Goal: Task Accomplishment & Management: Complete application form

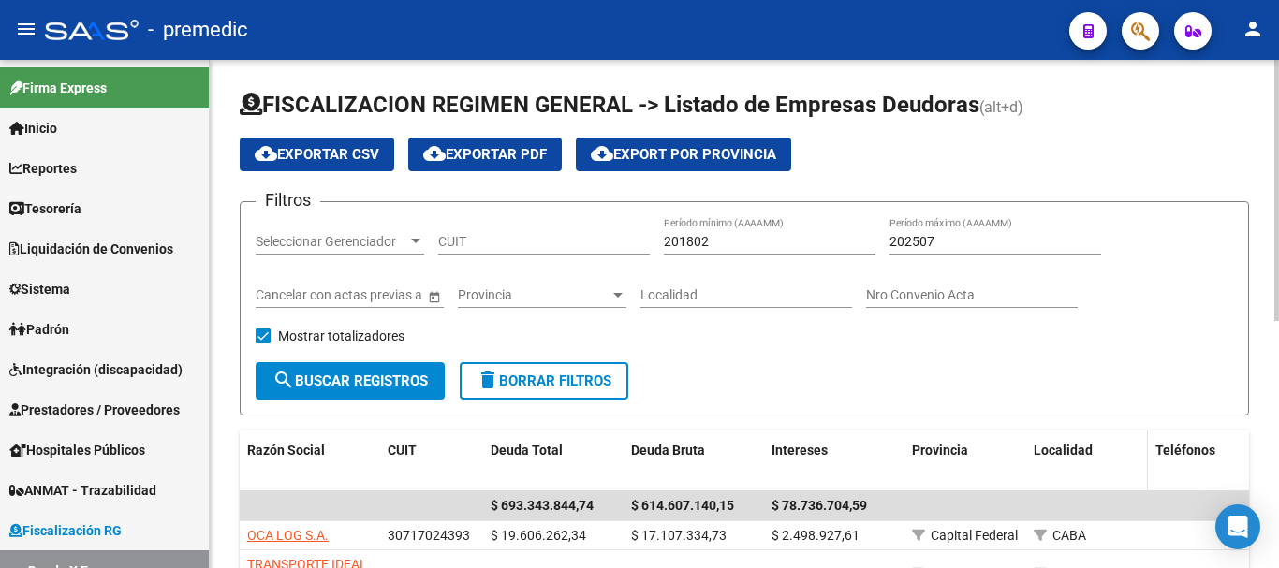
click at [1038, 481] on datatable-header-cell "Localidad" at bounding box center [1087, 462] width 122 height 62
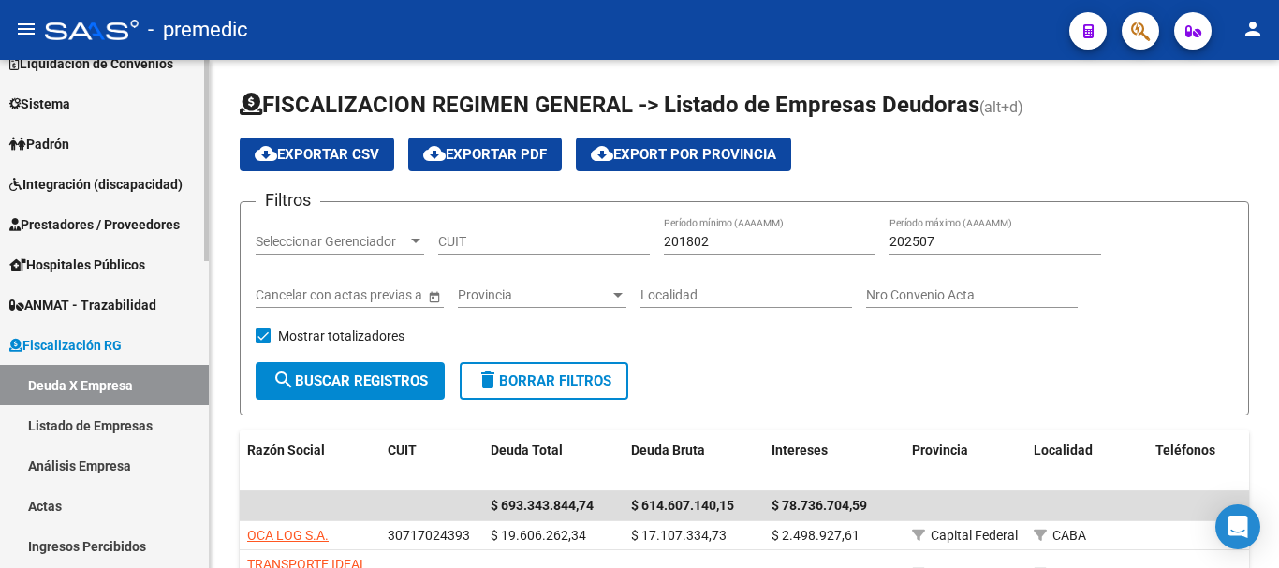
scroll to position [187, 0]
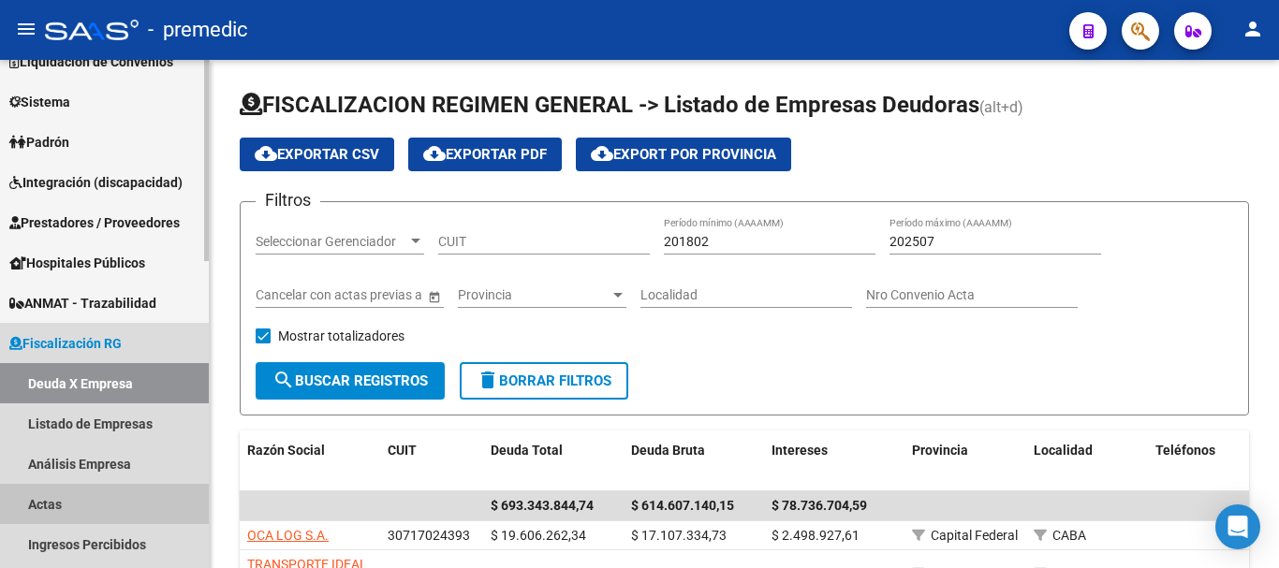
click at [106, 501] on link "Actas" at bounding box center [104, 504] width 209 height 40
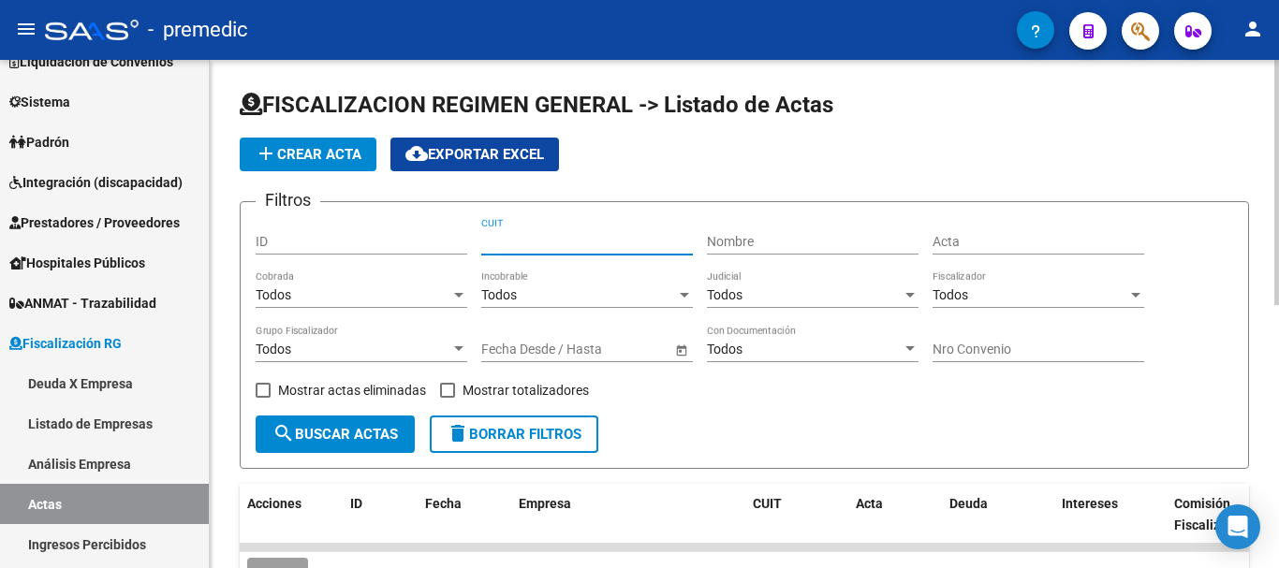
click at [541, 238] on input "CUIT" at bounding box center [587, 242] width 212 height 16
type input "2"
type input "3"
click at [349, 146] on span "add Crear Acta" at bounding box center [308, 154] width 107 height 17
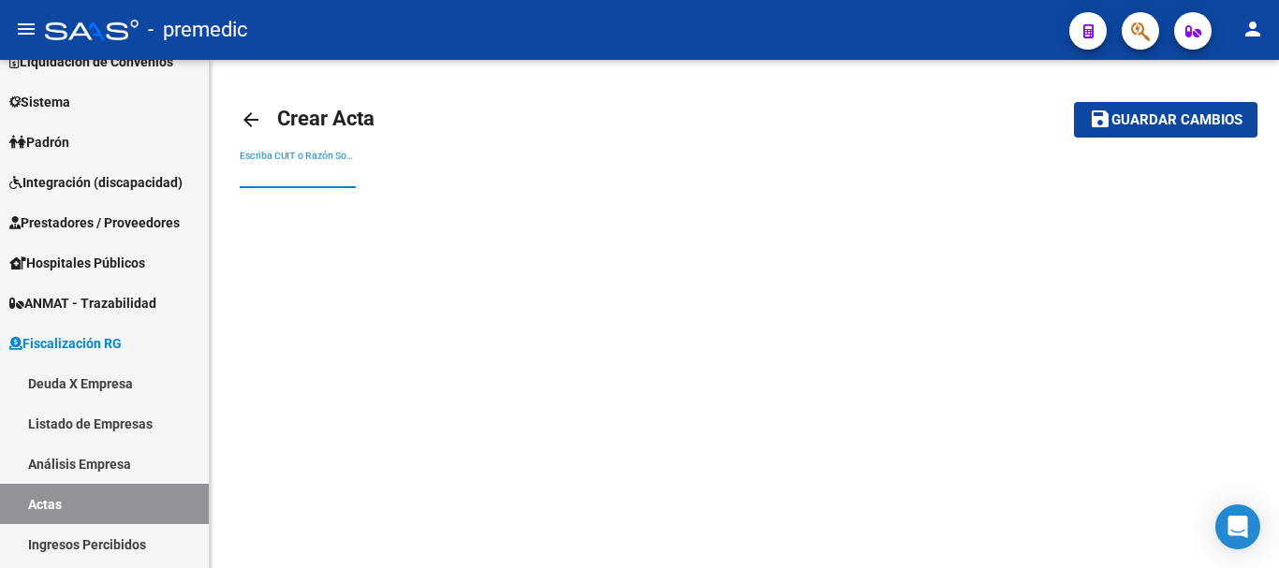
click at [276, 171] on input "Escriba CUIT o Razón Social para buscar" at bounding box center [298, 175] width 116 height 16
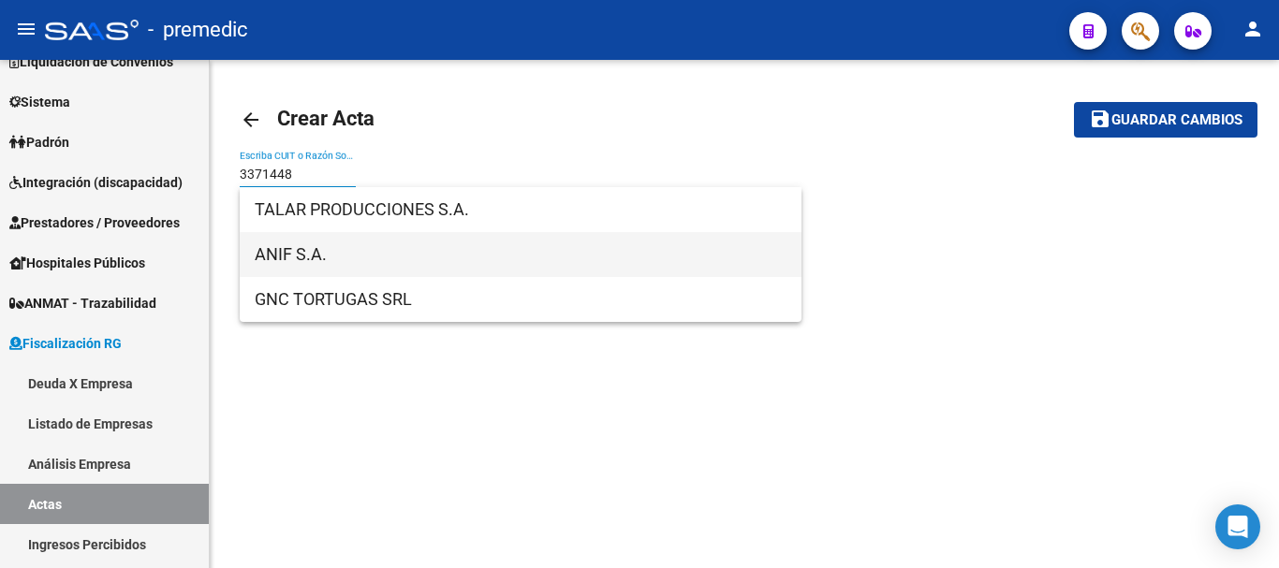
type input "3371448"
click at [340, 261] on span "ANIF S.A." at bounding box center [521, 254] width 532 height 45
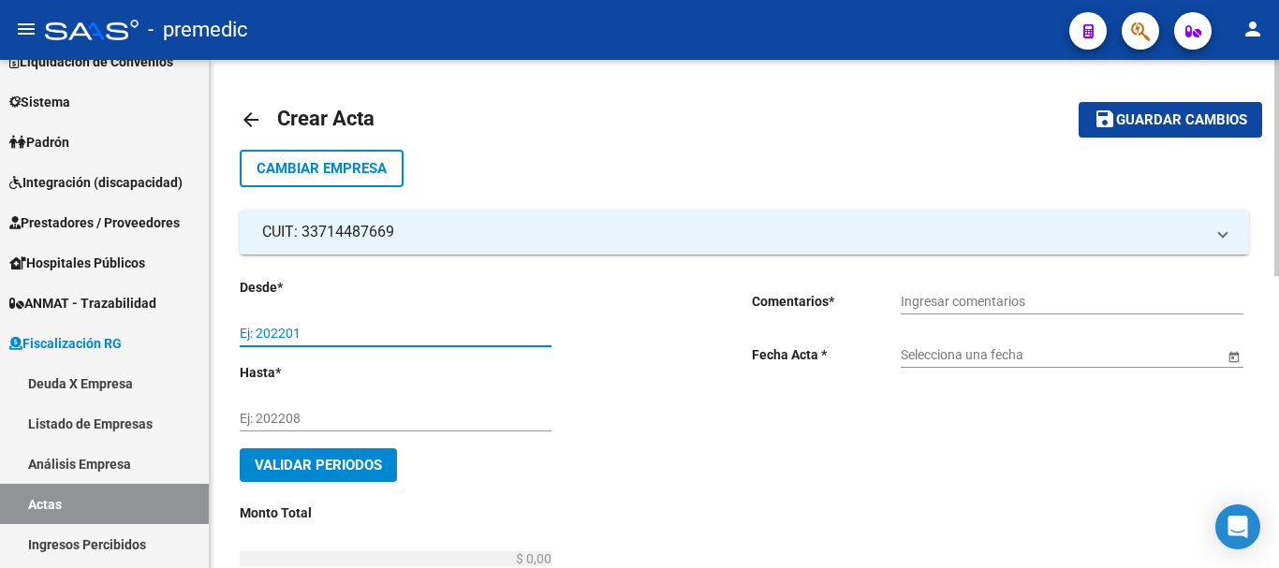
click at [251, 331] on input "Ej: 202201" at bounding box center [396, 334] width 312 height 16
type input "202506"
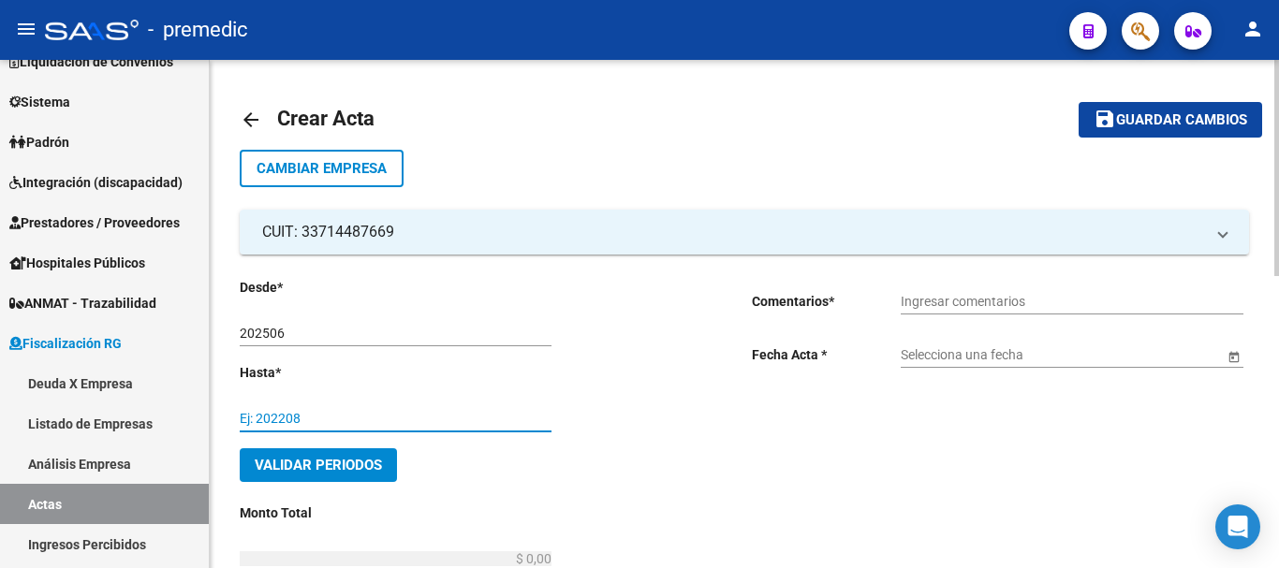
click at [280, 423] on input "Ej: 202208" at bounding box center [396, 419] width 312 height 16
type input "202508"
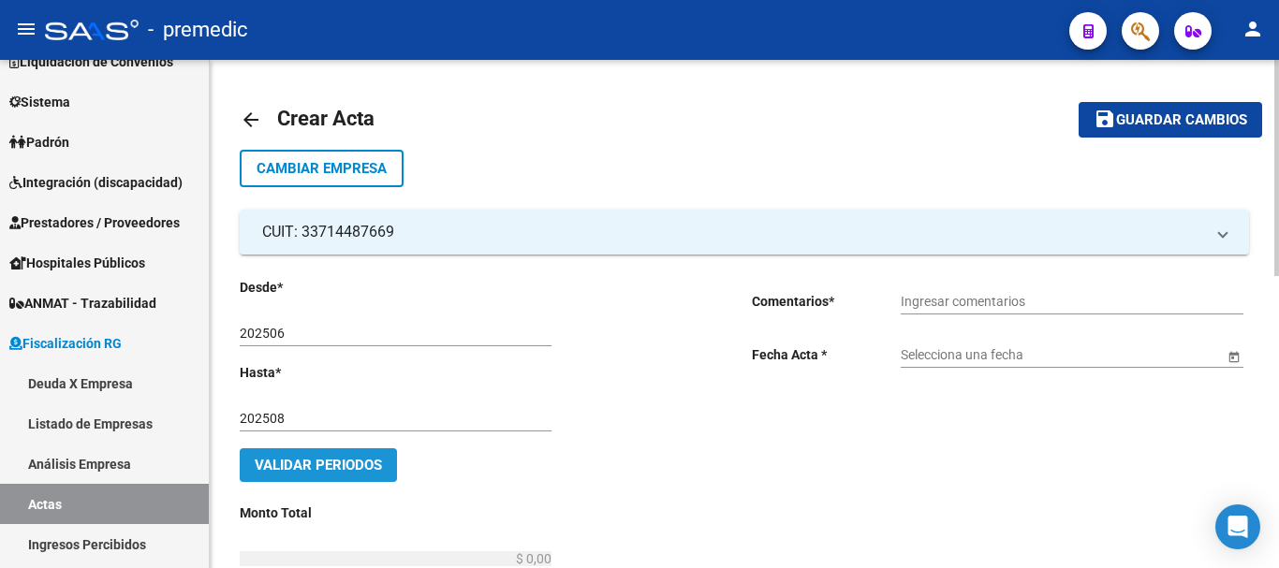
click at [353, 470] on span "Validar Periodos" at bounding box center [318, 465] width 127 height 17
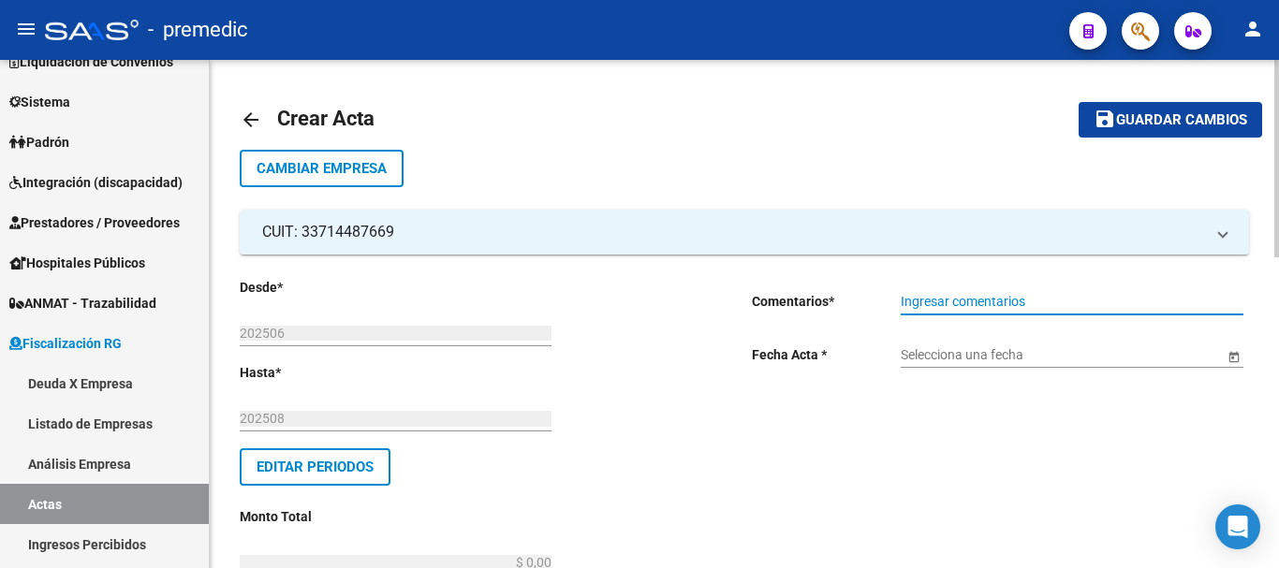
click at [933, 298] on input "Ingresar comentarios" at bounding box center [1072, 302] width 343 height 16
click at [994, 295] on div "Cheques (5255,5256 Ingresar comentarios" at bounding box center [1072, 295] width 343 height 37
click at [991, 297] on input "Cheques (5255,5256" at bounding box center [1072, 302] width 343 height 16
click at [1052, 298] on input "Cheques (5255, 5256" at bounding box center [1072, 302] width 343 height 16
type input "Cheques (5255, 5256 y 5257)"
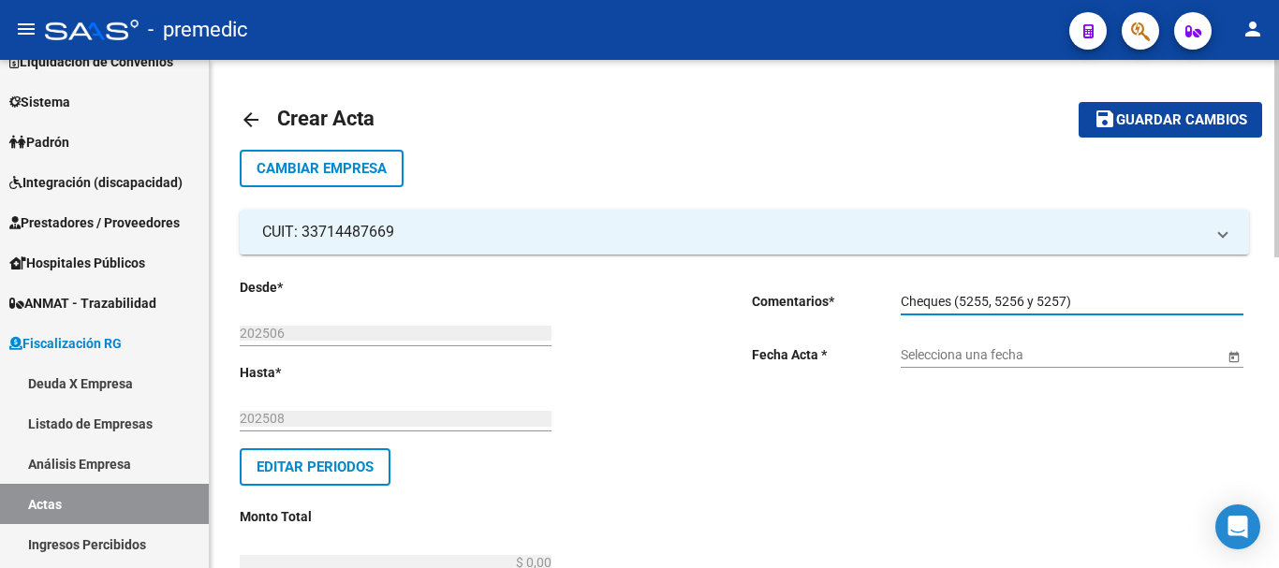
click at [1230, 359] on span "Open calendar" at bounding box center [1234, 355] width 45 height 45
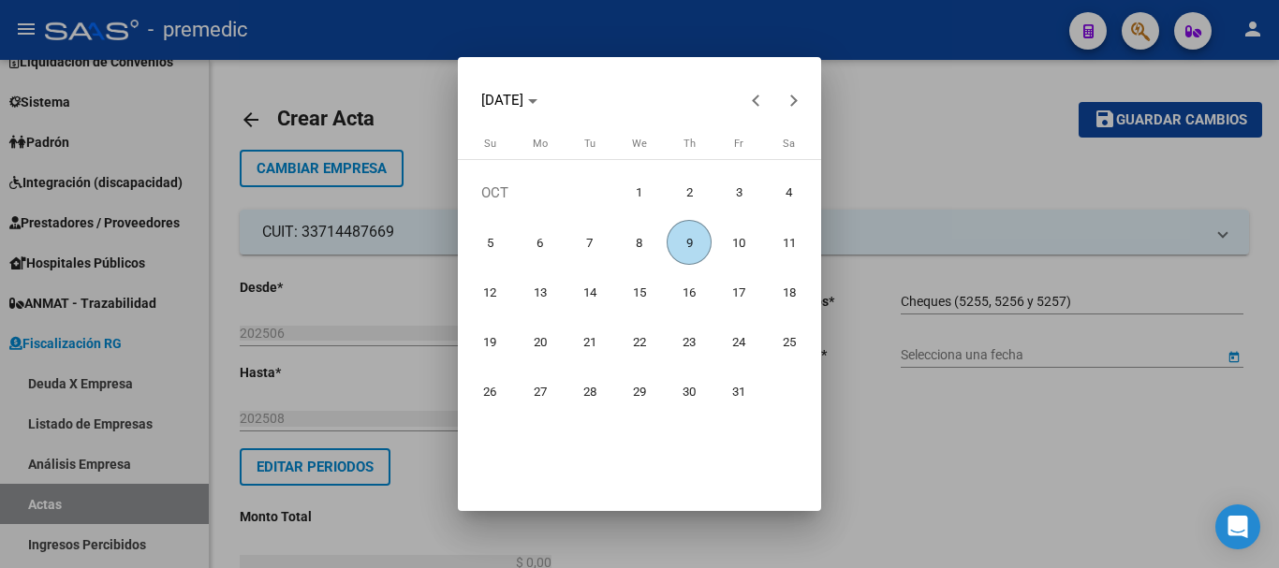
click at [686, 243] on span "9" at bounding box center [689, 242] width 45 height 45
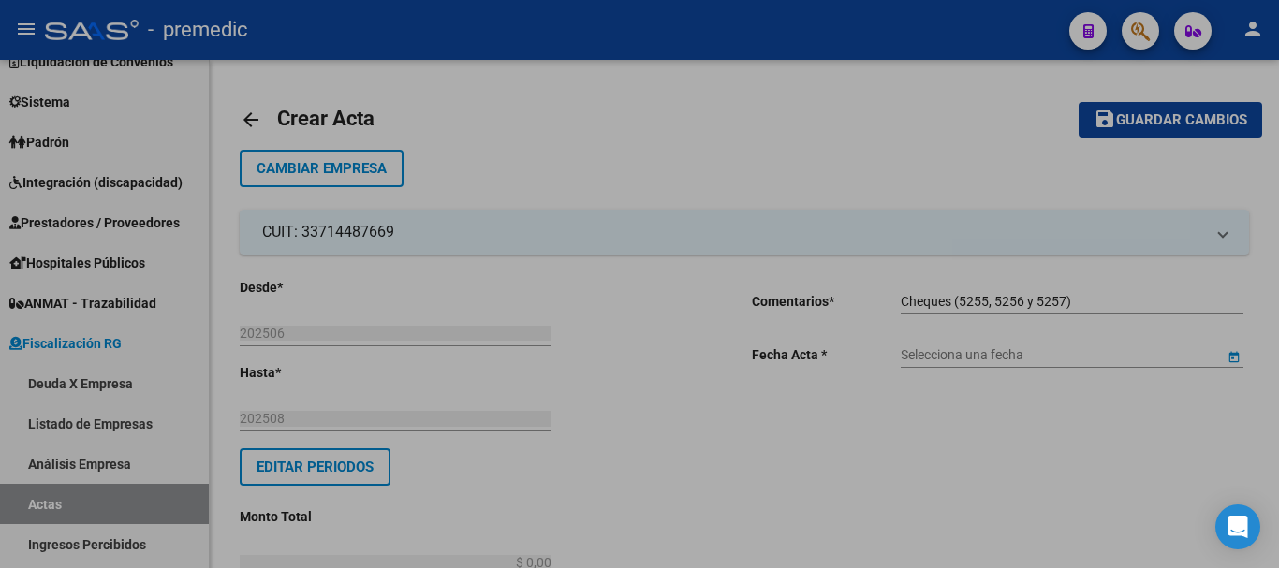
type input "[DATE]"
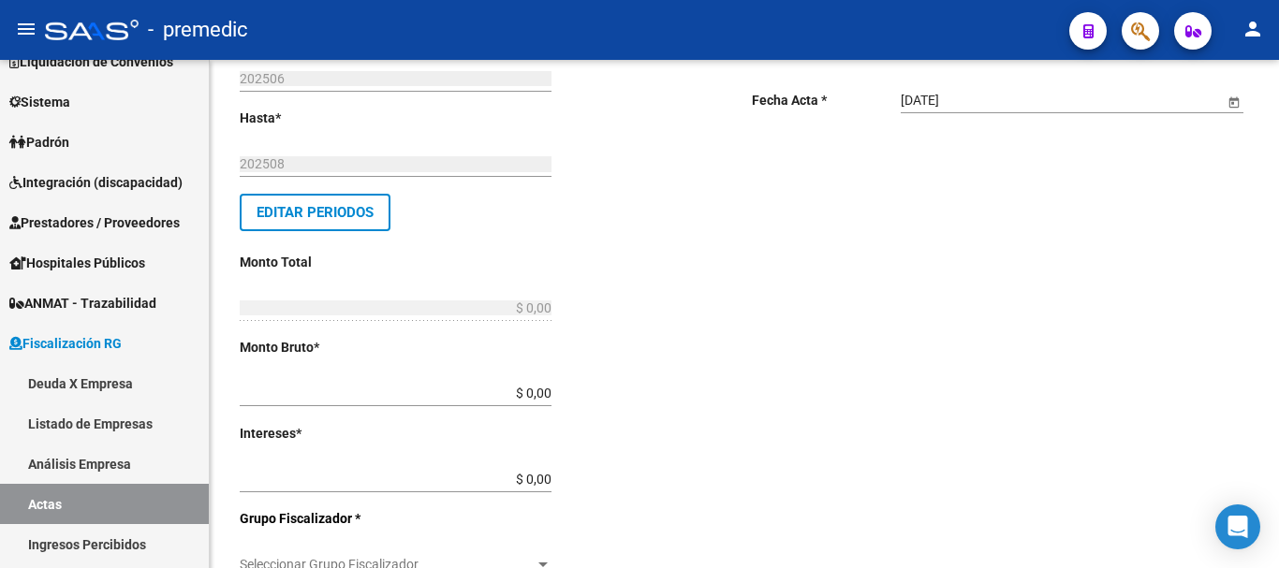
scroll to position [281, 0]
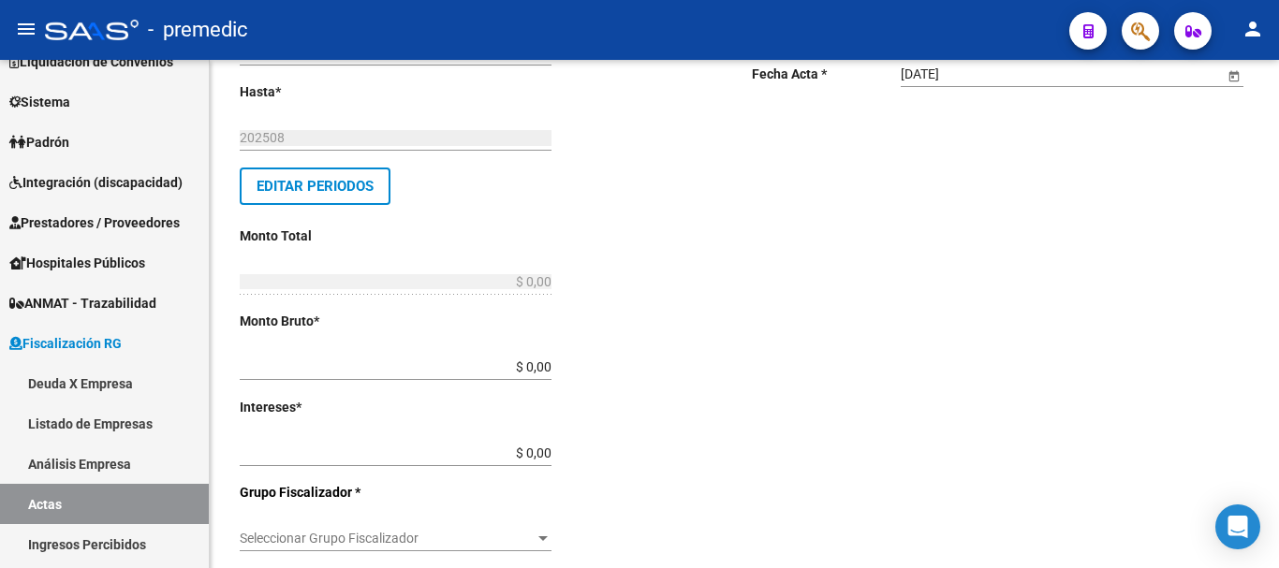
click at [547, 369] on input "$ 0,00" at bounding box center [396, 368] width 312 height 16
click at [555, 368] on div "Desde * 202506 Ej: 202201 Hasta * 202508 Ej: 202208 Editar Periodos Monto Total…" at bounding box center [466, 520] width 452 height 1048
click at [551, 368] on input "$ 0,00" at bounding box center [396, 368] width 312 height 16
click at [549, 364] on input "$ 0,00" at bounding box center [396, 368] width 312 height 16
type input "$ 1.984.286,51"
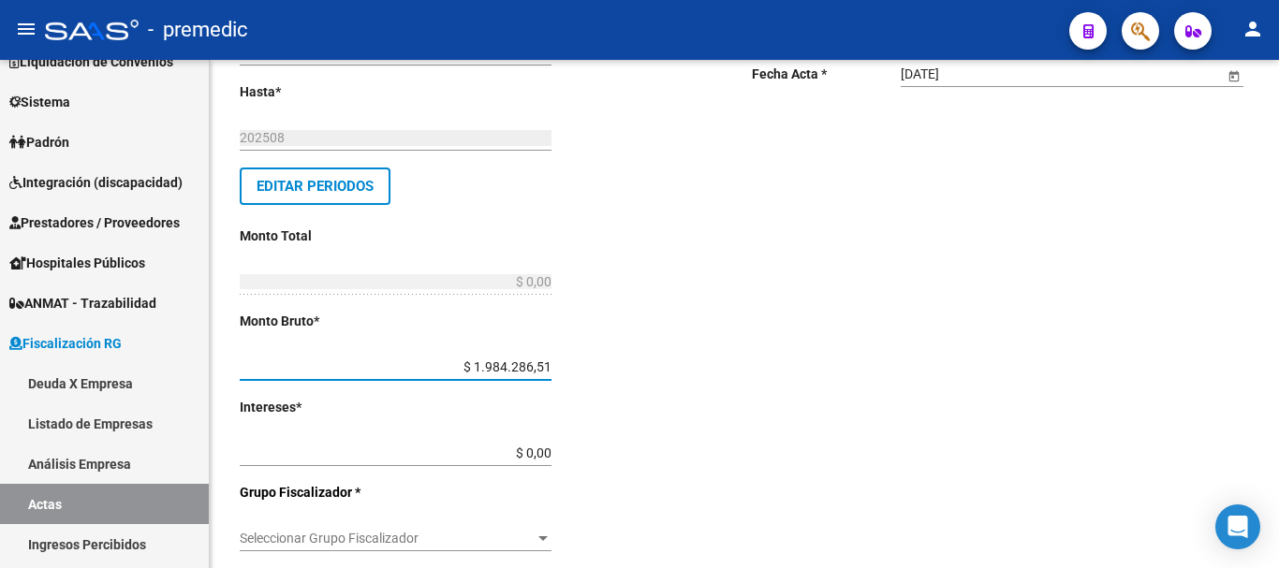
type input "$ 1.984.286,51"
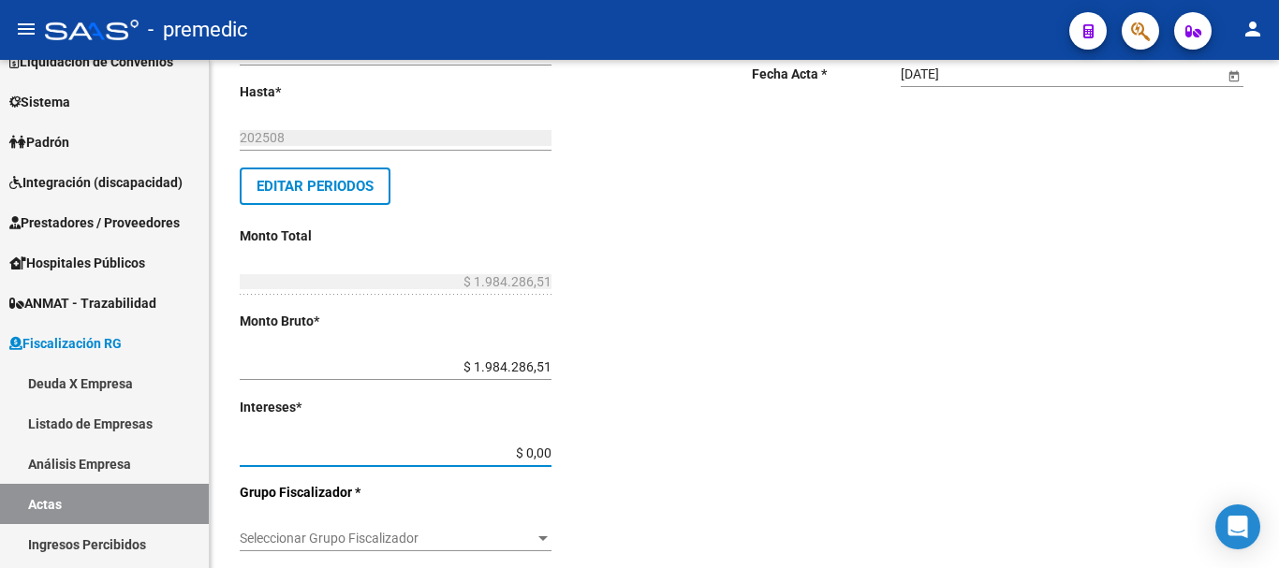
click at [548, 449] on input "$ 0,00" at bounding box center [396, 454] width 312 height 16
type input "$ 93.087,42"
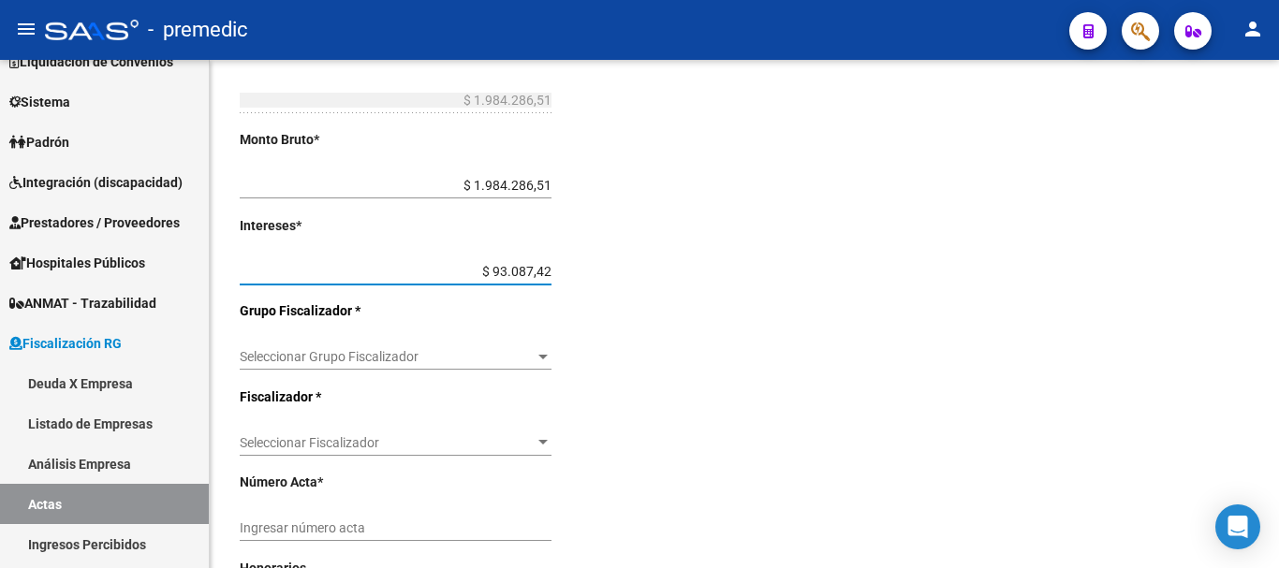
scroll to position [468, 0]
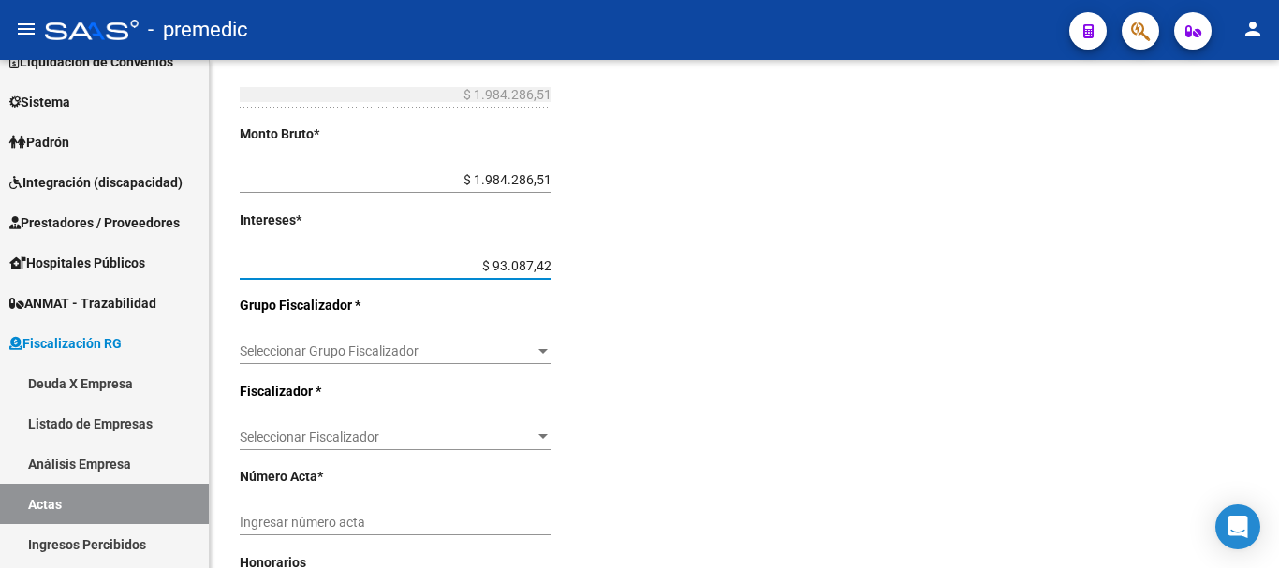
type input "$ 2.077.373,93"
click at [508, 336] on div "Seleccionar Grupo Fiscalizador Seleccionar Grupo Fiscalizador" at bounding box center [396, 345] width 312 height 37
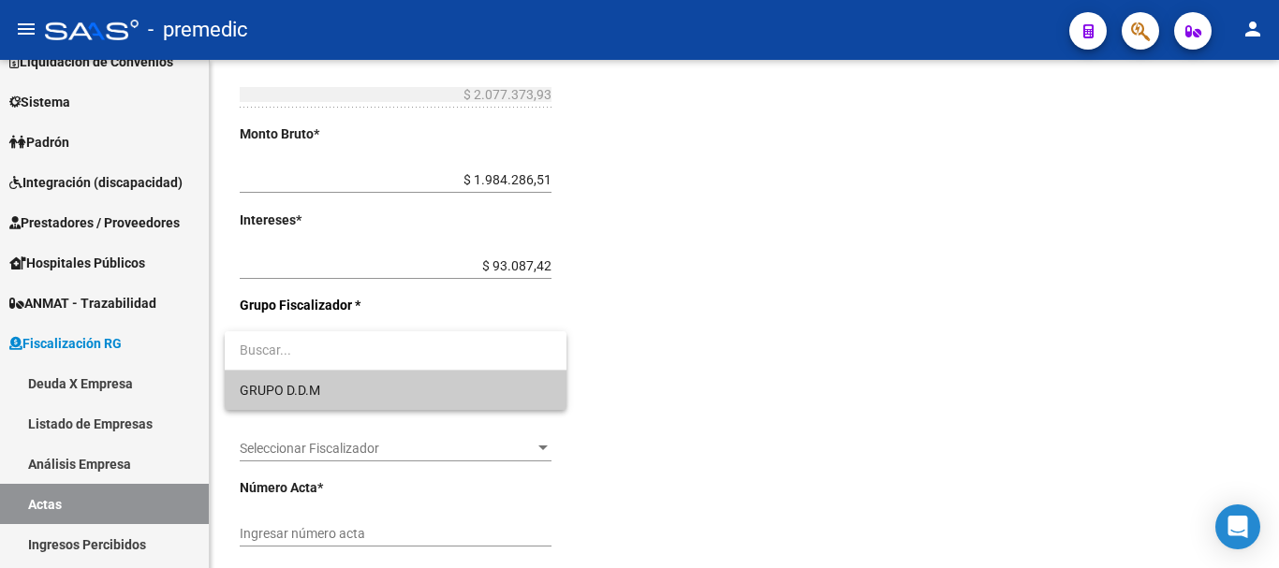
click at [595, 283] on div at bounding box center [639, 284] width 1279 height 568
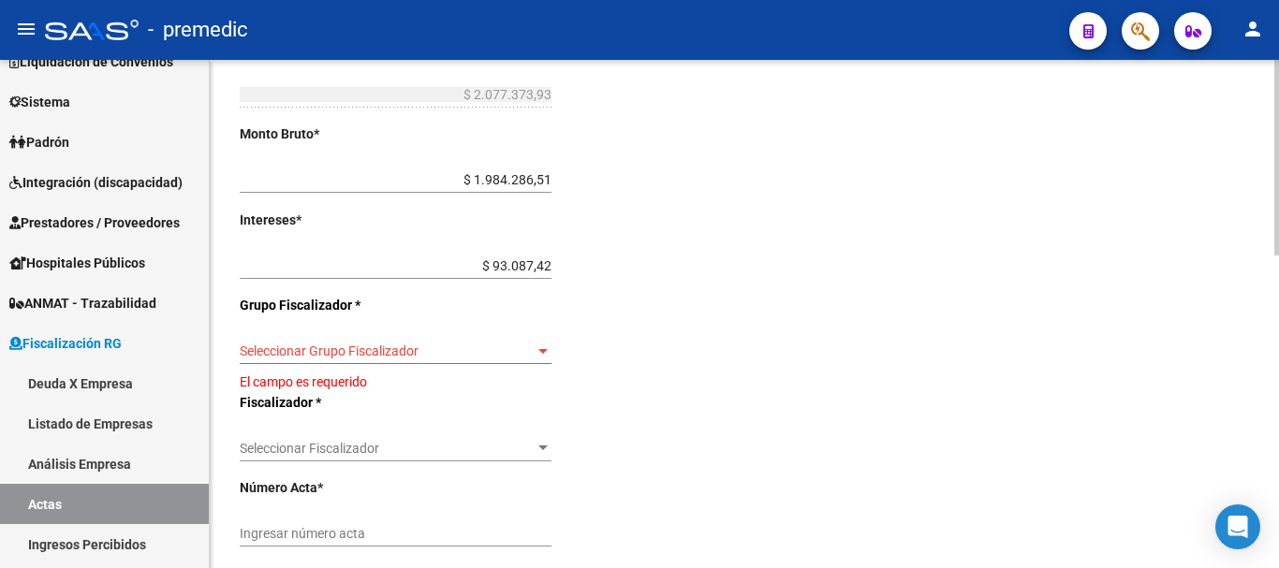
click at [540, 272] on input "$ 93.087,42" at bounding box center [396, 266] width 312 height 16
click at [549, 260] on input "$ 93.087,42" at bounding box center [396, 266] width 312 height 16
click at [549, 262] on input "$ 93.087,42" at bounding box center [396, 266] width 312 height 16
click at [551, 267] on input "$ 93.087,42" at bounding box center [396, 266] width 312 height 16
type input "$ 1,65"
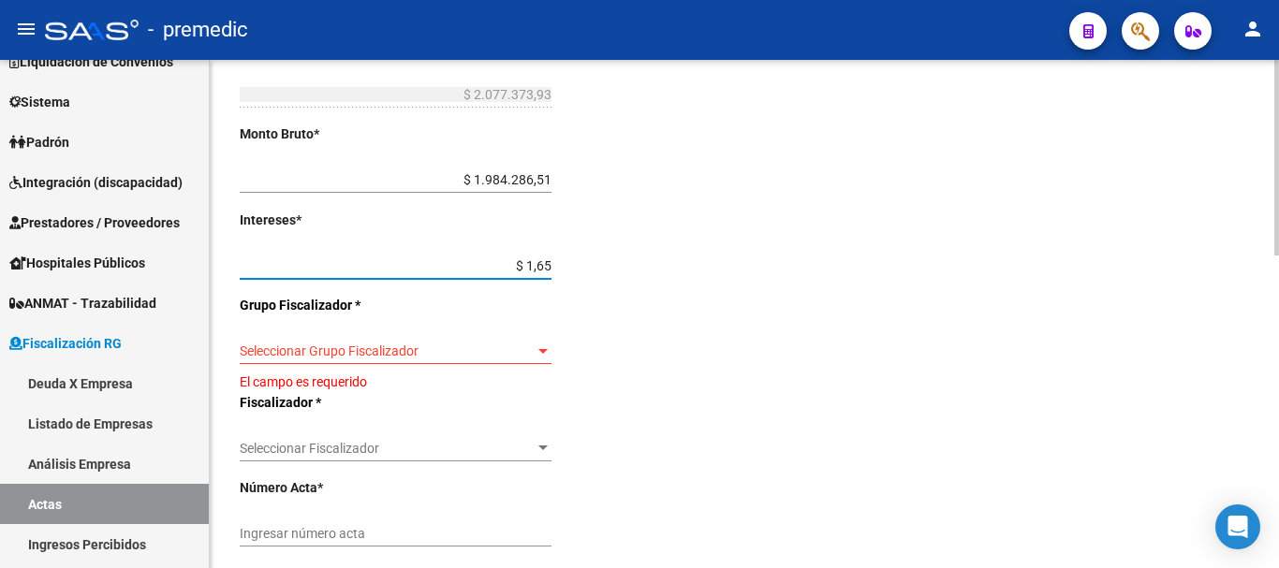
type input "$ 1.984.288,16"
click at [805, 567] on div "Comentarios * Cheques (5255, 5256 y 5257) Ingresar comentarios Fecha Acta * 09/…" at bounding box center [1000, 338] width 497 height 1059
click at [550, 271] on input "$ 1,65" at bounding box center [396, 266] width 312 height 16
type input "$ 1.657,95"
type input "$ 1.985.944,46"
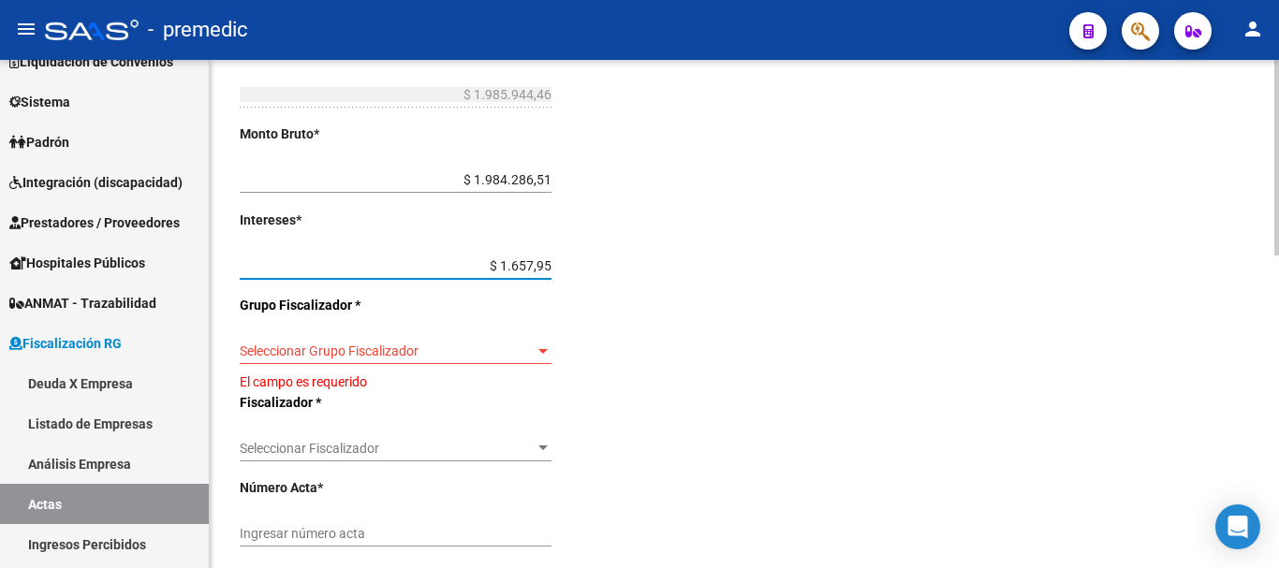
click at [549, 268] on input "$ 1.657,95" at bounding box center [396, 266] width 312 height 16
type input "$ 165.795,51"
type input "$ 2.150.082,02"
click at [728, 352] on div "Desde * 202506 Ej: 202201 Hasta * 202508 Ej: 202208 Editar Periodos Monto Total…" at bounding box center [488, 338] width 497 height 1059
click at [506, 360] on div "Seleccionar Grupo Fiscalizador Seleccionar Grupo Fiscalizador" at bounding box center [396, 345] width 312 height 37
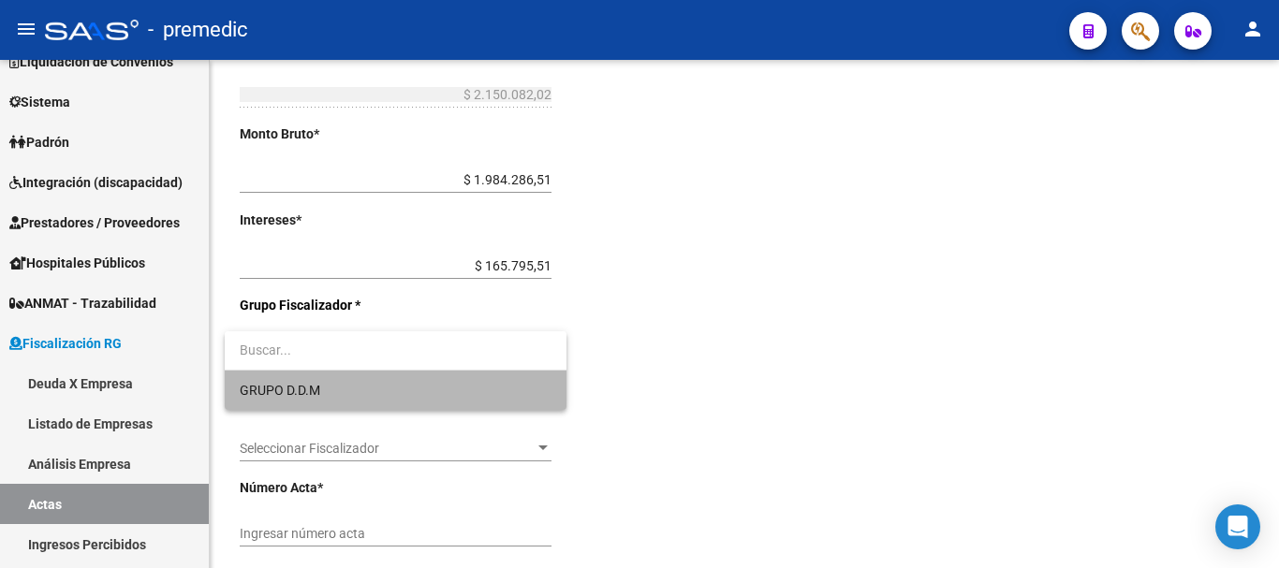
click at [414, 395] on span "GRUPO D.D.M" at bounding box center [396, 390] width 312 height 39
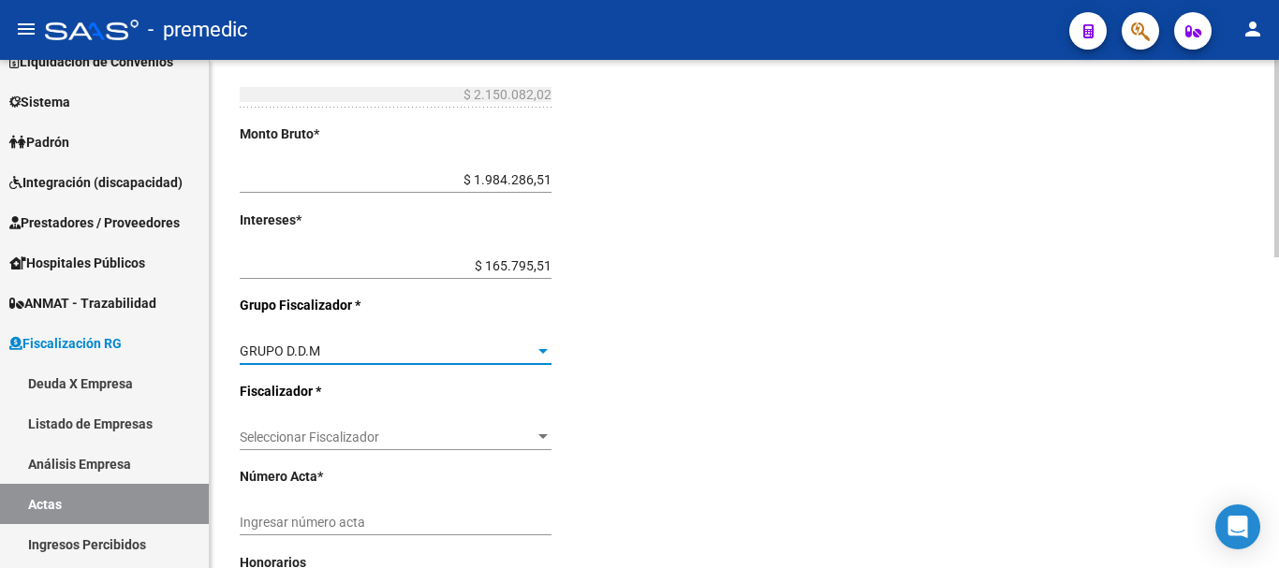
click at [463, 426] on div "Seleccionar Fiscalizador Seleccionar Fiscalizador" at bounding box center [396, 431] width 312 height 37
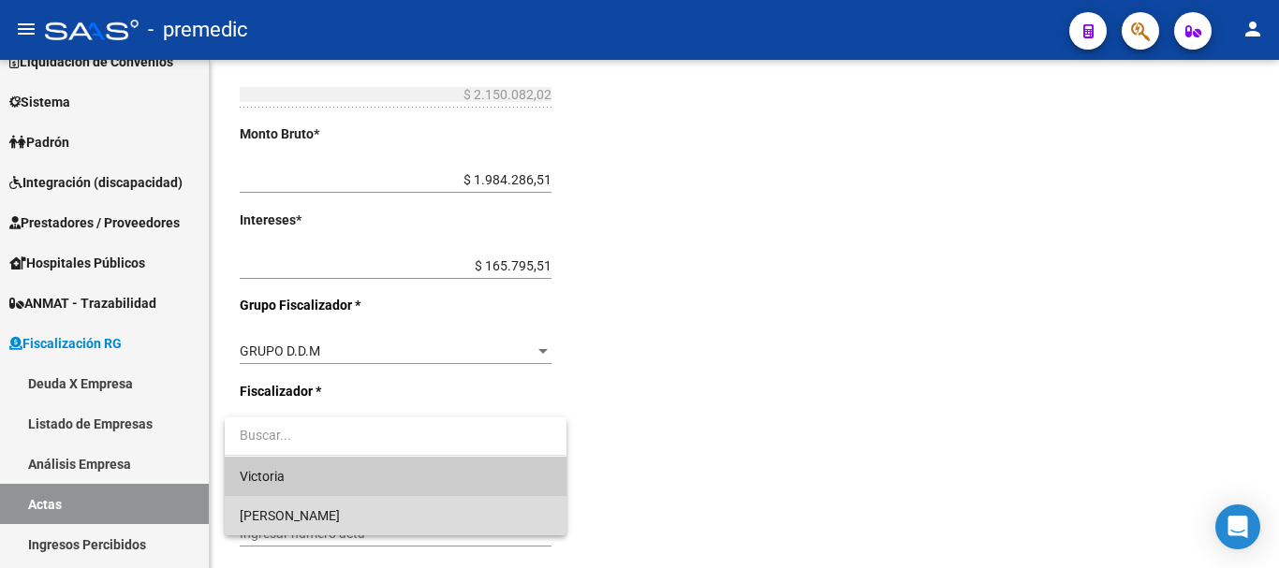
click at [388, 514] on span "[PERSON_NAME]" at bounding box center [396, 515] width 312 height 39
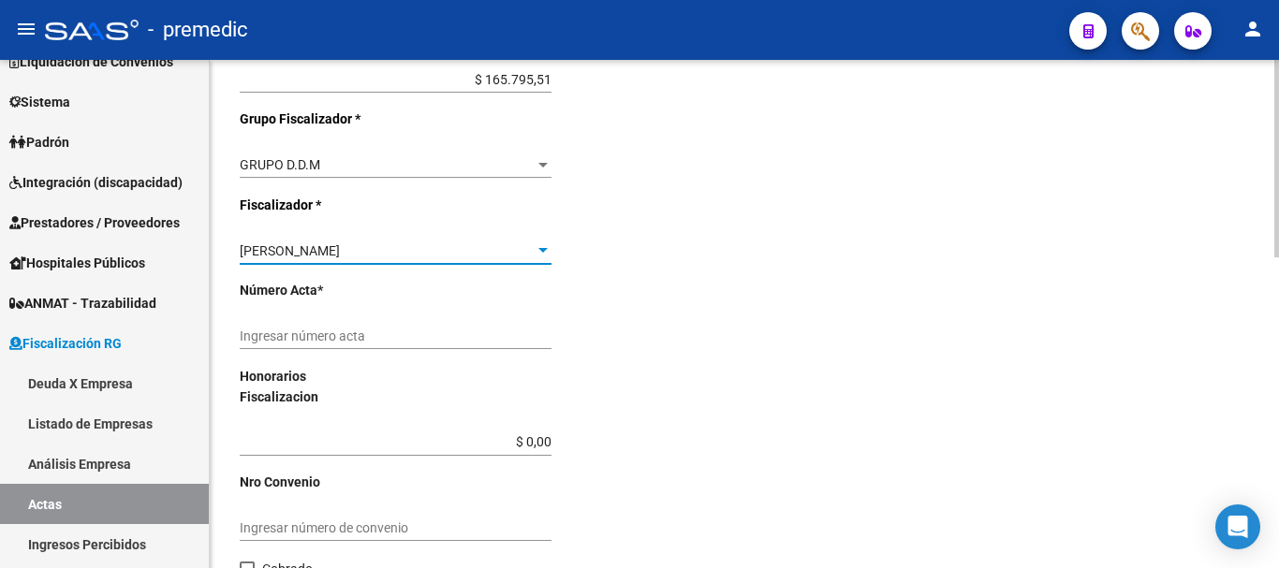
scroll to position [655, 0]
click at [402, 330] on input "Ingresar número acta" at bounding box center [396, 336] width 312 height 16
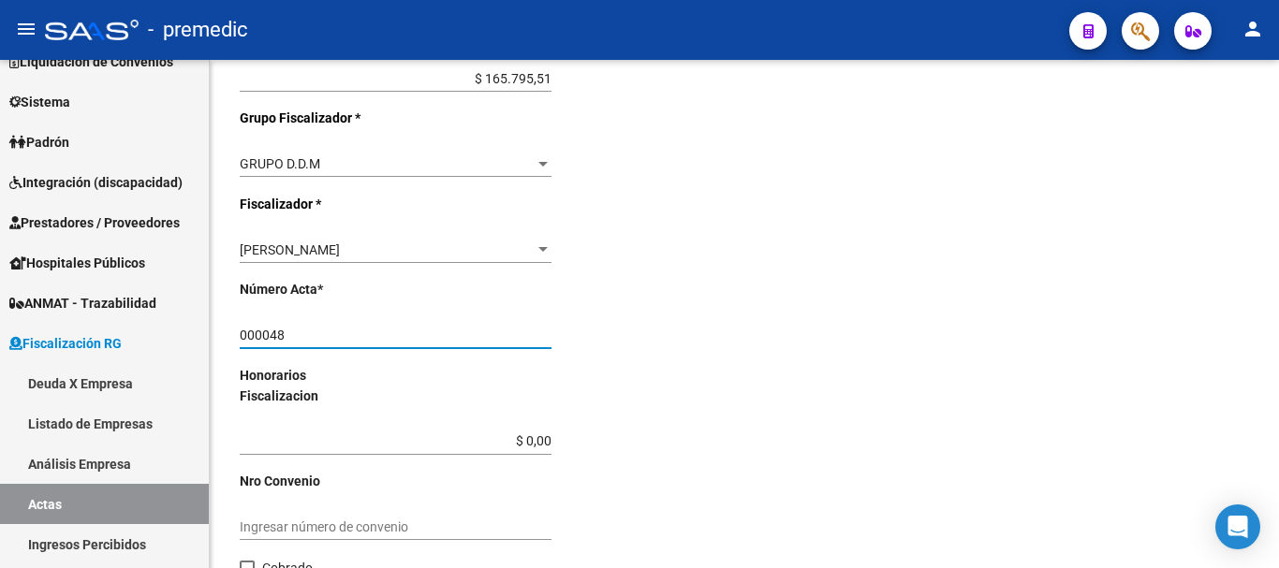
type input "000048"
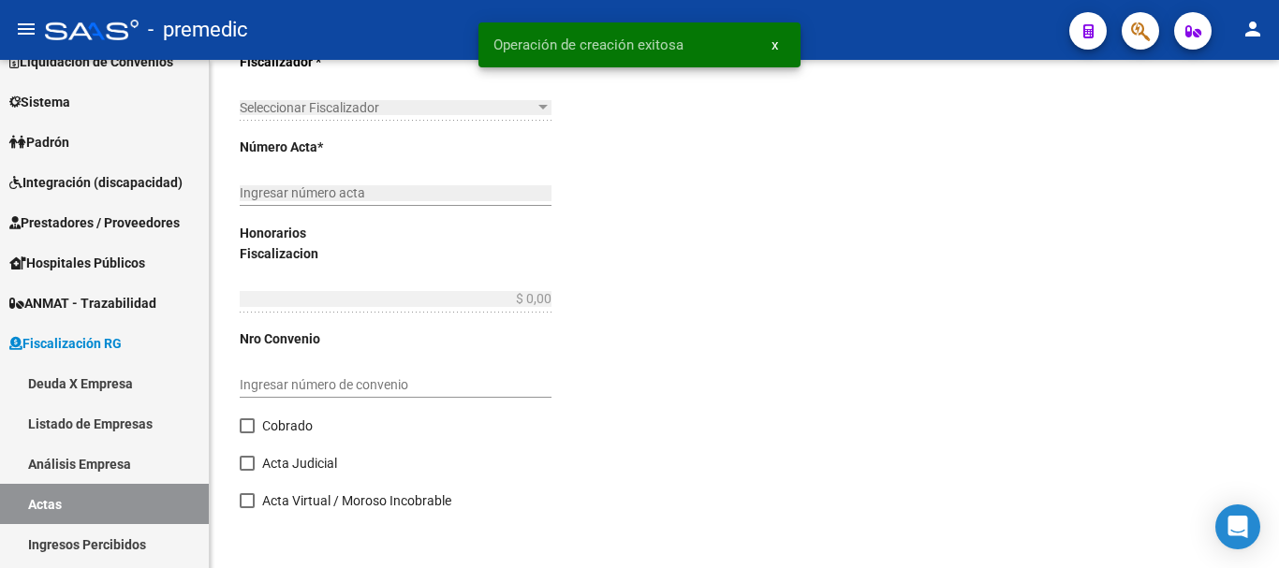
type input "202506"
type input "202508"
type input "$ 2.150.082,02"
type input "$ 1.984.286,51"
type input "$ 165.795,51"
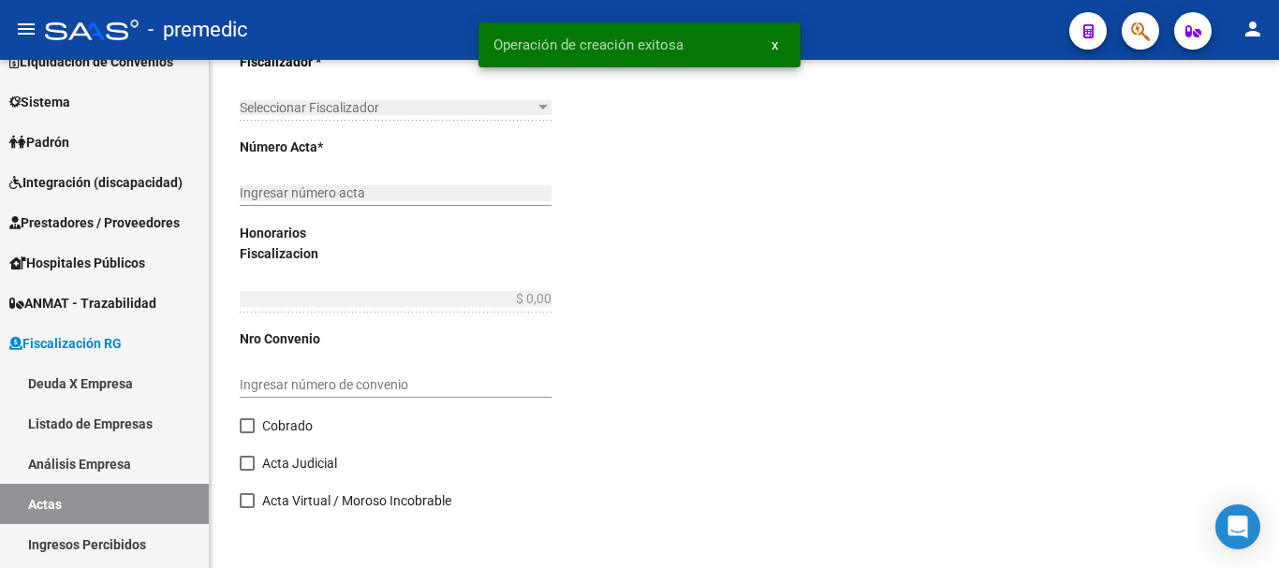
type input "000048"
type input "Cheques (5255, 5256 y 5257)"
type input "[DATE]"
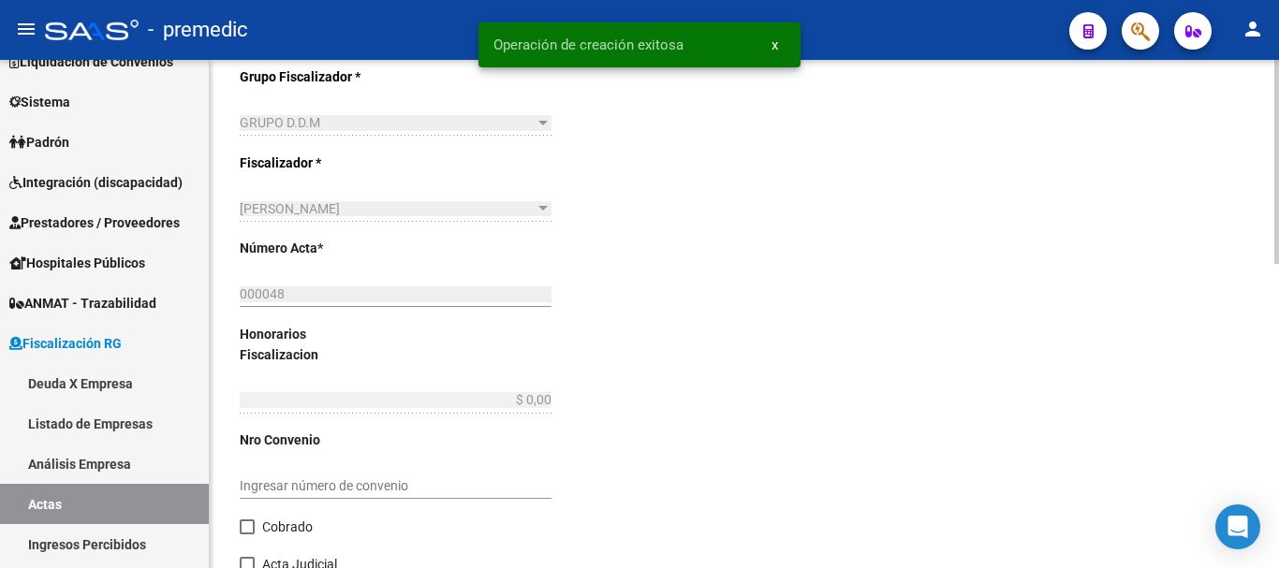
click at [365, 304] on div "000048 Ingresar número acta" at bounding box center [396, 288] width 312 height 37
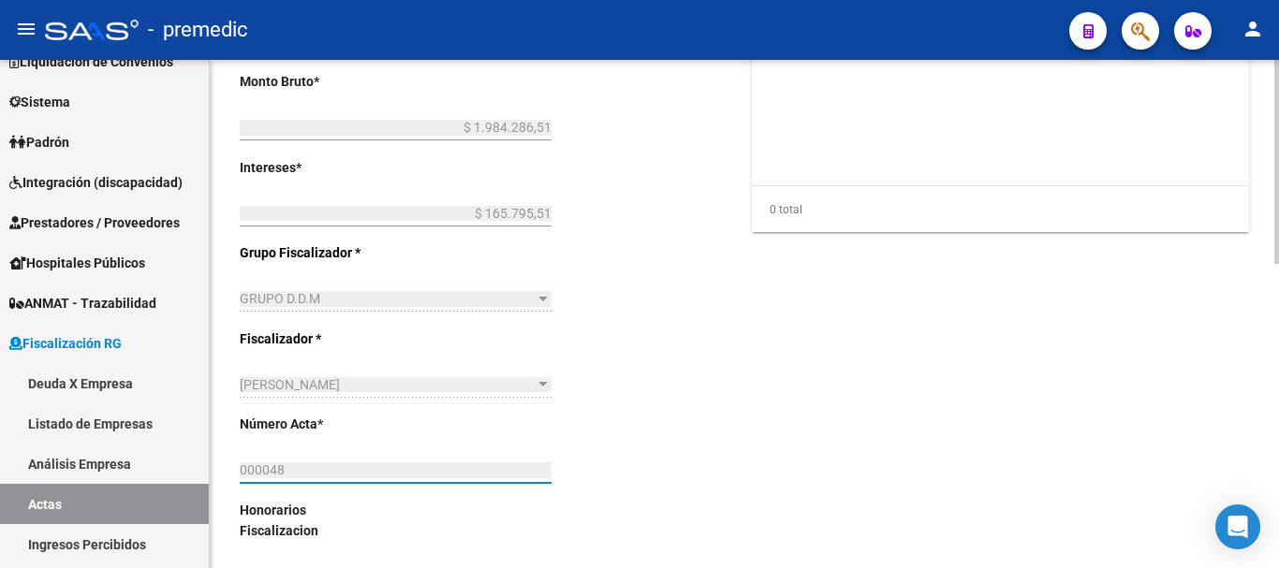
scroll to position [667, 0]
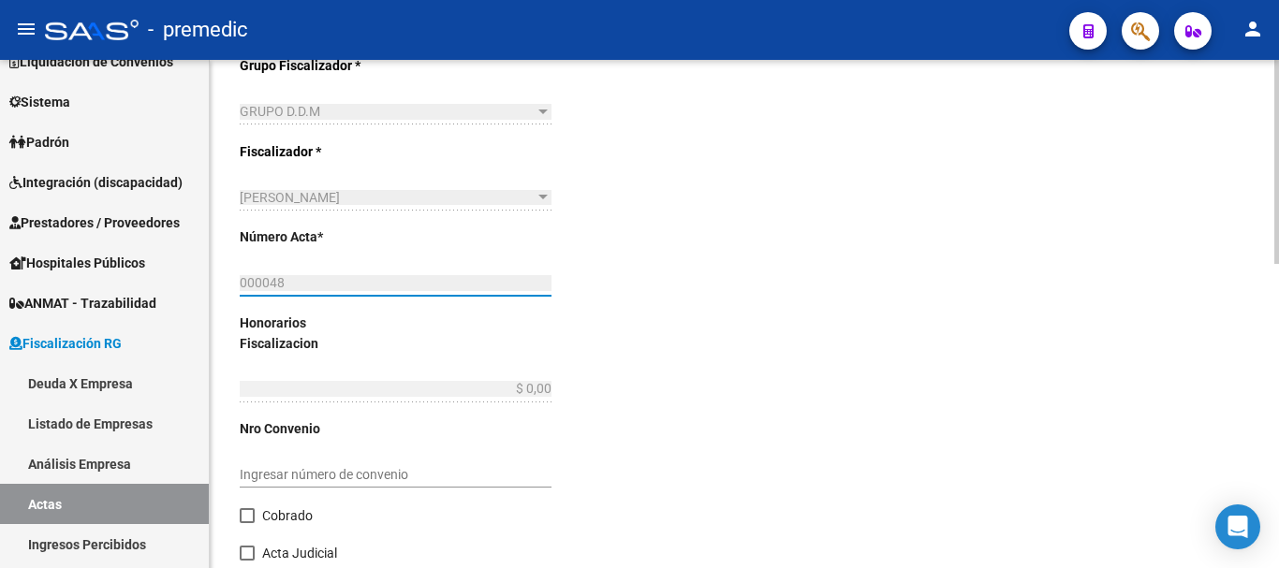
click at [244, 515] on span at bounding box center [247, 515] width 15 height 15
click at [246, 523] on input "Cobrado" at bounding box center [246, 523] width 1 height 1
checkbox input "true"
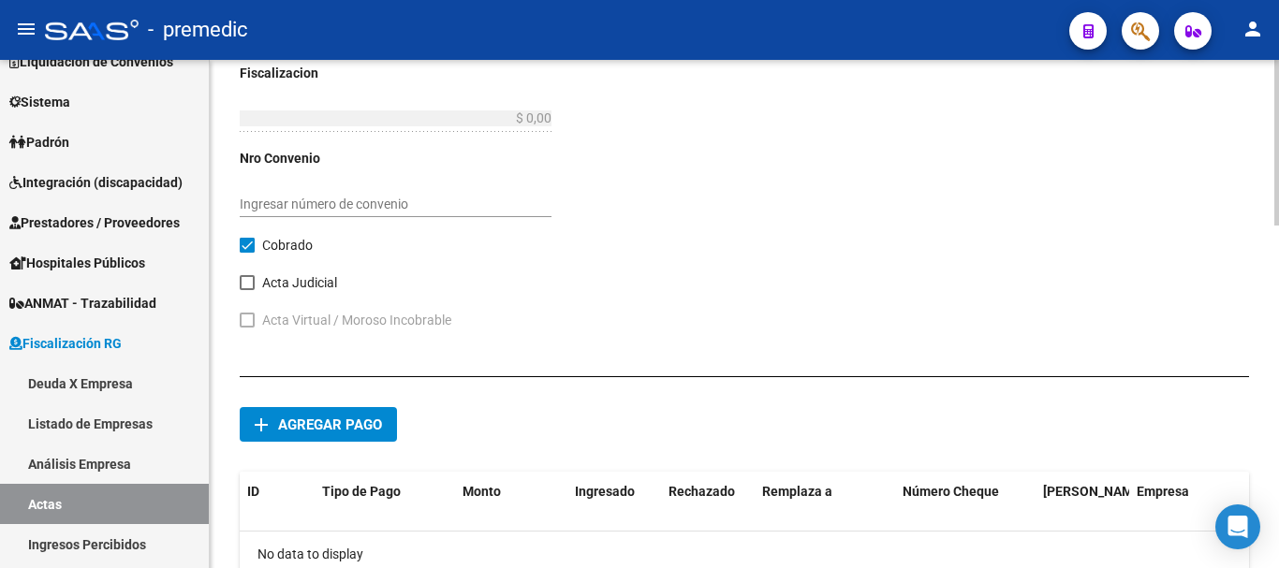
scroll to position [1041, 0]
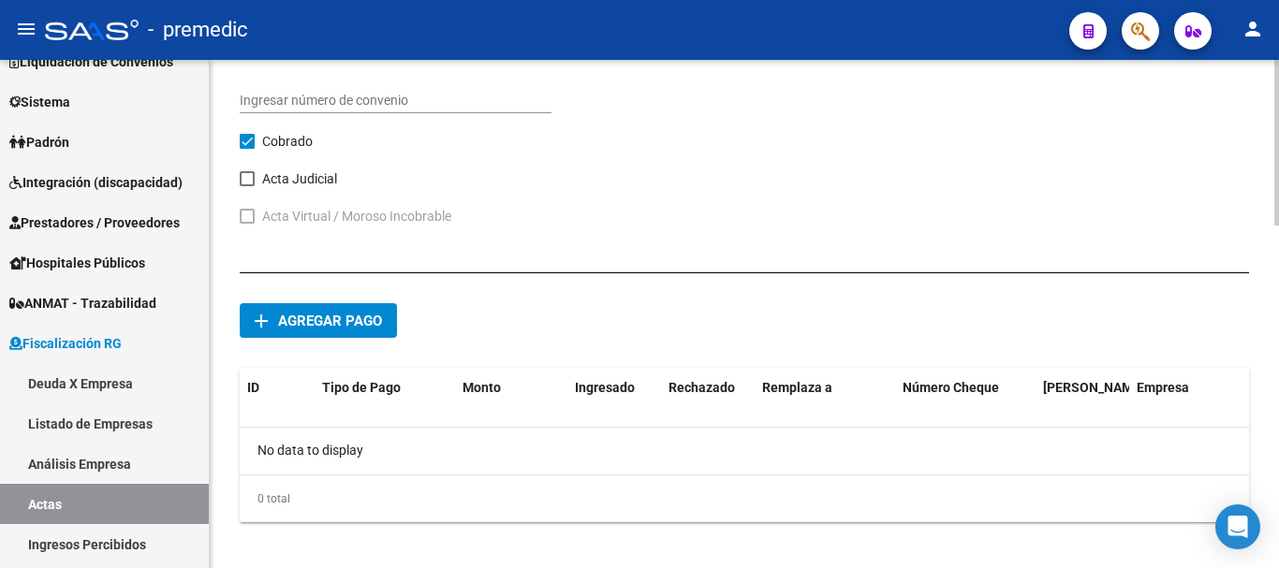
click at [317, 325] on span "Agregar pago" at bounding box center [330, 321] width 104 height 17
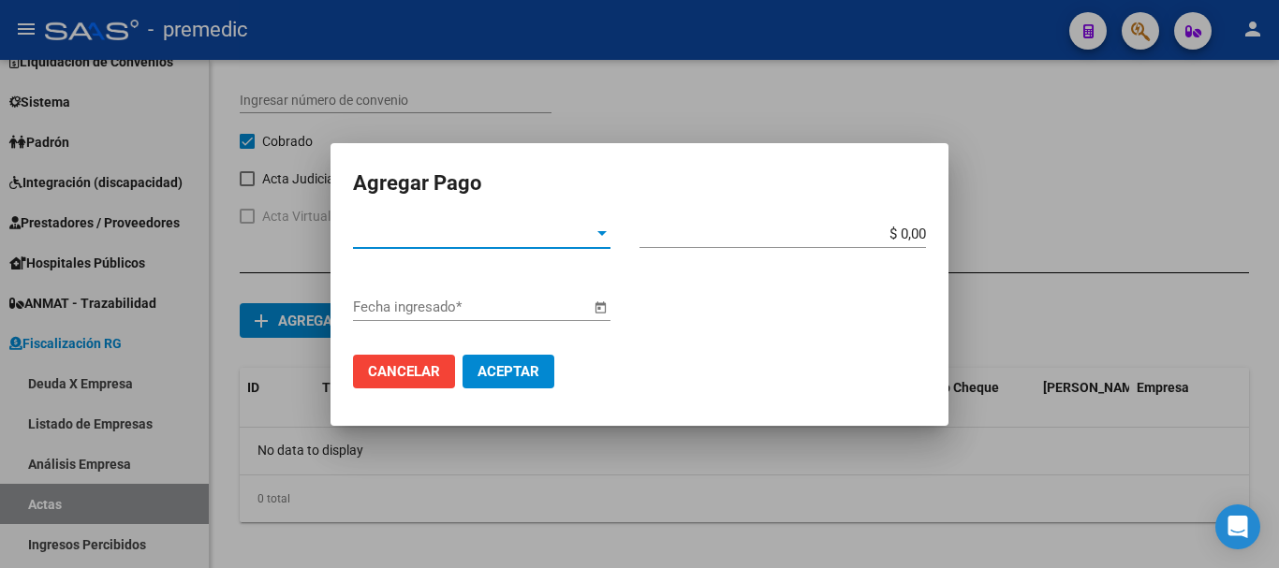
click at [582, 230] on span "Tipo de Pago *" at bounding box center [473, 234] width 241 height 17
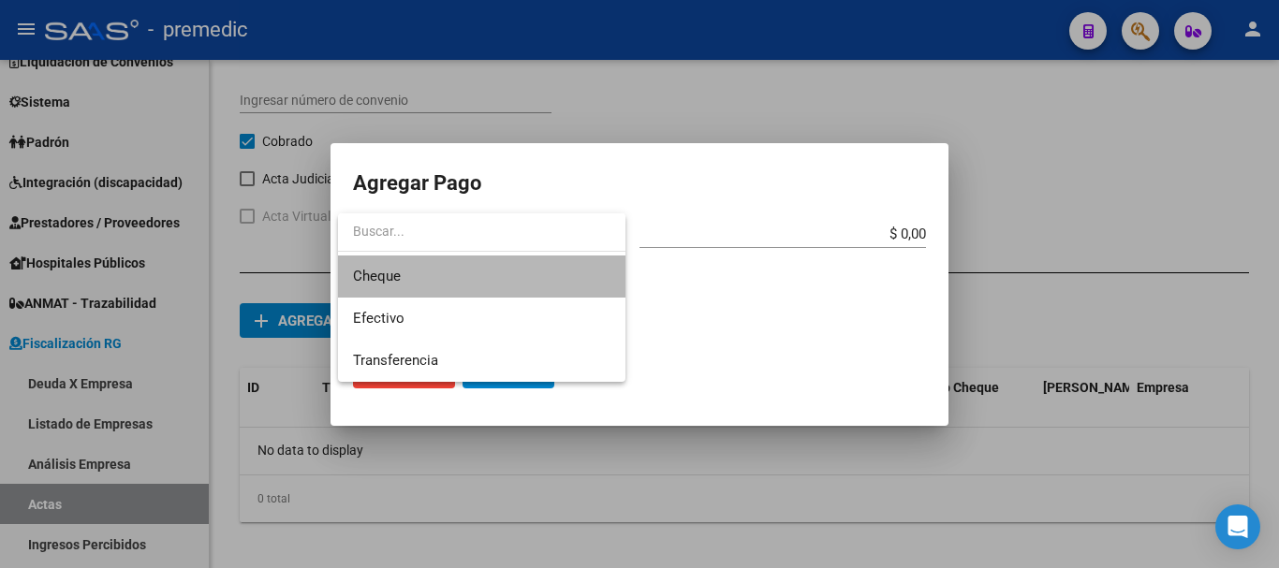
click at [482, 288] on span "Cheque" at bounding box center [482, 277] width 258 height 42
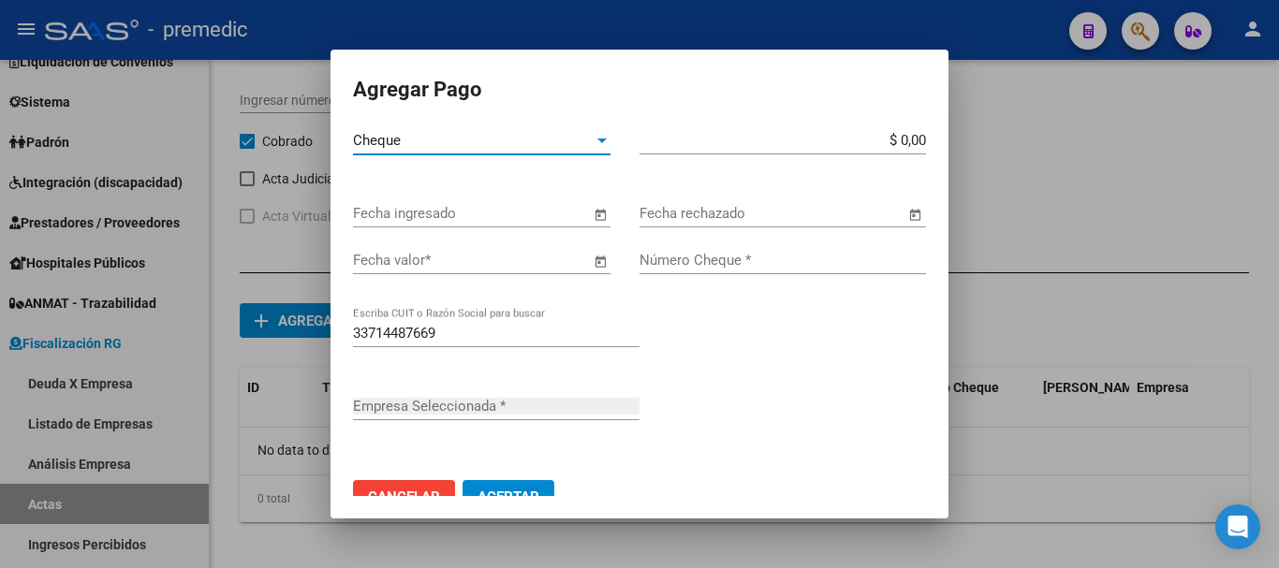
type input "ANIF S.A."
click at [911, 140] on input "$ 0,00" at bounding box center [783, 140] width 287 height 17
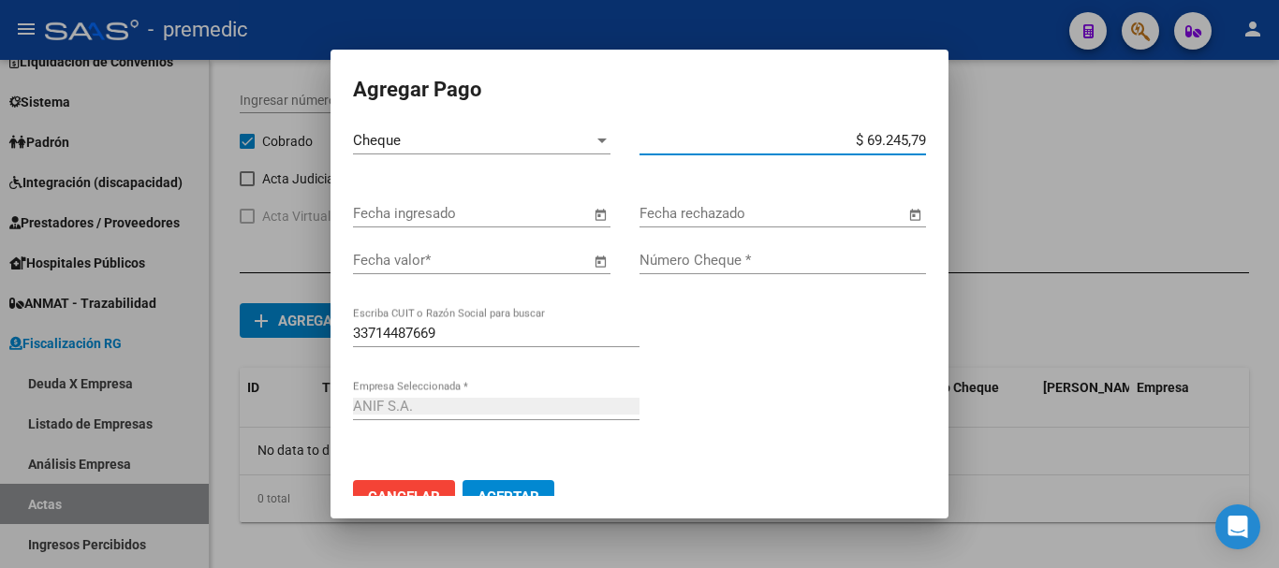
type input "$ 692.457,98"
click at [594, 215] on span "Open calendar" at bounding box center [600, 214] width 45 height 45
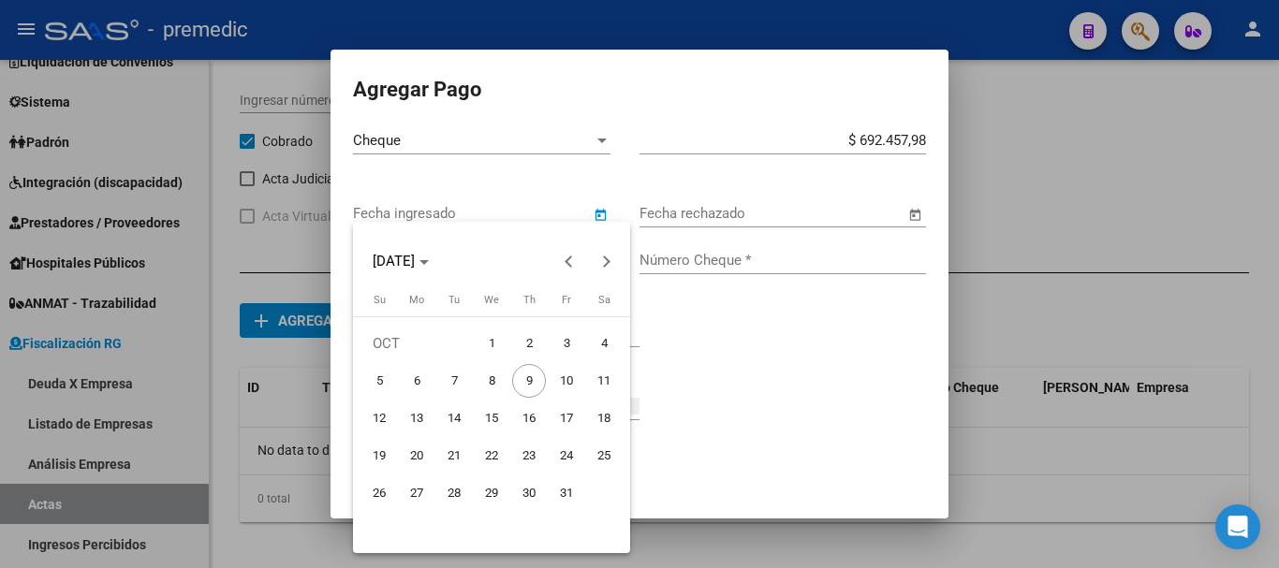
click at [533, 456] on span "23" at bounding box center [529, 456] width 34 height 34
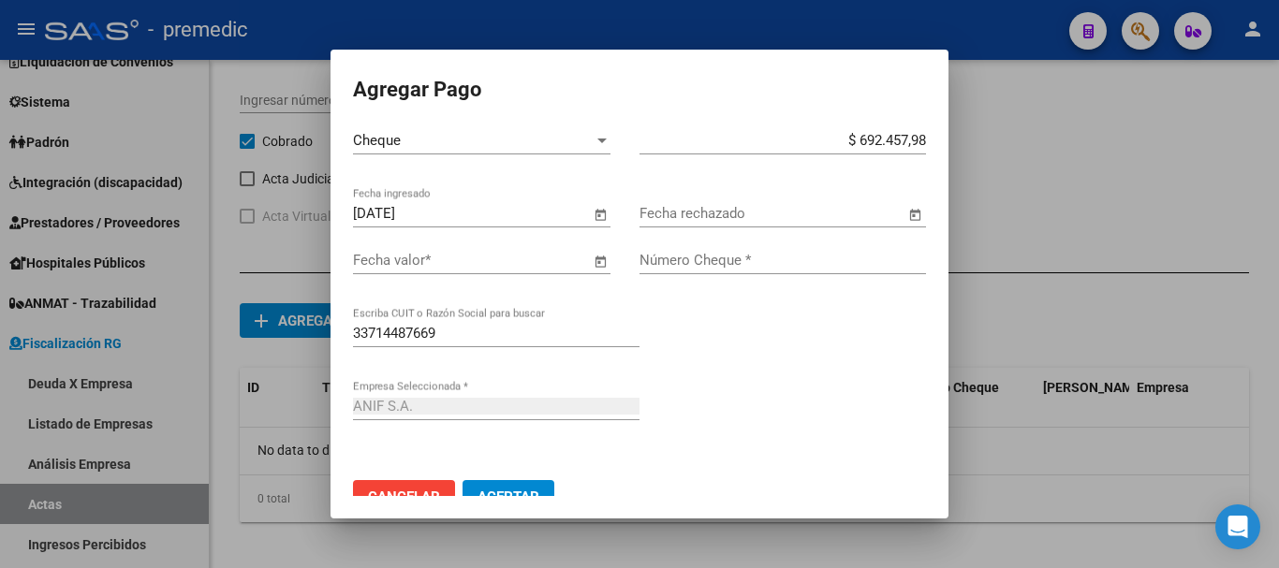
click at [598, 222] on span "Open calendar" at bounding box center [600, 214] width 45 height 45
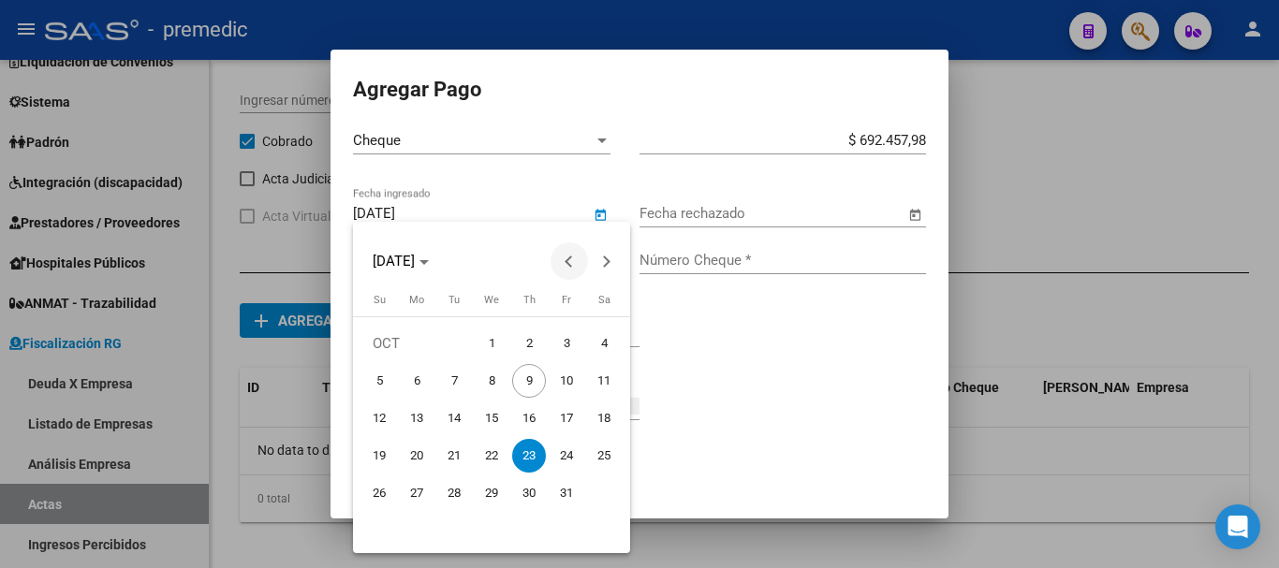
click at [572, 267] on span "Previous month" at bounding box center [569, 261] width 37 height 37
click at [448, 499] on span "23" at bounding box center [454, 494] width 34 height 34
type input "23/09/2025"
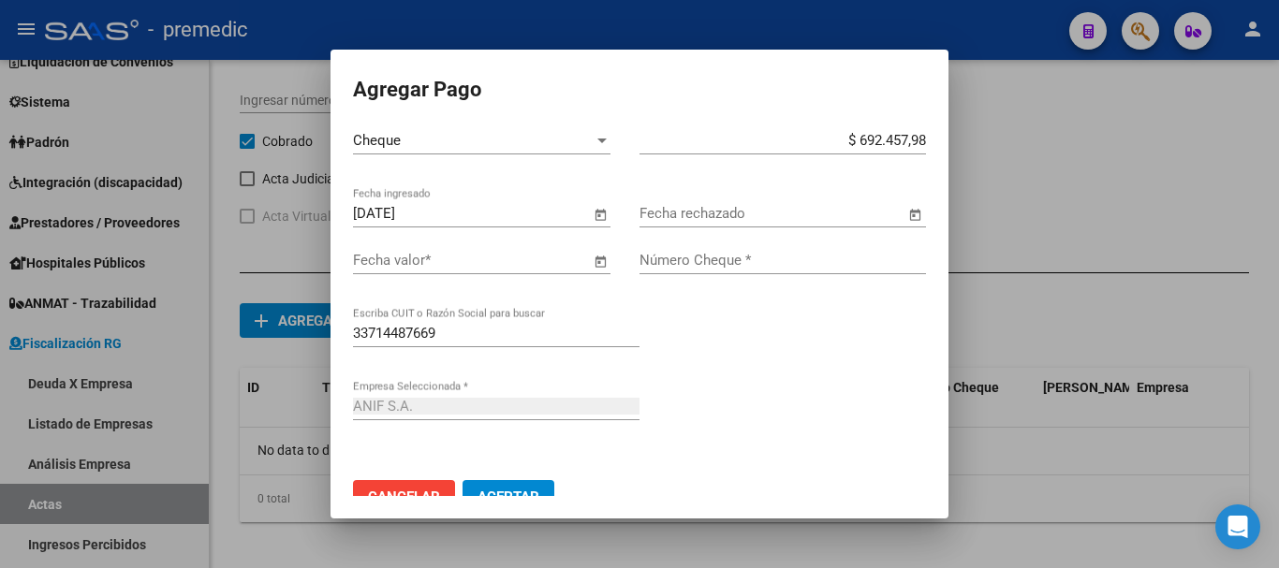
click at [595, 264] on span "Open calendar" at bounding box center [600, 261] width 45 height 45
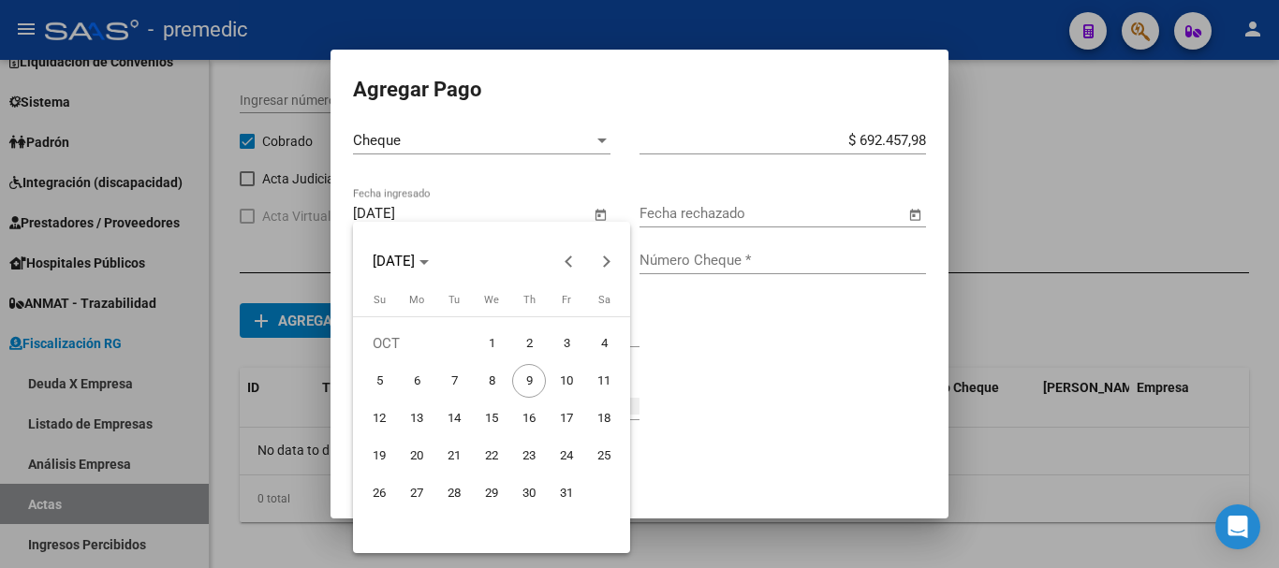
click at [530, 493] on span "30" at bounding box center [529, 494] width 34 height 34
type input "30/10/2025"
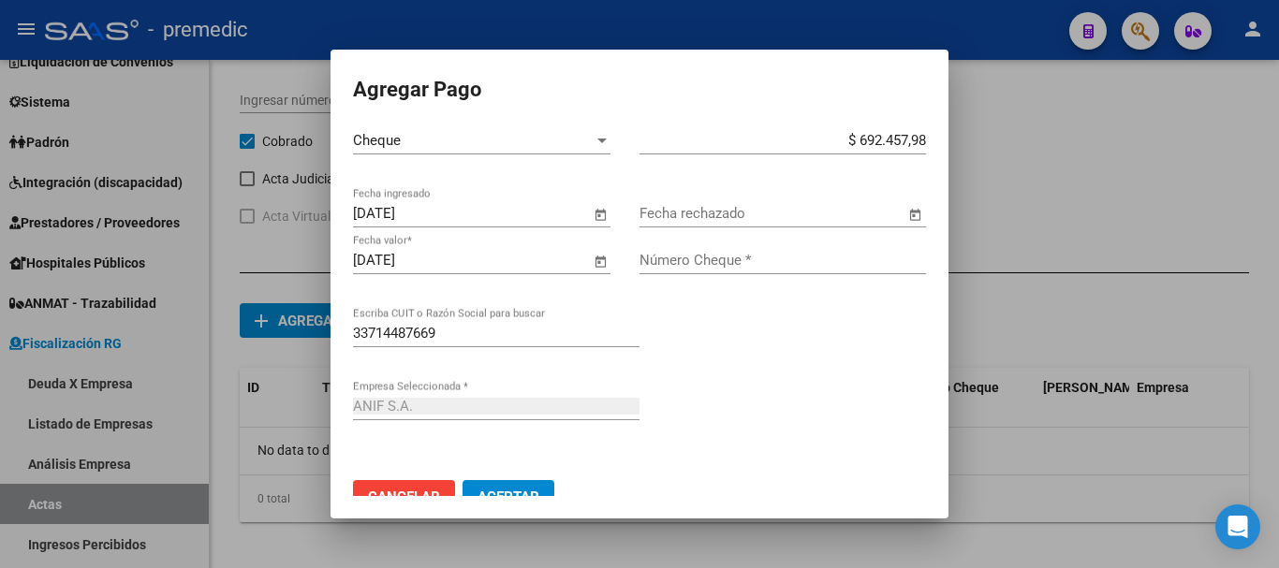
click at [759, 267] on input "Número Cheque *" at bounding box center [783, 260] width 287 height 17
type input "5255"
click at [803, 330] on div "33714487669 Escriba CUIT o Razón Social para buscar" at bounding box center [639, 355] width 573 height 73
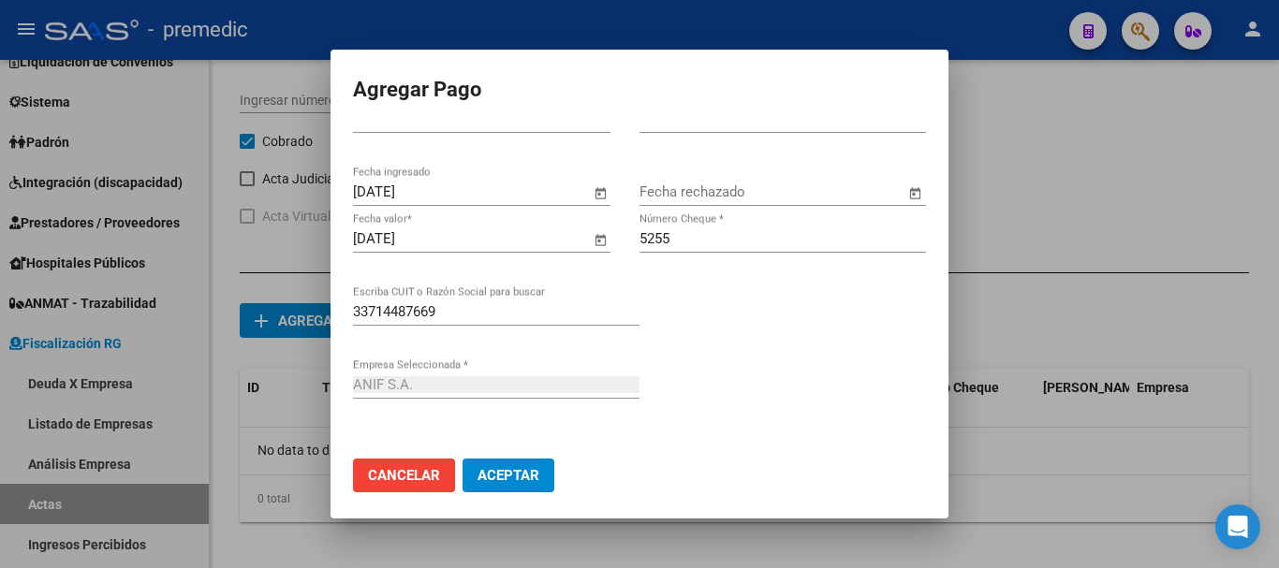
scroll to position [33, 0]
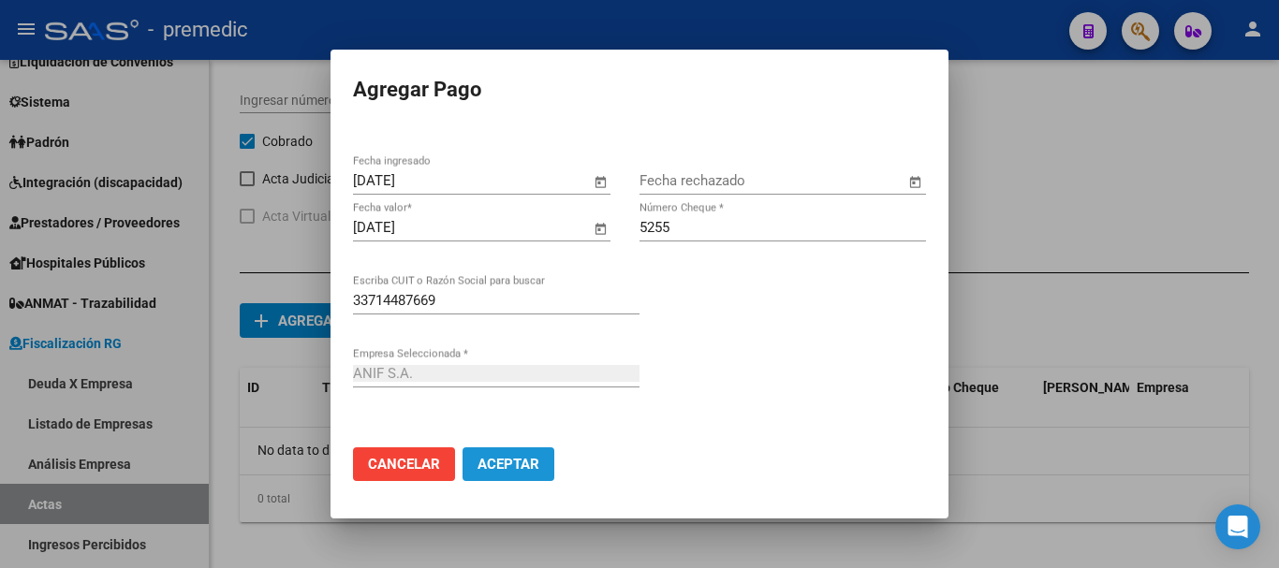
click at [517, 468] on span "Aceptar" at bounding box center [509, 464] width 62 height 17
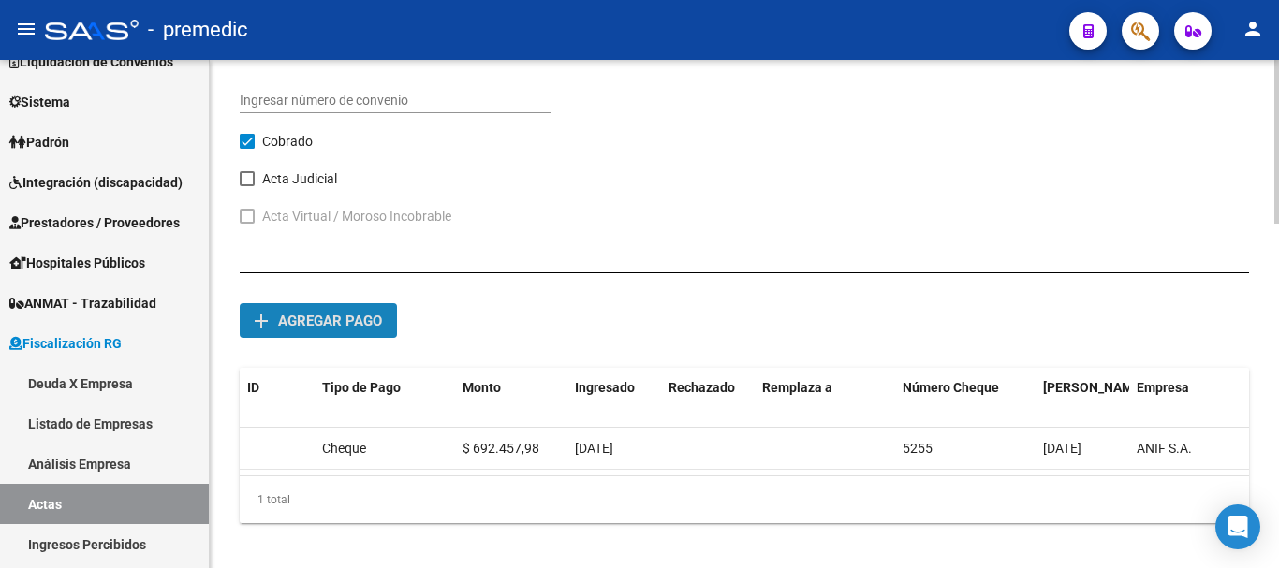
click at [302, 313] on span "Agregar pago" at bounding box center [330, 321] width 104 height 17
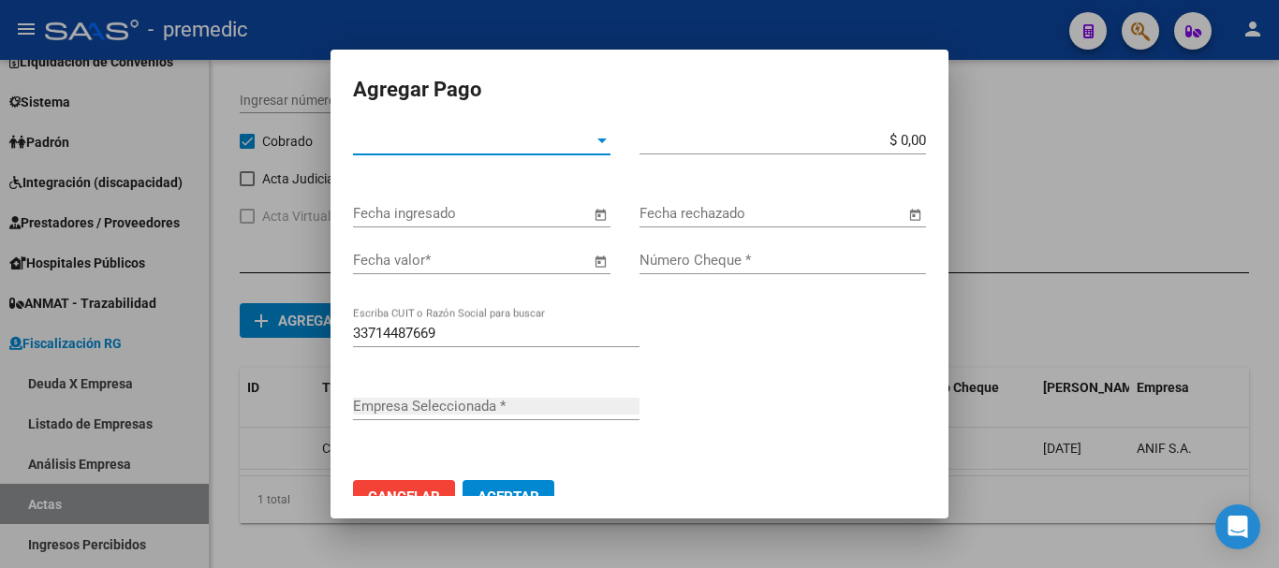
type input "ANIF S.A."
click at [594, 140] on div at bounding box center [602, 140] width 17 height 15
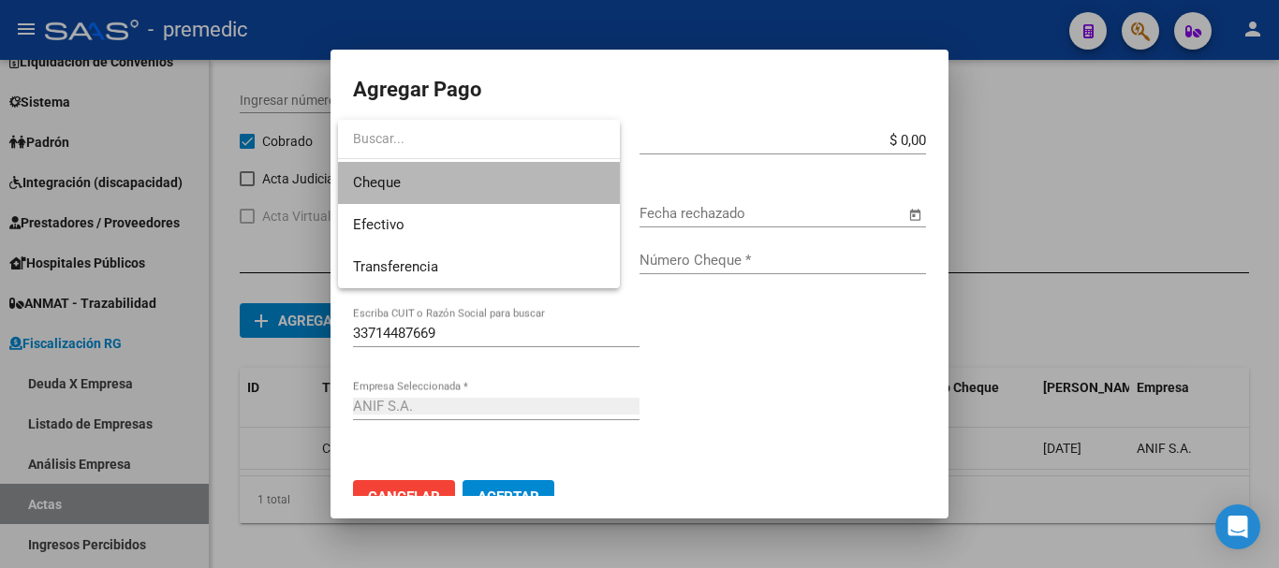
click at [478, 186] on span "Cheque" at bounding box center [479, 183] width 252 height 42
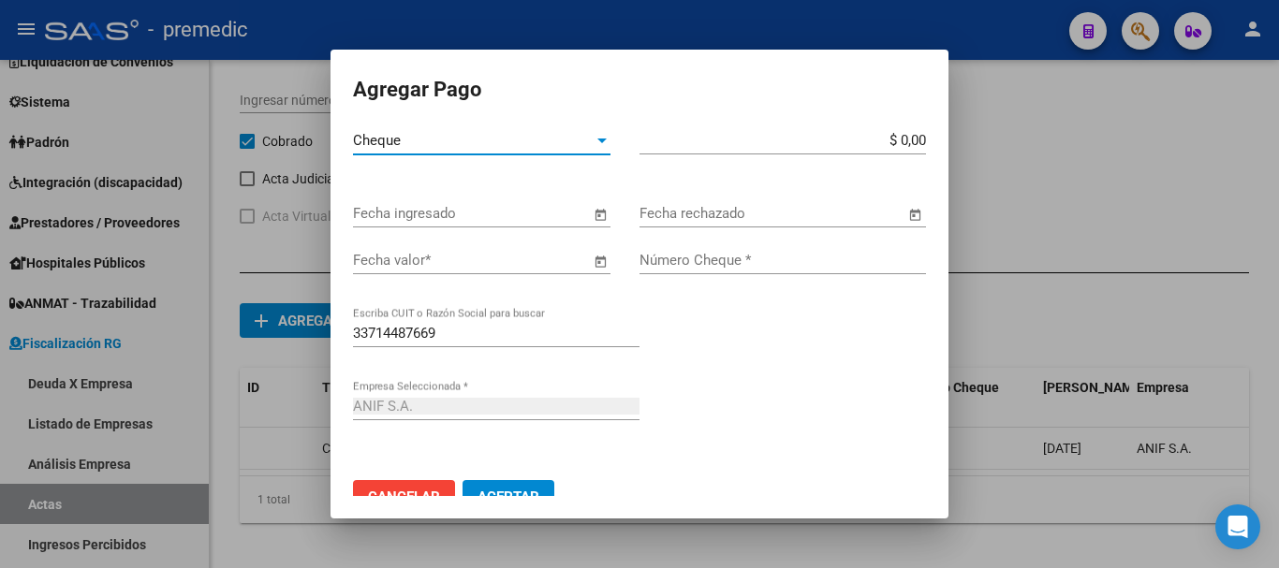
click at [912, 138] on app-form-text-field "$ 0,00 Monto bruto *" at bounding box center [791, 140] width 302 height 17
drag, startPoint x: 911, startPoint y: 139, endPoint x: 904, endPoint y: 151, distance: 14.3
click at [910, 140] on input "$ 0,00" at bounding box center [783, 140] width 287 height 17
type input "$ 716.694,00"
click at [590, 217] on span "Open calendar" at bounding box center [600, 214] width 45 height 45
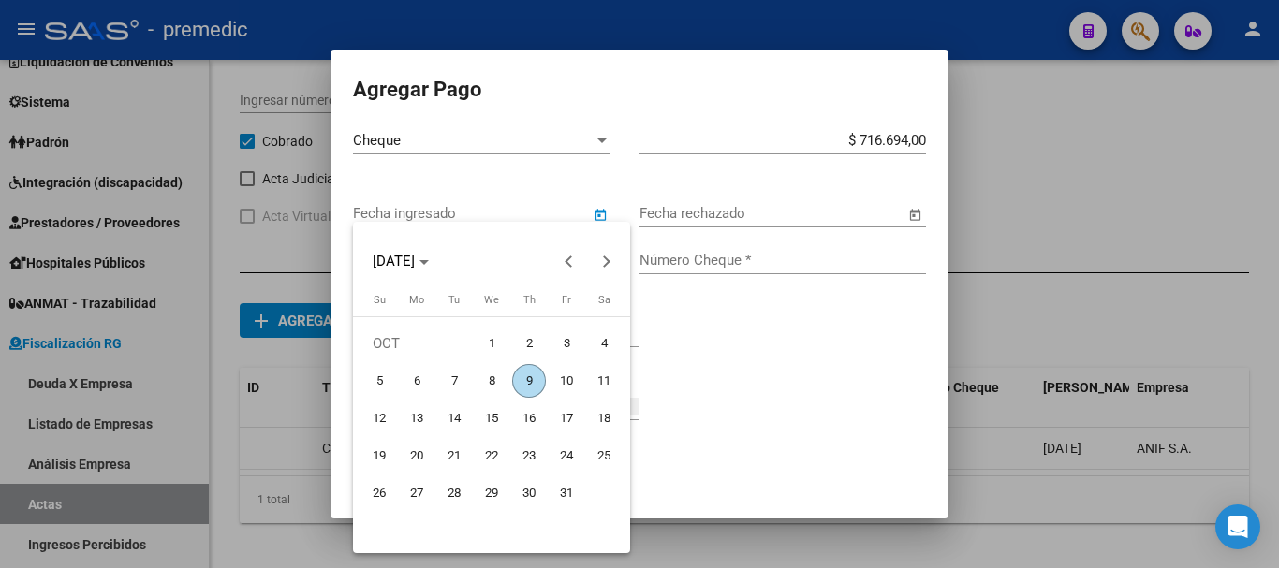
click at [487, 338] on span "1" at bounding box center [492, 344] width 34 height 34
type input "01/10/2025"
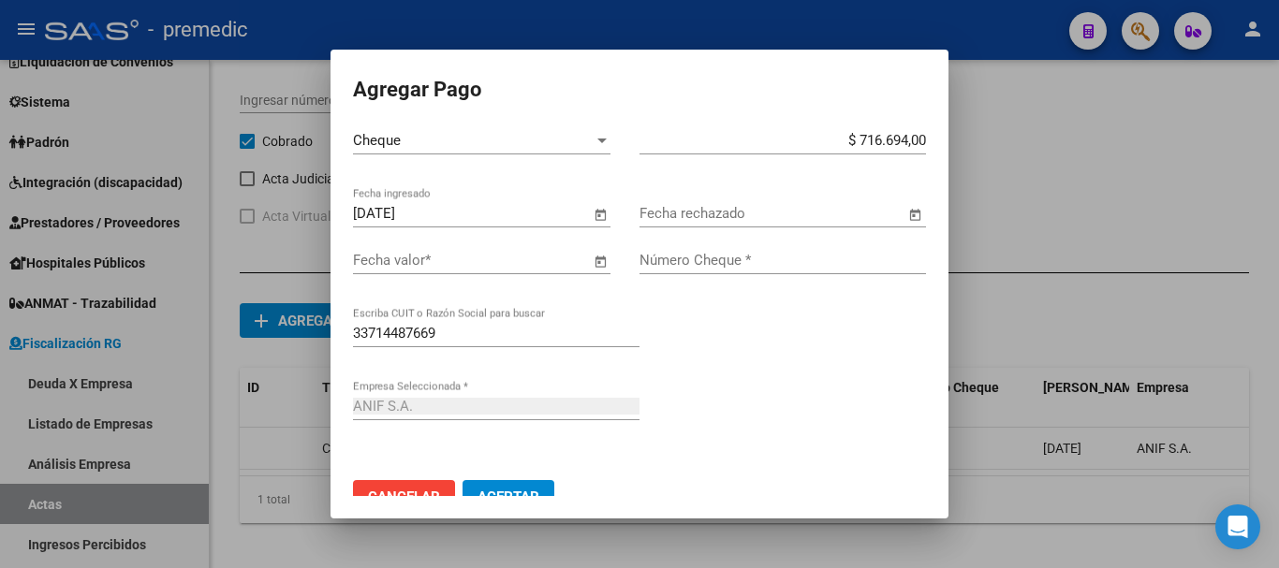
click at [599, 261] on span "Open calendar" at bounding box center [600, 261] width 45 height 45
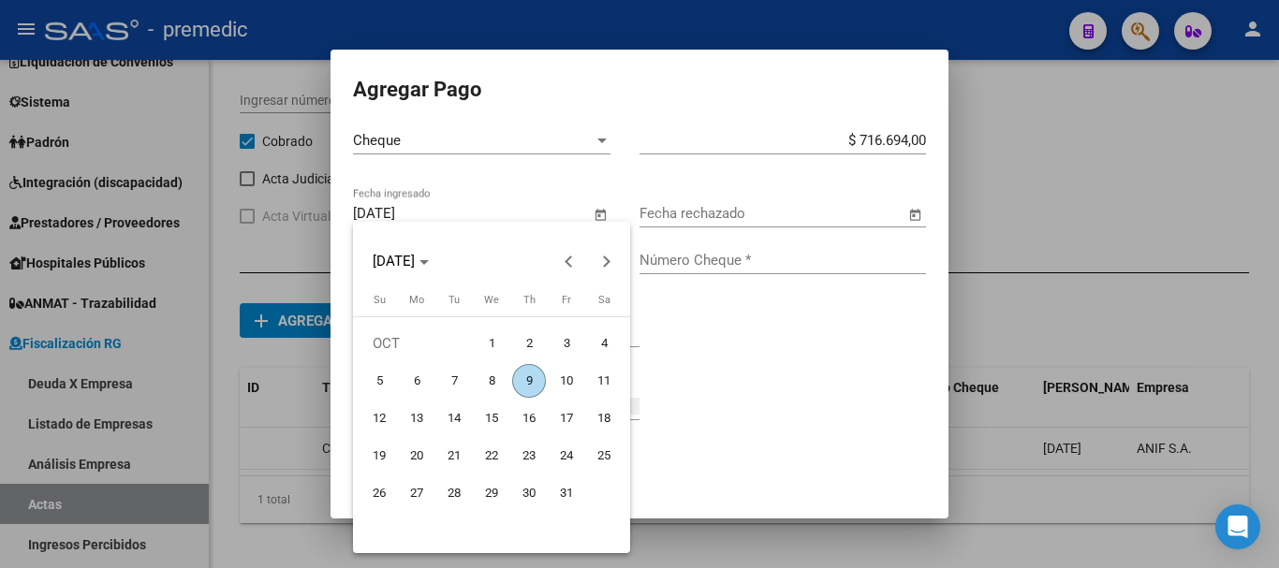
click at [564, 496] on span "31" at bounding box center [567, 494] width 34 height 34
type input "31/10/2025"
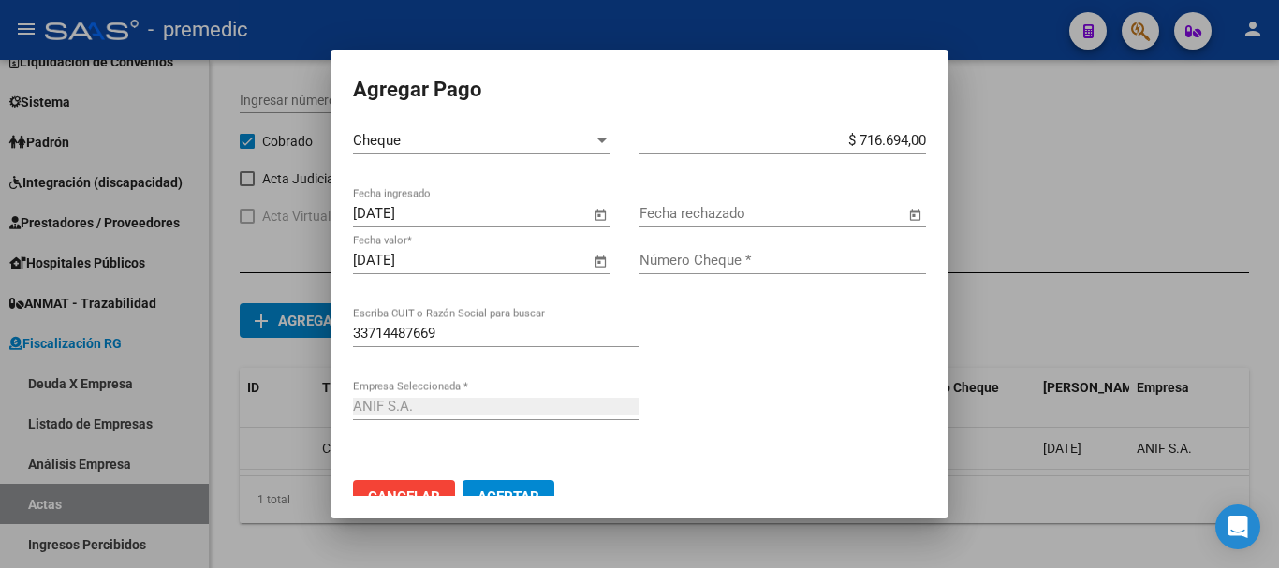
click at [899, 208] on span "Open calendar" at bounding box center [915, 214] width 45 height 45
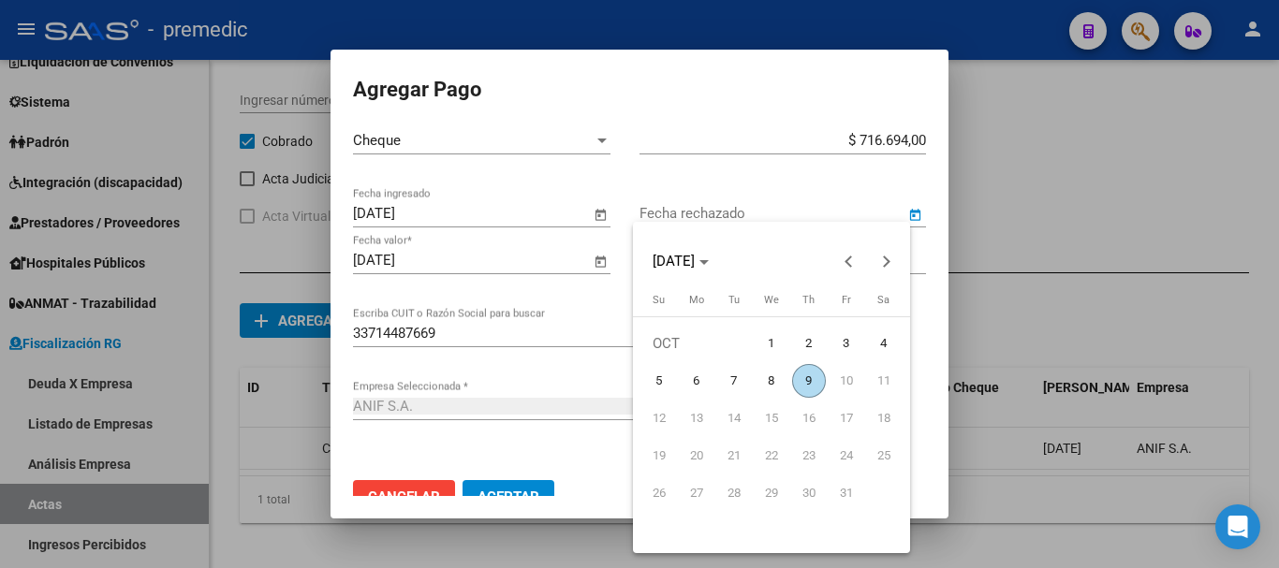
click at [616, 301] on div at bounding box center [639, 284] width 1279 height 568
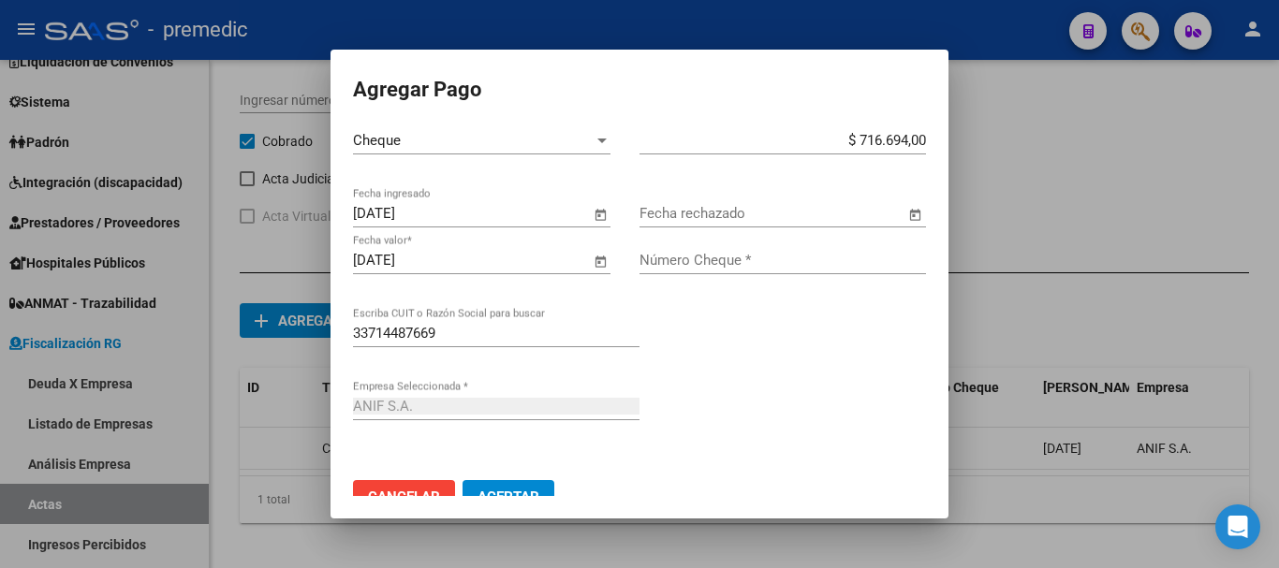
click at [898, 213] on span "Open calendar" at bounding box center [915, 214] width 45 height 45
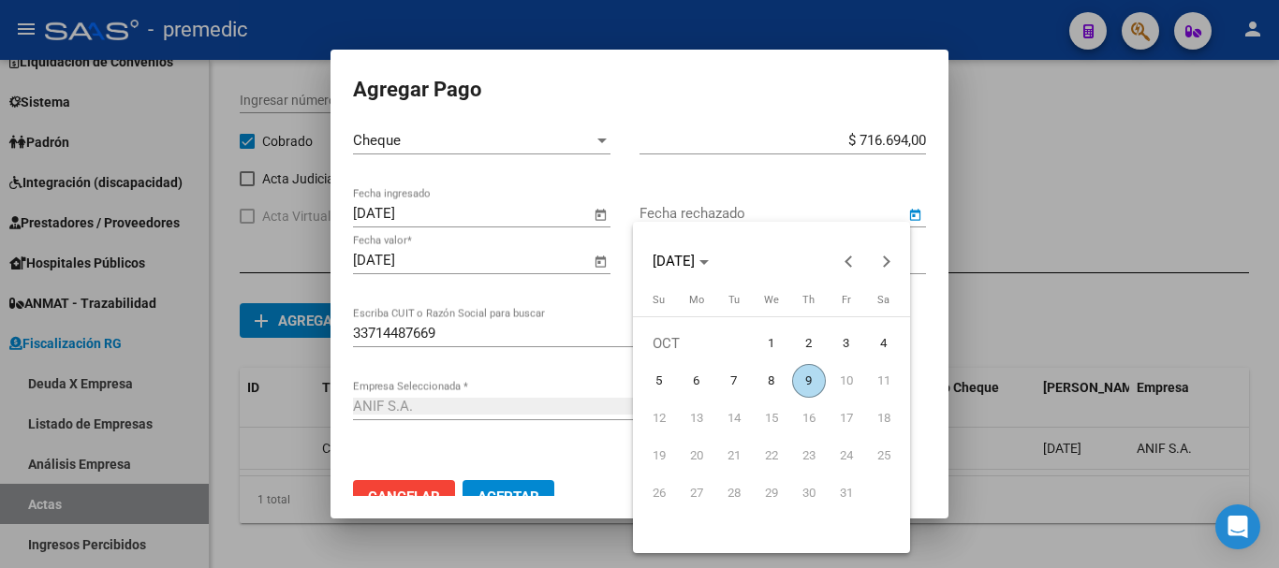
click at [906, 218] on div at bounding box center [639, 284] width 1279 height 568
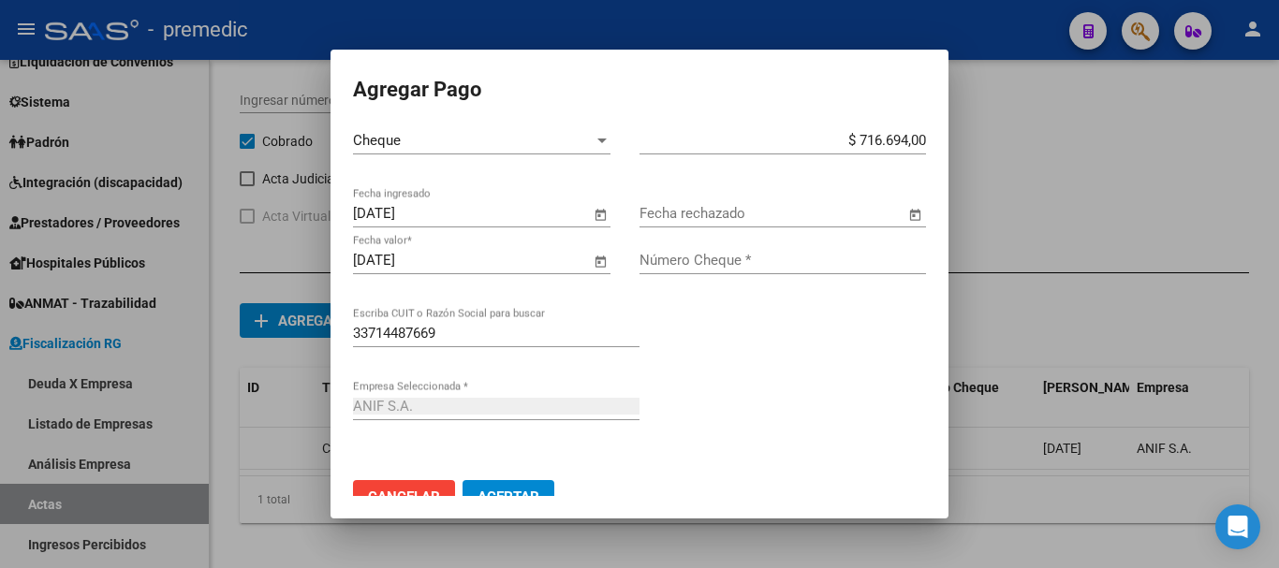
click at [819, 365] on div "33714487669 Escriba CUIT o Razón Social para buscar" at bounding box center [639, 355] width 573 height 73
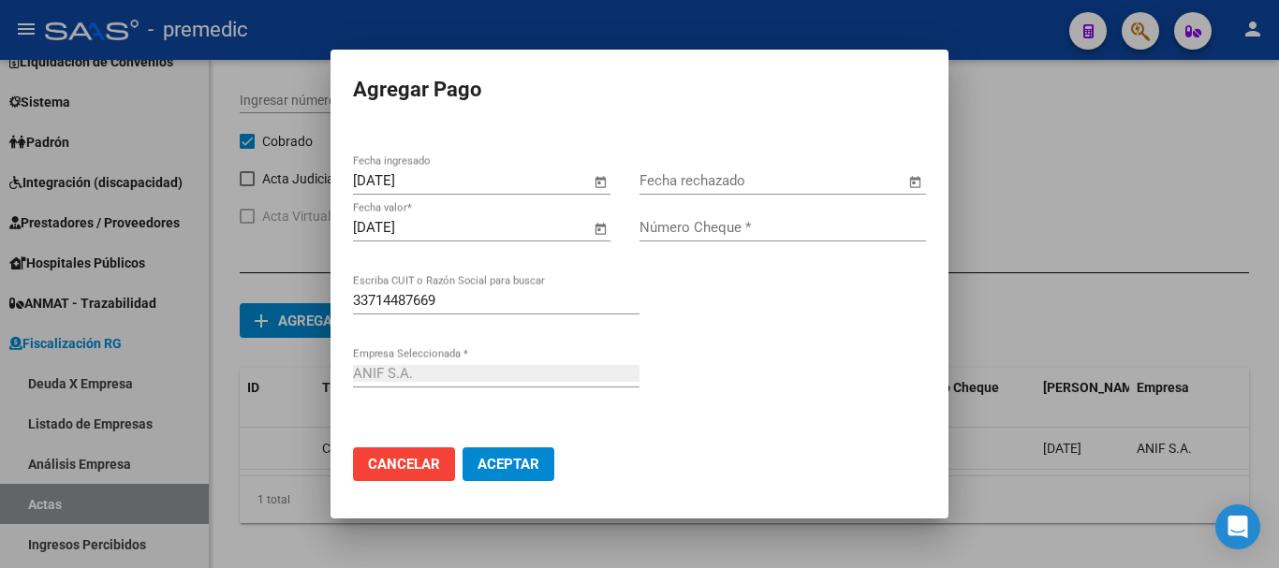
click at [1034, 319] on div at bounding box center [639, 284] width 1279 height 568
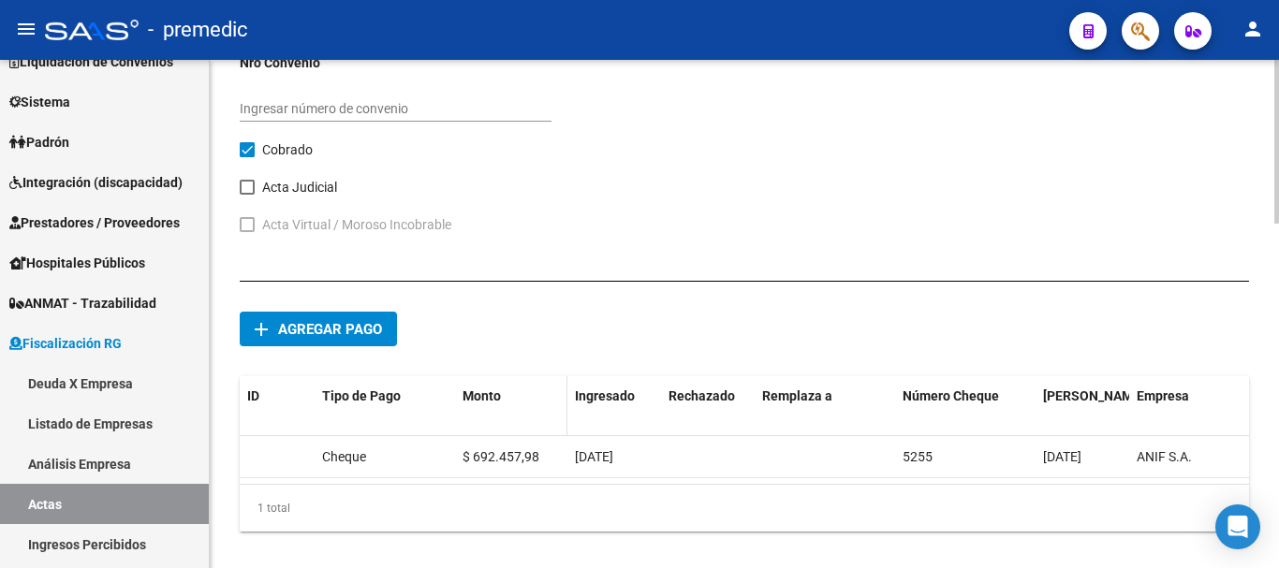
scroll to position [1071, 0]
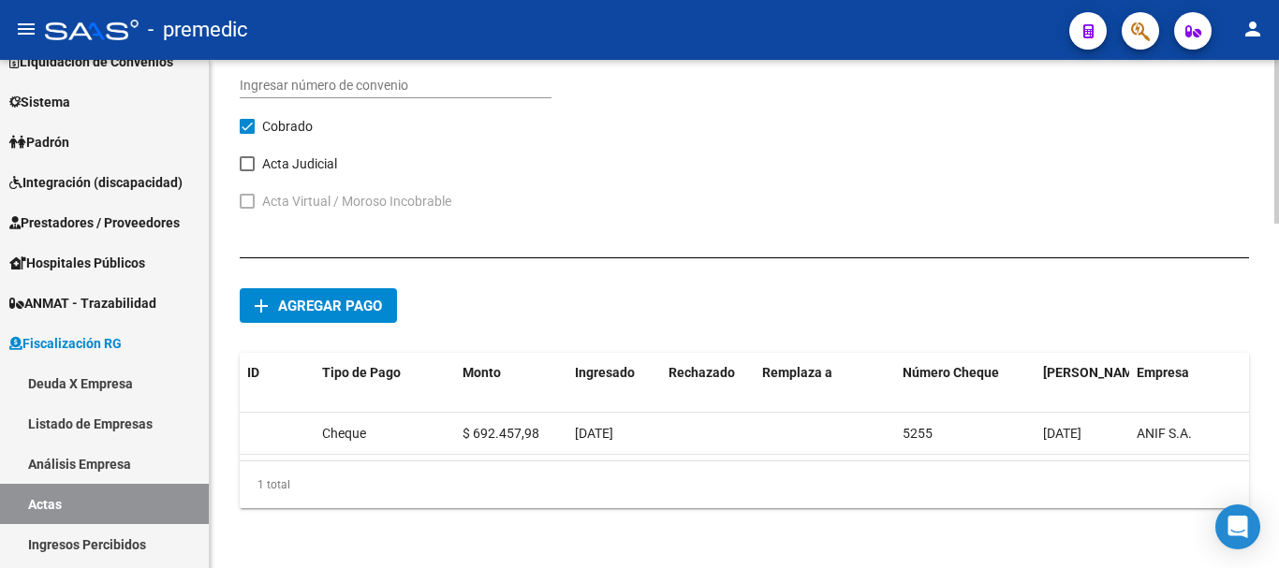
click at [364, 298] on span "Agregar pago" at bounding box center [330, 306] width 104 height 17
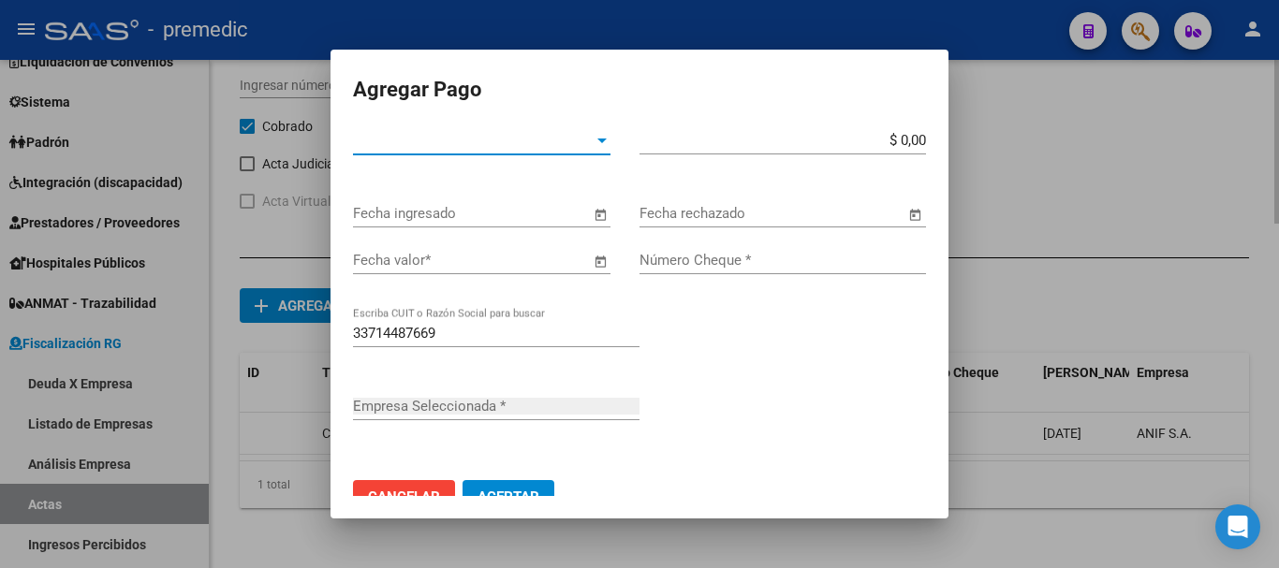
type input "ANIF S.A."
click at [582, 146] on span "Tipo de Pago *" at bounding box center [473, 140] width 241 height 17
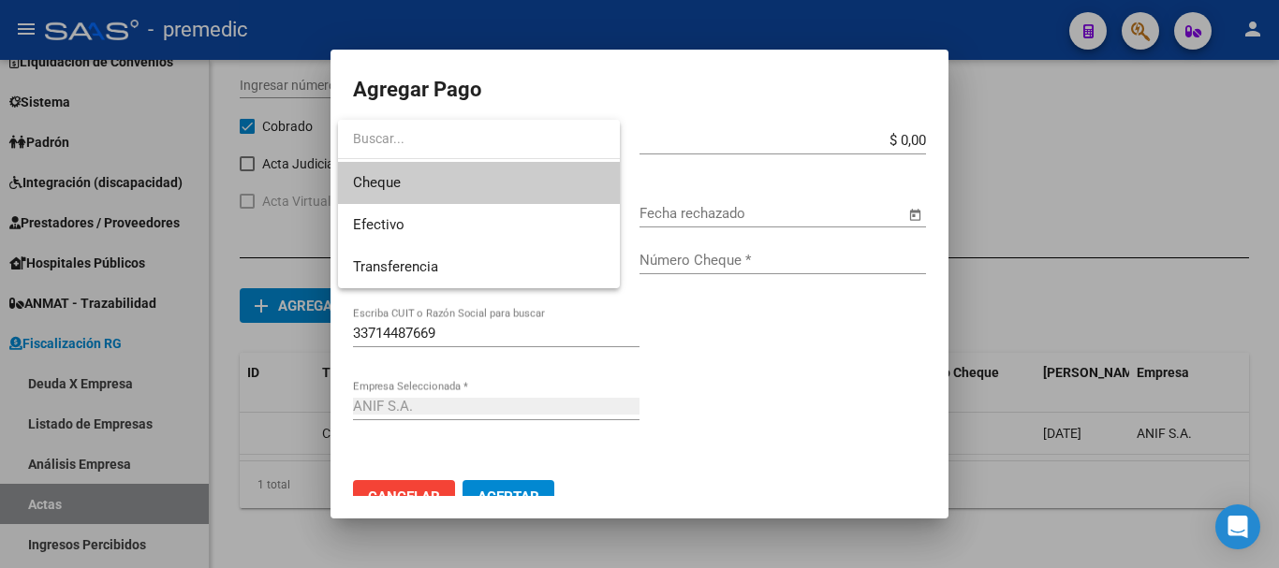
click at [524, 196] on span "Cheque" at bounding box center [479, 183] width 252 height 42
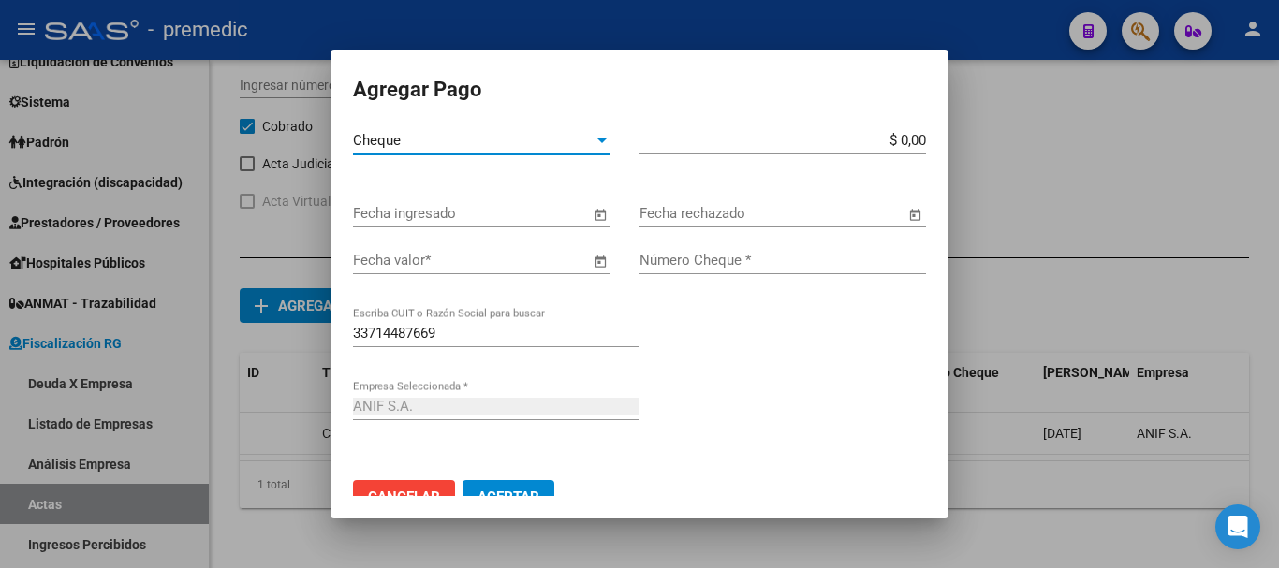
click at [426, 484] on button "Cancelar" at bounding box center [404, 497] width 102 height 34
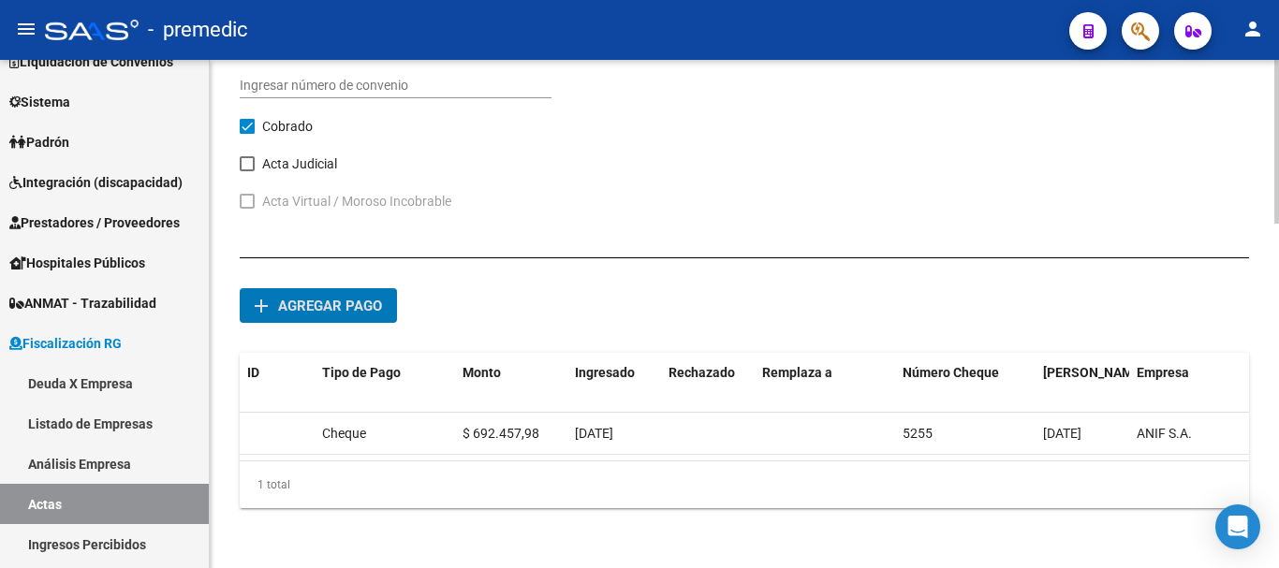
click at [366, 298] on span "Agregar pago" at bounding box center [330, 306] width 104 height 17
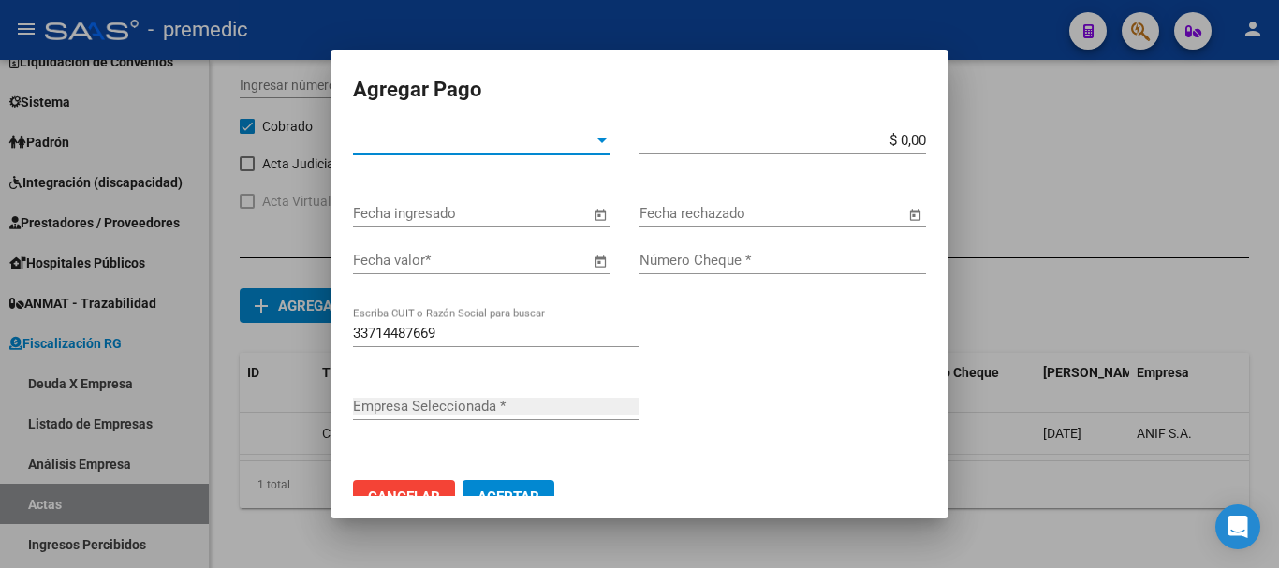
type input "ANIF S.A."
click at [586, 127] on div "Tipo de Pago * Tipo de Pago *" at bounding box center [482, 140] width 258 height 28
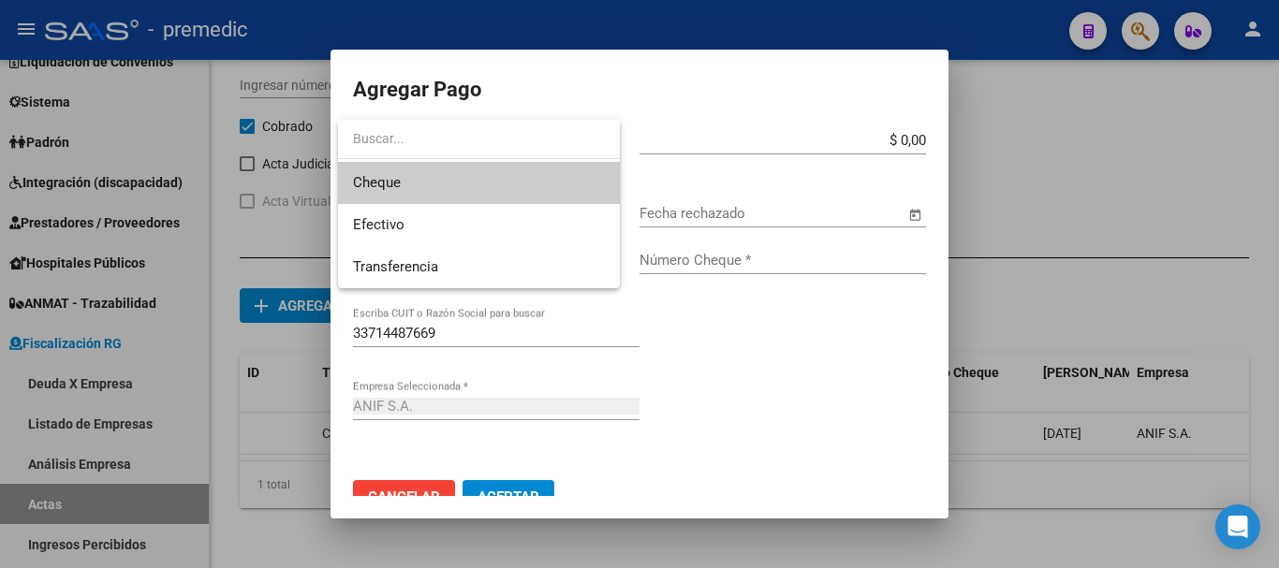
click at [442, 194] on span "Cheque" at bounding box center [479, 183] width 252 height 42
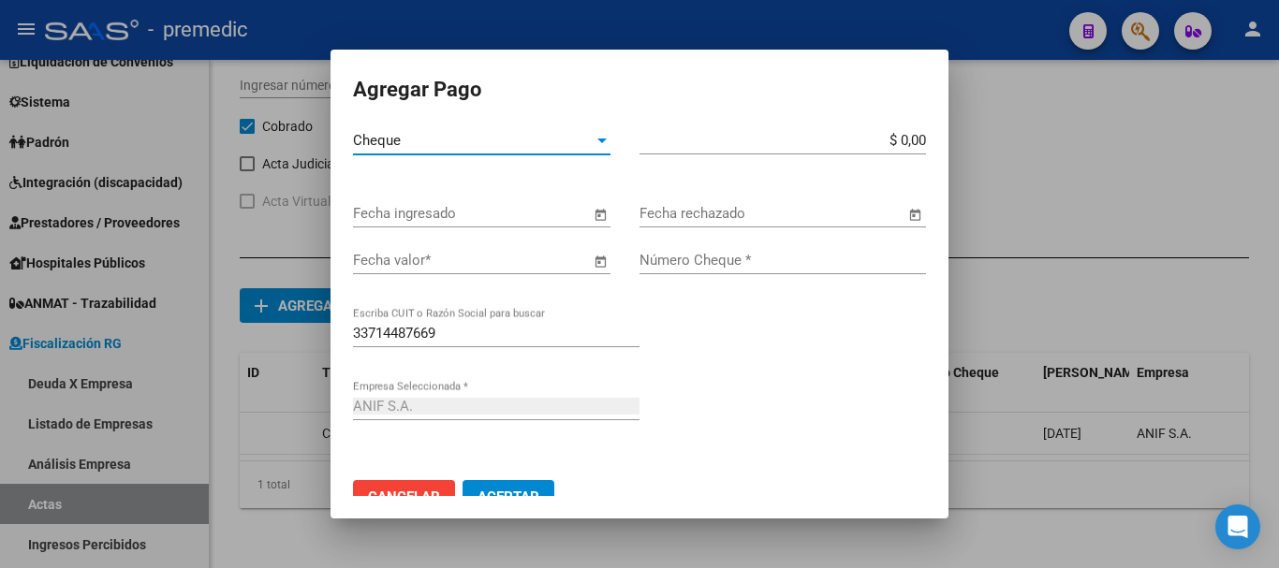
click at [911, 136] on input "$ 0,00" at bounding box center [783, 140] width 287 height 17
type input "$ 716.694,00"
click at [588, 213] on span "Open calendar" at bounding box center [600, 214] width 45 height 45
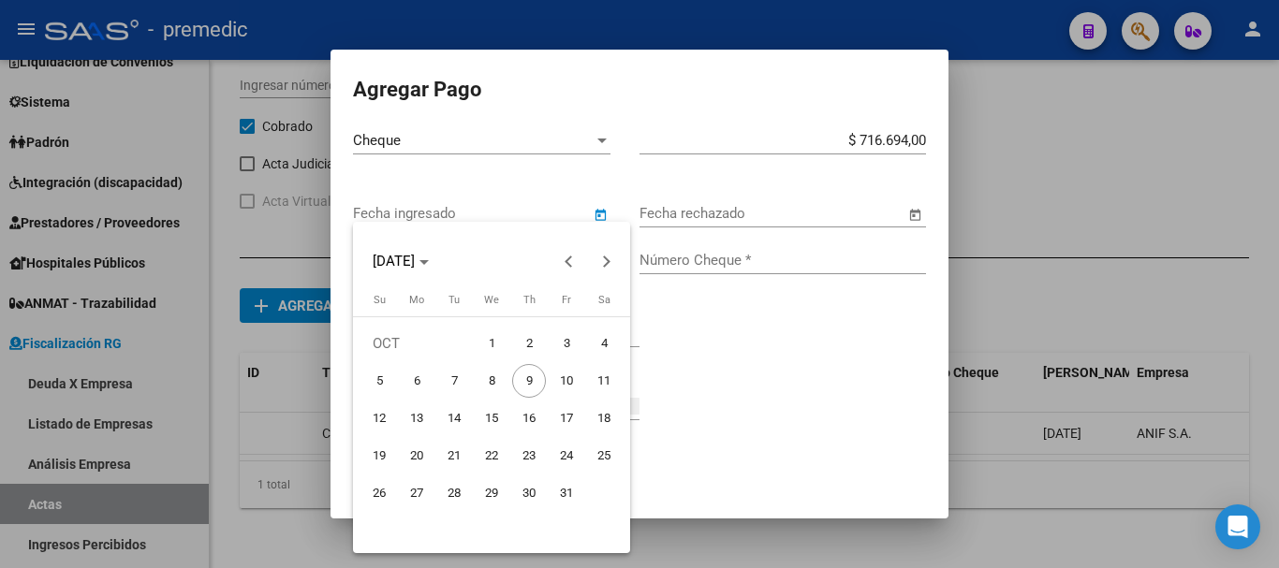
click at [496, 338] on span "1" at bounding box center [492, 344] width 34 height 34
type input "01/10/2025"
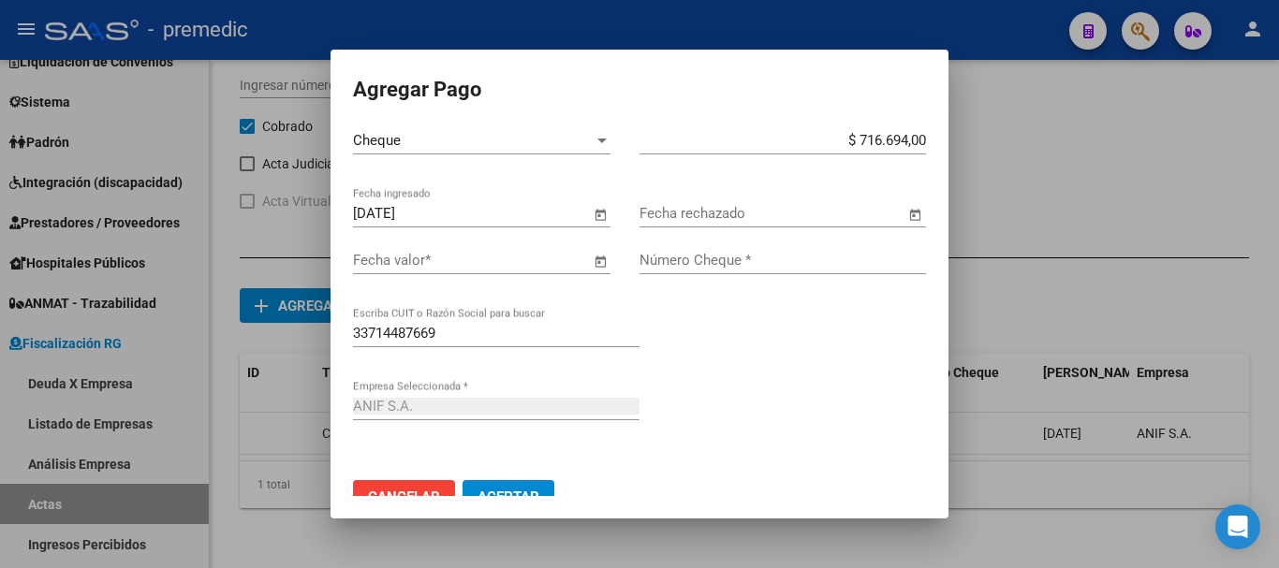
click at [614, 271] on span "Open calendar" at bounding box center [600, 261] width 45 height 45
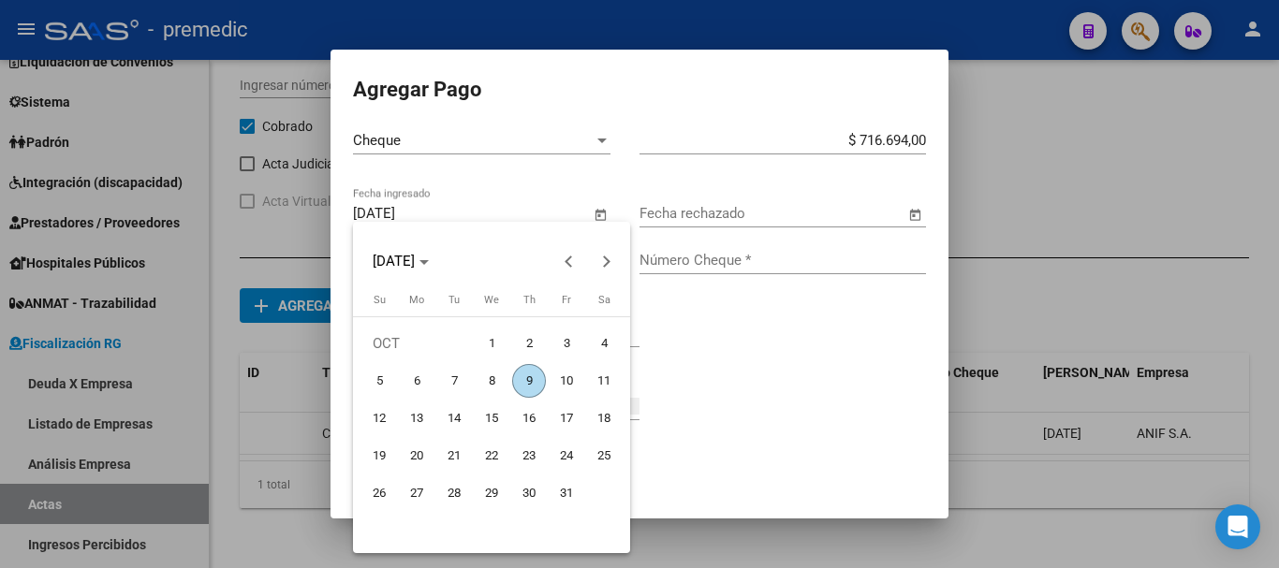
click at [568, 485] on span "31" at bounding box center [567, 494] width 34 height 34
type input "31/10/2025"
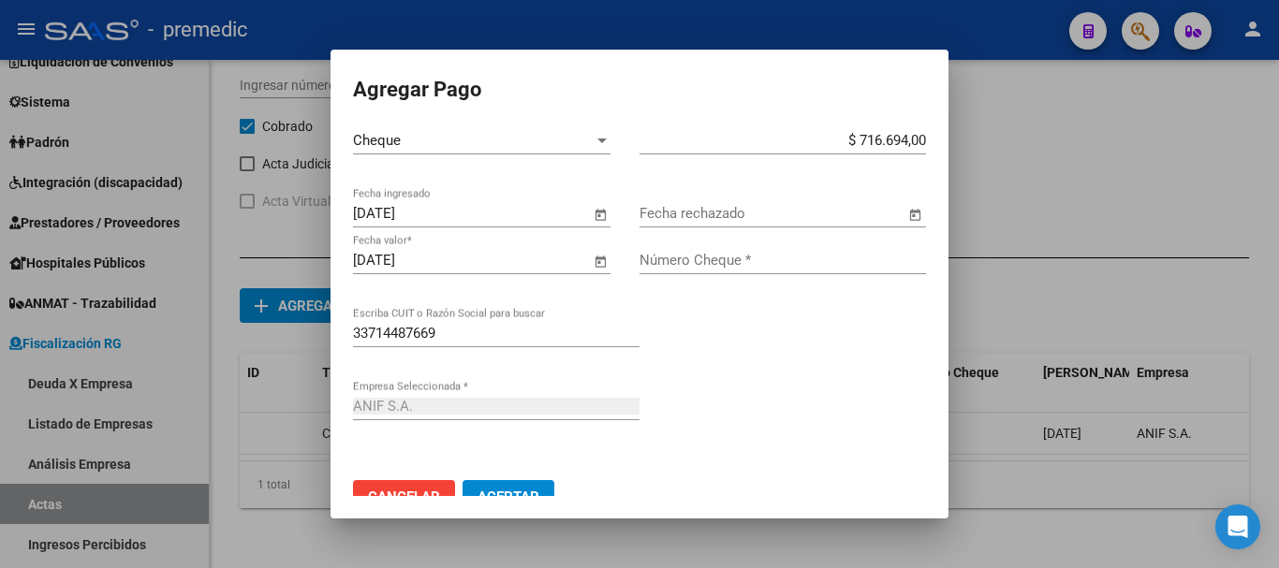
click at [893, 223] on span "Open calendar" at bounding box center [915, 214] width 45 height 45
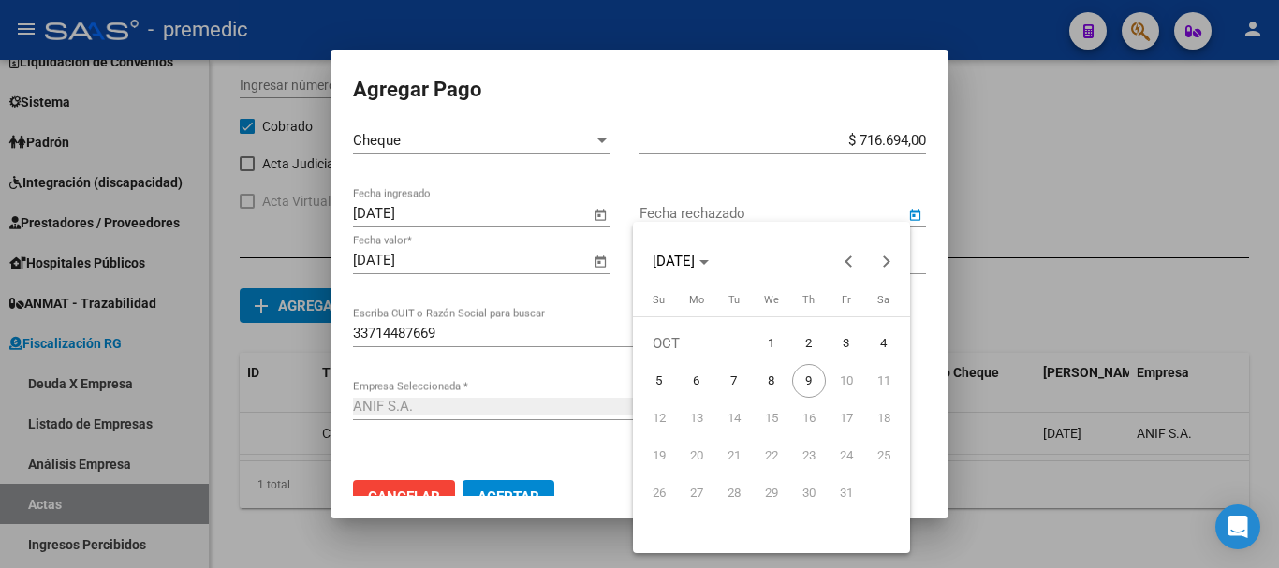
click at [862, 182] on div at bounding box center [639, 284] width 1279 height 568
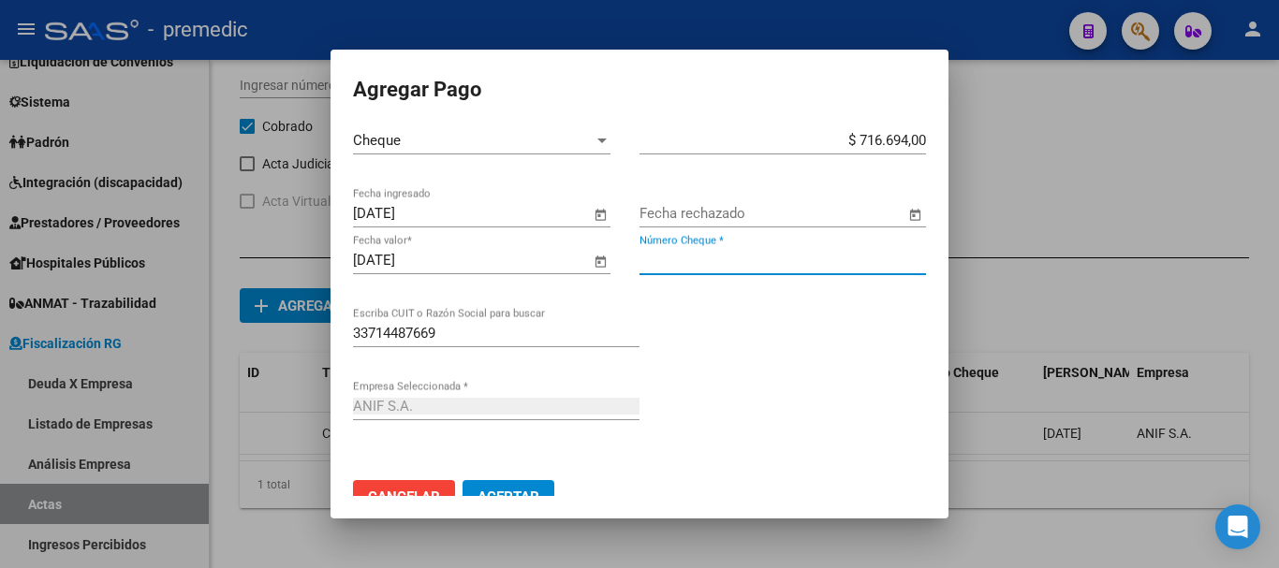
click at [784, 253] on input "Número Cheque *" at bounding box center [783, 260] width 287 height 17
type input "0"
type input "5256"
click at [463, 480] on button "Aceptar" at bounding box center [509, 497] width 92 height 34
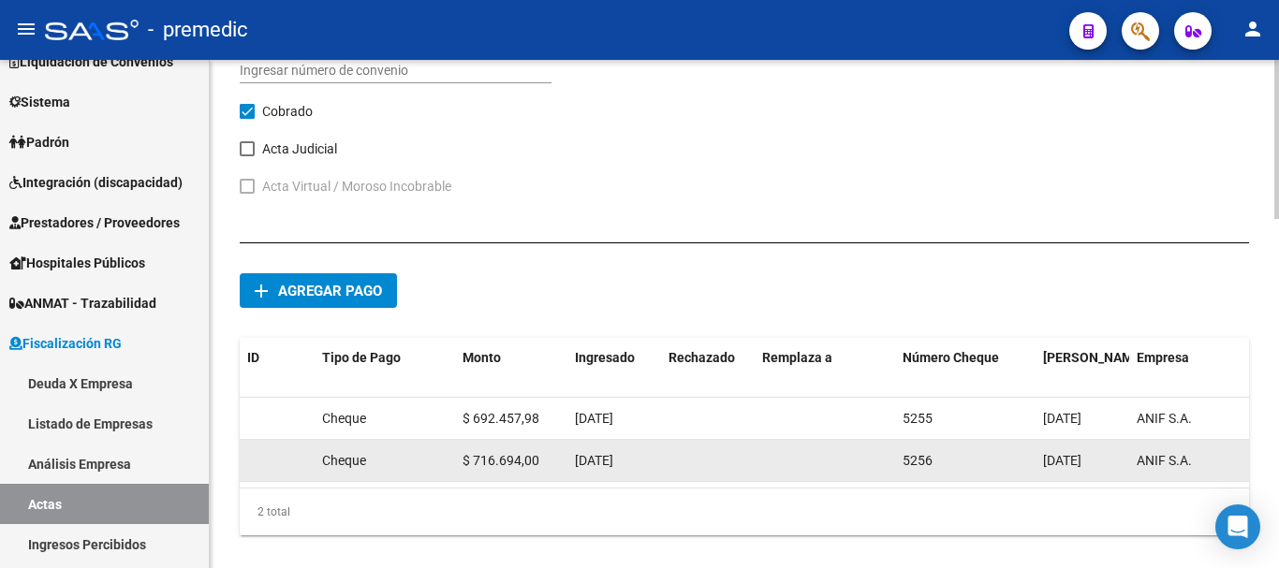
click at [911, 464] on span "5256" at bounding box center [918, 460] width 30 height 15
click at [910, 465] on span "5256" at bounding box center [918, 460] width 30 height 15
click at [544, 456] on div "$ 716.694,00" at bounding box center [511, 461] width 97 height 22
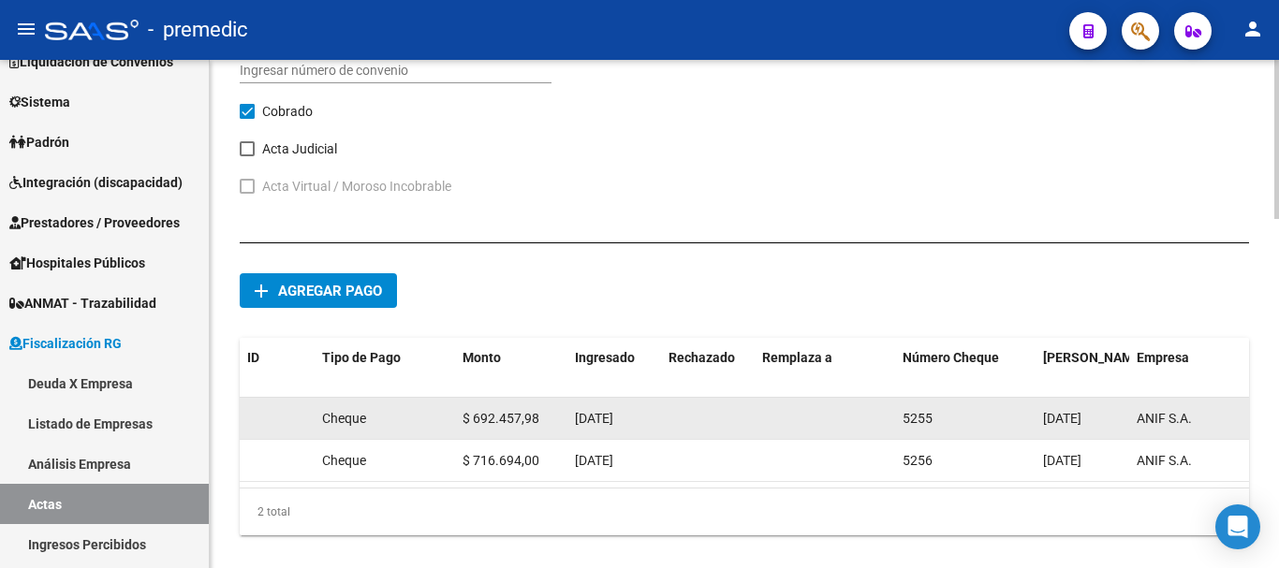
click at [651, 418] on div "23/09/2025" at bounding box center [614, 419] width 79 height 22
drag, startPoint x: 651, startPoint y: 418, endPoint x: 455, endPoint y: 432, distance: 196.2
click at [455, 432] on datatable-body-cell "$ 692.457,98" at bounding box center [511, 418] width 112 height 41
click at [458, 430] on datatable-body-cell "$ 692.457,98" at bounding box center [511, 418] width 112 height 41
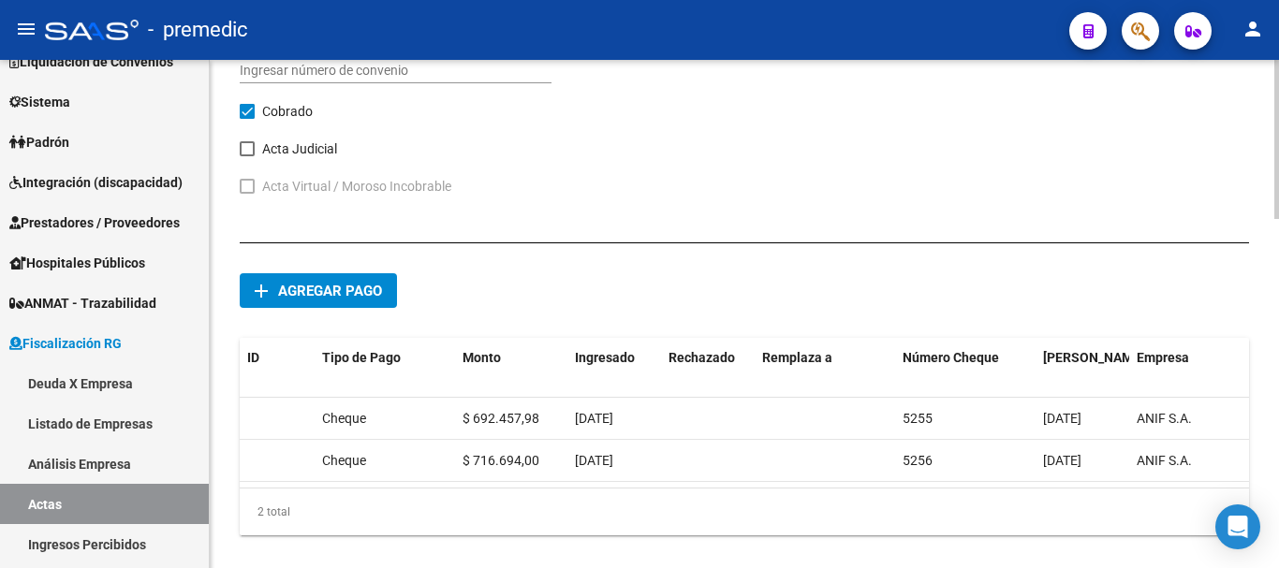
drag, startPoint x: 790, startPoint y: 503, endPoint x: 912, endPoint y: 497, distance: 121.9
click at [912, 497] on div "ID Tipo de Pago Monto Ingresado Rechazado Remplaza a Número Cheque Fecha Valor …" at bounding box center [744, 437] width 1009 height 198
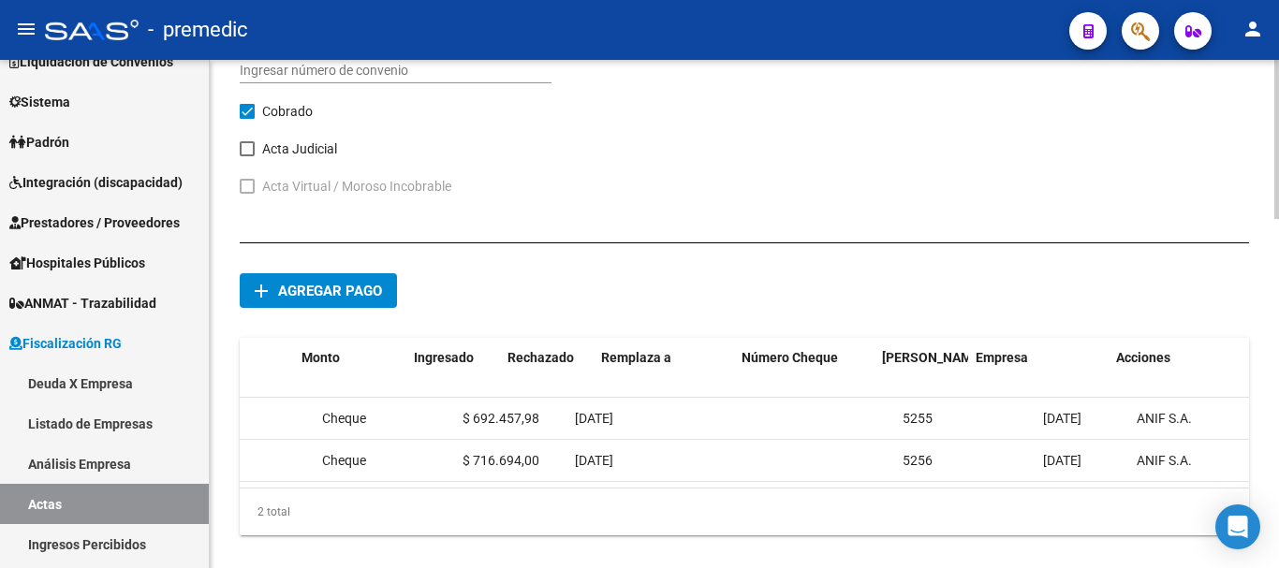
scroll to position [0, 161]
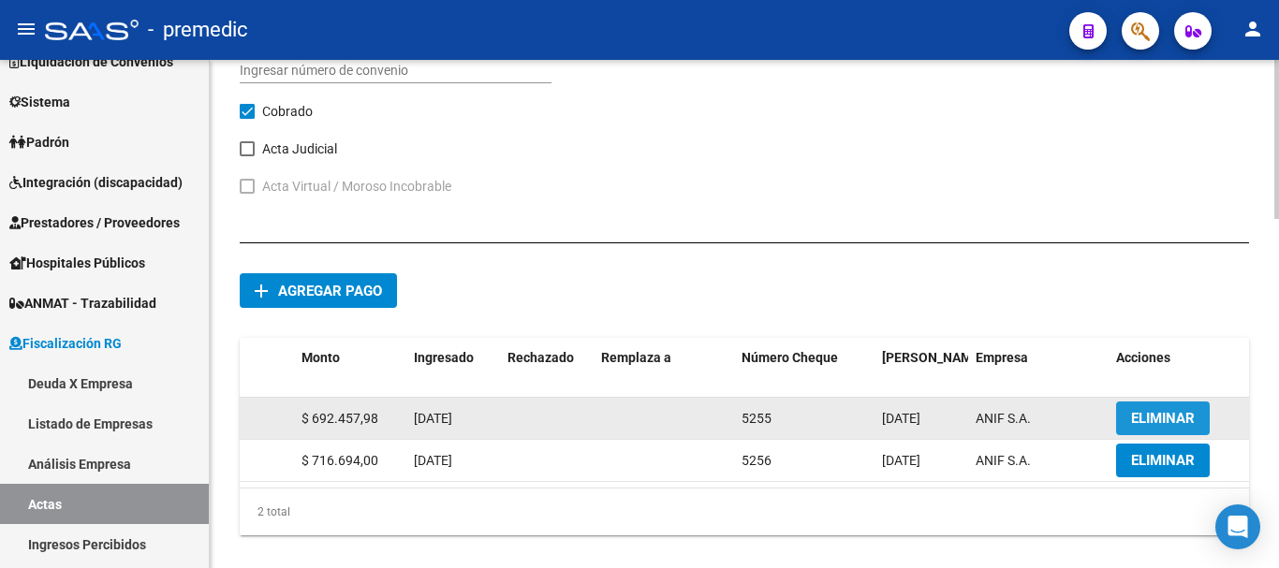
click at [1155, 405] on button "ELIMINAR" at bounding box center [1163, 419] width 94 height 34
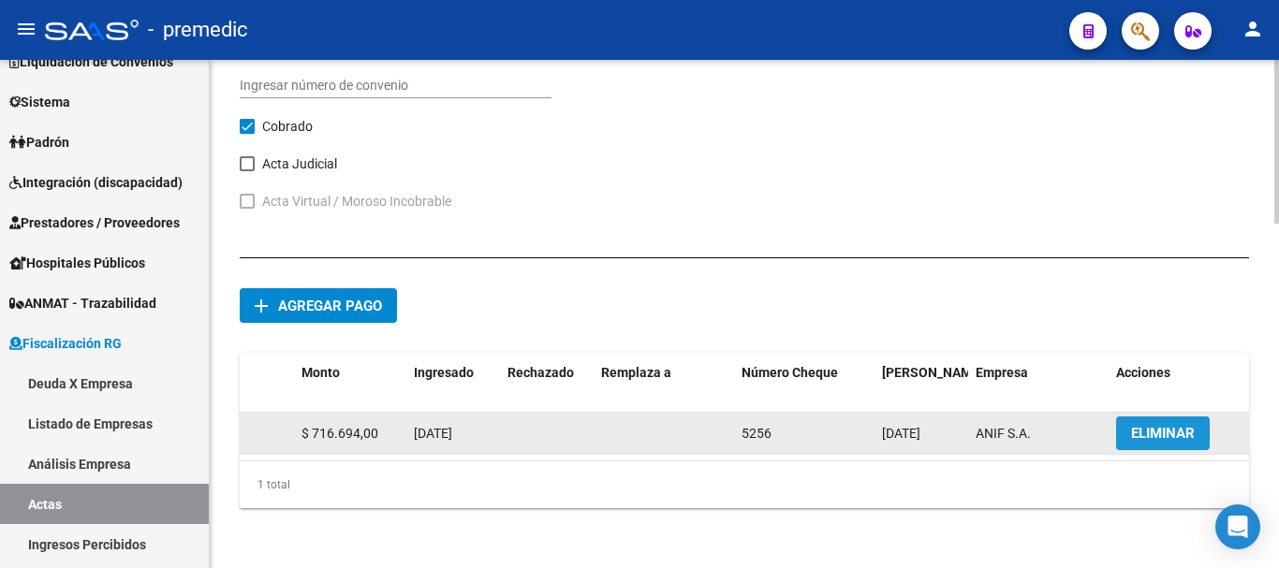
click at [1163, 417] on button "ELIMINAR" at bounding box center [1163, 434] width 94 height 34
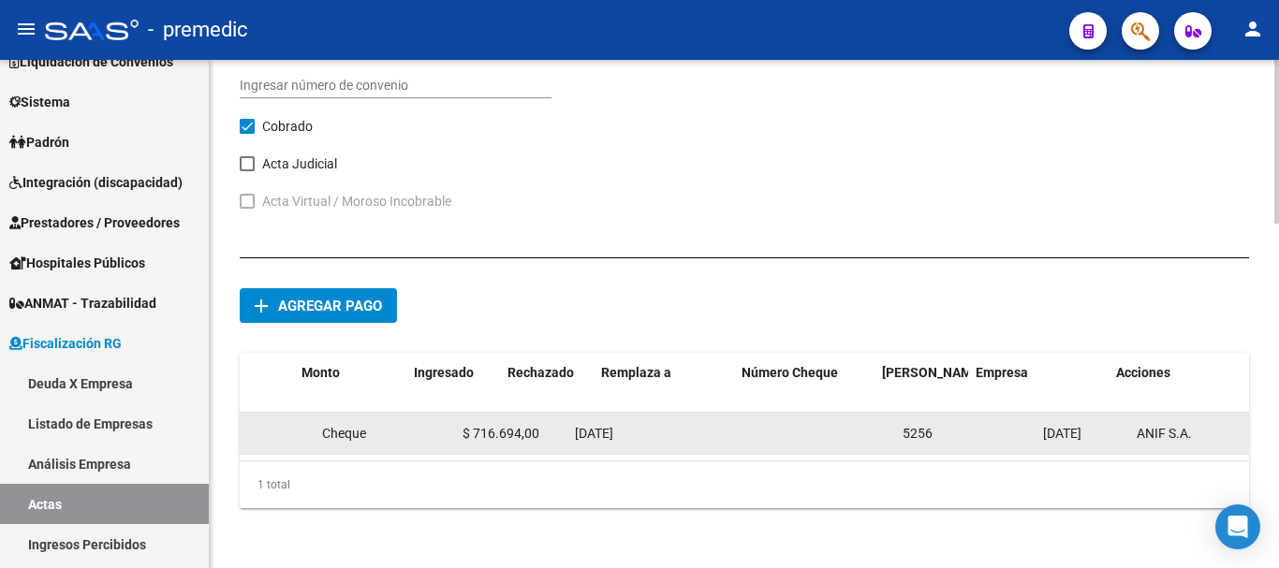
scroll to position [1055, 0]
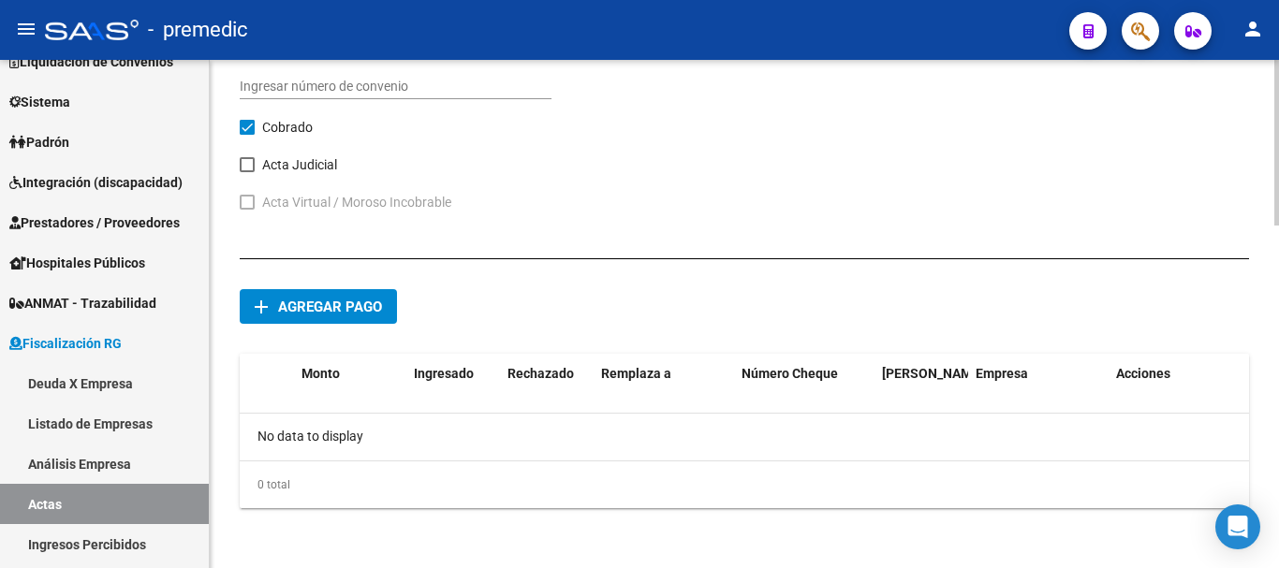
click at [343, 296] on button "add Agregar pago" at bounding box center [318, 306] width 157 height 35
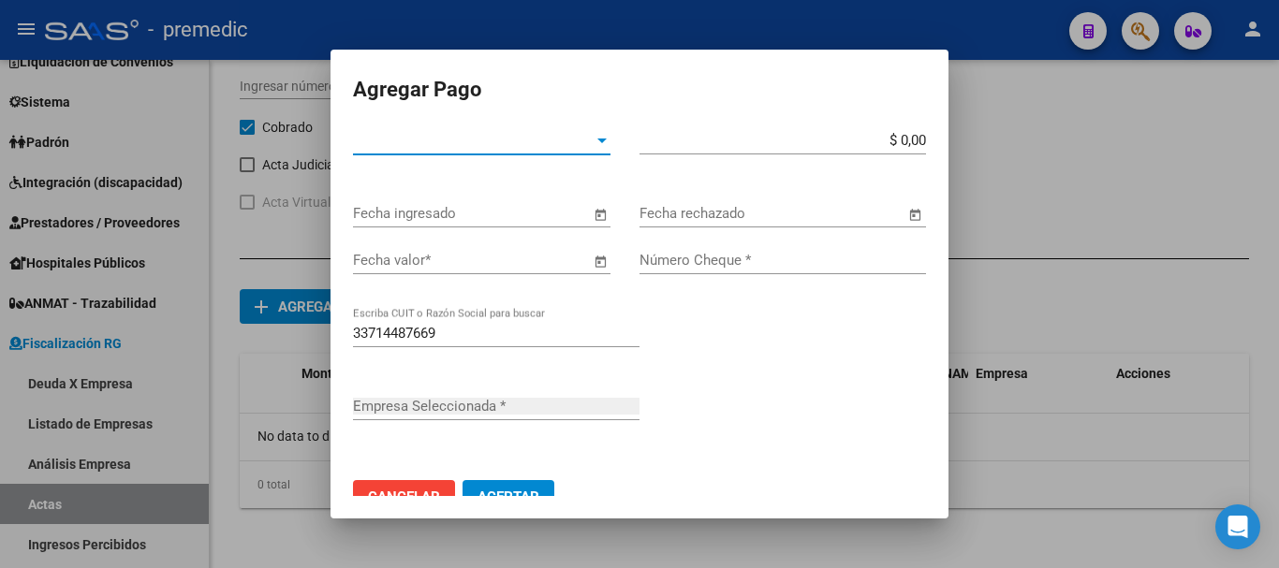
type input "ANIF S.A."
click at [561, 145] on span "Tipo de Pago *" at bounding box center [473, 140] width 241 height 17
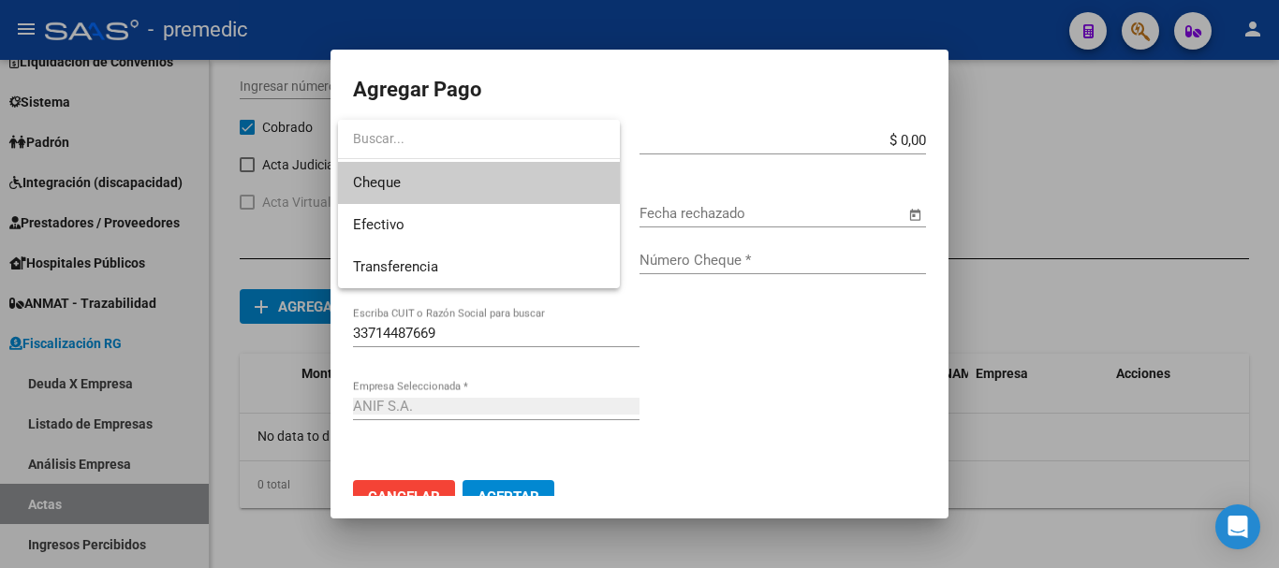
click at [464, 178] on span "Cheque" at bounding box center [479, 183] width 252 height 42
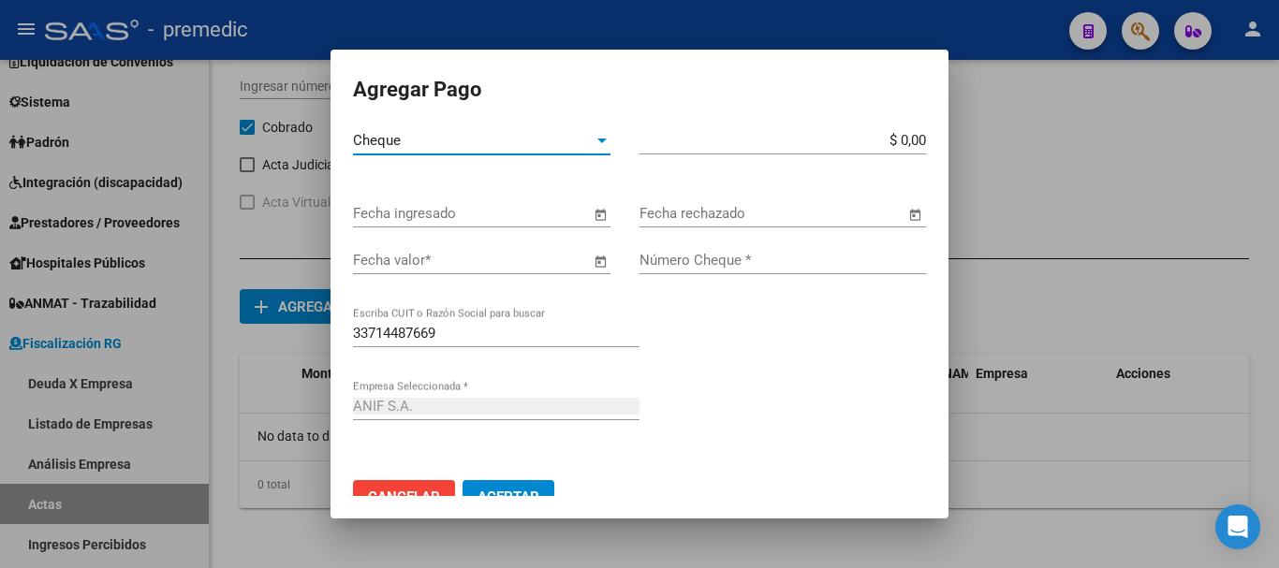
click at [900, 132] on input "$ 0,00" at bounding box center [783, 140] width 287 height 17
type input "$ 692.457,98"
click at [580, 211] on span "Open calendar" at bounding box center [600, 214] width 45 height 45
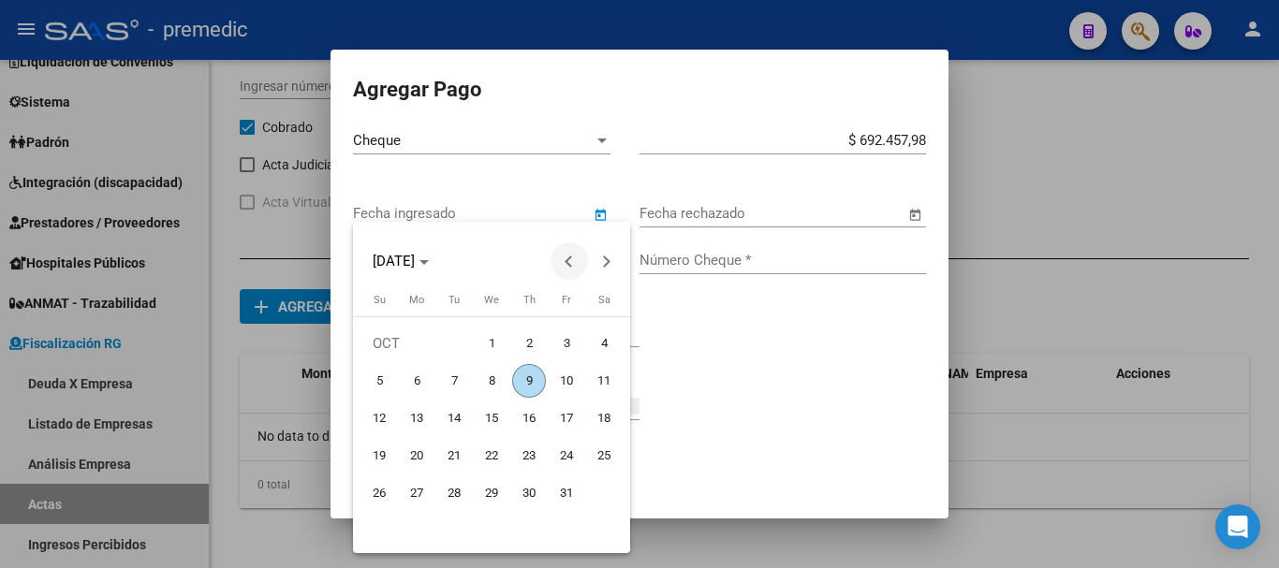
click at [566, 257] on span "Previous month" at bounding box center [569, 261] width 37 height 37
click at [440, 493] on span "23" at bounding box center [454, 494] width 34 height 34
type input "23/09/2025"
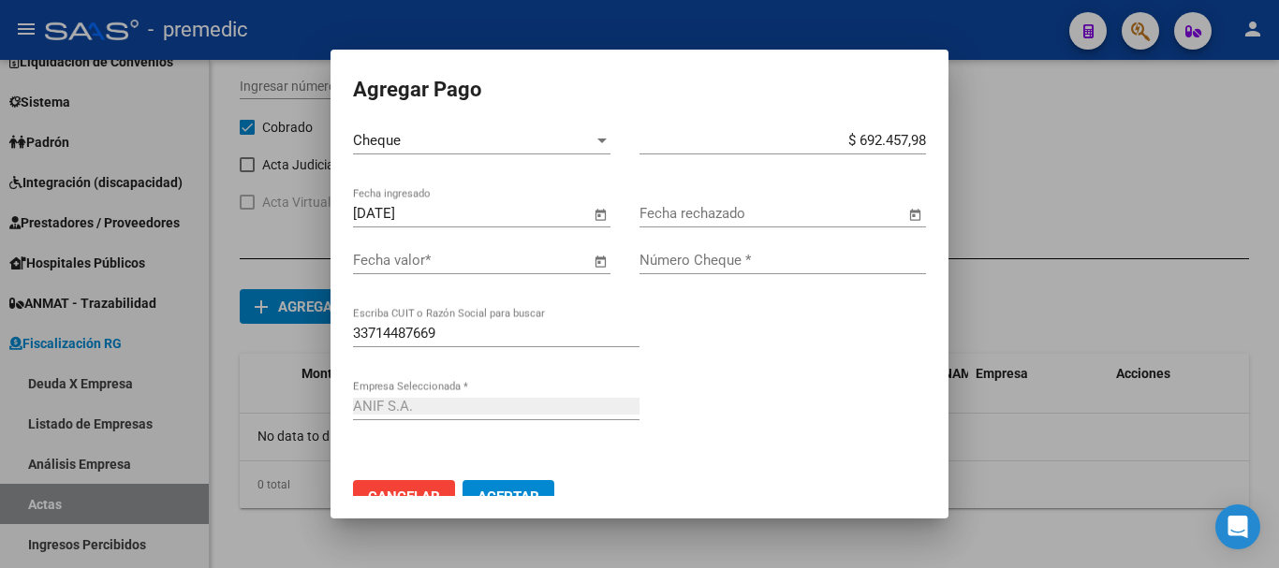
click at [582, 259] on span "Open calendar" at bounding box center [600, 261] width 45 height 45
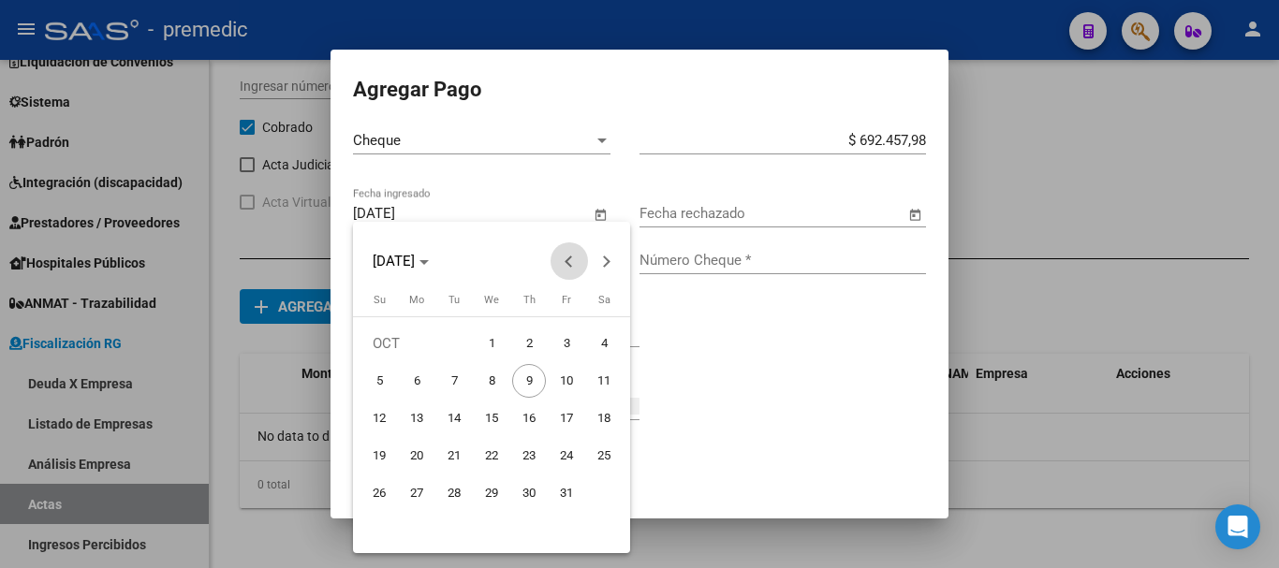
click at [562, 258] on span "Previous month" at bounding box center [569, 261] width 37 height 37
click at [445, 544] on span "30" at bounding box center [454, 531] width 34 height 34
type input "[DATE]"
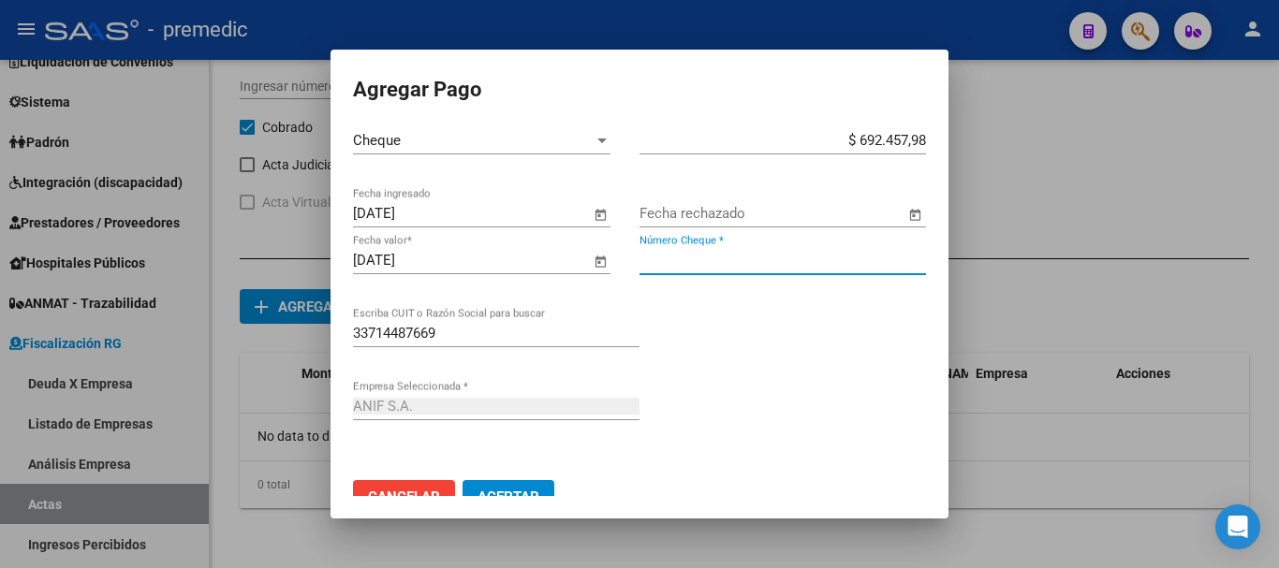
click at [640, 257] on input "Número Cheque *" at bounding box center [783, 260] width 287 height 17
type input "5255"
click at [805, 339] on div "33714487669 Escriba CUIT o Razón Social para buscar" at bounding box center [639, 355] width 573 height 73
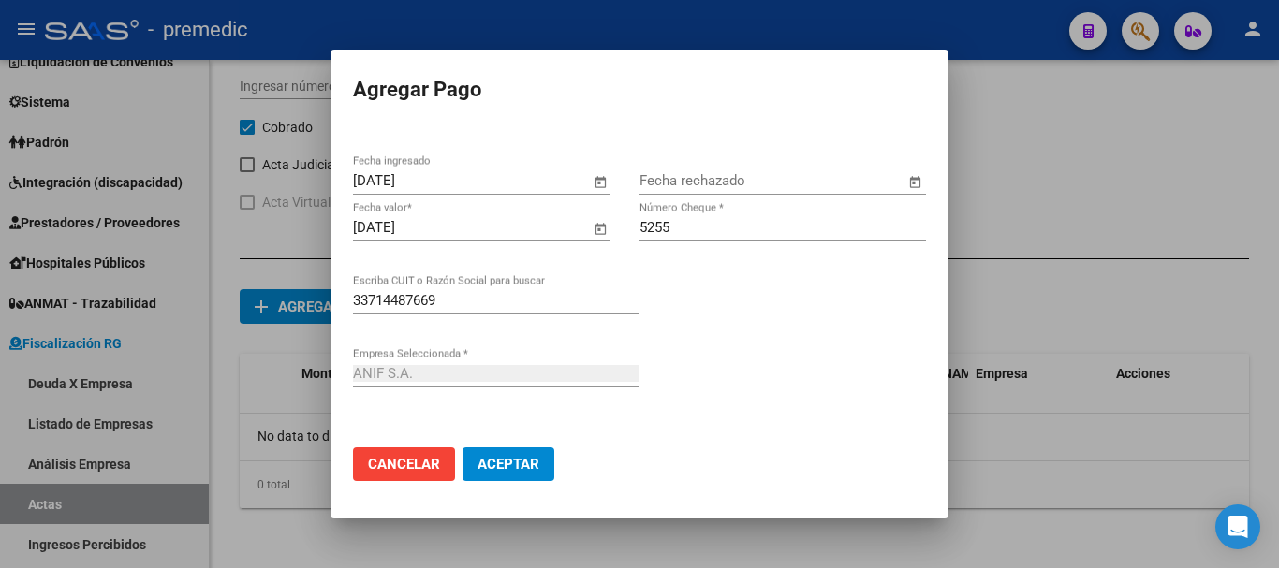
click at [518, 475] on button "Aceptar" at bounding box center [509, 465] width 92 height 34
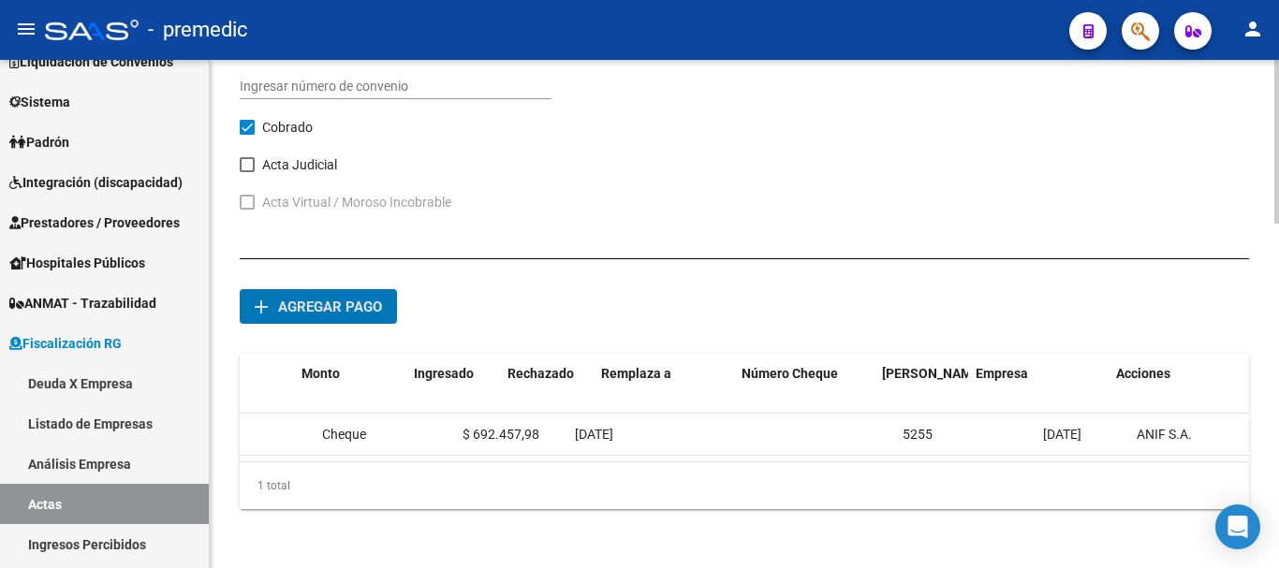
click at [350, 306] on span "Agregar pago" at bounding box center [330, 307] width 104 height 17
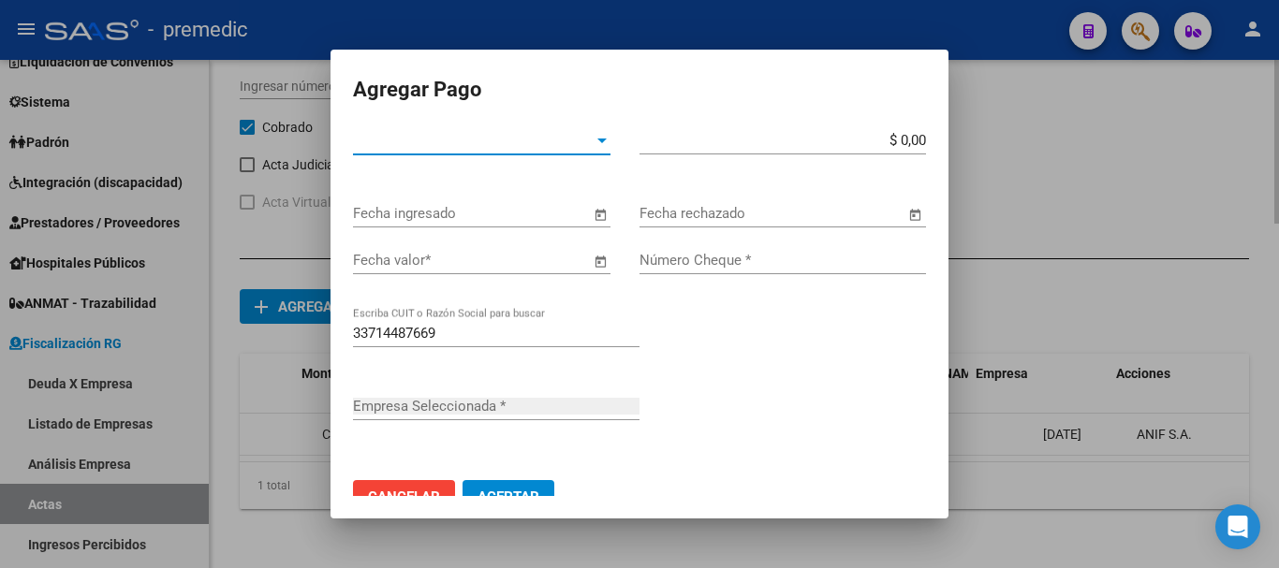
type input "ANIF S.A."
click at [585, 139] on span "Tipo de Pago *" at bounding box center [473, 140] width 241 height 17
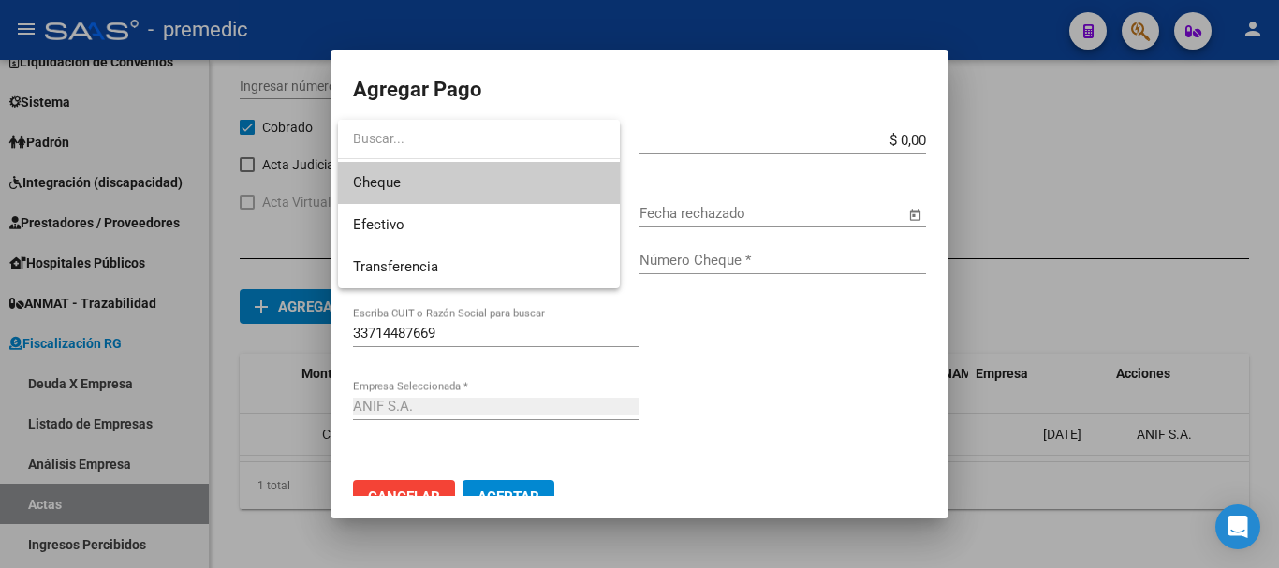
click at [520, 199] on span "Cheque" at bounding box center [479, 183] width 252 height 42
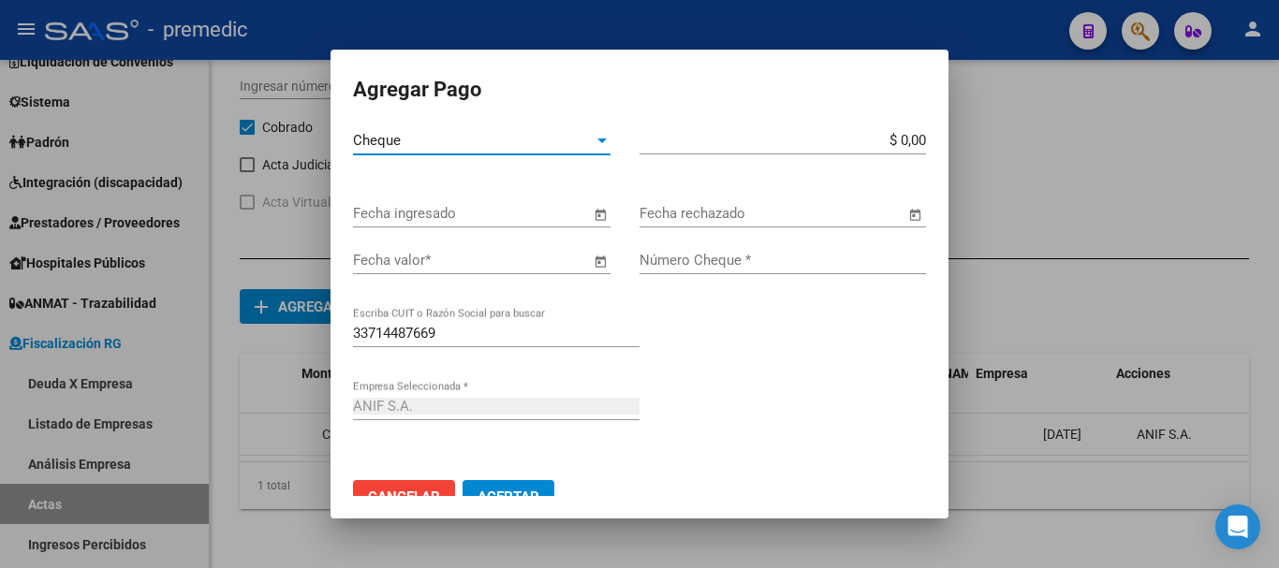
click at [870, 141] on input "$ 0,00" at bounding box center [783, 140] width 287 height 17
click at [910, 139] on app-form-text-field "$ 0,00 Monto bruto *" at bounding box center [791, 140] width 302 height 17
click at [910, 141] on input "$ 0,00" at bounding box center [783, 140] width 287 height 17
type input "$ 716.694,00"
click at [596, 218] on span "Open calendar" at bounding box center [600, 214] width 45 height 45
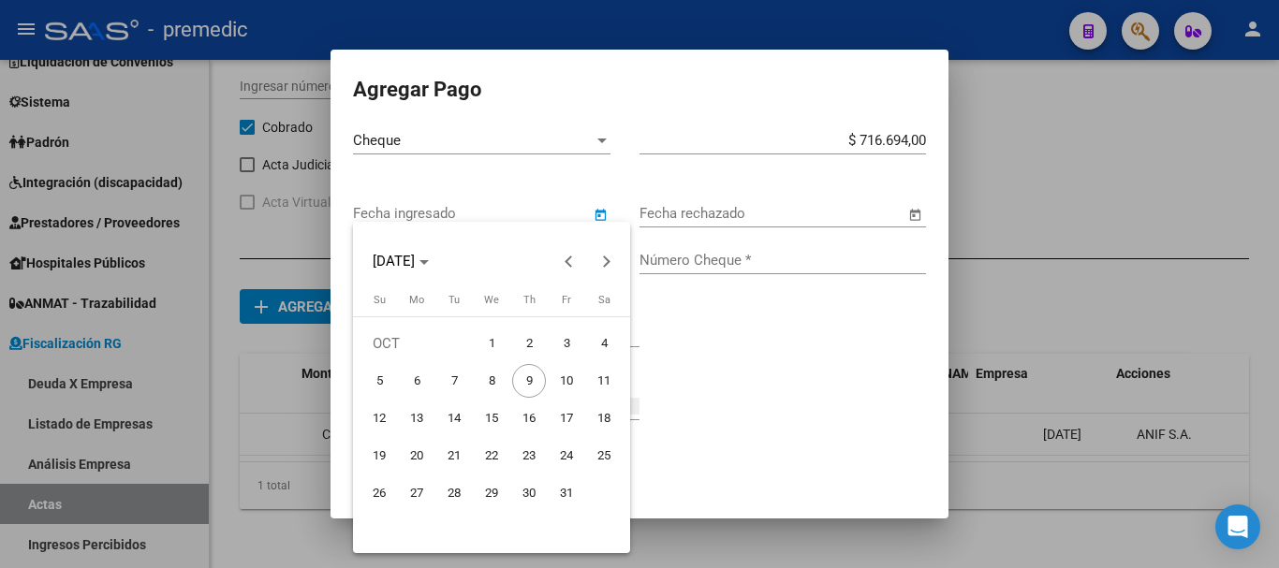
click at [487, 336] on span "1" at bounding box center [492, 344] width 34 height 34
type input "01/10/2025"
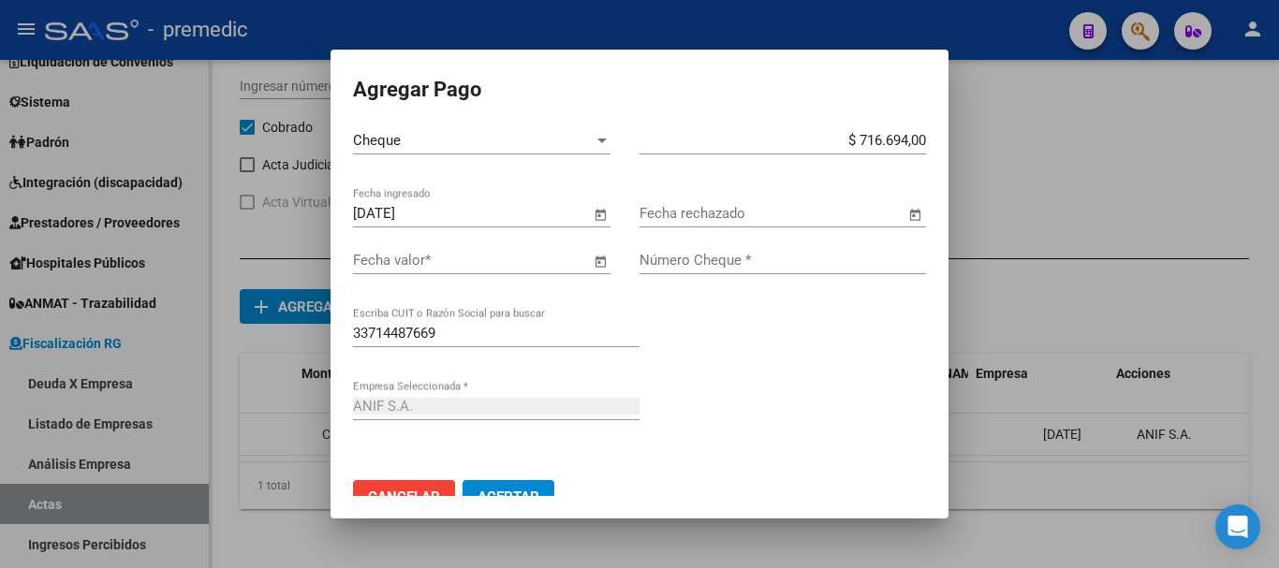
click at [586, 271] on span "Open calendar" at bounding box center [600, 261] width 45 height 45
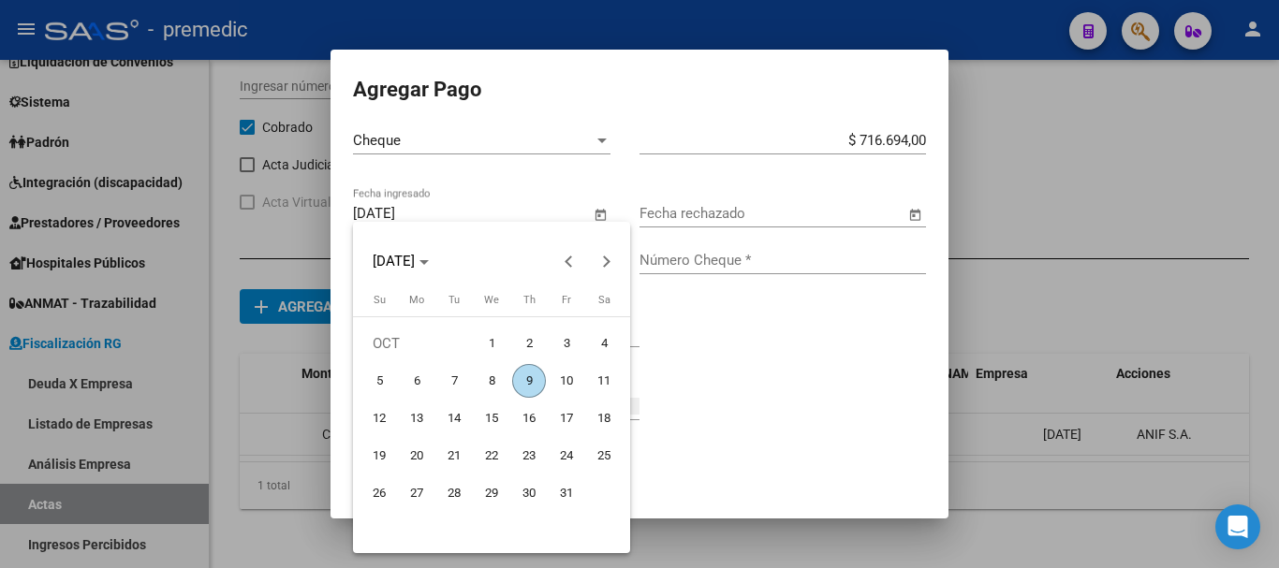
click at [572, 490] on span "31" at bounding box center [567, 494] width 34 height 34
type input "31/10/2025"
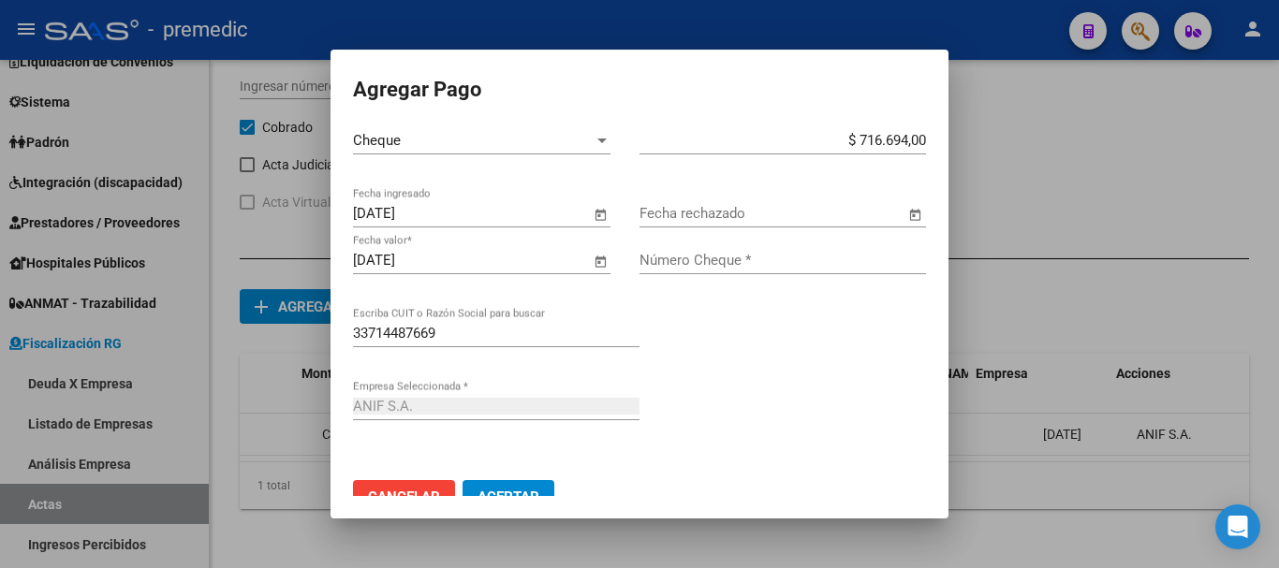
click at [897, 215] on span "Open calendar" at bounding box center [915, 214] width 45 height 45
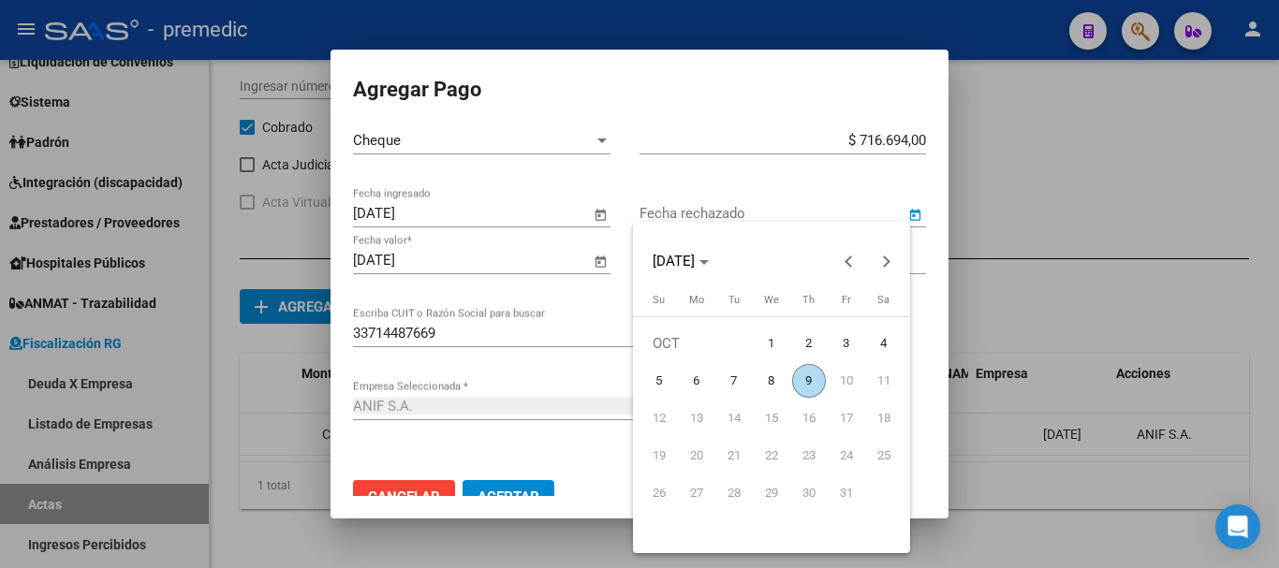
click at [596, 314] on div at bounding box center [639, 284] width 1279 height 568
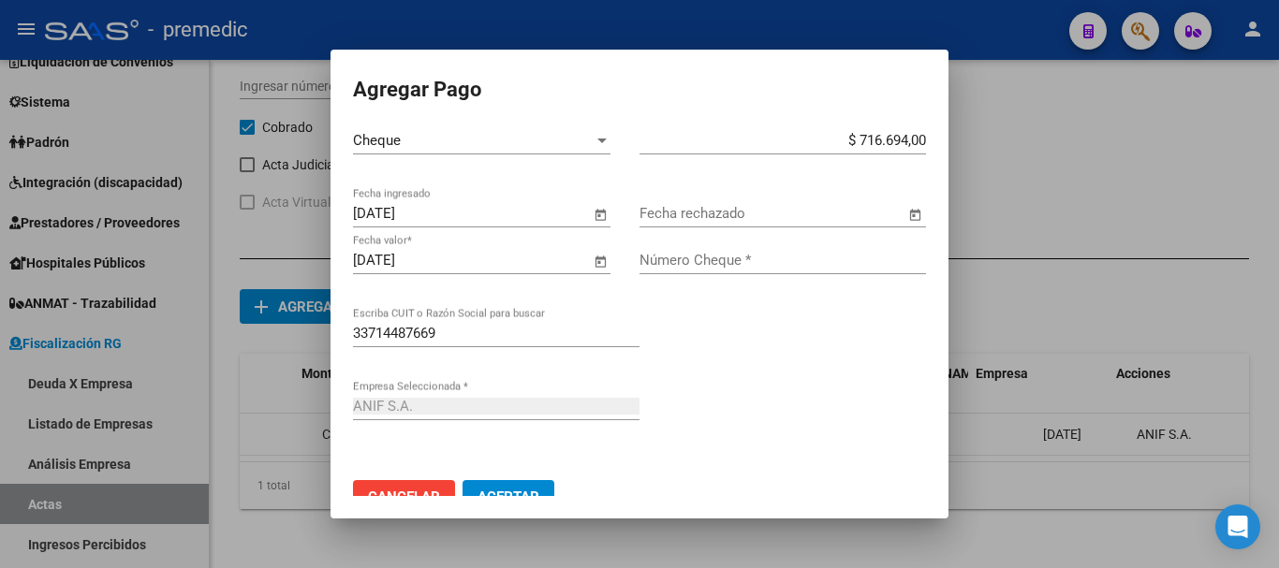
click at [721, 269] on input "Número Cheque *" at bounding box center [783, 260] width 287 height 17
click at [664, 258] on input "Número Cheque *" at bounding box center [783, 260] width 287 height 17
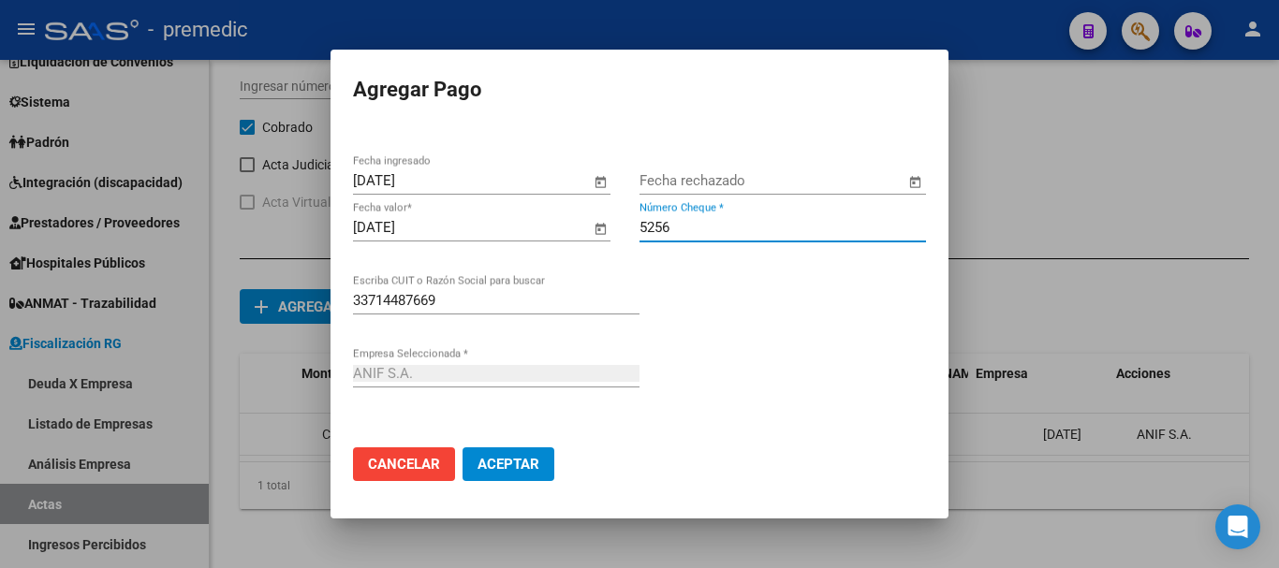
type input "5256"
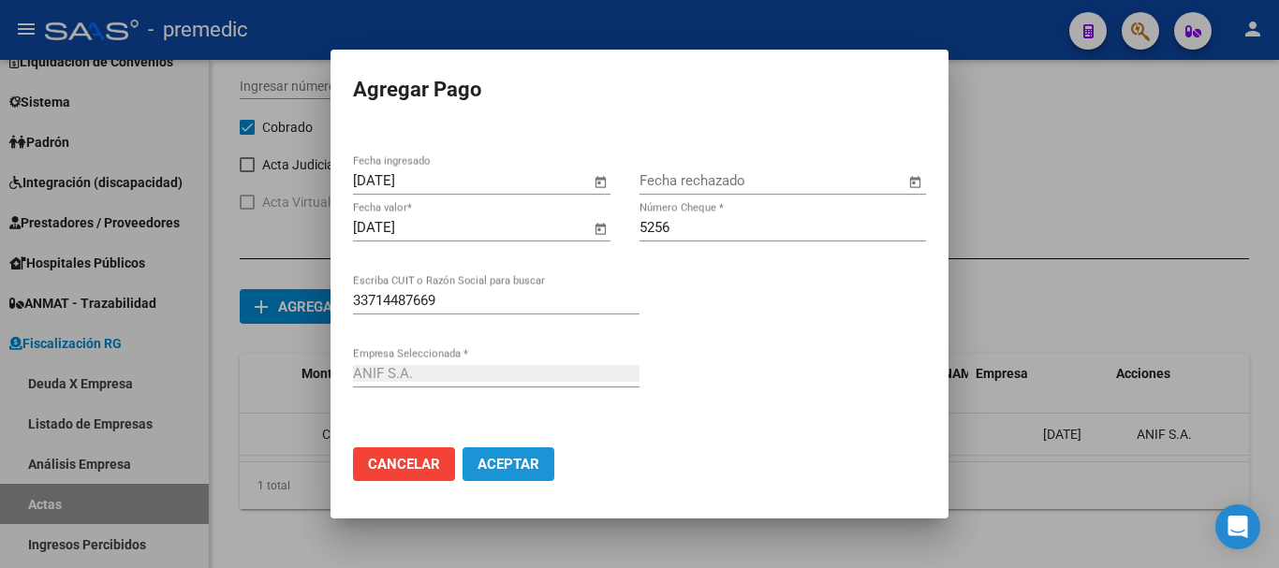
click at [502, 474] on button "Aceptar" at bounding box center [509, 465] width 92 height 34
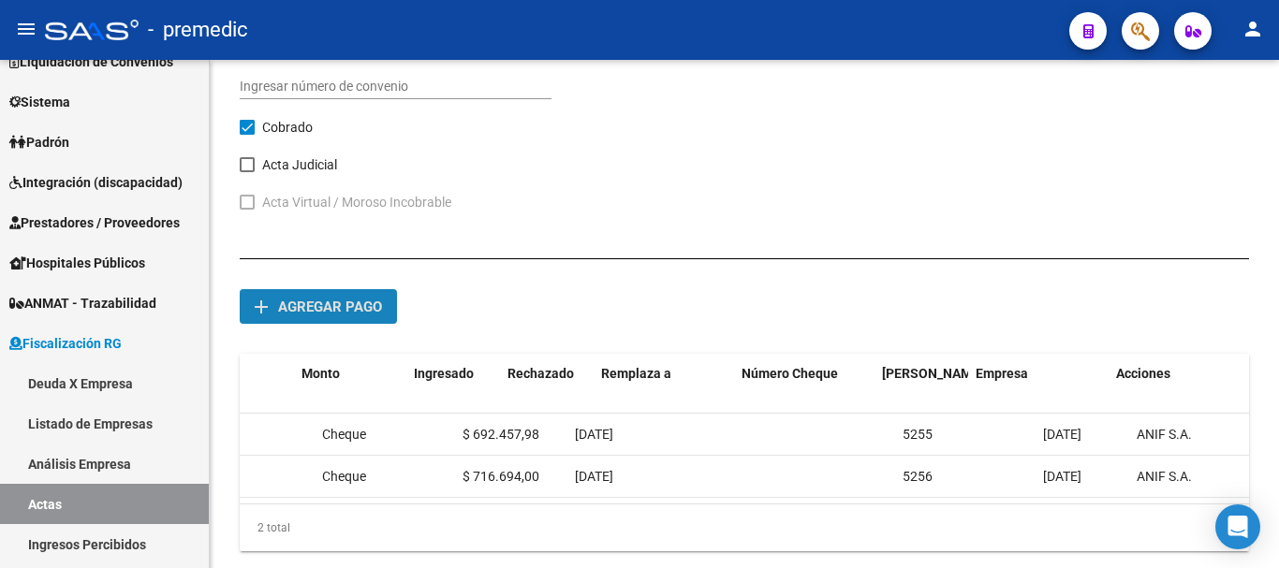
click at [369, 323] on button "add Agregar pago" at bounding box center [318, 306] width 157 height 35
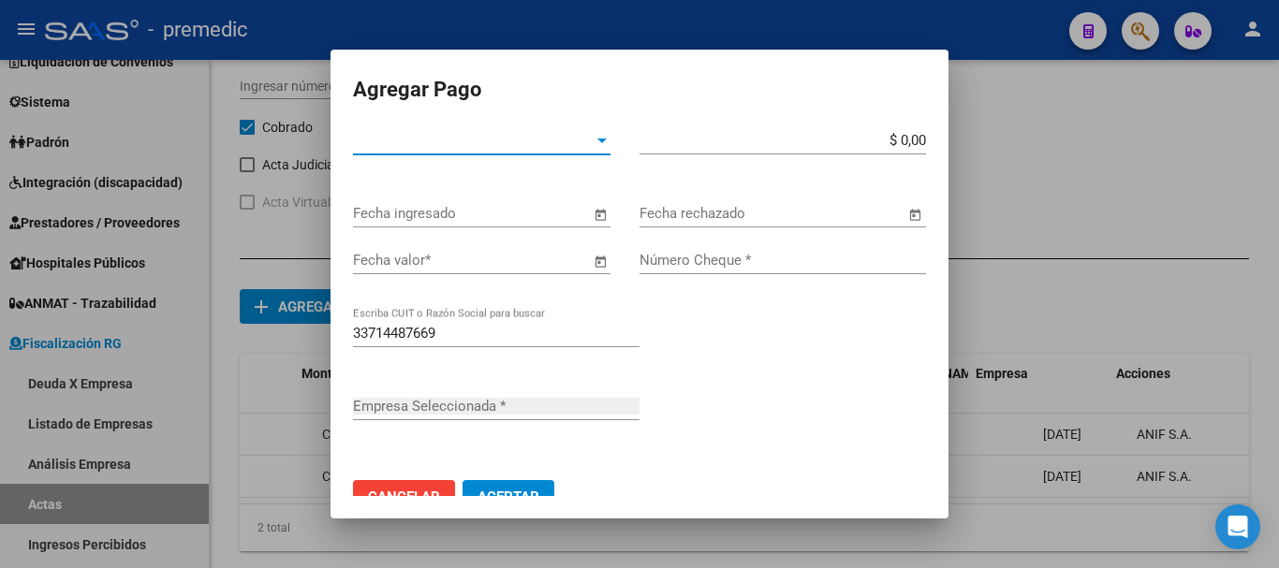
type input "ANIF S.A."
click at [575, 143] on span "Tipo de Pago *" at bounding box center [473, 140] width 241 height 17
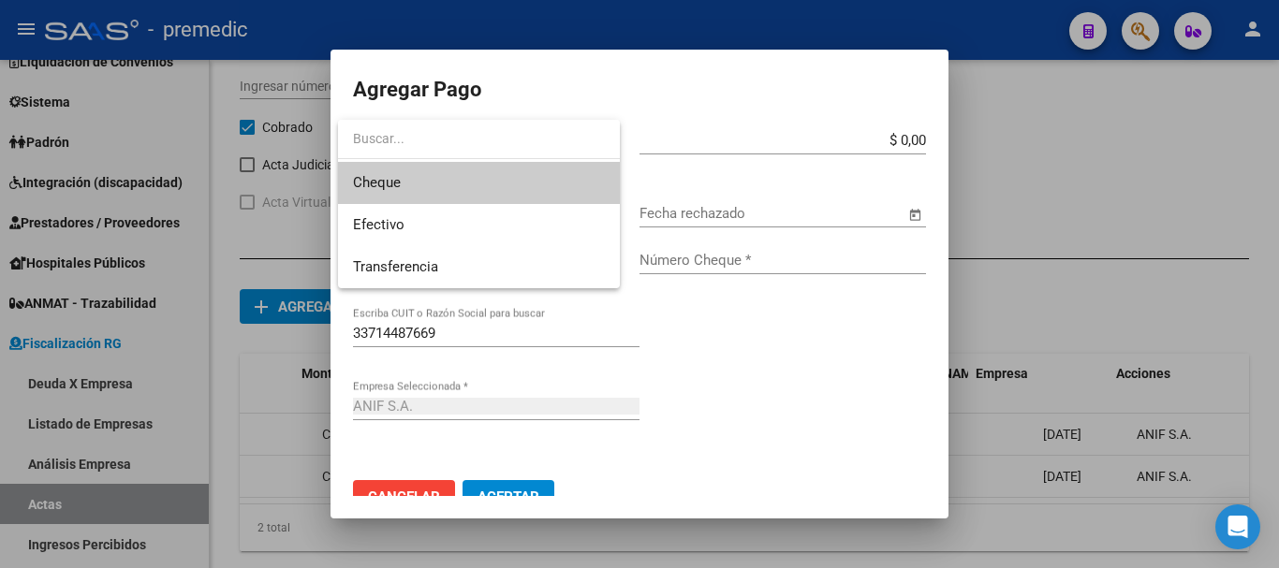
click at [507, 192] on span "Cheque" at bounding box center [479, 183] width 252 height 42
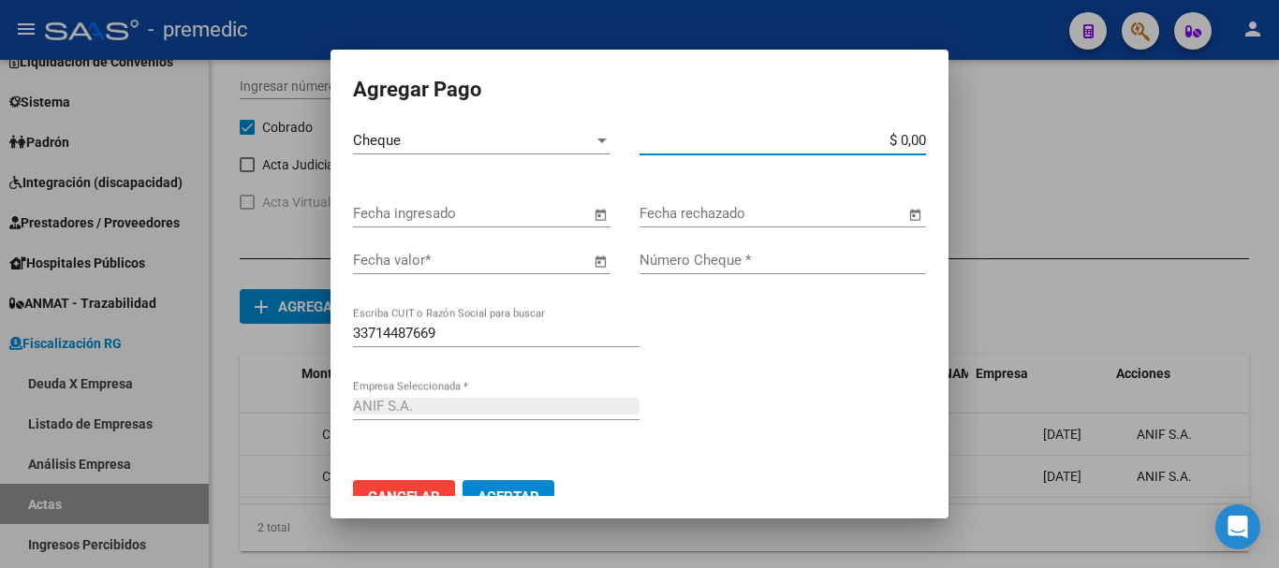
click at [911, 143] on input "$ 0,00" at bounding box center [783, 140] width 287 height 17
type input "$ 740.930,03"
click at [586, 217] on span "Open calendar" at bounding box center [600, 214] width 45 height 45
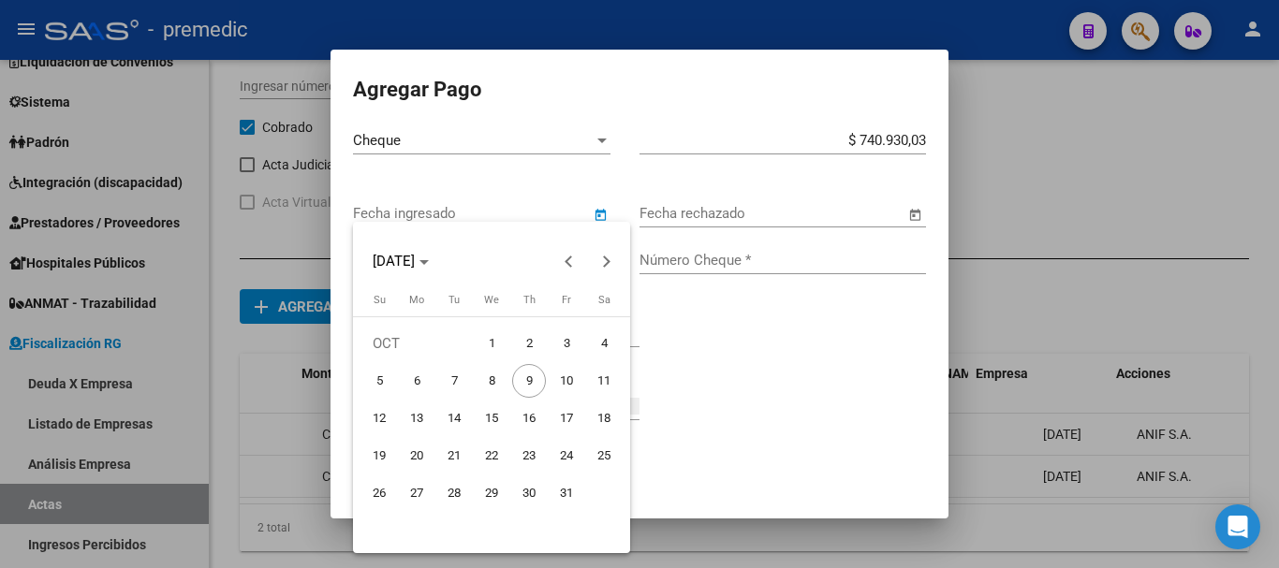
click at [506, 336] on span "1" at bounding box center [492, 344] width 34 height 34
type input "01/10/2025"
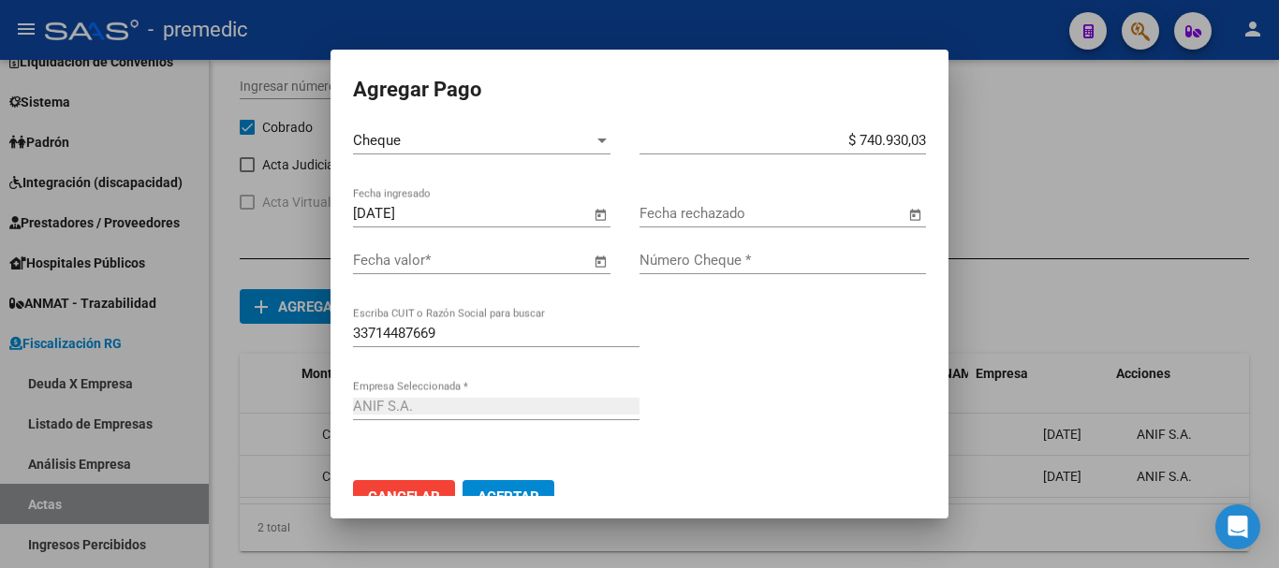
click at [592, 247] on span "Open calendar" at bounding box center [600, 261] width 45 height 45
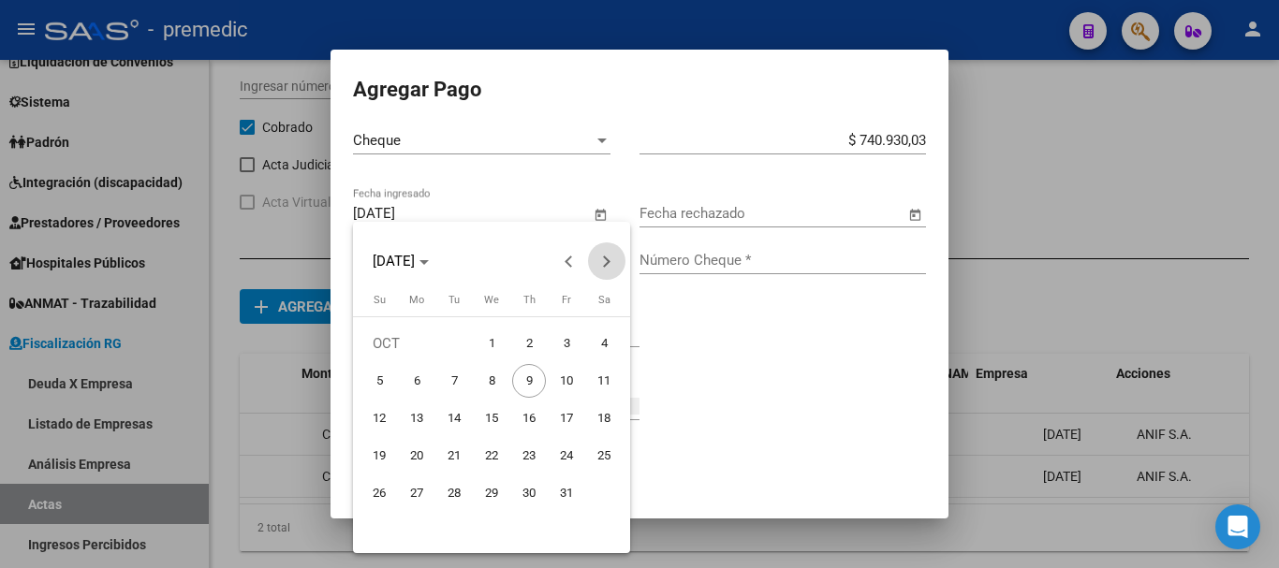
click at [621, 268] on span "Next month" at bounding box center [606, 261] width 37 height 37
click at [571, 500] on span "28" at bounding box center [567, 494] width 34 height 34
type input "28/11/2025"
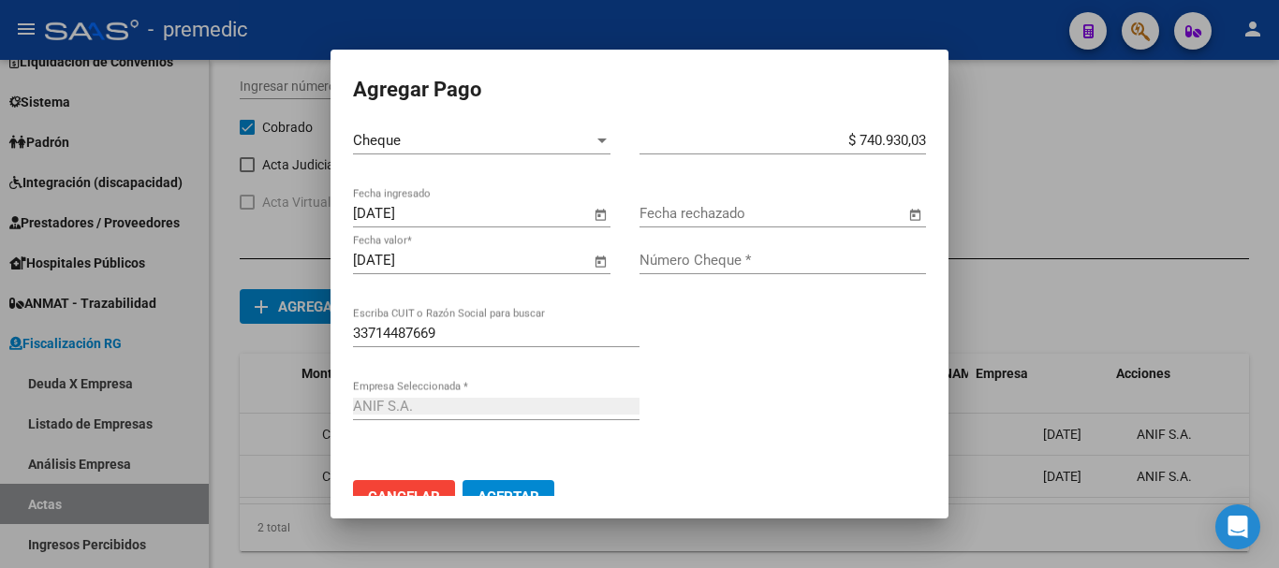
click at [893, 224] on span "Open calendar" at bounding box center [915, 214] width 45 height 45
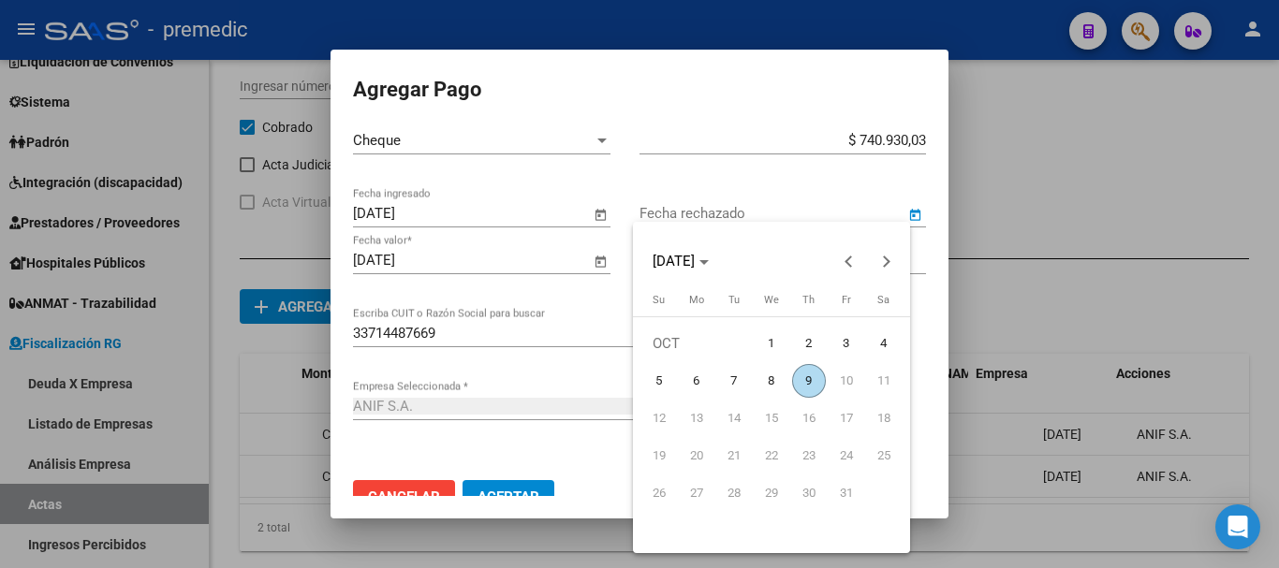
click at [597, 298] on div at bounding box center [639, 284] width 1279 height 568
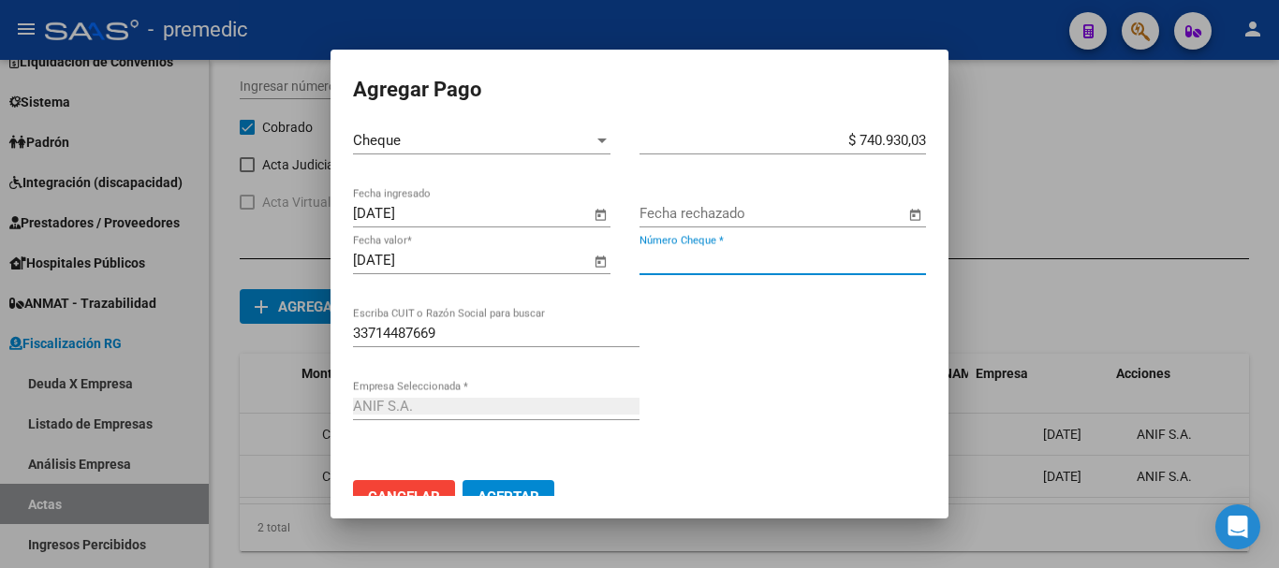
click at [751, 261] on input "Número Cheque *" at bounding box center [783, 260] width 287 height 17
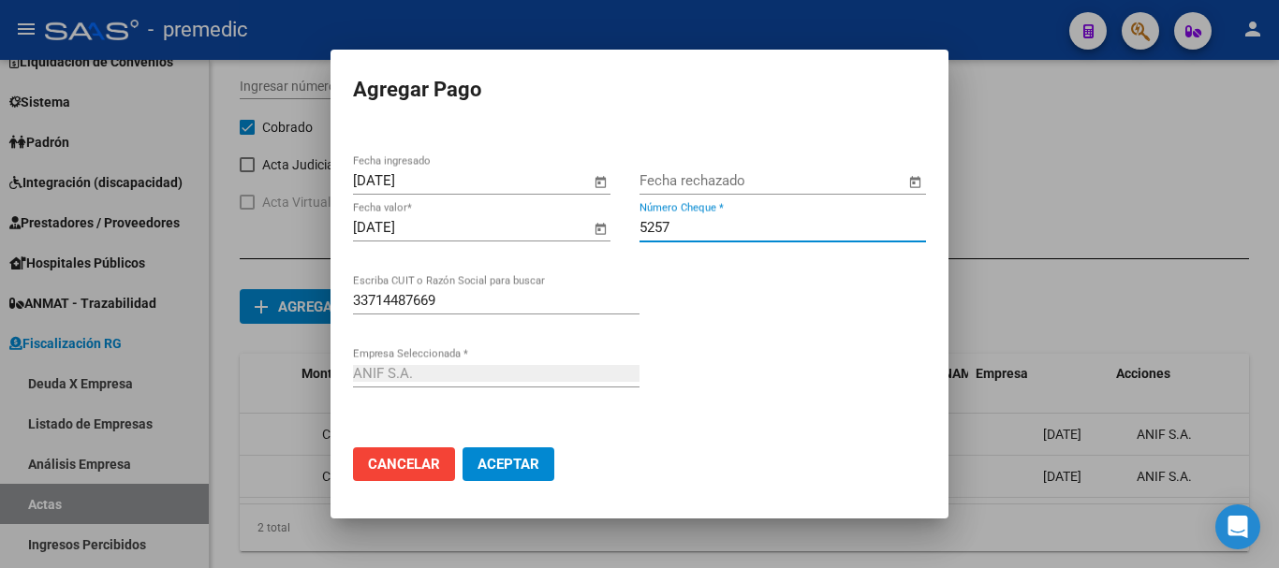
type input "5257"
click at [526, 457] on span "Aceptar" at bounding box center [509, 464] width 62 height 17
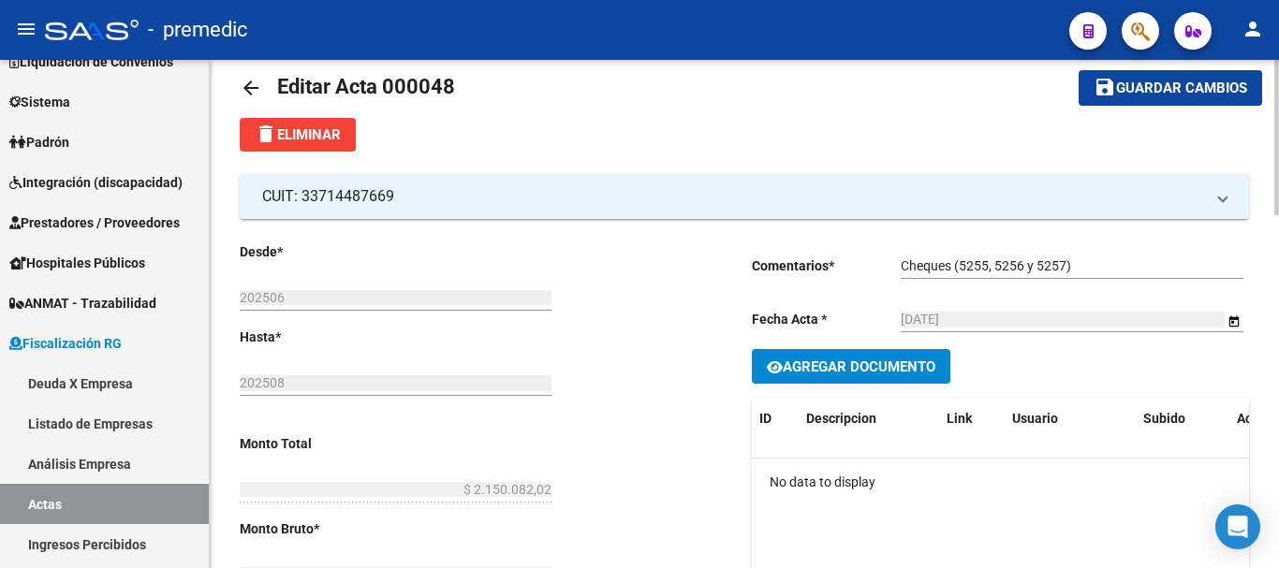
scroll to position [0, 0]
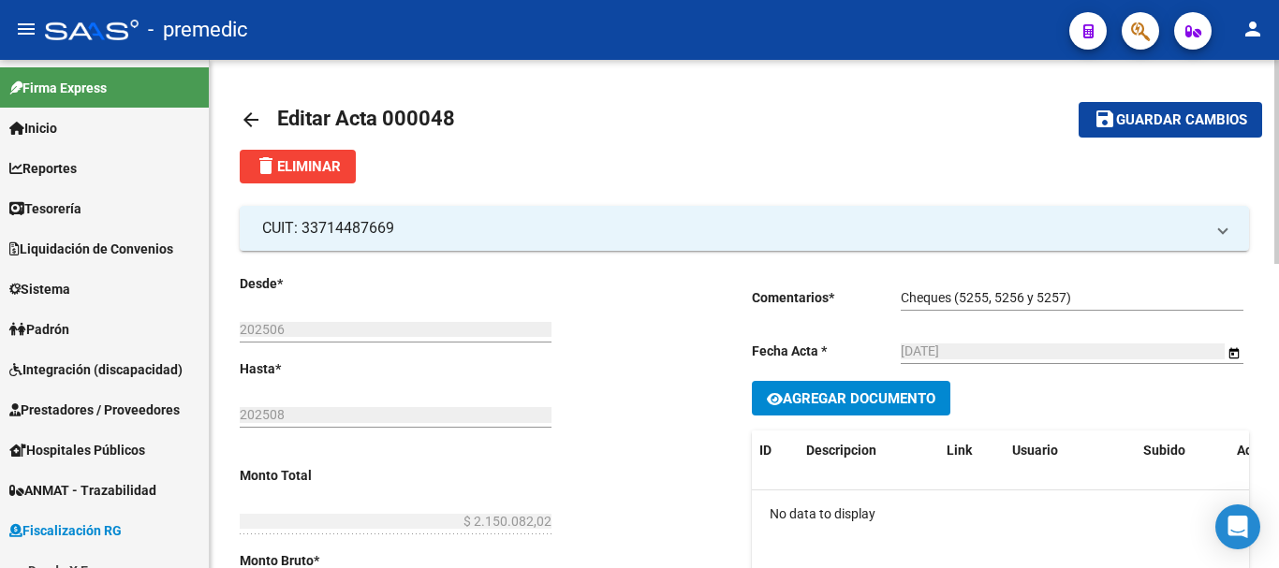
drag, startPoint x: 236, startPoint y: 114, endPoint x: 249, endPoint y: 122, distance: 15.1
click at [254, 122] on mat-icon "arrow_back" at bounding box center [251, 120] width 22 height 22
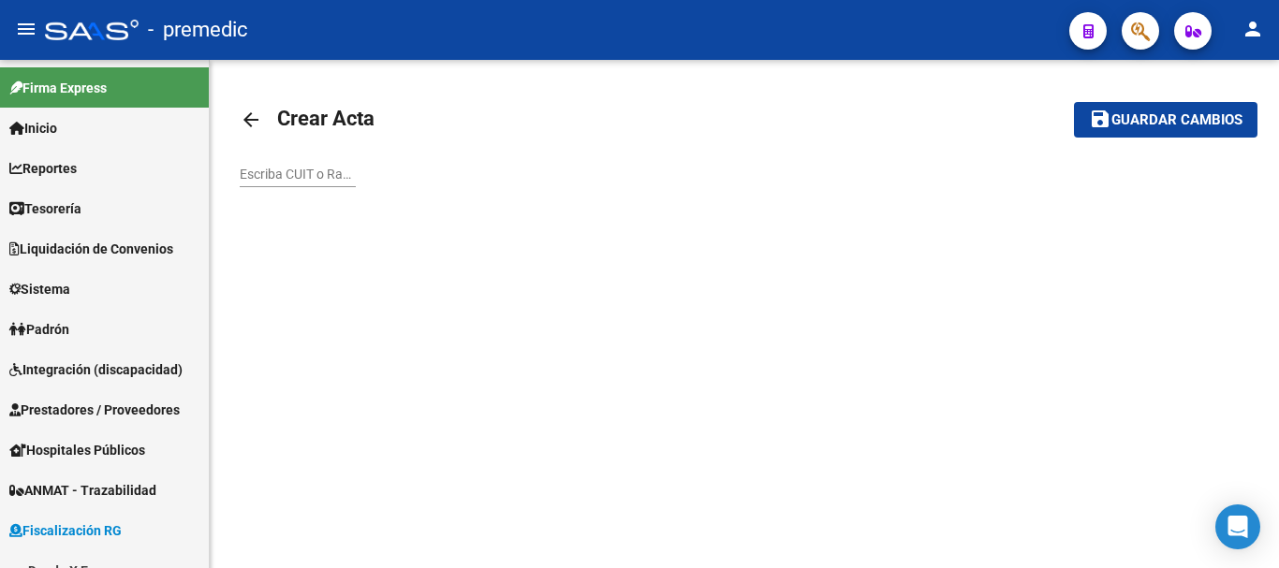
click at [258, 114] on mat-icon "arrow_back" at bounding box center [251, 120] width 22 height 22
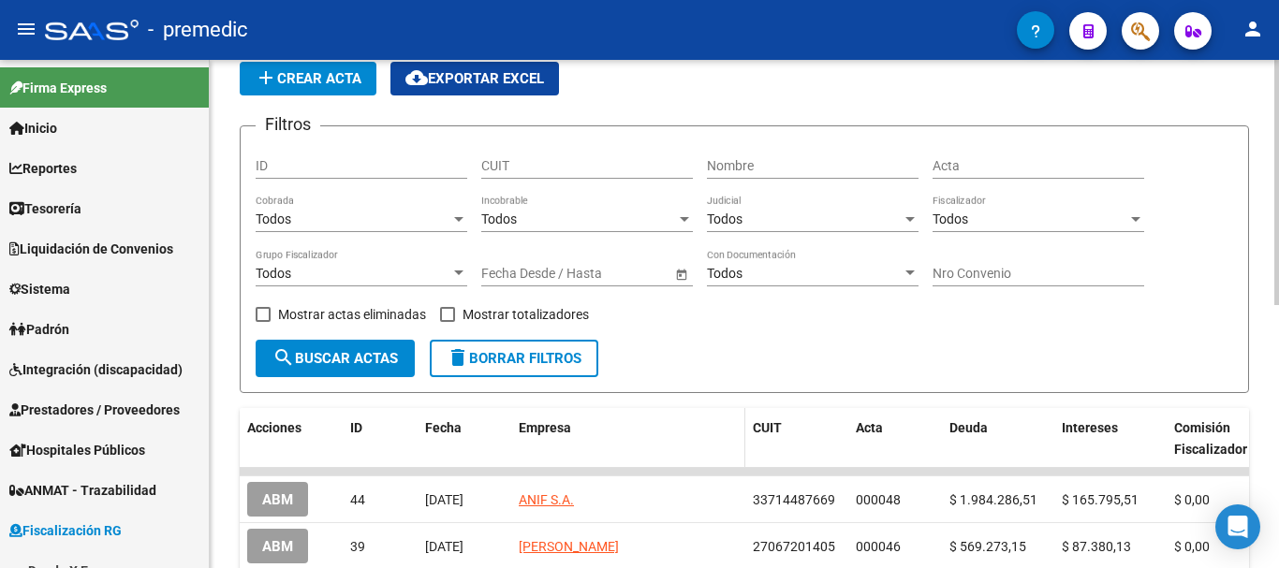
scroll to position [357, 0]
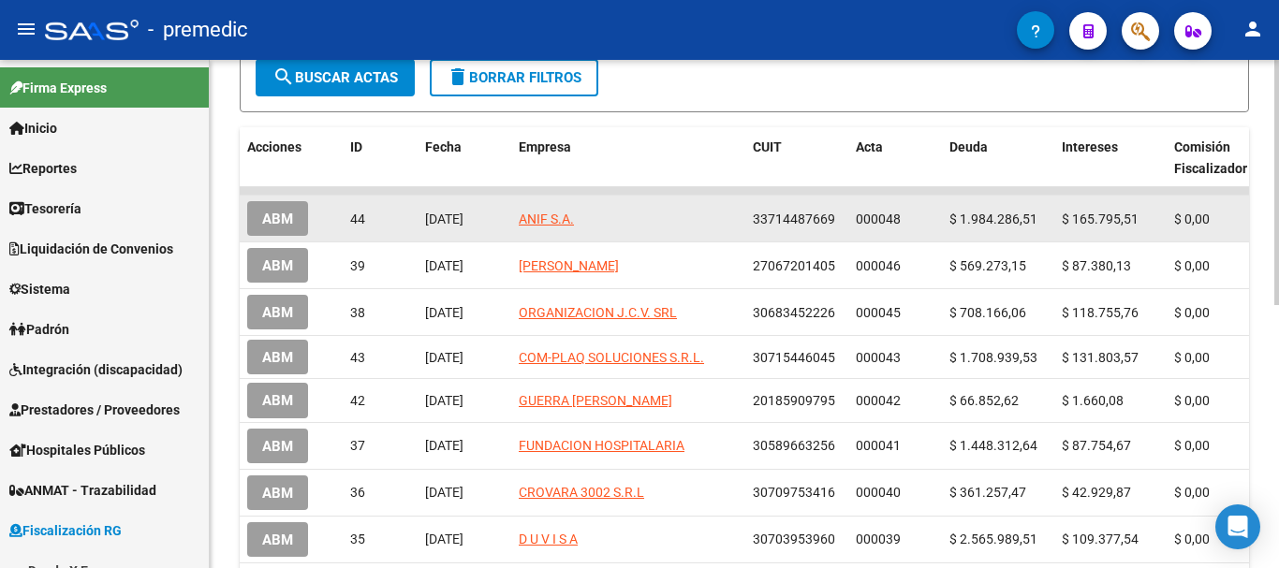
click at [771, 230] on datatable-body-cell "33714487669" at bounding box center [796, 219] width 103 height 46
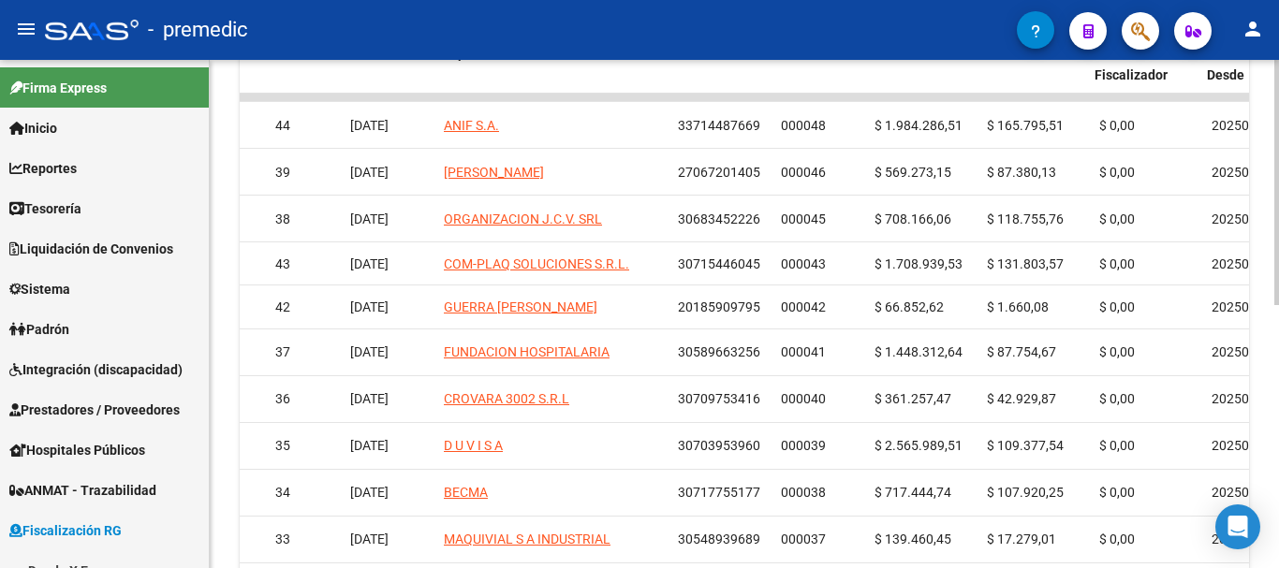
scroll to position [0, 267]
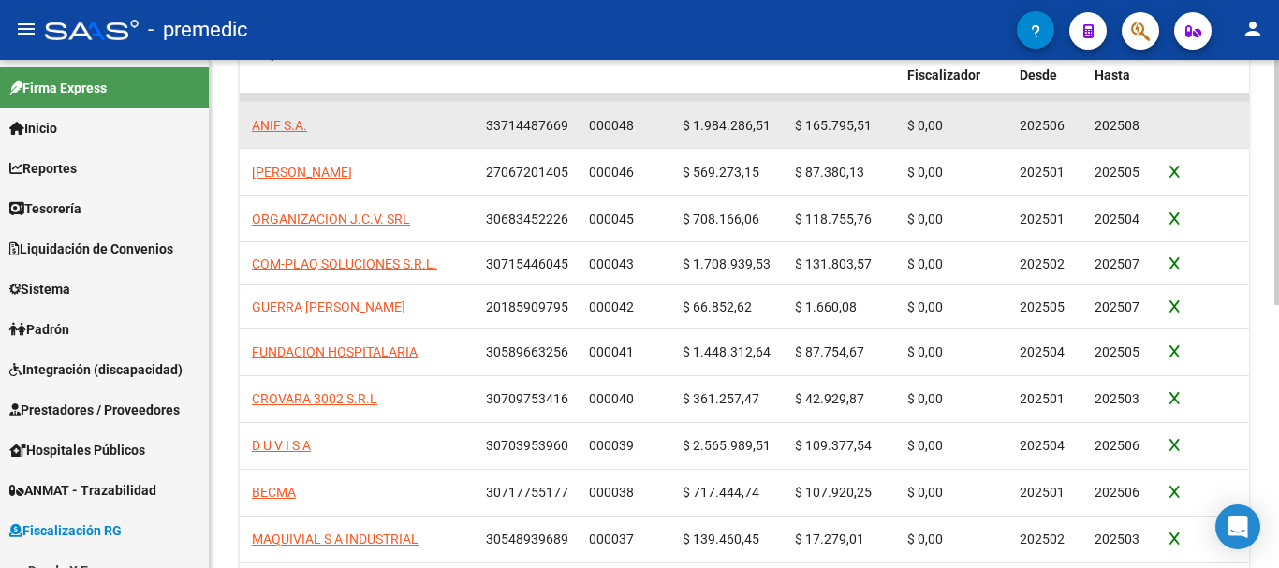
click at [1173, 121] on datatable-body-cell at bounding box center [1199, 125] width 75 height 46
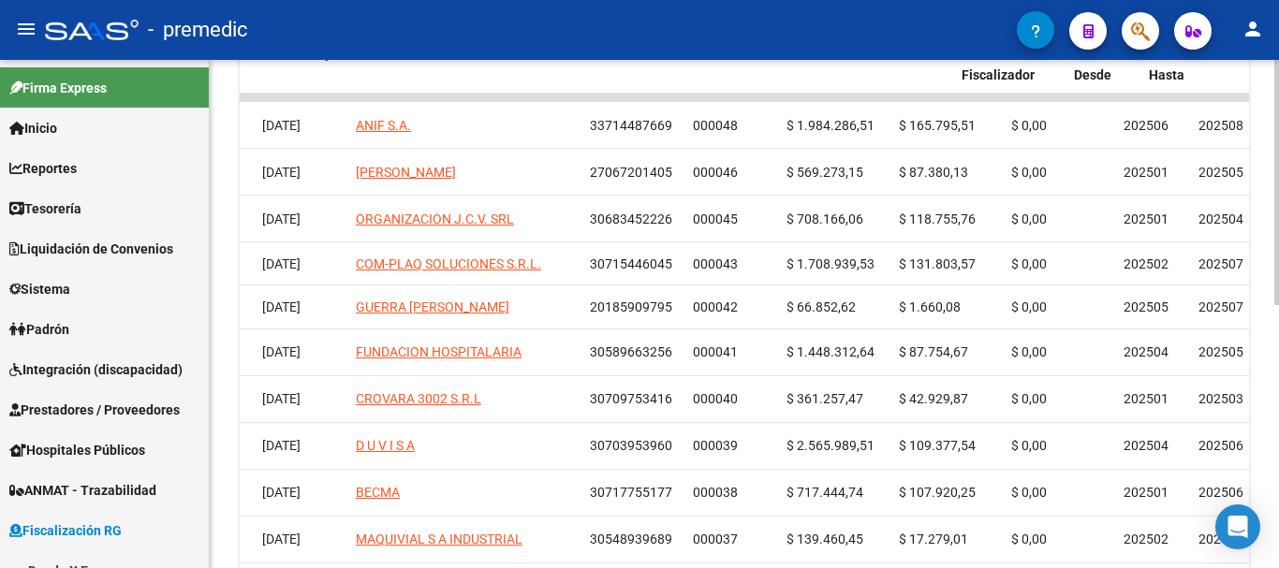
scroll to position [0, 0]
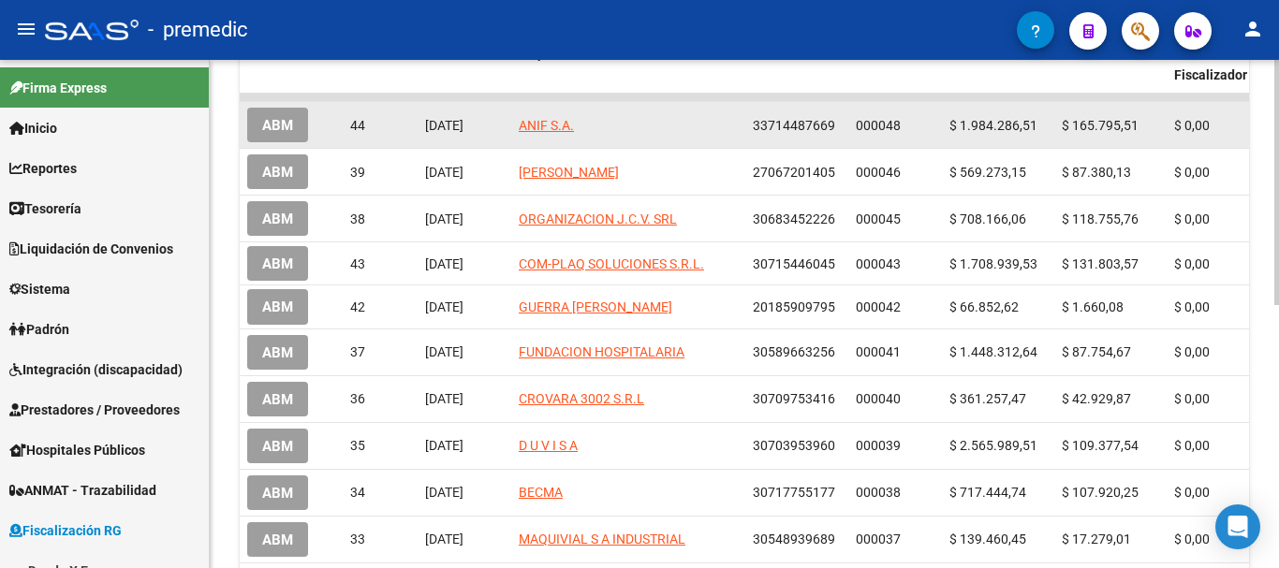
click at [544, 132] on app-link-go-to "ANIF S.A." at bounding box center [546, 126] width 55 height 22
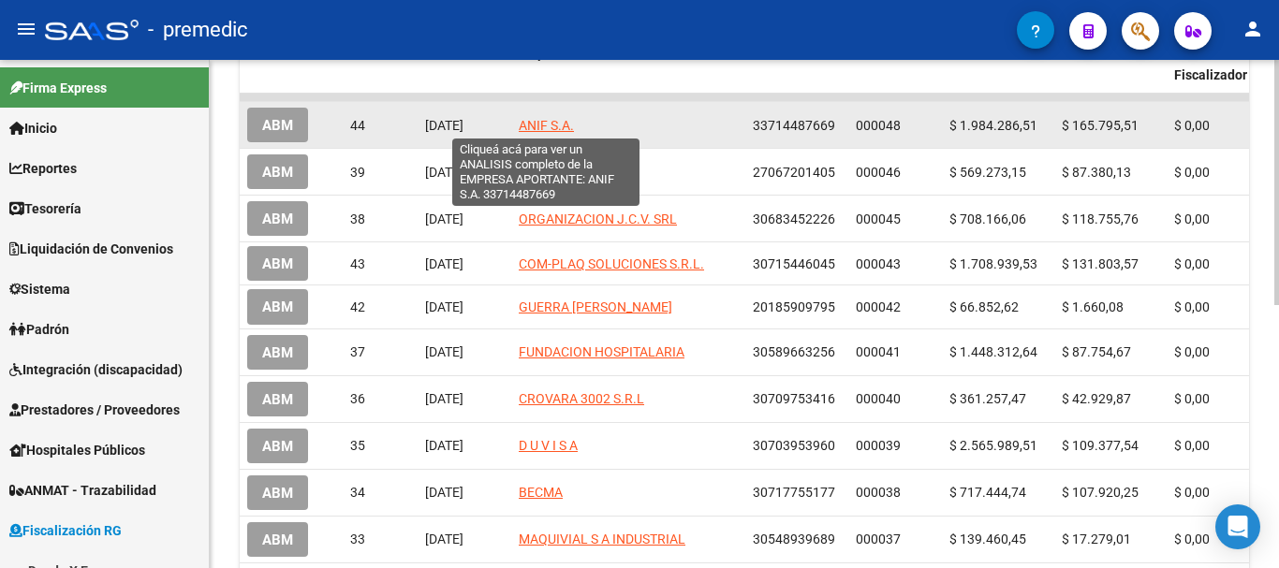
click at [534, 120] on span "ANIF S.A." at bounding box center [546, 125] width 55 height 15
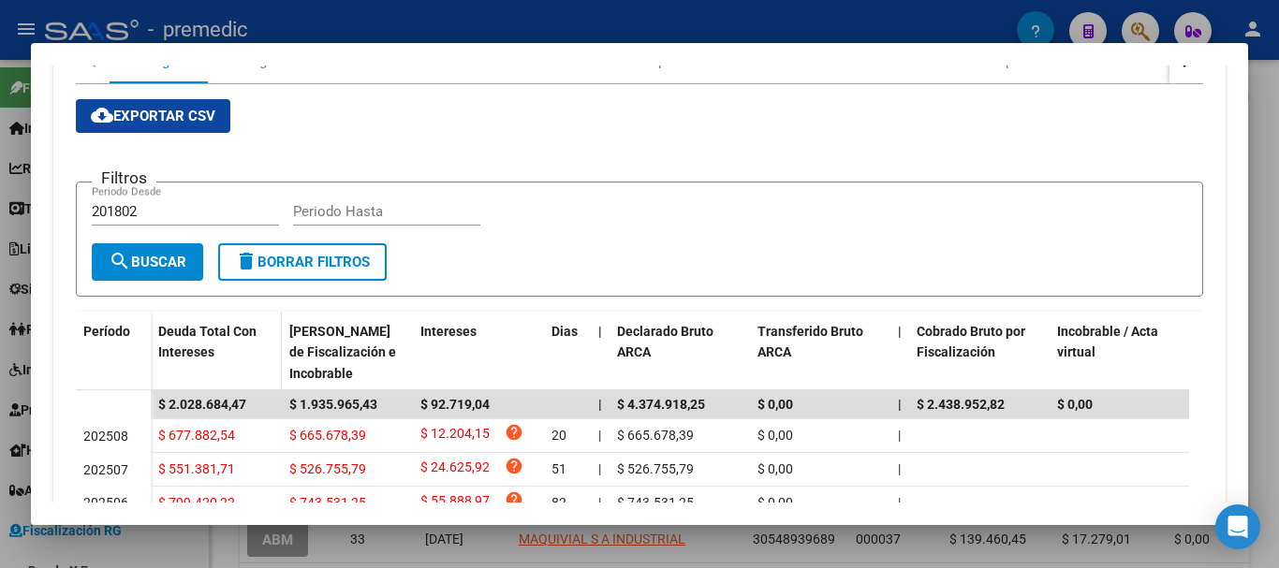
scroll to position [619, 0]
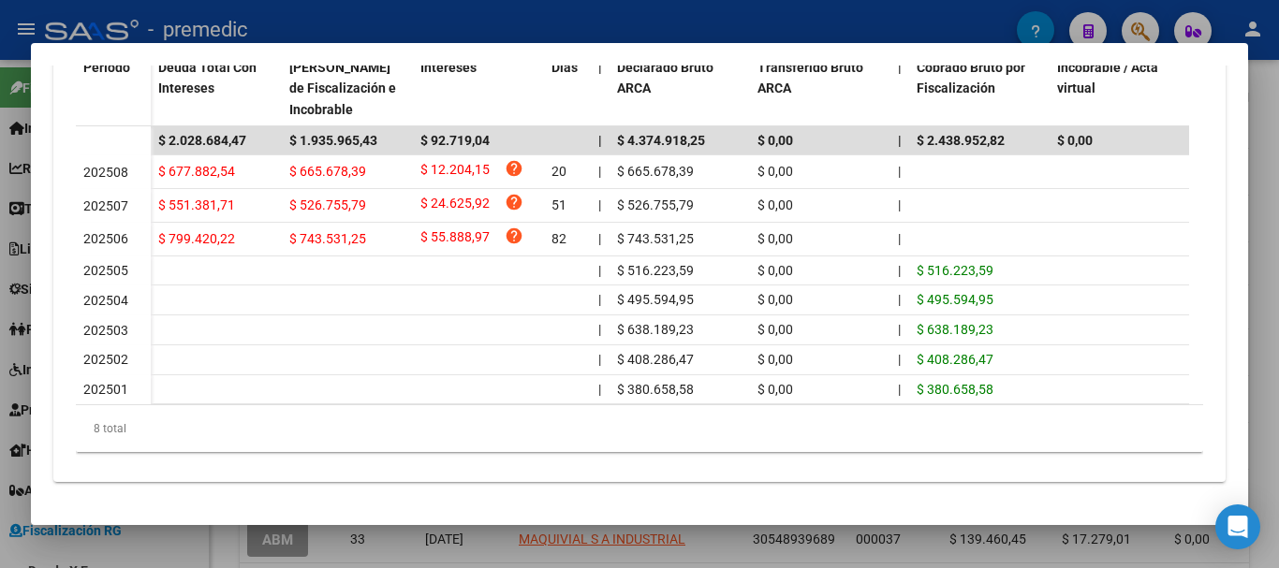
click at [1269, 241] on div at bounding box center [639, 284] width 1279 height 568
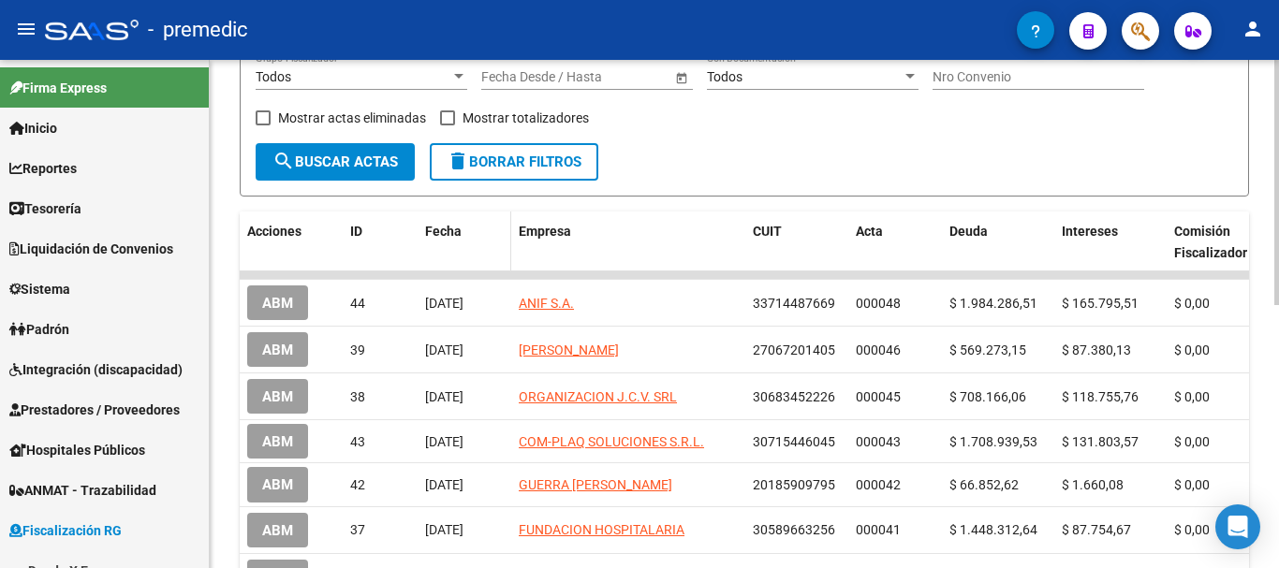
scroll to position [263, 0]
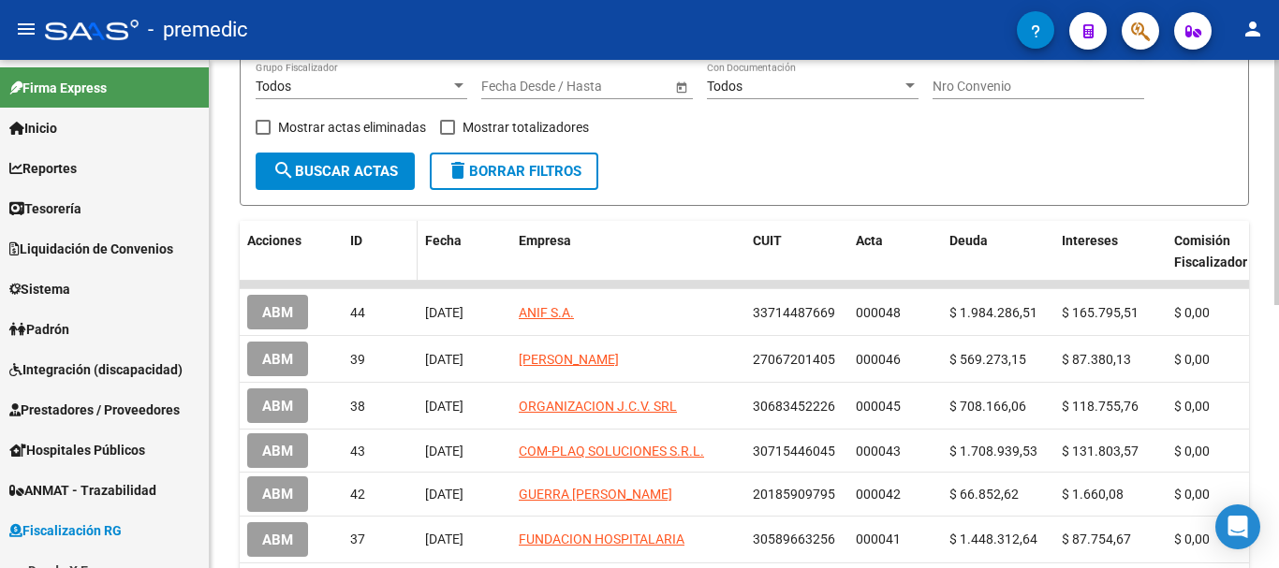
click at [364, 240] on div "ID" at bounding box center [380, 241] width 60 height 22
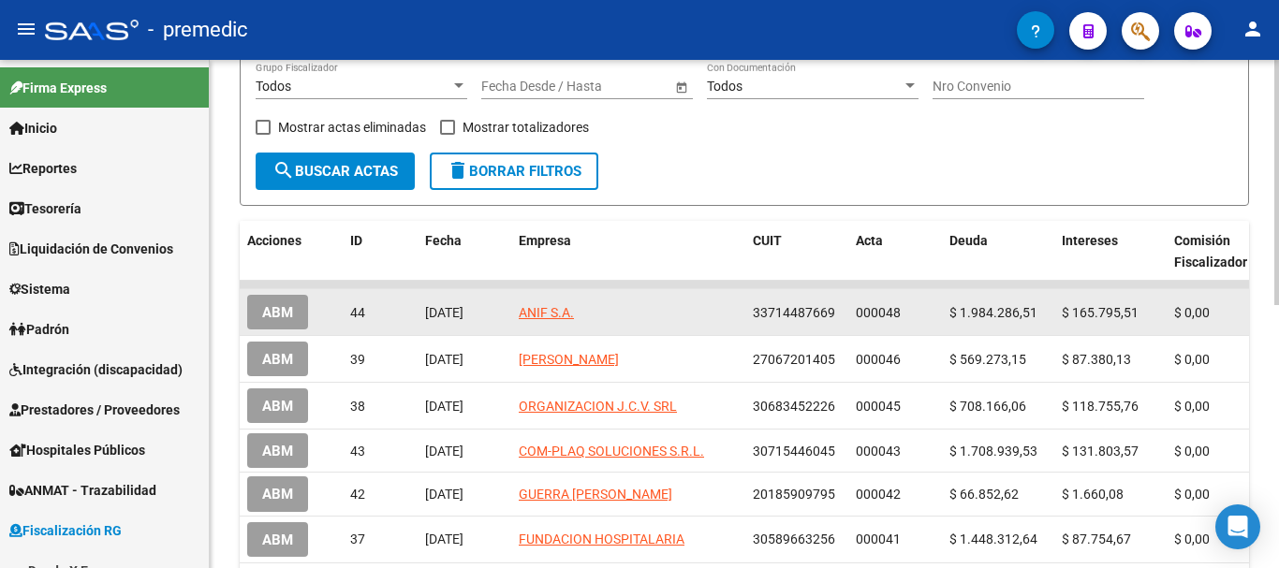
drag, startPoint x: 555, startPoint y: 307, endPoint x: 1078, endPoint y: 306, distance: 522.5
click at [1078, 306] on span "$ 165.795,51" at bounding box center [1100, 312] width 77 height 15
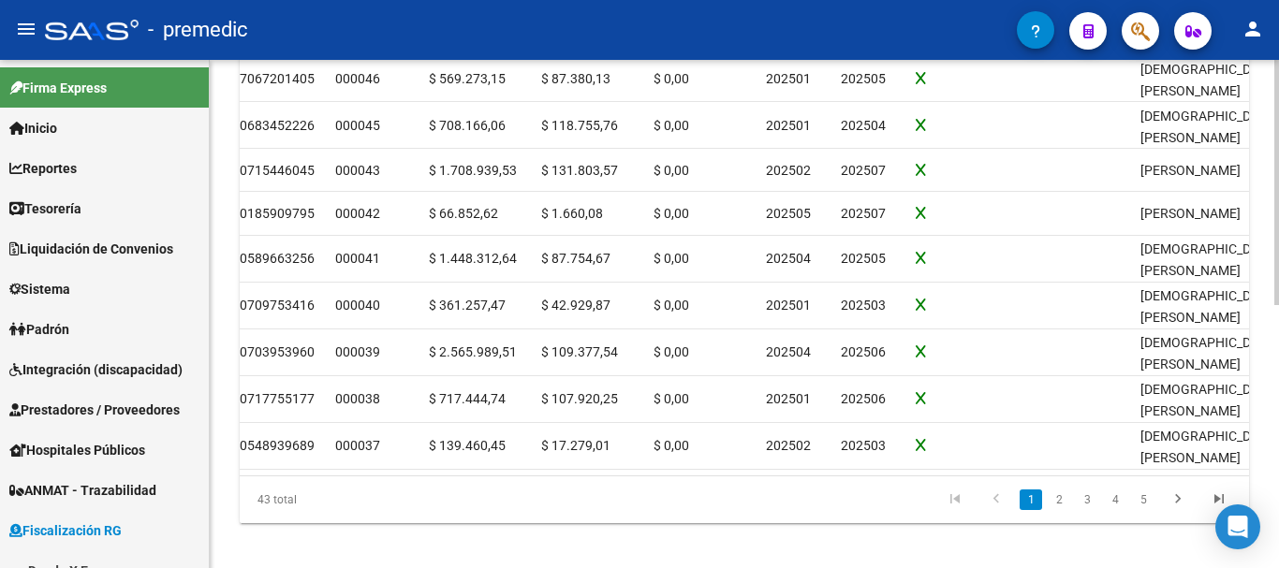
scroll to position [0, 0]
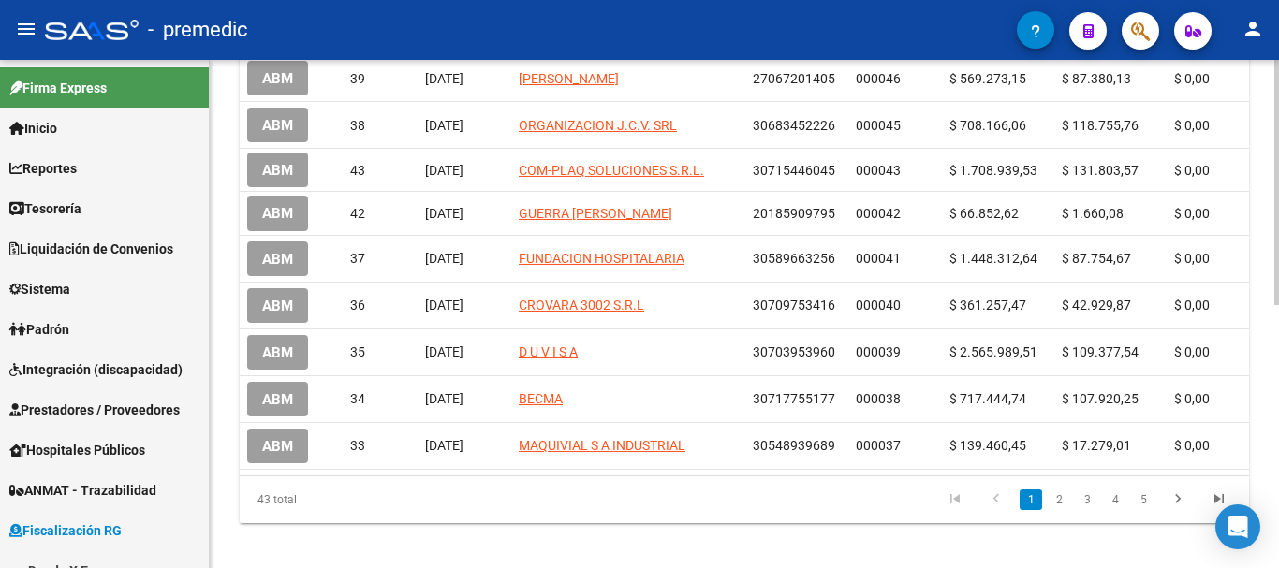
drag, startPoint x: 990, startPoint y: 460, endPoint x: 494, endPoint y: 457, distance: 495.4
click at [494, 457] on datatable-body "ABM 44 09/10/2025 ANIF S.A. 33714487669 000048 $ 1.984.286,51 $ 165.795,51 $ 0,…" at bounding box center [744, 237] width 1009 height 475
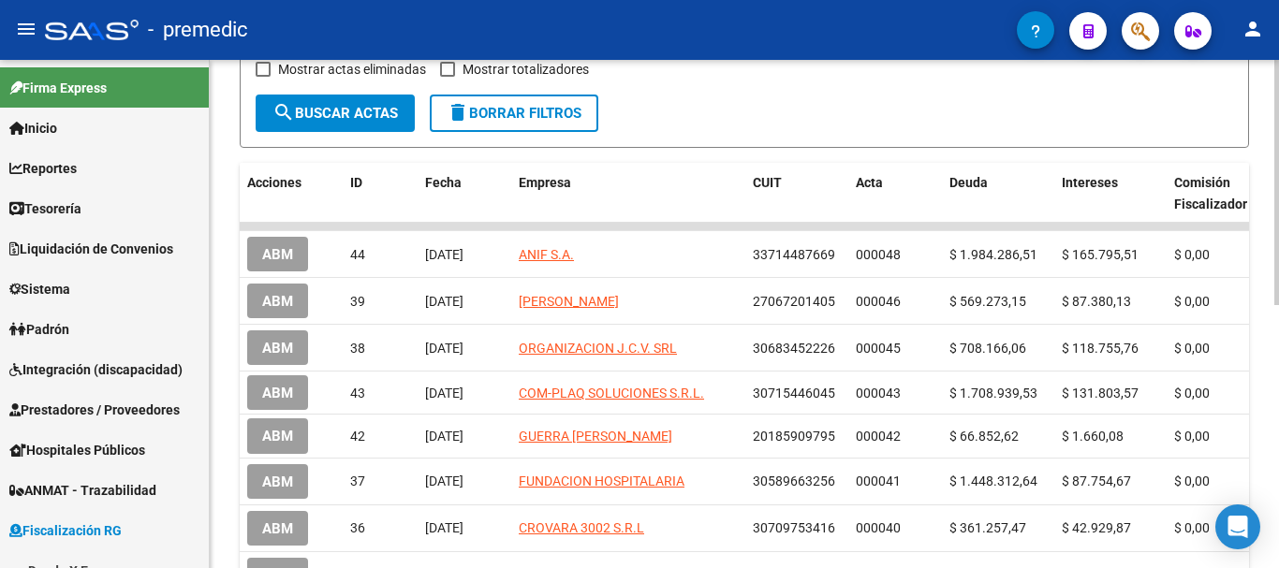
scroll to position [76, 0]
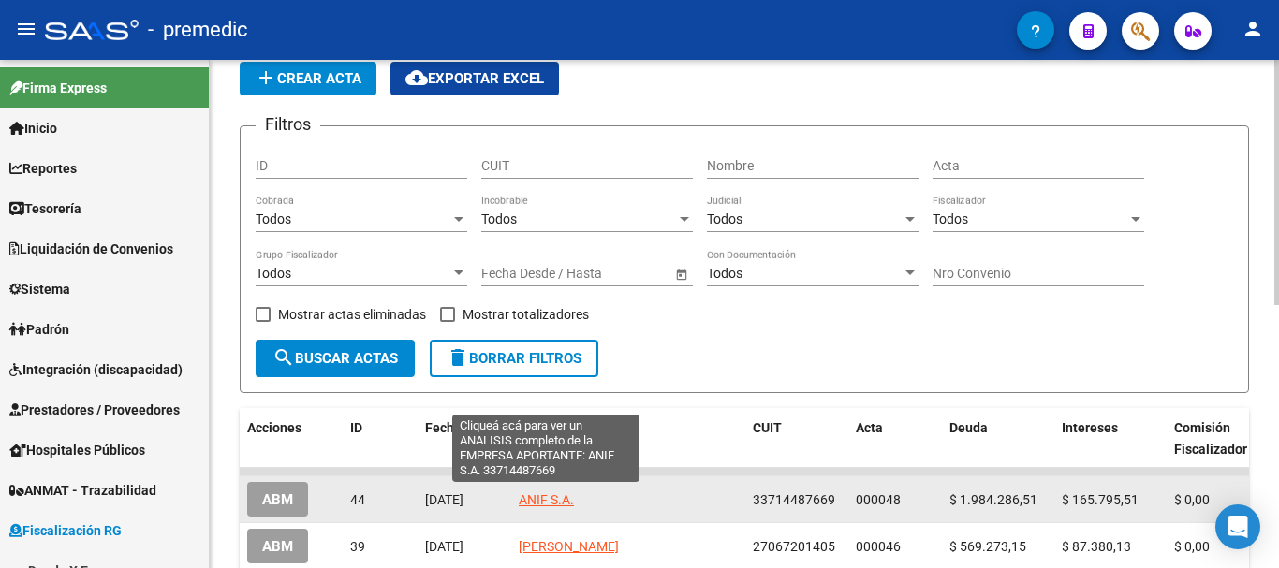
click at [544, 498] on span "ANIF S.A." at bounding box center [546, 500] width 55 height 15
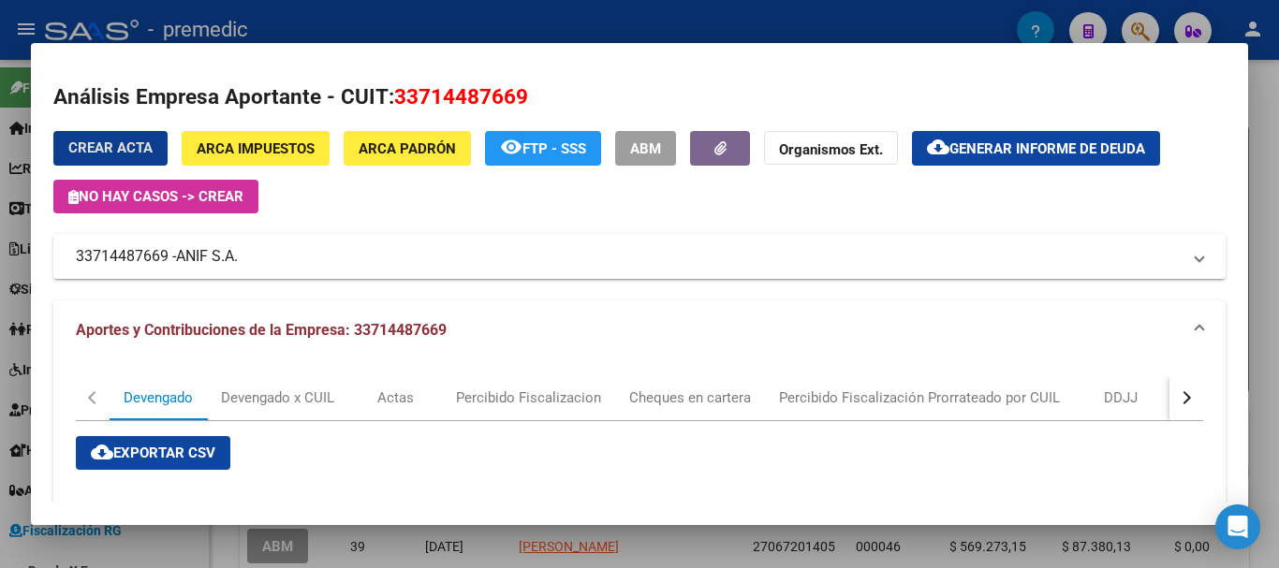
scroll to position [0, 0]
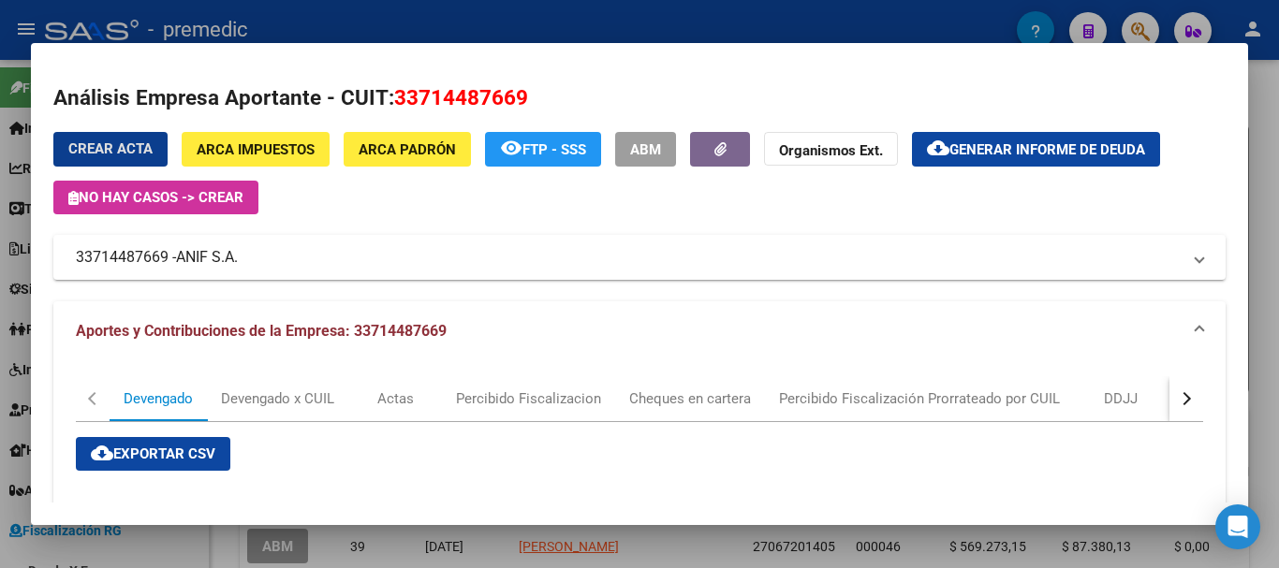
click at [1259, 120] on div at bounding box center [639, 284] width 1279 height 568
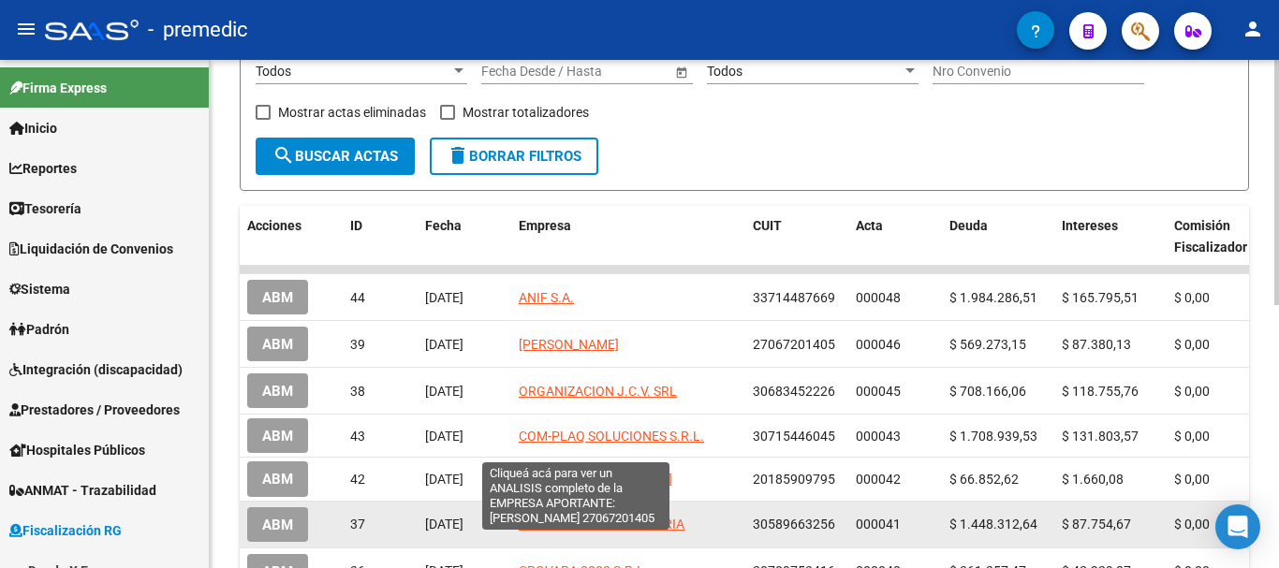
scroll to position [357, 0]
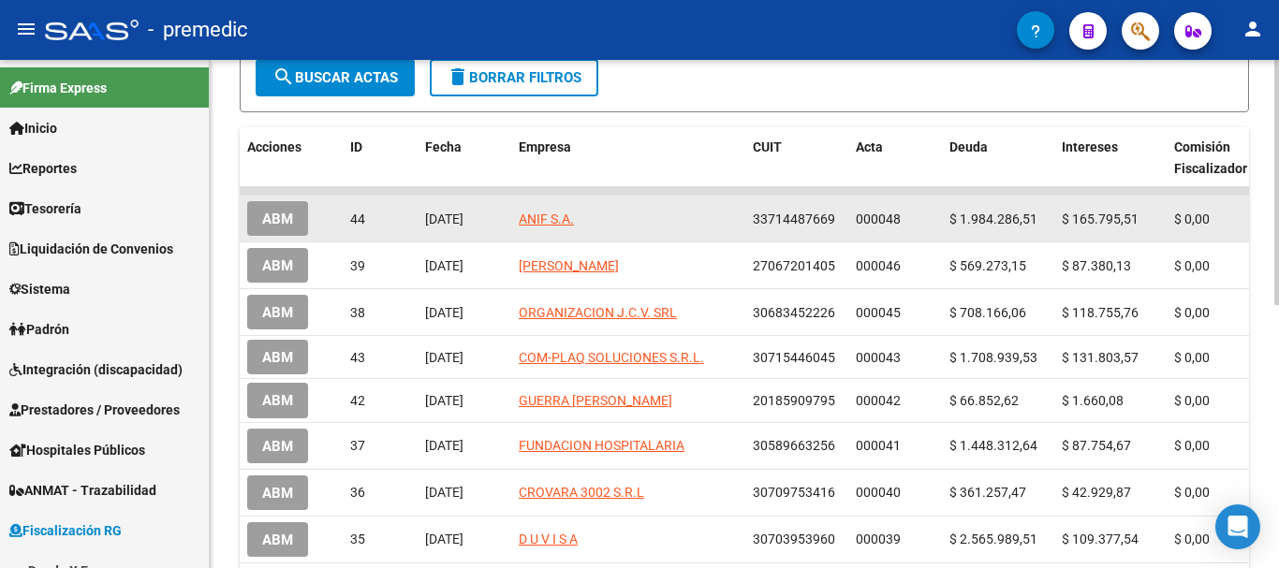
click at [945, 216] on datatable-body-cell "$ 1.984.286,51" at bounding box center [998, 219] width 112 height 46
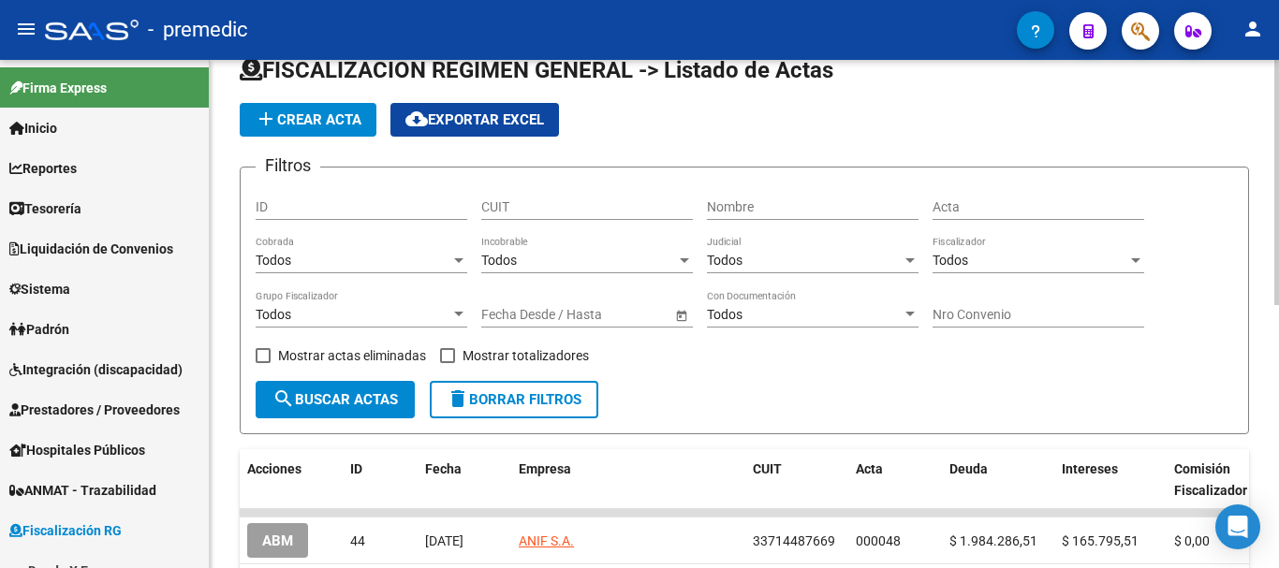
scroll to position [0, 0]
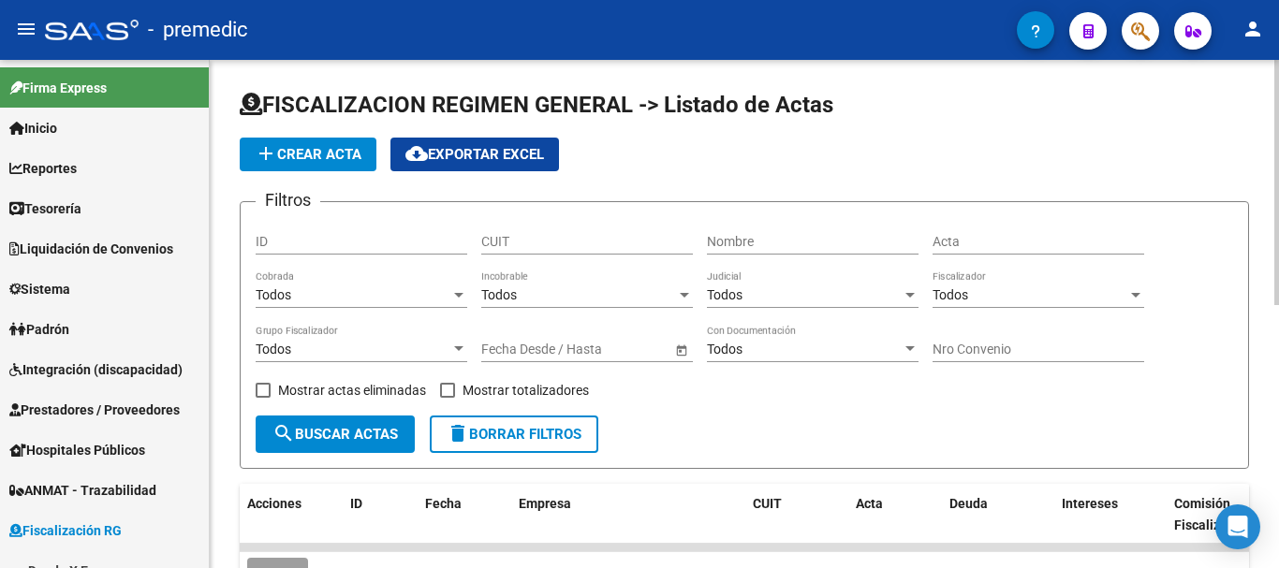
click at [317, 155] on span "add Crear Acta" at bounding box center [308, 154] width 107 height 17
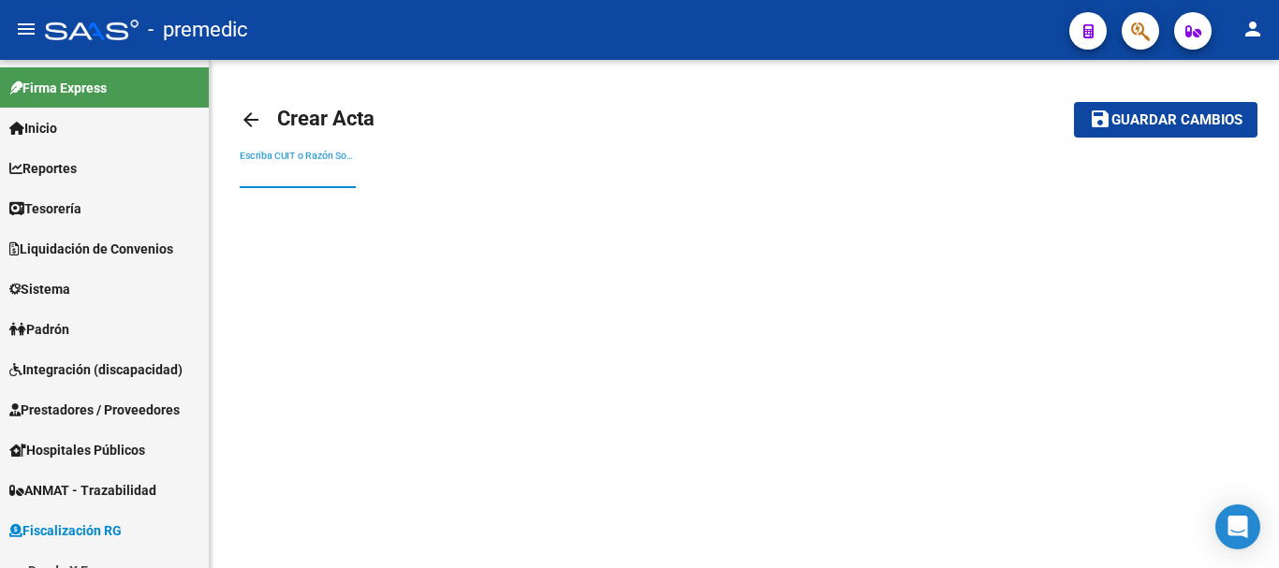
click at [256, 169] on input "Escriba CUIT o Razón Social para buscar" at bounding box center [298, 175] width 116 height 16
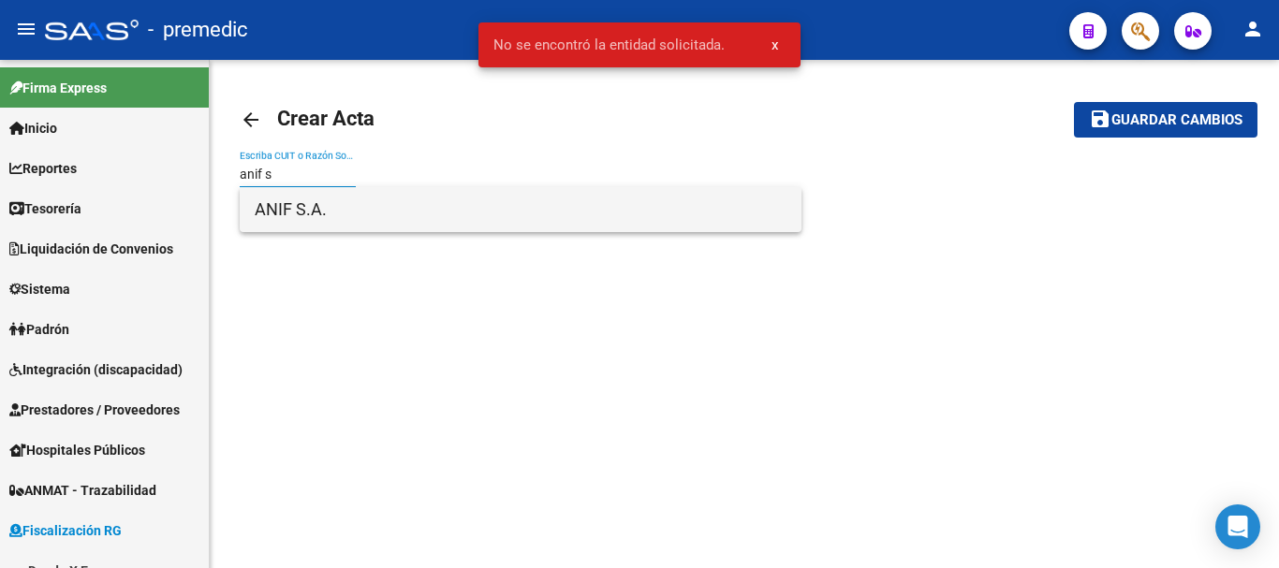
type input "anif s"
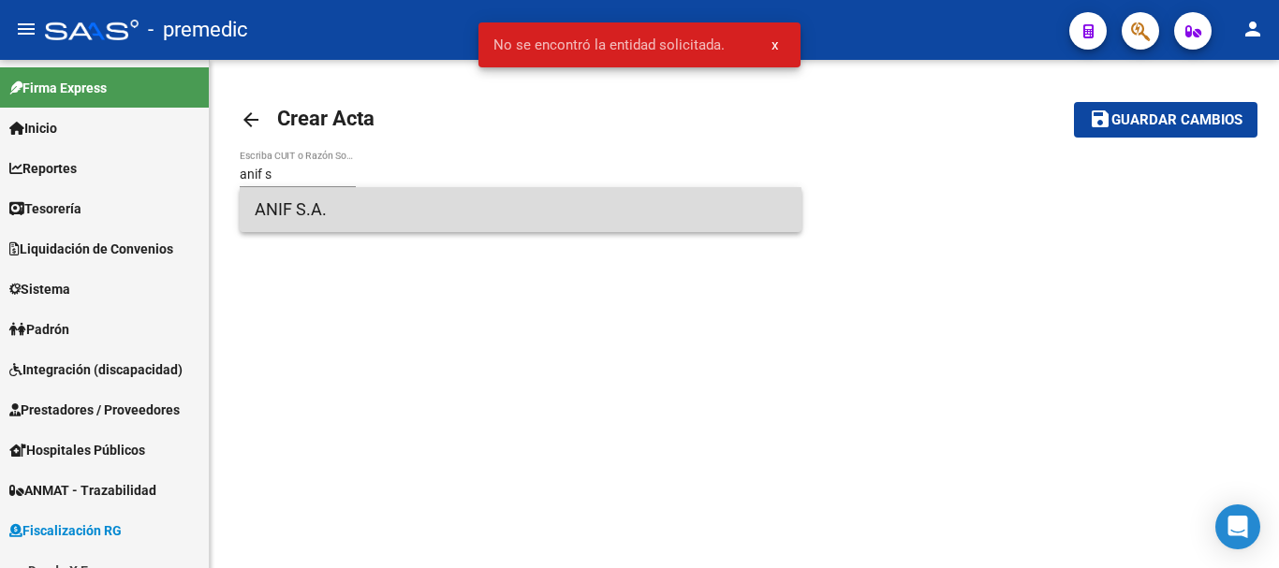
click at [519, 222] on span "ANIF S.A." at bounding box center [521, 209] width 532 height 45
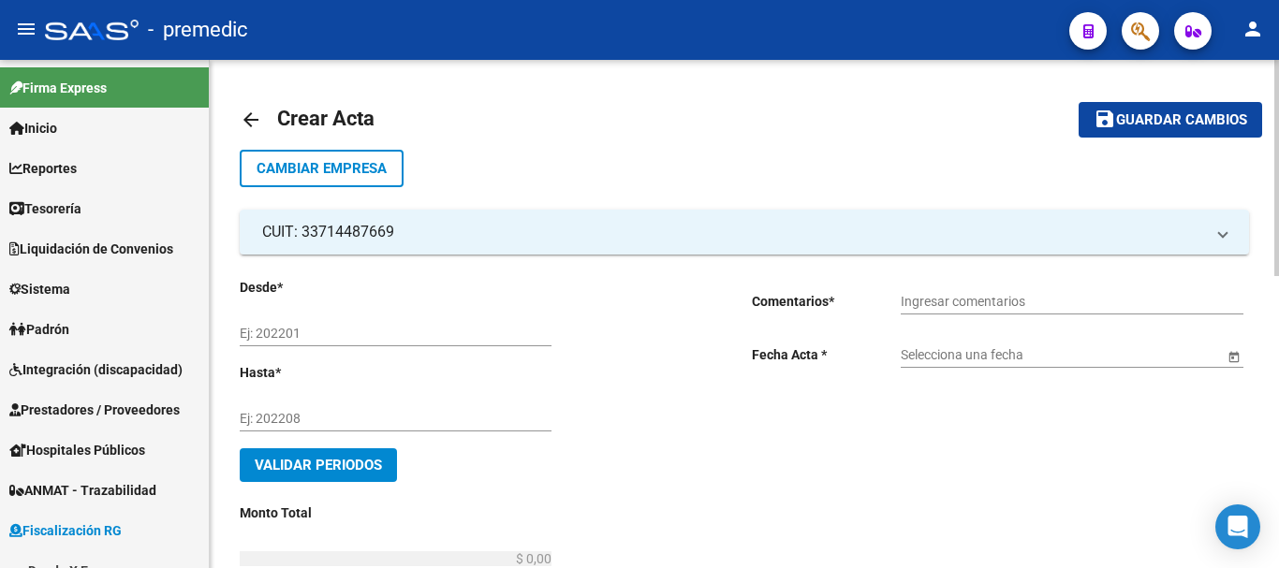
click at [258, 117] on mat-icon "arrow_back" at bounding box center [251, 120] width 22 height 22
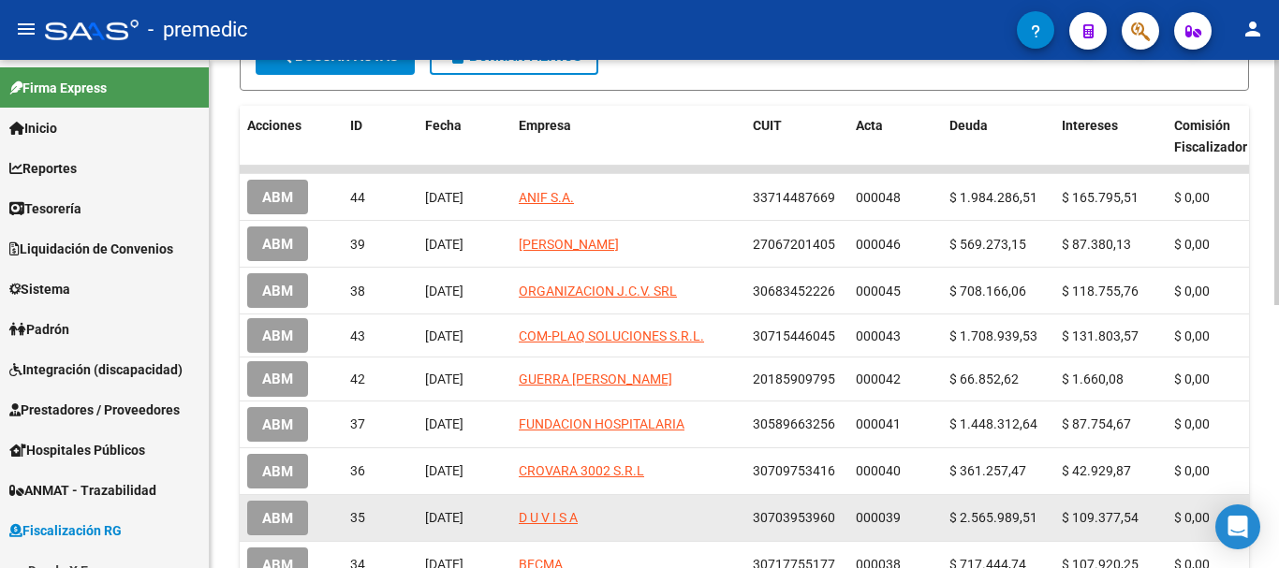
scroll to position [357, 0]
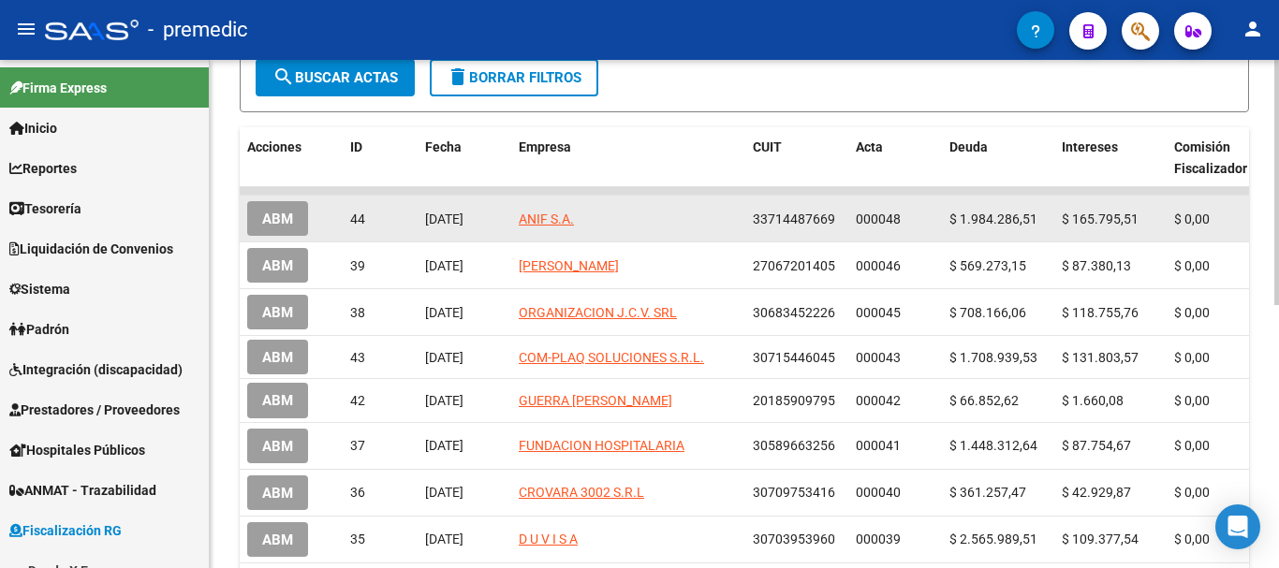
click at [822, 215] on span "33714487669" at bounding box center [794, 219] width 82 height 15
click at [935, 215] on datatable-body-cell "000048" at bounding box center [895, 219] width 94 height 46
click at [277, 205] on button "ABM" at bounding box center [277, 218] width 61 height 35
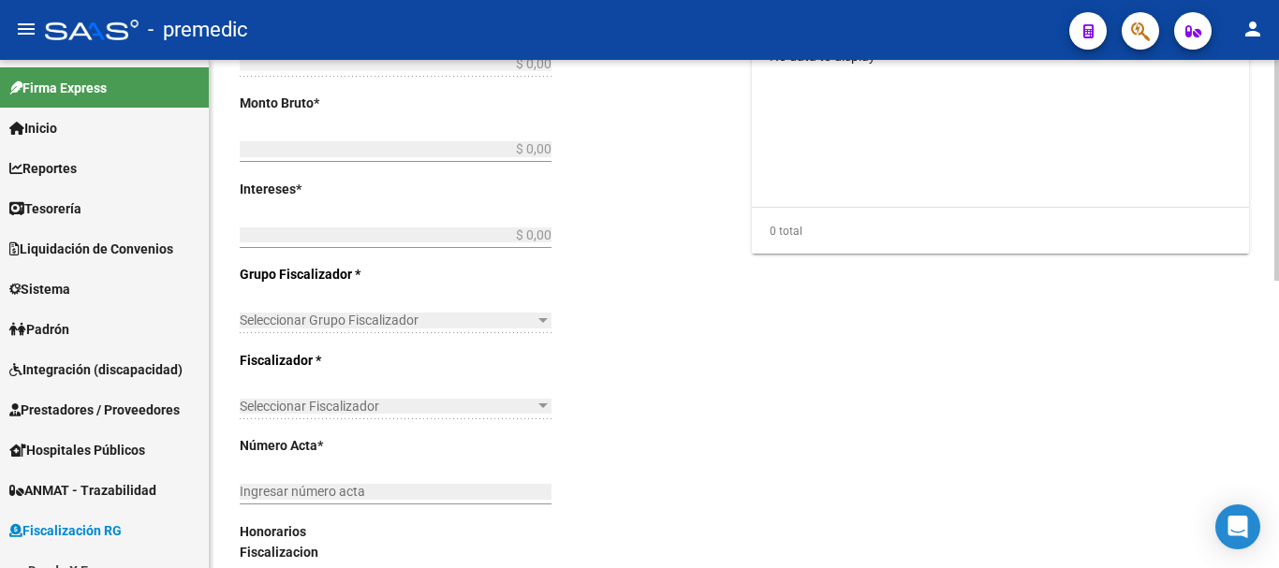
type input "202506"
type input "202508"
type input "$ 2.150.082,02"
type input "$ 1.984.286,51"
type input "$ 165.795,51"
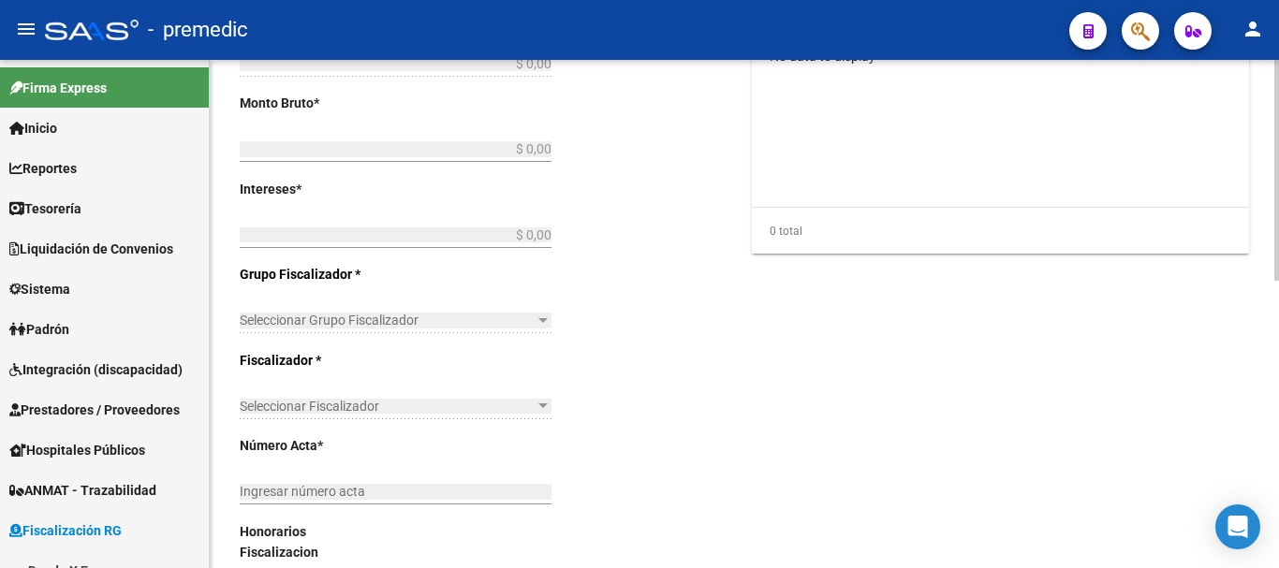
type input "000048"
type input "Cheques (5255, 5256 y 5257)"
type input "[DATE]"
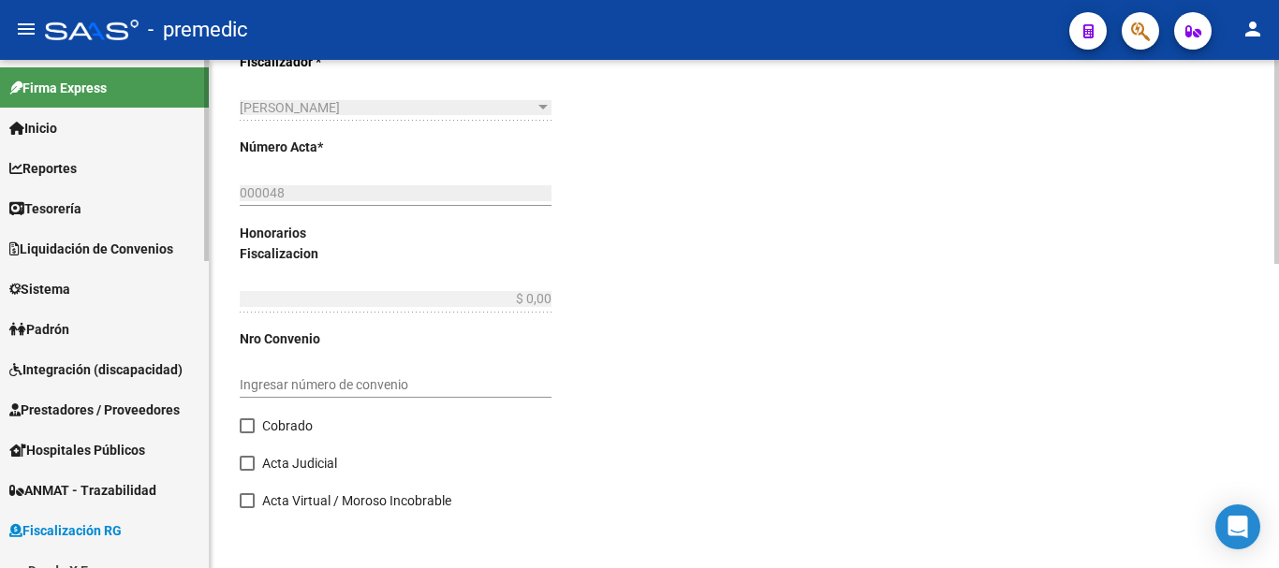
scroll to position [760, 0]
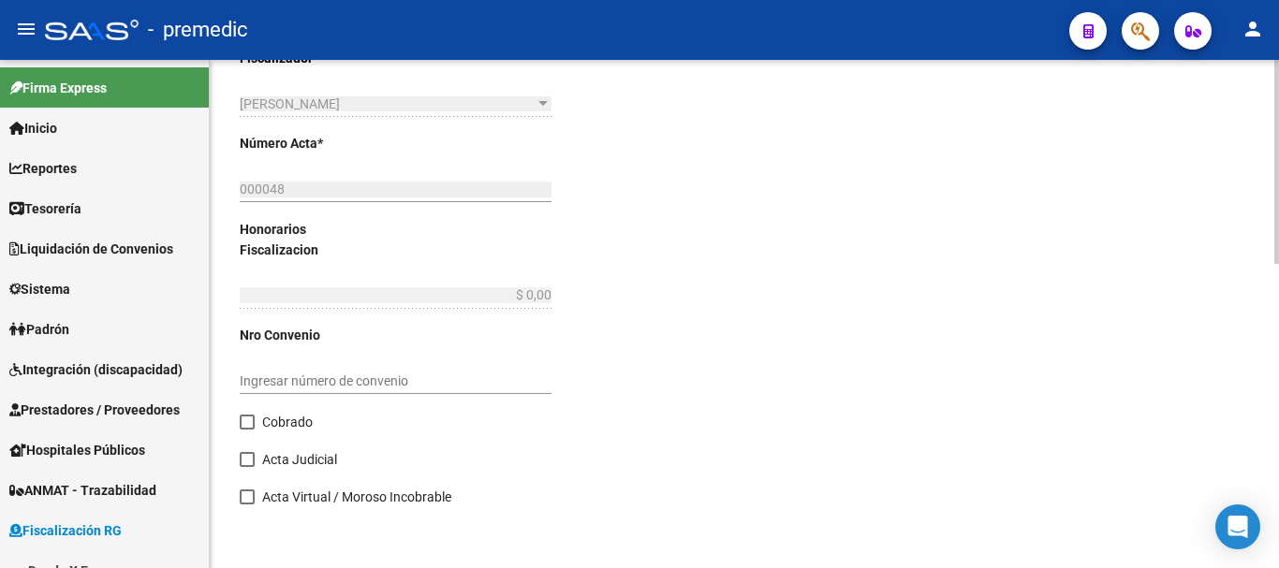
click at [247, 420] on span at bounding box center [247, 422] width 15 height 15
click at [247, 430] on input "Cobrado" at bounding box center [246, 430] width 1 height 1
checkbox input "true"
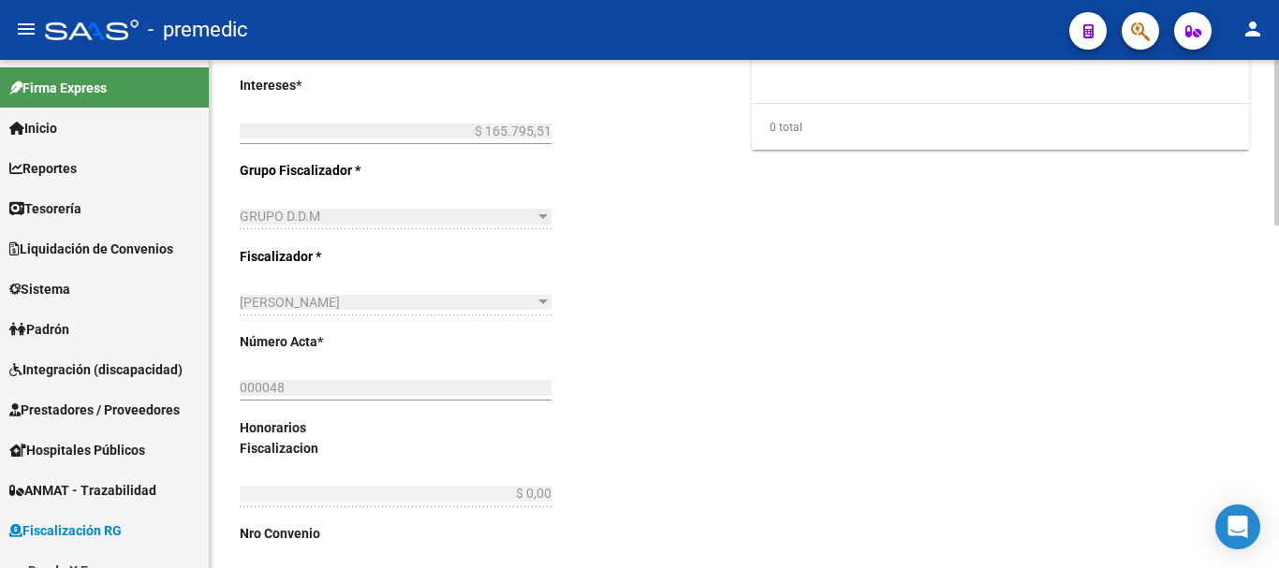
scroll to position [1055, 0]
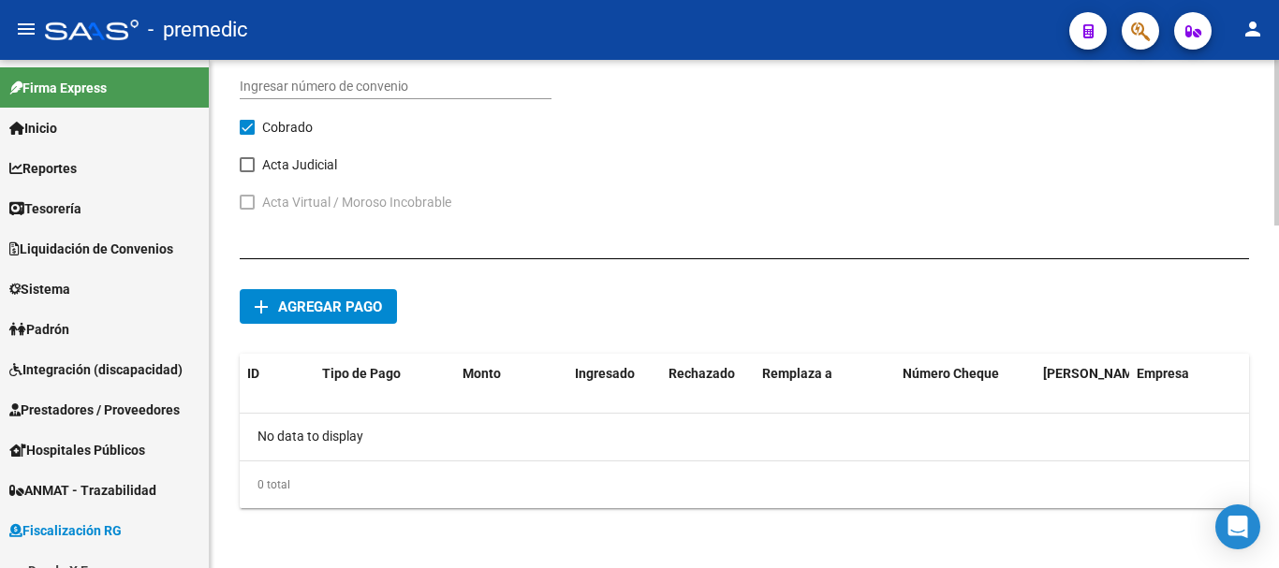
click at [280, 306] on span "Agregar pago" at bounding box center [330, 307] width 104 height 17
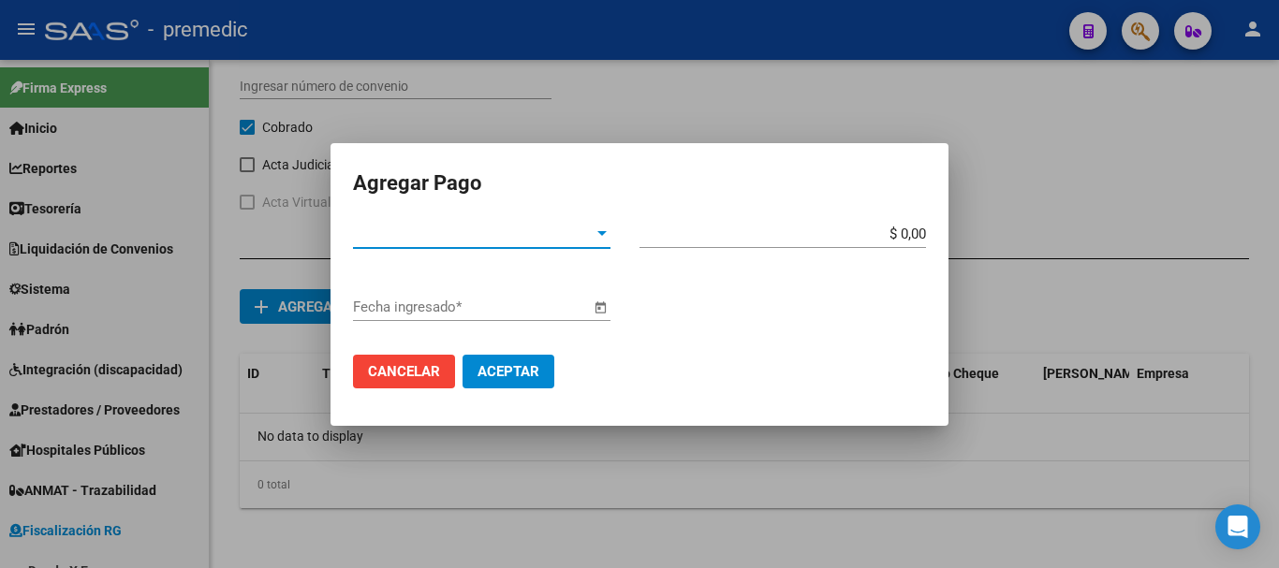
click at [578, 242] on span "Tipo de Pago *" at bounding box center [473, 234] width 241 height 17
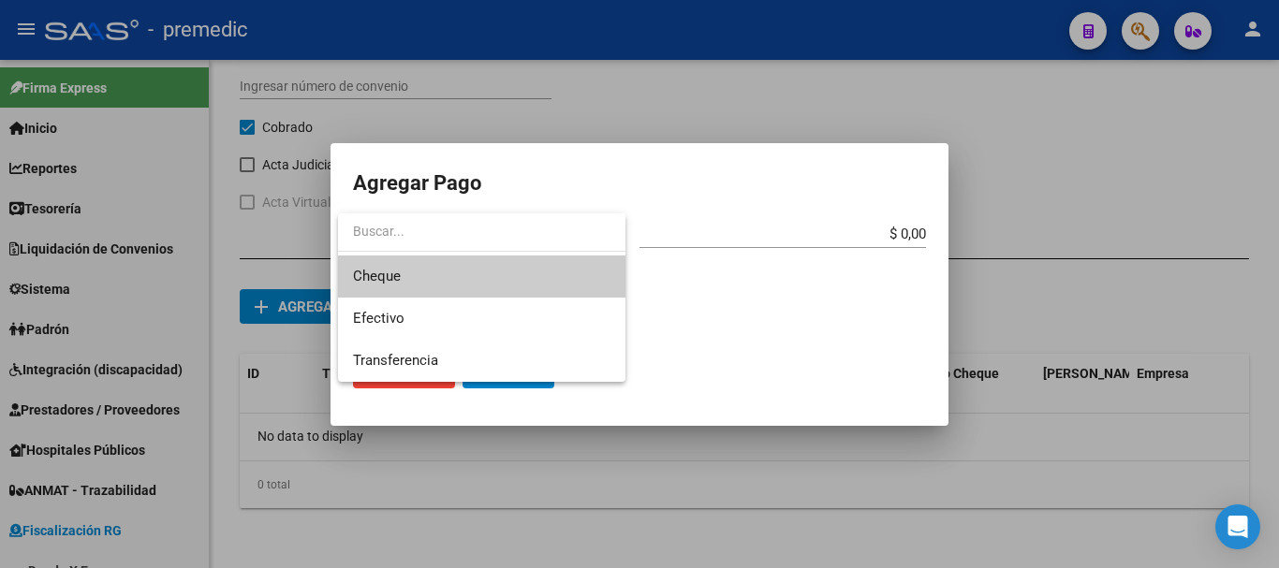
click at [474, 286] on span "Cheque" at bounding box center [482, 277] width 258 height 42
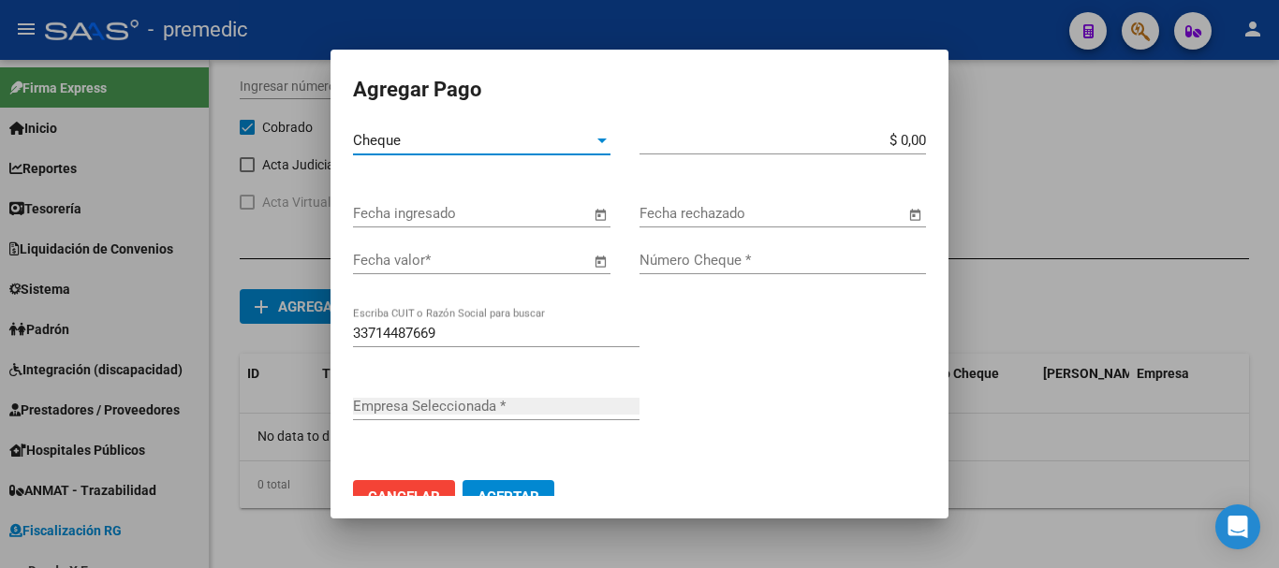
type input "ANIF S.A."
click at [910, 140] on input "$ 0,00" at bounding box center [783, 140] width 287 height 17
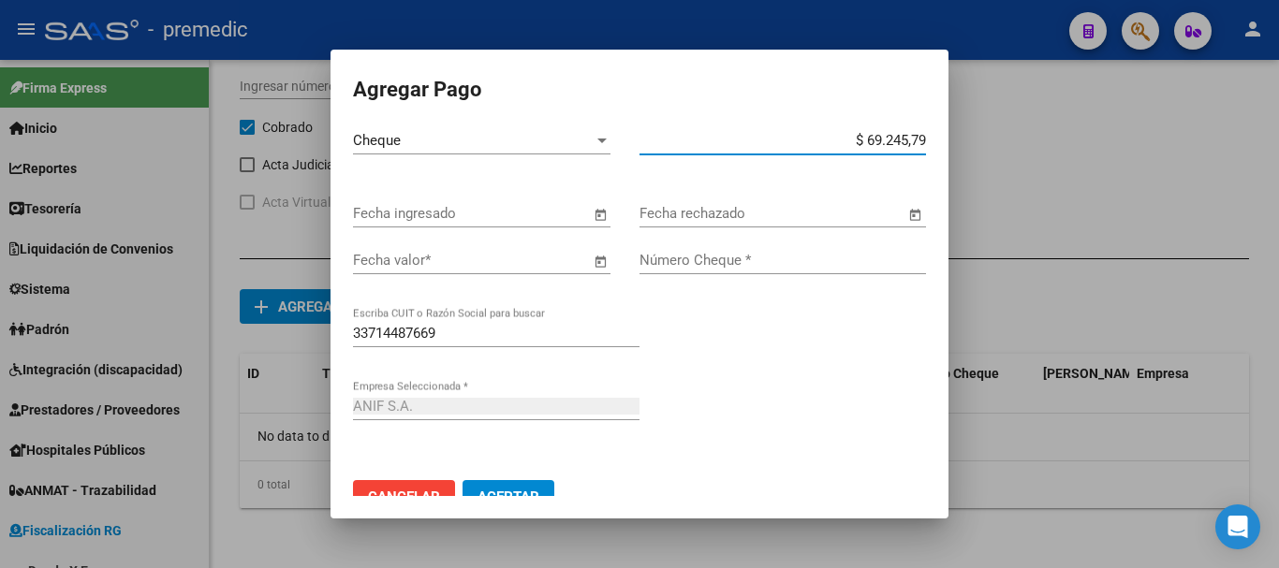
type input "$ 692.457,98"
click at [600, 218] on span "Open calendar" at bounding box center [600, 214] width 45 height 45
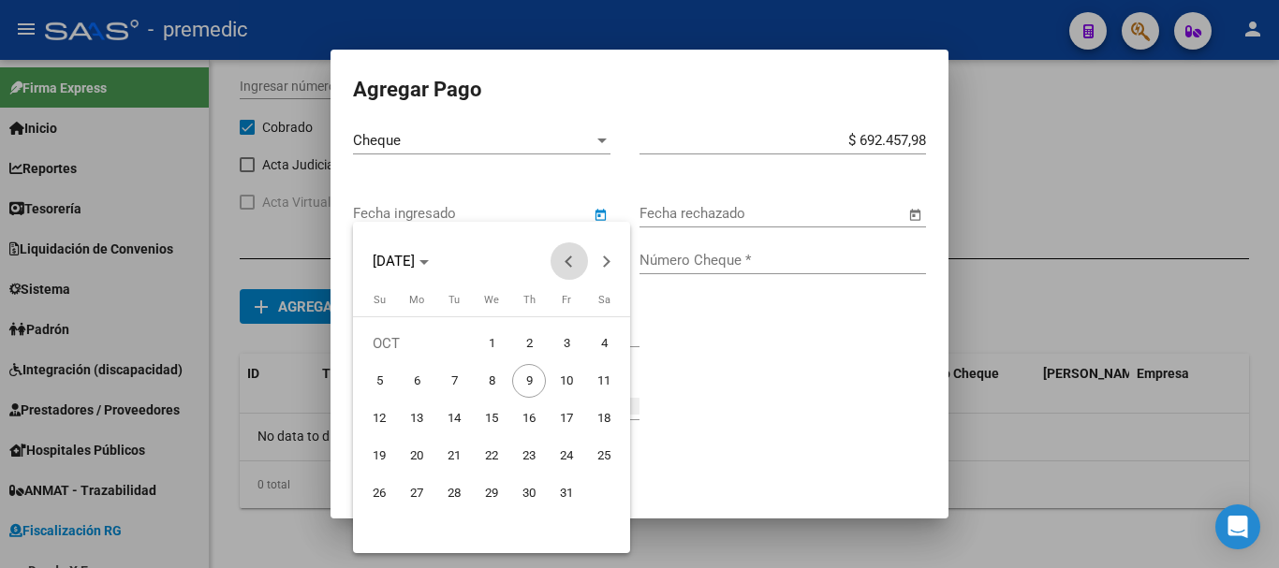
click at [567, 260] on button "Previous month" at bounding box center [569, 261] width 37 height 37
click at [448, 525] on span "30" at bounding box center [454, 531] width 34 height 34
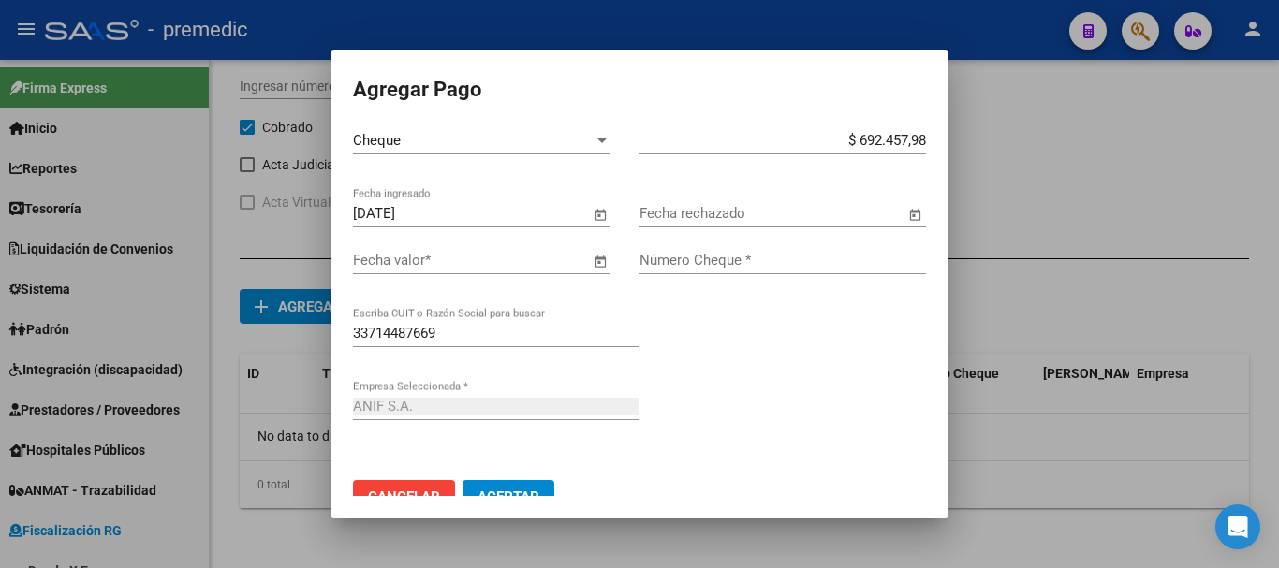
click at [598, 222] on span "Open calendar" at bounding box center [600, 214] width 45 height 45
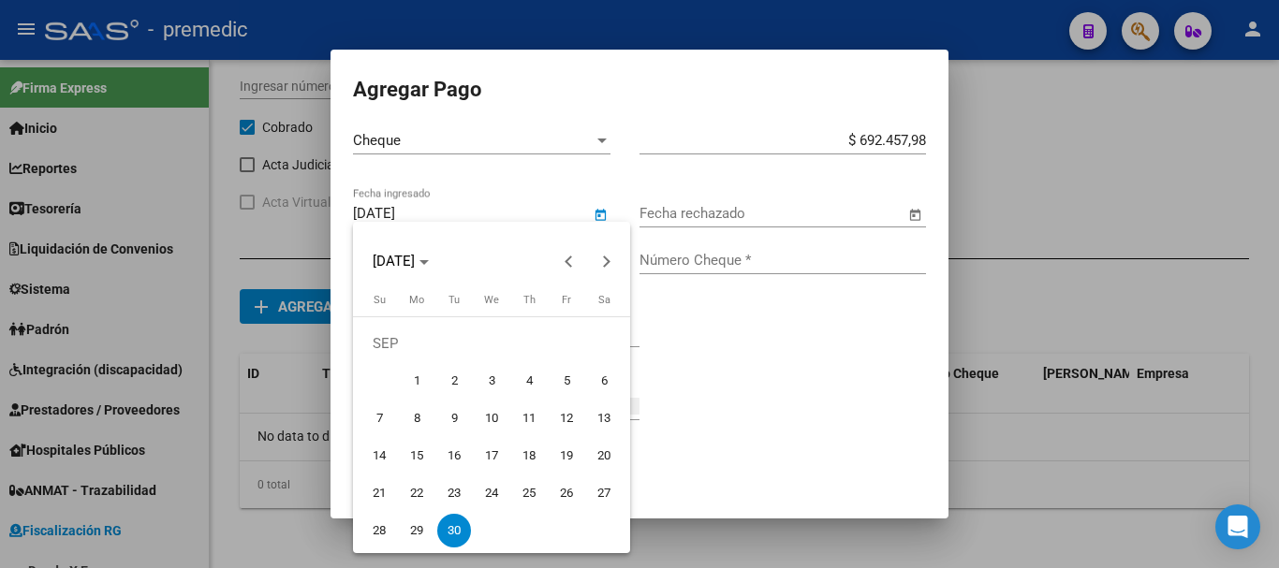
click at [465, 496] on span "23" at bounding box center [454, 494] width 34 height 34
type input "23/09/2025"
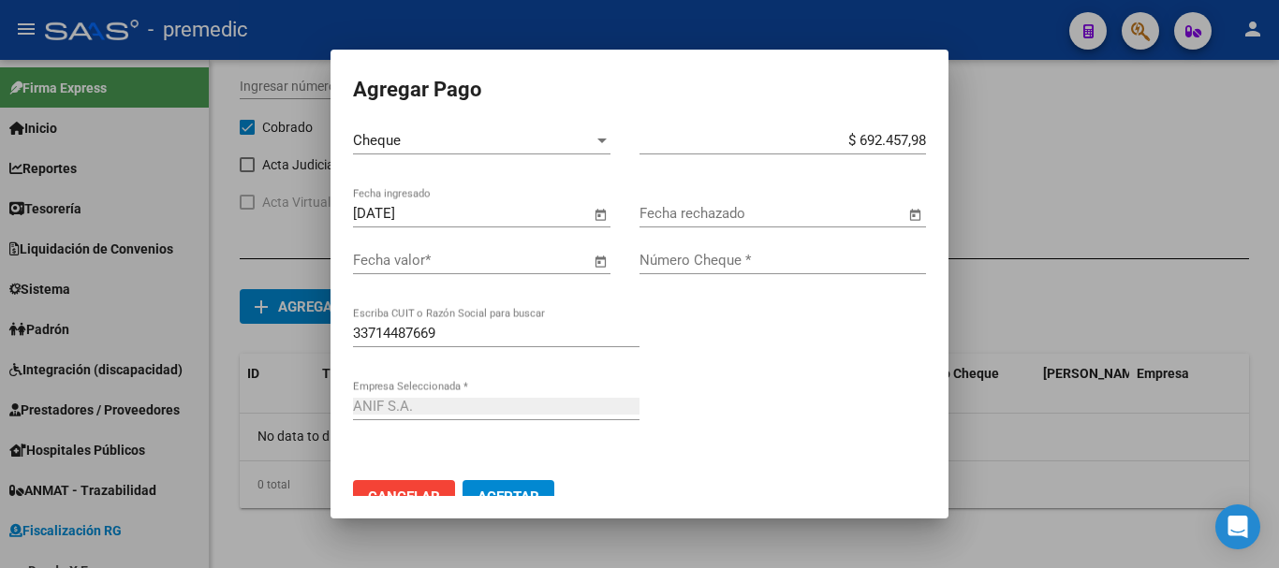
click at [589, 256] on span "Open calendar" at bounding box center [600, 261] width 45 height 45
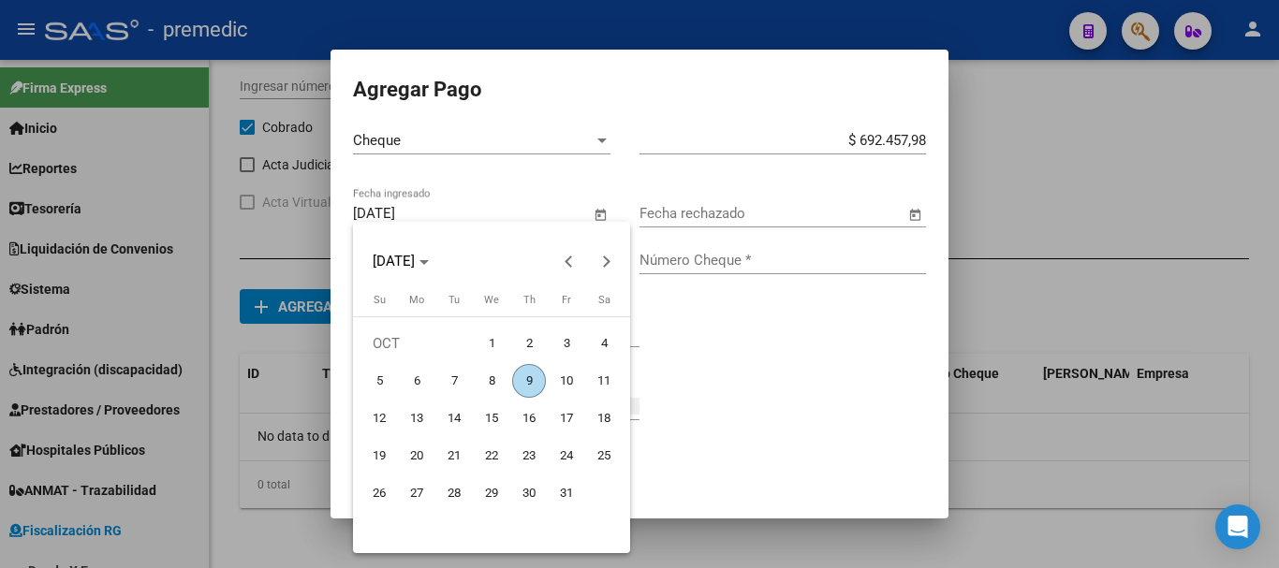
click at [514, 506] on button "30" at bounding box center [528, 493] width 37 height 37
type input "30/10/2025"
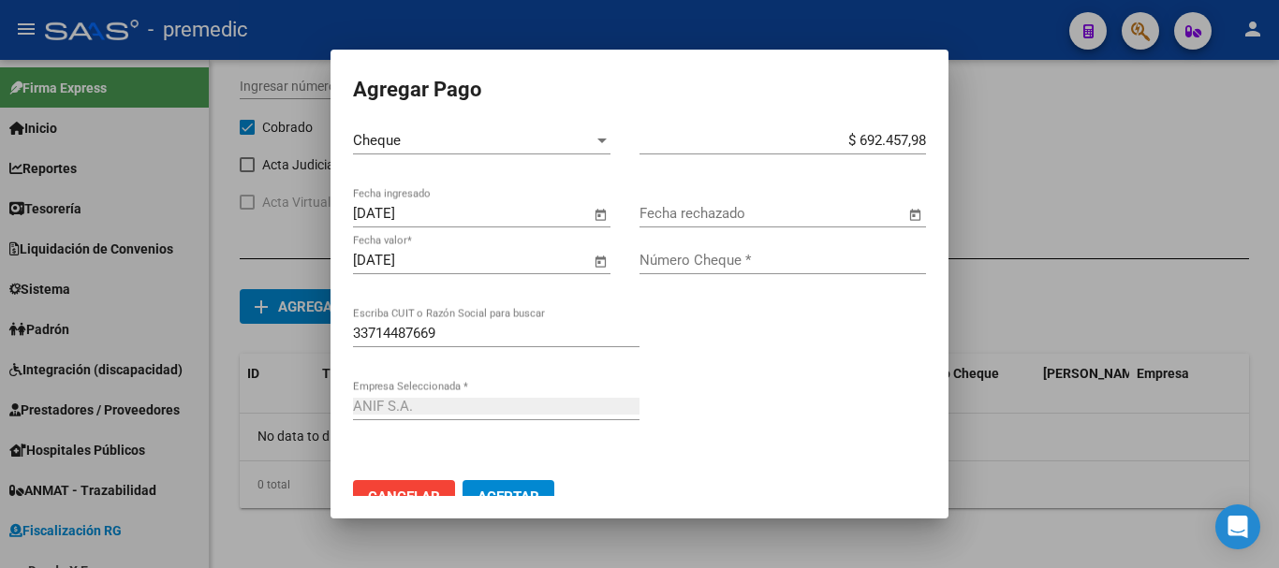
click at [886, 263] on input "Número Cheque *" at bounding box center [783, 260] width 287 height 17
type input "5255"
click at [777, 377] on div "33714487669 Escriba CUIT o Razón Social para buscar" at bounding box center [639, 355] width 573 height 73
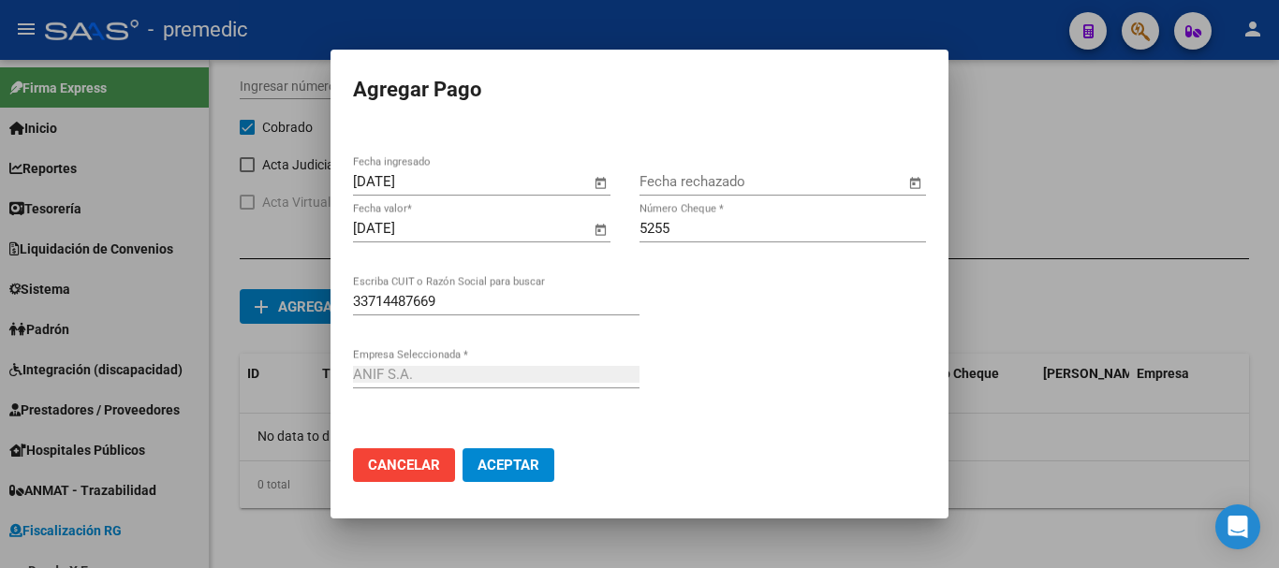
scroll to position [33, 0]
click at [506, 473] on span "Aceptar" at bounding box center [509, 464] width 62 height 17
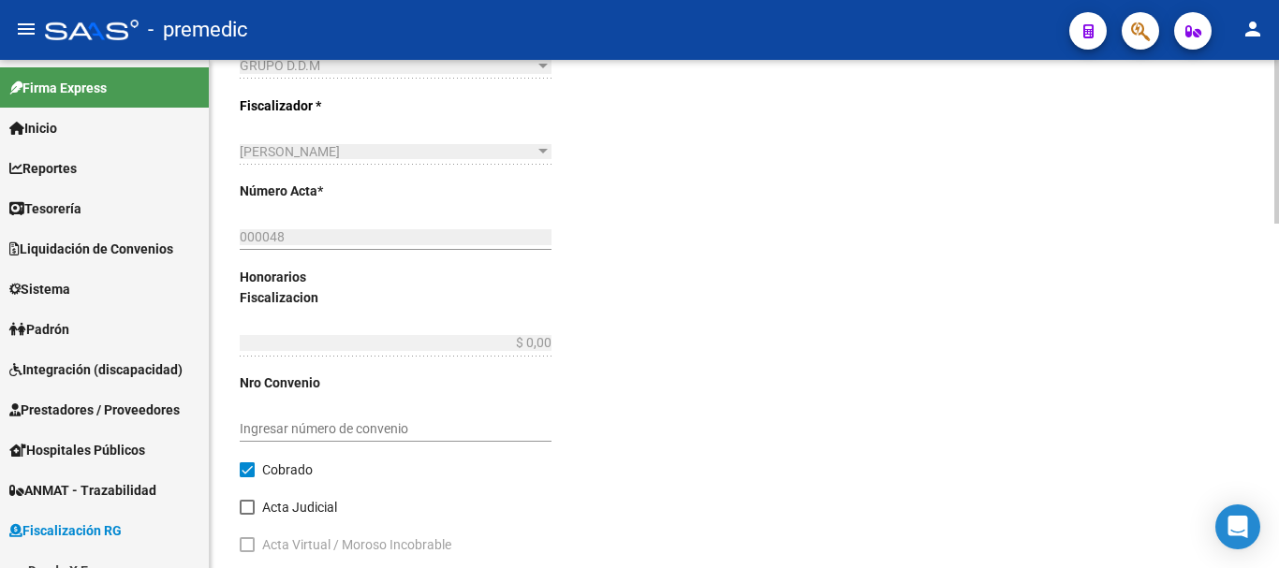
scroll to position [1055, 0]
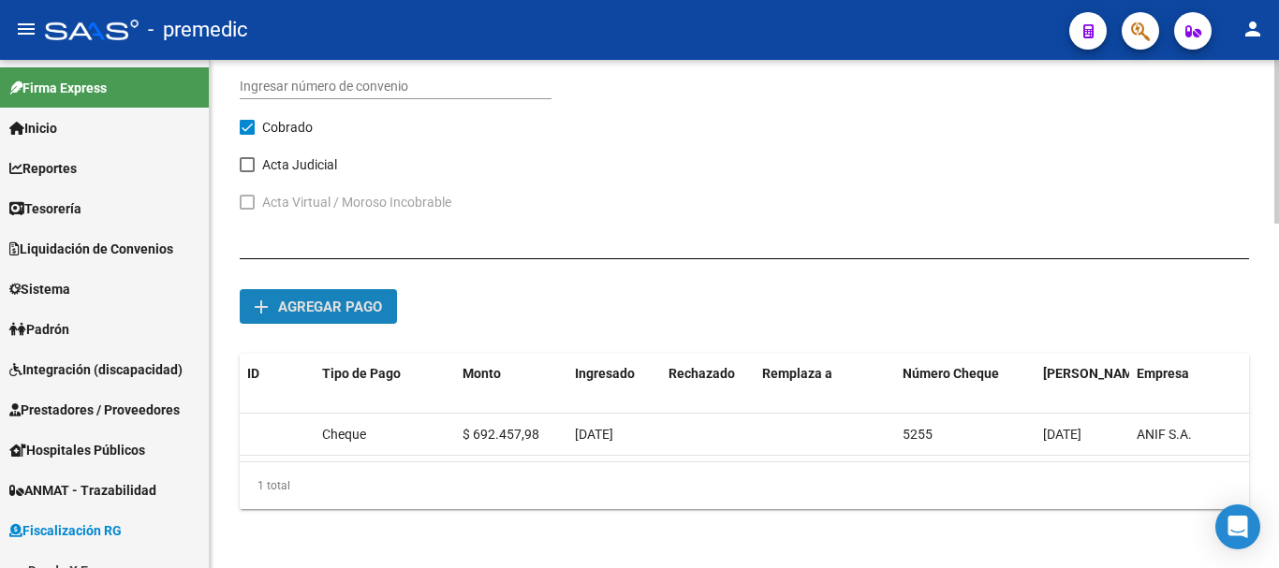
click at [356, 300] on span "Agregar pago" at bounding box center [330, 307] width 104 height 17
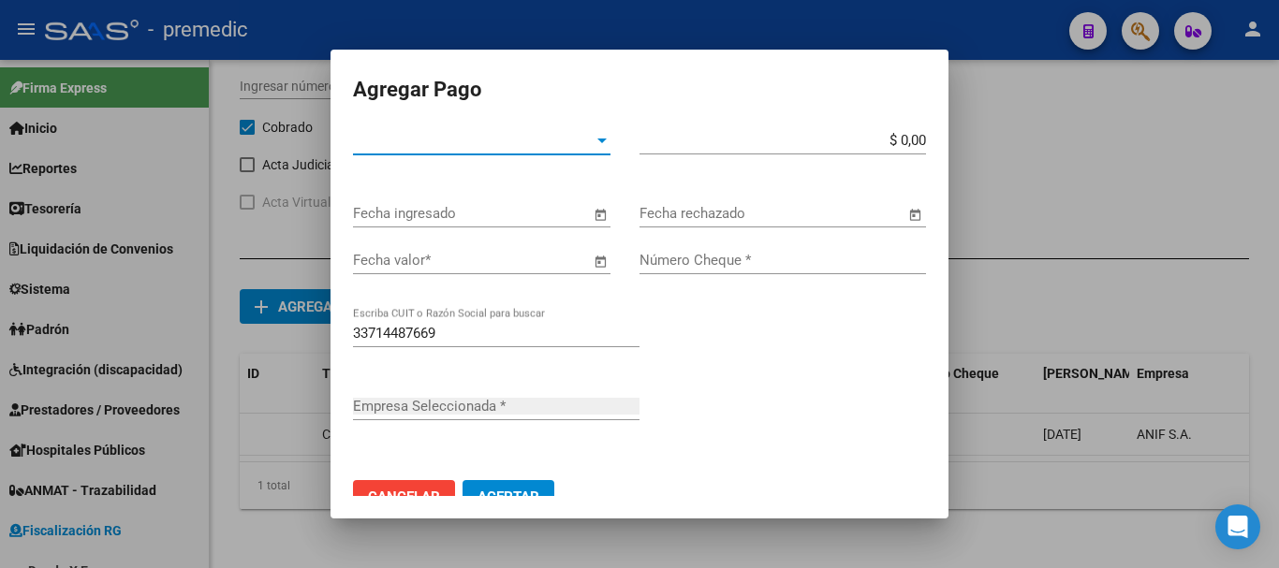
type input "ANIF S.A."
click at [582, 132] on span "Tipo de Pago *" at bounding box center [473, 140] width 241 height 17
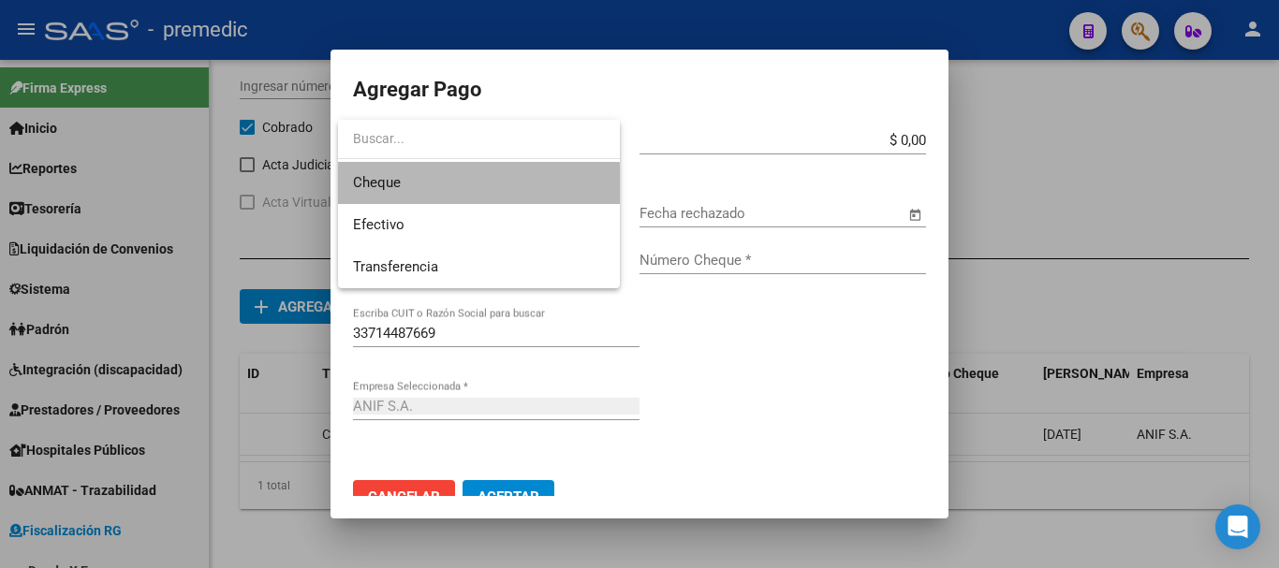
click at [466, 189] on span "Cheque" at bounding box center [479, 183] width 252 height 42
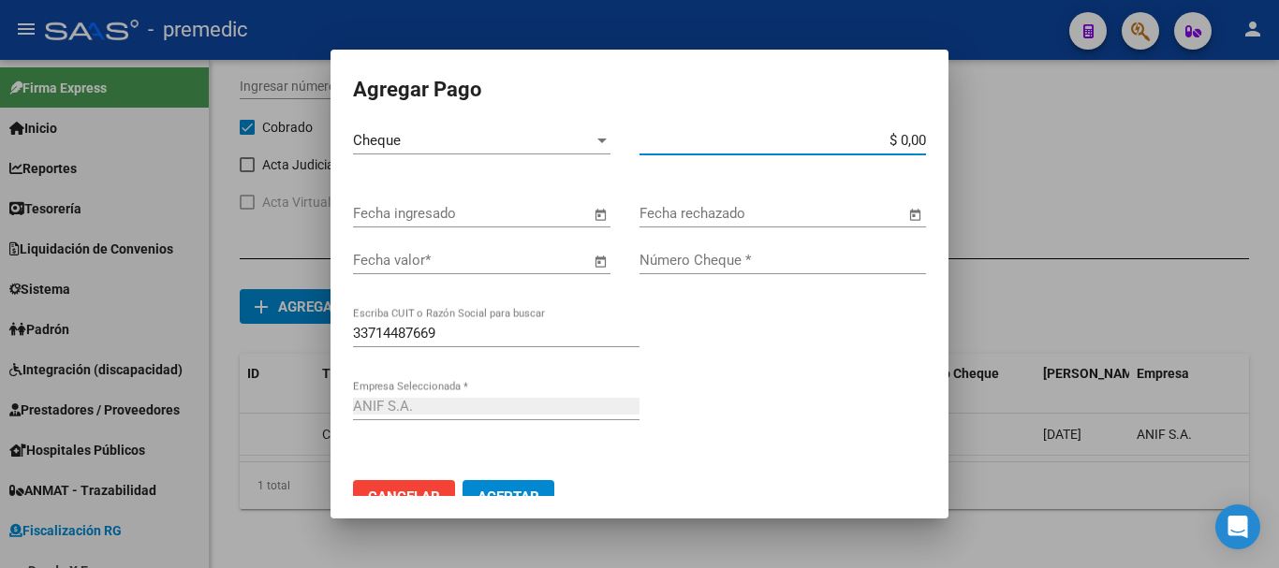
click at [909, 138] on input "$ 0,00" at bounding box center [783, 140] width 287 height 17
type input "$ 716.694,00"
click at [591, 207] on span "Open calendar" at bounding box center [600, 214] width 45 height 45
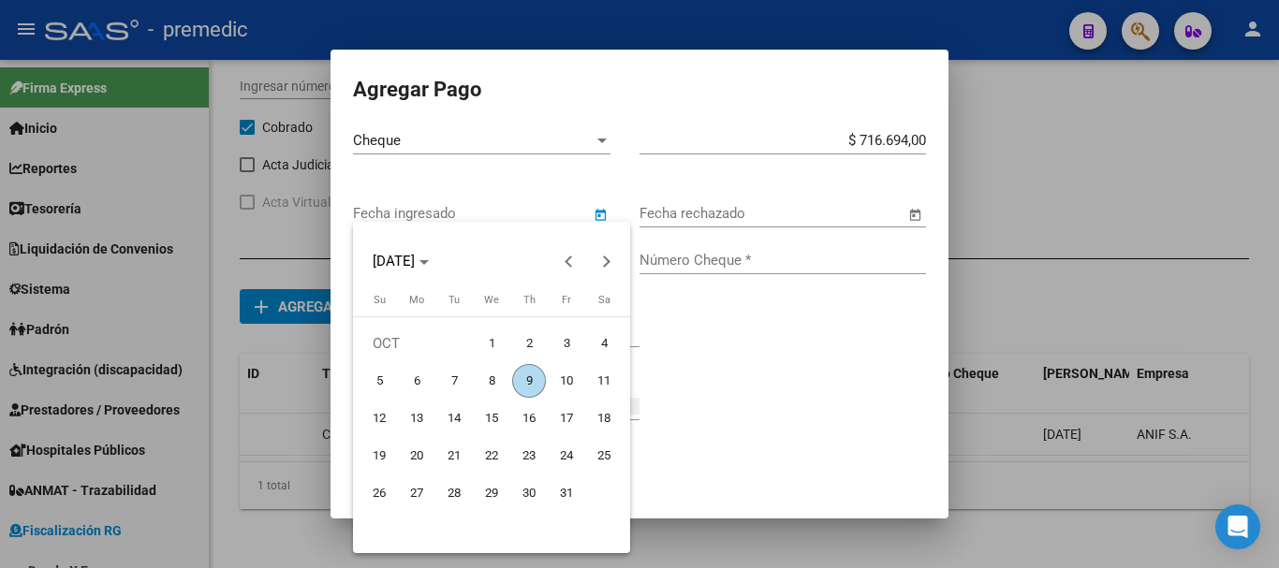
click at [498, 348] on span "1" at bounding box center [492, 344] width 34 height 34
type input "01/10/2025"
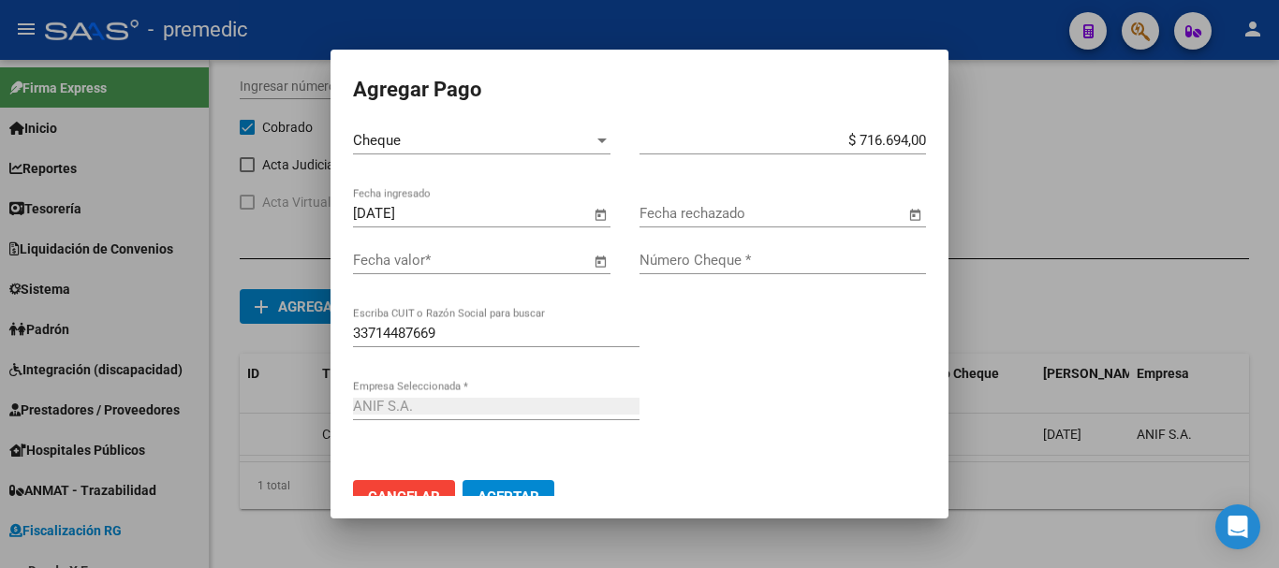
click at [600, 252] on span "Open calendar" at bounding box center [600, 261] width 45 height 45
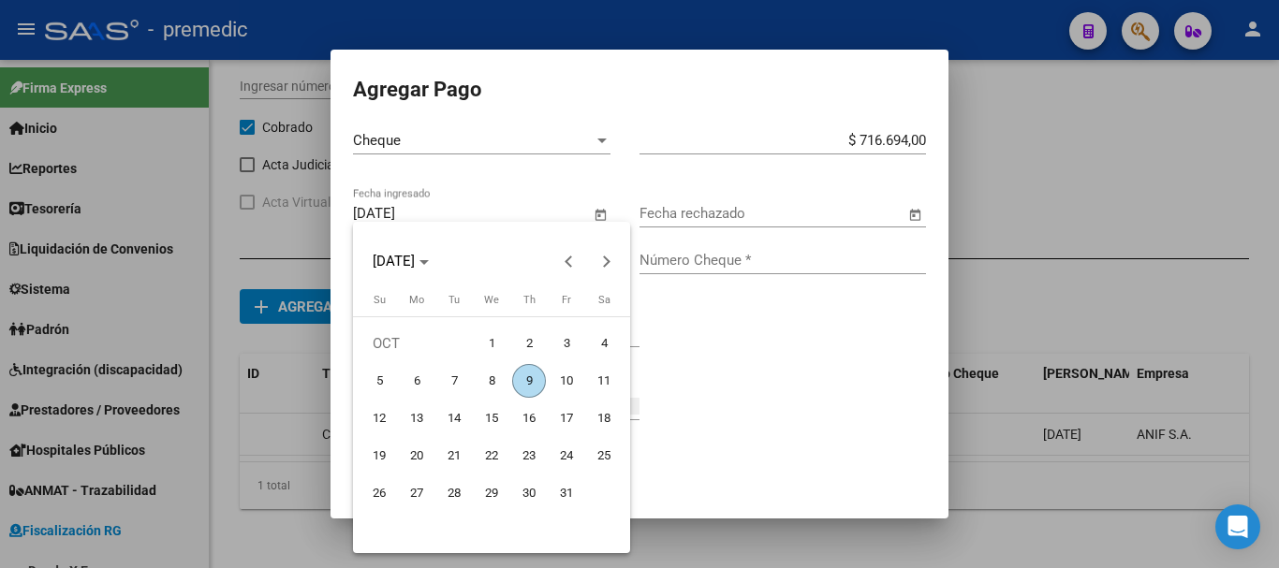
click at [563, 496] on span "31" at bounding box center [567, 494] width 34 height 34
type input "31/10/2025"
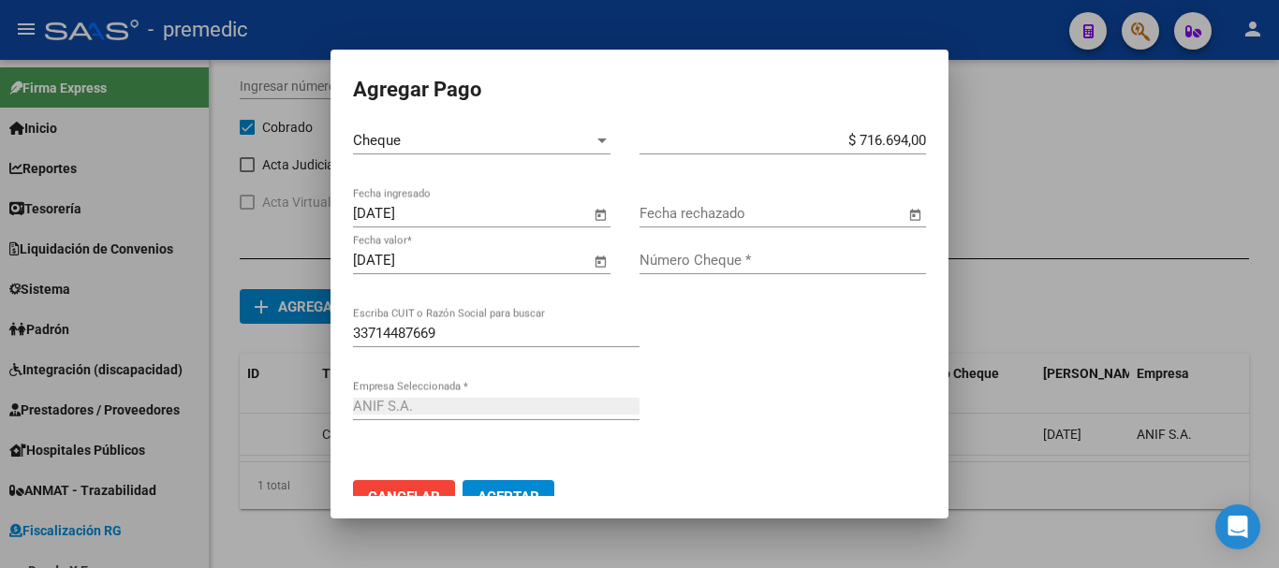
click at [742, 205] on input "Fecha rechazado" at bounding box center [773, 213] width 266 height 17
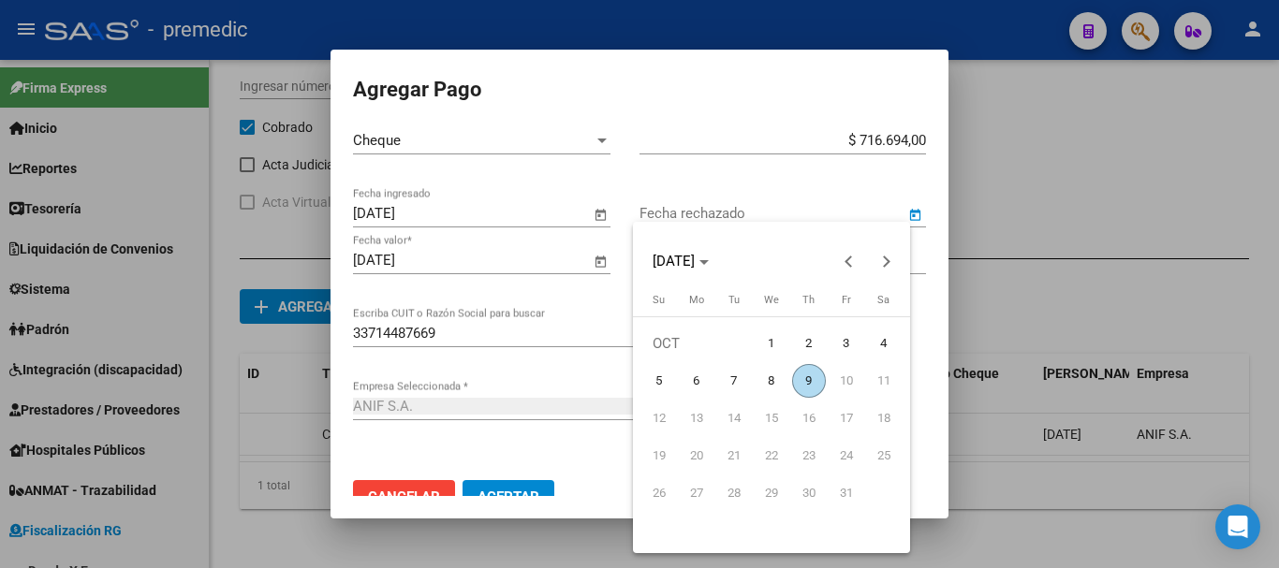
click at [585, 285] on div at bounding box center [639, 284] width 1279 height 568
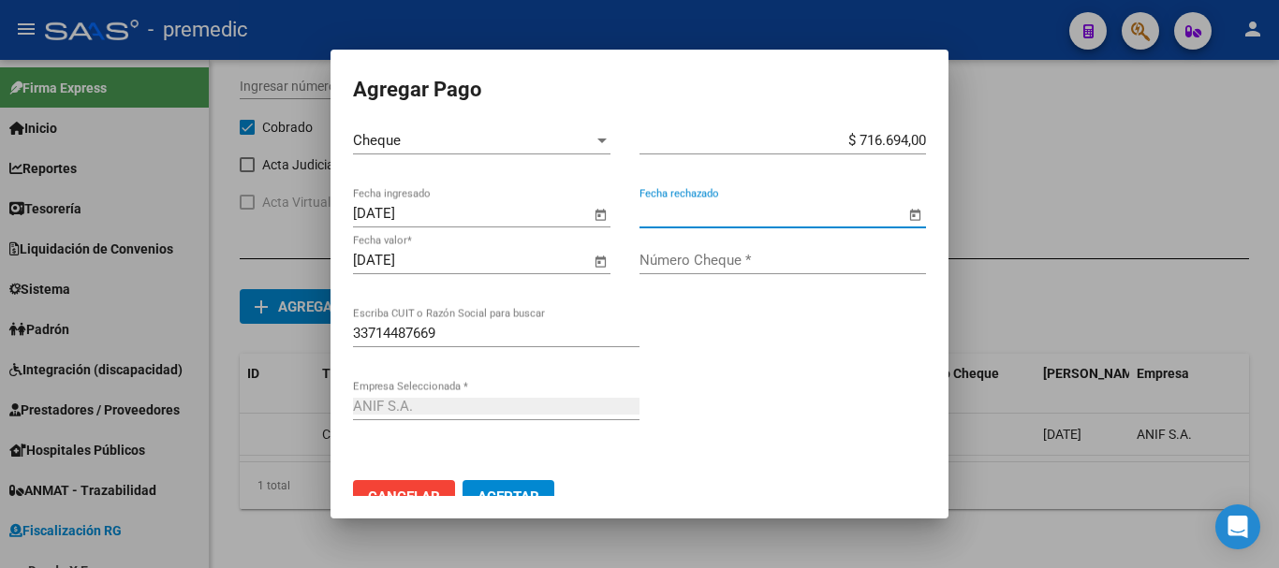
click at [704, 261] on input "Número Cheque *" at bounding box center [783, 260] width 287 height 17
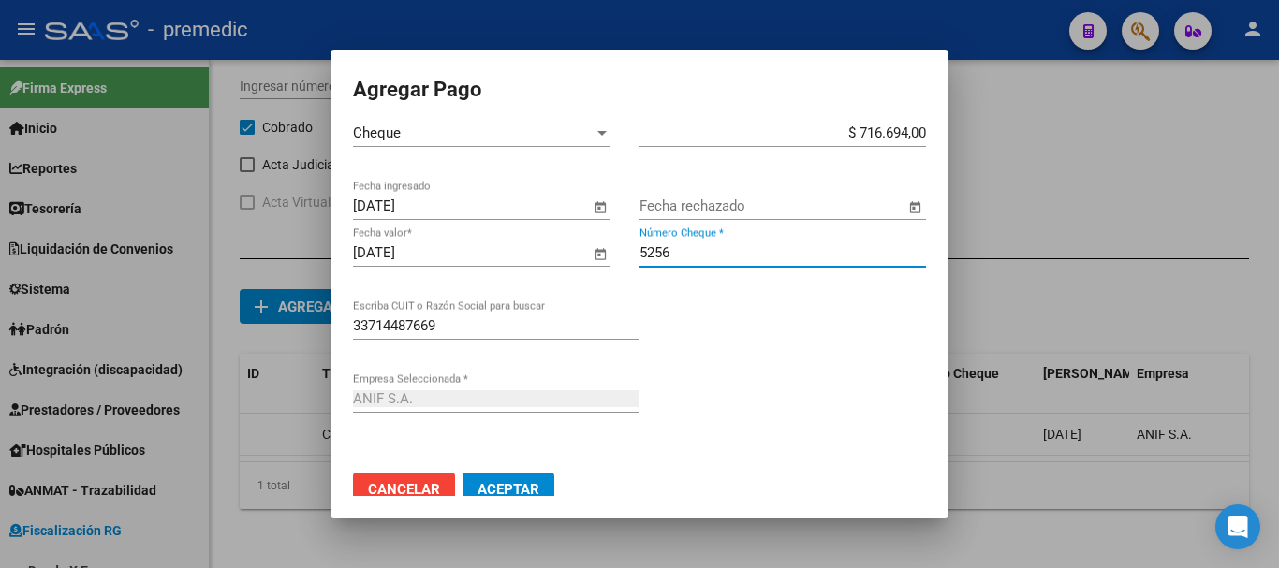
scroll to position [0, 0]
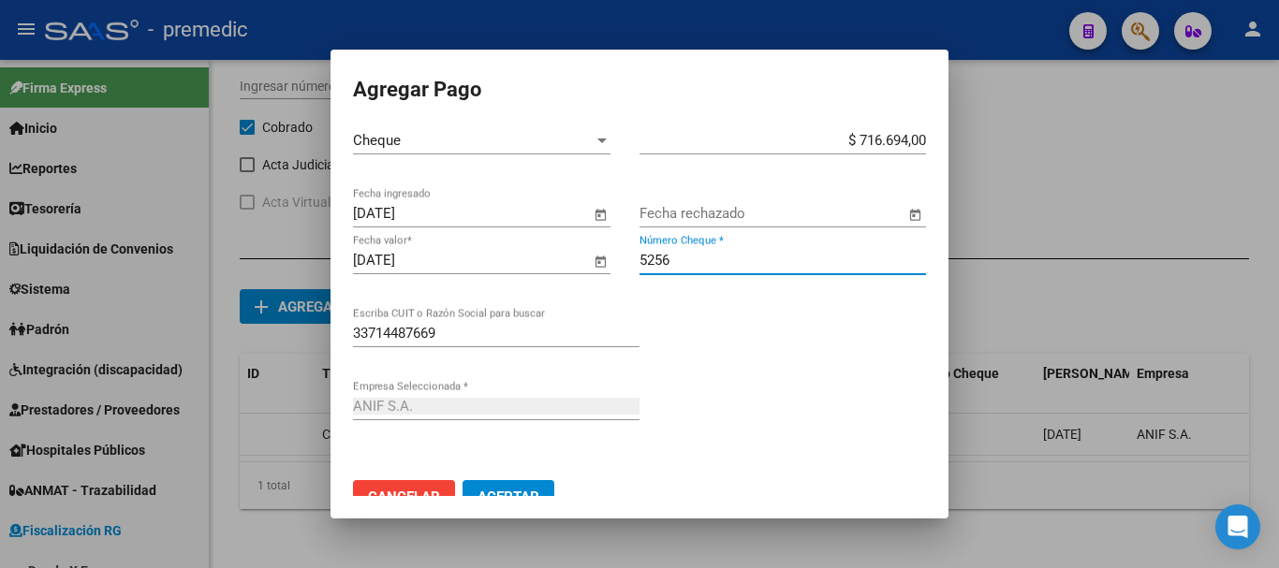
type input "5256"
click at [530, 490] on span "Aceptar" at bounding box center [509, 497] width 62 height 17
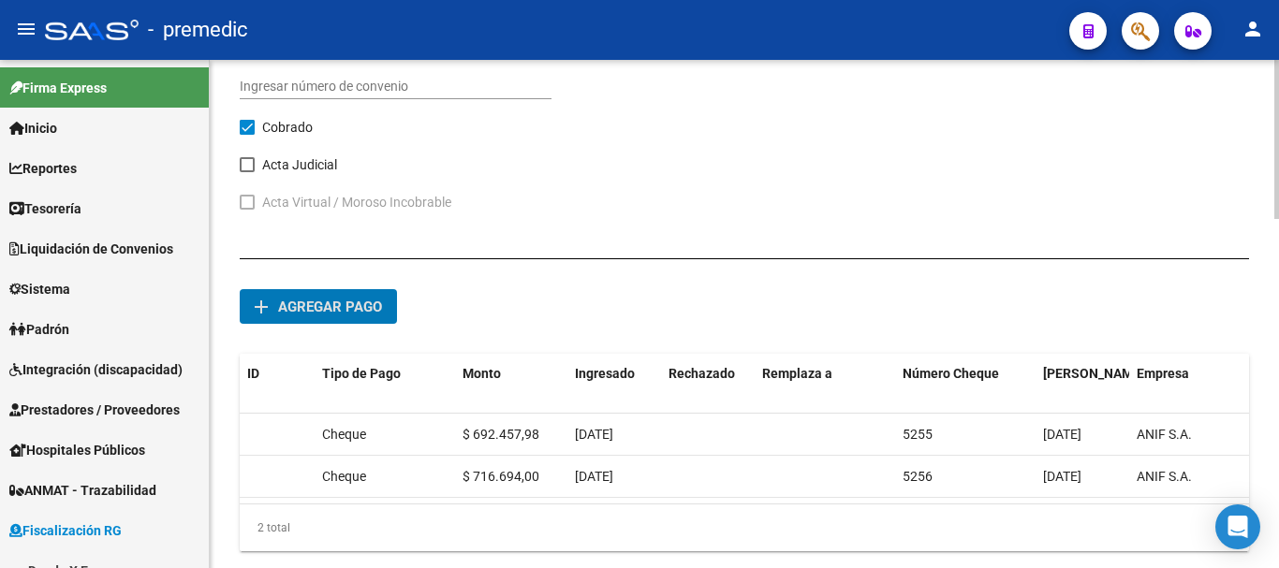
click at [370, 315] on span "Agregar pago" at bounding box center [330, 307] width 104 height 17
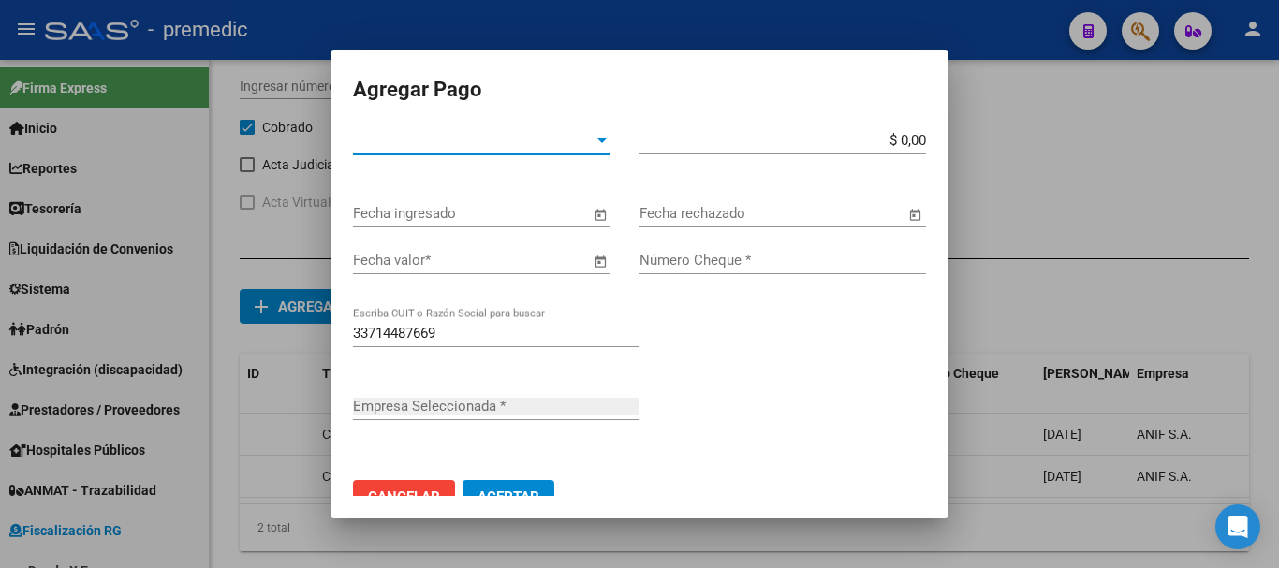
type input "ANIF S.A."
click at [582, 137] on span "Tipo de Pago *" at bounding box center [473, 140] width 241 height 17
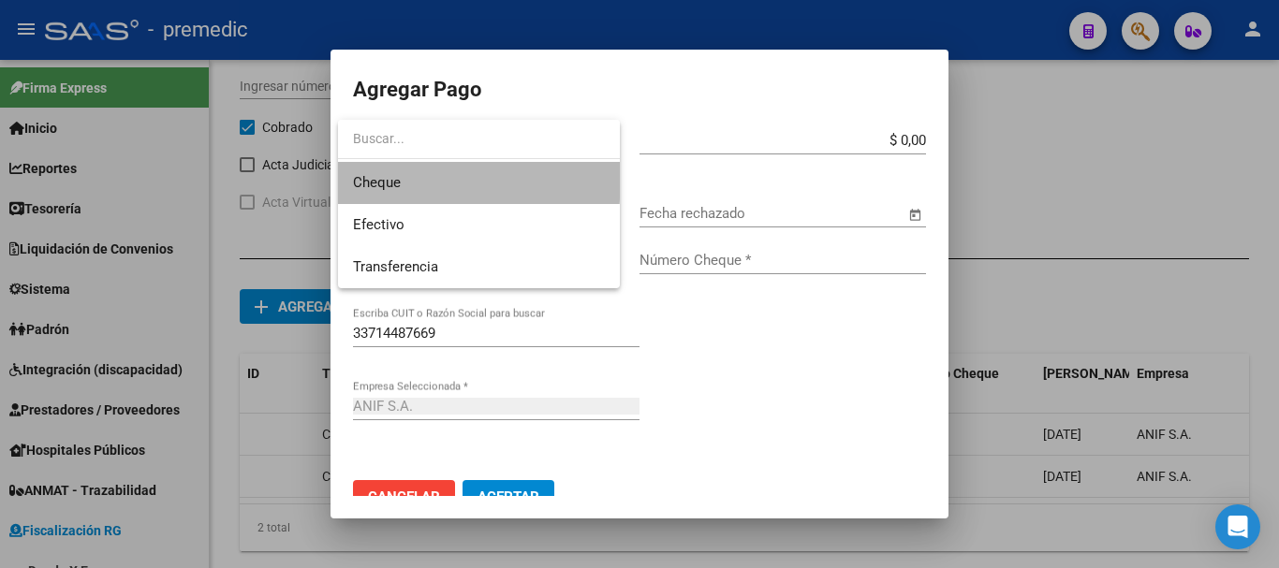
click at [437, 173] on span "Cheque" at bounding box center [479, 183] width 252 height 42
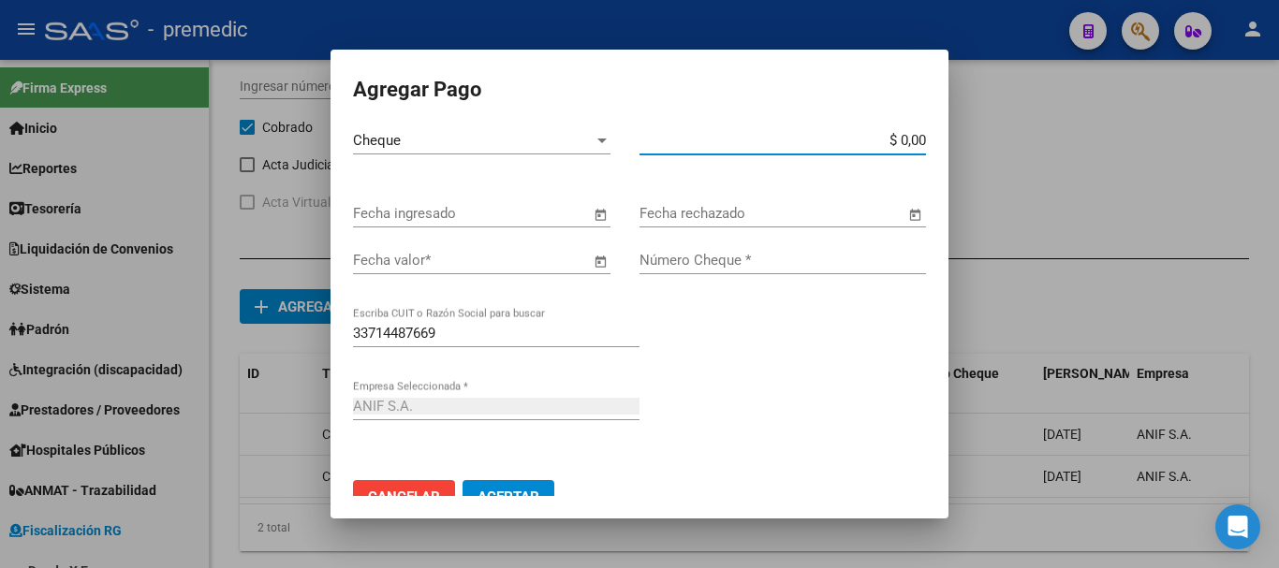
click at [909, 138] on input "$ 0,00" at bounding box center [783, 140] width 287 height 17
type input "$ 740.930,03"
click at [578, 218] on span "Open calendar" at bounding box center [600, 214] width 45 height 45
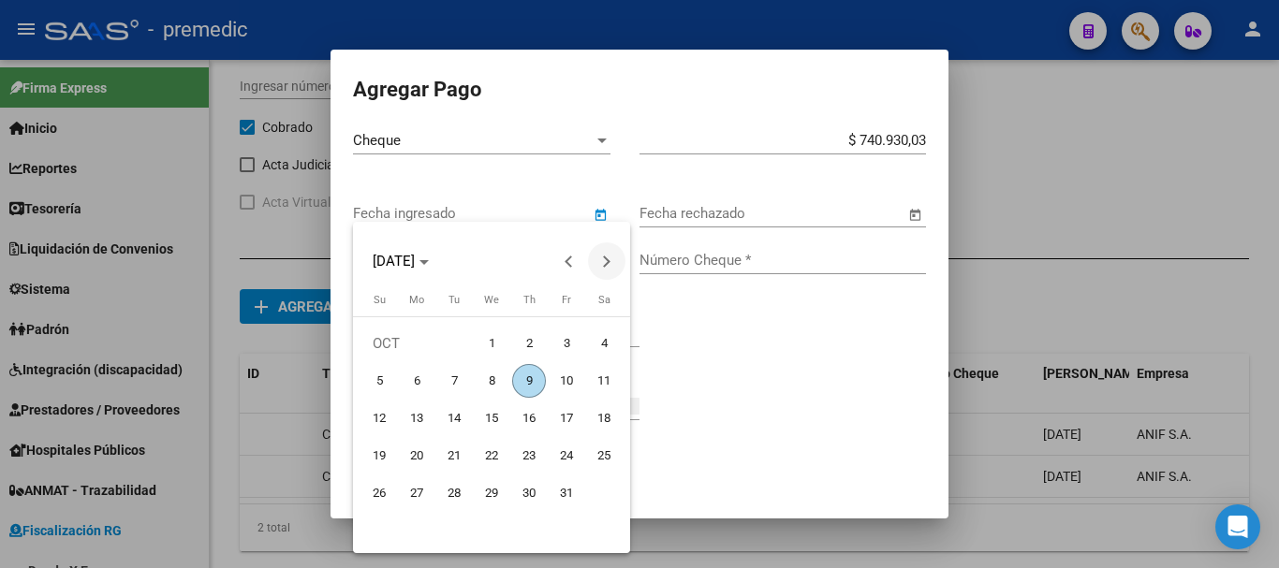
click at [607, 254] on span "Next month" at bounding box center [606, 261] width 37 height 37
click at [567, 253] on span "Previous month" at bounding box center [569, 261] width 37 height 37
click at [505, 350] on span "1" at bounding box center [492, 344] width 34 height 34
type input "01/10/2025"
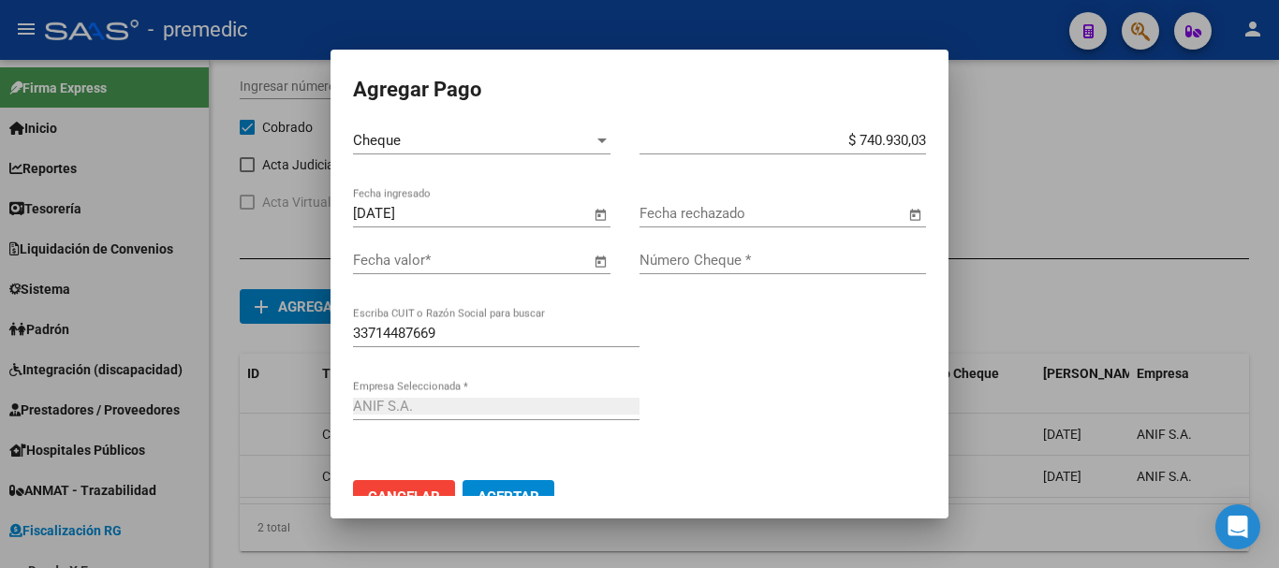
click at [592, 264] on span "Open calendar" at bounding box center [600, 261] width 45 height 45
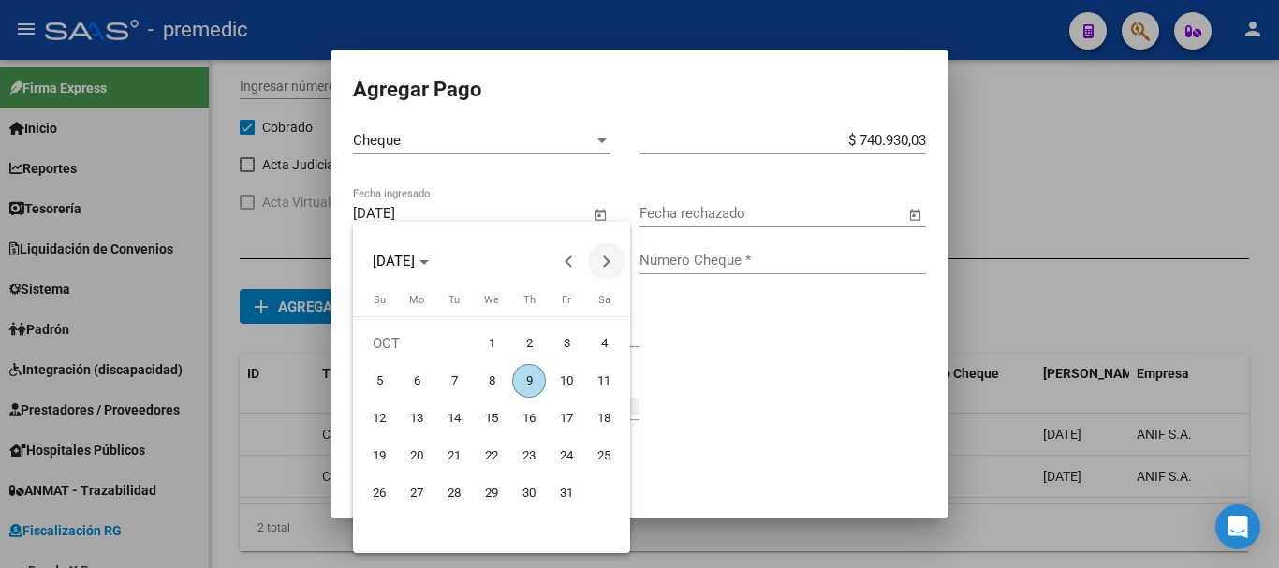
click at [624, 243] on span "Next month" at bounding box center [606, 261] width 37 height 37
click at [556, 502] on span "28" at bounding box center [567, 494] width 34 height 34
type input "28/11/2025"
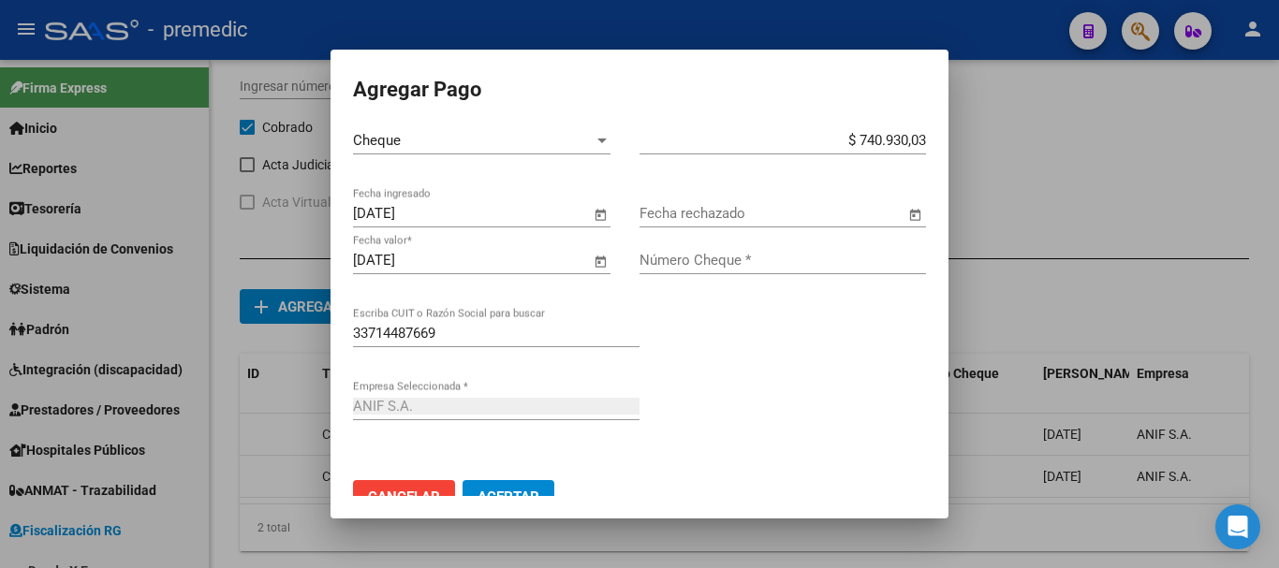
click at [701, 252] on input "Número Cheque *" at bounding box center [783, 260] width 287 height 17
type input "5257"
click at [534, 484] on button "Aceptar" at bounding box center [509, 497] width 92 height 34
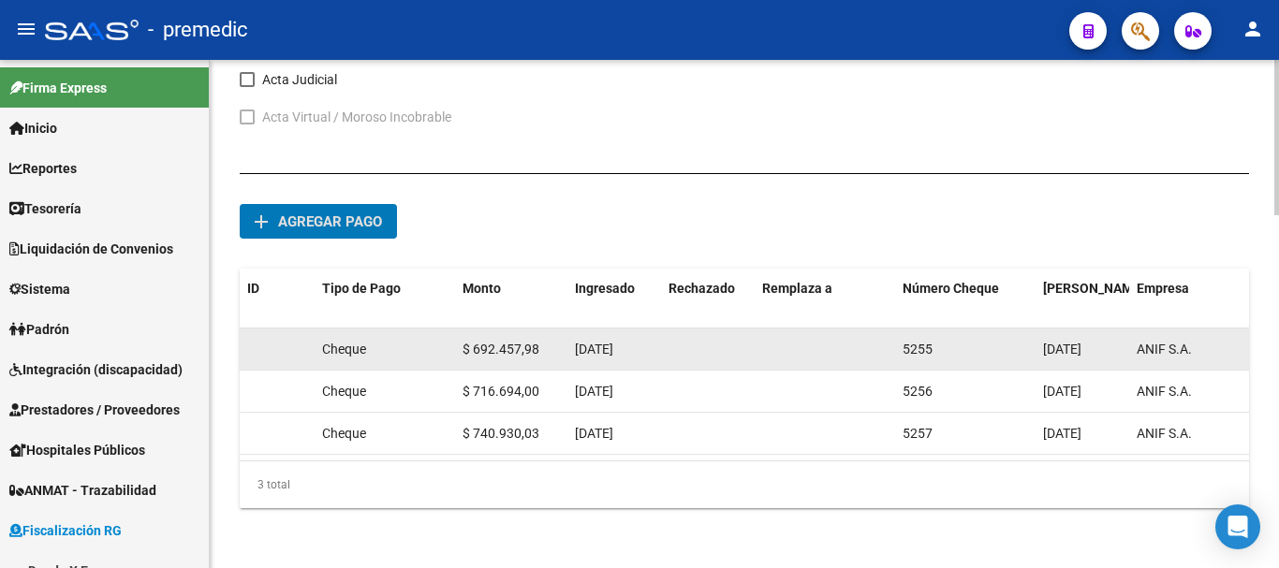
scroll to position [1156, 0]
click at [1132, 349] on datatable-body-cell "ANIF S.A." at bounding box center [1199, 349] width 140 height 41
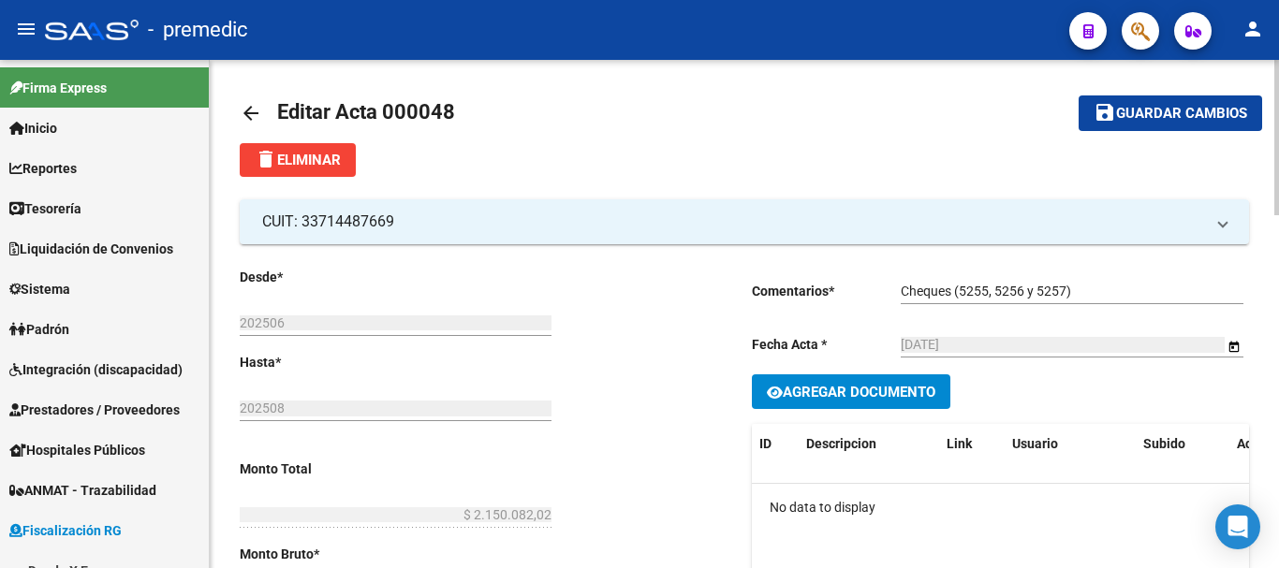
scroll to position [0, 0]
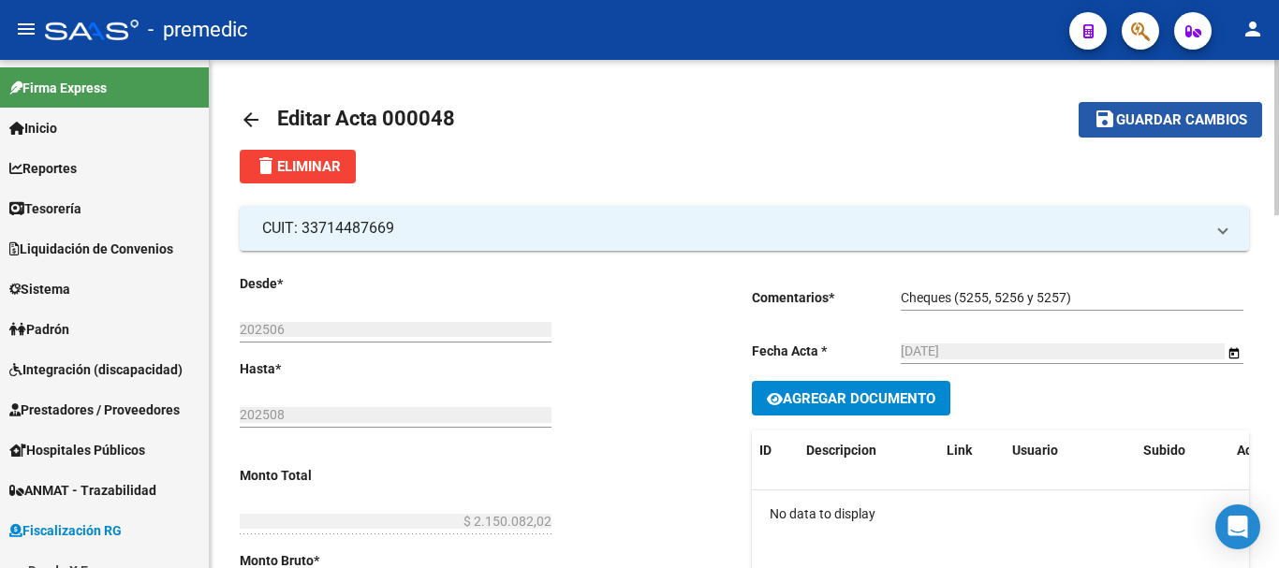
click at [1162, 133] on button "save Guardar cambios" at bounding box center [1171, 119] width 184 height 35
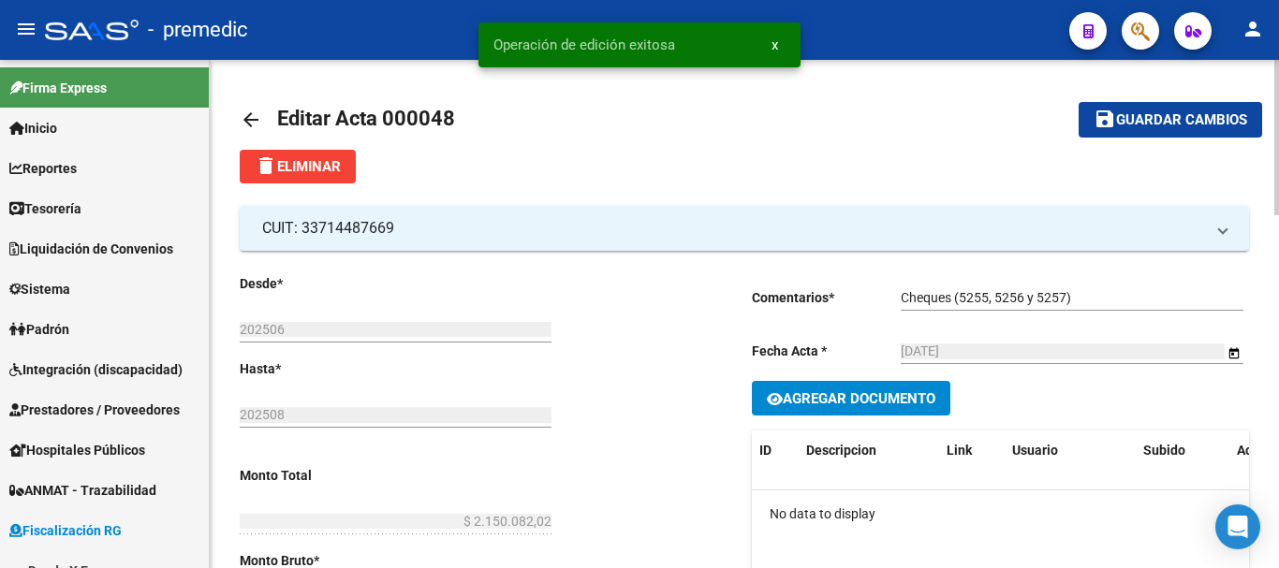
click at [252, 123] on mat-icon "arrow_back" at bounding box center [251, 120] width 22 height 22
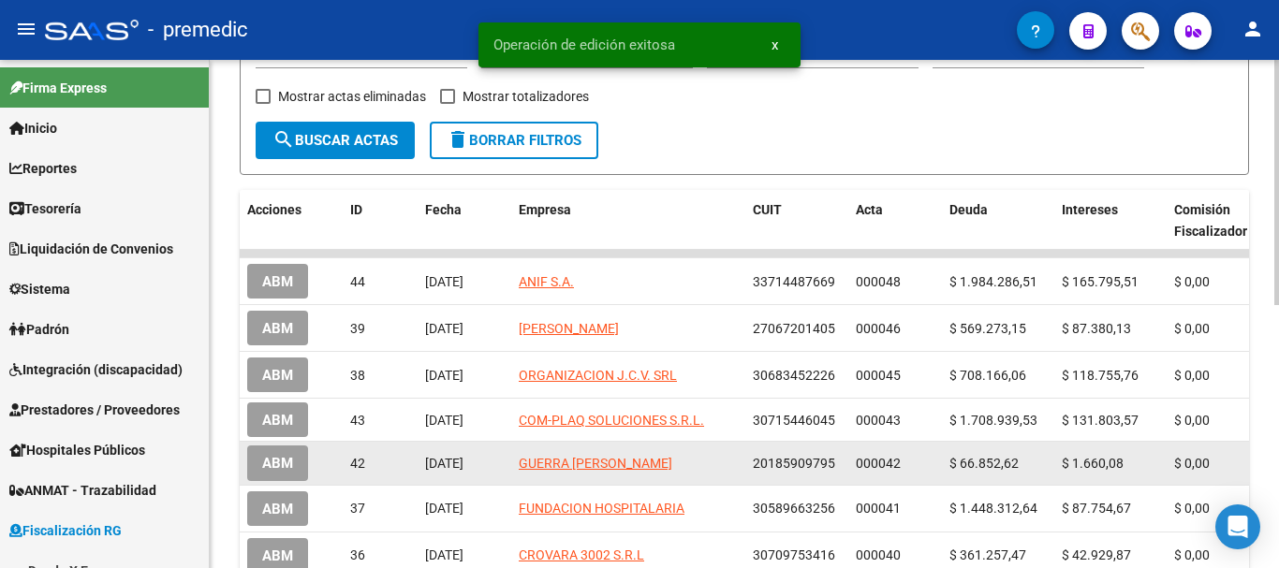
scroll to position [375, 0]
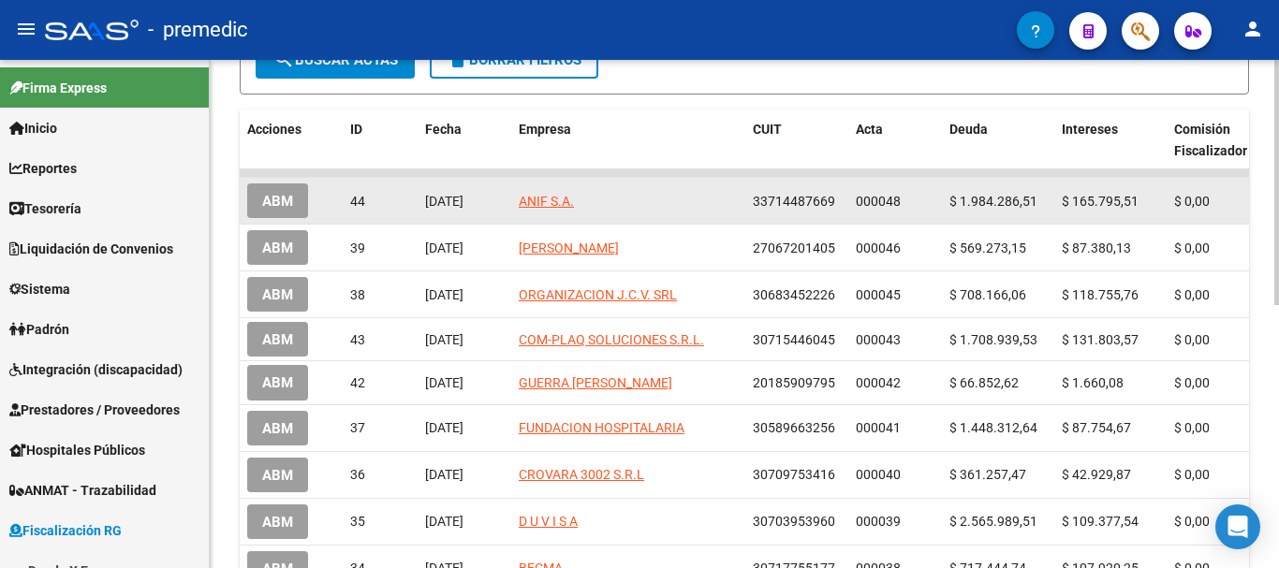
click at [979, 199] on span "$ 1.984.286,51" at bounding box center [994, 201] width 88 height 15
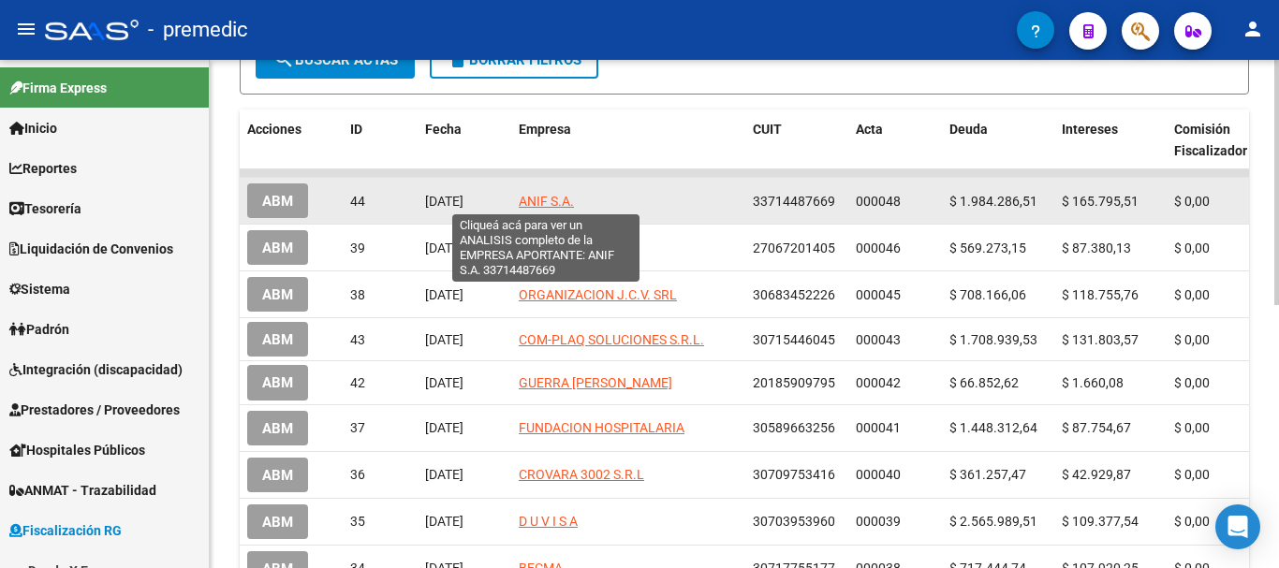
click at [523, 198] on span "ANIF S.A." at bounding box center [546, 201] width 55 height 15
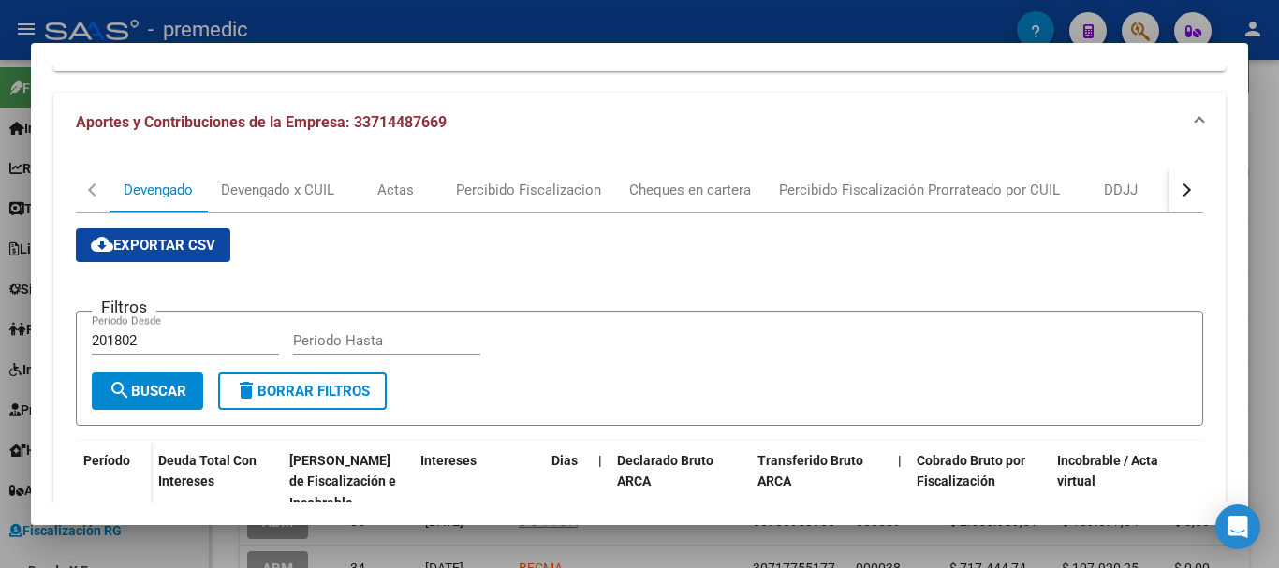
scroll to position [605, 0]
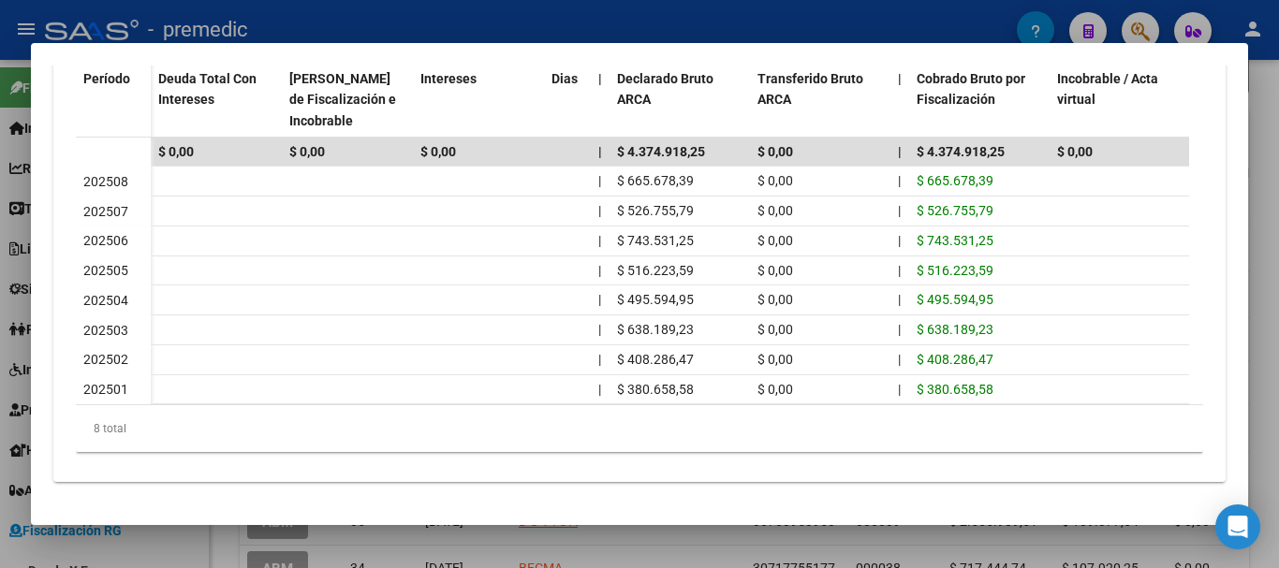
click at [1259, 278] on div at bounding box center [639, 284] width 1279 height 568
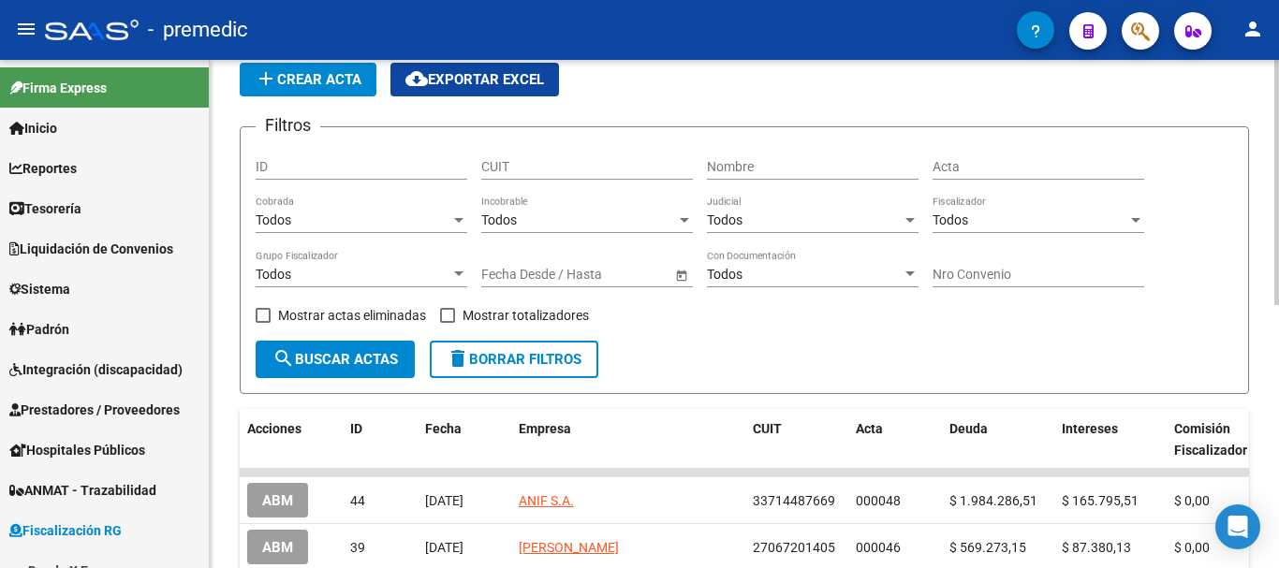
scroll to position [0, 0]
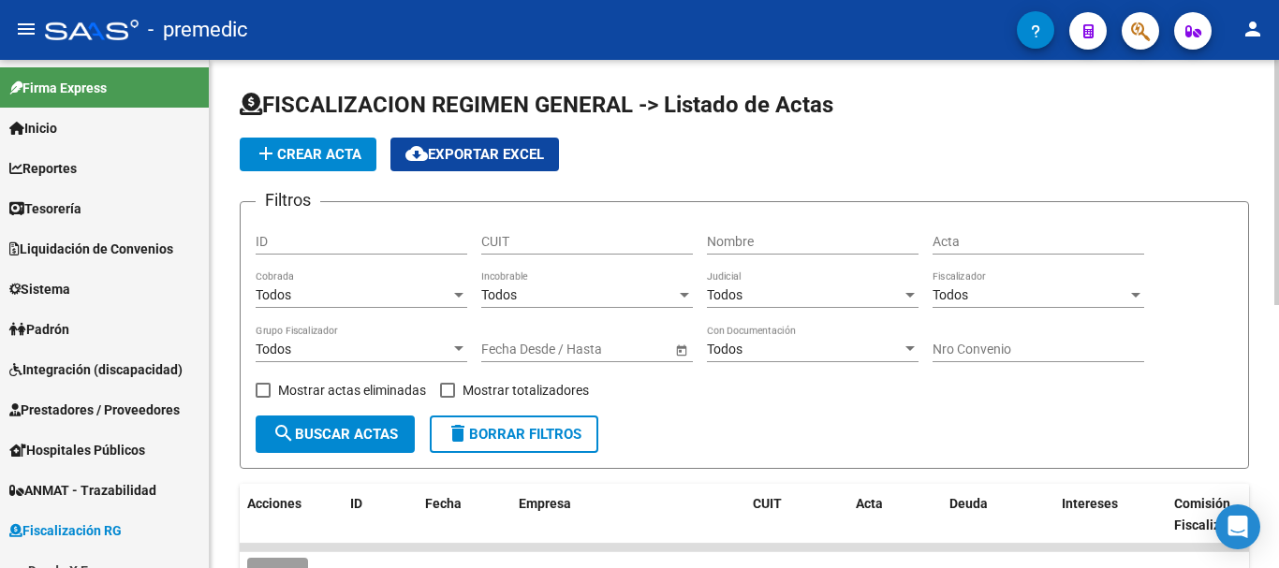
click at [280, 163] on button "add Crear Acta" at bounding box center [308, 155] width 137 height 34
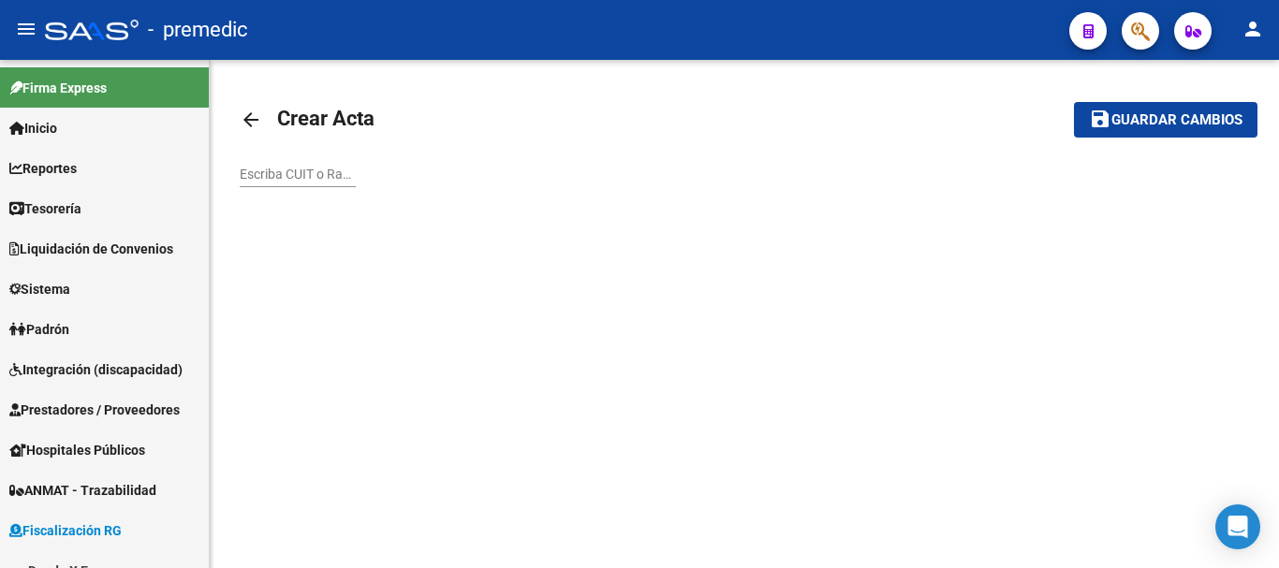
click at [241, 168] on div "Escriba CUIT o Razón Social para buscar" at bounding box center [298, 168] width 116 height 37
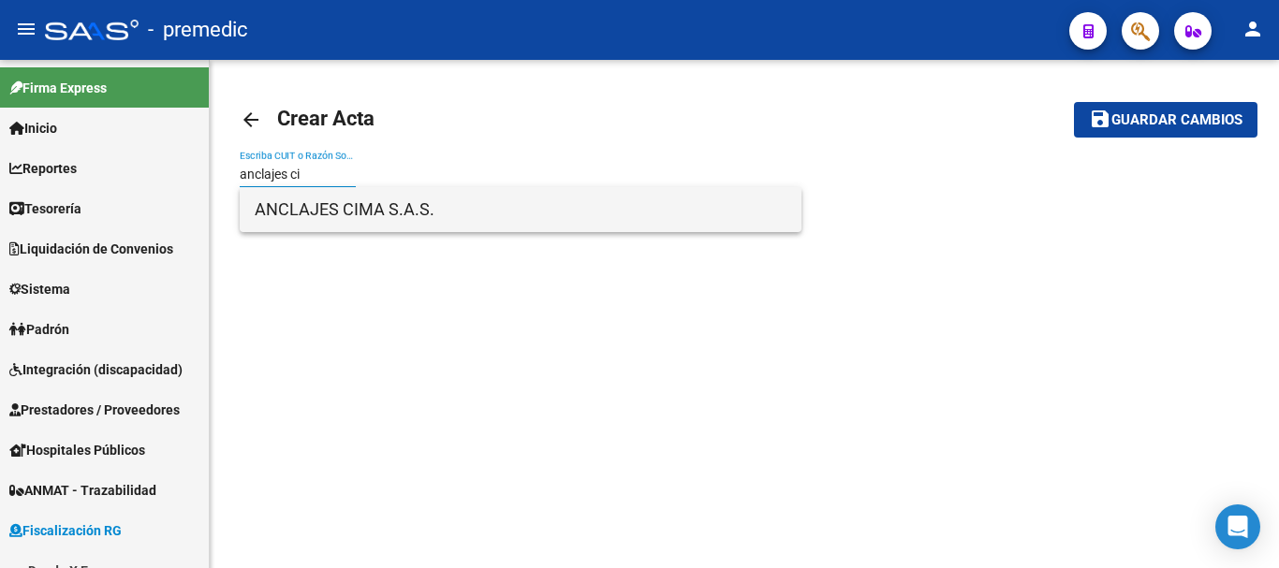
type input "anclajes ci"
click at [396, 204] on span "ANCLAJES CIMA S.A.S." at bounding box center [521, 209] width 532 height 45
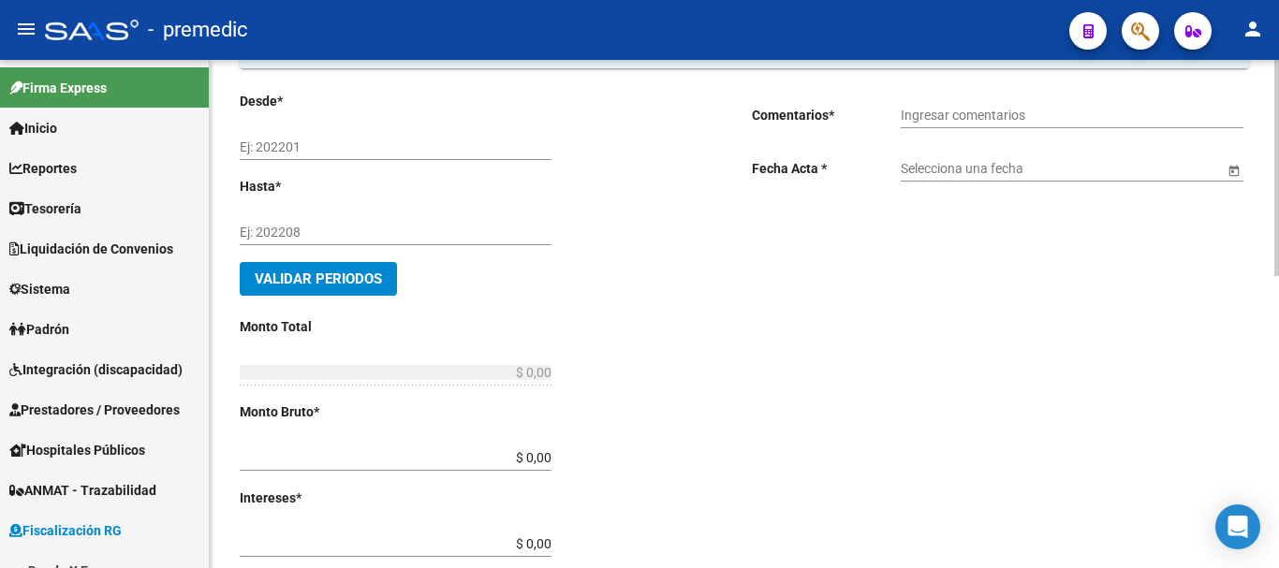
scroll to position [187, 0]
click at [241, 144] on input "Ej: 202201" at bounding box center [396, 147] width 312 height 16
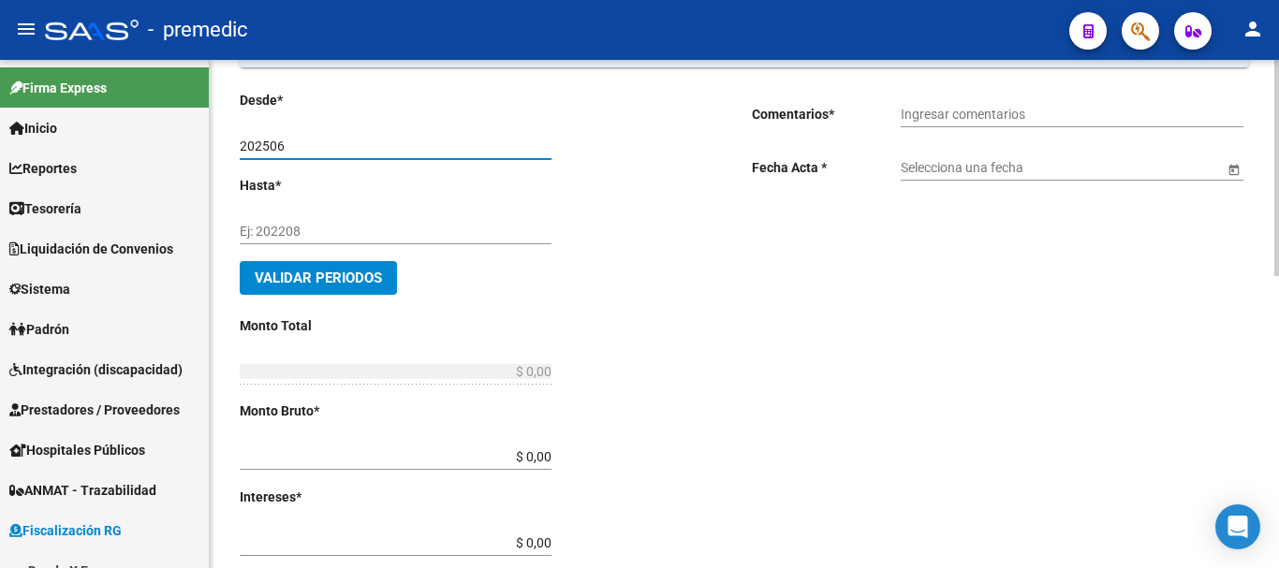
type input "202506"
click at [272, 218] on div "Ej: 202208" at bounding box center [396, 225] width 312 height 37
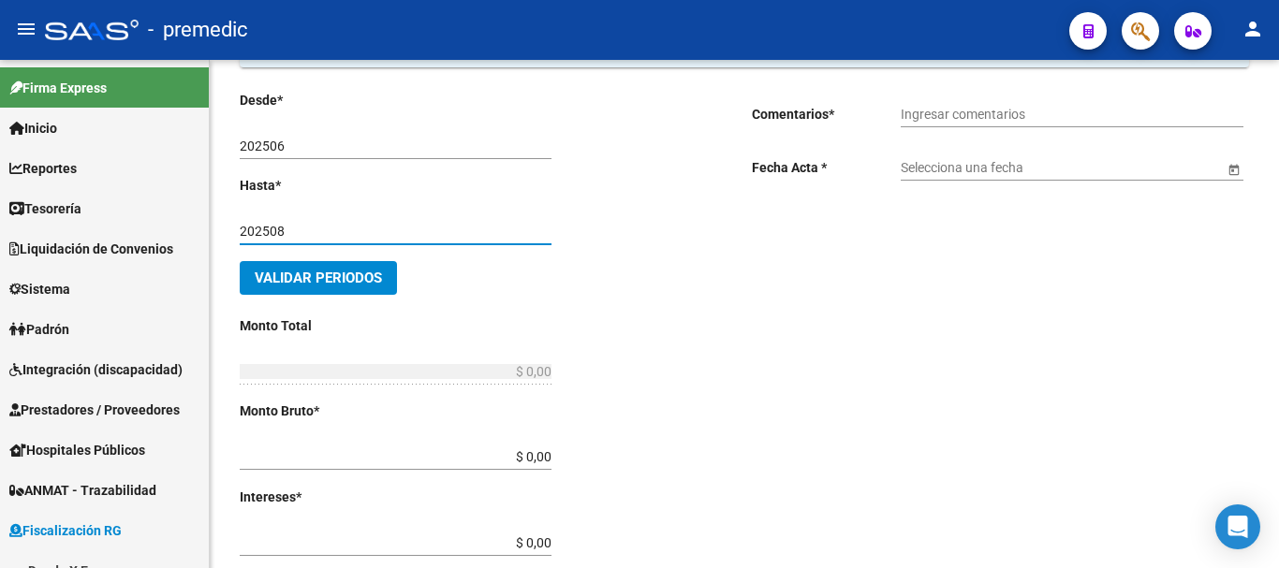
type input "202508"
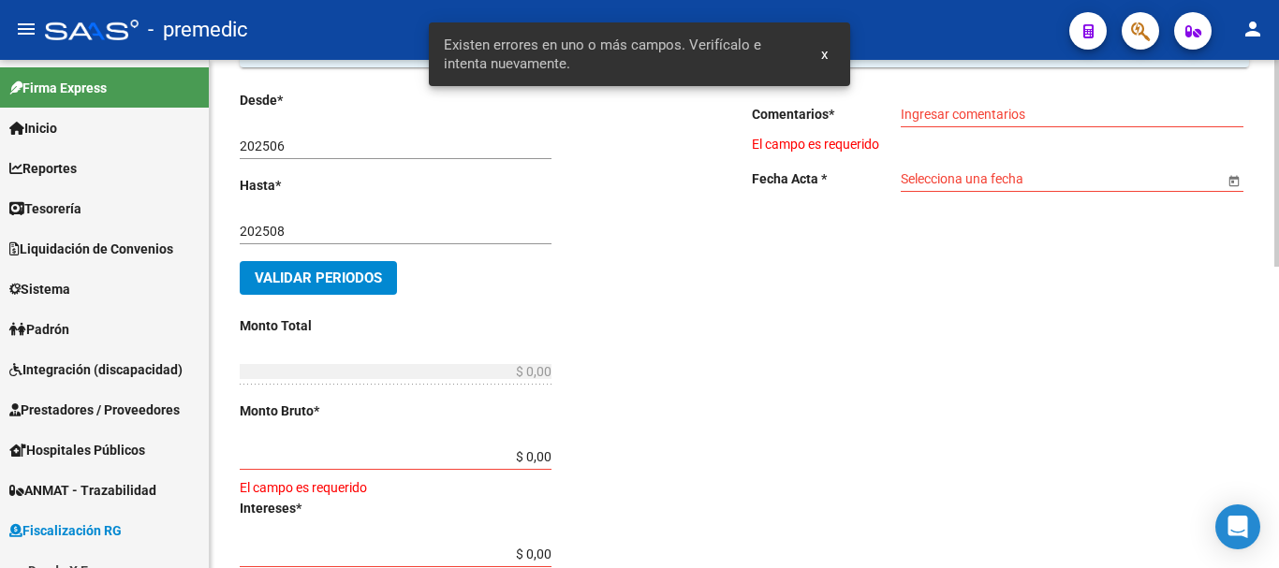
click at [319, 270] on span "Validar Periodos" at bounding box center [318, 278] width 127 height 17
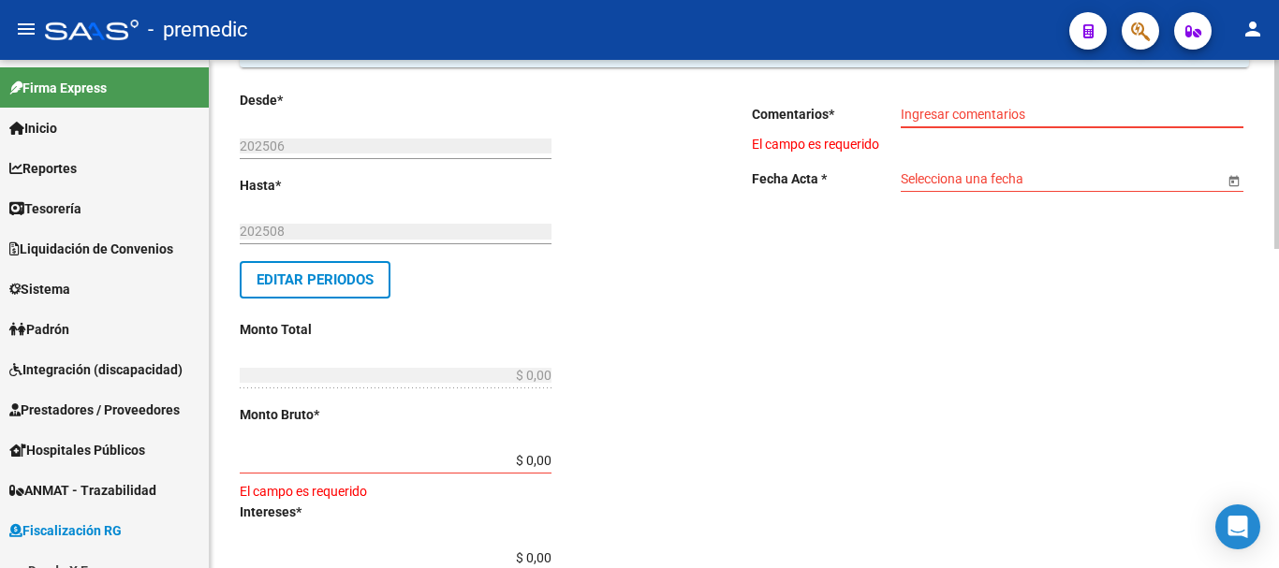
click at [977, 120] on input "Ingresar comentarios" at bounding box center [1072, 115] width 343 height 16
type input "t"
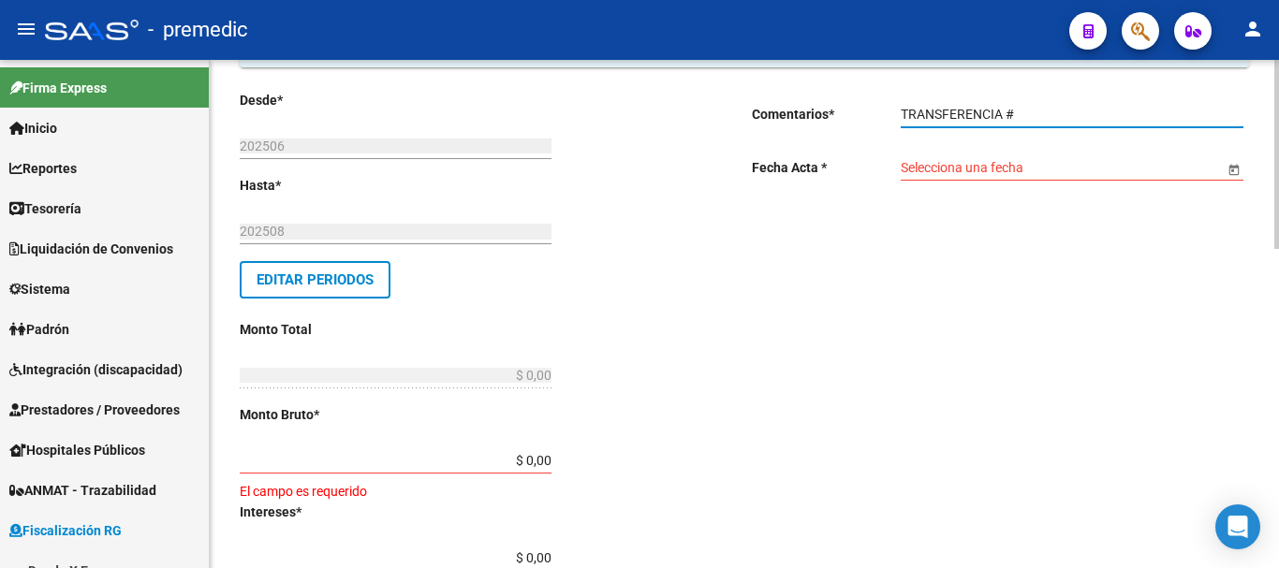
click at [1028, 116] on input "TRANSFERENCIA #" at bounding box center [1072, 115] width 343 height 16
type input "TRANSFERENCIA #0930"
click at [989, 163] on input "Selecciona una fecha" at bounding box center [1062, 168] width 323 height 16
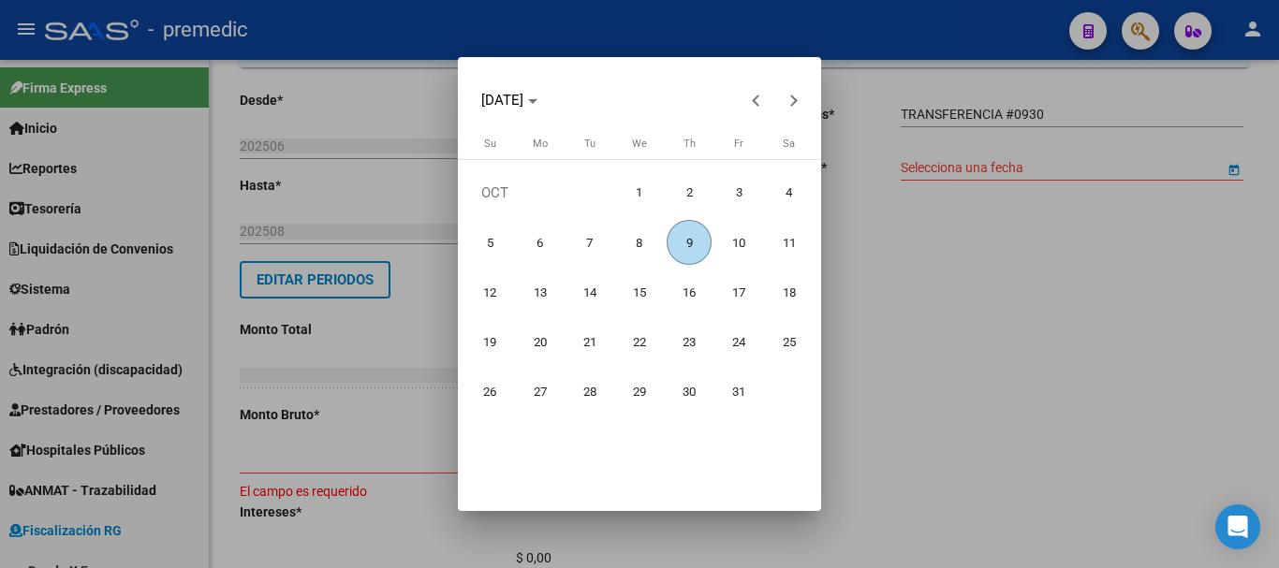
click at [699, 234] on span "9" at bounding box center [689, 242] width 45 height 45
type input "[DATE]"
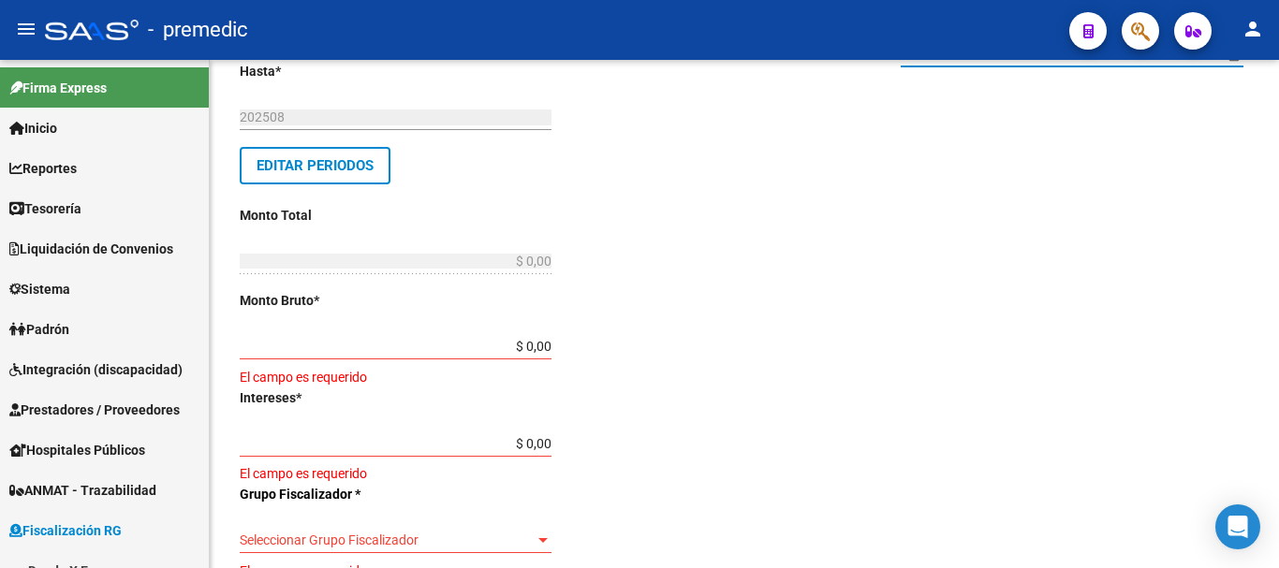
scroll to position [375, 0]
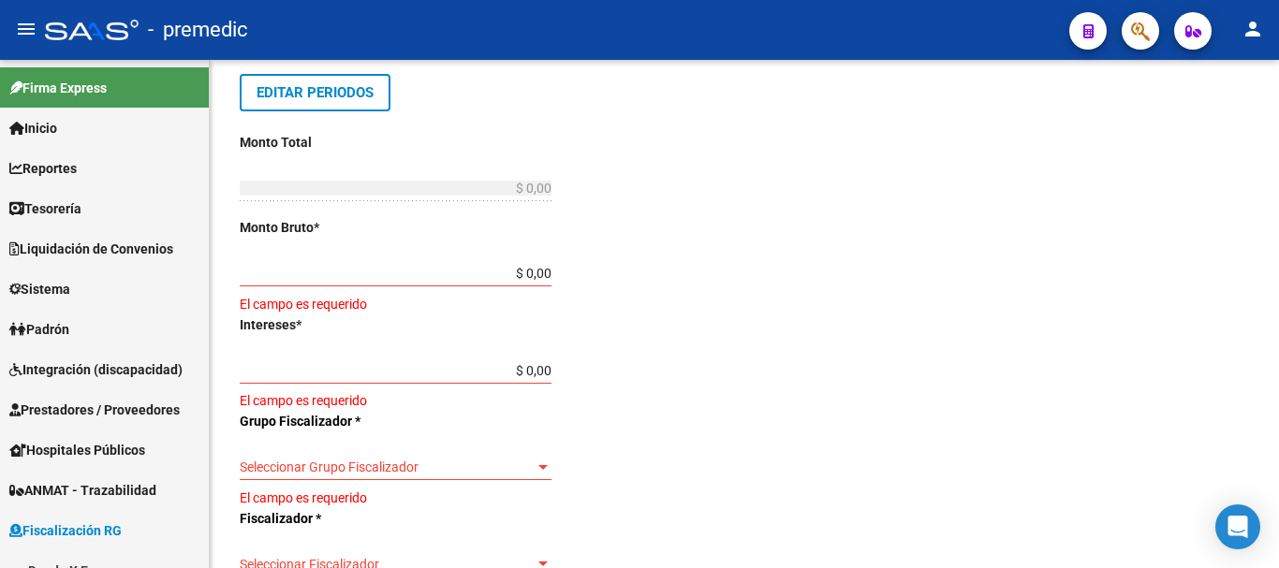
click at [553, 272] on div "Desde * 202506 Ej: 202201 Hasta * 202508 Ej: 202208 Editar Periodos Monto Total…" at bounding box center [466, 455] width 452 height 1104
click at [549, 271] on input "$ 0,00" at bounding box center [396, 274] width 312 height 16
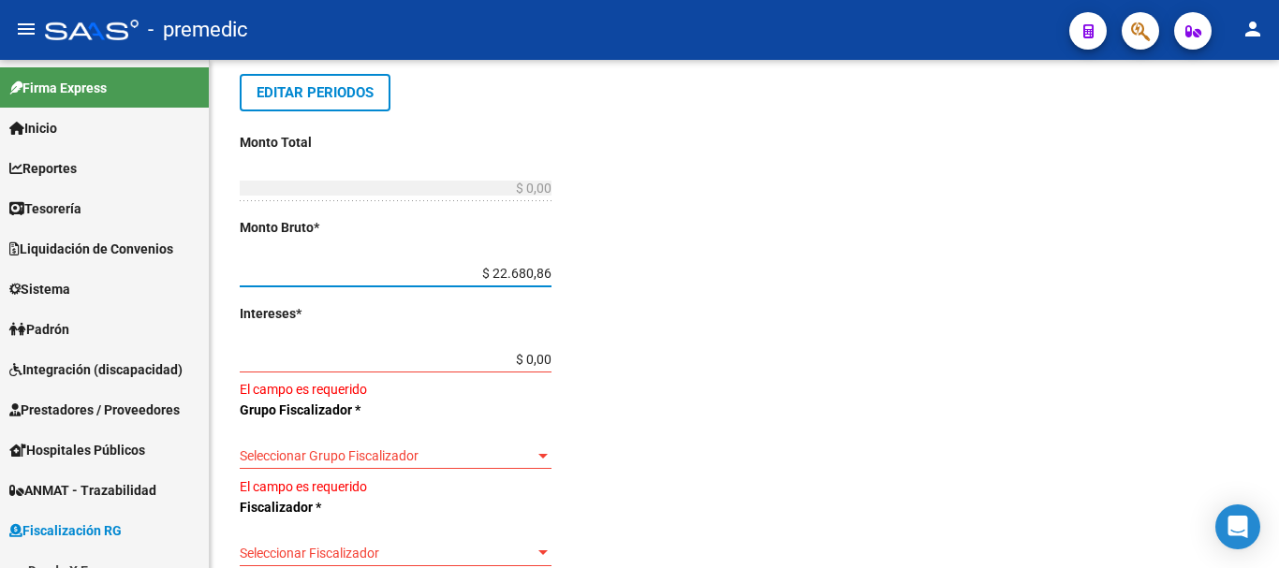
type input "$ 226.808,64"
click at [553, 359] on div "Desde * 202506 Ej: 202201 Hasta * 202508 Ej: 202208 Editar Periodos Monto Total…" at bounding box center [466, 449] width 452 height 1093
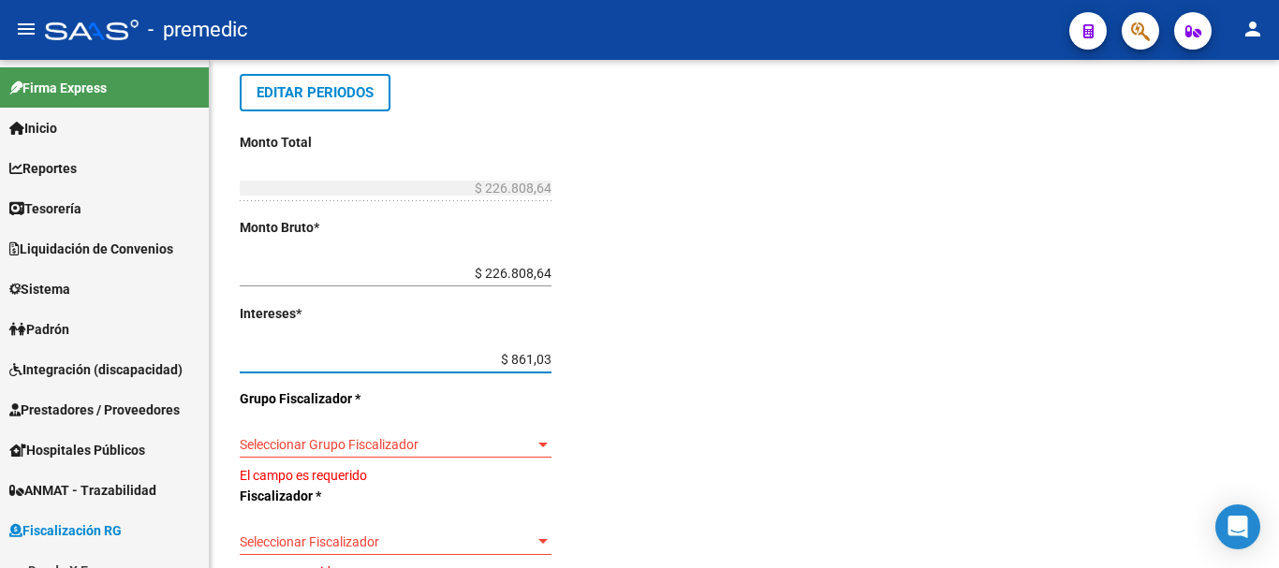
type input "$ 8.610,39"
type input "$ 235.419,03"
click at [664, 413] on div "Desde * 202506 Ej: 202201 Hasta * 202508 Ej: 202208 Editar Periodos Monto Total…" at bounding box center [466, 444] width 452 height 1082
click at [479, 450] on span "Seleccionar Grupo Fiscalizador" at bounding box center [387, 445] width 295 height 16
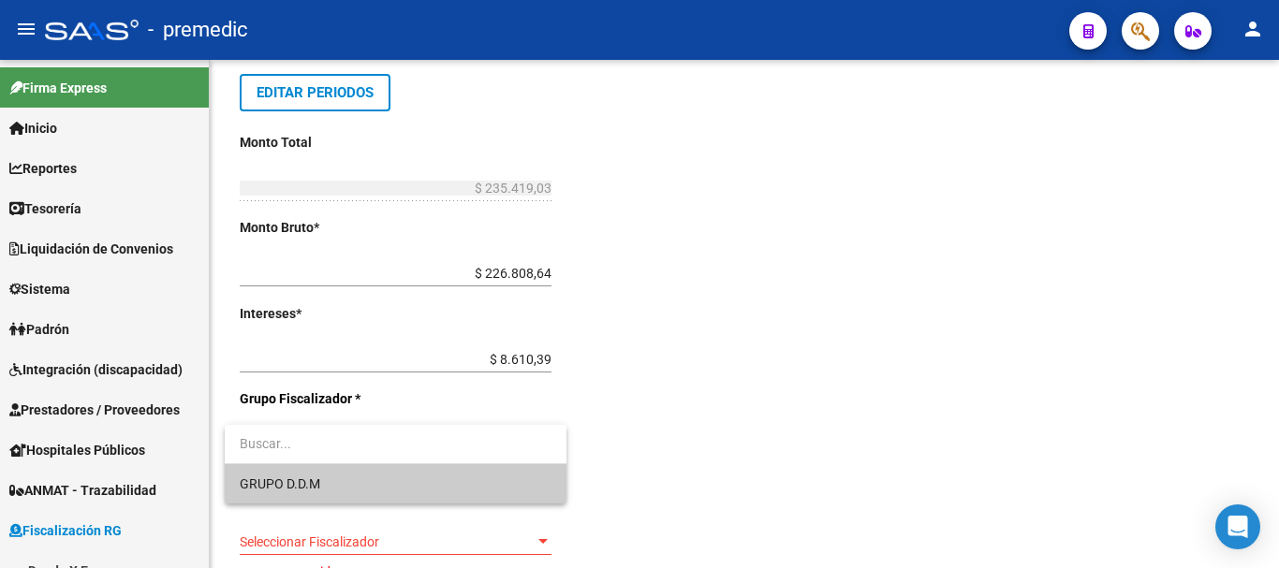
click at [420, 479] on span "GRUPO D.D.M" at bounding box center [396, 483] width 312 height 39
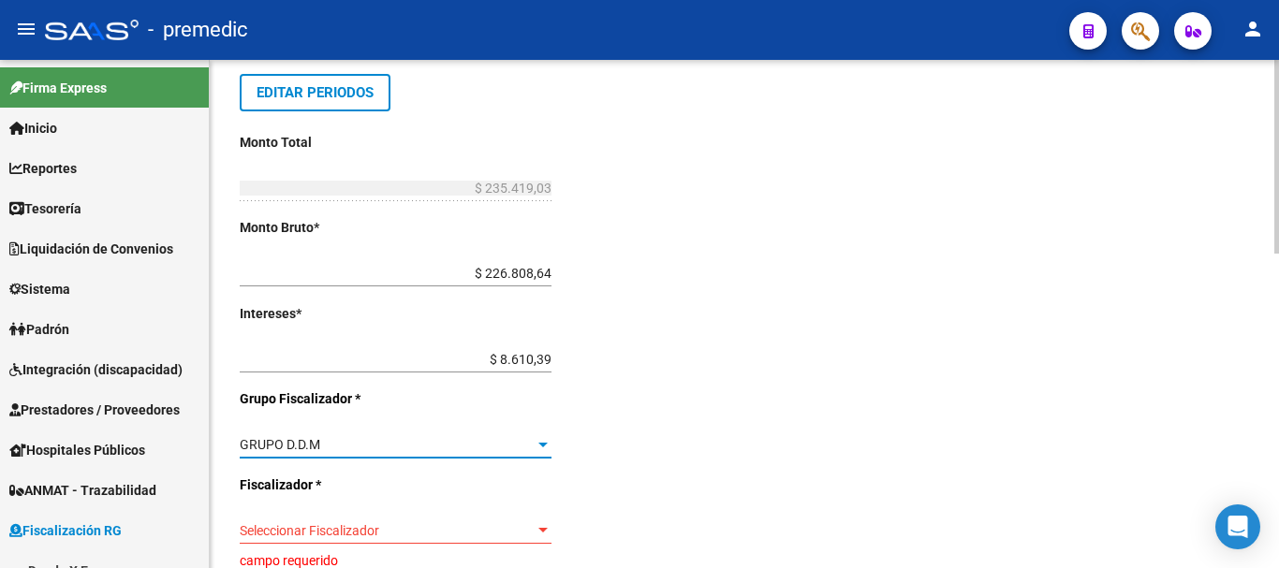
scroll to position [562, 0]
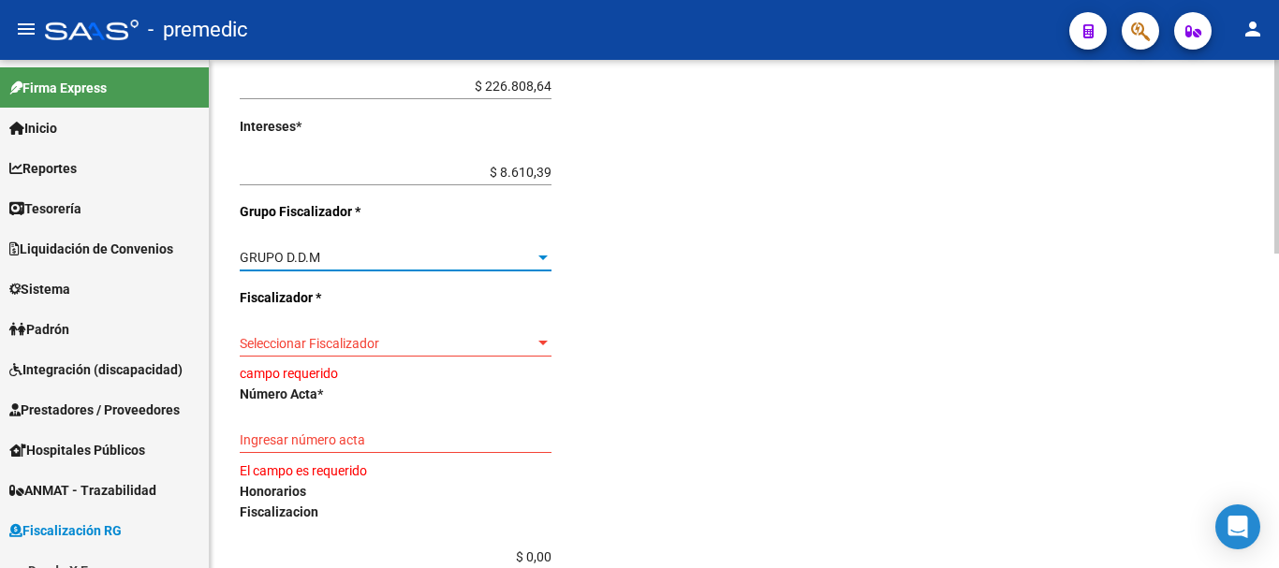
click at [522, 350] on span "Seleccionar Fiscalizador" at bounding box center [387, 344] width 295 height 16
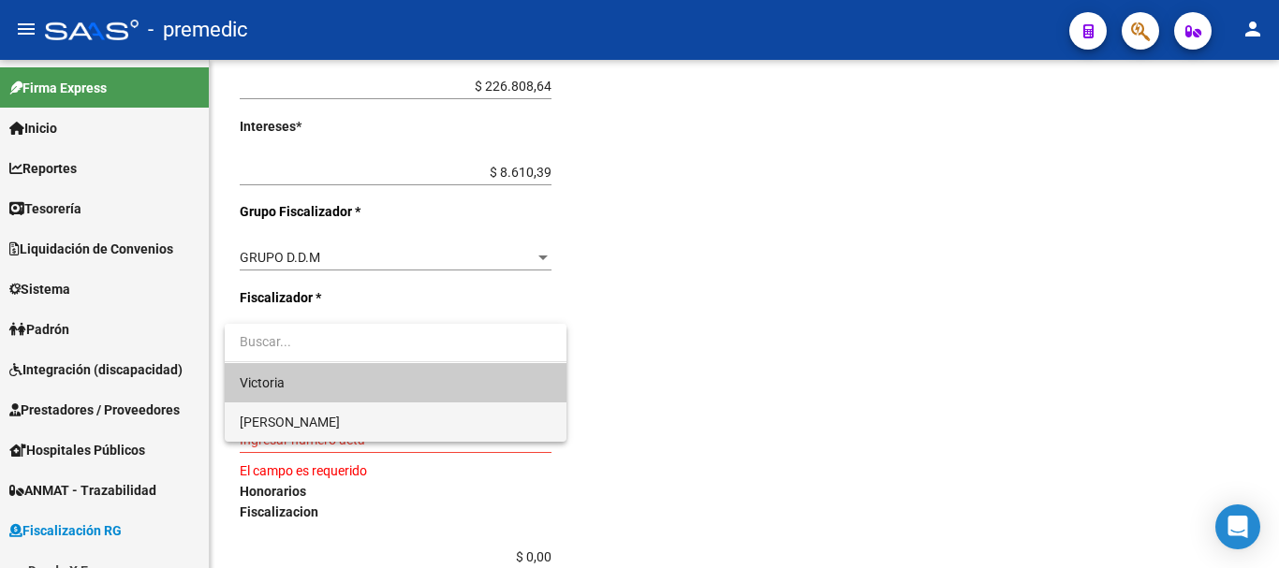
click at [393, 420] on span "[PERSON_NAME]" at bounding box center [396, 422] width 312 height 39
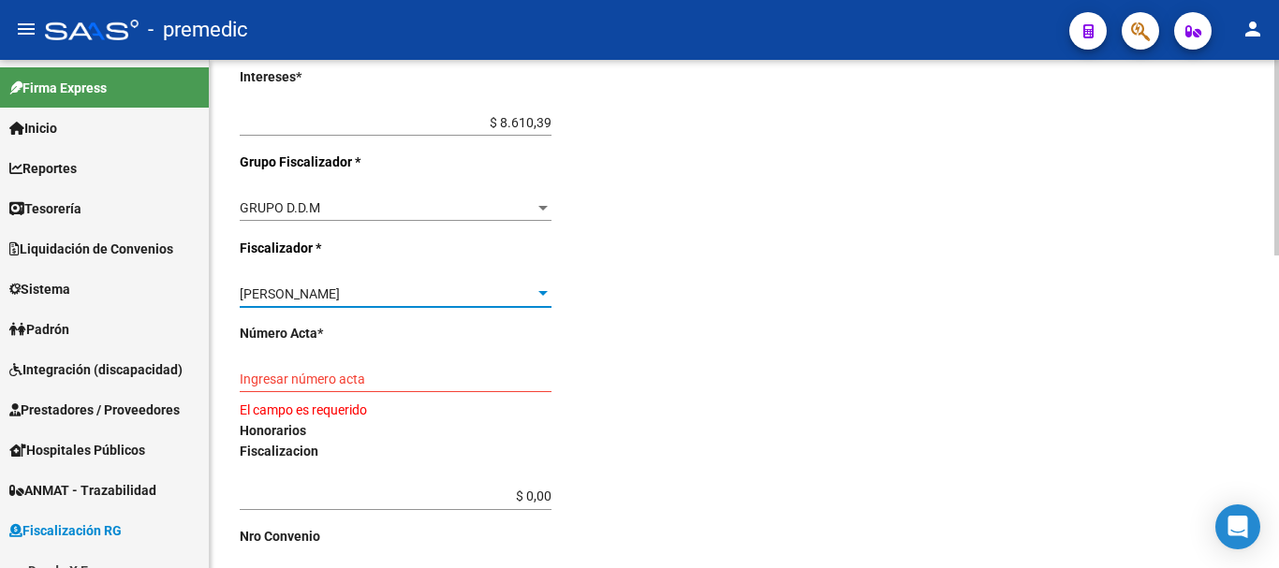
scroll to position [655, 0]
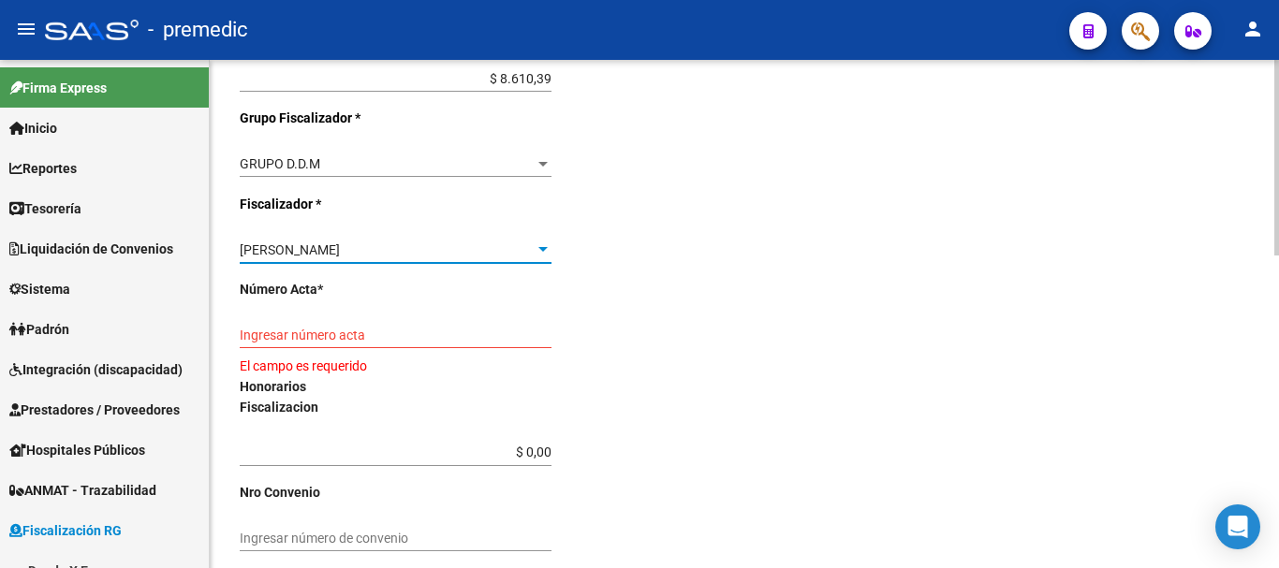
click at [417, 329] on input "Ingresar número acta" at bounding box center [396, 336] width 312 height 16
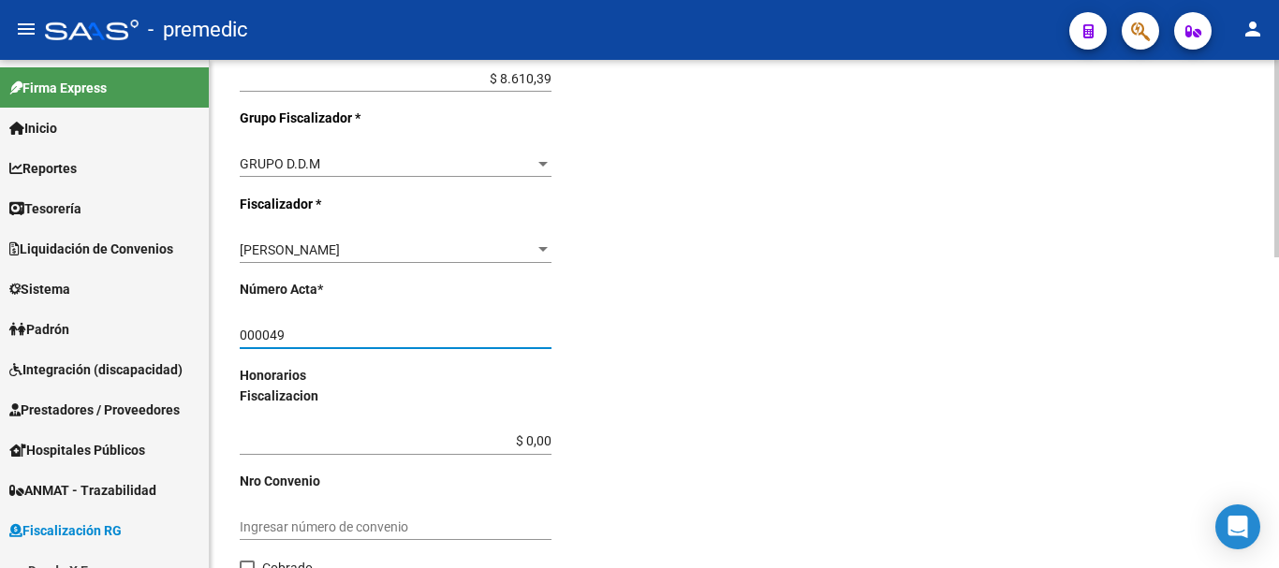
type input "000049"
click at [552, 443] on input "$ 0,00" at bounding box center [396, 442] width 312 height 16
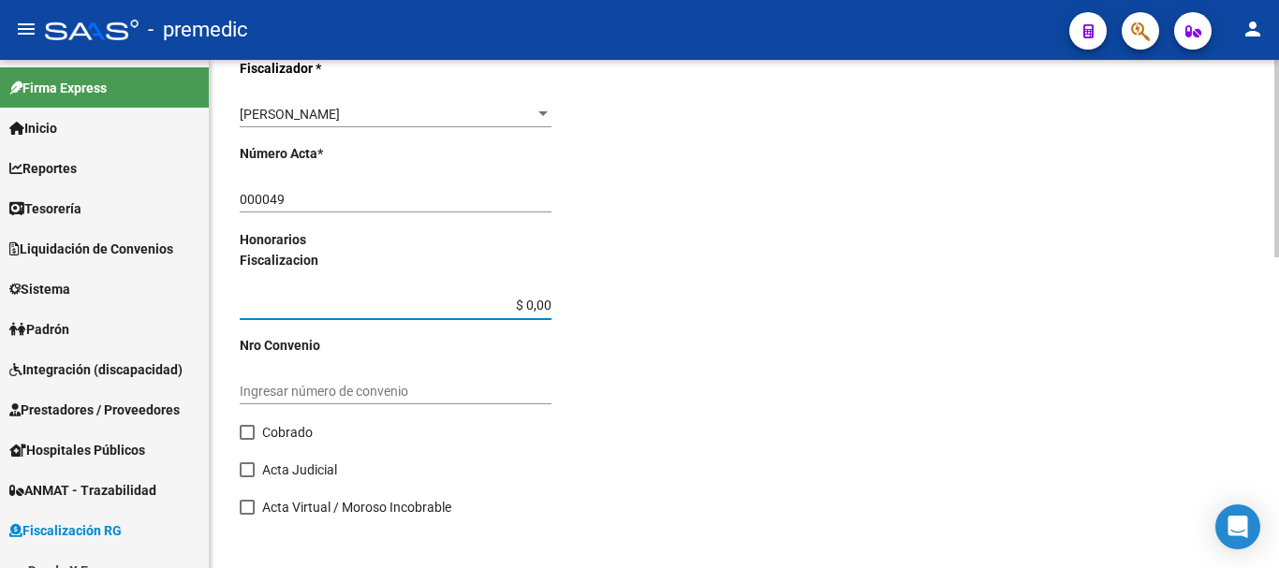
scroll to position [802, 0]
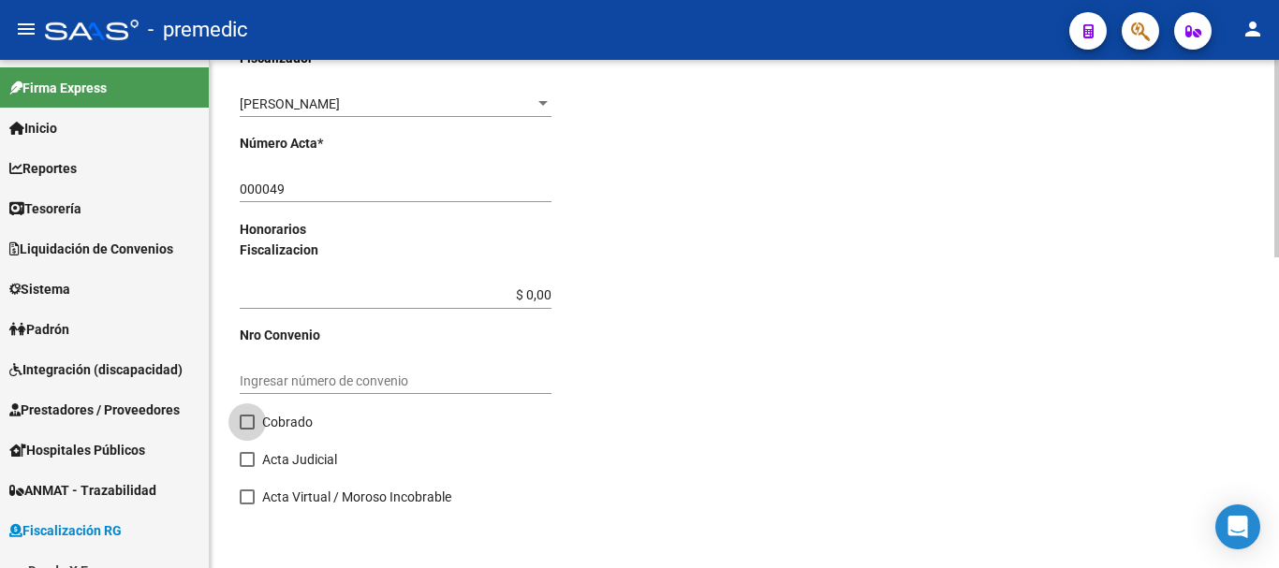
click at [248, 421] on span at bounding box center [247, 422] width 15 height 15
click at [247, 430] on input "Cobrado" at bounding box center [246, 430] width 1 height 1
checkbox input "true"
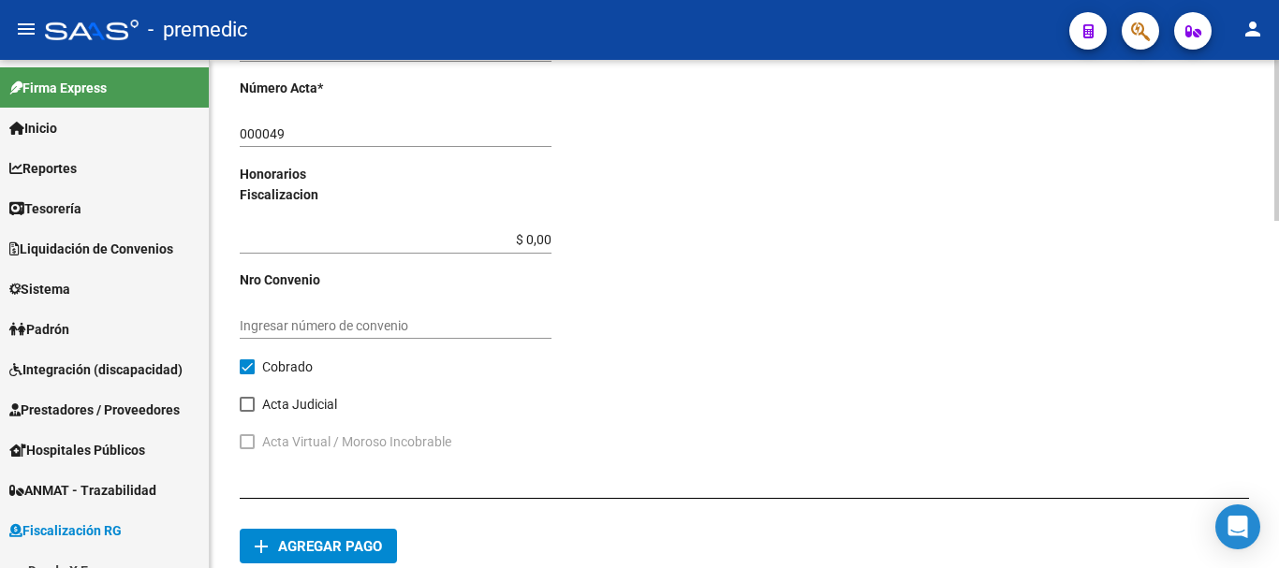
scroll to position [989, 0]
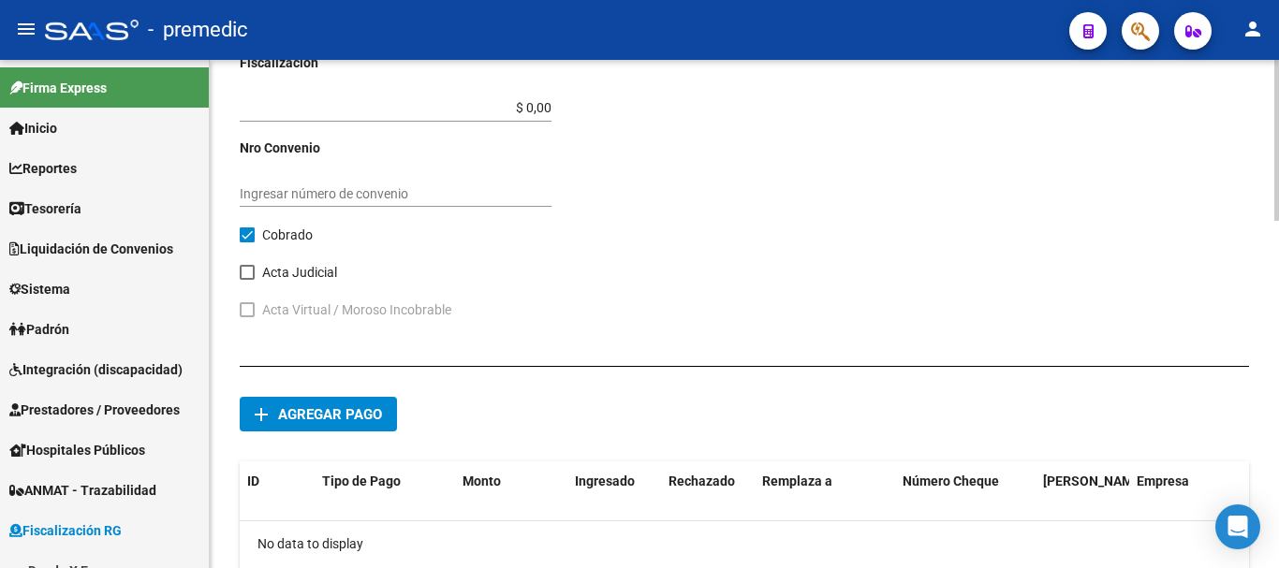
click at [366, 415] on span "Agregar pago" at bounding box center [330, 414] width 104 height 17
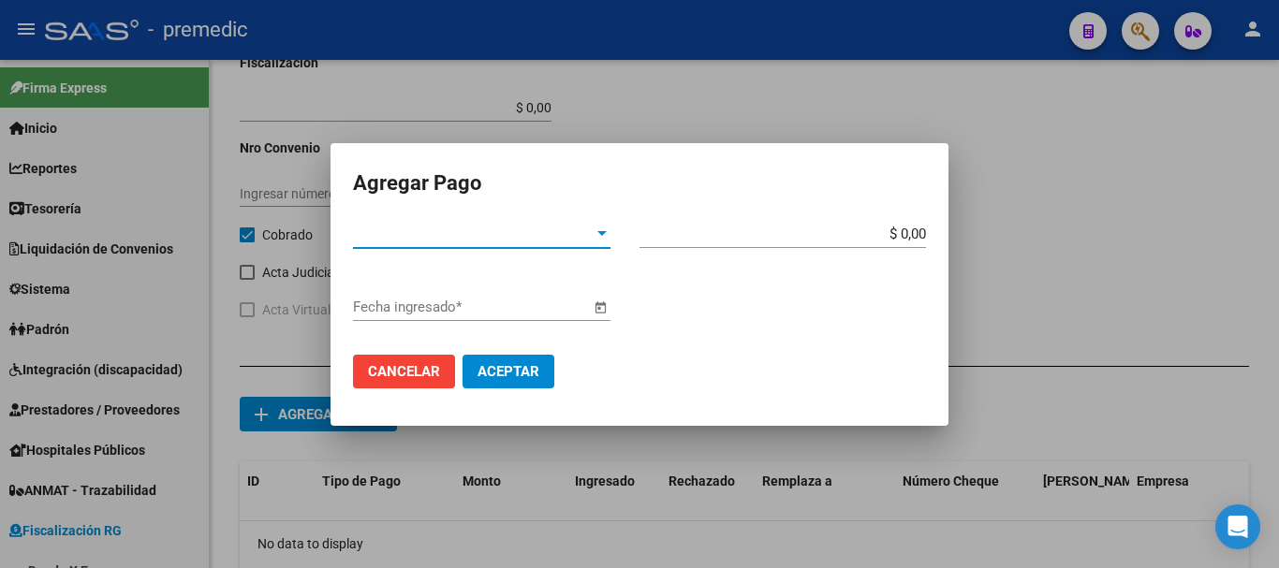
click at [601, 229] on div at bounding box center [602, 234] width 17 height 15
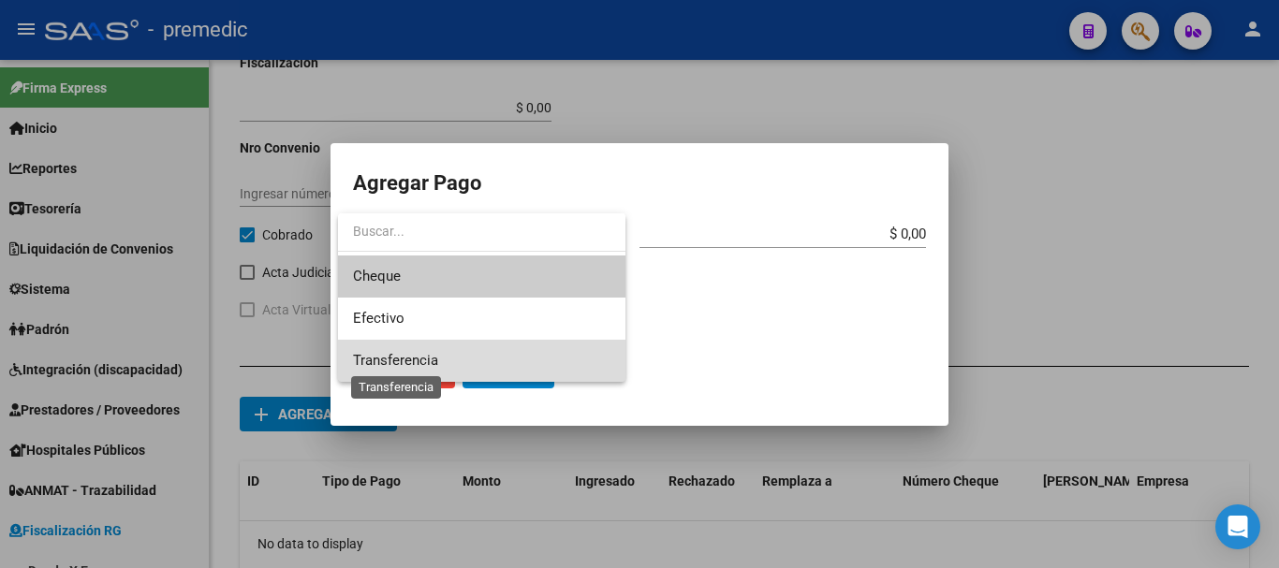
click at [401, 354] on span "Transferencia" at bounding box center [395, 360] width 85 height 17
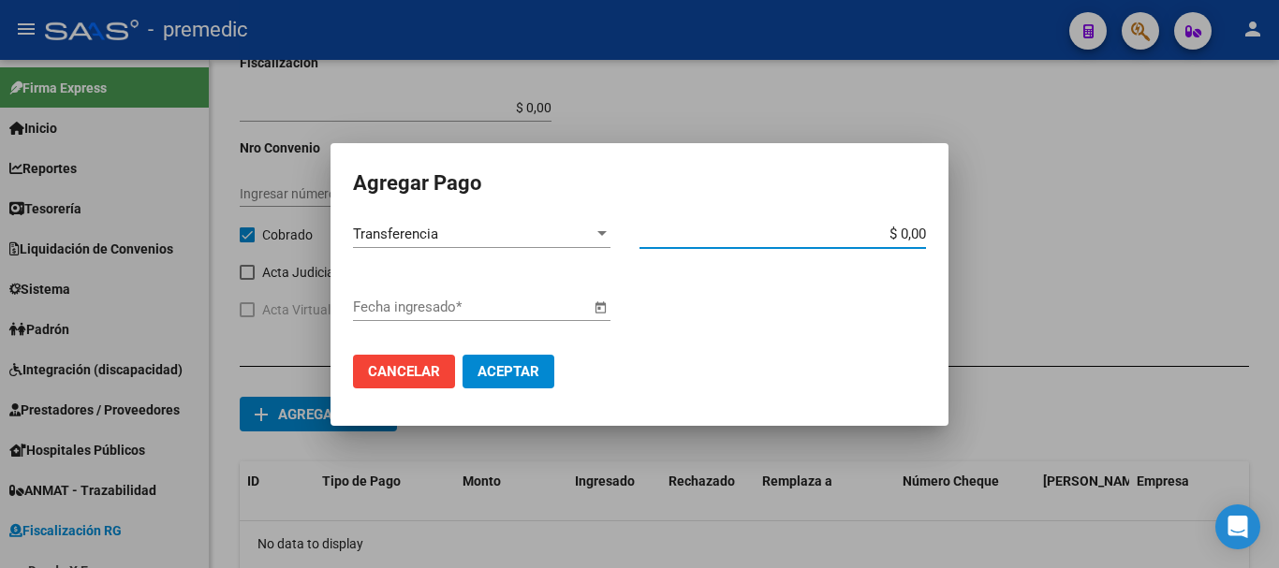
click at [924, 238] on input "$ 0,00" at bounding box center [783, 234] width 287 height 17
type input "$ 235.419,03"
click at [596, 314] on span "Open calendar" at bounding box center [600, 308] width 45 height 45
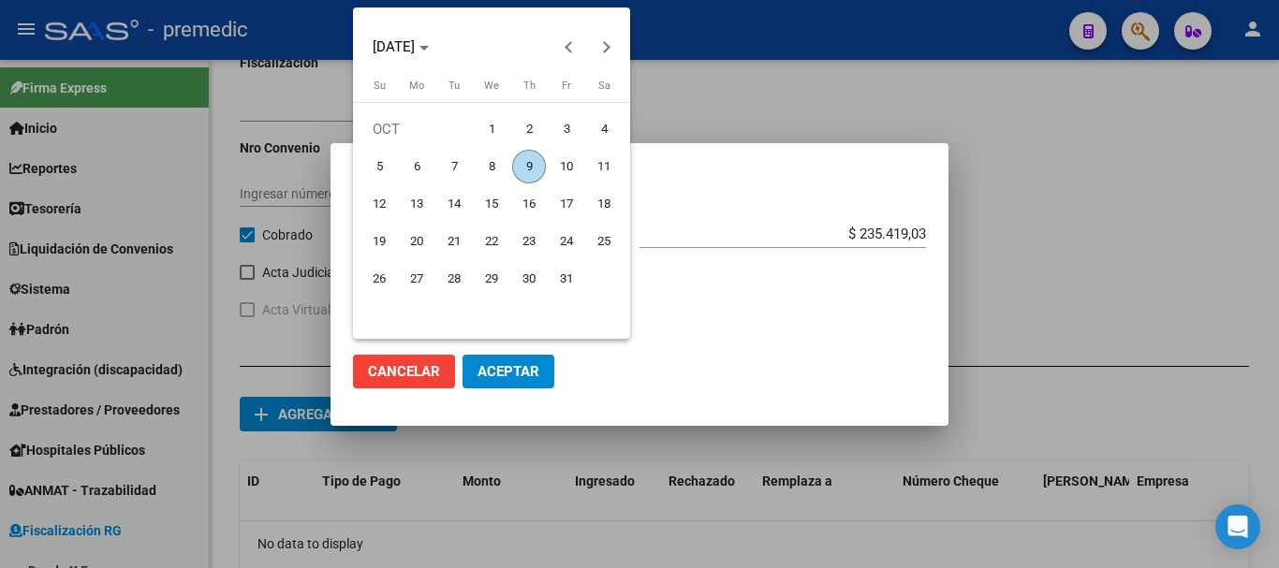
click at [516, 295] on button "30" at bounding box center [528, 278] width 37 height 37
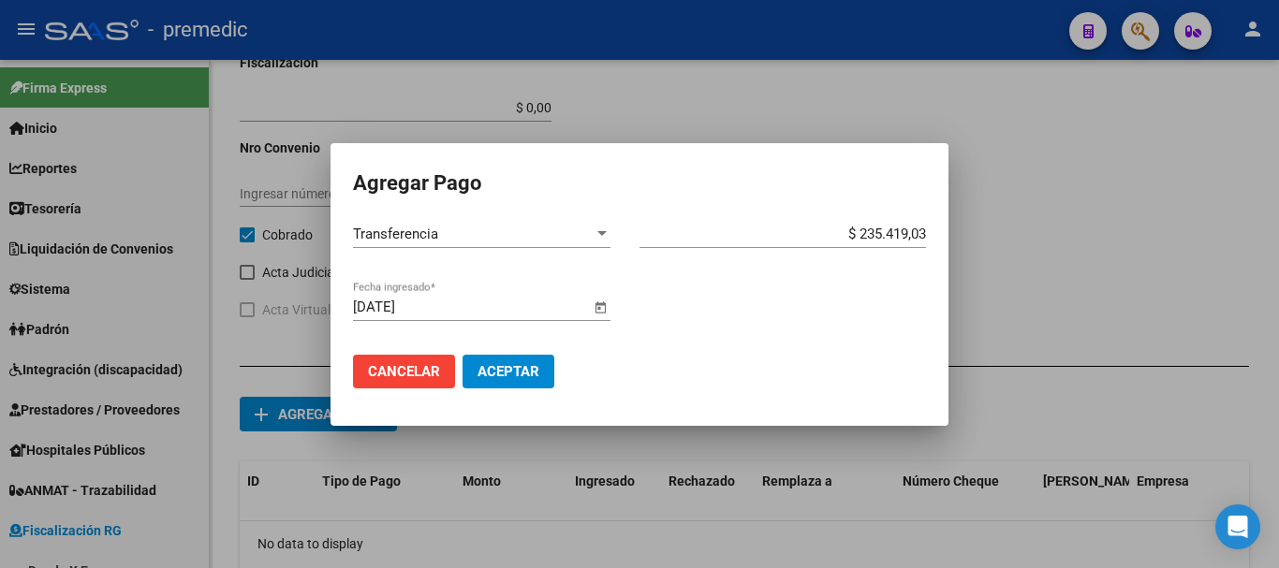
click at [592, 316] on span "Open calendar" at bounding box center [600, 308] width 45 height 45
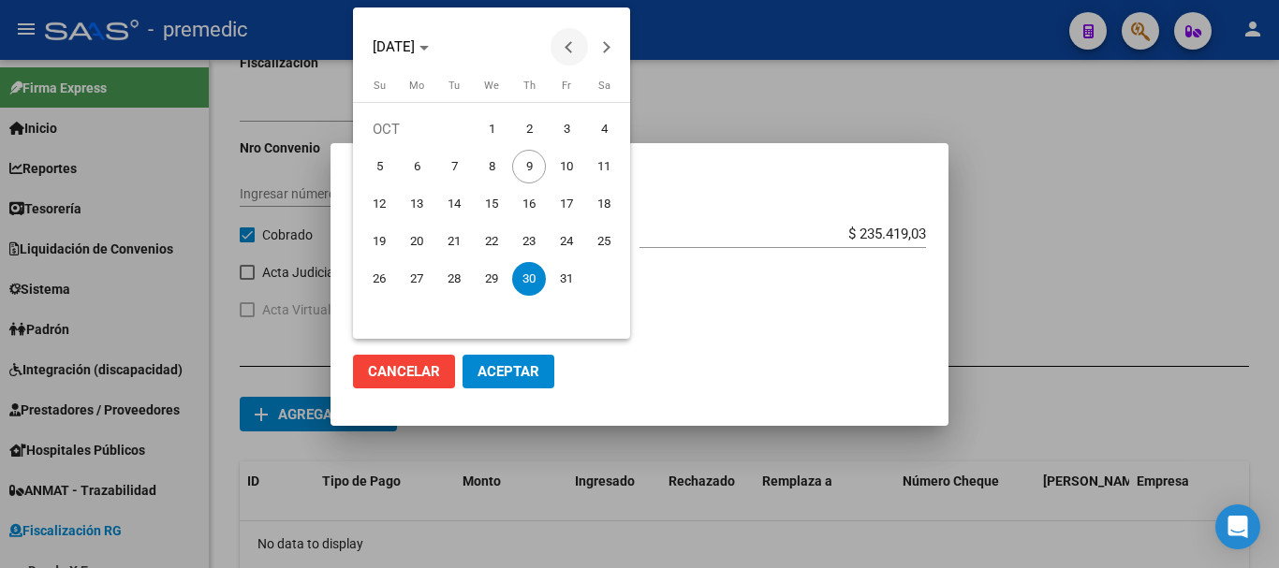
click at [567, 52] on span "Previous month" at bounding box center [569, 46] width 37 height 37
click at [454, 321] on span "30" at bounding box center [454, 317] width 34 height 34
type input "[DATE]"
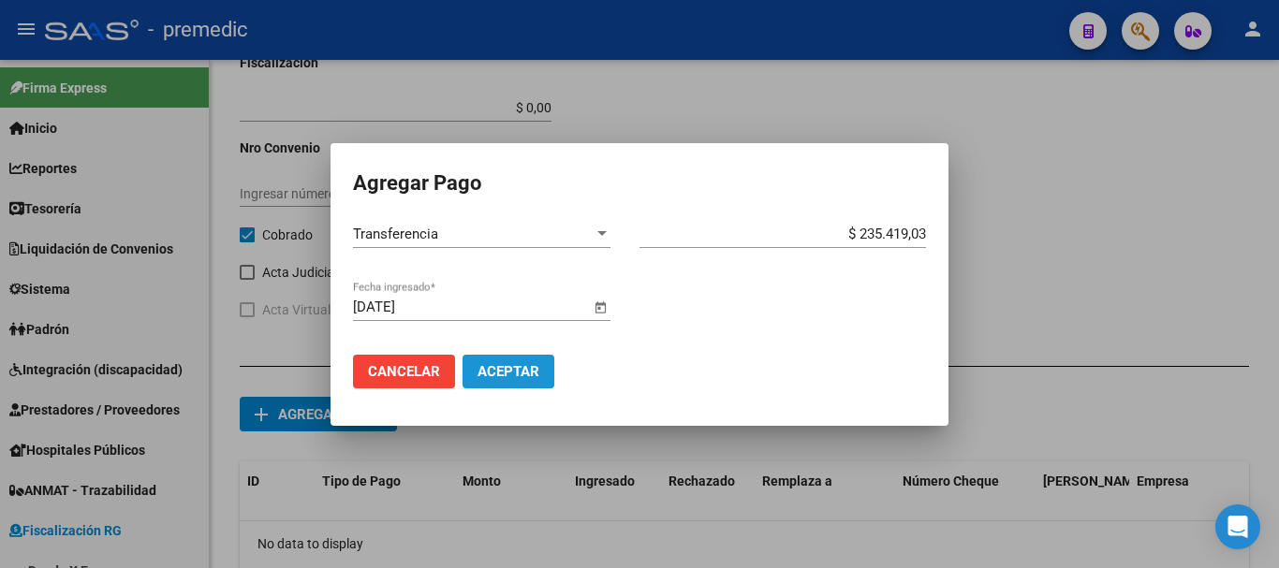
click at [537, 367] on span "Aceptar" at bounding box center [509, 371] width 62 height 17
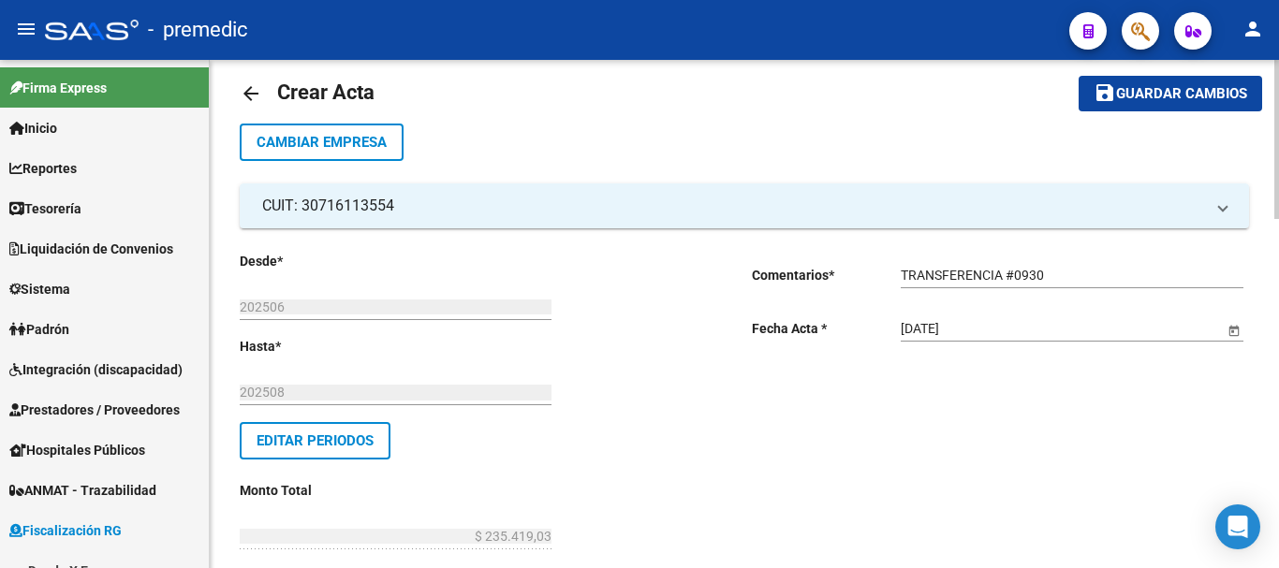
scroll to position [0, 0]
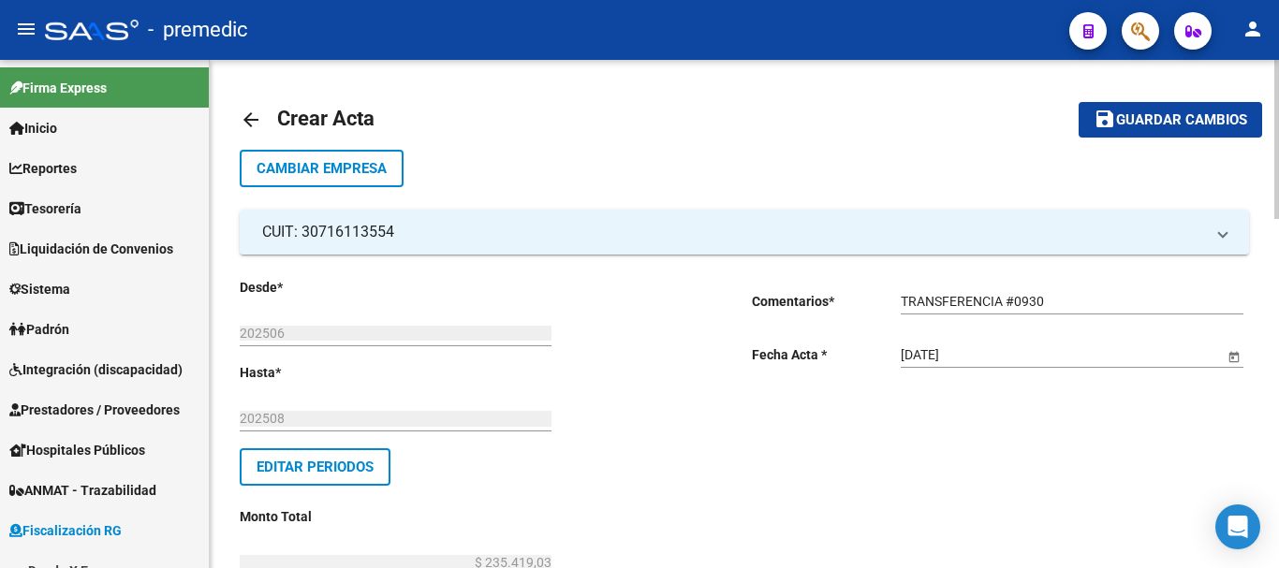
click at [1184, 122] on span "Guardar cambios" at bounding box center [1181, 120] width 131 height 17
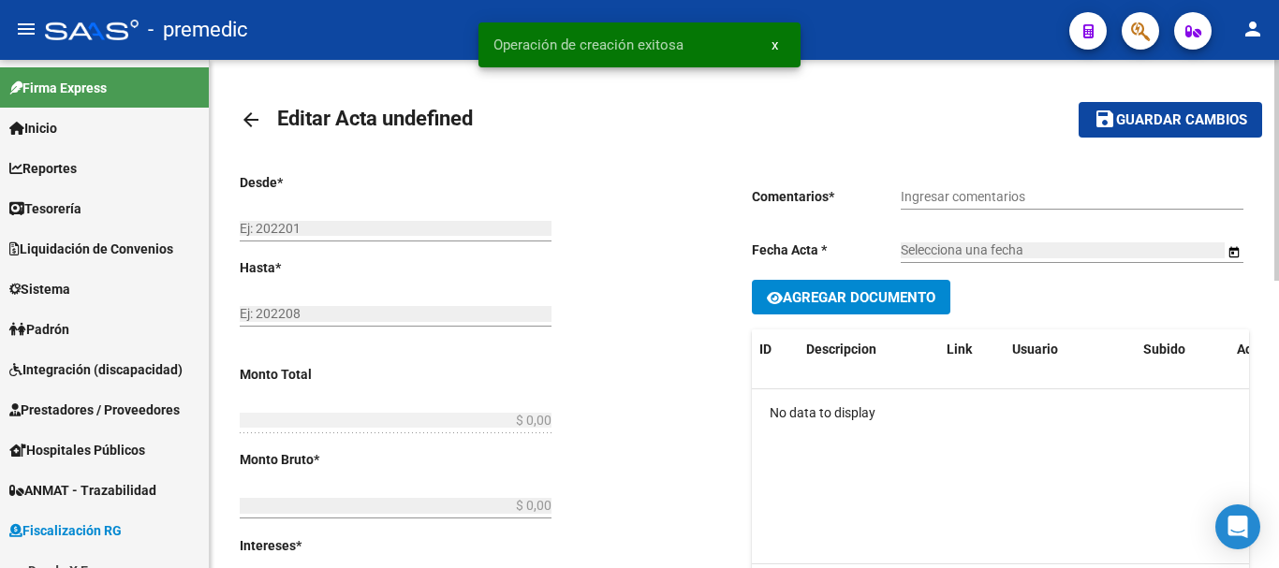
type input "202506"
type input "202508"
type input "$ 235.419,03"
type input "$ 226.808,64"
type input "$ 8.610,39"
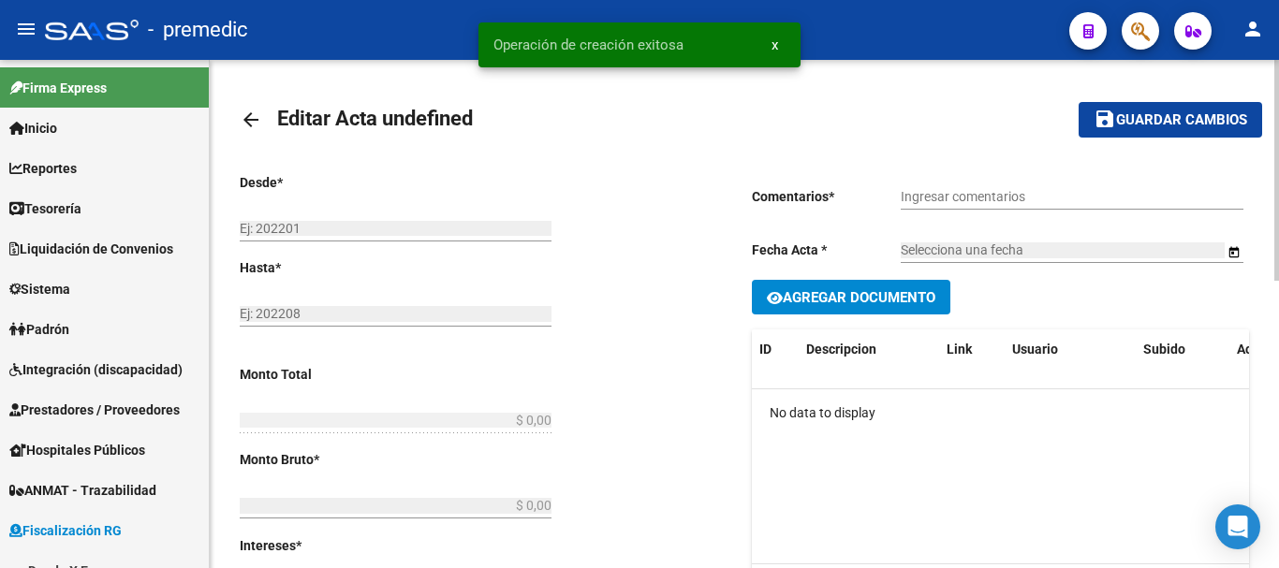
type input "000049"
checkbox input "true"
type input "TRANSFERENCIA #0930"
type input "[DATE]"
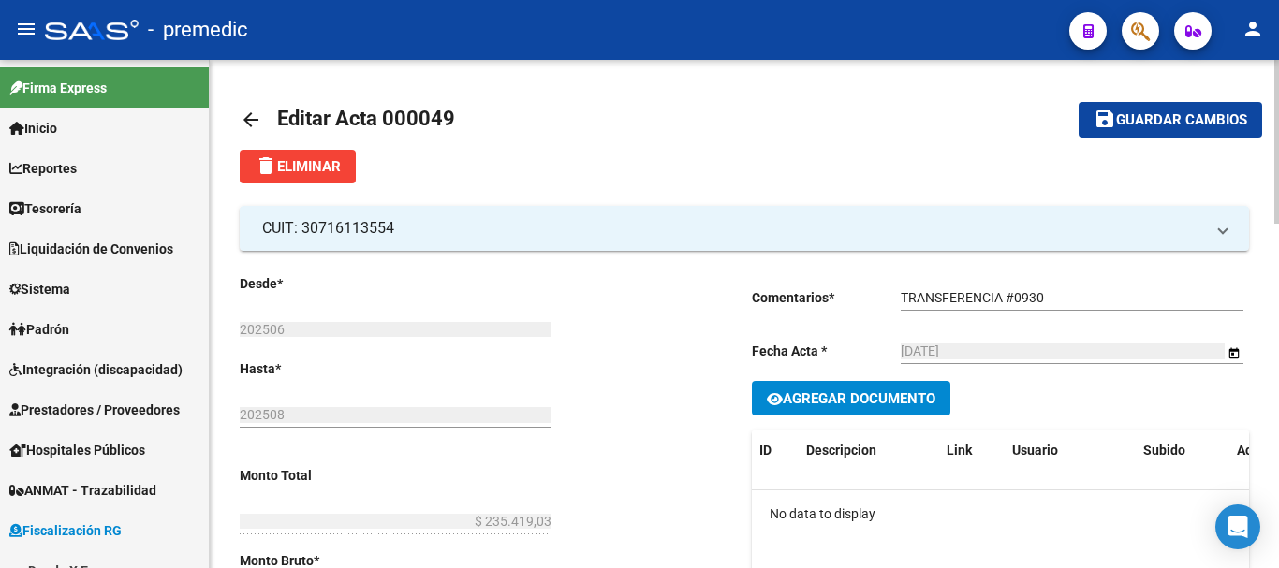
drag, startPoint x: 243, startPoint y: 109, endPoint x: 250, endPoint y: 117, distance: 10.7
click at [250, 117] on mat-icon "arrow_back" at bounding box center [251, 120] width 22 height 22
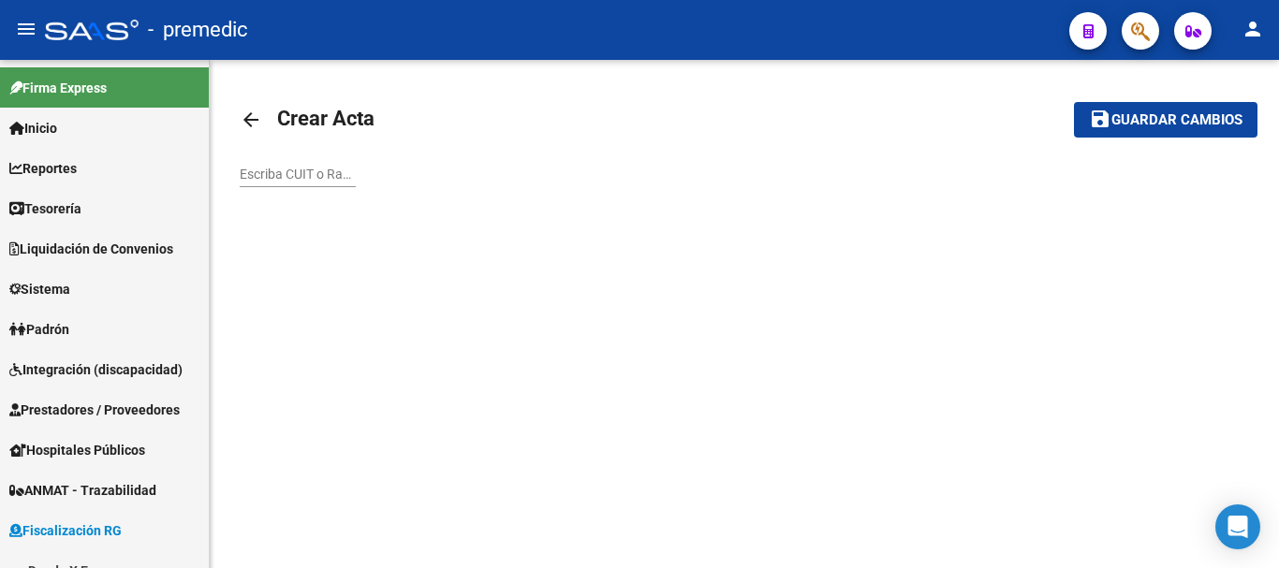
click at [249, 124] on mat-icon "arrow_back" at bounding box center [251, 120] width 22 height 22
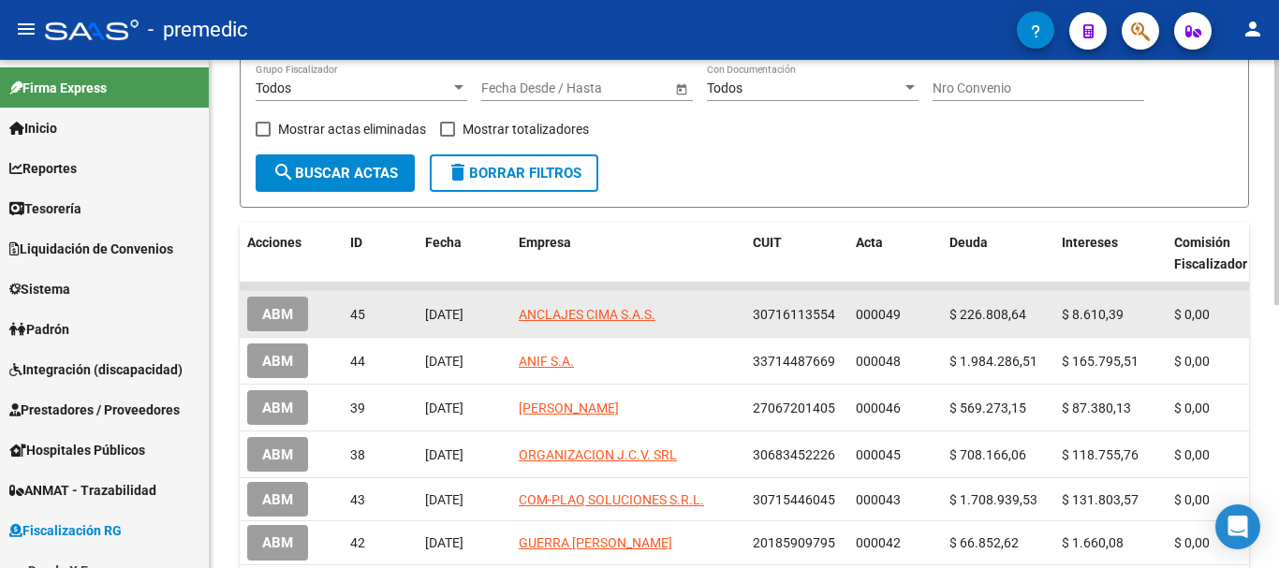
scroll to position [169, 0]
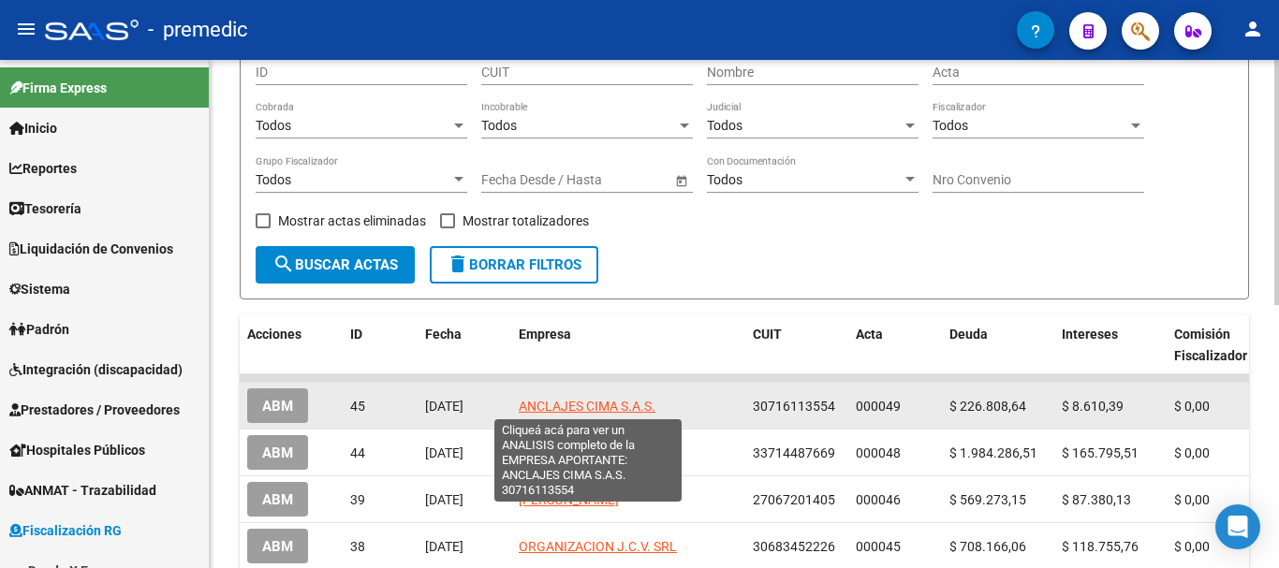
click at [567, 411] on span "ANCLAJES CIMA S.A.S." at bounding box center [587, 406] width 137 height 15
type textarea "30716113554"
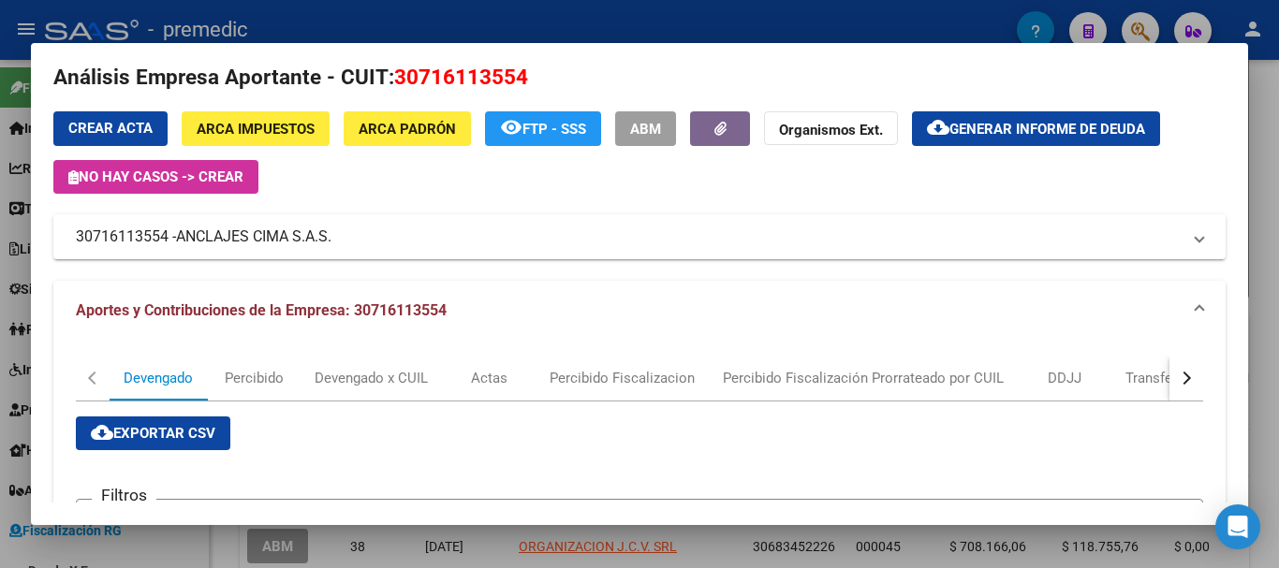
scroll to position [0, 0]
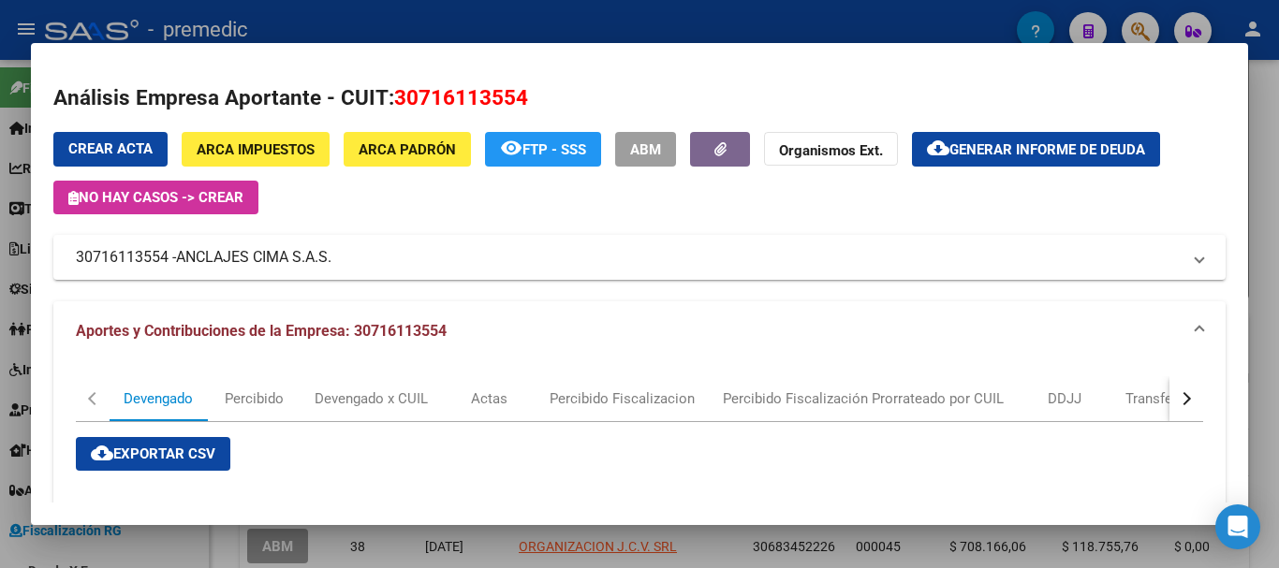
click at [181, 549] on div at bounding box center [639, 284] width 1279 height 568
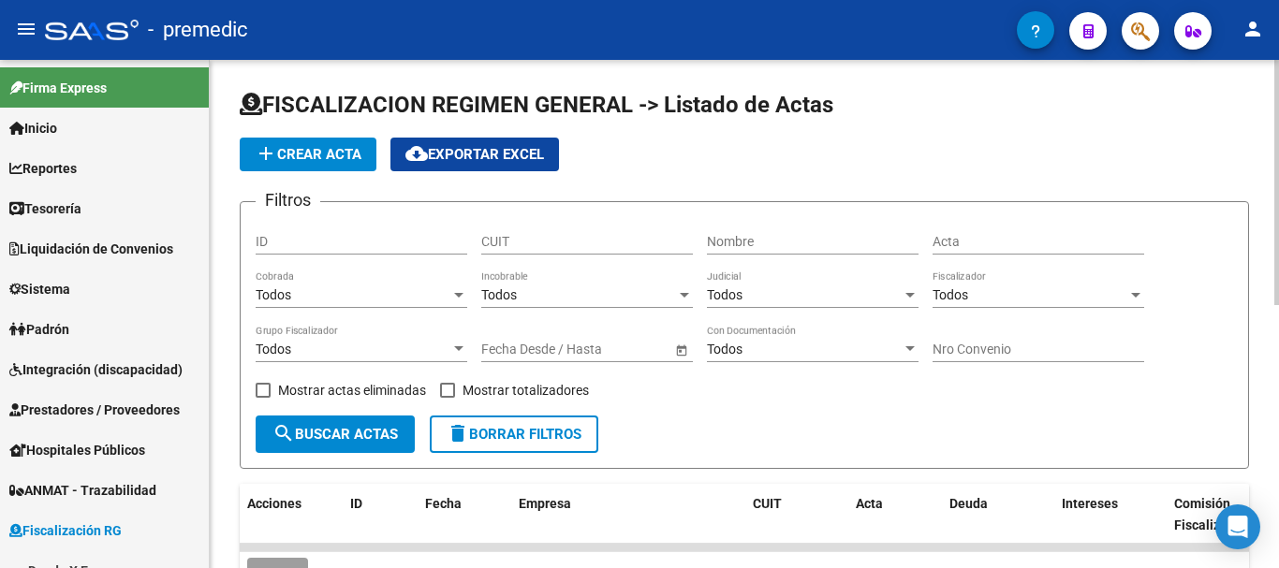
click at [339, 154] on span "add Crear Acta" at bounding box center [308, 154] width 107 height 17
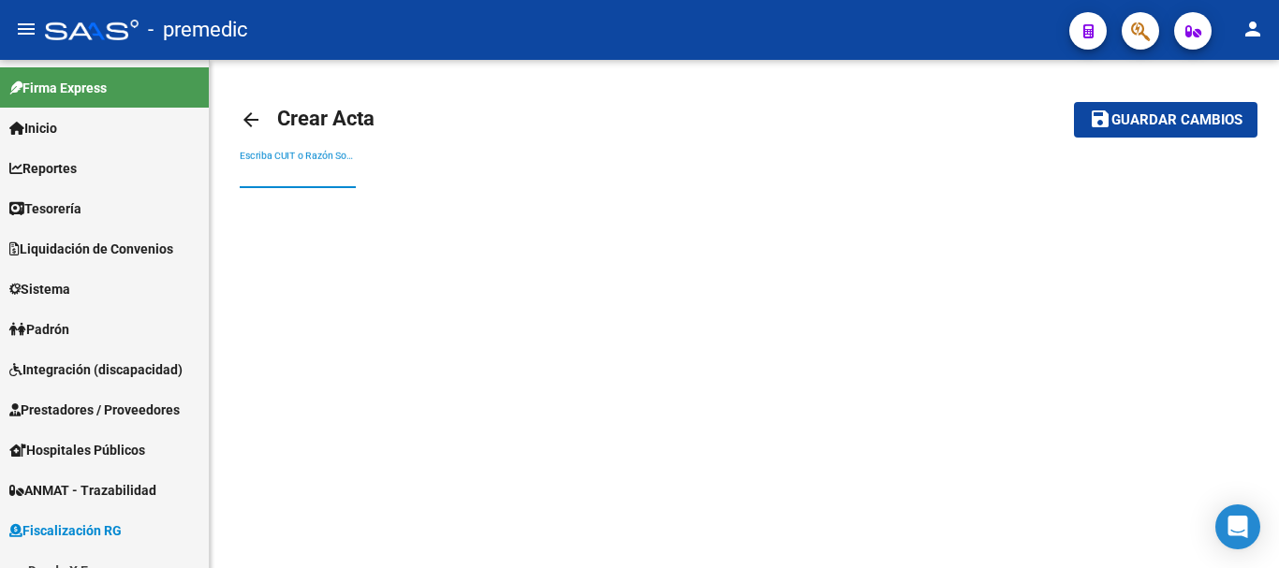
click at [253, 172] on input "Escriba CUIT o Razón Social para buscar" at bounding box center [298, 175] width 116 height 16
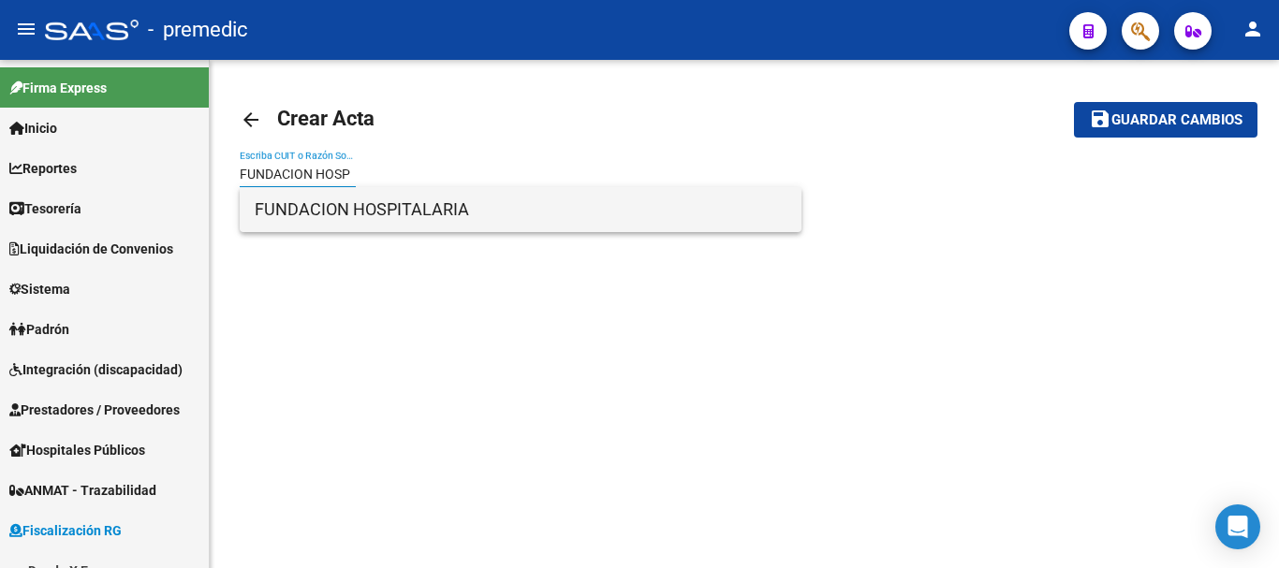
type input "FUNDACION HOSP"
click at [534, 218] on span "FUNDACION HOSPITALARIA" at bounding box center [521, 209] width 532 height 45
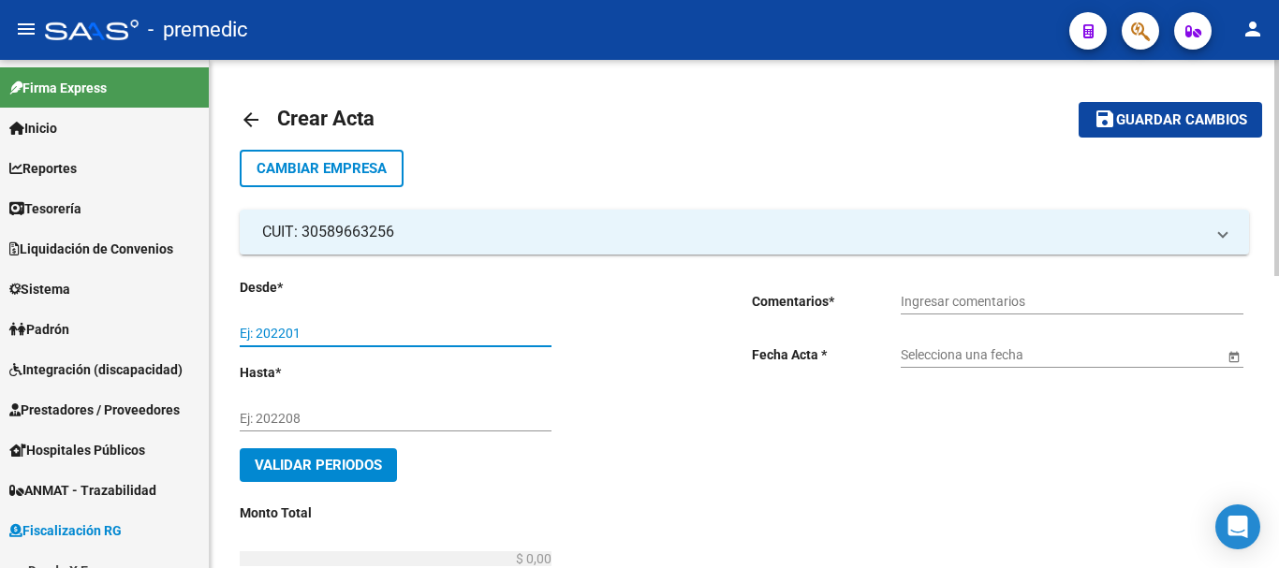
click at [476, 327] on input "Ej: 202201" at bounding box center [396, 334] width 312 height 16
type input "202506"
click at [342, 407] on div "Ej: 202208" at bounding box center [396, 412] width 312 height 37
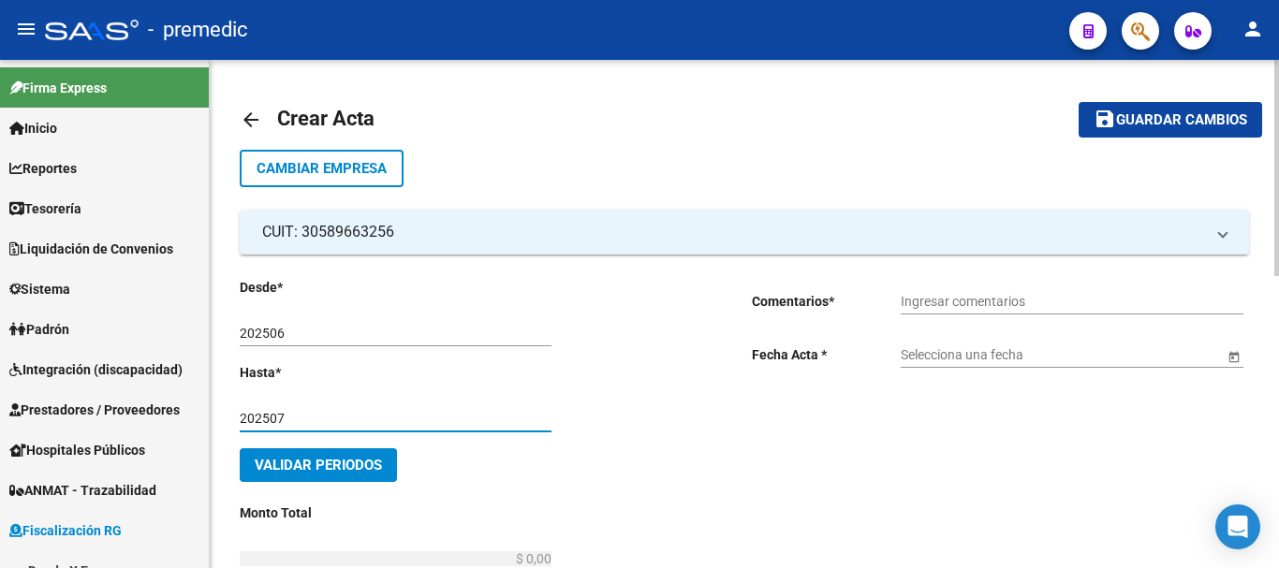
type input "202507"
click at [362, 472] on span "Validar Periodos" at bounding box center [318, 465] width 127 height 17
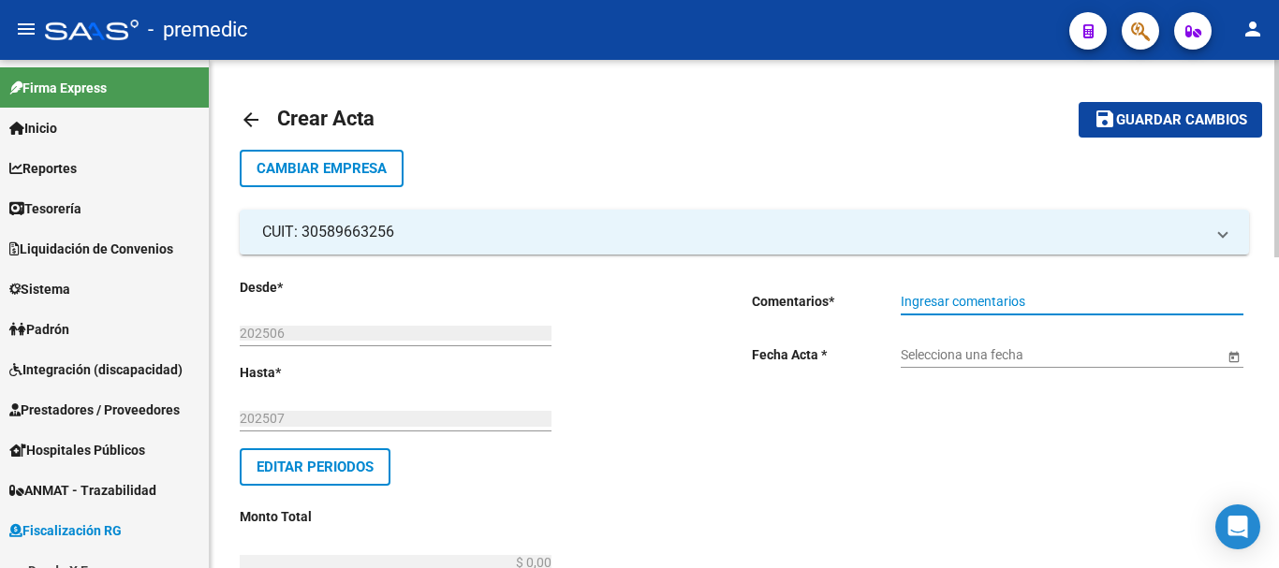
click at [997, 305] on input "Ingresar comentarios" at bounding box center [1072, 302] width 343 height 16
type input "e"
type input "Echeqs (1247,1248 y 1249)"
click at [1223, 358] on span "Open calendar" at bounding box center [1234, 355] width 45 height 45
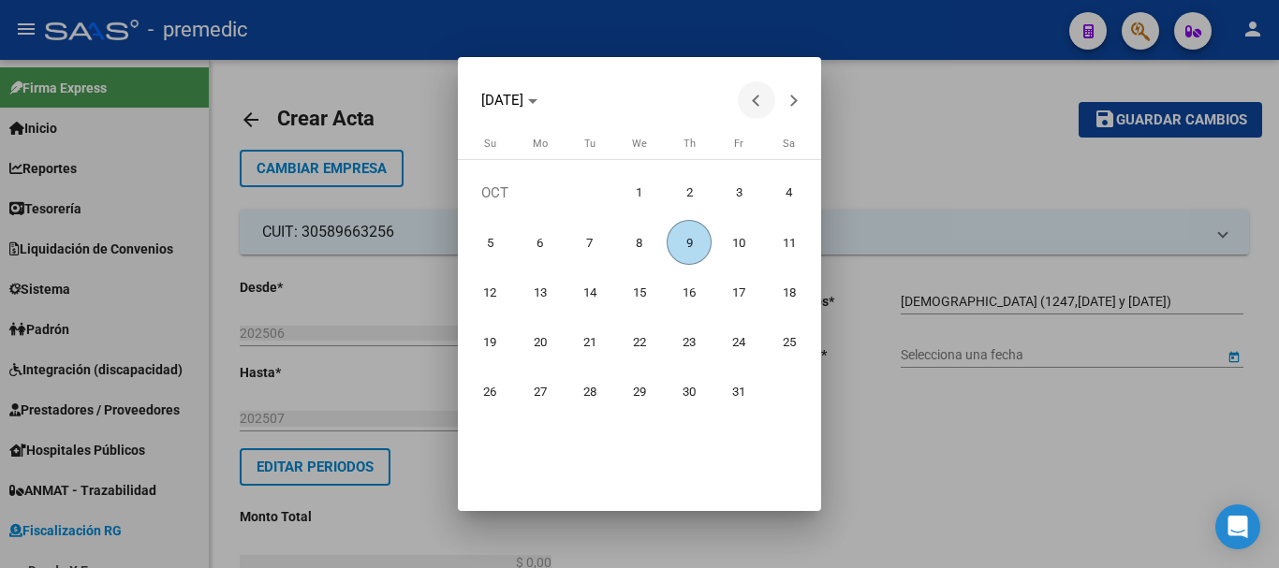
click at [762, 100] on button "Previous month" at bounding box center [756, 99] width 37 height 37
click at [738, 100] on span "Previous month" at bounding box center [756, 99] width 37 height 37
click at [803, 102] on span "Next month" at bounding box center [793, 99] width 37 height 37
click at [804, 100] on span "Next month" at bounding box center [793, 99] width 37 height 37
click at [734, 89] on div "[DATE]" at bounding box center [639, 99] width 346 height 37
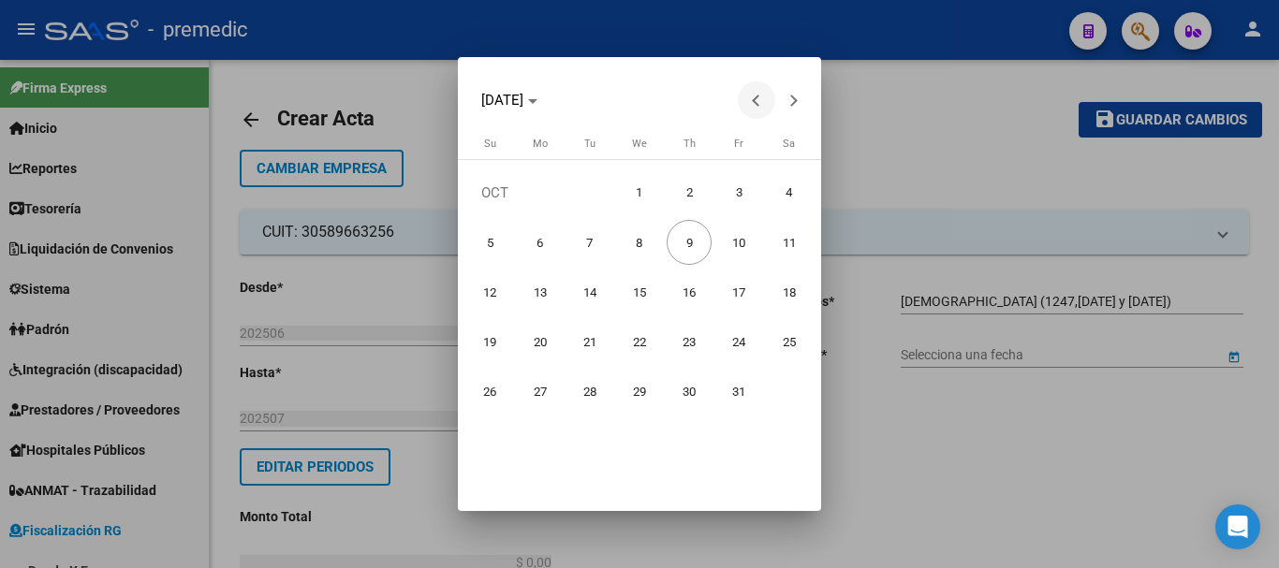
click at [754, 95] on span "Previous month" at bounding box center [756, 99] width 37 height 37
click at [556, 336] on span "15" at bounding box center [540, 342] width 45 height 45
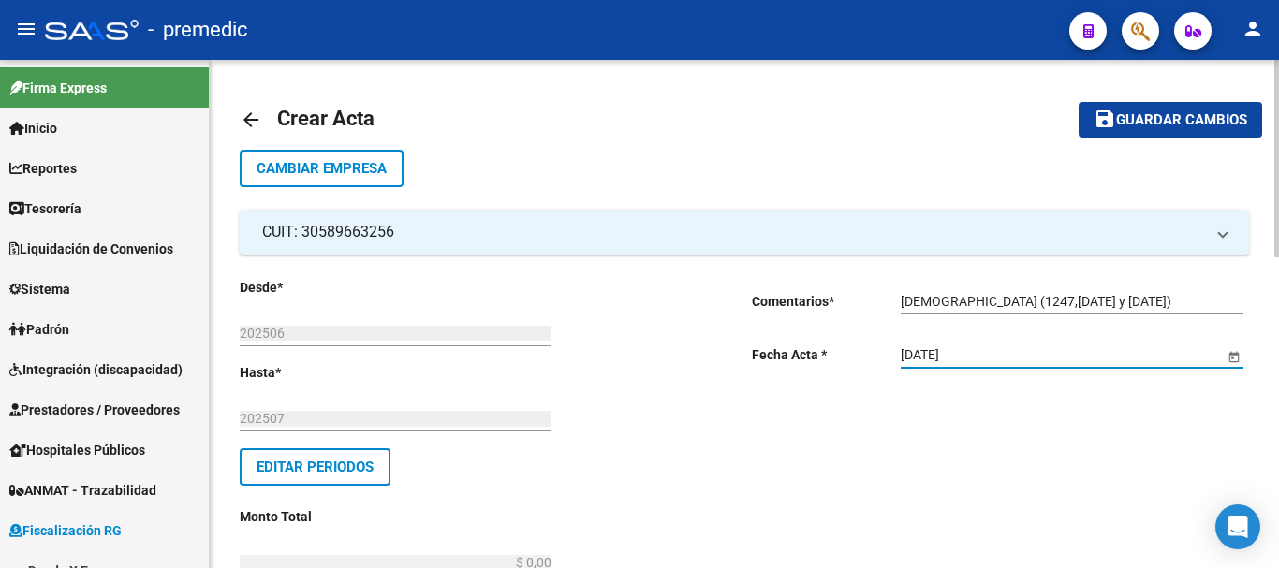
click at [993, 350] on input "[DATE]" at bounding box center [1062, 355] width 323 height 16
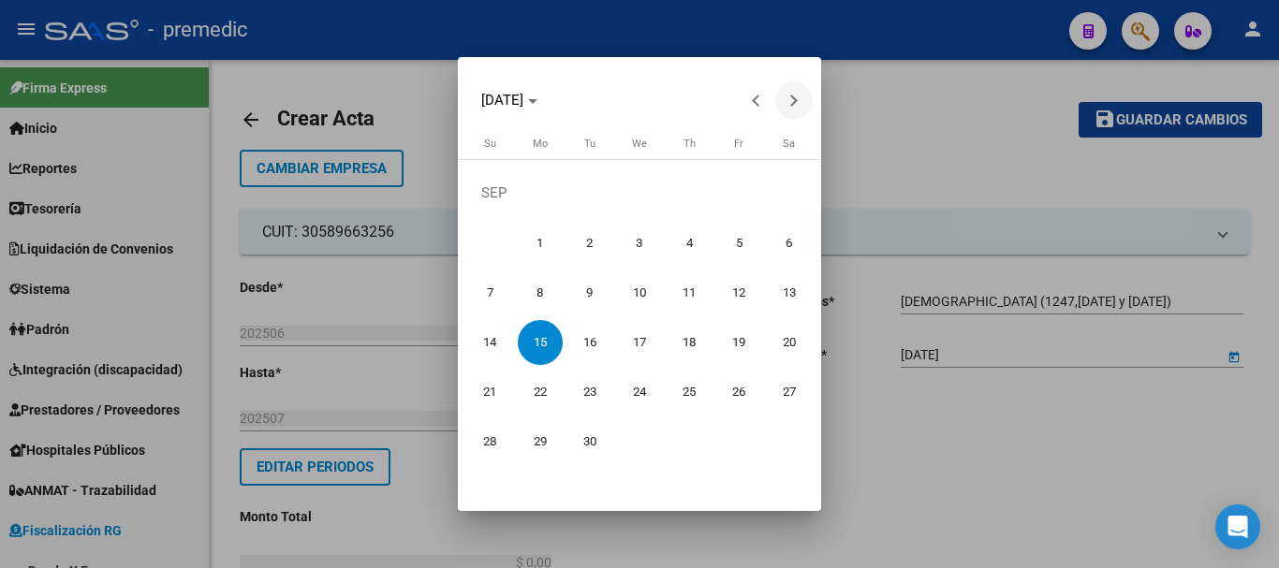
click at [795, 98] on button "Next month" at bounding box center [793, 99] width 37 height 37
click at [702, 235] on span "9" at bounding box center [689, 242] width 45 height 45
type input "[DATE]"
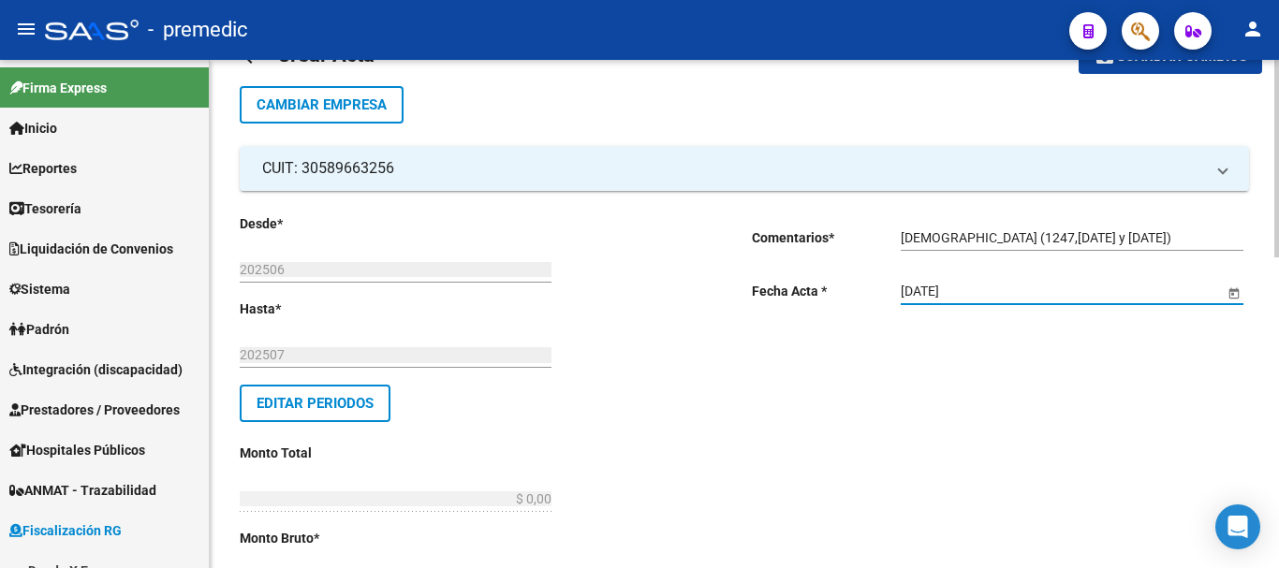
scroll to position [187, 0]
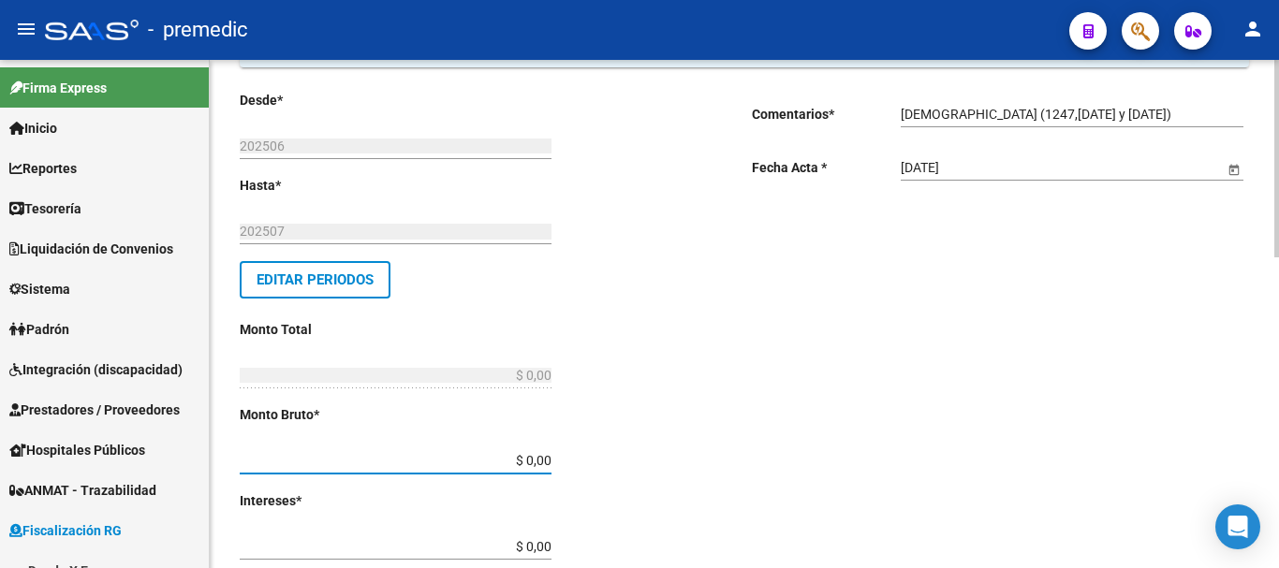
click at [550, 463] on input "$ 0,00" at bounding box center [396, 461] width 312 height 16
type input "$ 1.636.087,52"
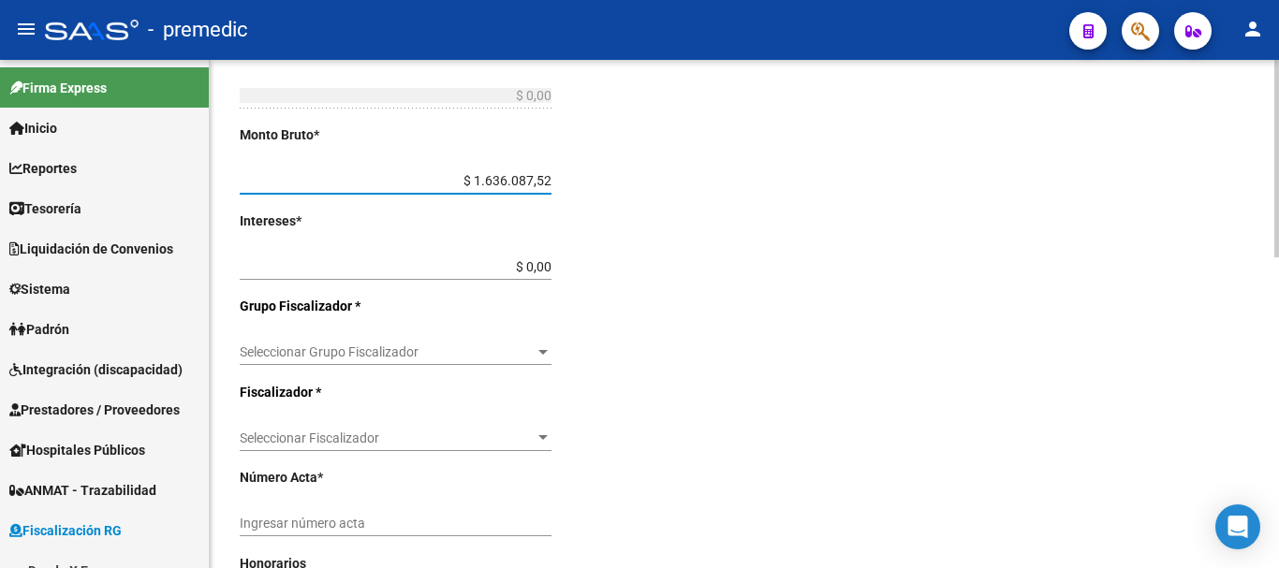
scroll to position [468, 0]
type input "$ 1.636.087,52"
click at [551, 262] on input "$ 0,00" at bounding box center [396, 266] width 312 height 16
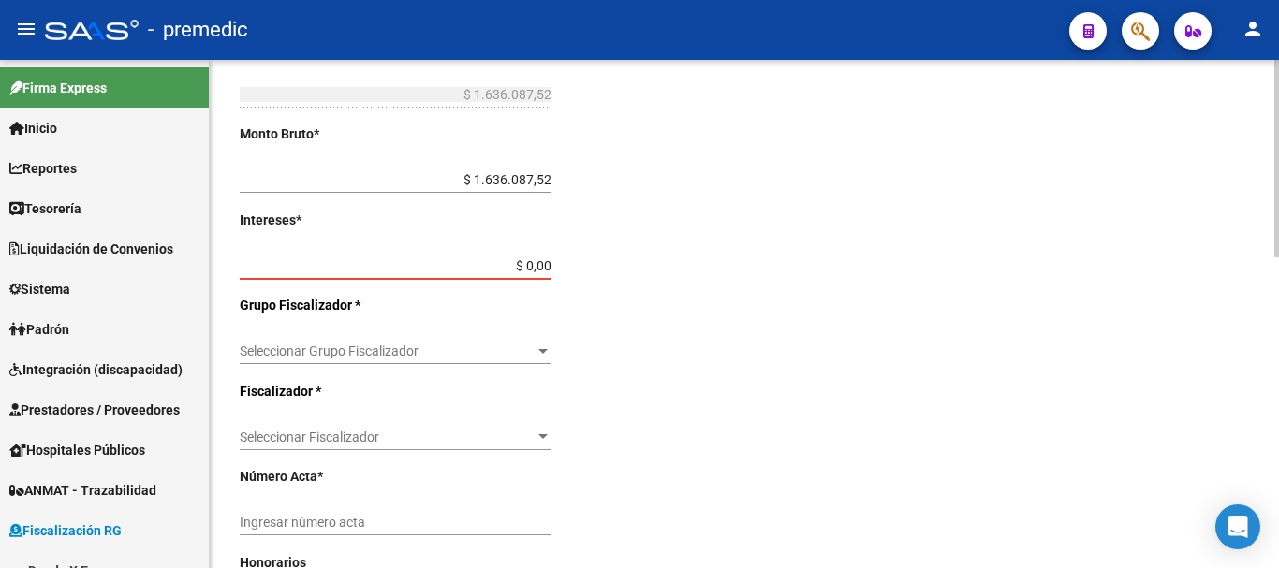
click at [549, 268] on input "$ 0,00" at bounding box center [396, 266] width 312 height 16
type input "$ 1,55"
type input "$ 1.636.089,07"
click at [552, 265] on div "Desde * 202506 Ej: 202201 Hasta * 202507 Ej: 202208 Editar Periodos Monto Total…" at bounding box center [466, 333] width 452 height 1048
click at [550, 270] on input "$ 1,55" at bounding box center [396, 266] width 312 height 16
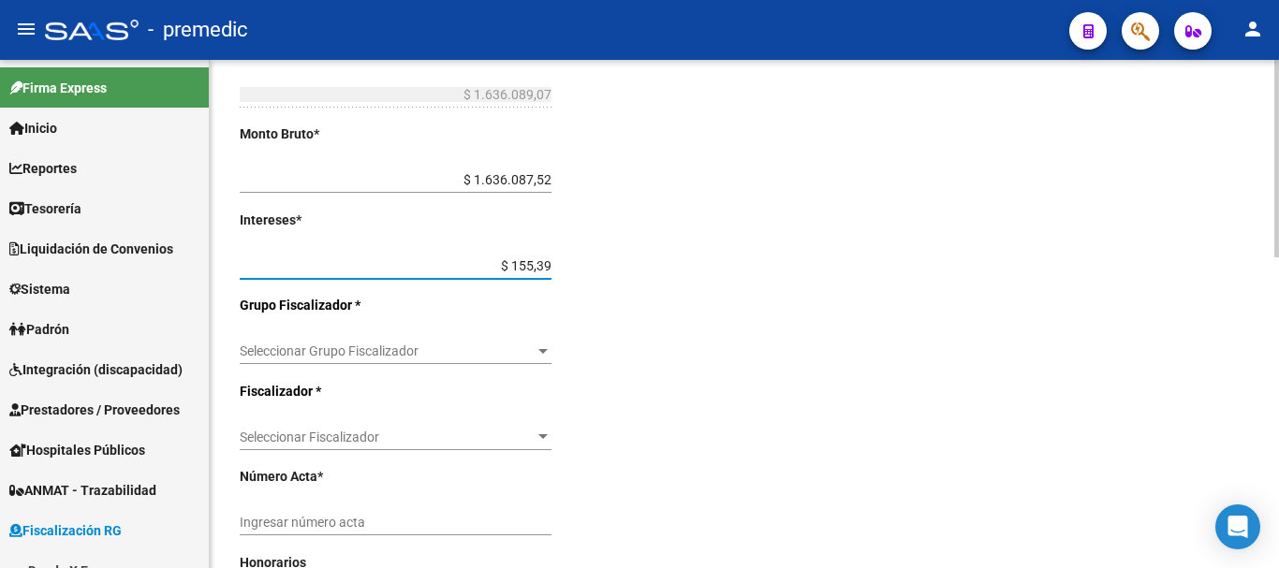
type input "$ 1.553,97"
type input "$ 1.637.641,49"
click at [549, 264] on input "$ 1.553,97" at bounding box center [396, 266] width 312 height 16
type input "$ 155.397,16"
type input "$ 1.791.484,68"
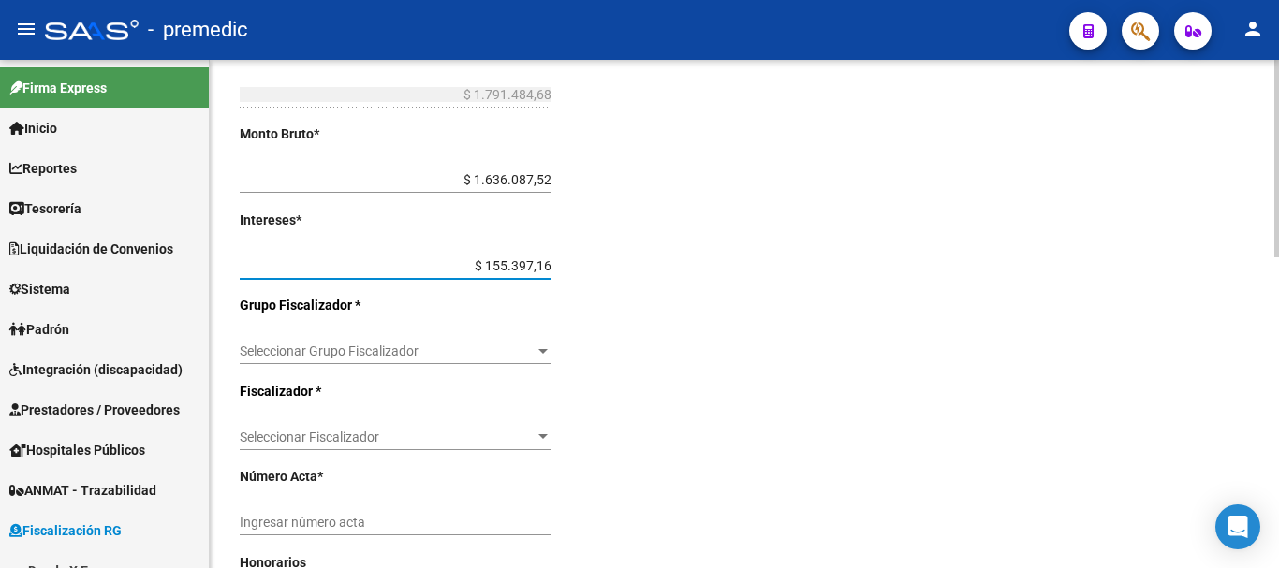
click at [528, 326] on div "Desde * 202506 Ej: 202201 Hasta * 202507 Ej: 202208 Editar Periodos Monto Total…" at bounding box center [466, 333] width 452 height 1048
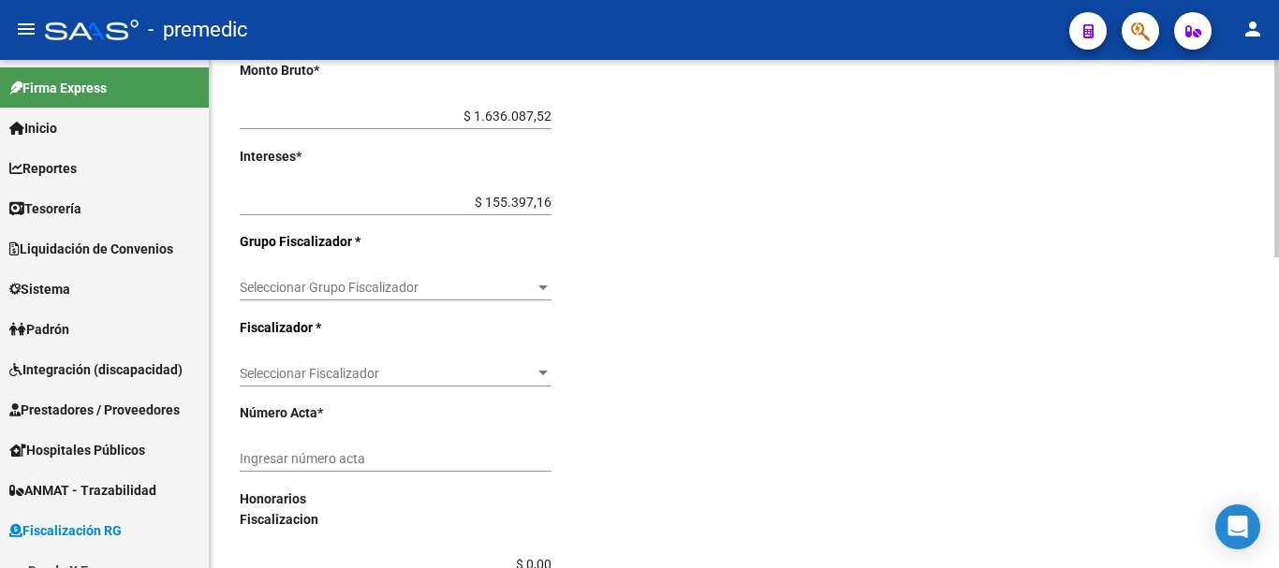
scroll to position [562, 0]
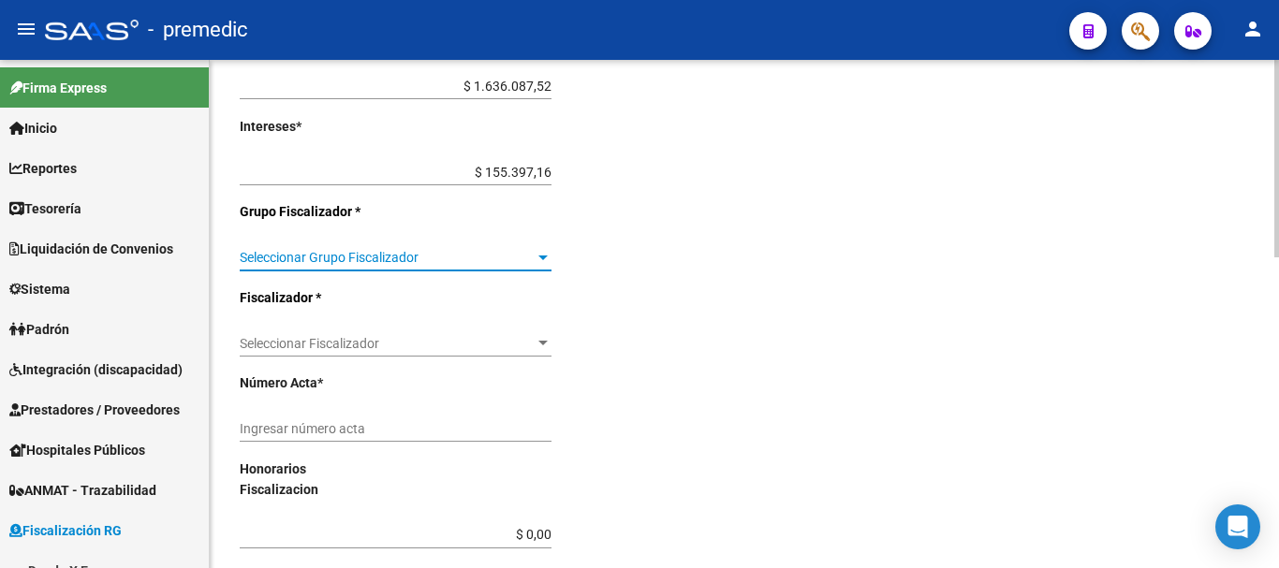
click at [520, 252] on span "Seleccionar Grupo Fiscalizador" at bounding box center [387, 258] width 295 height 16
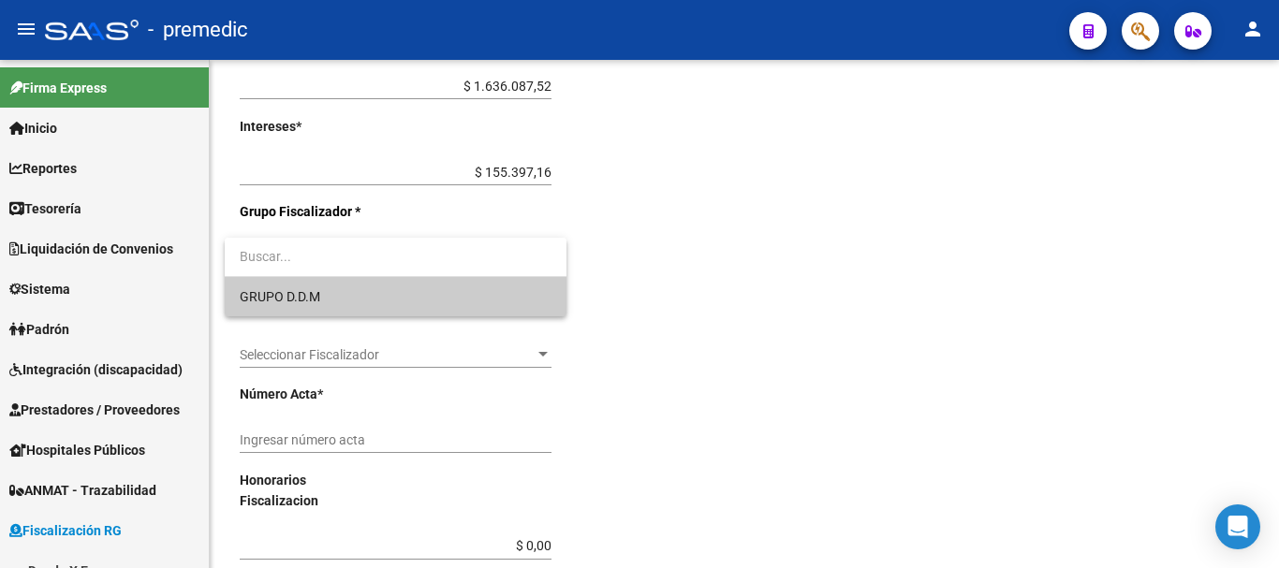
click at [548, 169] on div at bounding box center [639, 284] width 1279 height 568
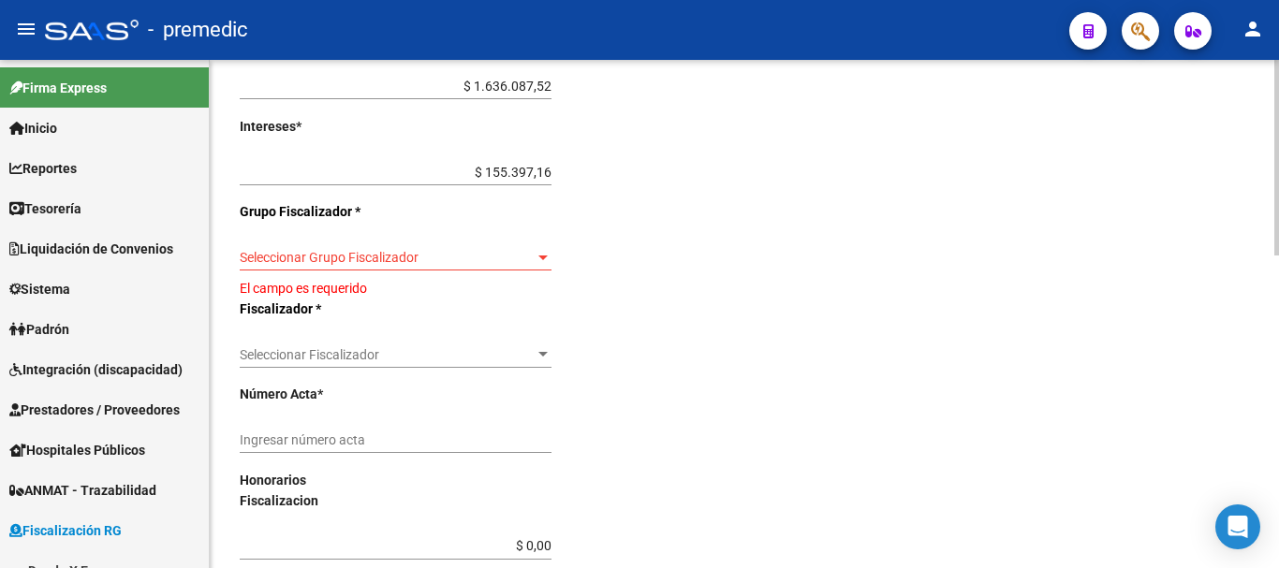
click at [550, 172] on input "$ 155.397,16" at bounding box center [396, 173] width 312 height 16
type input "$ 155.397,15"
type input "$ 1.791.484,67"
click at [549, 243] on div "Seleccionar Grupo Fiscalizador Seleccionar Grupo Fiscalizador" at bounding box center [396, 251] width 312 height 37
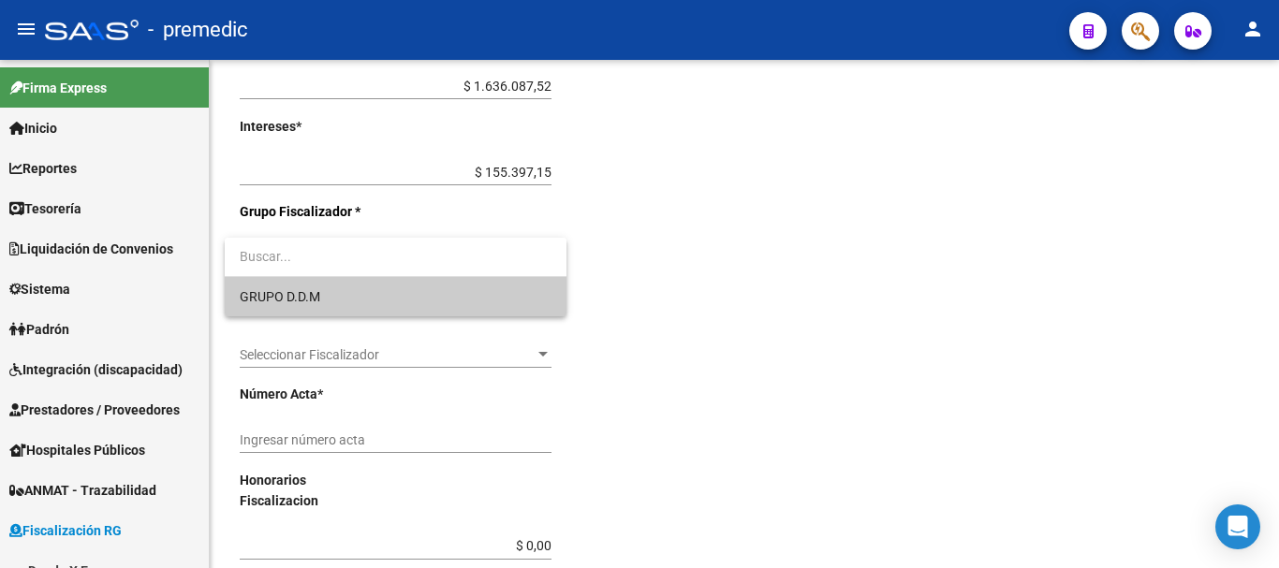
click at [466, 290] on span "GRUPO D.D.M" at bounding box center [396, 296] width 312 height 39
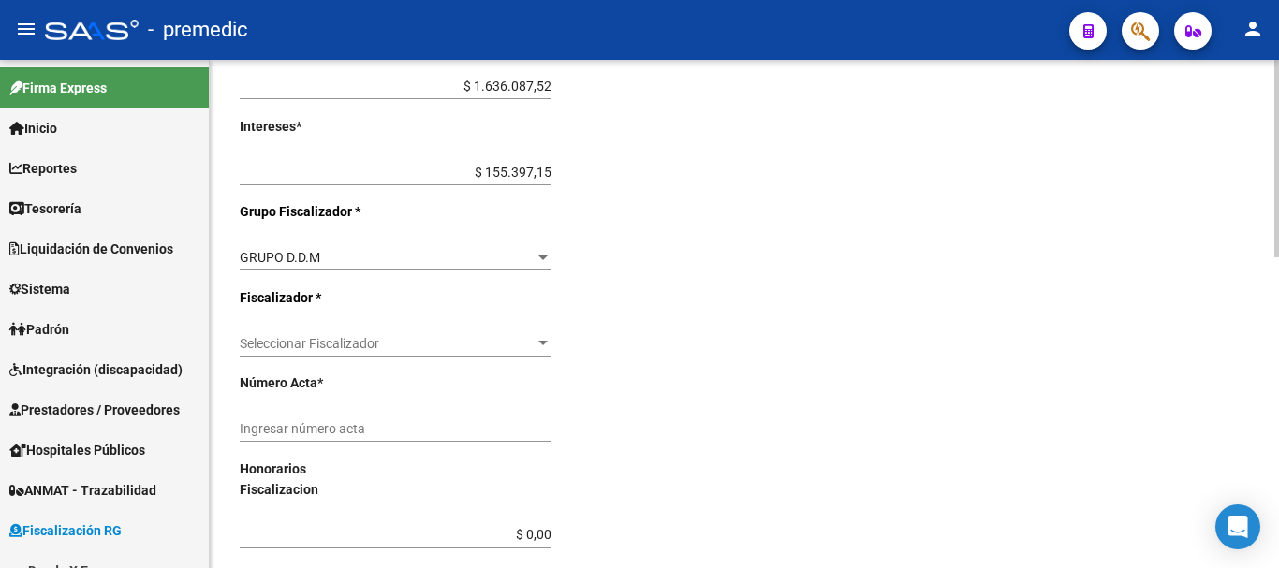
click at [494, 326] on div "Seleccionar Fiscalizador Seleccionar Fiscalizador" at bounding box center [396, 337] width 312 height 37
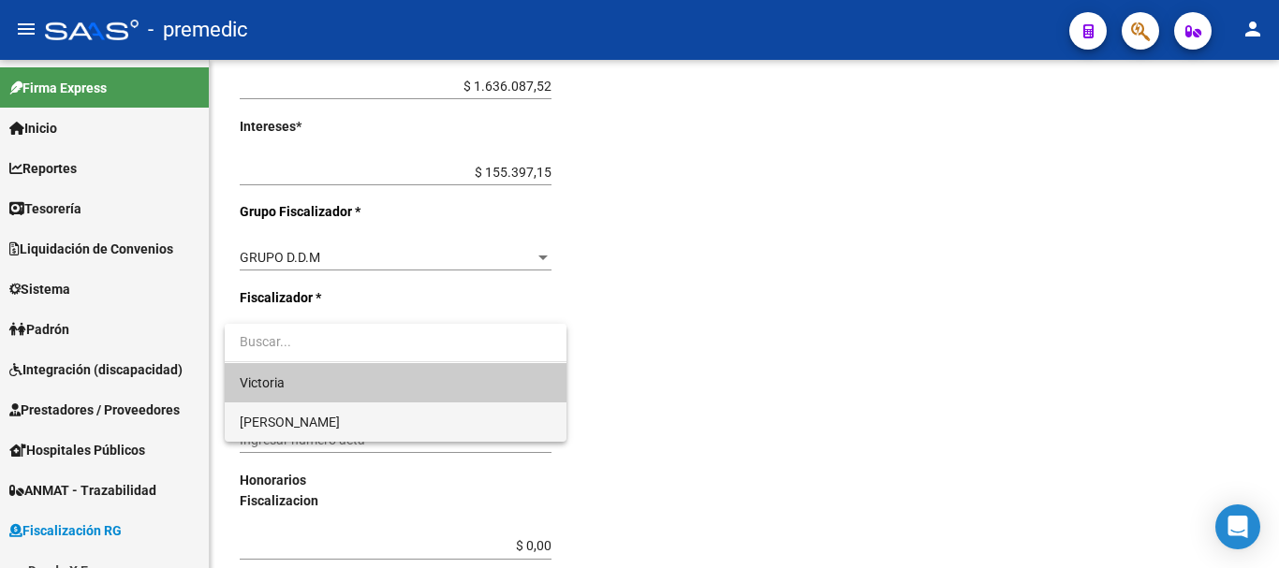
click at [407, 424] on span "[PERSON_NAME]" at bounding box center [396, 422] width 312 height 39
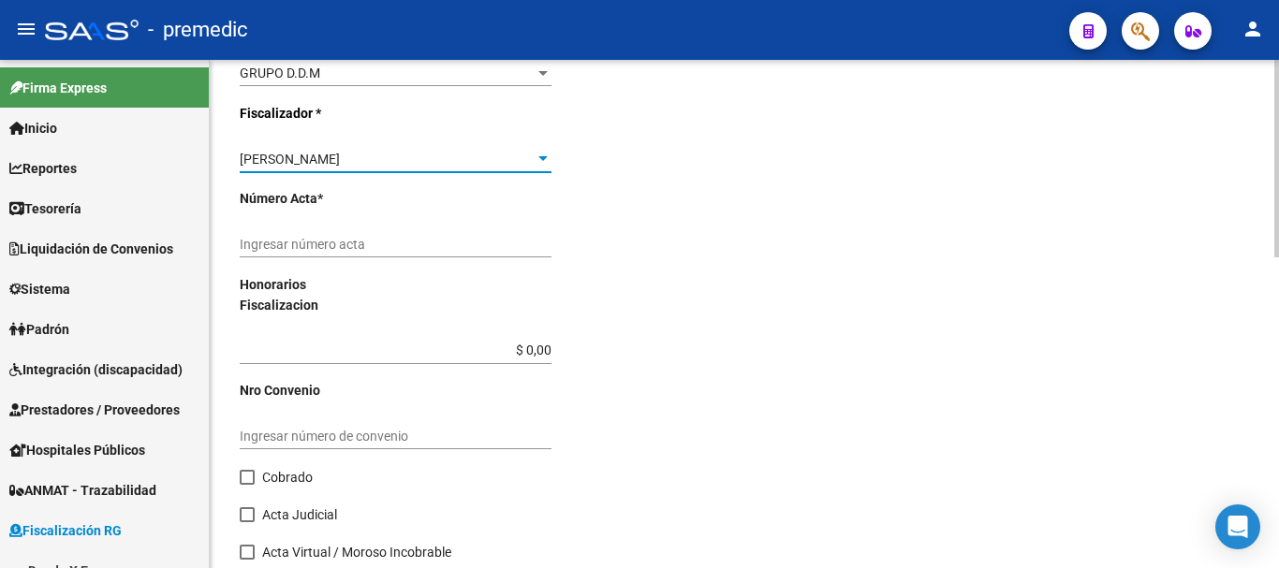
scroll to position [749, 0]
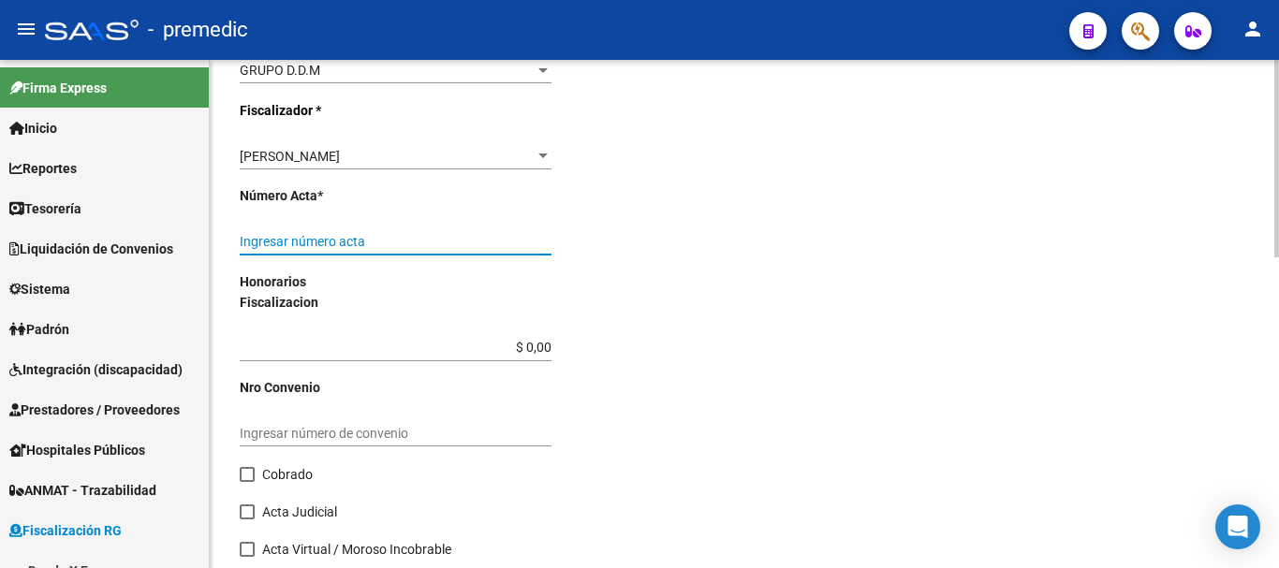
click at [318, 242] on input "Ingresar número acta" at bounding box center [396, 242] width 312 height 16
type input "000050"
click at [247, 475] on span at bounding box center [247, 474] width 15 height 15
click at [247, 482] on input "Cobrado" at bounding box center [246, 482] width 1 height 1
checkbox input "true"
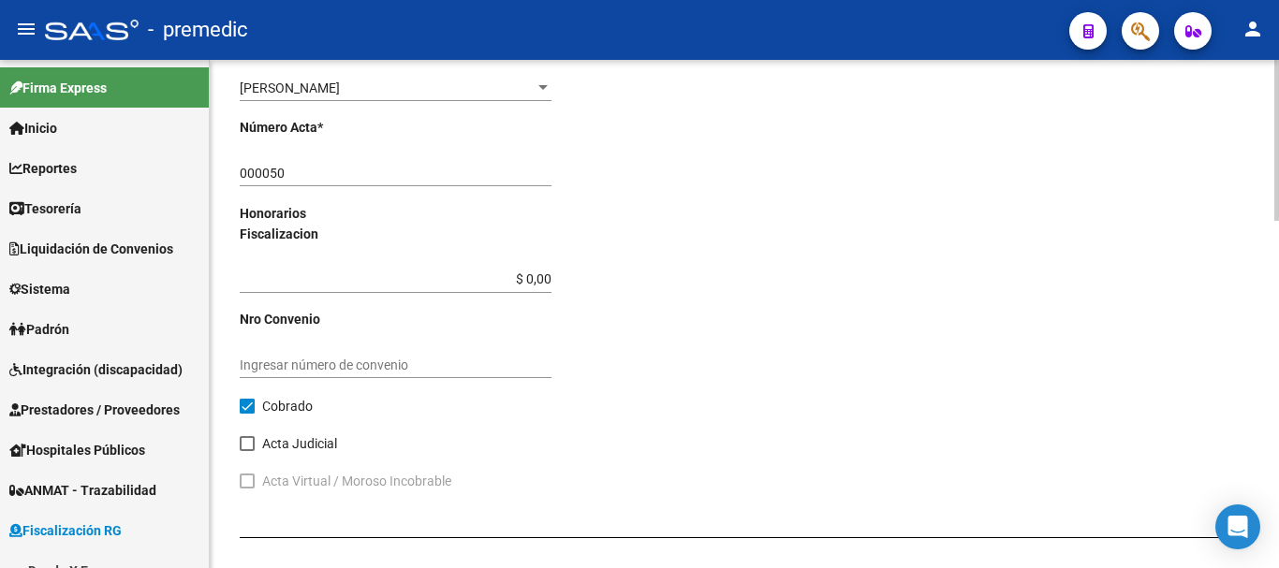
scroll to position [936, 0]
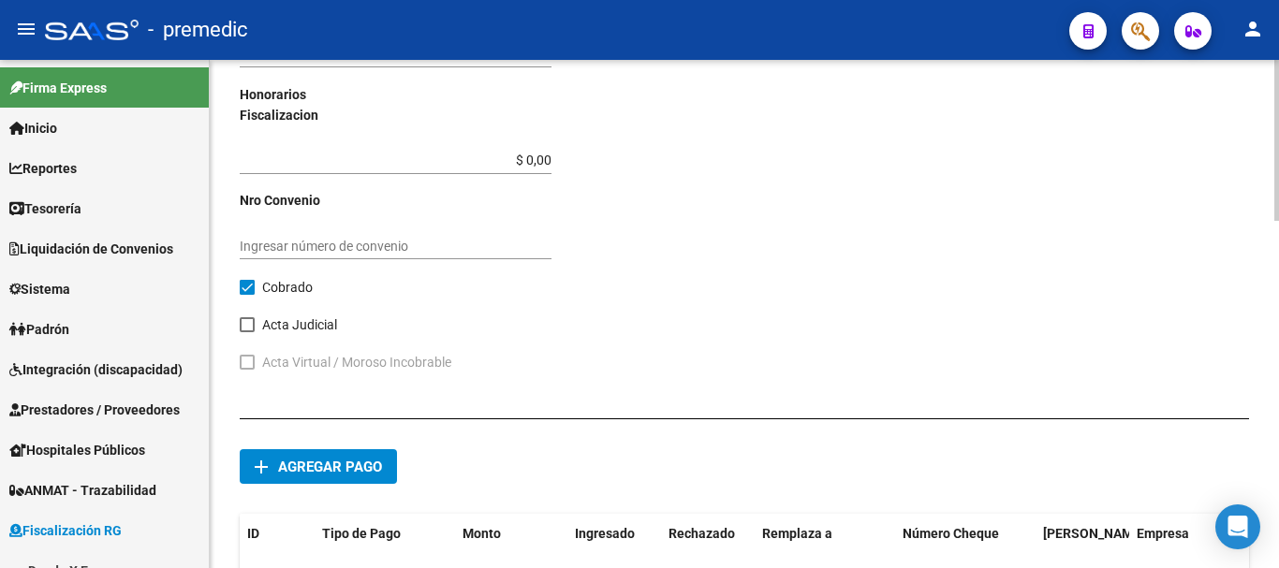
click at [351, 466] on span "Agregar pago" at bounding box center [330, 467] width 104 height 17
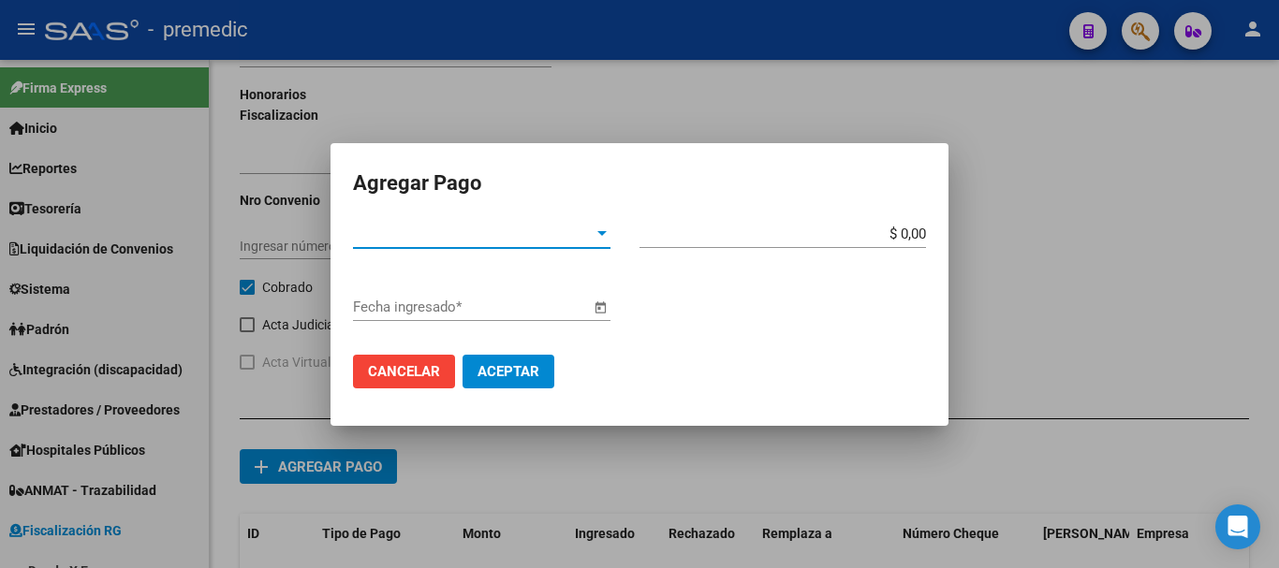
click at [588, 226] on span "Tipo de Pago *" at bounding box center [473, 234] width 241 height 17
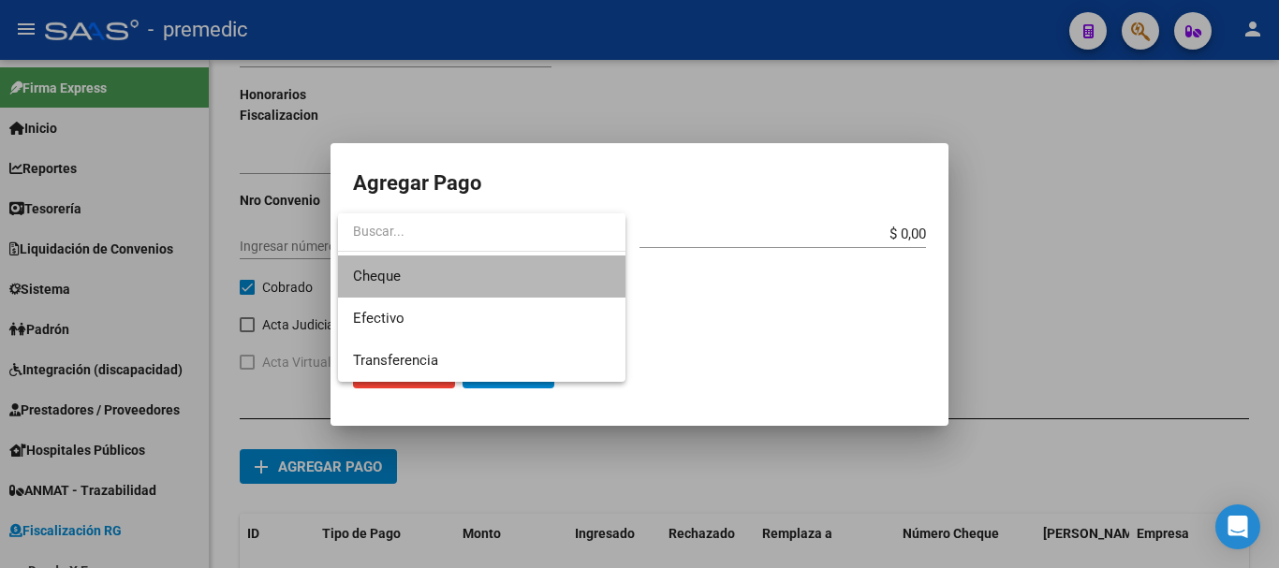
click at [437, 288] on span "Cheque" at bounding box center [482, 277] width 258 height 42
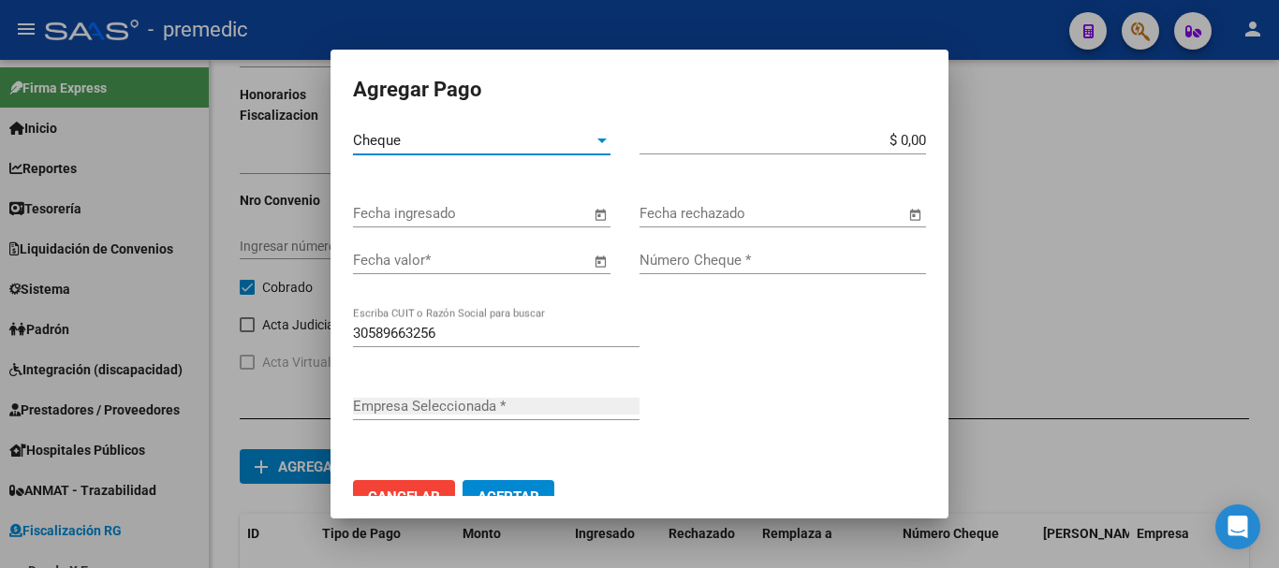
type input "FUNDACION HOSPITALARIA"
click at [913, 137] on app-form-text-field "$ 0,00 Monto bruto *" at bounding box center [791, 140] width 302 height 17
click at [910, 139] on input "$ 0,00" at bounding box center [783, 140] width 287 height 17
type input "$ 576.967,69"
click at [588, 215] on span "Open calendar" at bounding box center [600, 214] width 45 height 45
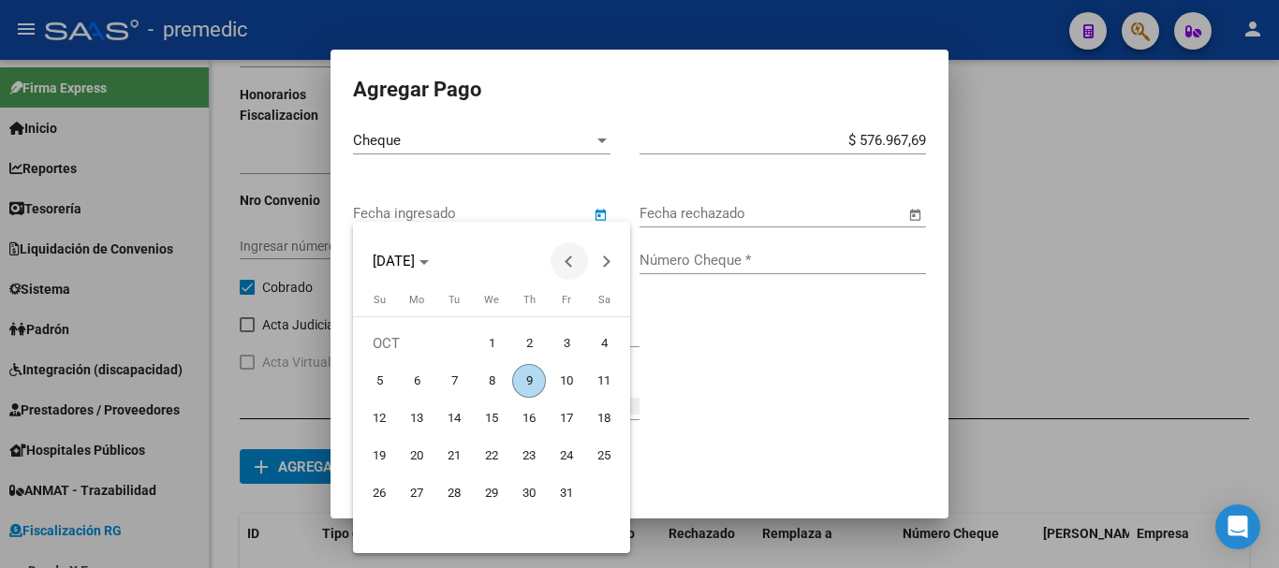
click at [568, 264] on button "Previous month" at bounding box center [569, 261] width 37 height 37
click at [409, 449] on span "15" at bounding box center [417, 456] width 34 height 34
type input "[DATE]"
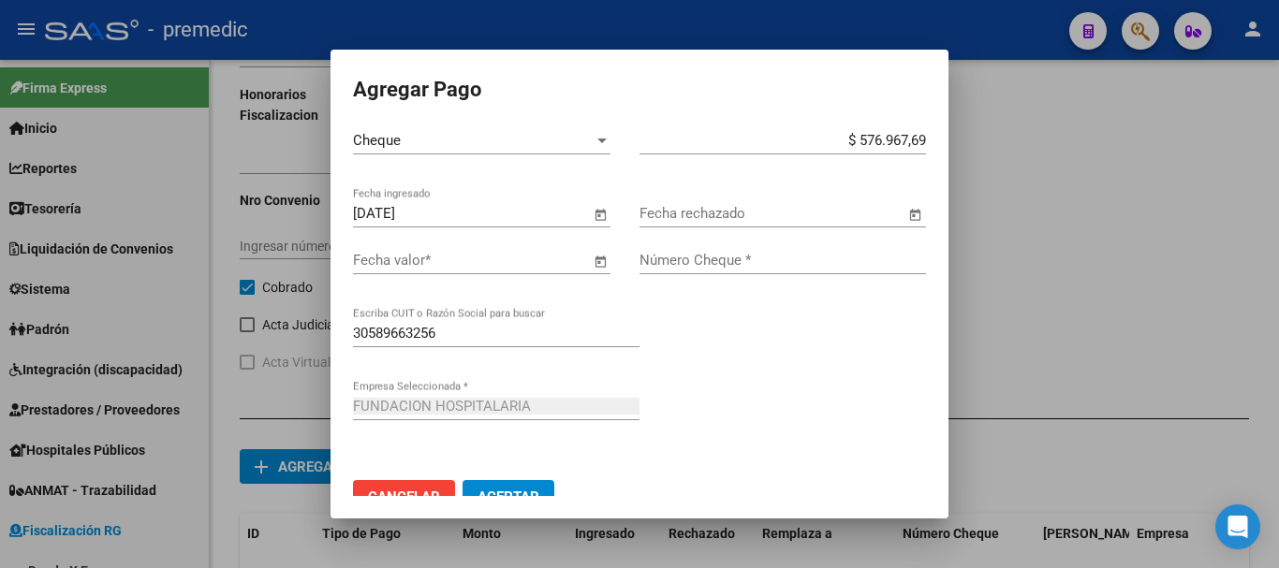
click at [588, 259] on span "Open calendar" at bounding box center [600, 261] width 45 height 45
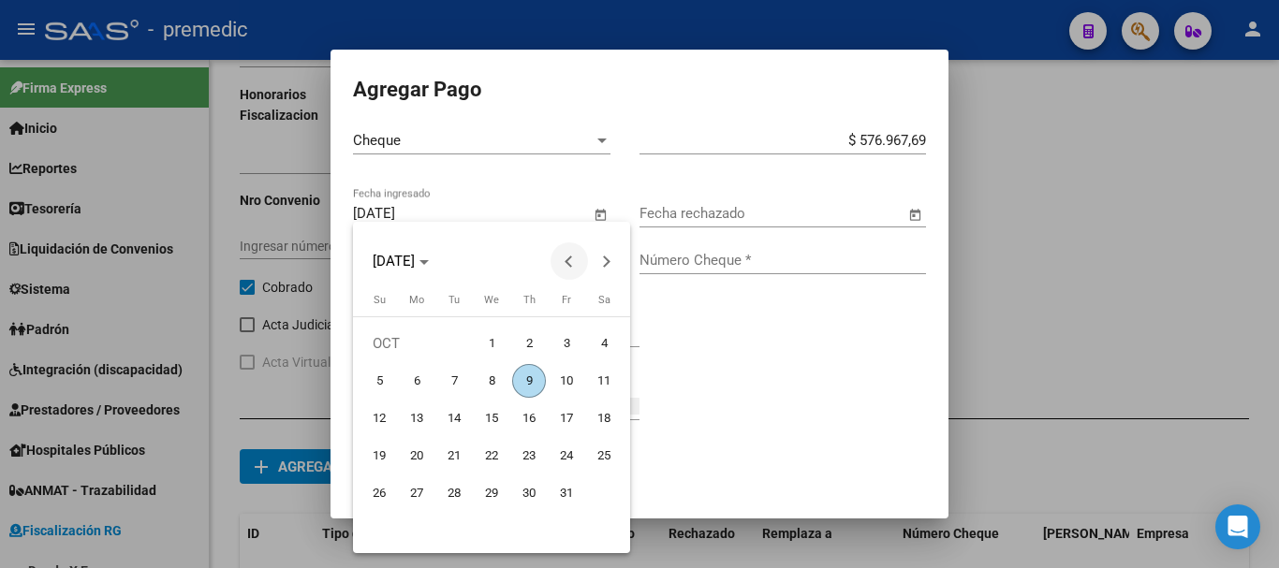
click at [567, 259] on button "Previous month" at bounding box center [569, 261] width 37 height 37
click at [531, 450] on span "18" at bounding box center [529, 456] width 34 height 34
type input "[DATE]"
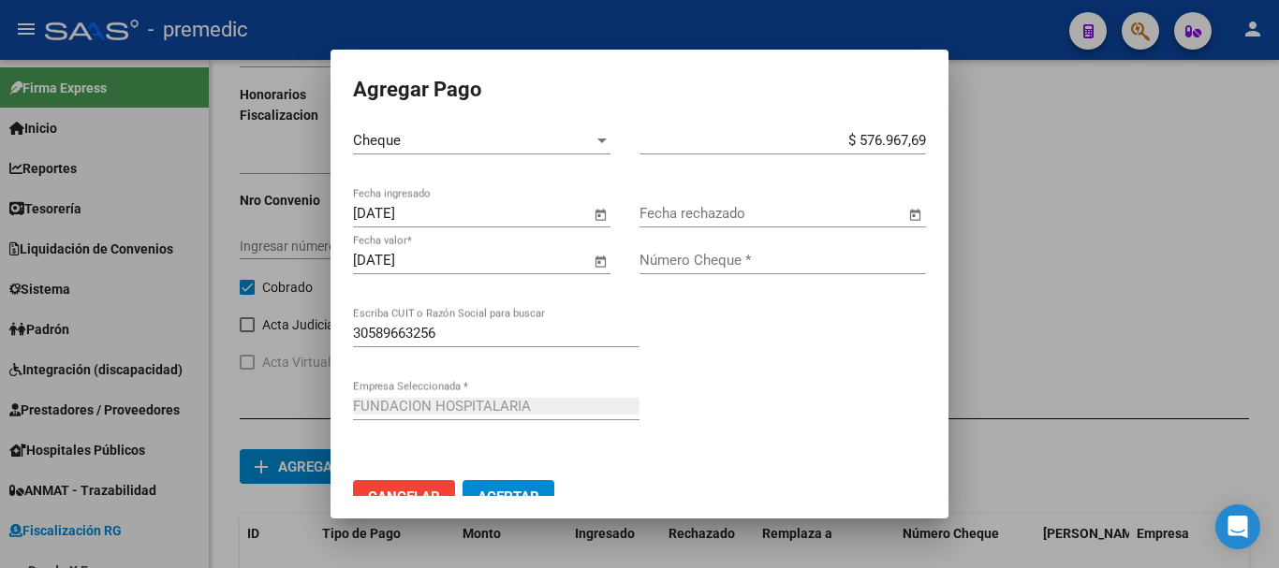
click at [898, 223] on span "Open calendar" at bounding box center [915, 214] width 45 height 45
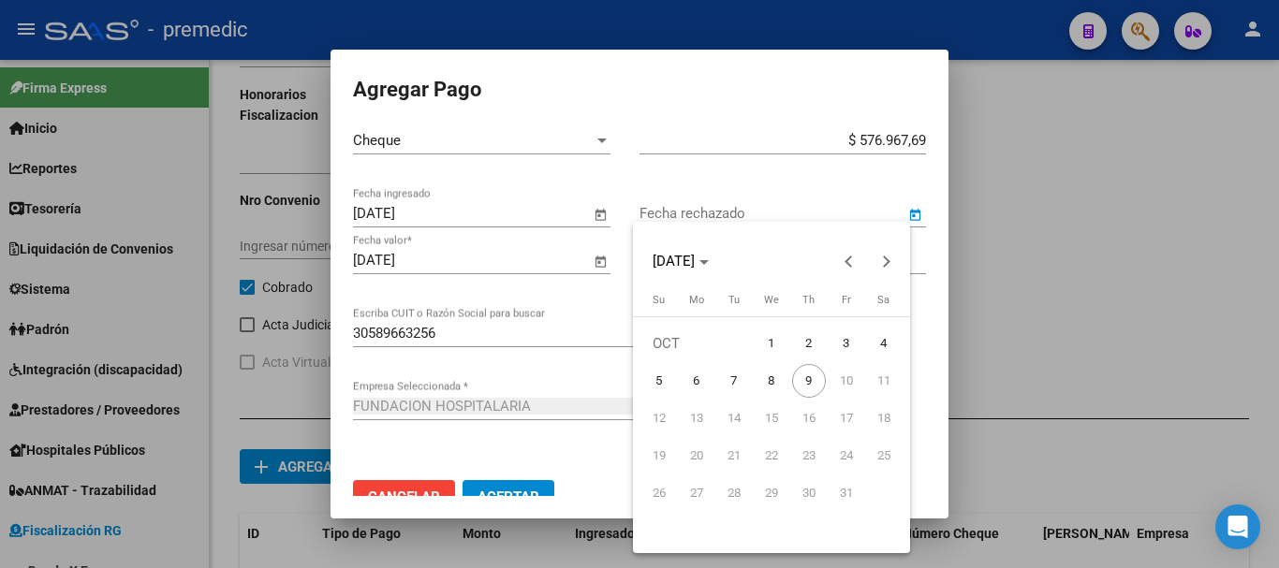
click at [885, 195] on div at bounding box center [639, 284] width 1279 height 568
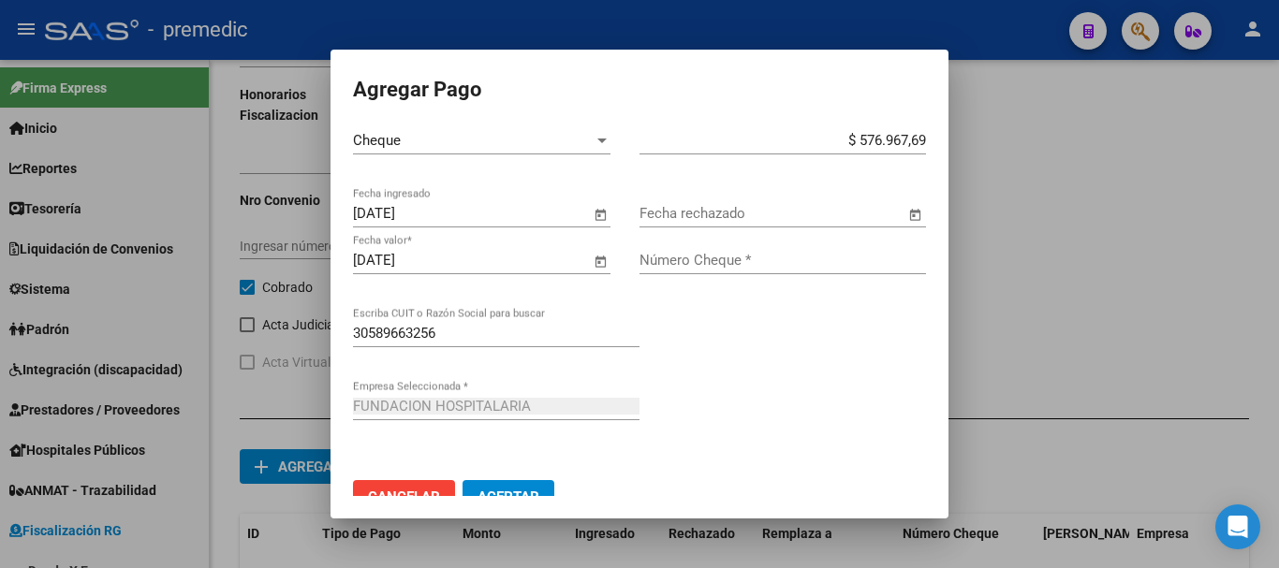
click at [729, 257] on input "Número Cheque *" at bounding box center [783, 260] width 287 height 17
type input "1247"
click at [527, 493] on span "Aceptar" at bounding box center [509, 497] width 62 height 17
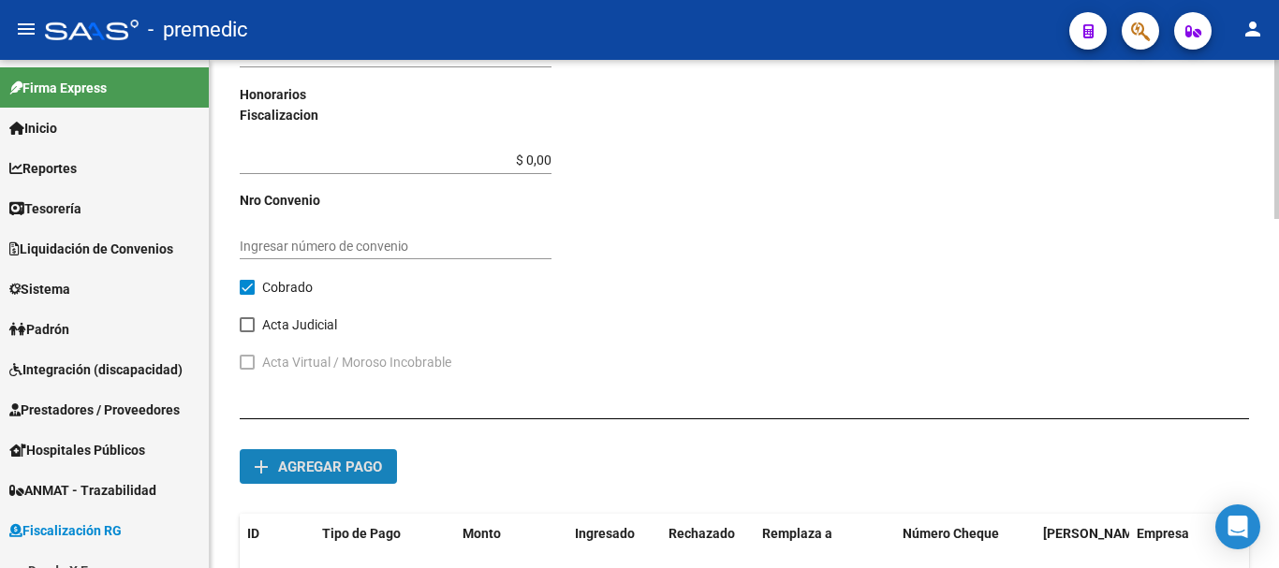
click at [347, 465] on span "Agregar pago" at bounding box center [330, 467] width 104 height 17
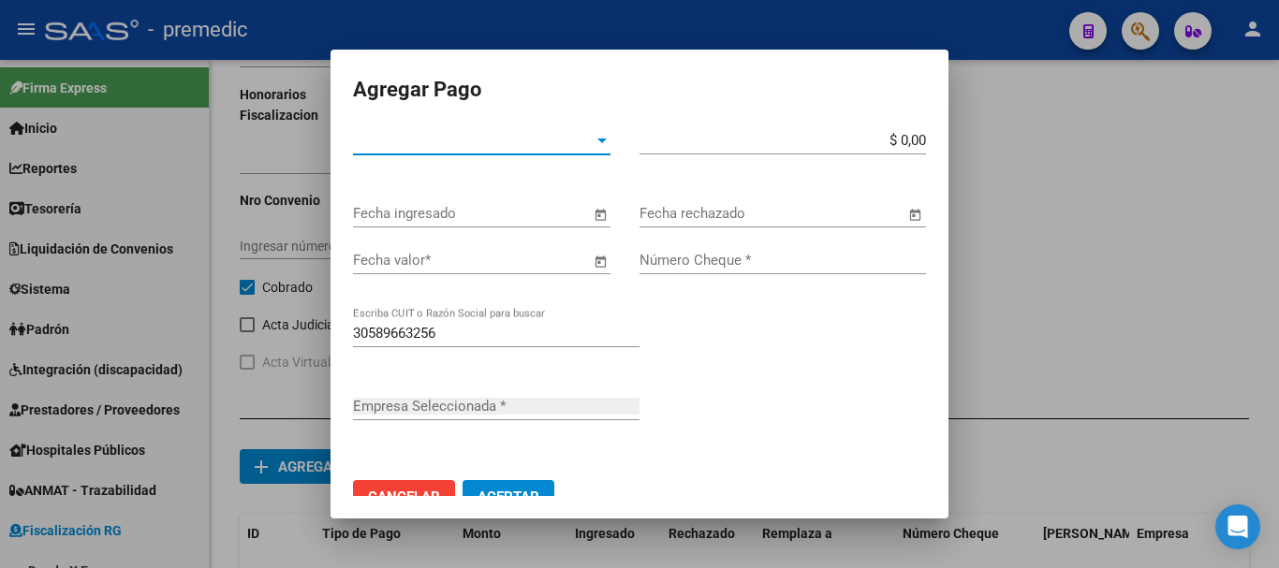
type input "FUNDACION HOSPITALARIA"
click at [594, 144] on div at bounding box center [602, 140] width 17 height 15
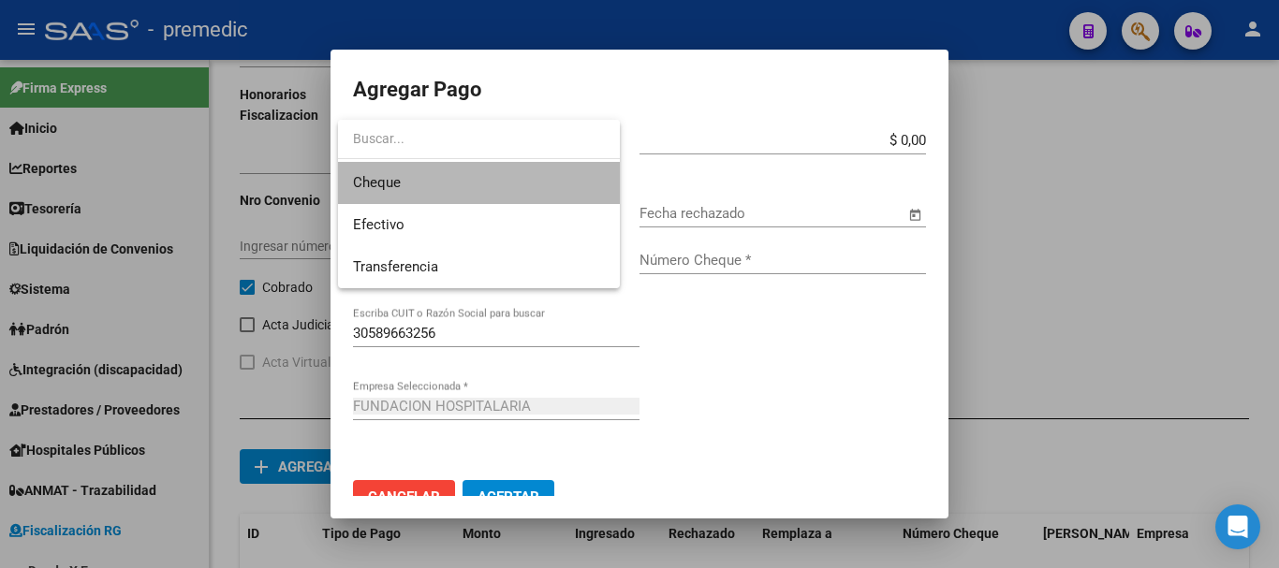
click at [444, 187] on span "Cheque" at bounding box center [479, 183] width 252 height 42
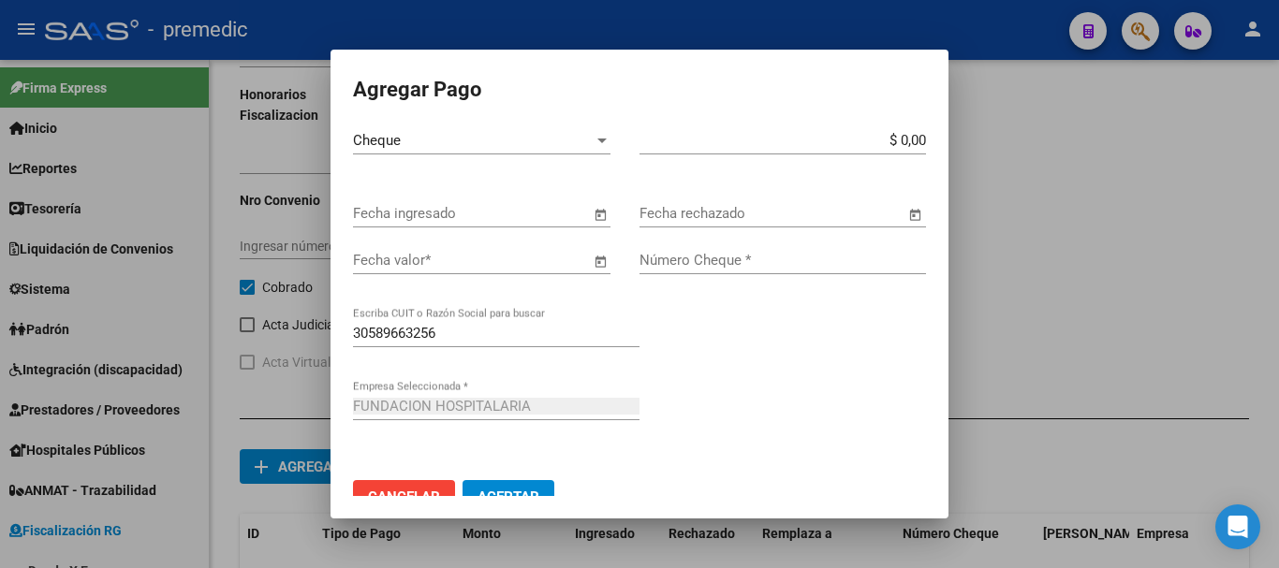
click at [912, 141] on app-form-text-field "$ 0,00 Monto bruto *" at bounding box center [791, 140] width 302 height 17
click at [905, 136] on input "$ 0,00" at bounding box center [783, 140] width 287 height 17
type input "$ 597.161,56"
click at [598, 206] on span "Open calendar" at bounding box center [600, 214] width 45 height 45
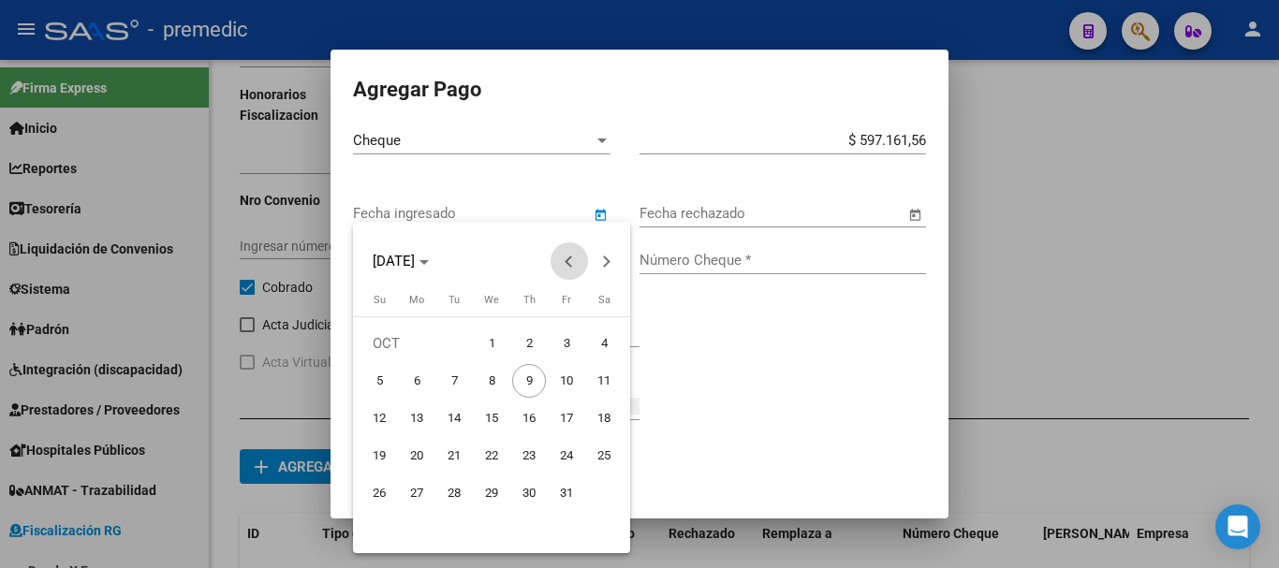
click at [573, 266] on span "Previous month" at bounding box center [569, 261] width 37 height 37
click at [423, 455] on span "15" at bounding box center [417, 456] width 34 height 34
type input "[DATE]"
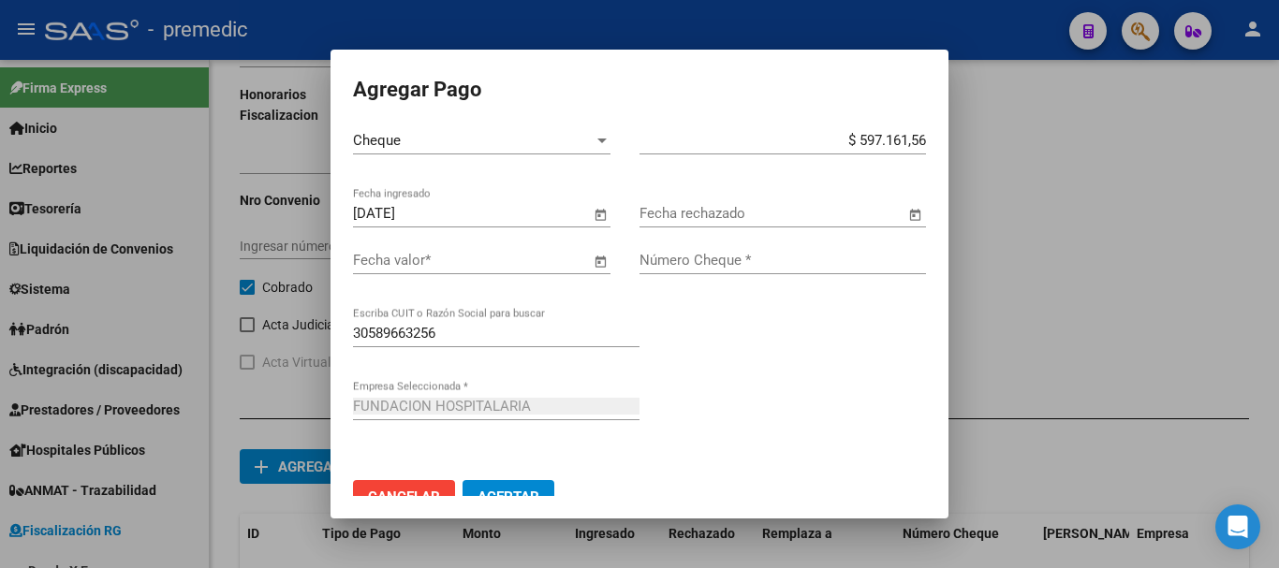
click at [712, 211] on input "Fecha rechazado" at bounding box center [773, 213] width 266 height 17
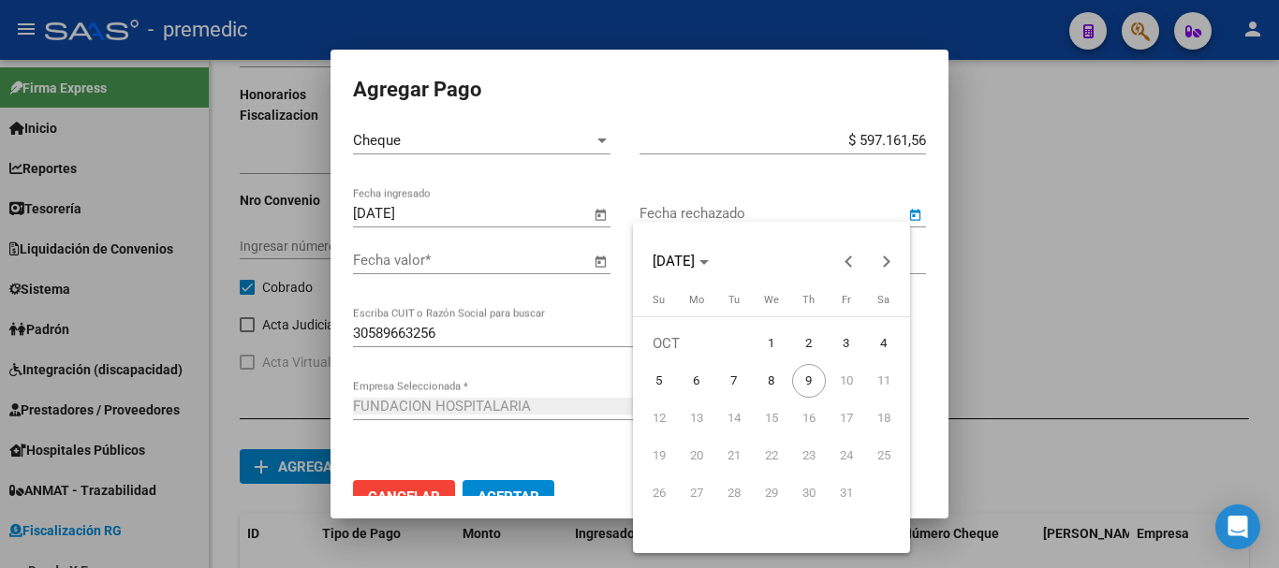
click at [590, 263] on div at bounding box center [639, 284] width 1279 height 568
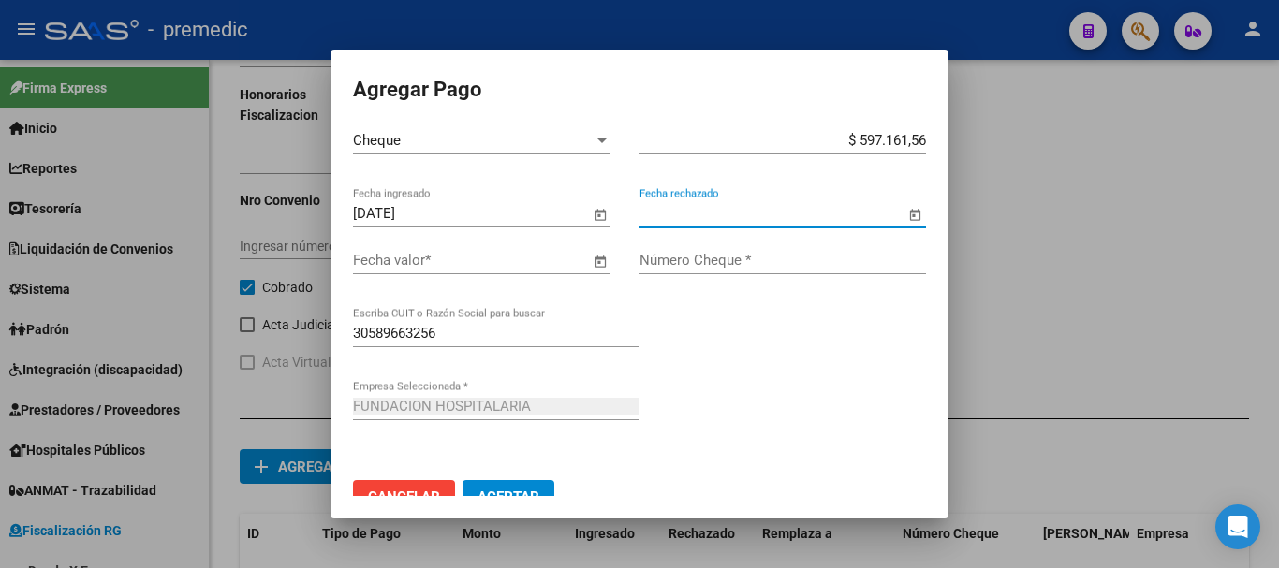
click at [596, 259] on span "Open calendar" at bounding box center [600, 261] width 45 height 45
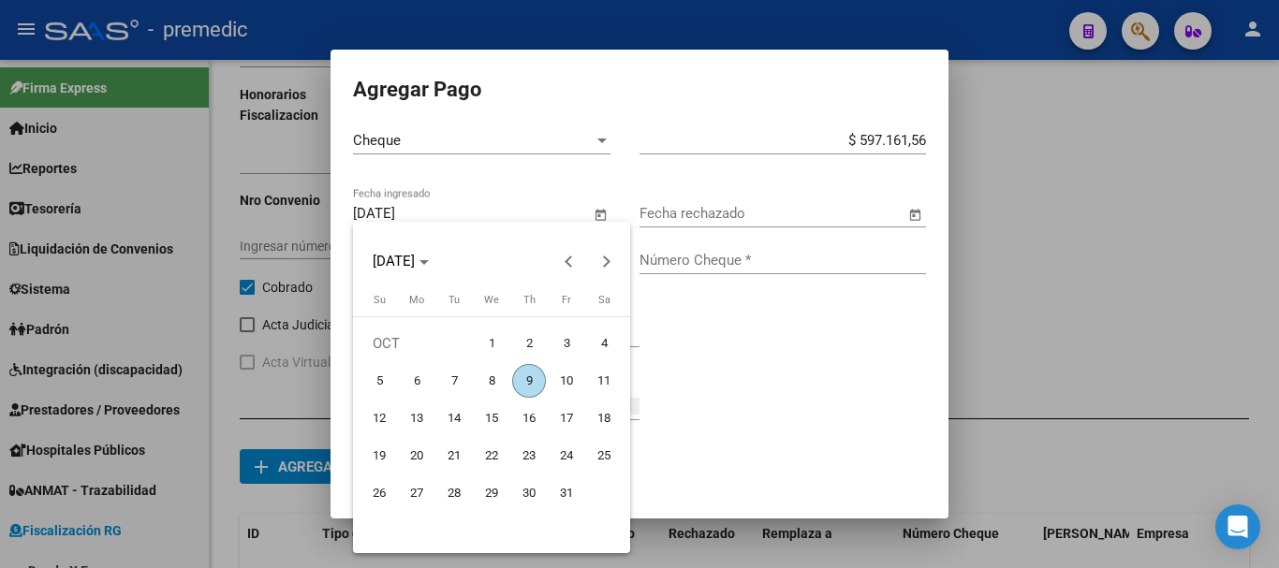
click at [563, 434] on span "17" at bounding box center [567, 419] width 34 height 34
type input "17/10/2025"
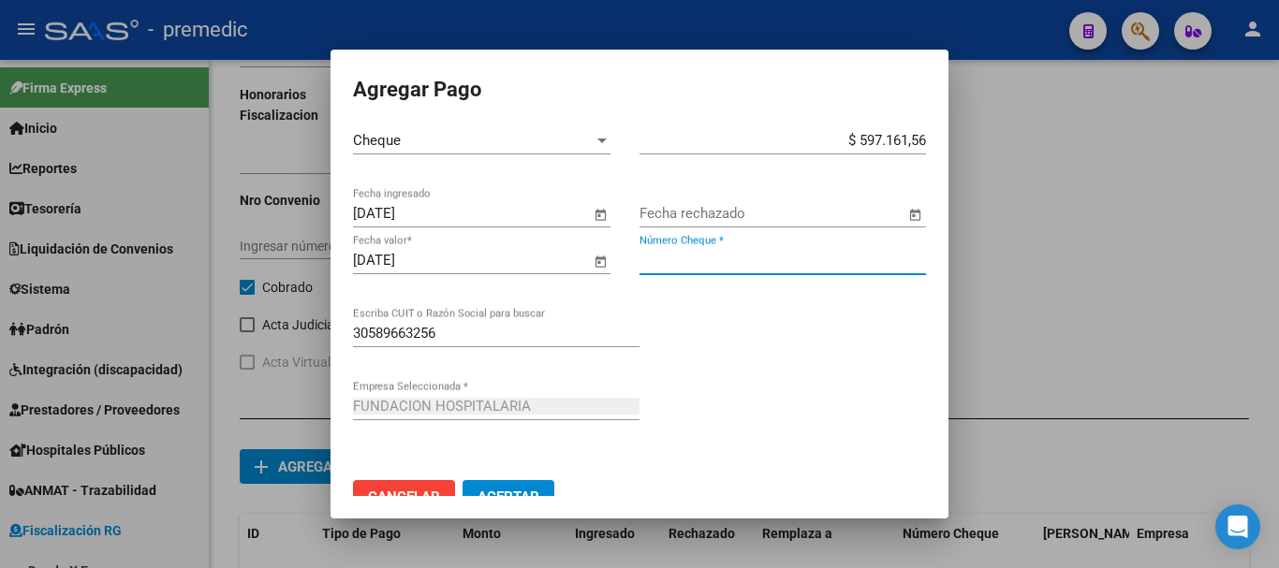
click at [716, 258] on input "Número Cheque *" at bounding box center [783, 260] width 287 height 17
type input "5"
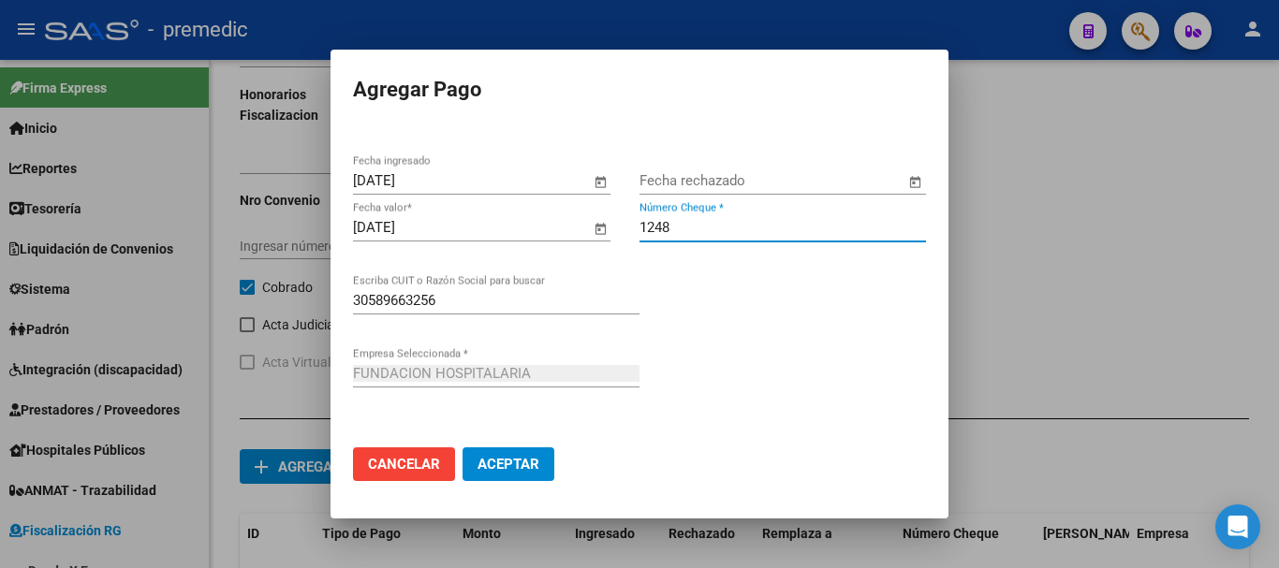
type input "1248"
click at [508, 470] on span "Aceptar" at bounding box center [509, 464] width 62 height 17
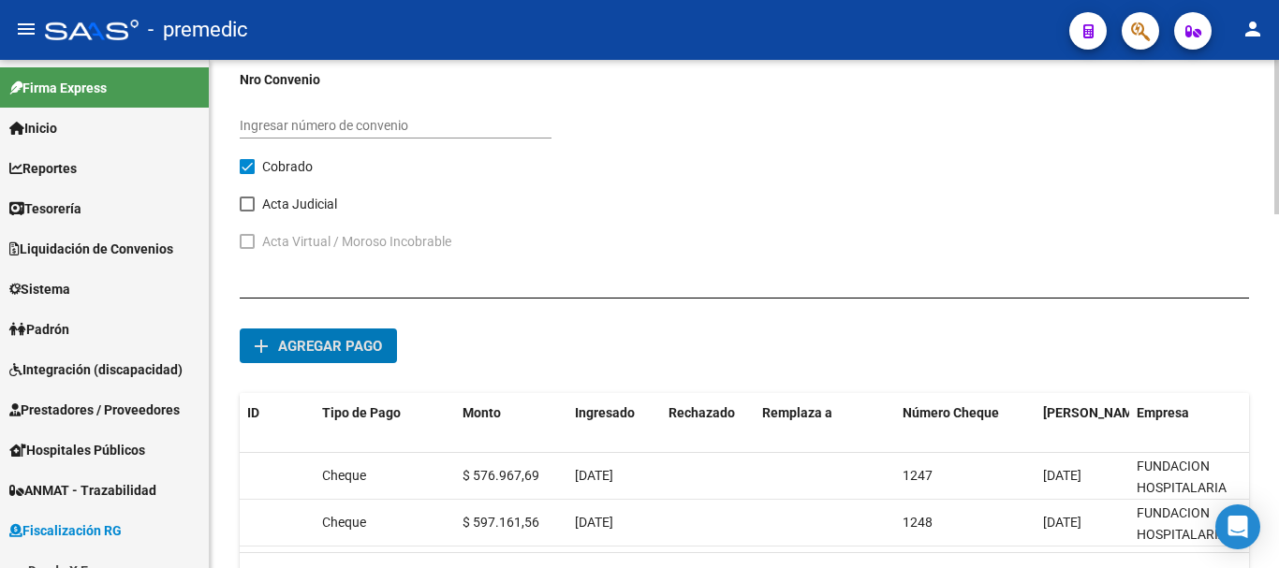
scroll to position [1164, 0]
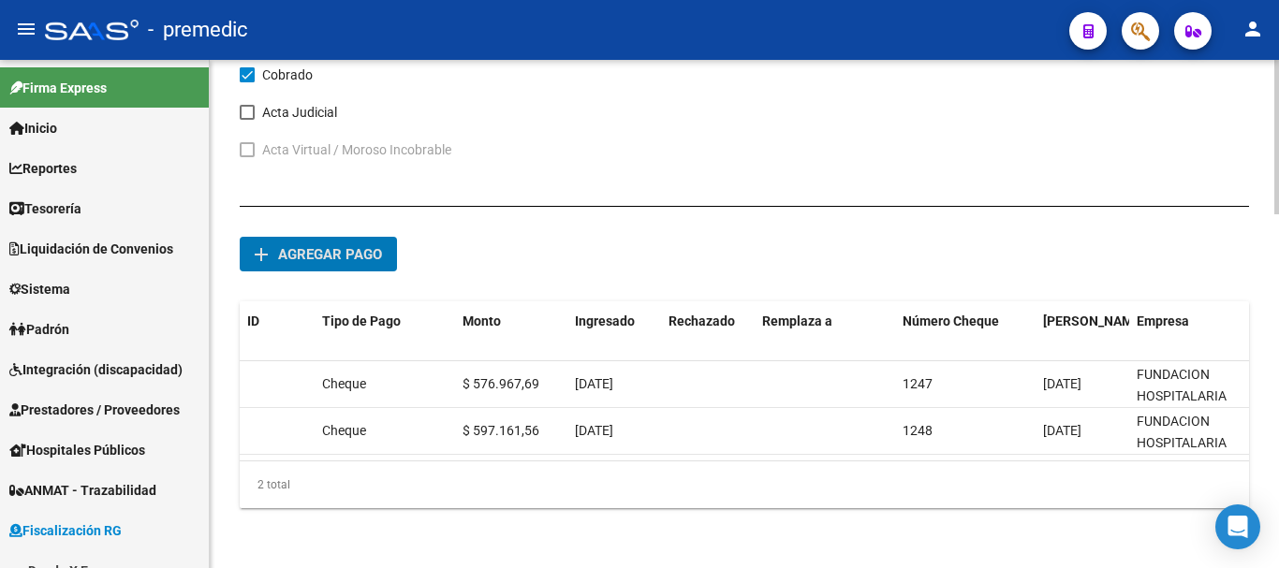
click at [317, 247] on span "Agregar pago" at bounding box center [330, 254] width 104 height 17
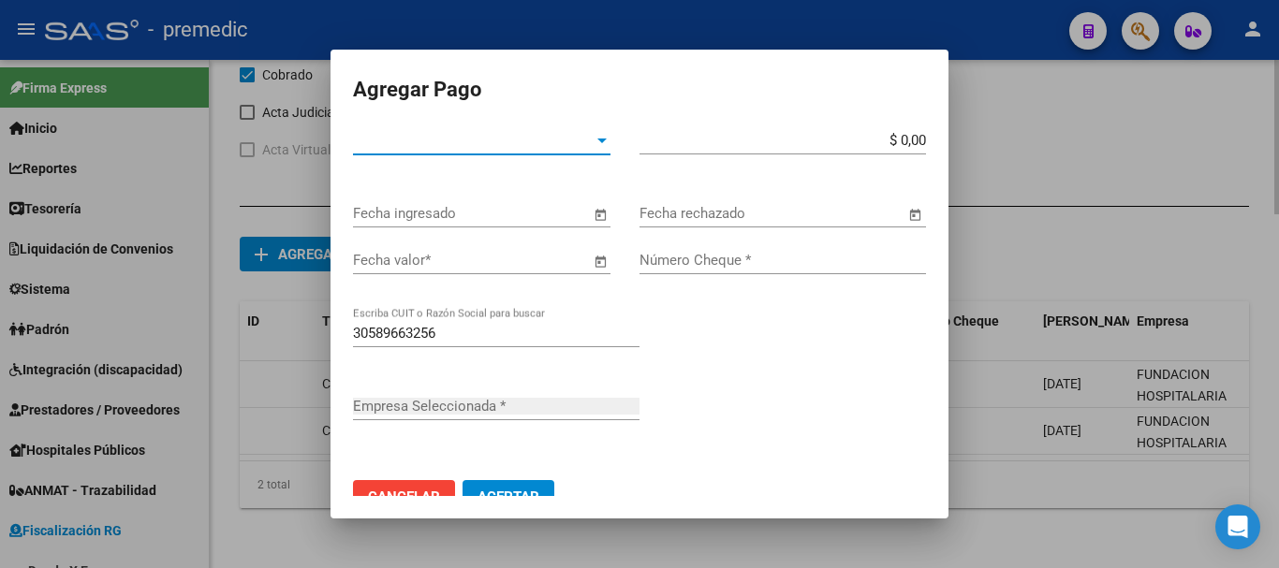
type input "FUNDACION HOSPITALARIA"
click at [537, 141] on span "Tipo de Pago *" at bounding box center [473, 140] width 241 height 17
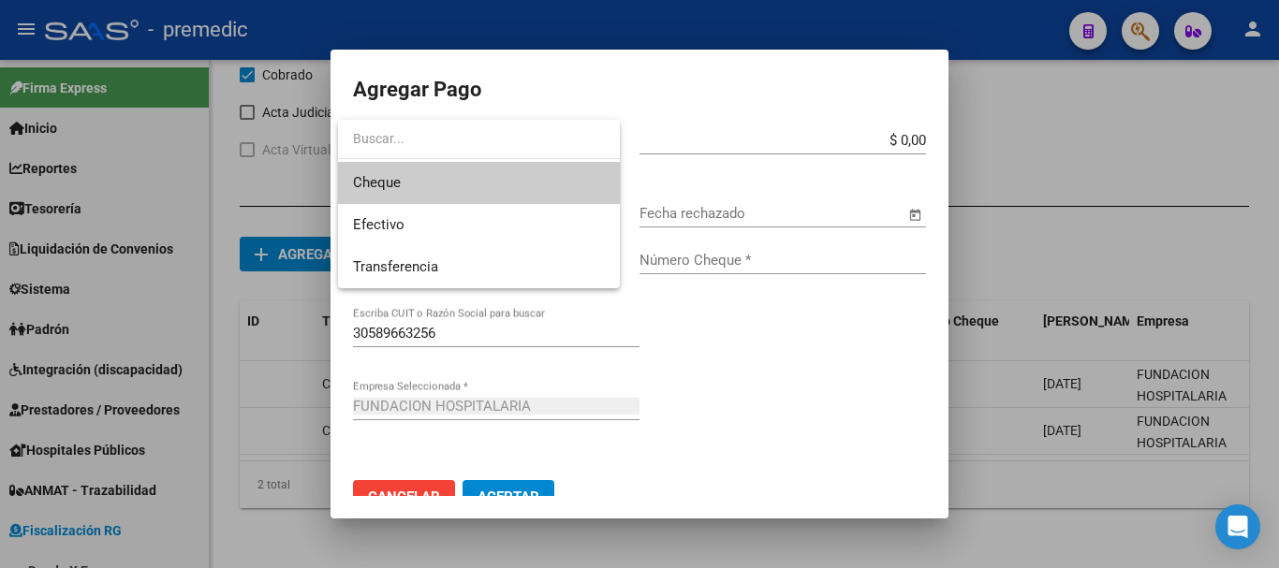
click at [456, 194] on span "Cheque" at bounding box center [479, 183] width 252 height 42
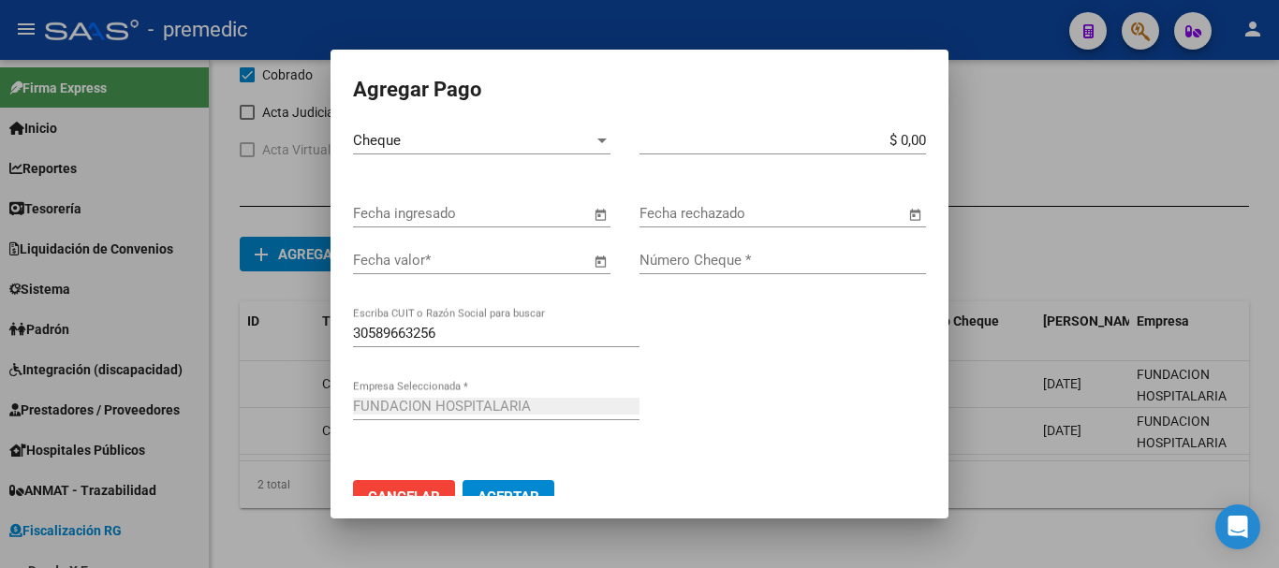
click at [912, 142] on app-form-text-field "$ 0,00 Monto bruto *" at bounding box center [791, 140] width 302 height 17
click at [909, 142] on input "$ 0,00" at bounding box center [783, 140] width 287 height 17
type input "$ 617.355,43"
click at [591, 217] on span "Open calendar" at bounding box center [600, 214] width 45 height 45
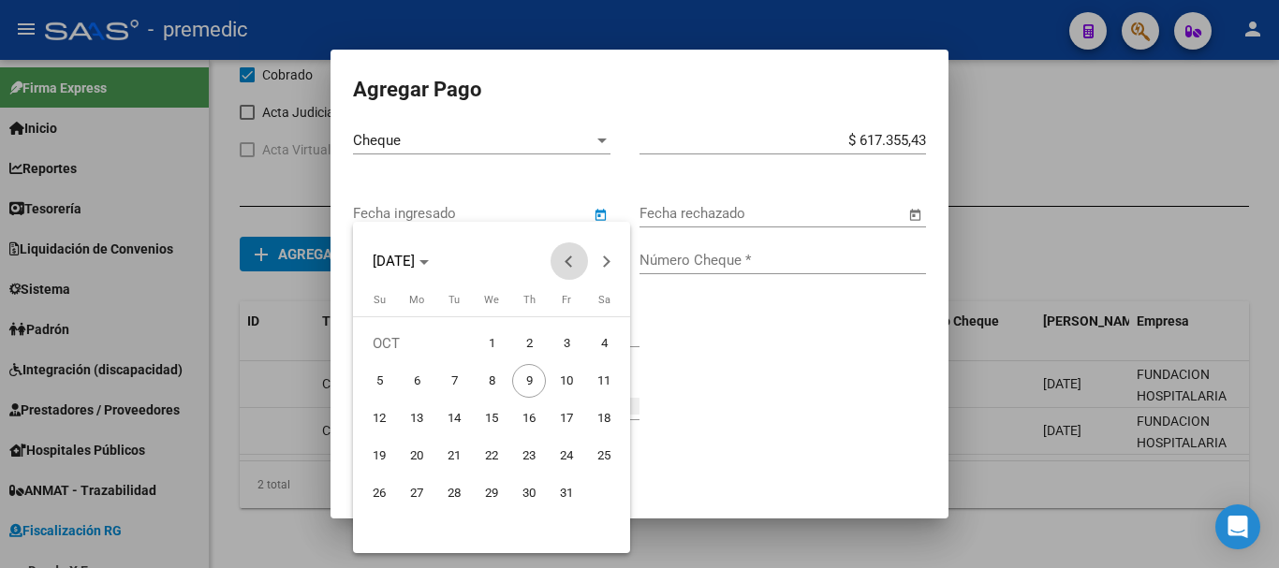
click at [567, 260] on button "Previous month" at bounding box center [569, 261] width 37 height 37
click at [413, 447] on span "15" at bounding box center [417, 456] width 34 height 34
type input "[DATE]"
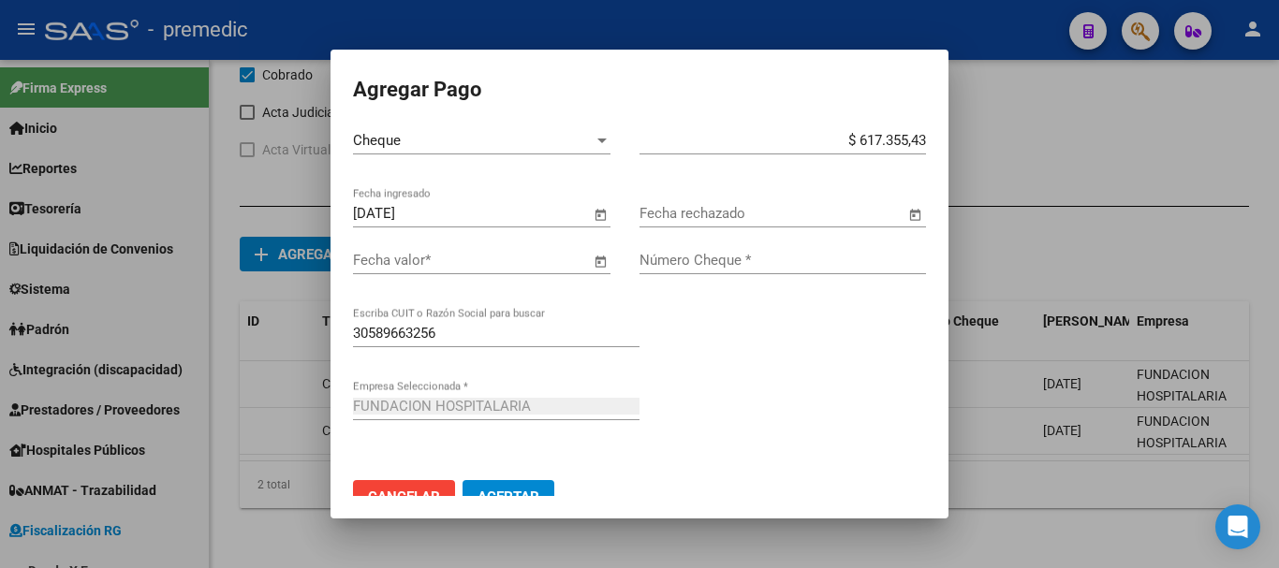
click at [589, 266] on span "Open calendar" at bounding box center [600, 261] width 45 height 45
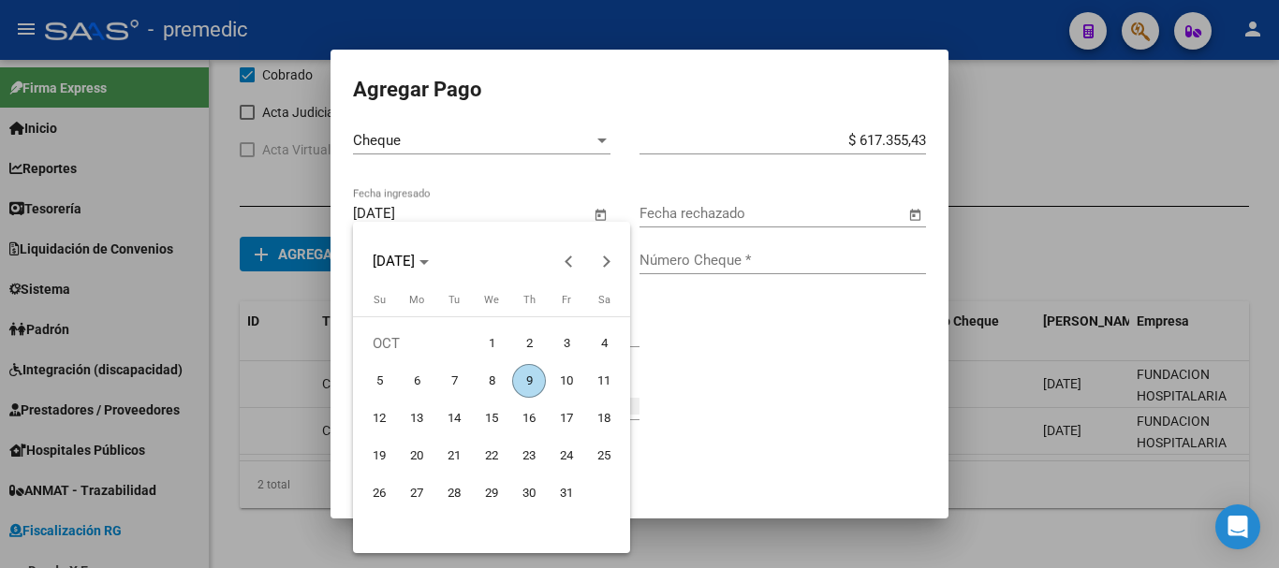
click at [711, 367] on div at bounding box center [639, 284] width 1279 height 568
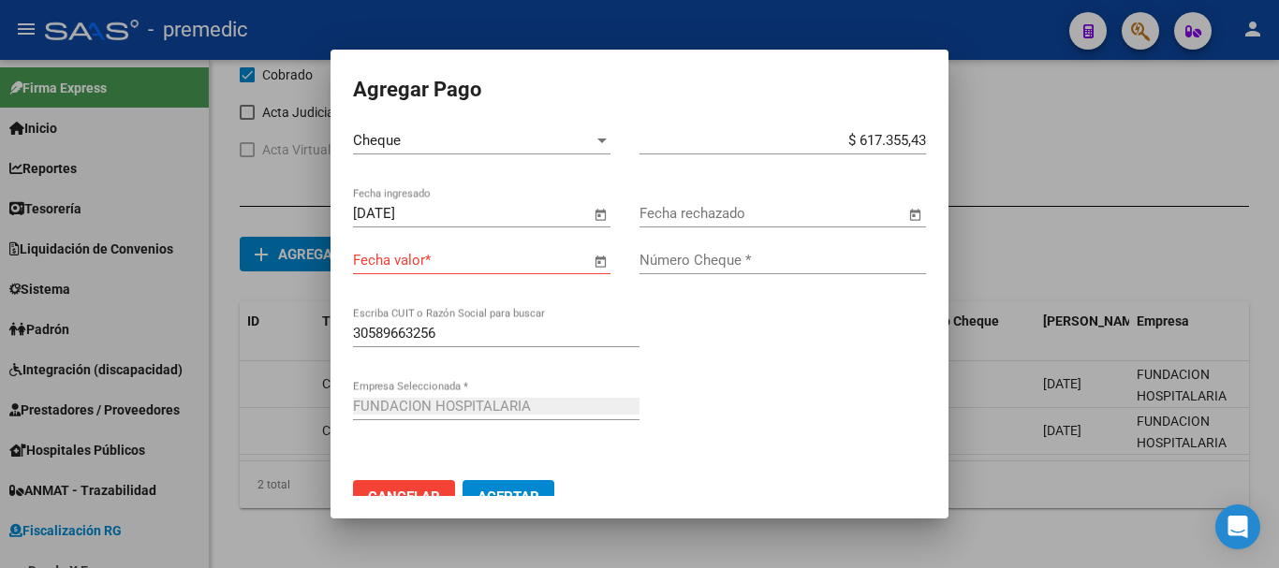
click at [590, 265] on span "Open calendar" at bounding box center [600, 261] width 45 height 45
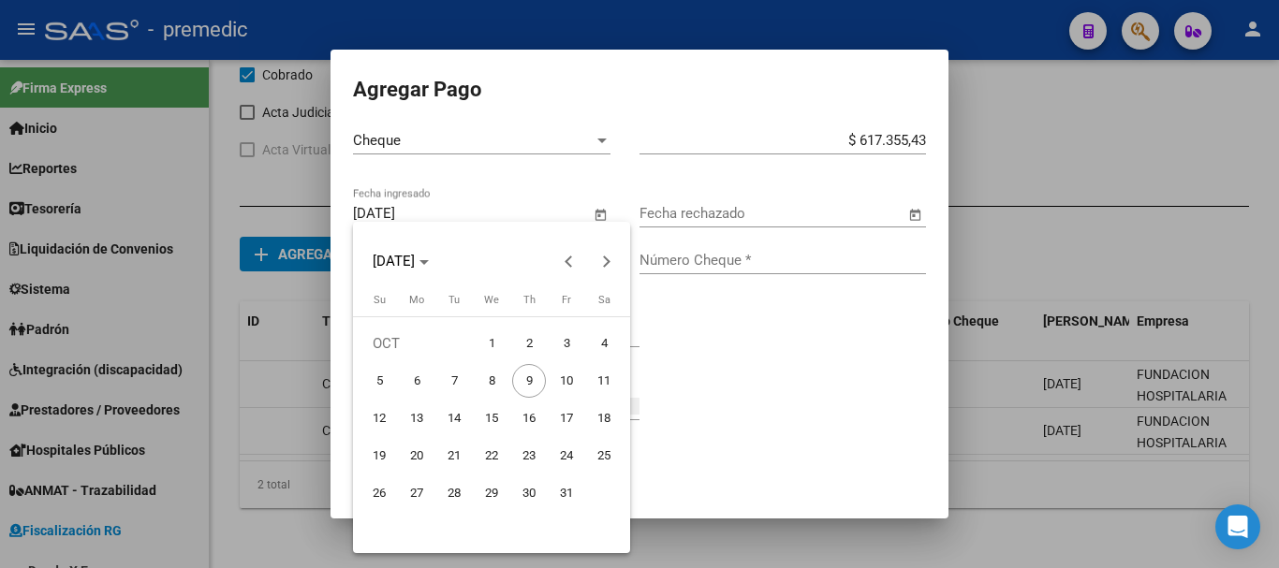
click at [788, 408] on div at bounding box center [639, 284] width 1279 height 568
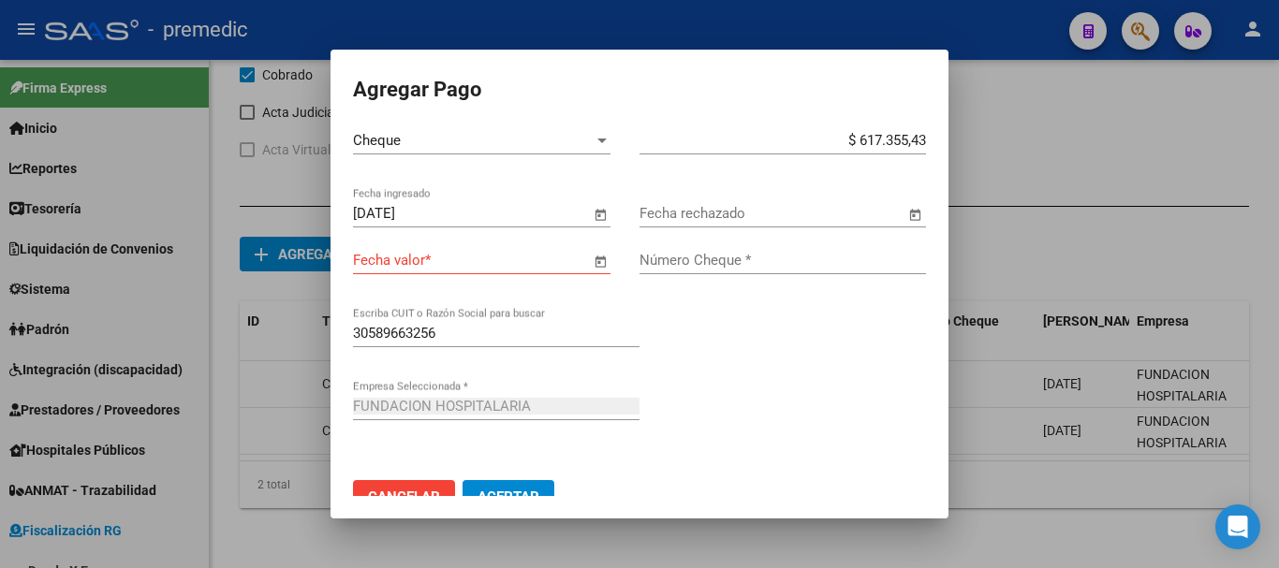
click at [1059, 184] on div at bounding box center [639, 284] width 1279 height 568
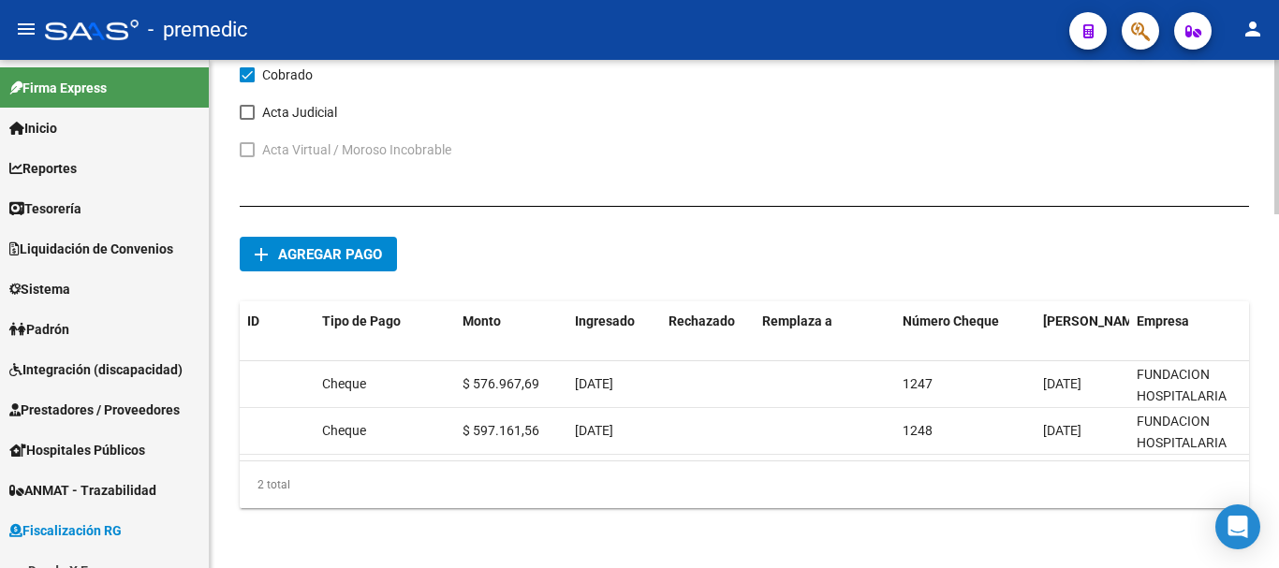
click at [315, 257] on div "add Agregar pago ID Tipo de Pago Monto Ingresado Rechazado Remplaza a Número Ch…" at bounding box center [744, 364] width 1009 height 317
click at [310, 246] on span "Agregar pago" at bounding box center [330, 254] width 104 height 17
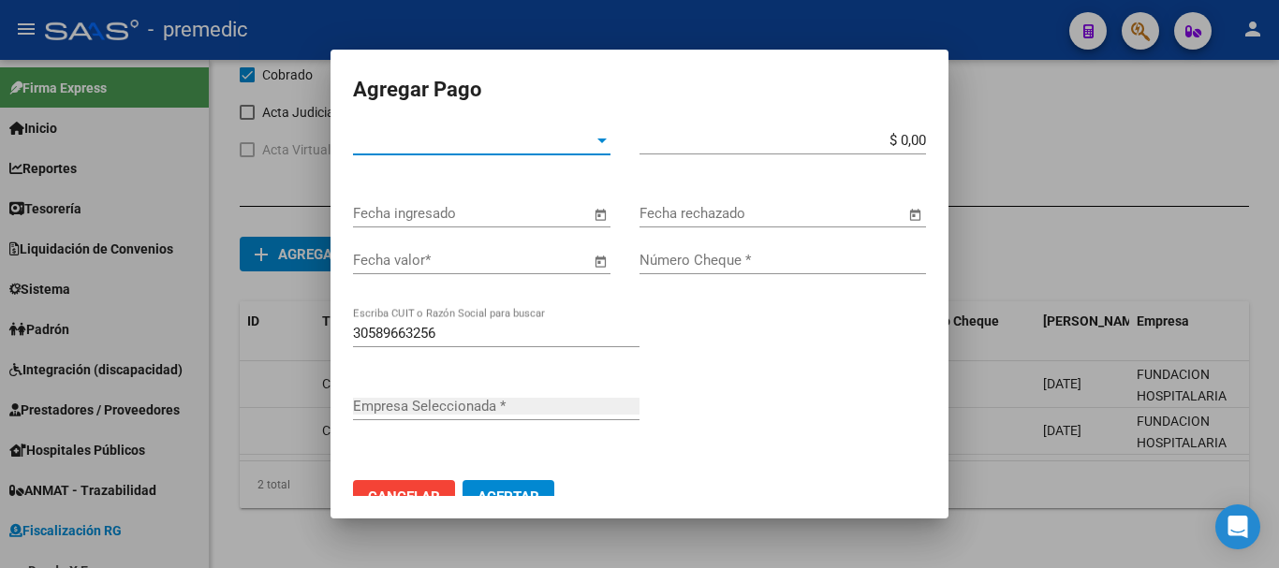
type input "FUNDACION HOSPITALARIA"
click at [523, 138] on span "Tipo de Pago *" at bounding box center [473, 140] width 241 height 17
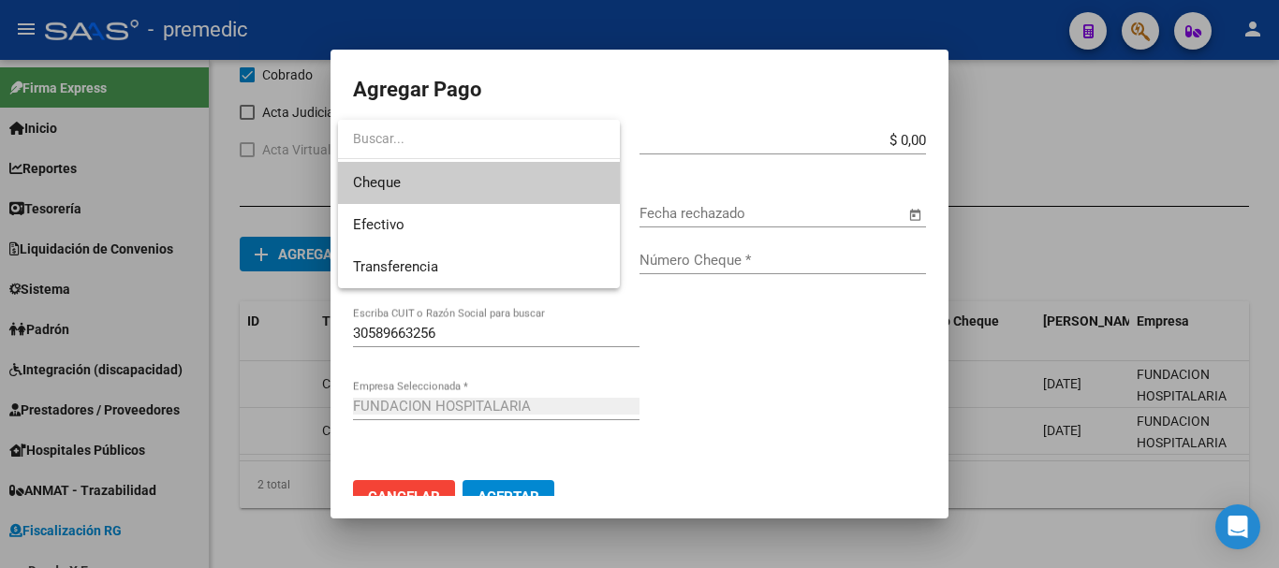
click at [407, 183] on span "Cheque" at bounding box center [479, 183] width 252 height 42
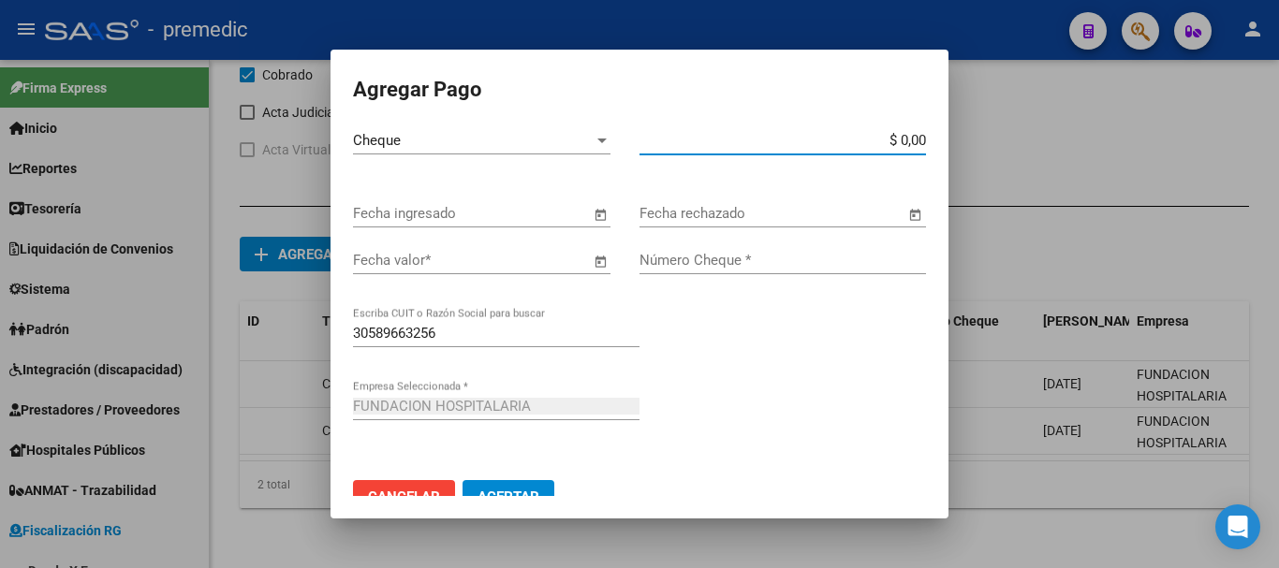
click at [904, 136] on input "$ 0,00" at bounding box center [783, 140] width 287 height 17
type input "$ 617.355,43"
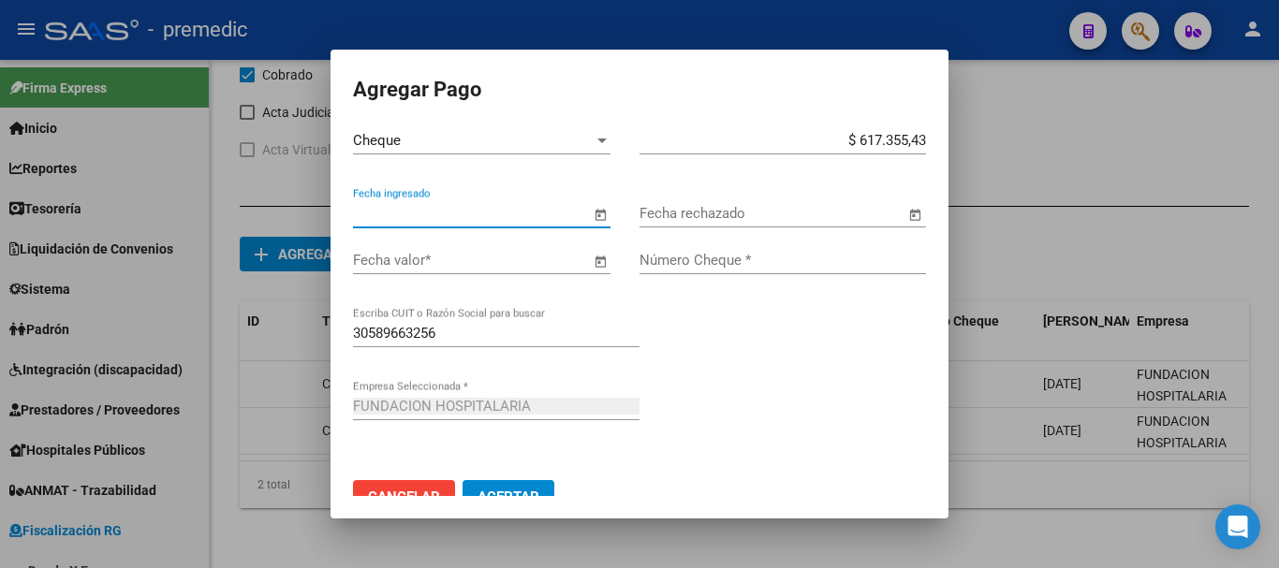
click at [423, 213] on input "Fecha ingresado" at bounding box center [471, 213] width 237 height 17
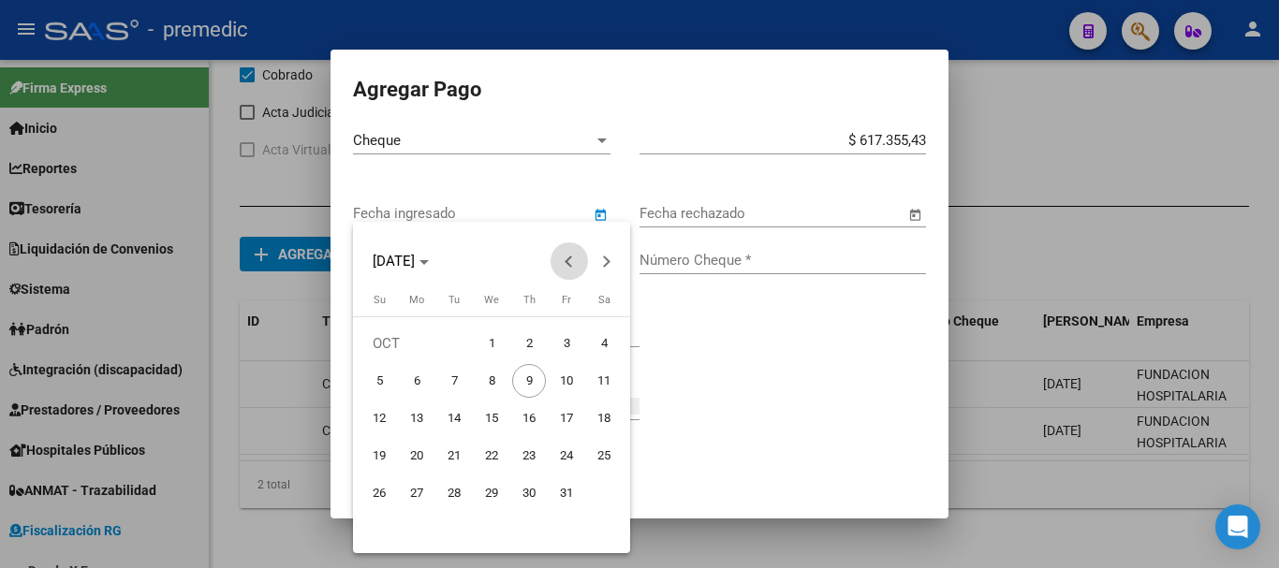
click at [558, 258] on span "Previous month" at bounding box center [569, 261] width 37 height 37
click at [411, 456] on span "15" at bounding box center [417, 456] width 34 height 34
type input "[DATE]"
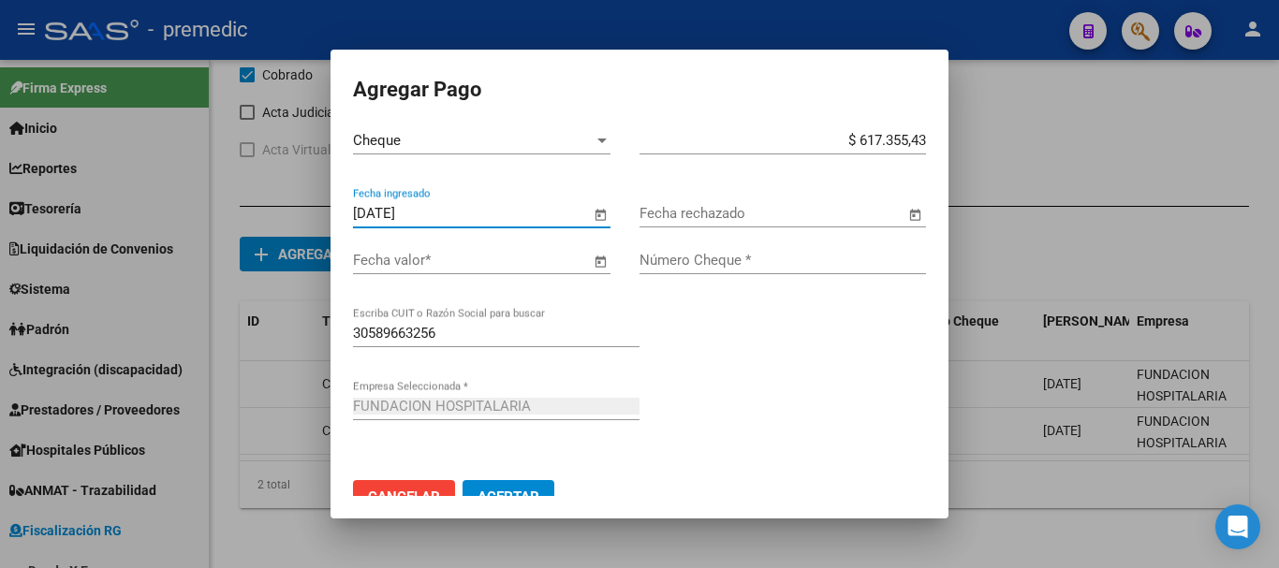
click at [597, 260] on span "Open calendar" at bounding box center [600, 261] width 45 height 45
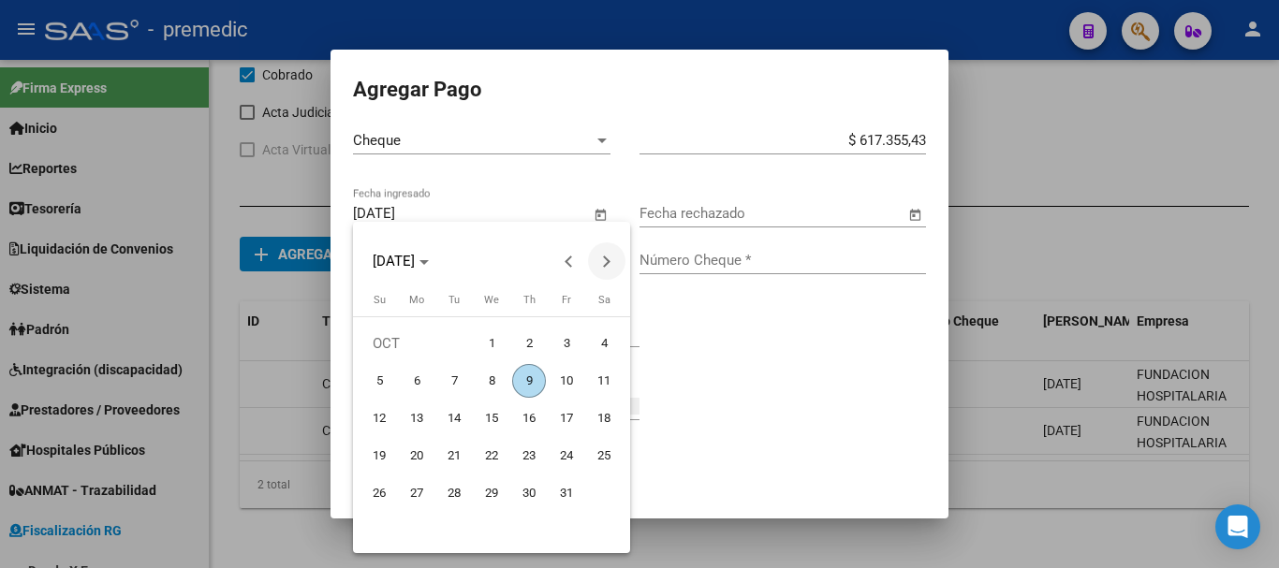
click at [590, 265] on span "Next month" at bounding box center [606, 261] width 37 height 37
click at [410, 461] on span "17" at bounding box center [417, 456] width 34 height 34
type input "17/11/2025"
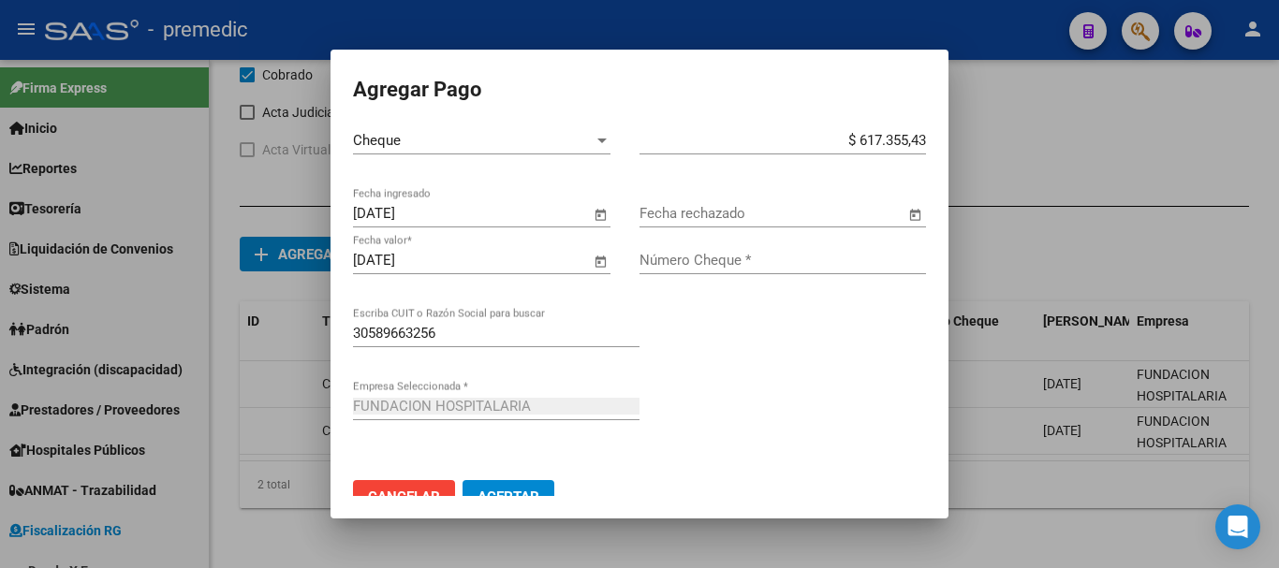
click at [858, 258] on input "Número Cheque *" at bounding box center [783, 260] width 287 height 17
type input "1249"
click at [695, 361] on div "30589663256 Escriba CUIT o Razón Social para buscar" at bounding box center [639, 355] width 573 height 73
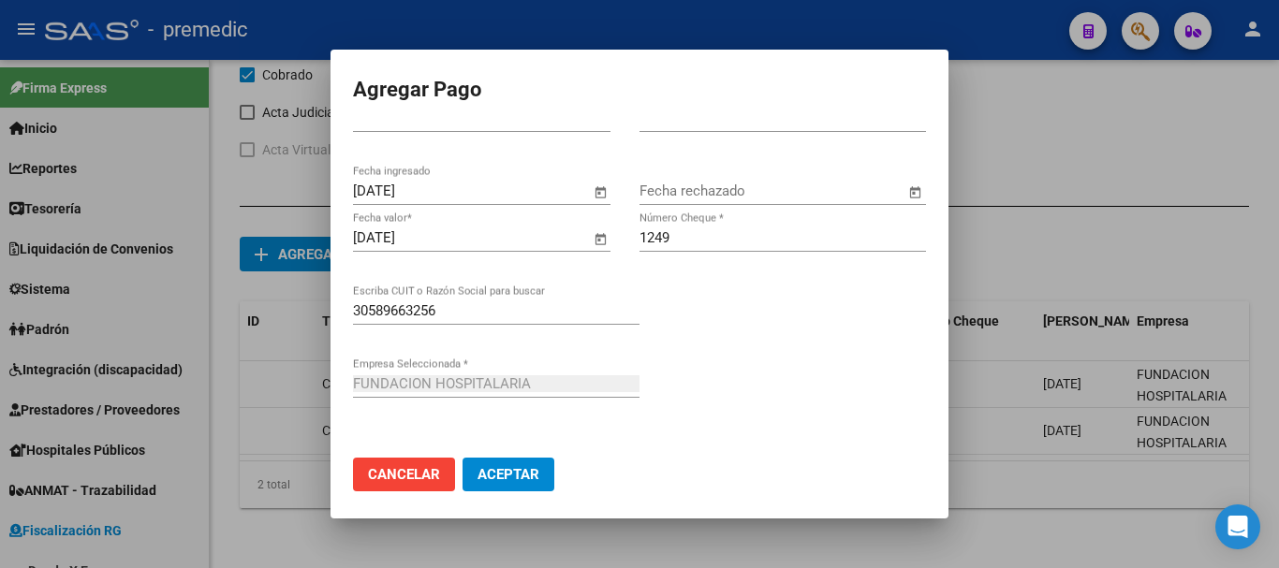
scroll to position [33, 0]
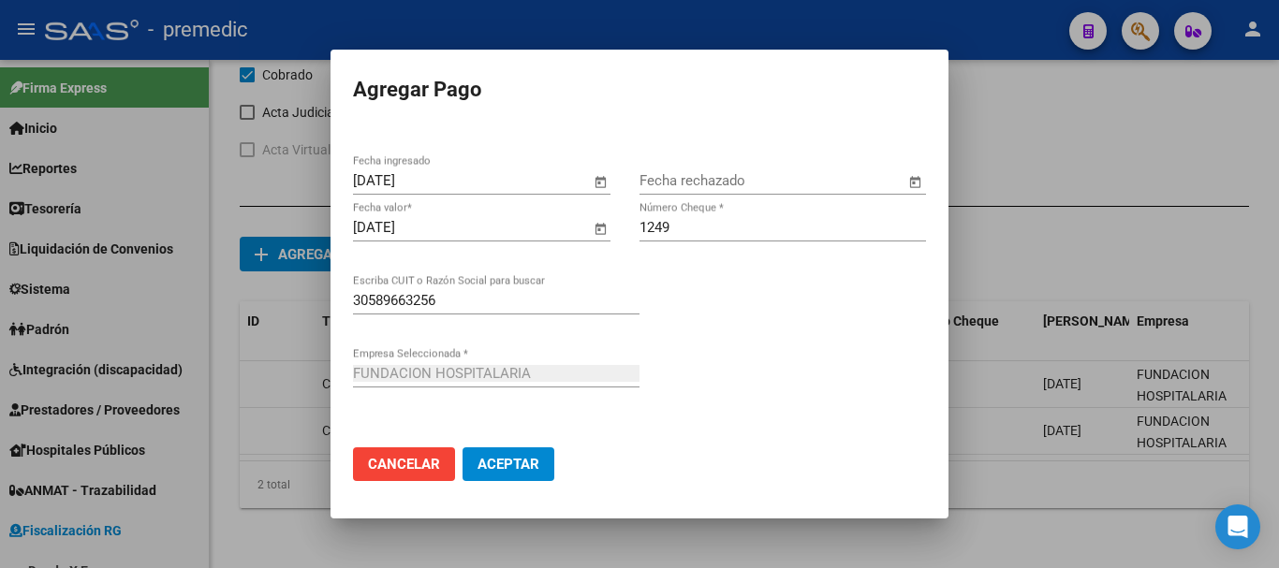
click at [521, 467] on span "Aceptar" at bounding box center [509, 464] width 62 height 17
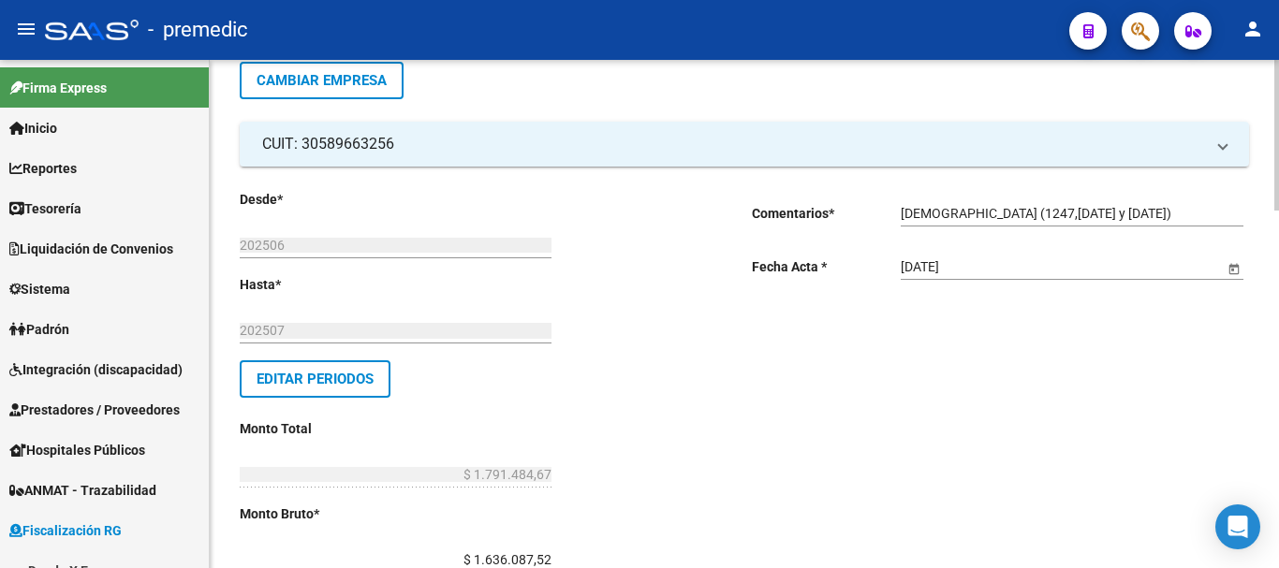
scroll to position [0, 0]
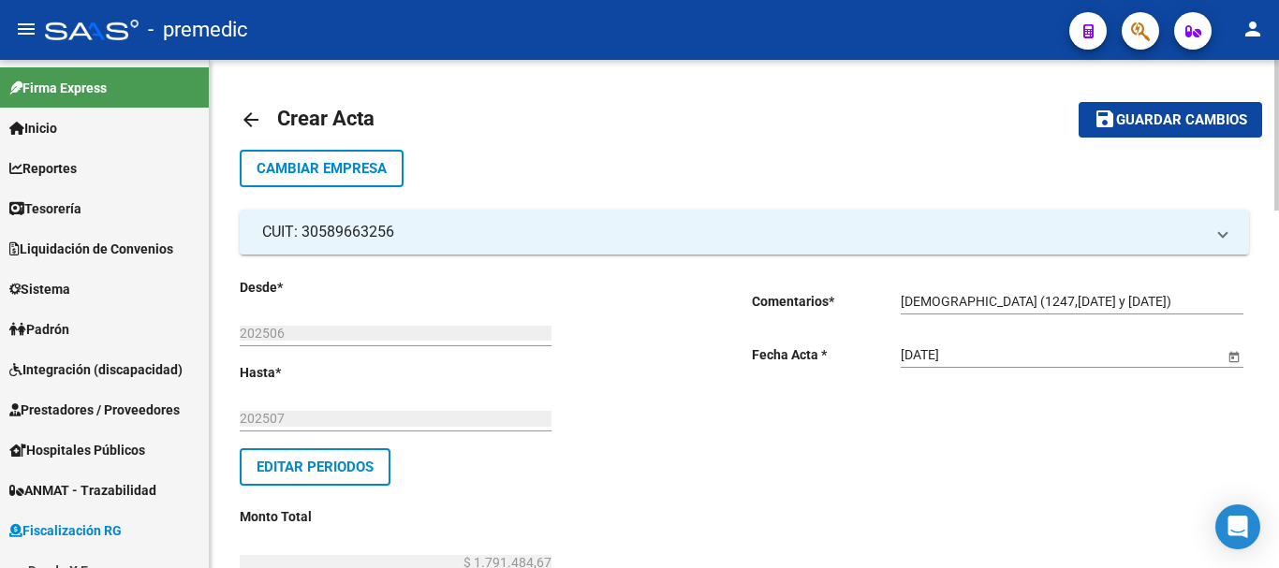
click at [1143, 117] on span "Guardar cambios" at bounding box center [1181, 120] width 131 height 17
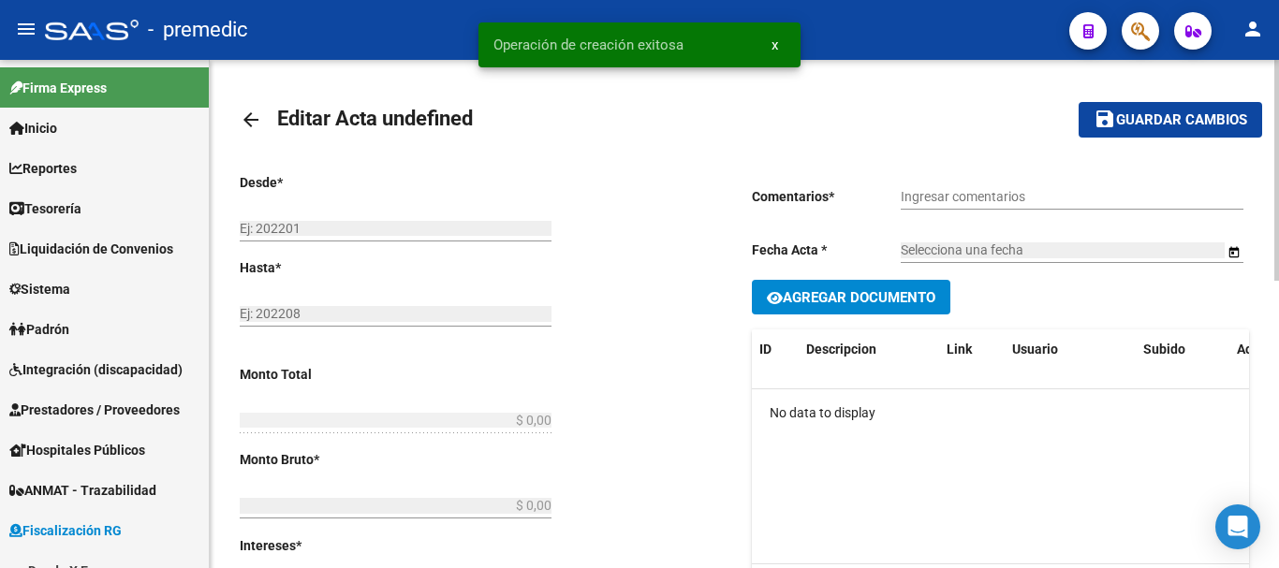
type input "202506"
type input "202507"
type input "$ 1.791.484,67"
type input "$ 1.636.087,52"
type input "$ 155.397,15"
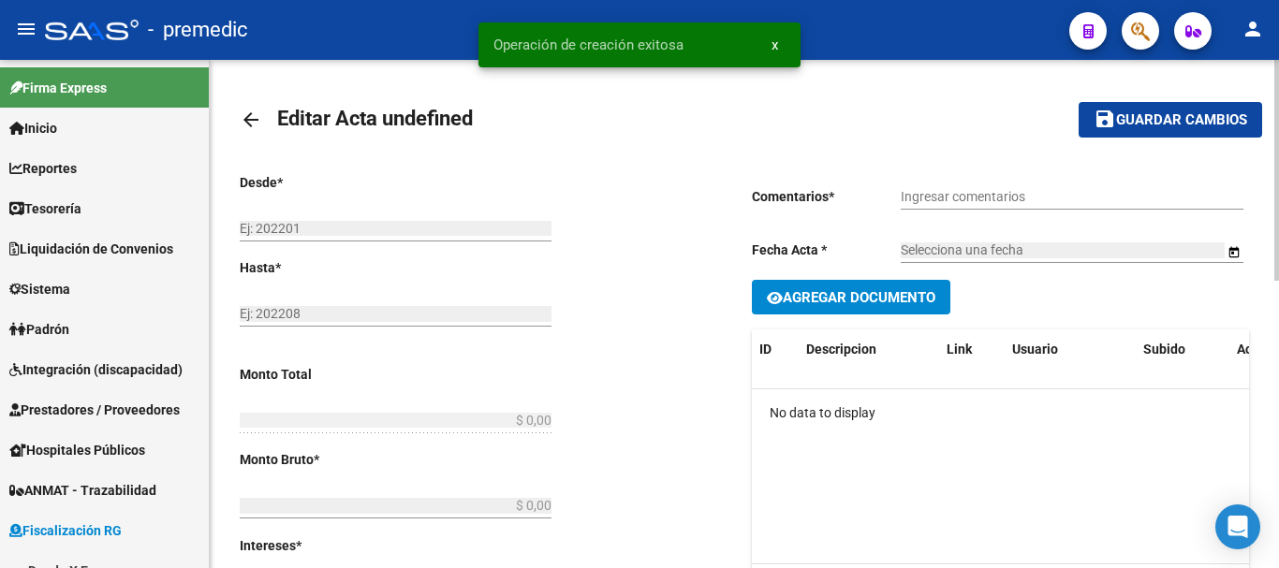
type input "000050"
checkbox input "true"
type input "Echeqs (1247,1248 y 1249)"
type input "[DATE]"
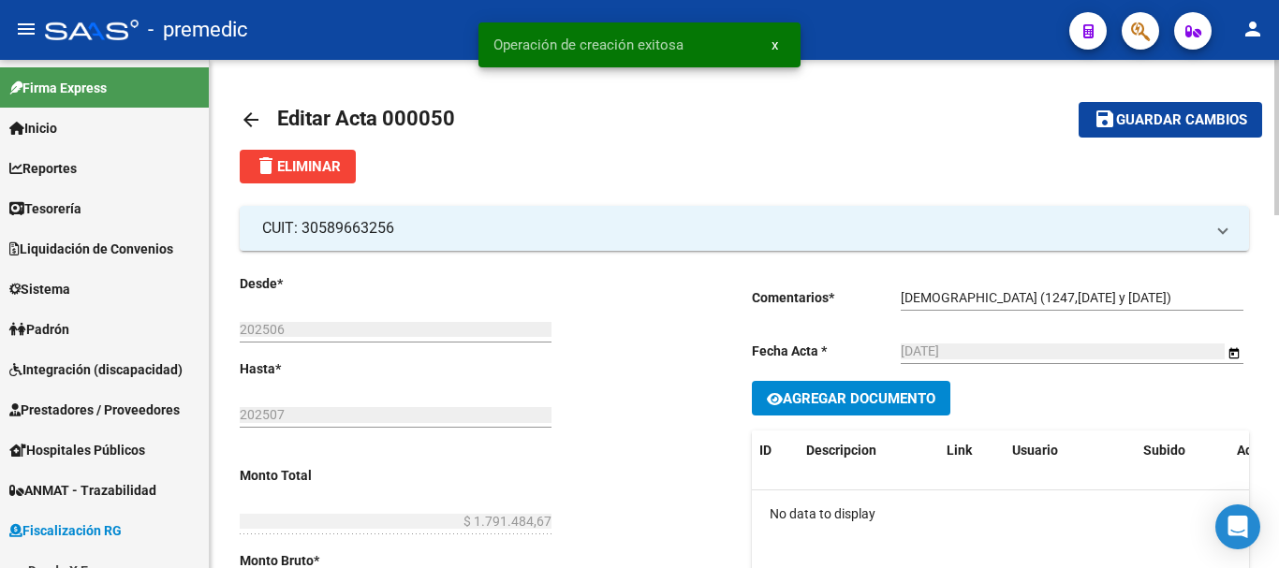
click at [250, 126] on mat-icon "arrow_back" at bounding box center [251, 120] width 22 height 22
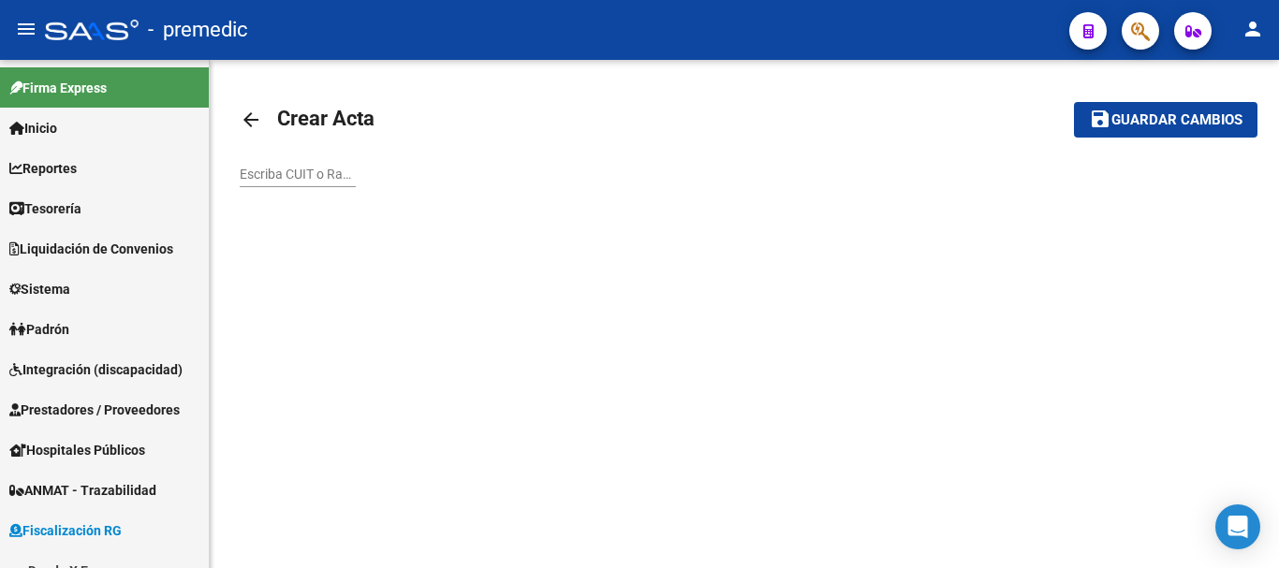
click at [230, 118] on div "arrow_back Crear Acta save Guardar cambios Escriba CUIT o Razón Social para bus…" at bounding box center [744, 154] width 1069 height 188
click at [249, 124] on mat-icon "arrow_back" at bounding box center [251, 120] width 22 height 22
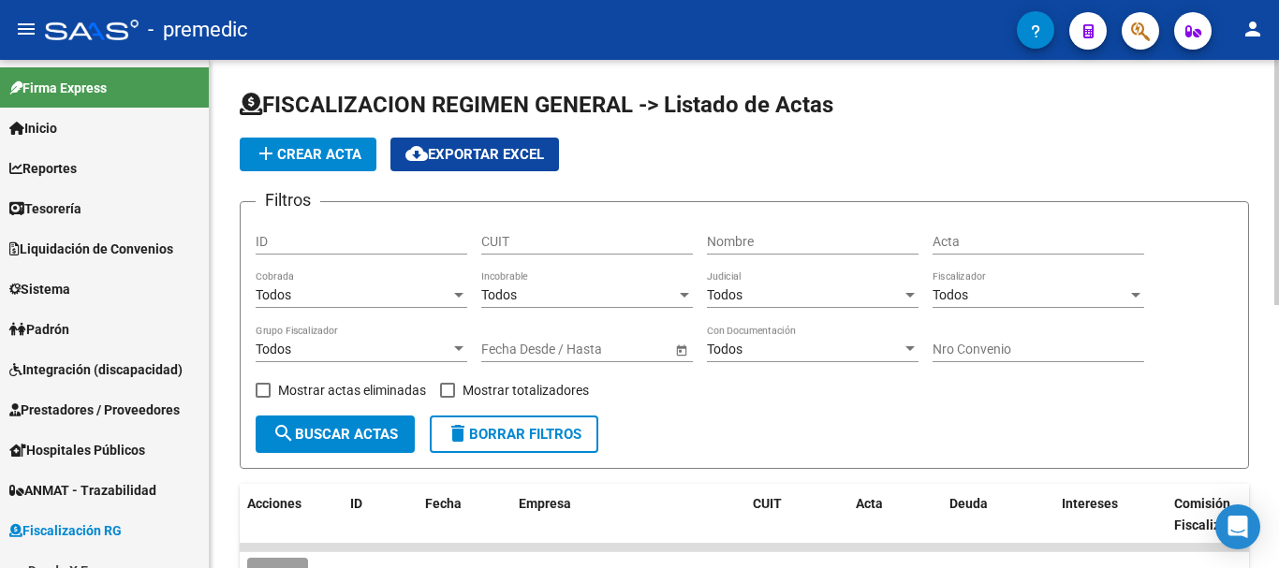
click at [332, 151] on span "add Crear Acta" at bounding box center [308, 154] width 107 height 17
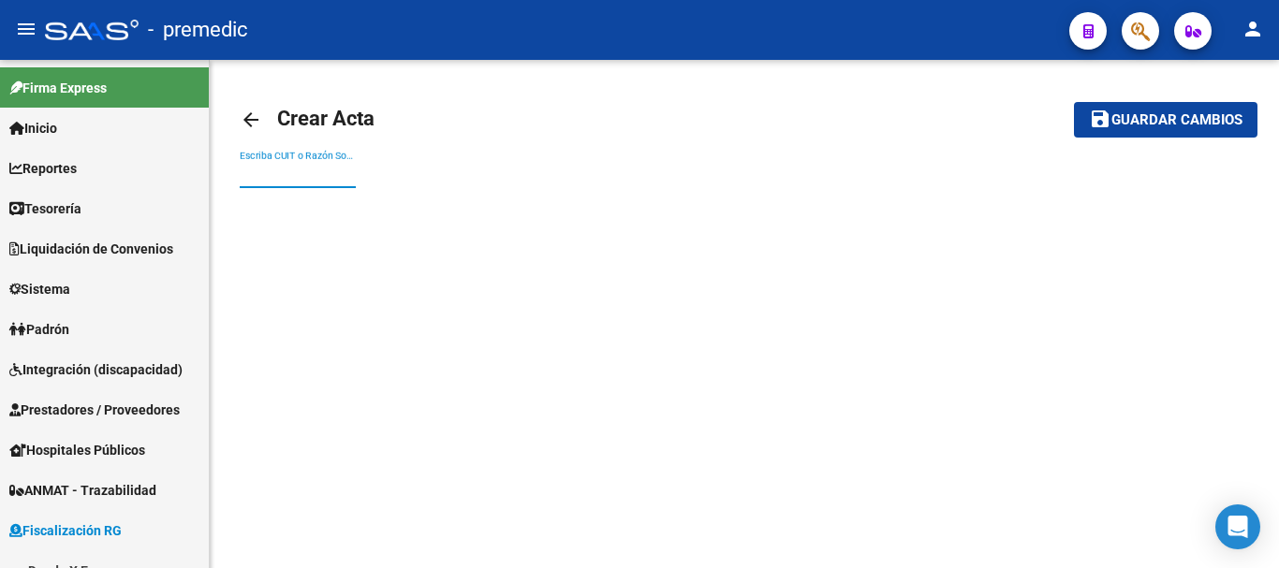
click at [288, 171] on input "Escriba CUIT o Razón Social para buscar" at bounding box center [298, 175] width 116 height 16
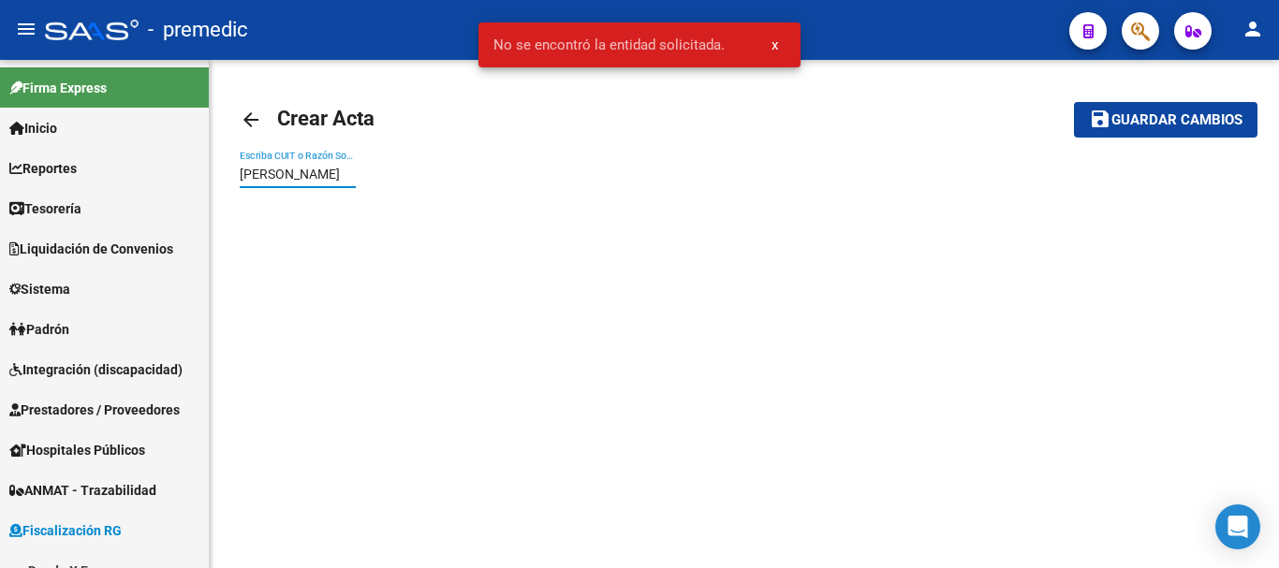
click at [279, 167] on input "ramos olga" at bounding box center [298, 175] width 116 height 16
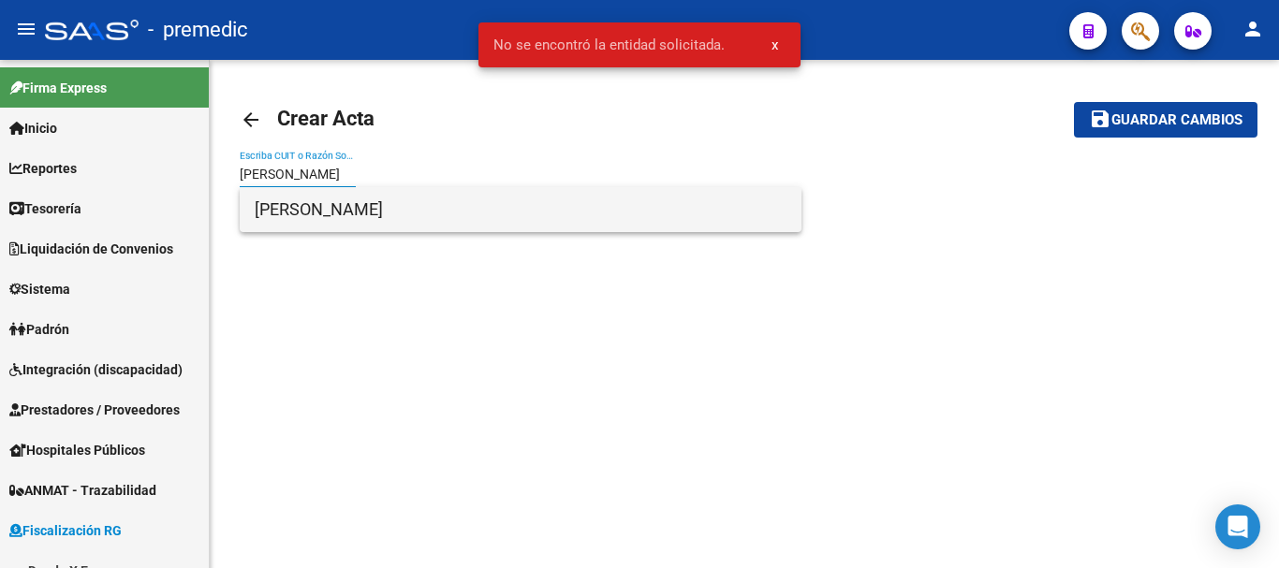
type input "ramos olga"
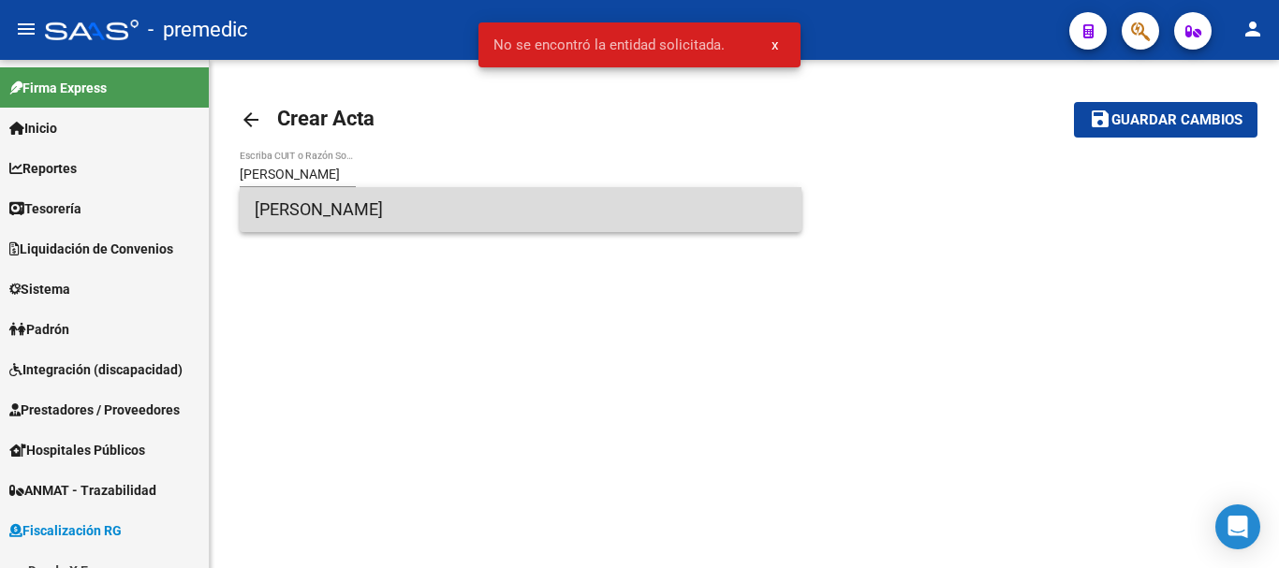
click at [345, 213] on span "RAMOS OLGA GRACIELA" at bounding box center [521, 209] width 532 height 45
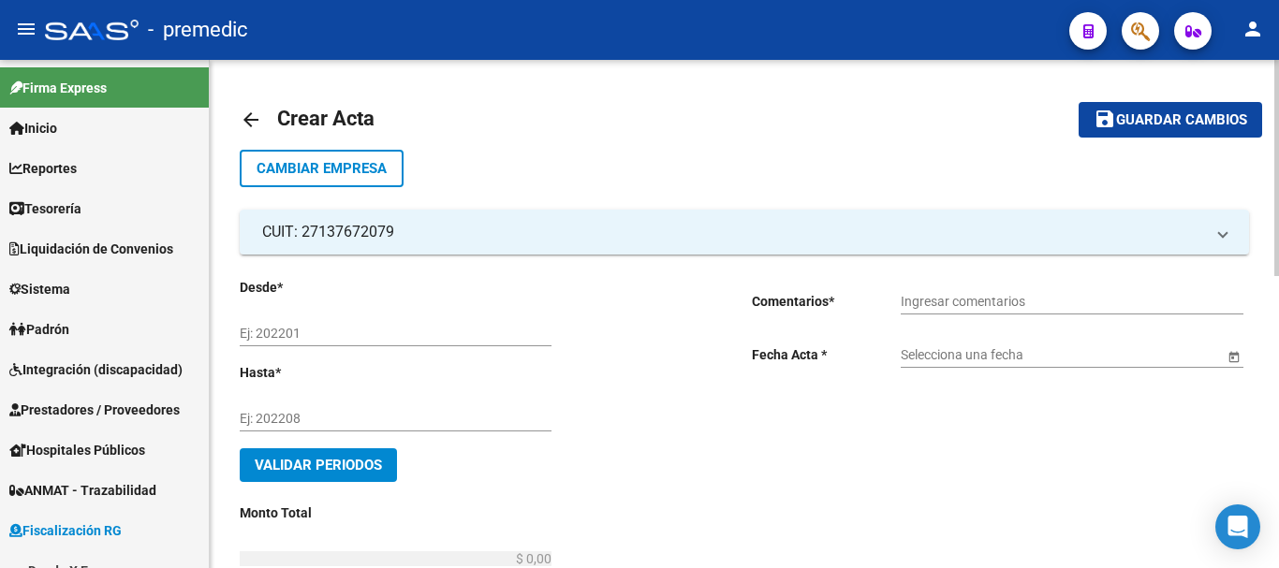
click at [243, 331] on input "Ej: 202201" at bounding box center [396, 334] width 312 height 16
type input "0"
type input "202501"
click at [287, 407] on div "Ej: 202208" at bounding box center [396, 412] width 312 height 37
type input "202503"
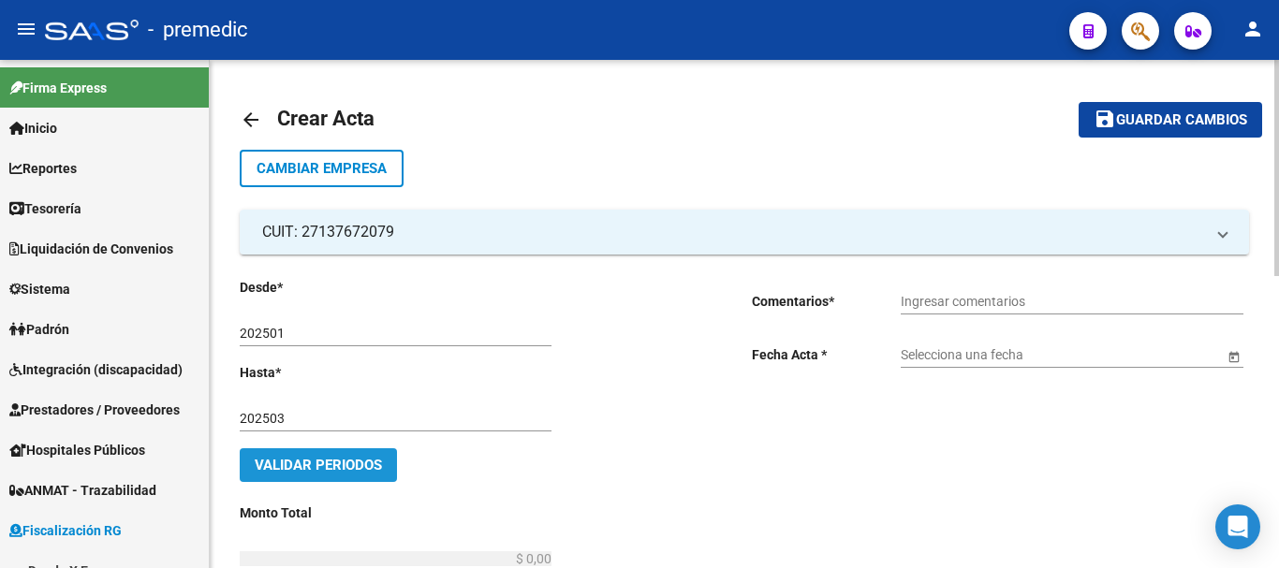
click at [375, 467] on span "Validar Periodos" at bounding box center [318, 465] width 127 height 17
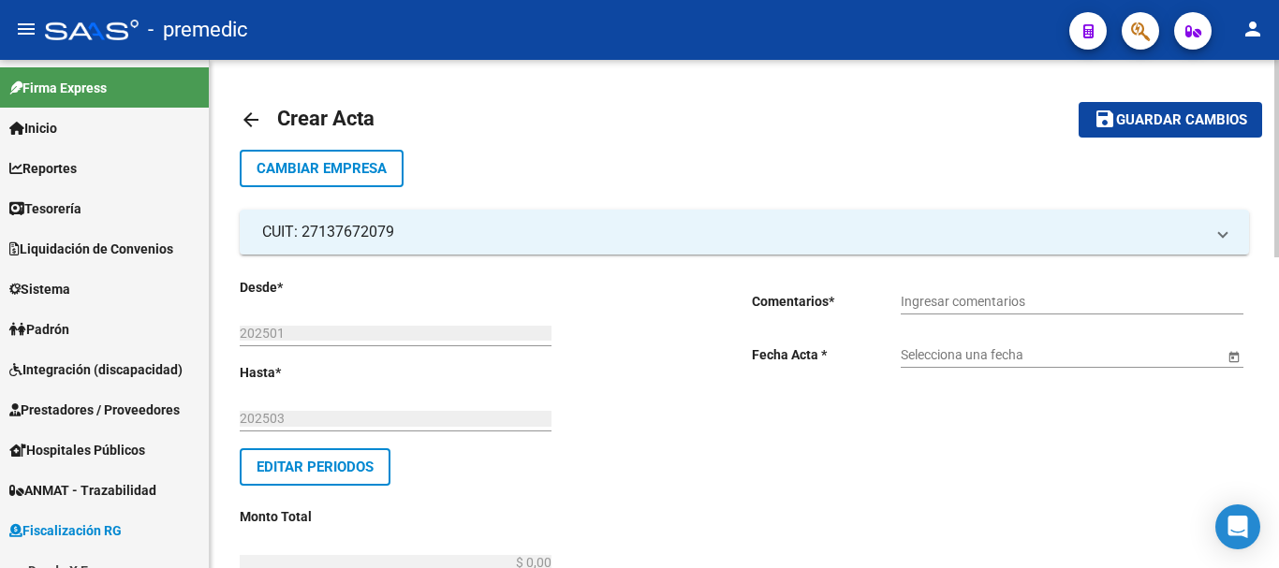
click at [959, 306] on input "Ingresar comentarios" at bounding box center [1072, 302] width 343 height 16
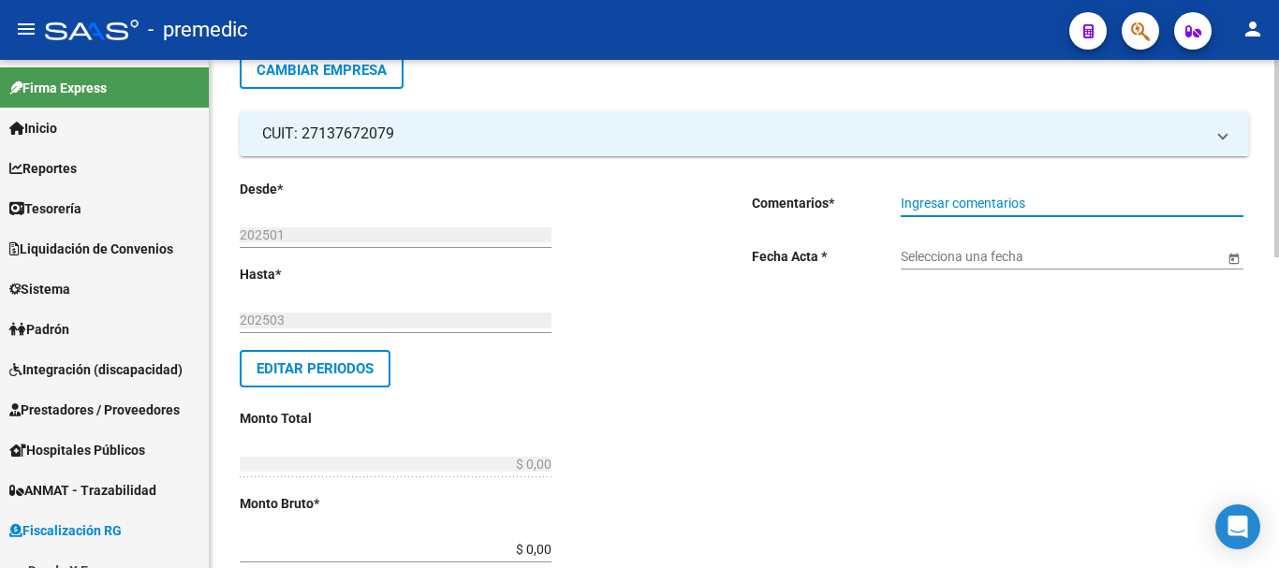
scroll to position [281, 0]
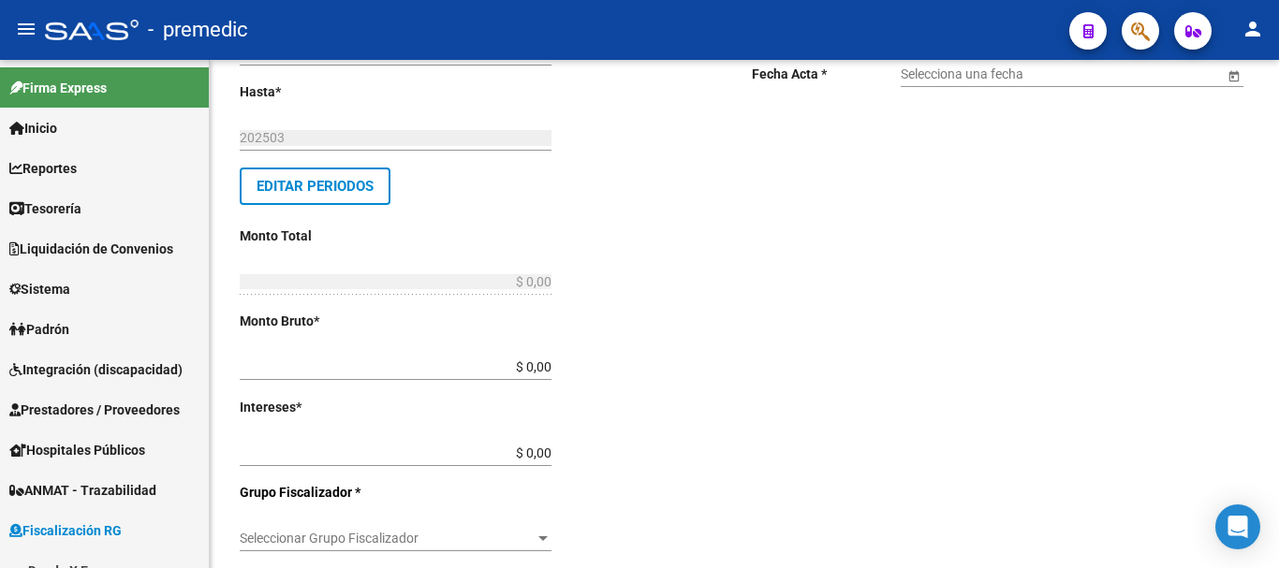
drag, startPoint x: 300, startPoint y: 290, endPoint x: 1009, endPoint y: 196, distance: 716.1
click at [1009, 196] on div "Comentarios * Ingresar comentarios Fecha Acta * Selecciona una fecha" at bounding box center [1000, 520] width 497 height 1048
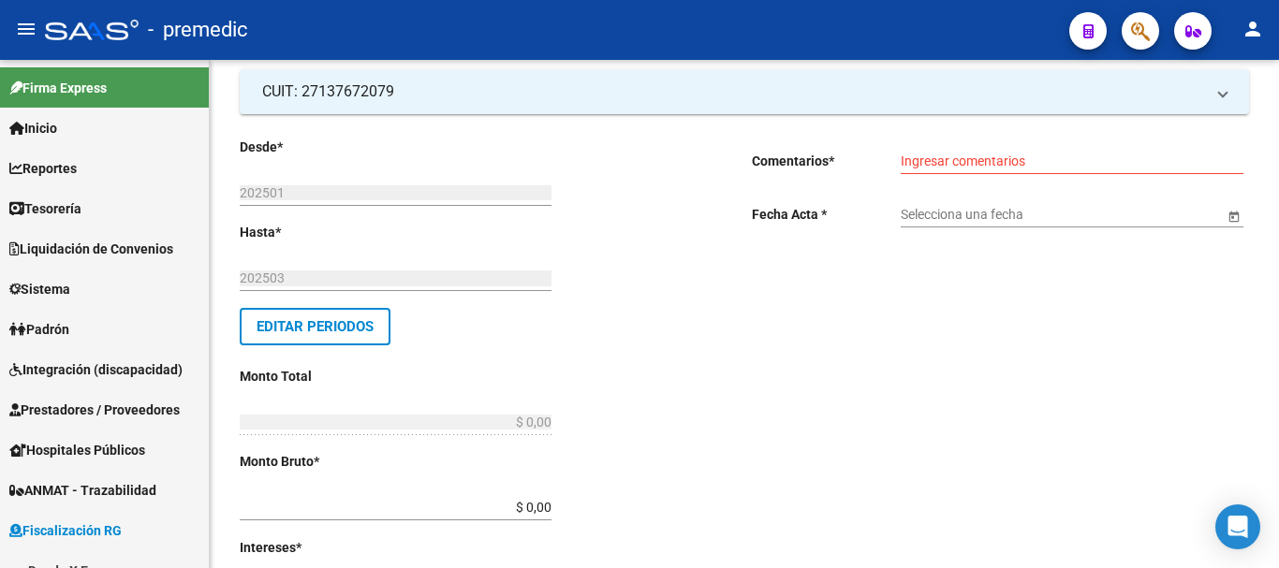
scroll to position [0, 0]
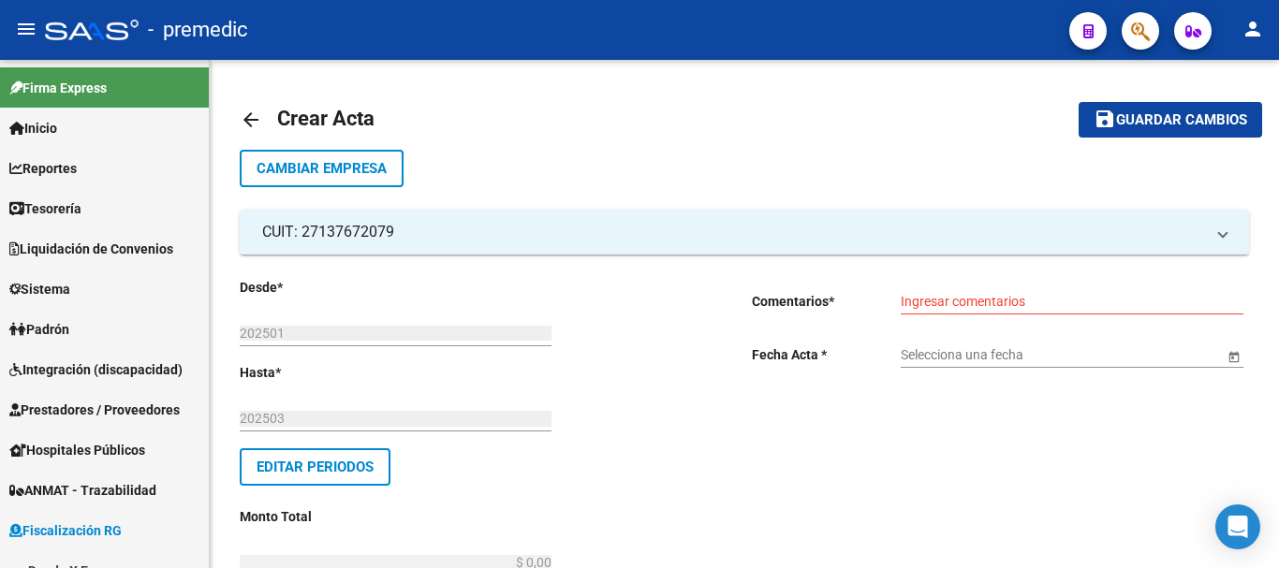
click at [1005, 297] on input "Ingresar comentarios" at bounding box center [1072, 302] width 343 height 16
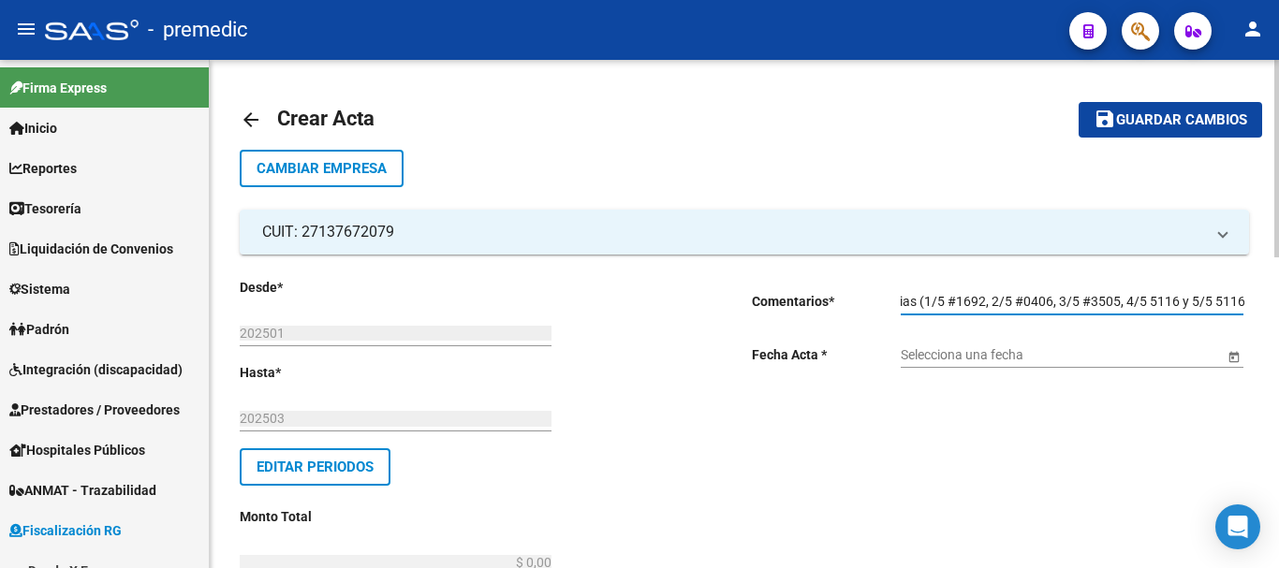
scroll to position [0, 74]
type input "Transferencias (1/5 #1692, 2/5 #0406, 3/5 #3505, 4/5 5116 y 5/5 5116)"
click at [1229, 347] on span "Open calendar" at bounding box center [1234, 355] width 45 height 45
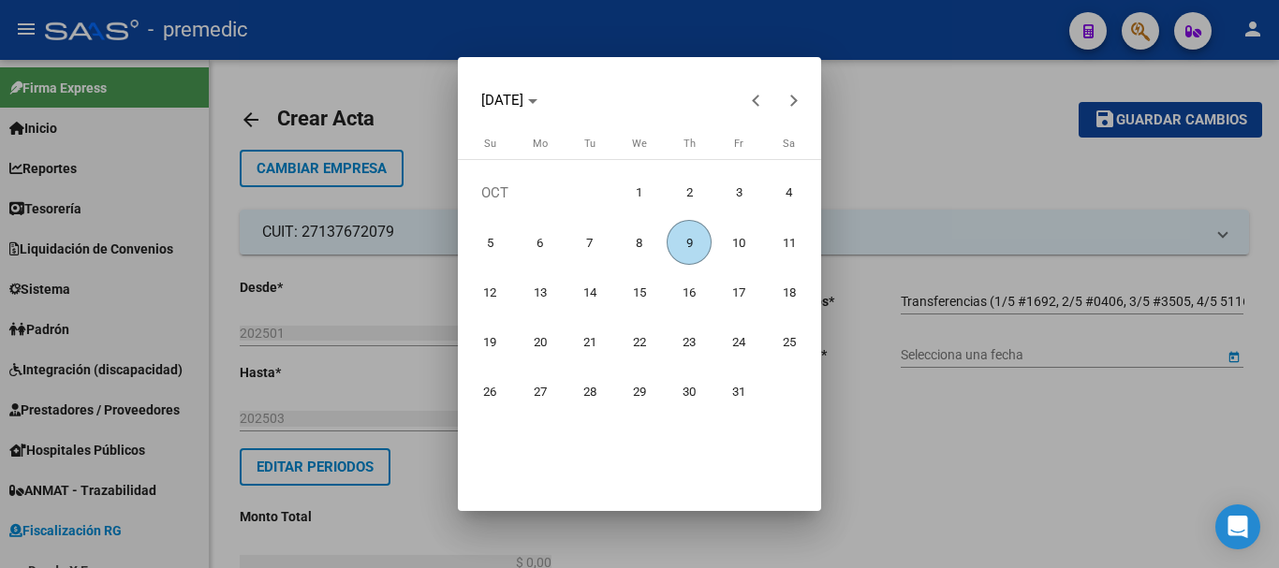
click at [700, 237] on span "9" at bounding box center [689, 242] width 45 height 45
type input "[DATE]"
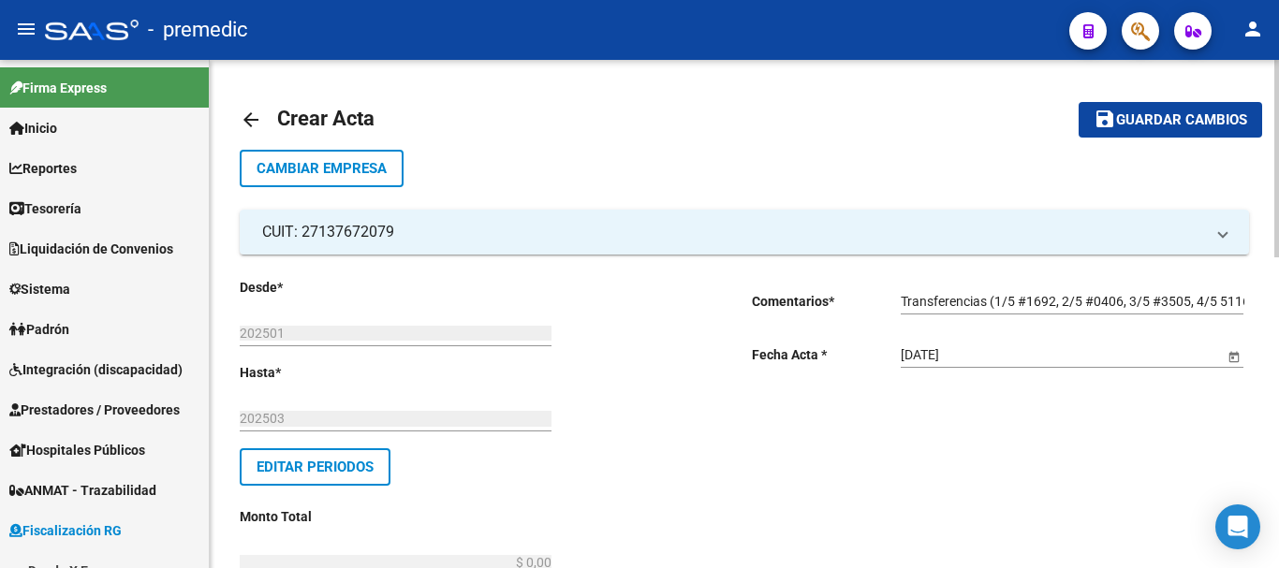
click at [258, 121] on mat-icon "arrow_back" at bounding box center [251, 120] width 22 height 22
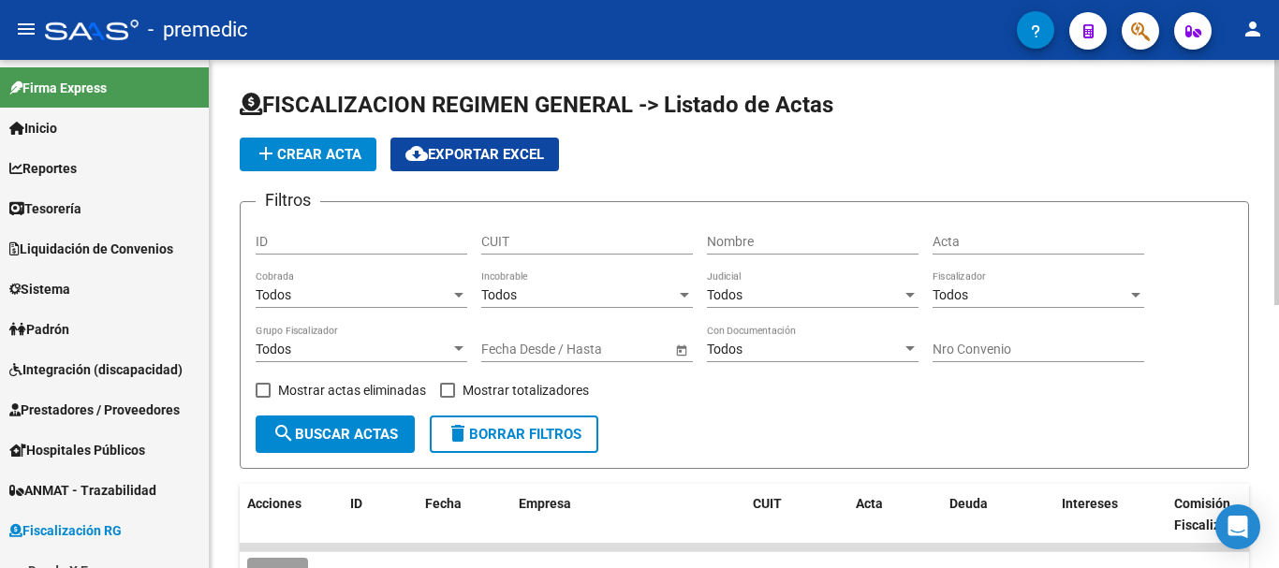
click at [339, 153] on span "add Crear Acta" at bounding box center [308, 154] width 107 height 17
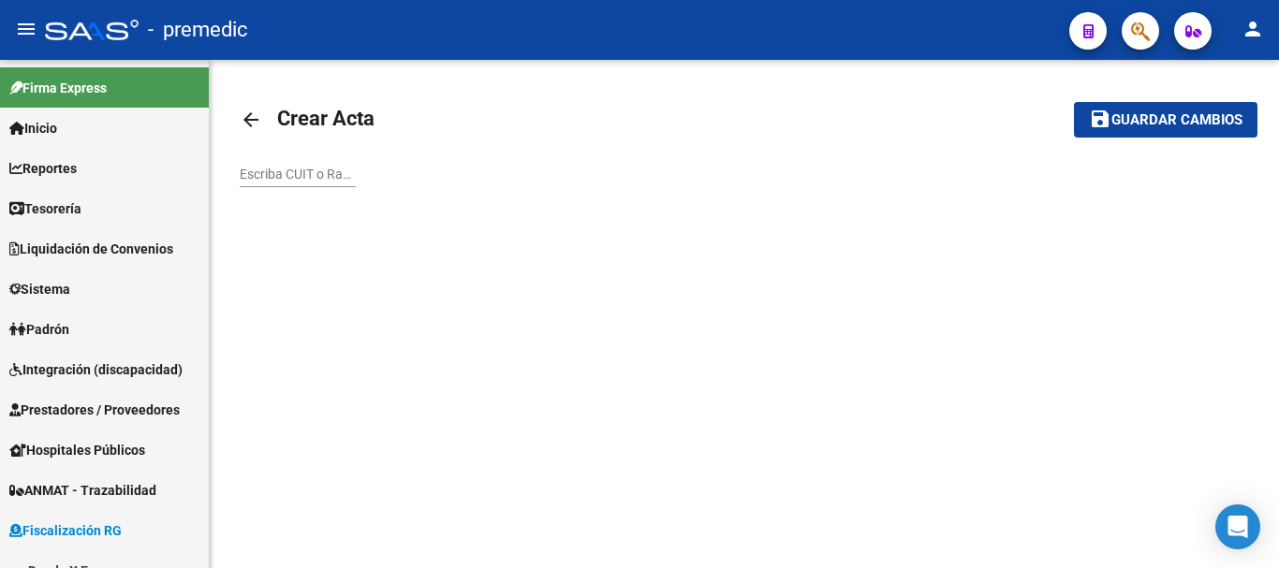
click at [258, 162] on div "Escriba CUIT o Razón Social para buscar" at bounding box center [298, 168] width 116 height 37
type input "p"
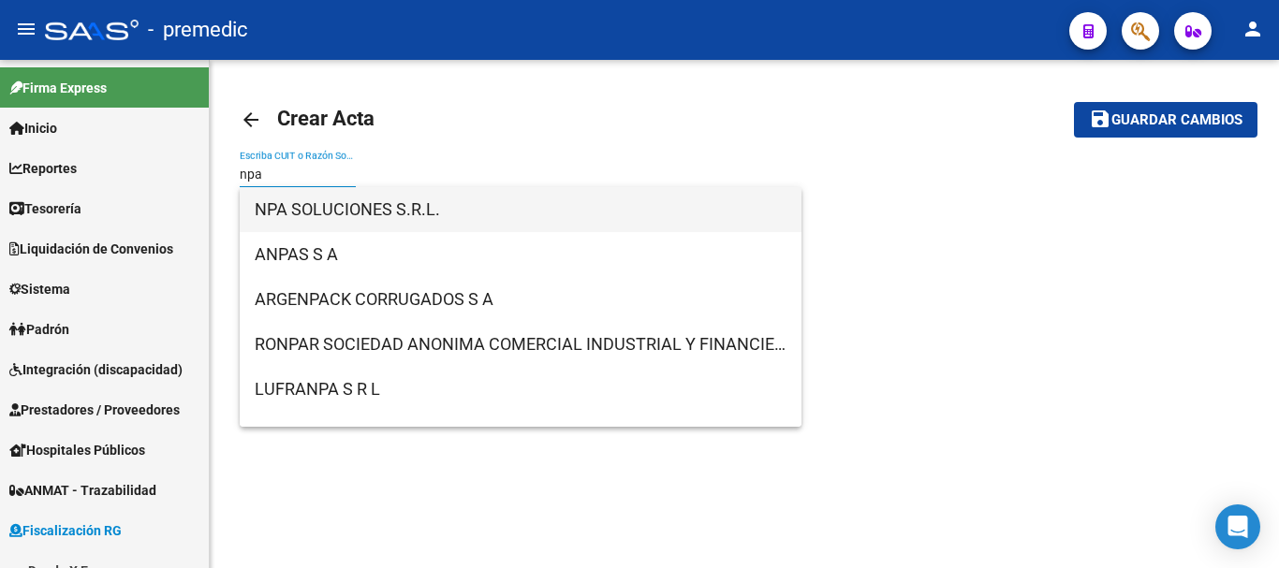
type input "npa"
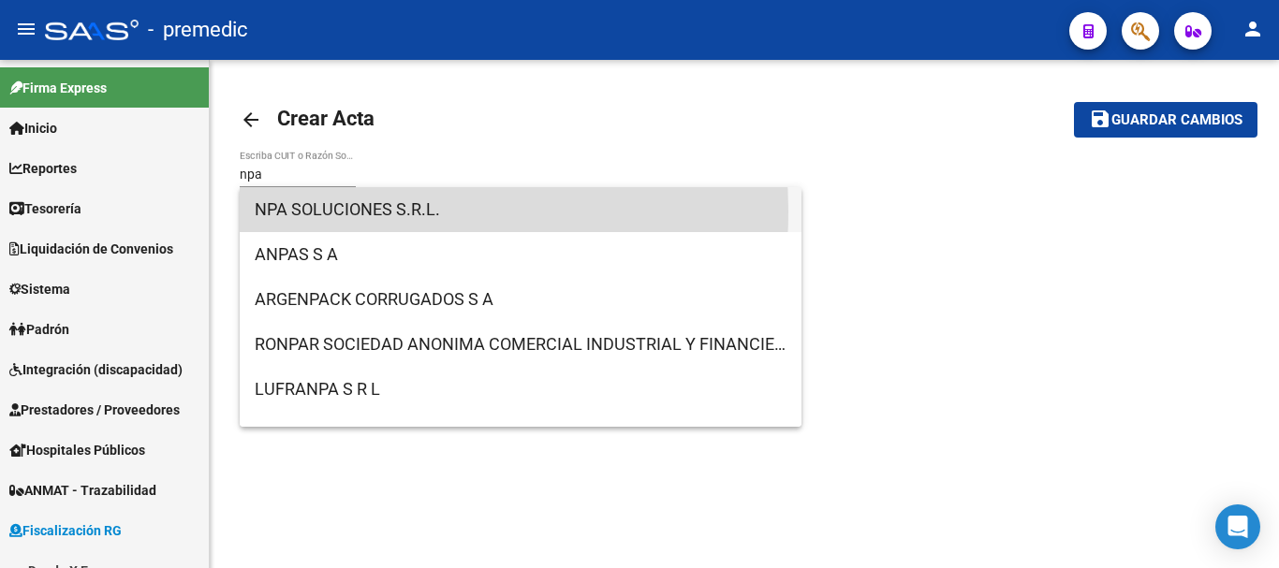
click at [340, 212] on span "NPA SOLUCIONES S.R.L." at bounding box center [521, 209] width 532 height 45
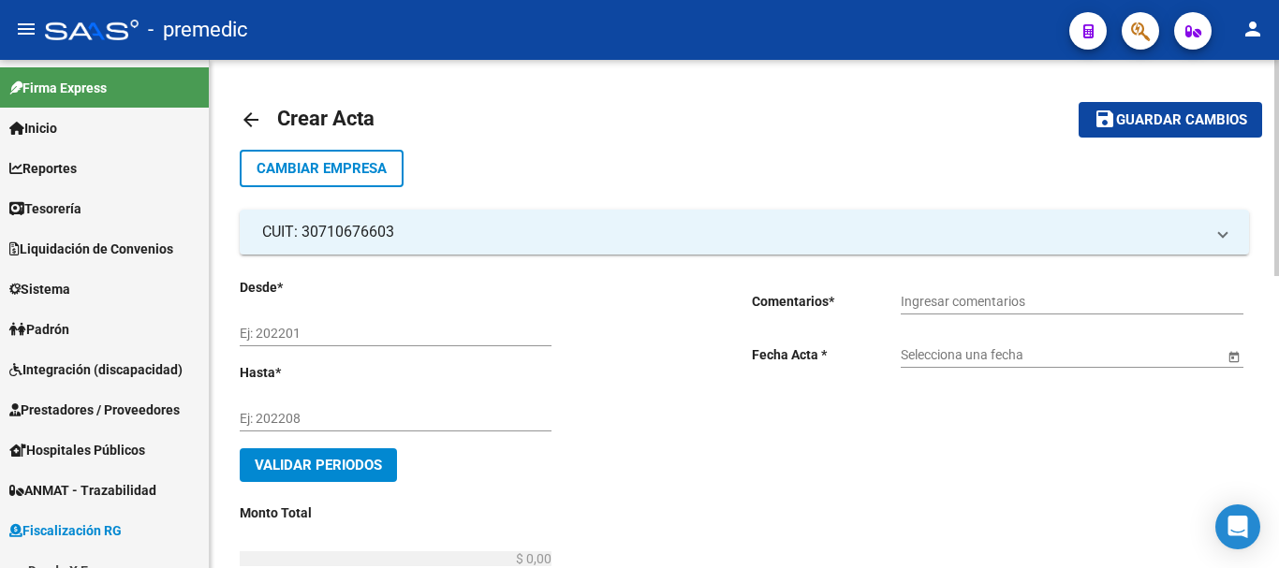
click at [263, 329] on input "Ej: 202201" at bounding box center [396, 334] width 312 height 16
type input "202504"
click at [280, 413] on input "Ej: 202208" at bounding box center [396, 419] width 312 height 16
type input "202508"
drag, startPoint x: 340, startPoint y: 447, endPoint x: 348, endPoint y: 455, distance: 11.9
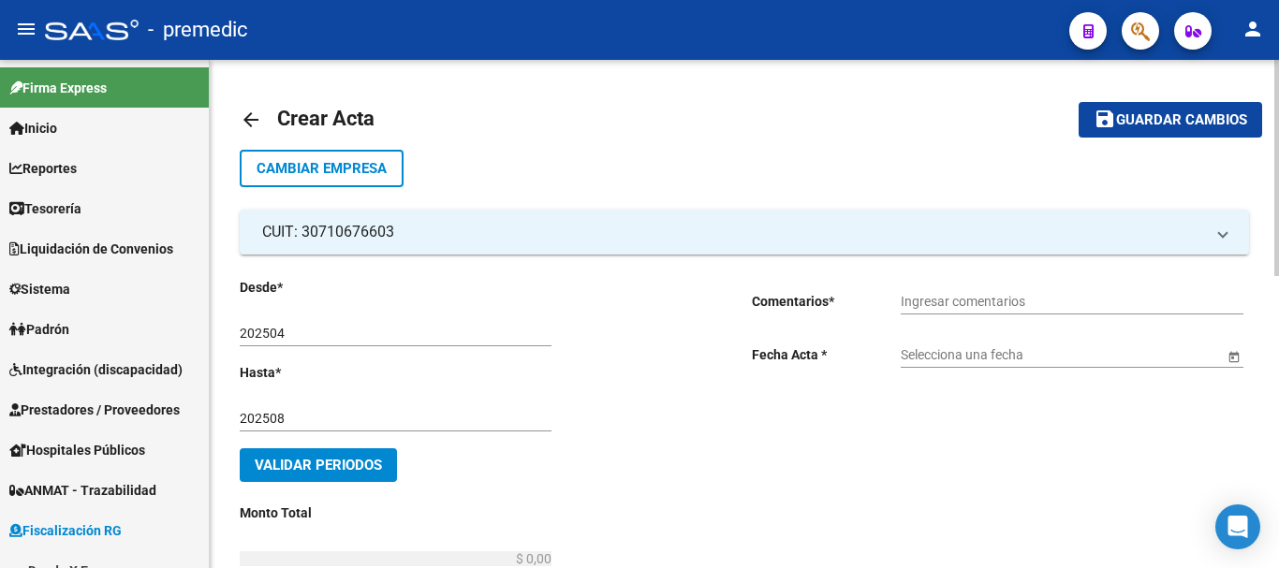
click at [348, 455] on button "Validar Periodos" at bounding box center [318, 466] width 157 height 34
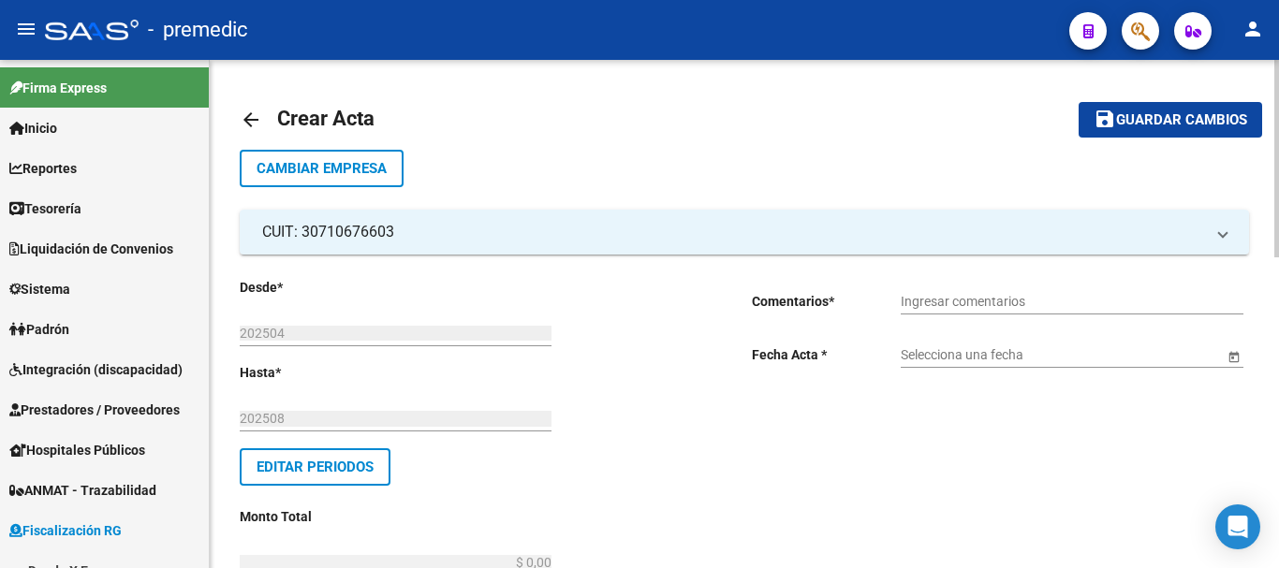
drag, startPoint x: 920, startPoint y: 286, endPoint x: 906, endPoint y: 315, distance: 32.7
click at [907, 312] on div "Ingresar comentarios" at bounding box center [1072, 295] width 343 height 37
click at [905, 302] on input "Ingresar comentarios" at bounding box center [1072, 302] width 343 height 16
type input "e"
click at [973, 296] on input "Echeqs (1/3 7706" at bounding box center [1072, 302] width 343 height 16
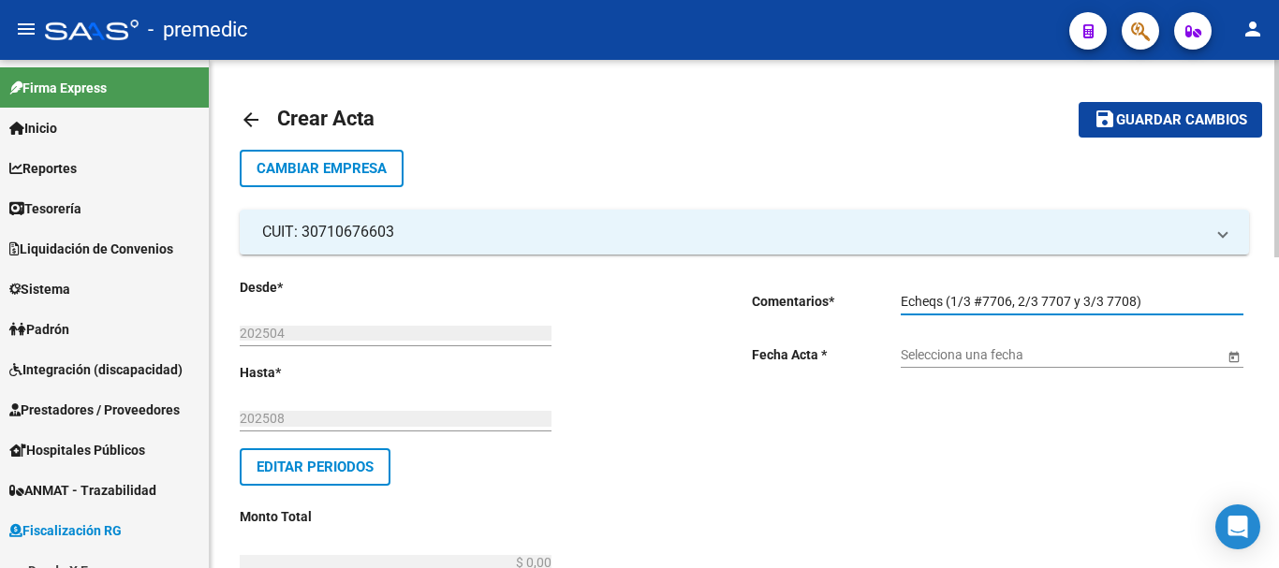
type input "Echeqs (1/3 #7706, 2/3 7707 y 3/3 7708)"
click at [1237, 351] on span "Open calendar" at bounding box center [1234, 355] width 45 height 45
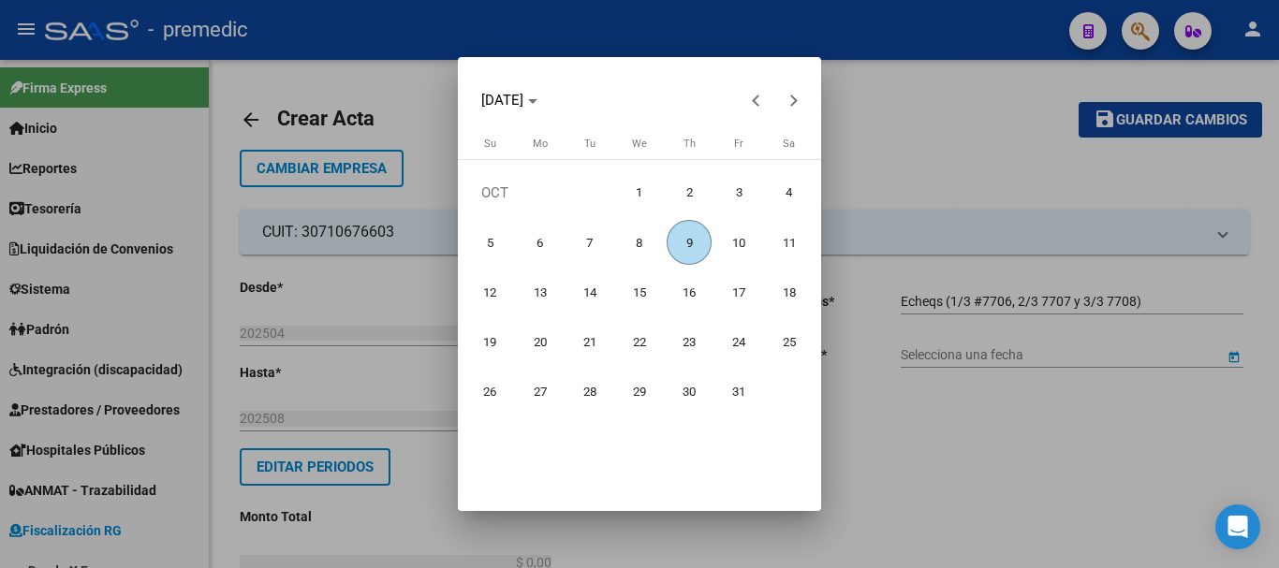
click at [698, 247] on span "9" at bounding box center [689, 242] width 45 height 45
type input "[DATE]"
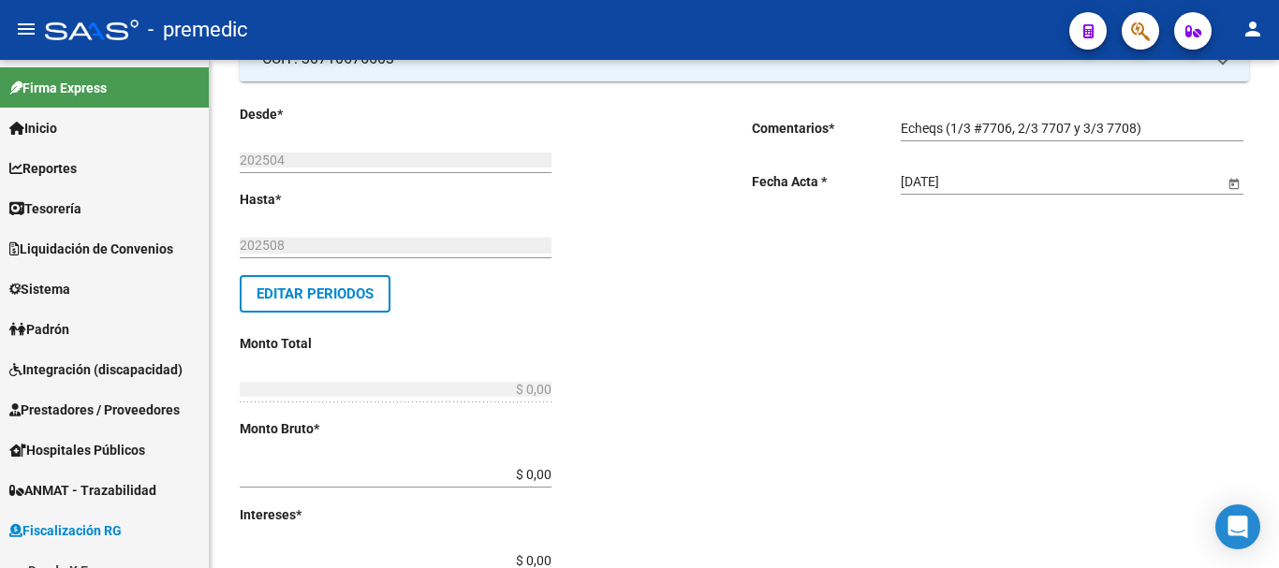
scroll to position [281, 0]
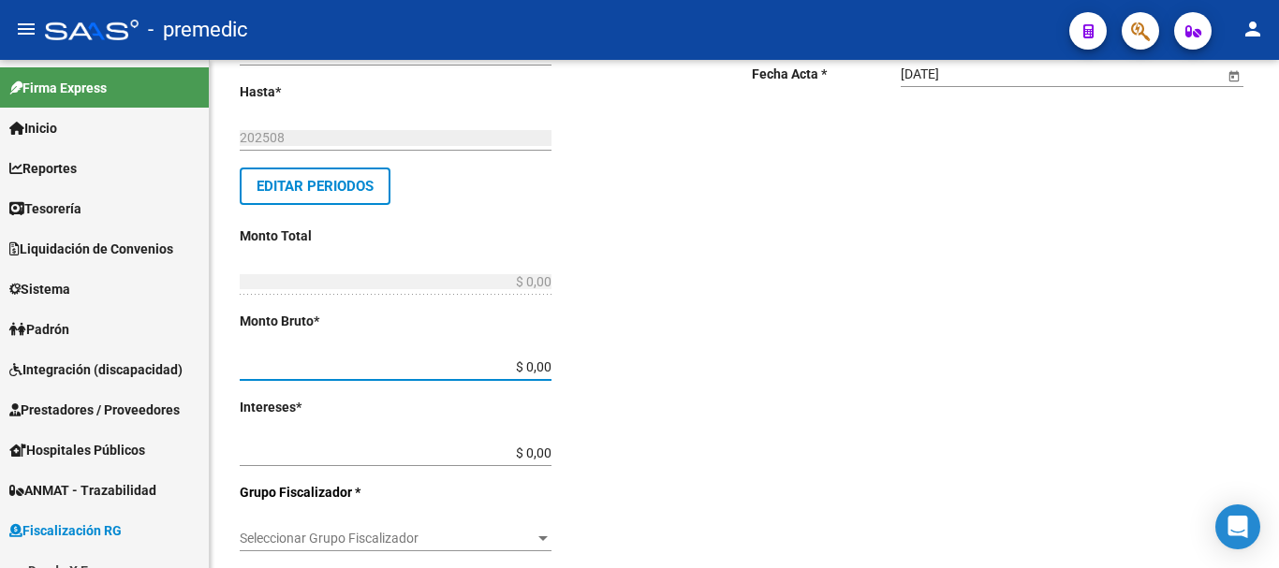
click at [551, 367] on input "$ 0,00" at bounding box center [396, 368] width 312 height 16
type input "$ 555.365,89"
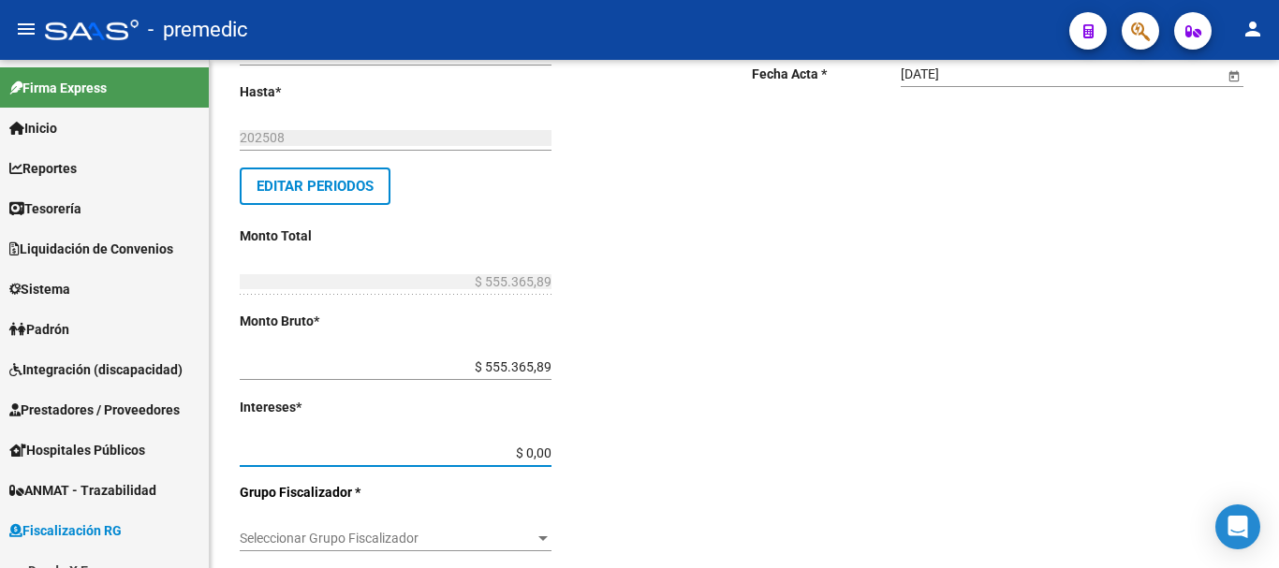
click at [546, 450] on input "$ 0,00" at bounding box center [396, 454] width 312 height 16
click at [548, 449] on input "$ 0,00" at bounding box center [396, 454] width 312 height 16
click at [549, 449] on input "$ 0,00" at bounding box center [396, 454] width 312 height 16
click at [550, 450] on input "$ 0,00" at bounding box center [396, 454] width 312 height 16
type input "$ 592,39"
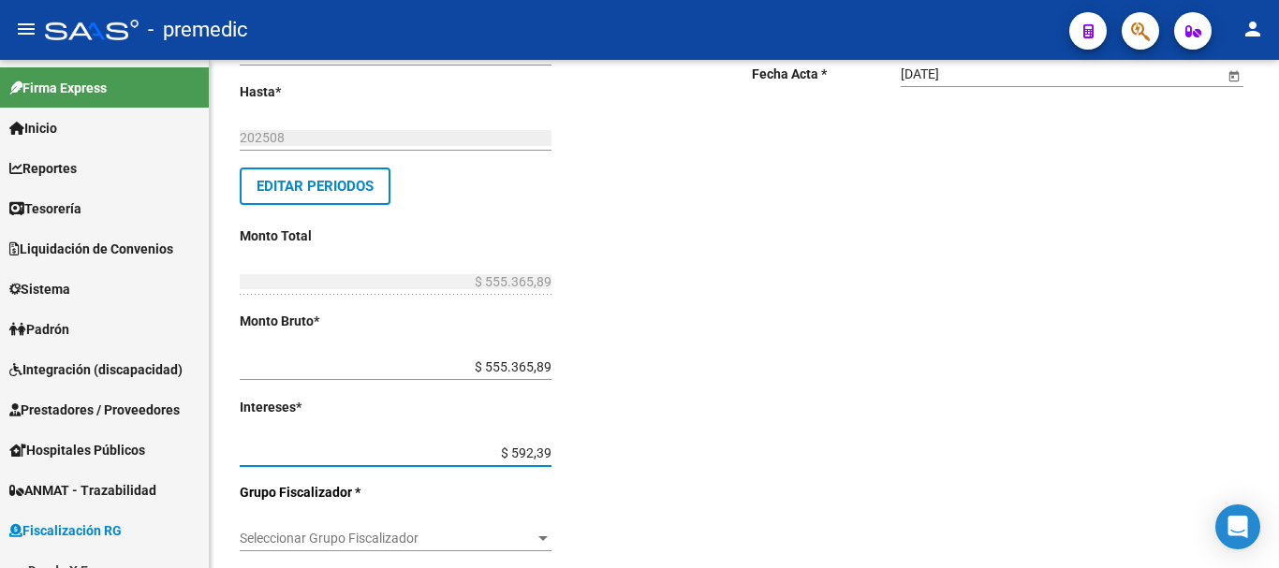
type input "$ 555.958,28"
click at [551, 452] on input "$ 592,39" at bounding box center [396, 454] width 312 height 16
click at [552, 452] on input "$ 592,39" at bounding box center [396, 454] width 312 height 16
type input "$ 59.239,22"
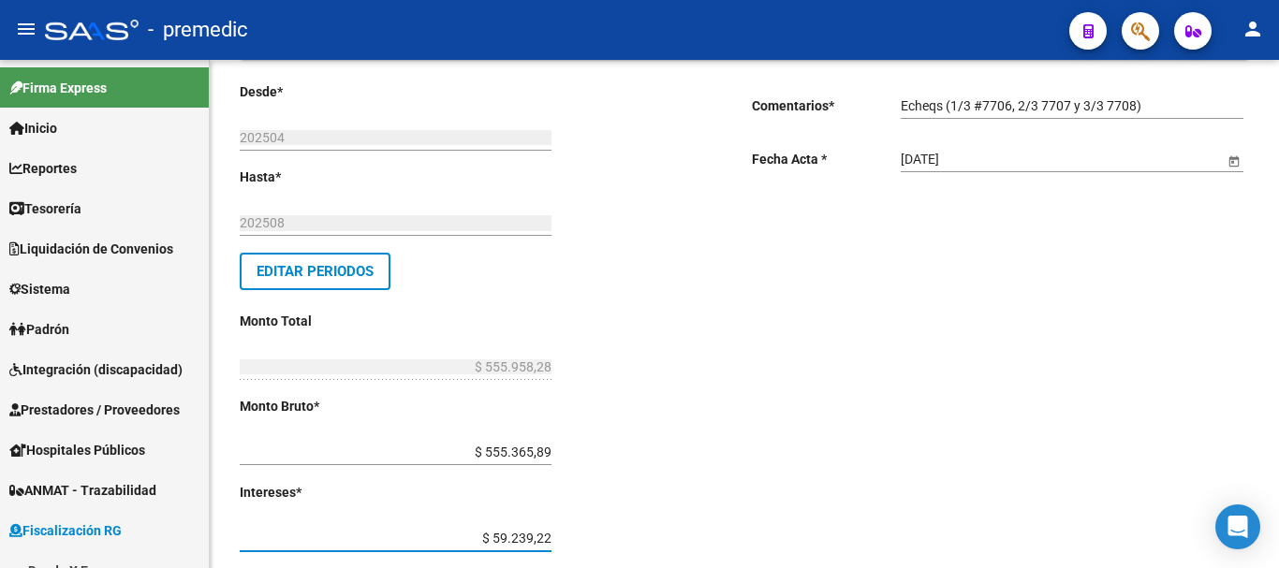
scroll to position [375, 0]
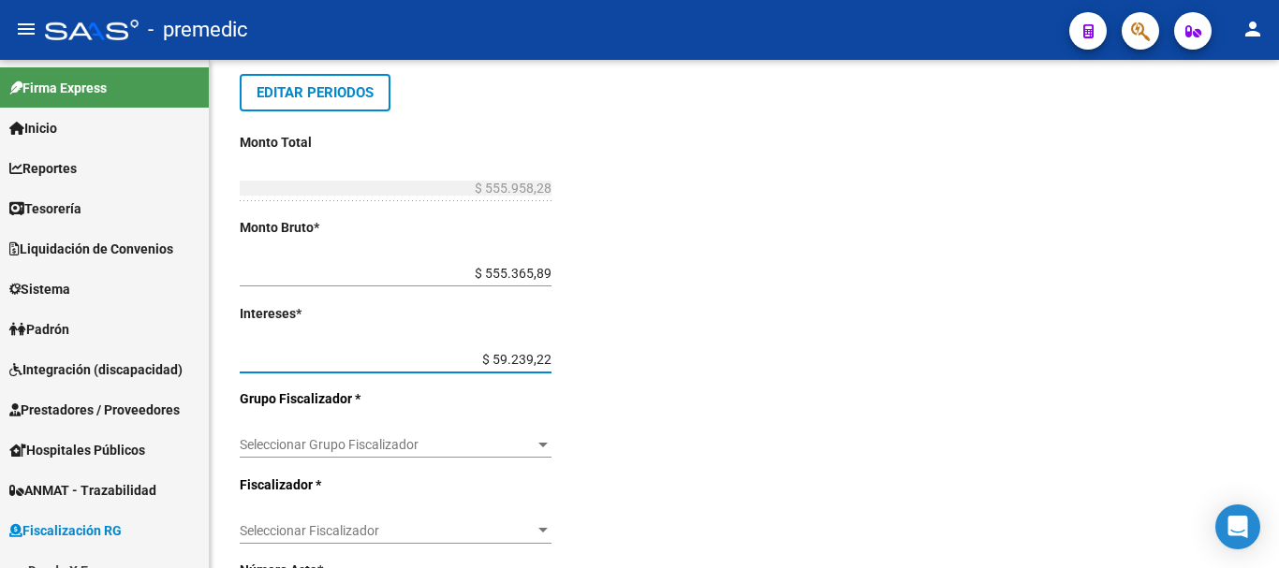
type input "$ 614.605,11"
click at [545, 435] on div "Seleccionar Grupo Fiscalizador Seleccionar Grupo Fiscalizador" at bounding box center [396, 438] width 312 height 37
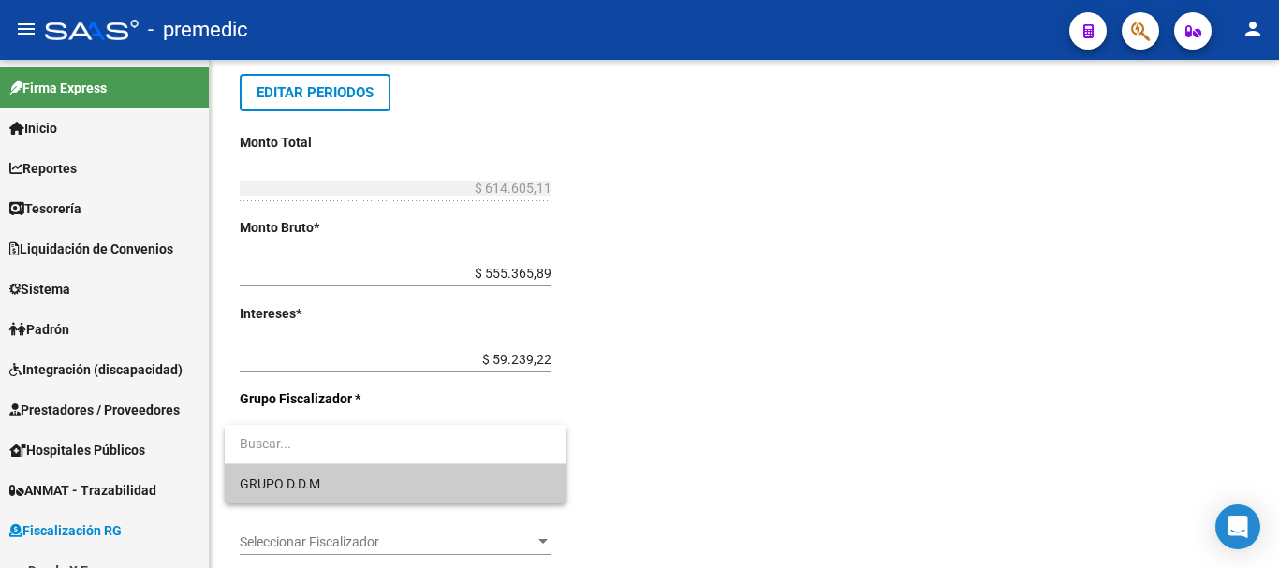
click at [470, 483] on span "GRUPO D.D.M" at bounding box center [396, 483] width 312 height 39
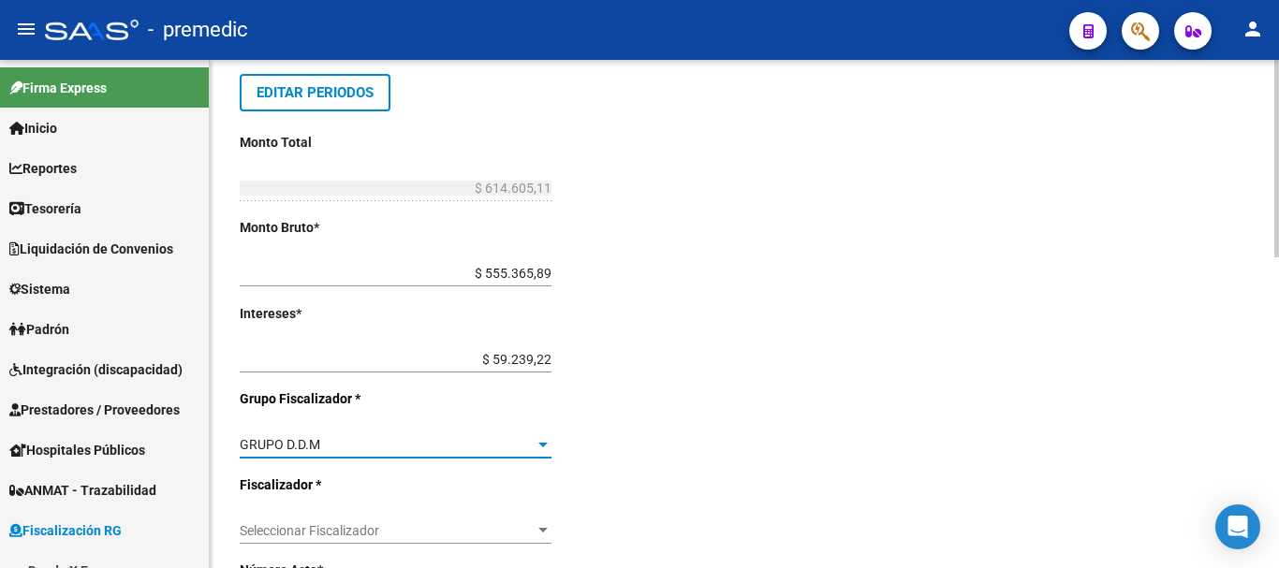
scroll to position [468, 0]
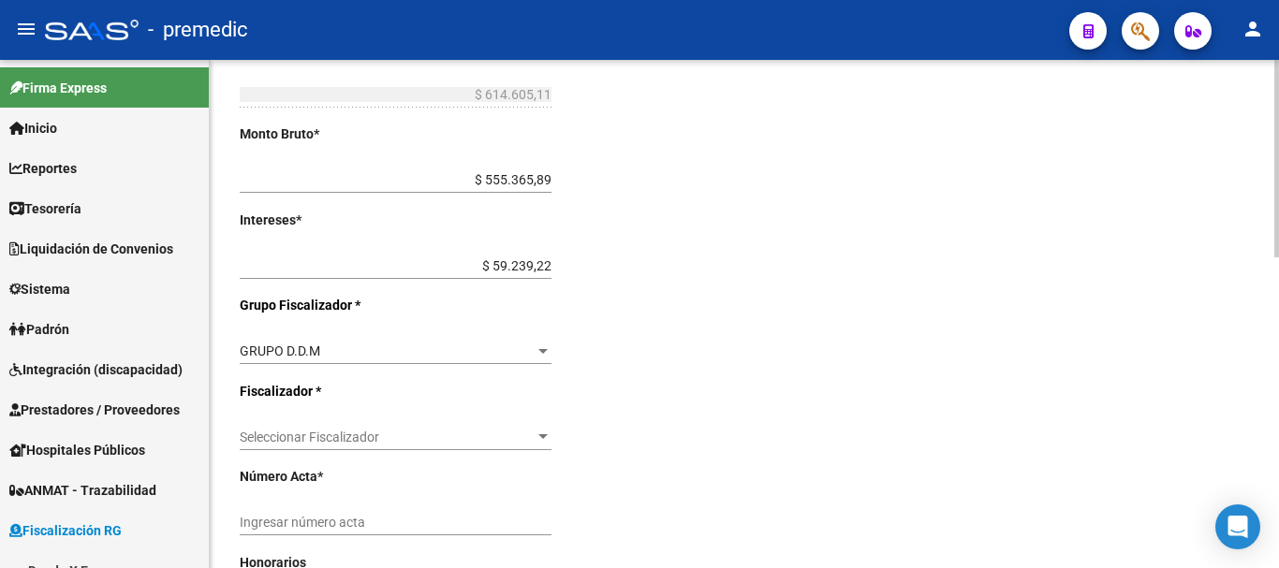
click at [464, 455] on div "Seleccionar Fiscalizador Seleccionar Fiscalizador" at bounding box center [396, 439] width 312 height 53
click at [458, 442] on span "Seleccionar Fiscalizador" at bounding box center [387, 438] width 295 height 16
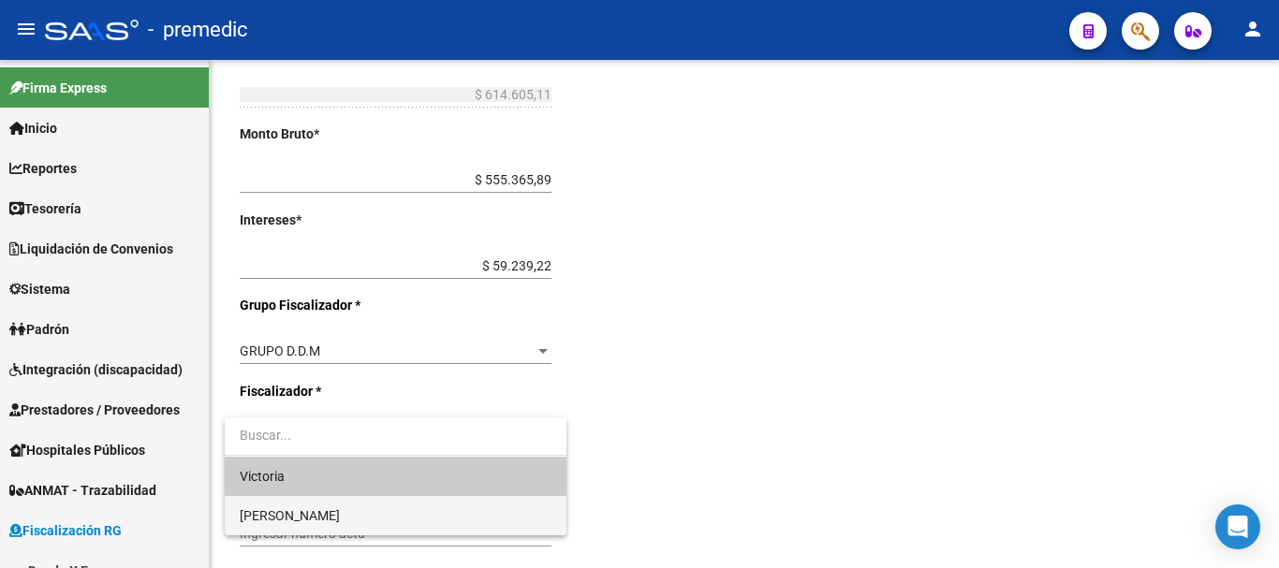
click at [329, 526] on span "[PERSON_NAME]" at bounding box center [396, 515] width 312 height 39
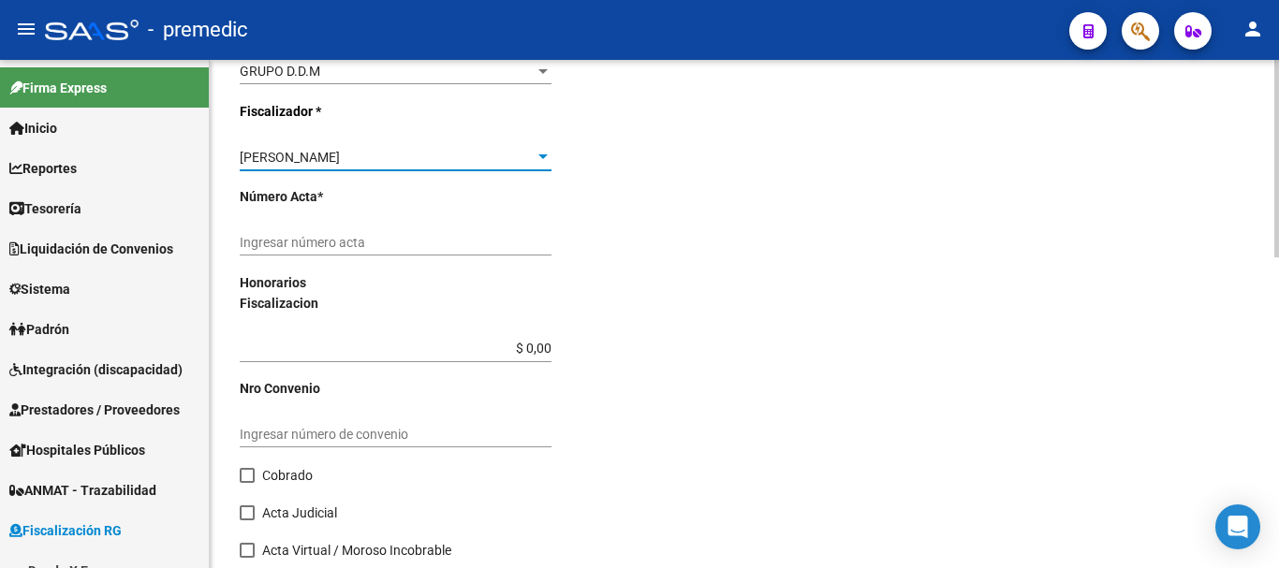
scroll to position [749, 0]
click at [373, 241] on input "Ingresar número acta" at bounding box center [396, 242] width 312 height 16
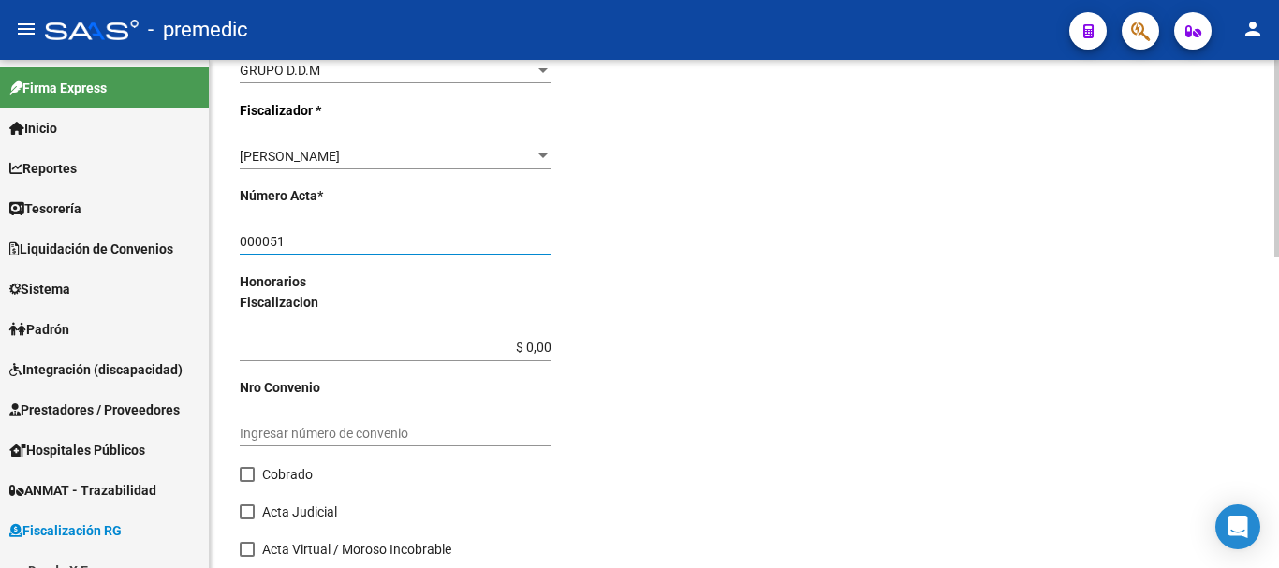
type input "000051"
click at [245, 476] on span at bounding box center [247, 474] width 15 height 15
click at [246, 482] on input "Cobrado" at bounding box center [246, 482] width 1 height 1
checkbox input "true"
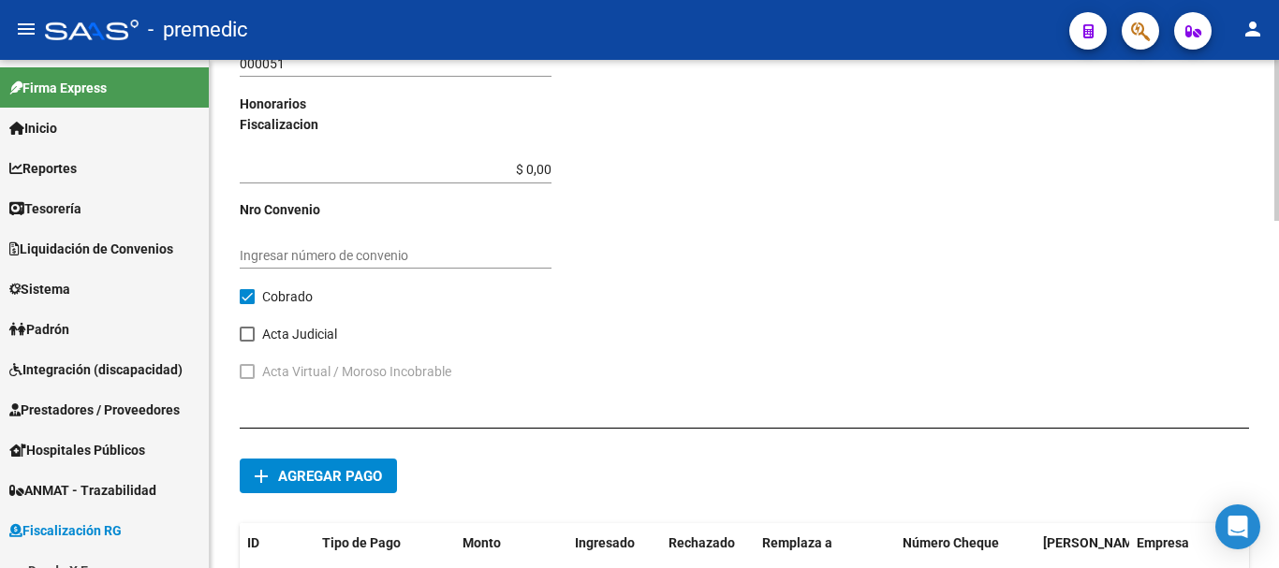
scroll to position [936, 0]
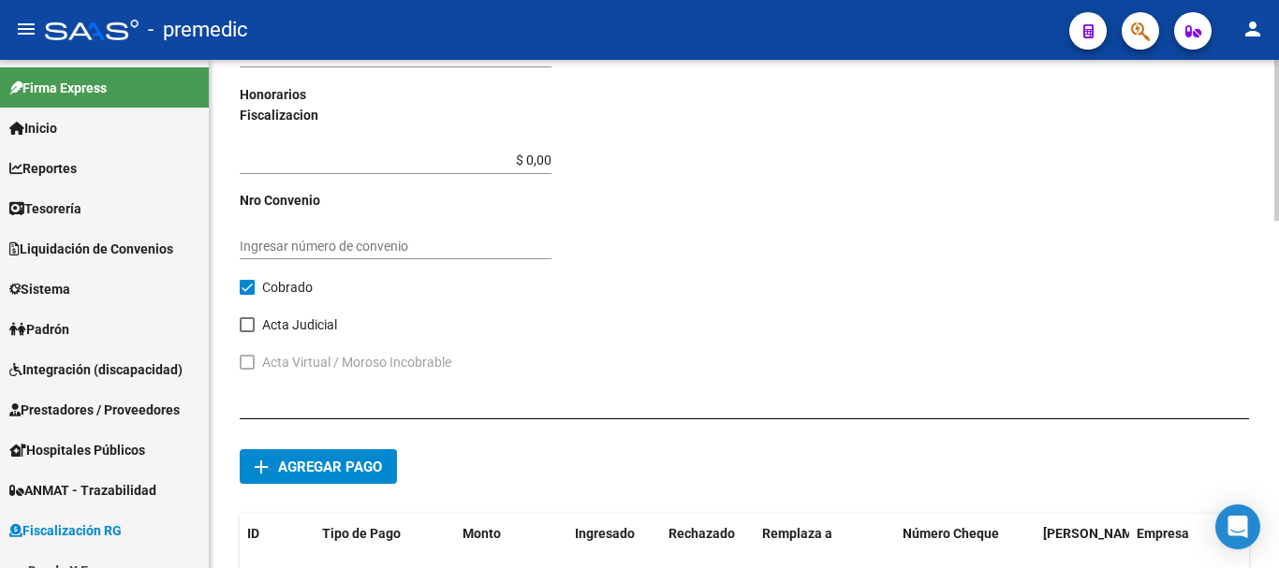
click at [338, 476] on button "add Agregar pago" at bounding box center [318, 466] width 157 height 35
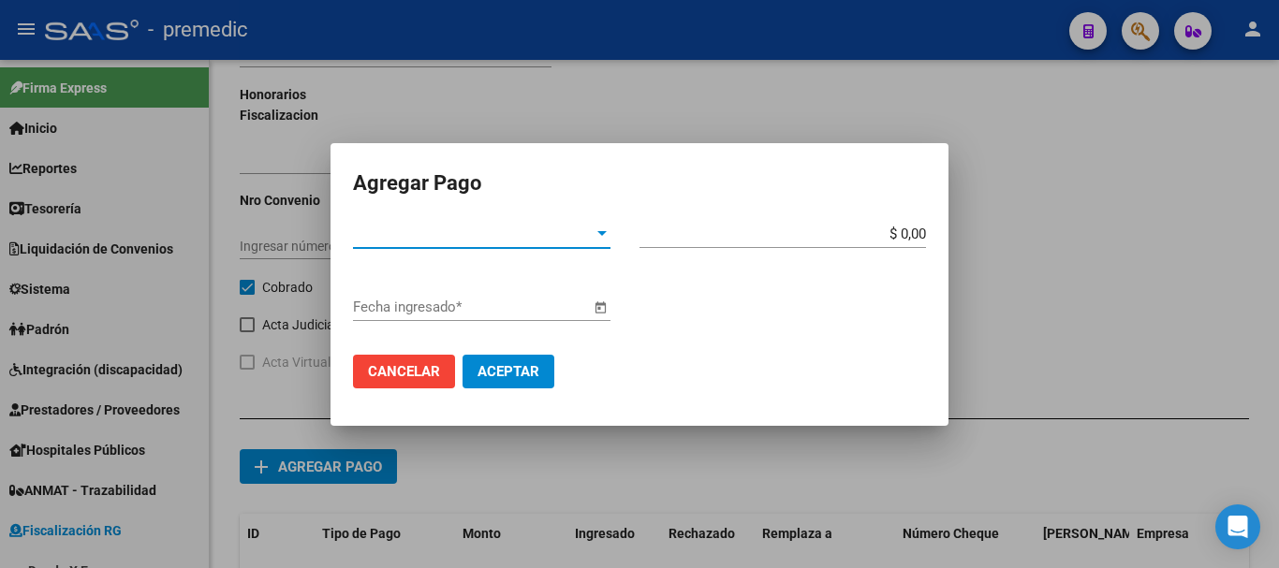
click at [539, 238] on span "Tipo de Pago *" at bounding box center [473, 234] width 241 height 17
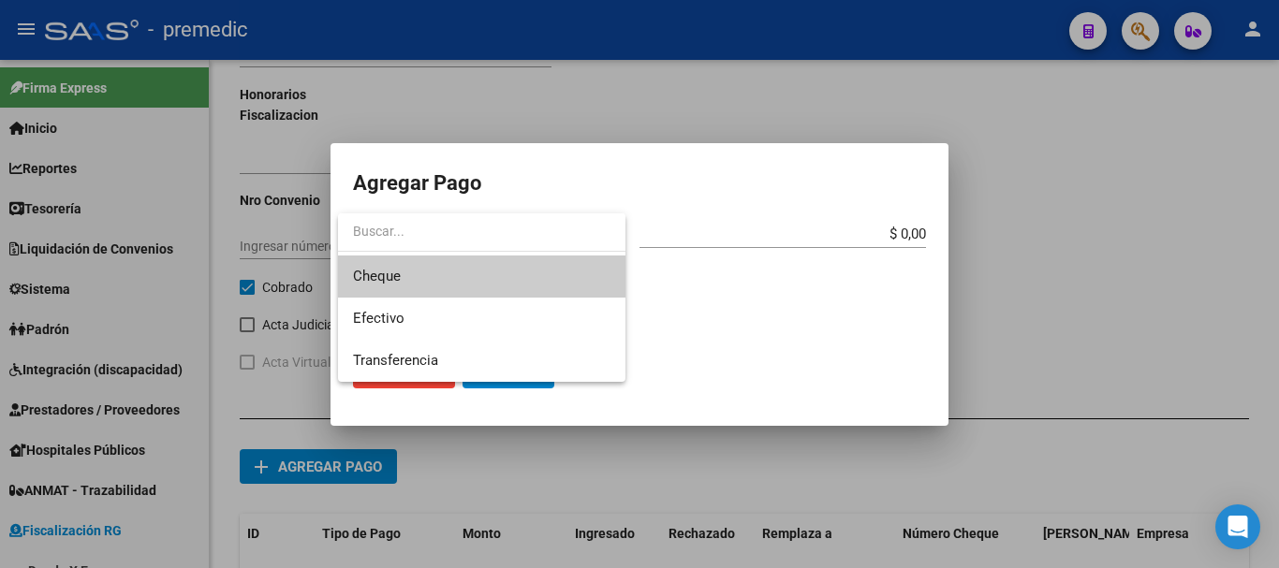
click at [540, 276] on span "Cheque" at bounding box center [482, 277] width 258 height 42
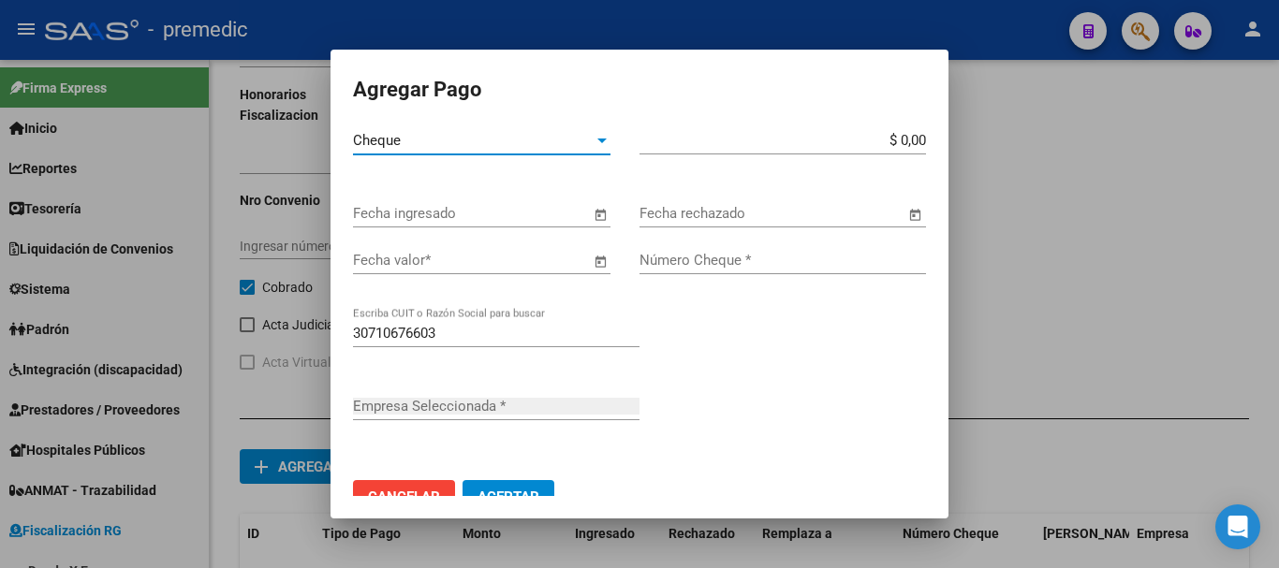
type input "NPA SOLUCIONES S.R.L."
click at [908, 137] on input "$ 0,00" at bounding box center [783, 140] width 287 height 17
type input "$ 197.940,45"
click at [505, 220] on input "Fecha ingresado" at bounding box center [471, 213] width 237 height 17
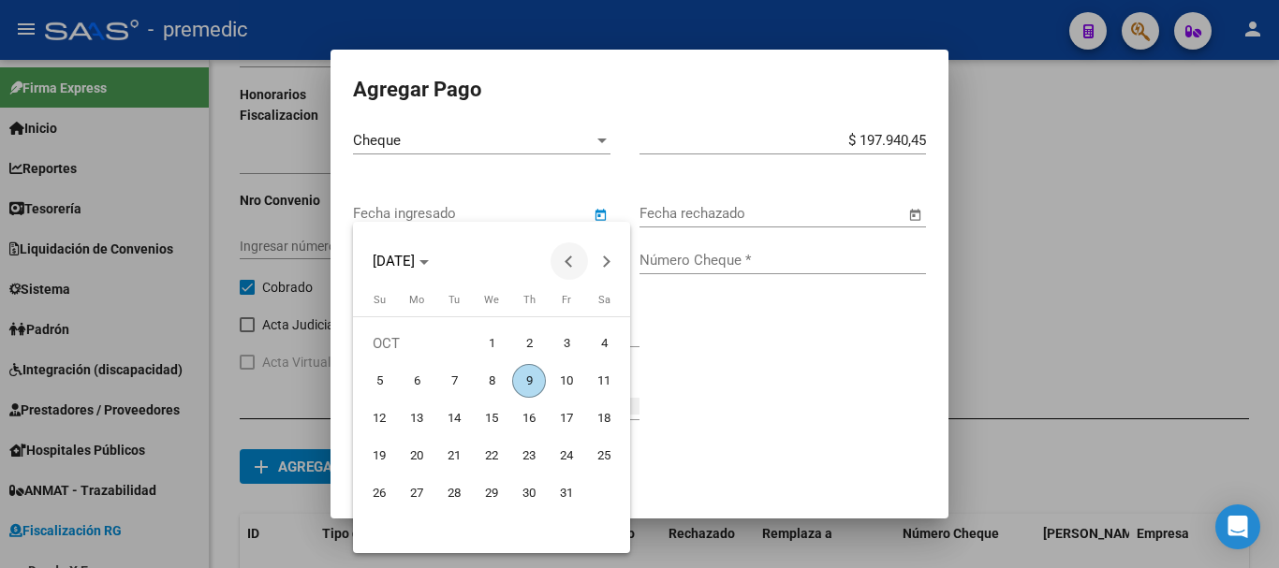
click at [567, 261] on button "Previous month" at bounding box center [569, 261] width 37 height 37
click at [566, 463] on span "19" at bounding box center [567, 456] width 34 height 34
type input "19/09/2025"
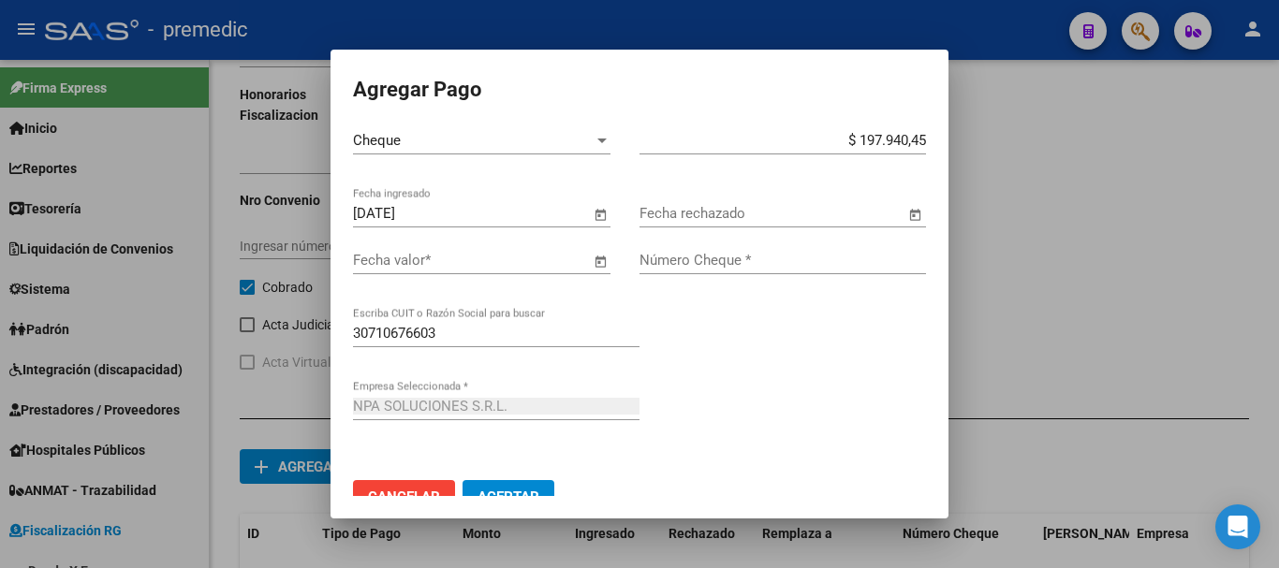
click at [588, 258] on span "Open calendar" at bounding box center [600, 261] width 45 height 45
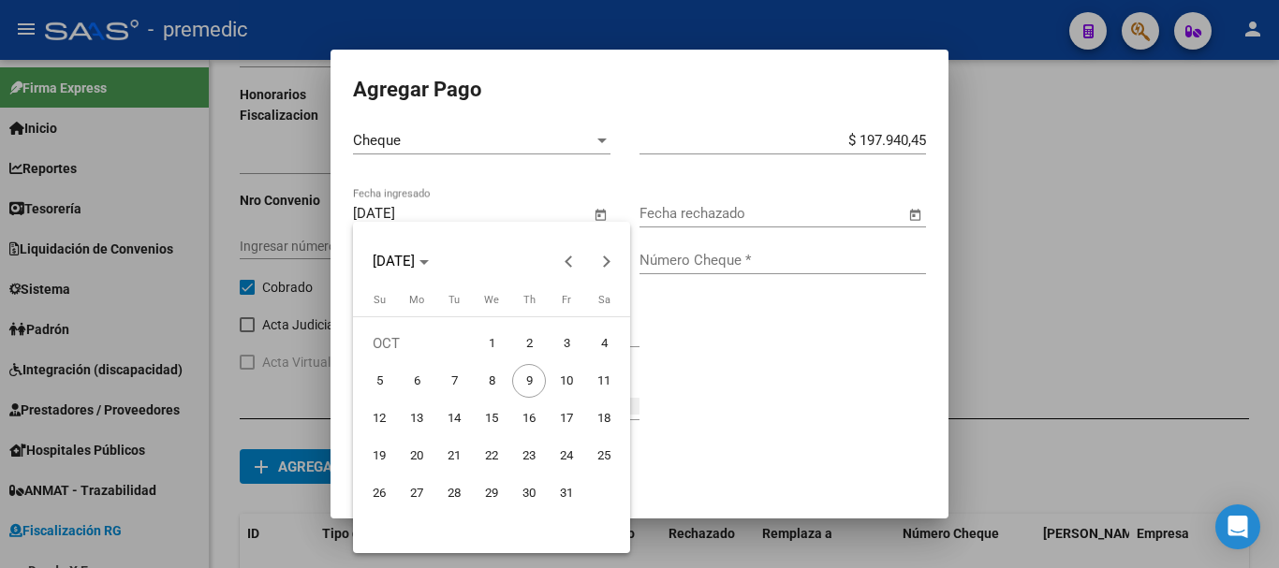
click at [493, 457] on span "22" at bounding box center [492, 456] width 34 height 34
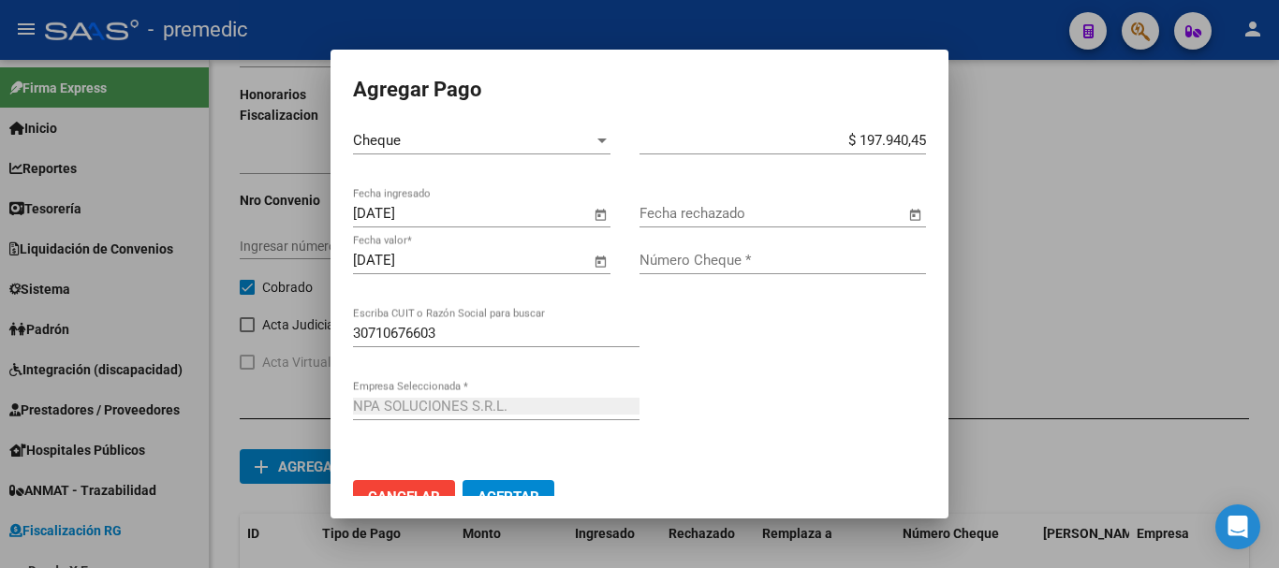
click at [589, 268] on span "Open calendar" at bounding box center [600, 261] width 45 height 45
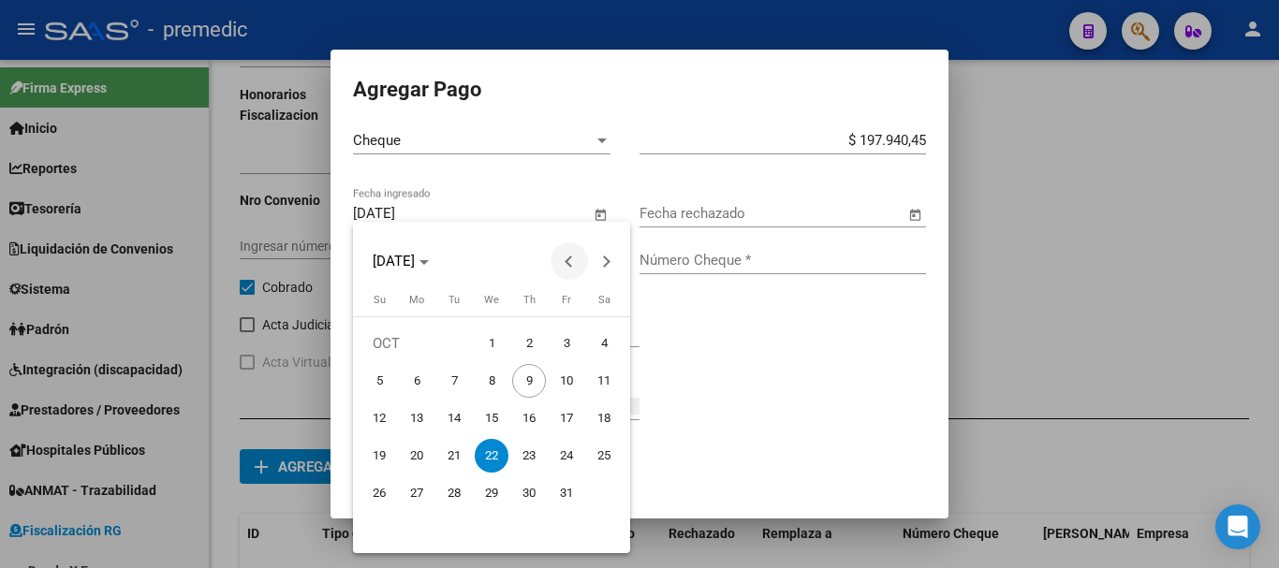
click at [568, 261] on button "Previous month" at bounding box center [569, 261] width 37 height 37
click at [406, 490] on span "22" at bounding box center [417, 494] width 34 height 34
type input "22/09/2025"
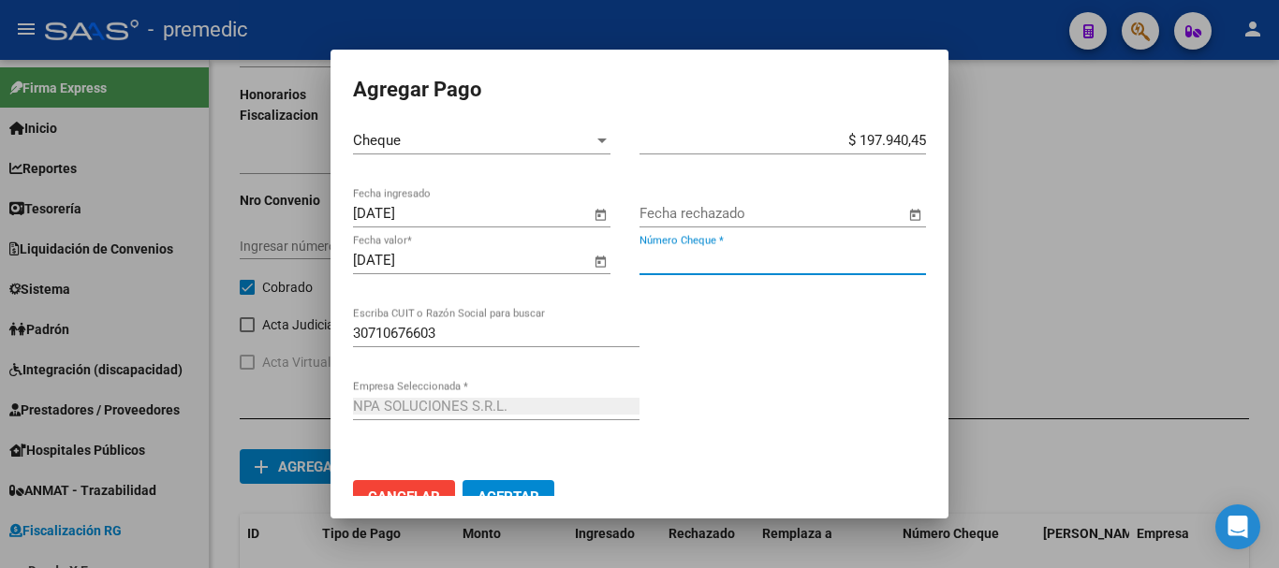
click at [670, 257] on input "Número Cheque *" at bounding box center [783, 260] width 287 height 17
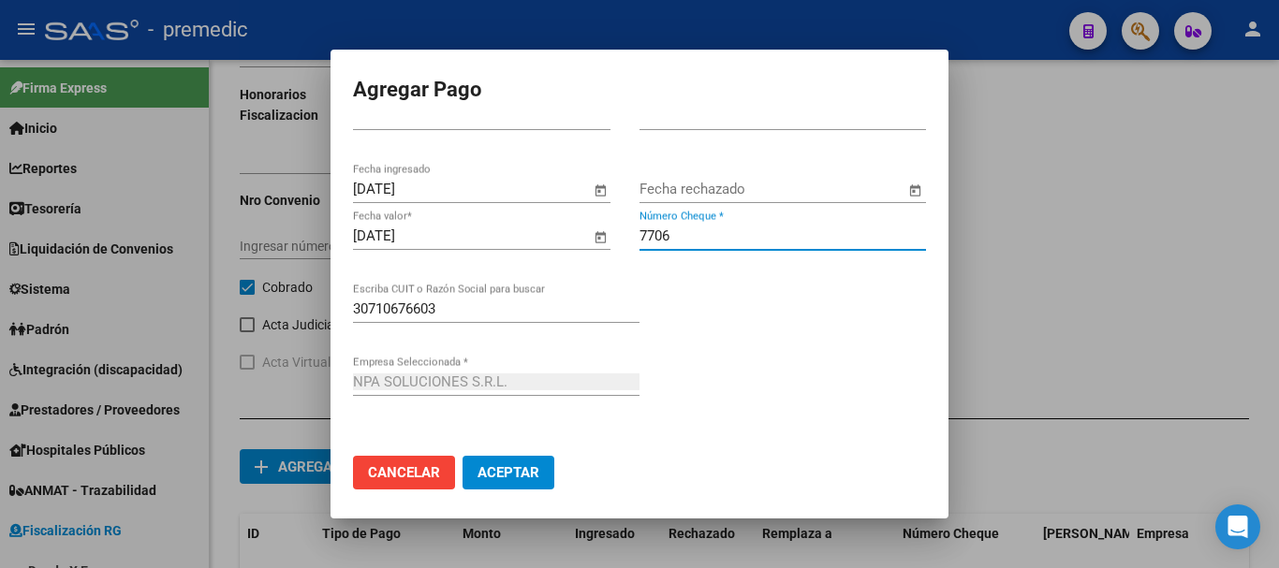
scroll to position [33, 0]
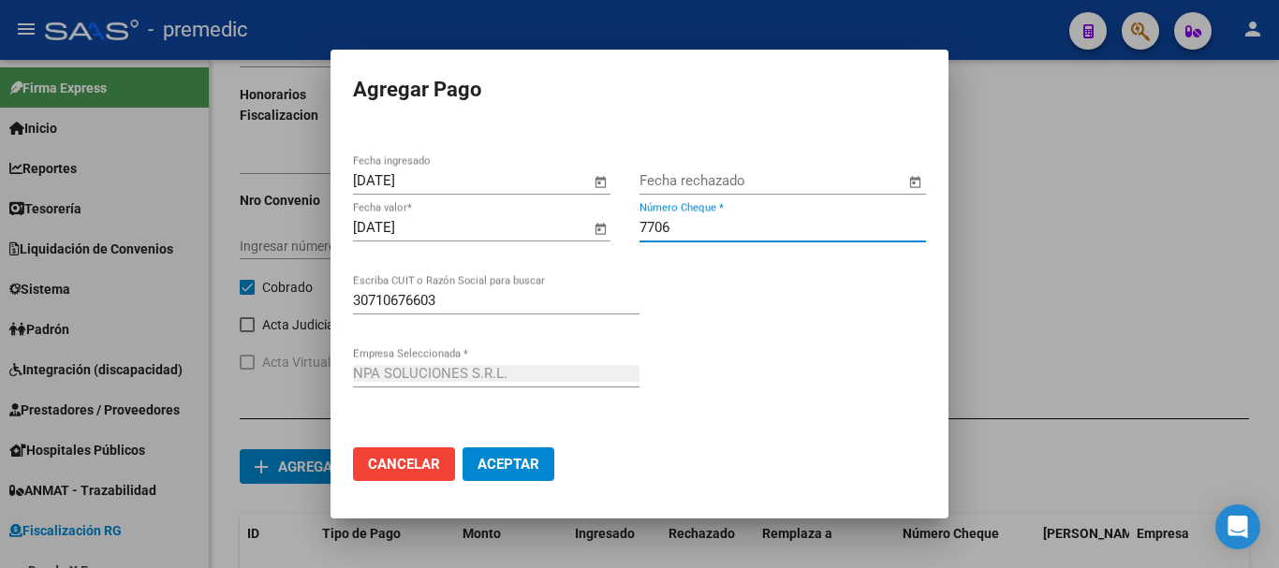
type input "7706"
click at [520, 467] on span "Aceptar" at bounding box center [509, 464] width 62 height 17
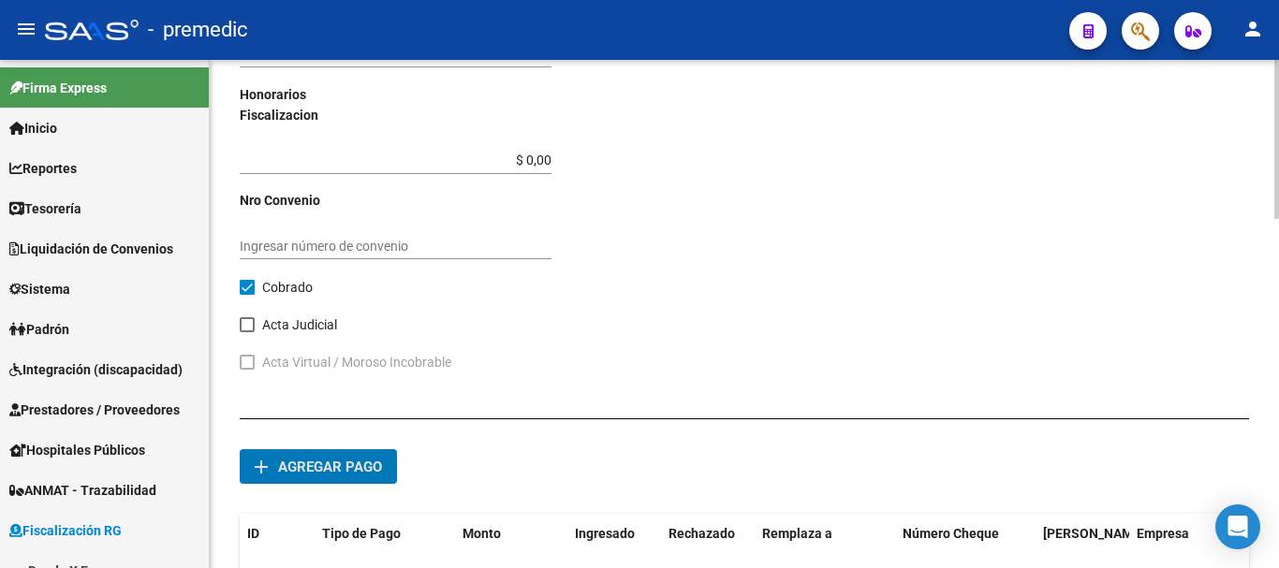
scroll to position [1117, 0]
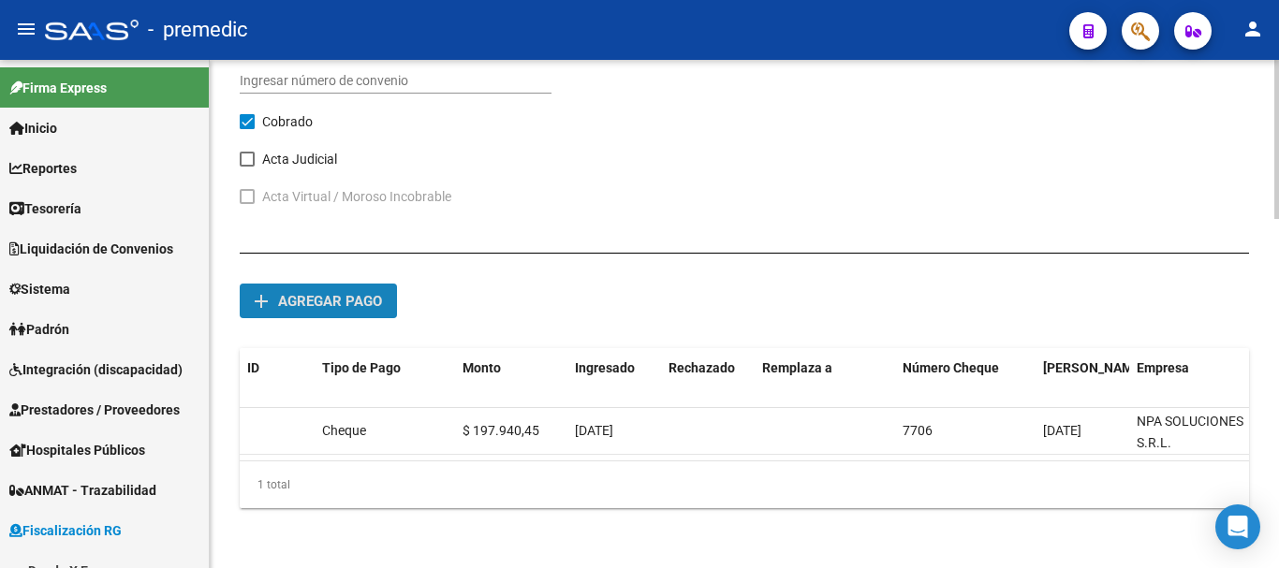
click at [353, 293] on span "Agregar pago" at bounding box center [330, 301] width 104 height 17
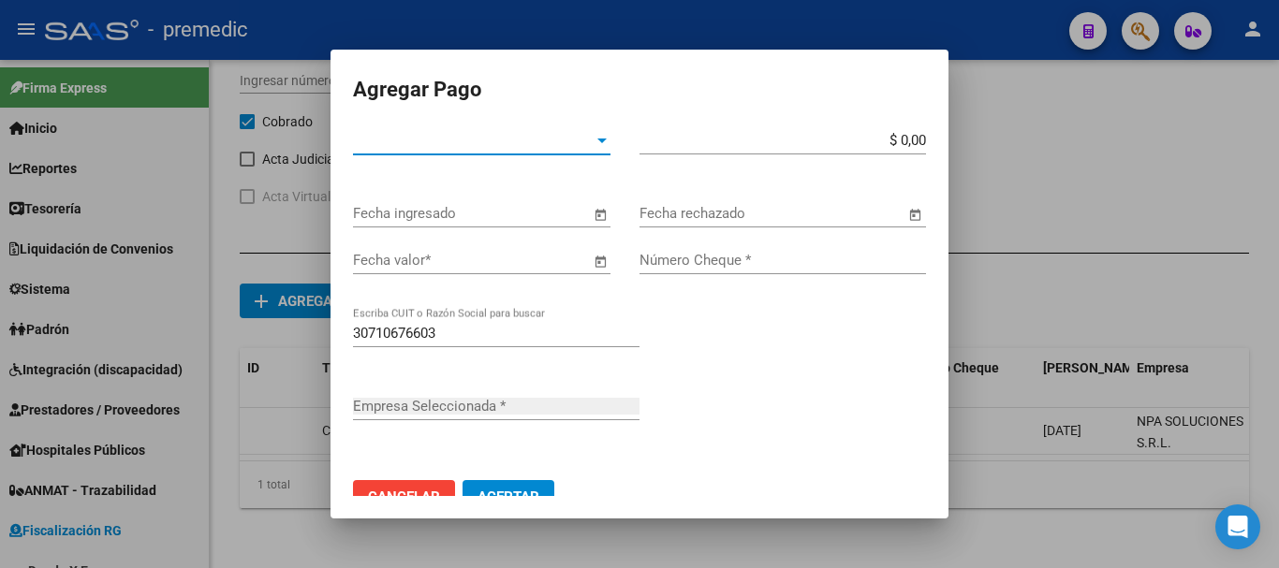
type input "NPA SOLUCIONES S.R.L."
click at [516, 143] on span "Tipo de Pago *" at bounding box center [473, 140] width 241 height 17
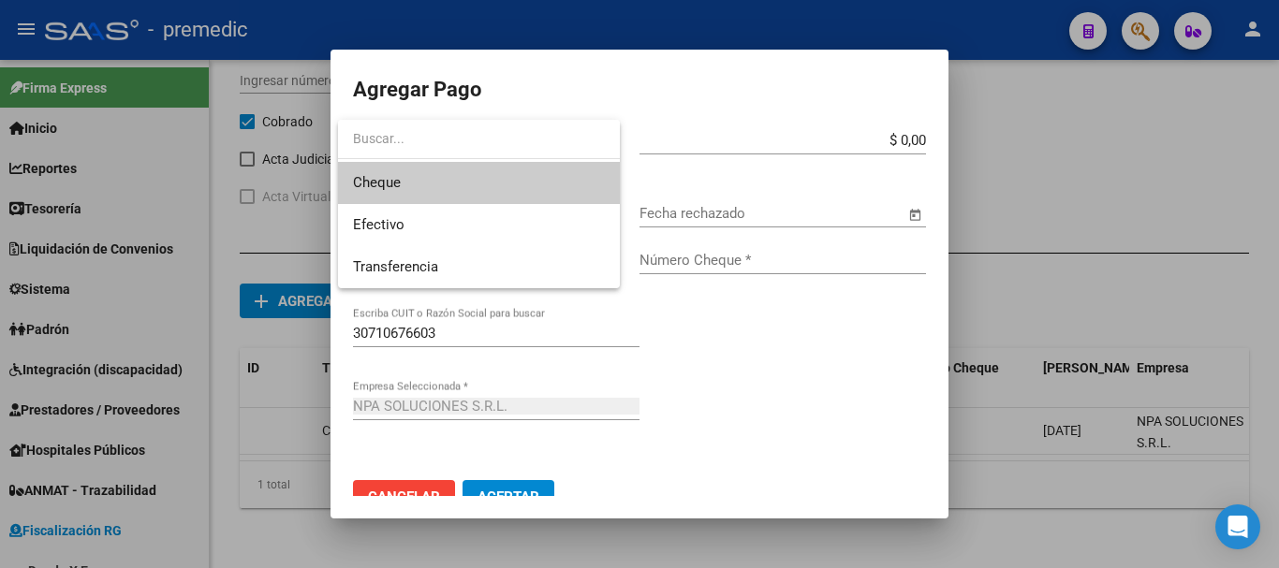
click at [443, 187] on span "Cheque" at bounding box center [479, 183] width 252 height 42
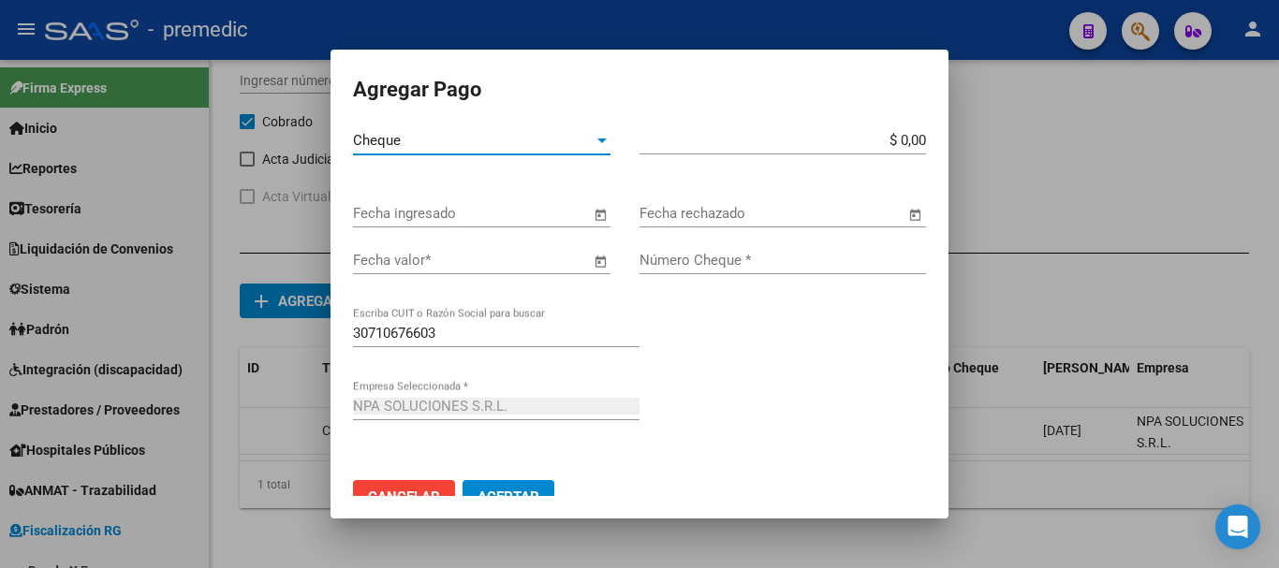
click at [906, 141] on input "$ 0,00" at bounding box center [783, 140] width 287 height 17
type input "$ 204.868,37"
click at [596, 205] on span "Open calendar" at bounding box center [600, 214] width 45 height 45
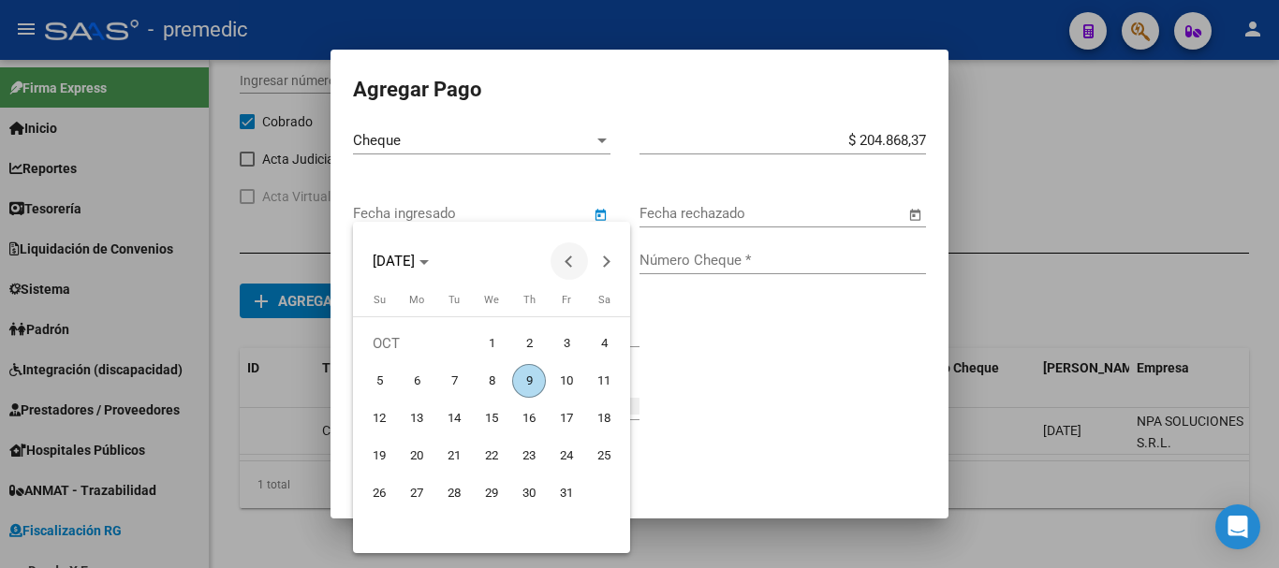
click at [569, 253] on span "Previous month" at bounding box center [569, 261] width 37 height 37
click at [566, 468] on span "19" at bounding box center [567, 456] width 34 height 34
type input "19/09/2025"
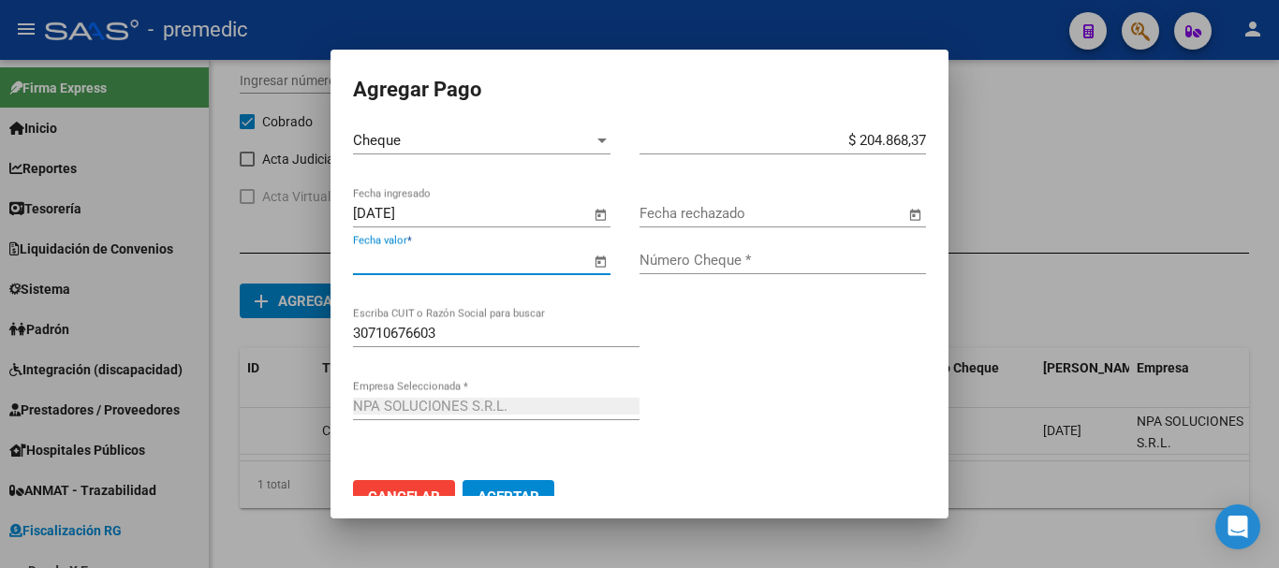
click at [567, 262] on input "Fecha valor *" at bounding box center [471, 260] width 237 height 17
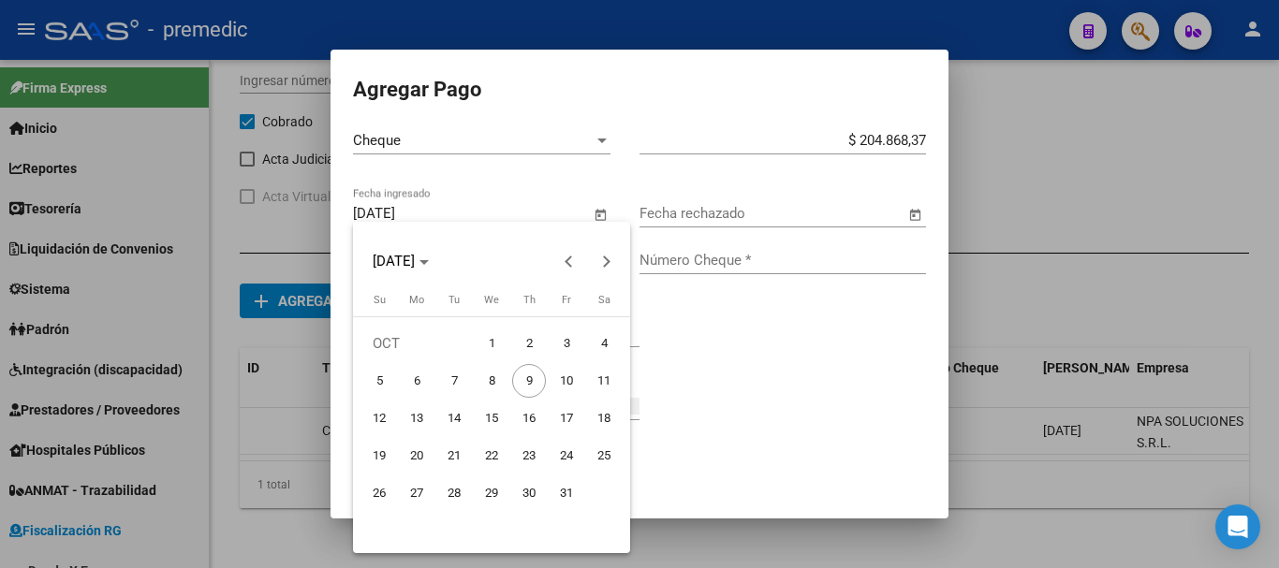
click at [389, 444] on span "19" at bounding box center [379, 456] width 34 height 34
type input "19/10/2025"
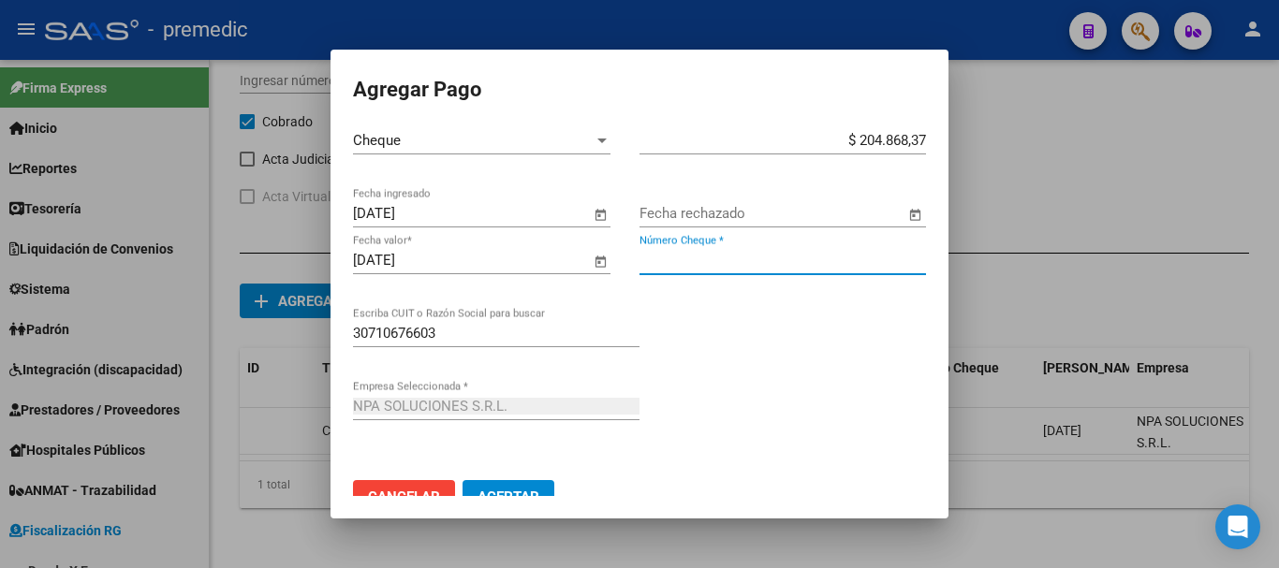
click at [777, 266] on input "Número Cheque *" at bounding box center [783, 260] width 287 height 17
type input "7707"
click at [517, 488] on button "Aceptar" at bounding box center [509, 497] width 92 height 34
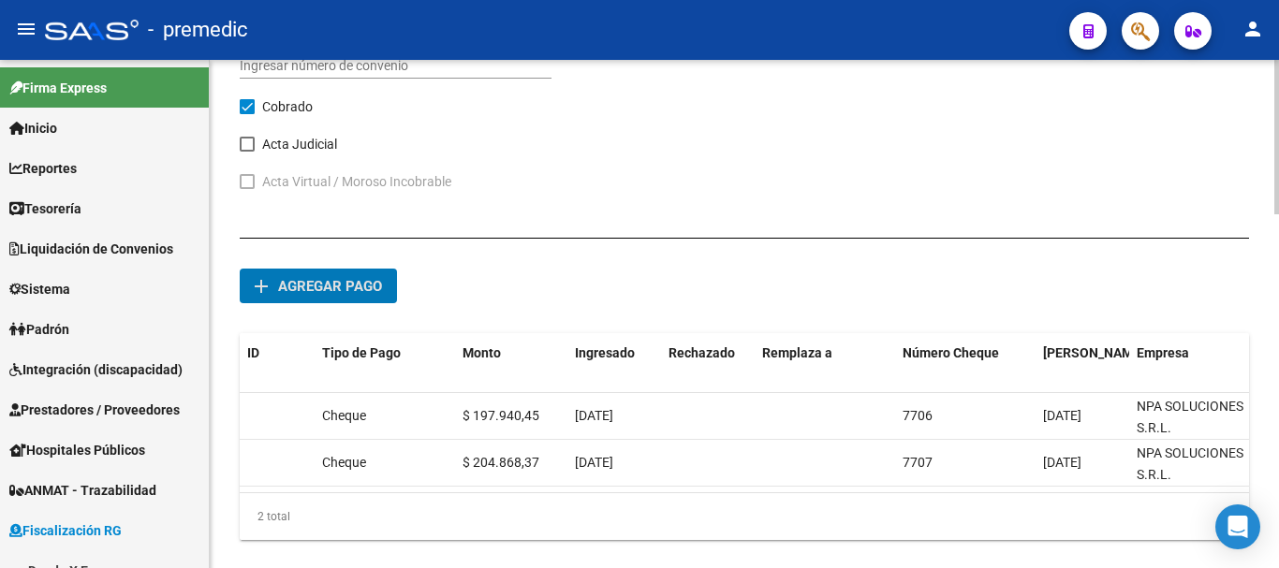
click at [353, 278] on span "Agregar pago" at bounding box center [330, 286] width 104 height 17
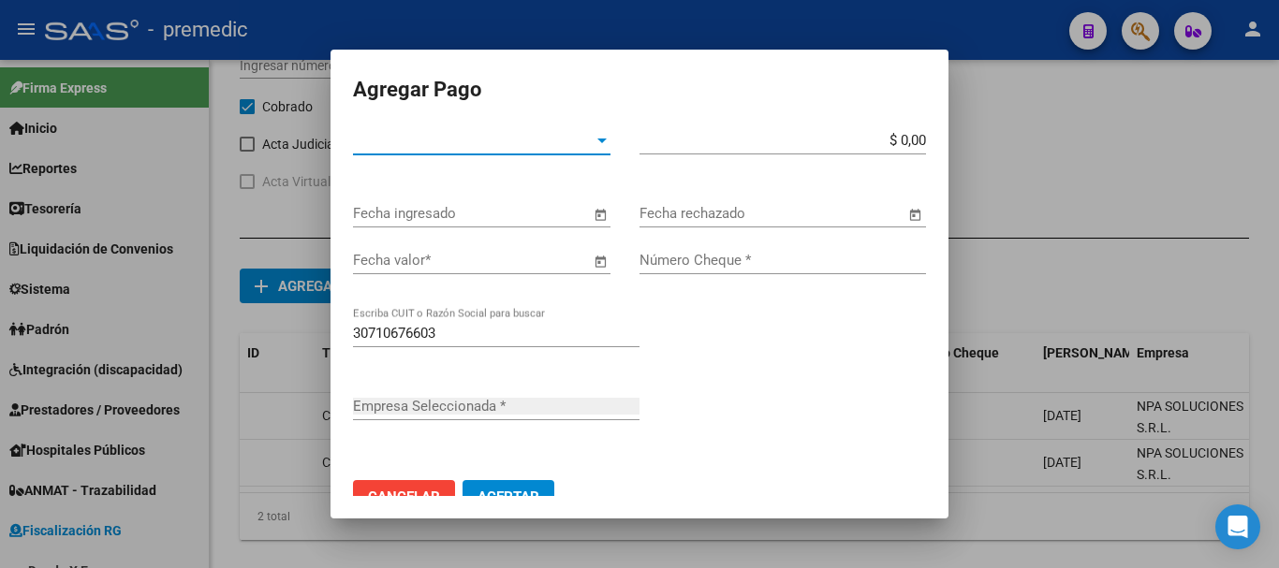
type input "NPA SOLUCIONES S.R.L."
click at [594, 134] on div at bounding box center [602, 140] width 17 height 15
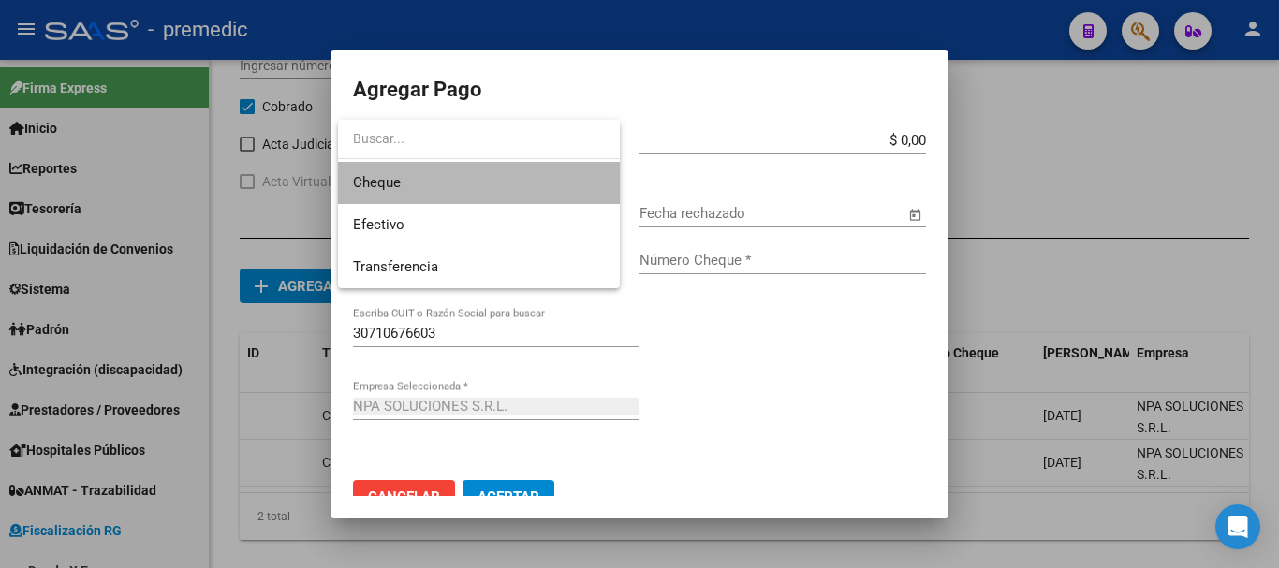
click at [352, 185] on mat-option "Cheque" at bounding box center [479, 183] width 282 height 42
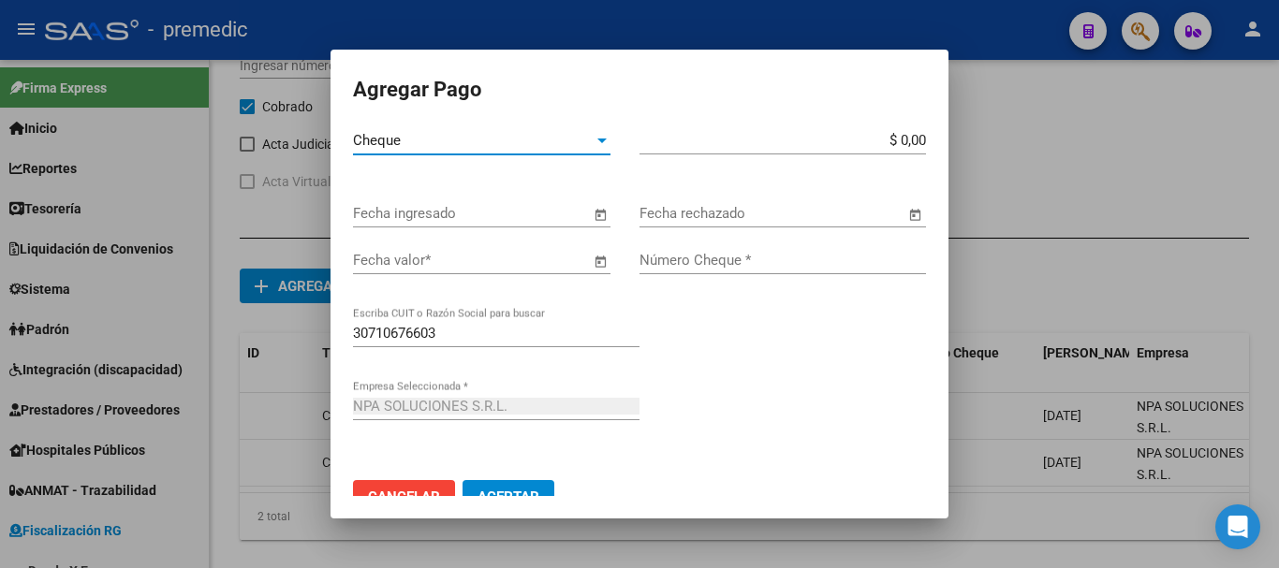
click at [910, 138] on input "$ 0,00" at bounding box center [783, 140] width 287 height 17
type input "$ 211.796,28"
click at [596, 210] on span "Open calendar" at bounding box center [600, 214] width 45 height 45
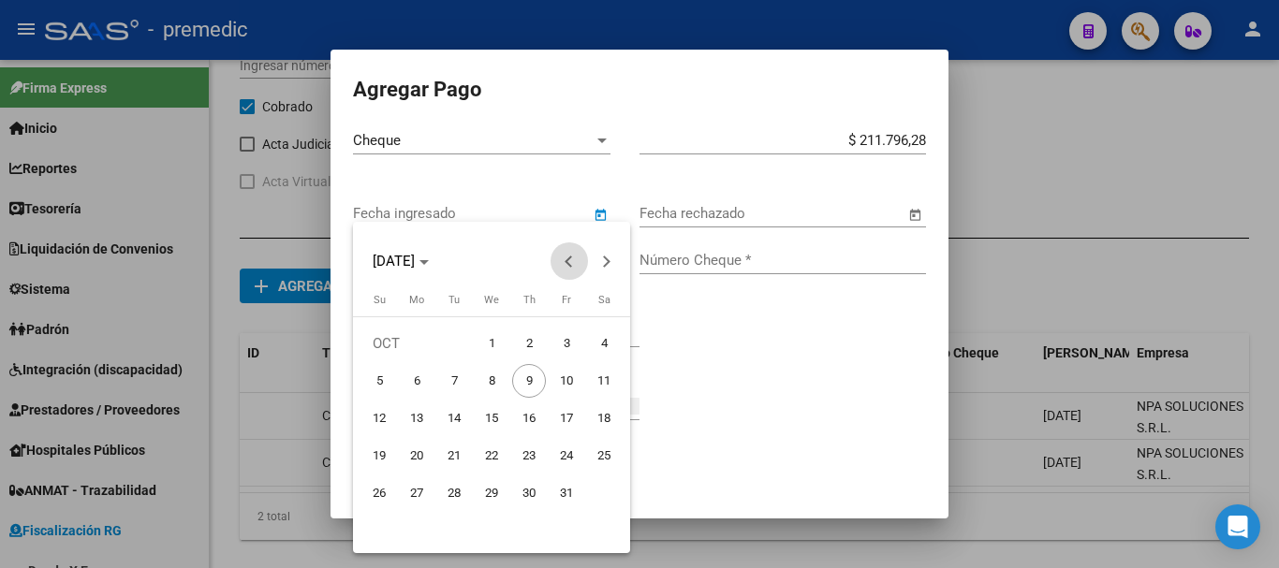
click at [567, 271] on span "Previous month" at bounding box center [569, 261] width 37 height 37
click at [561, 466] on span "19" at bounding box center [567, 456] width 34 height 34
type input "19/09/2025"
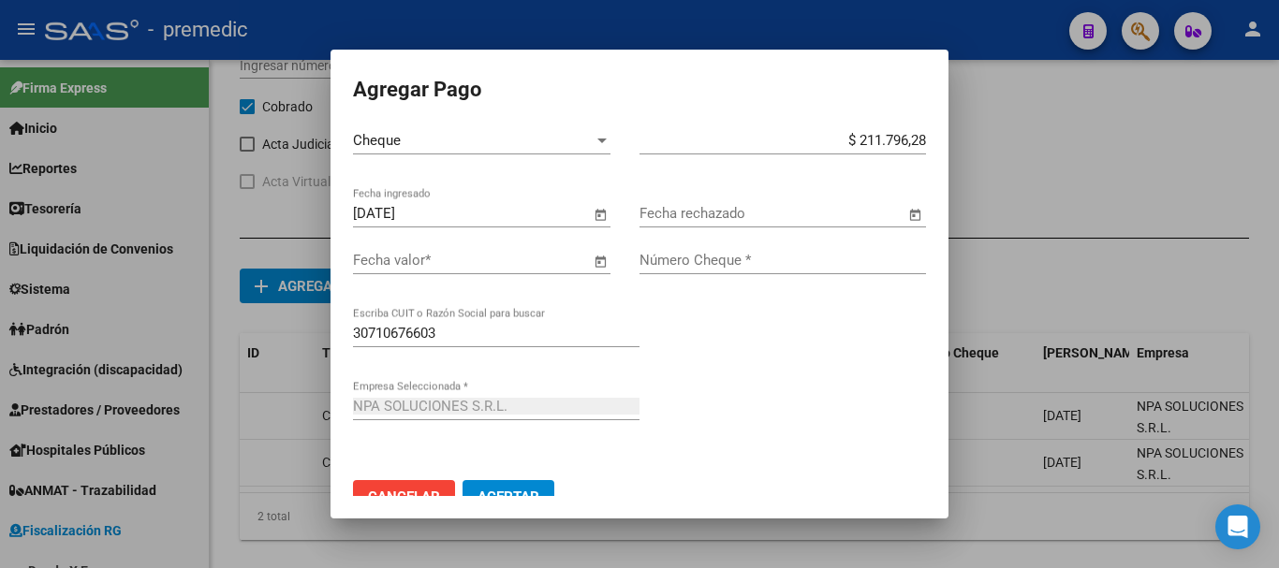
click at [587, 259] on span "Open calendar" at bounding box center [600, 261] width 45 height 45
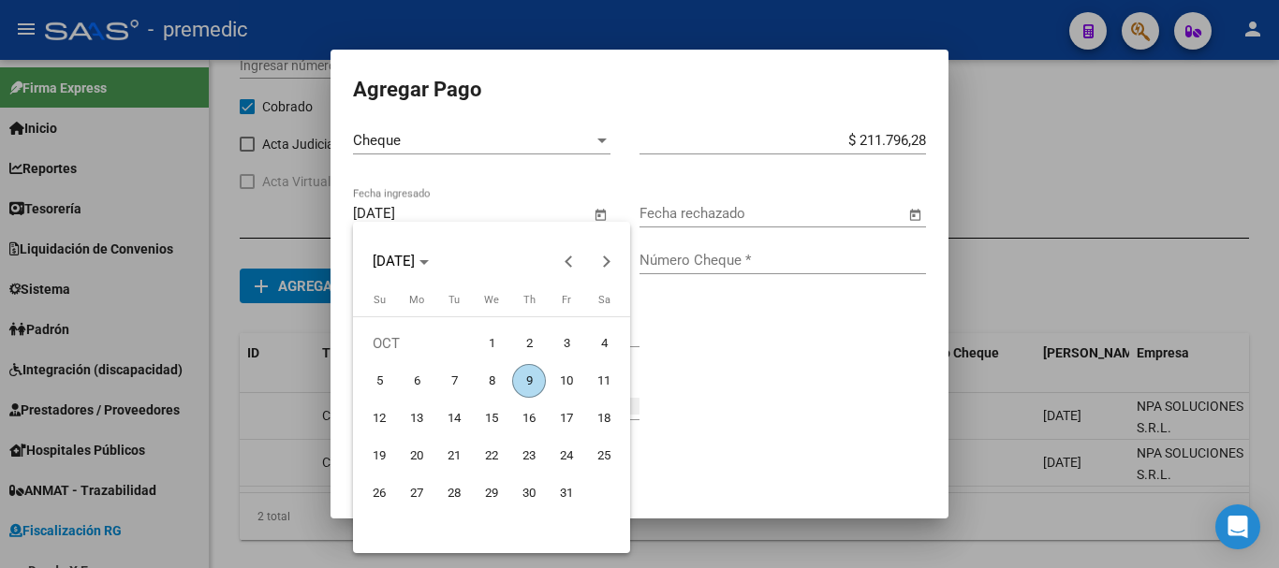
click at [525, 340] on span "2" at bounding box center [529, 344] width 34 height 34
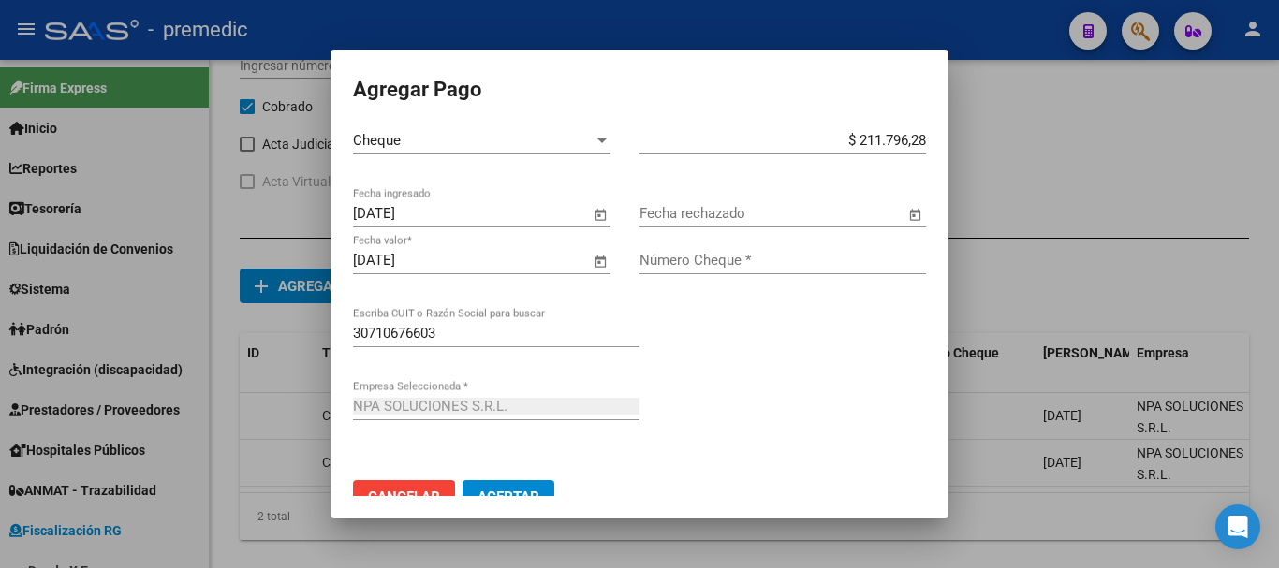
click at [584, 257] on span "Open calendar" at bounding box center [600, 261] width 45 height 45
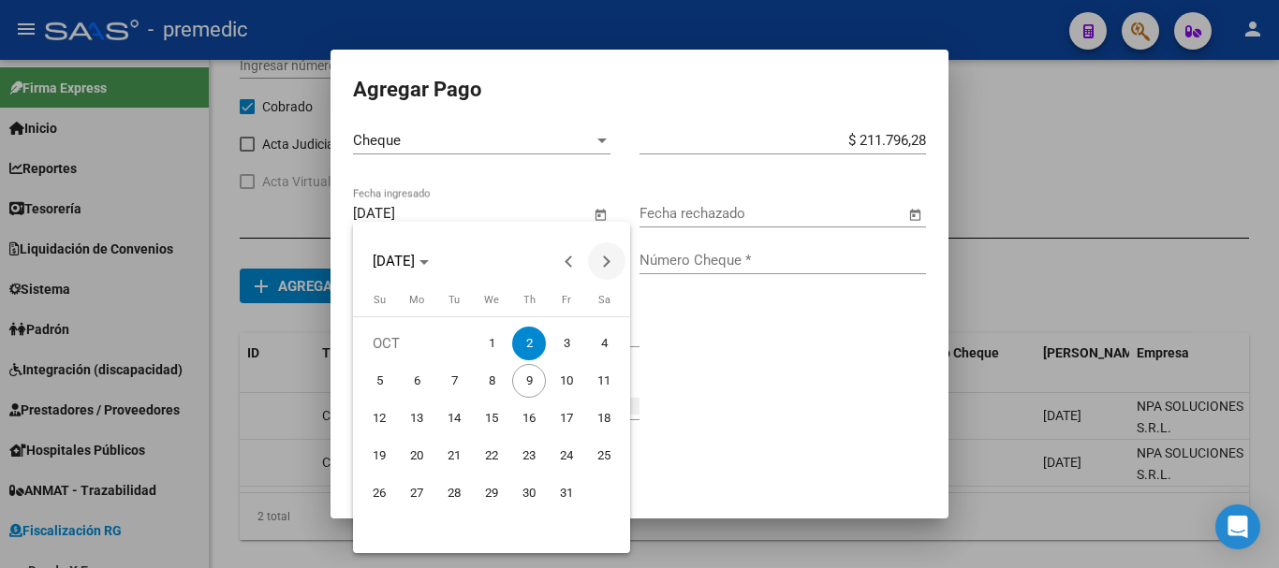
click at [620, 261] on span "Next month" at bounding box center [606, 261] width 37 height 37
click at [374, 371] on span "2" at bounding box center [379, 381] width 34 height 34
type input "02/11/2025"
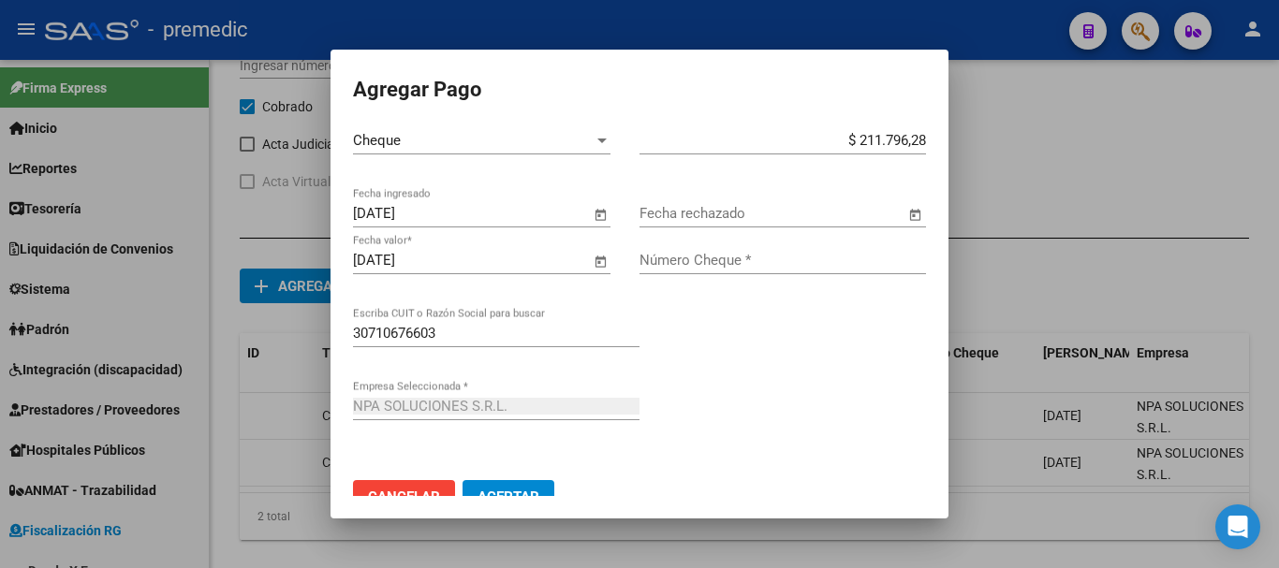
click at [754, 254] on input "Número Cheque *" at bounding box center [783, 260] width 287 height 17
click at [744, 328] on div "30710676603 Escriba CUIT o Razón Social para buscar" at bounding box center [639, 355] width 573 height 73
click at [674, 241] on div "Fecha rechazado" at bounding box center [783, 222] width 287 height 46
click at [687, 259] on input "77088" at bounding box center [783, 260] width 287 height 17
drag, startPoint x: 658, startPoint y: 259, endPoint x: 672, endPoint y: 276, distance: 21.9
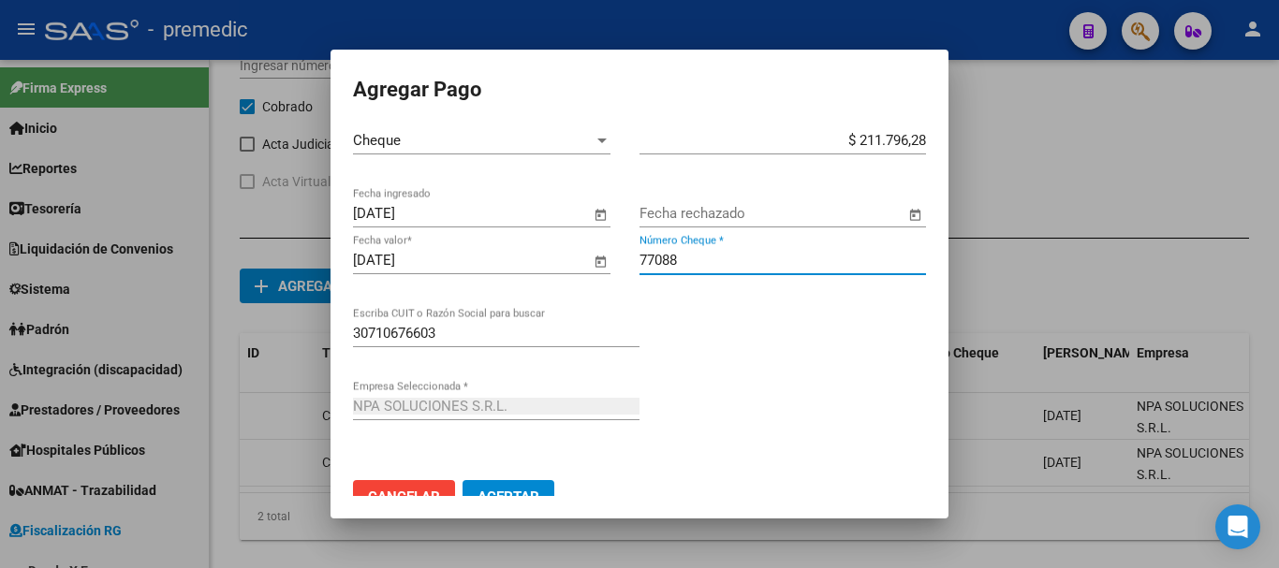
click at [662, 263] on input "77088" at bounding box center [783, 260] width 287 height 17
type input "7708"
click at [727, 325] on div "30710676603 Escriba CUIT o Razón Social para buscar" at bounding box center [639, 355] width 573 height 73
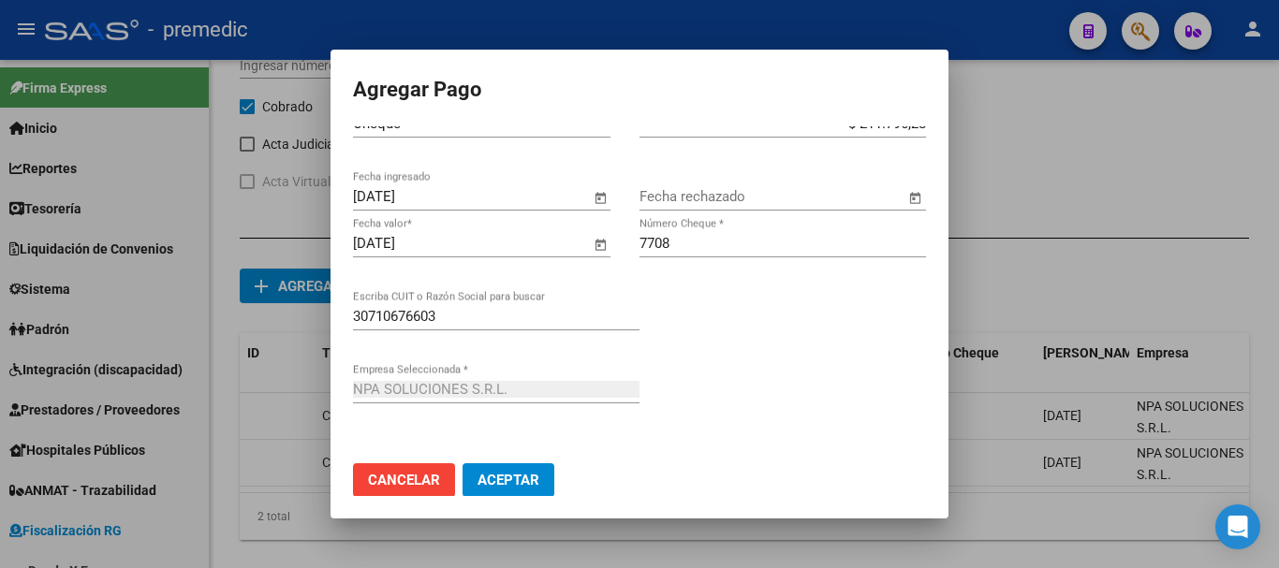
scroll to position [33, 0]
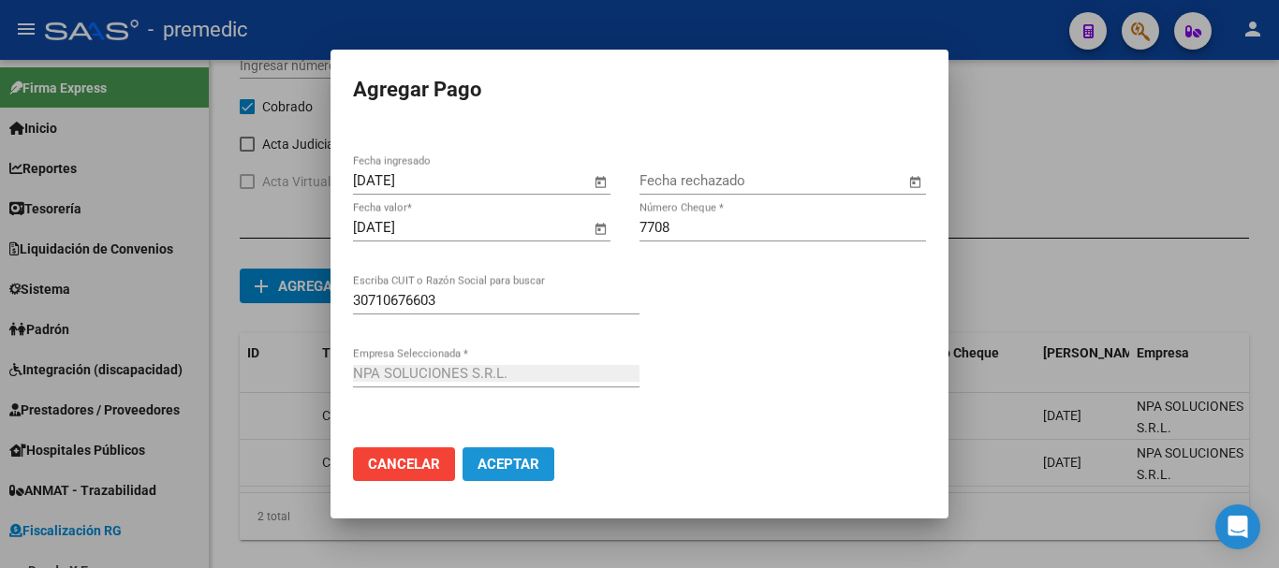
click at [486, 460] on span "Aceptar" at bounding box center [509, 464] width 62 height 17
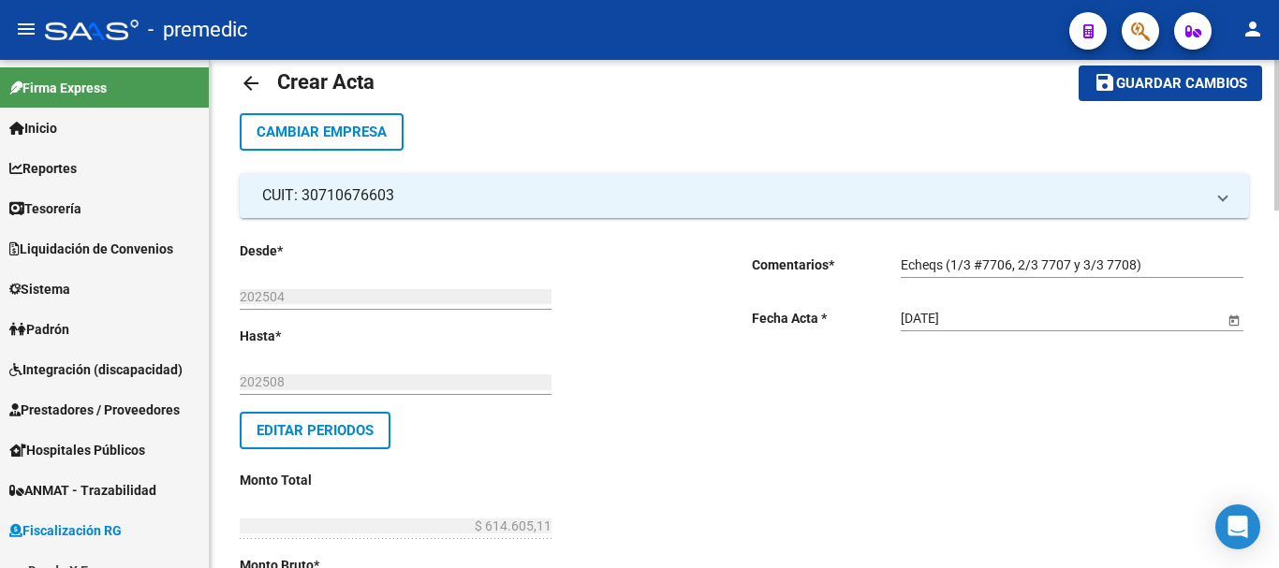
scroll to position [0, 0]
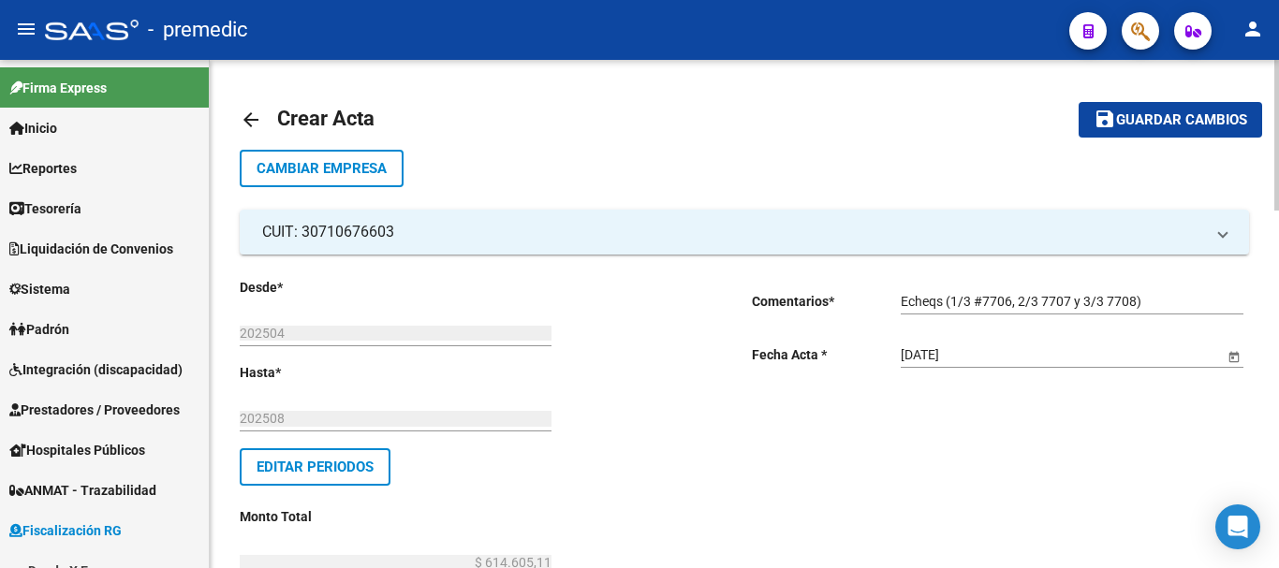
click at [1129, 117] on span "Guardar cambios" at bounding box center [1181, 120] width 131 height 17
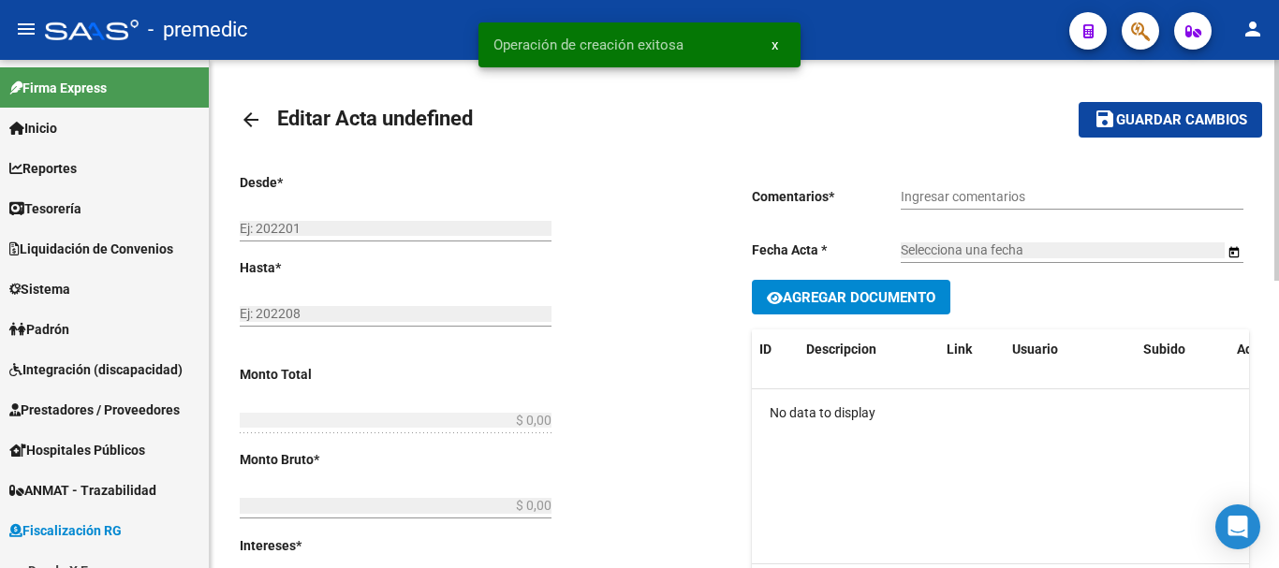
type input "202504"
type input "202508"
type input "$ 614.605,11"
type input "$ 555.365,89"
type input "$ 59.239,22"
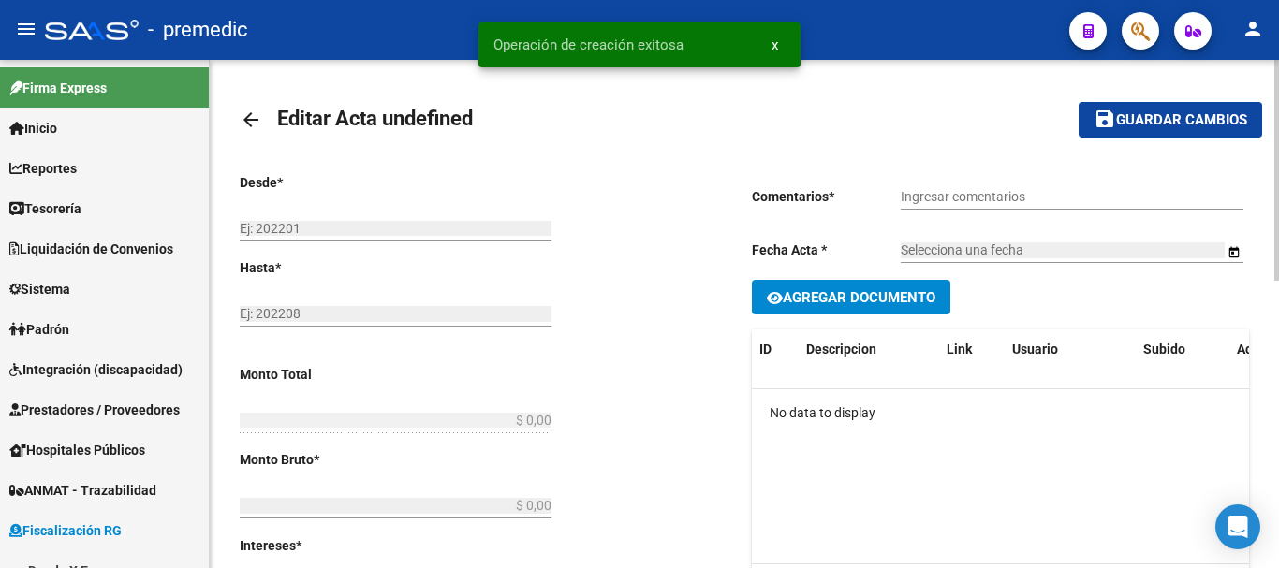
type input "000051"
checkbox input "true"
type input "Echeqs (1/3 #7706, 2/3 7707 y 3/3 7708)"
type input "[DATE]"
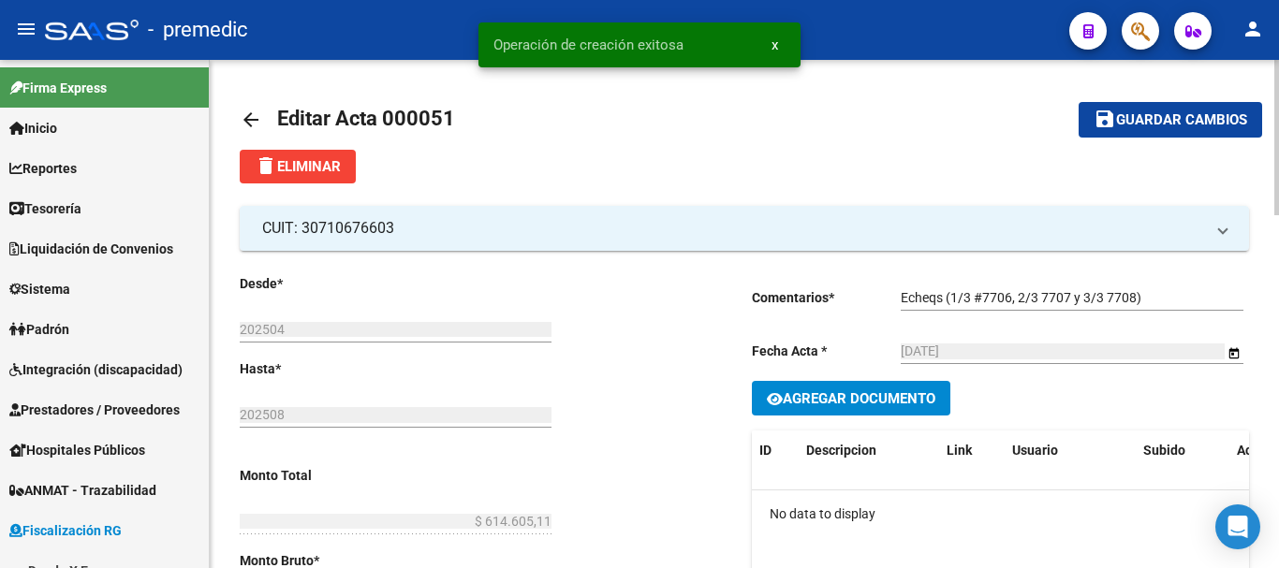
click at [241, 113] on mat-icon "arrow_back" at bounding box center [251, 120] width 22 height 22
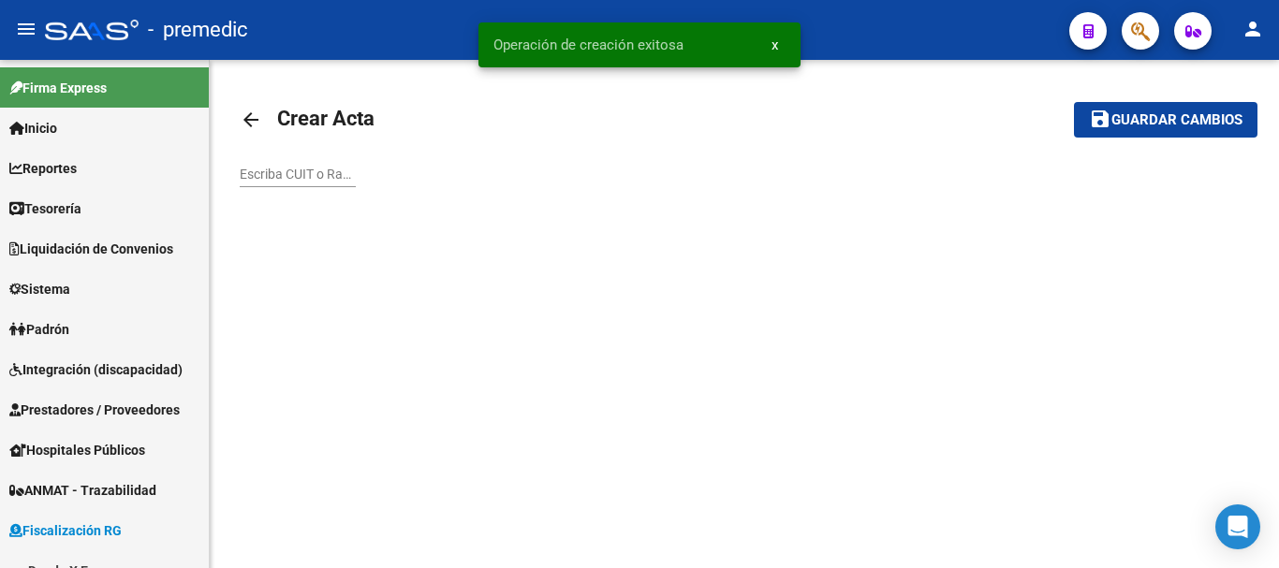
click at [240, 113] on mat-icon "arrow_back" at bounding box center [251, 120] width 22 height 22
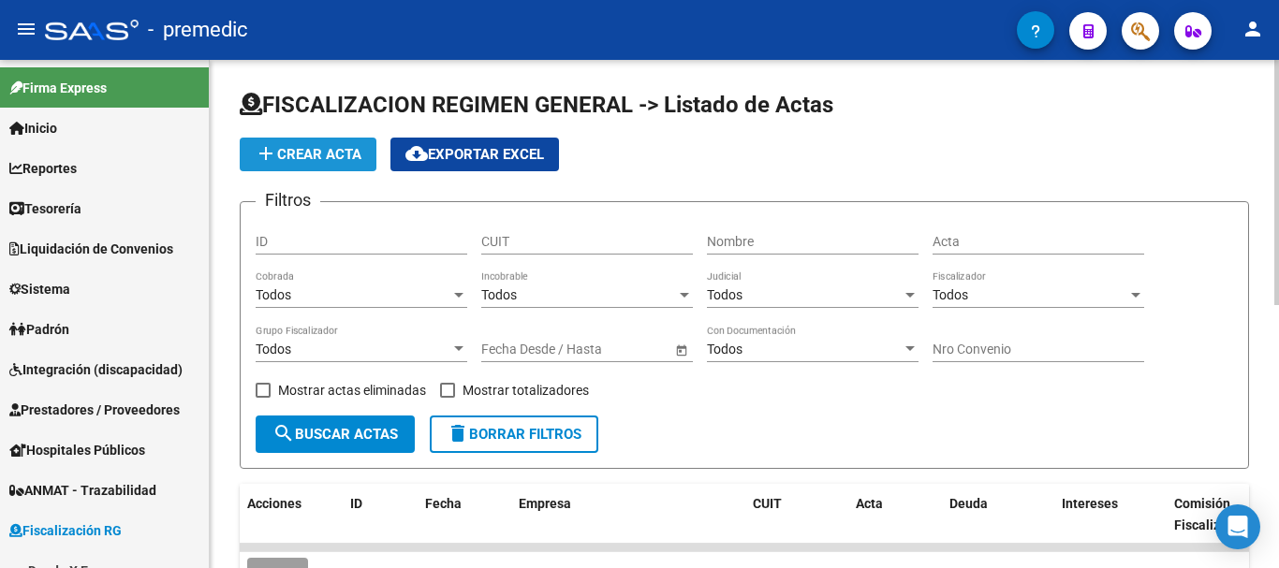
click at [333, 148] on span "add Crear Acta" at bounding box center [308, 154] width 107 height 17
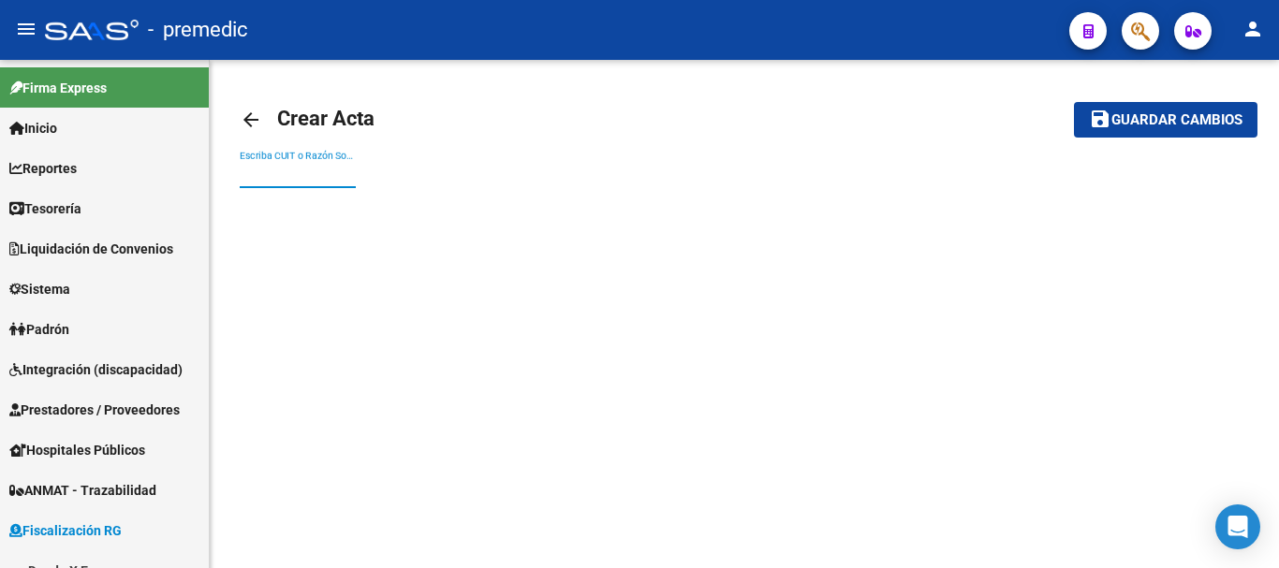
click at [285, 179] on input "Escriba CUIT o Razón Social para buscar" at bounding box center [298, 175] width 116 height 16
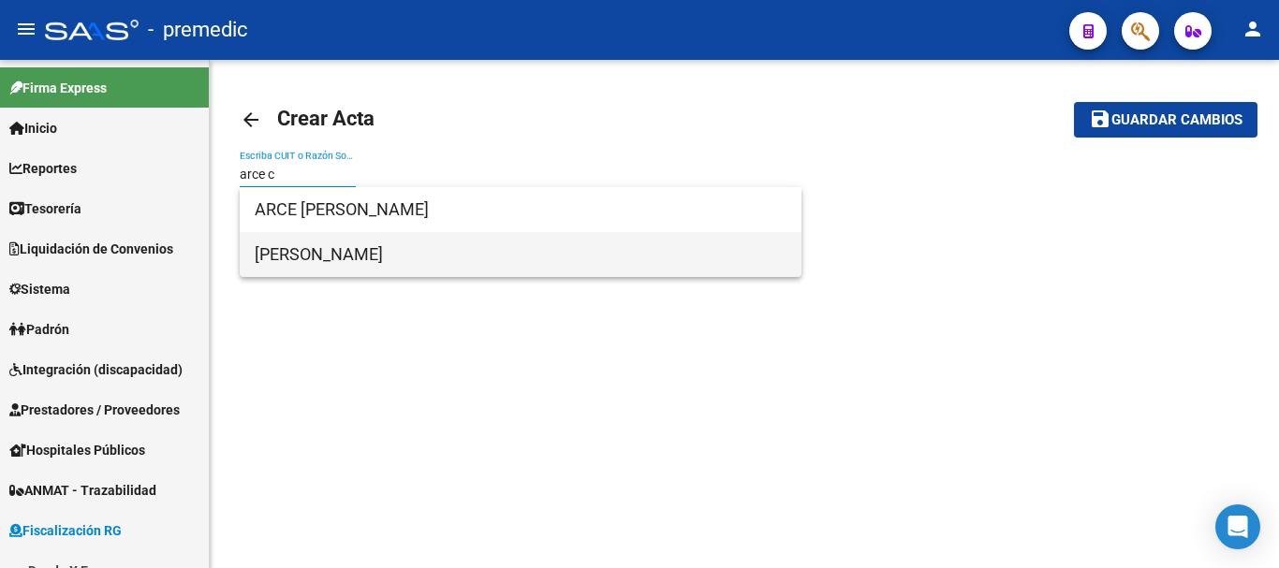
type input "arce c"
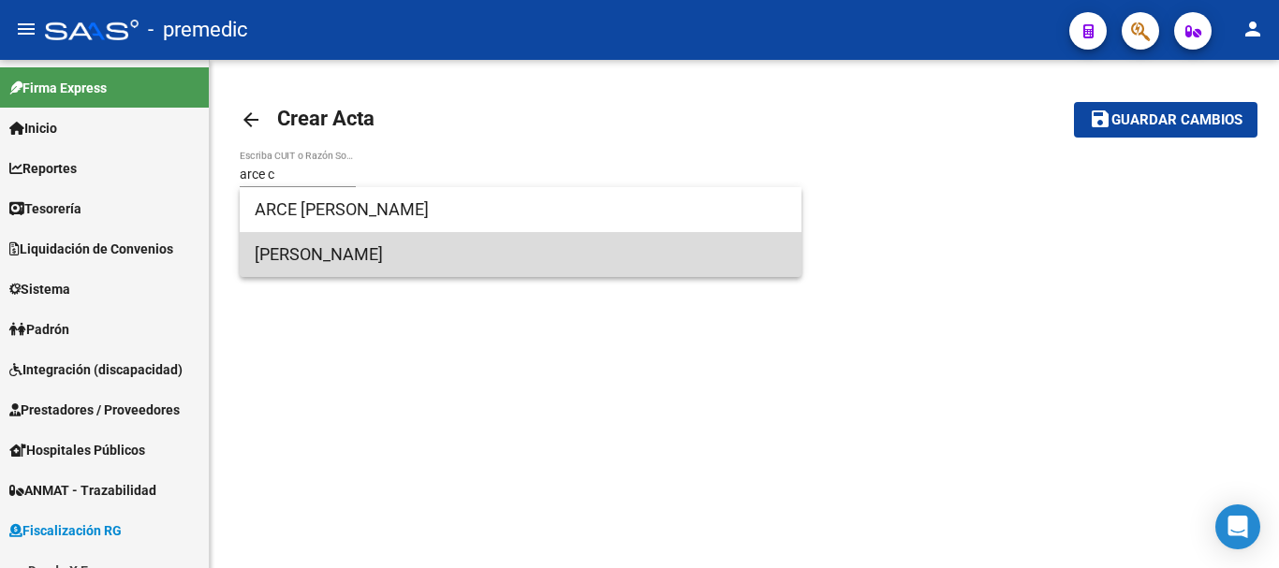
click at [306, 262] on span "[PERSON_NAME]" at bounding box center [521, 254] width 532 height 45
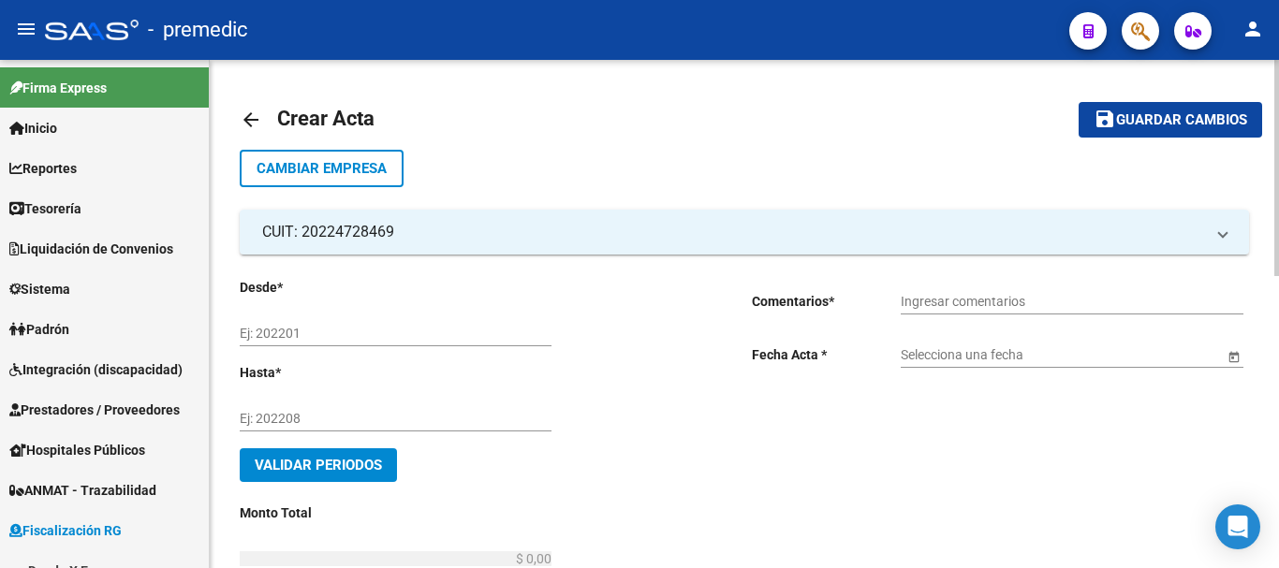
click at [252, 327] on input "Ej: 202201" at bounding box center [396, 334] width 312 height 16
type input "202506"
click at [243, 415] on input "Ej: 202208" at bounding box center [396, 419] width 312 height 16
type input "202508"
click at [321, 464] on span "Validar Periodos" at bounding box center [318, 465] width 127 height 17
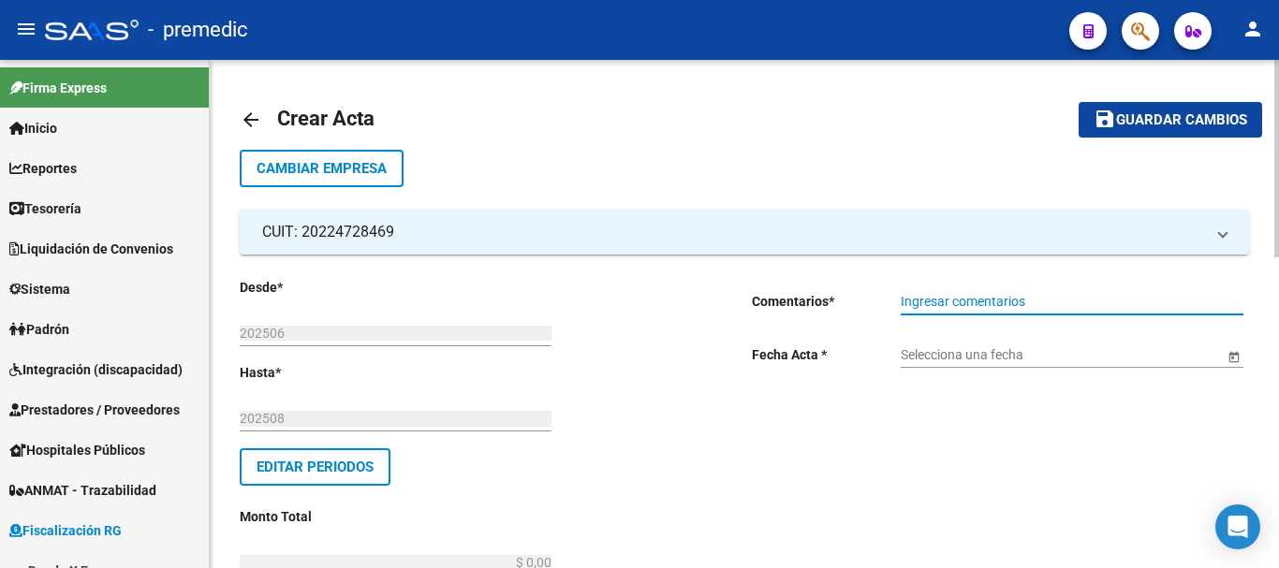
click at [942, 294] on input "Ingresar comentarios" at bounding box center [1072, 302] width 343 height 16
type input "Echeqs (1/3 #187, 2/3 188 y 3/3 189)"
click at [1230, 346] on span "Open calendar" at bounding box center [1234, 355] width 45 height 45
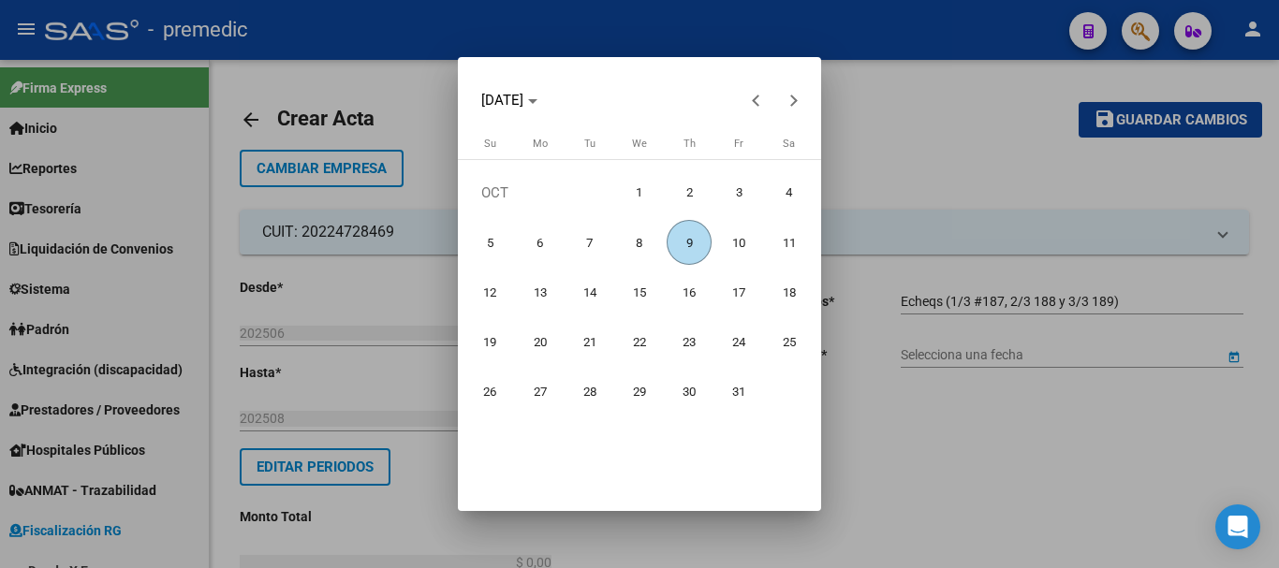
click at [689, 245] on span "9" at bounding box center [689, 242] width 45 height 45
type input "[DATE]"
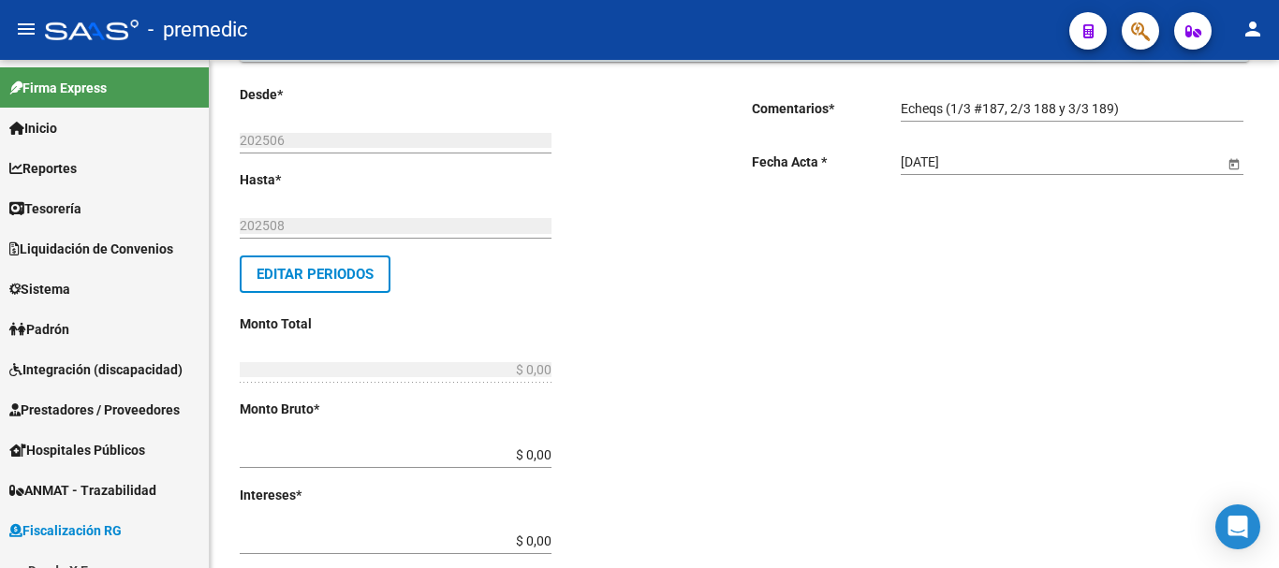
scroll to position [281, 0]
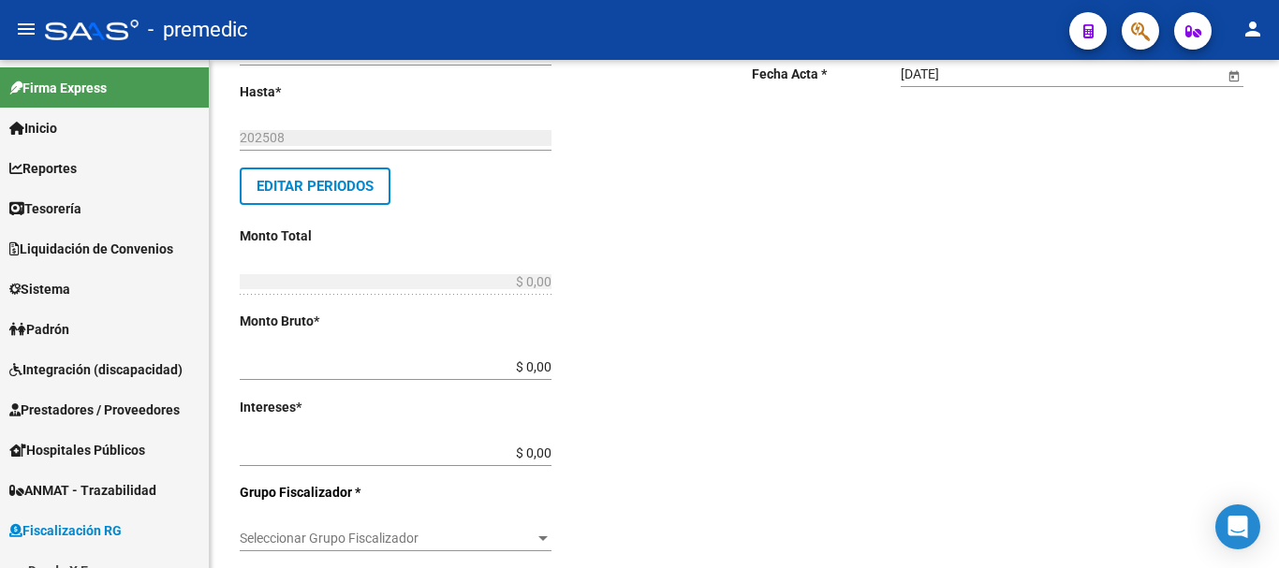
click at [548, 364] on input "$ 0,00" at bounding box center [396, 368] width 312 height 16
click at [554, 371] on div "Desde * 202506 Ej: 202201 Hasta * 202508 Ej: 202208 Editar Periodos Monto Total…" at bounding box center [466, 520] width 452 height 1048
click at [549, 366] on input "$ 0,00" at bounding box center [396, 368] width 312 height 16
type input "$ 1.517.832,12"
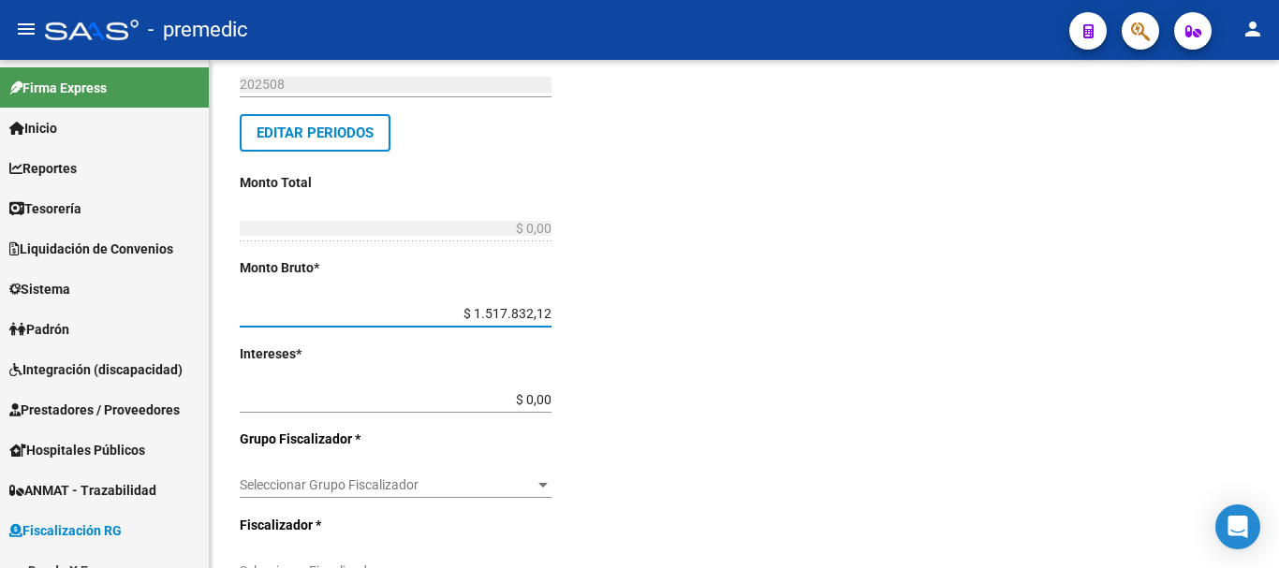
scroll to position [562, 0]
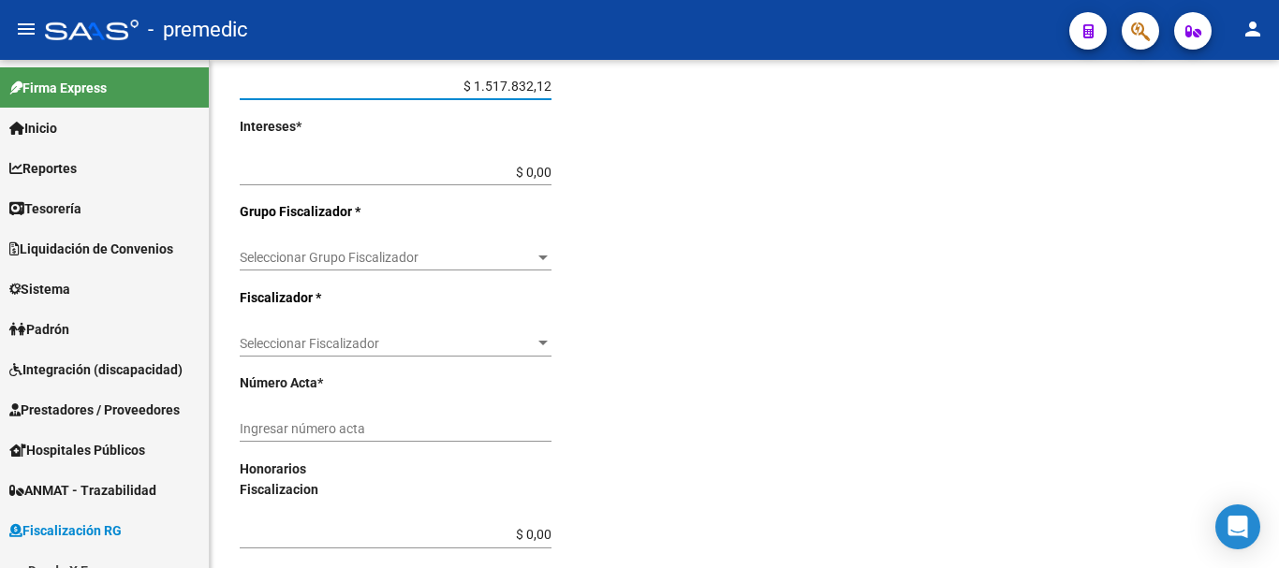
type input "$ 1.517.832,12"
click at [545, 173] on input "$ 0,00" at bounding box center [396, 173] width 312 height 16
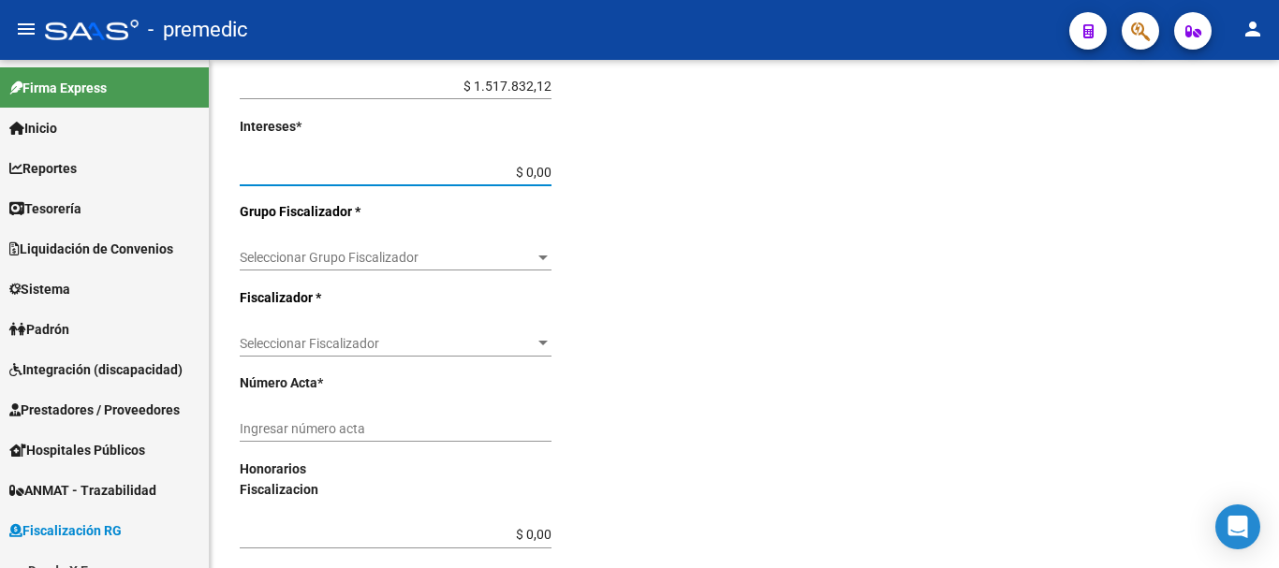
click at [555, 167] on div "Desde * 202506 Ej: 202201 Hasta * 202508 Ej: 202208 Editar Periodos Monto Total…" at bounding box center [466, 239] width 452 height 1048
click at [552, 167] on input "$ 0,00" at bounding box center [396, 173] width 312 height 16
click at [550, 173] on input "$ 0,00" at bounding box center [396, 173] width 312 height 16
type input "$ 1,31"
type input "$ 1.517.833,43"
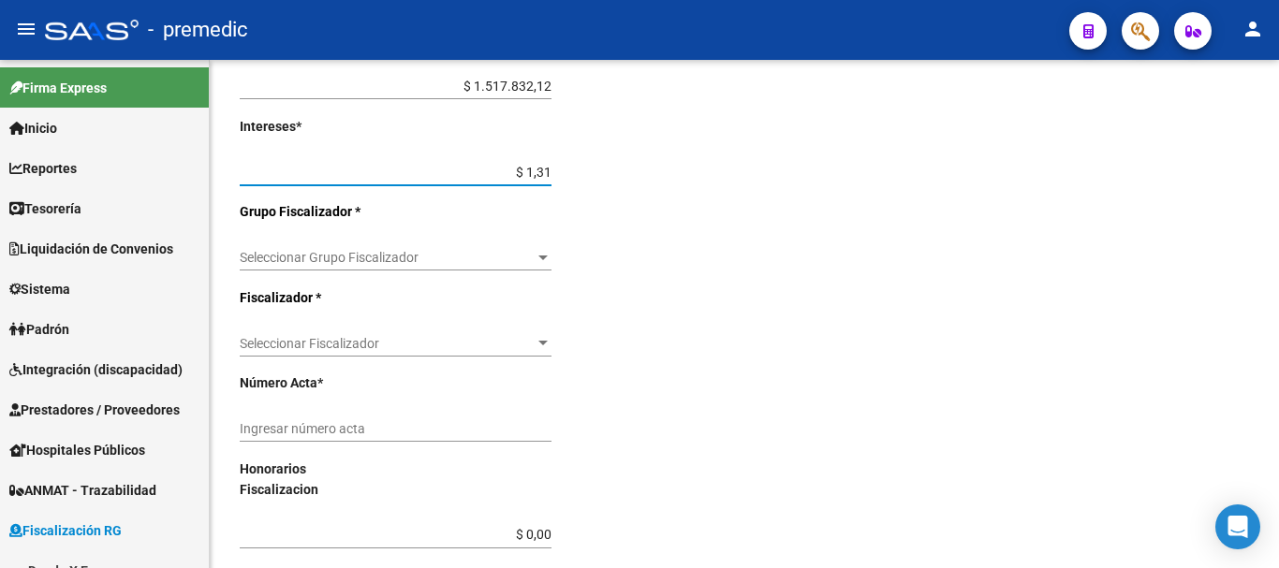
click at [549, 169] on input "$ 1,31" at bounding box center [396, 173] width 312 height 16
type input "$ 13.131,78"
type input "$ 1.530.963,90"
drag, startPoint x: 550, startPoint y: 170, endPoint x: 563, endPoint y: 179, distance: 15.6
click at [550, 170] on input "$ 13.131,78" at bounding box center [396, 173] width 312 height 16
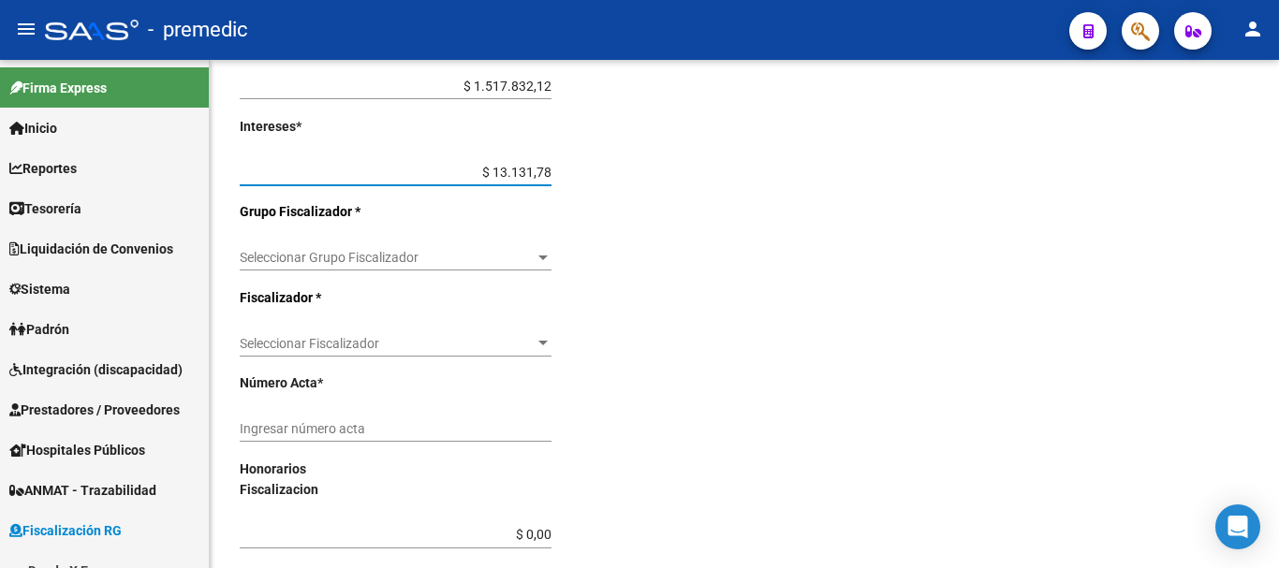
type input "$ 131.317,81"
type input "$ 1.649.149,93"
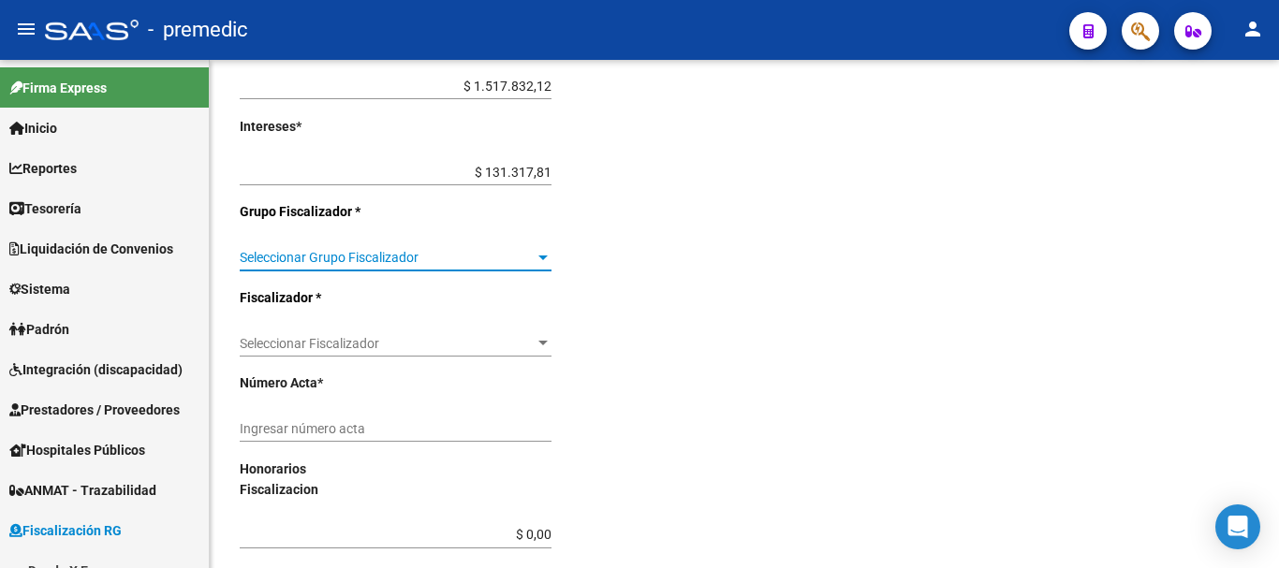
click at [532, 260] on div "Seleccionar Grupo Fiscalizador" at bounding box center [396, 258] width 312 height 16
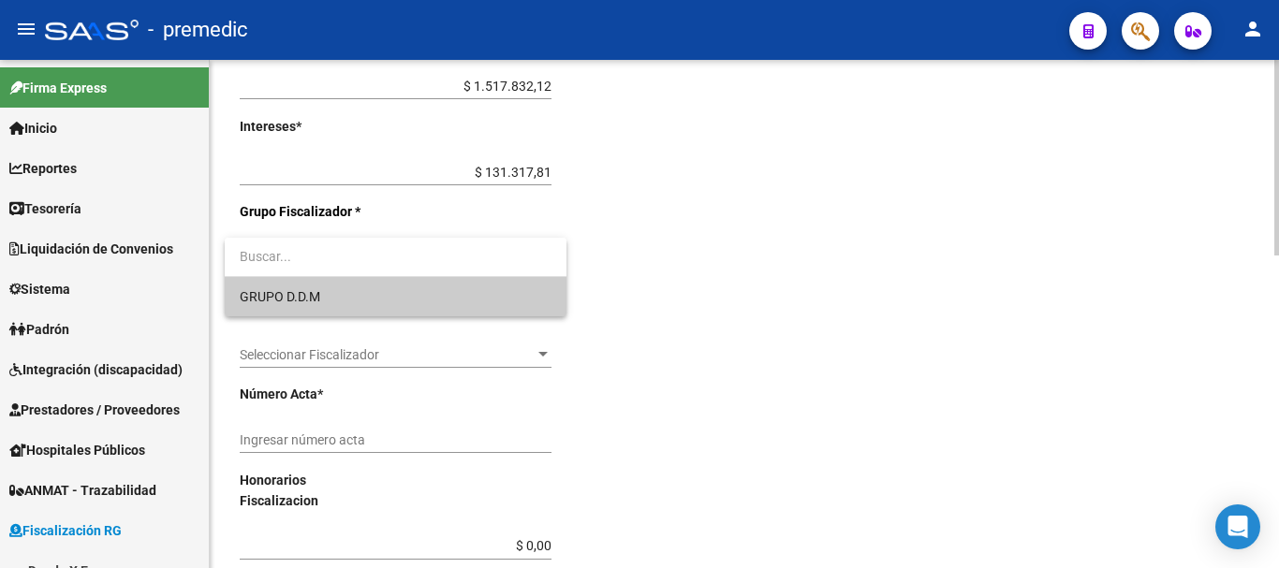
click at [439, 307] on span "GRUPO D.D.M" at bounding box center [396, 296] width 312 height 39
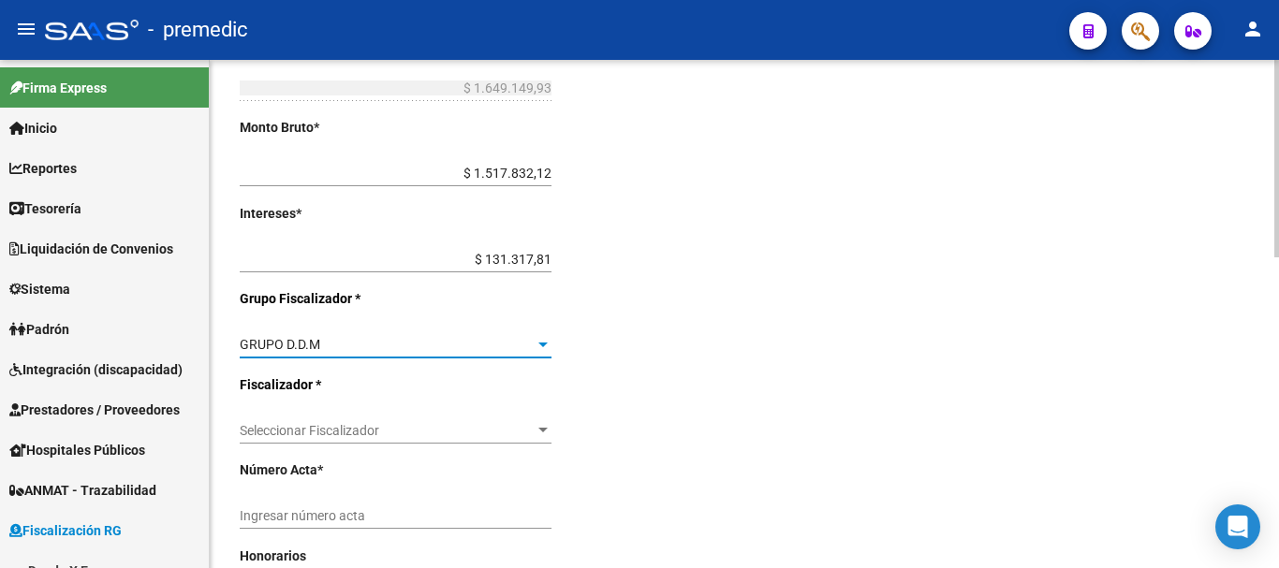
scroll to position [468, 0]
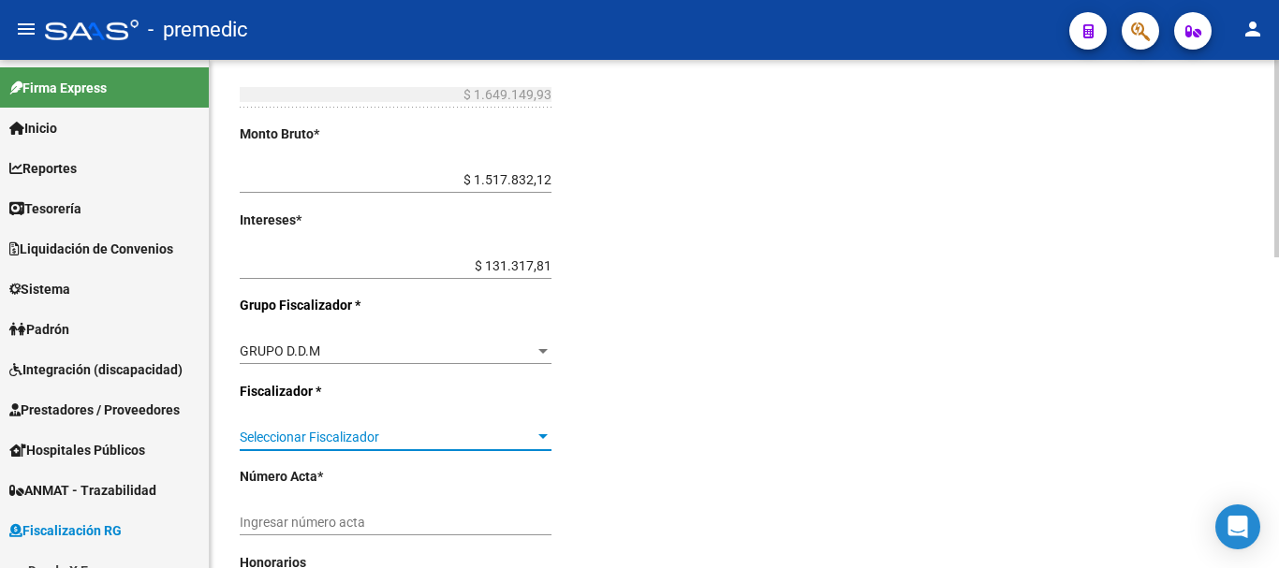
click at [437, 430] on span "Seleccionar Fiscalizador" at bounding box center [387, 438] width 295 height 16
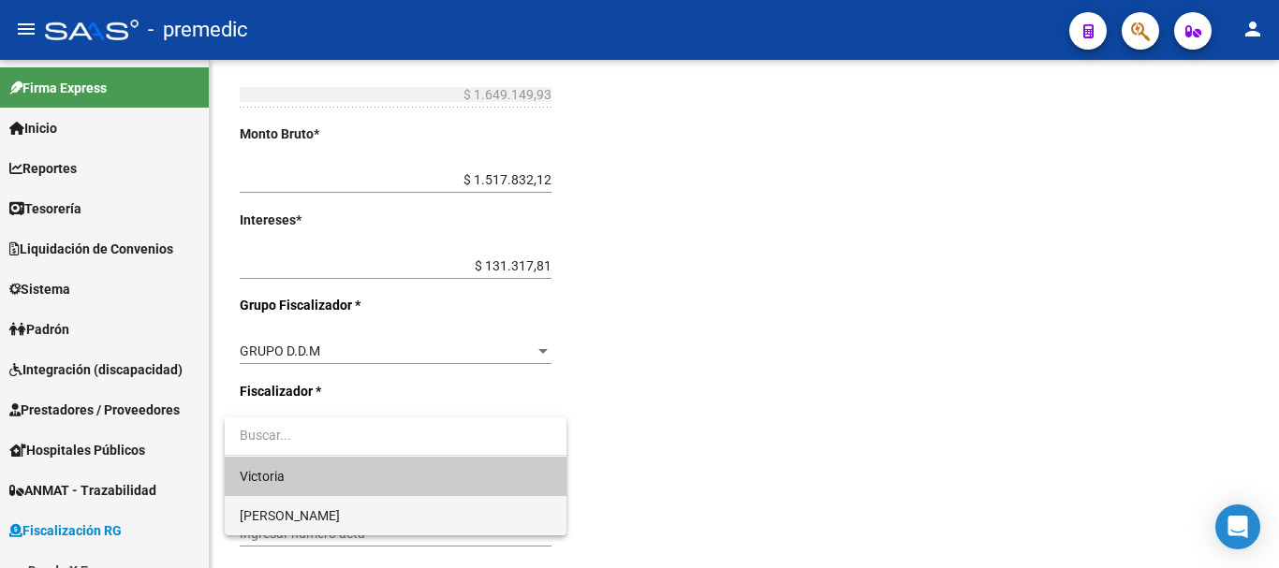
click at [345, 511] on span "[PERSON_NAME]" at bounding box center [396, 515] width 312 height 39
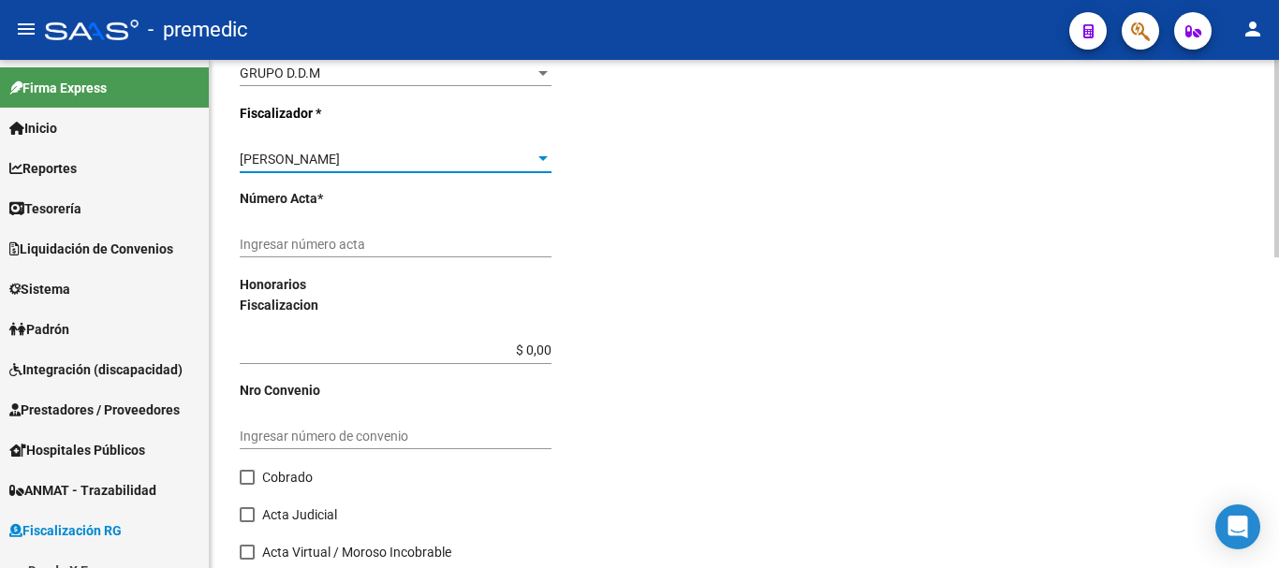
scroll to position [749, 0]
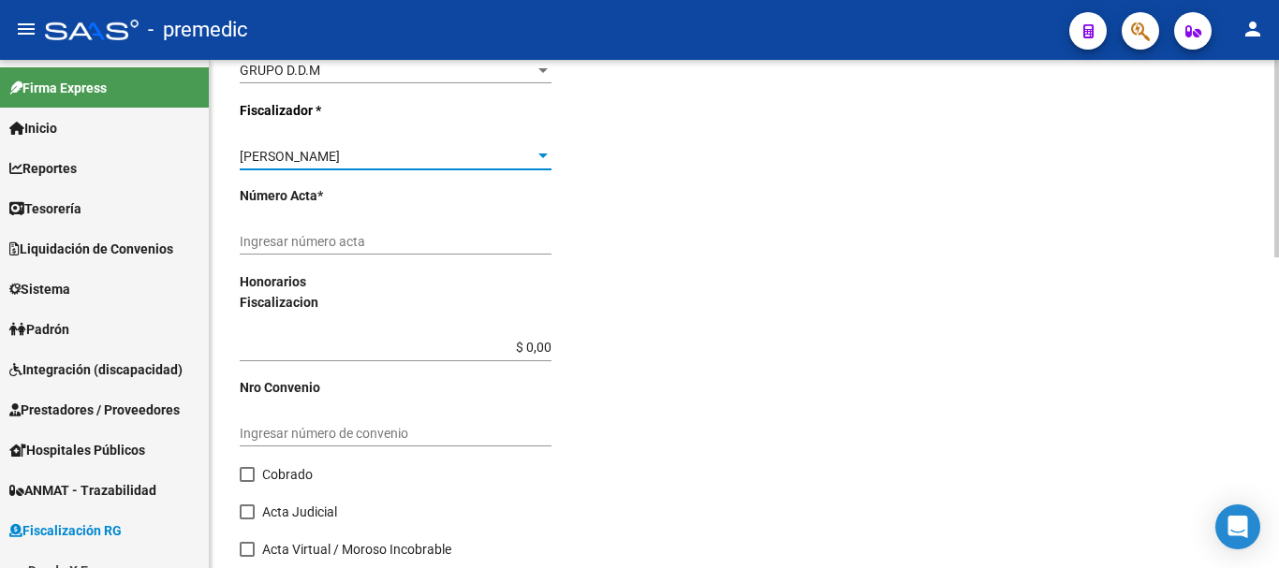
click at [301, 245] on input "Ingresar número acta" at bounding box center [396, 242] width 312 height 16
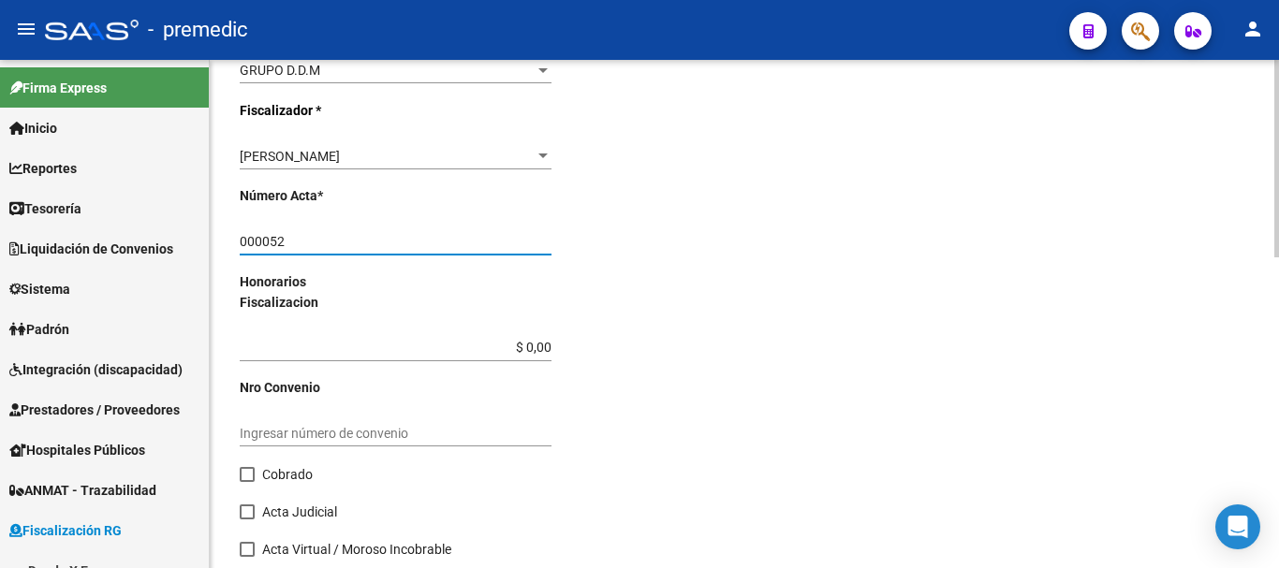
scroll to position [802, 0]
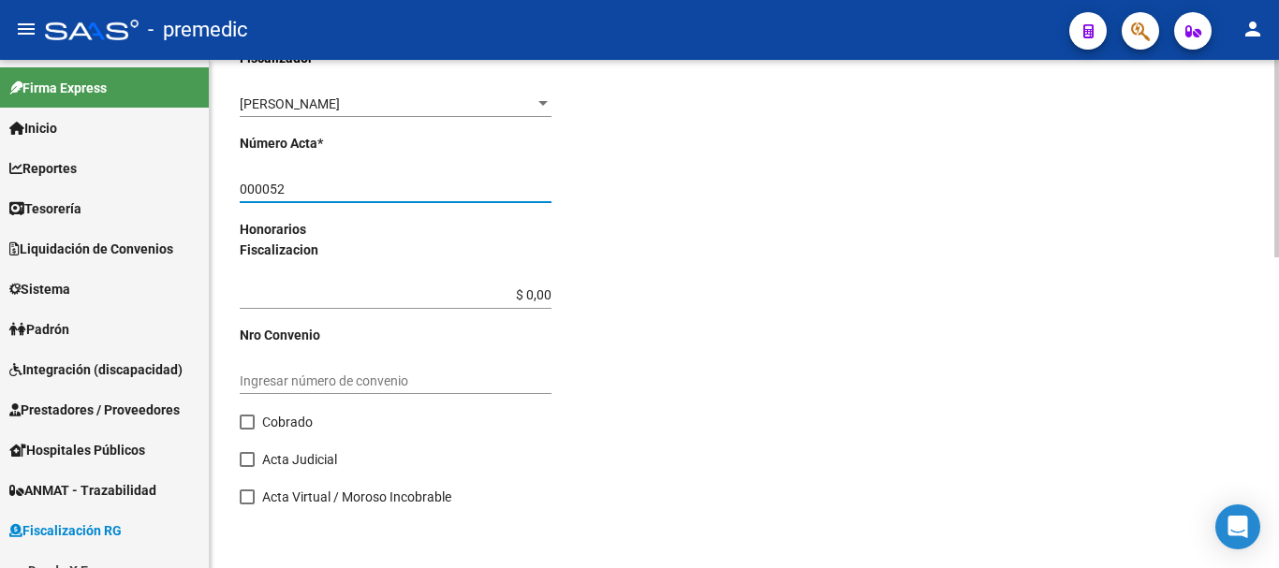
type input "000052"
click at [249, 427] on span at bounding box center [247, 422] width 15 height 15
click at [247, 430] on input "Cobrado" at bounding box center [246, 430] width 1 height 1
checkbox input "true"
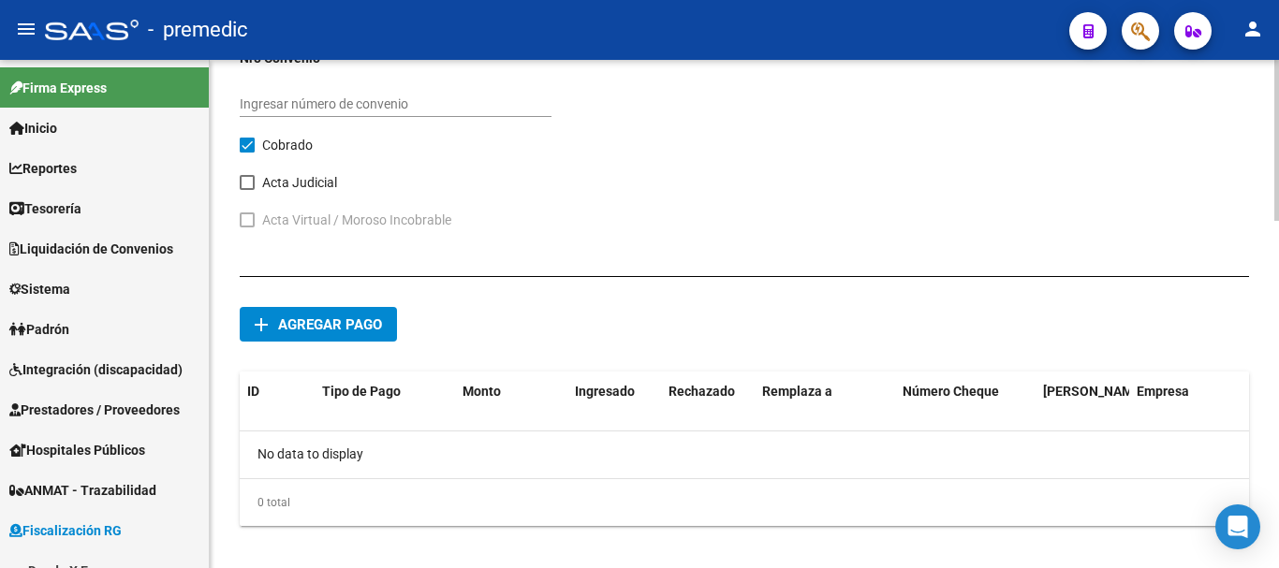
scroll to position [1097, 0]
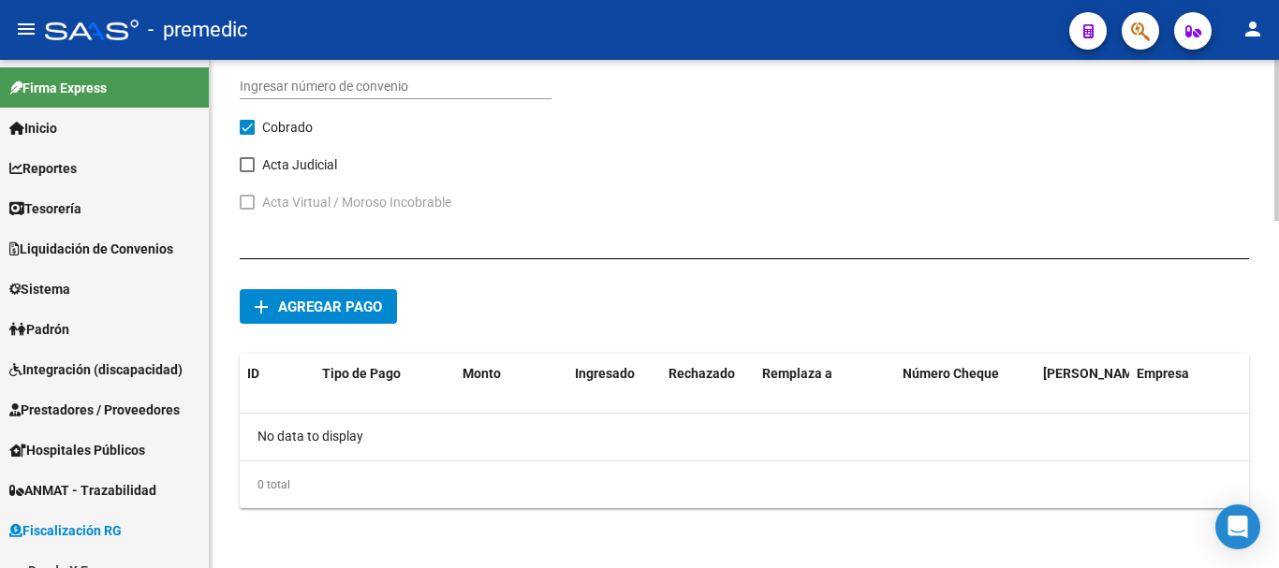
click at [368, 317] on button "add Agregar pago" at bounding box center [318, 306] width 157 height 35
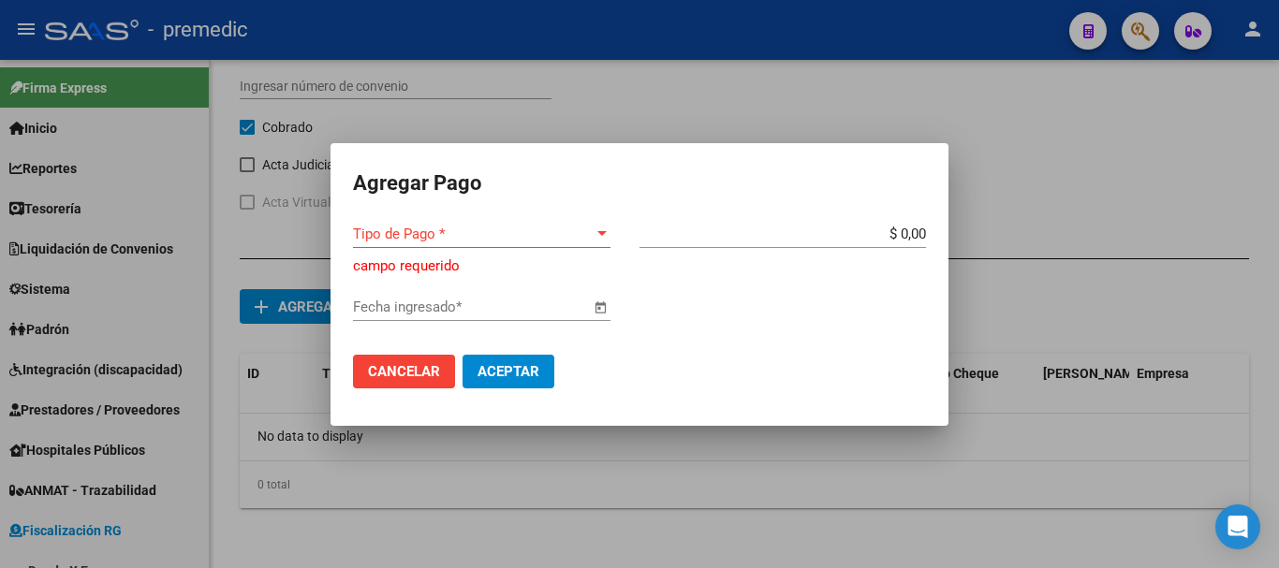
click at [470, 246] on div "Tipo de Pago * Tipo de Pago *" at bounding box center [482, 234] width 258 height 28
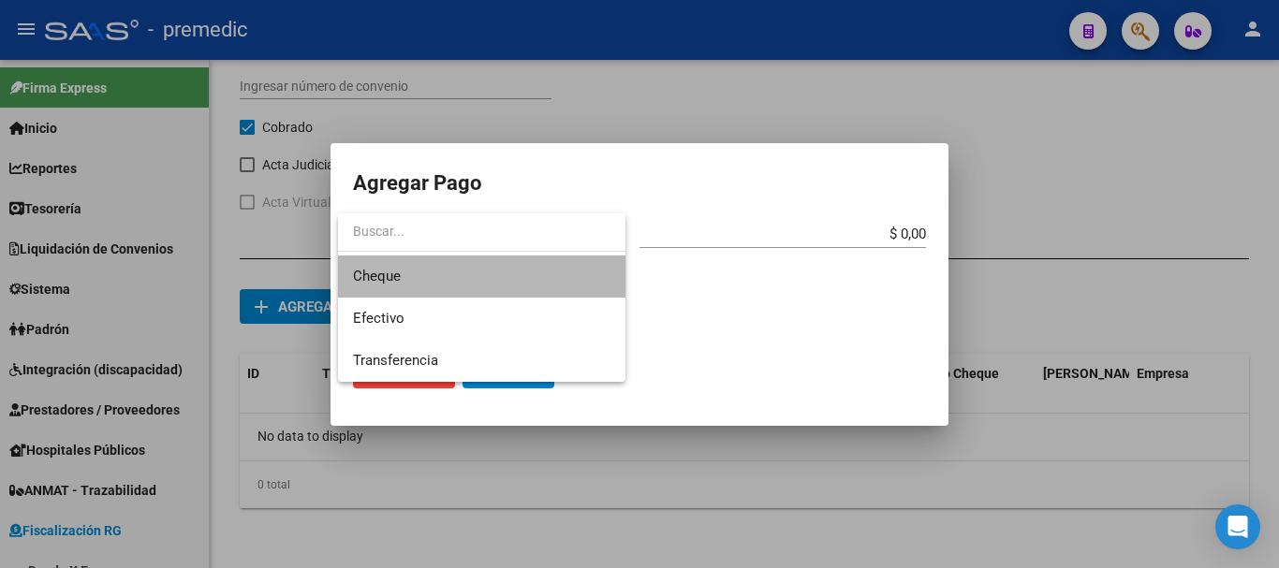
click at [448, 266] on span "Cheque" at bounding box center [482, 277] width 258 height 42
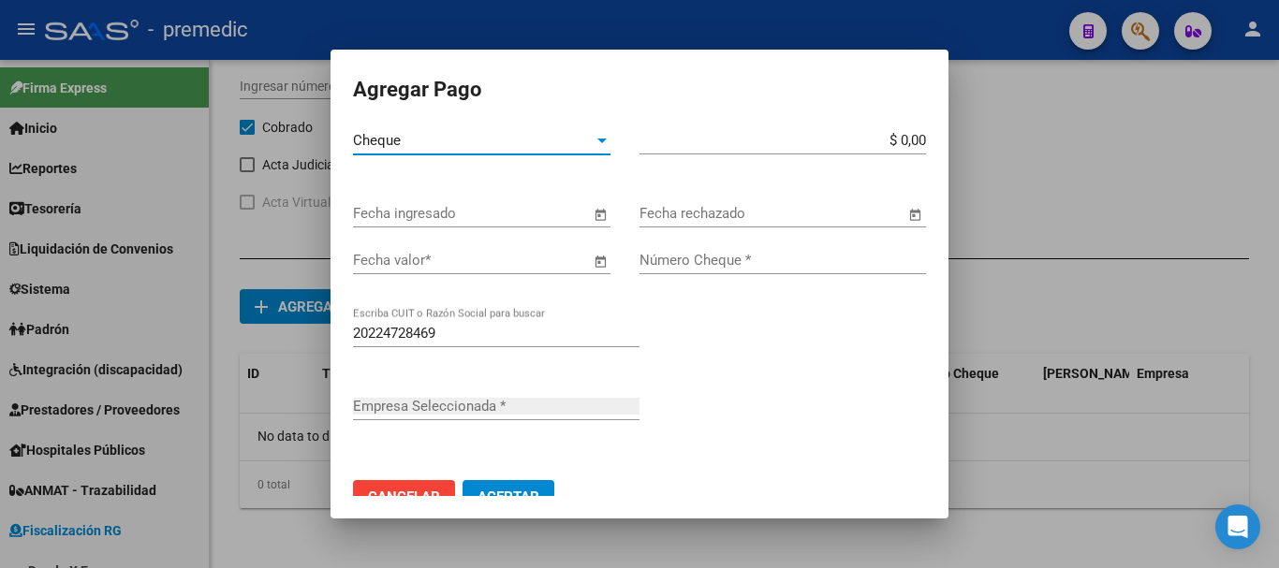
type input "[PERSON_NAME]"
drag, startPoint x: 909, startPoint y: 139, endPoint x: 919, endPoint y: 155, distance: 19.3
click at [914, 142] on app-form-text-field "$ 0,00 Monto bruto *" at bounding box center [791, 140] width 302 height 17
type input "$ 531.127,19"
click at [593, 216] on span "Open calendar" at bounding box center [600, 214] width 45 height 45
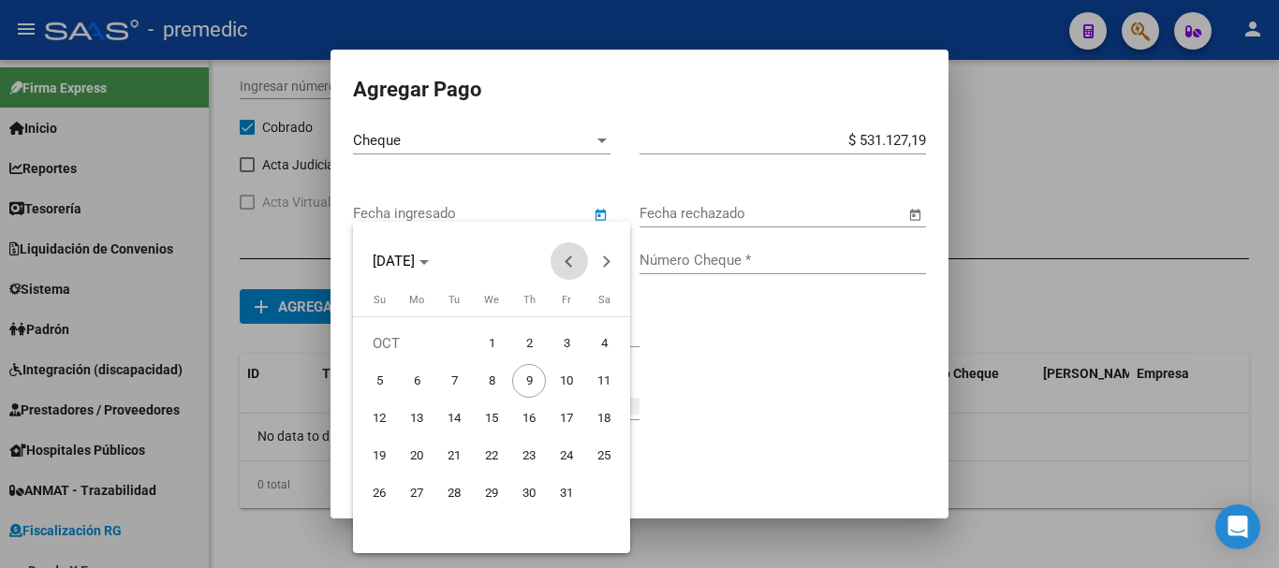
click at [561, 258] on span "Previous month" at bounding box center [569, 261] width 37 height 37
click at [491, 489] on span "24" at bounding box center [492, 494] width 34 height 34
type input "24/09/2025"
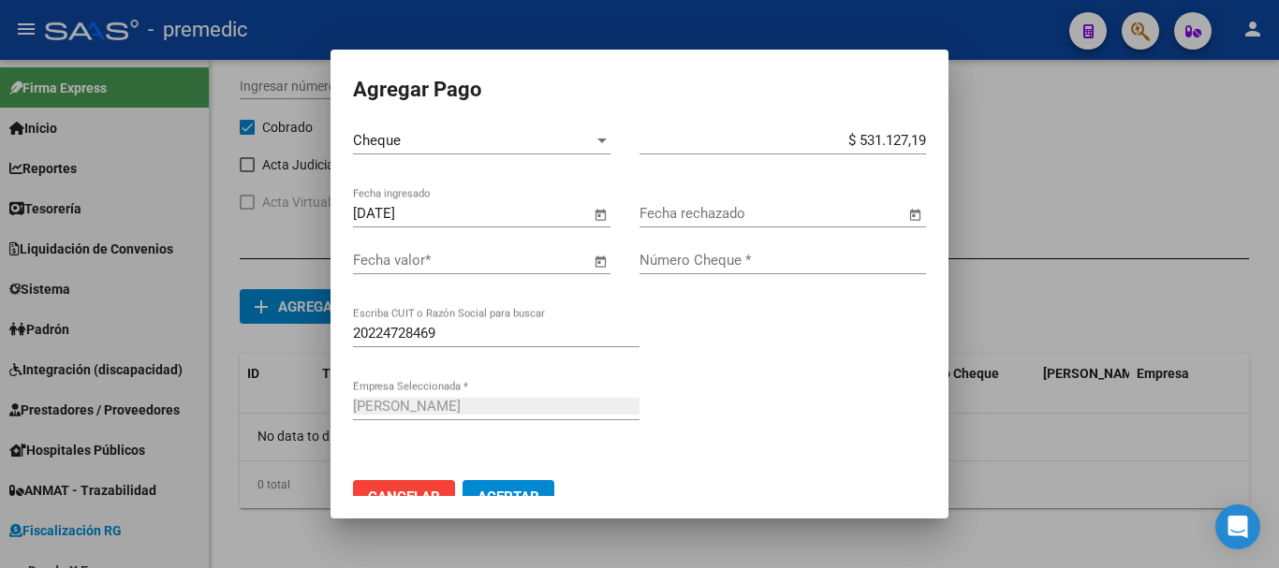
click at [559, 246] on div "Fecha valor *" at bounding box center [471, 260] width 237 height 28
click at [593, 257] on span "Open calendar" at bounding box center [600, 261] width 45 height 45
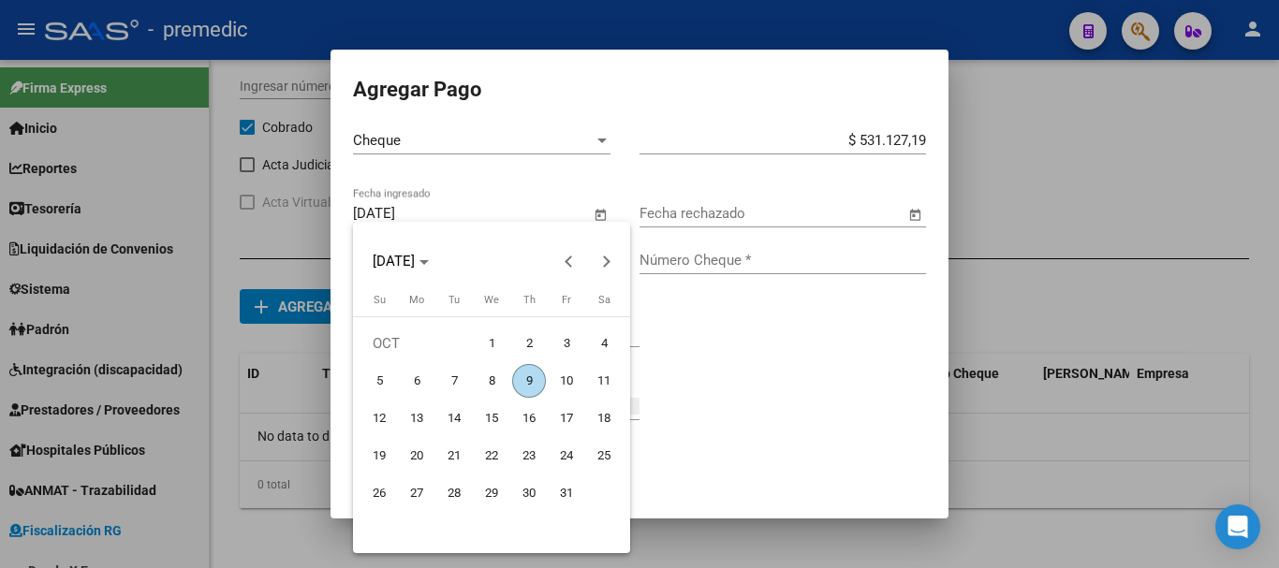
click at [580, 462] on span "24" at bounding box center [567, 456] width 34 height 34
type input "24/10/2025"
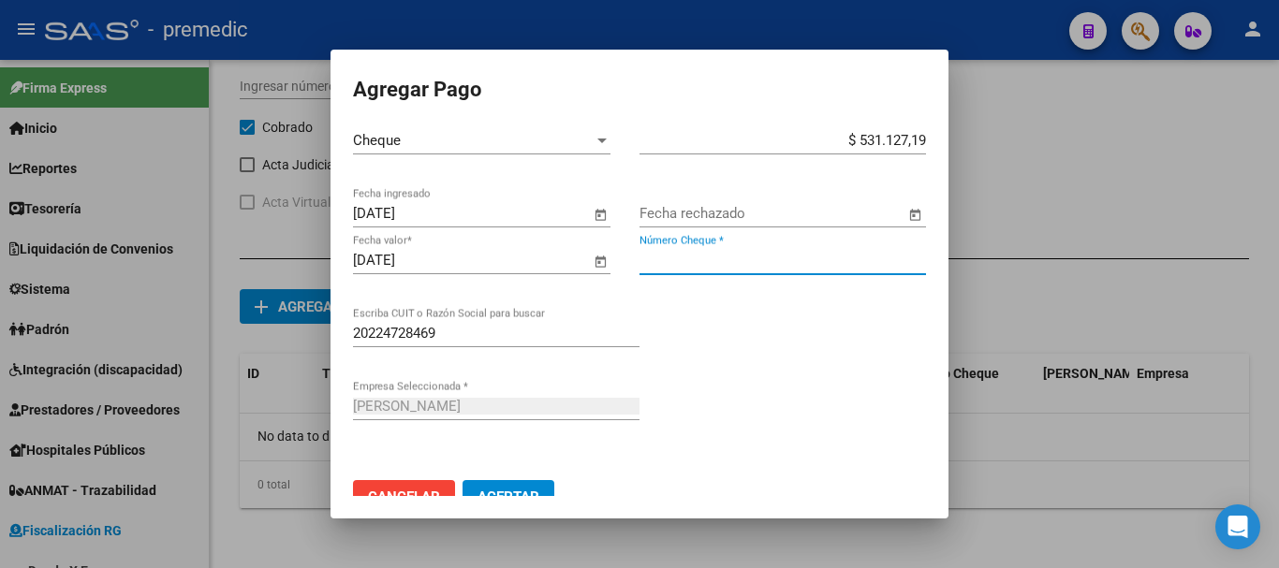
click at [693, 265] on input "Número Cheque *" at bounding box center [783, 260] width 287 height 17
type input "187"
click at [714, 387] on div "20224728469 Escriba CUIT o Razón Social para buscar" at bounding box center [639, 355] width 573 height 73
click at [596, 258] on span "Open calendar" at bounding box center [600, 261] width 45 height 45
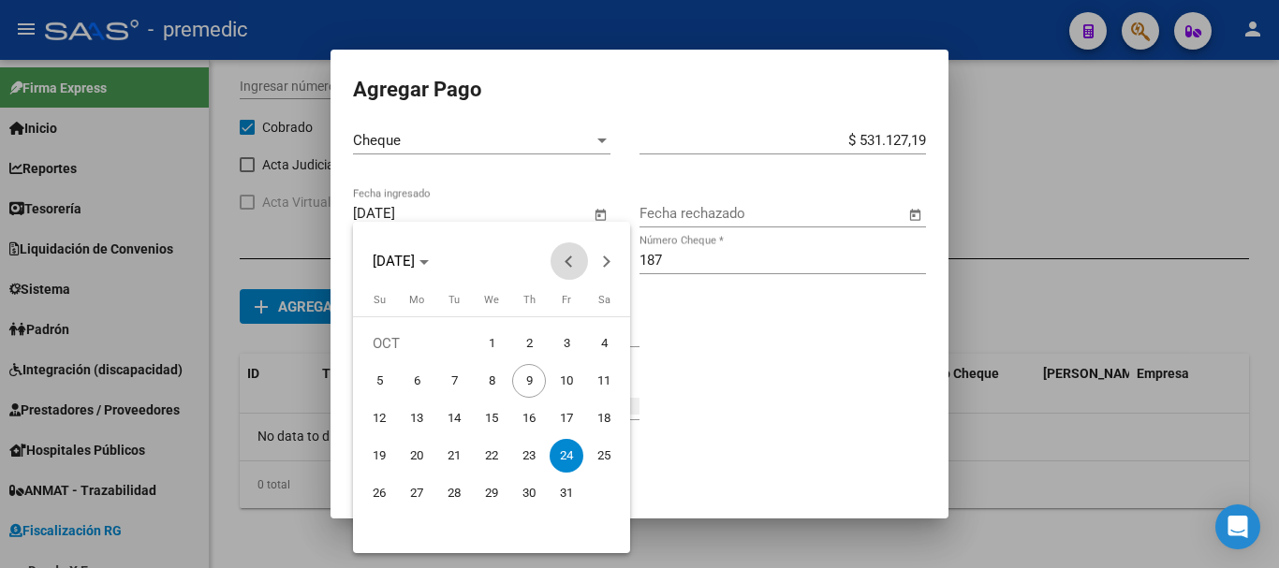
click at [562, 268] on span "Previous month" at bounding box center [569, 261] width 37 height 37
click at [485, 498] on span "24" at bounding box center [492, 494] width 34 height 34
type input "24/09/2025"
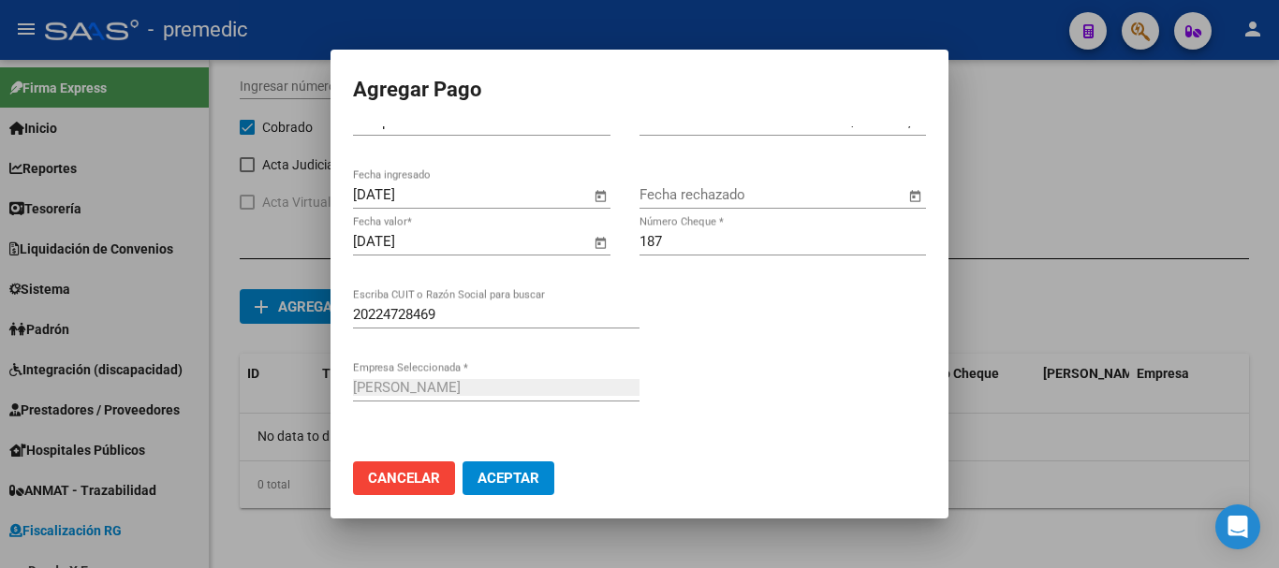
scroll to position [33, 0]
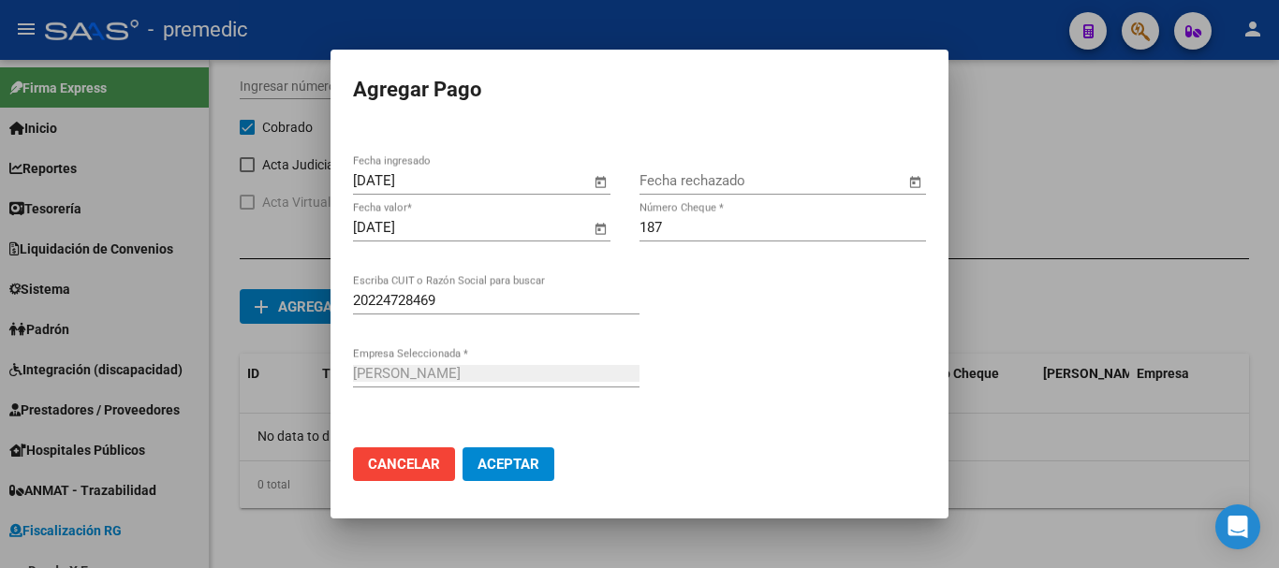
click at [389, 459] on span "Cancelar" at bounding box center [404, 464] width 72 height 17
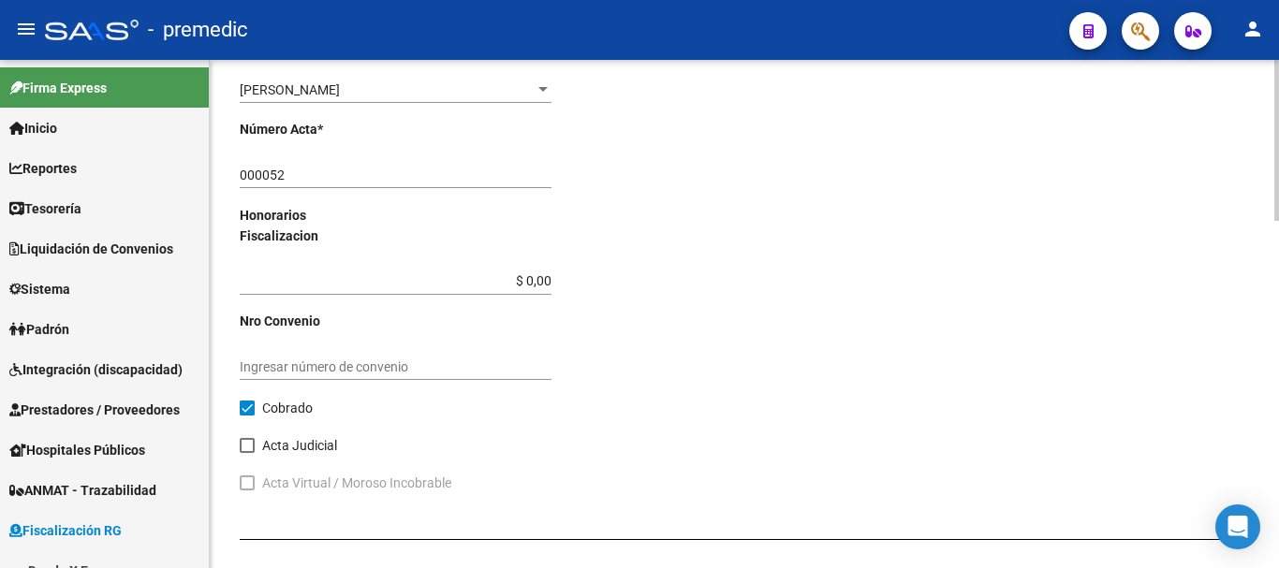
scroll to position [1097, 0]
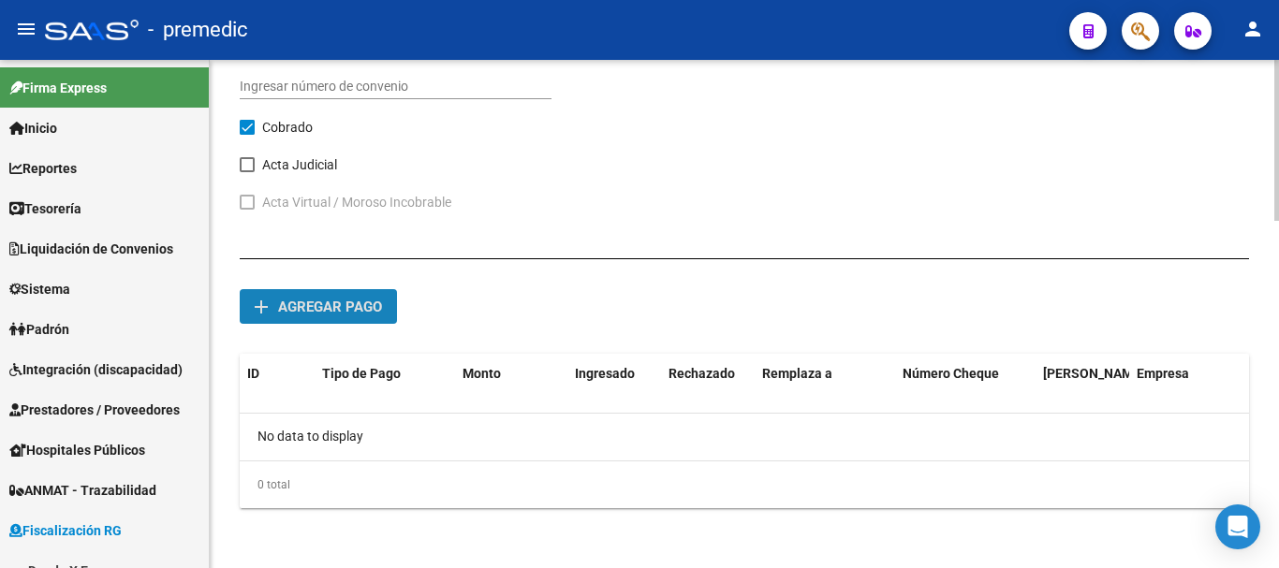
click at [335, 298] on span "add Agregar pago" at bounding box center [318, 306] width 127 height 17
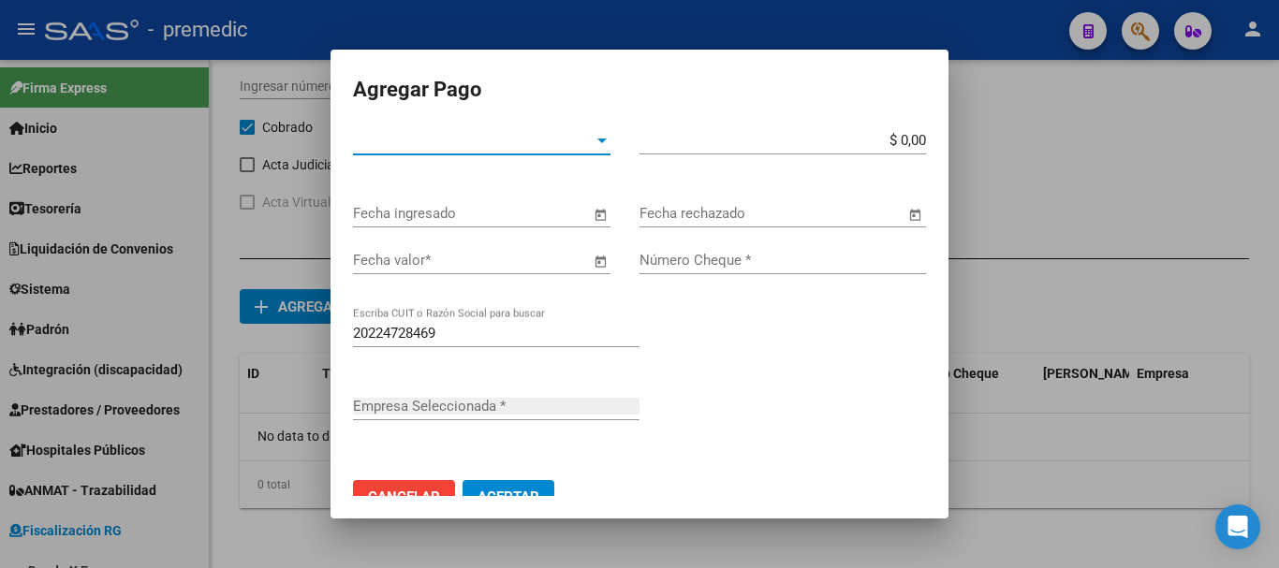
type input "[PERSON_NAME]"
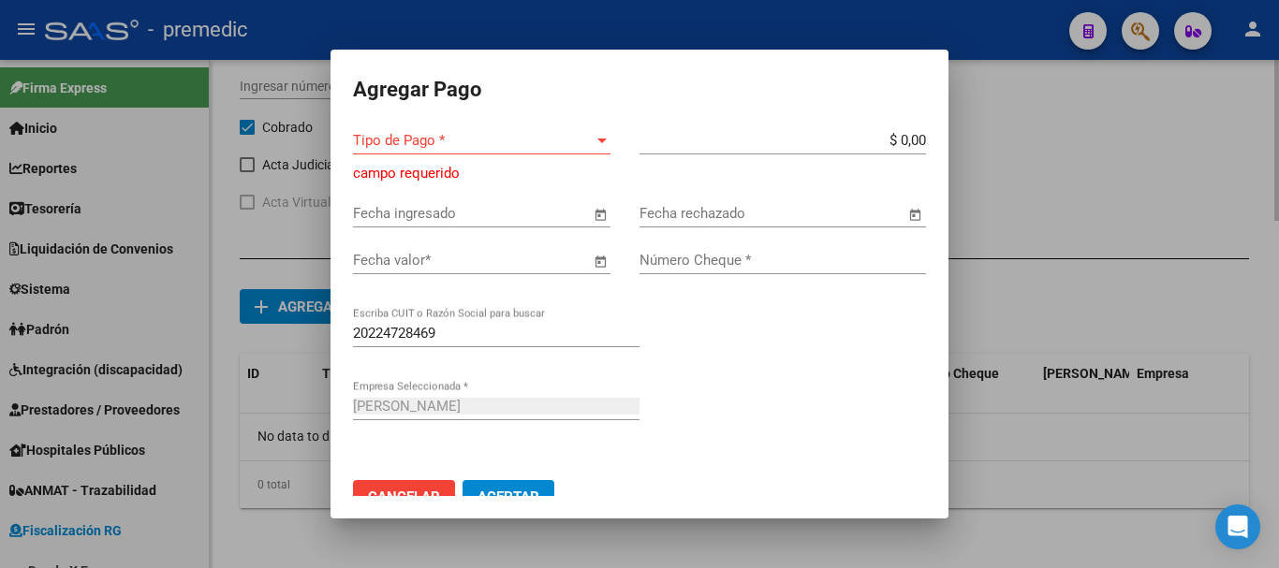
drag, startPoint x: 1005, startPoint y: 222, endPoint x: 973, endPoint y: 254, distance: 45.0
click at [1005, 224] on div at bounding box center [639, 284] width 1279 height 568
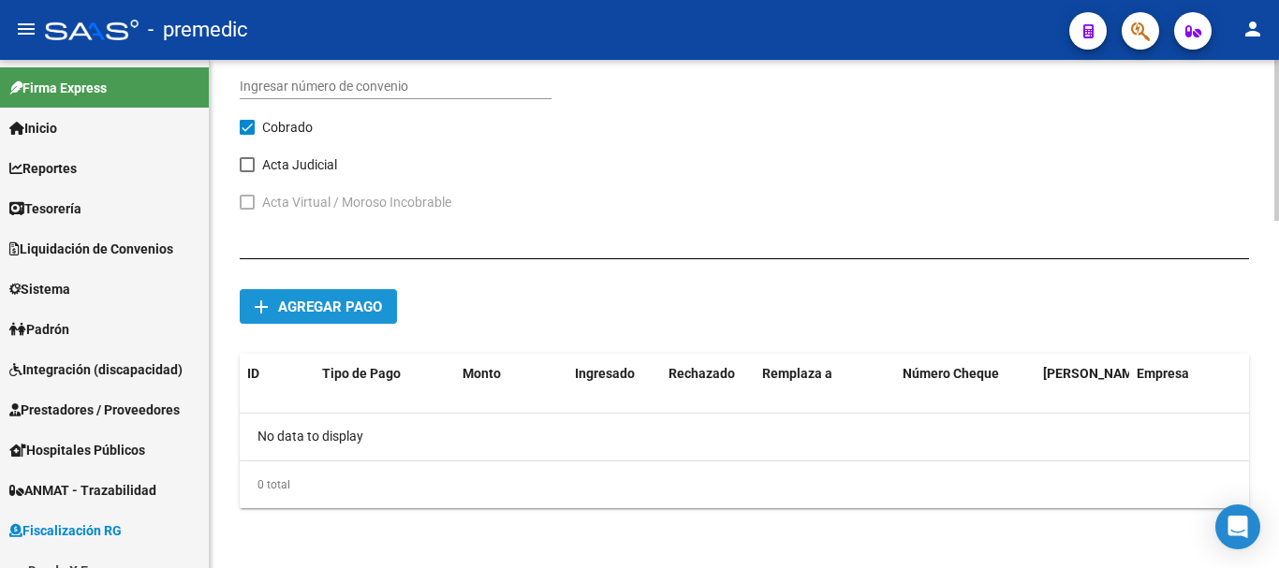
click at [343, 299] on span "Agregar pago" at bounding box center [330, 307] width 104 height 17
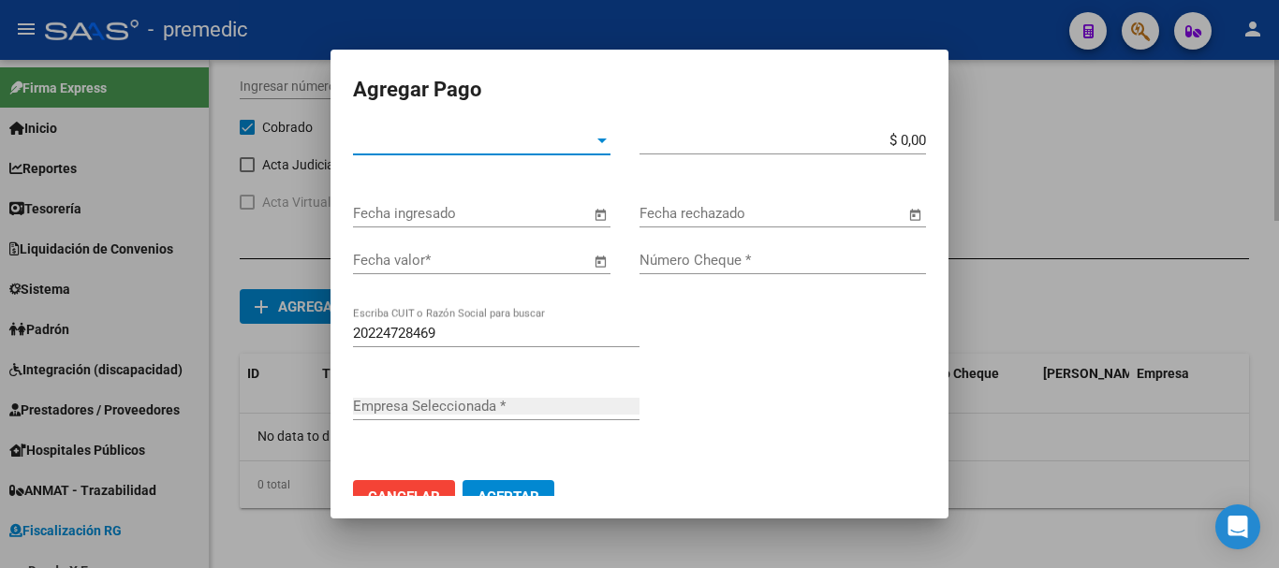
type input "[PERSON_NAME]"
click at [505, 143] on span "Tipo de Pago *" at bounding box center [473, 140] width 241 height 17
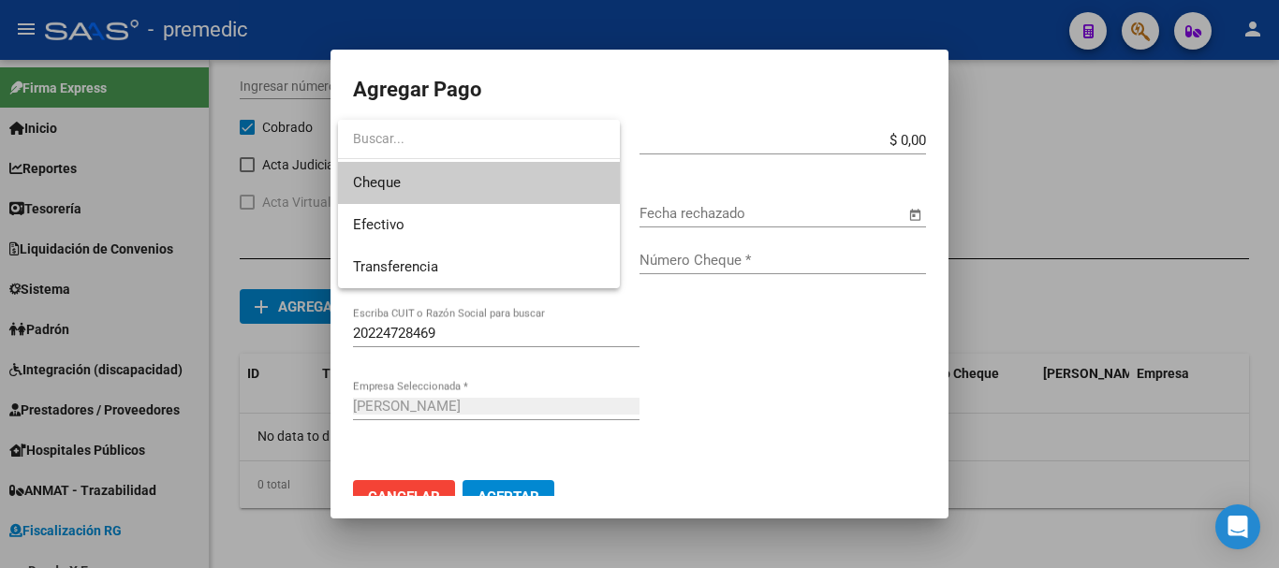
click at [486, 179] on span "Cheque" at bounding box center [479, 183] width 252 height 42
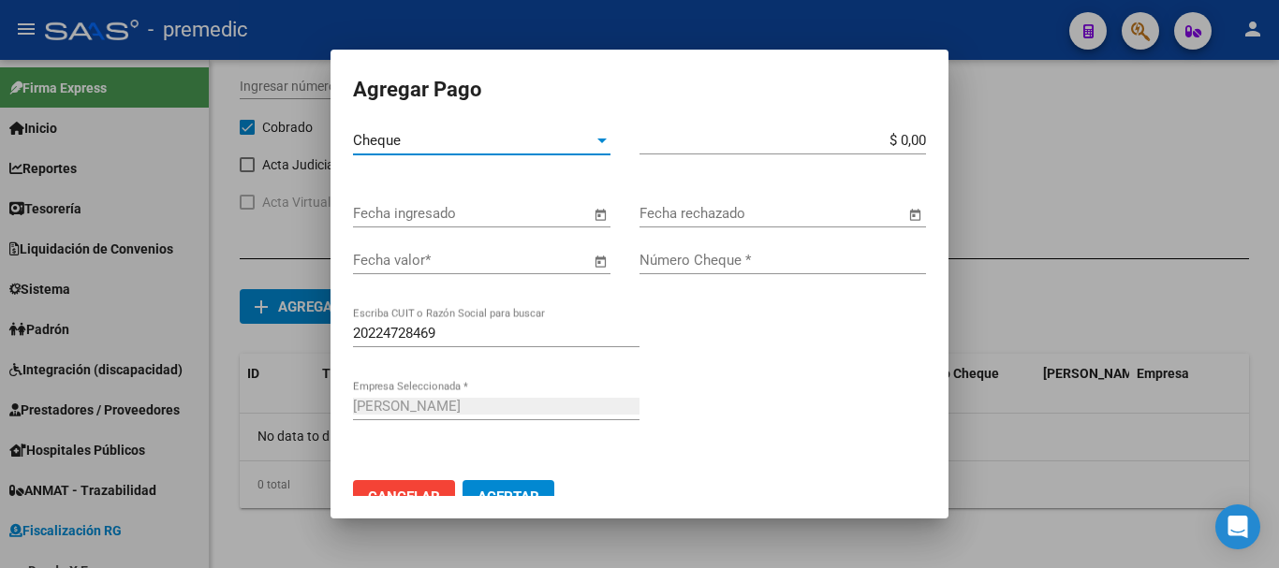
click at [911, 138] on input "$ 0,00" at bounding box center [783, 140] width 287 height 17
type input "$ 531.127,19"
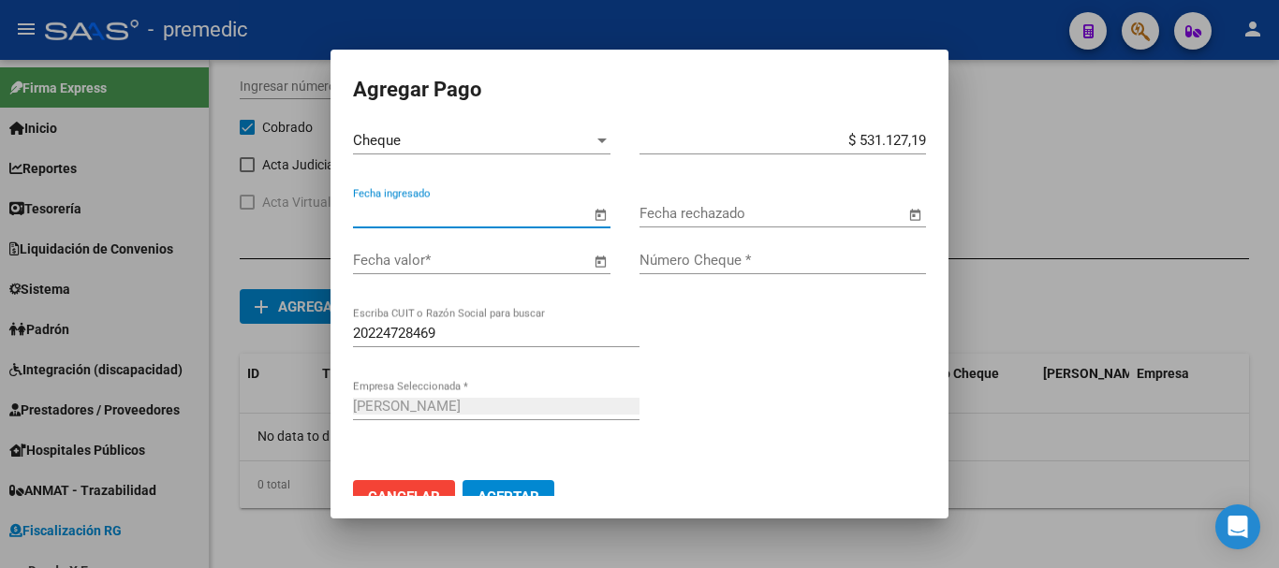
click at [523, 212] on input "Fecha ingresado" at bounding box center [471, 213] width 237 height 17
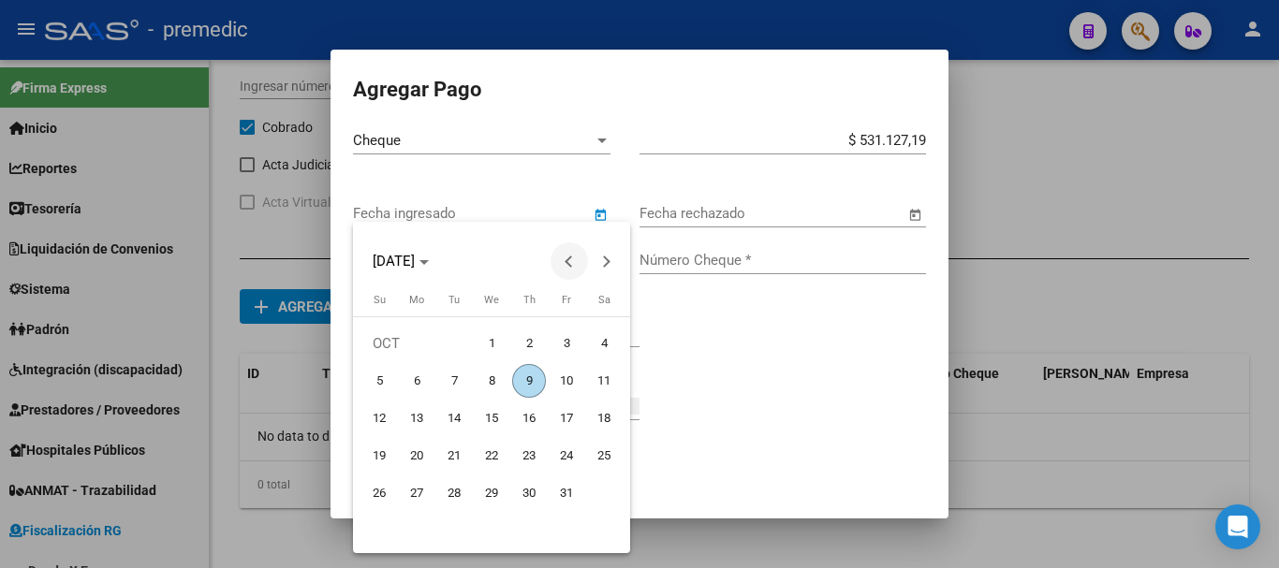
click at [552, 265] on span "Previous month" at bounding box center [569, 261] width 37 height 37
click at [498, 489] on span "24" at bounding box center [492, 494] width 34 height 34
type input "24/09/2025"
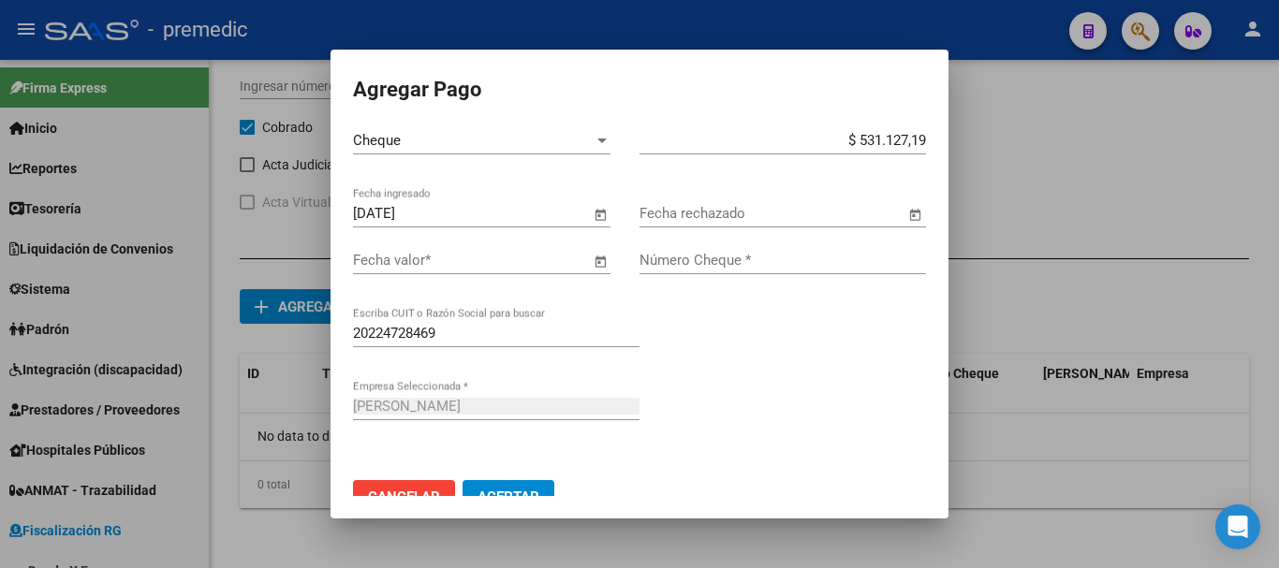
click at [597, 251] on span "Open calendar" at bounding box center [600, 261] width 45 height 45
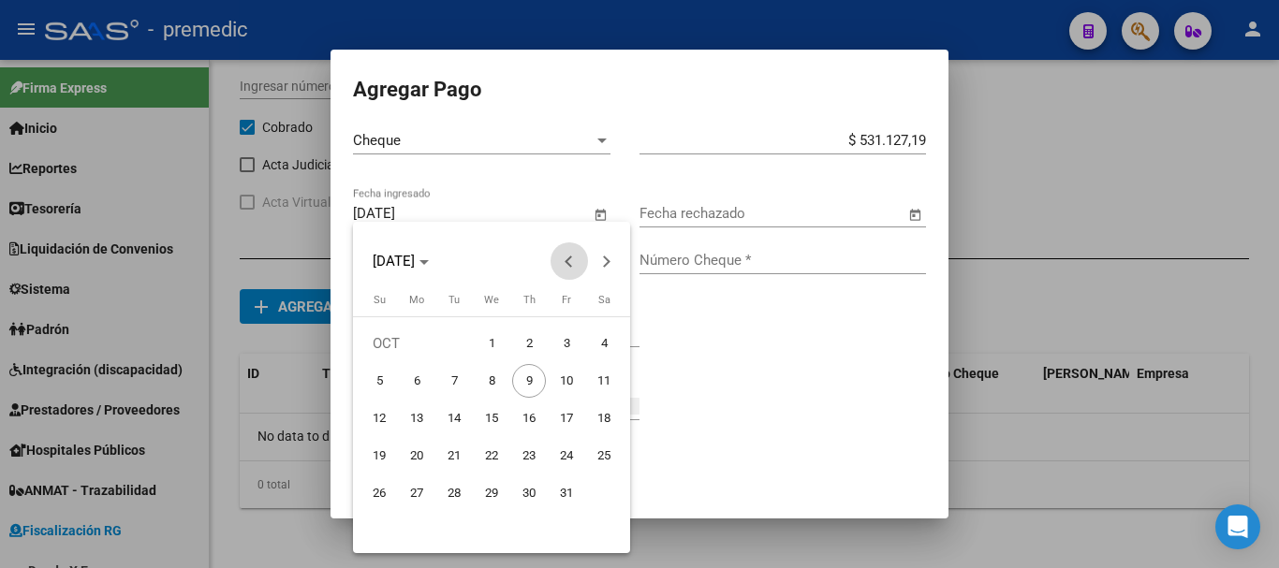
click at [567, 272] on span "Previous month" at bounding box center [569, 261] width 37 height 37
click at [481, 488] on span "24" at bounding box center [492, 494] width 34 height 34
type input "24/09/2025"
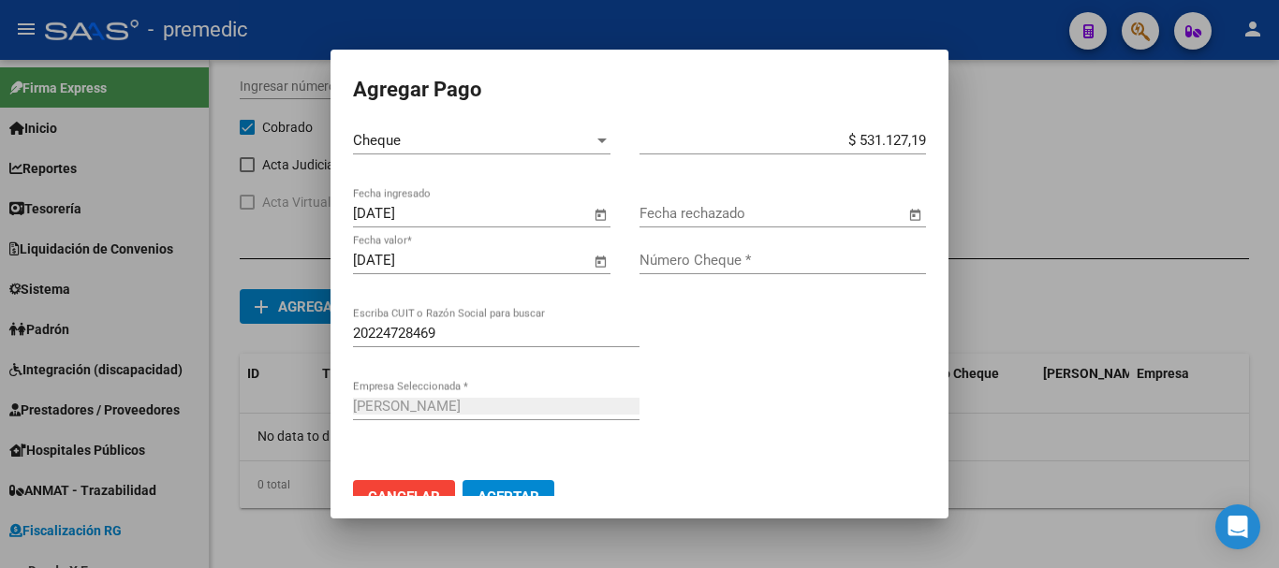
click at [758, 226] on div "Fecha rechazado" at bounding box center [773, 213] width 266 height 28
click at [740, 251] on div "Número Cheque *" at bounding box center [783, 260] width 287 height 28
type input "187"
click at [517, 486] on button "Aceptar" at bounding box center [509, 497] width 92 height 34
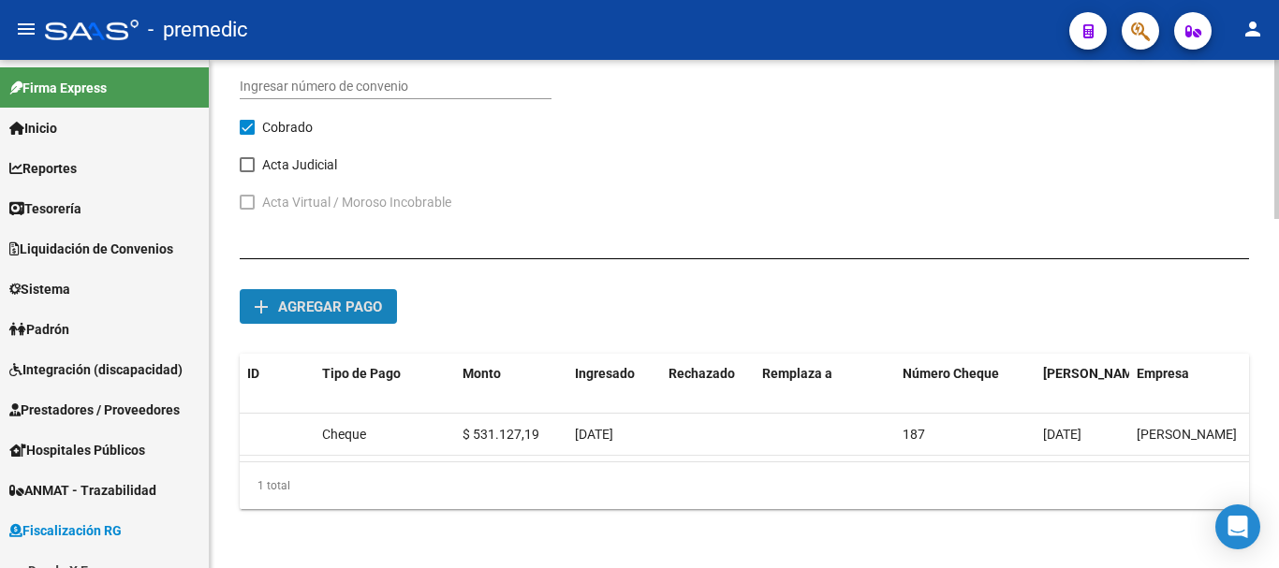
click at [341, 302] on span "Agregar pago" at bounding box center [330, 307] width 104 height 17
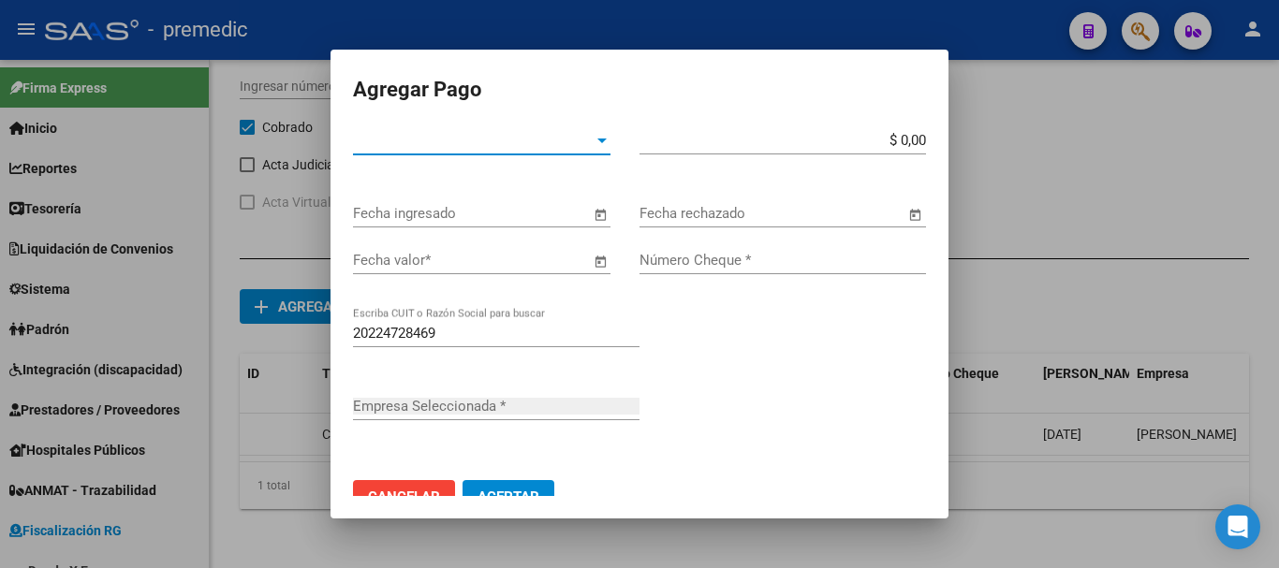
type input "[PERSON_NAME]"
click at [538, 140] on span "Tipo de Pago *" at bounding box center [473, 140] width 241 height 17
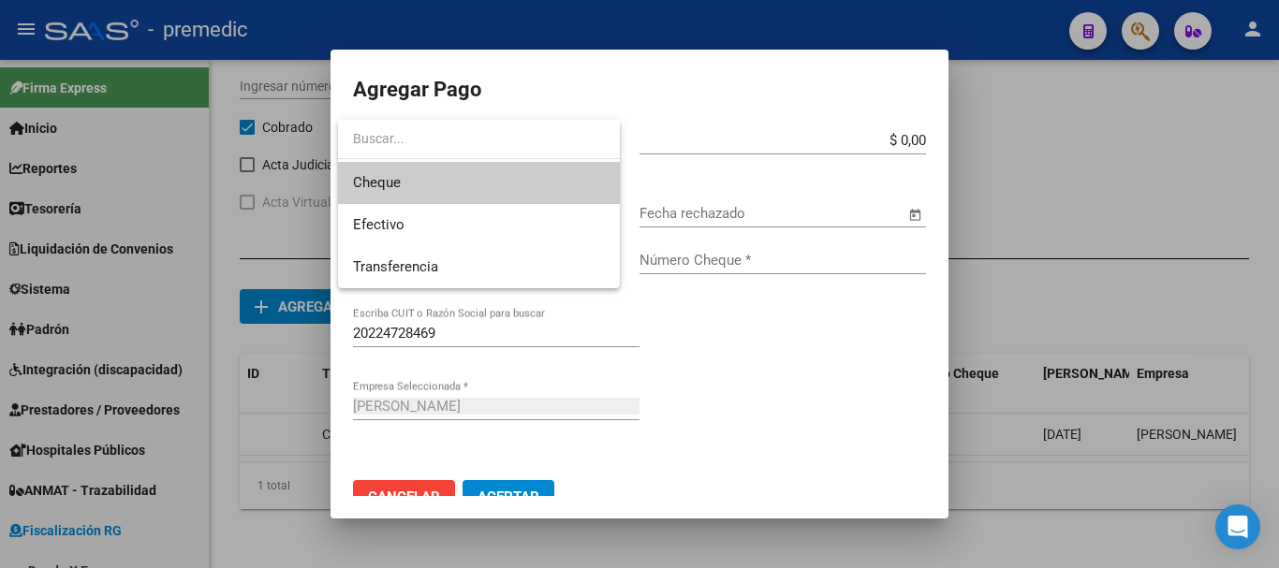
click at [537, 189] on span "Cheque" at bounding box center [479, 183] width 252 height 42
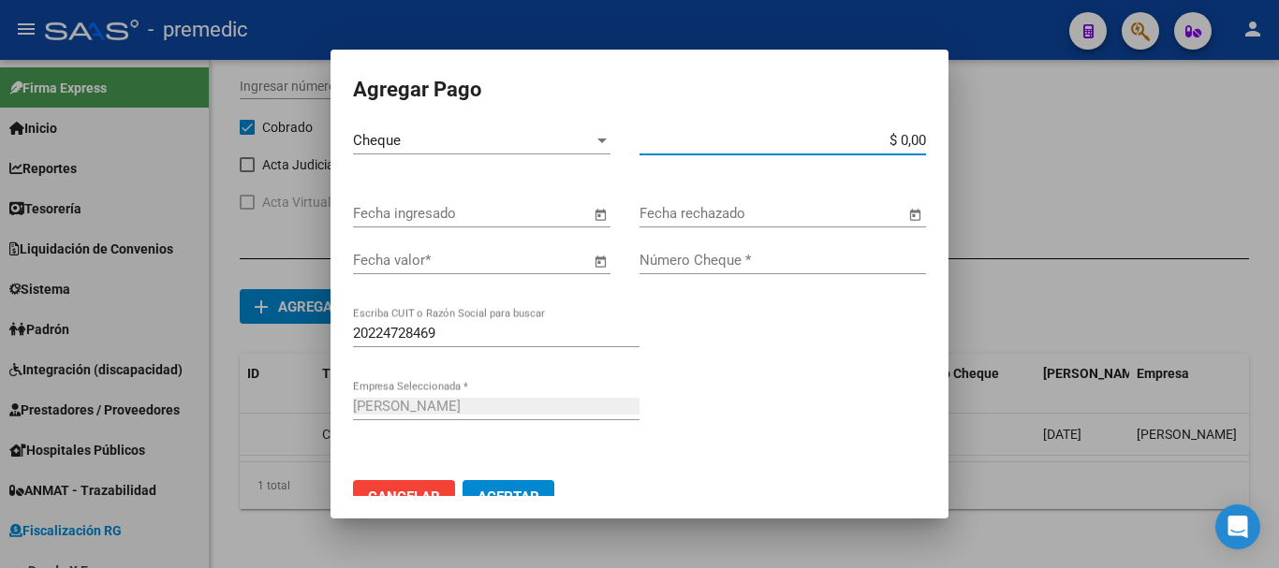
click at [909, 138] on input "$ 0,00" at bounding box center [783, 140] width 287 height 17
type input "$ 549.716,64"
click at [596, 218] on span "Open calendar" at bounding box center [600, 214] width 45 height 45
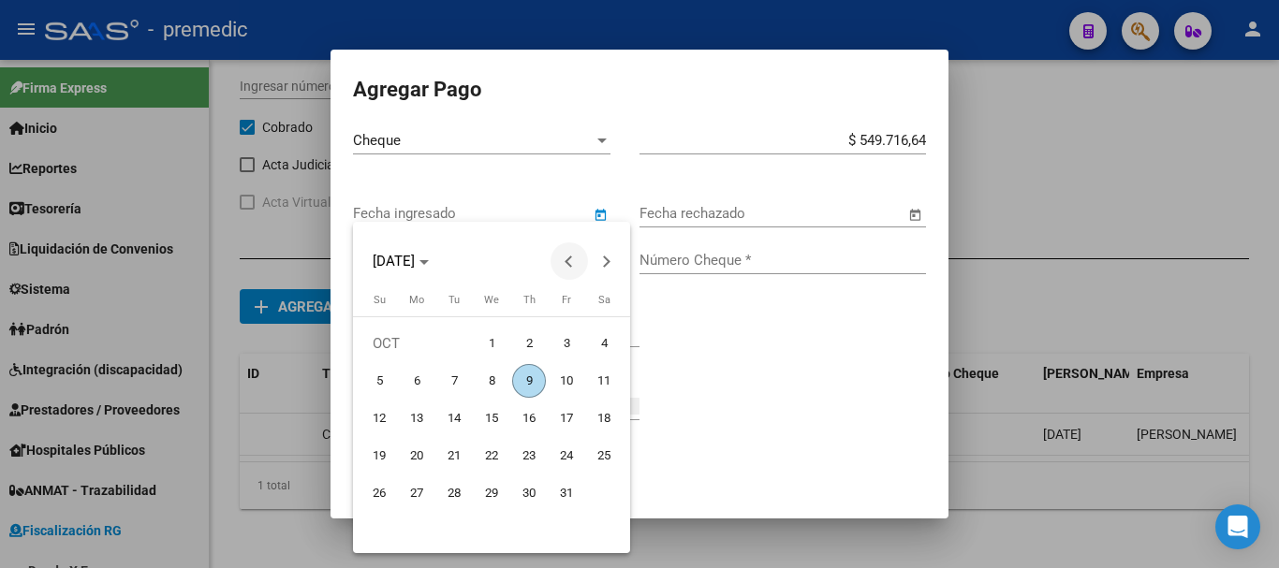
click at [568, 251] on span "Previous month" at bounding box center [569, 261] width 37 height 37
click at [480, 495] on span "24" at bounding box center [492, 494] width 34 height 34
type input "24/09/2025"
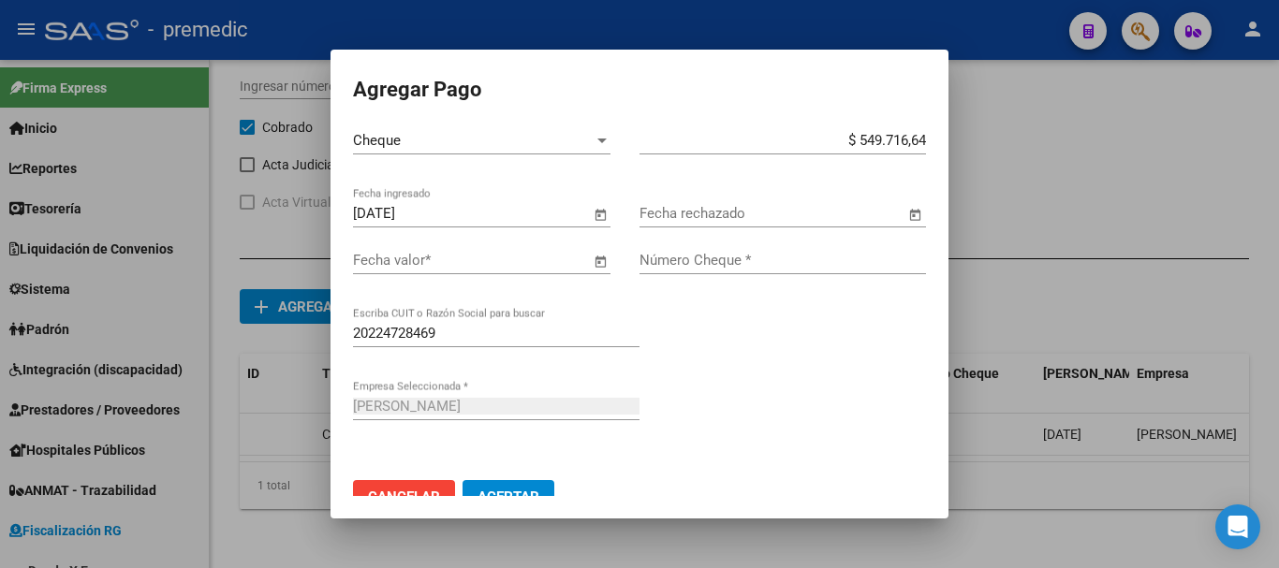
click at [594, 259] on span "Open calendar" at bounding box center [600, 261] width 45 height 45
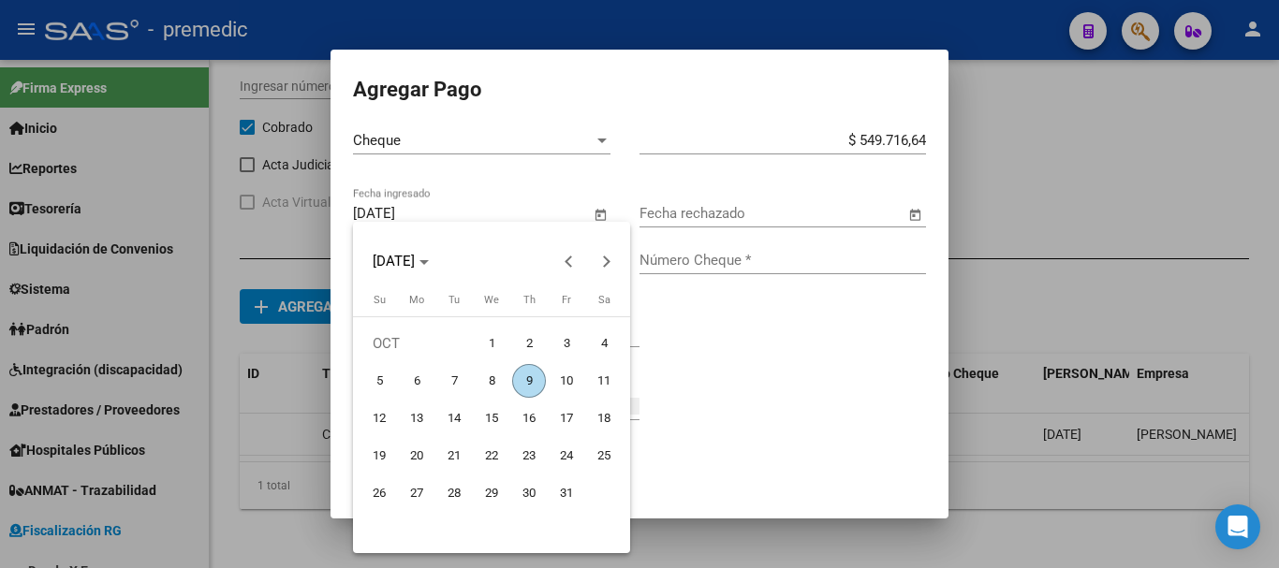
click at [573, 445] on span "24" at bounding box center [567, 456] width 34 height 34
type input "24/10/2025"
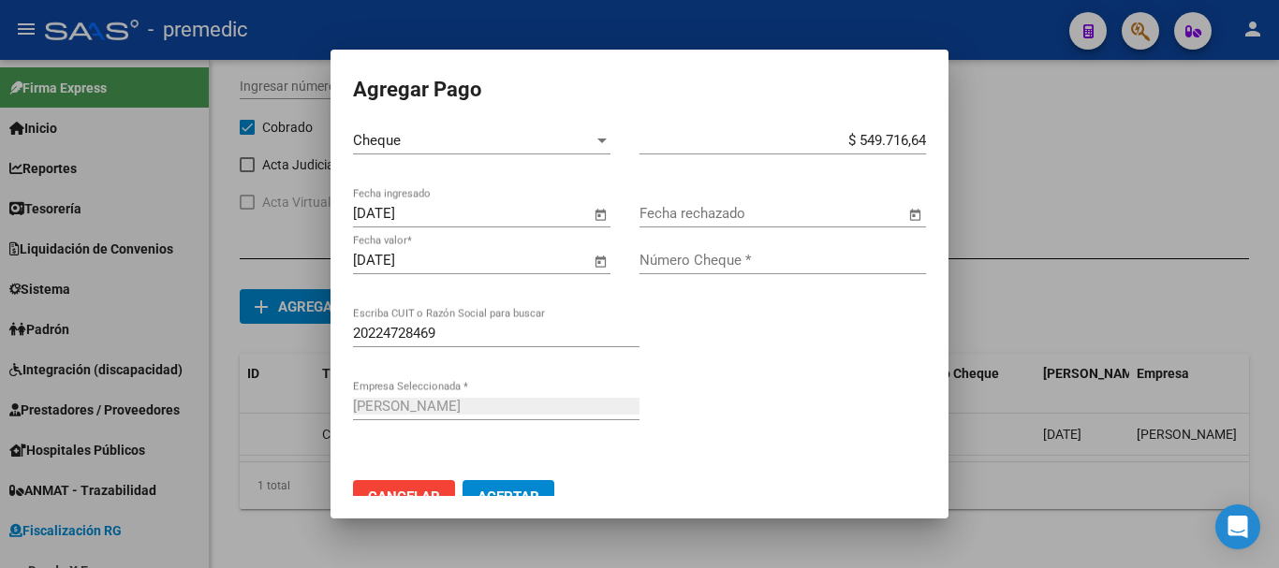
click at [746, 263] on input "Número Cheque *" at bounding box center [783, 260] width 287 height 17
type input "188"
click at [463, 480] on button "Aceptar" at bounding box center [509, 497] width 92 height 34
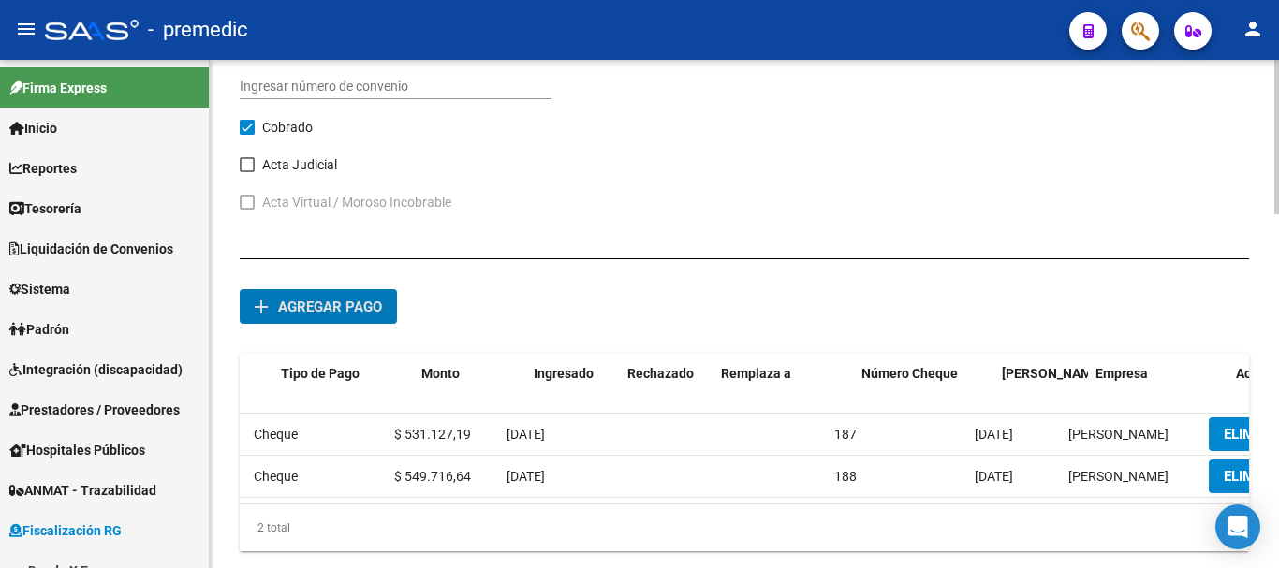
scroll to position [0, 0]
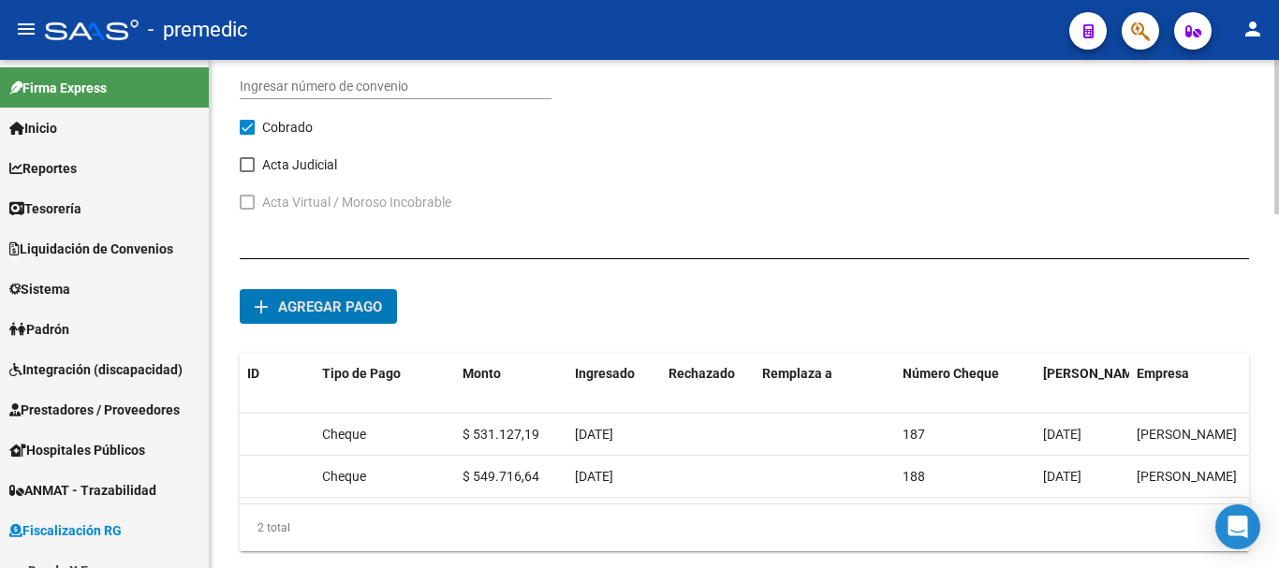
click at [330, 303] on span "Agregar pago" at bounding box center [330, 307] width 104 height 17
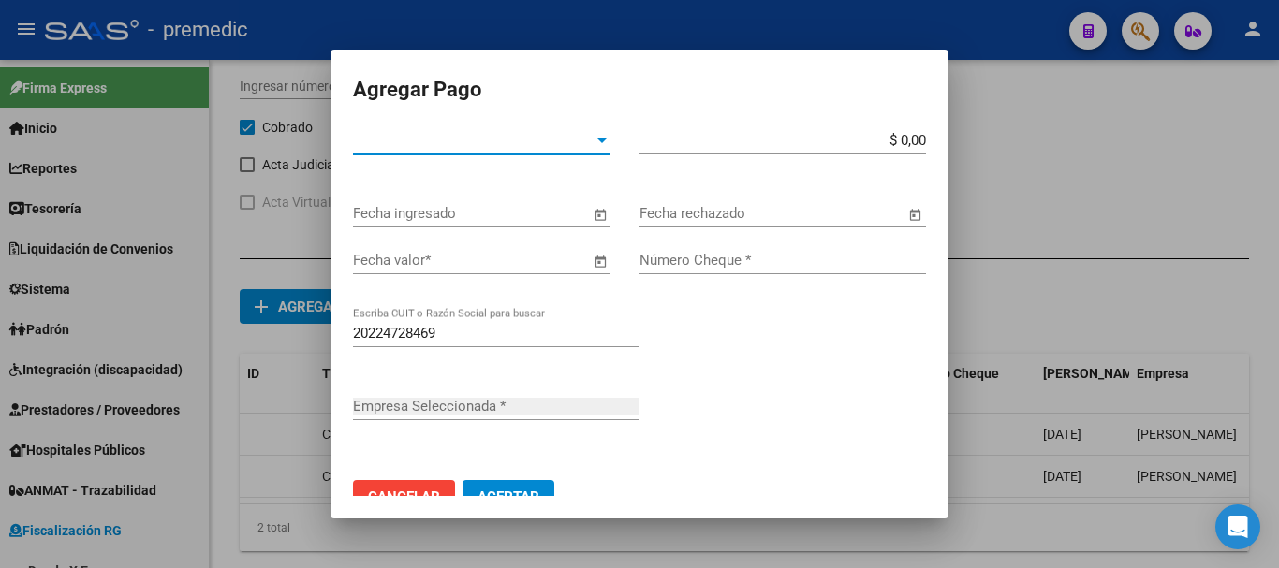
type input "[PERSON_NAME]"
click at [583, 142] on span "Tipo de Pago *" at bounding box center [473, 140] width 241 height 17
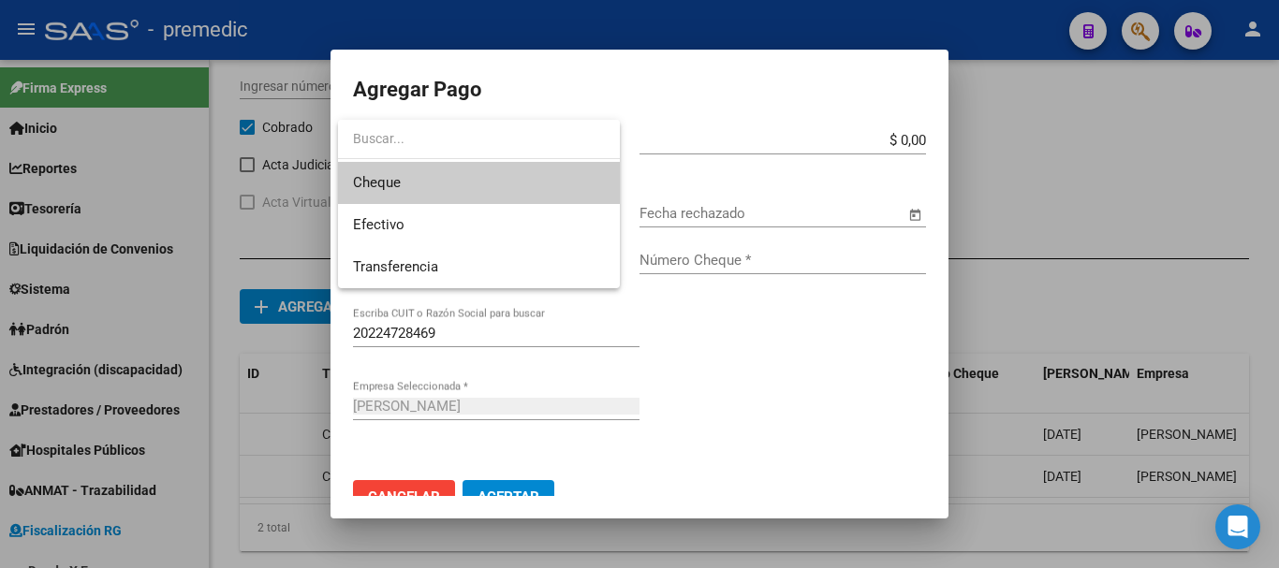
click at [466, 187] on span "Cheque" at bounding box center [479, 183] width 252 height 42
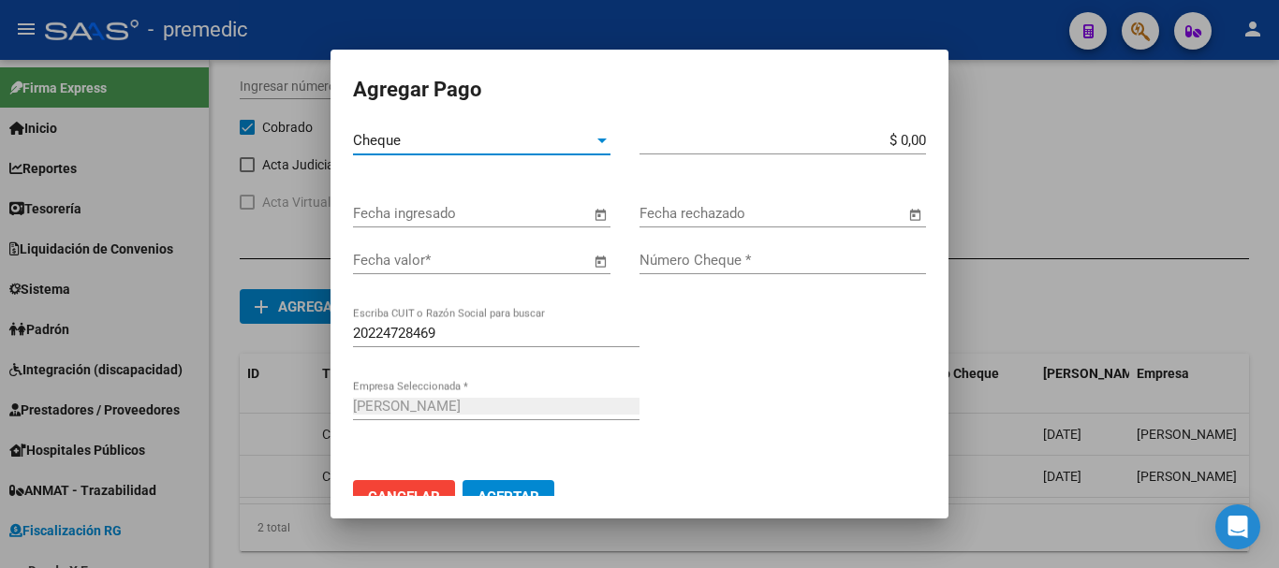
click at [907, 141] on input "$ 0,00" at bounding box center [783, 140] width 287 height 17
click at [906, 140] on input "$ 0,00" at bounding box center [783, 140] width 287 height 17
click at [911, 140] on input "$ 0,00" at bounding box center [783, 140] width 287 height 17
type input "$ 568.306,09"
click at [586, 219] on span "Open calendar" at bounding box center [600, 214] width 45 height 45
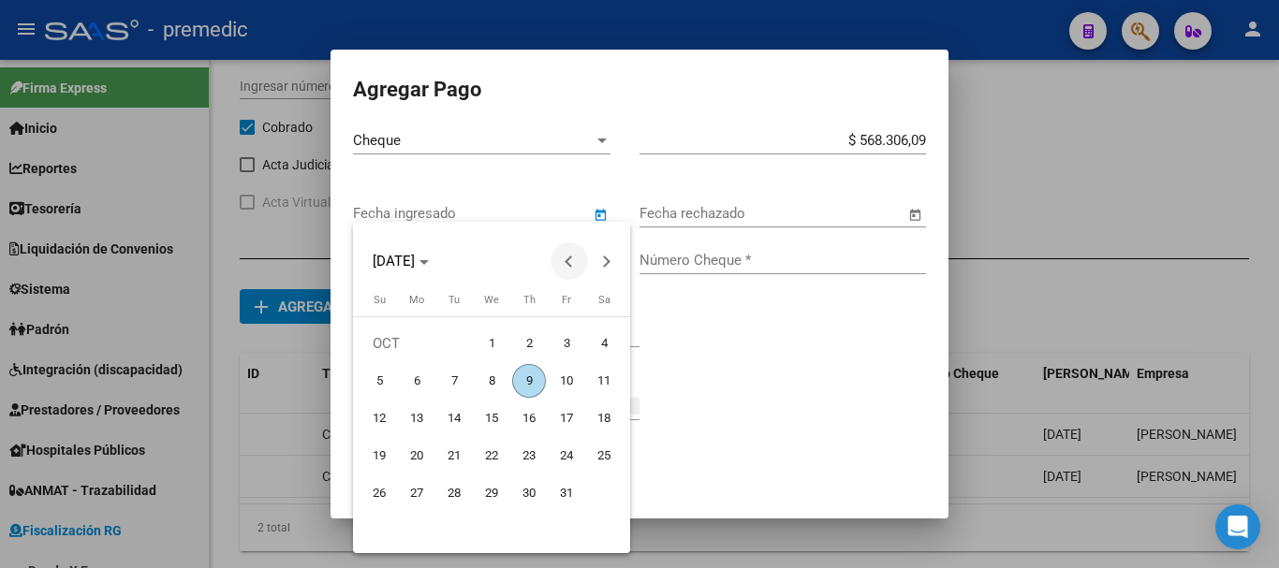
click at [572, 260] on button "Previous month" at bounding box center [569, 261] width 37 height 37
click at [493, 489] on span "24" at bounding box center [492, 494] width 34 height 34
type input "24/09/2025"
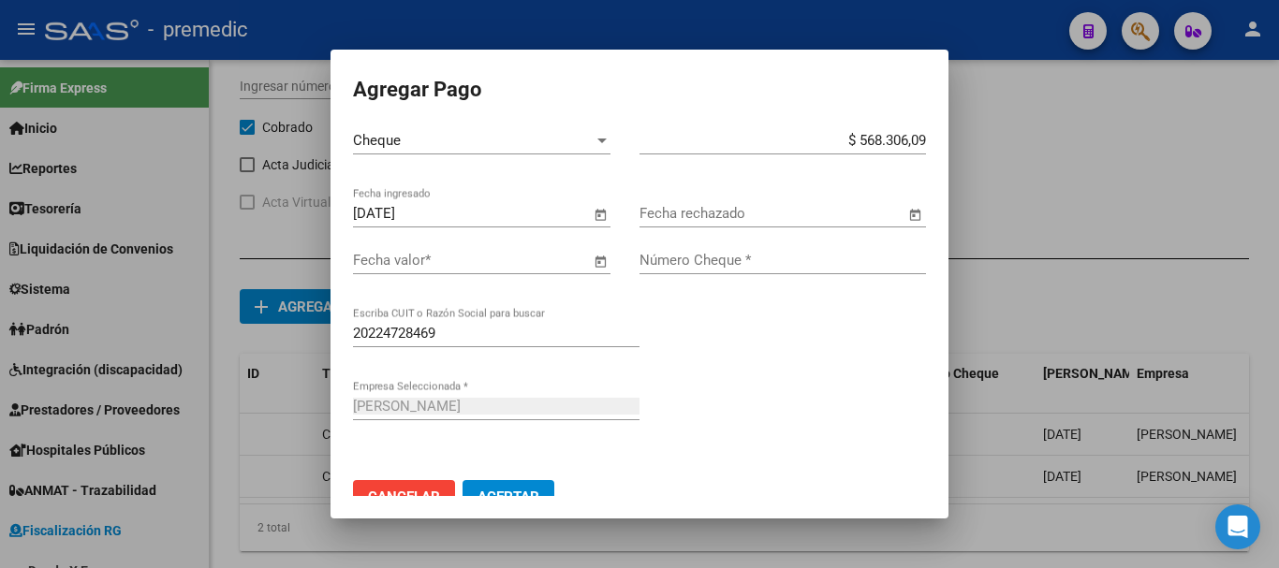
click at [595, 262] on span "Open calendar" at bounding box center [600, 261] width 45 height 45
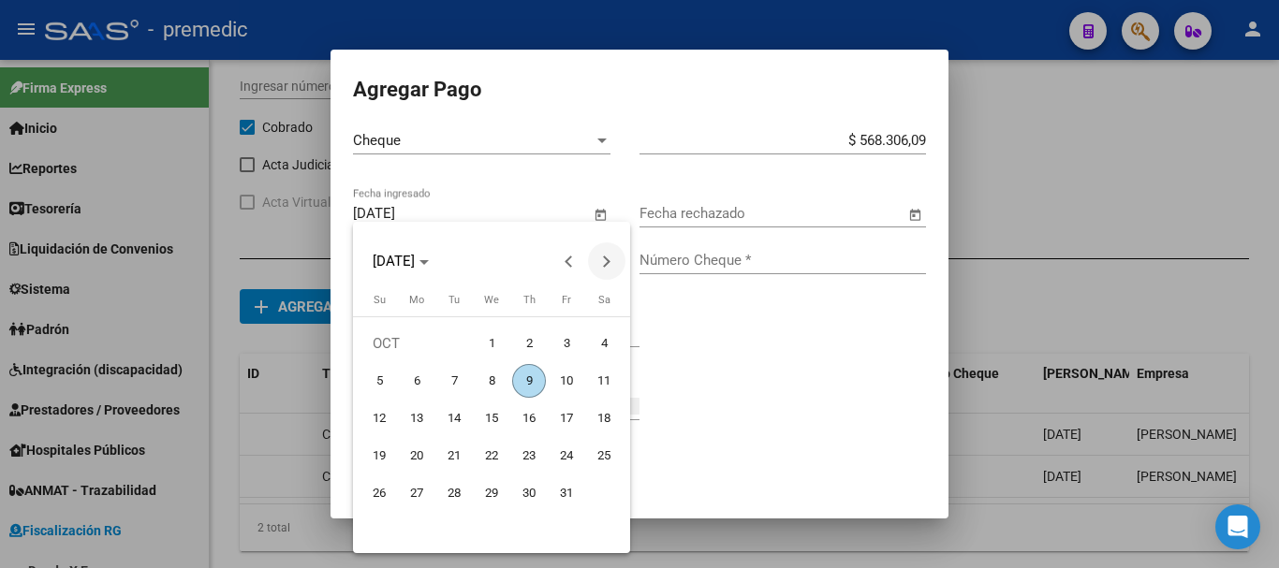
click at [613, 256] on span "Next month" at bounding box center [606, 261] width 37 height 37
click at [602, 451] on span "22" at bounding box center [604, 456] width 34 height 34
type input "22/11/2025"
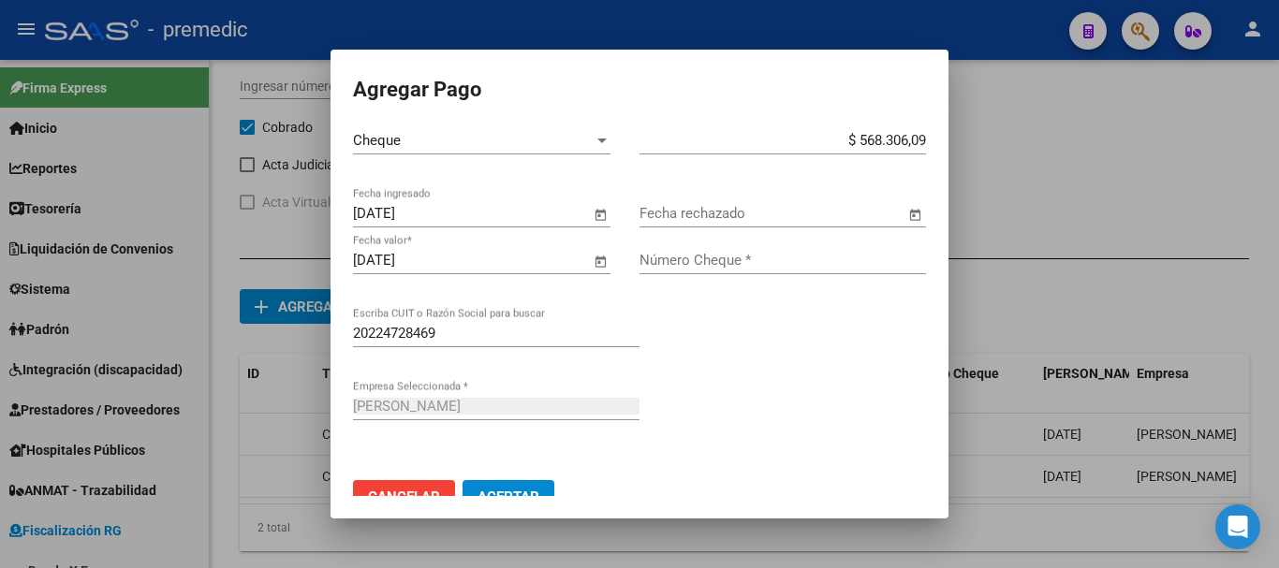
click at [664, 258] on input "Número Cheque *" at bounding box center [783, 260] width 287 height 17
type input "189"
click at [866, 332] on div "20224728469 Escriba CUIT o Razón Social para buscar" at bounding box center [639, 355] width 573 height 73
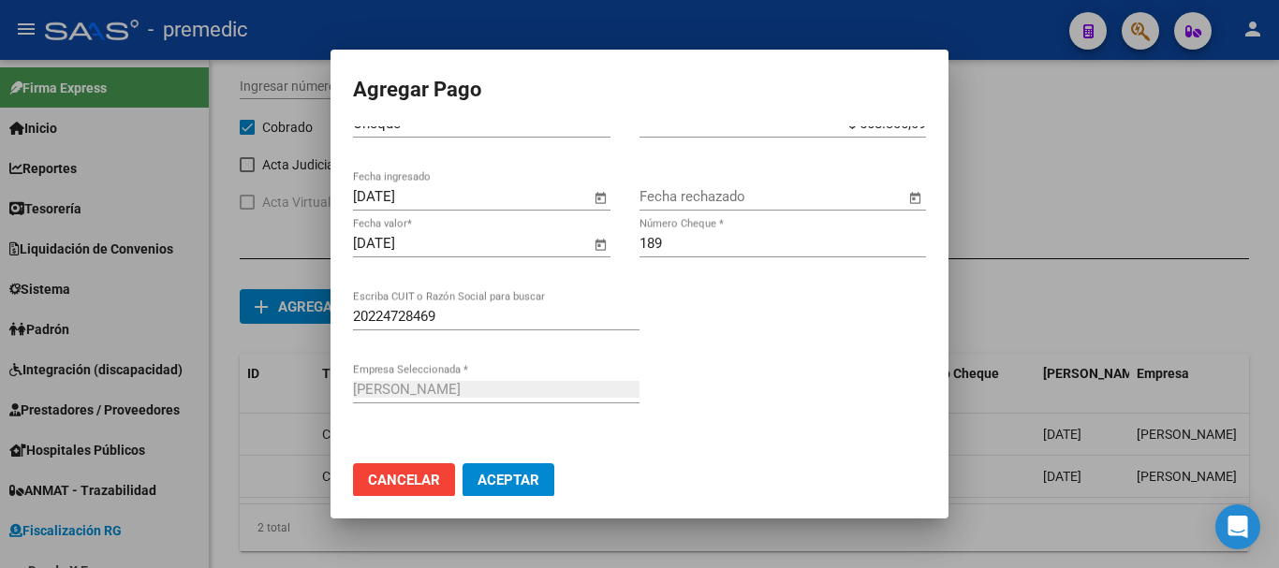
scroll to position [33, 0]
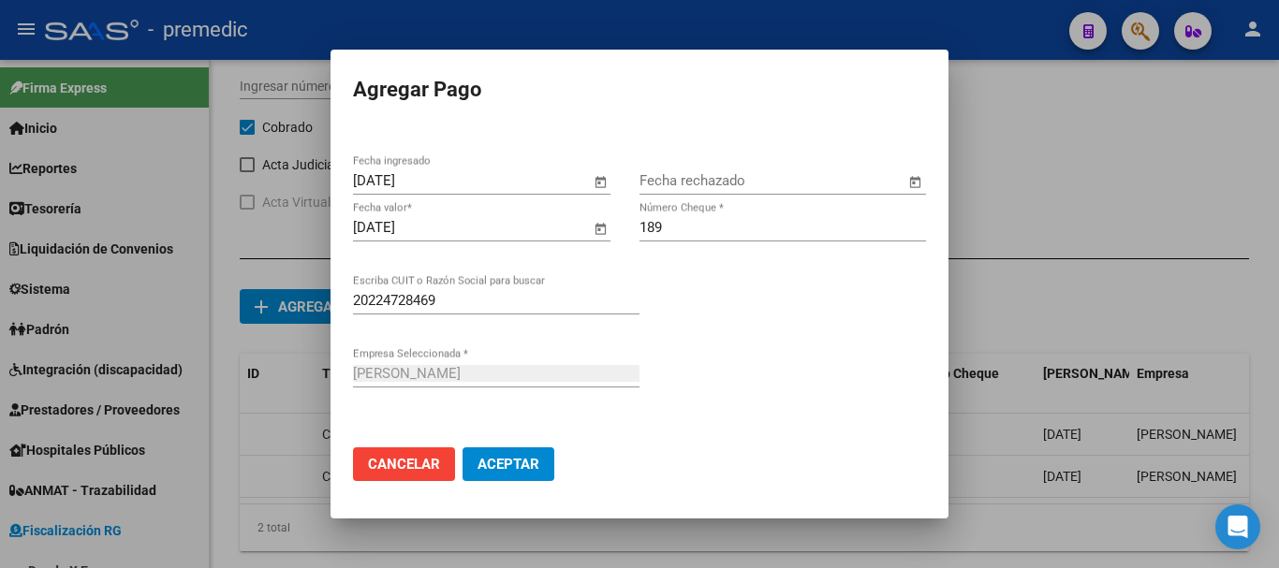
click at [526, 468] on span "Aceptar" at bounding box center [509, 464] width 62 height 17
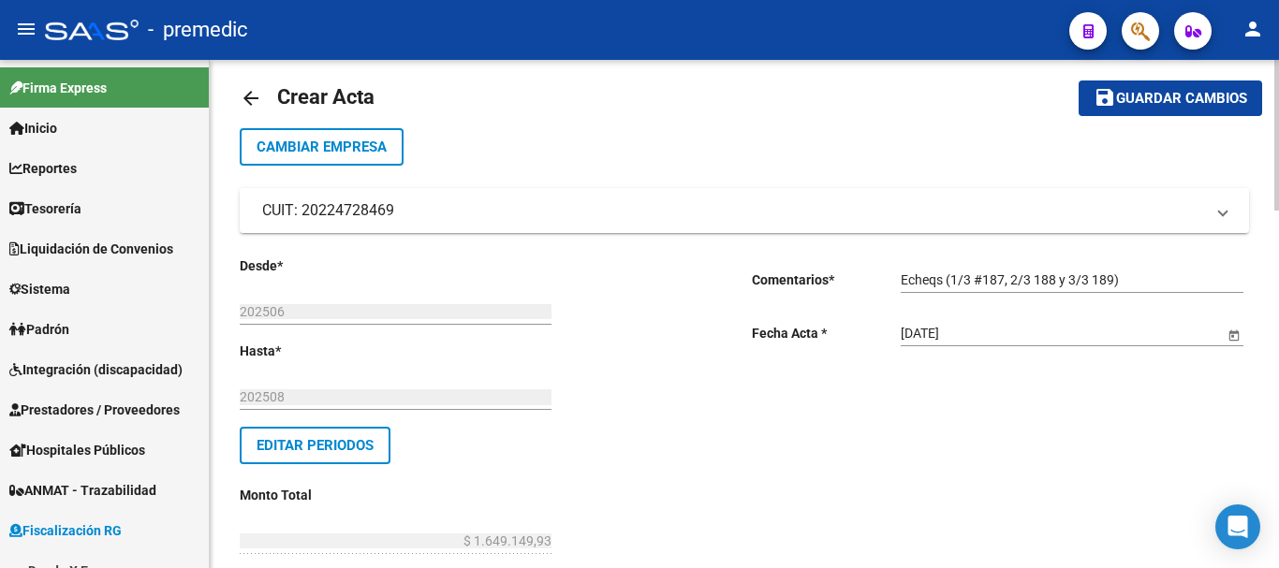
scroll to position [0, 0]
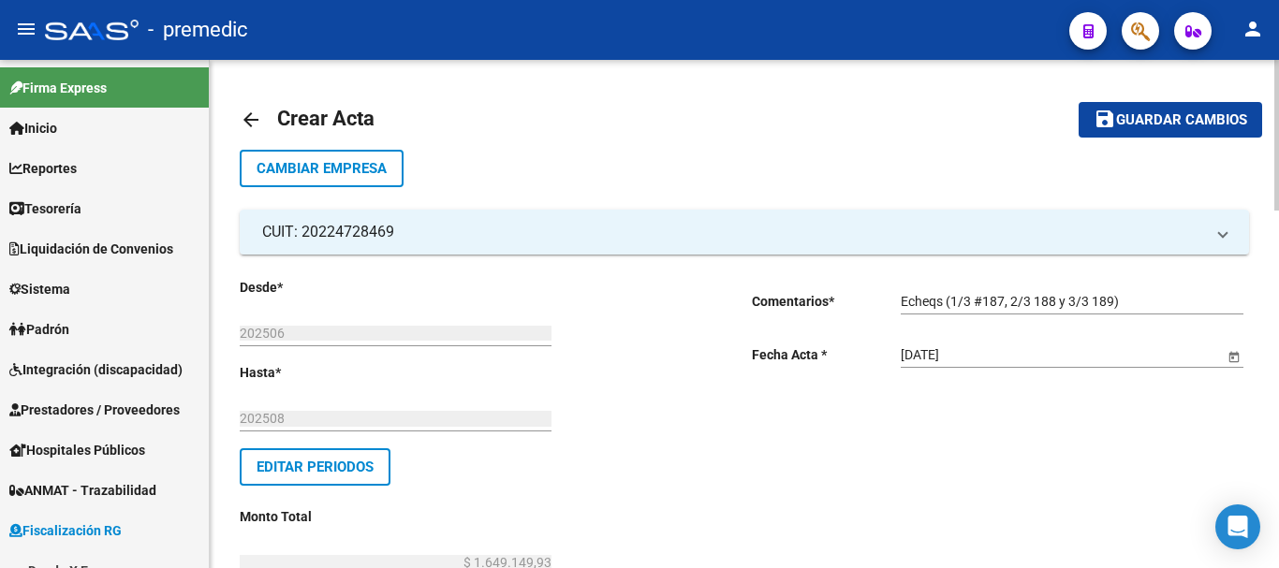
click at [1156, 110] on button "save Guardar cambios" at bounding box center [1171, 119] width 184 height 35
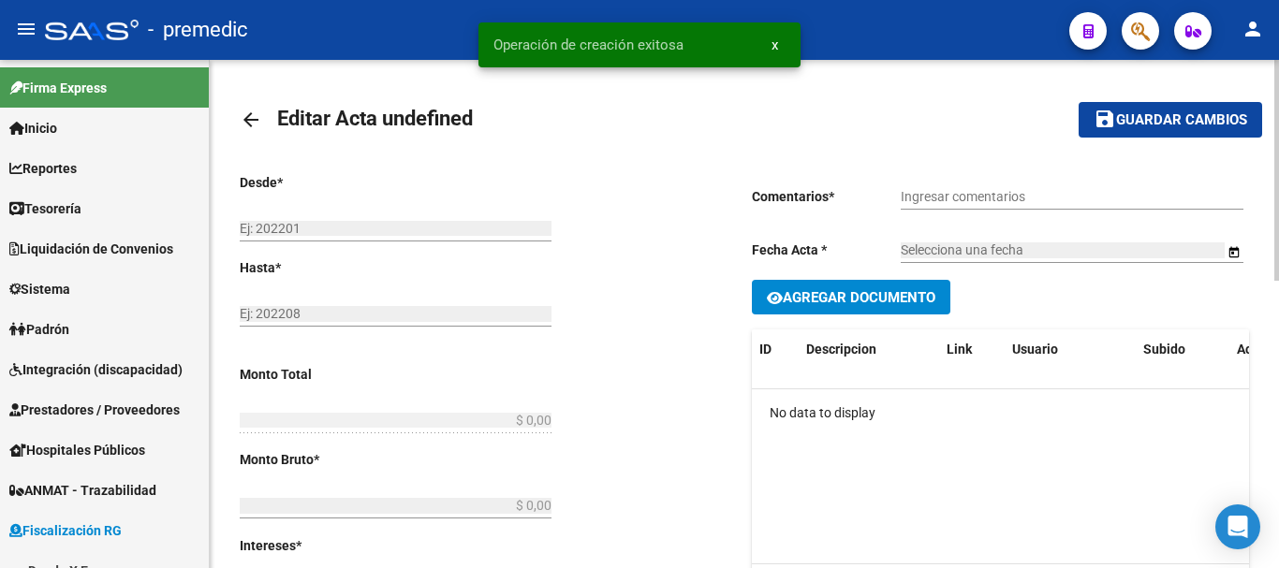
type input "202506"
type input "202508"
type input "$ 1.649.149,93"
type input "$ 1.517.832,12"
type input "$ 131.317,81"
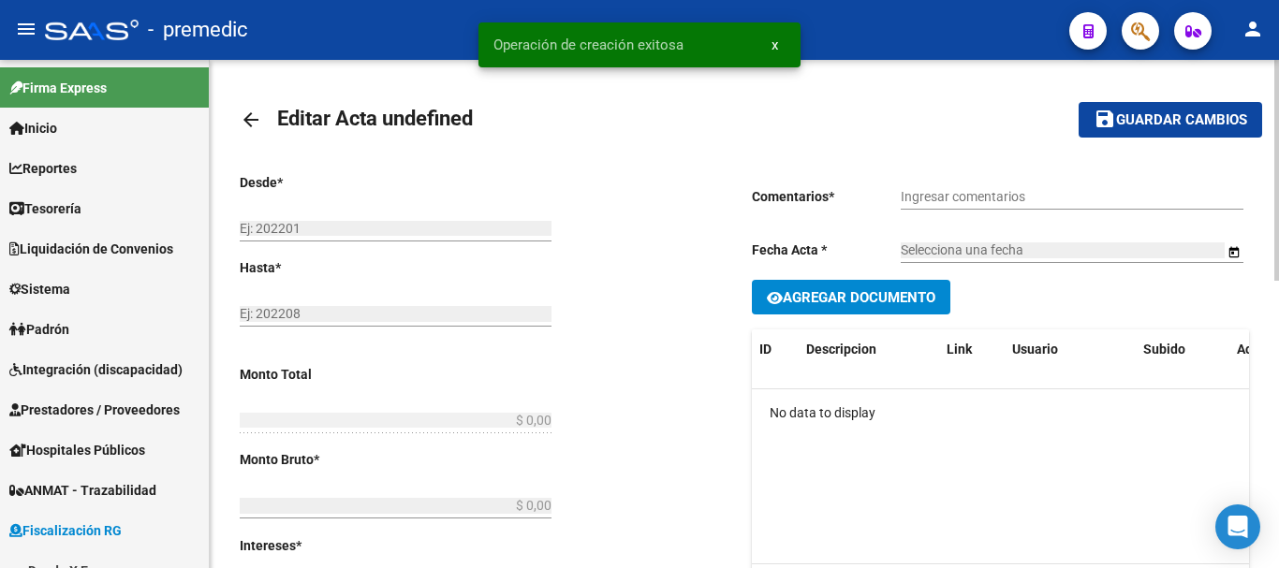
type input "000052"
checkbox input "true"
type input "Echeqs (1/3 #187, 2/3 188 y 3/3 189)"
type input "[DATE]"
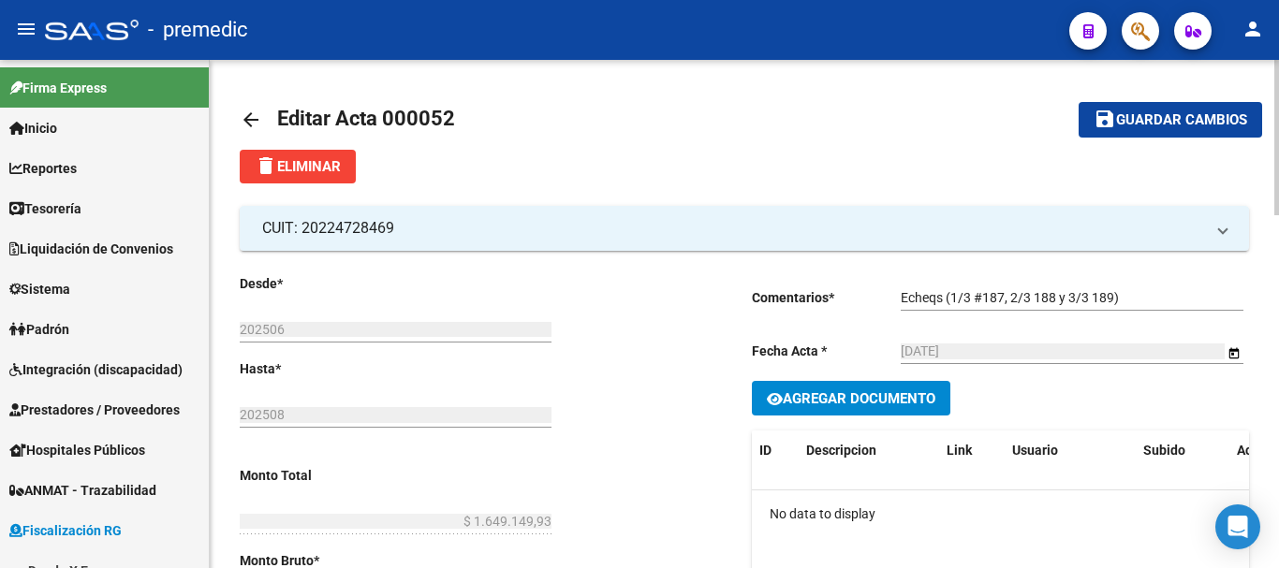
click at [257, 125] on mat-icon "arrow_back" at bounding box center [251, 120] width 22 height 22
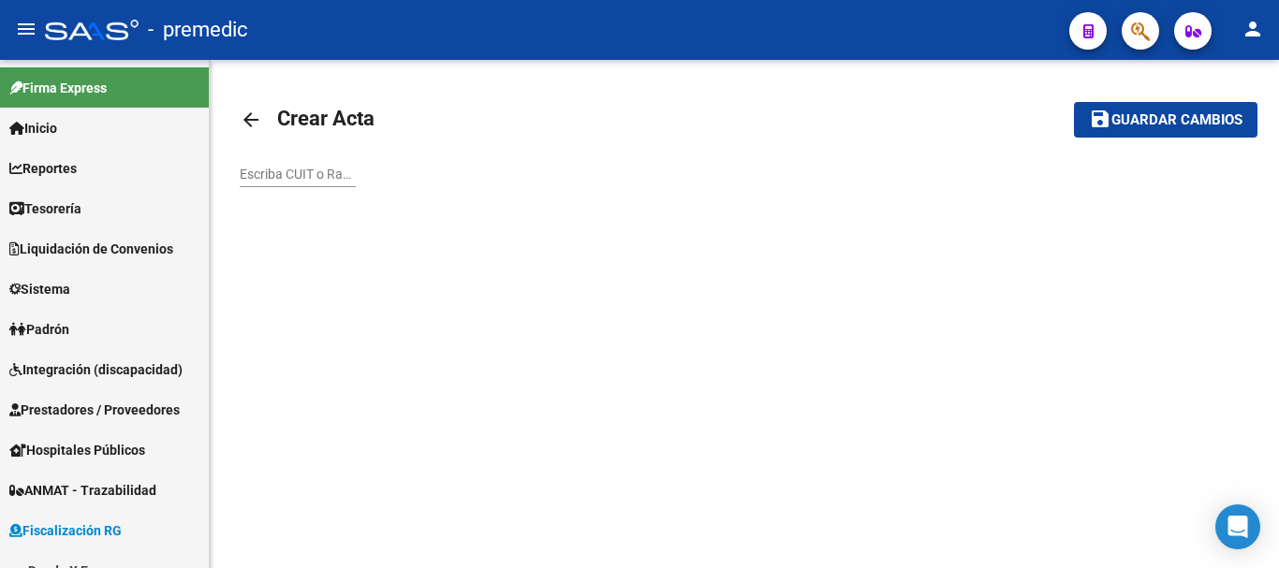
click at [253, 121] on mat-icon "arrow_back" at bounding box center [251, 120] width 22 height 22
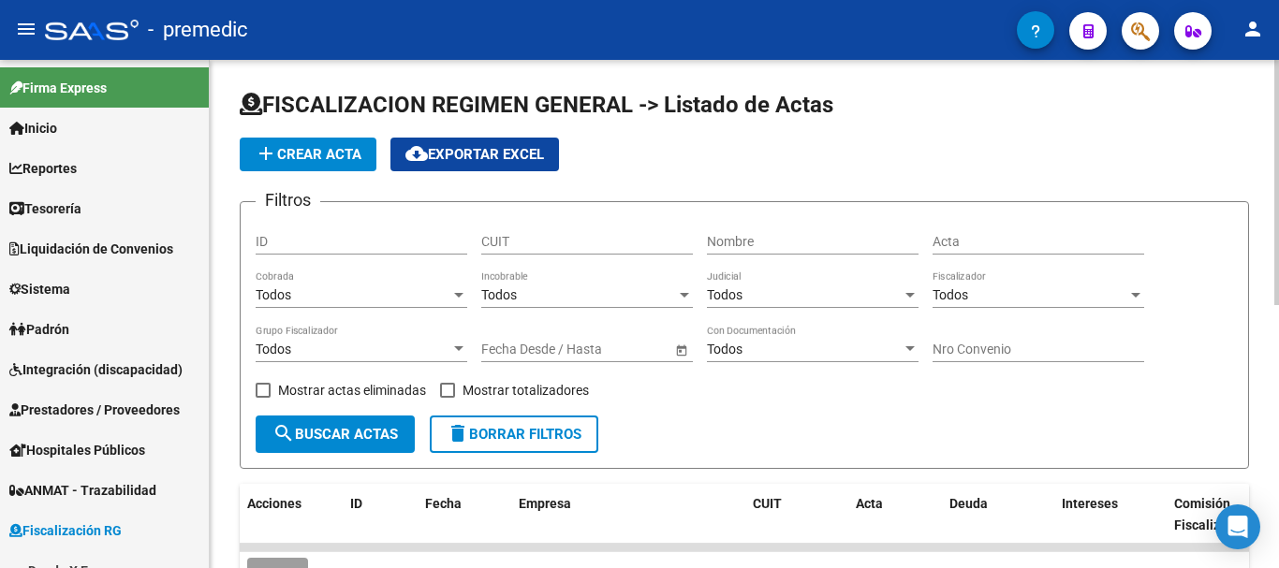
click at [279, 169] on button "add Crear Acta" at bounding box center [308, 155] width 137 height 34
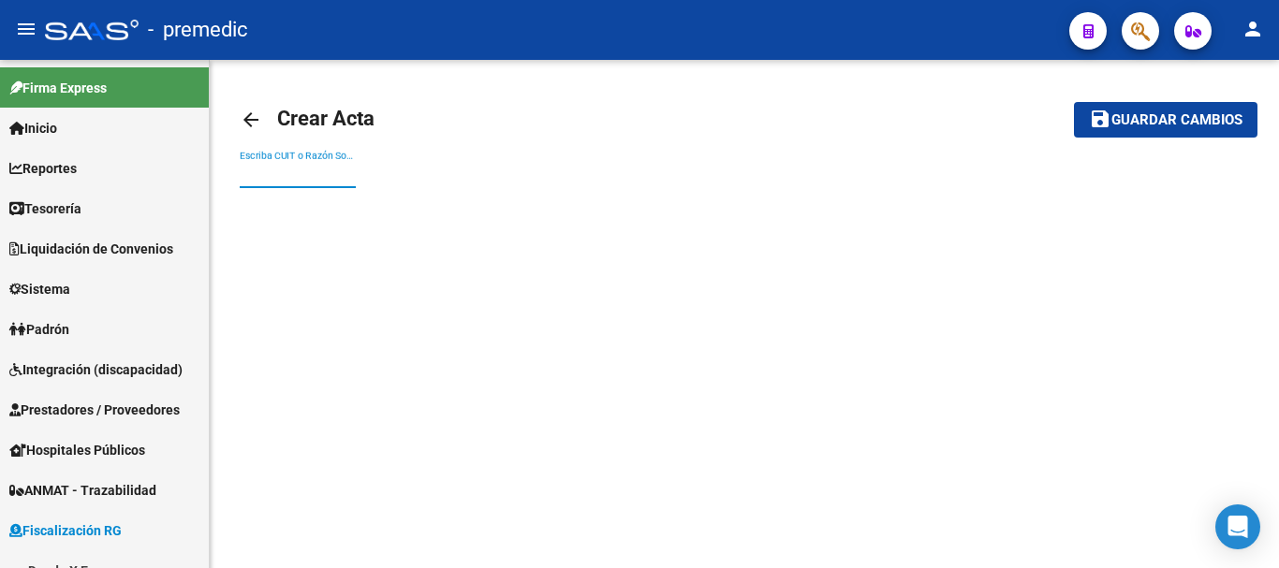
click at [256, 172] on input "Escriba CUIT o Razón Social para buscar" at bounding box center [298, 175] width 116 height 16
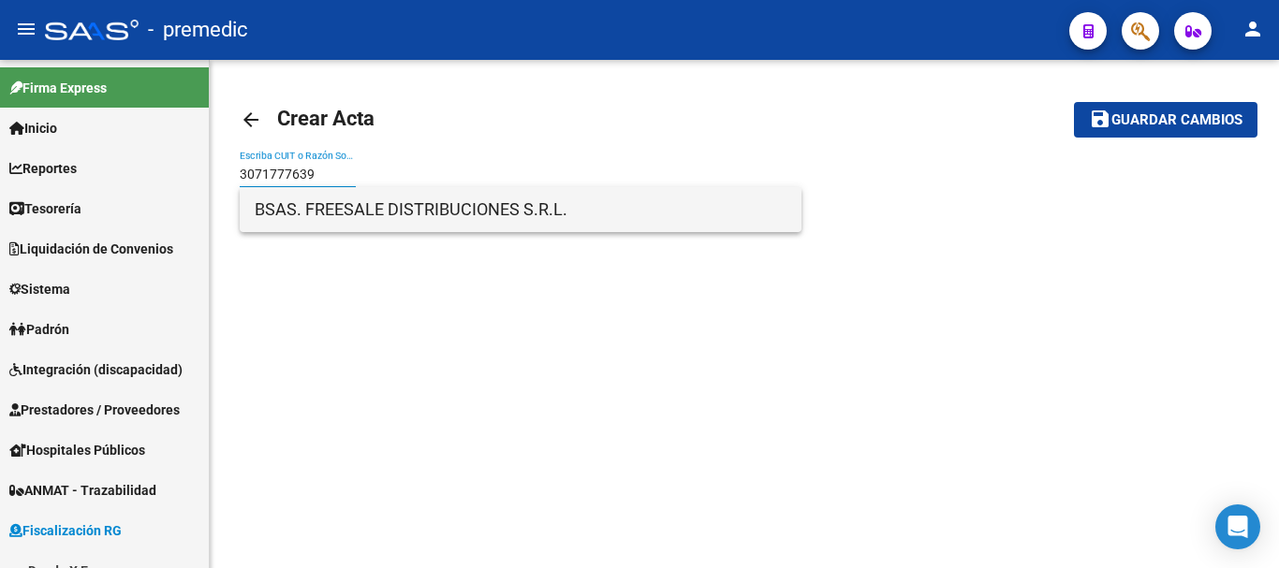
type input "3071777639"
click at [396, 201] on span "BSAS. FREESALE DISTRIBUCIONES S.R.L." at bounding box center [521, 209] width 532 height 45
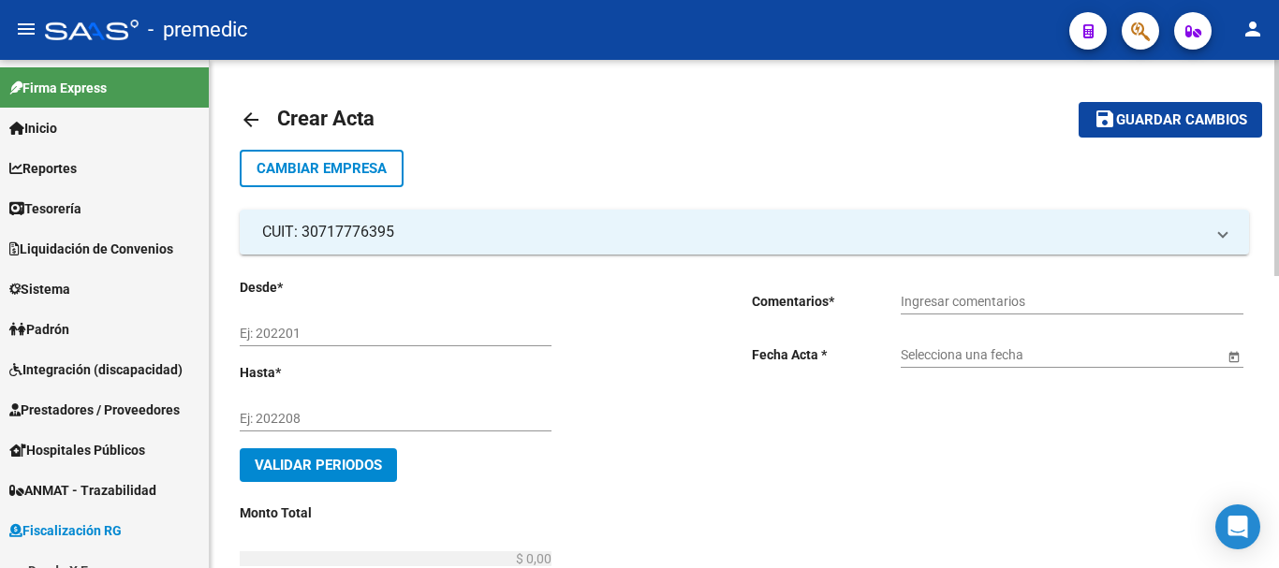
click at [241, 335] on input "Ej: 202201" at bounding box center [396, 334] width 312 height 16
type input "202501"
click at [267, 432] on div "Ej: 202208" at bounding box center [396, 412] width 312 height 37
type input "202508"
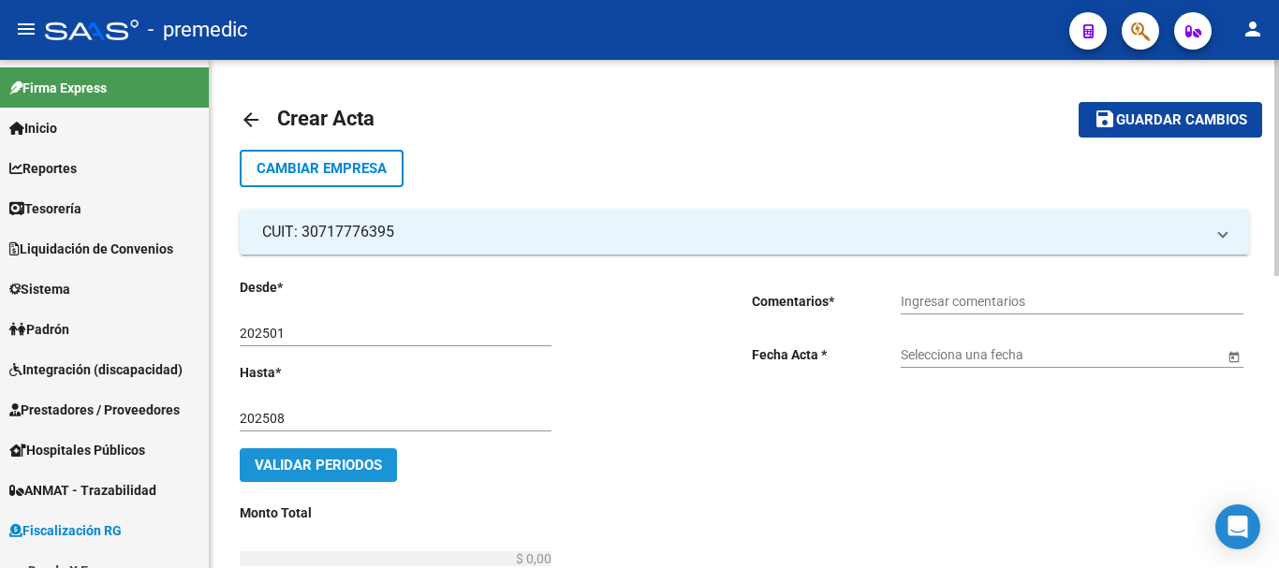
click at [341, 473] on span "Validar Periodos" at bounding box center [318, 465] width 127 height 17
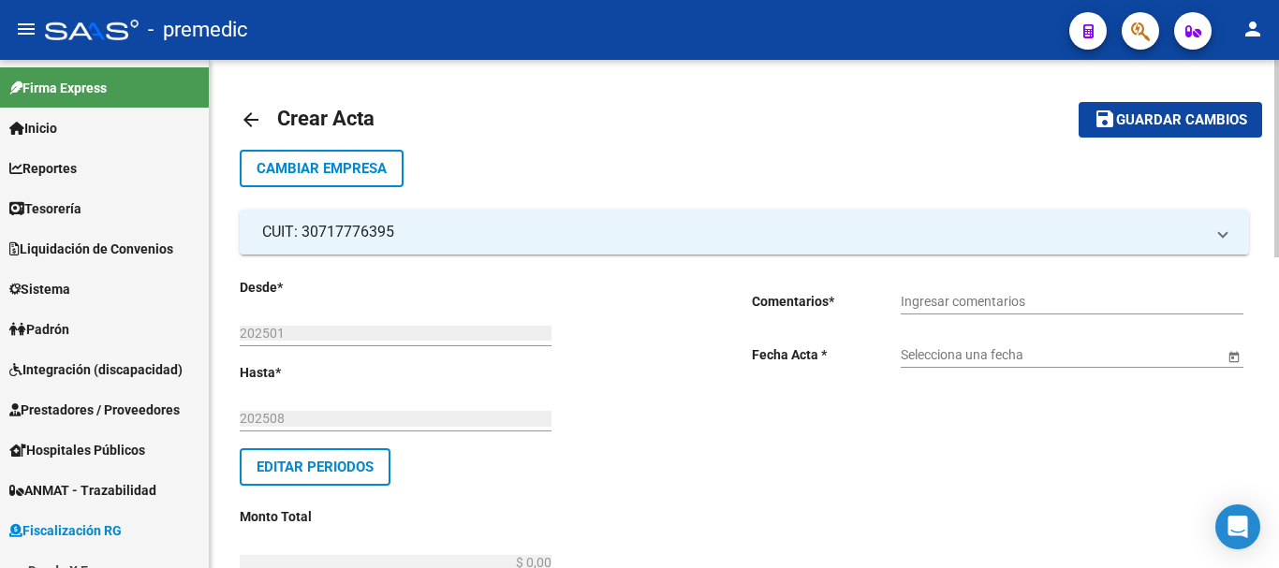
click at [1067, 309] on input "Ingresar comentarios" at bounding box center [1072, 302] width 343 height 16
type input "P"
click at [967, 298] on input "Periodos 02/25" at bounding box center [1072, 302] width 343 height 16
click at [1014, 305] on input "Periodos 03/25" at bounding box center [1072, 302] width 343 height 16
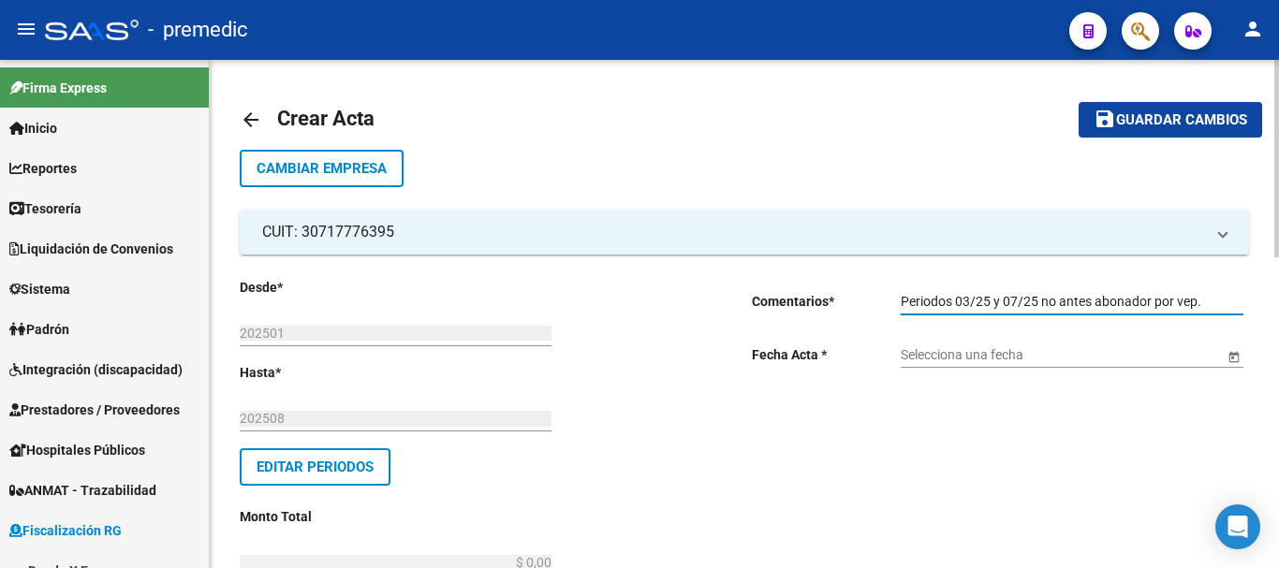
drag, startPoint x: 943, startPoint y: 301, endPoint x: 890, endPoint y: 272, distance: 60.3
click at [1216, 306] on input "Periodos 03/25 y 07/25 no antes abonador por vep." at bounding box center [1072, 302] width 343 height 16
type input "Periodos 03/25 y 07/25 no antes abonador por vep. Transferencia #7786."
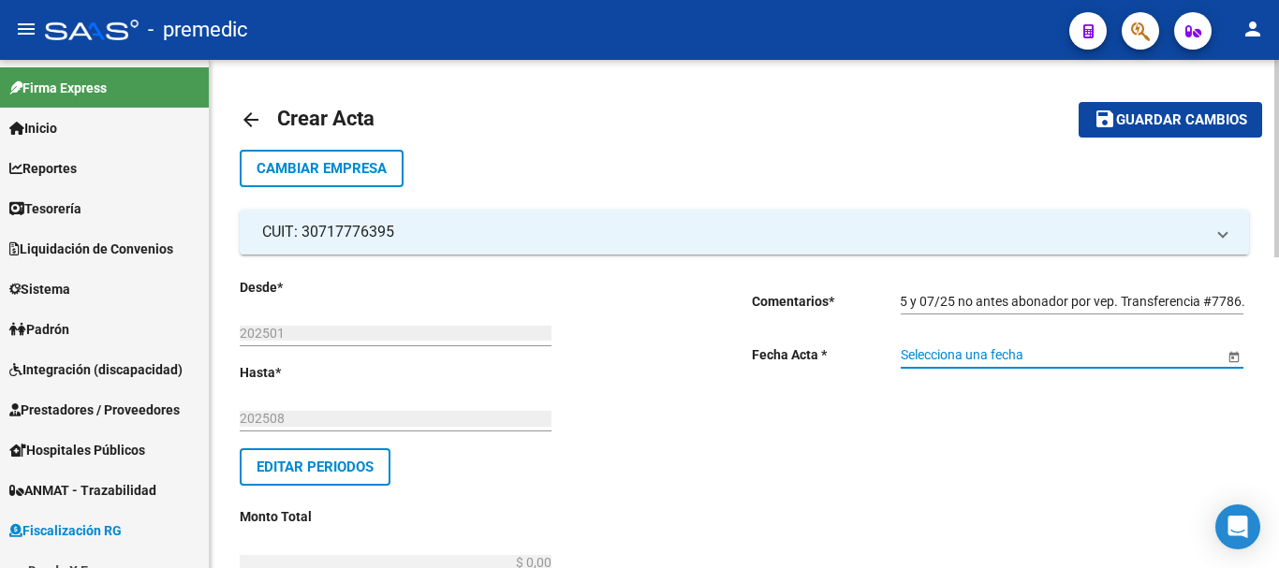
click at [967, 359] on input "Selecciona una fecha" at bounding box center [1062, 355] width 323 height 16
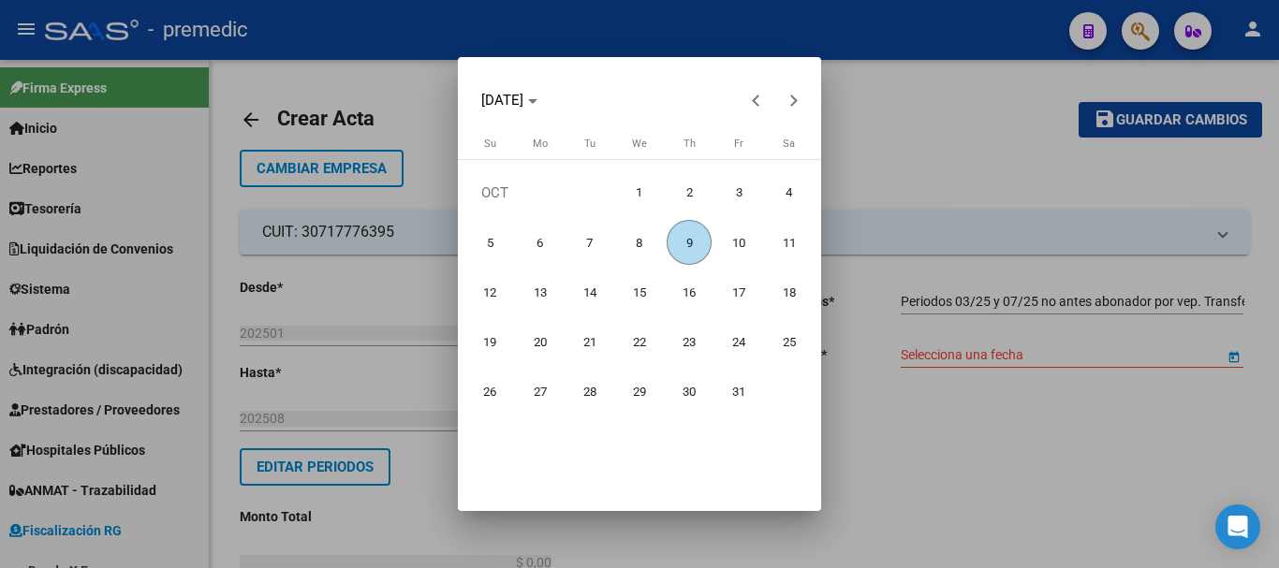
click at [692, 248] on span "9" at bounding box center [689, 242] width 45 height 45
type input "[DATE]"
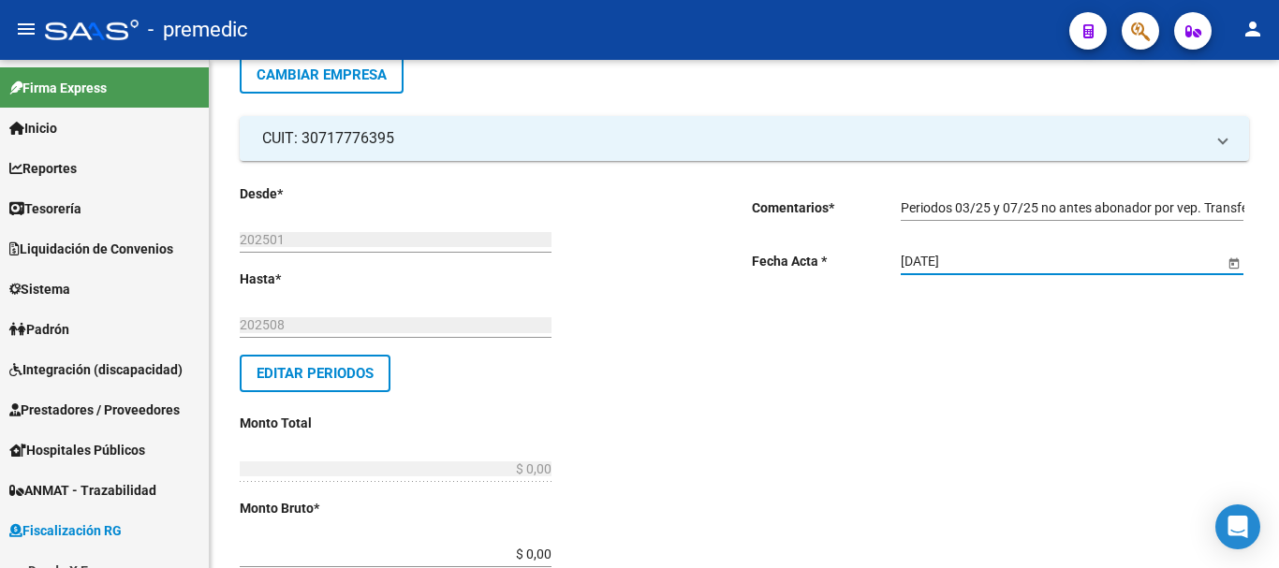
scroll to position [281, 0]
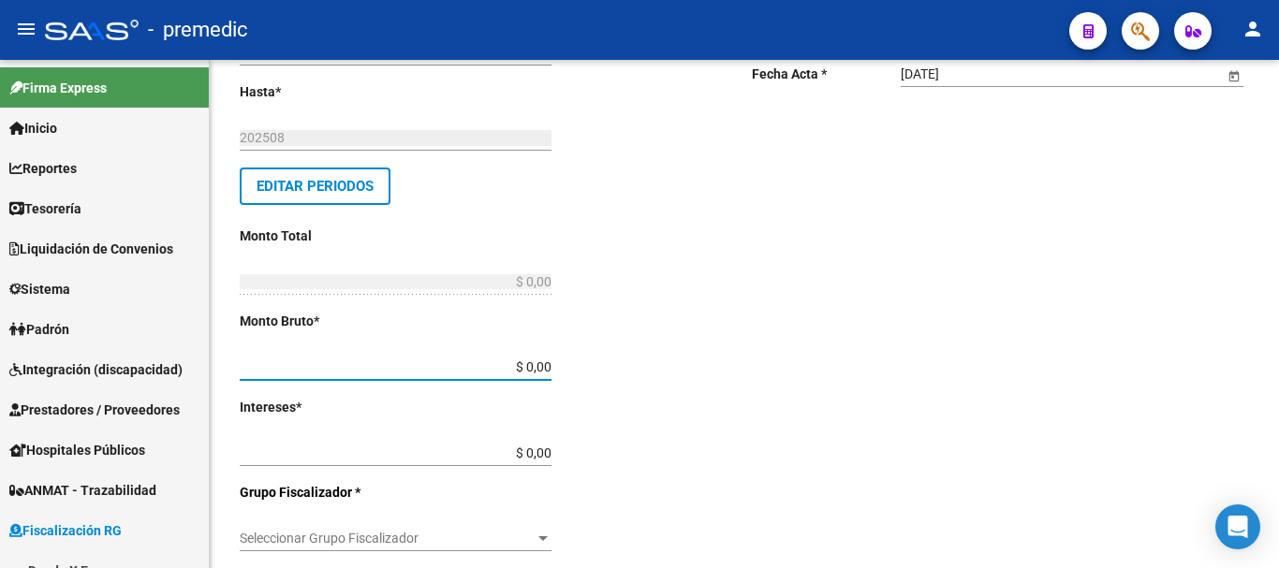
click at [550, 371] on input "$ 0,00" at bounding box center [396, 368] width 312 height 16
type input "$ 538.892,63"
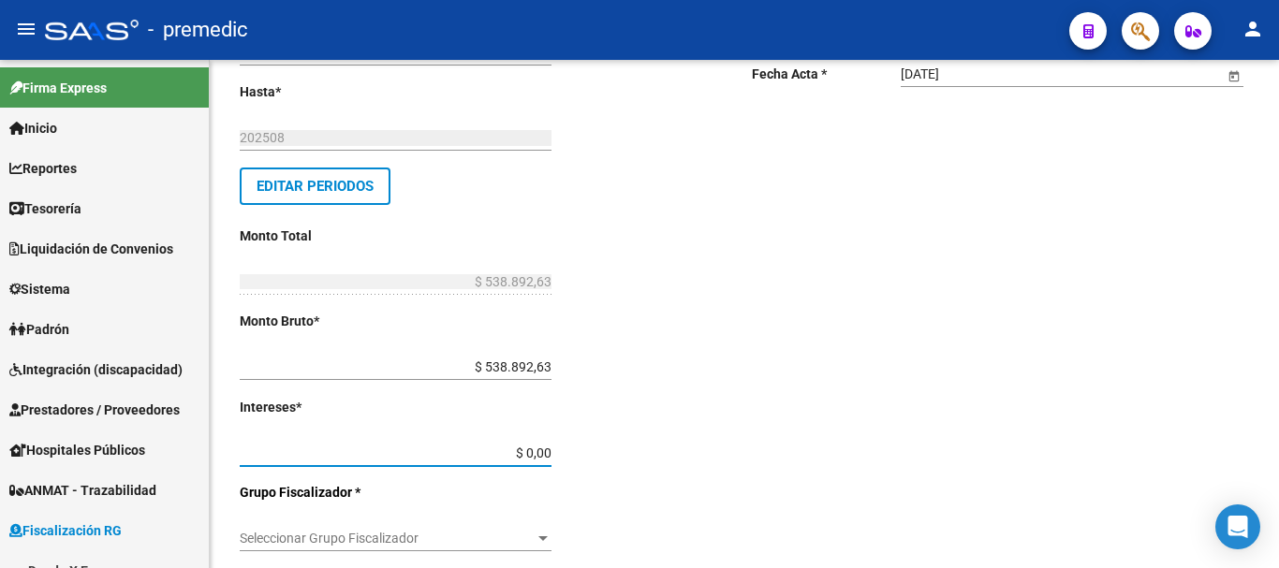
click at [548, 457] on input "$ 0,00" at bounding box center [396, 454] width 312 height 16
click at [552, 450] on input "$ 0,00" at bounding box center [396, 454] width 312 height 16
type input "$ 58.108,69"
type input "$ 597.001,32"
click at [707, 490] on div "Desde * 202501 Ej: 202201 Hasta * 202508 Ej: 202208 Editar Periodos Monto Total…" at bounding box center [488, 520] width 497 height 1048
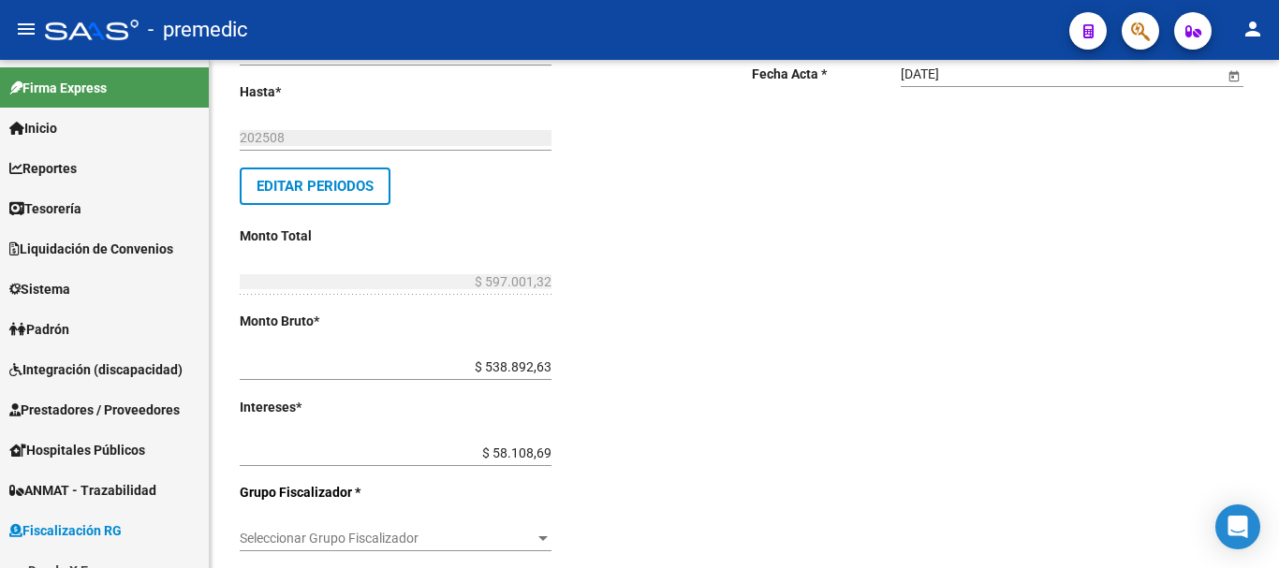
click at [533, 532] on span "Seleccionar Grupo Fiscalizador" at bounding box center [387, 539] width 295 height 16
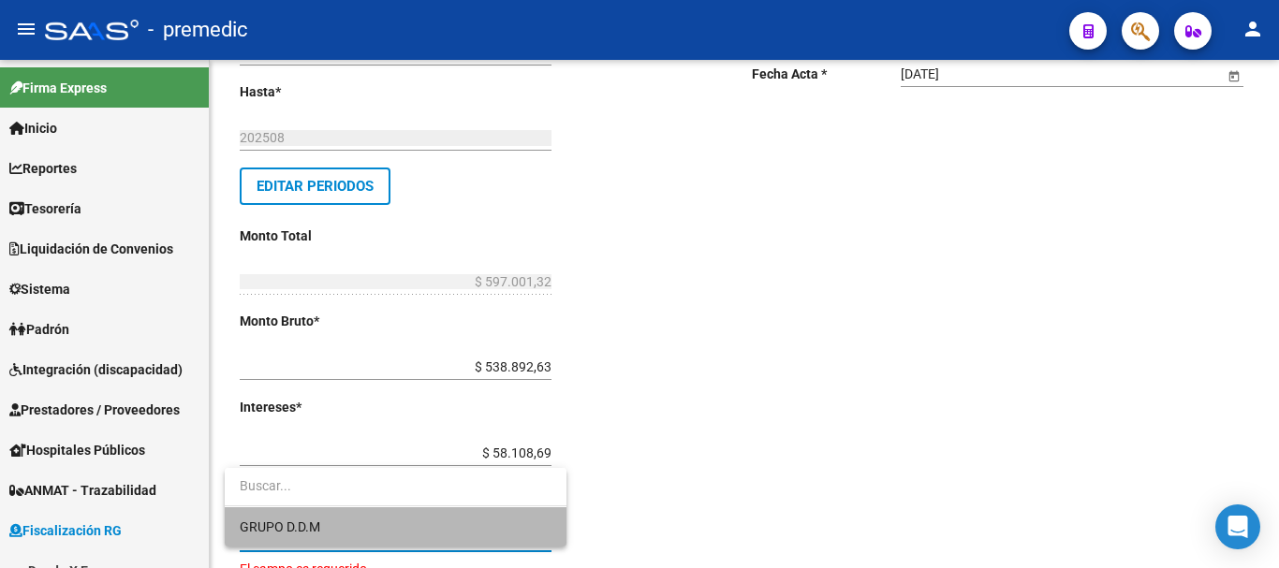
click at [352, 526] on span "GRUPO D.D.M" at bounding box center [396, 527] width 312 height 39
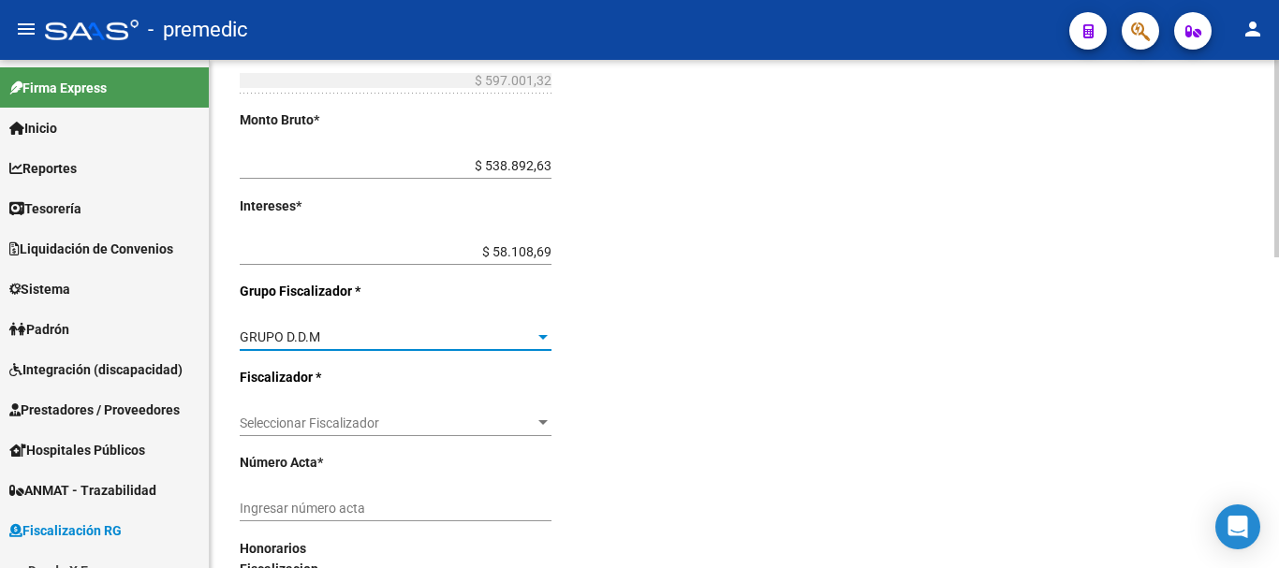
scroll to position [375, 0]
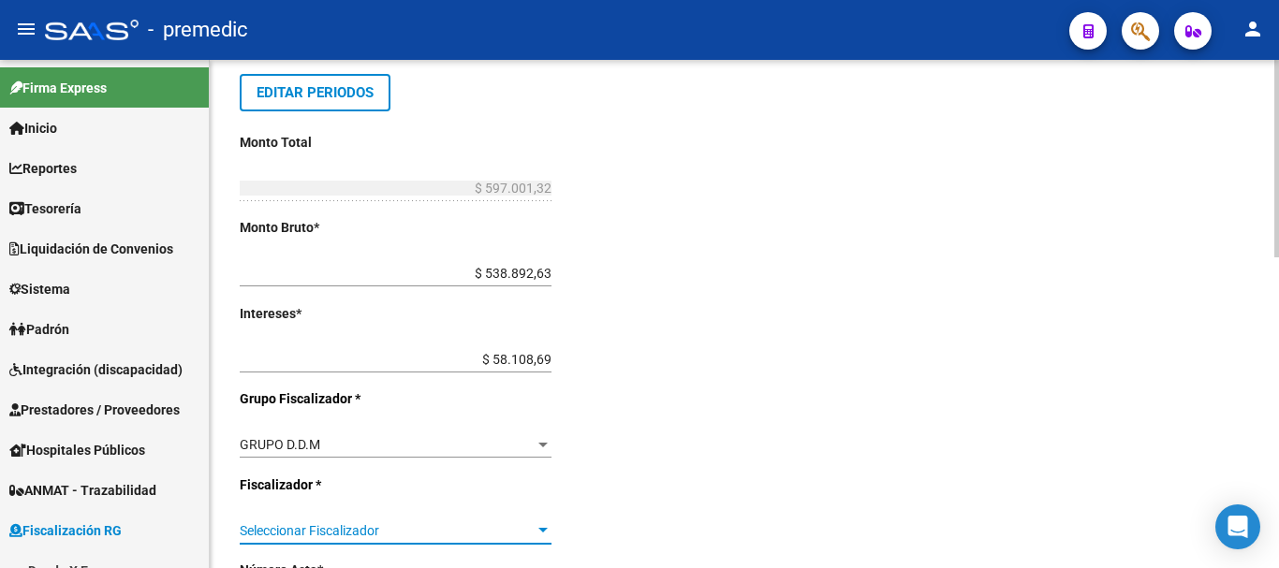
click at [546, 524] on div at bounding box center [543, 530] width 17 height 15
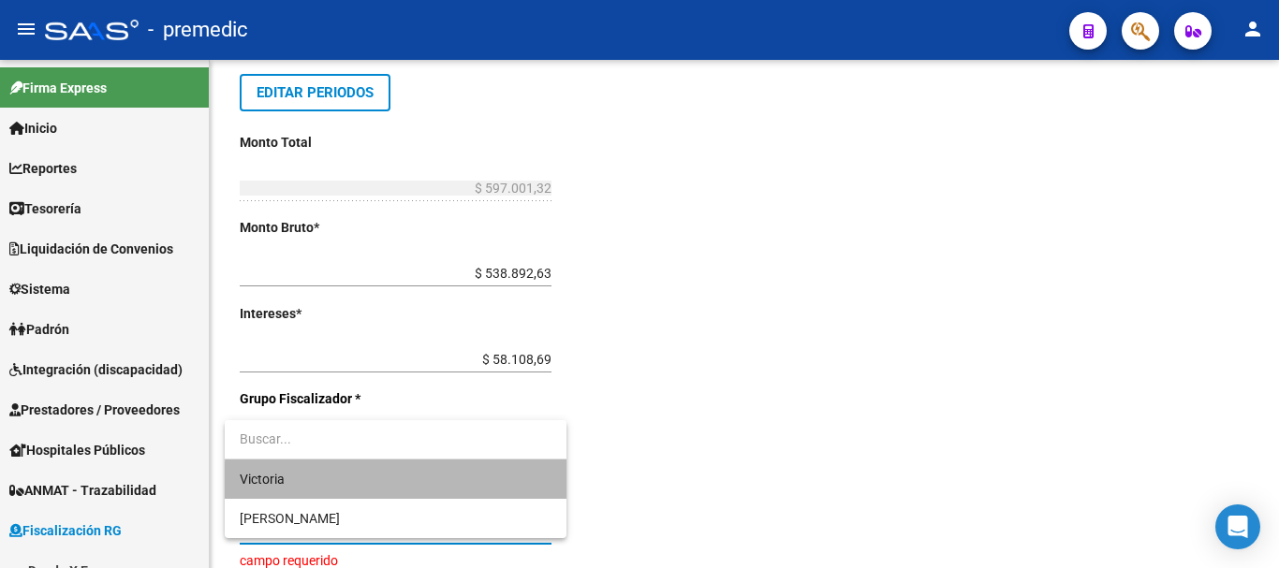
click at [485, 486] on span "Victoria" at bounding box center [396, 479] width 312 height 39
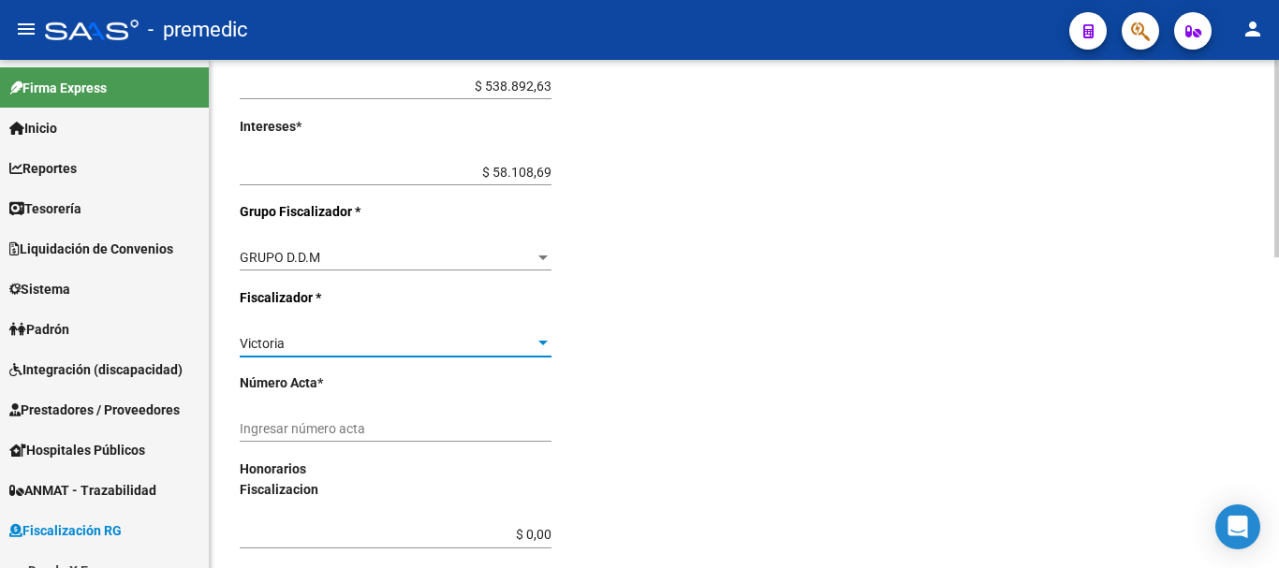
scroll to position [749, 0]
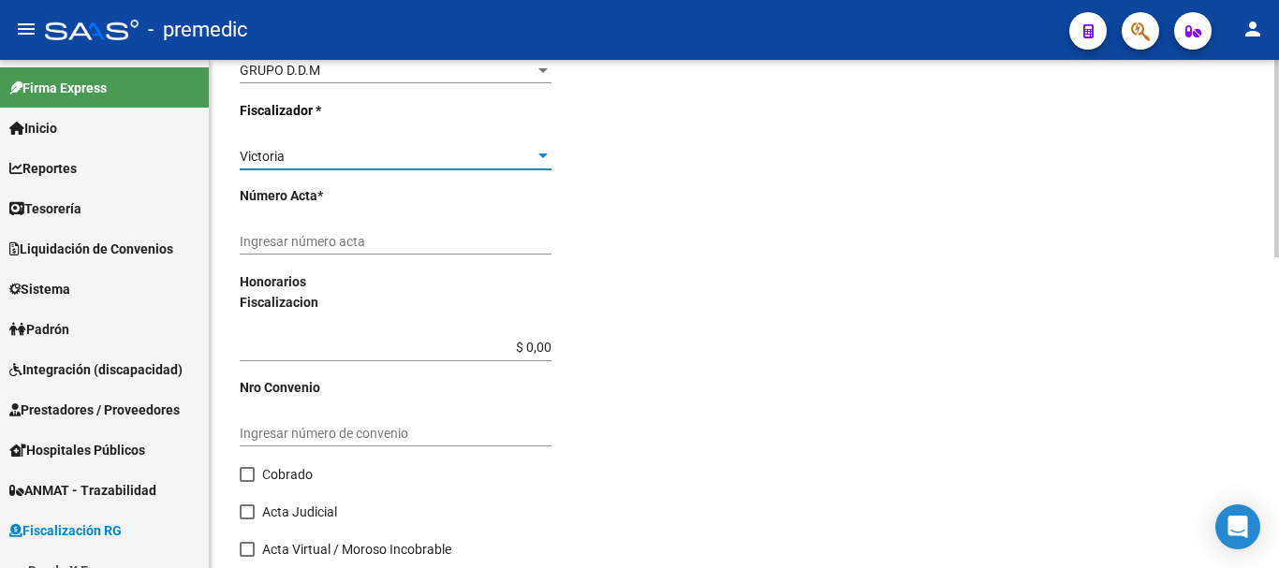
click at [270, 244] on input "Ingresar número acta" at bounding box center [396, 242] width 312 height 16
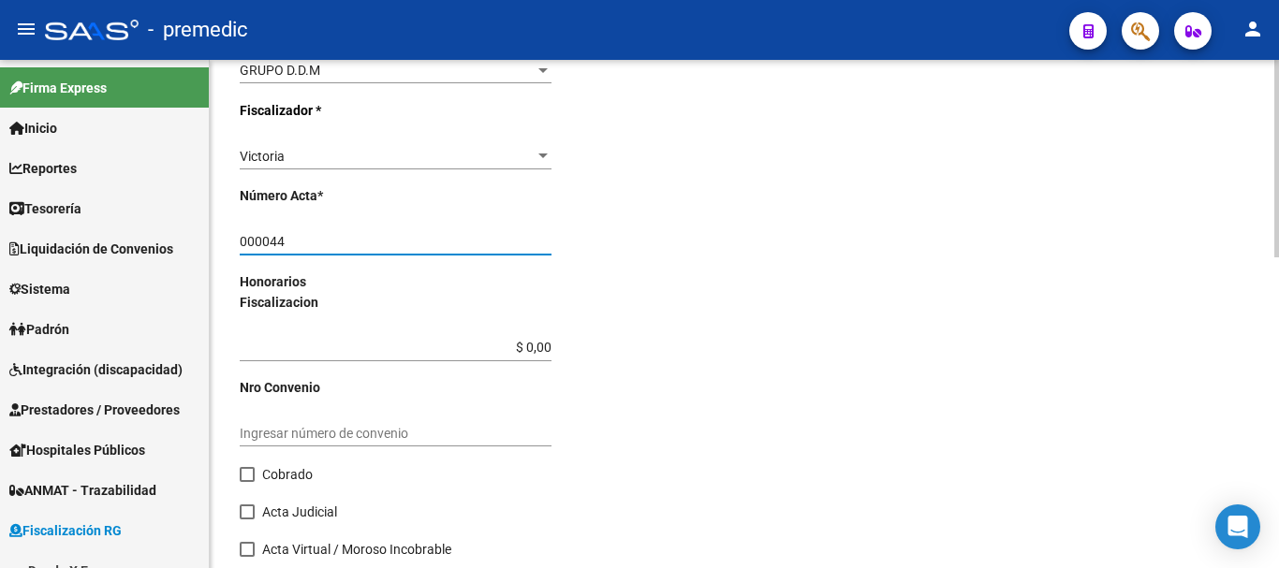
type input "000044"
click at [248, 474] on span at bounding box center [247, 474] width 15 height 15
click at [247, 482] on input "Cobrado" at bounding box center [246, 482] width 1 height 1
checkbox input "true"
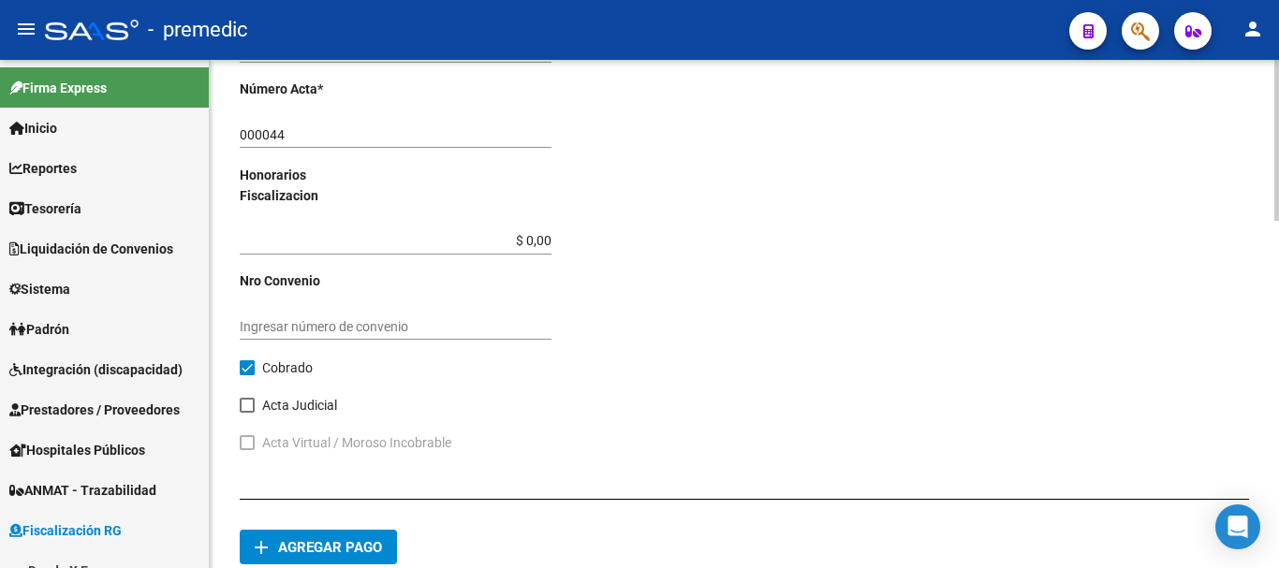
scroll to position [1097, 0]
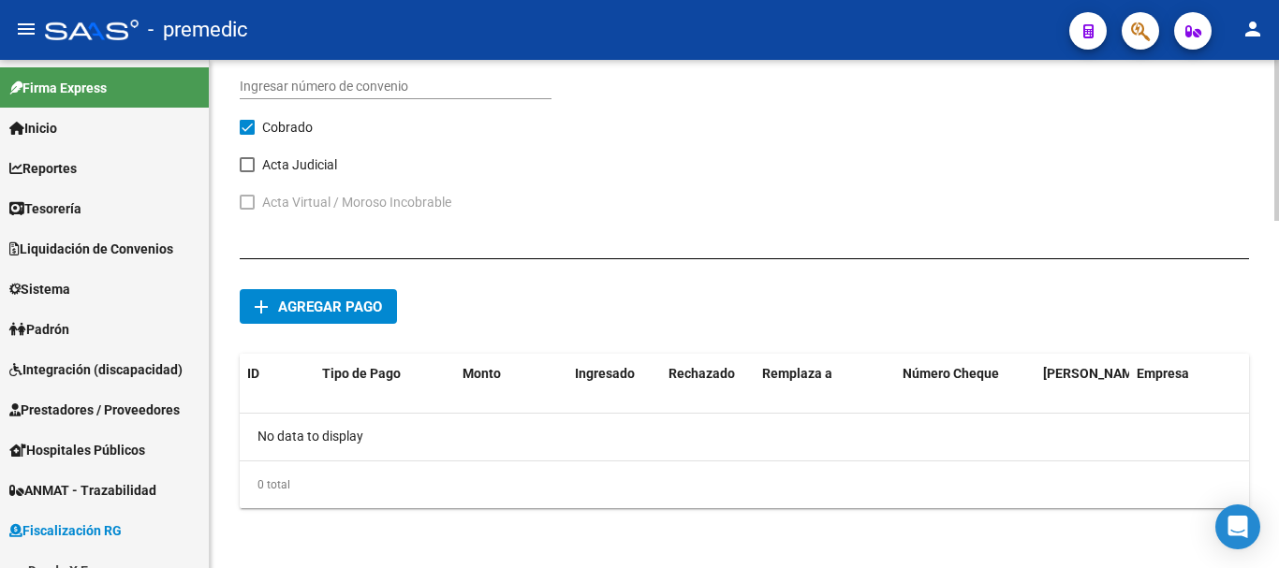
click at [330, 307] on span "Agregar pago" at bounding box center [330, 307] width 104 height 17
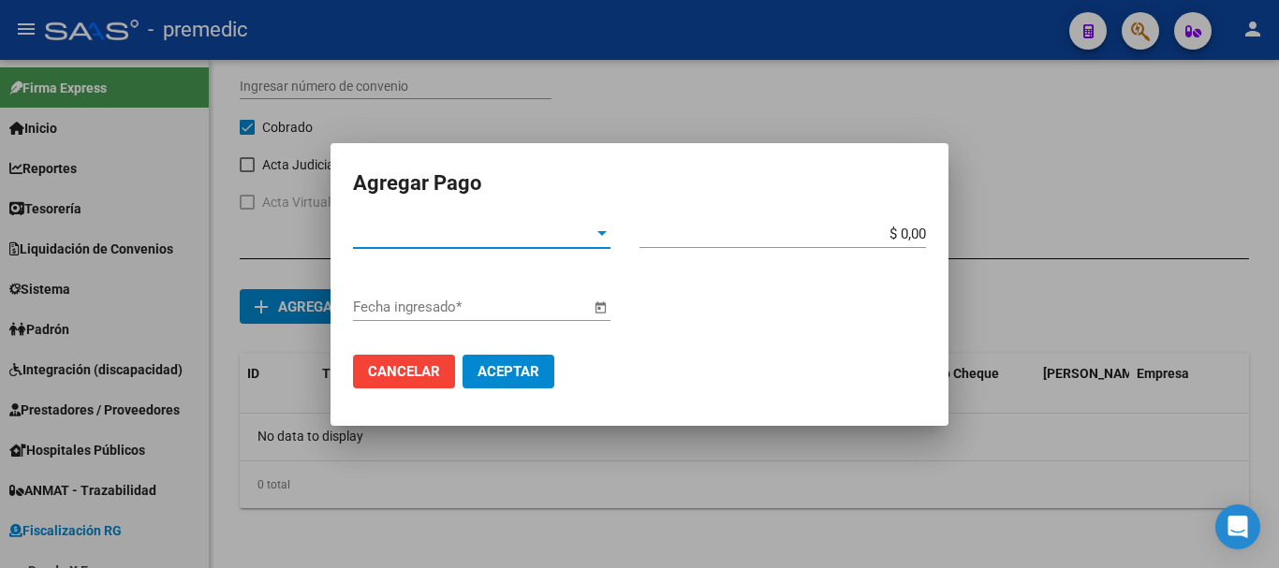
click at [552, 241] on span "Tipo de Pago *" at bounding box center [473, 234] width 241 height 17
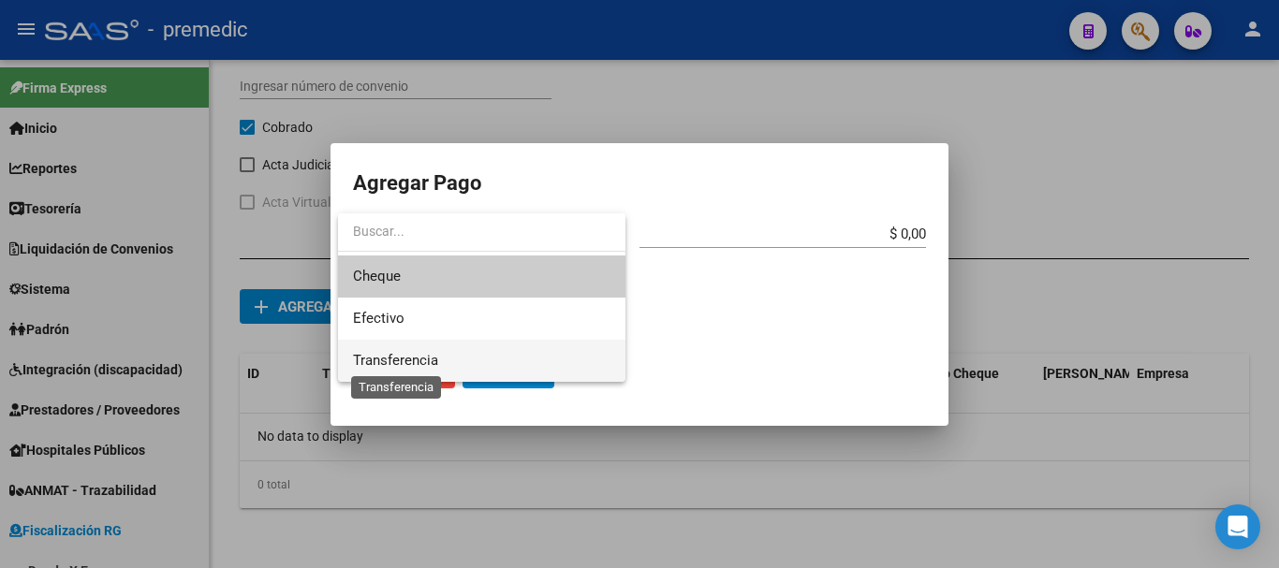
click at [429, 367] on span "Transferencia" at bounding box center [395, 360] width 85 height 17
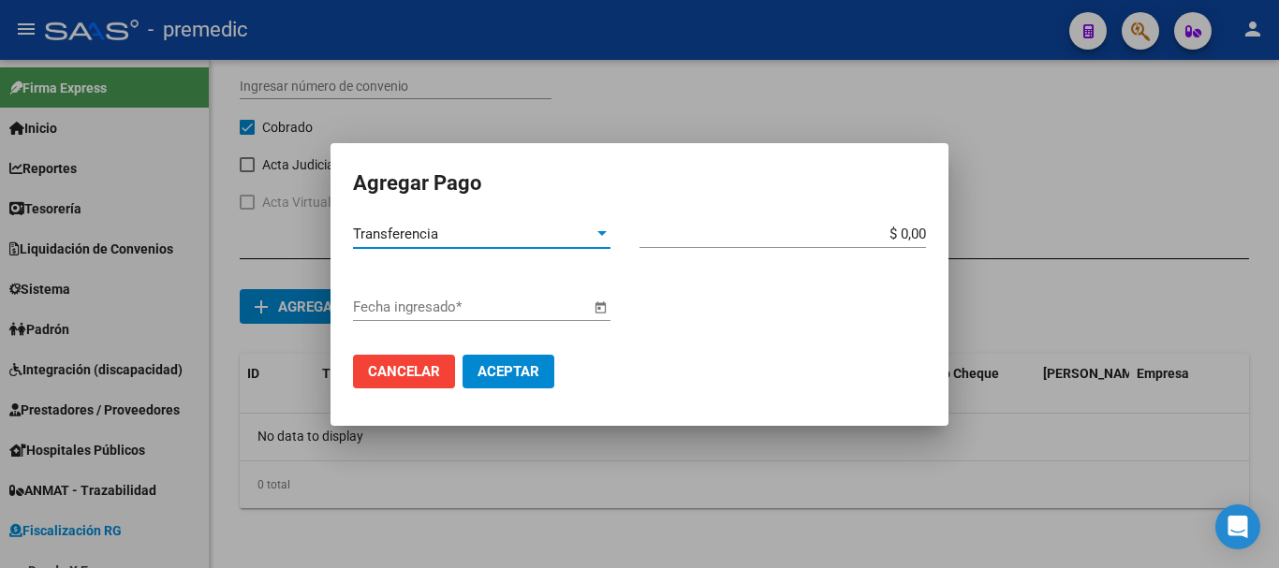
click at [925, 232] on input "$ 0,00" at bounding box center [783, 234] width 287 height 17
type input "$ 597.001,32"
click at [592, 317] on span "Open calendar" at bounding box center [600, 308] width 45 height 45
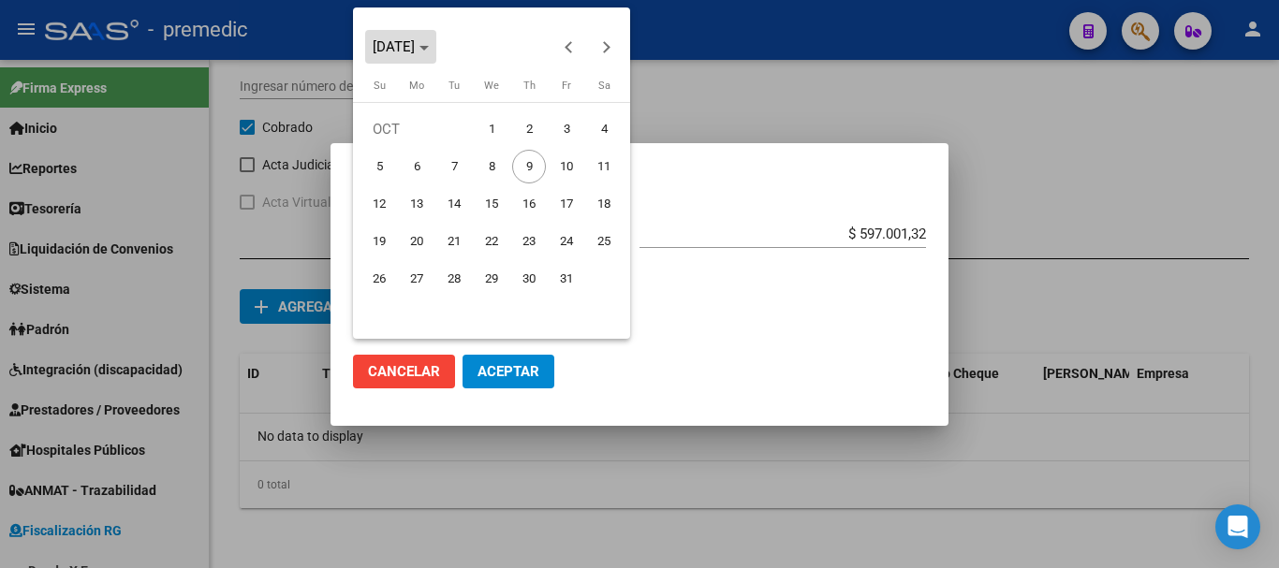
click at [436, 53] on span "Choose month and year" at bounding box center [400, 46] width 71 height 45
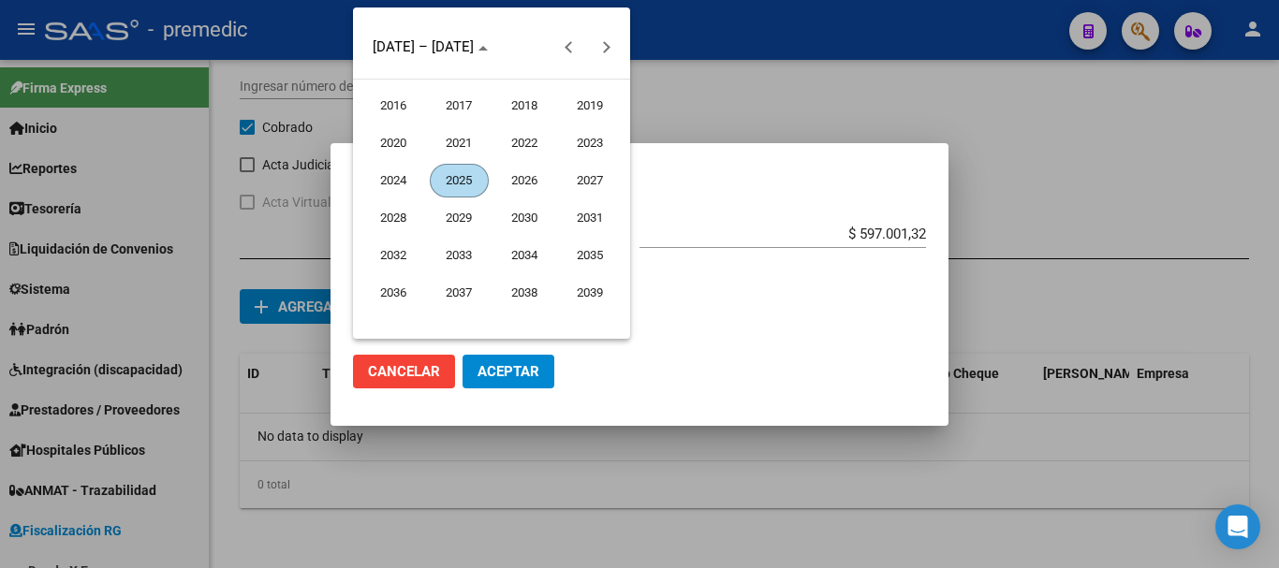
click at [464, 184] on span "2025" at bounding box center [459, 181] width 59 height 34
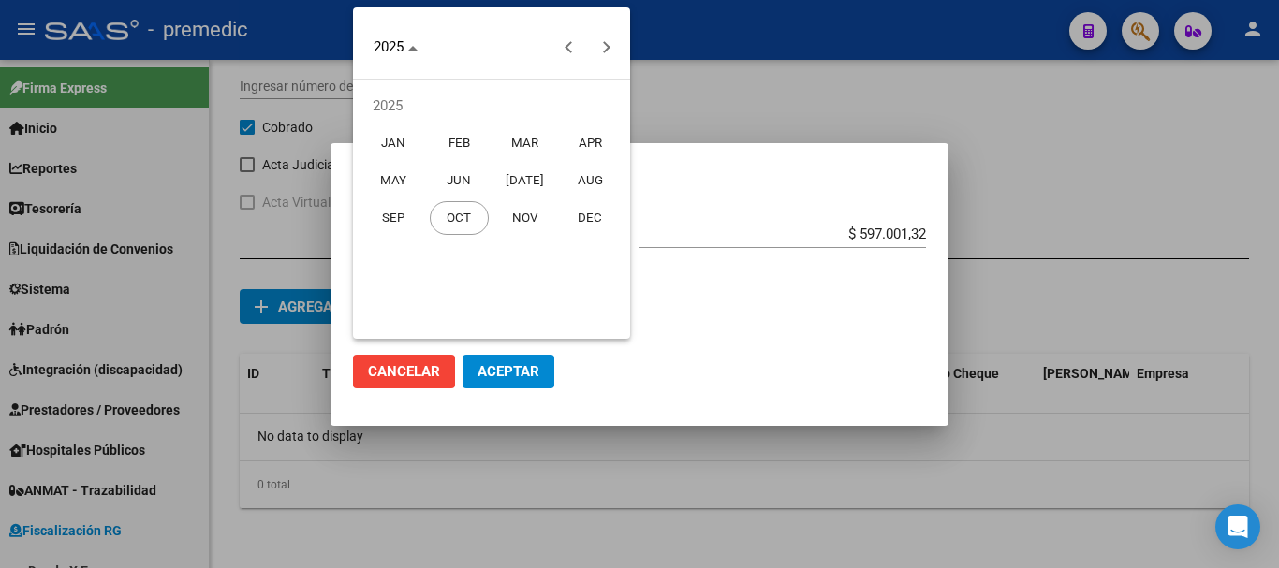
click at [398, 213] on span "SEP" at bounding box center [393, 218] width 59 height 34
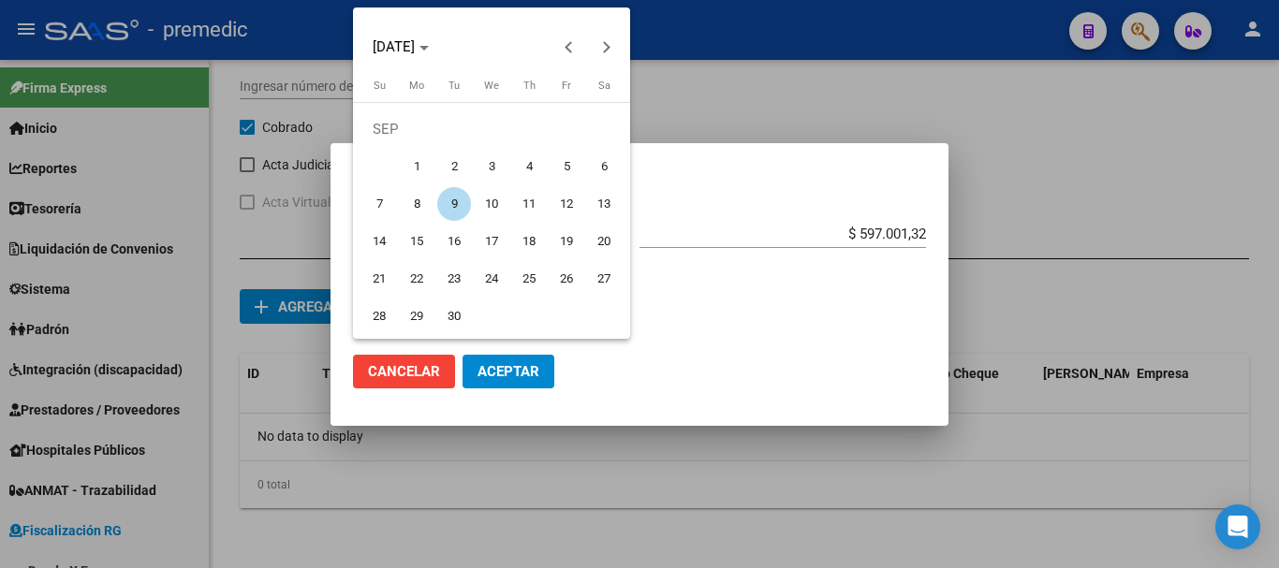
click at [418, 243] on span "15" at bounding box center [417, 242] width 34 height 34
type input "[DATE]"
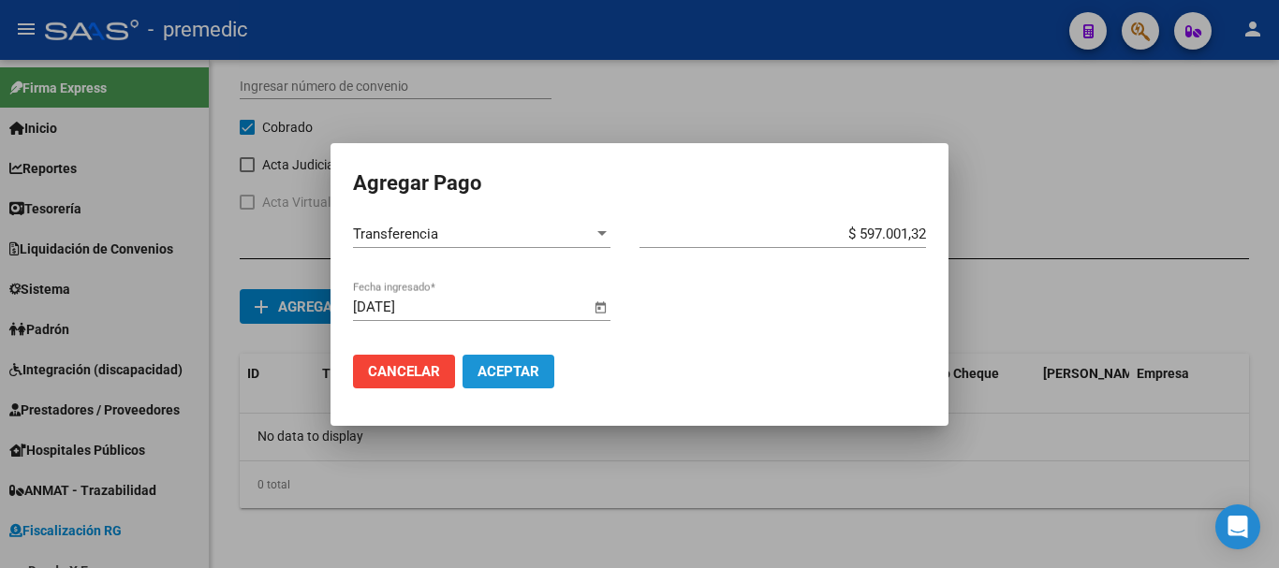
click at [526, 367] on span "Aceptar" at bounding box center [509, 371] width 62 height 17
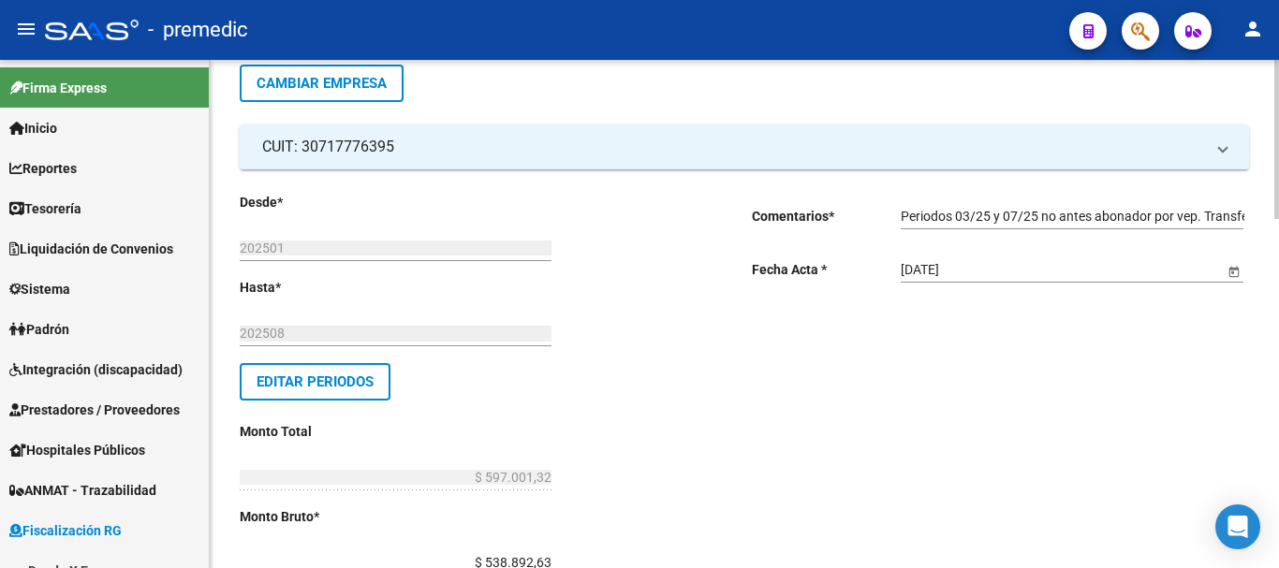
scroll to position [0, 0]
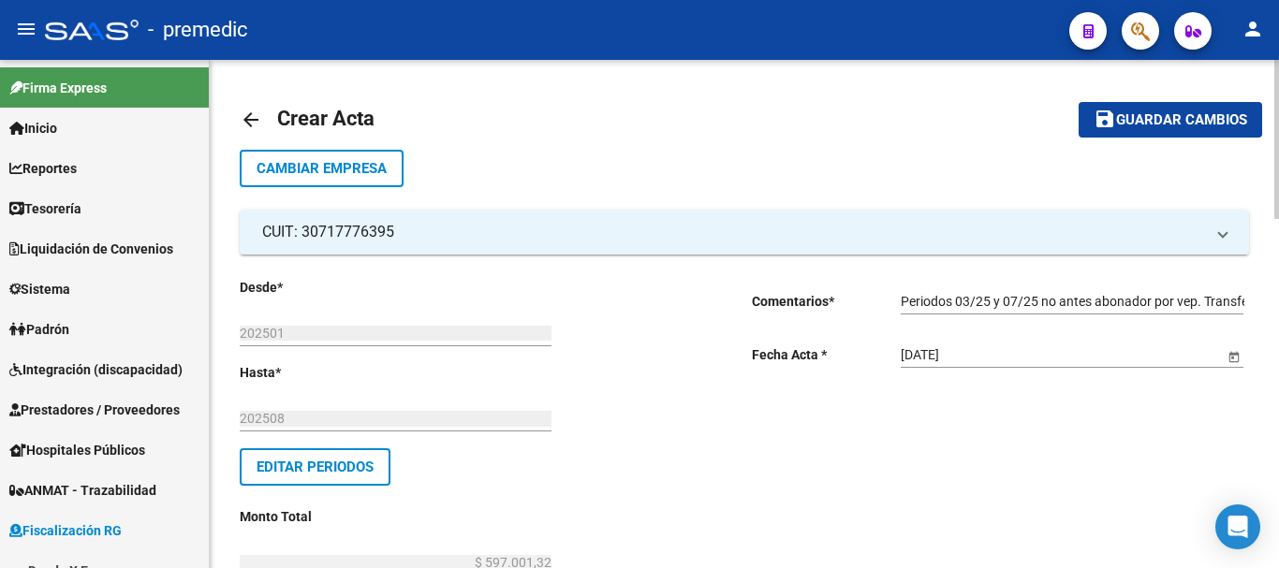
click at [1225, 125] on span "Guardar cambios" at bounding box center [1181, 120] width 131 height 17
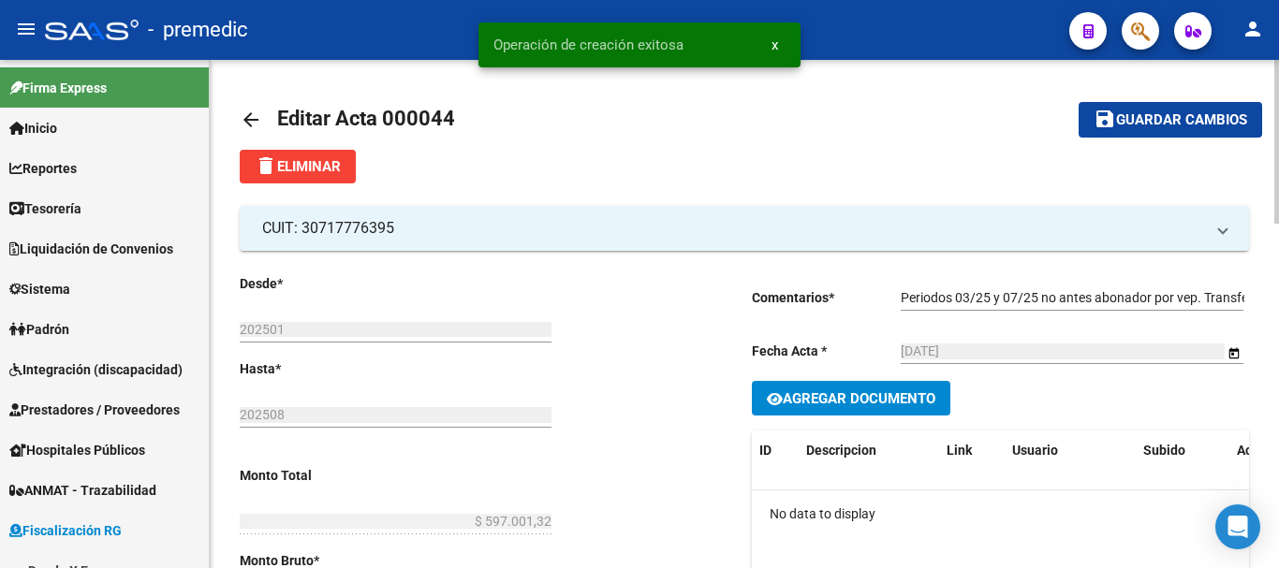
click at [1145, 296] on input "Periodos 03/25 y 07/25 no antes abonador por vep. Transferencia #7786." at bounding box center [1072, 298] width 343 height 16
drag, startPoint x: 1150, startPoint y: 297, endPoint x: 1278, endPoint y: 430, distance: 184.8
click at [1151, 300] on input "Periodos 03/25 y 07/25 no antes abonador por vep. Transferencia #7786." at bounding box center [1072, 298] width 343 height 16
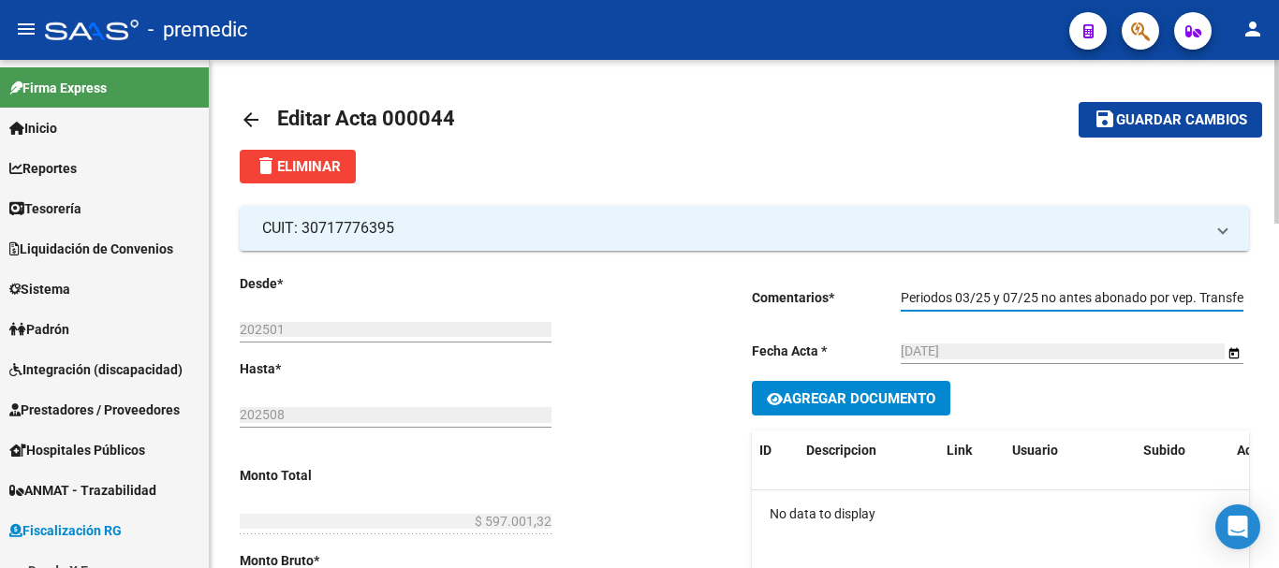
click at [1058, 297] on input "Periodos 03/25 y 07/25 no antes abonado por vep. Transferencia #7786." at bounding box center [1072, 298] width 343 height 16
click at [1160, 299] on input "Periodos 03/25 y 07/25 antes abonado por vep. Transferencia #7786." at bounding box center [1072, 298] width 343 height 16
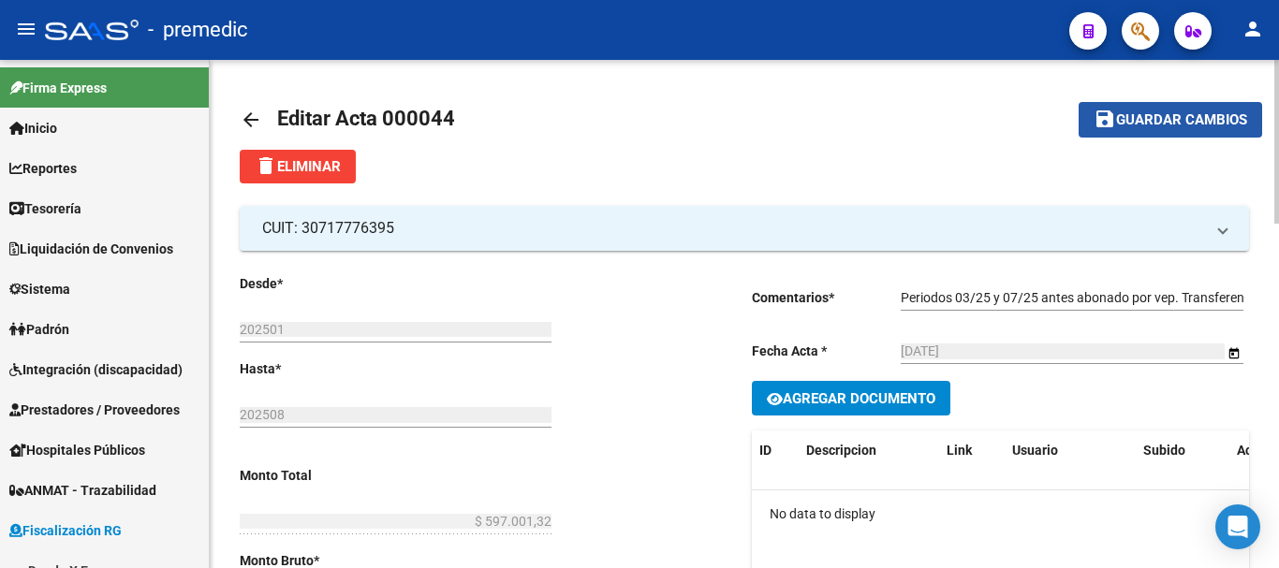
click at [1178, 120] on span "Guardar cambios" at bounding box center [1181, 120] width 131 height 17
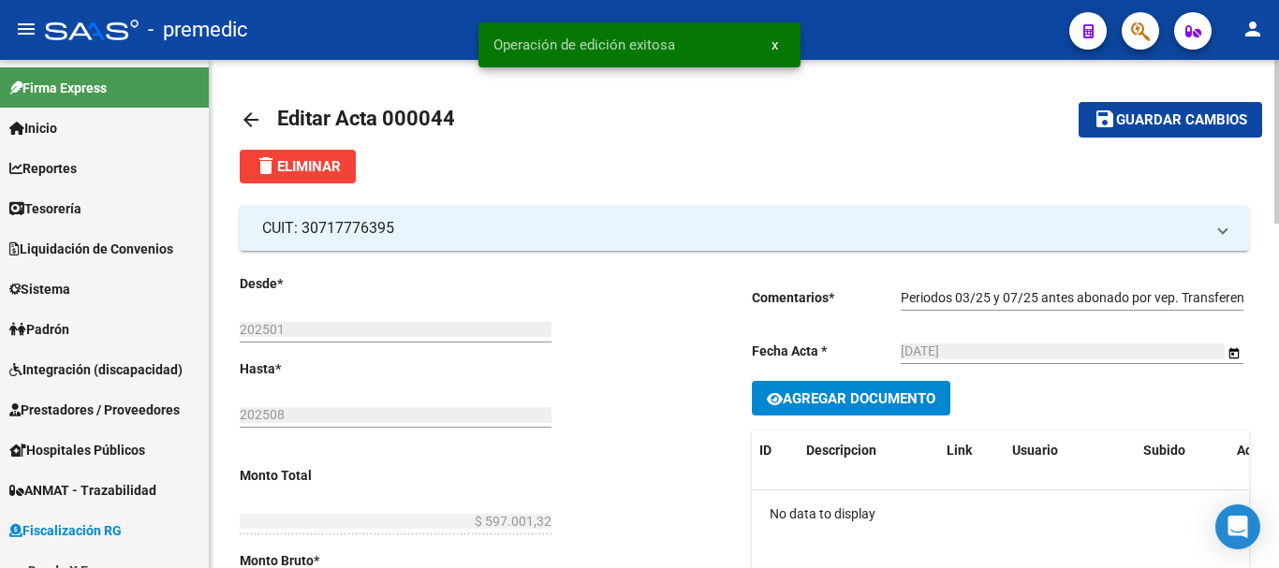
click at [246, 119] on mat-icon "arrow_back" at bounding box center [251, 120] width 22 height 22
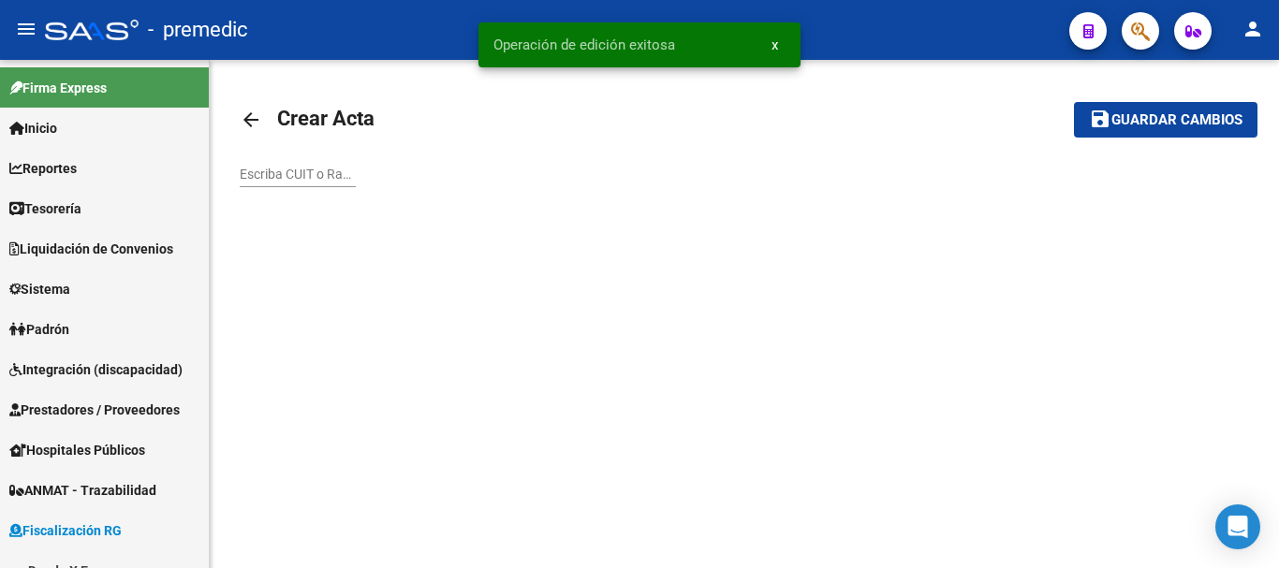
click at [261, 127] on mat-icon "arrow_back" at bounding box center [251, 120] width 22 height 22
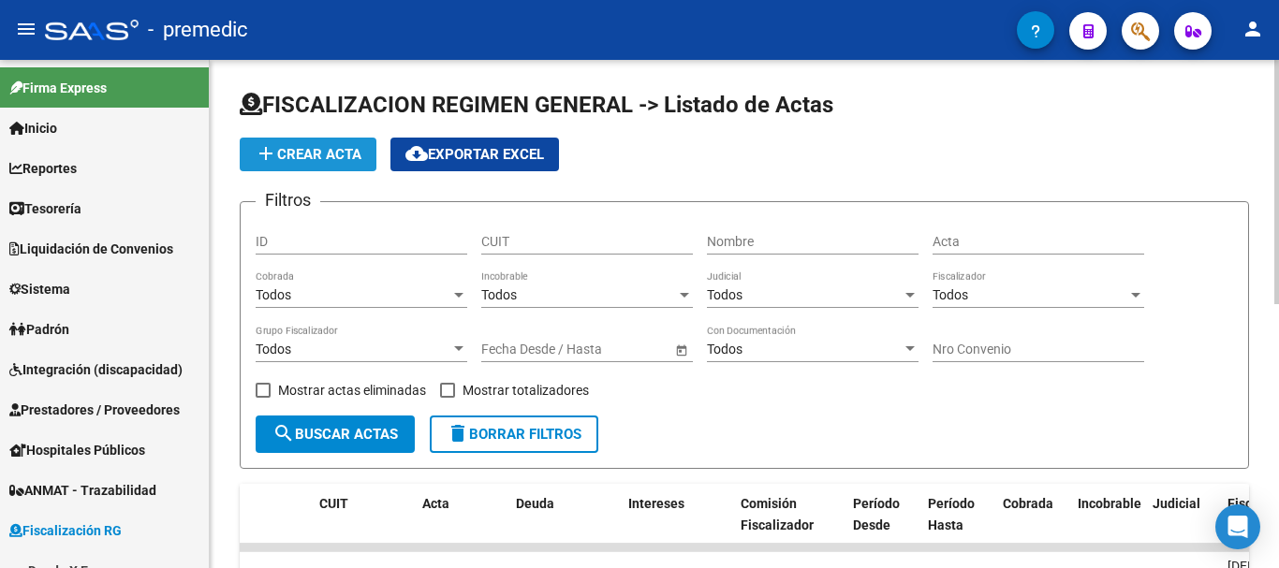
click at [322, 159] on span "add Crear Acta" at bounding box center [308, 154] width 107 height 17
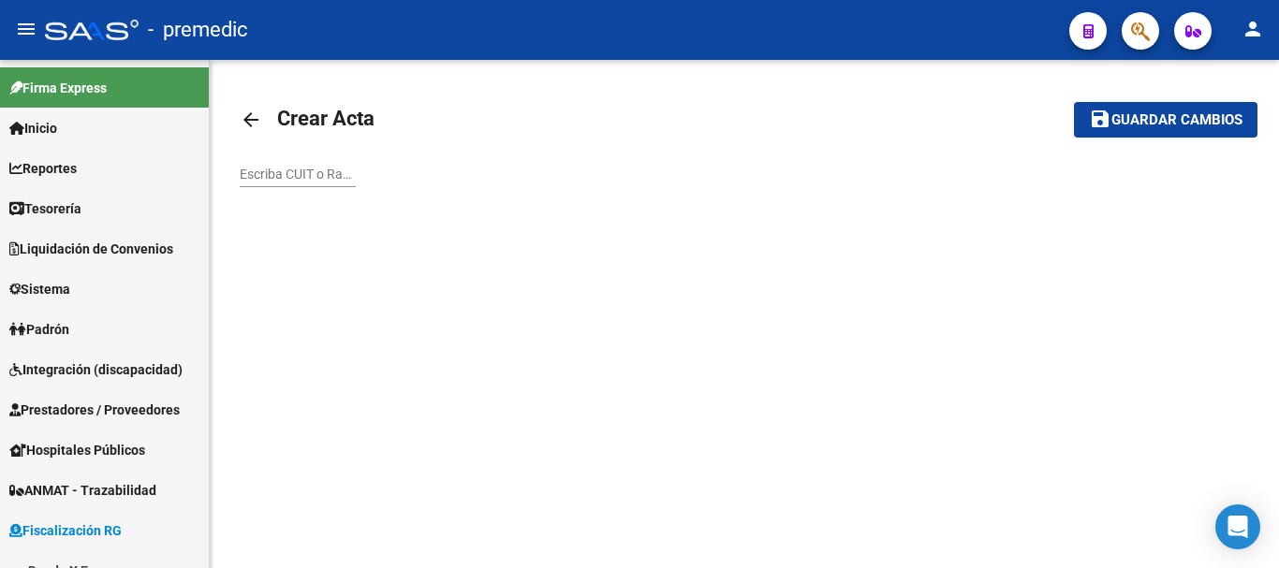
click at [247, 171] on input "Escriba CUIT o Razón Social para buscar" at bounding box center [298, 175] width 116 height 16
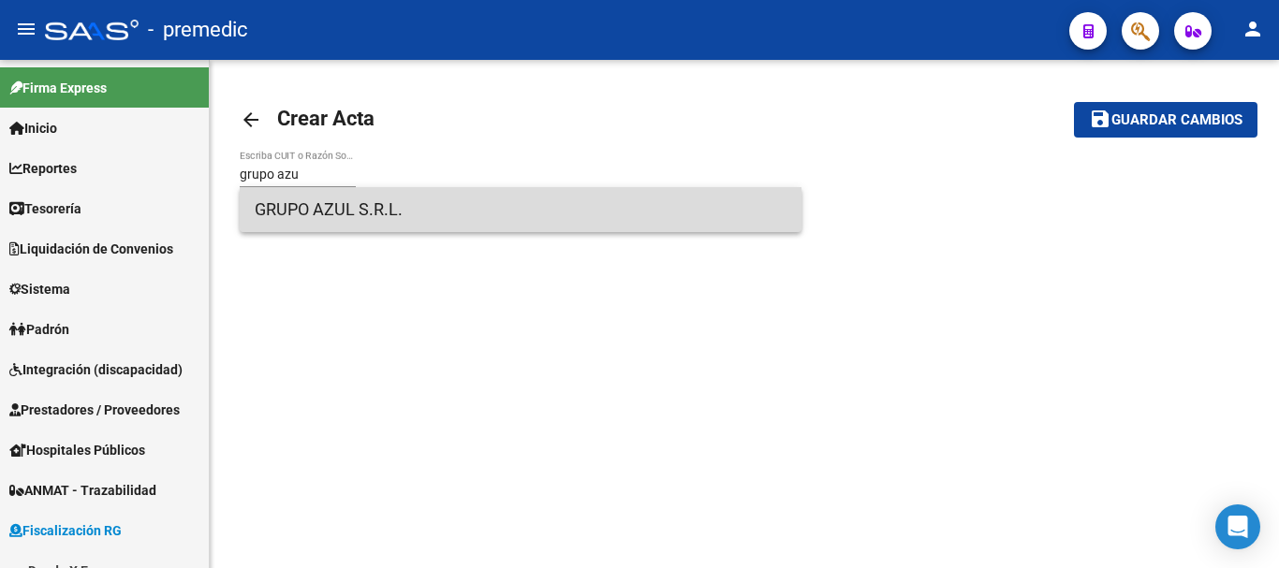
click at [317, 213] on span "GRUPO AZUL S.R.L." at bounding box center [521, 209] width 532 height 45
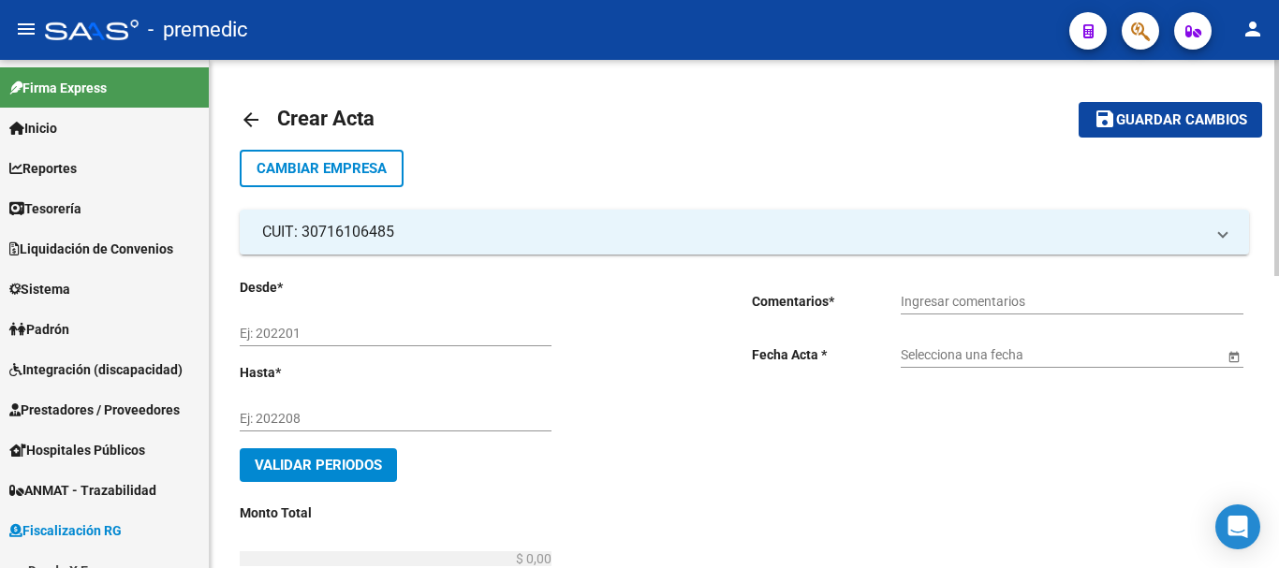
click at [331, 328] on input "Ej: 202201" at bounding box center [396, 334] width 312 height 16
click at [319, 427] on div "Ej: 202208" at bounding box center [396, 412] width 312 height 37
click at [357, 460] on span "Validar Periodos" at bounding box center [318, 465] width 127 height 17
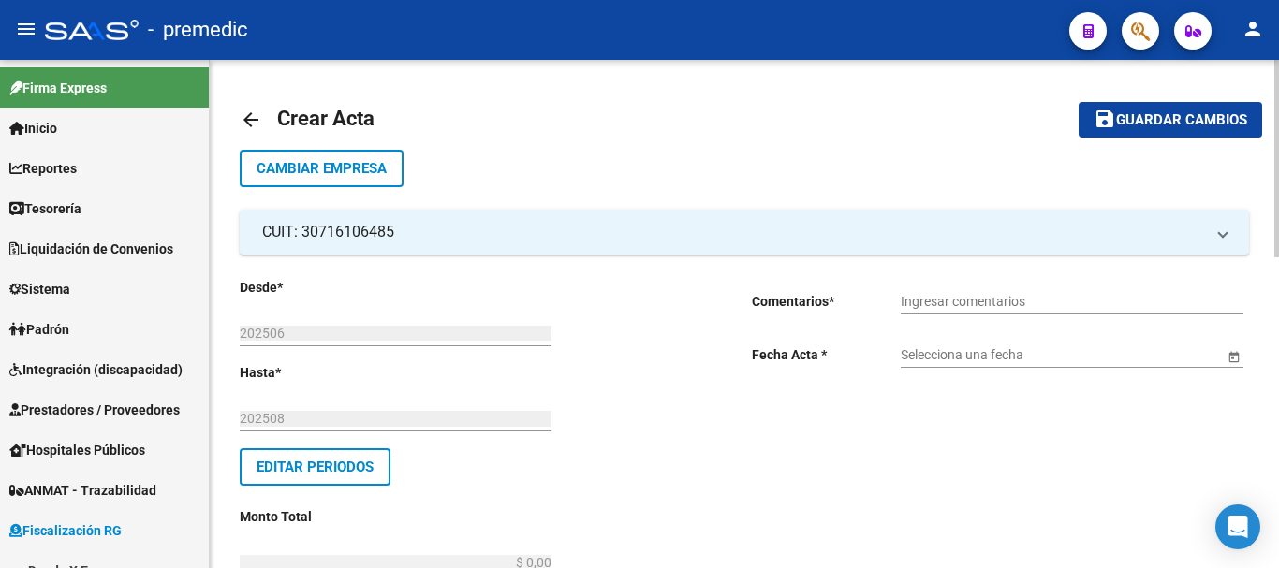
click at [918, 302] on input "Ingresar comentarios" at bounding box center [1072, 302] width 343 height 16
click at [1226, 354] on span "Open calendar" at bounding box center [1234, 355] width 45 height 45
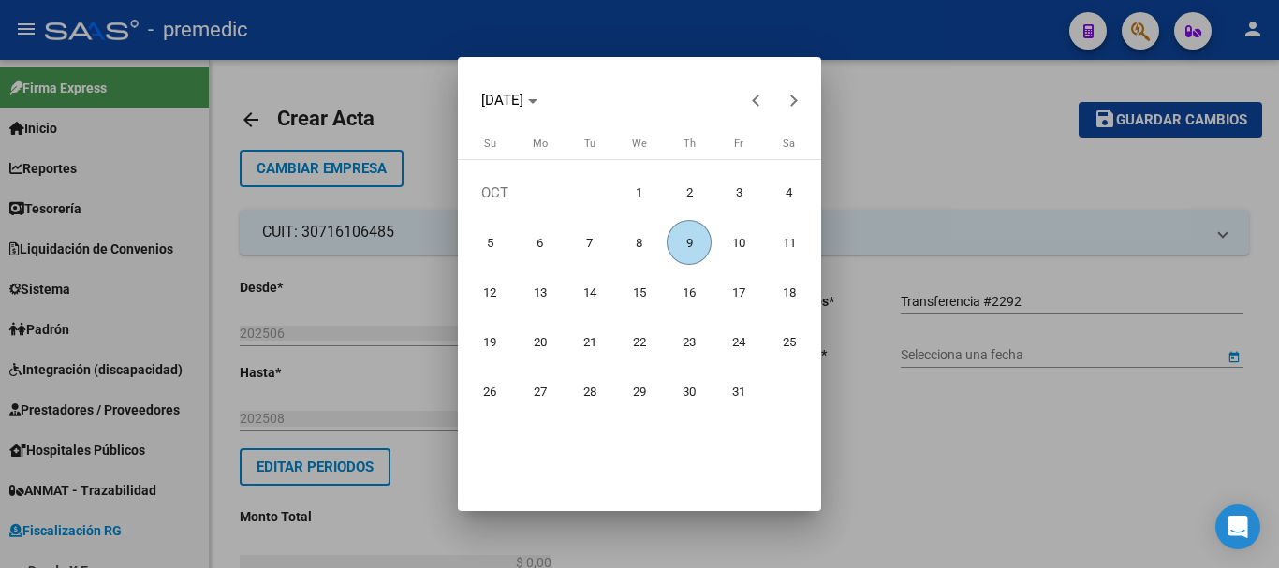
click at [688, 248] on span "9" at bounding box center [689, 242] width 45 height 45
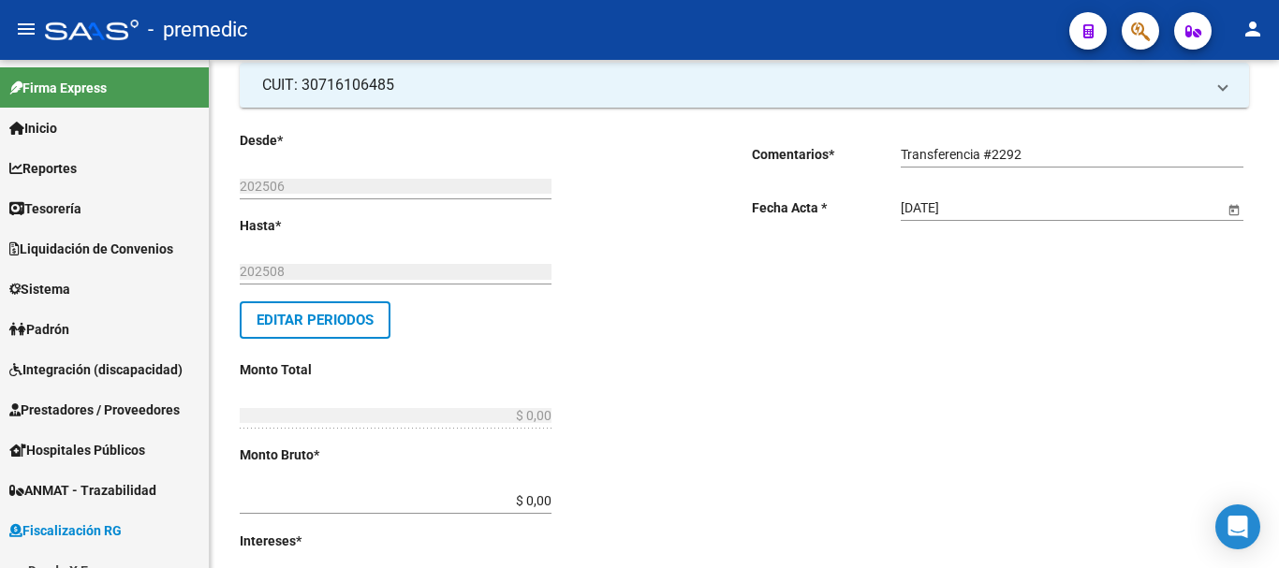
scroll to position [375, 0]
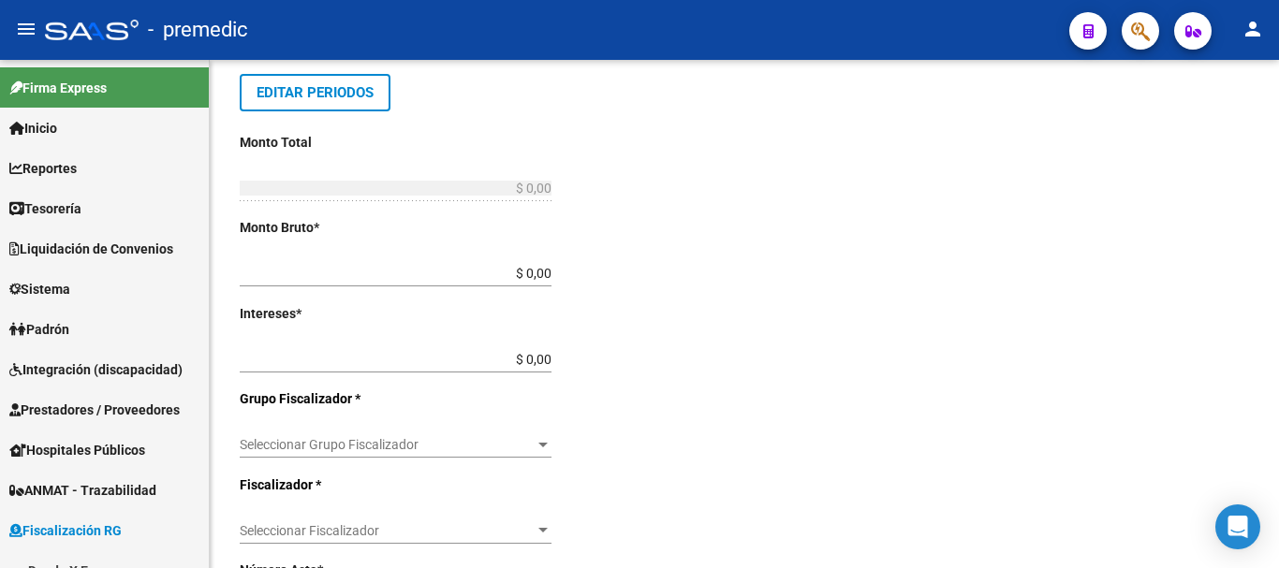
click at [550, 272] on input "$ 0,00" at bounding box center [396, 274] width 312 height 16
click at [549, 356] on input "$ 0,00" at bounding box center [396, 360] width 312 height 16
click at [553, 271] on div "Desde * 202506 Ej: 202201 Hasta * 202508 Ej: 202208 Editar Periodos Monto Total…" at bounding box center [466, 427] width 452 height 1048
click at [550, 267] on input "$ 532.830,84" at bounding box center [396, 274] width 312 height 16
click at [548, 360] on input "$ 0,00" at bounding box center [396, 360] width 312 height 16
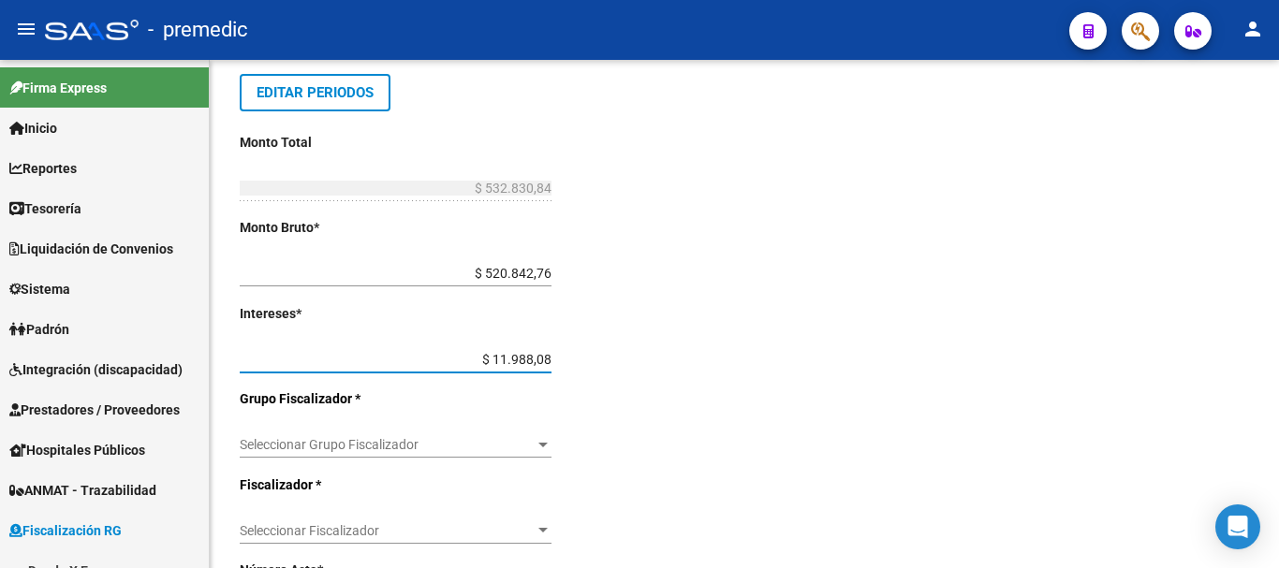
click at [489, 469] on div "Seleccionar Grupo Fiscalizador Seleccionar Grupo Fiscalizador" at bounding box center [396, 446] width 312 height 53
click at [485, 454] on div "Seleccionar Grupo Fiscalizador Seleccionar Grupo Fiscalizador" at bounding box center [396, 438] width 312 height 37
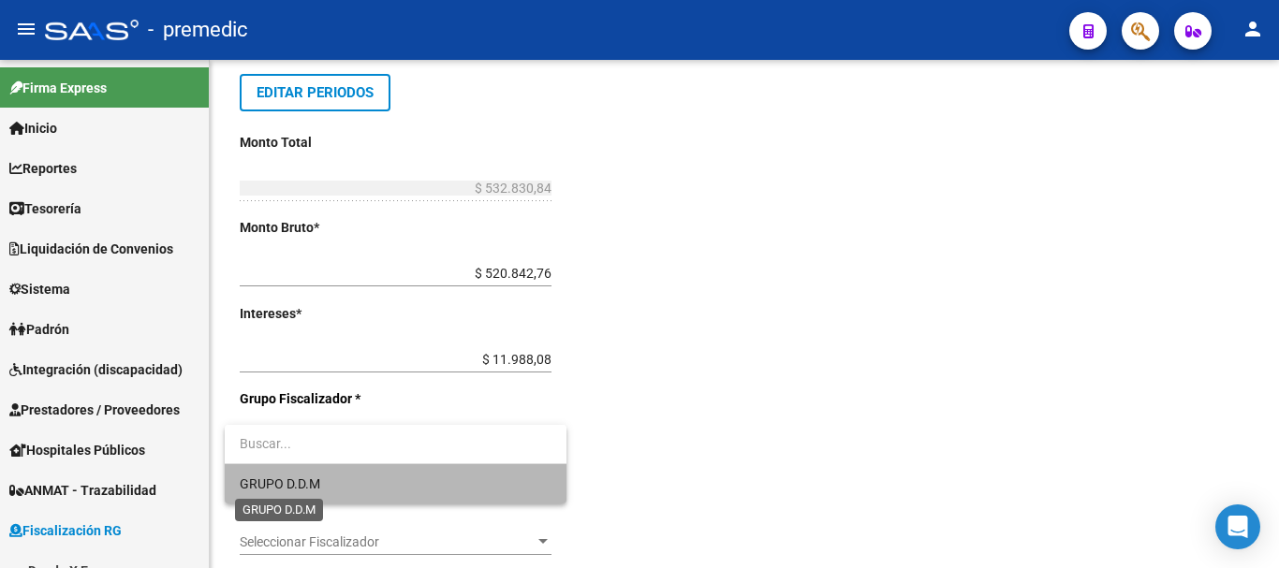
click at [315, 478] on span "GRUPO D.D.M" at bounding box center [280, 484] width 81 height 15
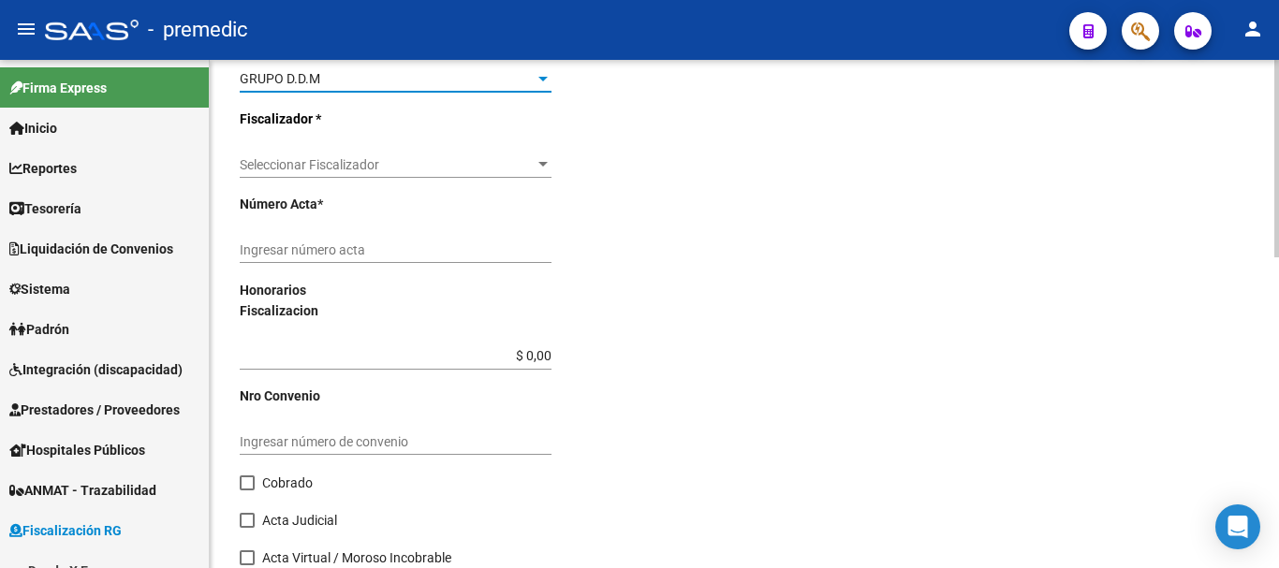
scroll to position [749, 0]
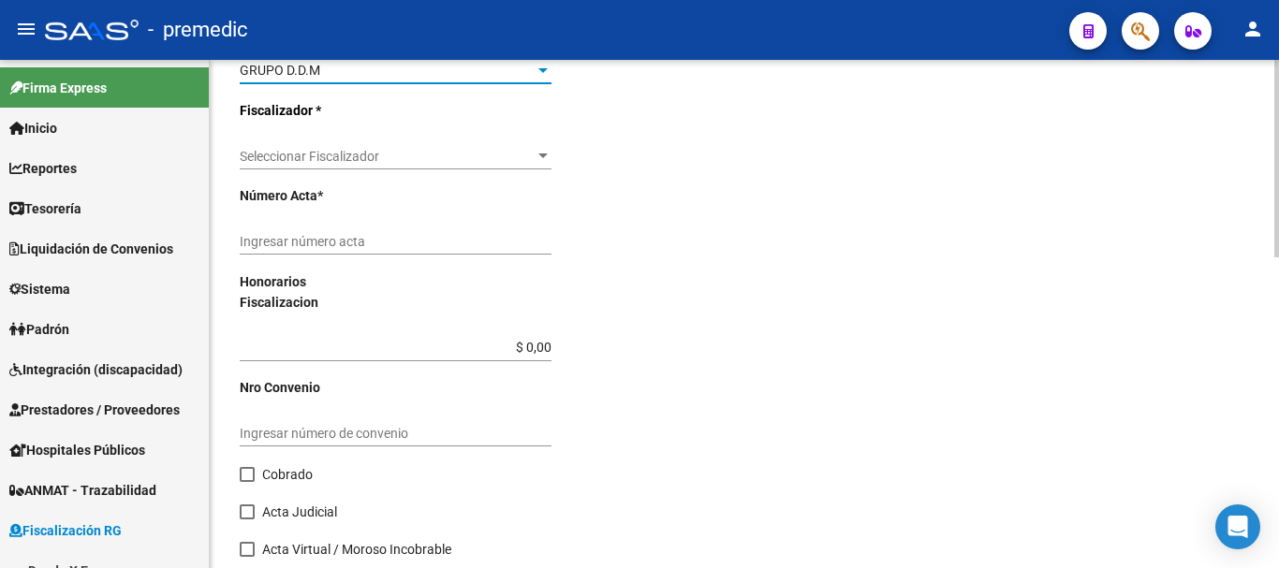
click at [454, 121] on div "Desde * 202506 Ej: 202201 Hasta * 202508 Ej: 202208 Editar Periodos Monto Total…" at bounding box center [466, 52] width 452 height 1048
click at [449, 141] on div "Seleccionar Fiscalizador Seleccionar Fiscalizador" at bounding box center [396, 150] width 312 height 37
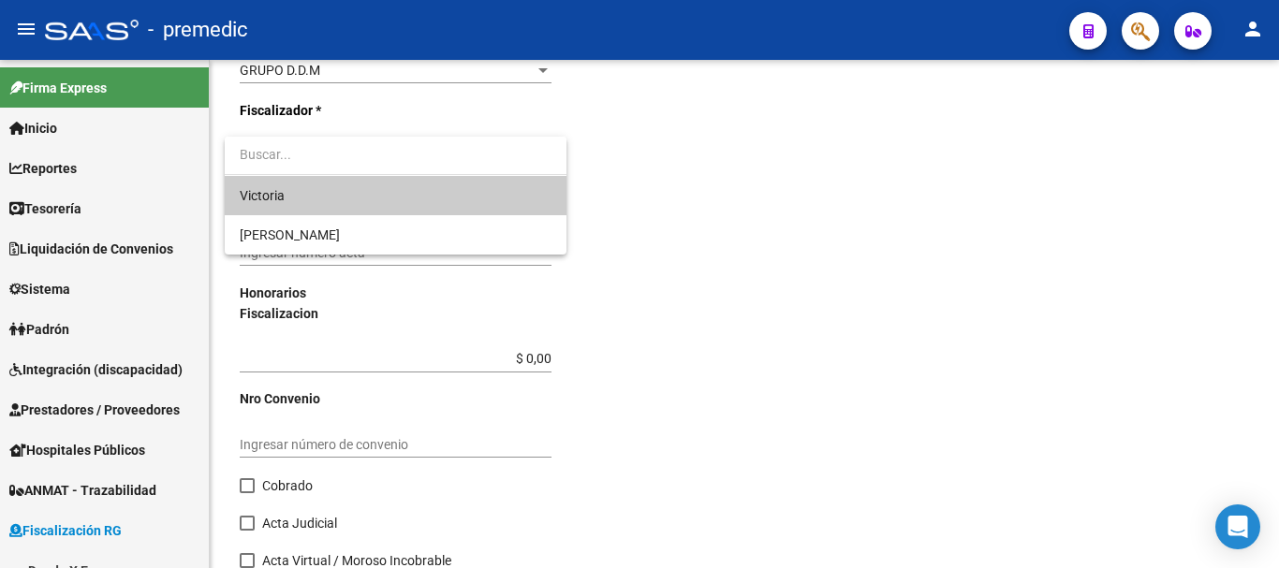
click at [403, 211] on span "Victoria" at bounding box center [396, 195] width 312 height 39
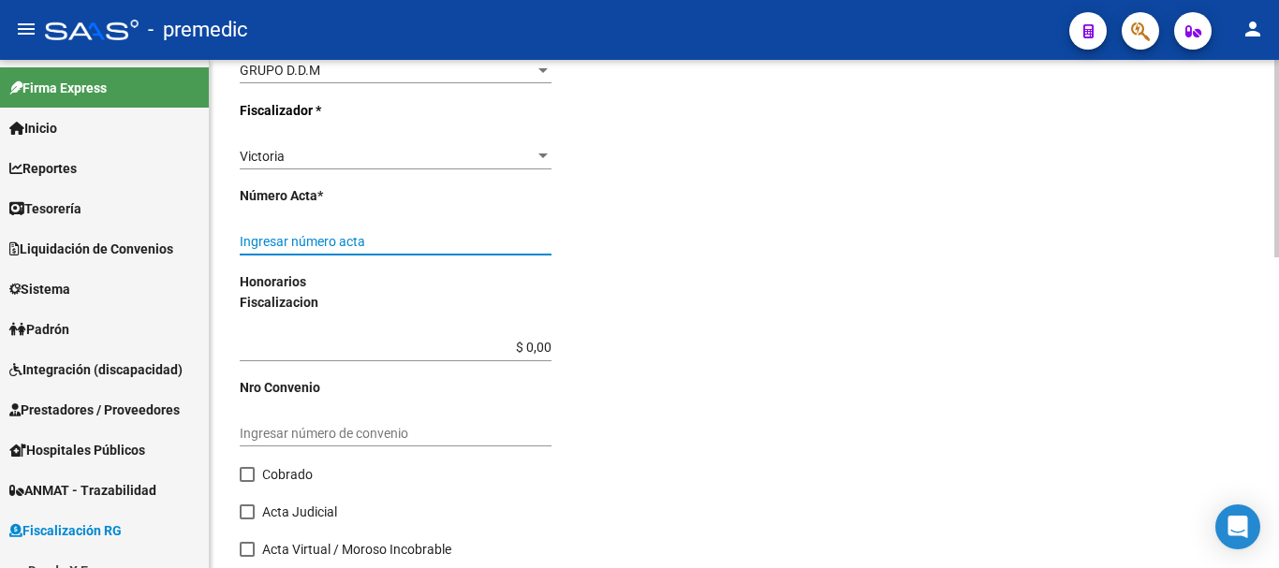
click at [358, 242] on input "Ingresar número acta" at bounding box center [396, 242] width 312 height 16
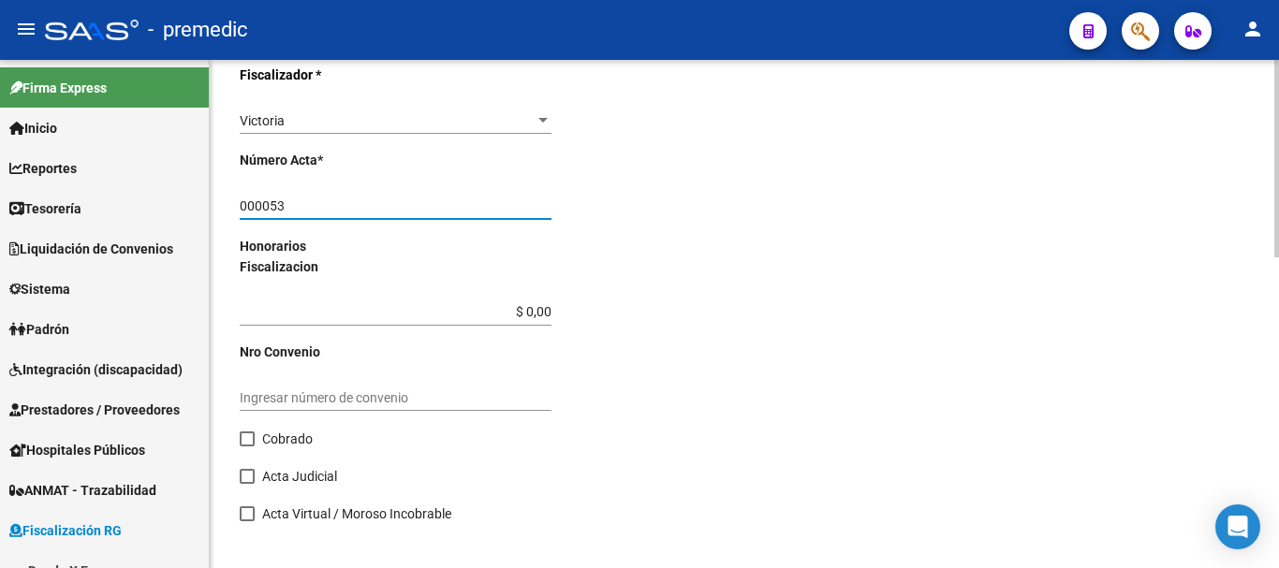
scroll to position [802, 0]
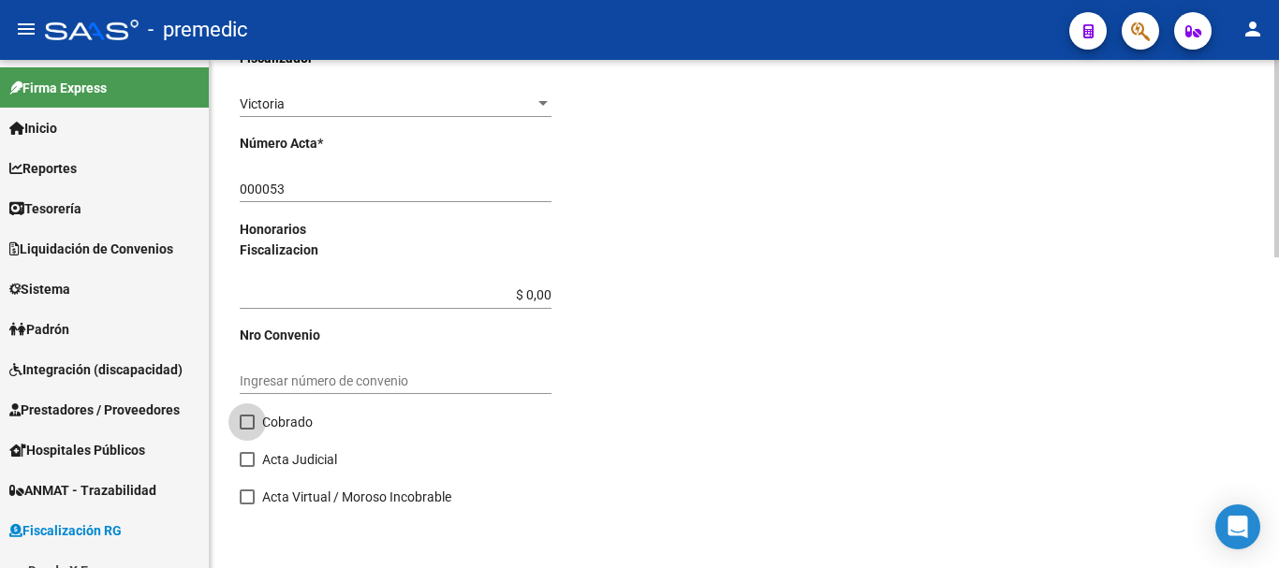
click at [246, 420] on span at bounding box center [247, 422] width 15 height 15
click at [246, 430] on input "Cobrado" at bounding box center [246, 430] width 1 height 1
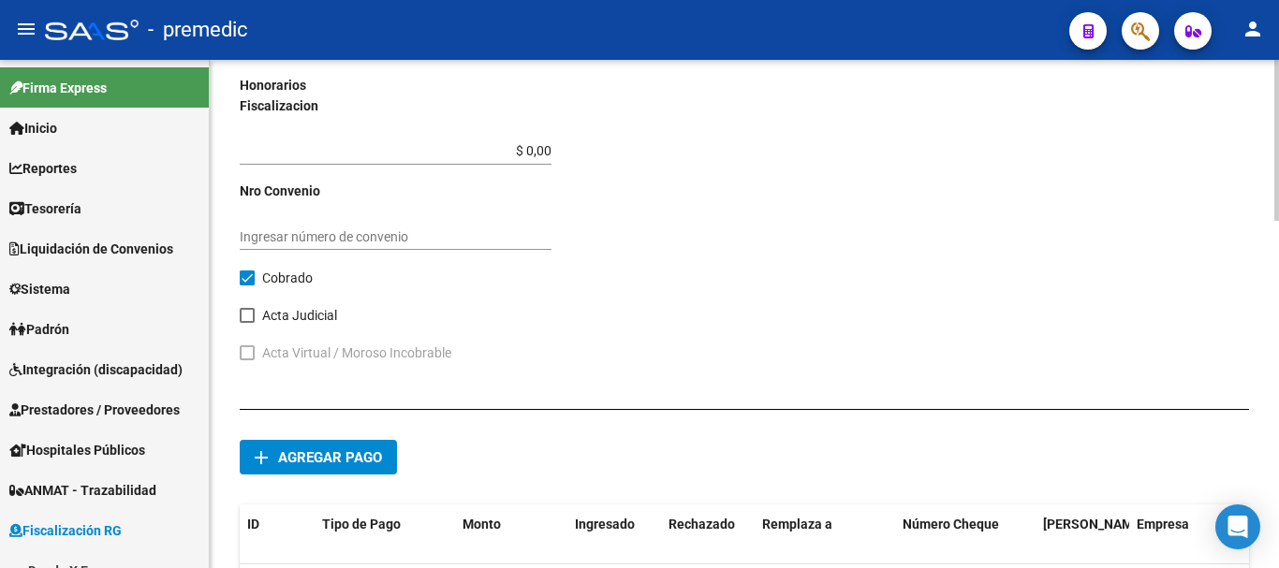
scroll to position [1082, 0]
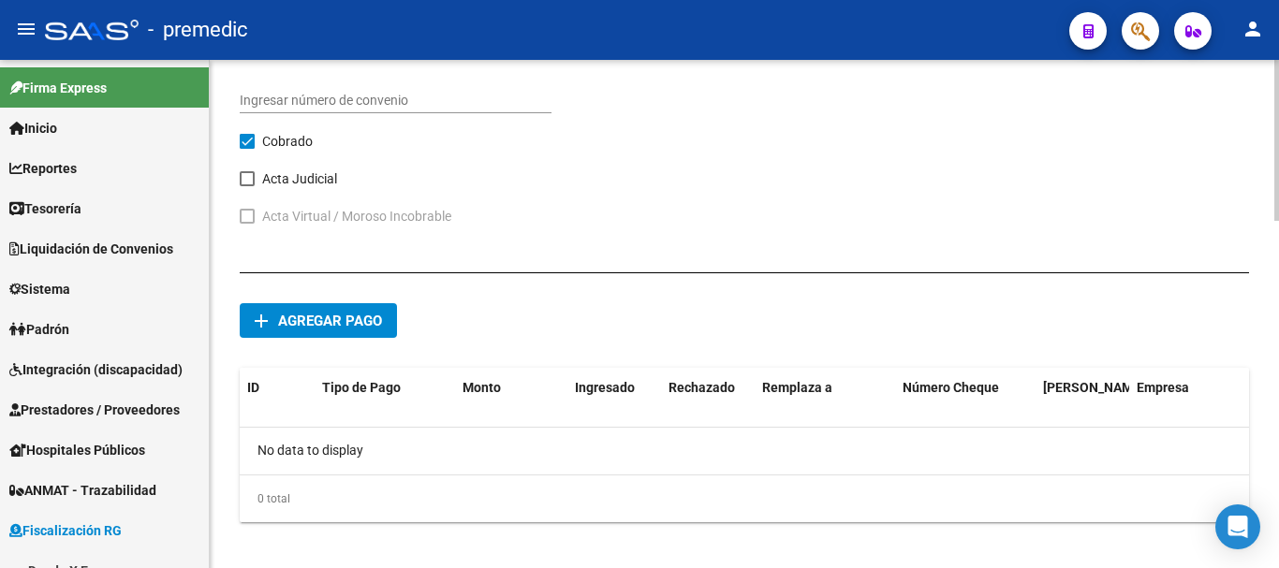
click at [348, 317] on span "Agregar pago" at bounding box center [330, 321] width 104 height 17
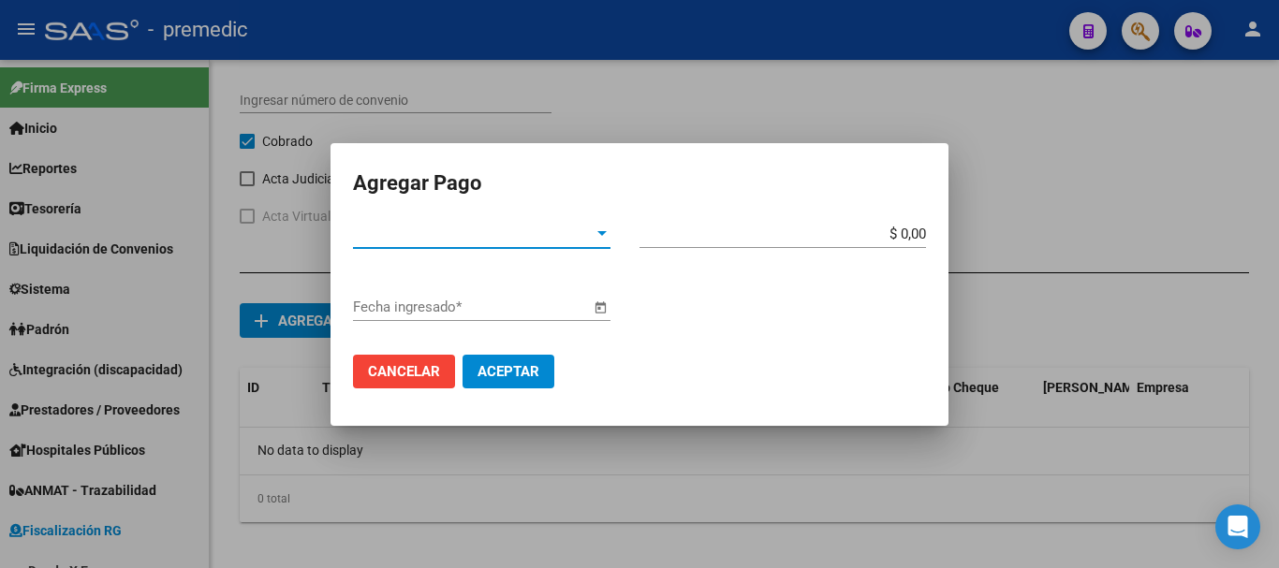
click at [491, 229] on span "Tipo de Pago *" at bounding box center [473, 234] width 241 height 17
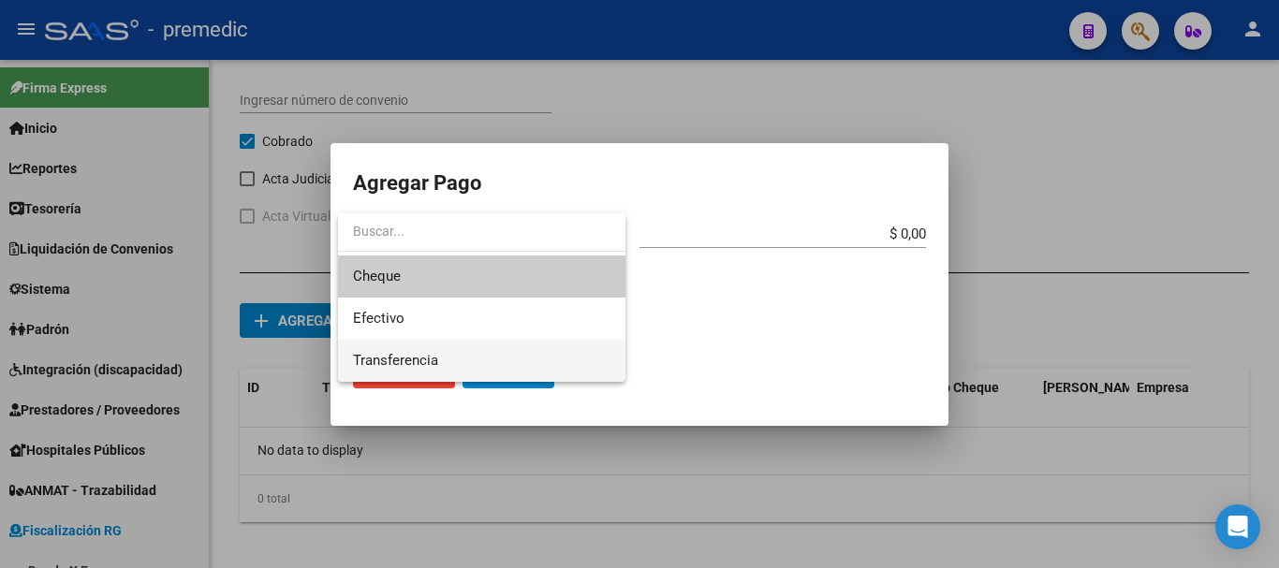
drag, startPoint x: 436, startPoint y: 358, endPoint x: 446, endPoint y: 357, distance: 9.4
click at [436, 359] on span "Transferencia" at bounding box center [395, 360] width 85 height 17
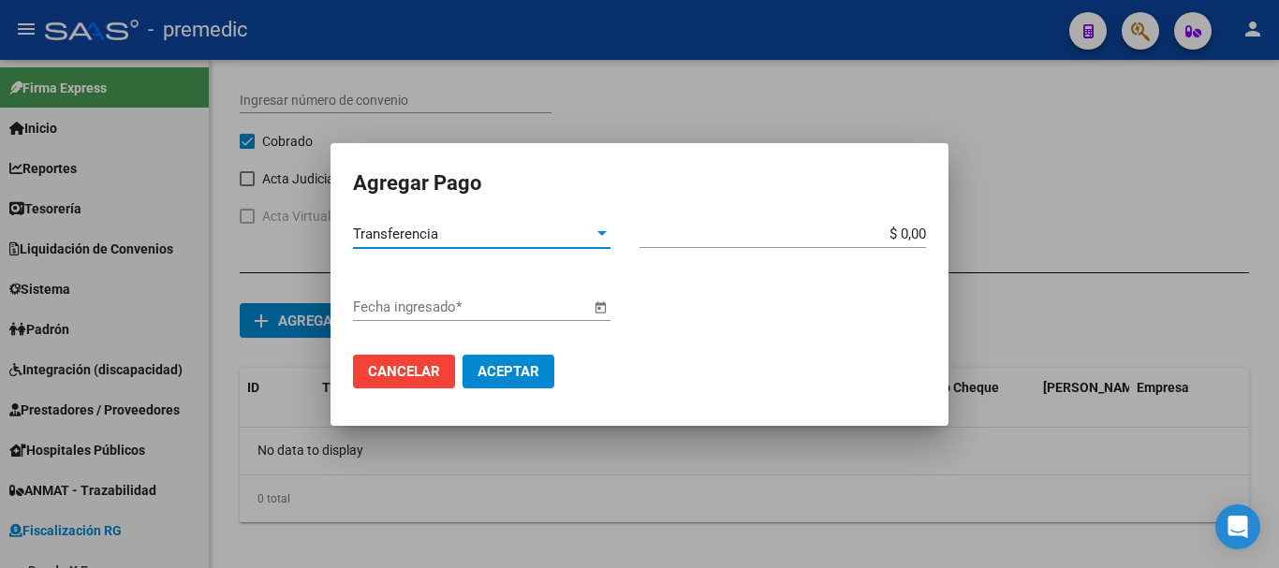
click at [920, 237] on input "$ 0,00" at bounding box center [783, 234] width 287 height 17
click at [596, 313] on span "Open calendar" at bounding box center [600, 308] width 45 height 45
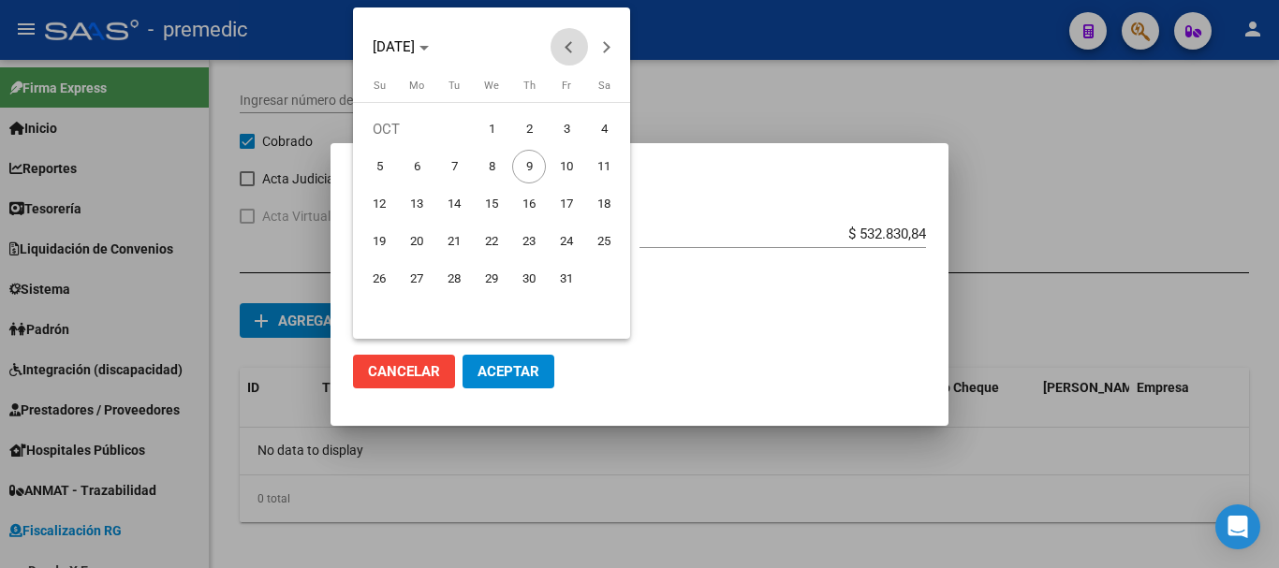
click at [562, 46] on span "Previous month" at bounding box center [569, 46] width 37 height 37
click at [443, 317] on span "30" at bounding box center [454, 317] width 34 height 34
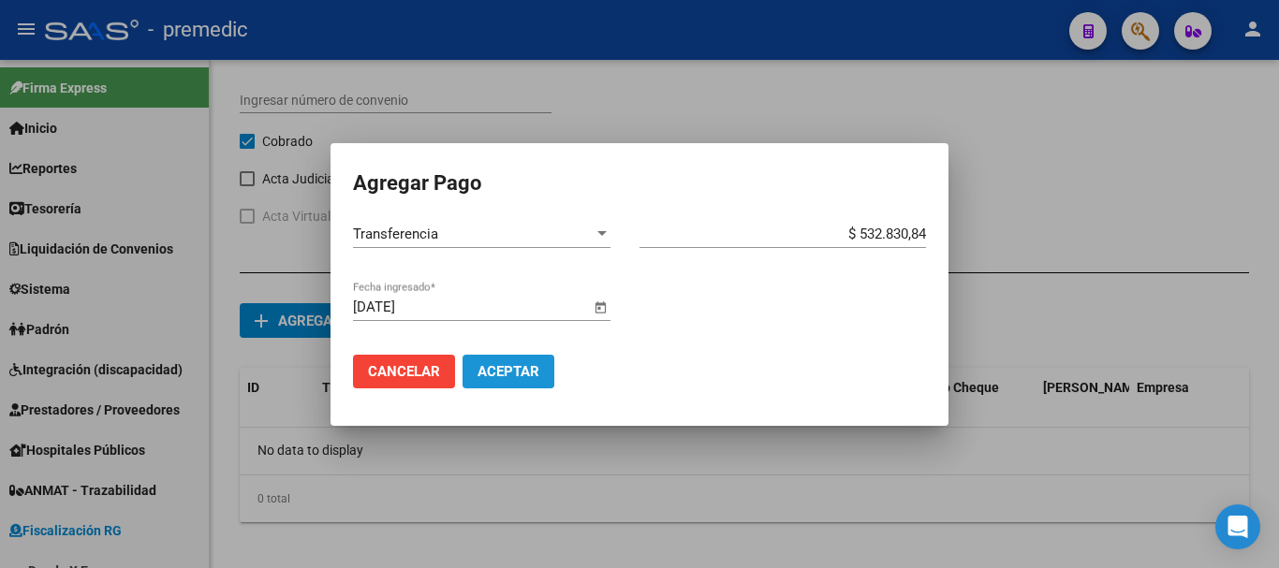
click at [509, 363] on span "Aceptar" at bounding box center [509, 371] width 62 height 17
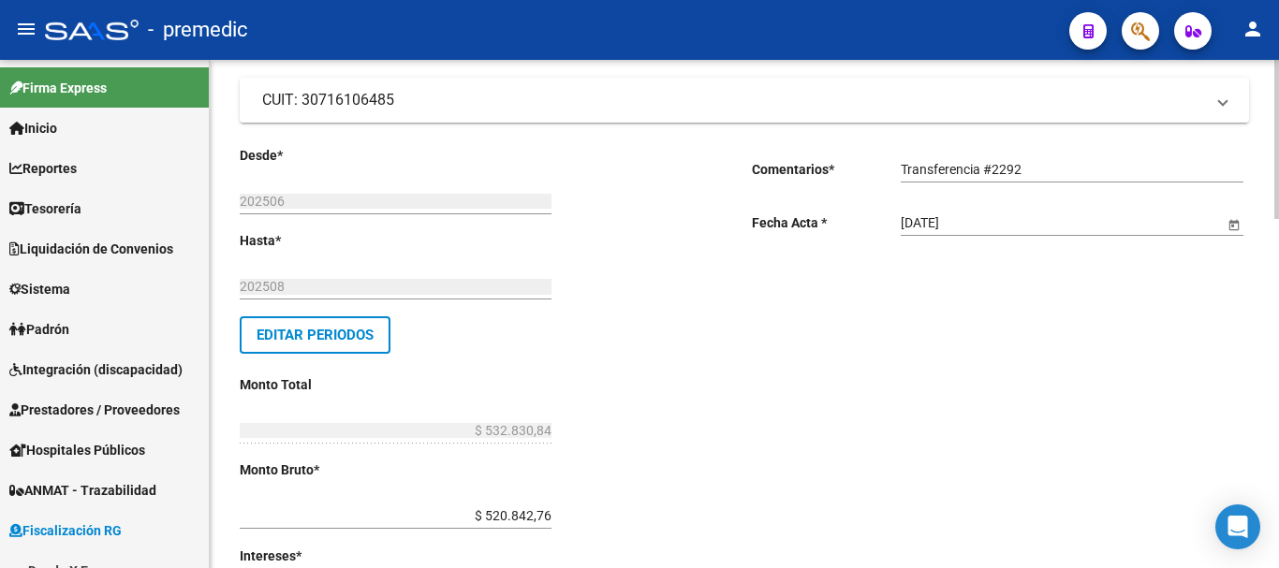
scroll to position [0, 0]
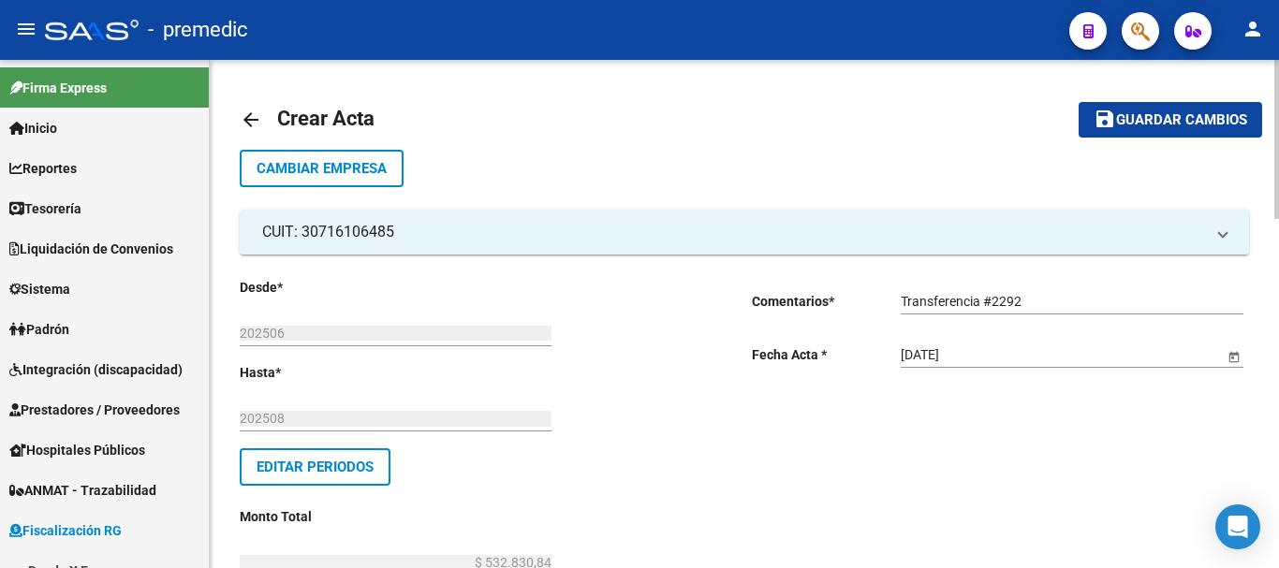
click at [1126, 121] on span "Guardar cambios" at bounding box center [1181, 120] width 131 height 17
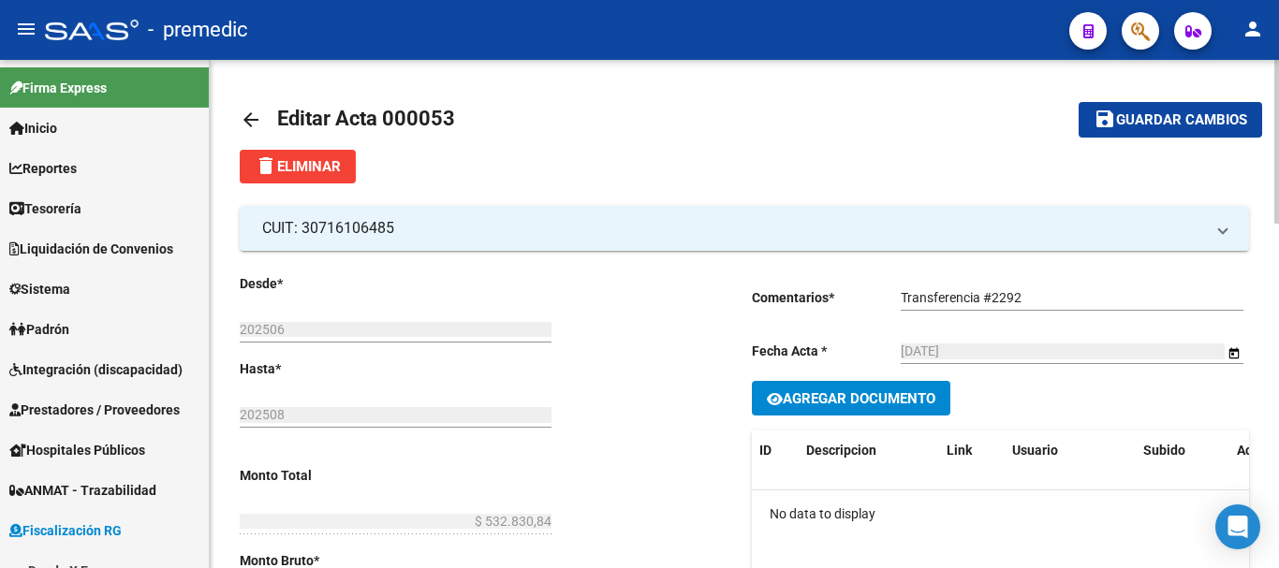
click at [249, 124] on mat-icon "arrow_back" at bounding box center [251, 120] width 22 height 22
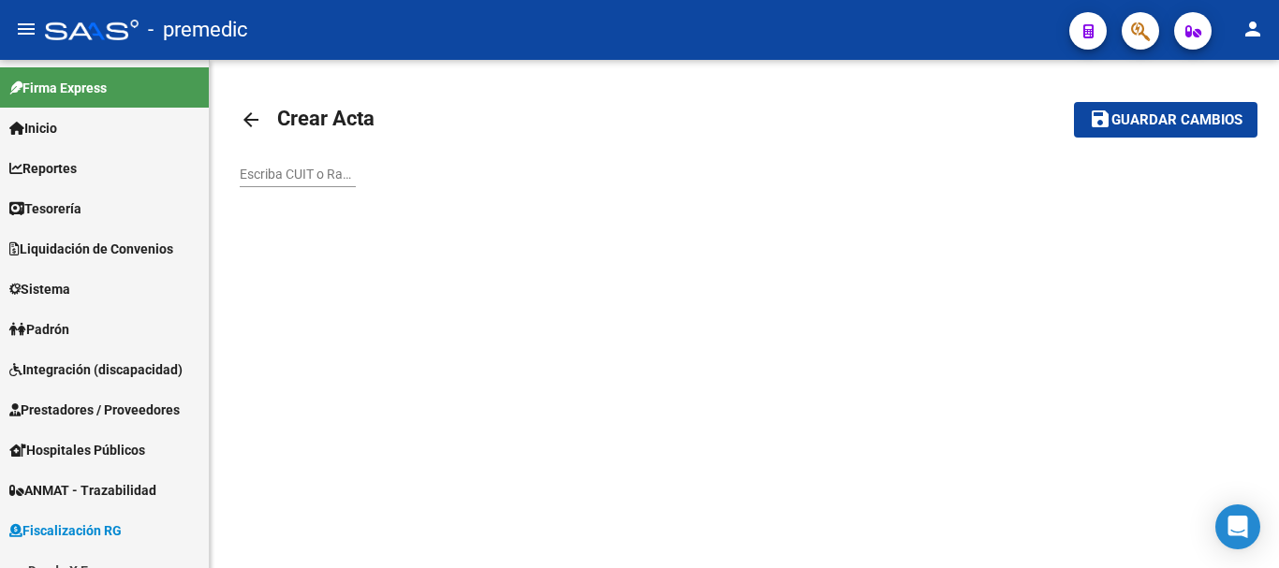
click at [249, 124] on mat-icon "arrow_back" at bounding box center [251, 120] width 22 height 22
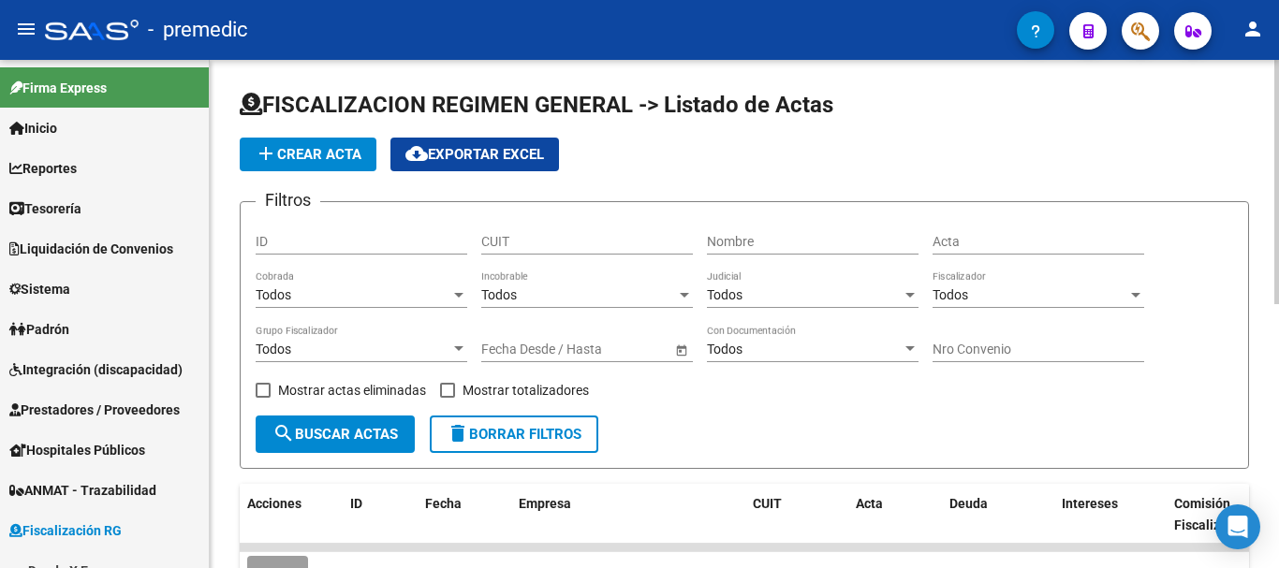
click at [276, 172] on app-list-header "FISCALIZACION REGIMEN GENERAL -> Listado de Actas add Crear Acta cloud_download…" at bounding box center [744, 279] width 1009 height 379
click at [275, 157] on mat-icon "add" at bounding box center [266, 153] width 22 height 22
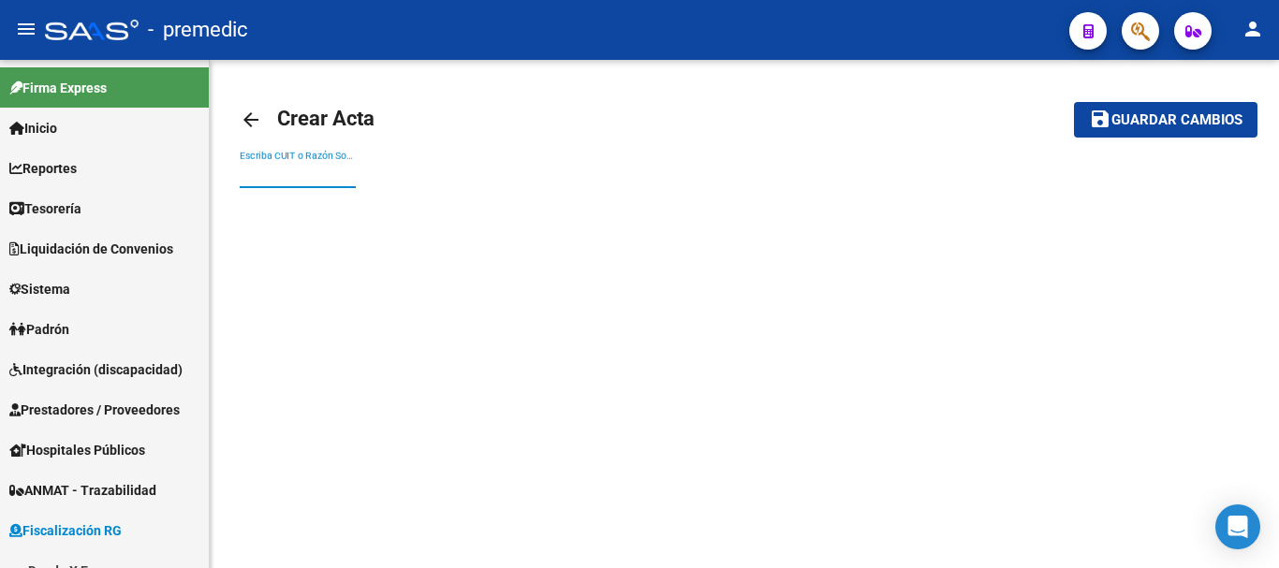
click at [278, 172] on input "Escriba CUIT o Razón Social para buscar" at bounding box center [298, 175] width 116 height 16
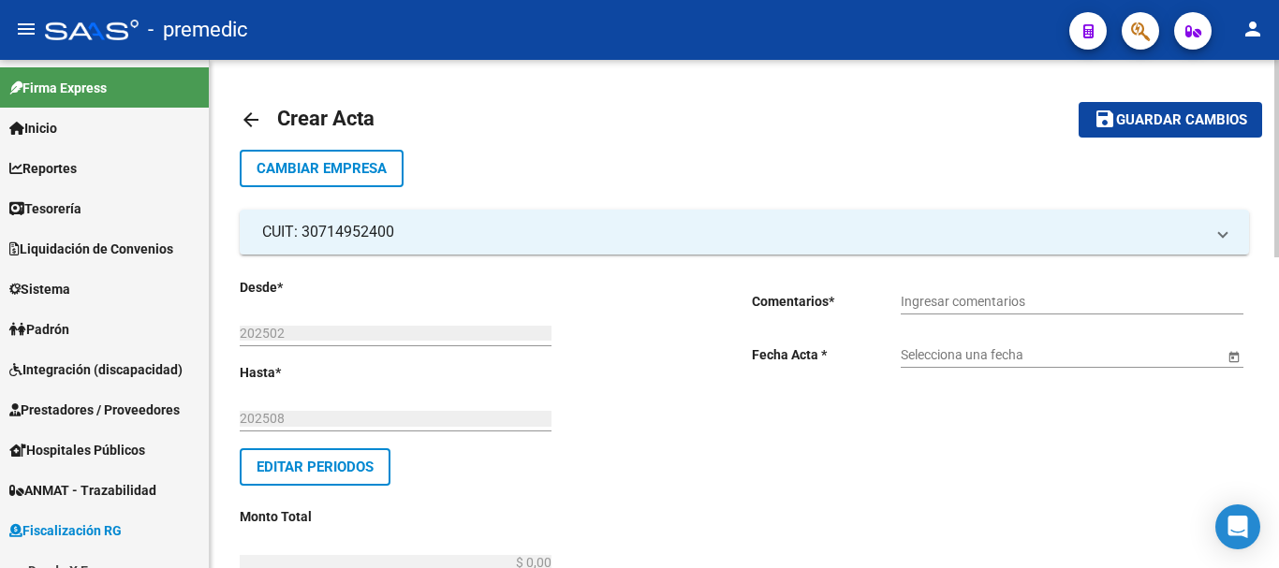
click at [969, 286] on div "Ingresar comentarios" at bounding box center [1072, 295] width 343 height 37
click at [964, 291] on div "Ingresar comentarios" at bounding box center [1072, 295] width 343 height 37
type input "t"
type input "Transferencia #1046"
click at [1023, 352] on input "Selecciona una fecha" at bounding box center [1062, 355] width 323 height 16
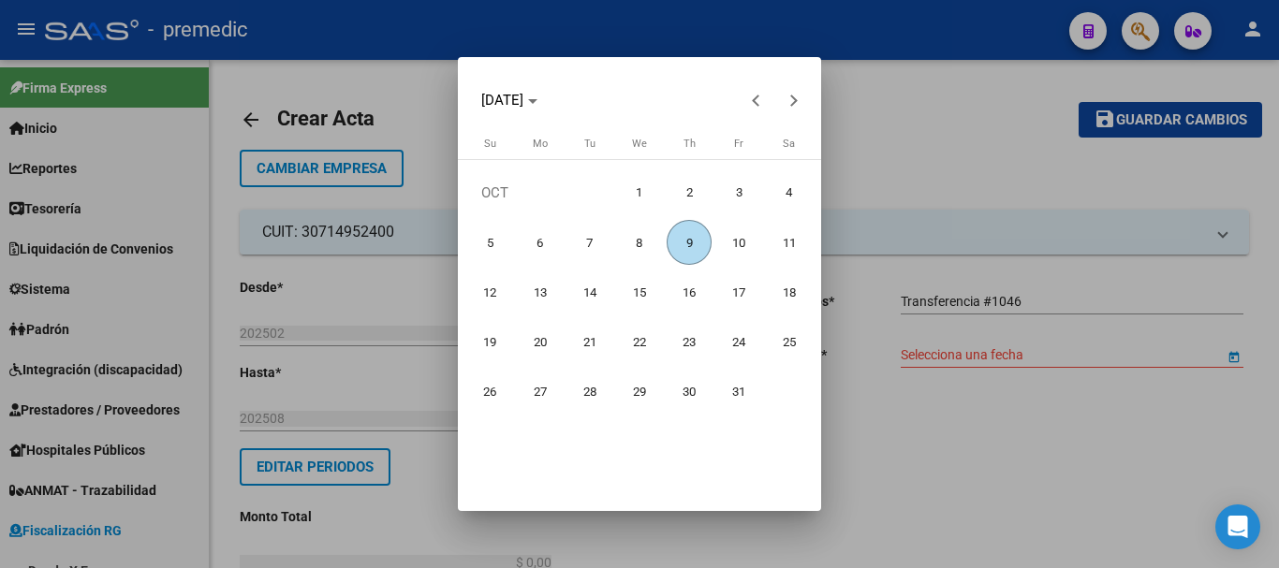
click at [679, 251] on span "9" at bounding box center [689, 242] width 45 height 45
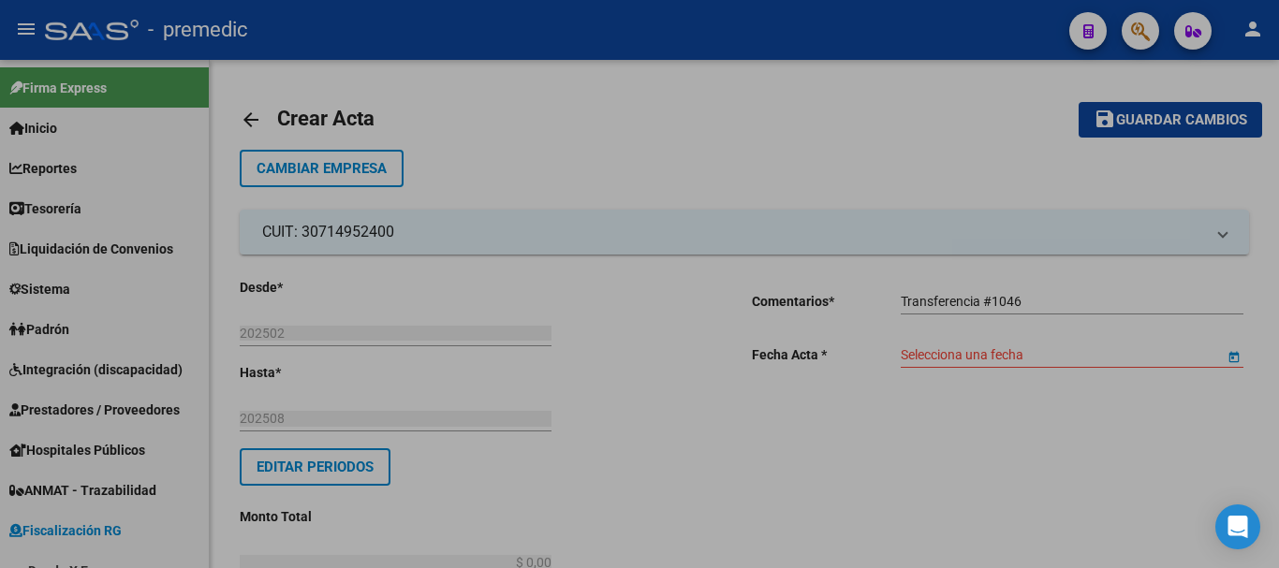
type input "[DATE]"
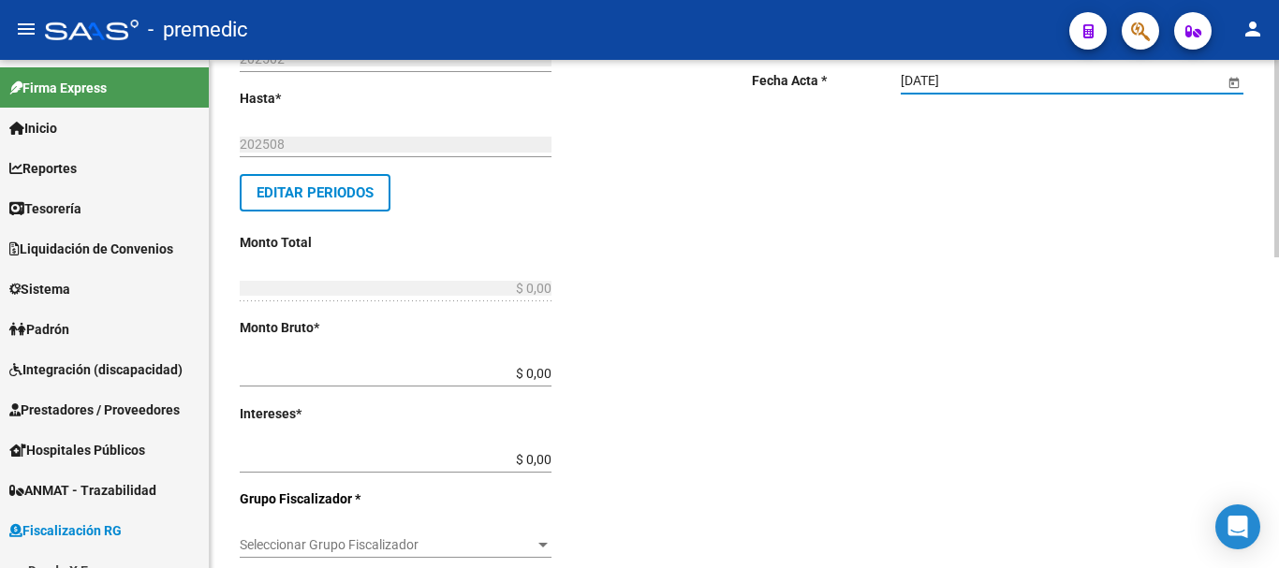
scroll to position [281, 0]
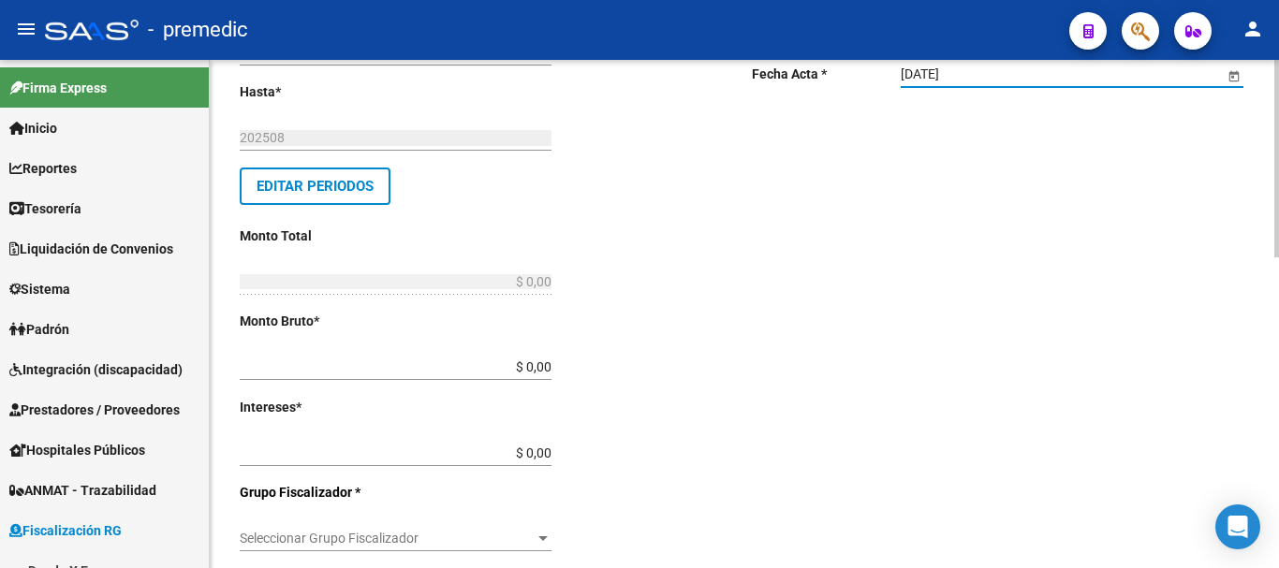
click at [555, 362] on div "Desde * 202502 Ej: 202201 Hasta * 202508 Ej: 202208 Editar Periodos Monto Total…" at bounding box center [466, 520] width 452 height 1048
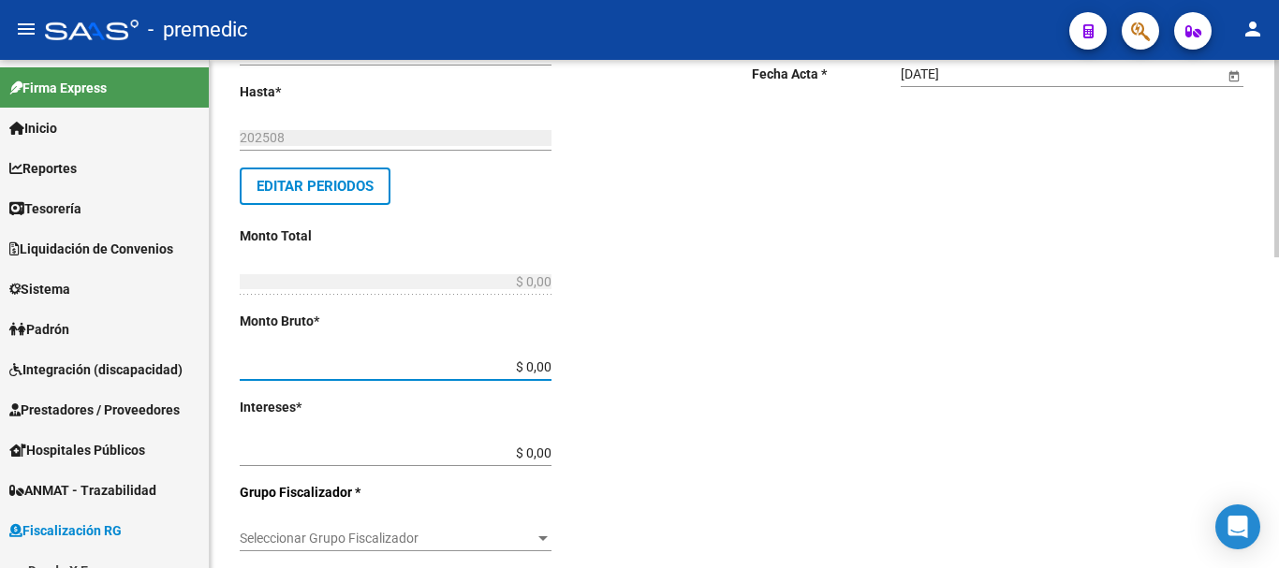
click at [546, 362] on input "$ 0,00" at bounding box center [396, 368] width 312 height 16
type input "$ 681.315,24"
click at [552, 452] on div "Desde * 202502 Ej: 202201 Hasta * 202508 Ej: 202208 Editar Periodos Monto Total…" at bounding box center [466, 520] width 452 height 1048
click at [551, 452] on input "$ 0,00" at bounding box center [396, 454] width 312 height 16
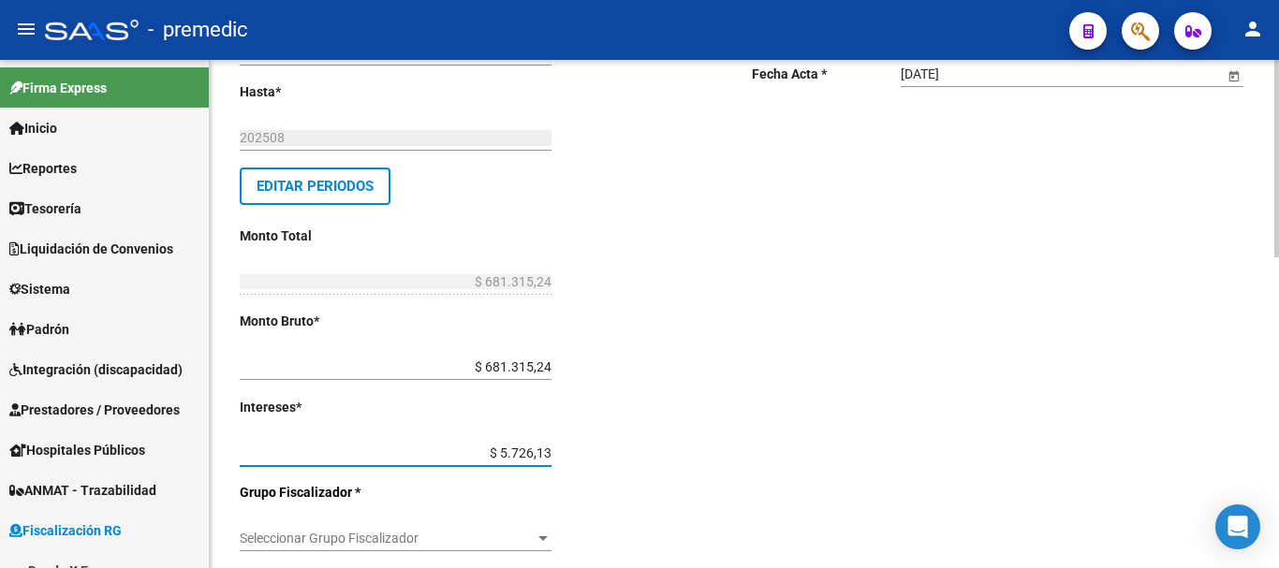
type input "$ 57.261,32"
type input "$ 738.576,56"
click at [591, 485] on div "Desde * 202502 Ej: 202201 Hasta * 202508 Ej: 202208 Editar Periodos Monto Total…" at bounding box center [466, 520] width 452 height 1048
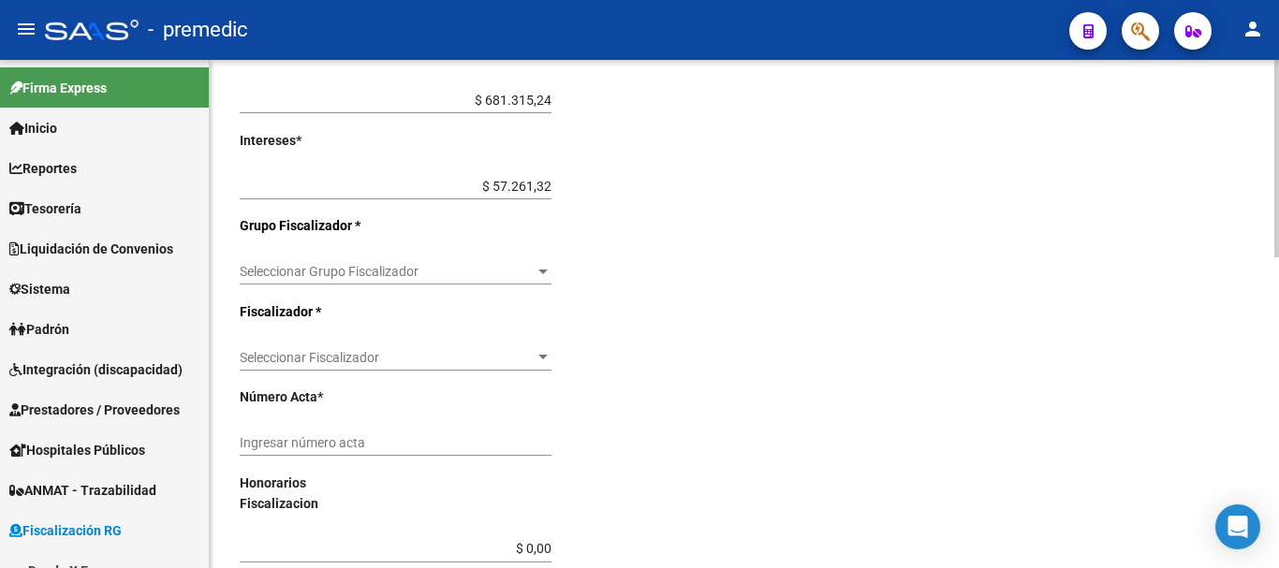
scroll to position [655, 0]
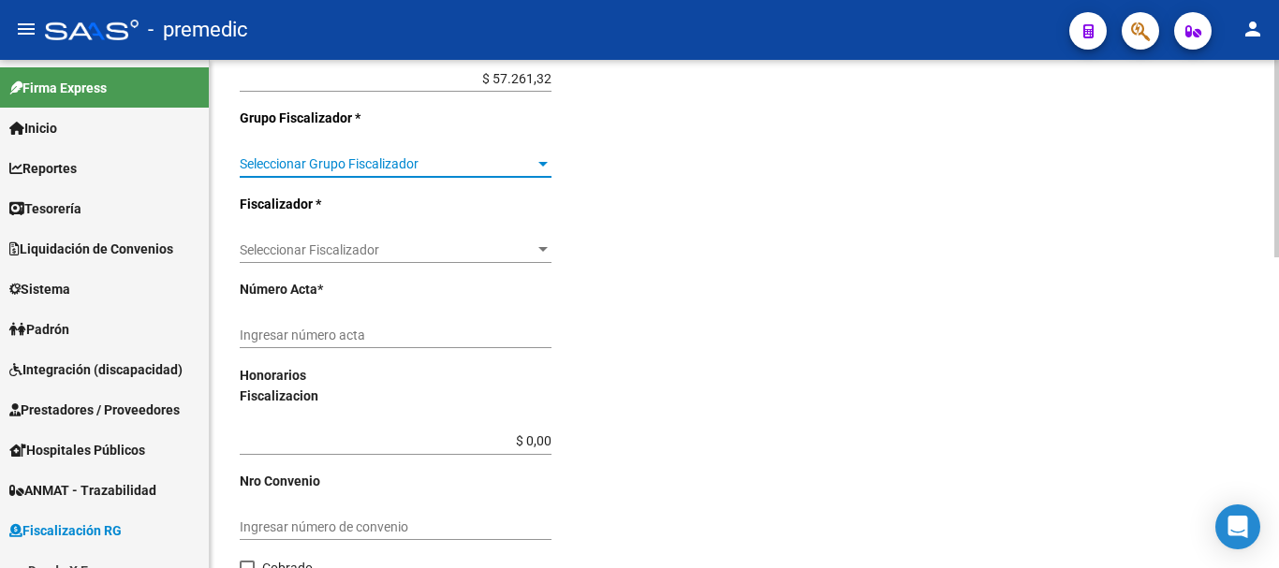
click at [408, 159] on span "Seleccionar Grupo Fiscalizador" at bounding box center [387, 164] width 295 height 16
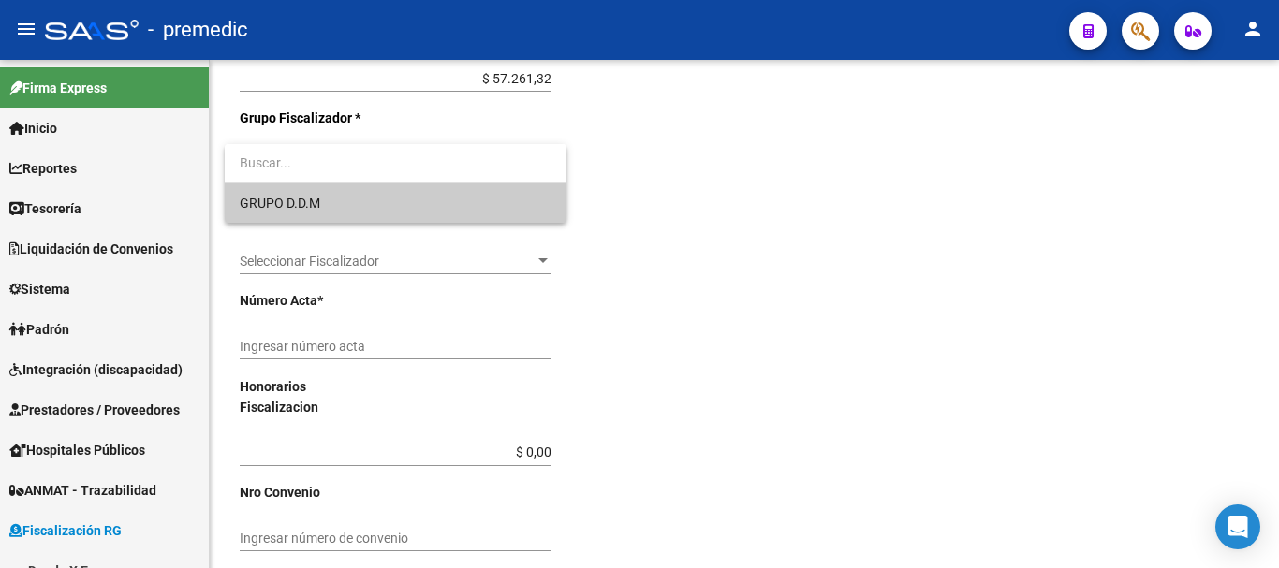
click at [367, 213] on span "GRUPO D.D.M" at bounding box center [396, 203] width 312 height 39
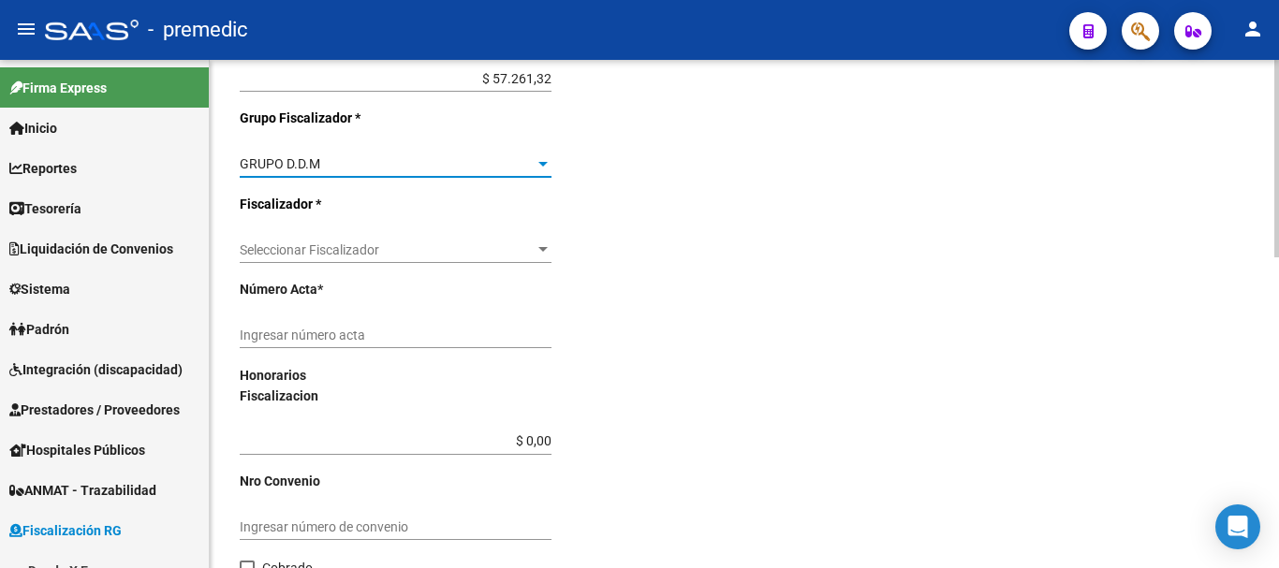
click at [251, 248] on span "Seleccionar Fiscalizador" at bounding box center [387, 251] width 295 height 16
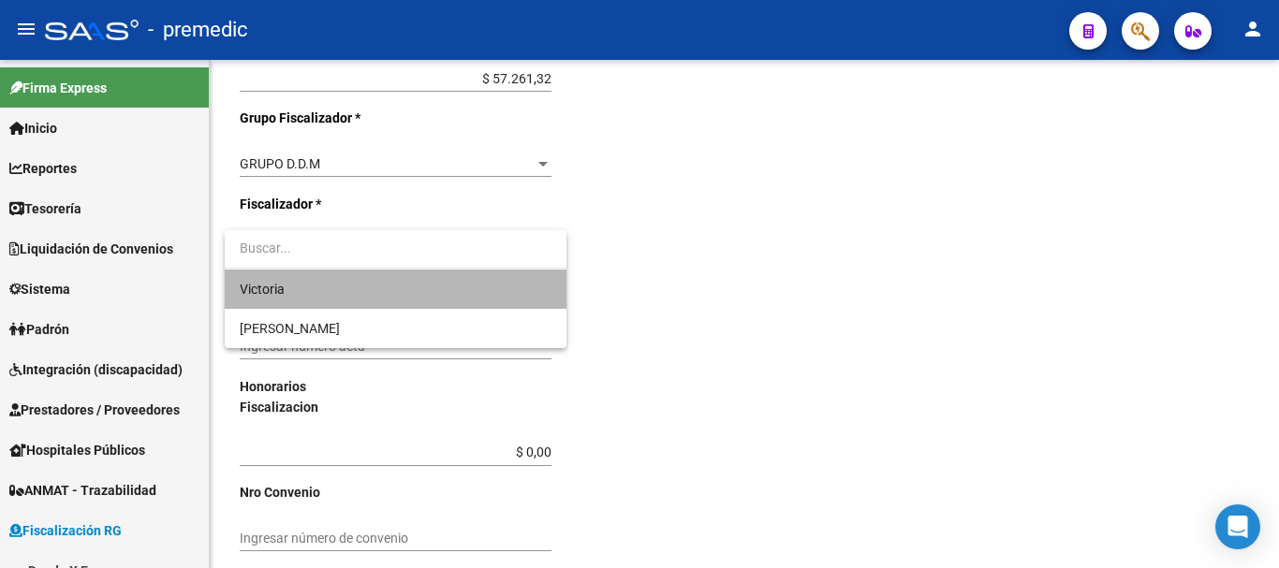
click at [326, 298] on span "Victoria" at bounding box center [396, 289] width 312 height 39
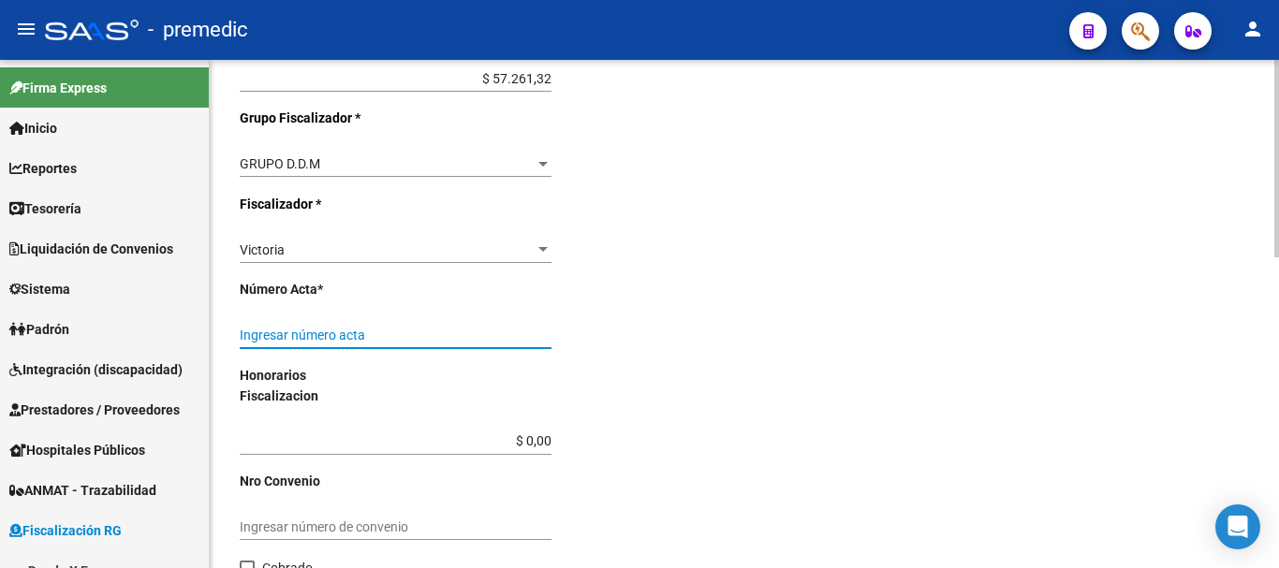
click at [296, 334] on input "Ingresar número acta" at bounding box center [396, 336] width 312 height 16
type input "000054"
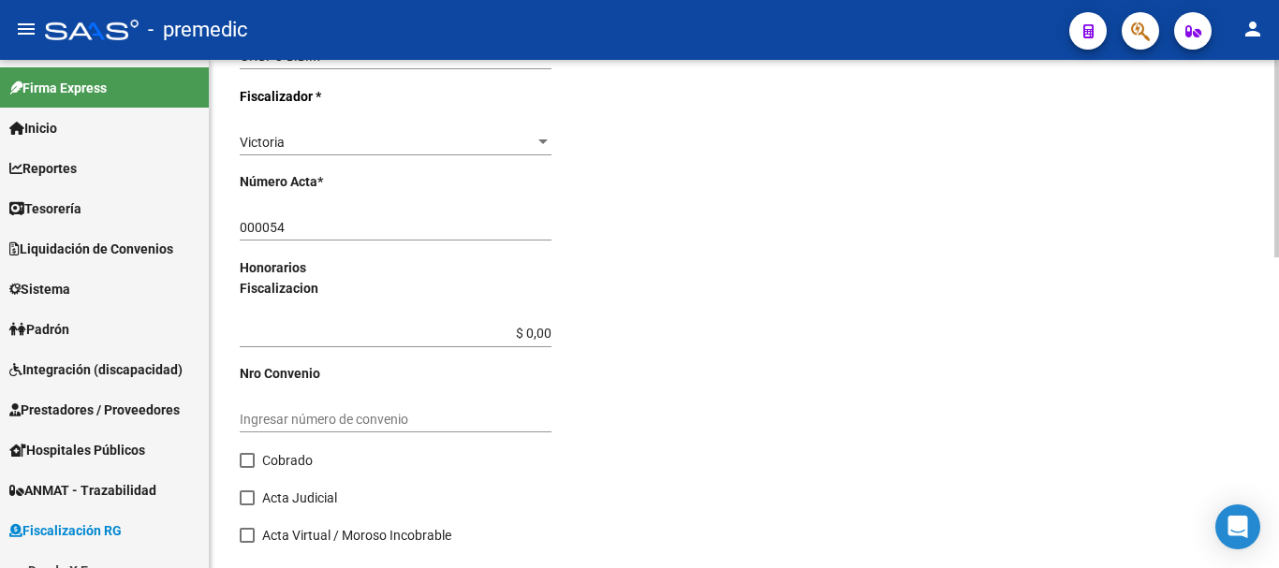
scroll to position [802, 0]
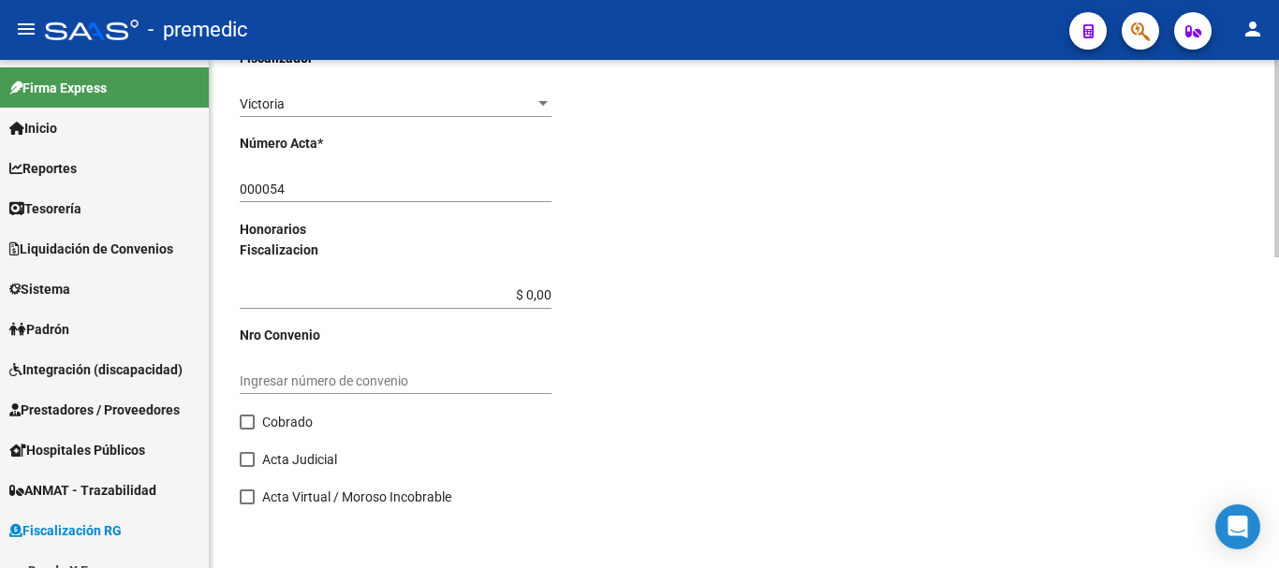
click at [247, 419] on span at bounding box center [247, 422] width 15 height 15
click at [247, 430] on input "Cobrado" at bounding box center [246, 430] width 1 height 1
checkbox input "true"
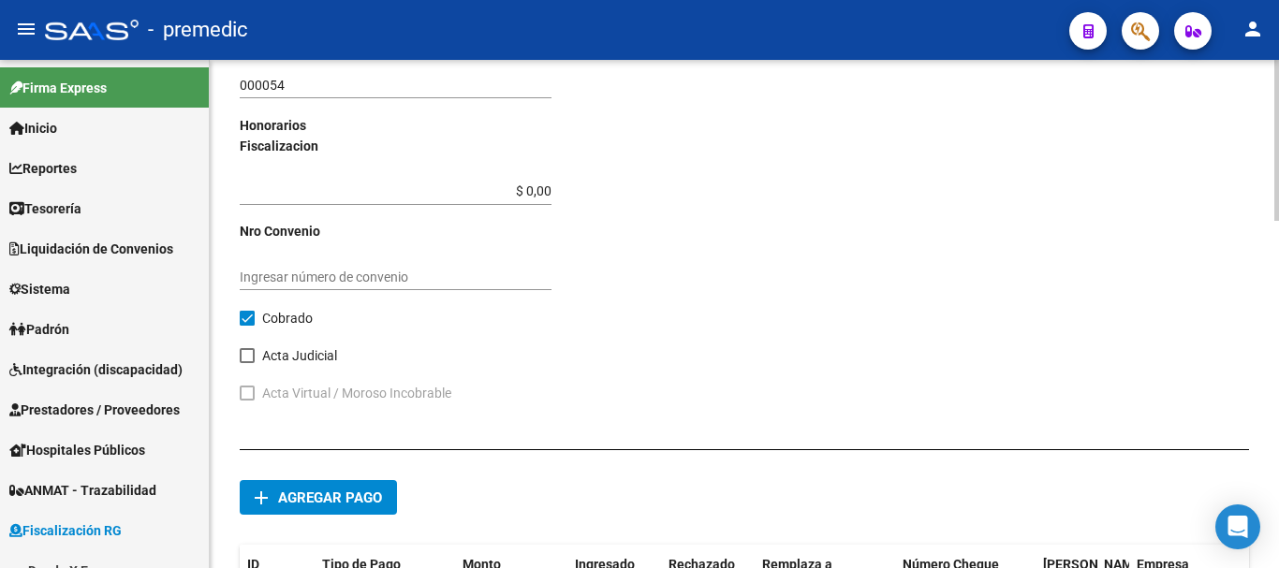
scroll to position [989, 0]
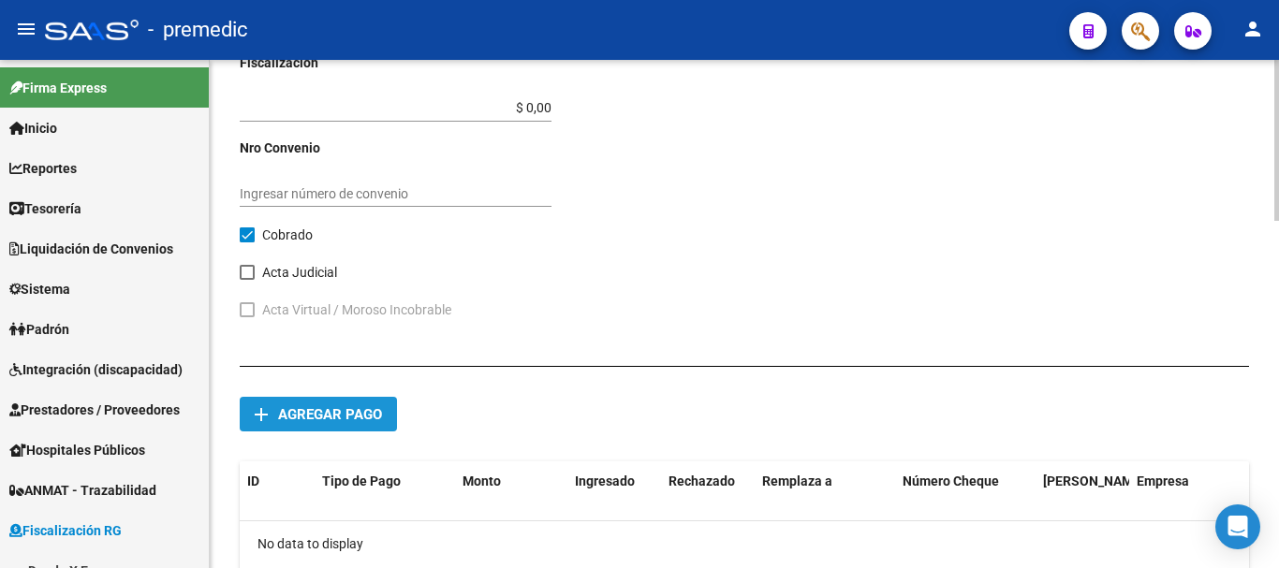
click at [359, 411] on span "Agregar pago" at bounding box center [330, 414] width 104 height 17
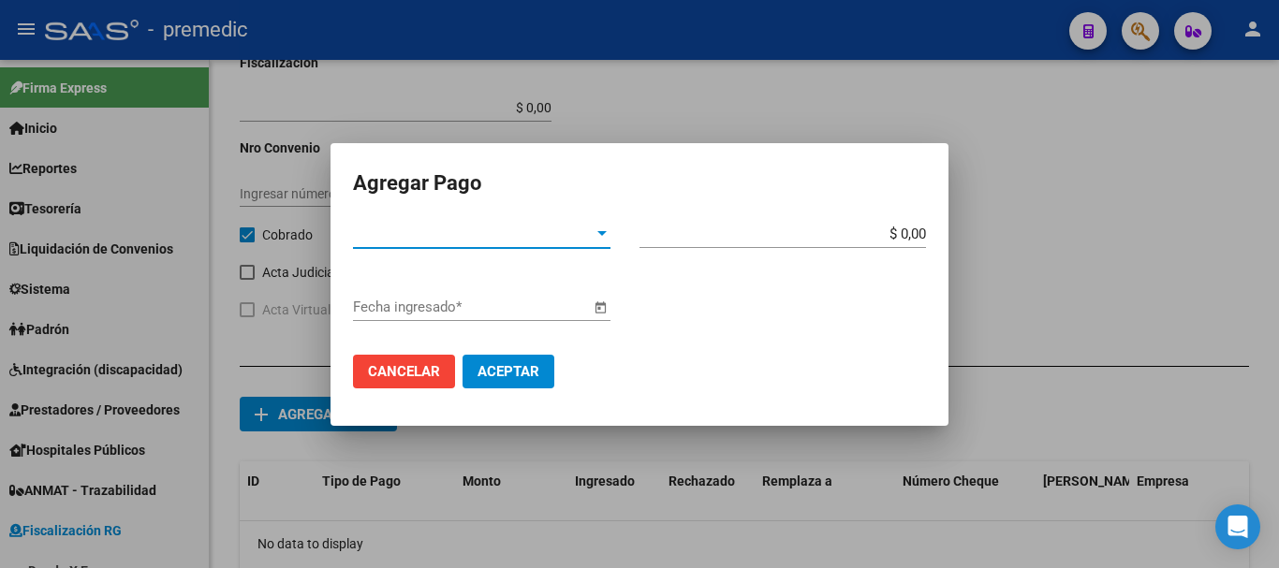
click at [513, 242] on span "Tipo de Pago *" at bounding box center [473, 234] width 241 height 17
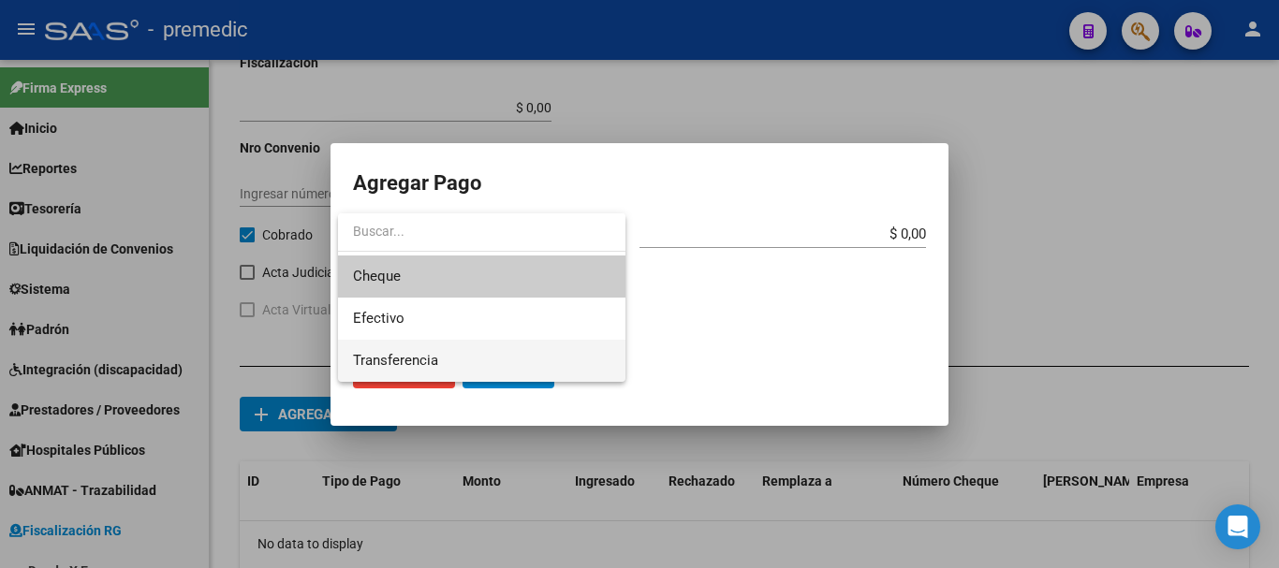
click at [446, 350] on span "Transferencia" at bounding box center [482, 361] width 258 height 42
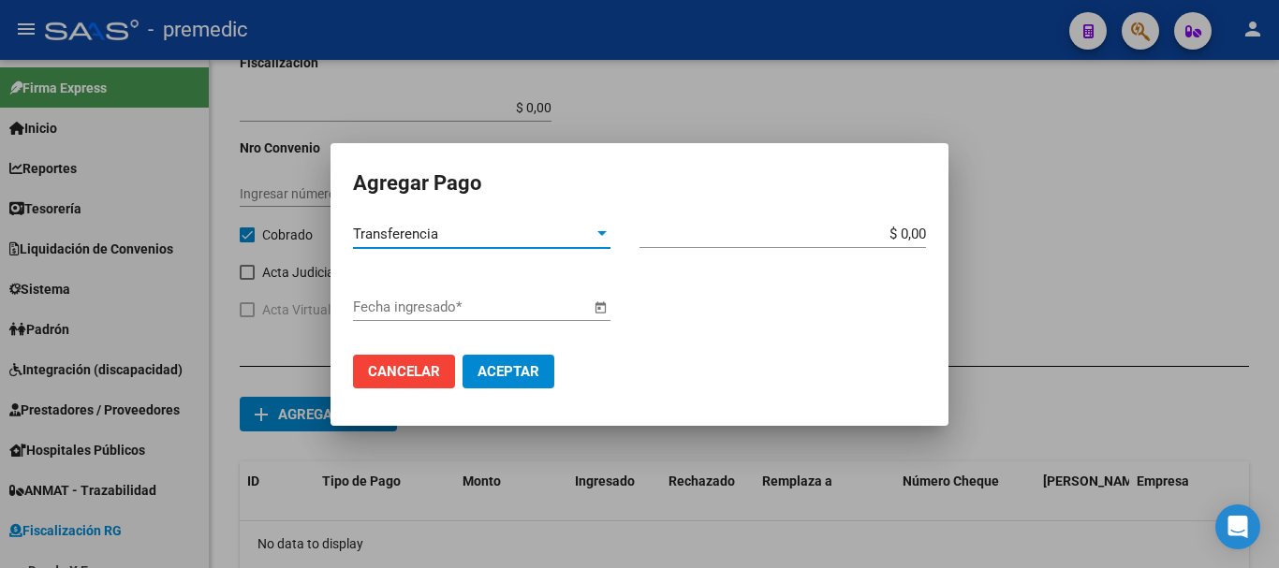
click at [926, 231] on app-form-text-field "$ 0,00 Monto bruto *" at bounding box center [791, 234] width 302 height 17
click at [923, 232] on input "$ 0,00" at bounding box center [783, 234] width 287 height 17
type input "$ 738.576,56"
click at [473, 317] on div "Fecha ingresado *" at bounding box center [471, 307] width 237 height 28
click at [608, 311] on span "Open calendar" at bounding box center [600, 308] width 45 height 45
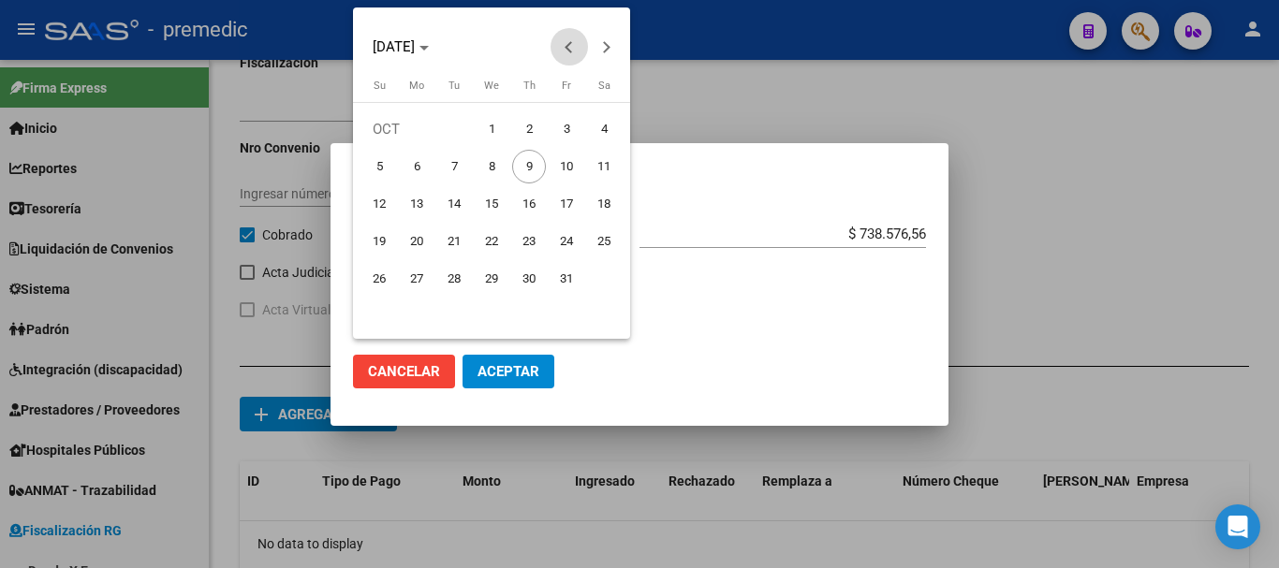
click at [567, 54] on span "Previous month" at bounding box center [569, 46] width 37 height 37
click at [426, 241] on span "15" at bounding box center [417, 242] width 34 height 34
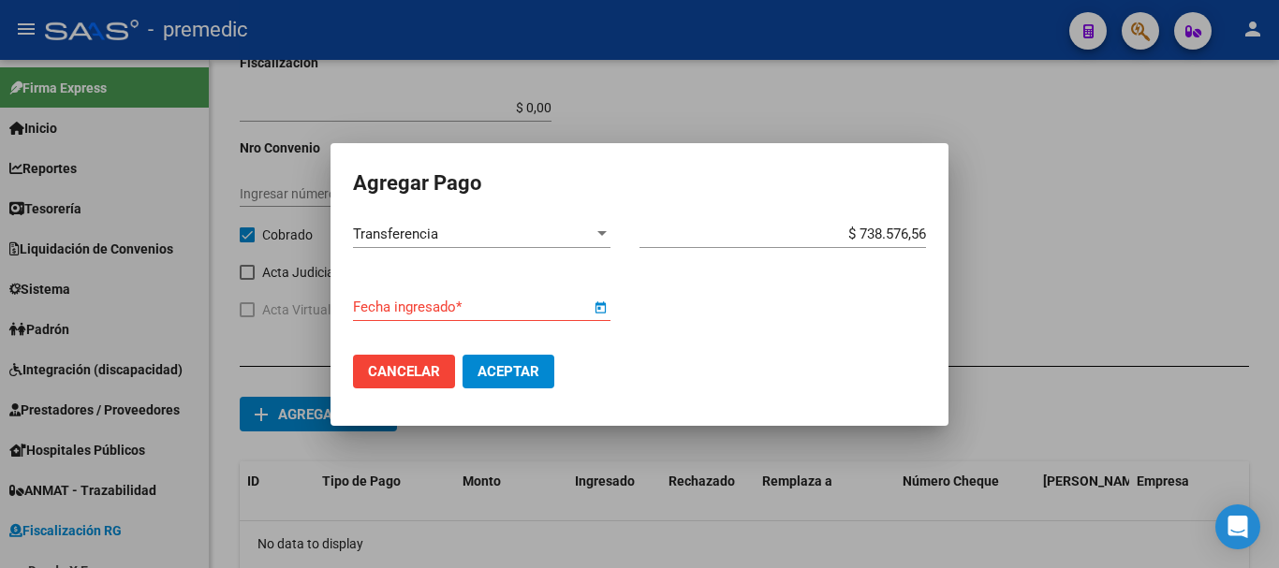
type input "[DATE]"
click at [493, 368] on span "Aceptar" at bounding box center [509, 371] width 62 height 17
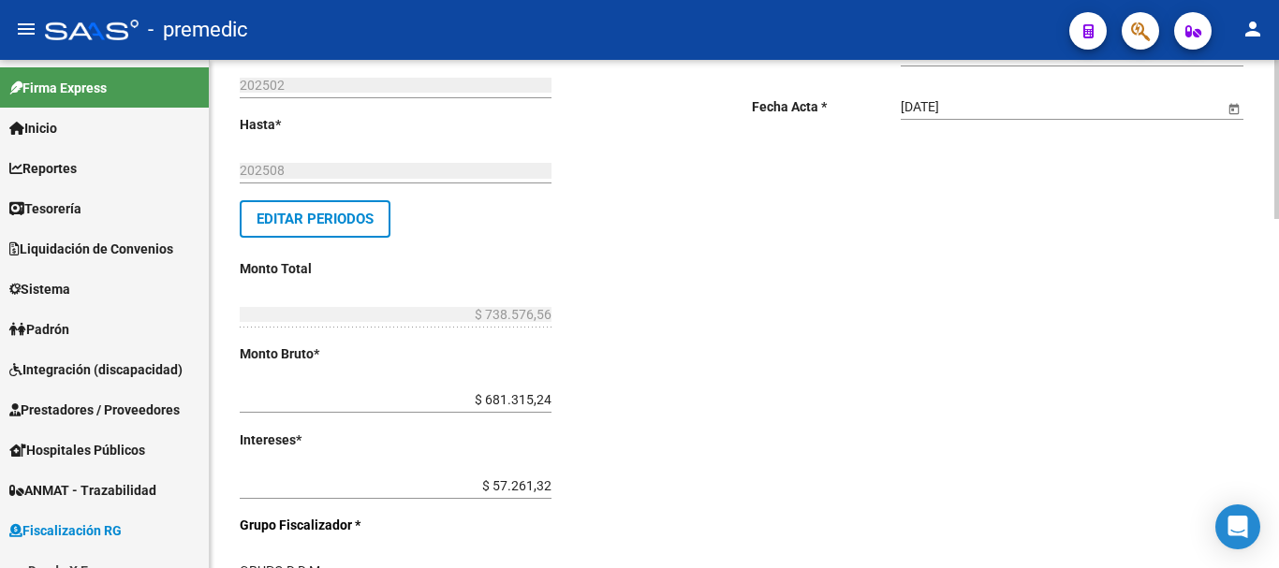
scroll to position [0, 0]
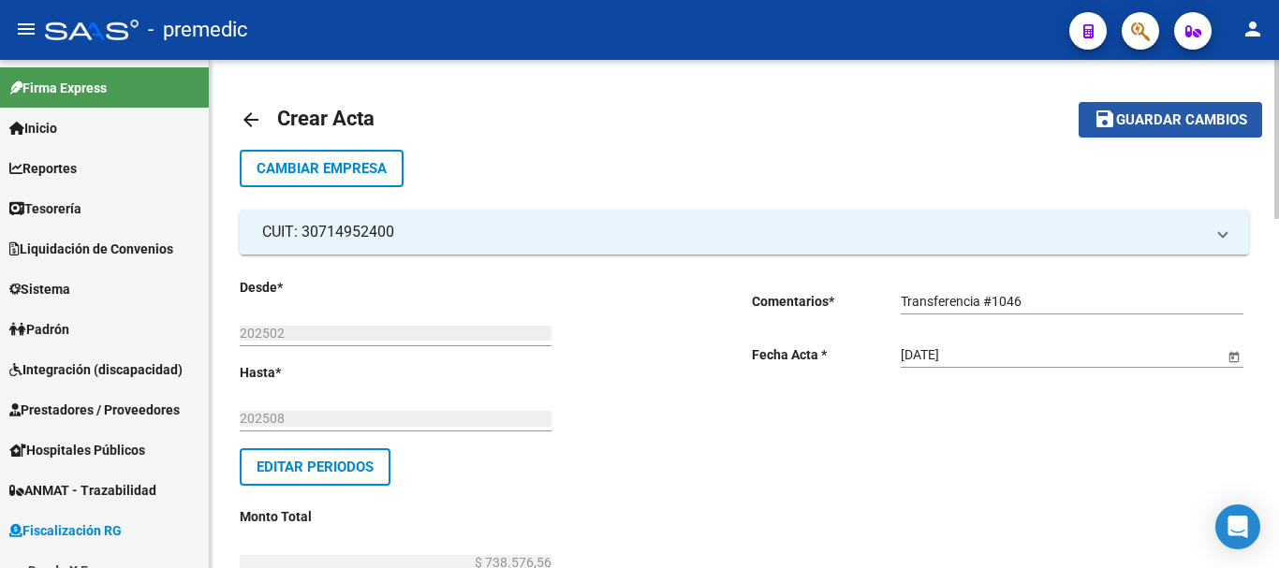
click at [1222, 110] on button "save Guardar cambios" at bounding box center [1171, 119] width 184 height 35
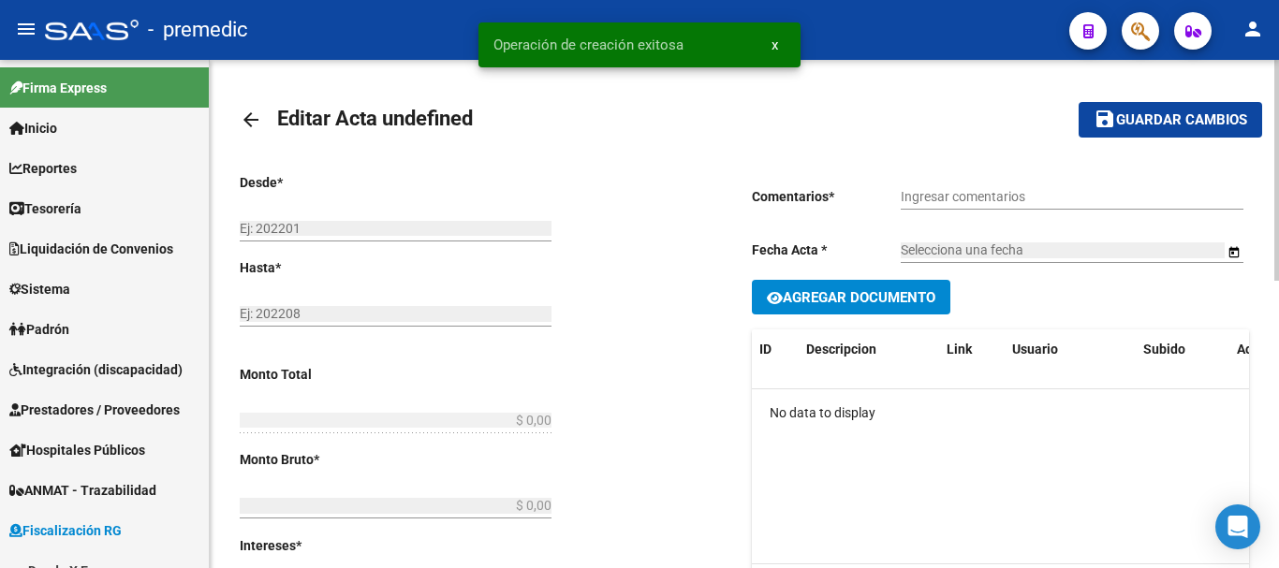
type input "202502"
type input "202508"
type input "$ 738.576,56"
type input "$ 681.315,24"
type input "$ 57.261,32"
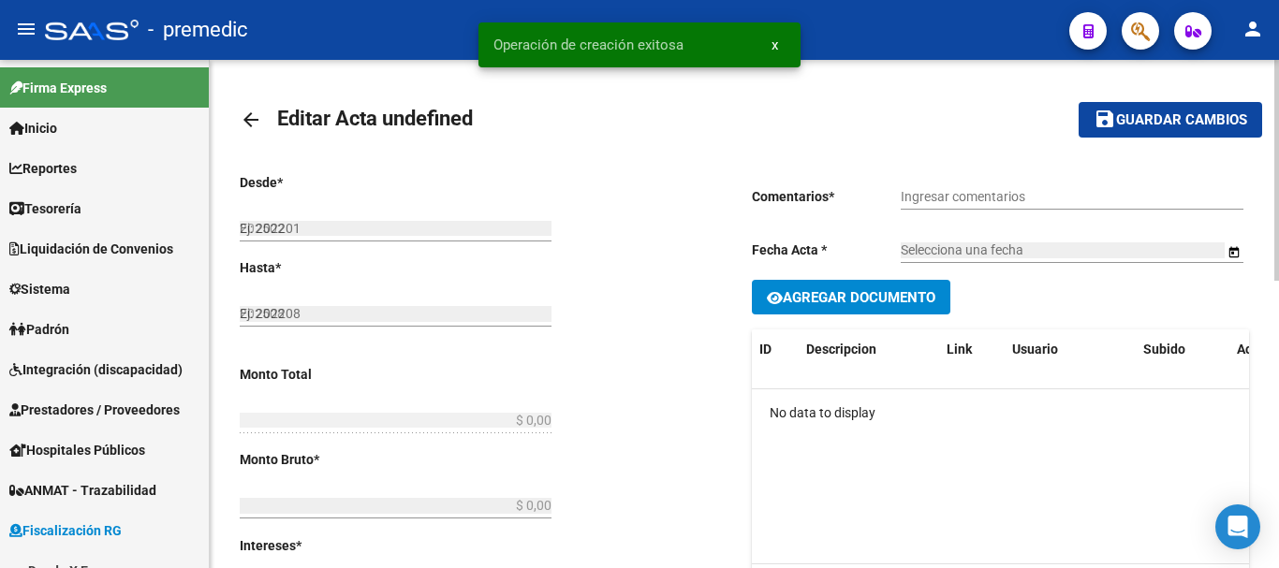
type input "000054"
checkbox input "true"
type input "Transferencia #1046"
type input "[DATE]"
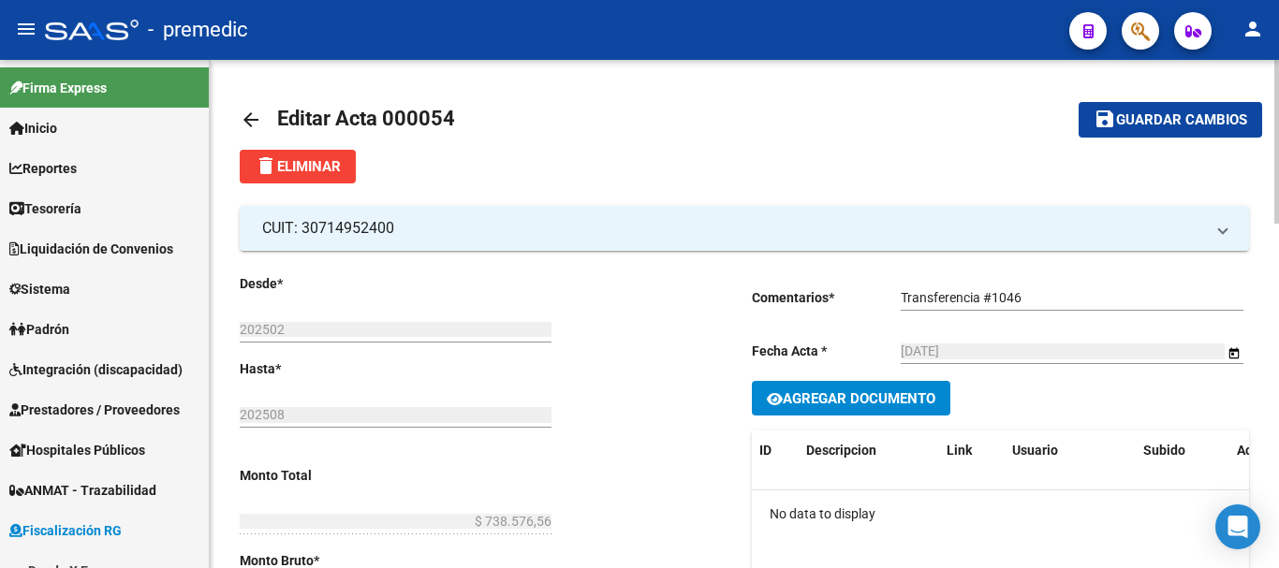
click at [257, 127] on mat-icon "arrow_back" at bounding box center [251, 120] width 22 height 22
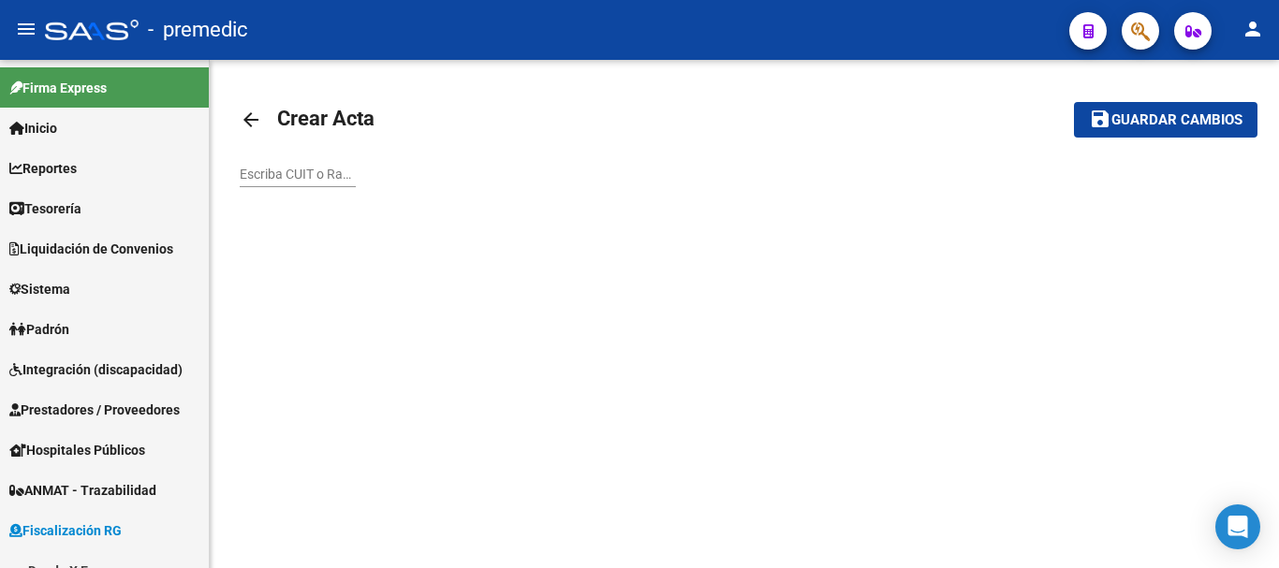
click at [251, 123] on mat-icon "arrow_back" at bounding box center [251, 120] width 22 height 22
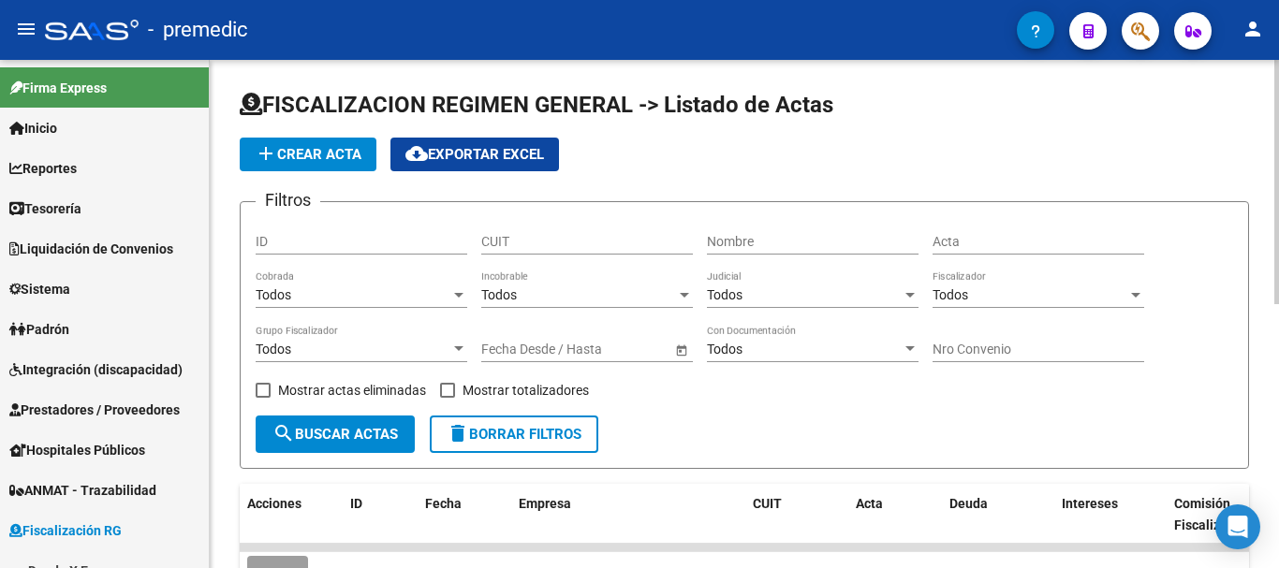
click at [313, 151] on span "add Crear Acta" at bounding box center [308, 154] width 107 height 17
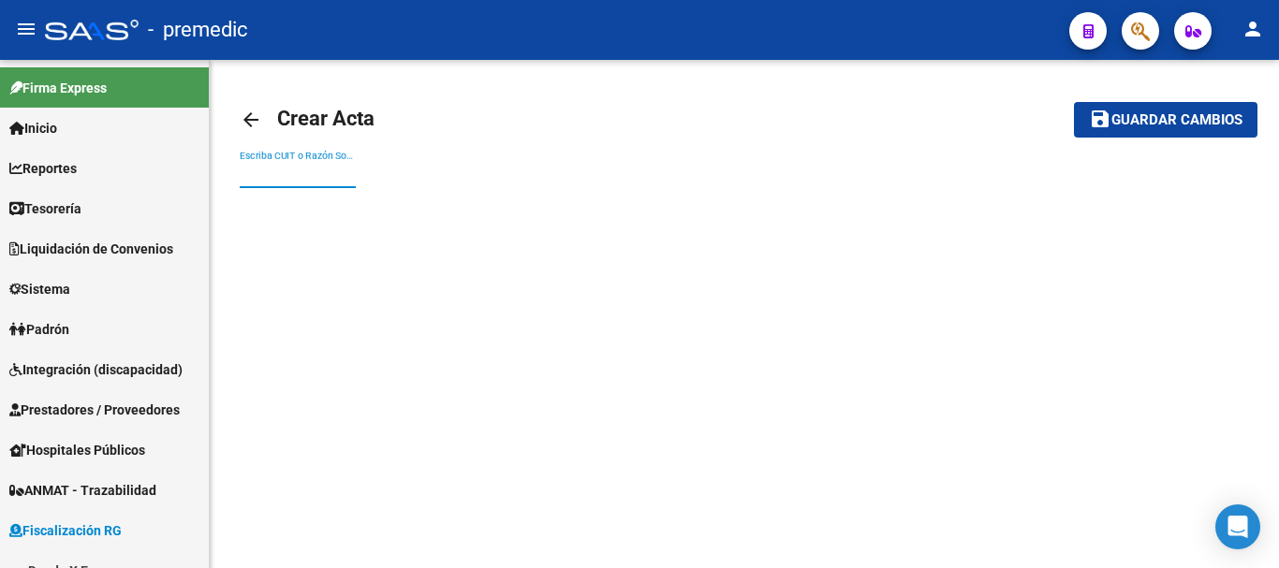
click at [322, 173] on input "Escriba CUIT o Razón Social para buscar" at bounding box center [298, 175] width 116 height 16
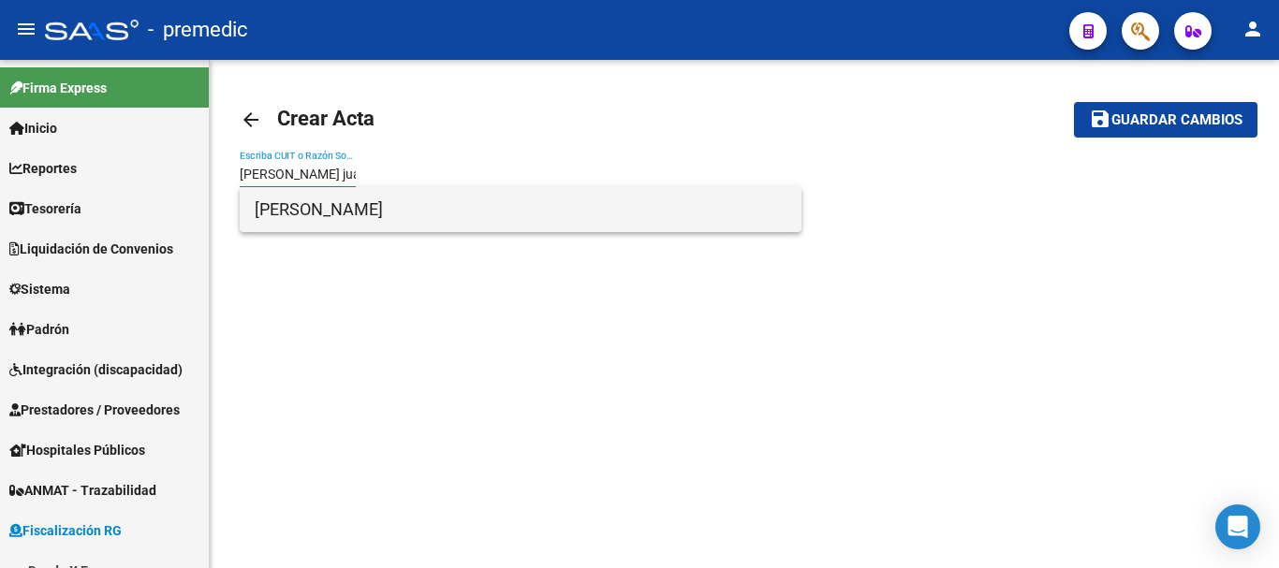
type input "[PERSON_NAME] jua"
click at [414, 199] on span "[PERSON_NAME]" at bounding box center [521, 209] width 532 height 45
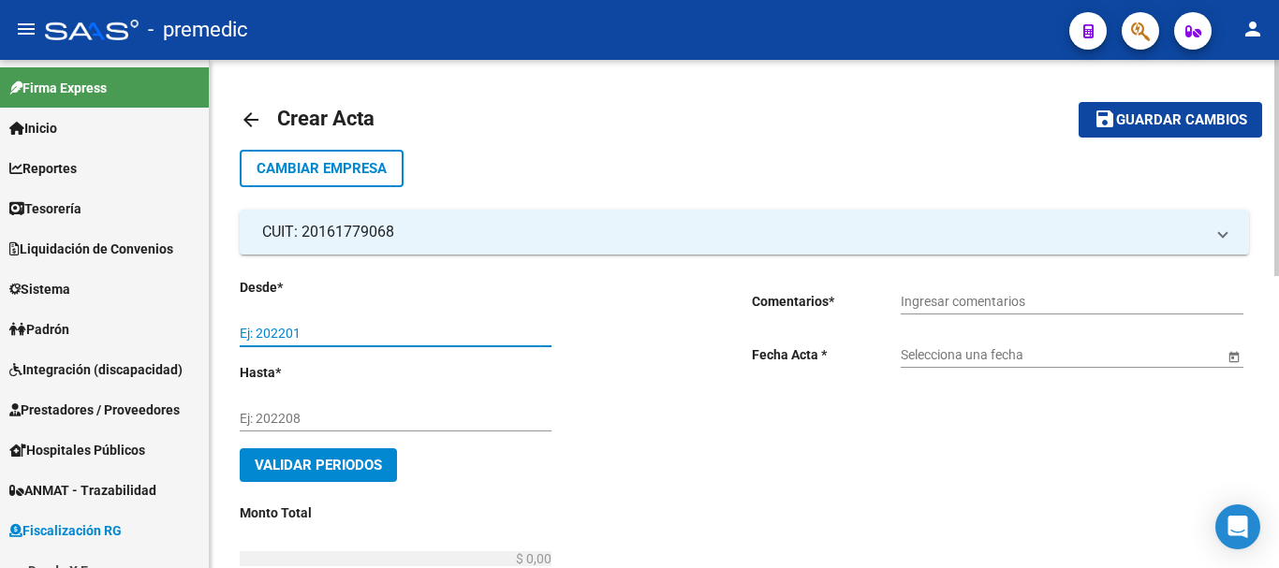
click at [309, 332] on input "Ej: 202201" at bounding box center [396, 334] width 312 height 16
type input "202507"
click at [383, 408] on div "Ej: 202208" at bounding box center [396, 412] width 312 height 37
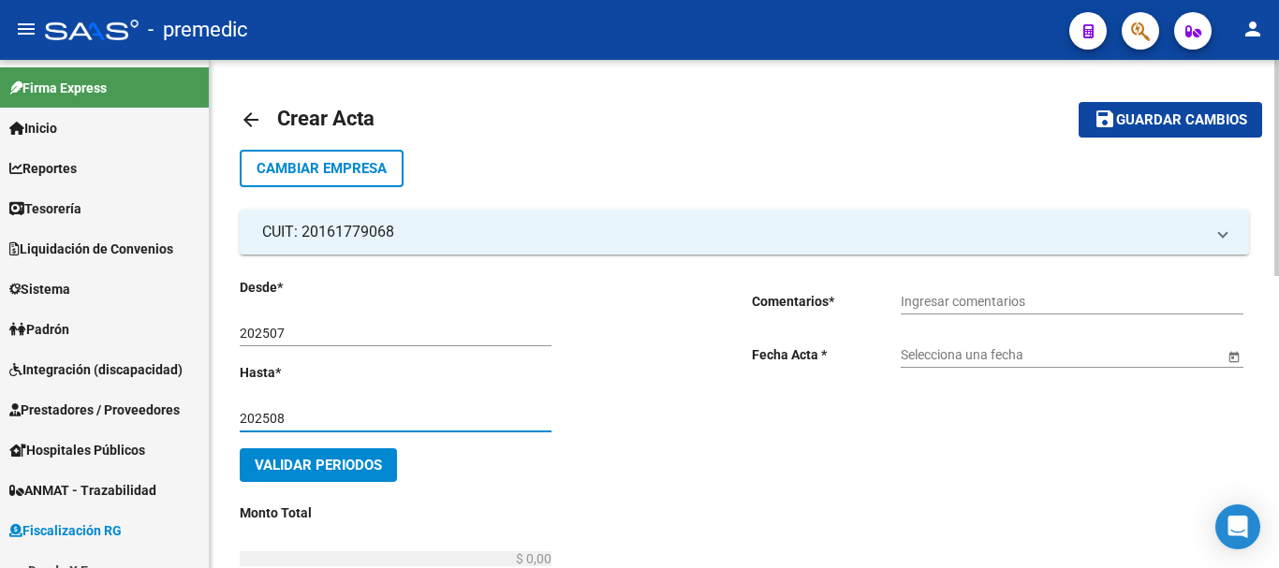
type input "202508"
click at [324, 454] on button "Validar Periodos" at bounding box center [318, 466] width 157 height 34
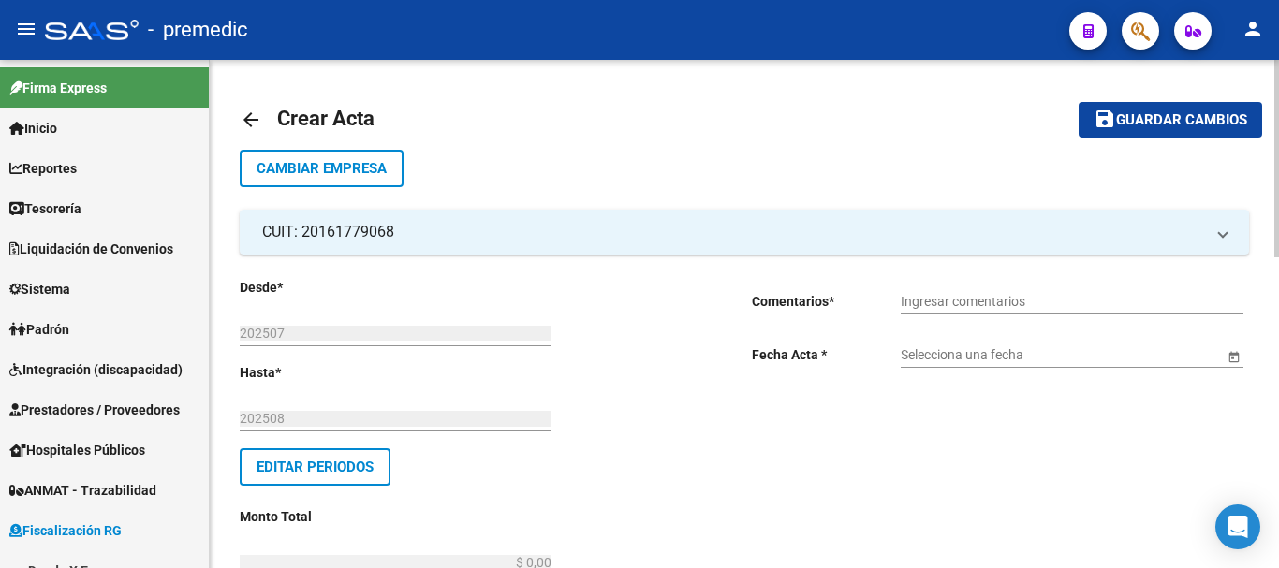
click at [925, 297] on input "Ingresar comentarios" at bounding box center [1072, 302] width 343 height 16
type input "t"
click at [917, 299] on input "Trasferencia" at bounding box center [1072, 302] width 343 height 16
click at [1023, 296] on input "Transferencia" at bounding box center [1072, 302] width 343 height 16
type input "Transferencia 9377"
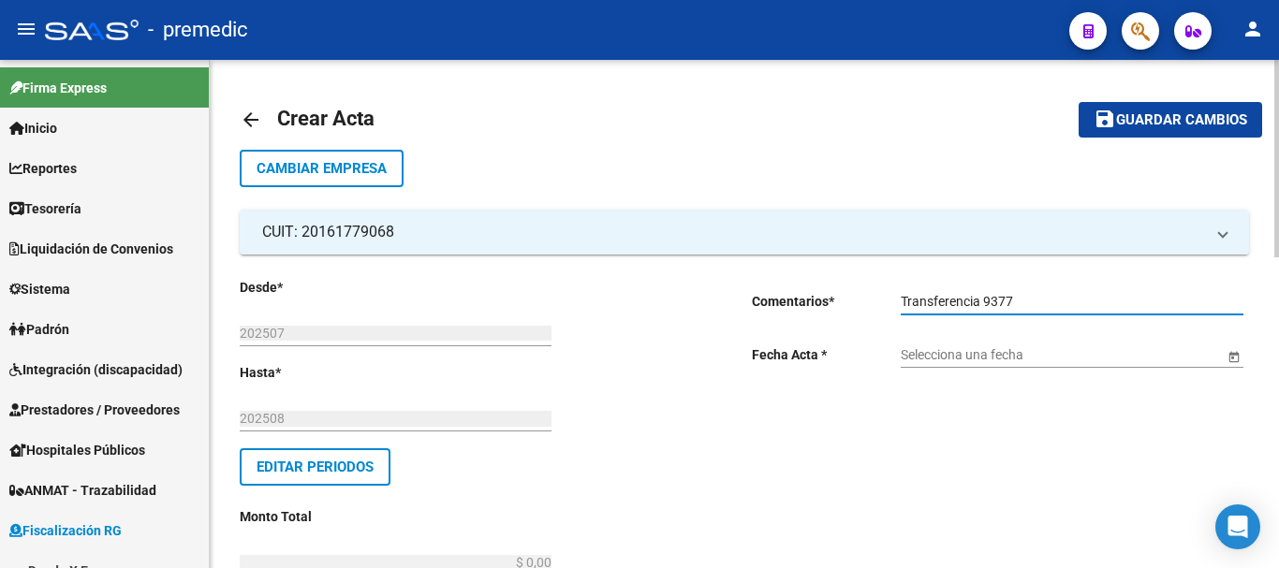
click at [1233, 359] on span "Open calendar" at bounding box center [1234, 355] width 45 height 45
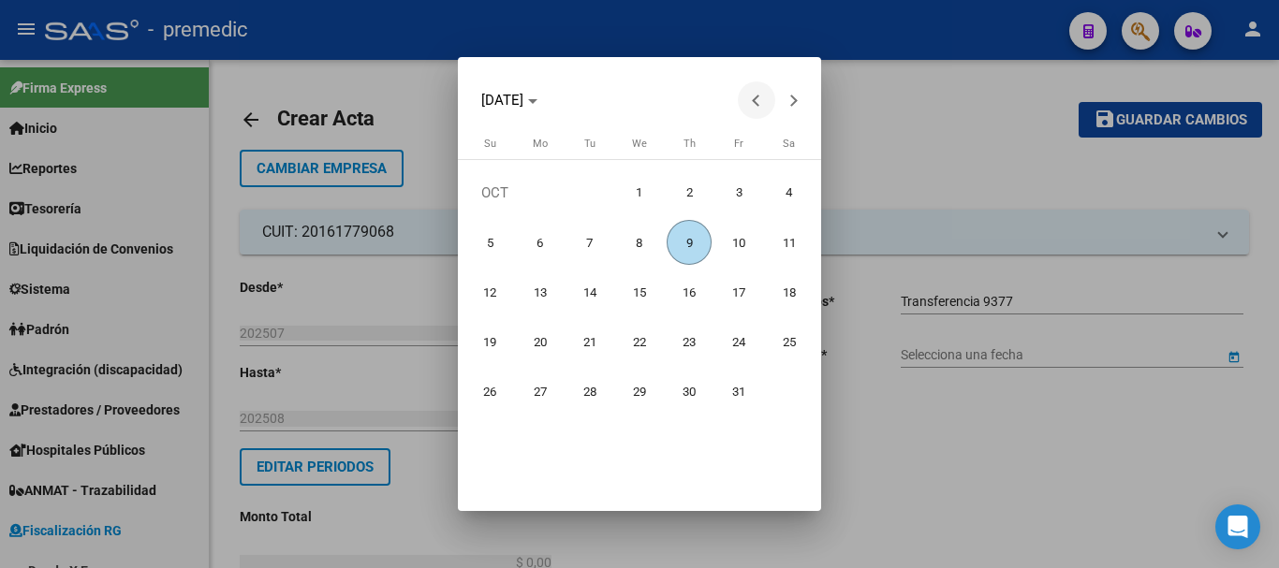
click at [739, 105] on span "Previous month" at bounding box center [756, 99] width 37 height 37
click at [683, 404] on span "25" at bounding box center [689, 392] width 45 height 45
type input "[DATE]"
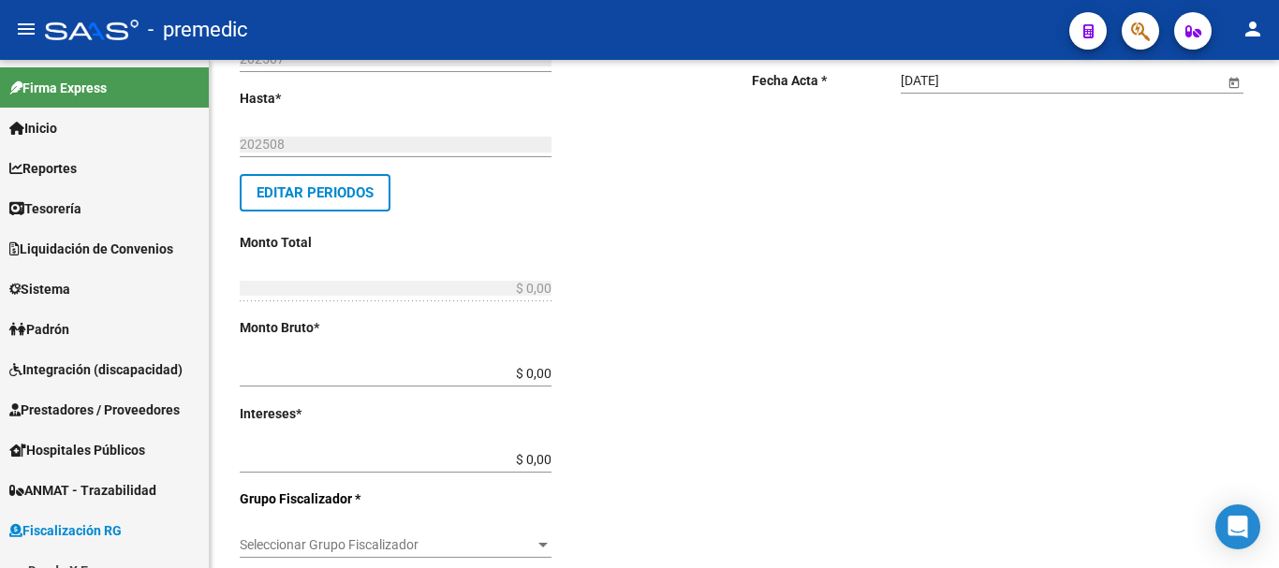
scroll to position [281, 0]
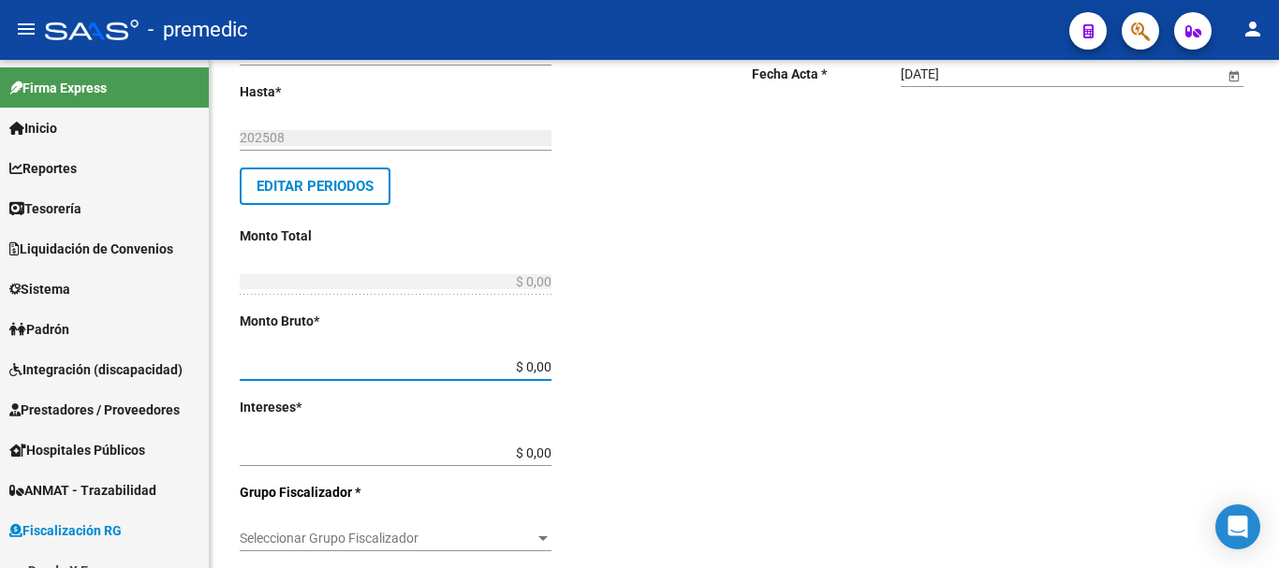
click at [548, 368] on input "$ 0,00" at bounding box center [396, 368] width 312 height 16
click at [552, 363] on div "Desde * 202507 Ej: 202201 Hasta * 202508 Ej: 202208 Editar Periodos Monto Total…" at bounding box center [466, 520] width 452 height 1048
click at [551, 365] on input "$ 0,00" at bounding box center [396, 368] width 312 height 16
type input "$ 164.746,05"
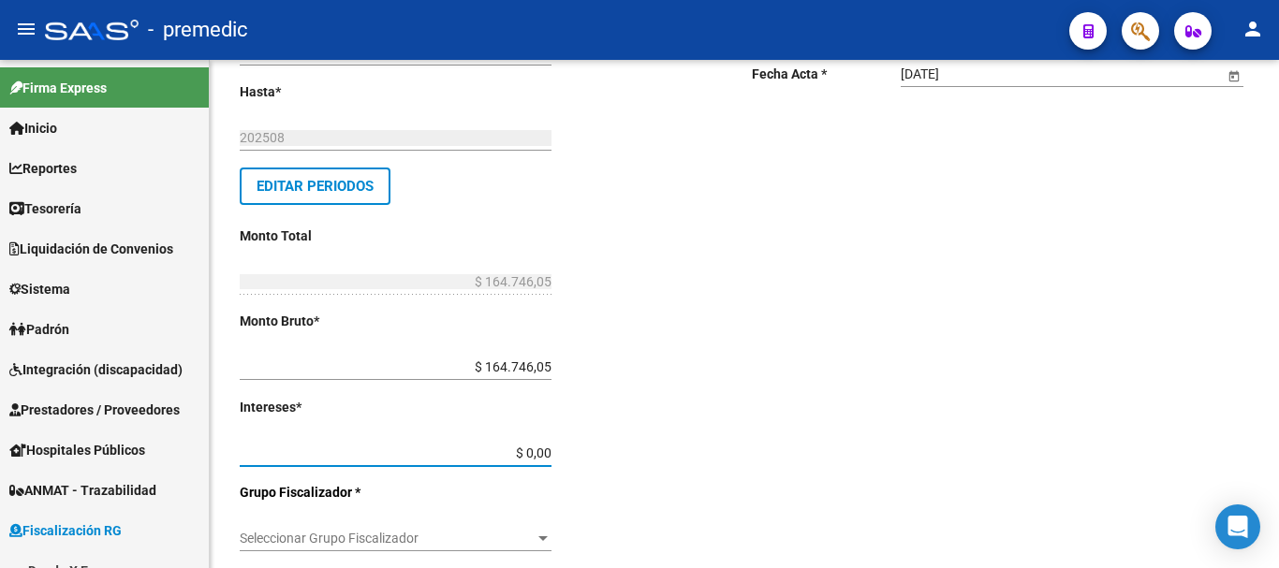
click at [549, 449] on input "$ 0,00" at bounding box center [396, 454] width 312 height 16
type input "$ 3.223,03"
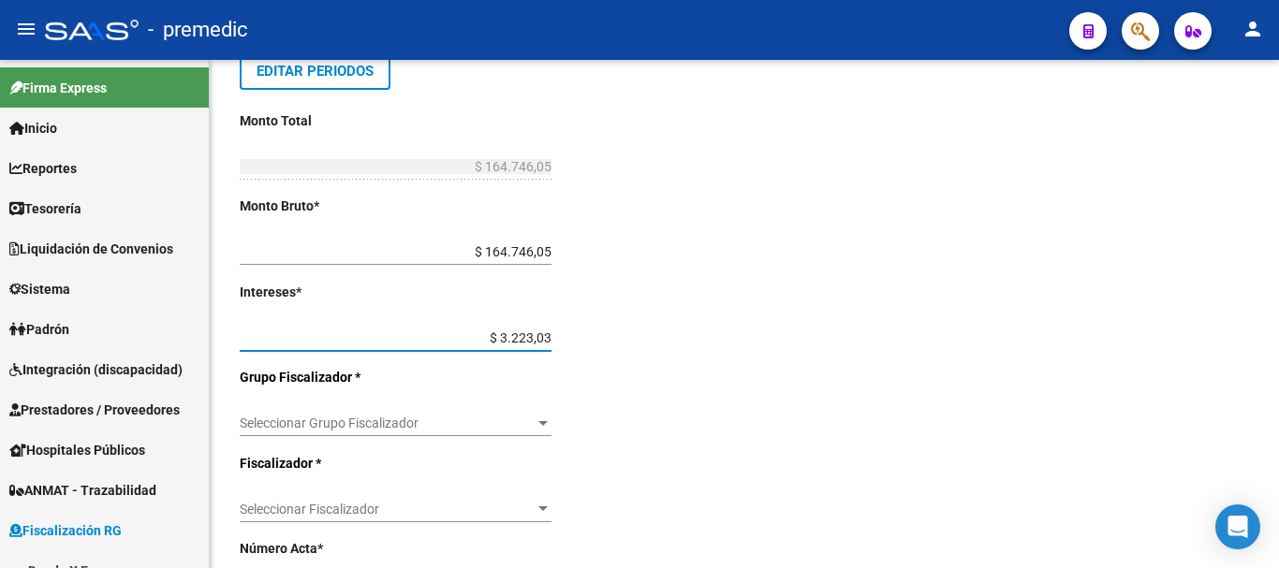
scroll to position [562, 0]
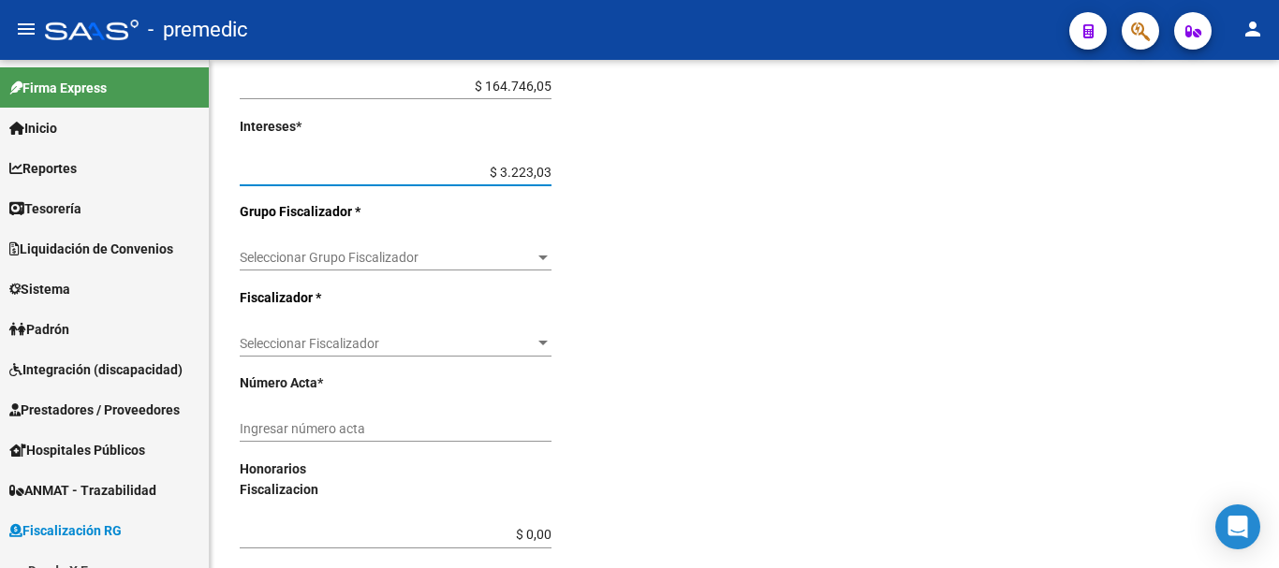
type input "$ 167.969,08"
click at [488, 272] on div "Seleccionar Grupo Fiscalizador Seleccionar Grupo Fiscalizador" at bounding box center [396, 259] width 312 height 53
click at [482, 258] on span "Seleccionar Grupo Fiscalizador" at bounding box center [387, 258] width 295 height 16
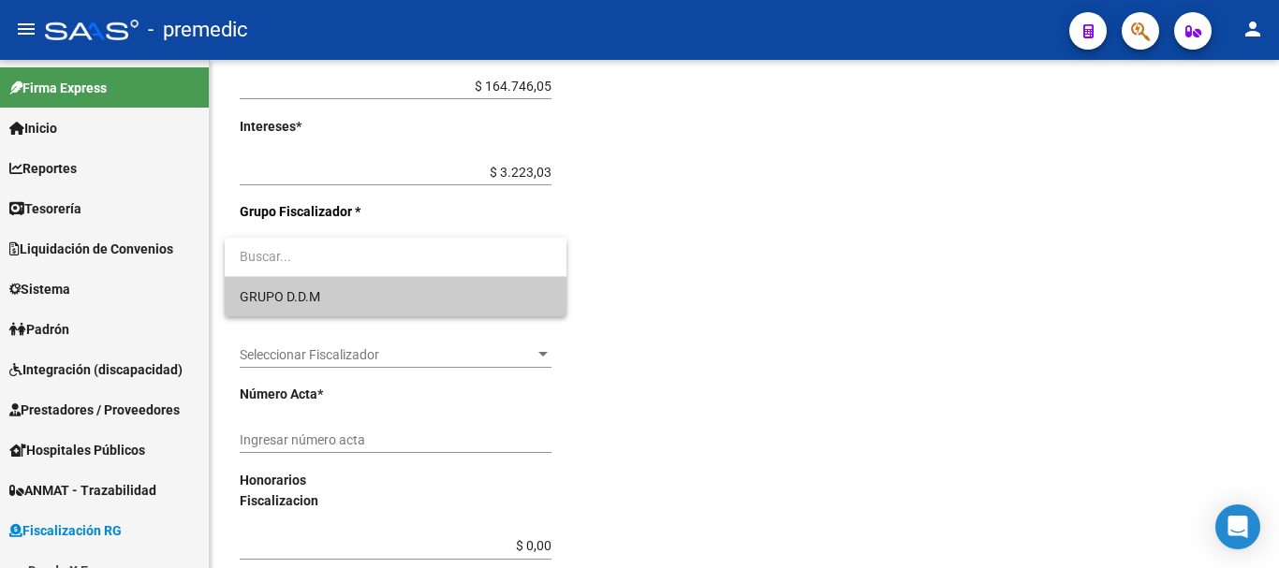
click at [375, 302] on span "GRUPO D.D.M" at bounding box center [396, 296] width 312 height 39
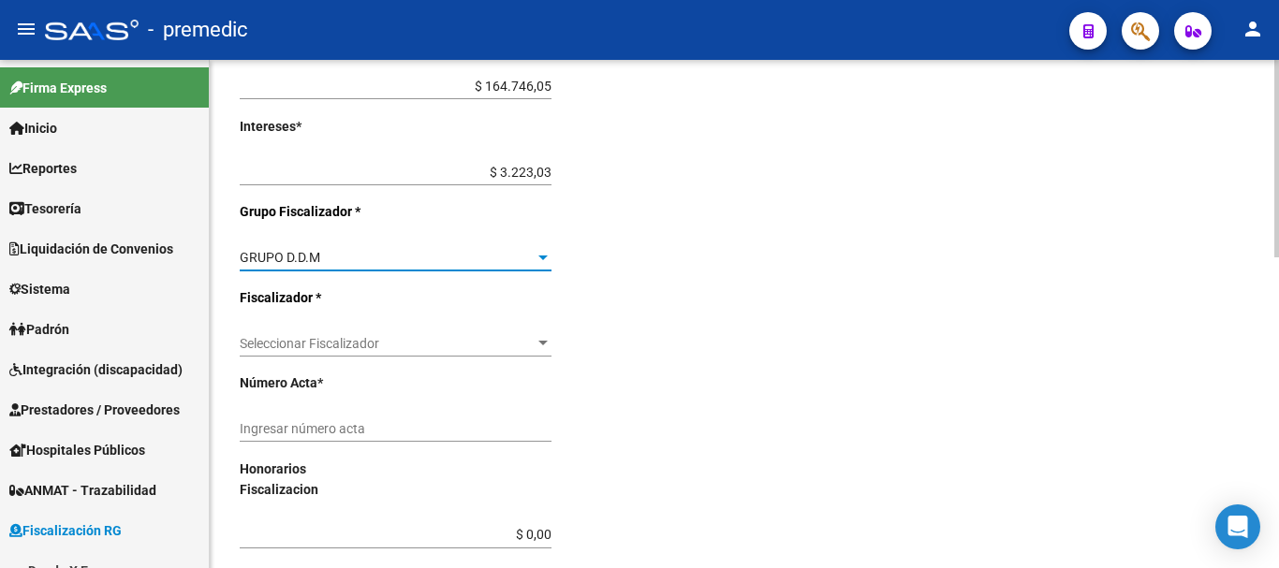
click at [437, 336] on span "Seleccionar Fiscalizador" at bounding box center [387, 344] width 295 height 16
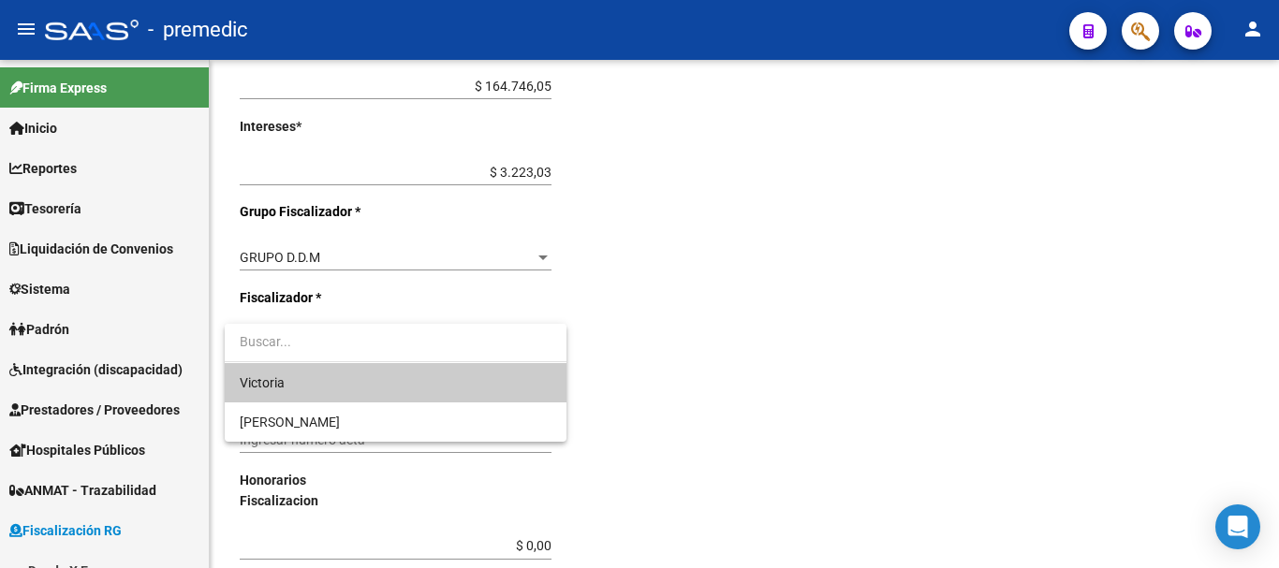
click at [347, 379] on span "Victoria" at bounding box center [396, 382] width 312 height 39
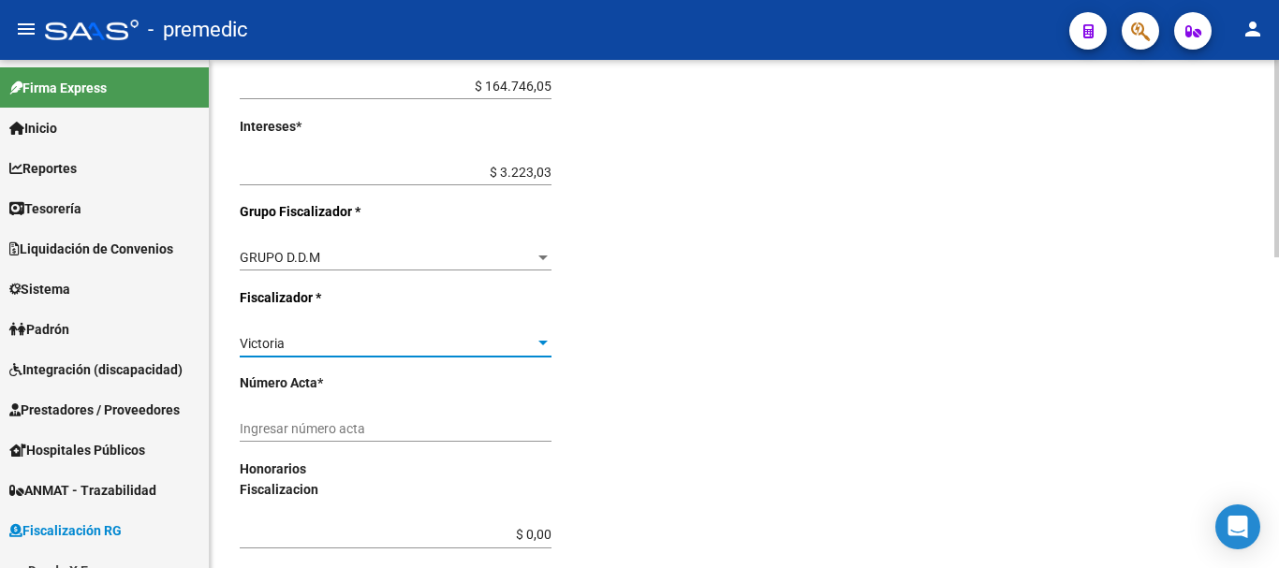
click at [410, 434] on input "Ingresar número acta" at bounding box center [396, 429] width 312 height 16
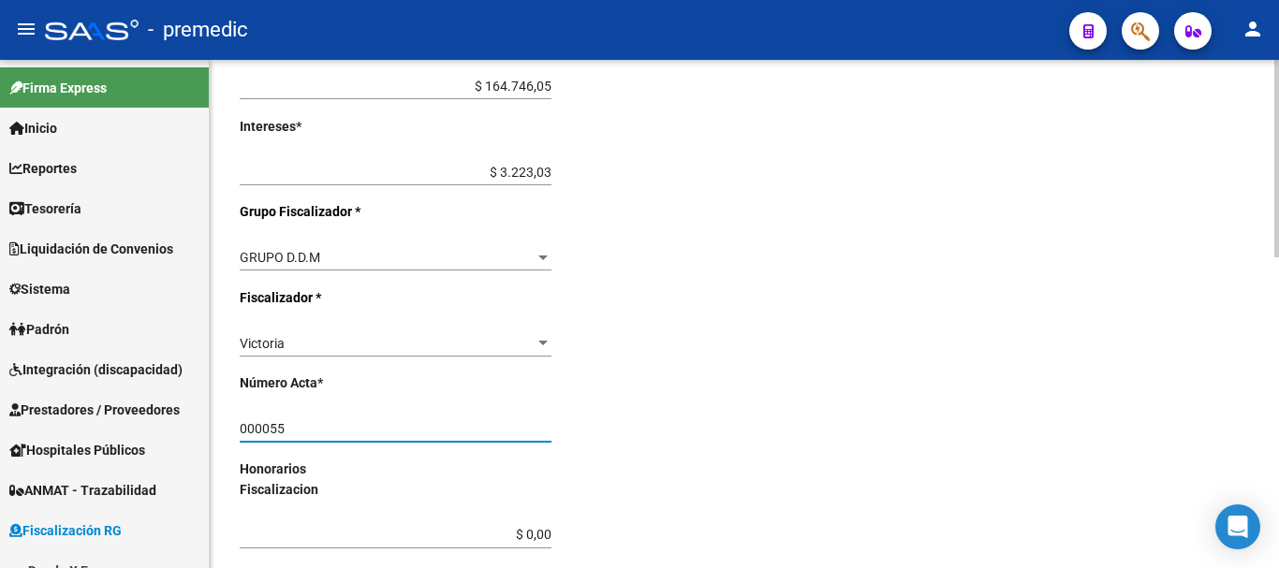
type input "000055"
click at [441, 442] on div "000055 Ingresar número acta" at bounding box center [396, 423] width 312 height 37
click at [535, 479] on div "Desde * 202507 Ej: 202201 Hasta * 202508 Ej: 202208 Editar Periodos Monto Total…" at bounding box center [466, 239] width 452 height 1048
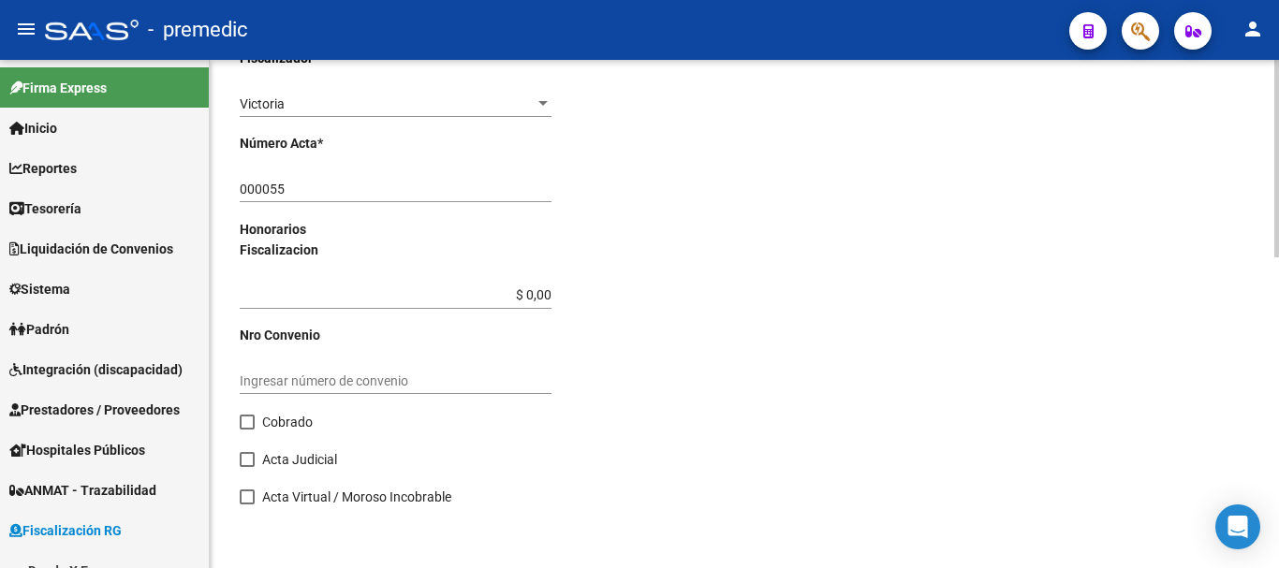
click at [244, 420] on span at bounding box center [247, 422] width 15 height 15
click at [246, 430] on input "Cobrado" at bounding box center [246, 430] width 1 height 1
checkbox input "true"
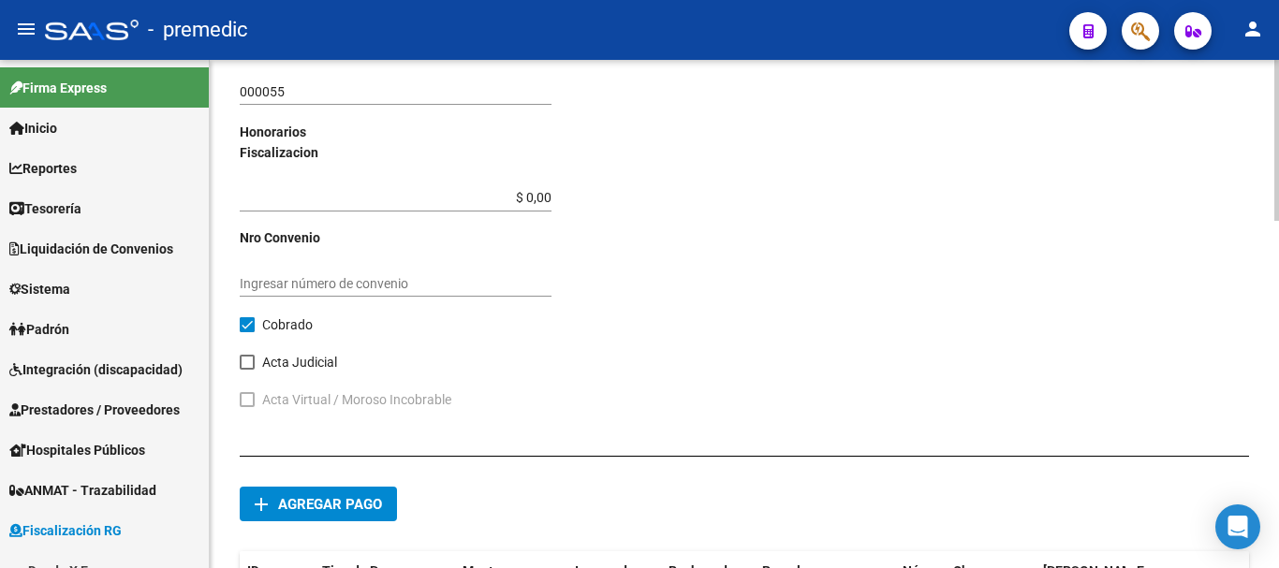
scroll to position [1082, 0]
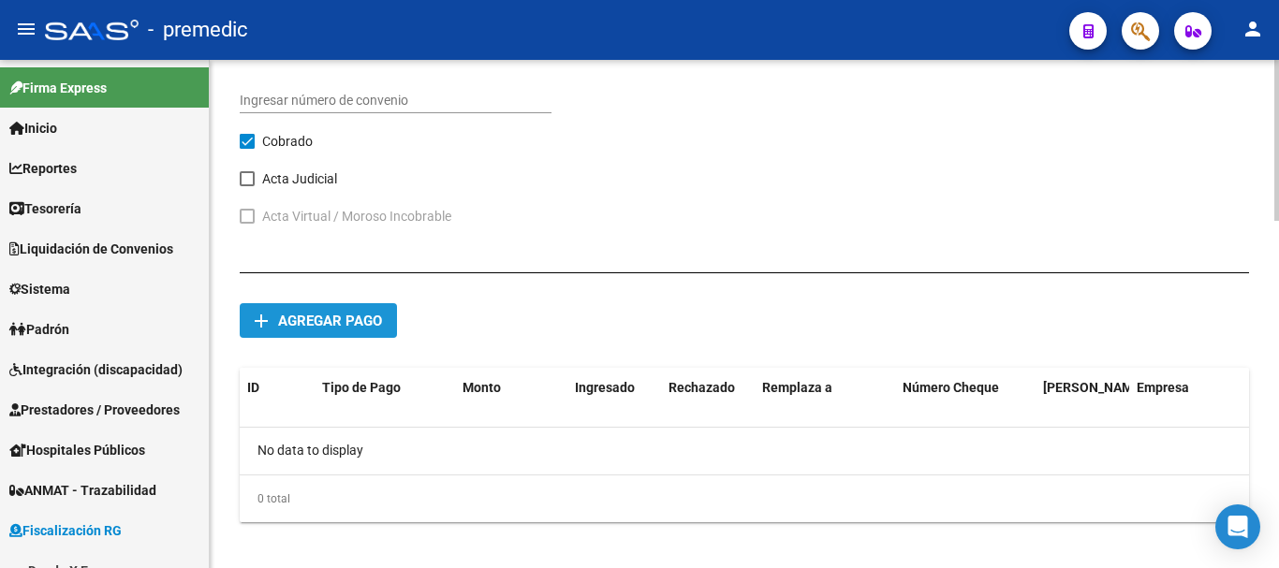
click at [320, 310] on button "add Agregar pago" at bounding box center [318, 320] width 157 height 35
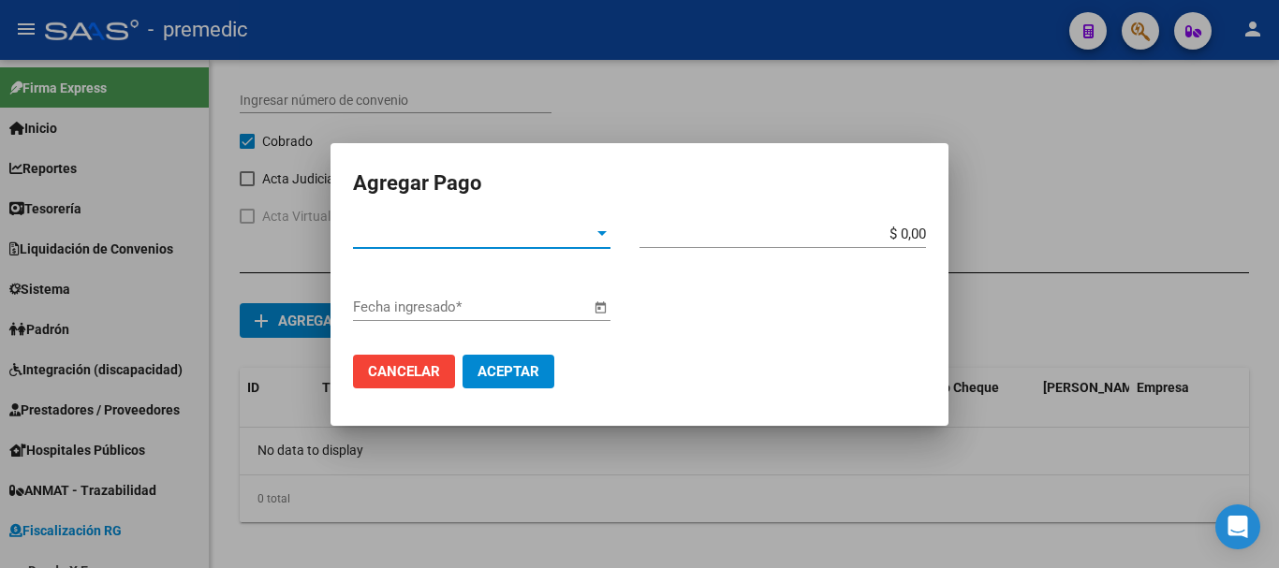
click at [569, 233] on span "Tipo de Pago *" at bounding box center [473, 234] width 241 height 17
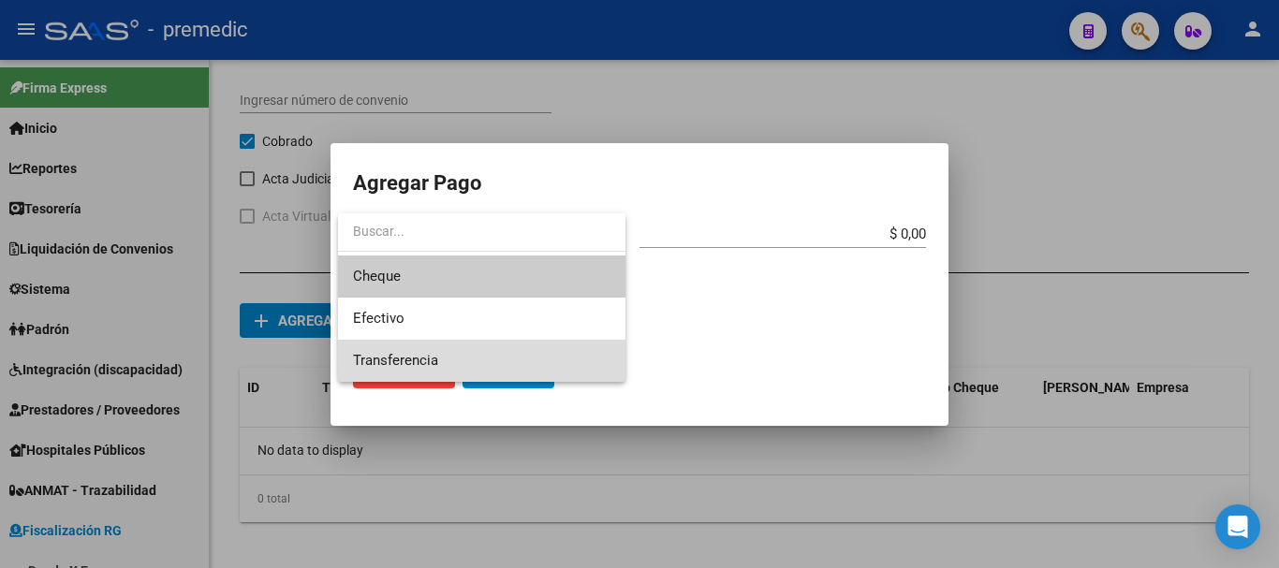
click at [473, 360] on span "Transferencia" at bounding box center [482, 361] width 258 height 42
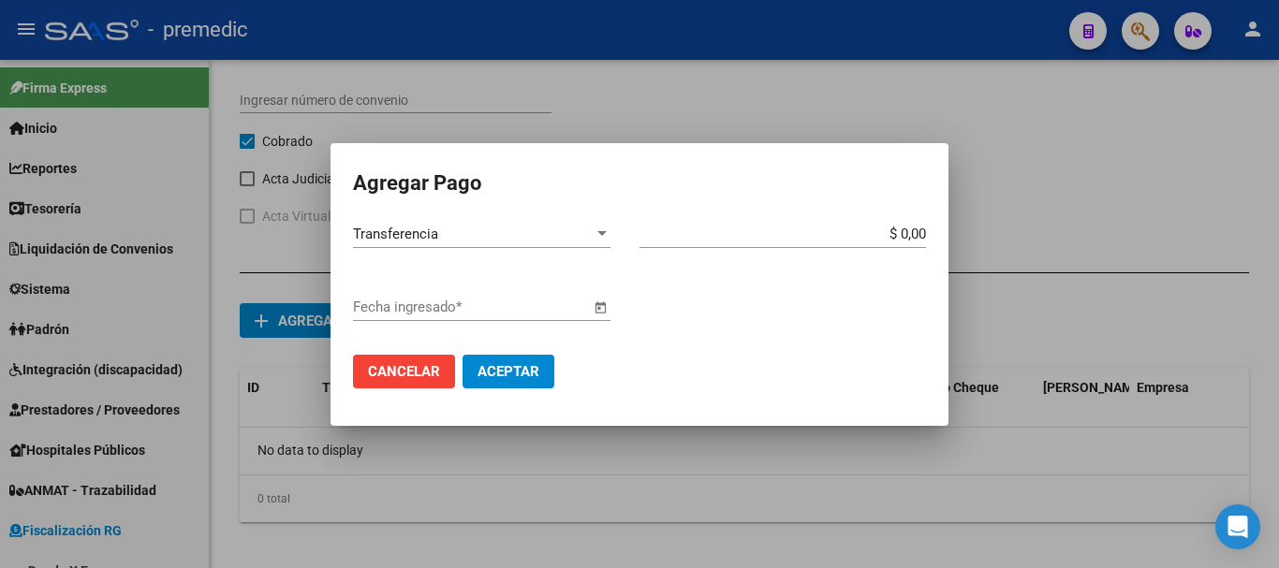
click at [926, 233] on app-form-text-field "$ 0,00 Monto bruto *" at bounding box center [791, 234] width 302 height 17
click at [921, 233] on input "$ 0,00" at bounding box center [783, 234] width 287 height 17
type input "$ 167.969,08"
click at [603, 309] on span "Open calendar" at bounding box center [600, 308] width 45 height 45
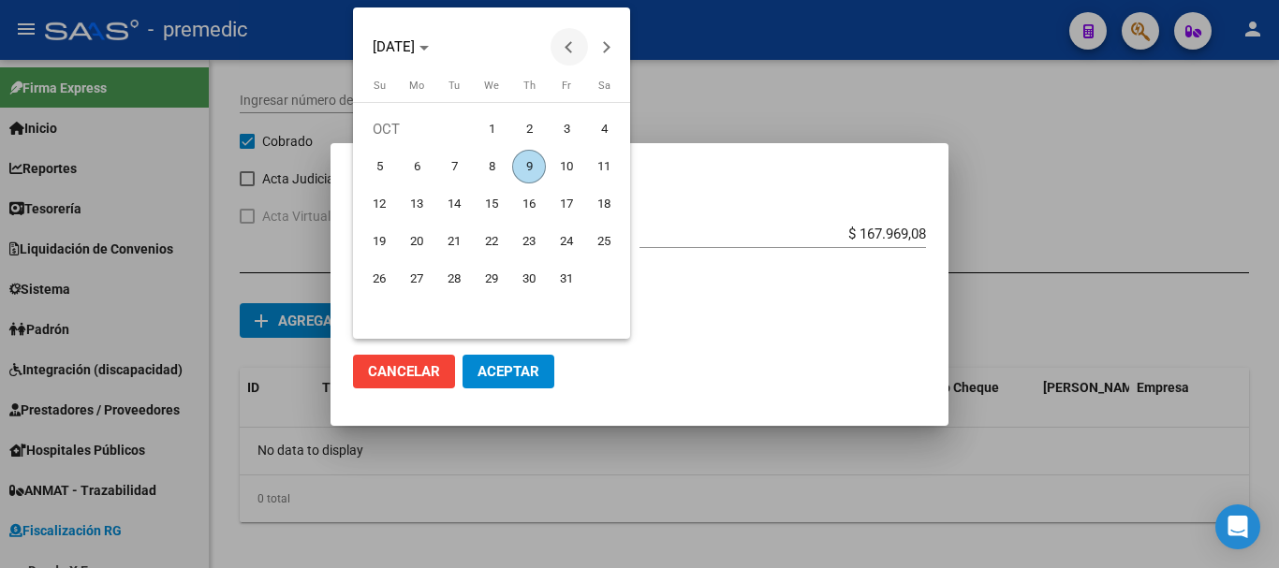
click at [567, 49] on button "Previous month" at bounding box center [569, 46] width 37 height 37
click at [539, 287] on span "25" at bounding box center [529, 279] width 34 height 34
type input "[DATE]"
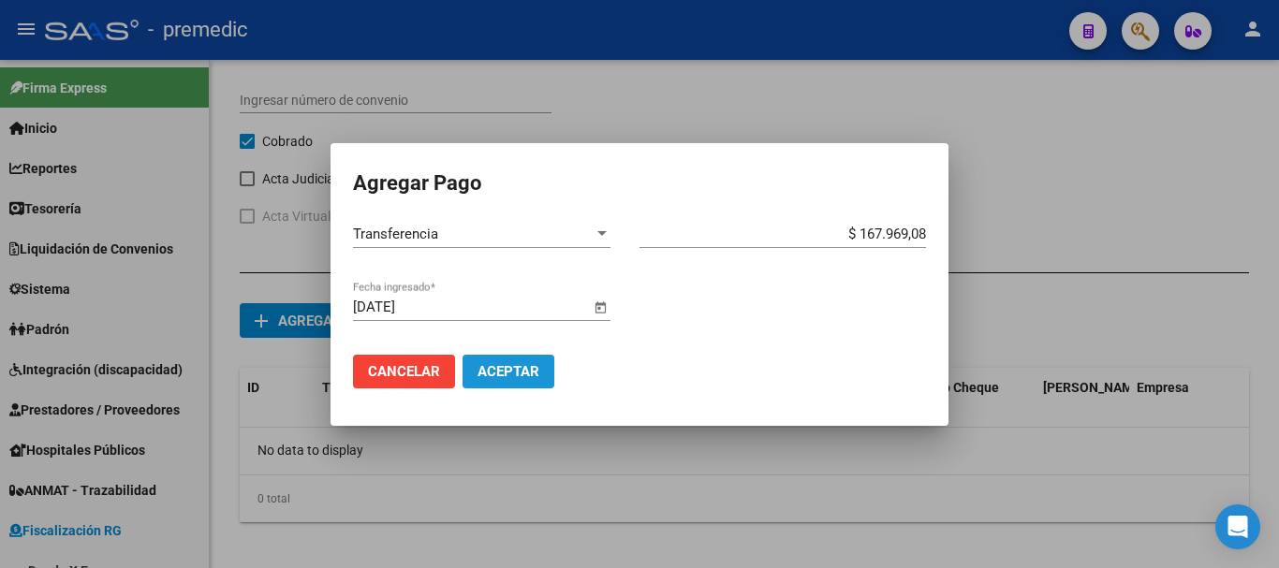
click at [520, 381] on button "Aceptar" at bounding box center [509, 372] width 92 height 34
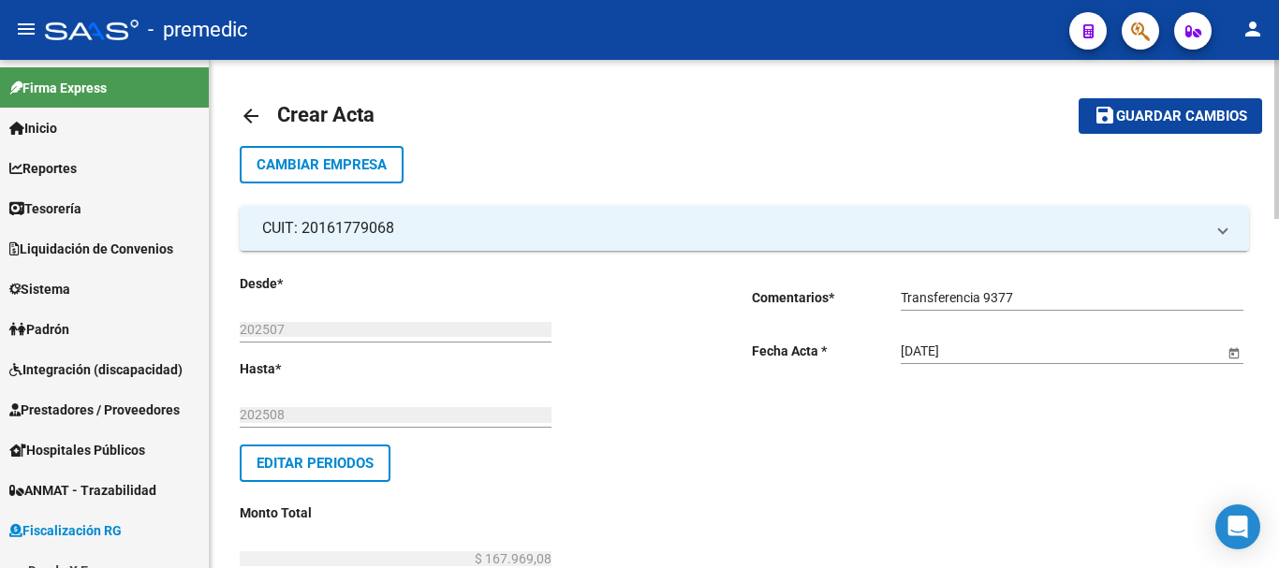
scroll to position [0, 0]
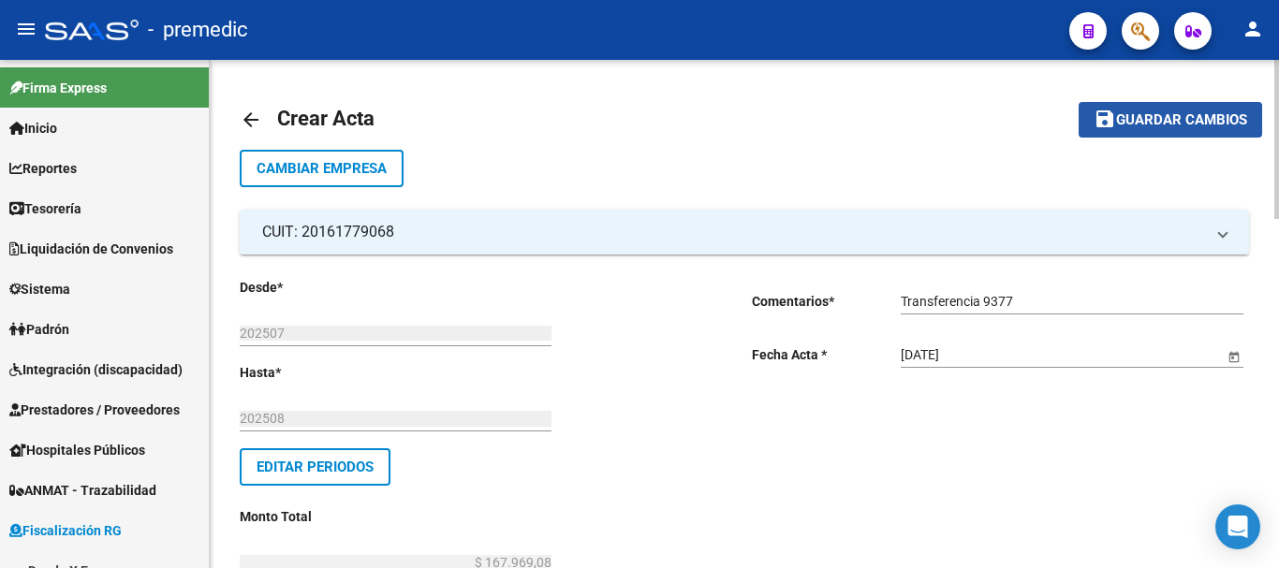
click at [1184, 127] on span "Guardar cambios" at bounding box center [1181, 120] width 131 height 17
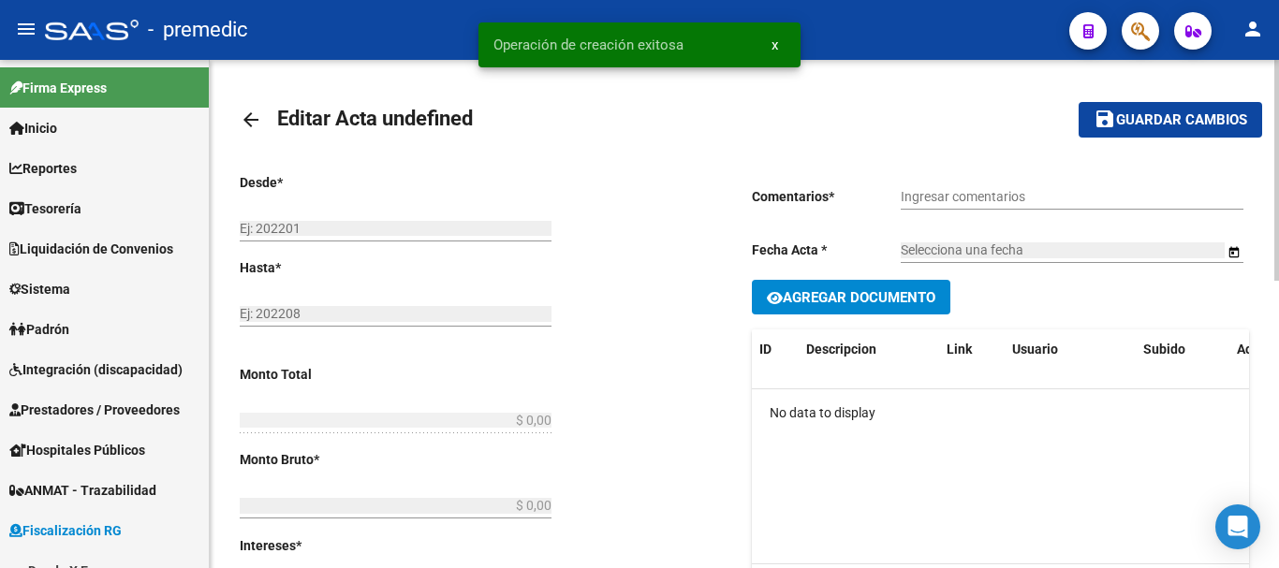
type input "202507"
type input "202508"
type input "$ 167.969,08"
type input "$ 164.746,05"
type input "$ 3.223,03"
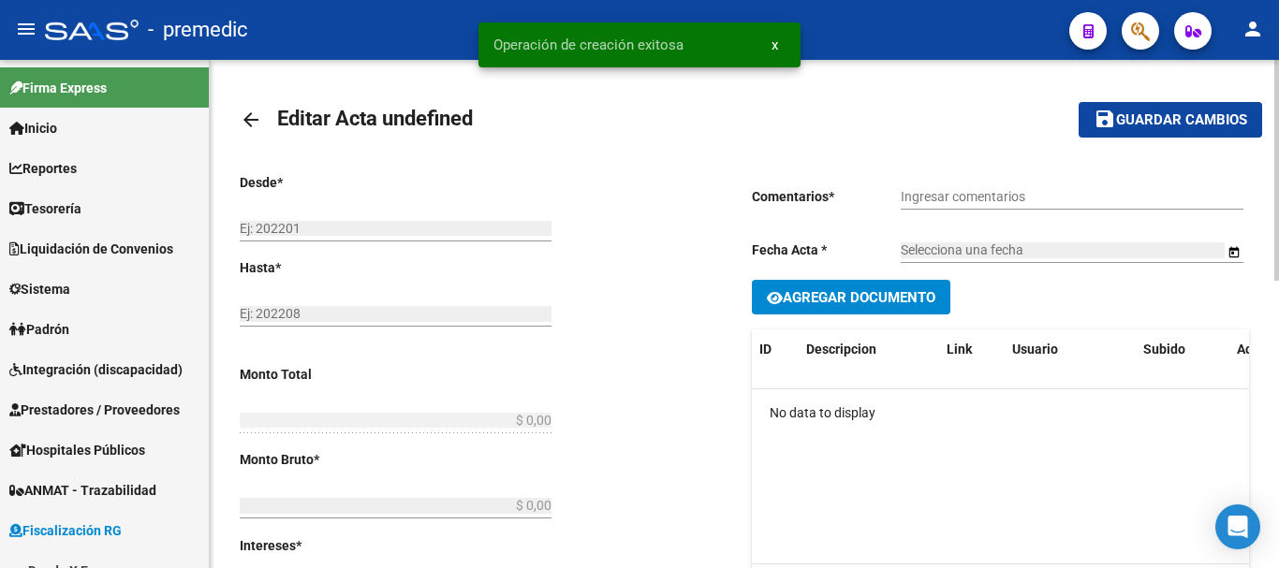
type input "000055"
checkbox input "true"
type input "Transferencia 9377"
type input "[DATE]"
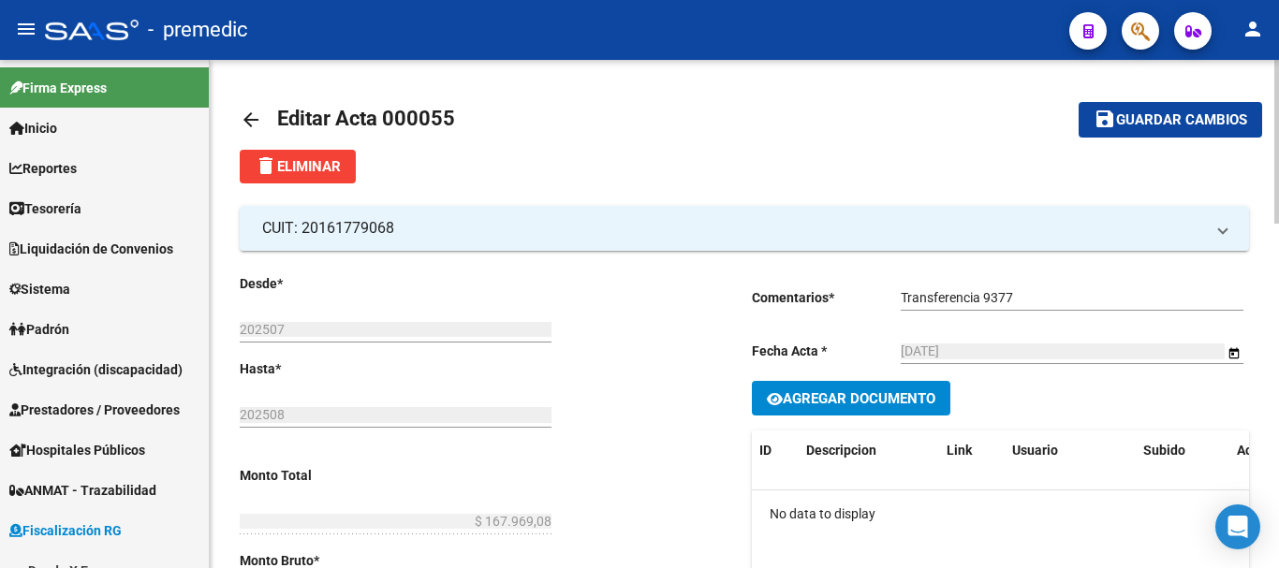
drag, startPoint x: 227, startPoint y: 115, endPoint x: 260, endPoint y: 110, distance: 34.2
click at [261, 111] on mat-icon "arrow_back" at bounding box center [251, 120] width 22 height 22
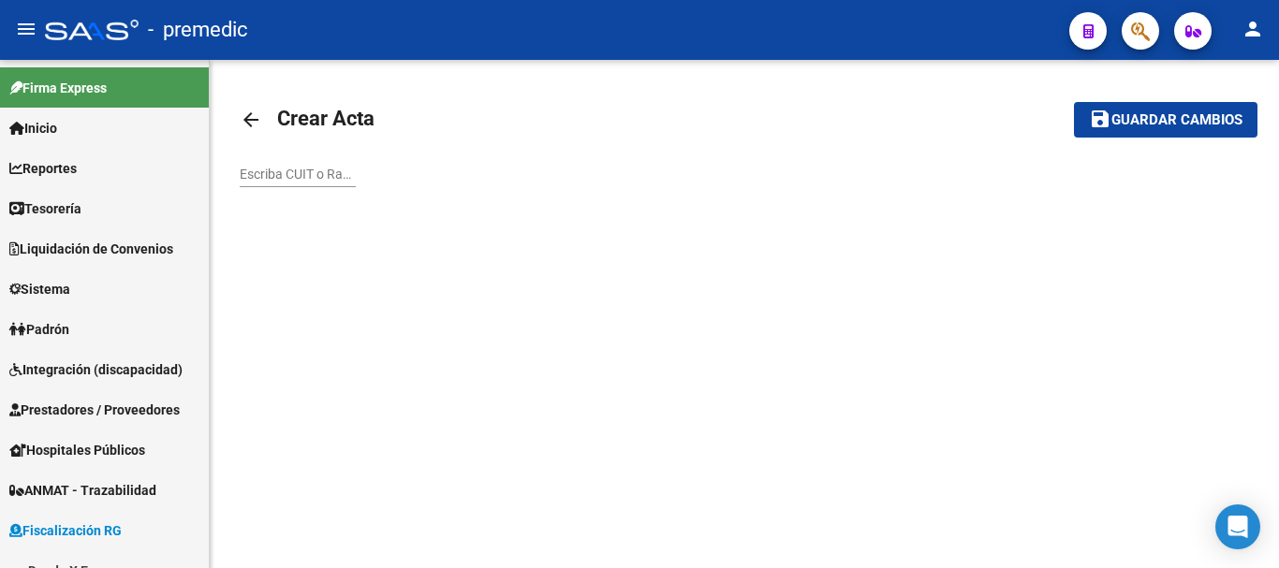
click at [261, 111] on mat-icon "arrow_back" at bounding box center [251, 120] width 22 height 22
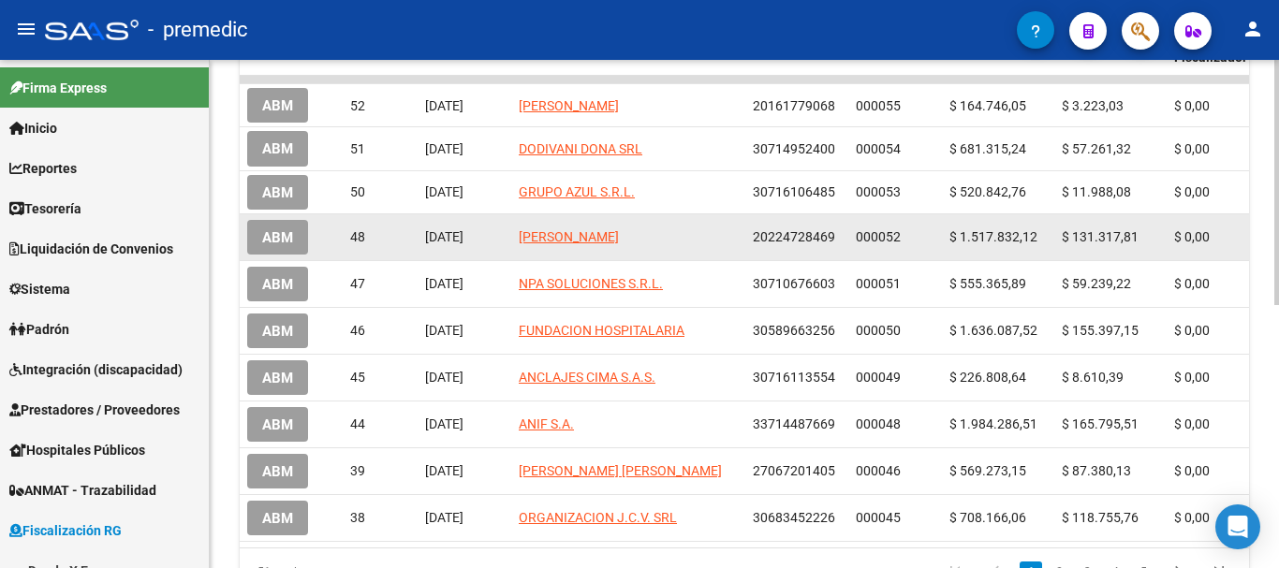
scroll to position [281, 0]
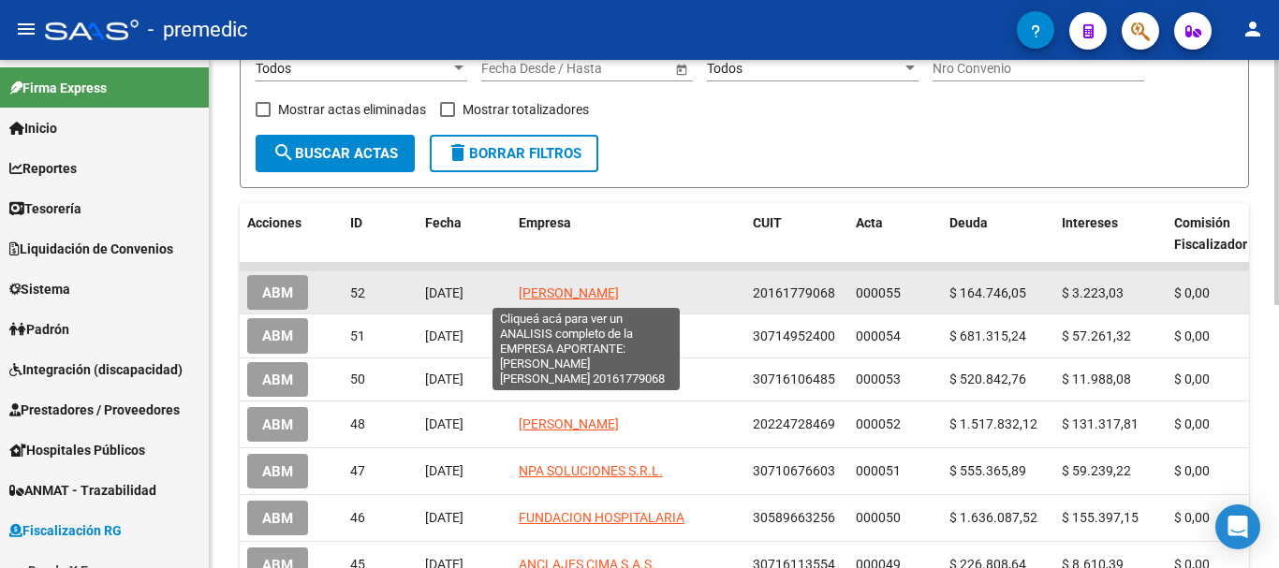
click at [586, 292] on span "[PERSON_NAME]" at bounding box center [569, 293] width 100 height 15
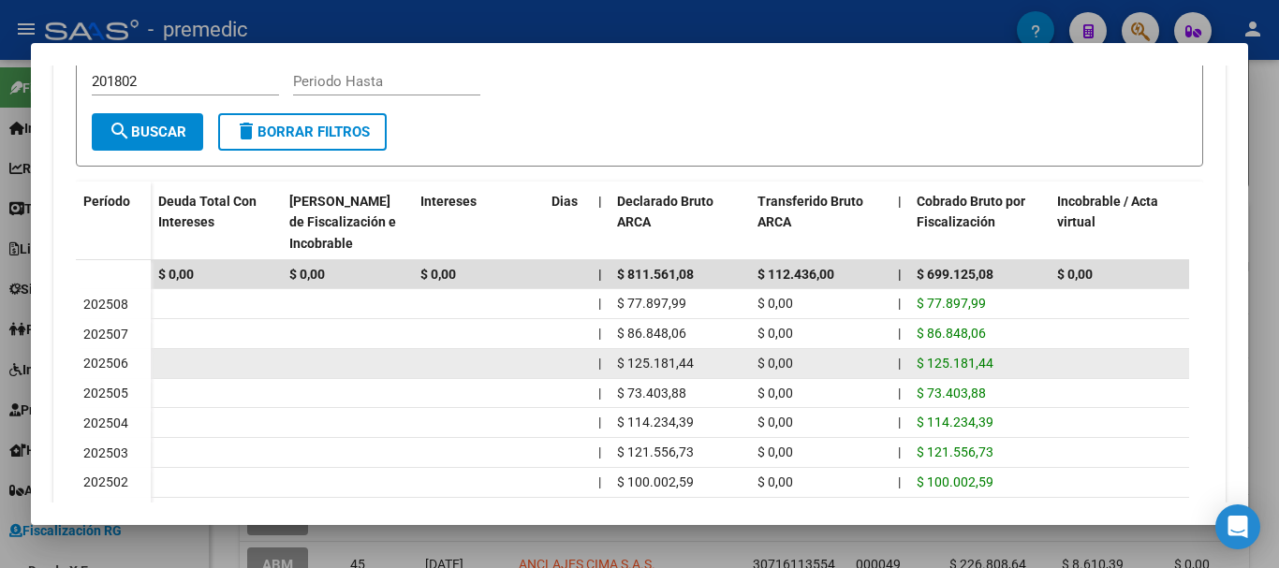
scroll to position [605, 0]
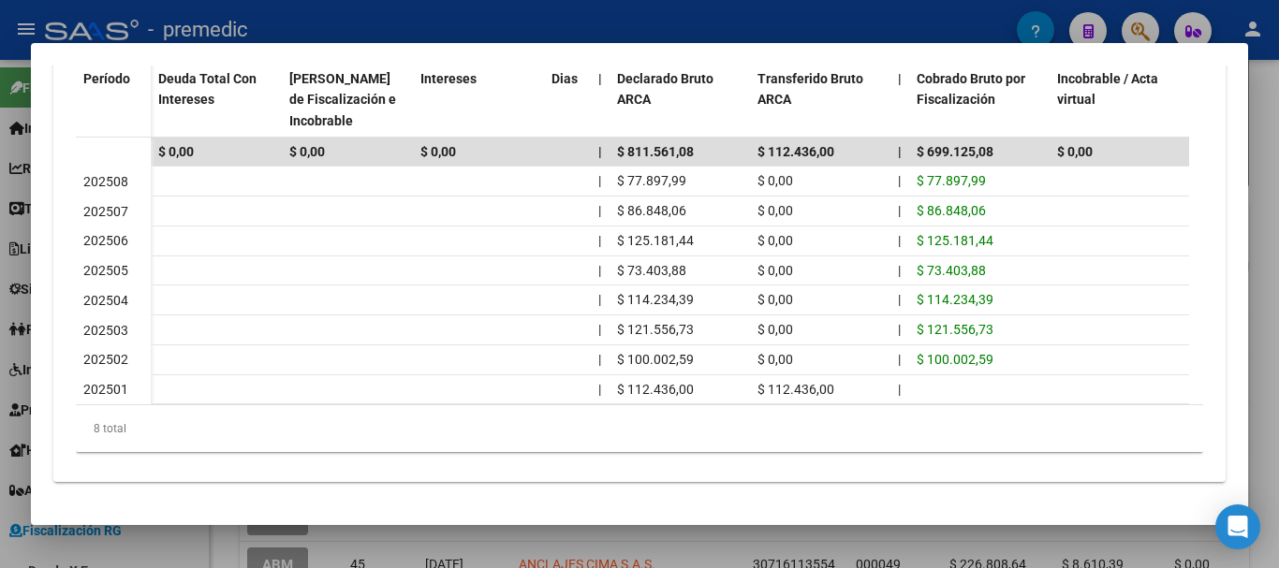
click at [1257, 185] on div at bounding box center [639, 284] width 1279 height 568
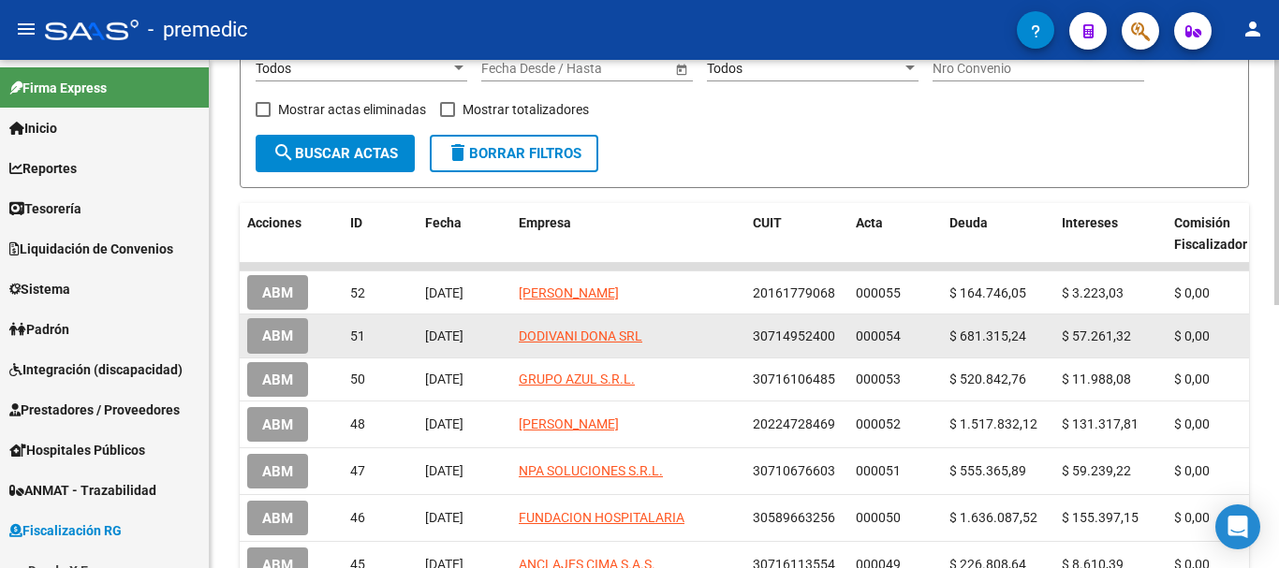
click at [584, 344] on app-link-go-to "DODIVANI DONA SRL" at bounding box center [581, 337] width 124 height 22
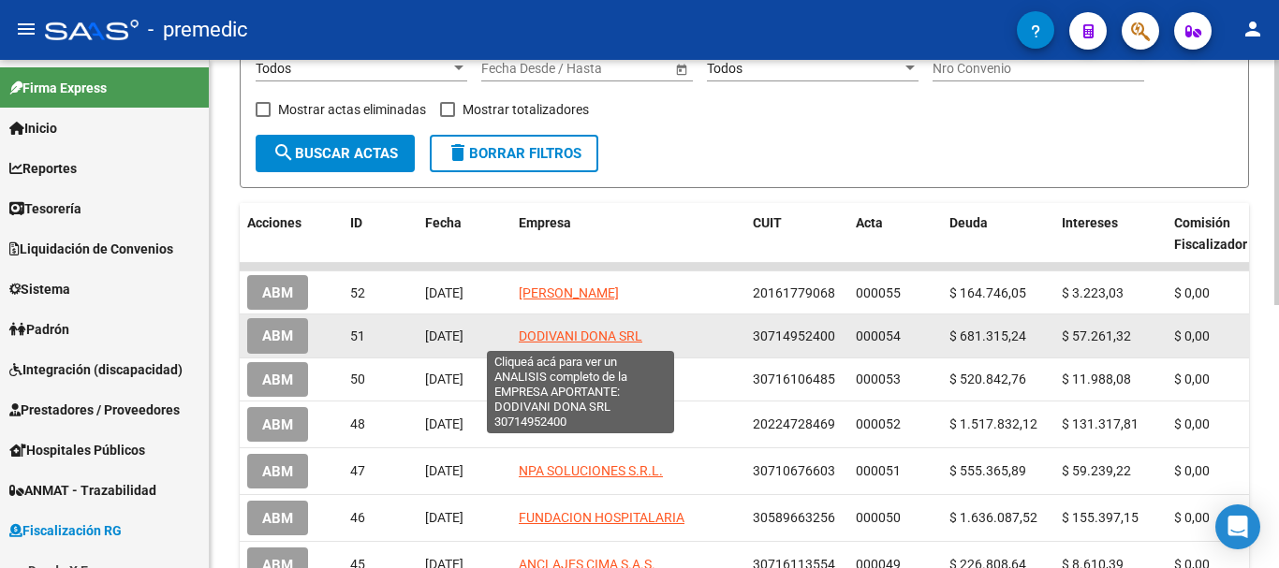
click at [561, 332] on span "DODIVANI DONA SRL" at bounding box center [581, 336] width 124 height 15
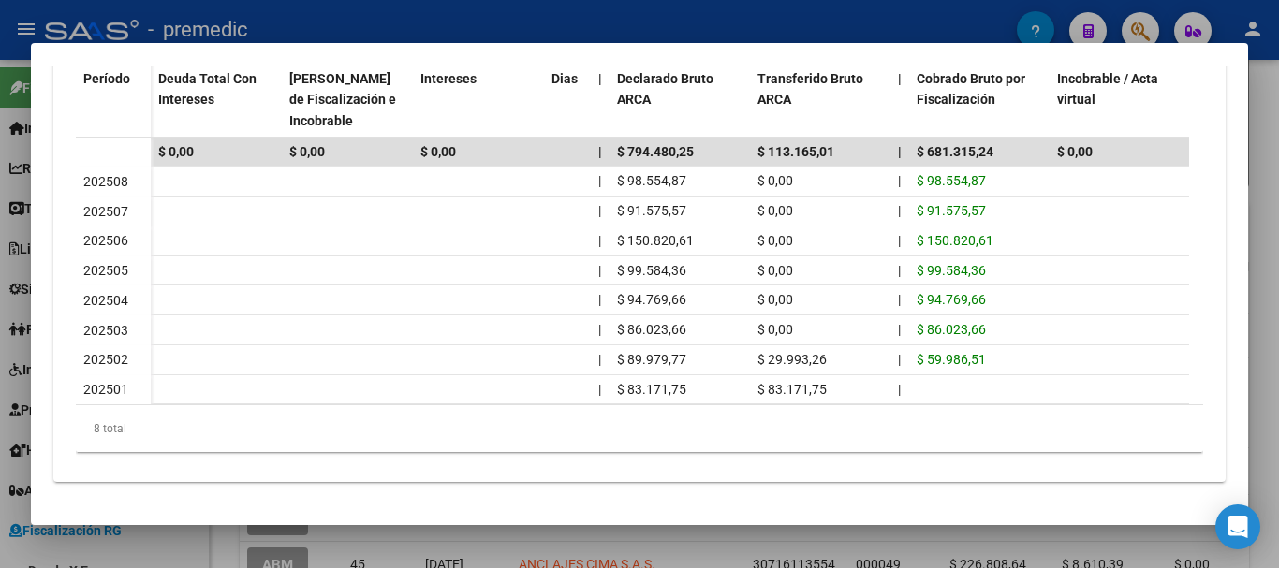
click at [1262, 155] on div at bounding box center [639, 284] width 1279 height 568
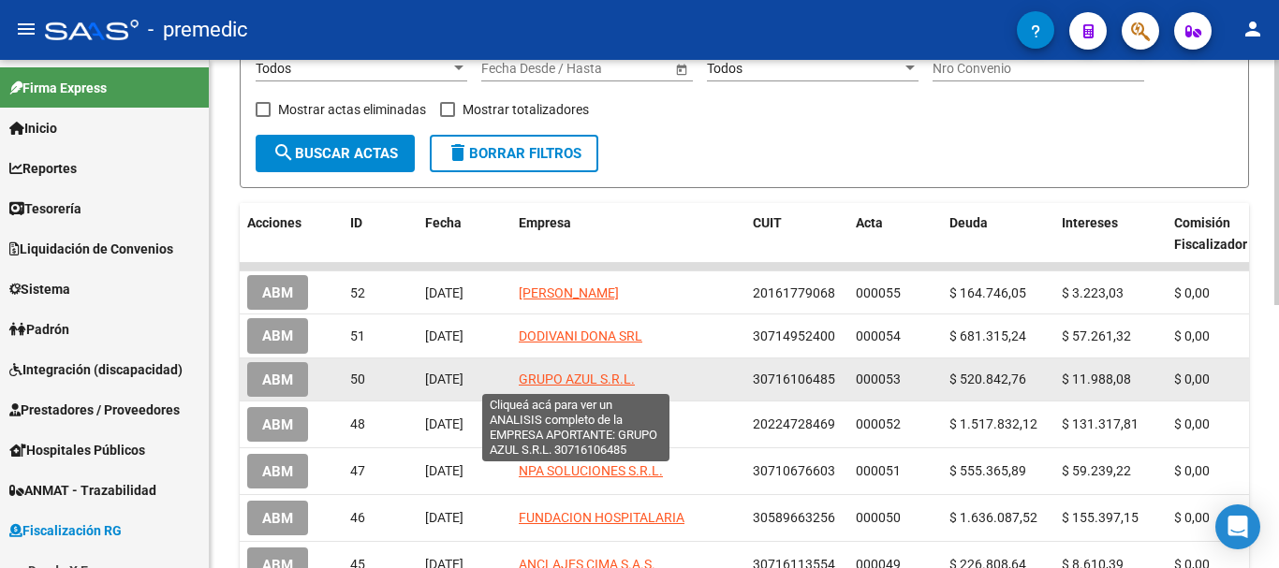
click at [606, 378] on span "GRUPO AZUL S.R.L." at bounding box center [577, 379] width 116 height 15
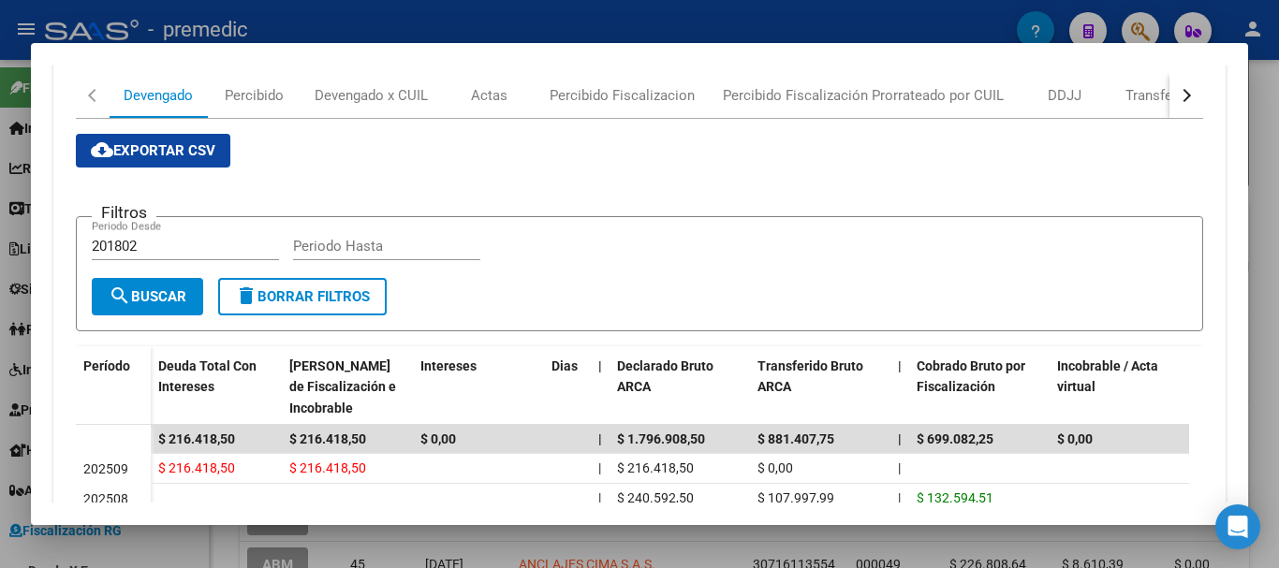
scroll to position [468, 0]
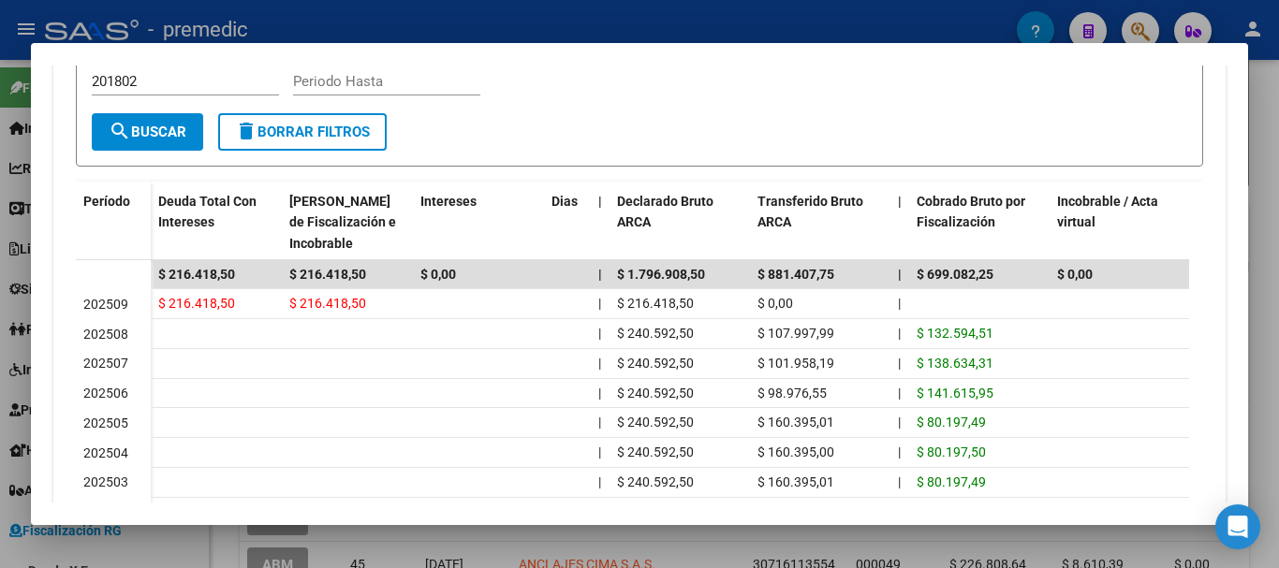
click at [1272, 237] on div at bounding box center [639, 284] width 1279 height 568
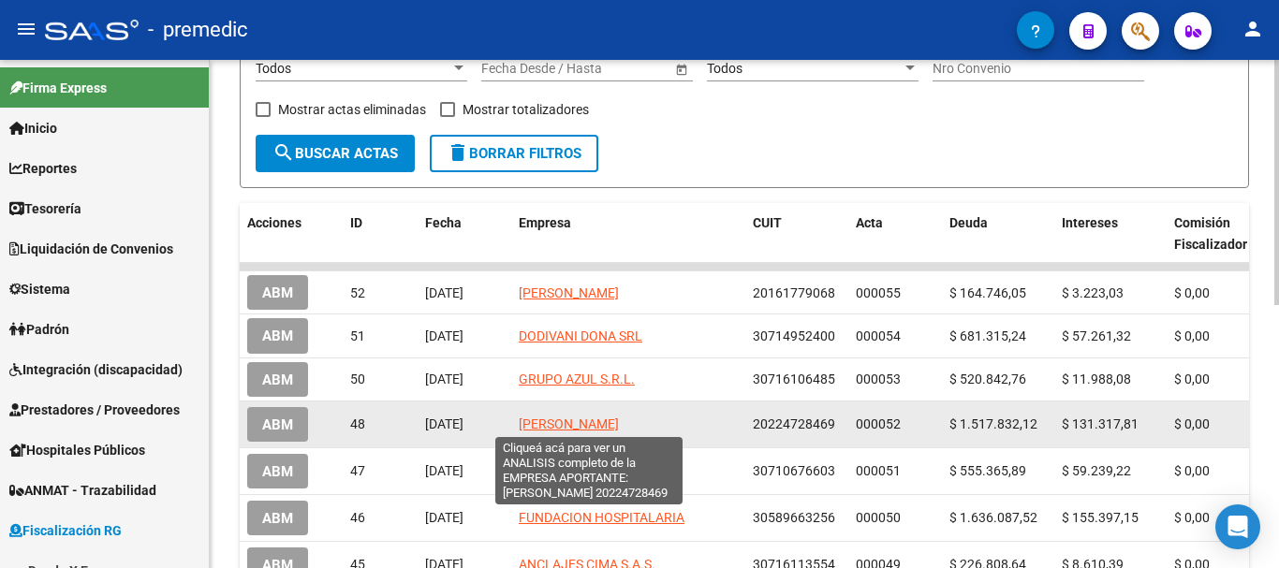
click at [619, 420] on span "[PERSON_NAME]" at bounding box center [569, 424] width 100 height 15
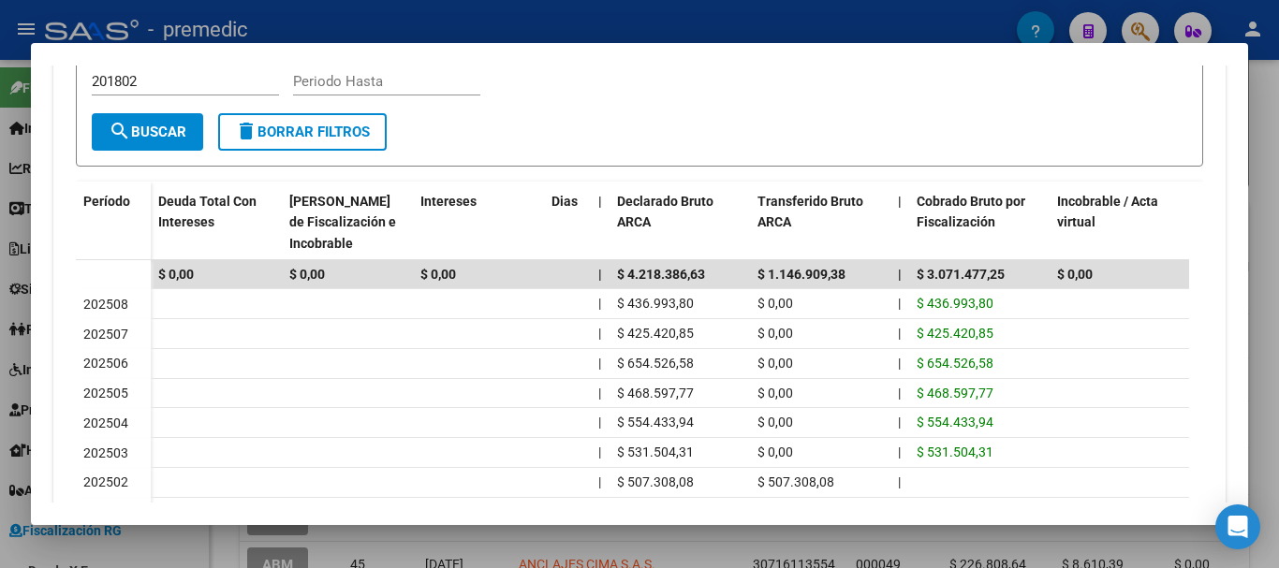
click at [1266, 215] on div at bounding box center [639, 284] width 1279 height 568
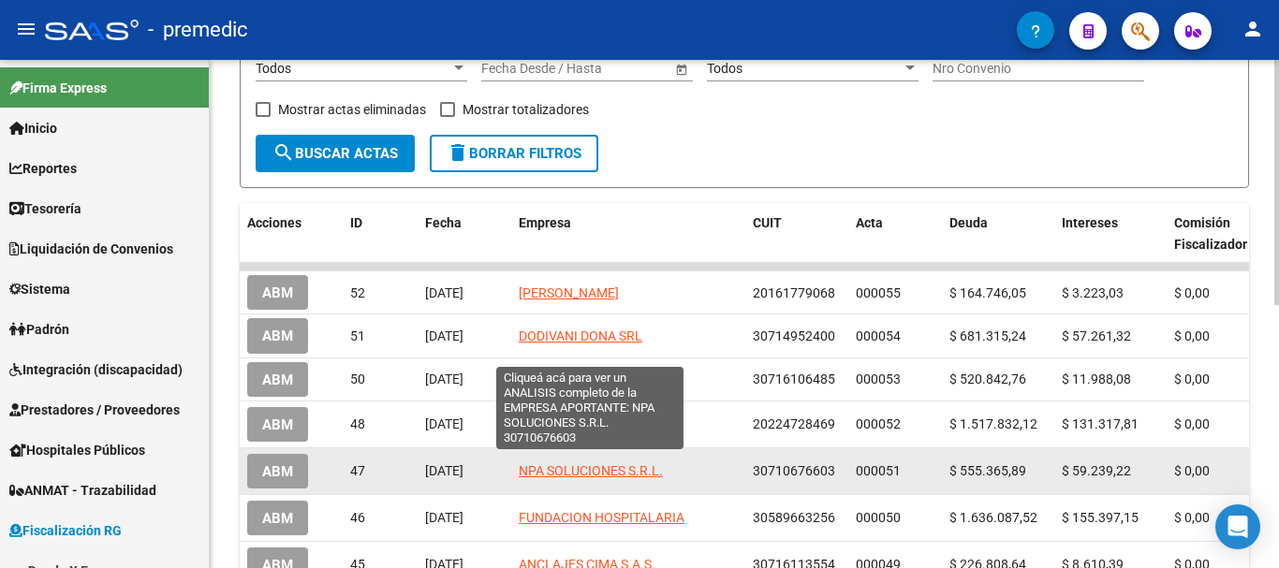
click at [574, 466] on span "NPA SOLUCIONES S.R.L." at bounding box center [591, 471] width 144 height 15
type textarea "30710676603"
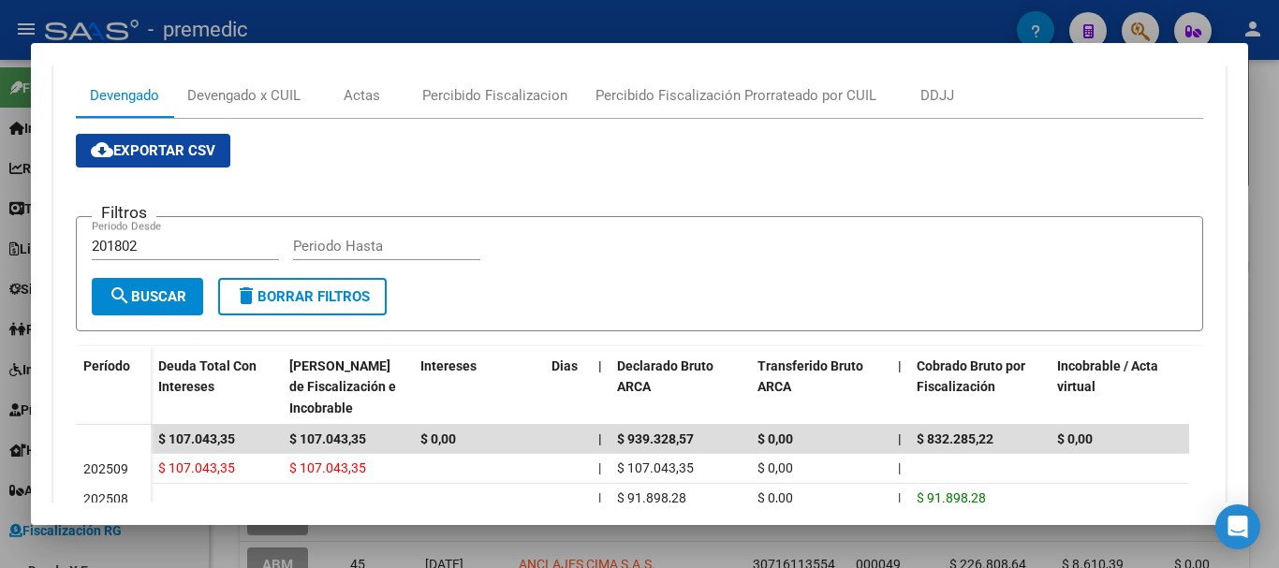
scroll to position [167, 0]
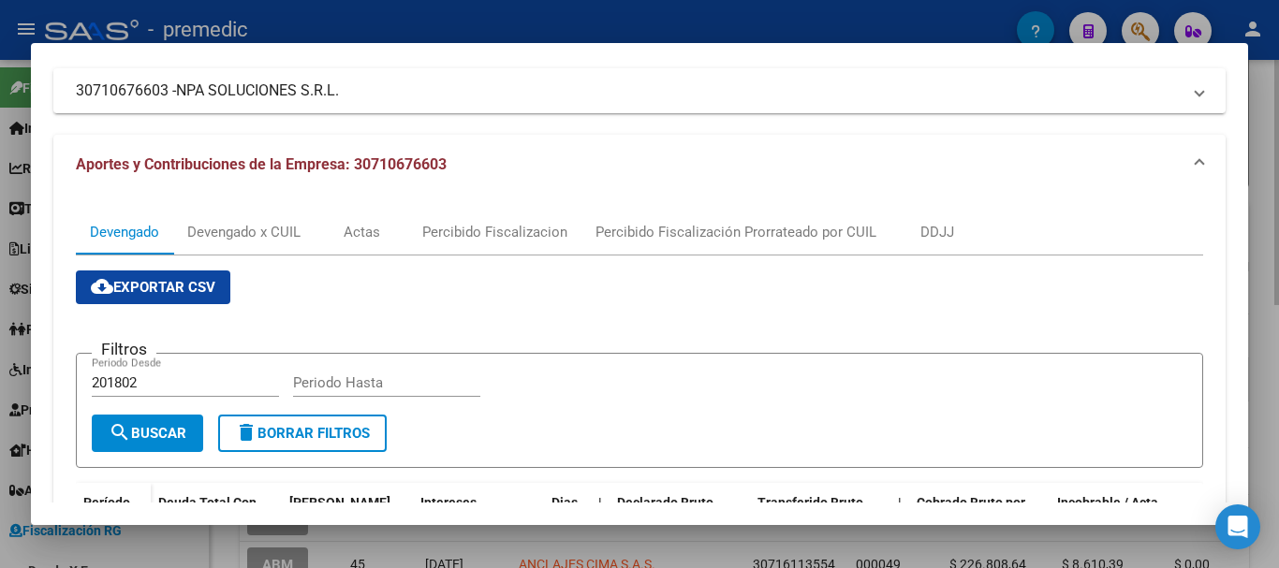
drag, startPoint x: 1263, startPoint y: 246, endPoint x: 630, endPoint y: 387, distance: 648.4
click at [1262, 246] on div at bounding box center [639, 284] width 1279 height 568
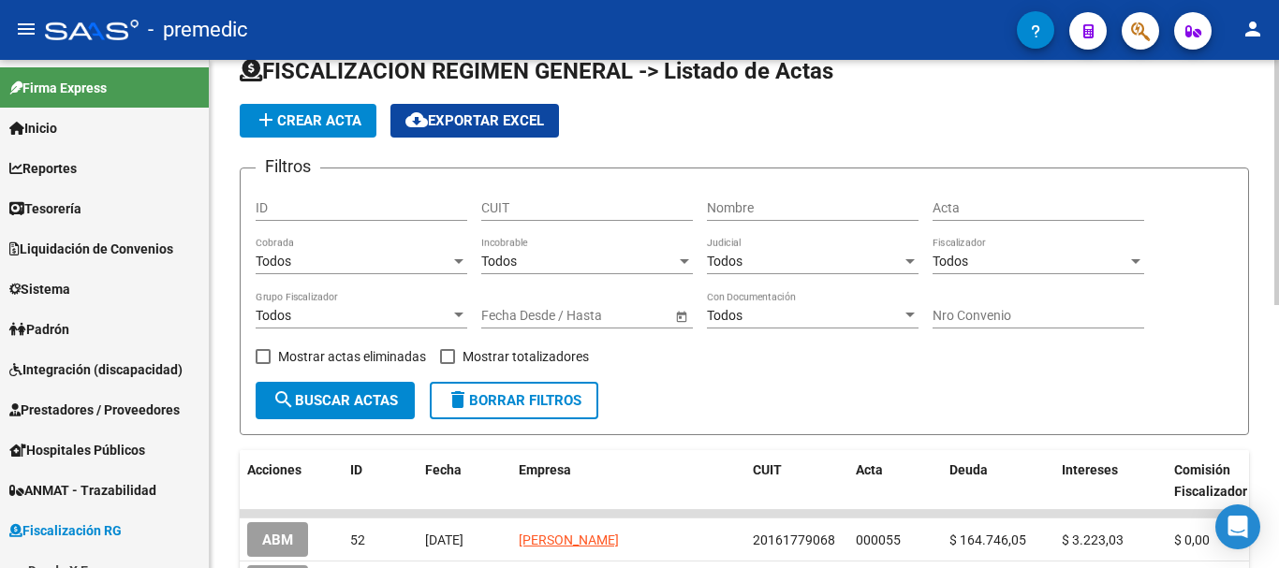
scroll to position [0, 0]
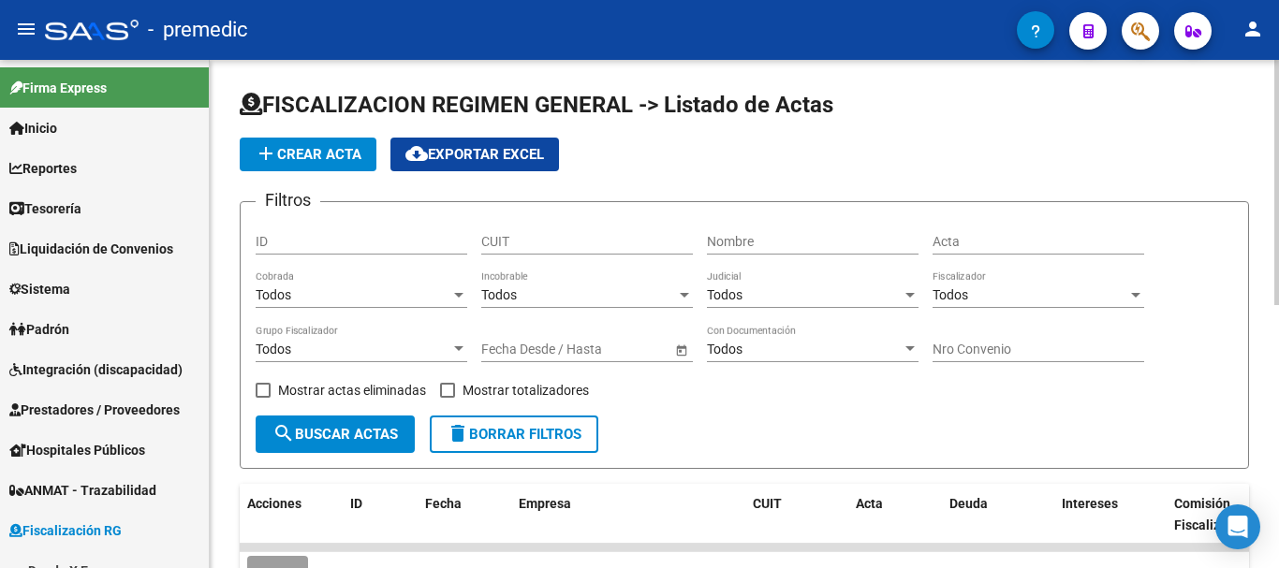
click at [356, 153] on span "add Crear Acta" at bounding box center [308, 154] width 107 height 17
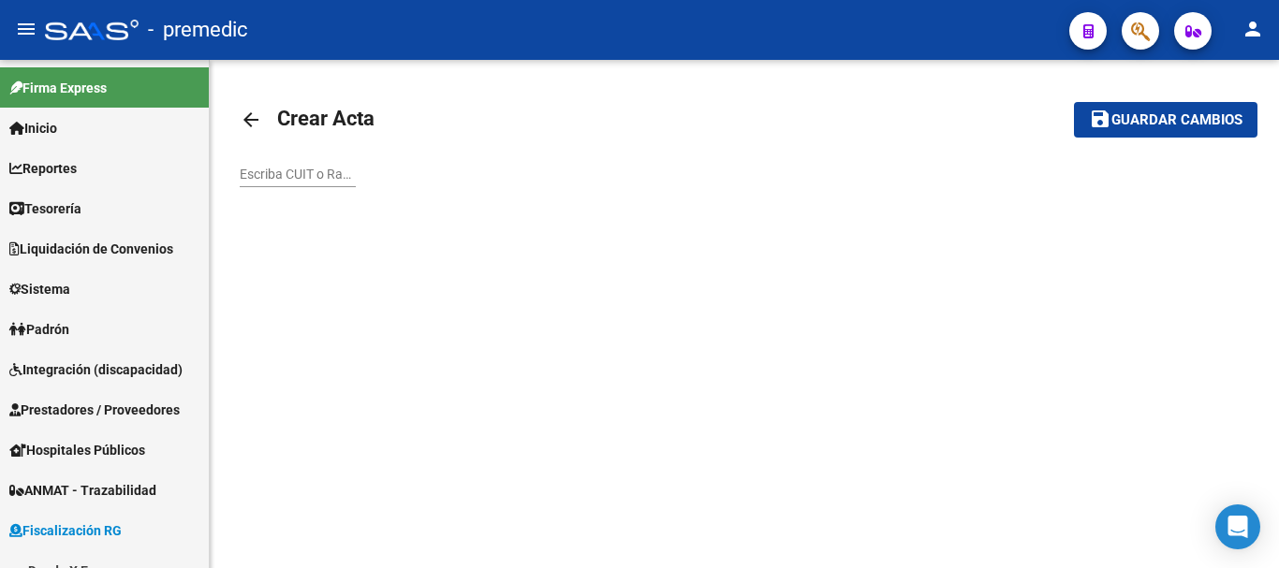
click at [264, 124] on link "arrow_back" at bounding box center [258, 119] width 37 height 44
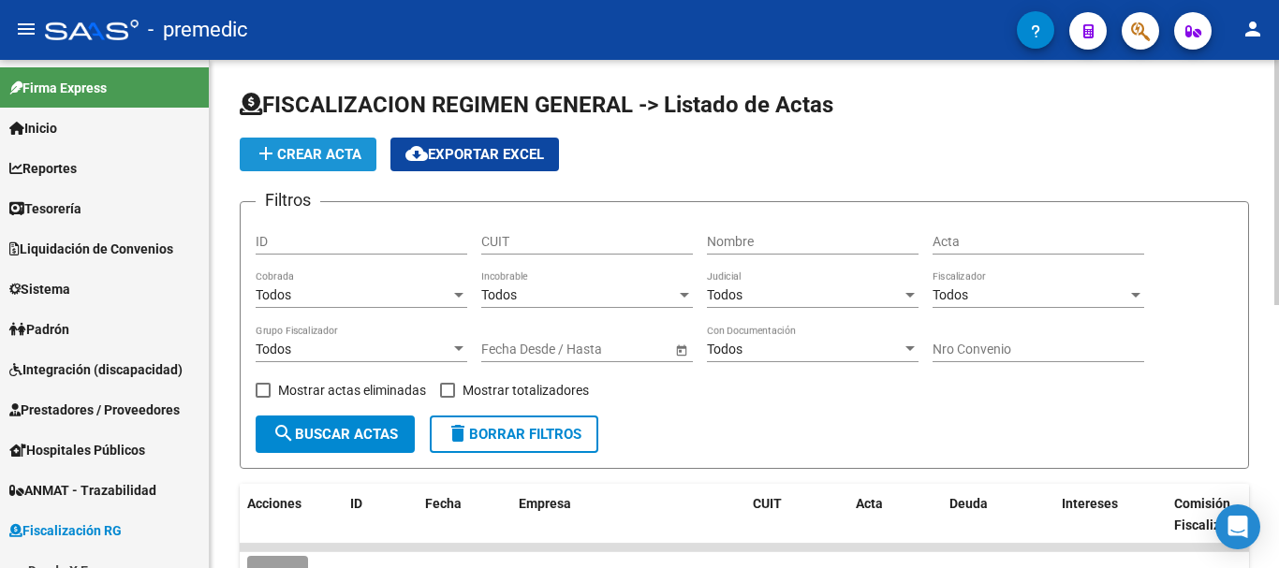
click at [304, 168] on button "add Crear Acta" at bounding box center [308, 155] width 137 height 34
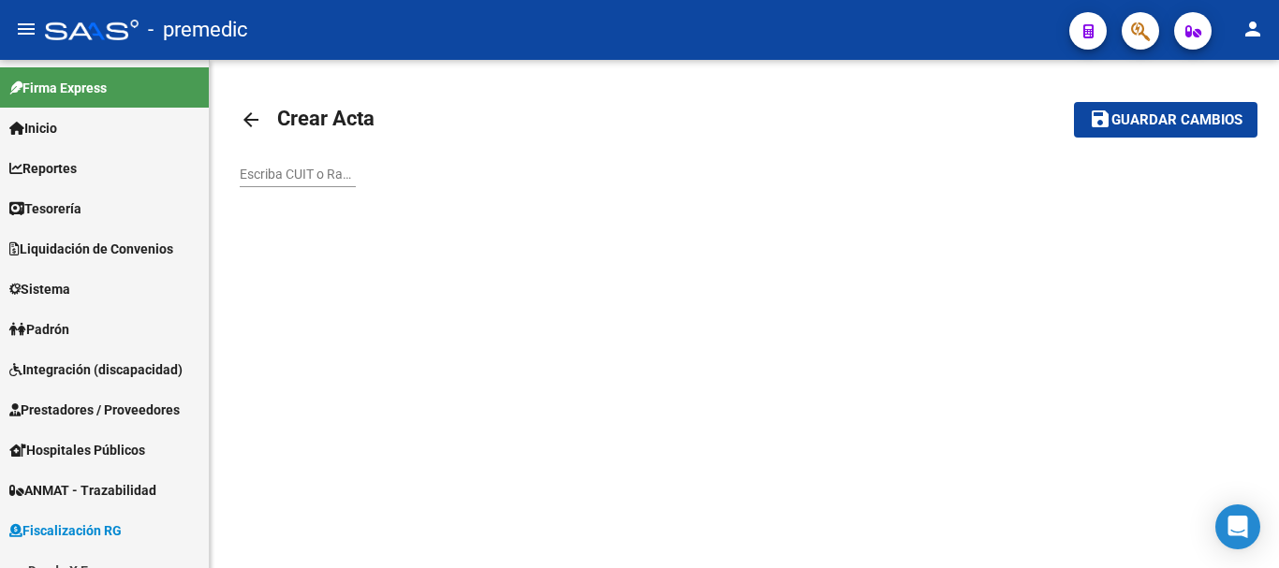
click at [242, 178] on input "Escriba CUIT o Razón Social para buscar" at bounding box center [298, 175] width 116 height 16
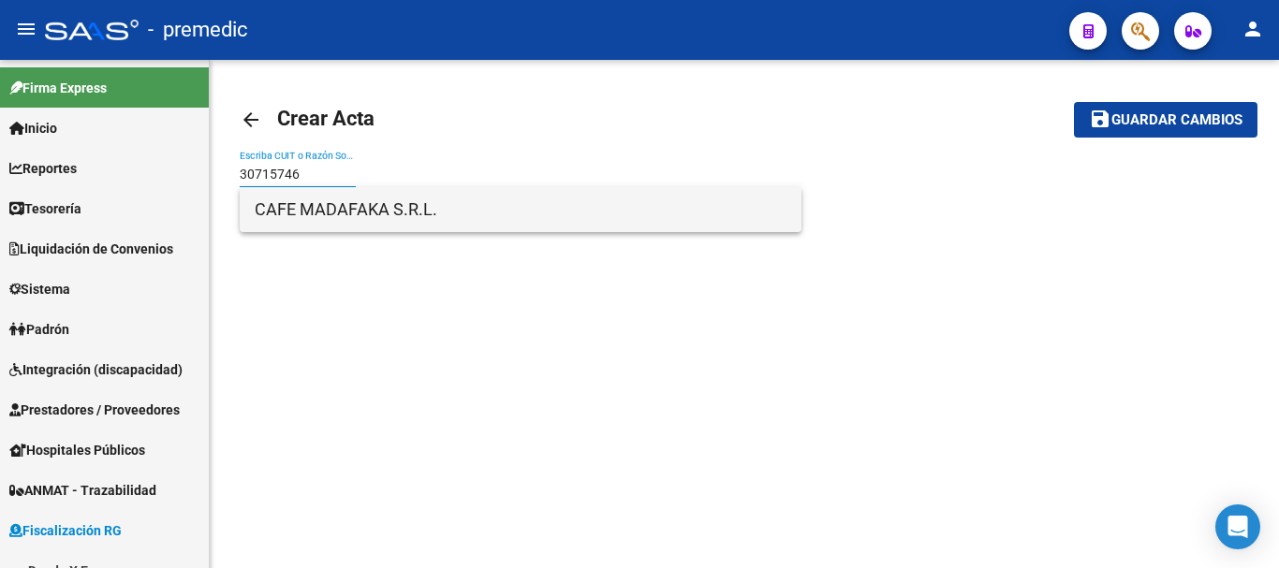
type input "30715746"
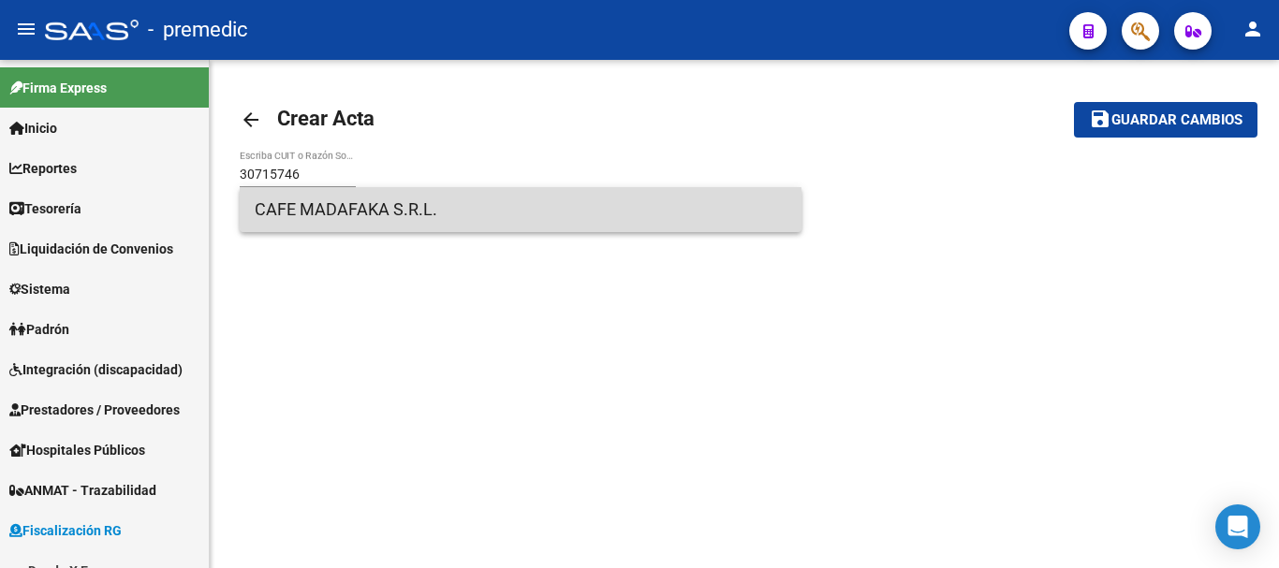
click at [324, 231] on span "CAFE MADAFAKA S.R.L." at bounding box center [521, 209] width 532 height 45
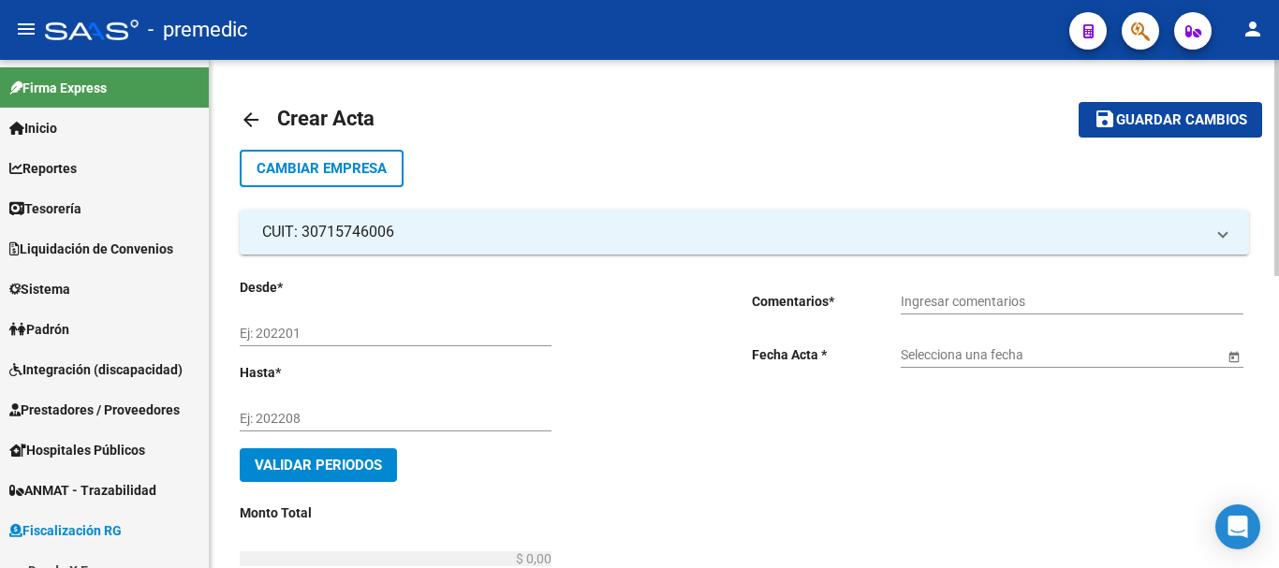
click at [323, 317] on div "Ej: 202201" at bounding box center [396, 327] width 312 height 37
click at [357, 336] on input "Ej: 202201" at bounding box center [396, 334] width 312 height 16
type input "202501"
click at [249, 411] on input "Ej: 202208" at bounding box center [396, 419] width 312 height 16
type input "202506"
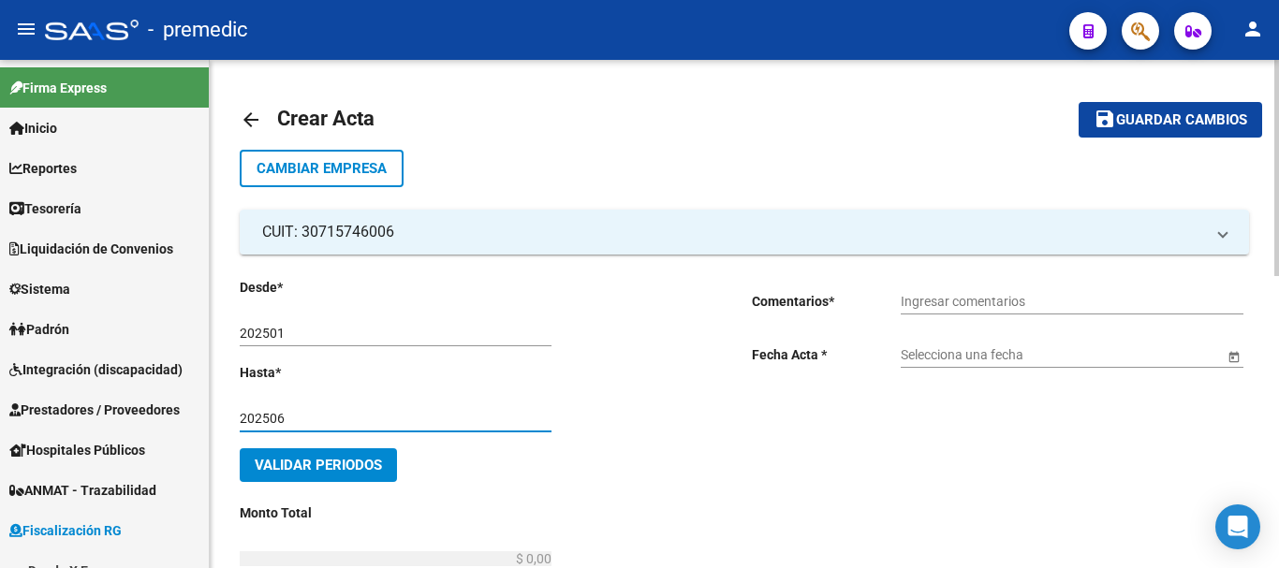
click at [317, 479] on button "Validar Periodos" at bounding box center [318, 466] width 157 height 34
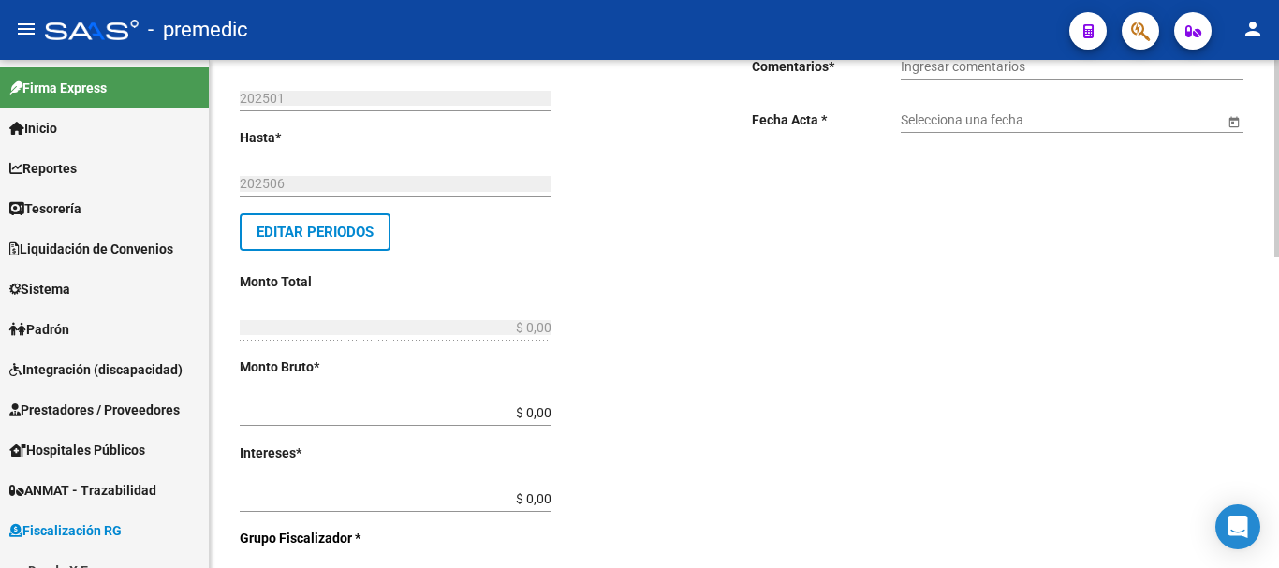
scroll to position [94, 0]
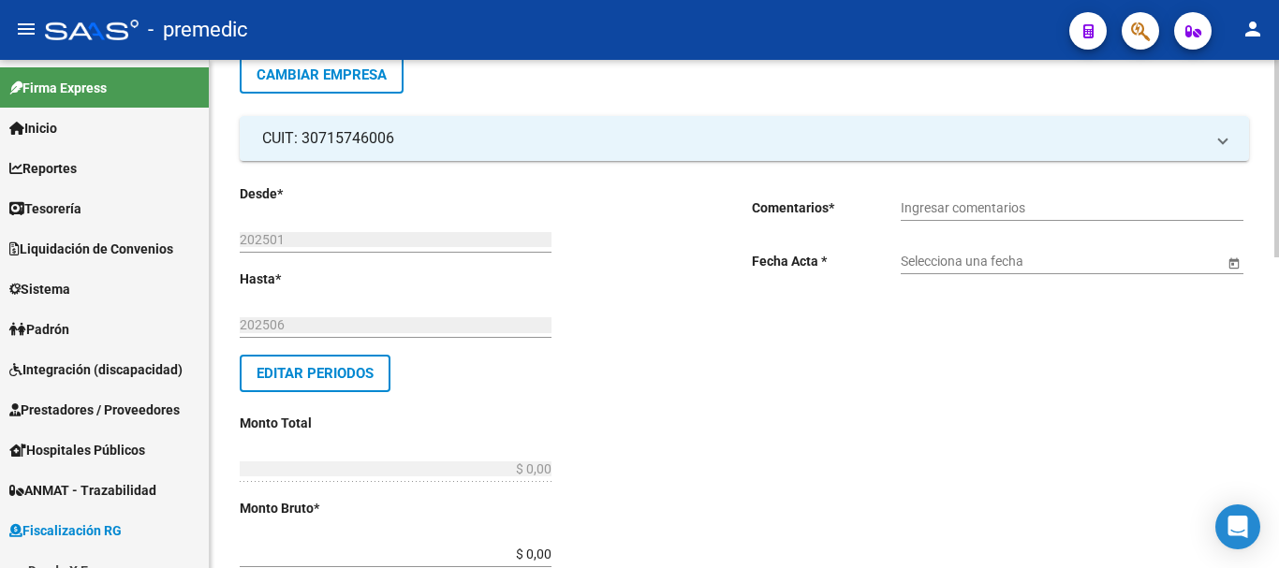
click at [965, 206] on input "Ingresar comentarios" at bounding box center [1072, 208] width 343 height 16
type input "Transferencia #4404"
click at [1010, 254] on input "Selecciona una fecha" at bounding box center [1062, 262] width 323 height 16
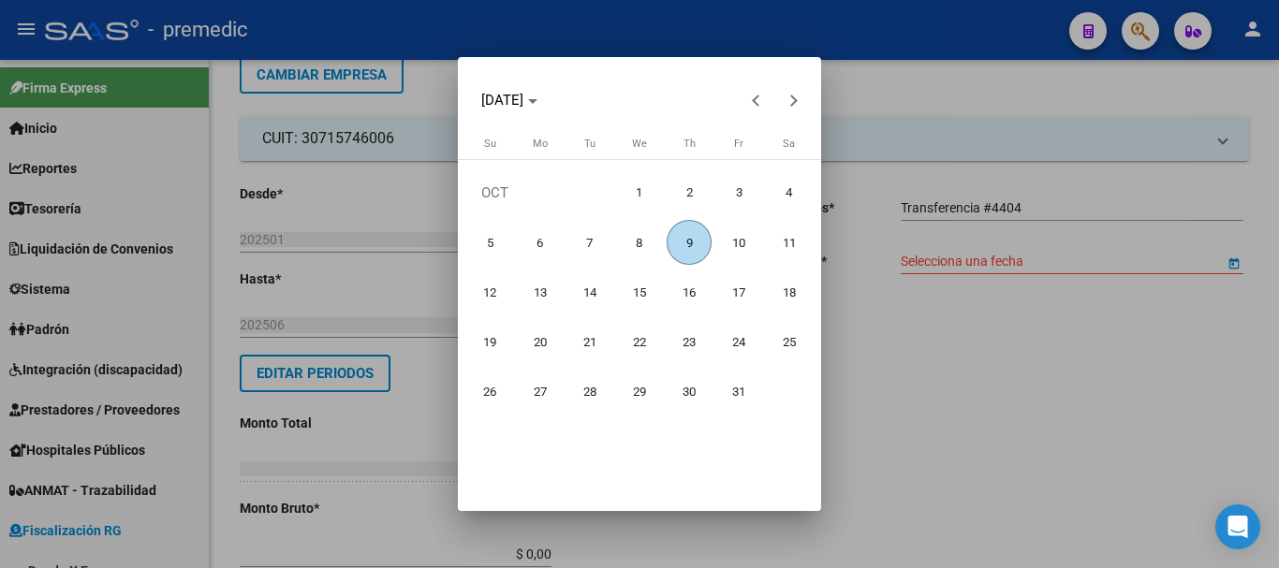
click at [735, 110] on div "[DATE]" at bounding box center [639, 99] width 346 height 37
click at [748, 95] on span "Previous month" at bounding box center [756, 99] width 37 height 37
click at [807, 98] on span "Next month" at bounding box center [793, 99] width 37 height 37
click at [676, 248] on span "9" at bounding box center [689, 242] width 45 height 45
type input "[DATE]"
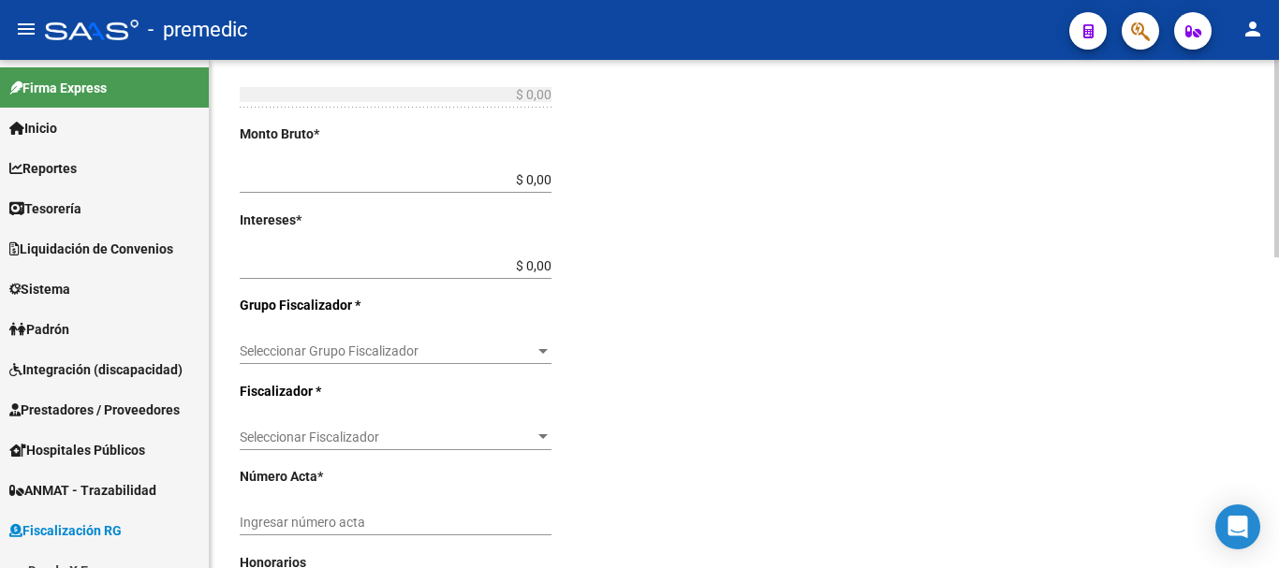
scroll to position [281, 0]
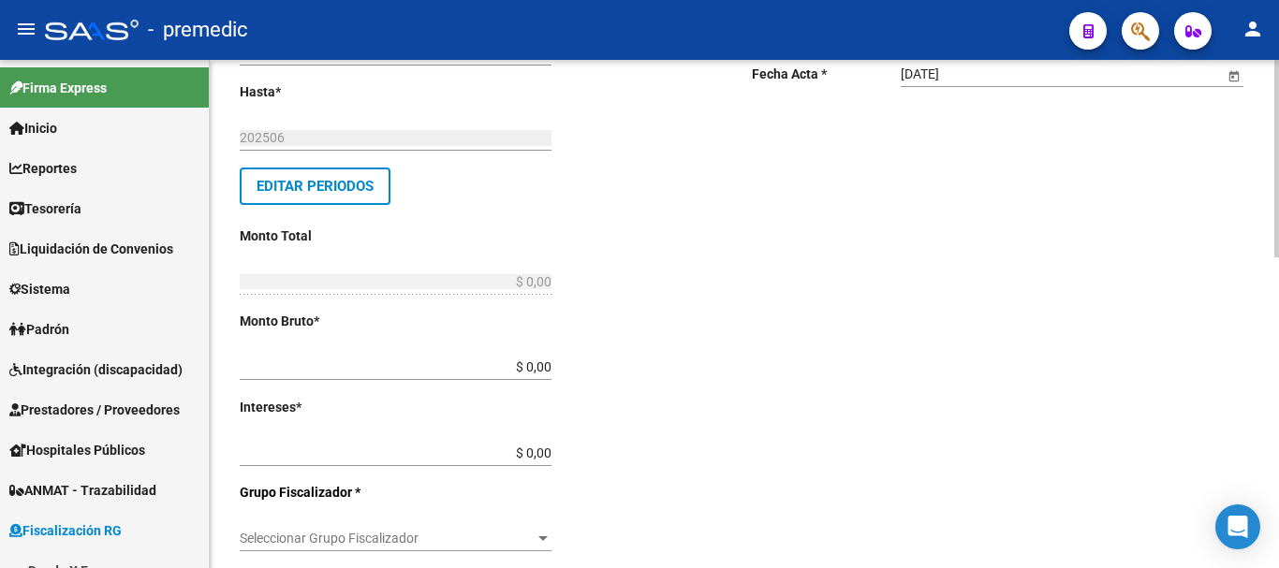
click at [551, 370] on div "Desde * 202501 Ej: 202201 Hasta * 202506 Ej: 202208 Editar Periodos Monto Total…" at bounding box center [466, 520] width 452 height 1048
click at [549, 370] on input "$ 0,00" at bounding box center [396, 368] width 312 height 16
type input "$ 895.967,77"
click at [550, 446] on input "$ 0,00" at bounding box center [396, 454] width 312 height 16
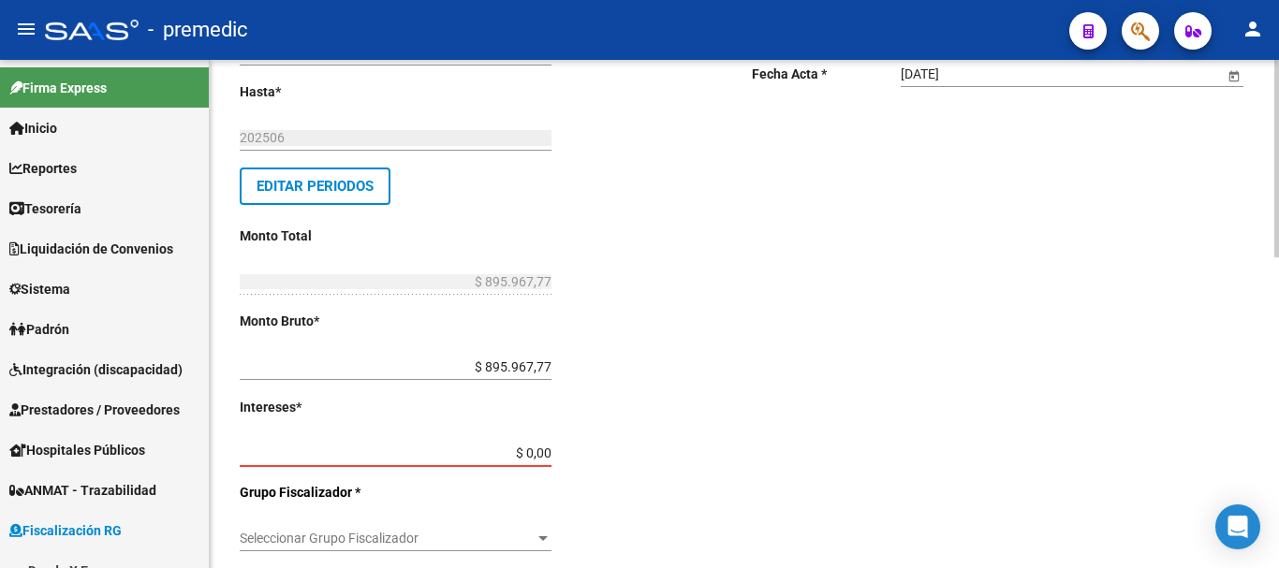
click at [550, 452] on input "$ 0,00" at bounding box center [396, 454] width 312 height 16
type input "$ 1,17"
type input "$ 895.968,94"
click at [548, 455] on input "$ 1,17" at bounding box center [396, 454] width 312 height 16
type input "$ 117,77"
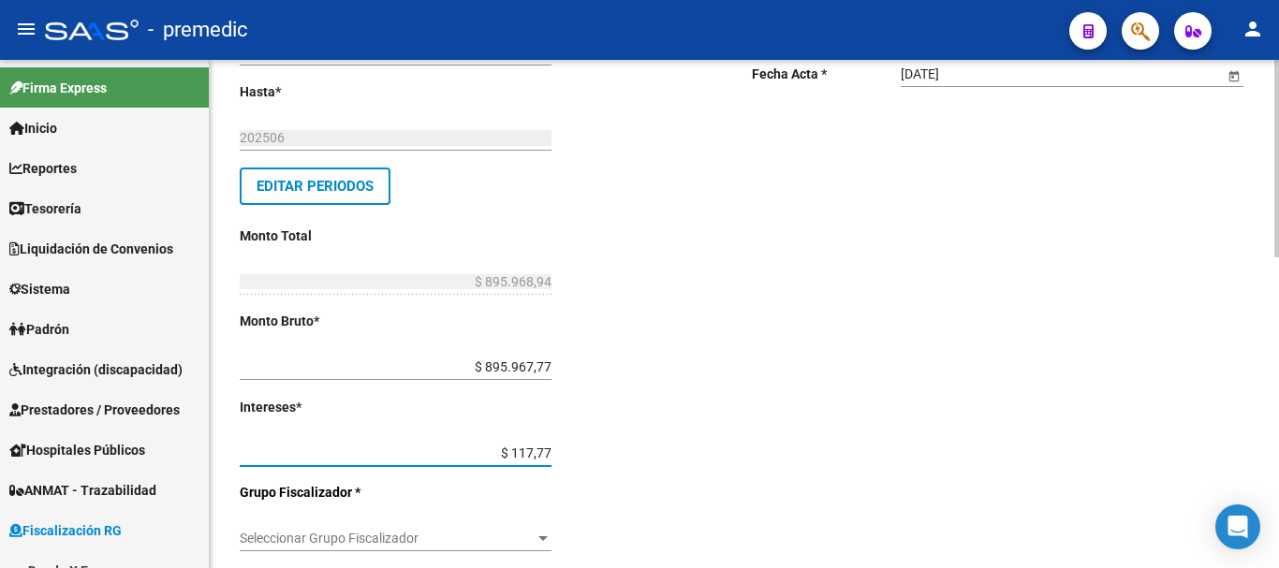
type input "$ 896.085,54"
click at [550, 451] on input "$ 117,77" at bounding box center [396, 454] width 312 height 16
type input "$ 1.177,73"
type input "$ 897.145,50"
click at [550, 450] on input "$ 1.177,73" at bounding box center [396, 454] width 312 height 16
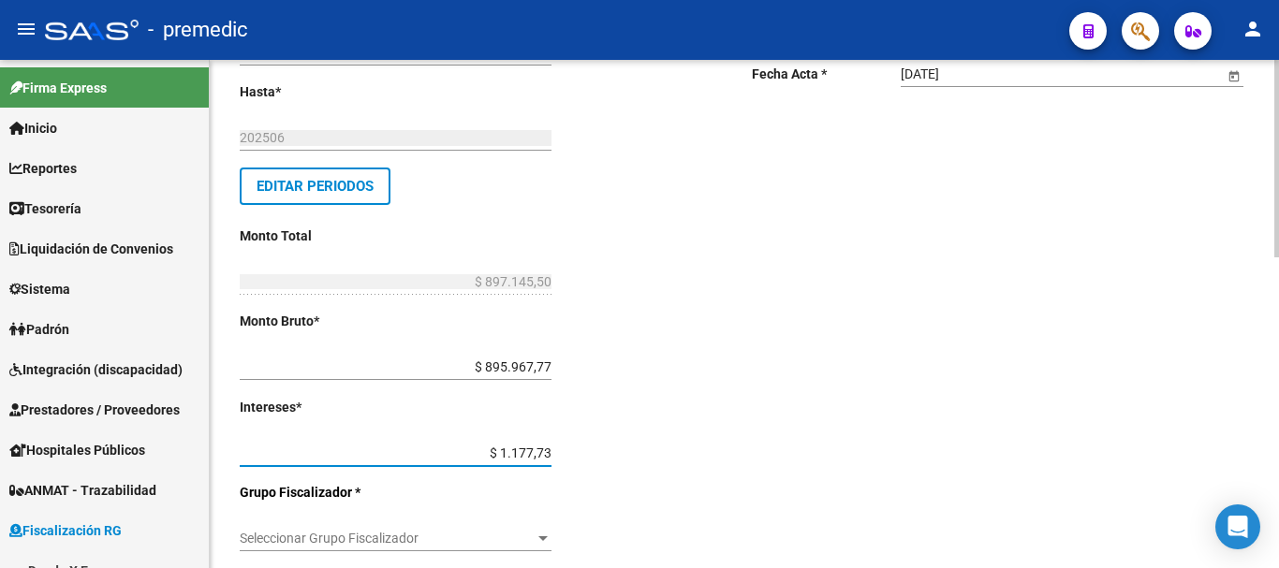
click at [550, 454] on input "$ 1.177,73" at bounding box center [396, 454] width 312 height 16
type input "$ 117.773,34"
type input "$ 1.013.741,11"
click at [676, 457] on div "Desde * 202501 Ej: 202201 Hasta * 202506 Ej: 202208 Editar Periodos Monto Total…" at bounding box center [466, 520] width 452 height 1048
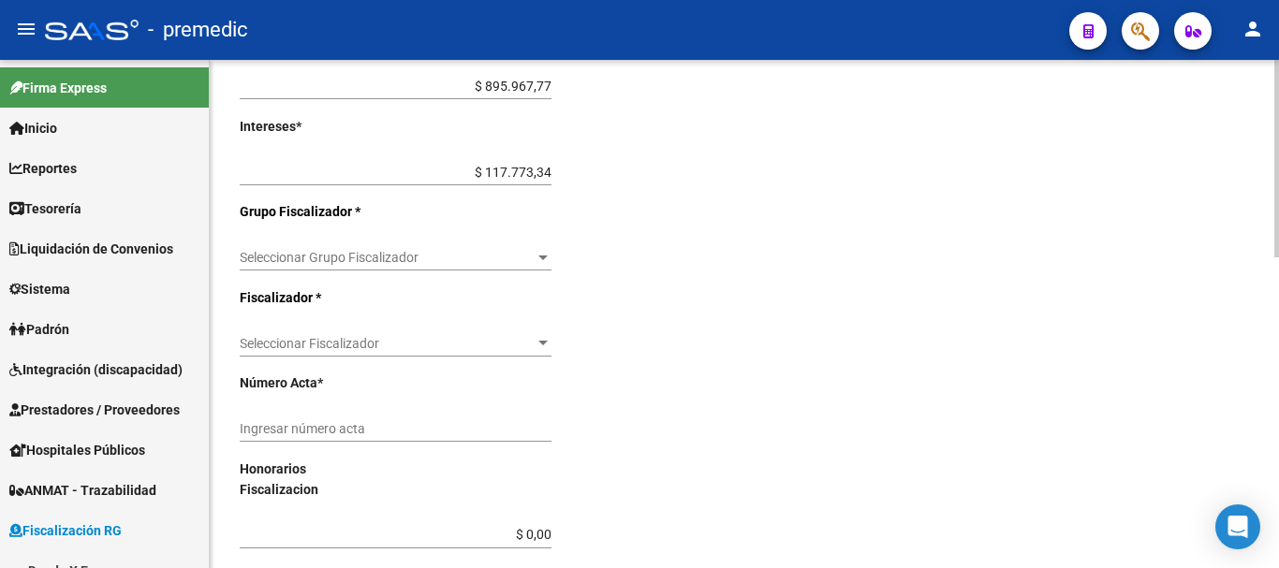
click at [525, 257] on span "Seleccionar Grupo Fiscalizador" at bounding box center [387, 258] width 295 height 16
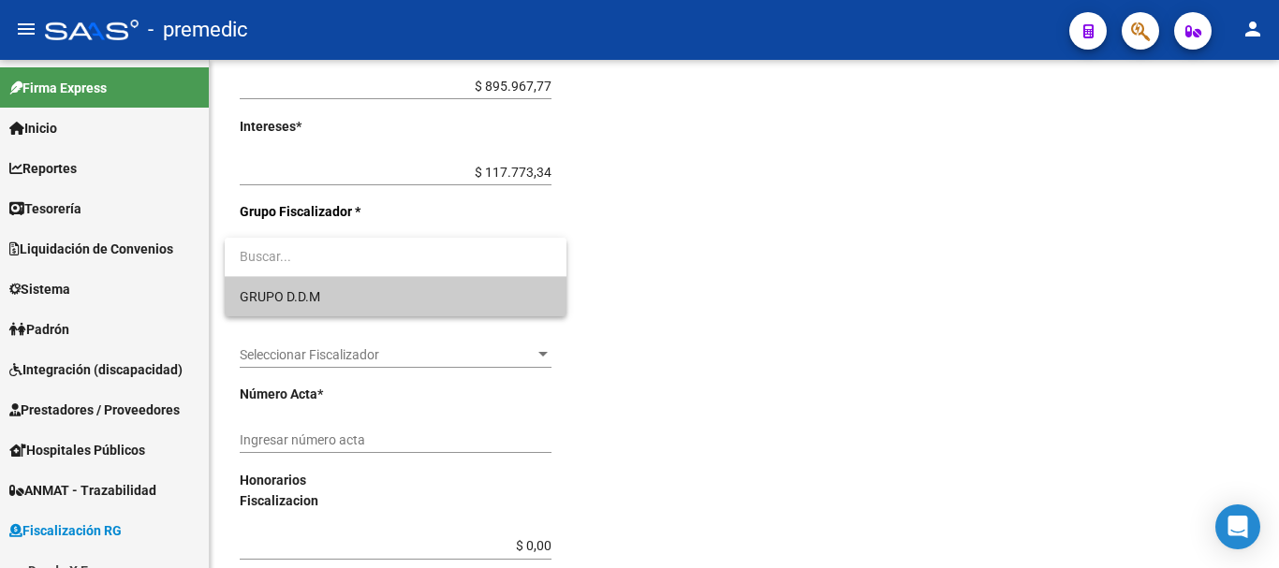
click at [459, 308] on span "GRUPO D.D.M" at bounding box center [396, 296] width 312 height 39
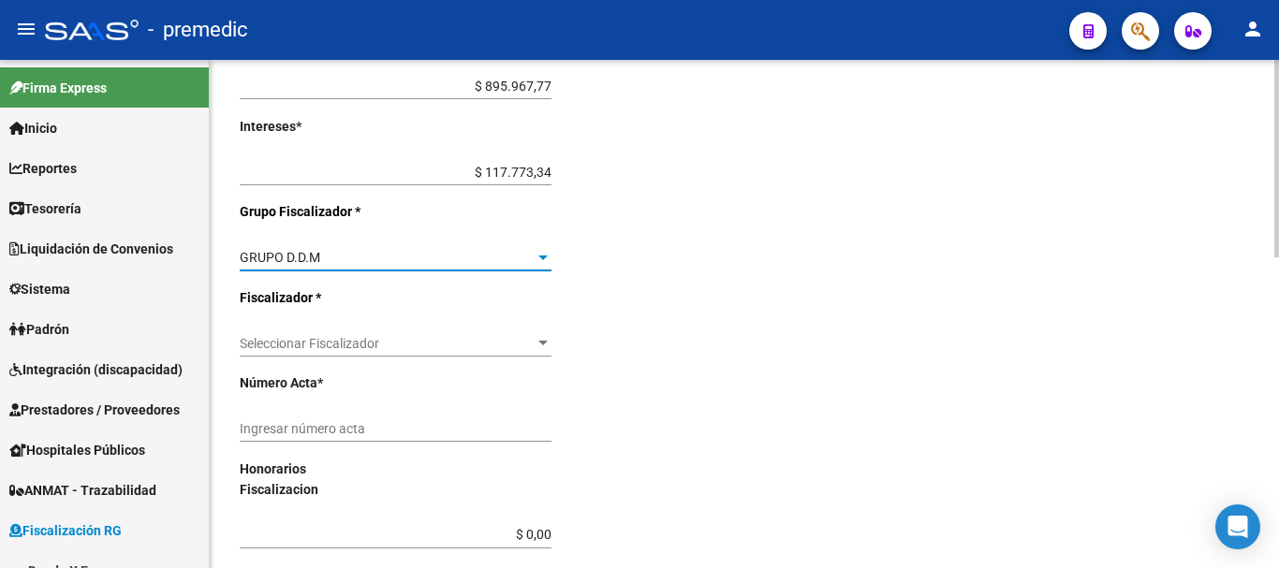
click at [451, 341] on span "Seleccionar Fiscalizador" at bounding box center [387, 344] width 295 height 16
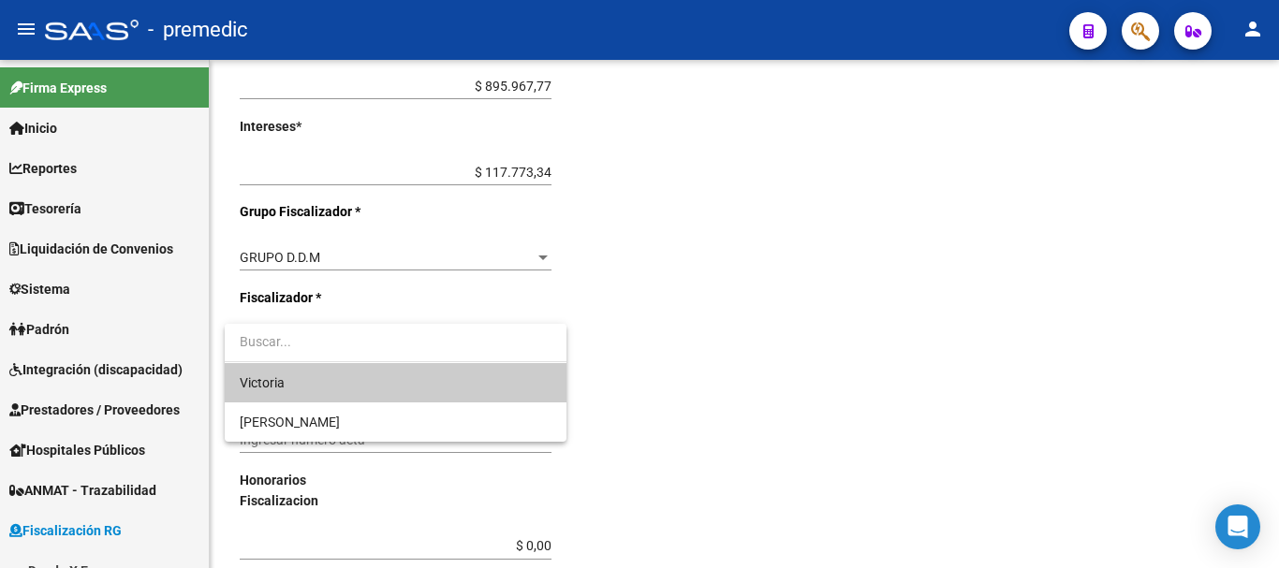
click at [926, 326] on div at bounding box center [639, 284] width 1279 height 568
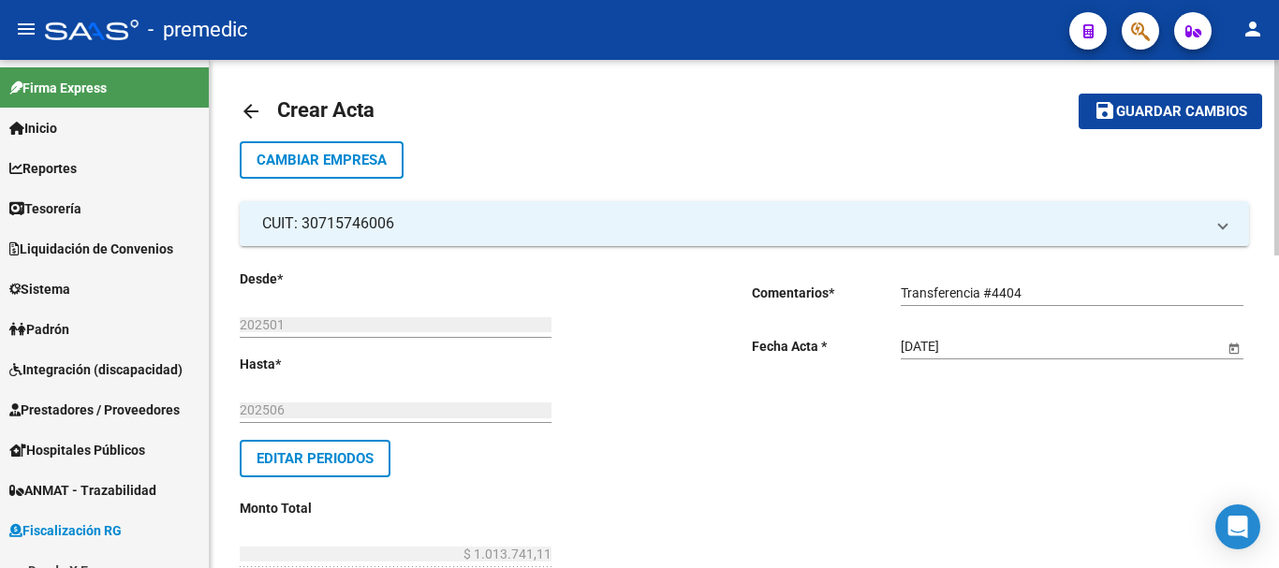
scroll to position [0, 0]
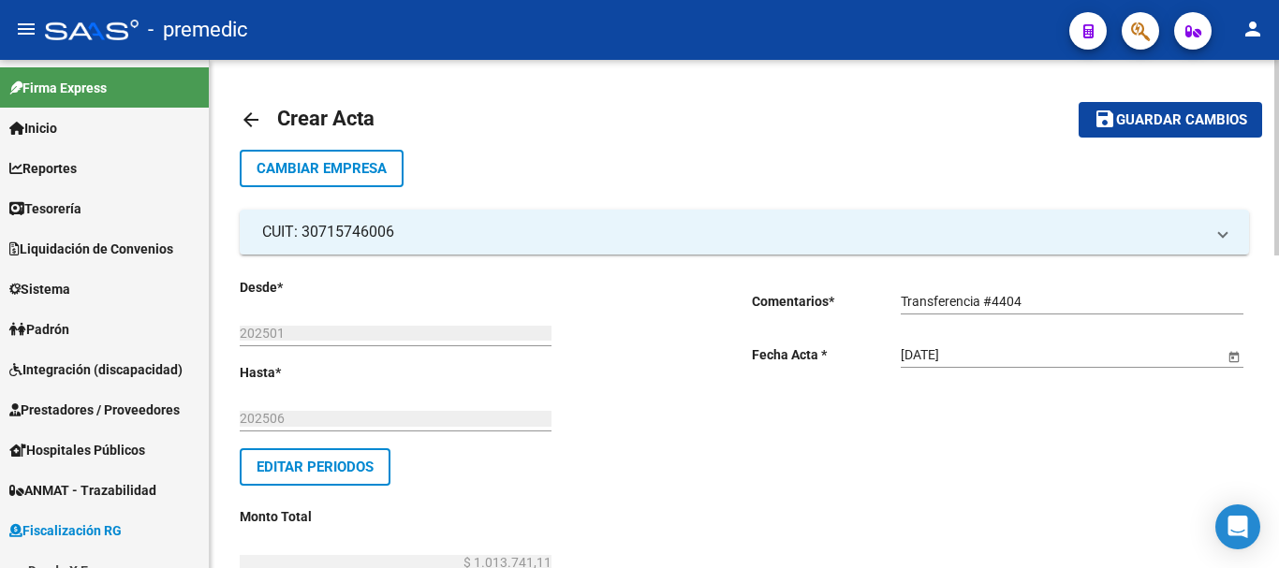
click at [1029, 298] on input "Transferencia #4404" at bounding box center [1072, 302] width 343 height 16
click at [982, 301] on input "Transferencia #4404" at bounding box center [1072, 302] width 343 height 16
click at [1009, 298] on input "Transferencia(1/3, 2/3 y 3/3 #4404" at bounding box center [1072, 302] width 343 height 16
click at [1004, 296] on input "Transferencia(1/3, 2/3 y 3/3 #4404" at bounding box center [1072, 302] width 343 height 16
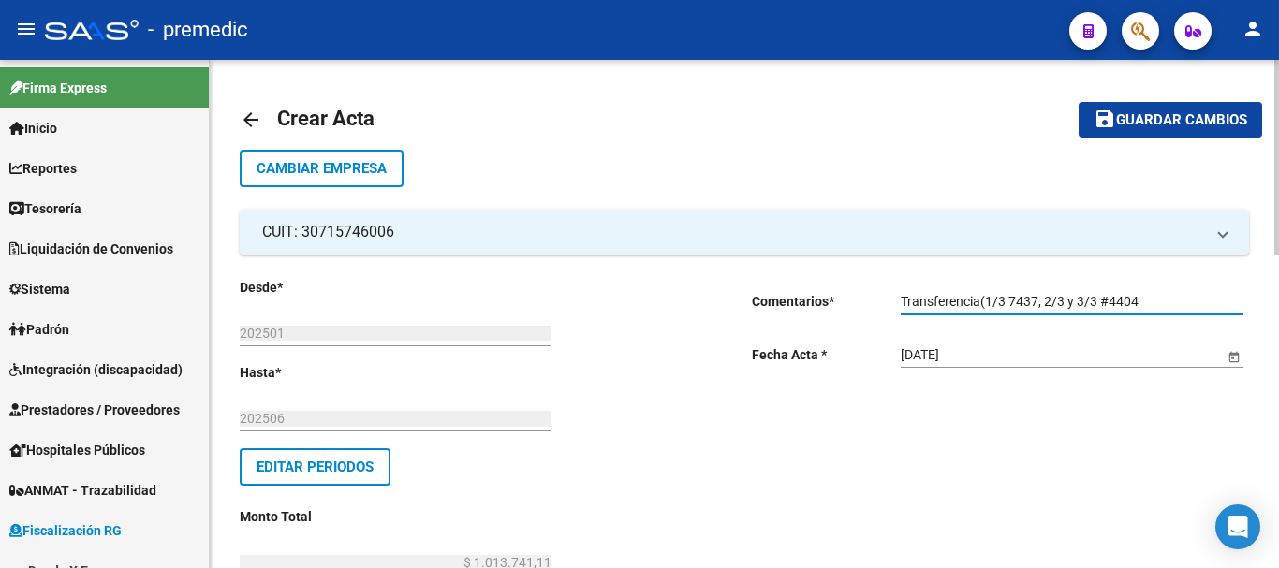
click at [1009, 297] on input "Transferencia(1/3 7437, 2/3 y 3/3 #4404" at bounding box center [1072, 302] width 343 height 16
type input "Transferencia(1/3 #7437, 2/3 y 3/3 #4404"
click at [1073, 299] on input "Transferencia(1/3 #7437, 2/3 y 3/3 #4404" at bounding box center [1072, 302] width 343 height 16
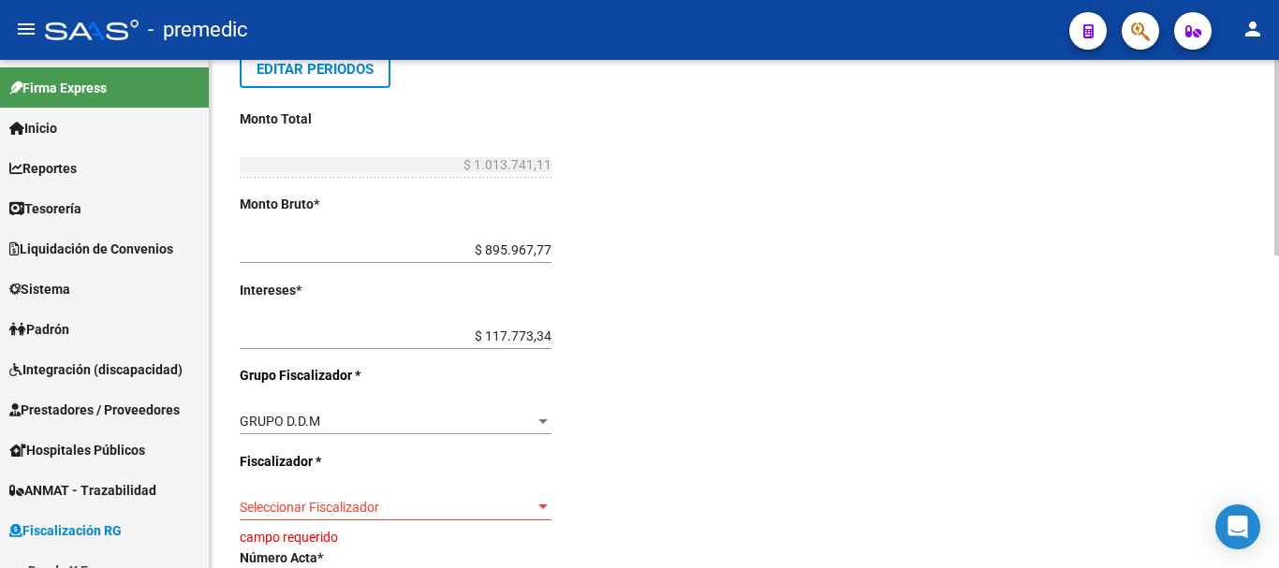
scroll to position [468, 0]
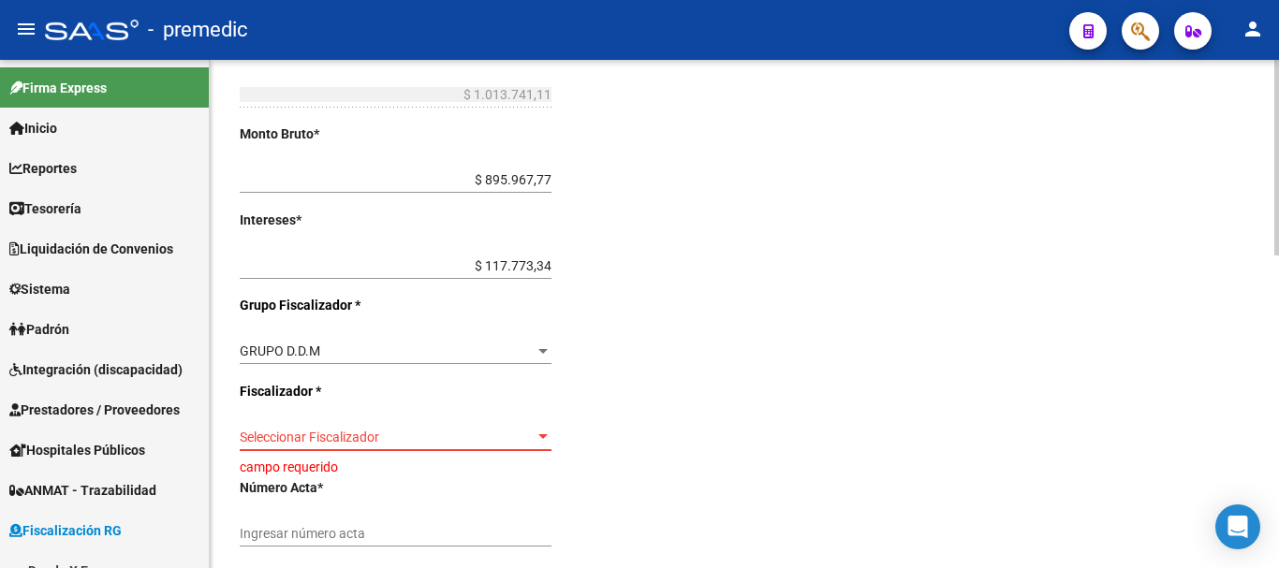
click at [502, 439] on span "Seleccionar Fiscalizador" at bounding box center [387, 438] width 295 height 16
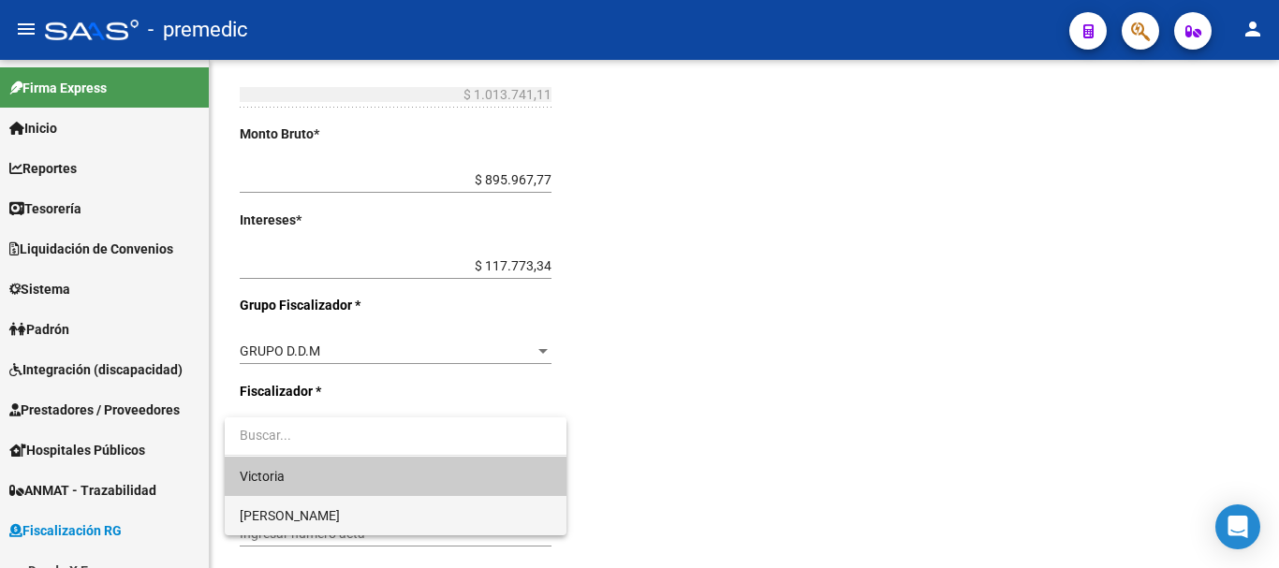
click at [333, 510] on span "[PERSON_NAME]" at bounding box center [396, 515] width 312 height 39
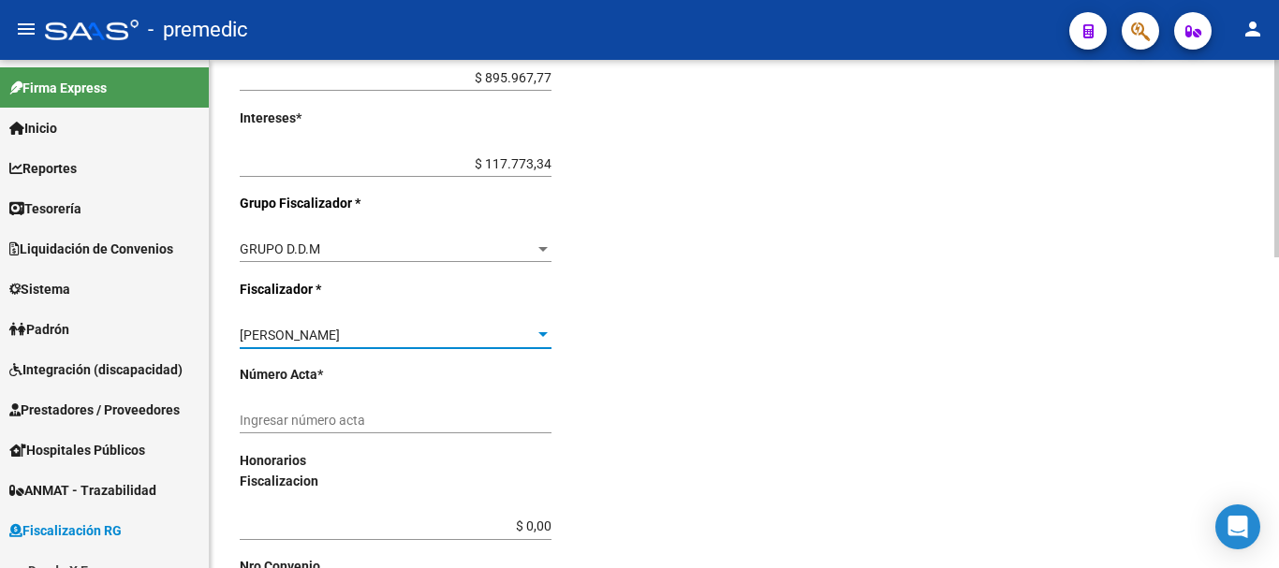
scroll to position [655, 0]
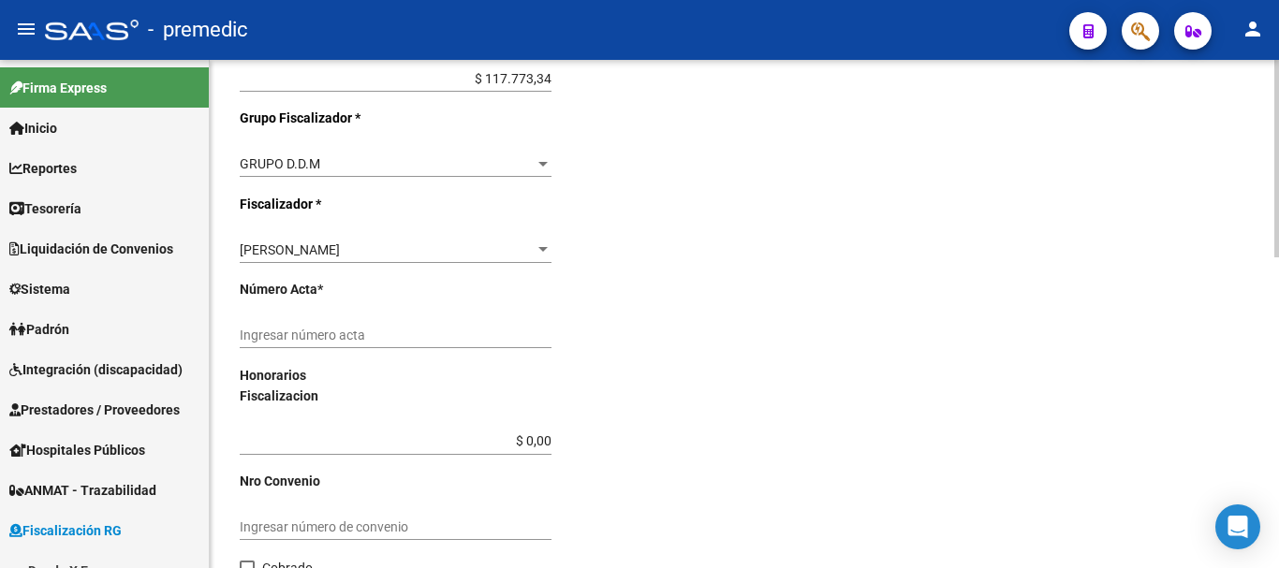
click at [405, 344] on div "Ingresar número acta" at bounding box center [396, 329] width 312 height 37
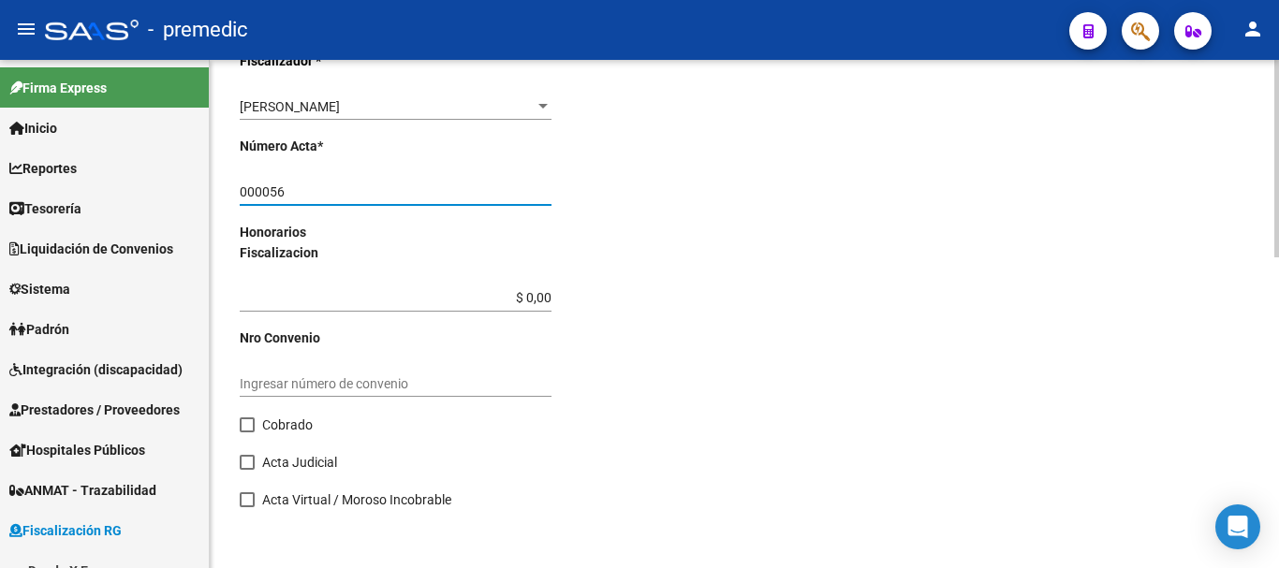
scroll to position [802, 0]
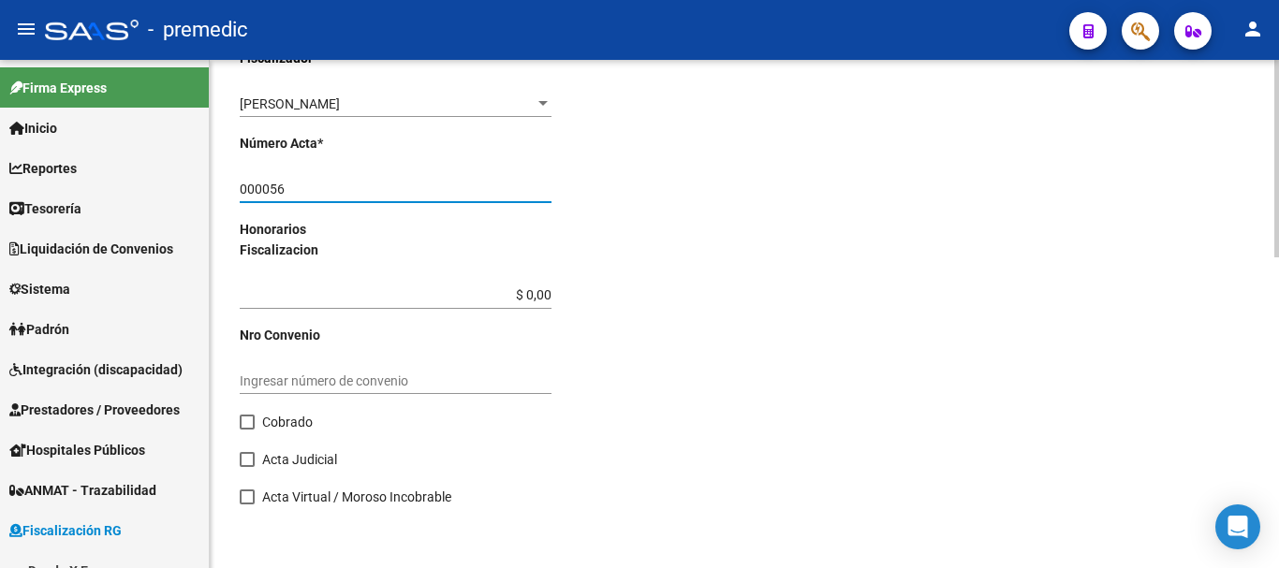
type input "000056"
click at [250, 422] on span at bounding box center [247, 422] width 15 height 15
click at [247, 430] on input "Cobrado" at bounding box center [246, 430] width 1 height 1
checkbox input "true"
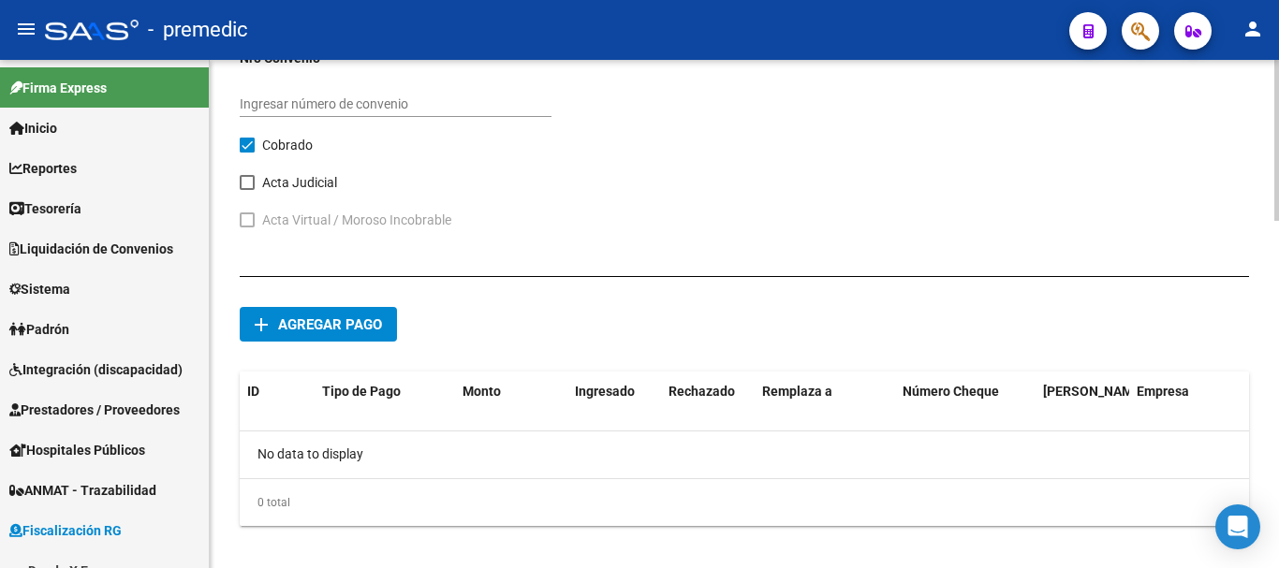
scroll to position [1082, 0]
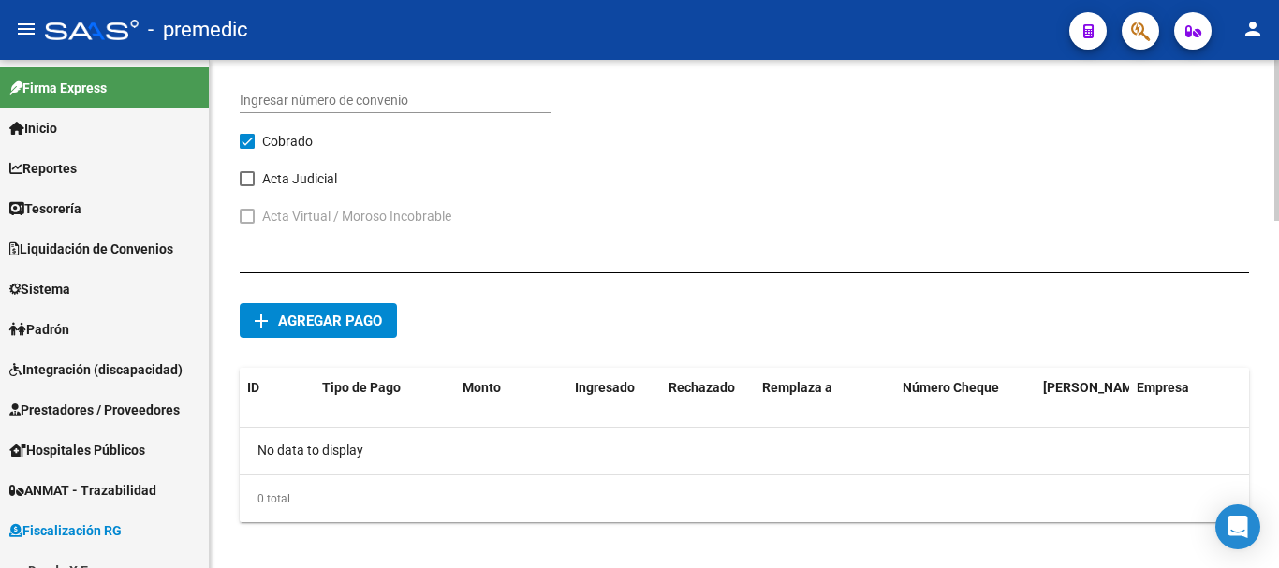
click at [389, 321] on button "add Agregar pago" at bounding box center [318, 320] width 157 height 35
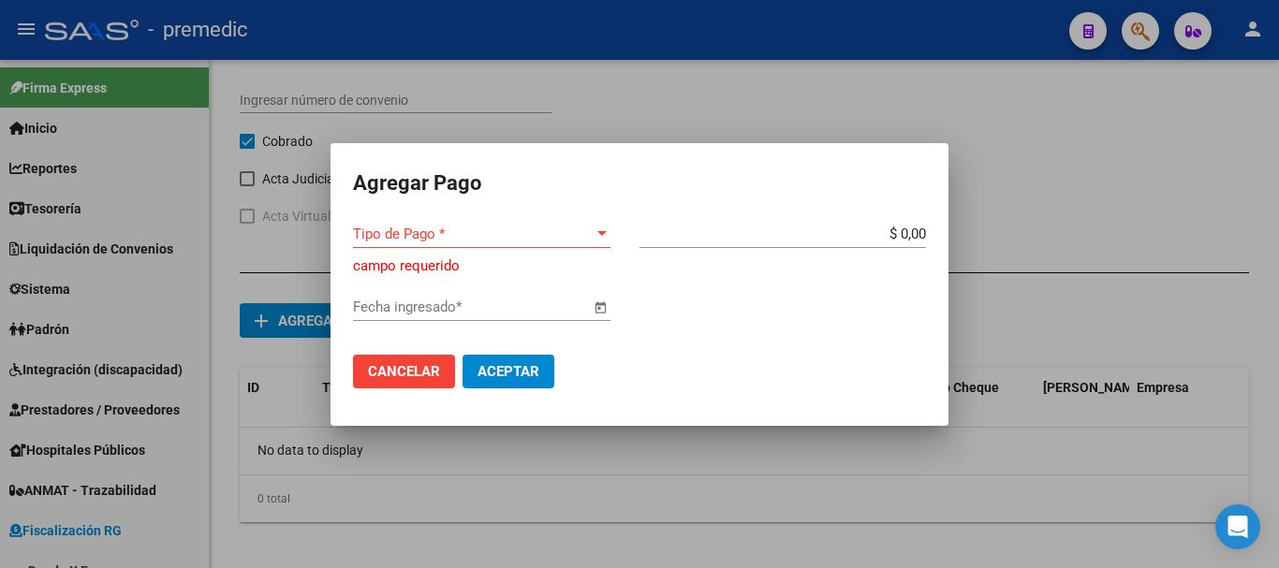
click at [537, 243] on div "Tipo de Pago * Tipo de Pago *" at bounding box center [482, 234] width 258 height 28
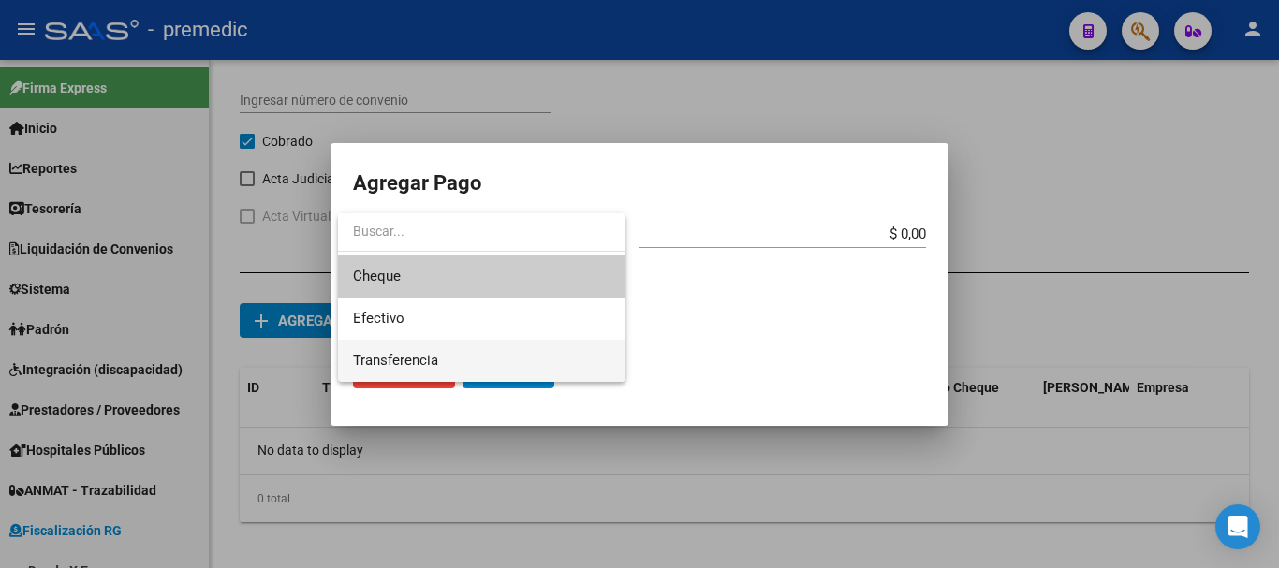
click at [442, 372] on span "Transferencia" at bounding box center [482, 361] width 258 height 42
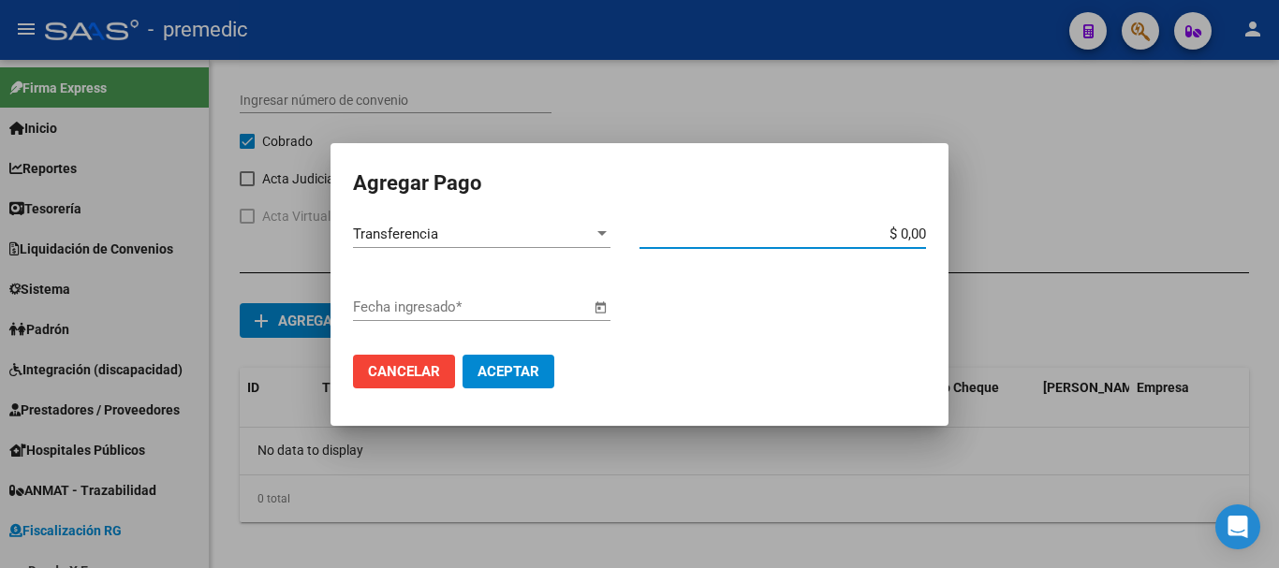
click at [923, 234] on input "$ 0,00" at bounding box center [783, 234] width 287 height 17
type input "$ 326.486,67"
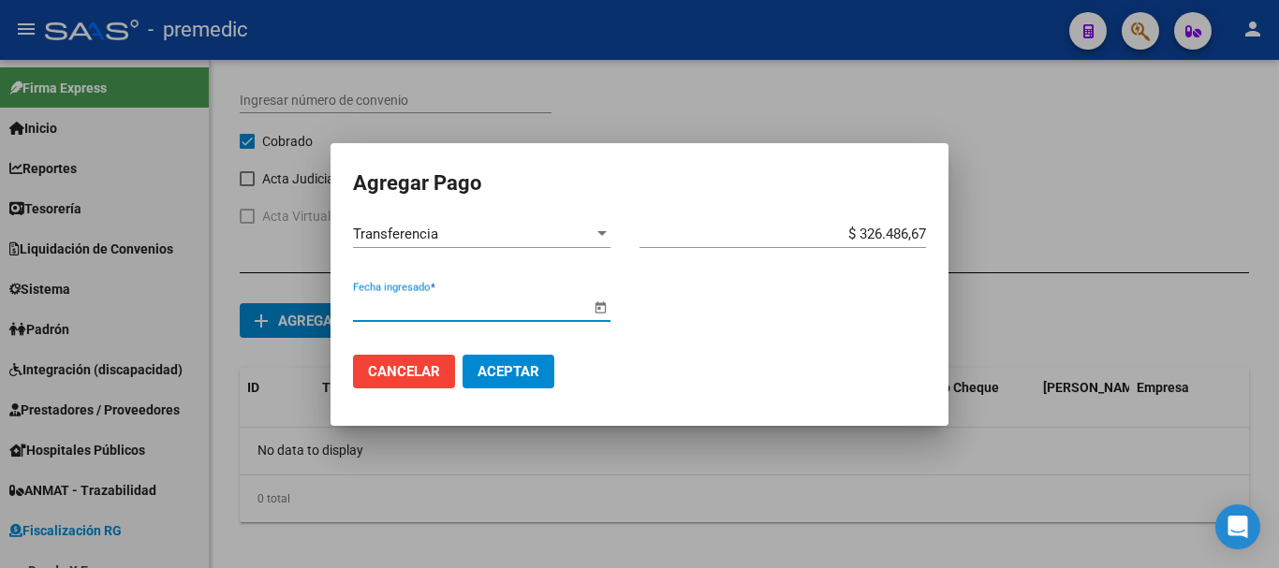
click at [481, 311] on input "Fecha ingresado *" at bounding box center [471, 307] width 237 height 17
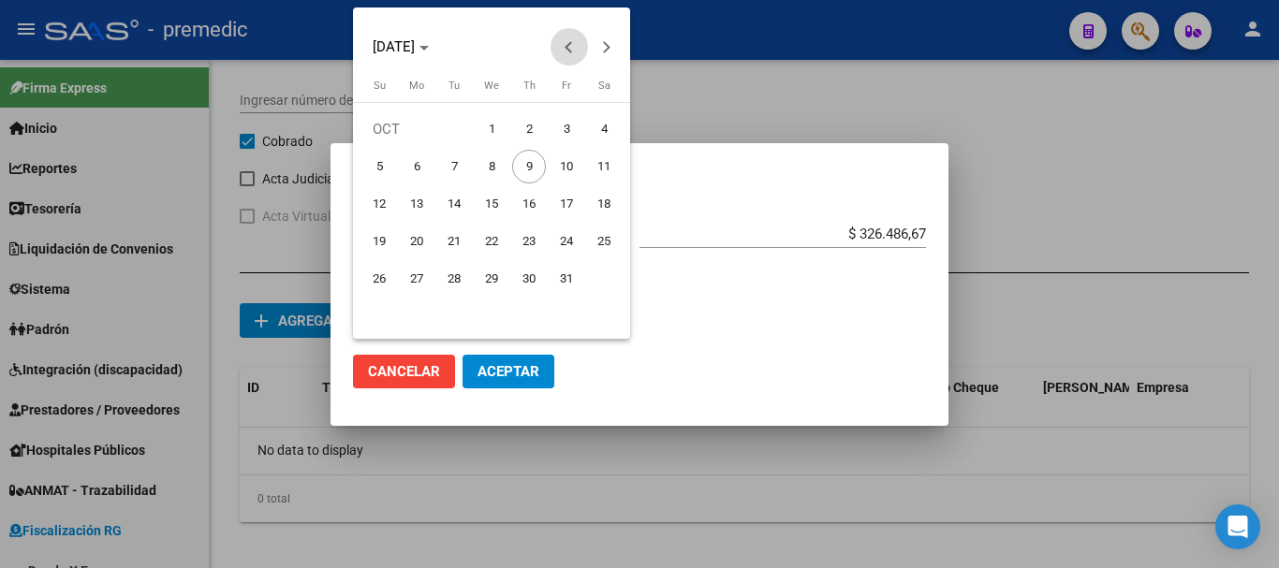
click at [565, 49] on span "Previous month" at bounding box center [569, 46] width 37 height 37
click at [378, 315] on span "27" at bounding box center [379, 317] width 34 height 34
type input "[DATE]"
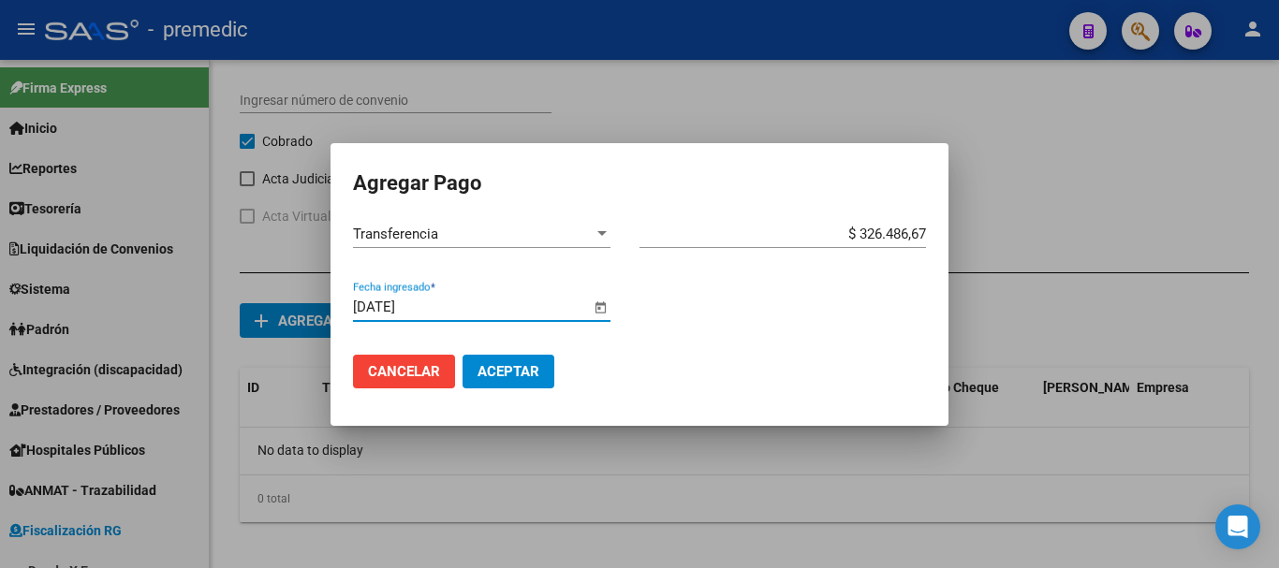
click at [501, 368] on span "Aceptar" at bounding box center [509, 371] width 62 height 17
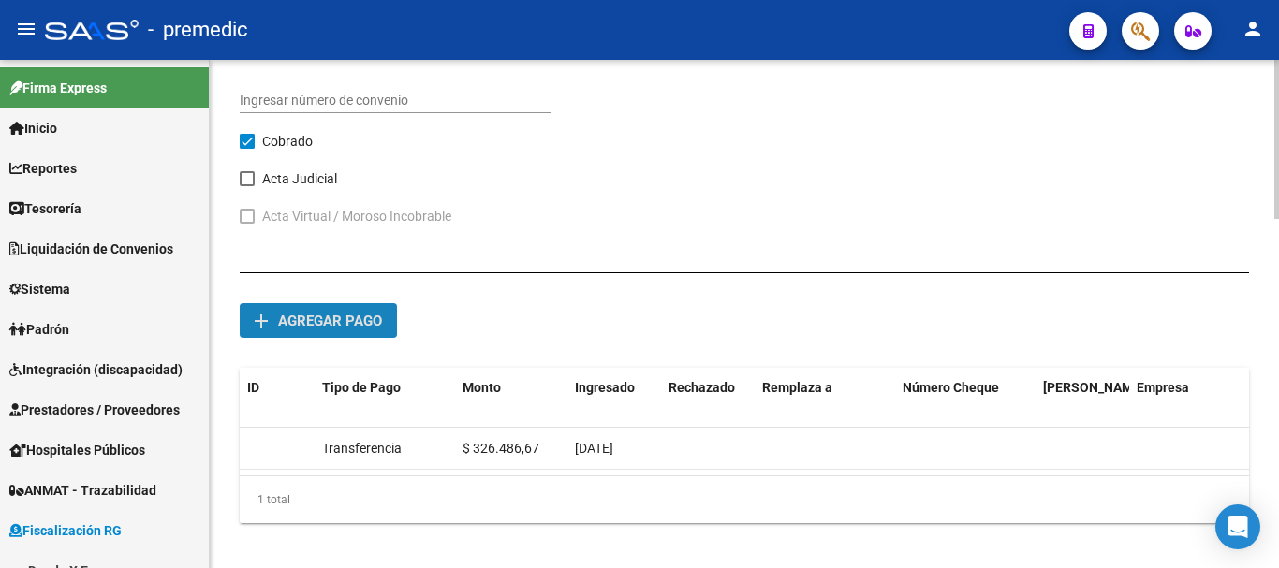
click at [254, 321] on mat-icon "add" at bounding box center [261, 321] width 22 height 22
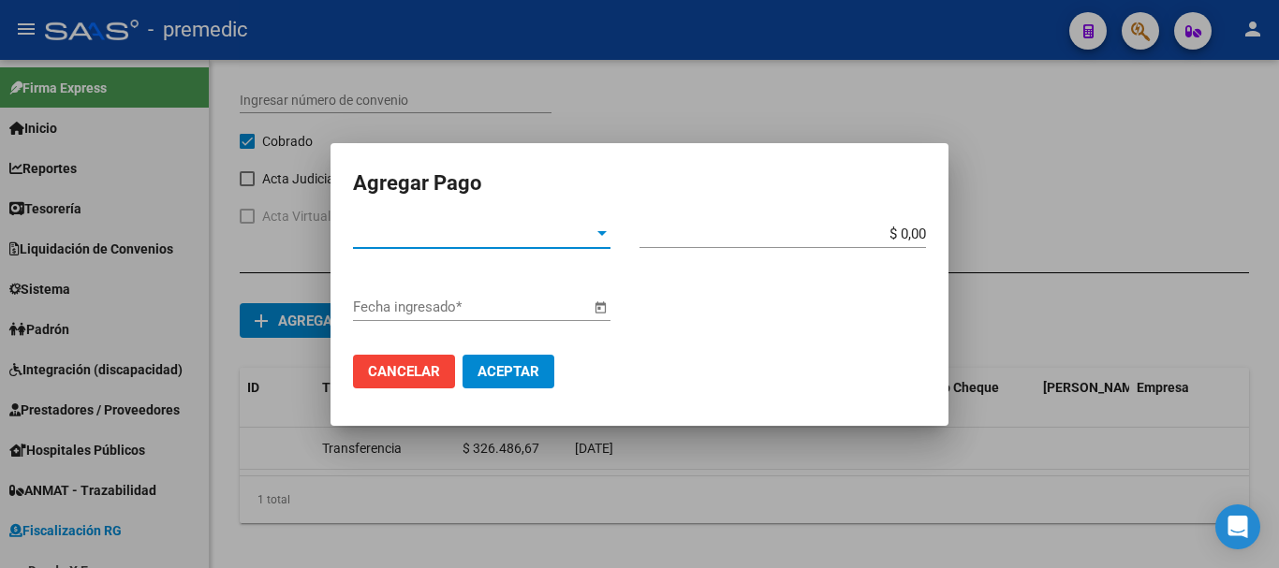
click at [555, 235] on span "Tipo de Pago *" at bounding box center [473, 234] width 241 height 17
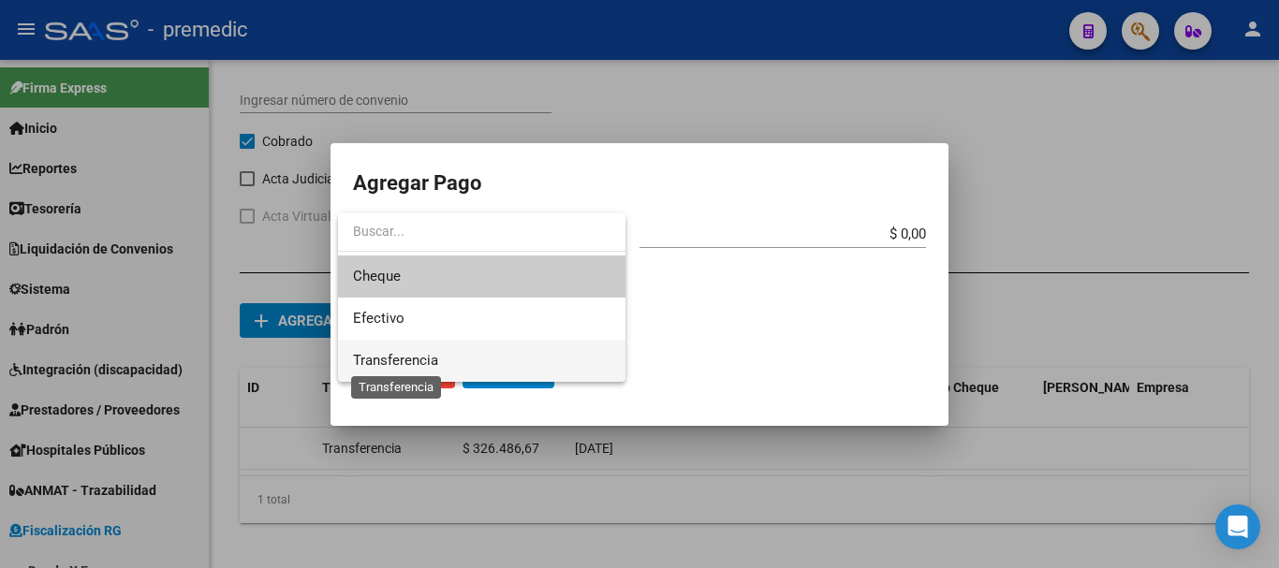
click at [407, 356] on span "Transferencia" at bounding box center [395, 360] width 85 height 17
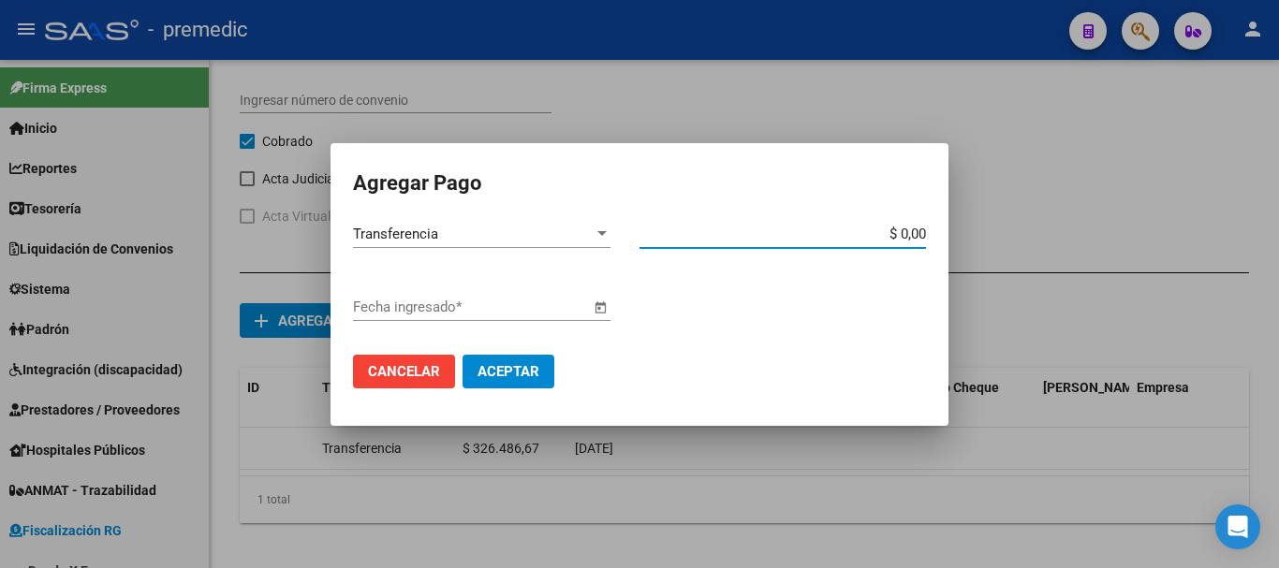
click at [923, 234] on input "$ 0,00" at bounding box center [783, 234] width 287 height 17
type input "$ 337.913,70"
click at [595, 311] on span "Open calendar" at bounding box center [600, 308] width 45 height 45
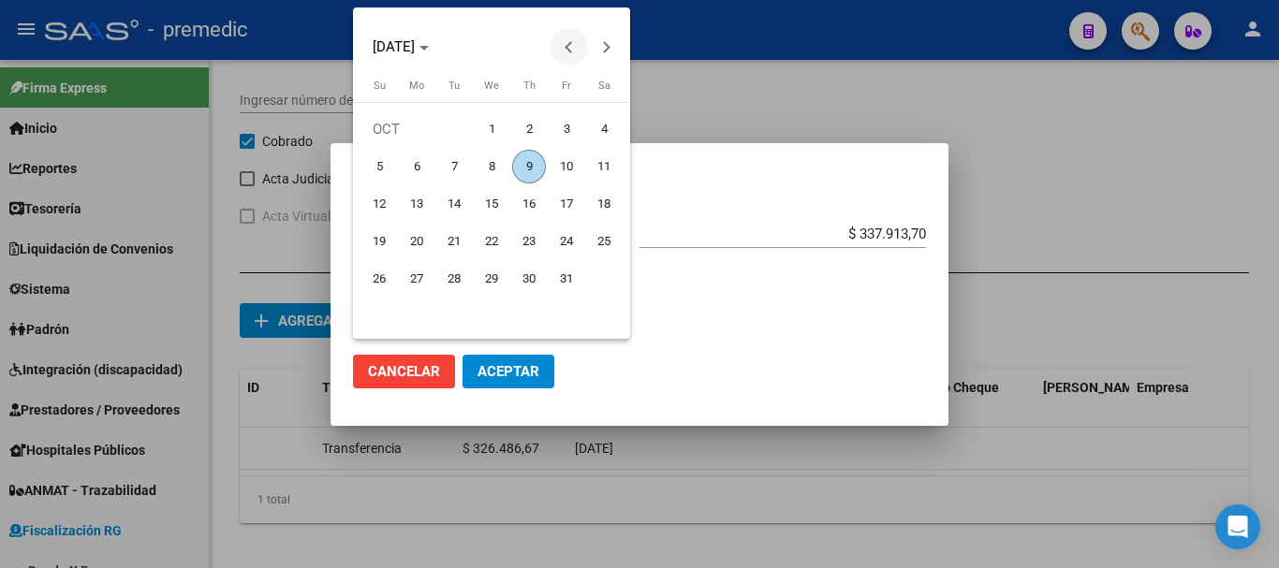
click at [570, 44] on button "Previous month" at bounding box center [569, 46] width 37 height 37
click at [1066, 289] on div at bounding box center [639, 284] width 1279 height 568
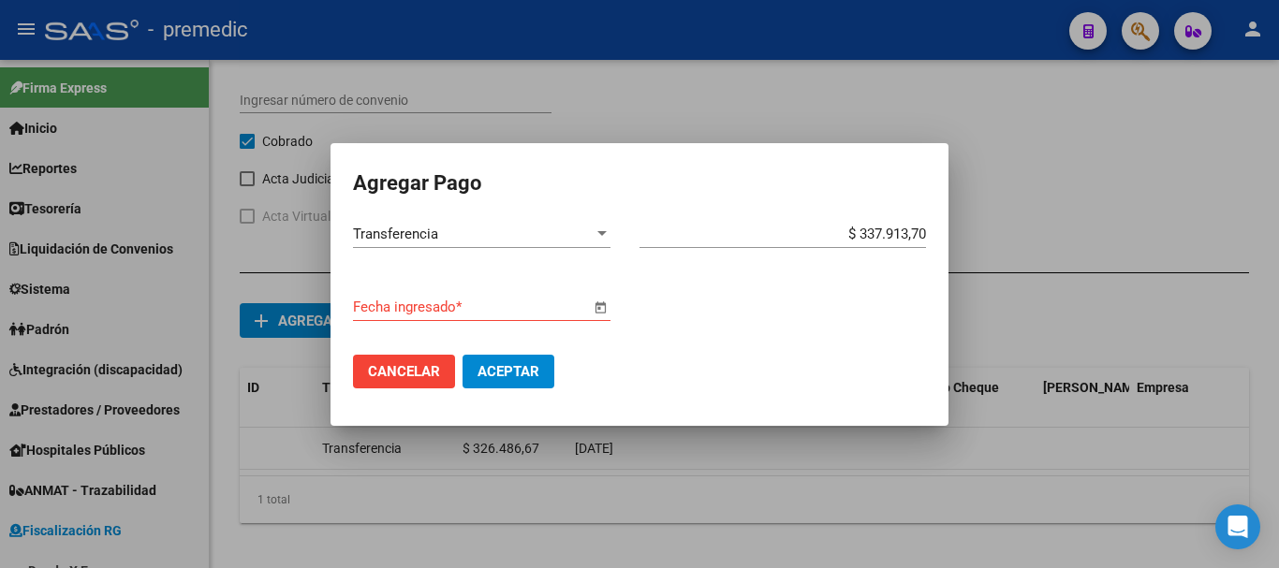
click at [400, 305] on input "Fecha ingresado *" at bounding box center [471, 307] width 237 height 17
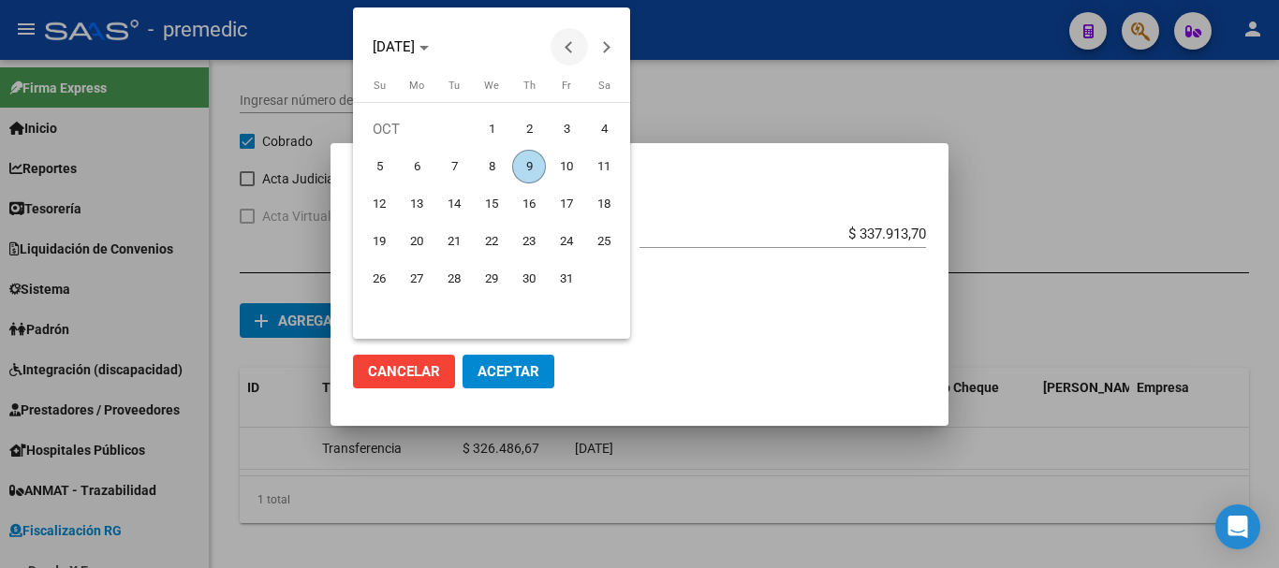
click at [582, 51] on span "Previous month" at bounding box center [569, 46] width 37 height 37
click at [579, 51] on span "Previous month" at bounding box center [569, 46] width 37 height 37
click at [490, 280] on span "27" at bounding box center [492, 279] width 34 height 34
type input "[DATE]"
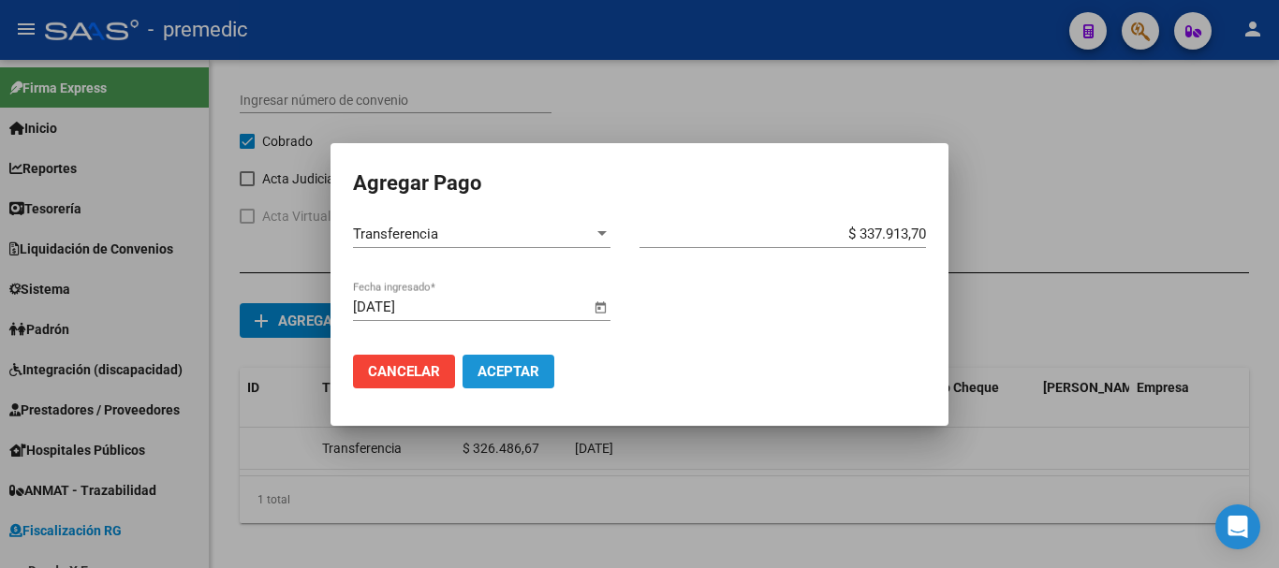
click at [513, 374] on span "Aceptar" at bounding box center [509, 371] width 62 height 17
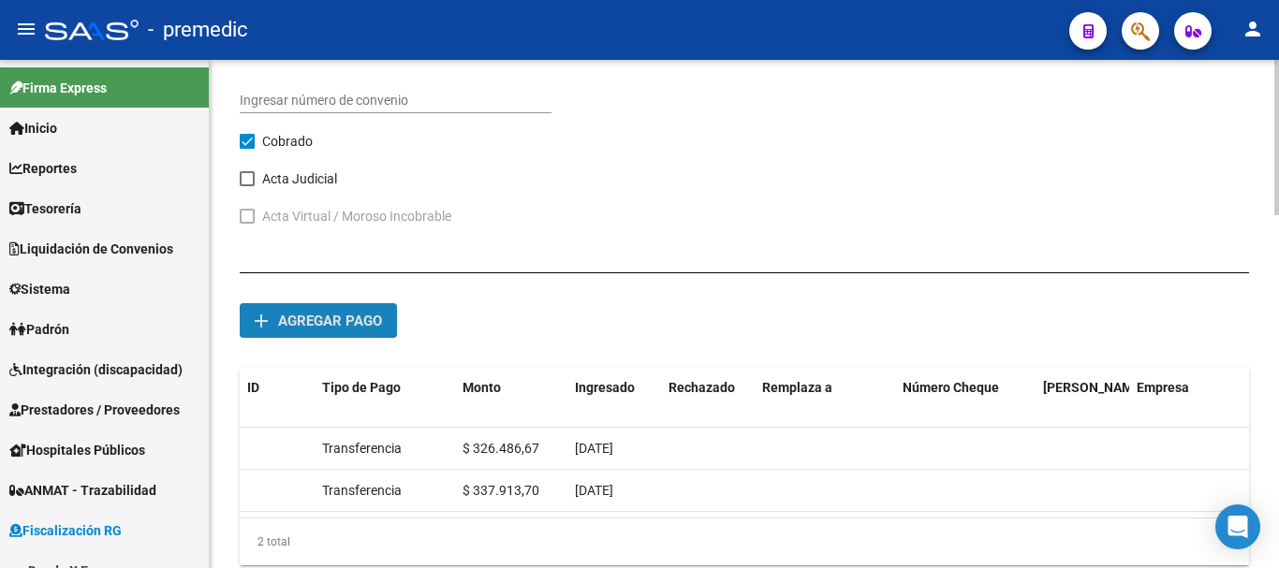
click at [356, 317] on span "Agregar pago" at bounding box center [330, 321] width 104 height 17
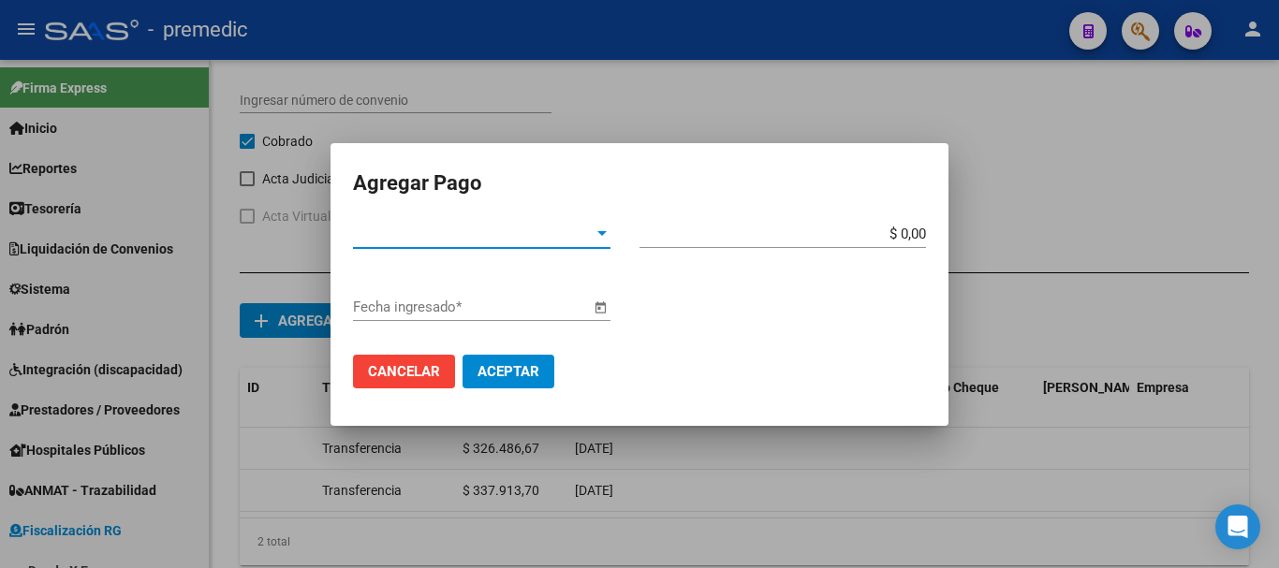
drag, startPoint x: 604, startPoint y: 243, endPoint x: 594, endPoint y: 245, distance: 10.5
click at [594, 245] on div "Tipo de Pago * Tipo de Pago *" at bounding box center [482, 234] width 258 height 28
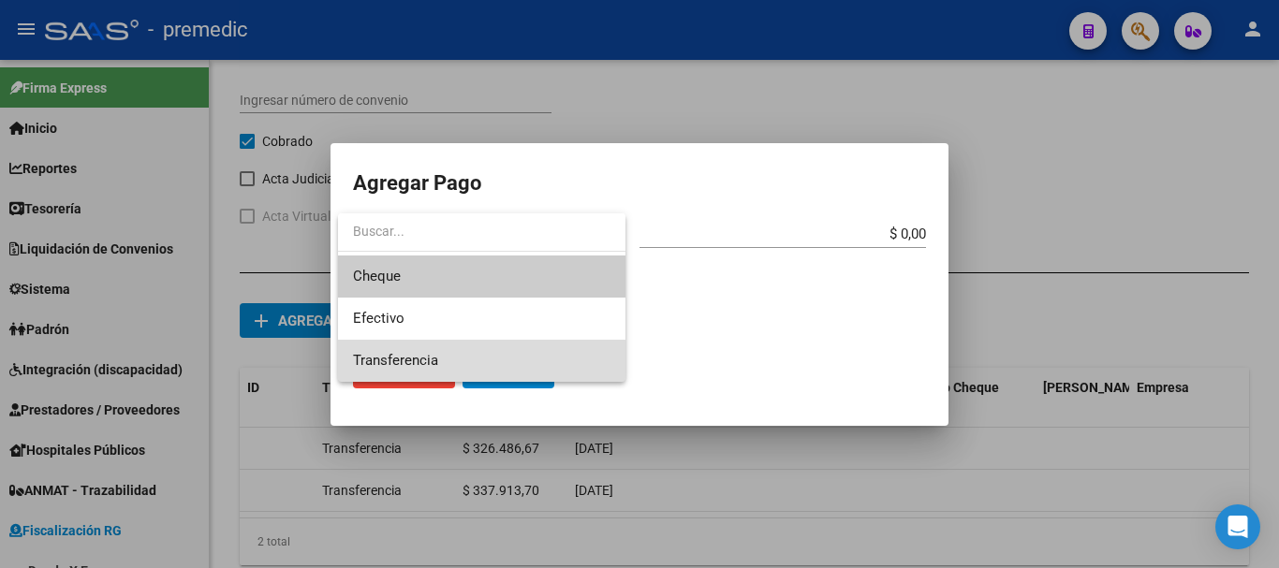
click at [480, 354] on span "Transferencia" at bounding box center [482, 361] width 258 height 42
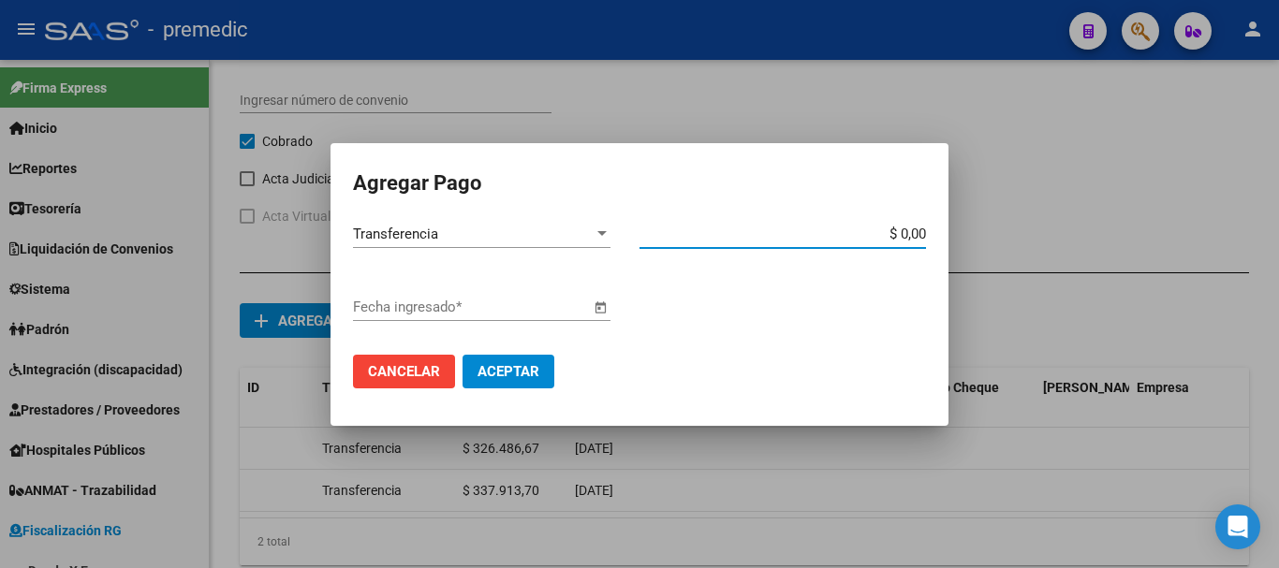
click at [924, 240] on input "$ 0,00" at bounding box center [783, 234] width 287 height 17
type input "$ 349.340,74"
click at [593, 310] on span "Open calendar" at bounding box center [600, 308] width 45 height 45
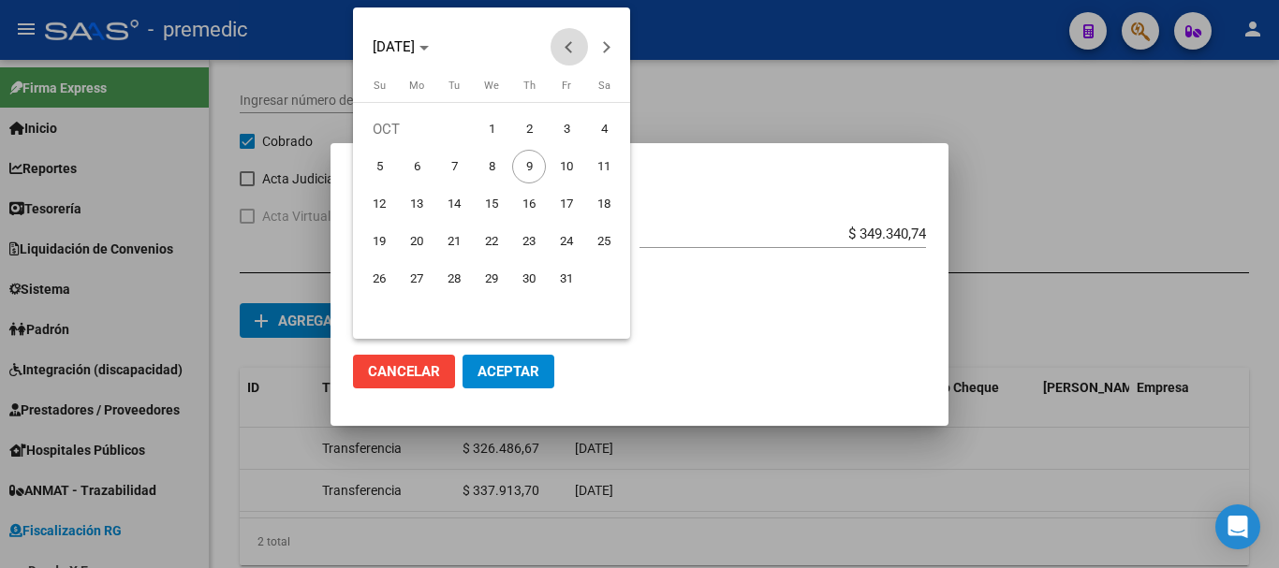
click at [565, 41] on span "Previous month" at bounding box center [569, 46] width 37 height 37
click at [562, 275] on span "26" at bounding box center [567, 279] width 34 height 34
type input "[DATE]"
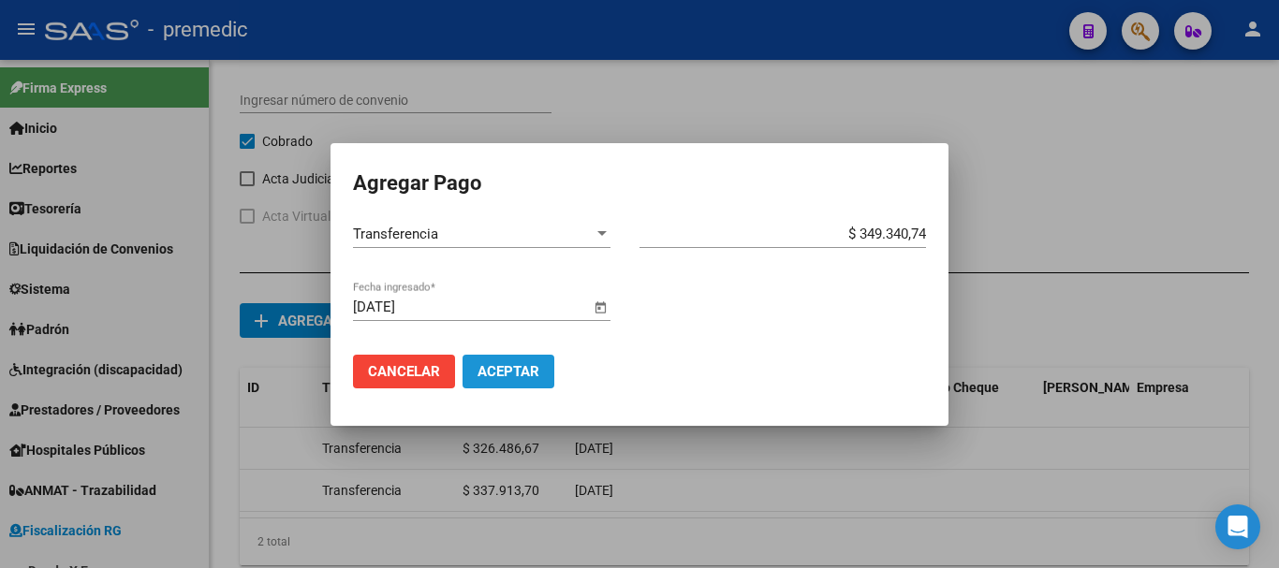
click at [483, 368] on span "Aceptar" at bounding box center [509, 371] width 62 height 17
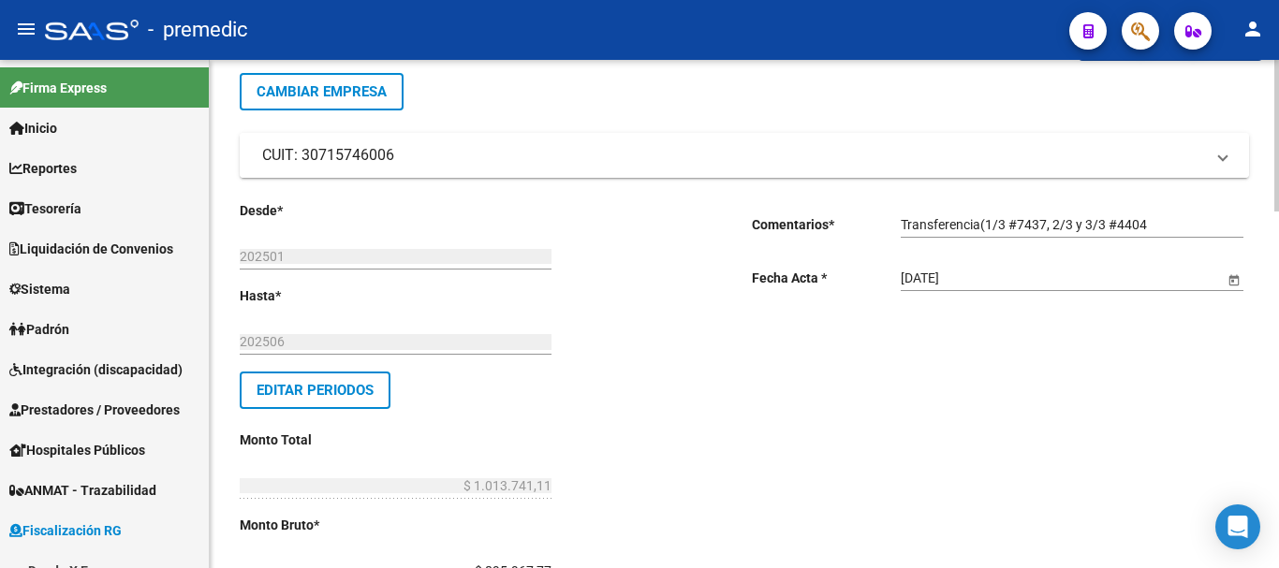
scroll to position [0, 0]
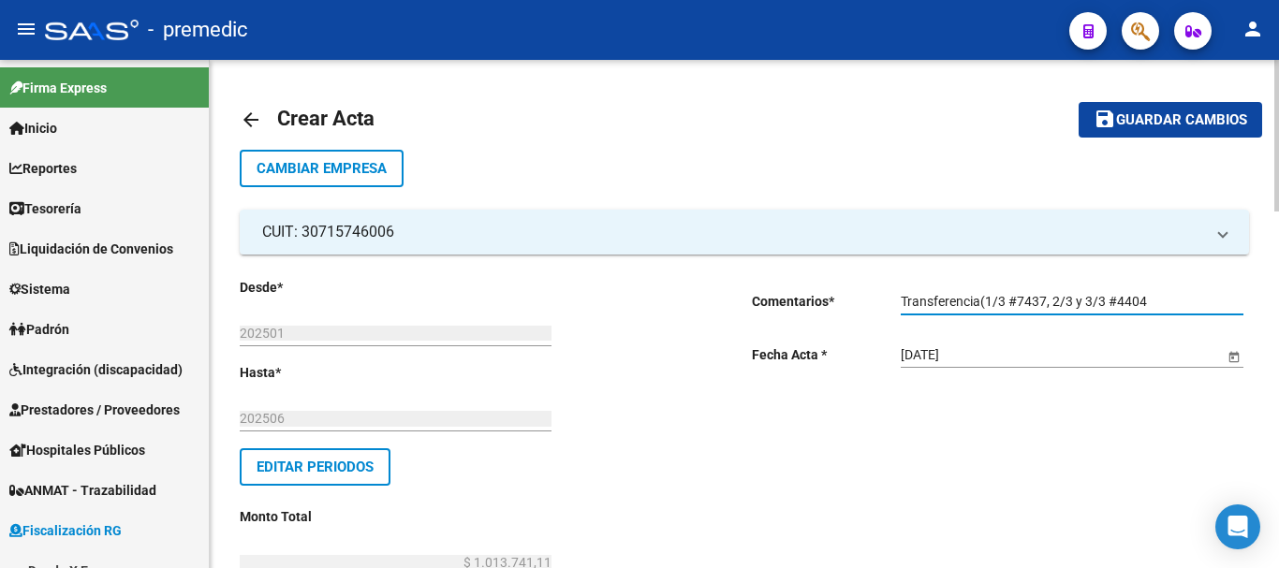
drag, startPoint x: 1160, startPoint y: 300, endPoint x: 1170, endPoint y: 305, distance: 10.9
click at [1162, 302] on input "Transferencia(1/3 #7437, 2/3 y 3/3 #4404" at bounding box center [1072, 302] width 343 height 16
type input "Transferencia(1/3 #7437, 2/3 y 3/3 #4404)"
click at [1173, 121] on span "Guardar cambios" at bounding box center [1181, 120] width 131 height 17
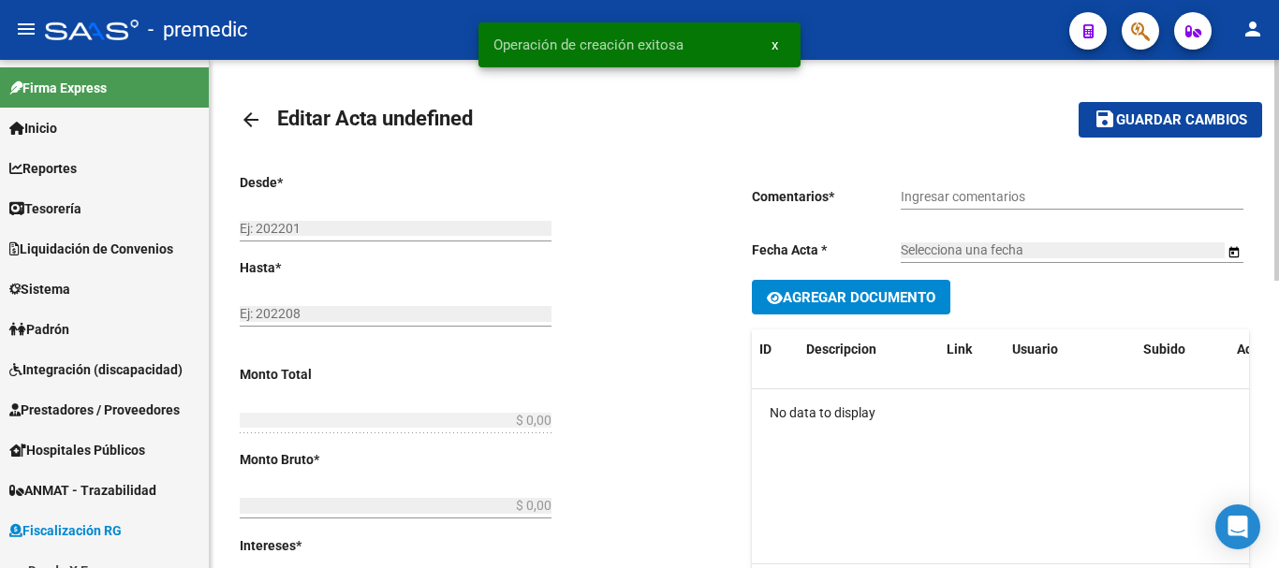
type input "202501"
type input "202506"
type input "$ 1.013.741,11"
type input "$ 895.967,77"
type input "$ 117.773,34"
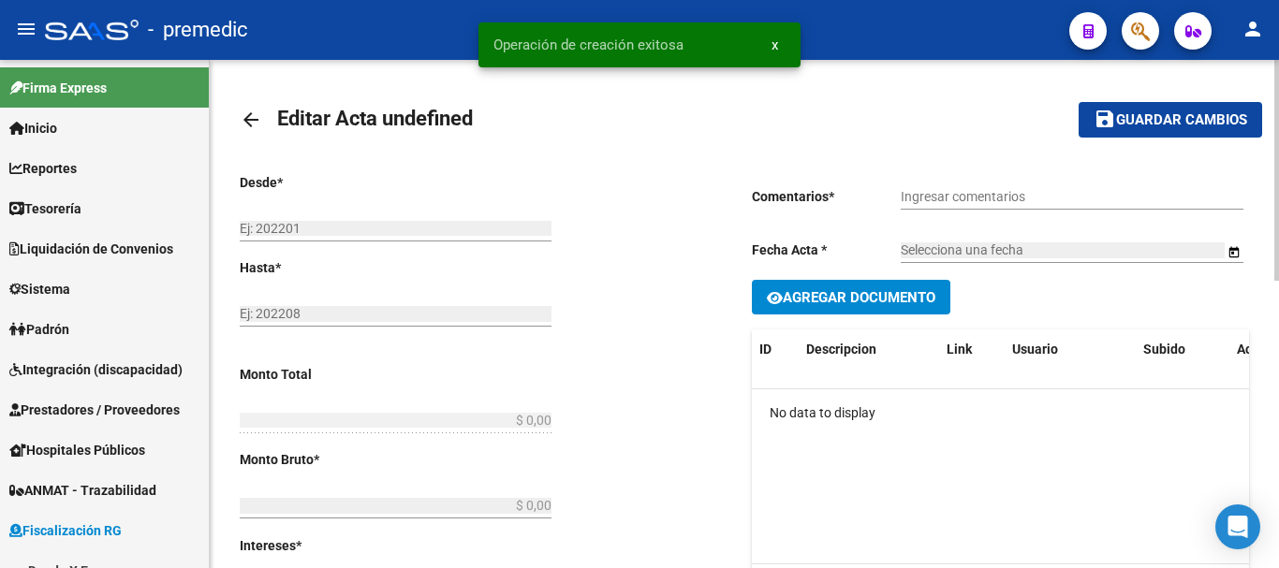
type input "000056"
checkbox input "true"
type input "Transferencia(1/3 #7437, 2/3 y 3/3 #4404)"
type input "[DATE]"
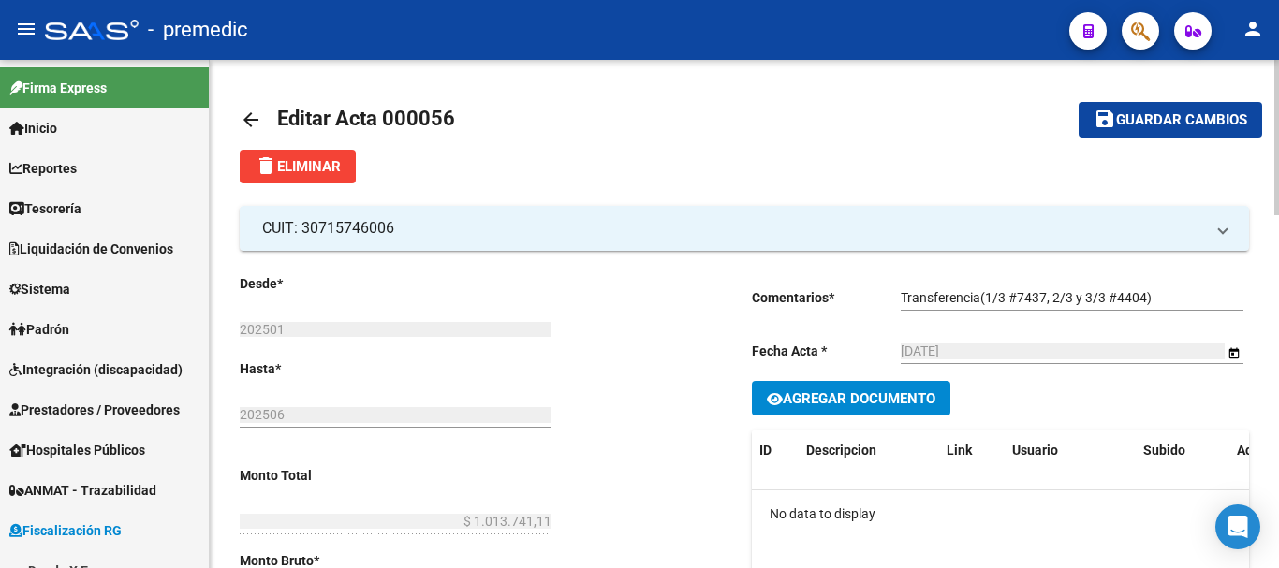
click at [249, 109] on mat-icon "arrow_back" at bounding box center [251, 120] width 22 height 22
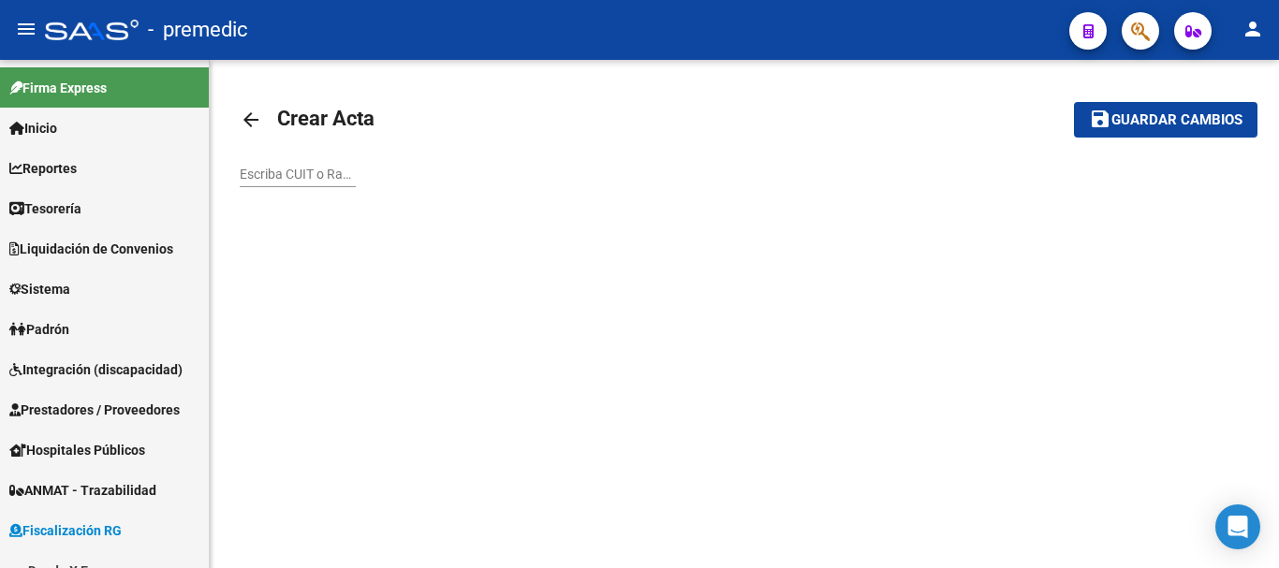
click at [269, 107] on link "arrow_back" at bounding box center [258, 119] width 37 height 44
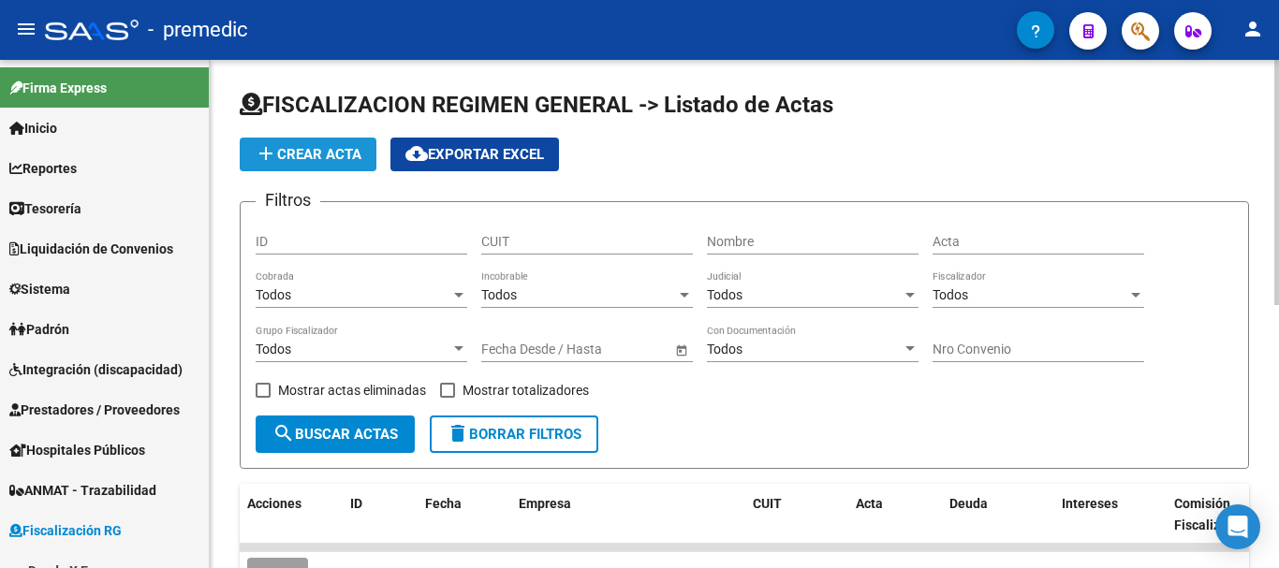
click at [356, 153] on span "add Crear Acta" at bounding box center [308, 154] width 107 height 17
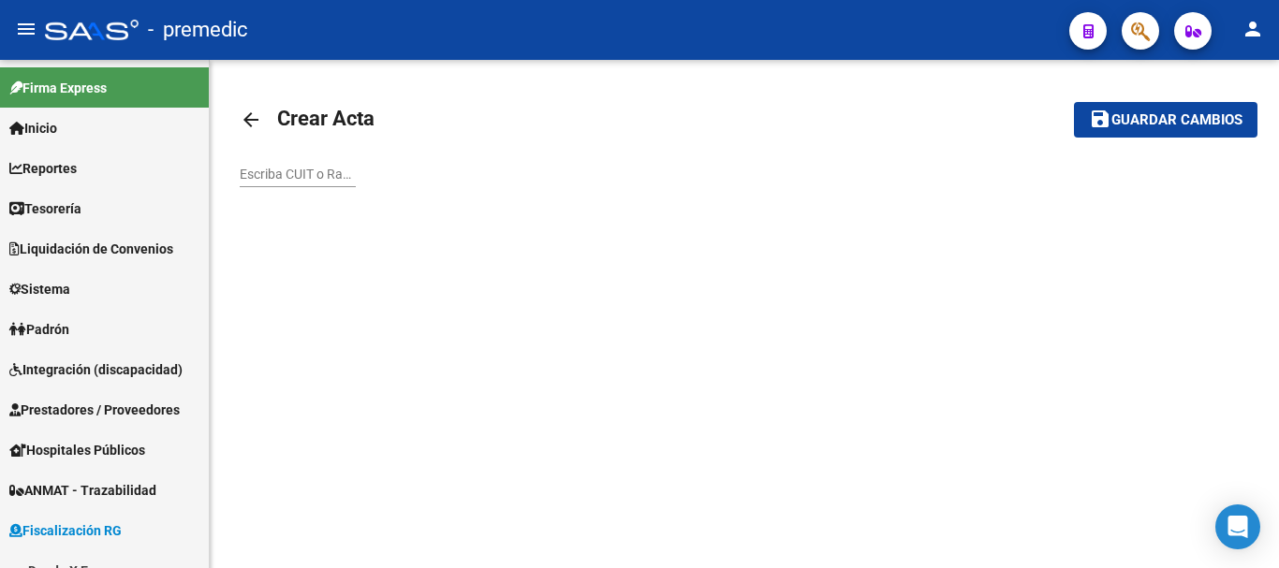
click at [249, 121] on mat-icon "arrow_back" at bounding box center [251, 120] width 22 height 22
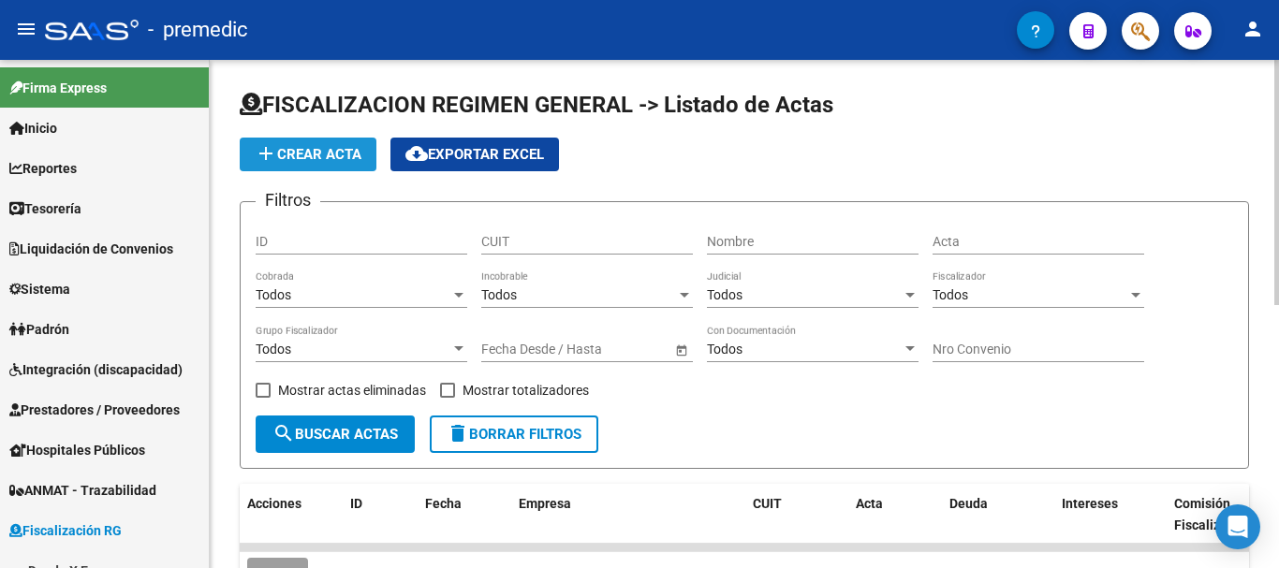
click at [263, 157] on mat-icon "add" at bounding box center [266, 153] width 22 height 22
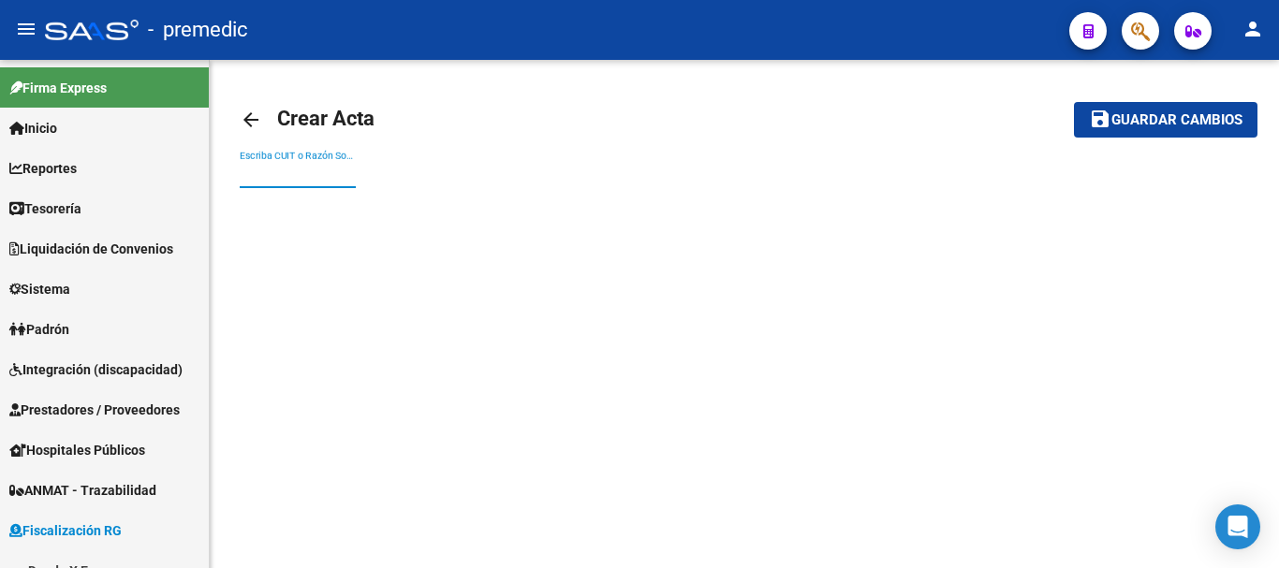
click at [253, 173] on input "Escriba CUIT o Razón Social para buscar" at bounding box center [298, 175] width 116 height 16
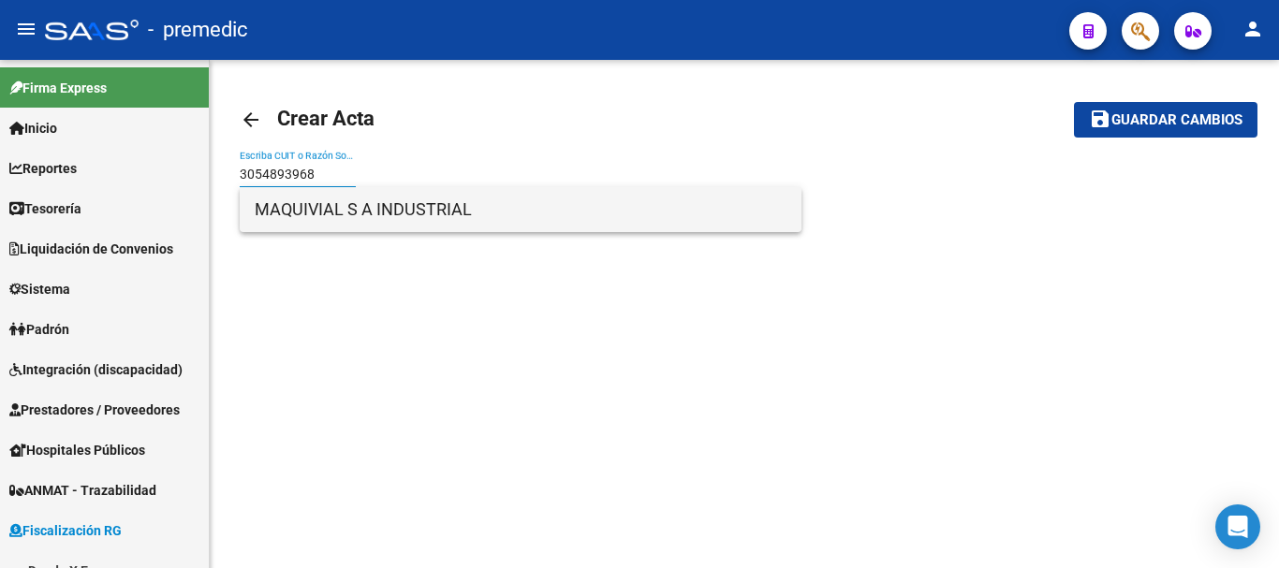
type input "3054893968"
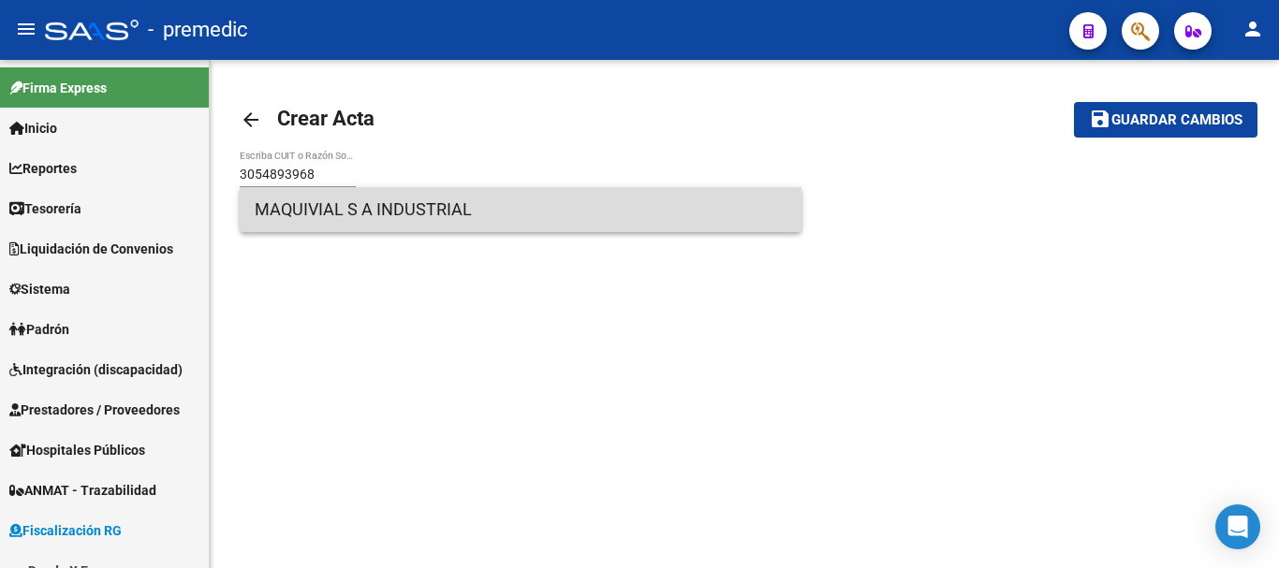
click at [317, 213] on span "MAQUIVIAL S A INDUSTRIAL" at bounding box center [521, 209] width 532 height 45
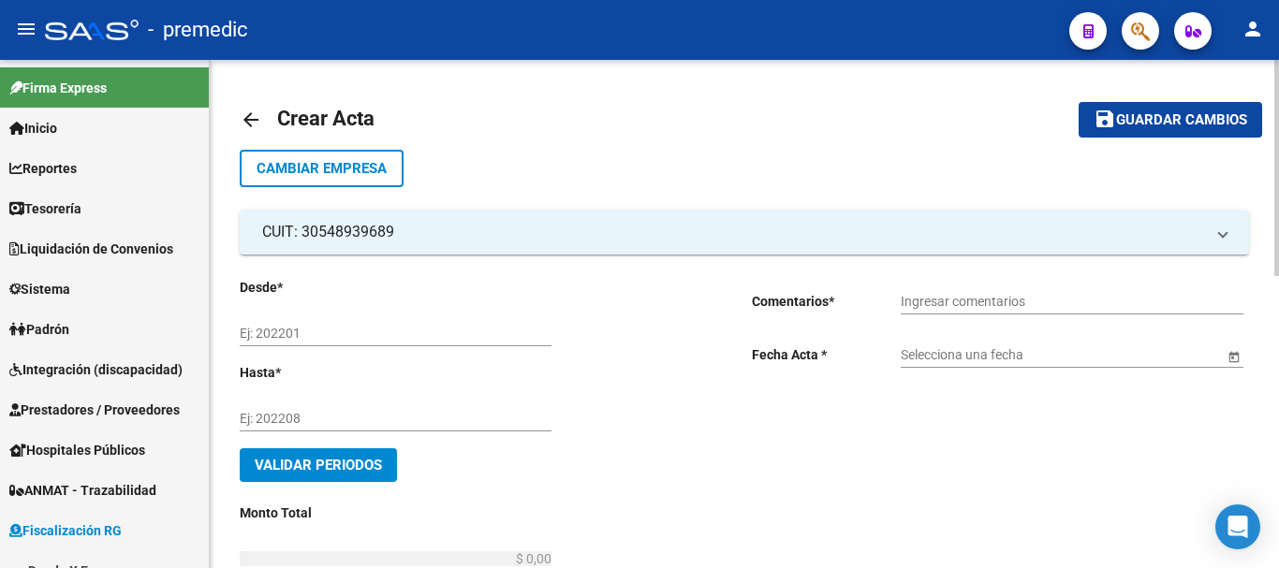
click at [275, 323] on div "Ej: 202201" at bounding box center [396, 327] width 312 height 37
type input "202504"
click at [319, 413] on input "Ej: 202208" at bounding box center [396, 419] width 312 height 16
type input "202506"
click at [362, 457] on span "Validar Periodos" at bounding box center [318, 465] width 127 height 17
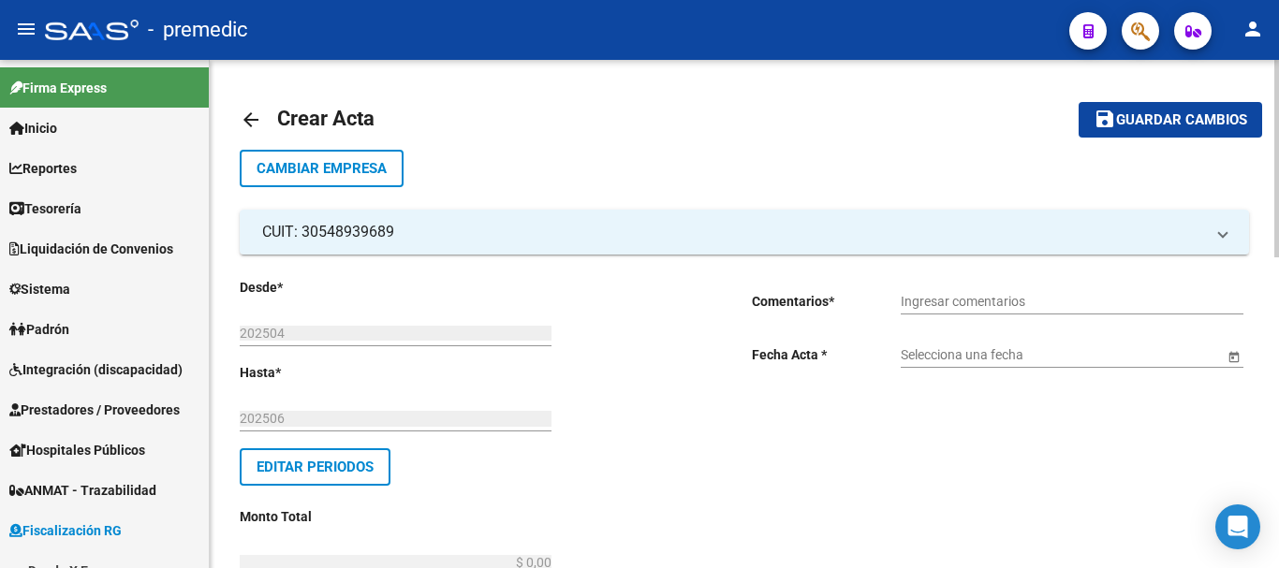
click at [922, 305] on input "Ingresar comentarios" at bounding box center [1072, 302] width 343 height 16
type input "T"
type input "DEPOSITO 3125"
click at [1235, 361] on span "Open calendar" at bounding box center [1234, 355] width 45 height 45
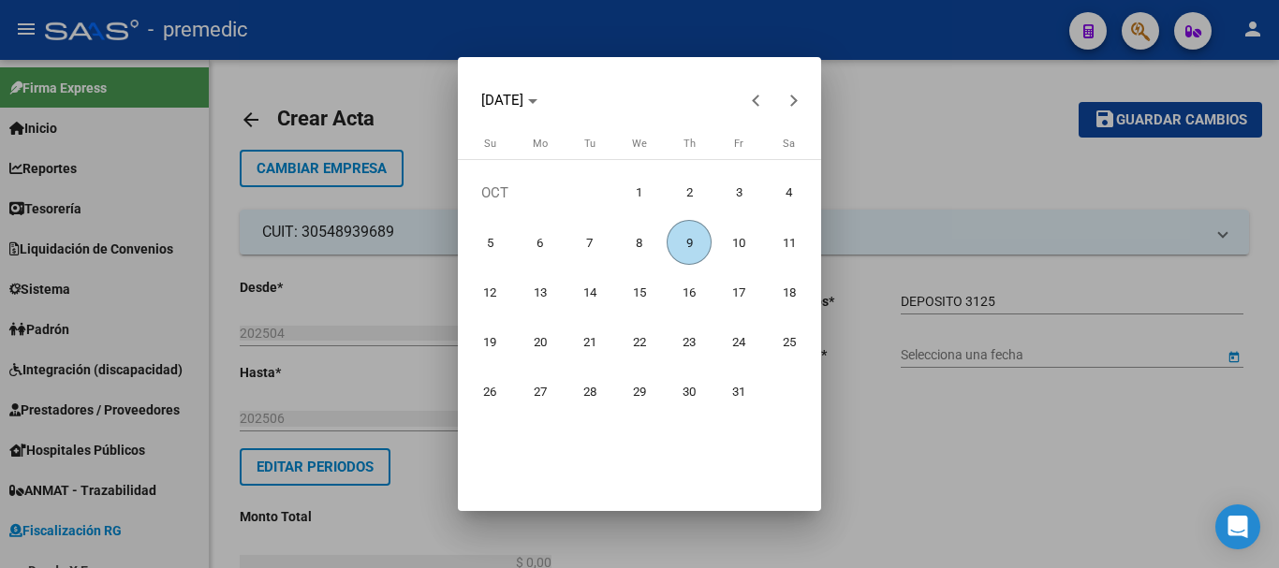
click at [690, 244] on span "9" at bounding box center [689, 242] width 45 height 45
type input "[DATE]"
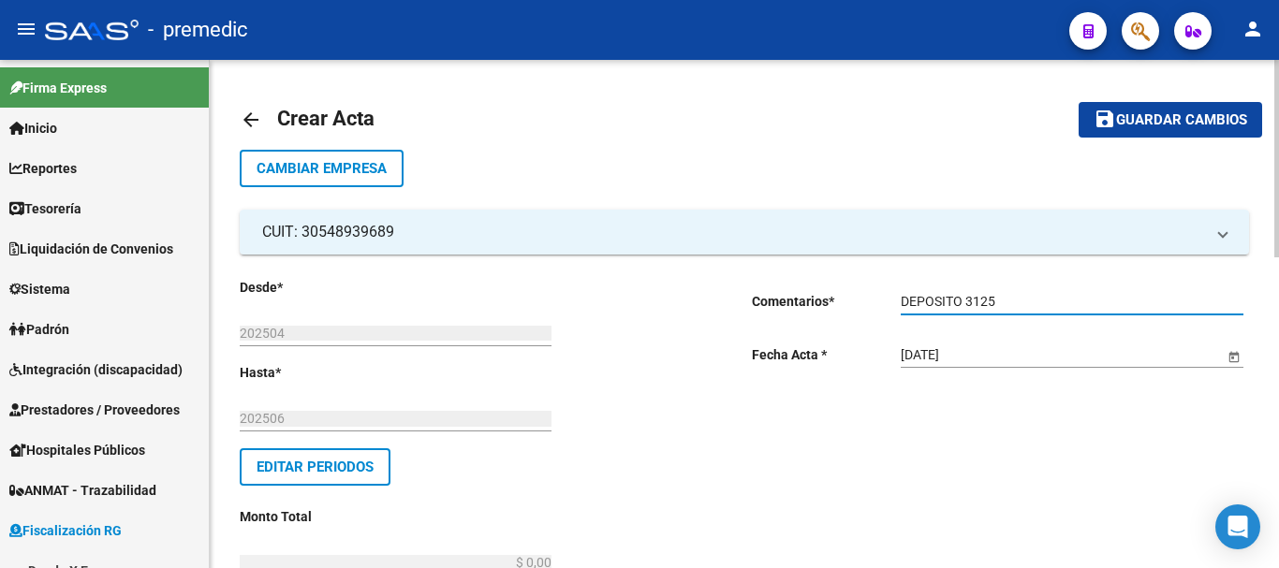
click at [969, 302] on input "DEPOSITO 3125" at bounding box center [1072, 302] width 343 height 16
click at [961, 302] on input "DEPOSITO#3125" at bounding box center [1072, 302] width 343 height 16
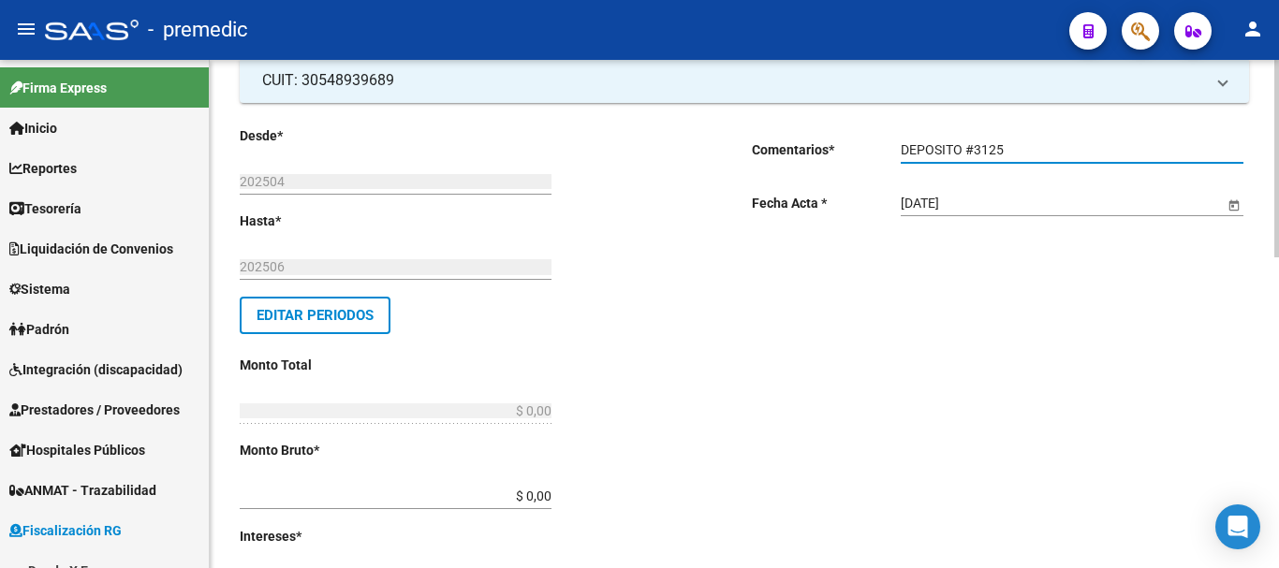
scroll to position [281, 0]
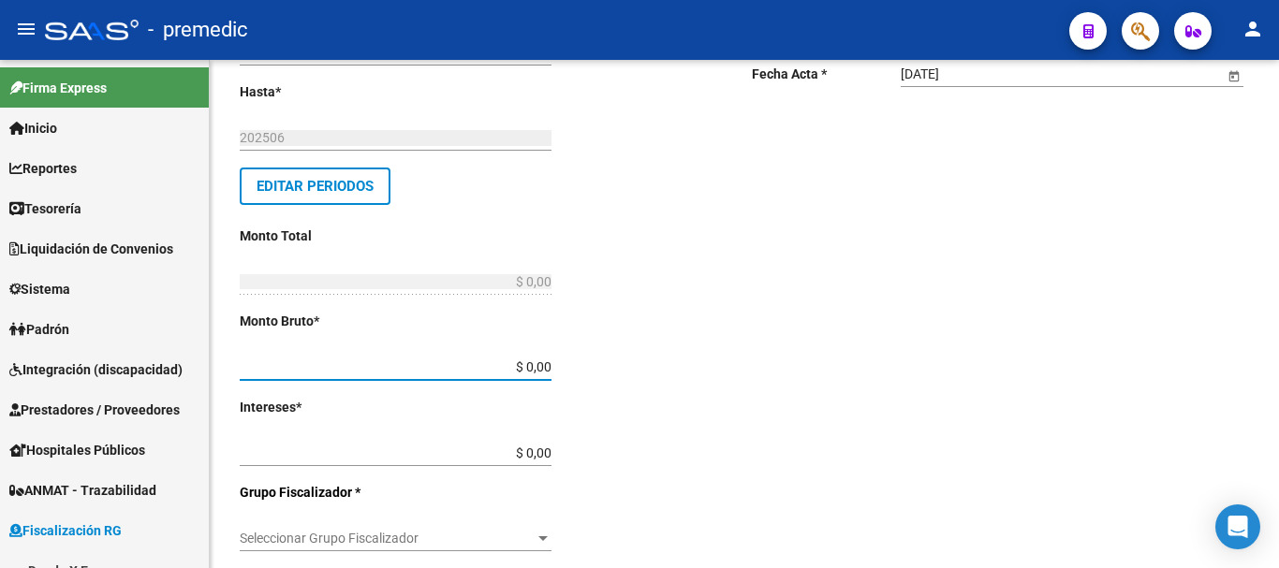
click at [548, 369] on input "$ 0,00" at bounding box center [396, 368] width 312 height 16
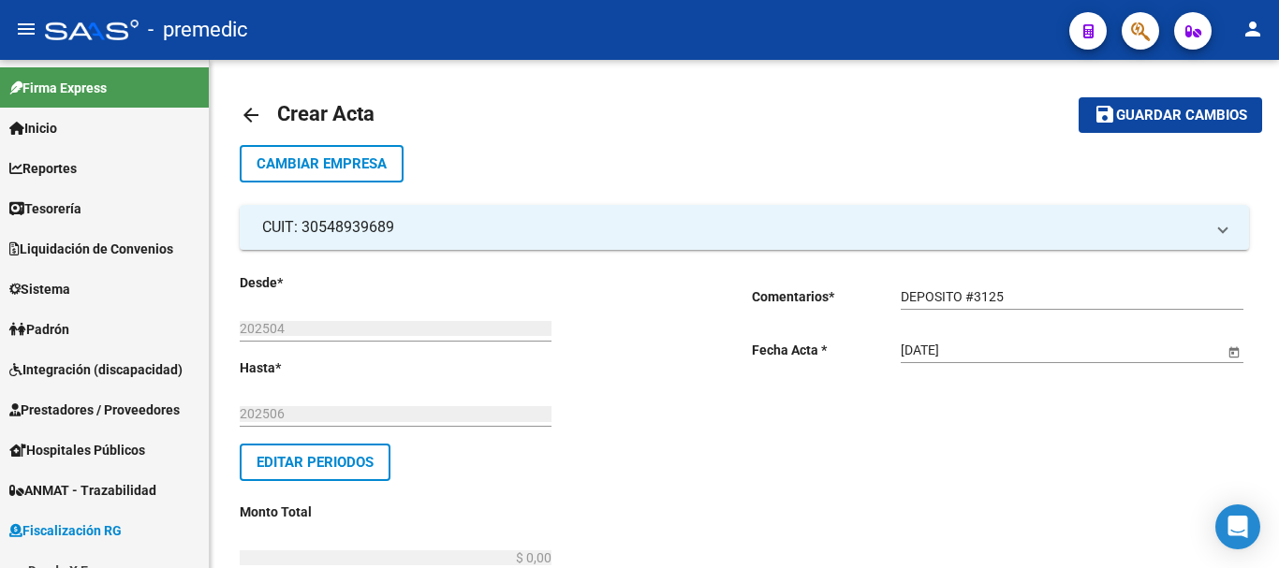
scroll to position [0, 0]
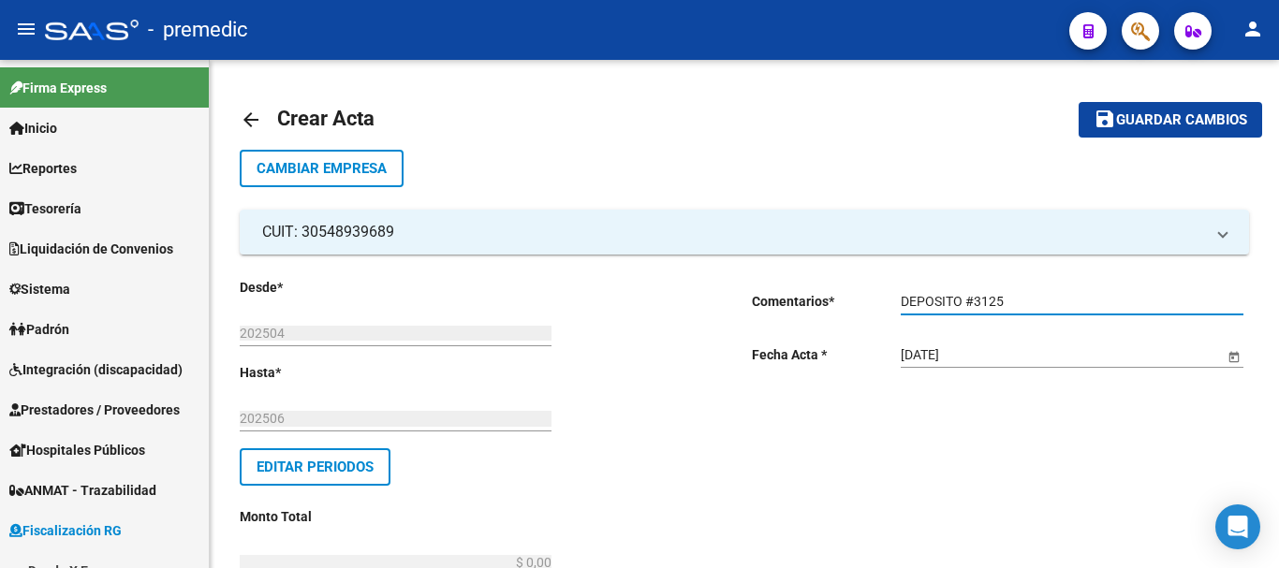
click at [964, 301] on input "DEPOSITO #3125" at bounding box center [1072, 302] width 343 height 16
click at [958, 298] on input "DEPOSITO #3125" at bounding box center [1072, 302] width 343 height 16
drag, startPoint x: 965, startPoint y: 301, endPoint x: 711, endPoint y: 302, distance: 254.7
click at [926, 301] on input "Tranferencia #3125" at bounding box center [1072, 302] width 343 height 16
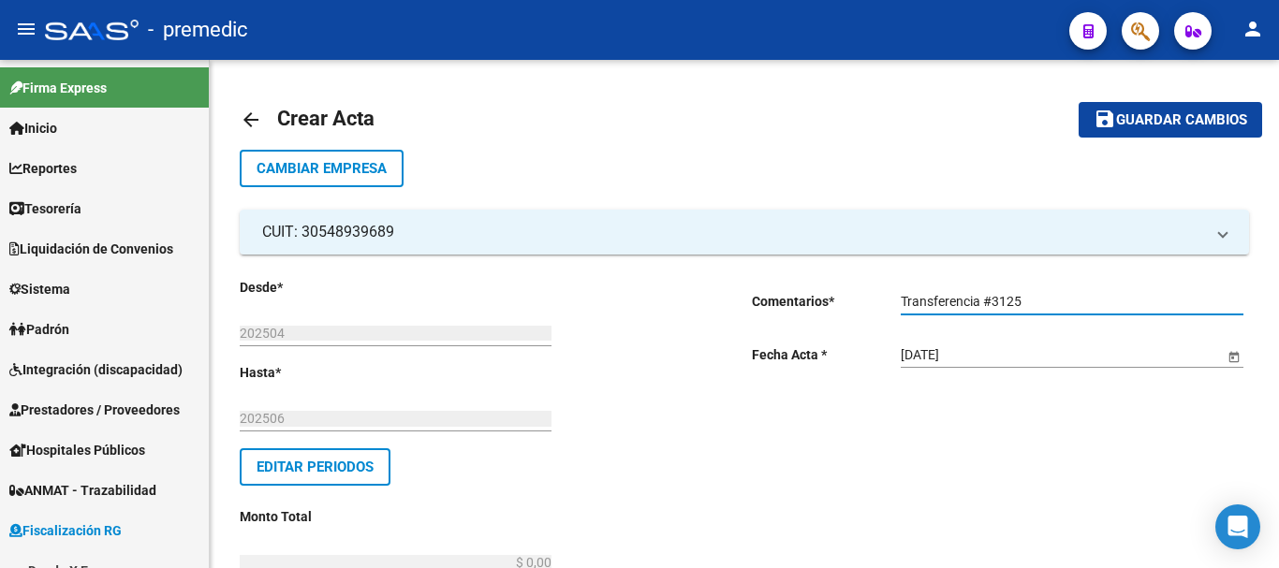
click at [981, 301] on input "Transferencia #3125" at bounding box center [1072, 302] width 343 height 16
click at [1201, 302] on input "Transferencia (1/3 #8816, 2/3 #9107 y 3/3 #3125" at bounding box center [1072, 302] width 343 height 16
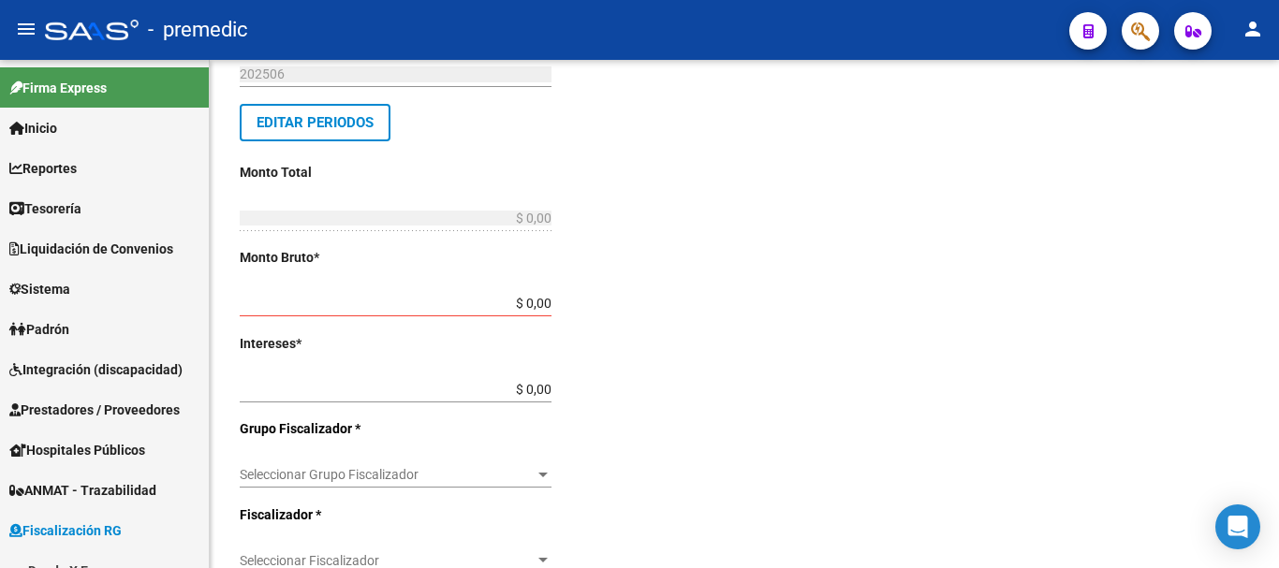
scroll to position [375, 0]
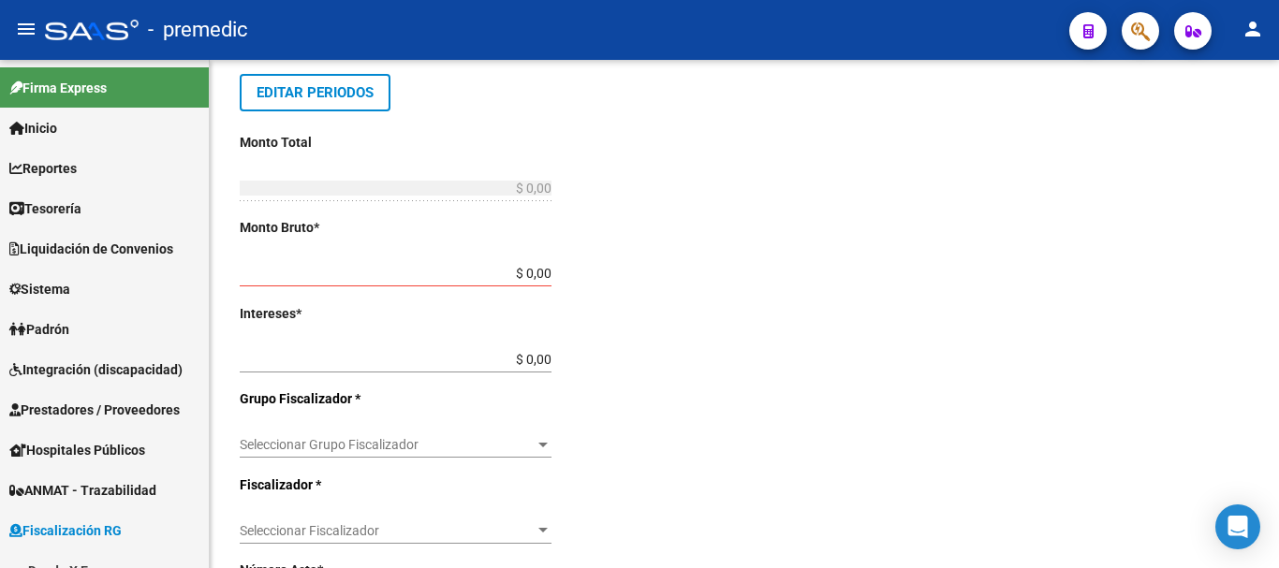
type input "Transferencia (1/3 #8816, 2/3 #9107 y 3/3 #3125)"
click at [549, 275] on input "$ 0,00" at bounding box center [396, 274] width 312 height 16
type input "$ 330.577,31"
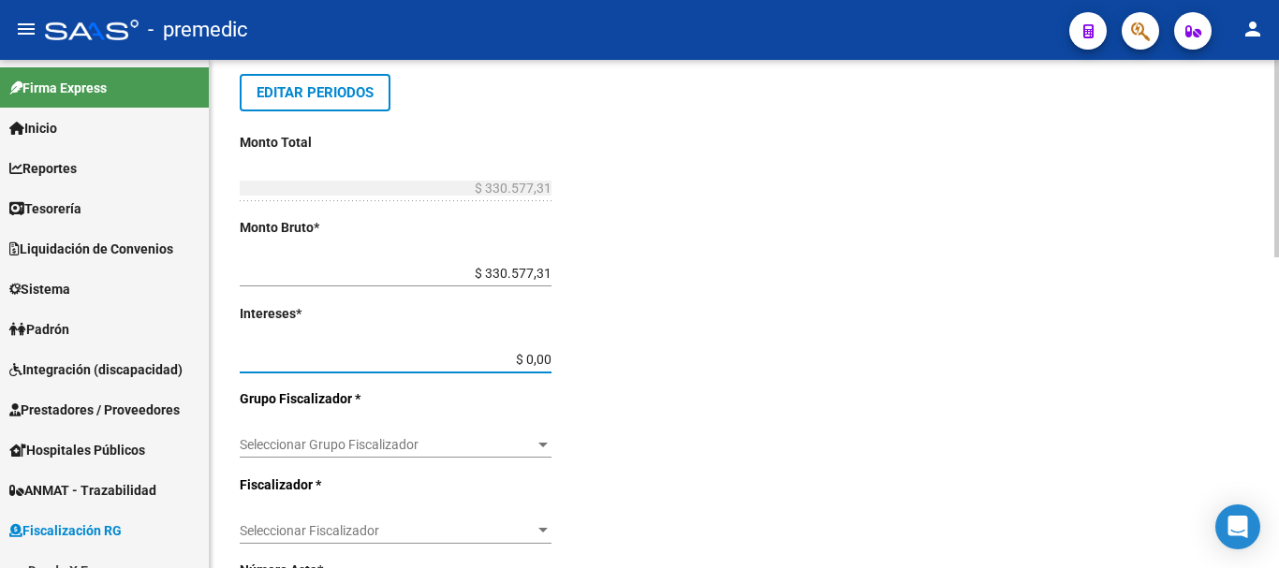
click at [549, 363] on input "$ 0,00" at bounding box center [396, 360] width 312 height 16
click at [550, 354] on input "$ 0,00" at bounding box center [396, 360] width 312 height 16
type input "$ 258,63"
type input "$ 330.835,94"
click at [550, 361] on input "$ 258,63" at bounding box center [396, 360] width 312 height 16
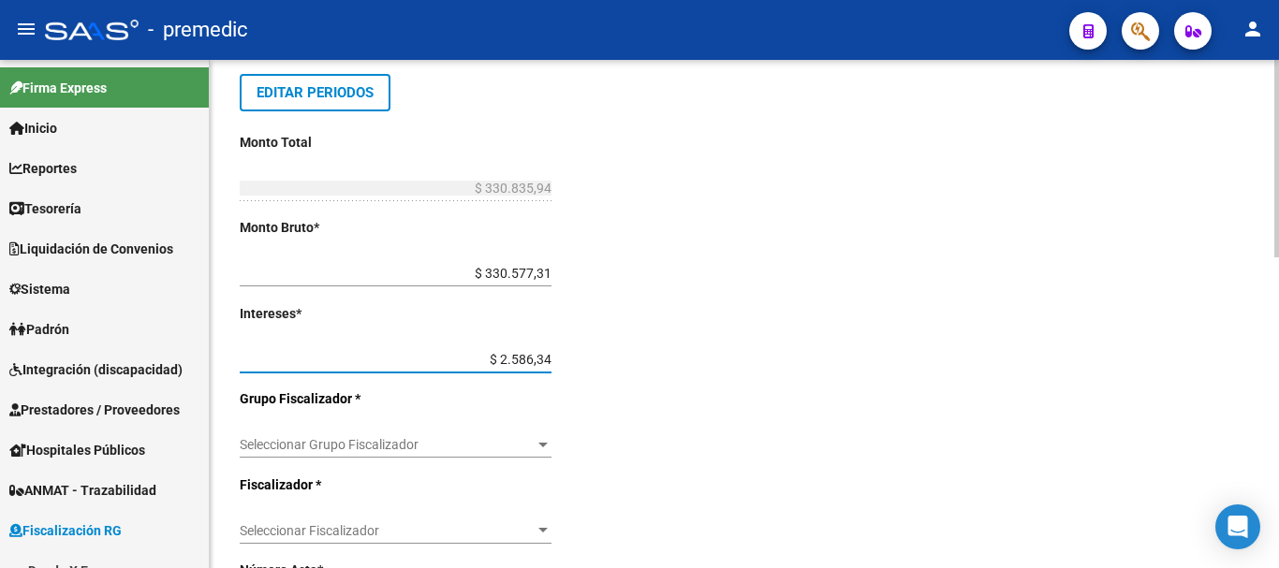
type input "$ 25.863,47"
type input "$ 356.440,78"
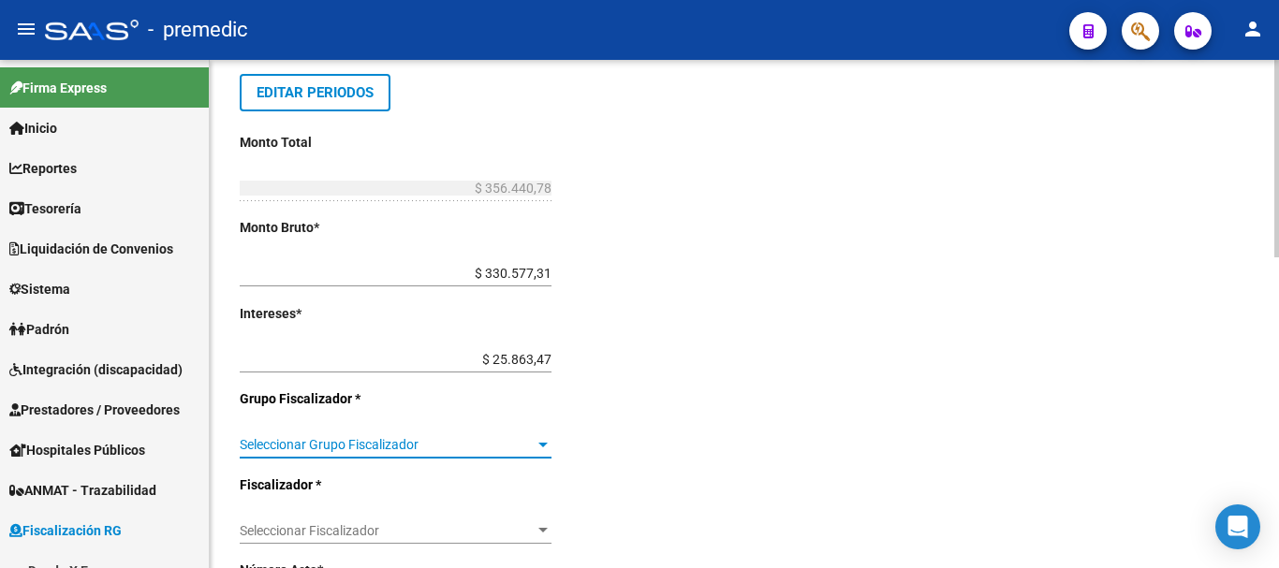
click at [529, 447] on span "Seleccionar Grupo Fiscalizador" at bounding box center [387, 445] width 295 height 16
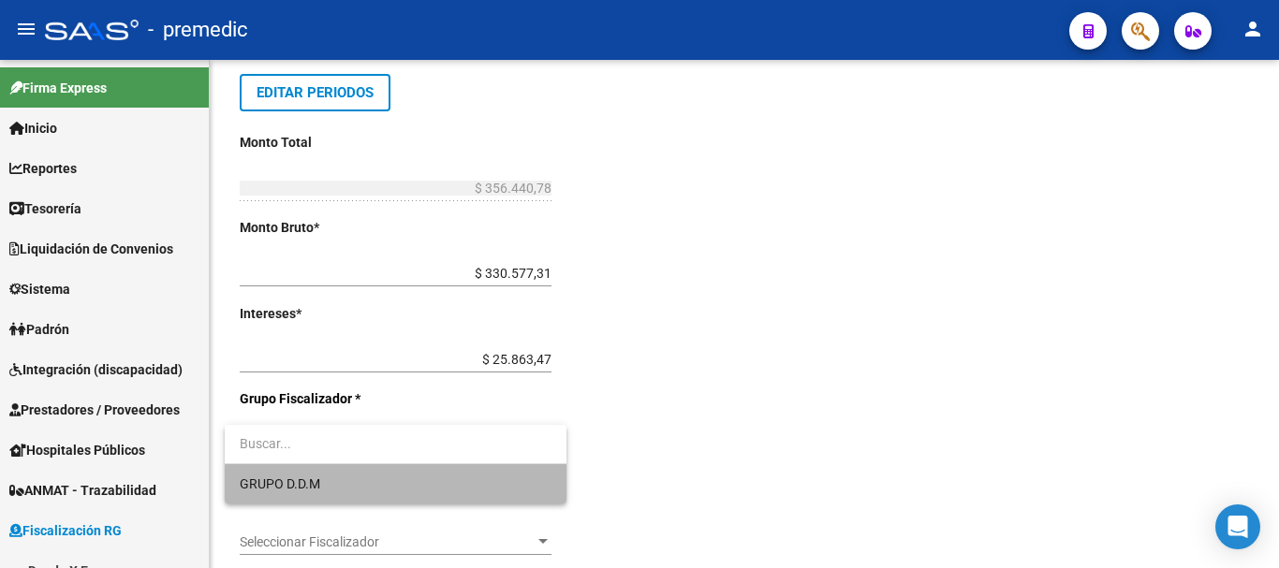
click at [442, 489] on span "GRUPO D.D.M" at bounding box center [396, 483] width 312 height 39
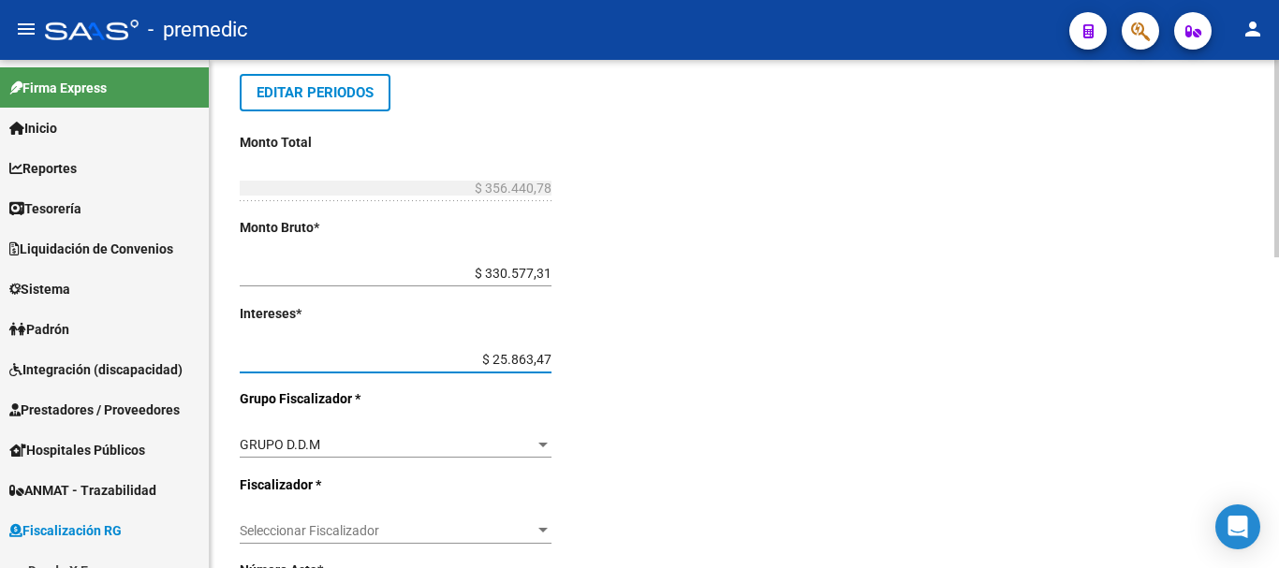
click at [552, 362] on input "$ 25.863,47" at bounding box center [396, 360] width 312 height 16
type input "$ 25.863,48"
type input "$ 356.440,79"
click at [483, 530] on span "Seleccionar Fiscalizador" at bounding box center [387, 531] width 295 height 16
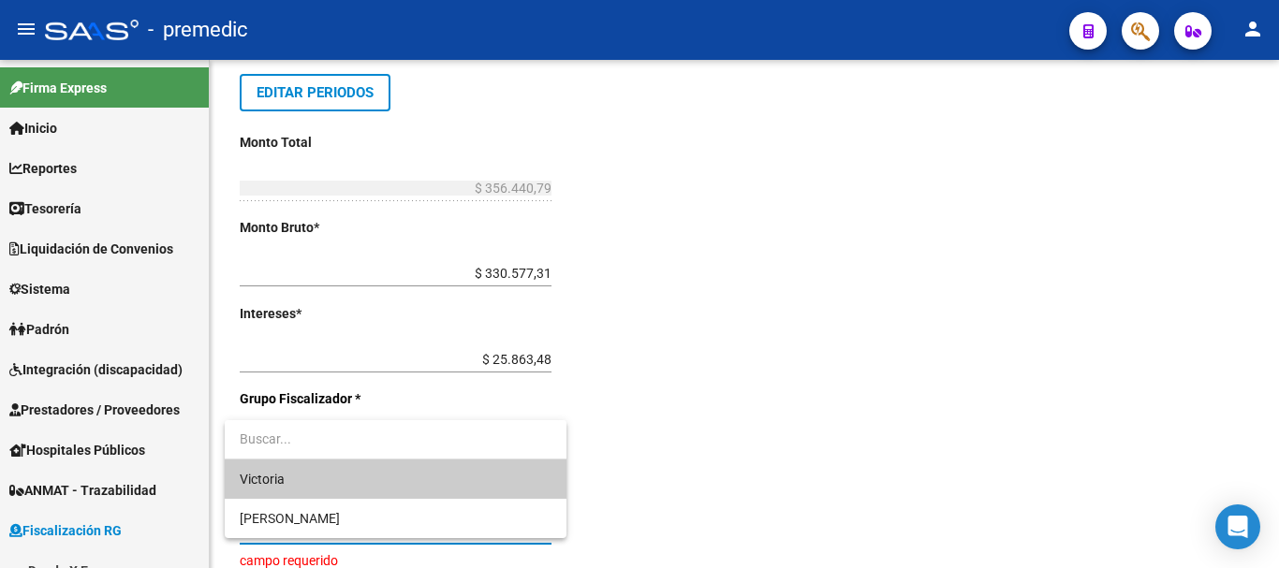
click at [454, 480] on span "Victoria" at bounding box center [396, 479] width 312 height 39
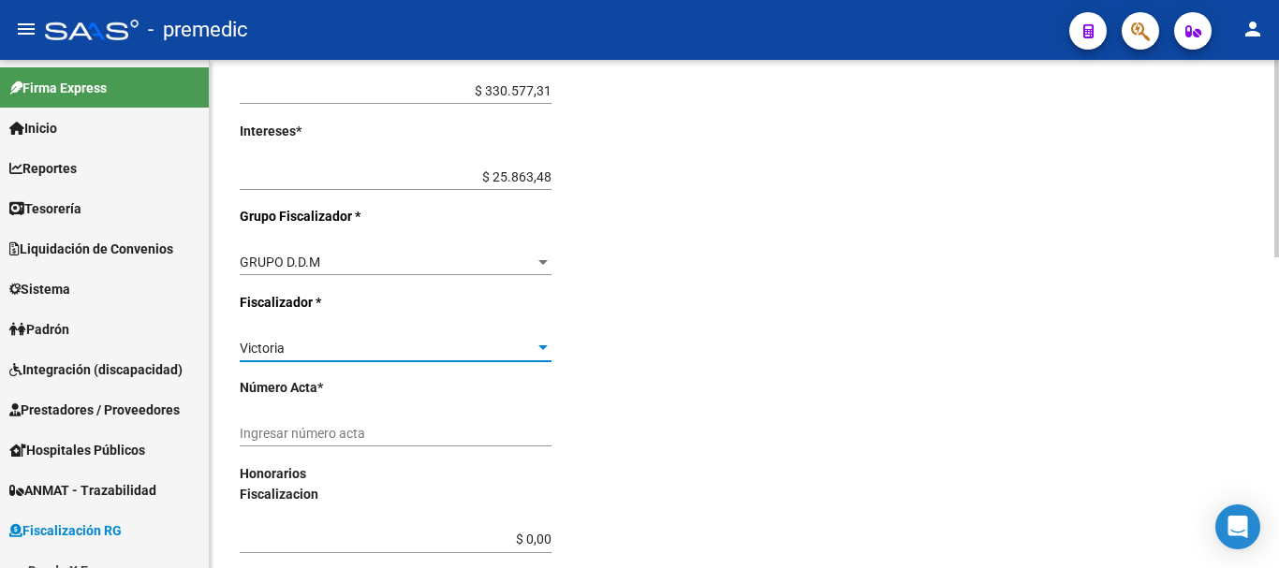
scroll to position [562, 0]
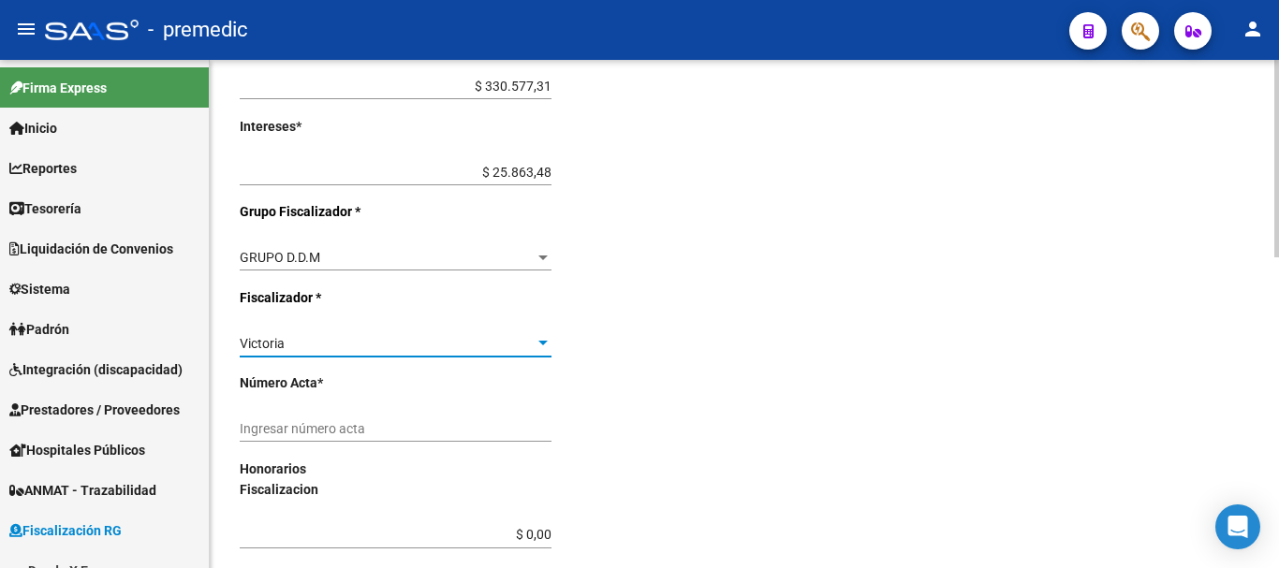
click at [472, 346] on div "Victoria" at bounding box center [387, 344] width 295 height 16
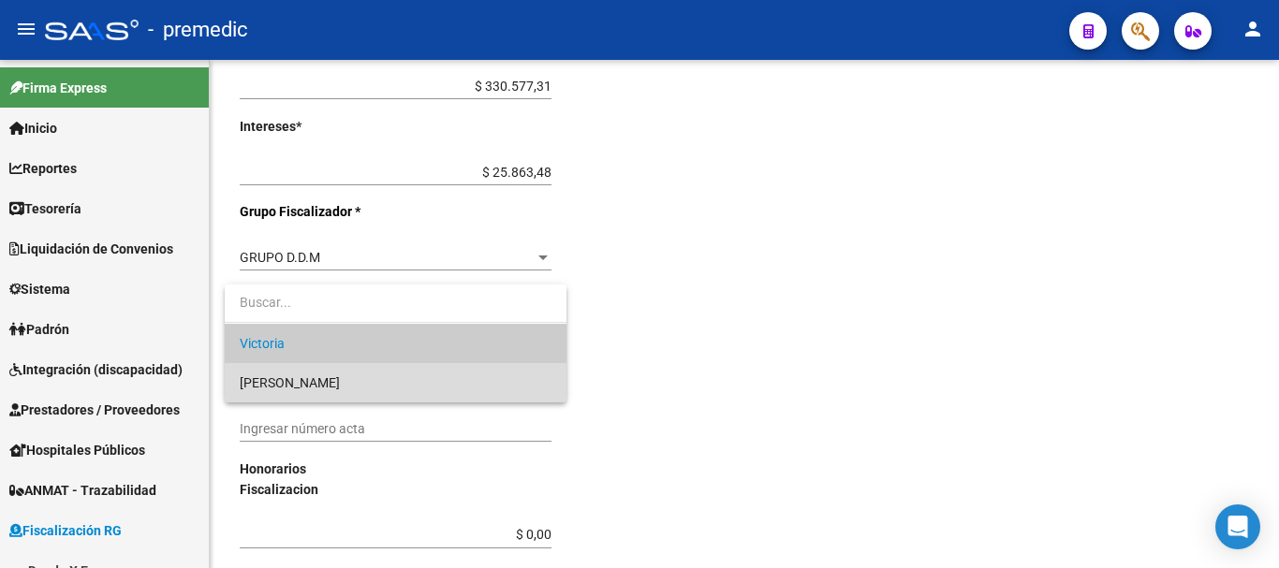
click at [448, 370] on span "[PERSON_NAME]" at bounding box center [396, 382] width 312 height 39
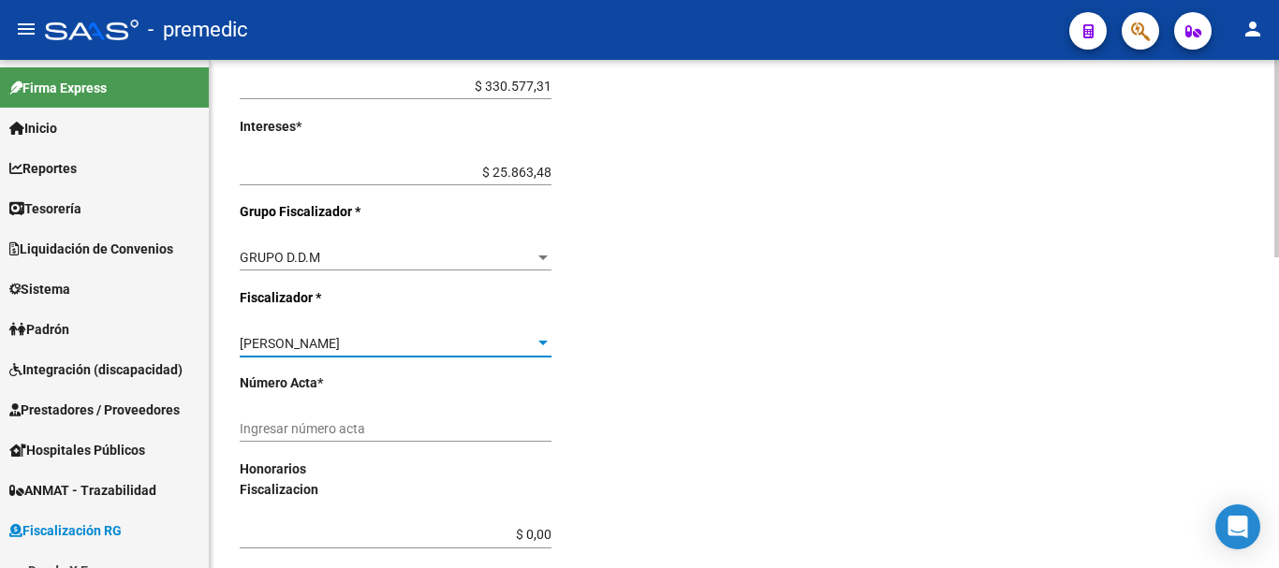
click at [379, 416] on div "Ingresar número acta" at bounding box center [396, 423] width 312 height 37
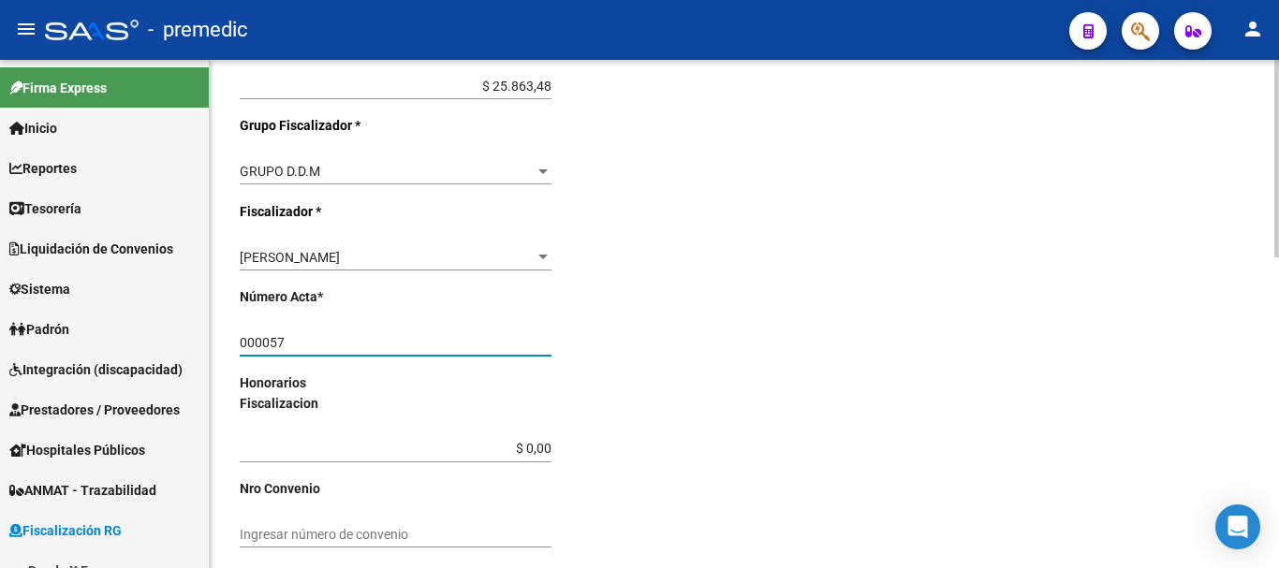
scroll to position [802, 0]
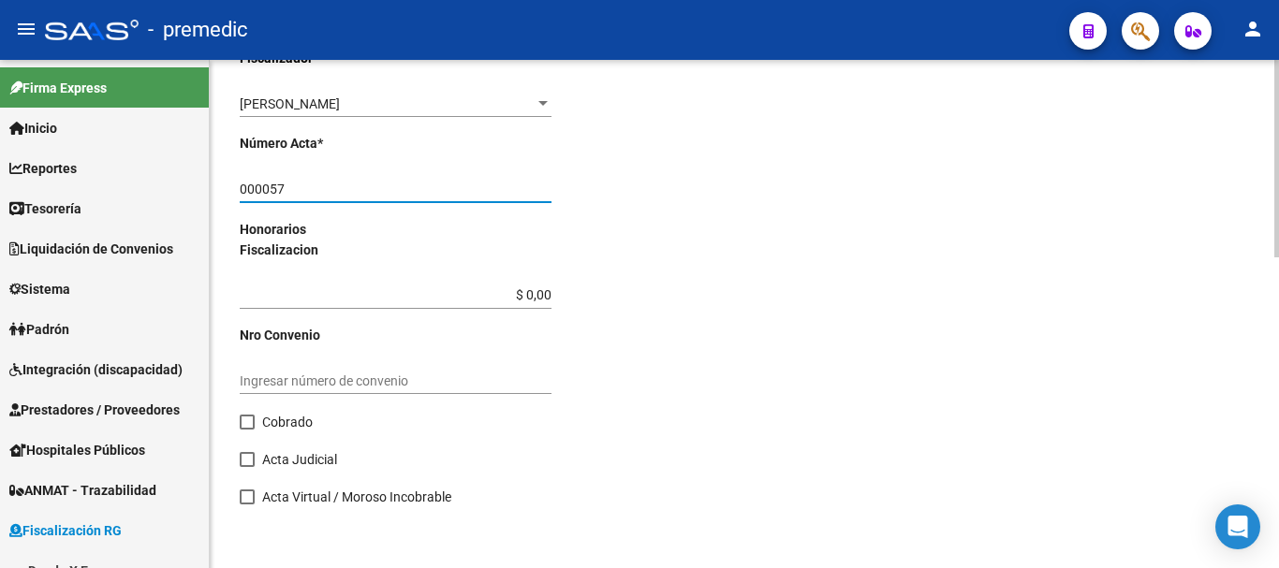
type input "000057"
click at [247, 428] on span at bounding box center [247, 422] width 15 height 15
click at [247, 430] on input "Cobrado" at bounding box center [246, 430] width 1 height 1
checkbox input "true"
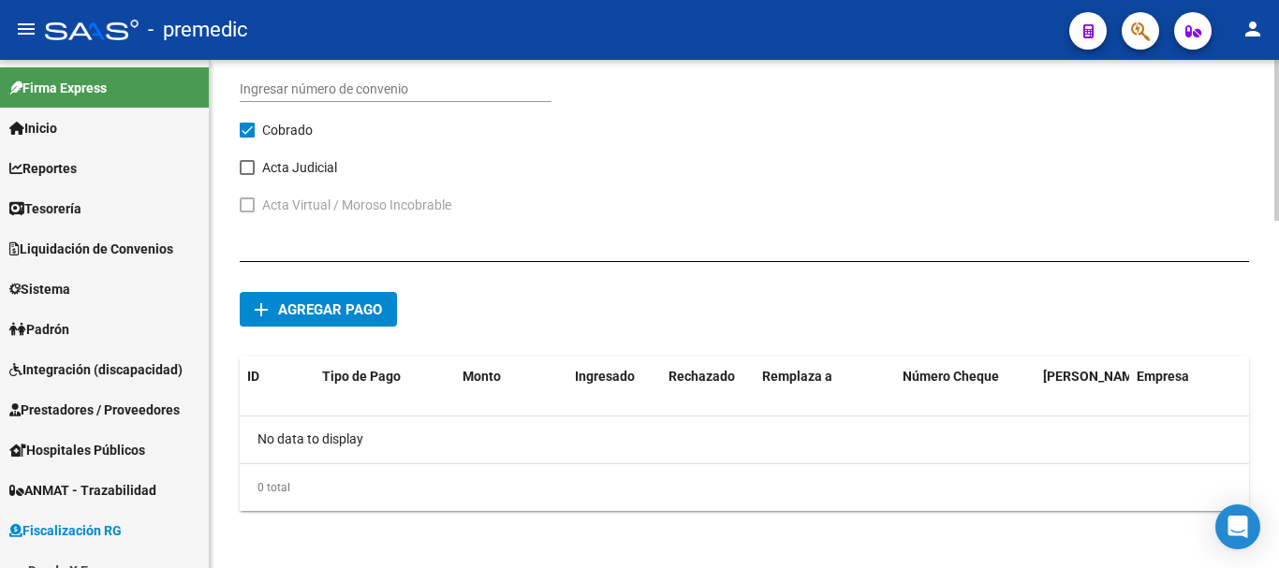
scroll to position [1097, 0]
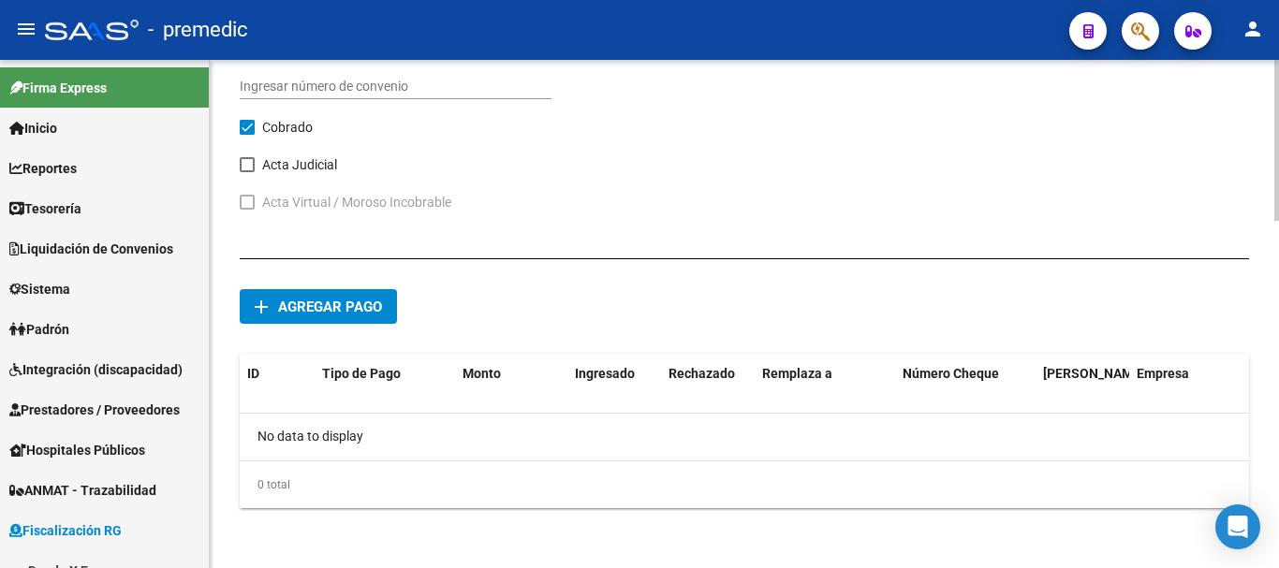
click at [290, 308] on span "Agregar pago" at bounding box center [330, 307] width 104 height 17
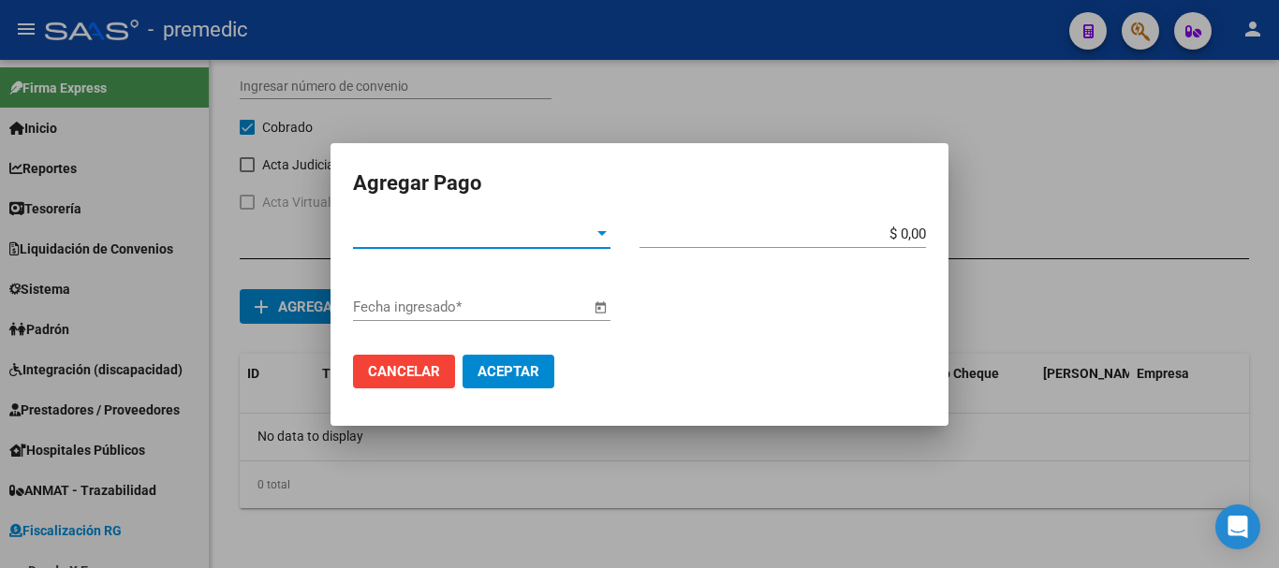
click at [459, 238] on span "Tipo de Pago *" at bounding box center [473, 234] width 241 height 17
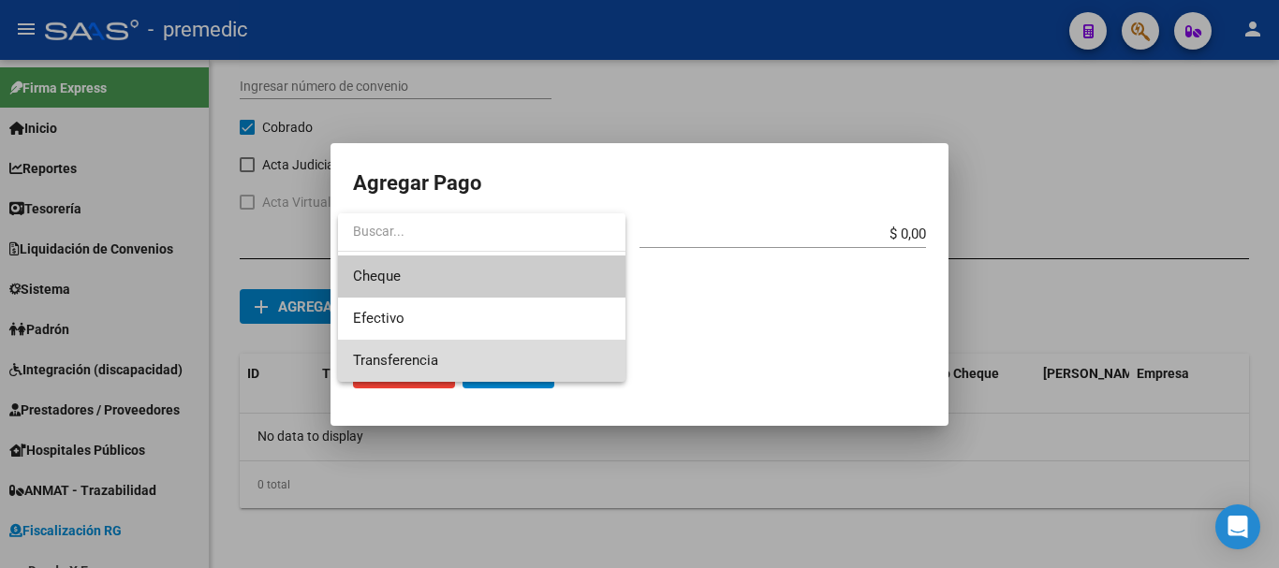
click at [447, 346] on span "Transferencia" at bounding box center [482, 361] width 258 height 42
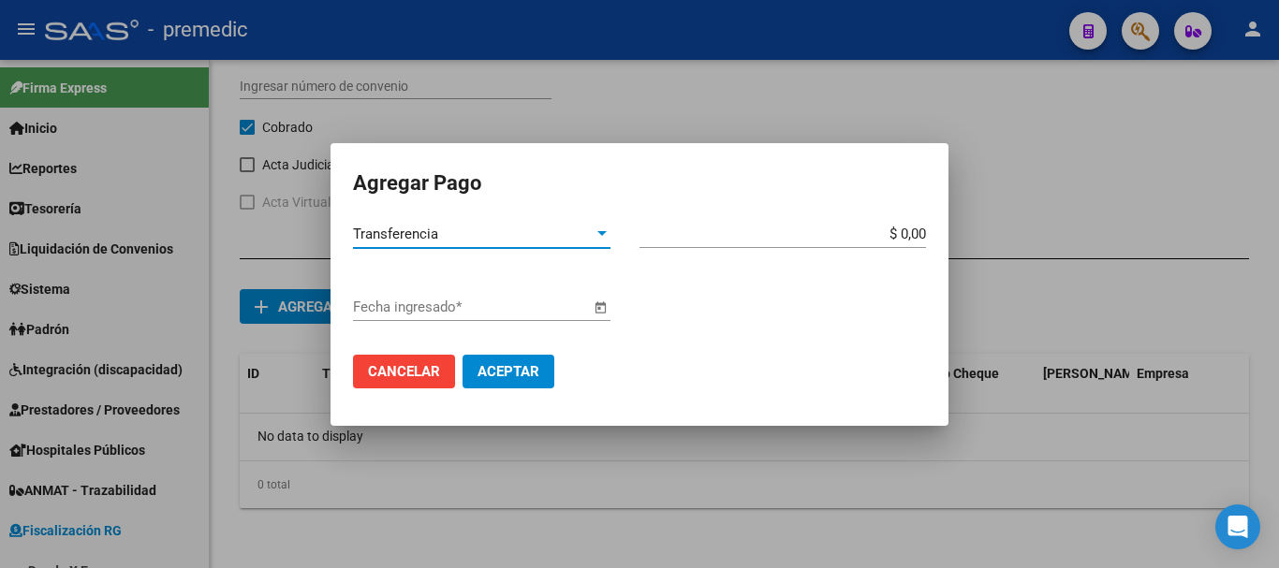
click at [924, 230] on input "$ 0,00" at bounding box center [783, 234] width 287 height 17
type input "$ 114.795,74"
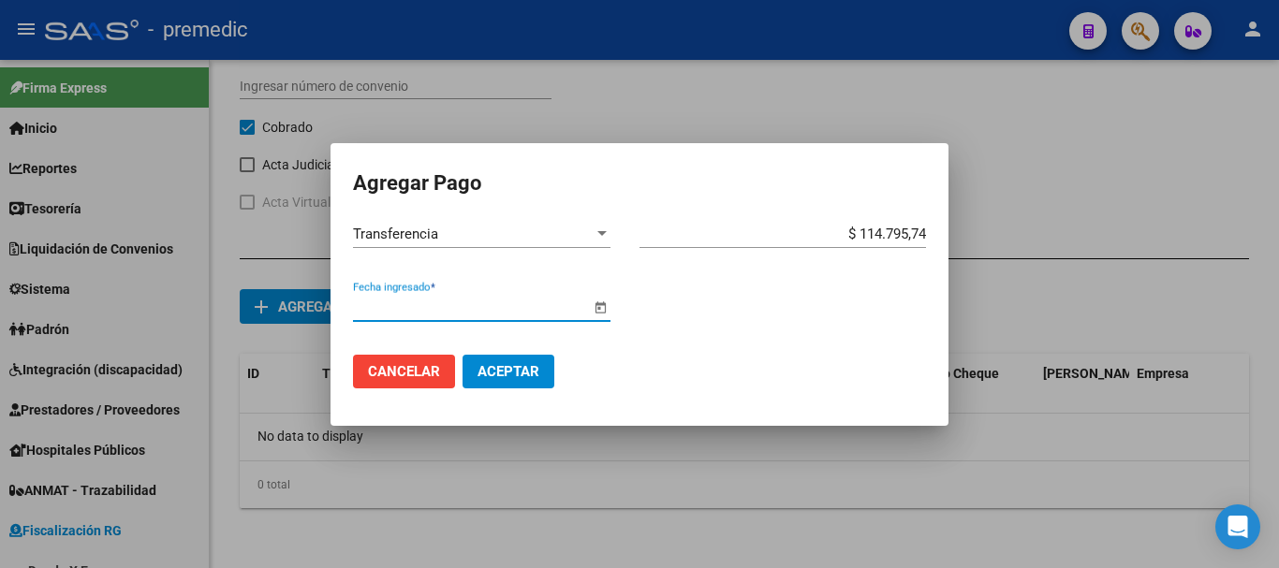
click at [520, 300] on input "Fecha ingresado *" at bounding box center [471, 307] width 237 height 17
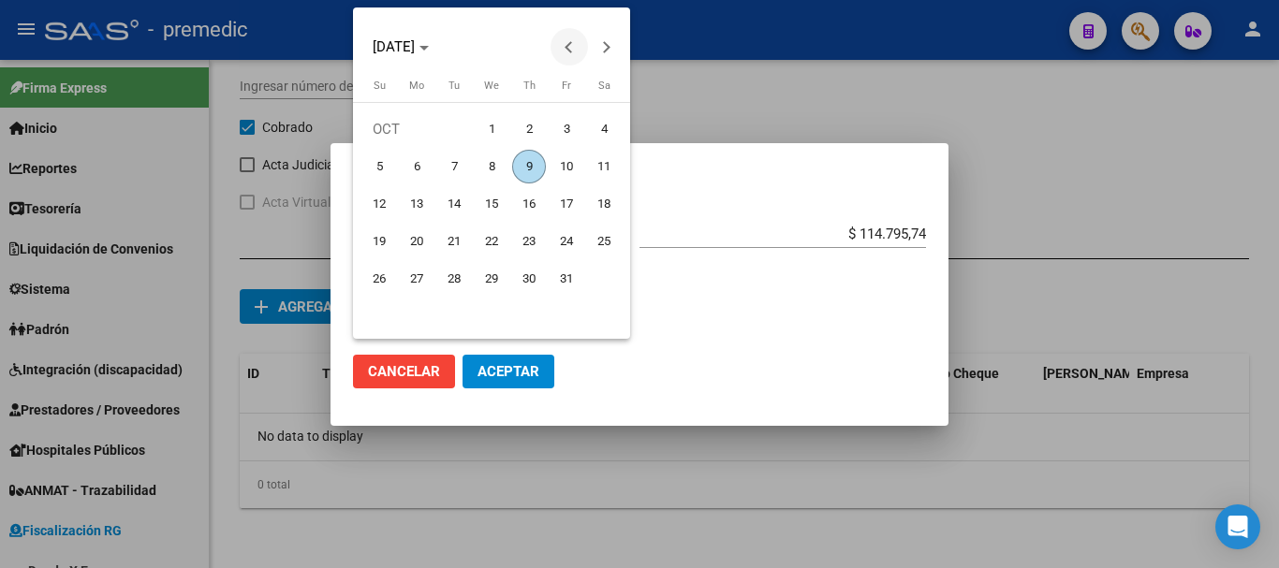
click at [576, 42] on span "Previous month" at bounding box center [569, 46] width 37 height 37
click at [560, 42] on span "Previous month" at bounding box center [569, 46] width 37 height 37
click at [567, 126] on span "1" at bounding box center [567, 129] width 34 height 34
type input "[DATE]"
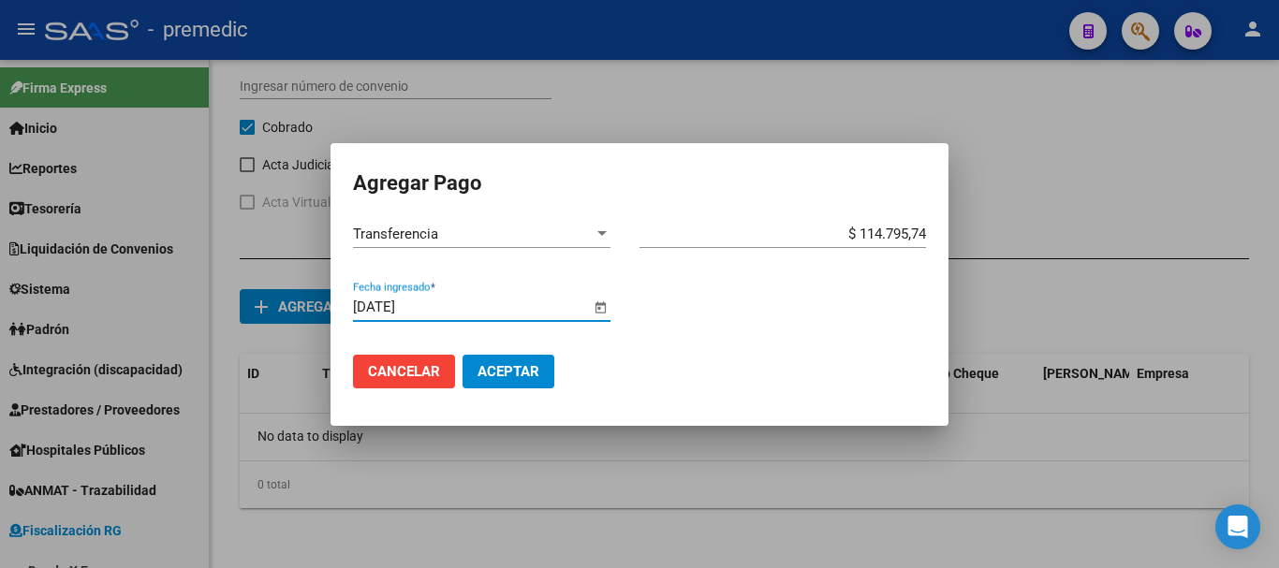
click at [493, 369] on span "Aceptar" at bounding box center [509, 371] width 62 height 17
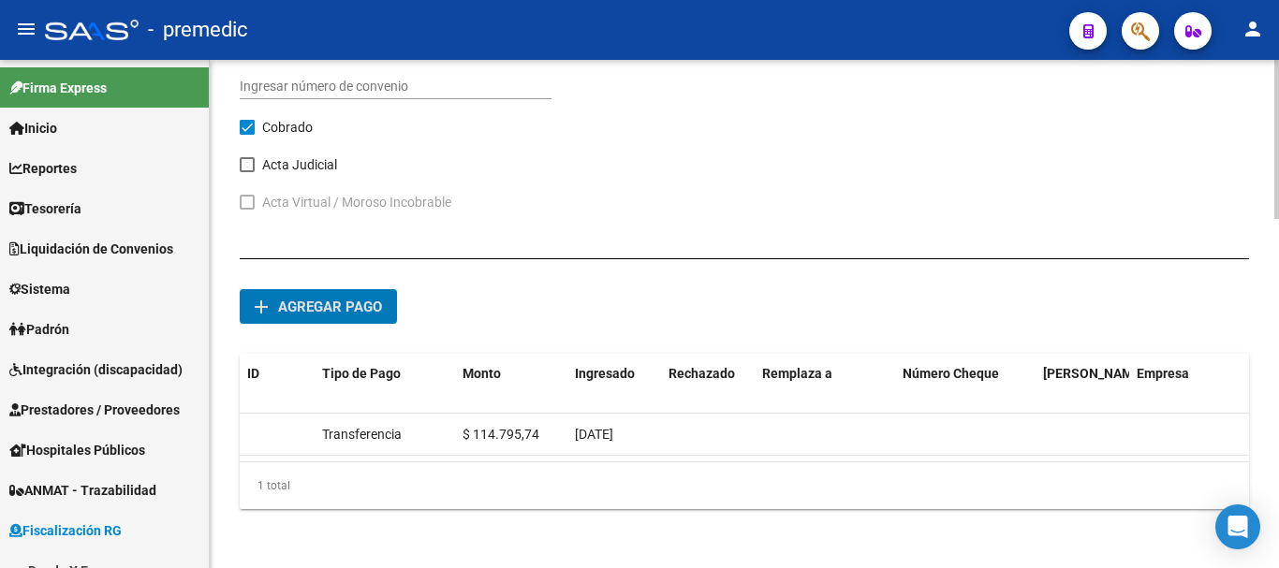
click at [377, 309] on span "Agregar pago" at bounding box center [330, 307] width 104 height 17
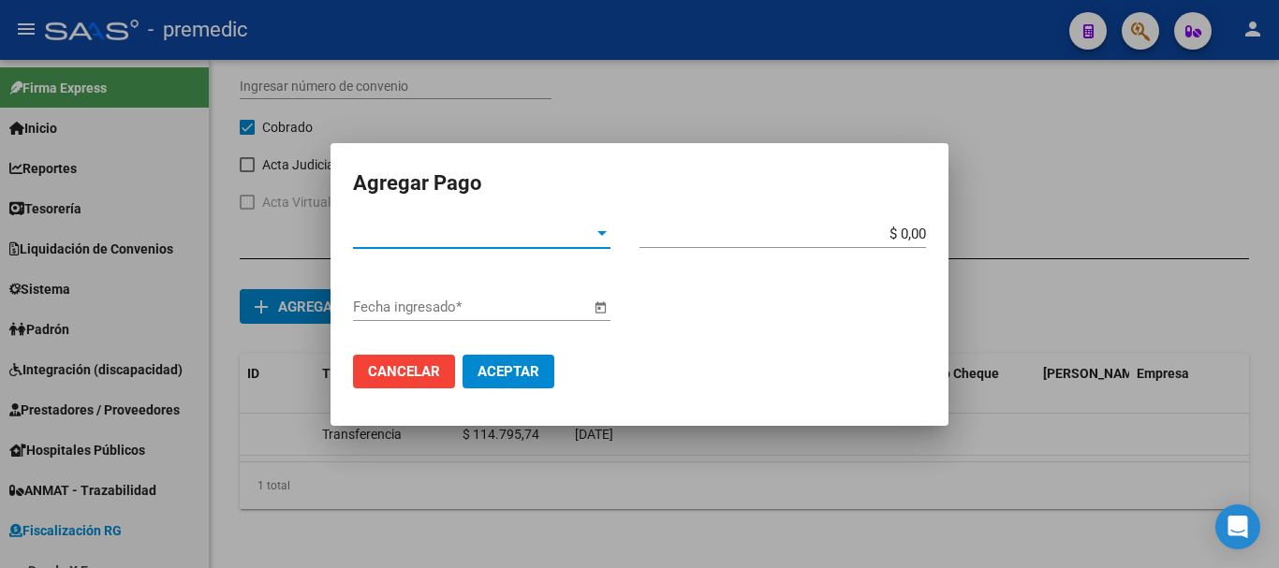
click at [493, 229] on span "Tipo de Pago *" at bounding box center [473, 234] width 241 height 17
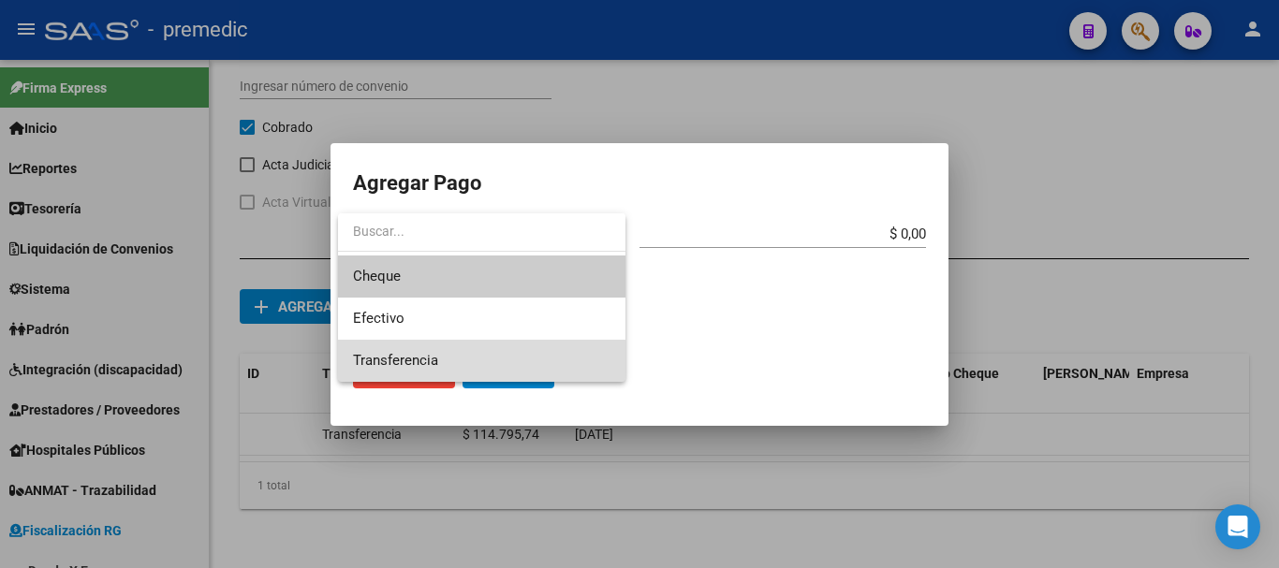
click at [476, 358] on span "Transferencia" at bounding box center [482, 361] width 258 height 42
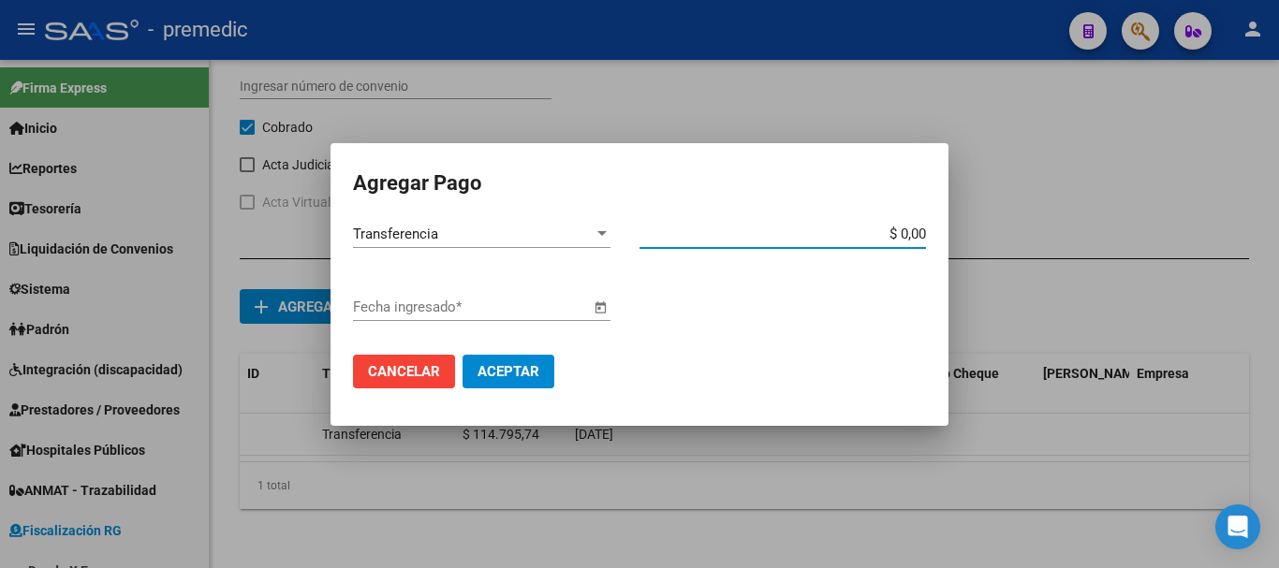
click at [918, 236] on input "$ 0,00" at bounding box center [783, 234] width 287 height 17
type input "$ 118.813,60"
click at [599, 302] on span "Open calendar" at bounding box center [600, 308] width 45 height 45
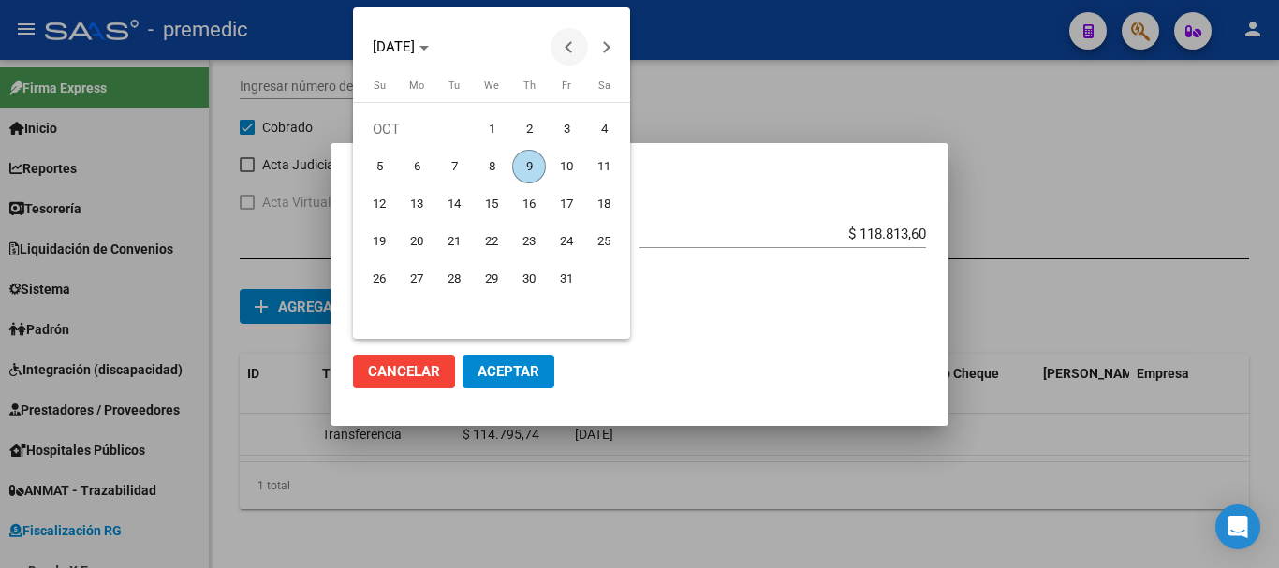
click at [565, 48] on button "Previous month" at bounding box center [569, 46] width 37 height 37
click at [565, 285] on span "26" at bounding box center [567, 279] width 34 height 34
type input "[DATE]"
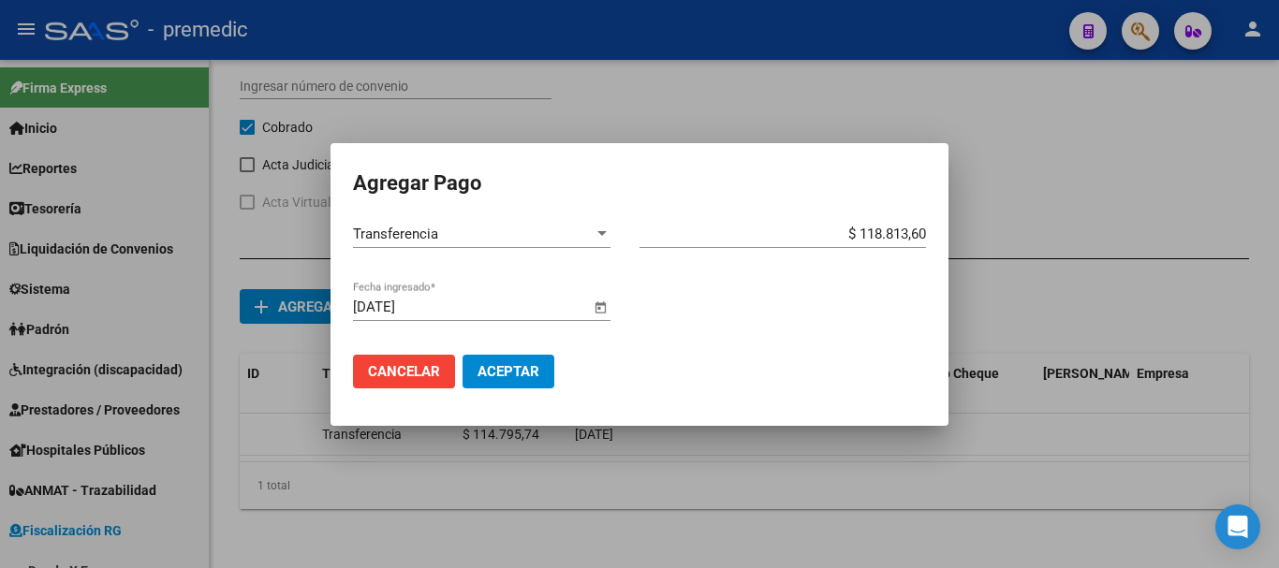
click at [506, 372] on span "Aceptar" at bounding box center [509, 371] width 62 height 17
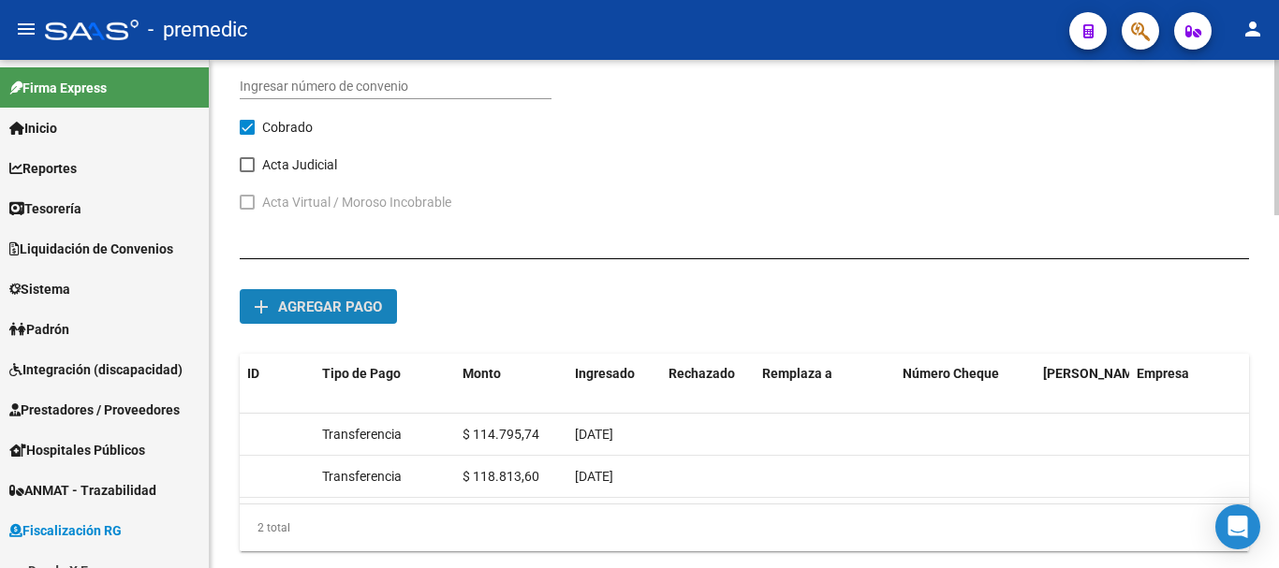
drag, startPoint x: 337, startPoint y: 294, endPoint x: 327, endPoint y: 294, distance: 10.3
click at [327, 294] on button "add Agregar pago" at bounding box center [318, 306] width 157 height 35
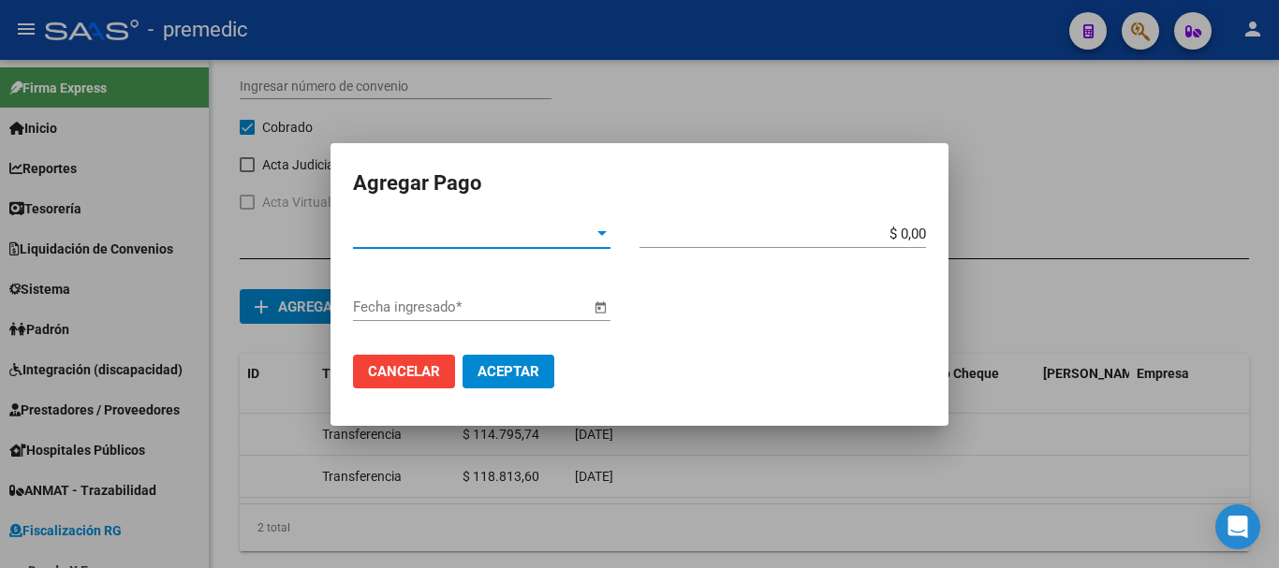
click at [396, 234] on span "Tipo de Pago *" at bounding box center [473, 234] width 241 height 17
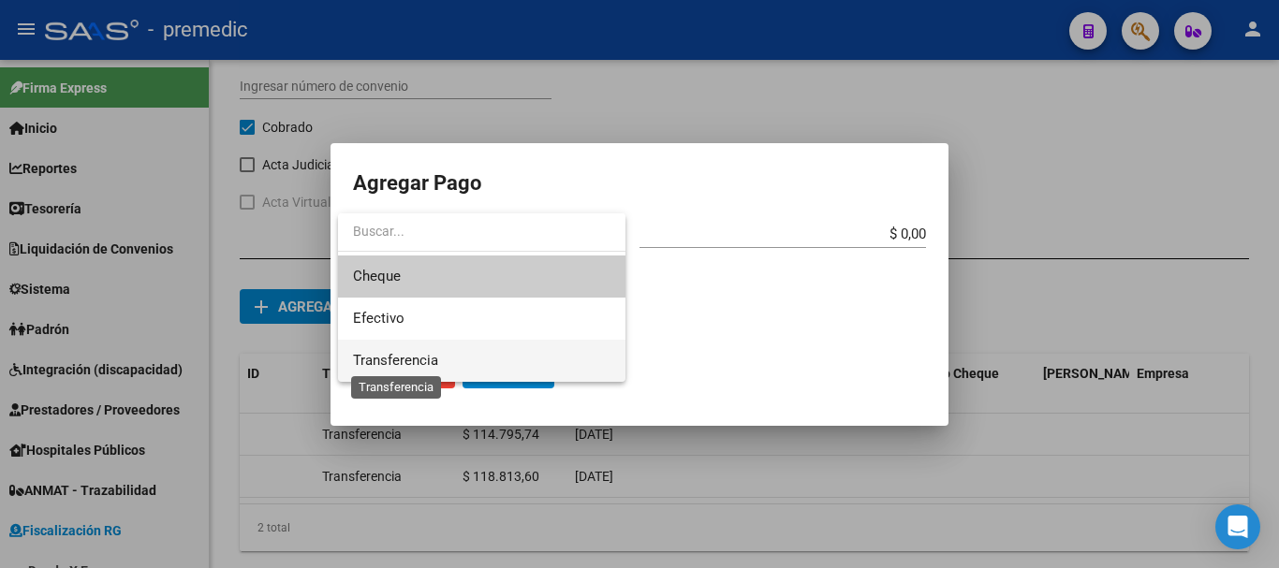
click at [414, 362] on span "Transferencia" at bounding box center [395, 360] width 85 height 17
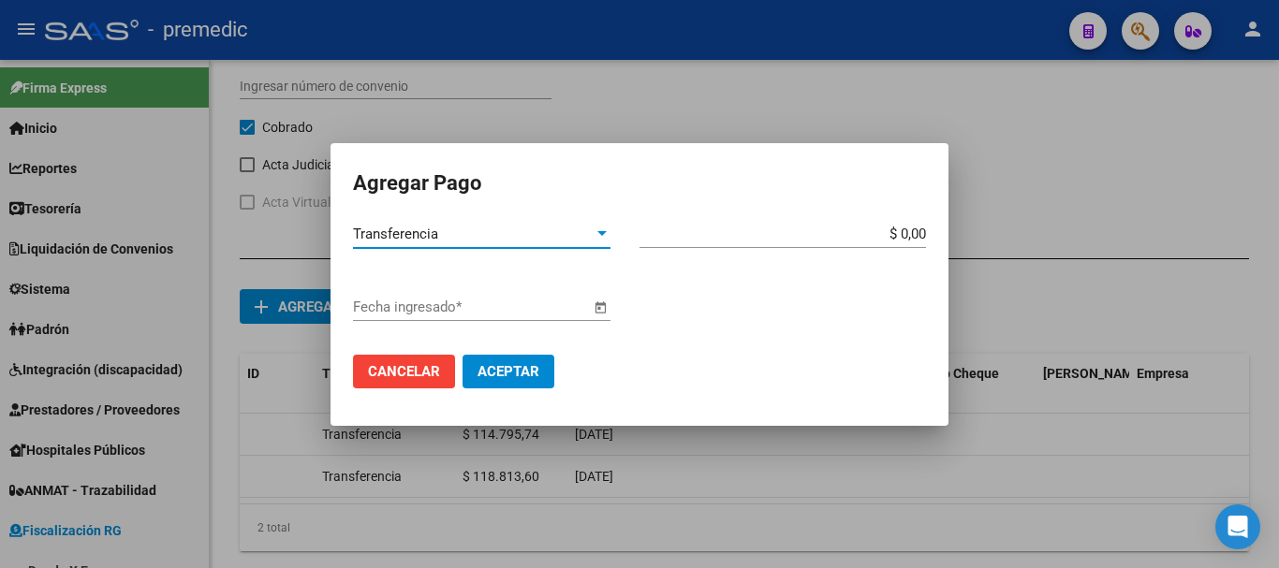
click at [927, 232] on app-form-text-field "$ 0,00 Monto bruto *" at bounding box center [791, 234] width 302 height 17
click at [921, 228] on input "$ 0,00" at bounding box center [783, 234] width 287 height 17
type input "$ 122.831,45"
click at [593, 306] on span "Open calendar" at bounding box center [600, 308] width 45 height 45
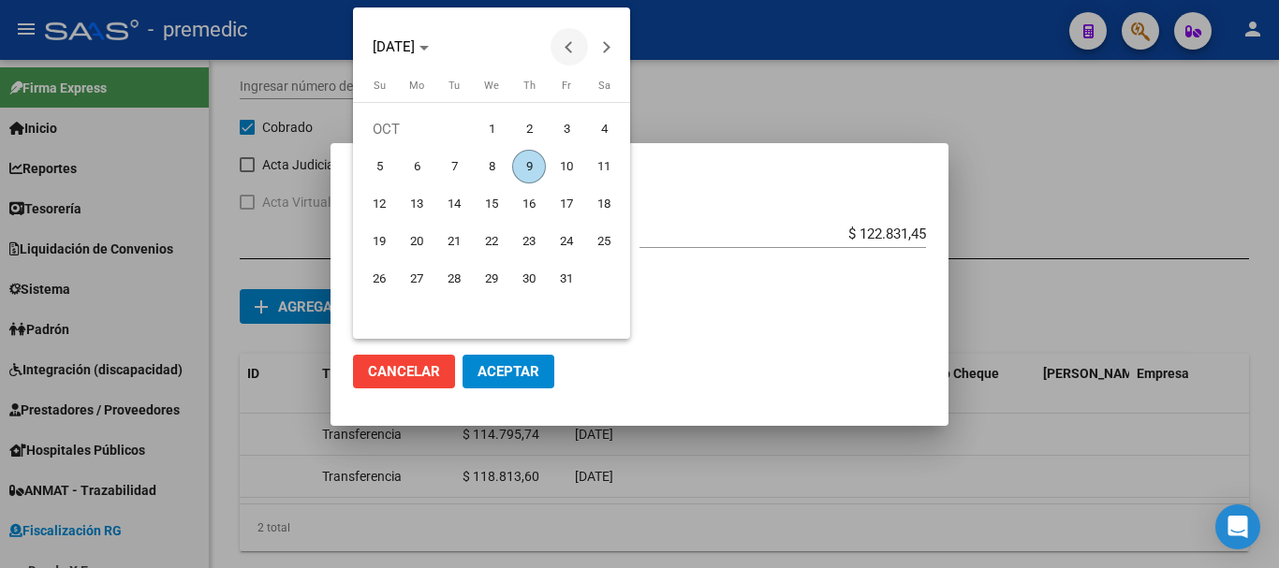
click at [567, 45] on button "Previous month" at bounding box center [569, 46] width 37 height 37
click at [441, 326] on span "30" at bounding box center [454, 317] width 34 height 34
type input "[DATE]"
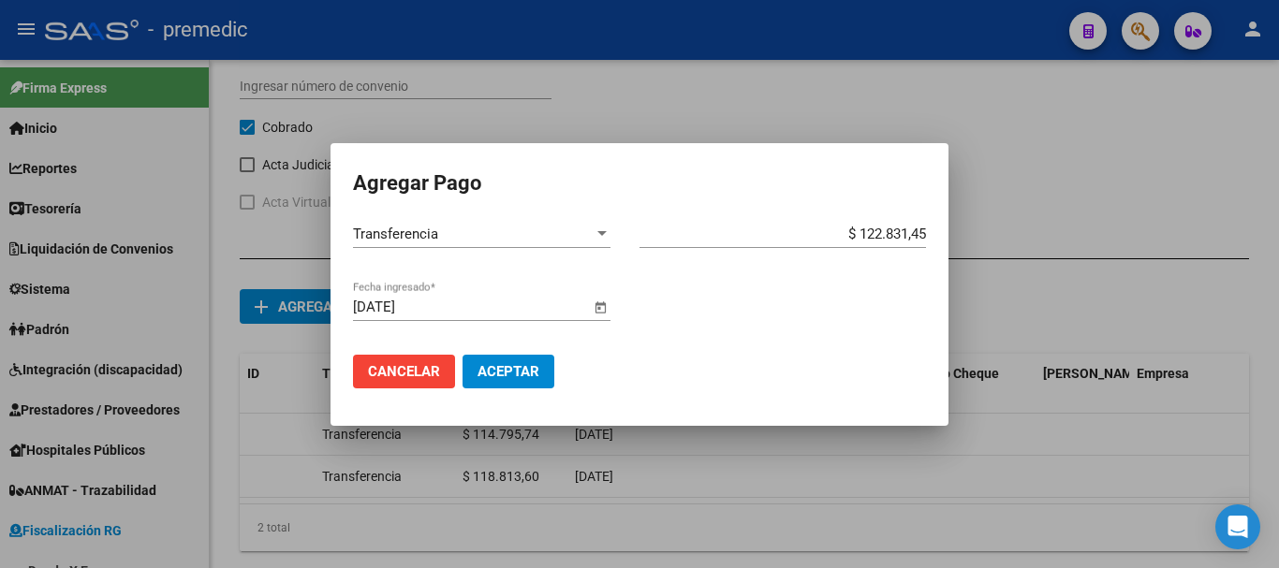
click at [542, 374] on button "Aceptar" at bounding box center [509, 372] width 92 height 34
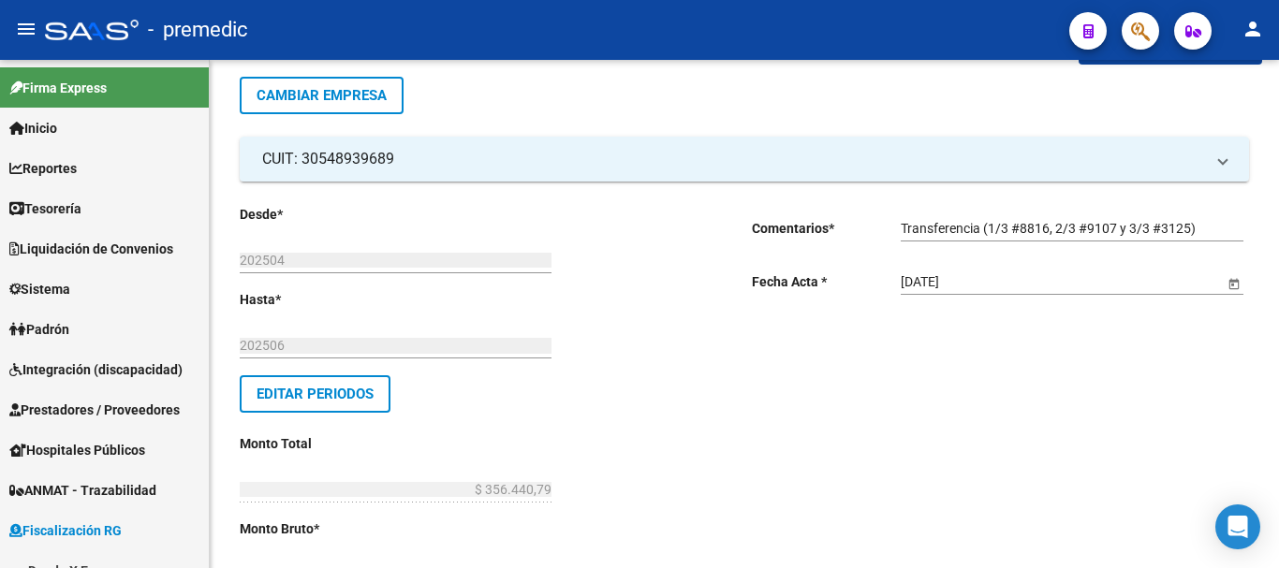
scroll to position [0, 0]
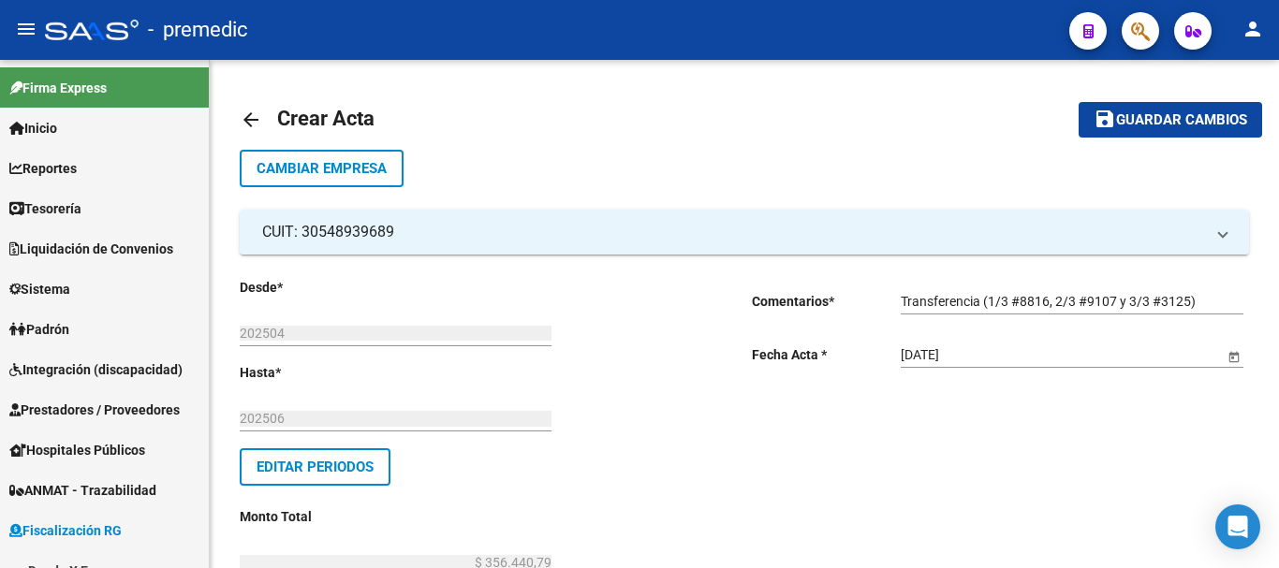
click at [1212, 121] on span "Guardar cambios" at bounding box center [1181, 120] width 131 height 17
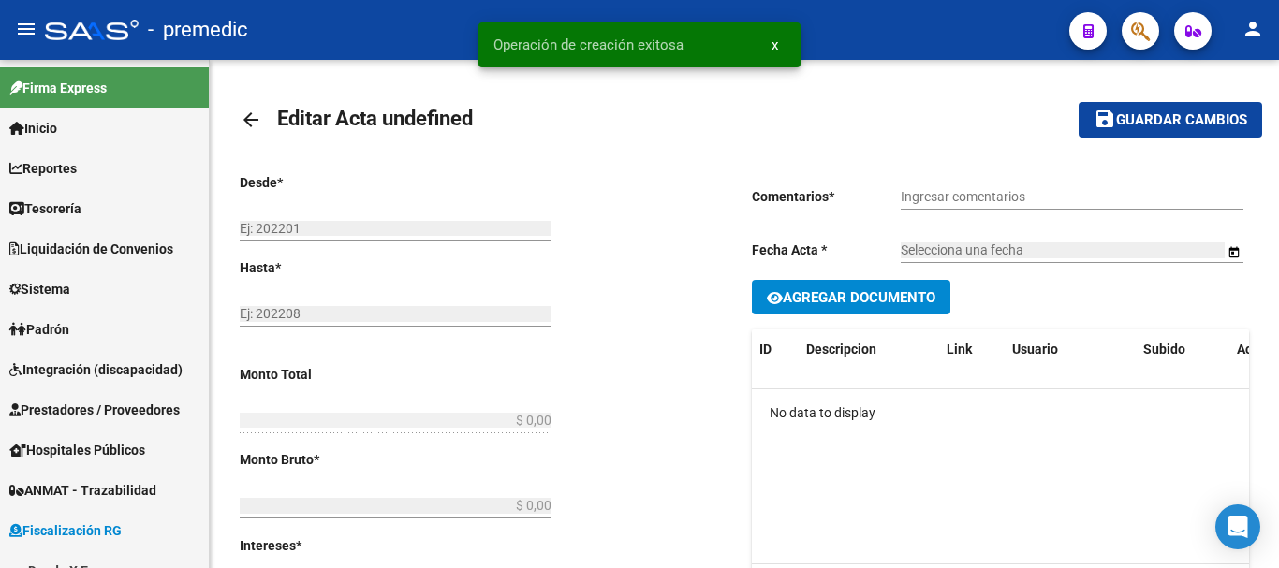
type input "202504"
type input "202506"
type input "$ 356.440,79"
type input "$ 330.577,31"
type input "$ 25.863,48"
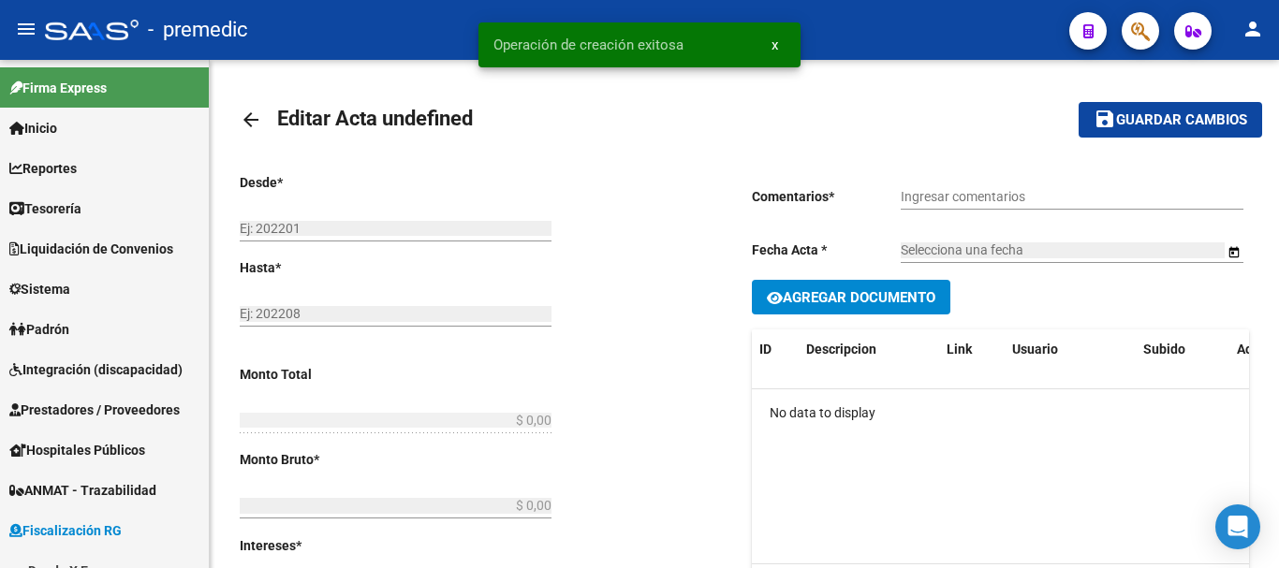
type input "000057"
checkbox input "true"
type input "Transferencia (1/3 #8816, 2/3 #9107 y 3/3 #3125)"
type input "[DATE]"
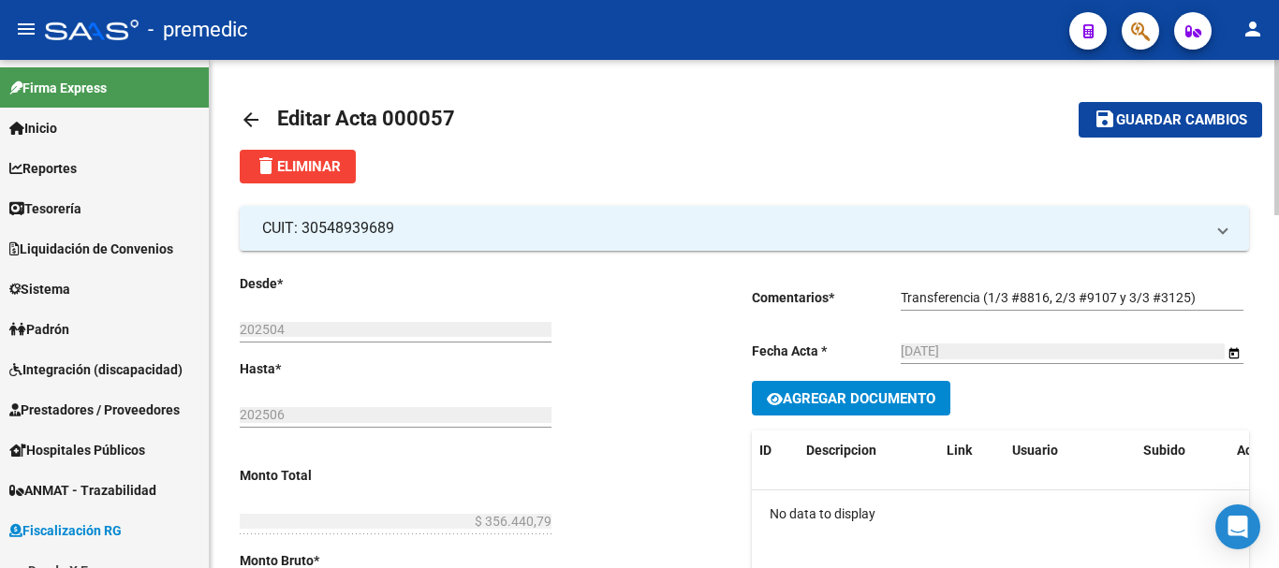
click at [246, 115] on mat-icon "arrow_back" at bounding box center [251, 120] width 22 height 22
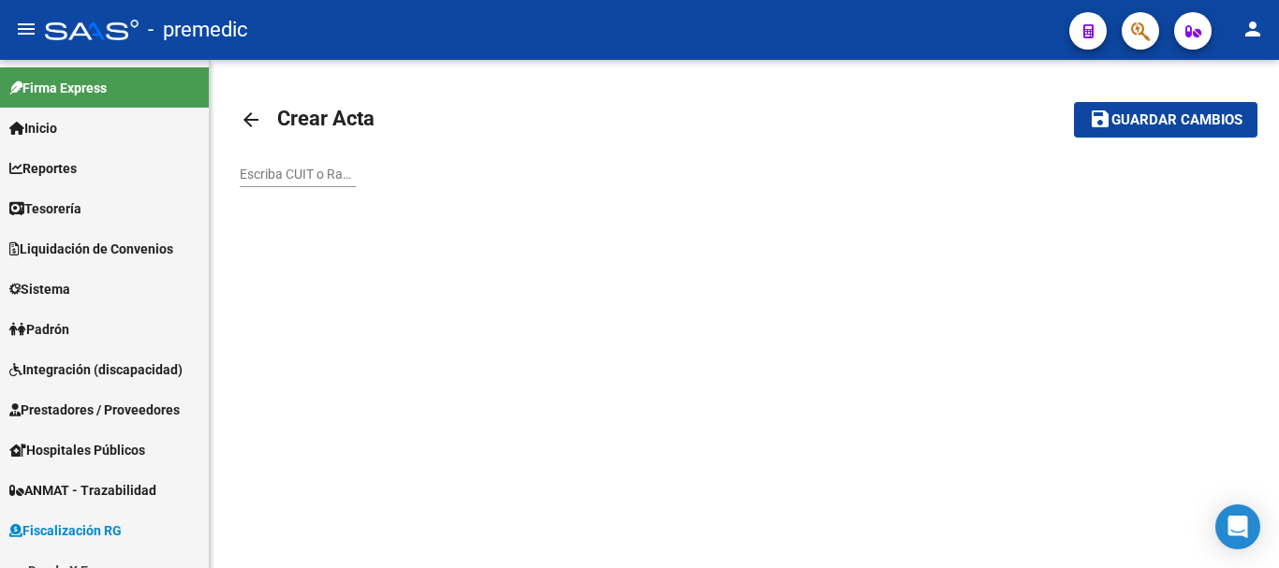
click at [258, 128] on mat-icon "arrow_back" at bounding box center [251, 120] width 22 height 22
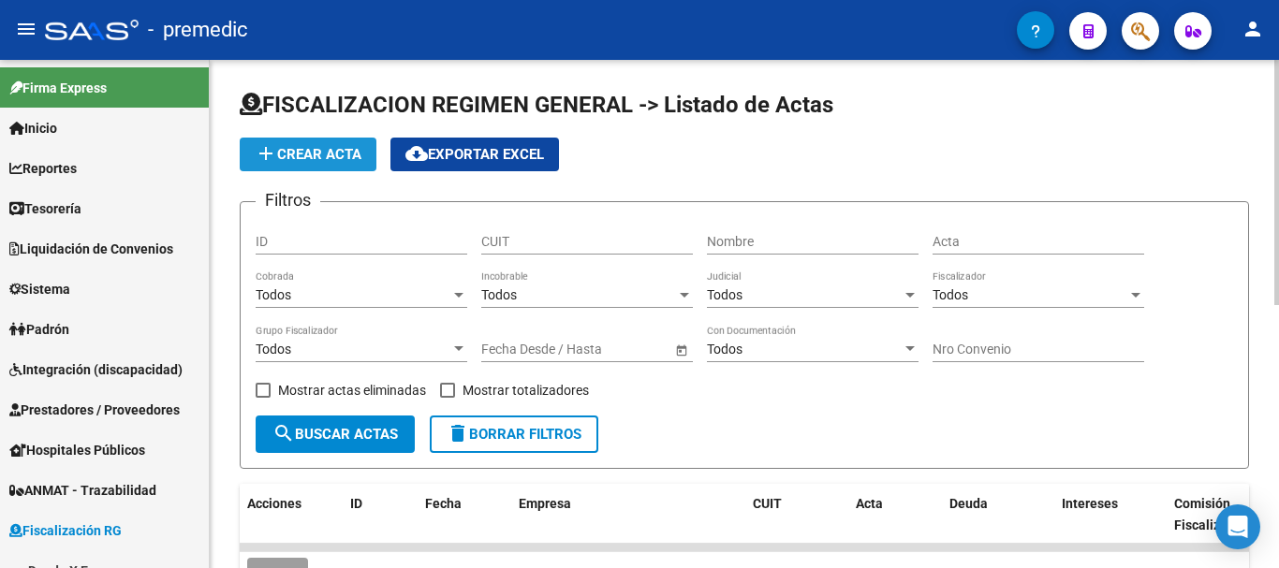
click at [344, 169] on button "add Crear Acta" at bounding box center [308, 155] width 137 height 34
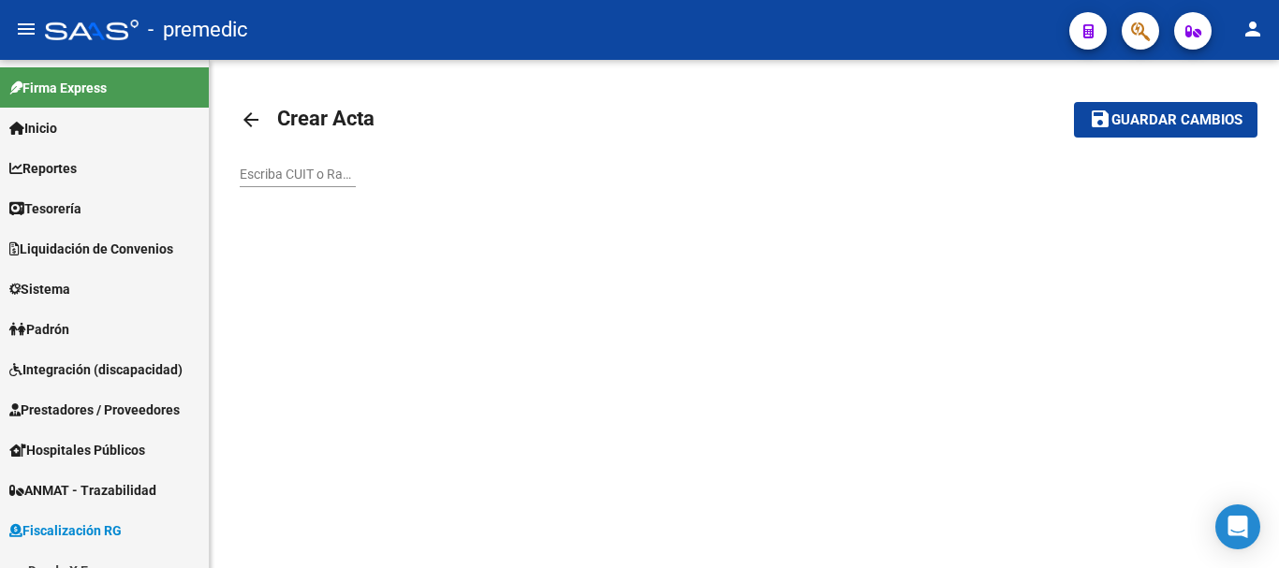
click at [243, 175] on input "Escriba CUIT o Razón Social para buscar" at bounding box center [298, 175] width 116 height 16
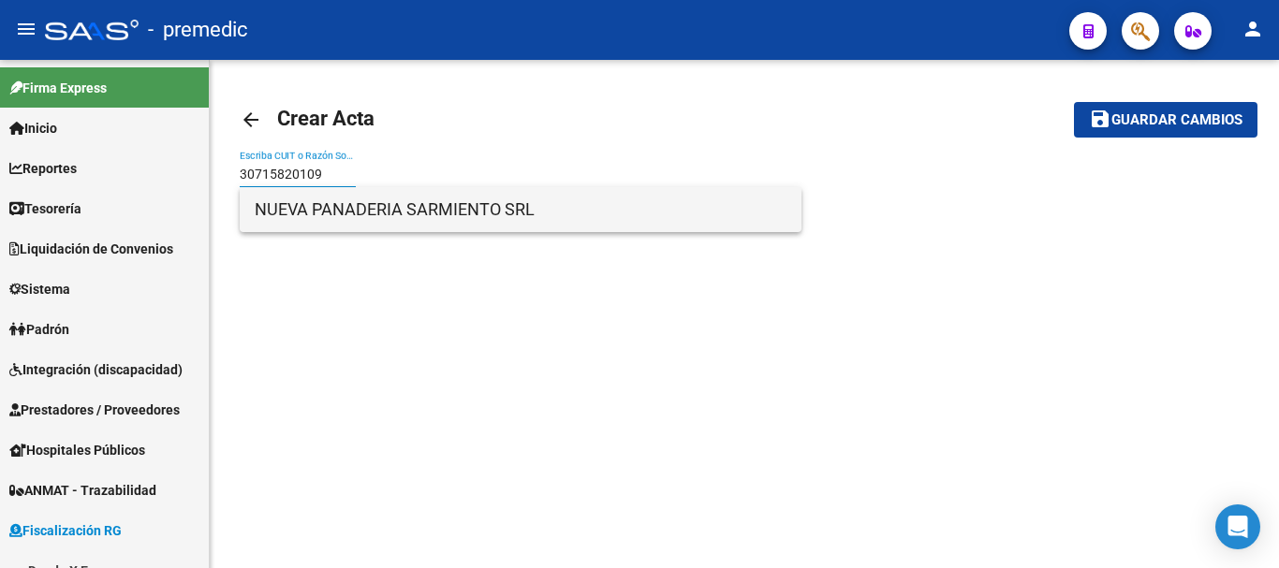
type input "30715820109"
click at [451, 209] on span "NUEVA PANADERIA SARMIENTO SRL" at bounding box center [521, 209] width 532 height 45
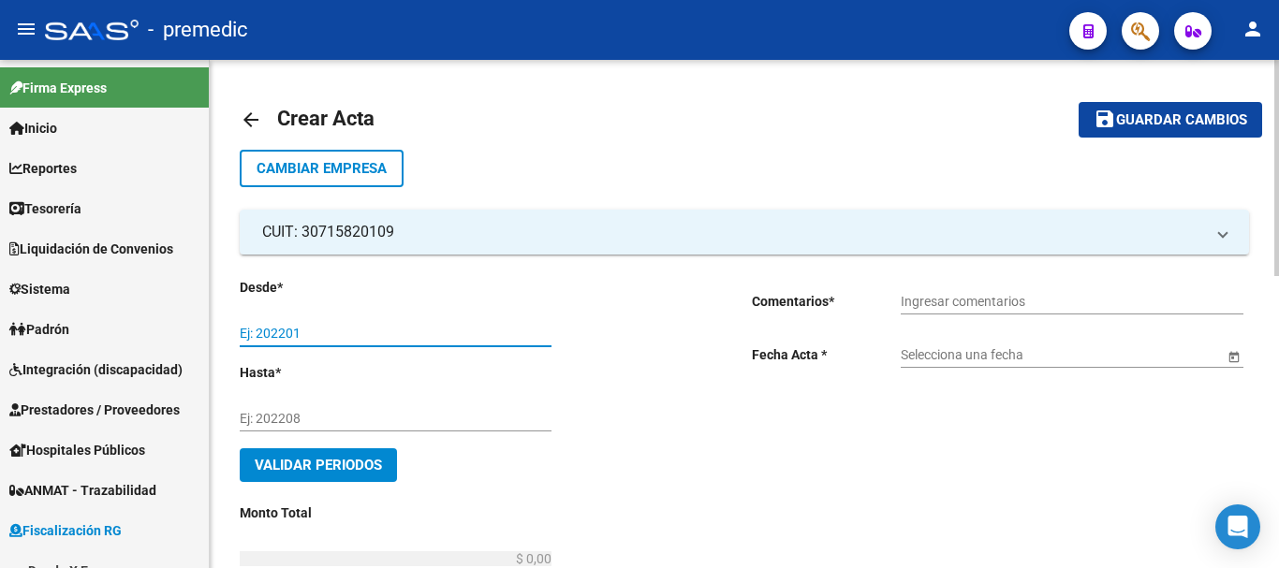
click at [305, 327] on input "Ej: 202201" at bounding box center [396, 334] width 312 height 16
type input "202505"
drag, startPoint x: 248, startPoint y: 417, endPoint x: 265, endPoint y: 411, distance: 17.8
click at [248, 417] on input "Ej: 202208" at bounding box center [396, 419] width 312 height 16
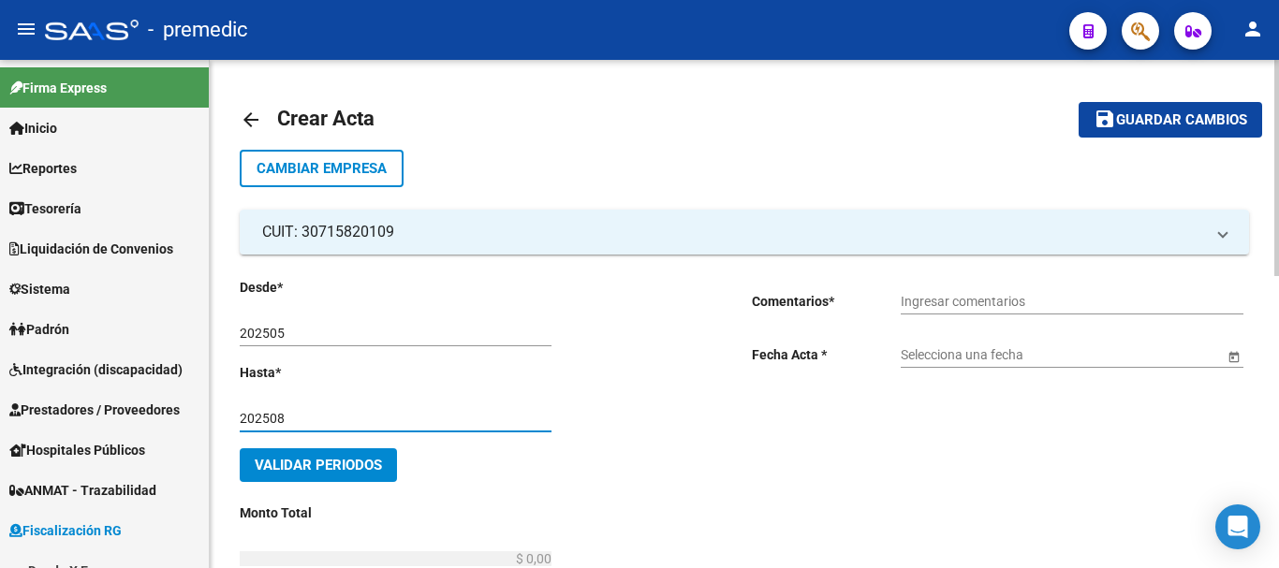
type input "202508"
click at [378, 459] on span "Validar Periodos" at bounding box center [318, 465] width 127 height 17
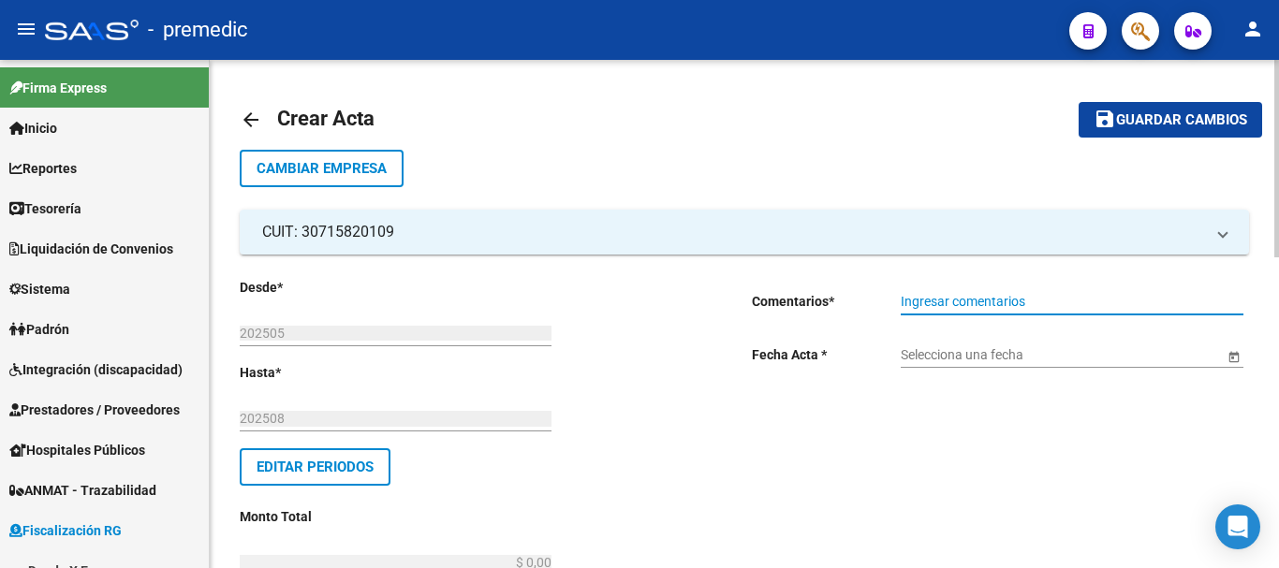
click at [987, 302] on input "Ingresar comentarios" at bounding box center [1072, 302] width 343 height 16
type input "t"
type input "Transferencia #1925"
click at [1222, 350] on span "Open calendar" at bounding box center [1234, 355] width 45 height 45
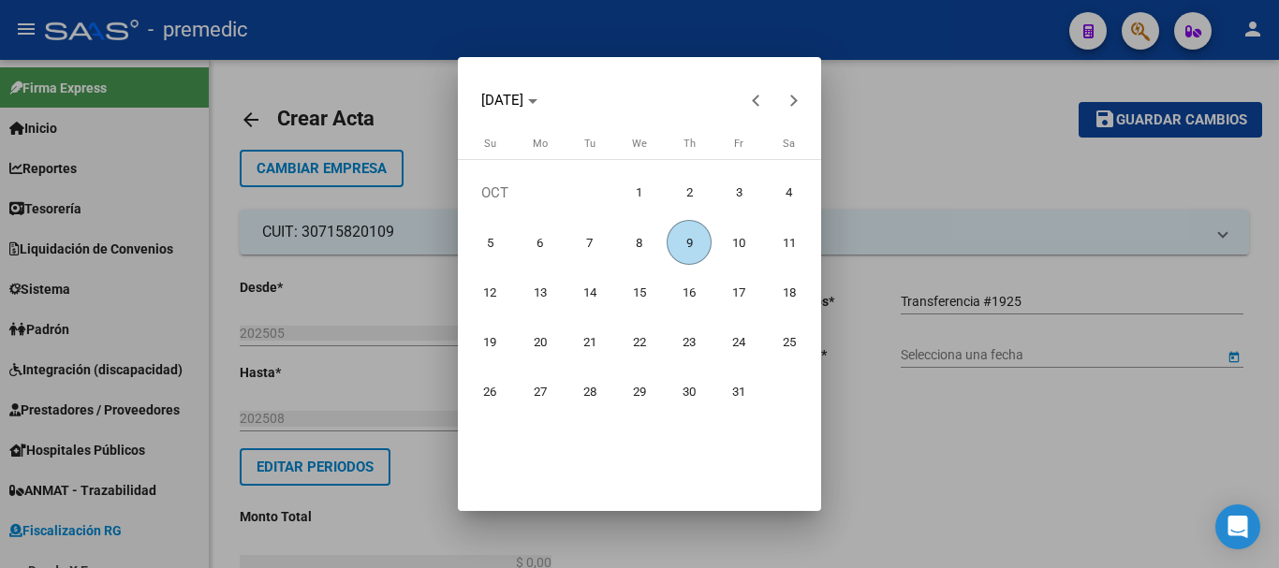
click at [692, 243] on span "9" at bounding box center [689, 242] width 45 height 45
type input "[DATE]"
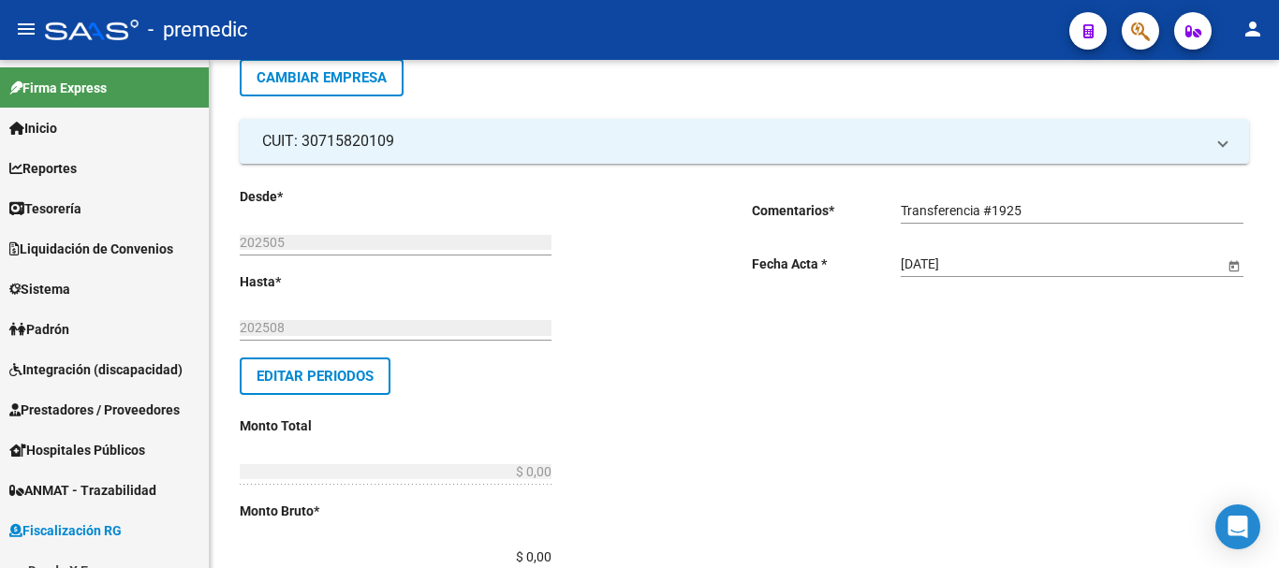
scroll to position [281, 0]
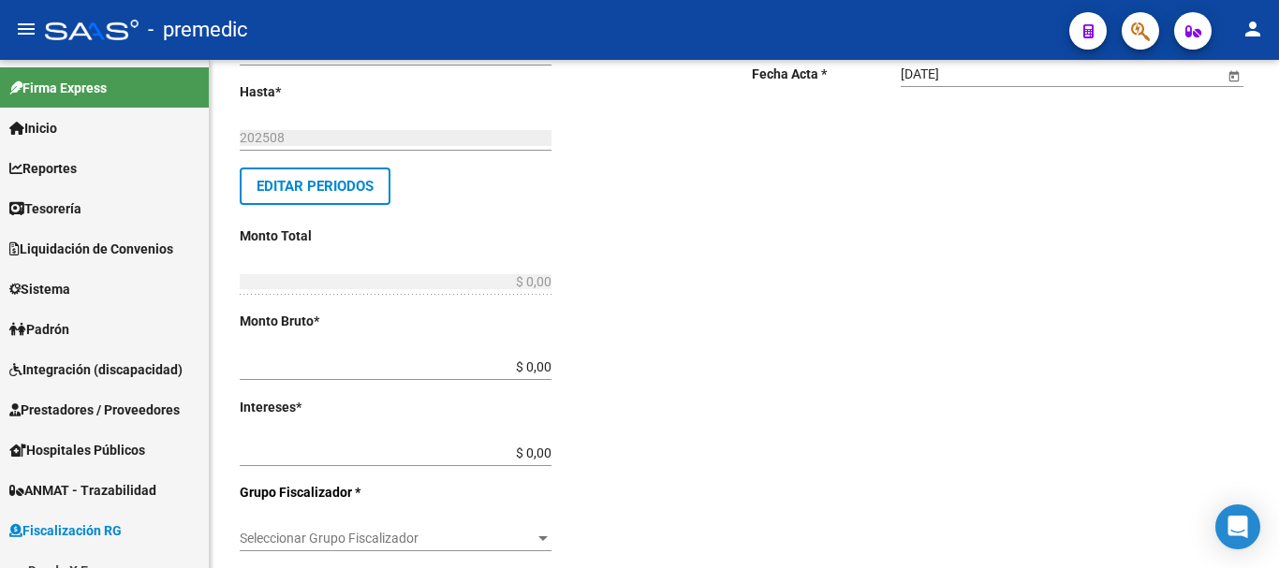
click at [551, 364] on input "$ 0,00" at bounding box center [396, 368] width 312 height 16
type input "$ 457.997,63"
click at [552, 453] on input "$ 0,00" at bounding box center [396, 454] width 312 height 16
click at [551, 451] on input "$ 0,00" at bounding box center [396, 454] width 312 height 16
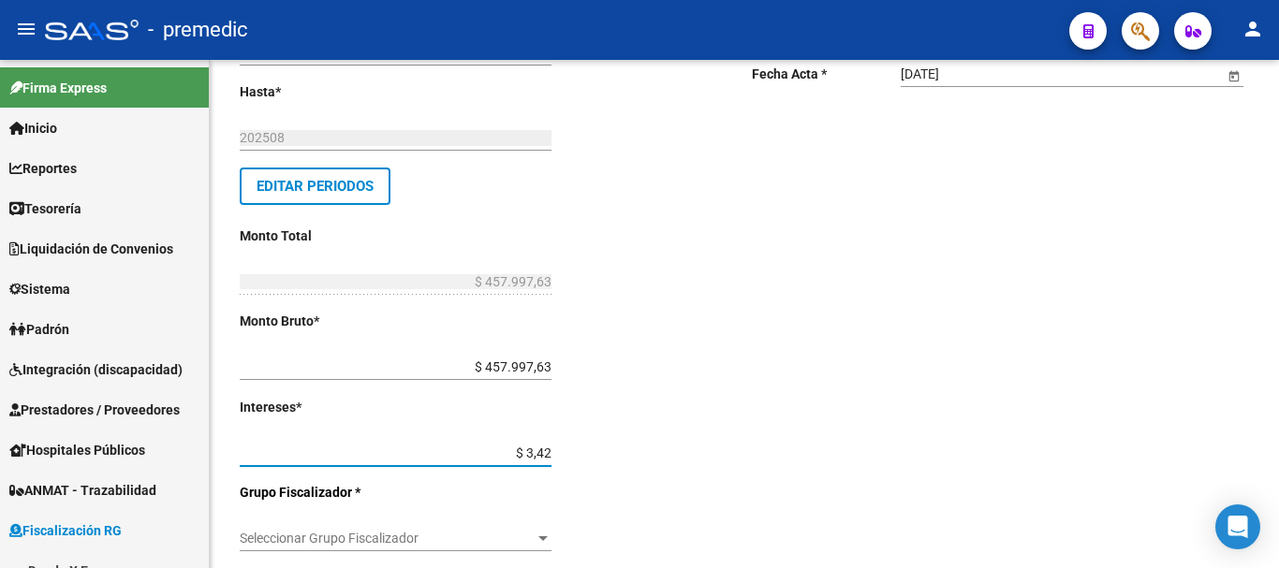
type input "$ 34,23"
type input "$ 458.031,86"
click at [551, 449] on input "$ 34,23" at bounding box center [396, 454] width 312 height 16
type input "$ 3.423,56"
type input "$ 461.421,19"
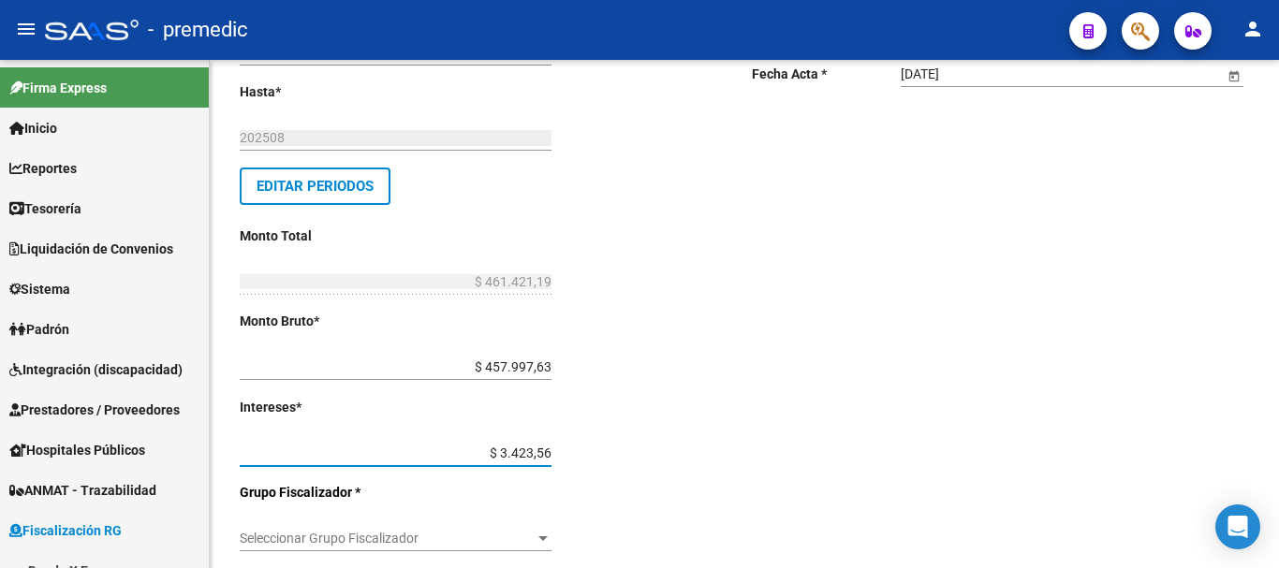
click at [525, 535] on span "Seleccionar Grupo Fiscalizador" at bounding box center [387, 539] width 295 height 16
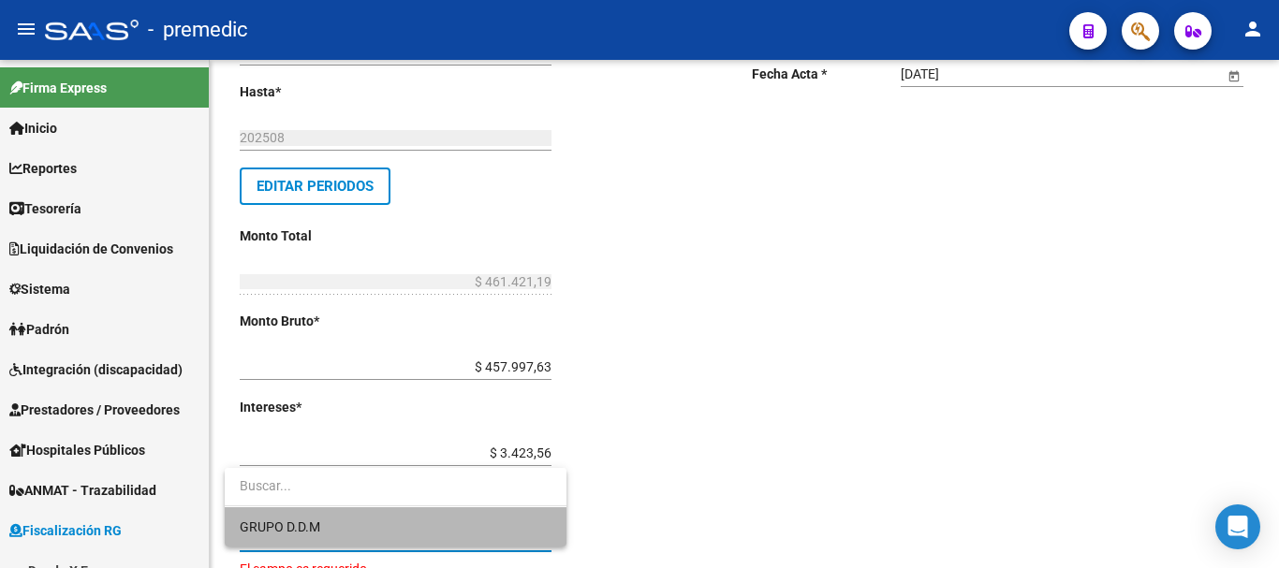
click at [470, 516] on span "GRUPO D.D.M" at bounding box center [396, 527] width 312 height 39
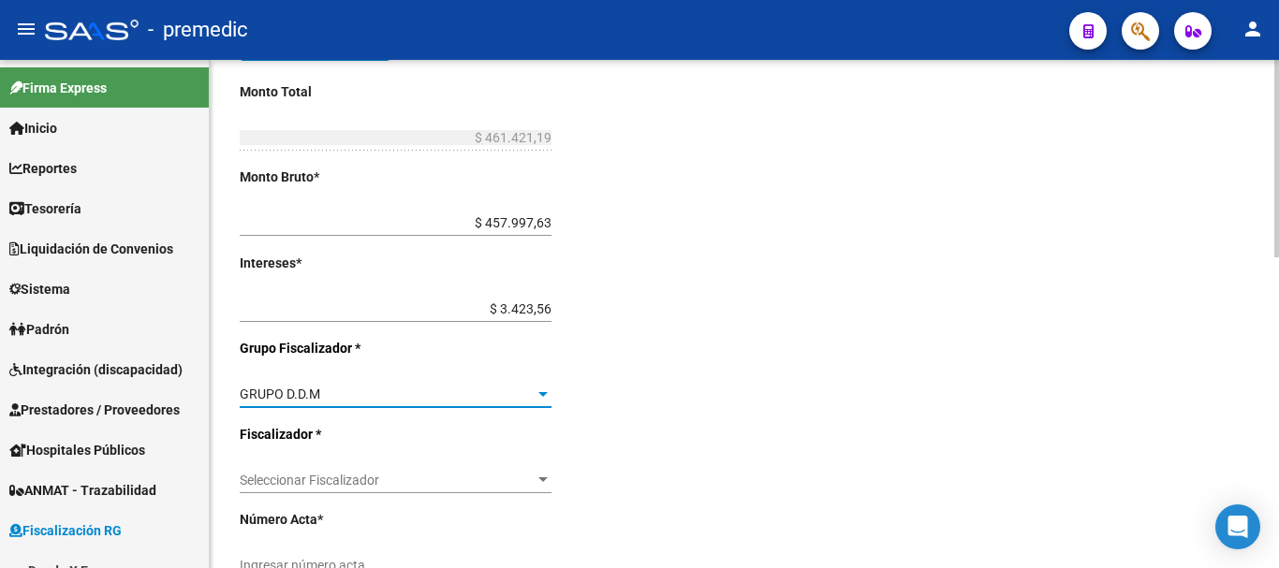
scroll to position [562, 0]
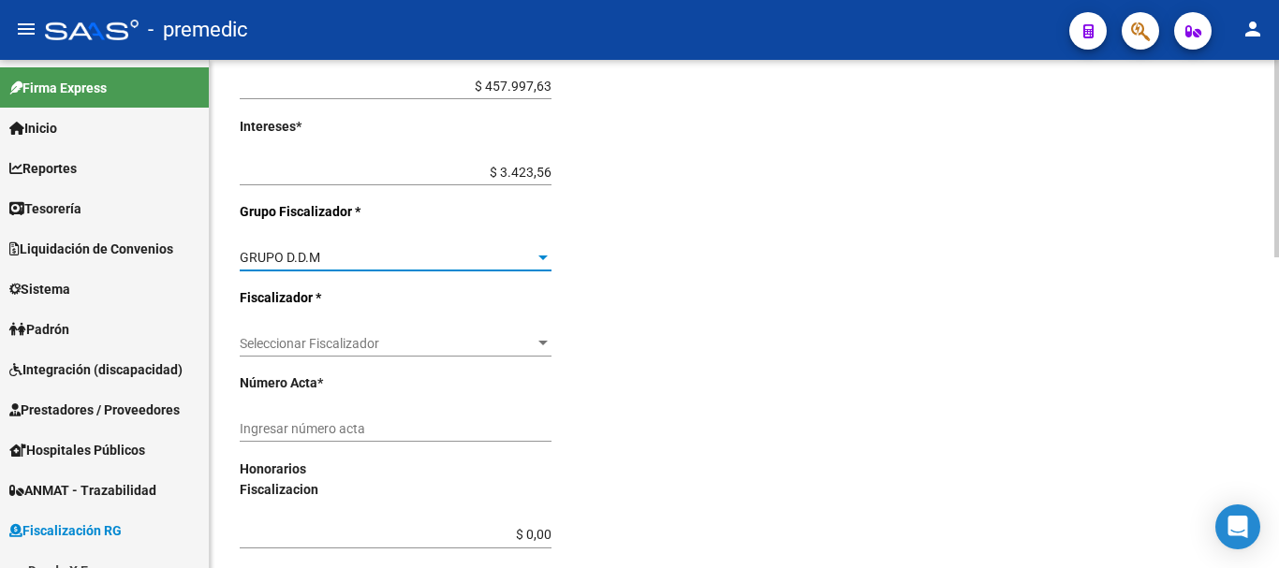
click at [473, 348] on span "Seleccionar Fiscalizador" at bounding box center [387, 344] width 295 height 16
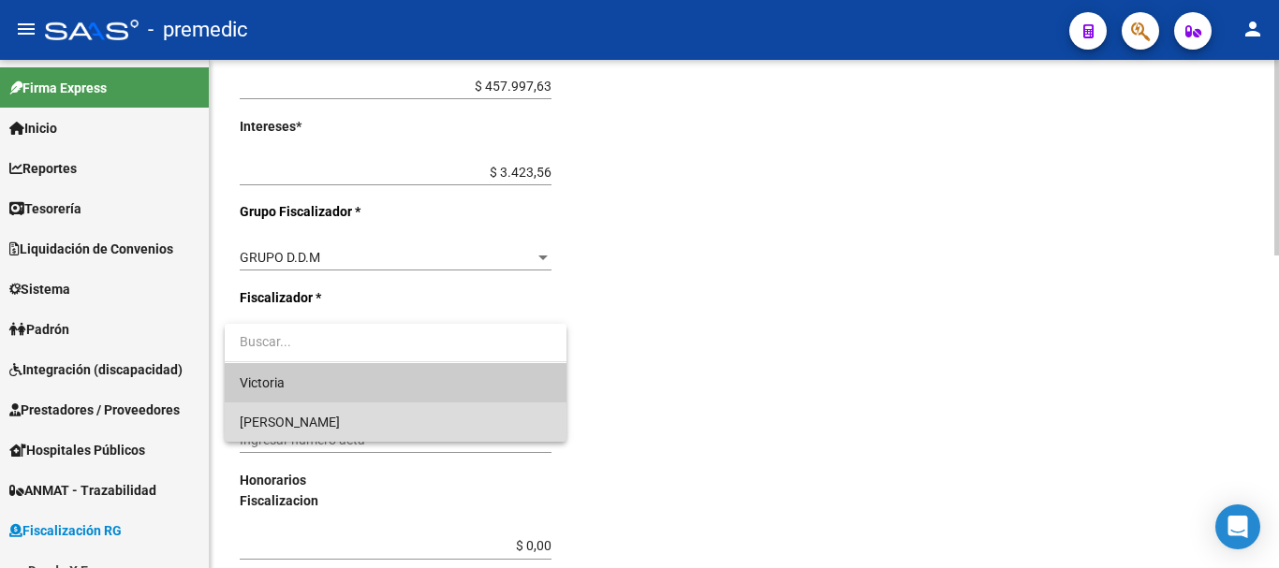
click at [331, 435] on span "[PERSON_NAME]" at bounding box center [396, 422] width 312 height 39
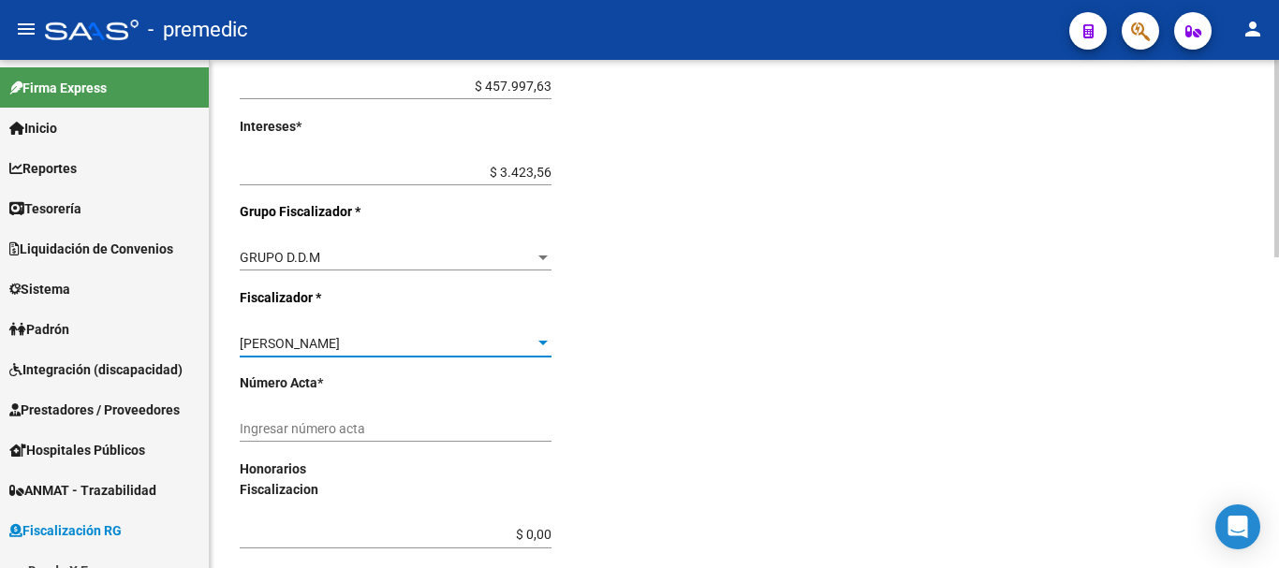
click at [384, 432] on input "Ingresar número acta" at bounding box center [396, 429] width 312 height 16
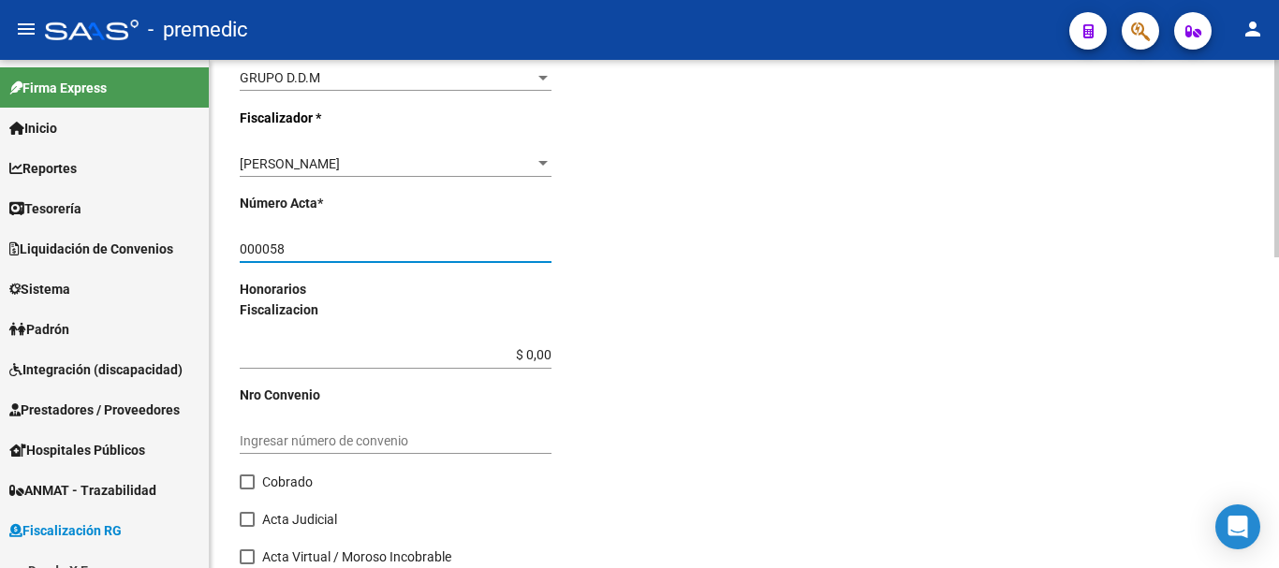
scroll to position [749, 0]
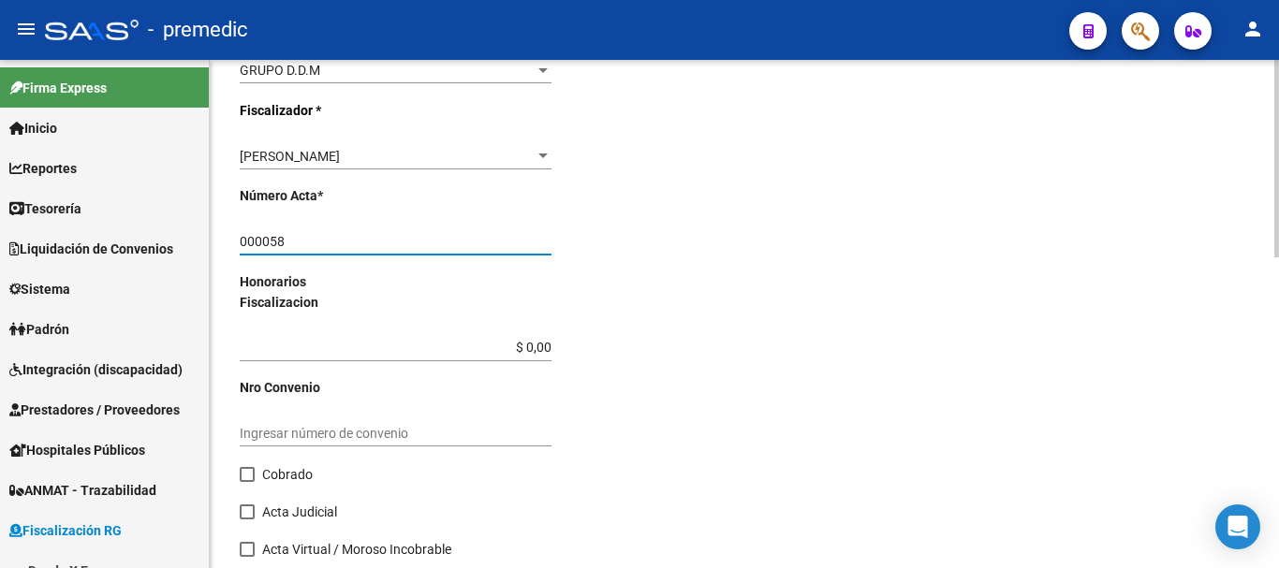
type input "000058"
click at [246, 475] on span at bounding box center [247, 474] width 15 height 15
click at [246, 482] on input "Cobrado" at bounding box center [246, 482] width 1 height 1
checkbox input "true"
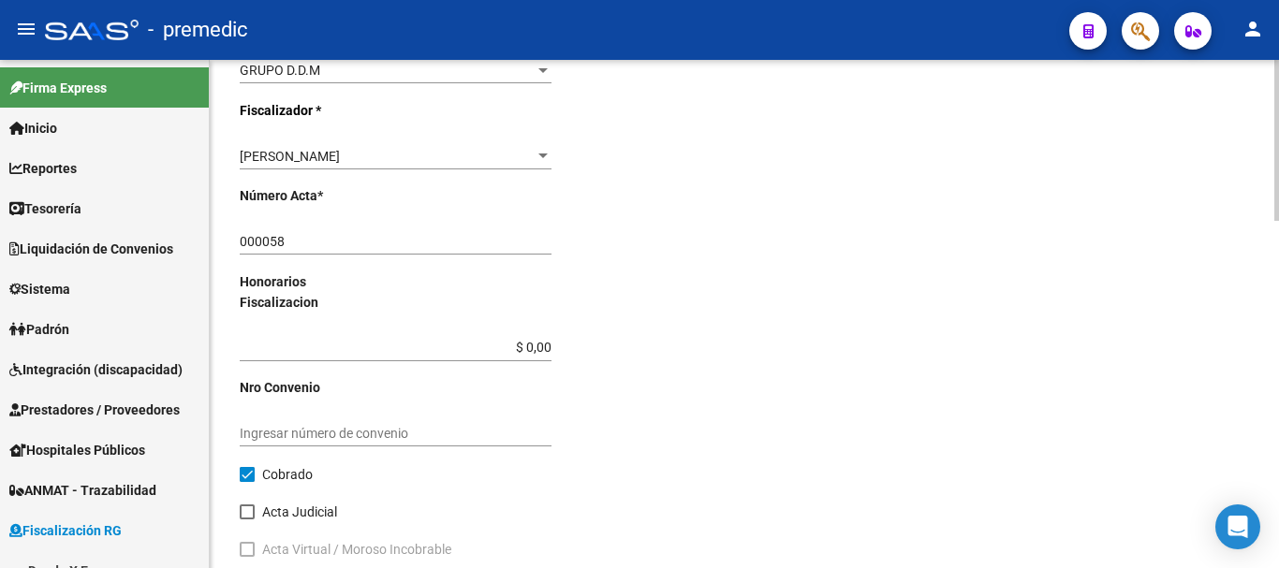
scroll to position [1097, 0]
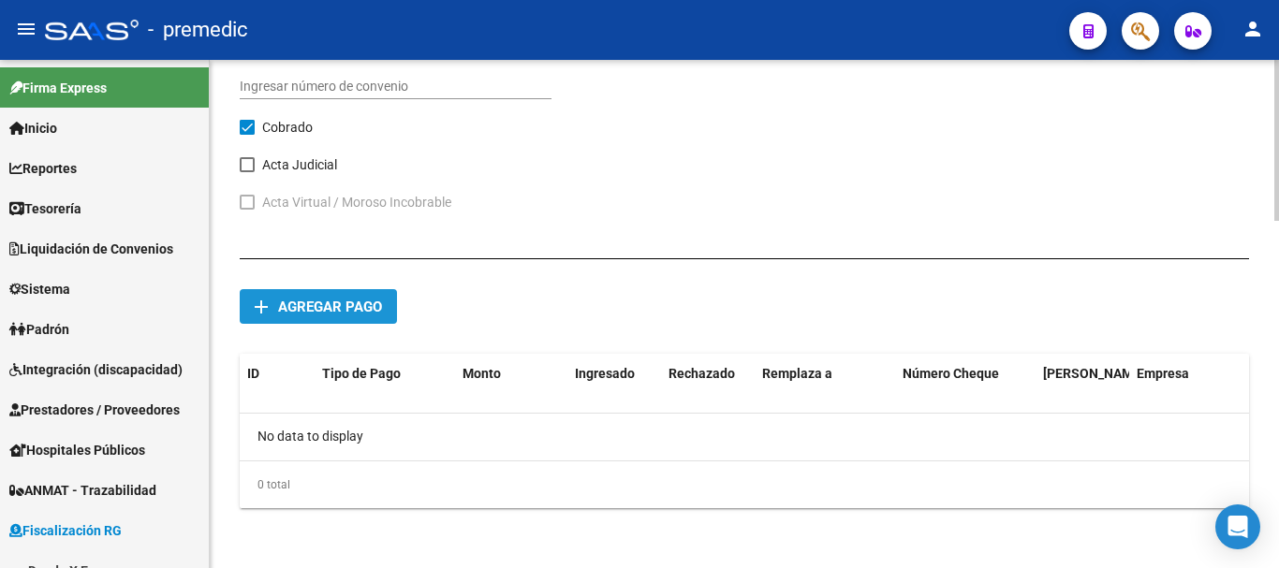
click at [313, 310] on span "Agregar pago" at bounding box center [330, 307] width 104 height 17
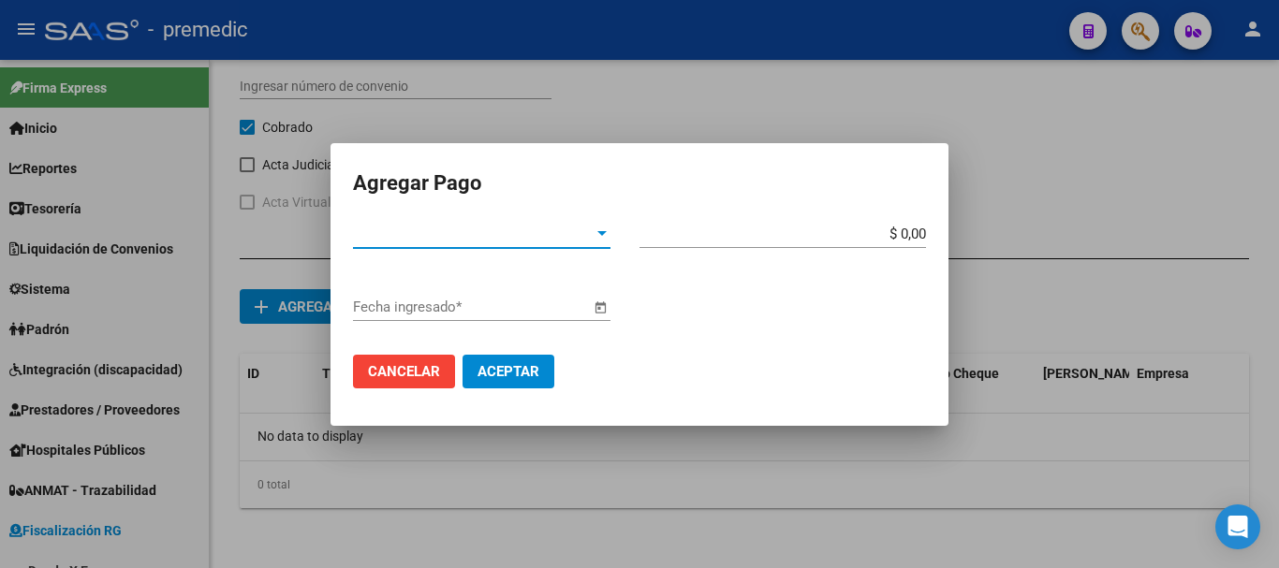
click at [456, 243] on div "Tipo de Pago * Tipo de Pago *" at bounding box center [482, 234] width 258 height 28
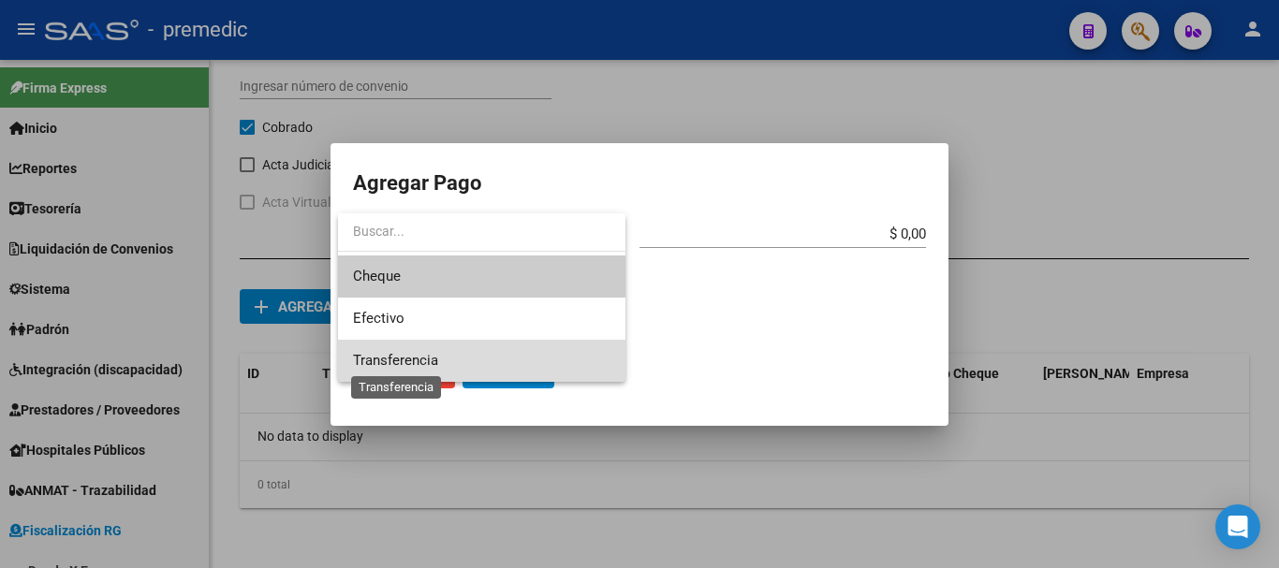
click at [426, 352] on span "Transferencia" at bounding box center [395, 360] width 85 height 17
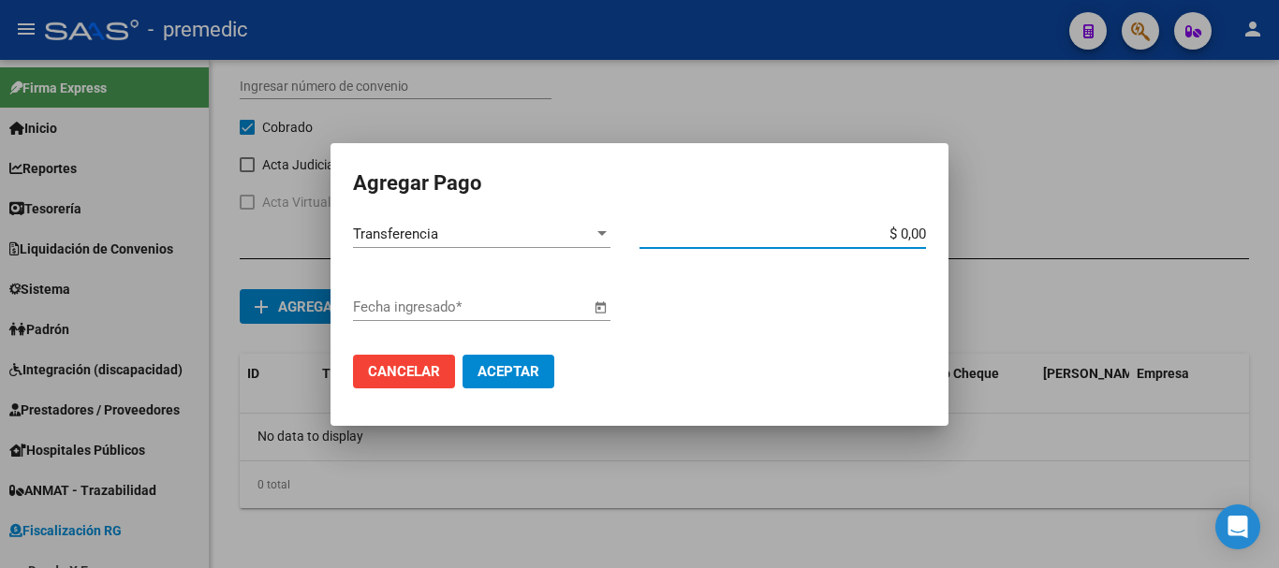
click at [923, 230] on input "$ 0,00" at bounding box center [783, 234] width 287 height 17
type input "$ 461.421,19"
click at [592, 314] on span "Open calendar" at bounding box center [600, 308] width 45 height 45
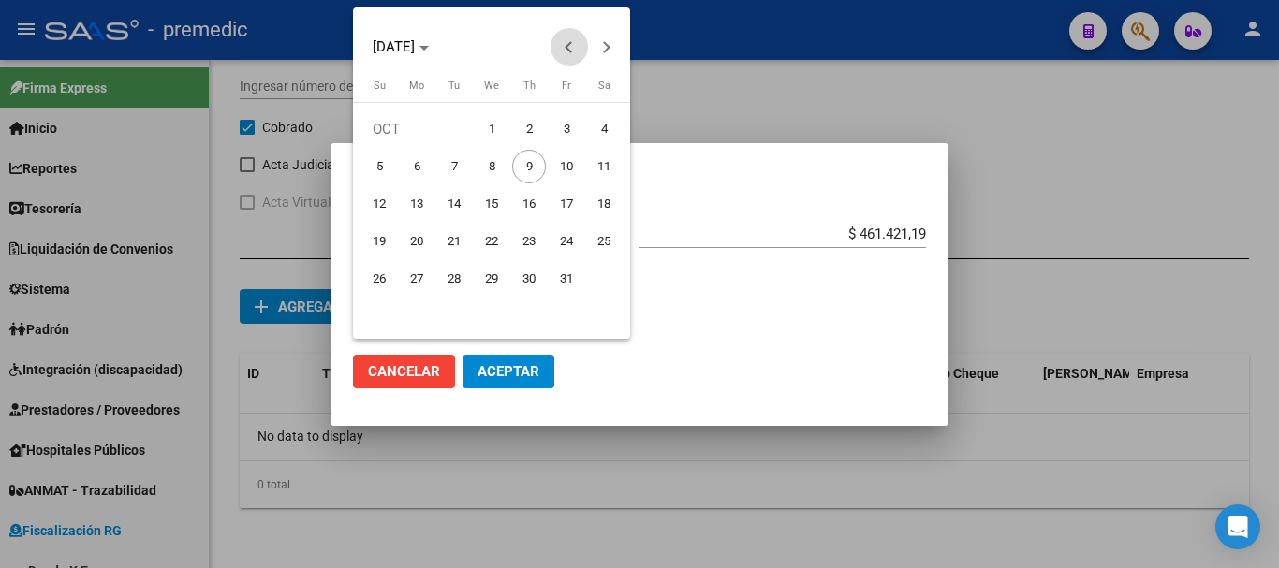
click at [572, 39] on span "Previous month" at bounding box center [569, 46] width 37 height 37
click at [465, 312] on span "30" at bounding box center [454, 317] width 34 height 34
type input "[DATE]"
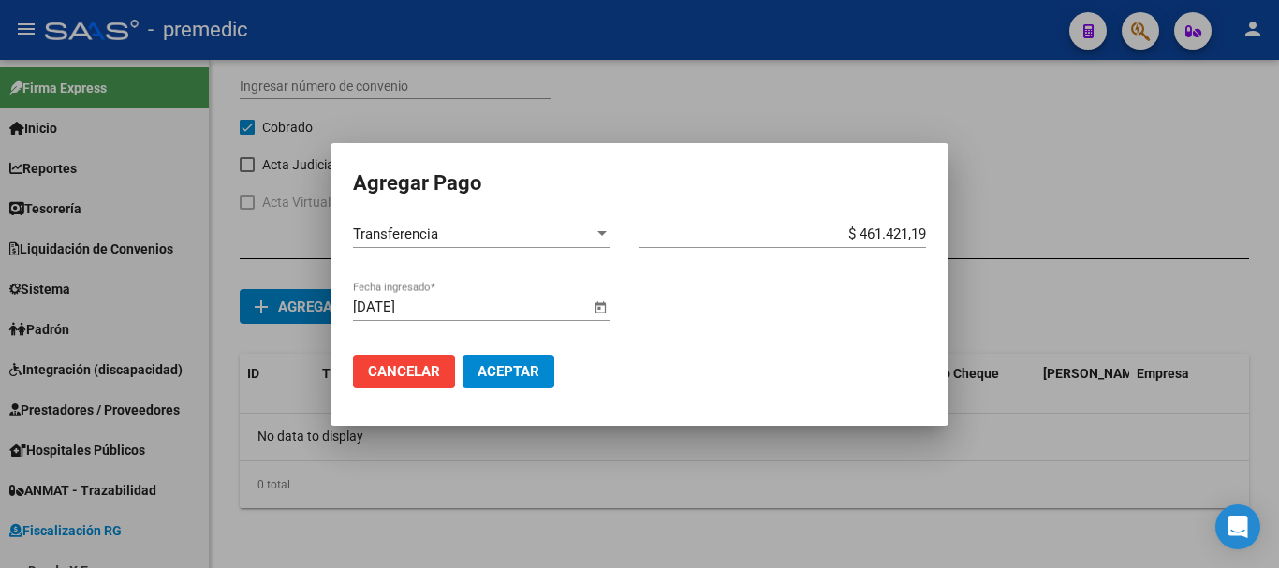
click at [501, 370] on span "Aceptar" at bounding box center [509, 371] width 62 height 17
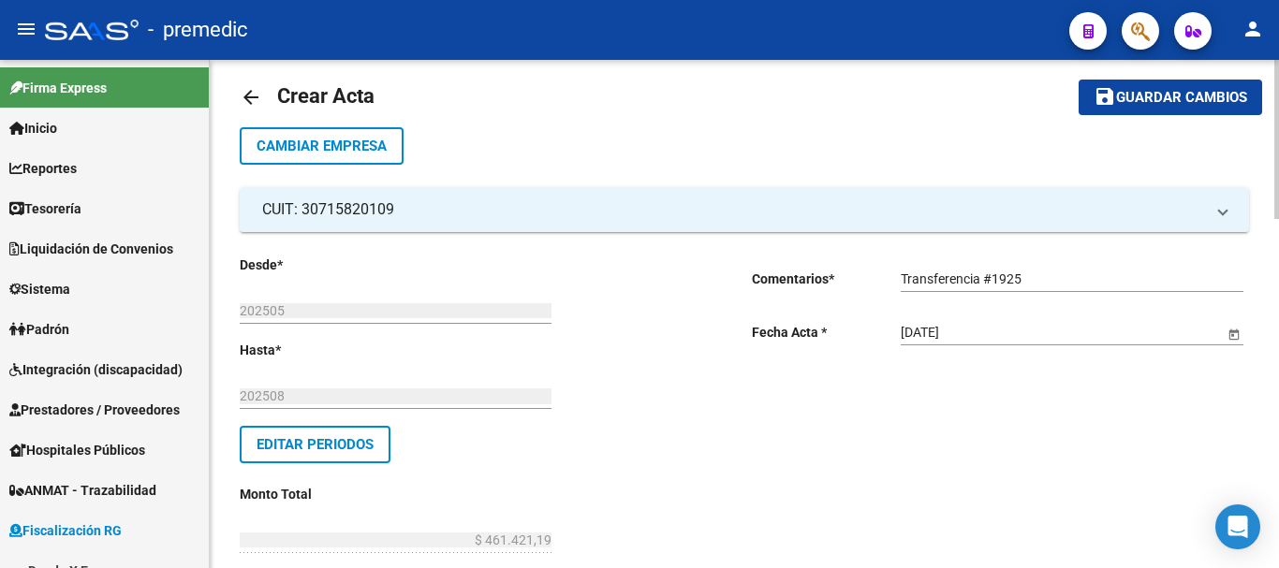
scroll to position [0, 0]
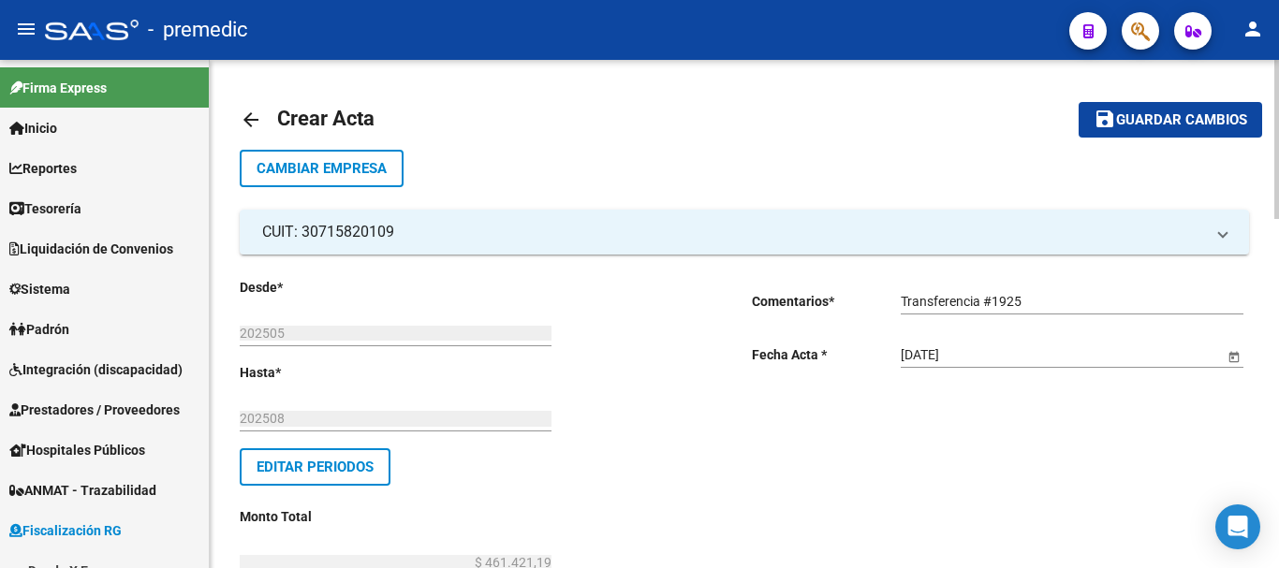
click at [1143, 120] on span "Guardar cambios" at bounding box center [1181, 120] width 131 height 17
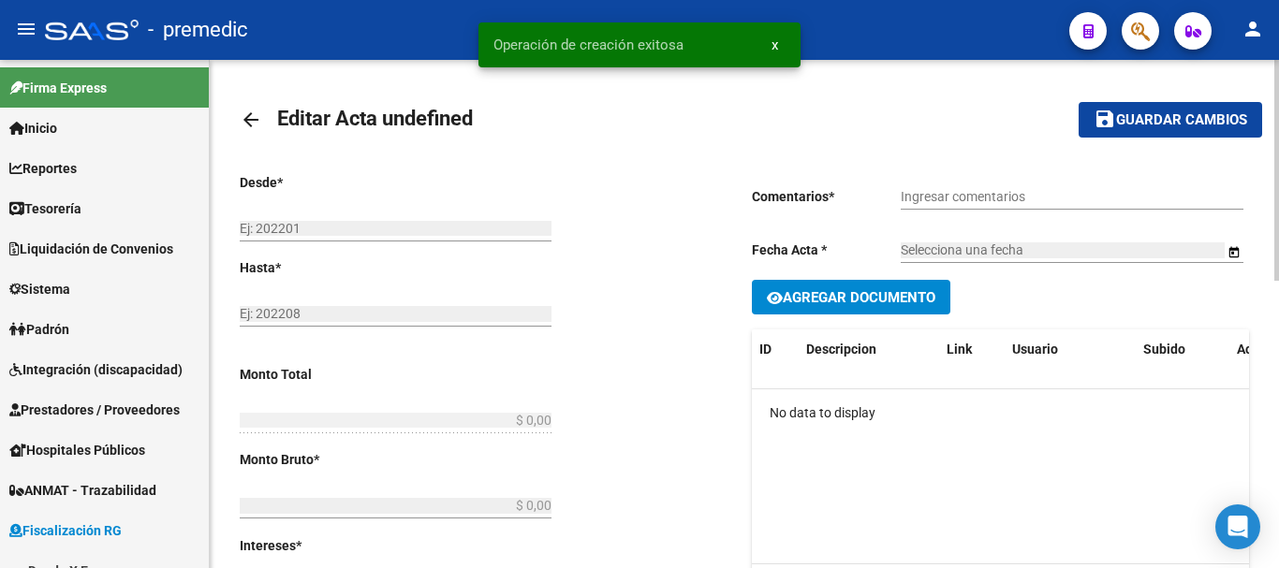
type input "202505"
type input "202508"
type input "$ 461.421,19"
type input "$ 457.997,63"
type input "$ 3.423,56"
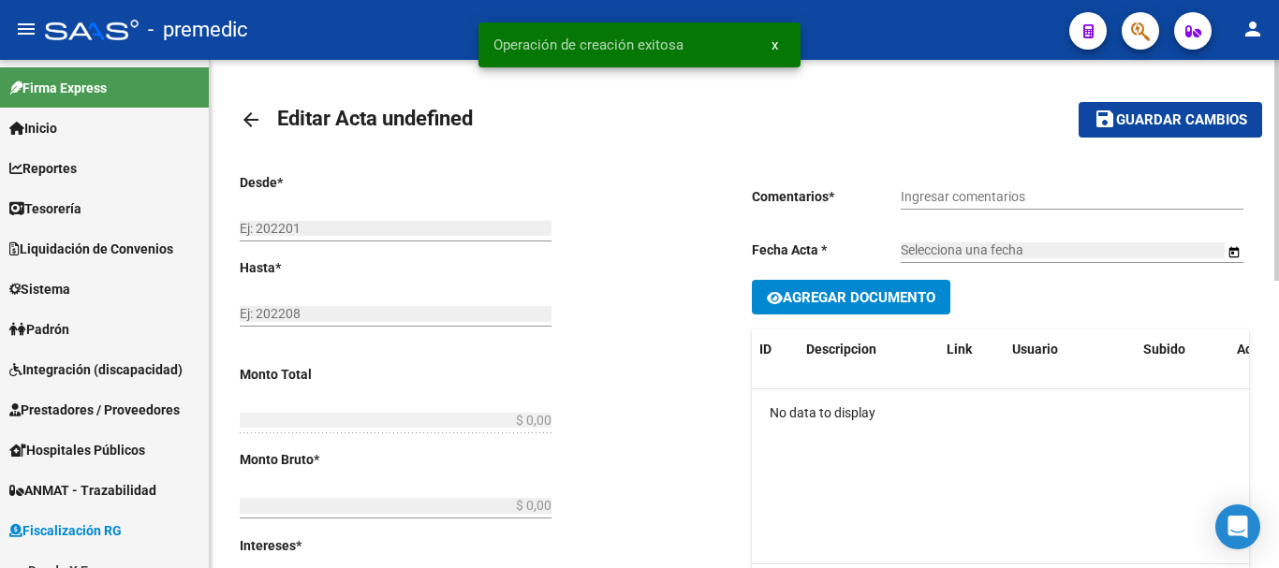
type input "000058"
checkbox input "true"
type input "Transferencia #1925"
type input "[DATE]"
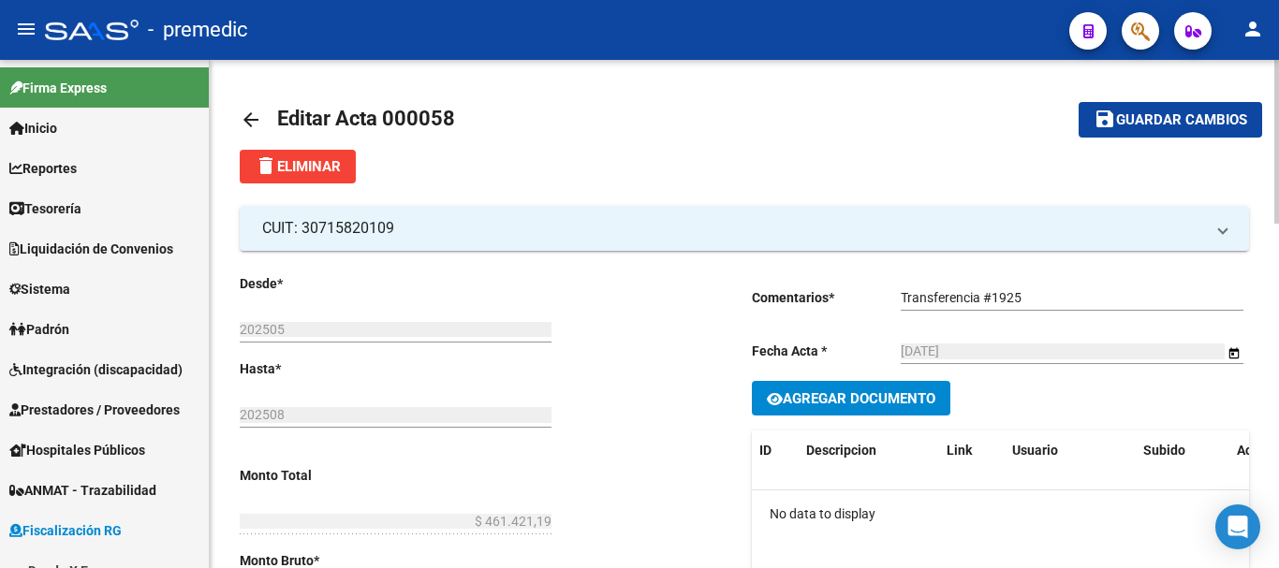
click at [243, 117] on mat-icon "arrow_back" at bounding box center [251, 120] width 22 height 22
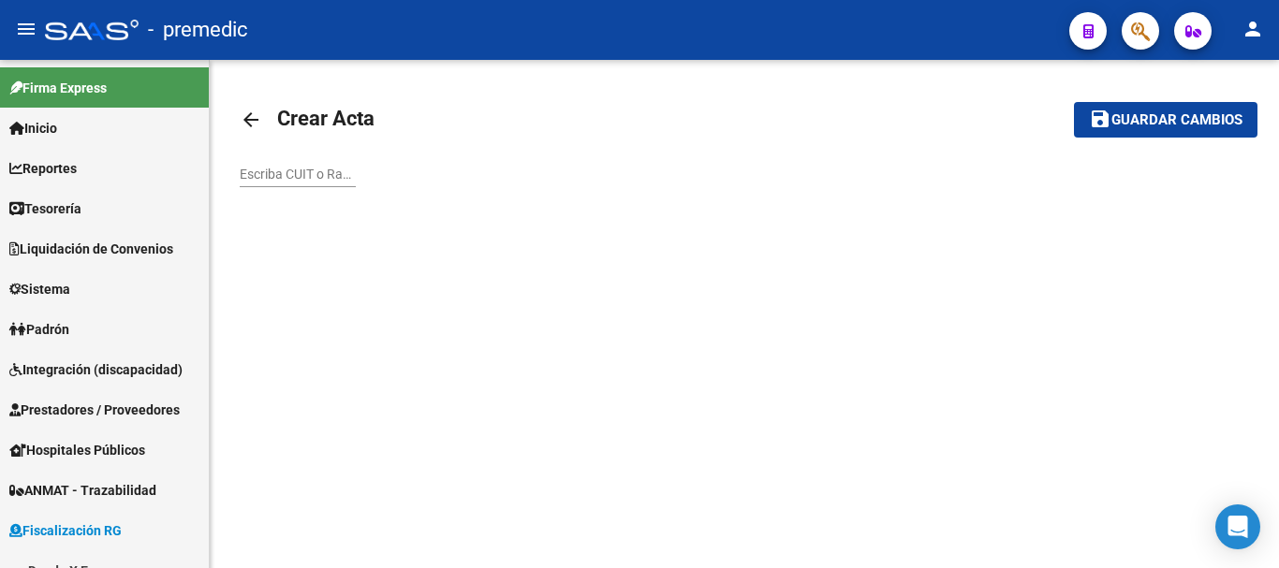
click at [248, 111] on mat-icon "arrow_back" at bounding box center [251, 120] width 22 height 22
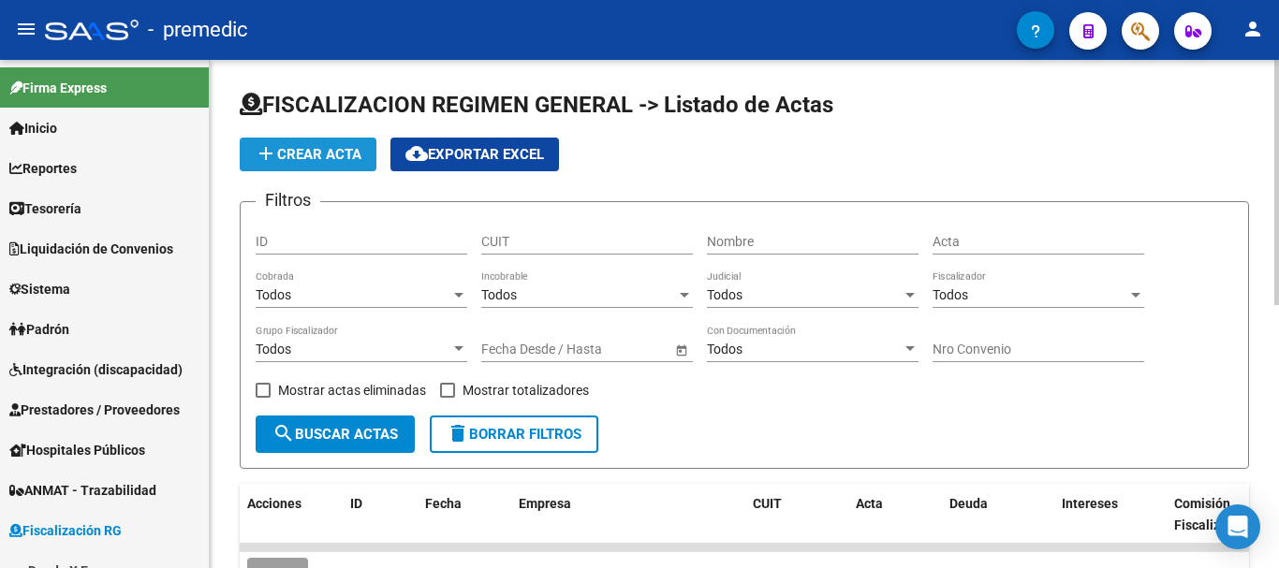
click at [261, 163] on mat-icon "add" at bounding box center [266, 153] width 22 height 22
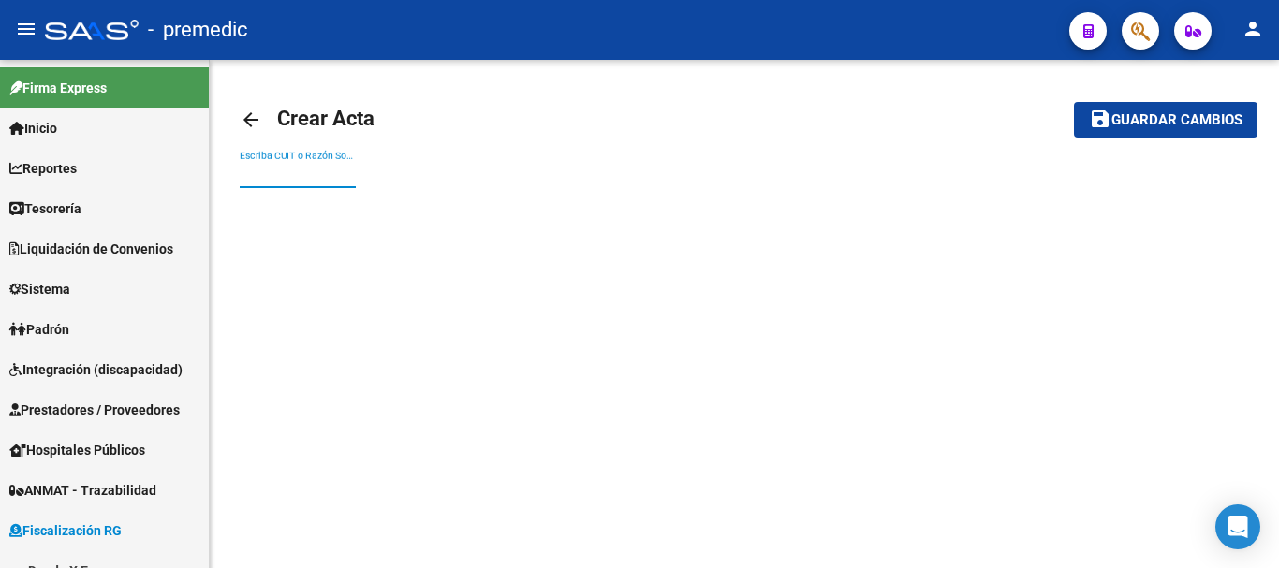
click at [246, 175] on input "Escriba CUIT o Razón Social para buscar" at bounding box center [298, 175] width 116 height 16
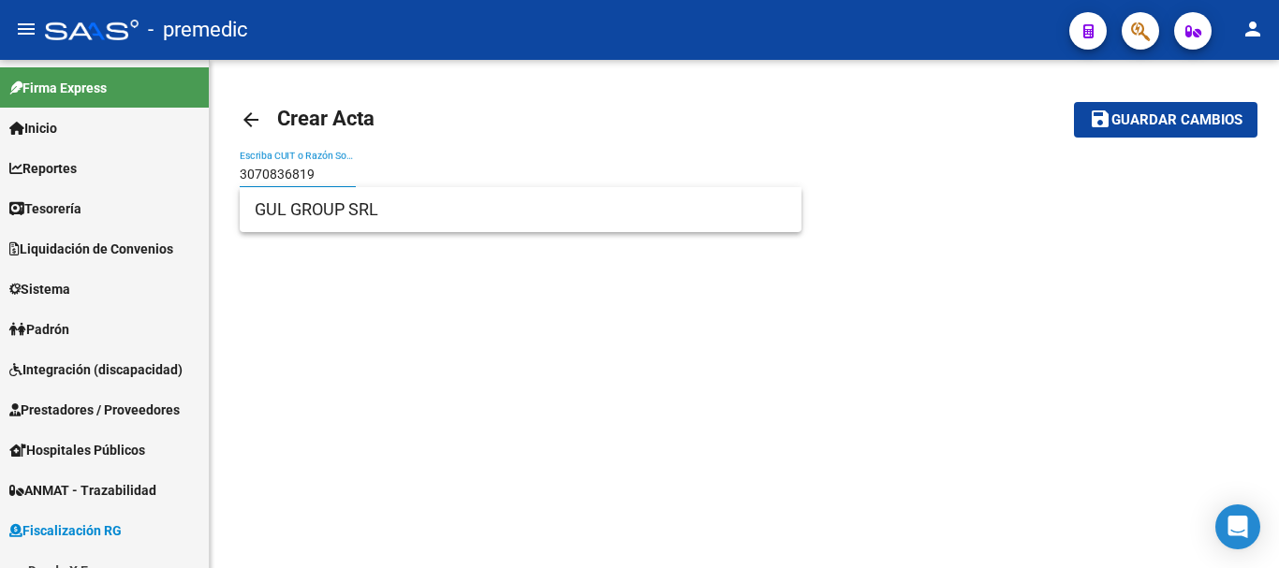
type input "3070836819"
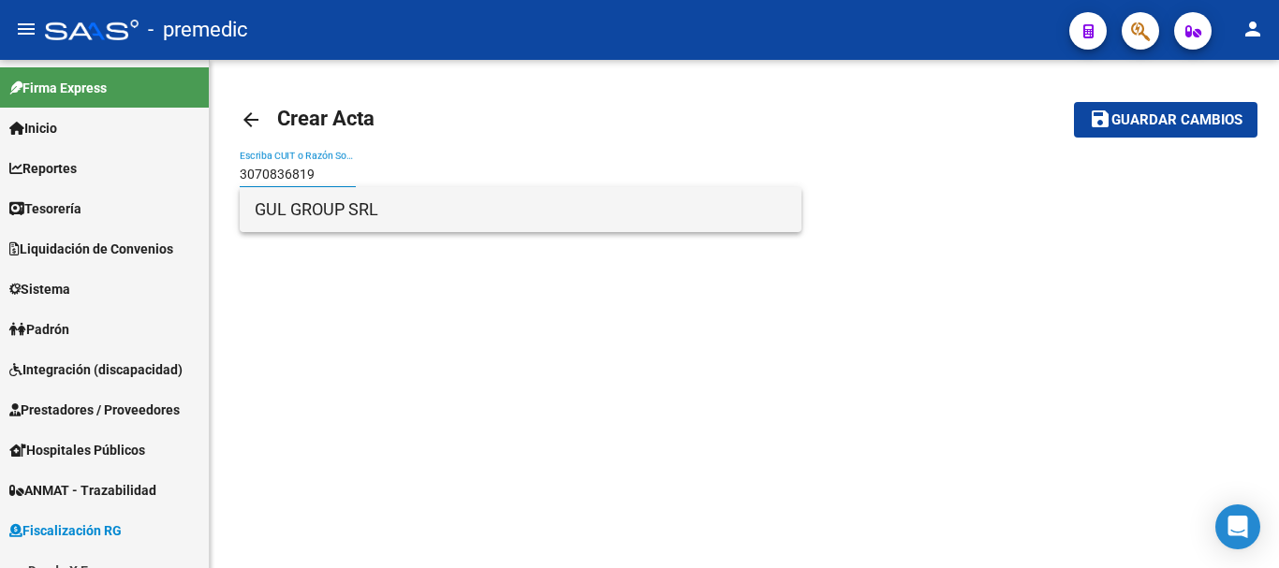
click at [308, 200] on span "GUL GROUP SRL" at bounding box center [521, 209] width 532 height 45
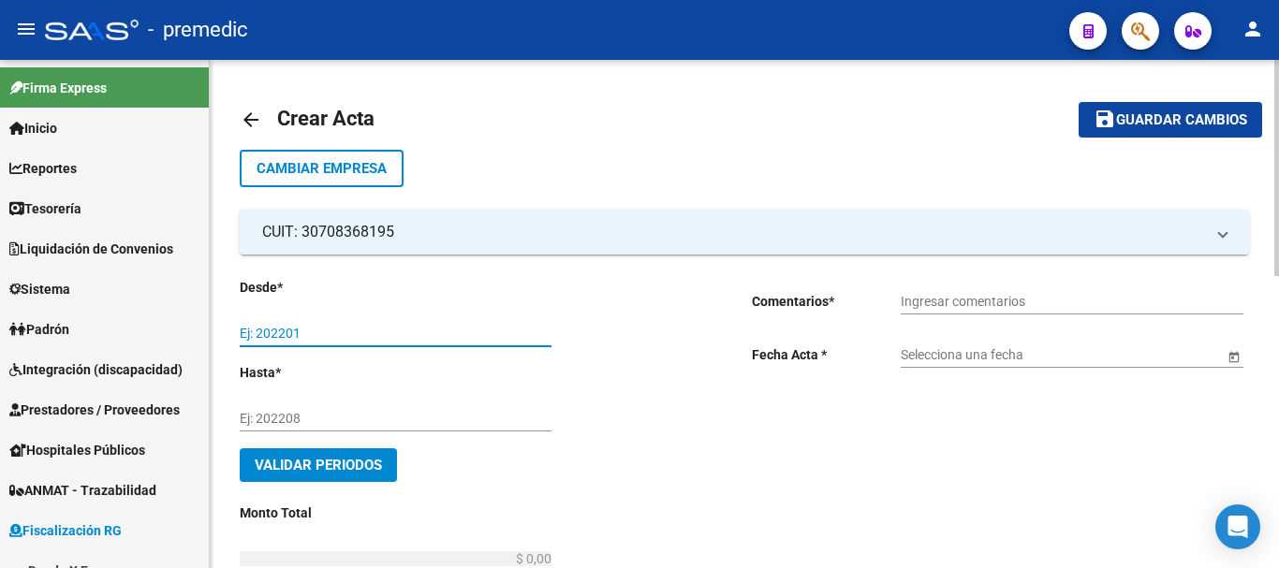
click at [307, 328] on input "Ej: 202201" at bounding box center [396, 334] width 312 height 16
type input "202501"
drag, startPoint x: 272, startPoint y: 411, endPoint x: 302, endPoint y: 382, distance: 42.4
click at [271, 411] on input "Ej: 202208" at bounding box center [396, 419] width 312 height 16
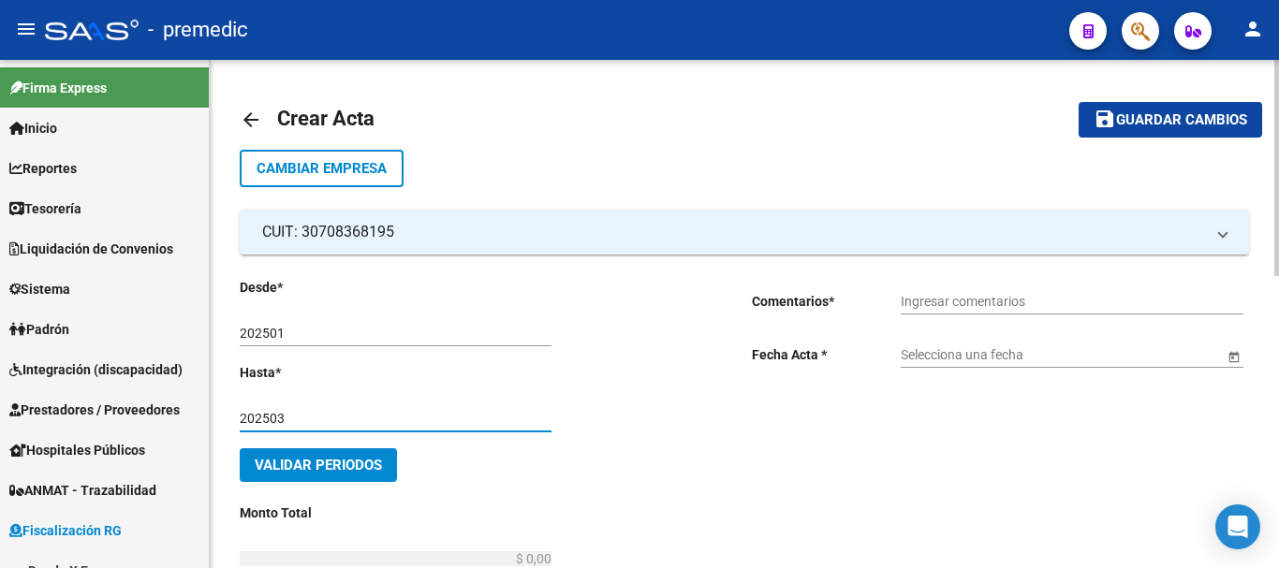
type input "202503"
click at [369, 469] on span "Validar Periodos" at bounding box center [318, 465] width 127 height 17
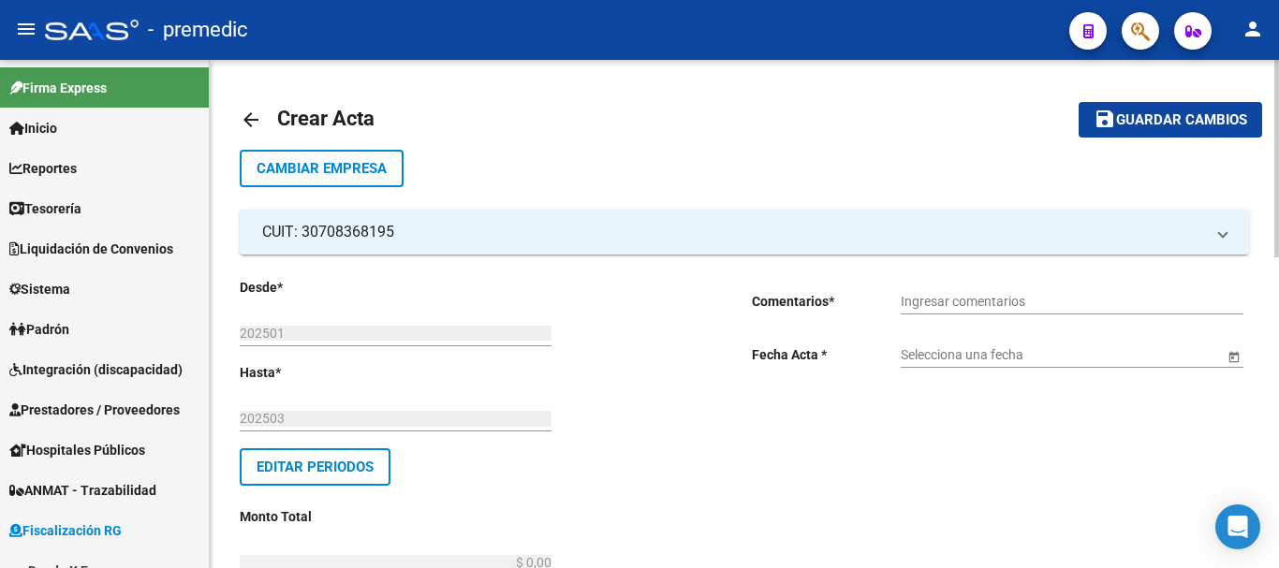
click at [955, 300] on input "Ingresar comentarios" at bounding box center [1072, 302] width 343 height 16
type input "Transferencia"
type input "Transferencia 9178"
drag, startPoint x: 1104, startPoint y: 346, endPoint x: 1035, endPoint y: 369, distance: 72.8
click at [1103, 346] on div "Selecciona una fecha" at bounding box center [1062, 349] width 323 height 37
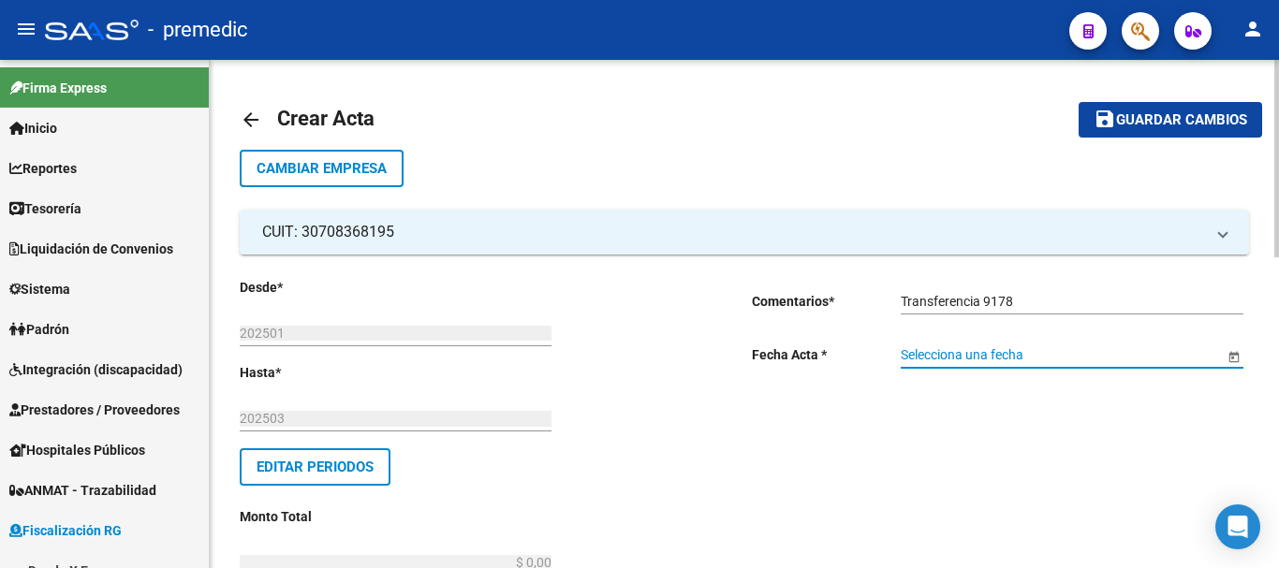
click at [1238, 348] on span "Open calendar" at bounding box center [1234, 355] width 45 height 45
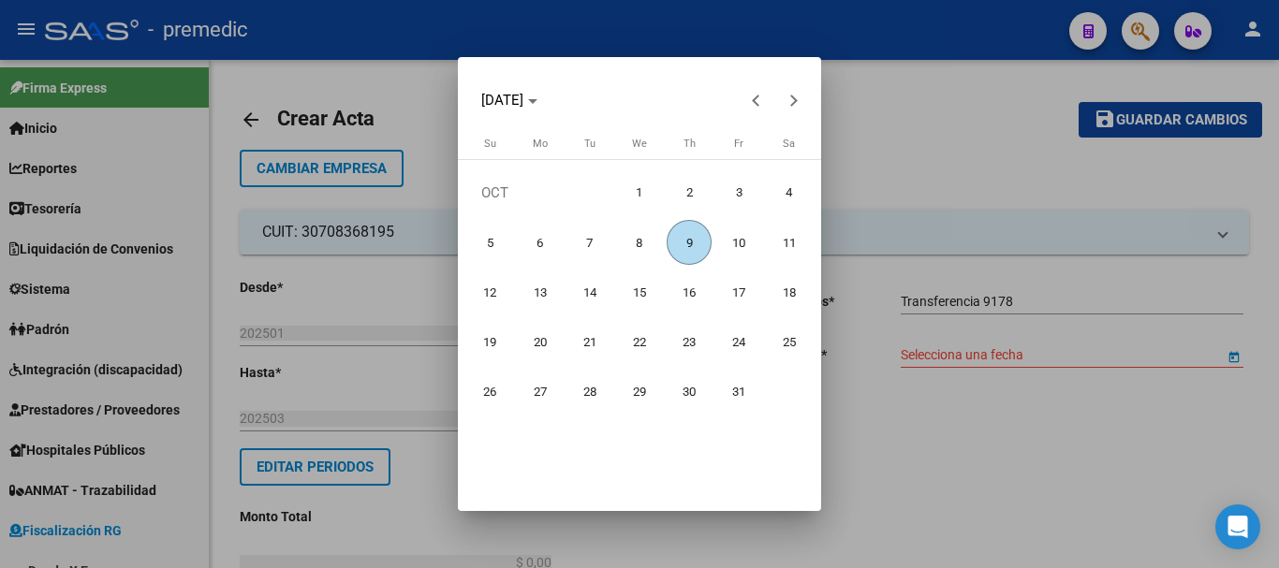
click at [689, 248] on span "9" at bounding box center [689, 242] width 45 height 45
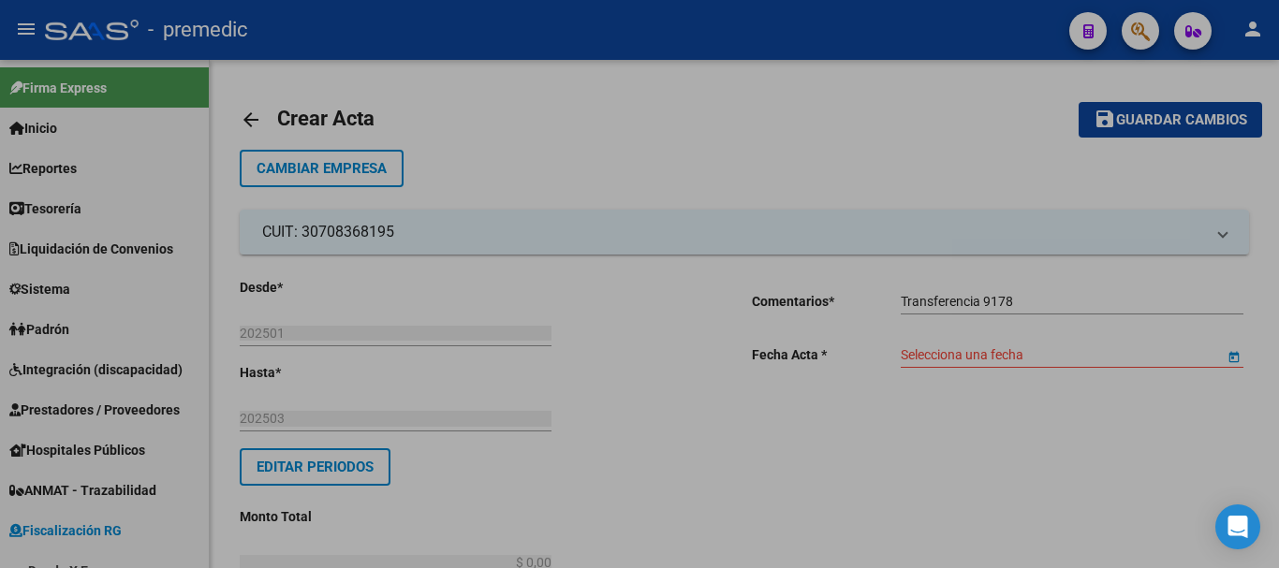
type input "[DATE]"
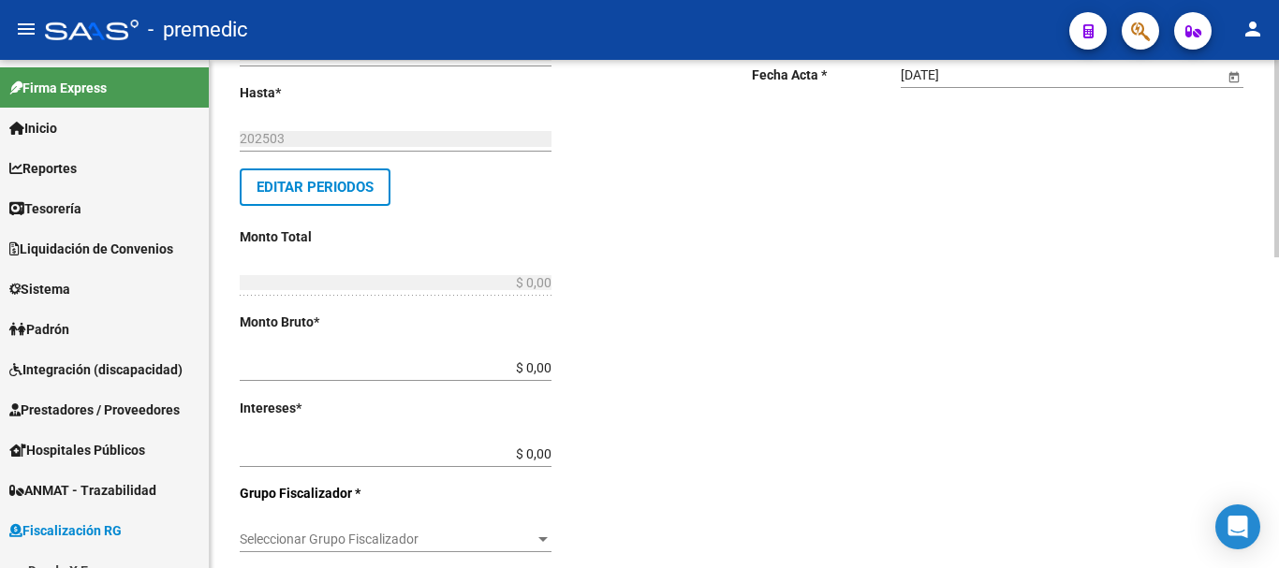
scroll to position [281, 0]
drag, startPoint x: 553, startPoint y: 372, endPoint x: 564, endPoint y: 370, distance: 10.5
click at [558, 372] on div "Desde * 202501 Ej: 202201 Hasta * 202503 Ej: 202208 Editar Periodos Monto Total…" at bounding box center [466, 520] width 452 height 1048
click at [548, 362] on input "$ 0,00" at bounding box center [396, 368] width 312 height 16
type input "$ 248.291,69"
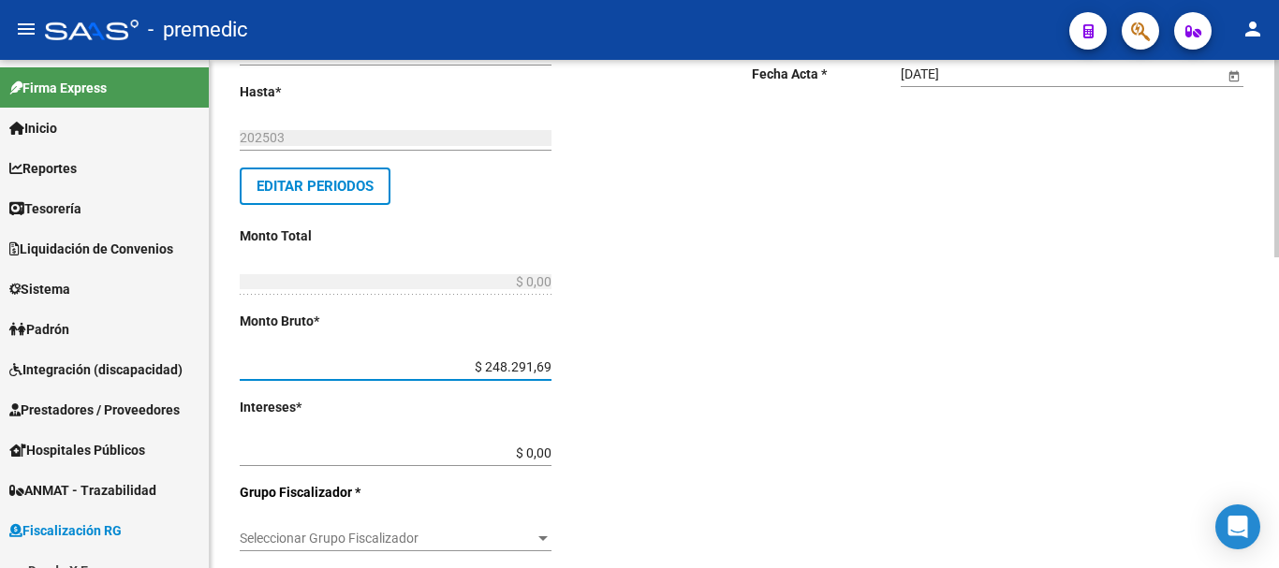
type input "$ 248.291,69"
click at [550, 456] on input "$ 0,00" at bounding box center [396, 454] width 312 height 16
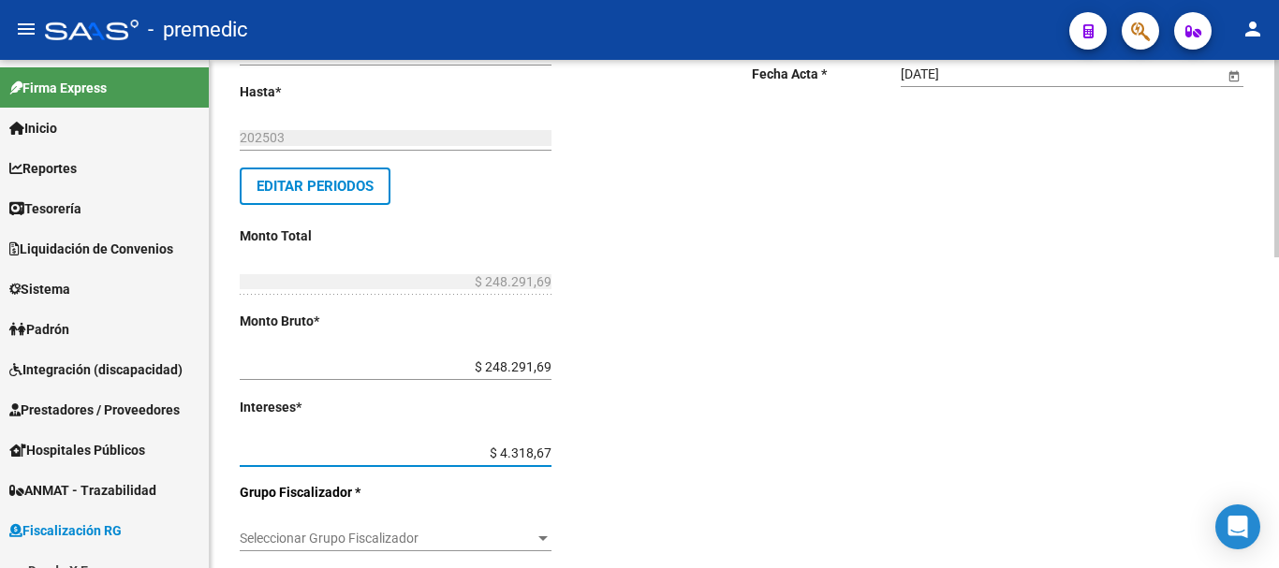
type input "$ 43.186,79"
type input "$ 291.478,48"
click at [553, 531] on div "Desde * 202501 Ej: 202201 Hasta * 202503 Ej: 202208 Editar Periodos Monto Total…" at bounding box center [466, 520] width 452 height 1048
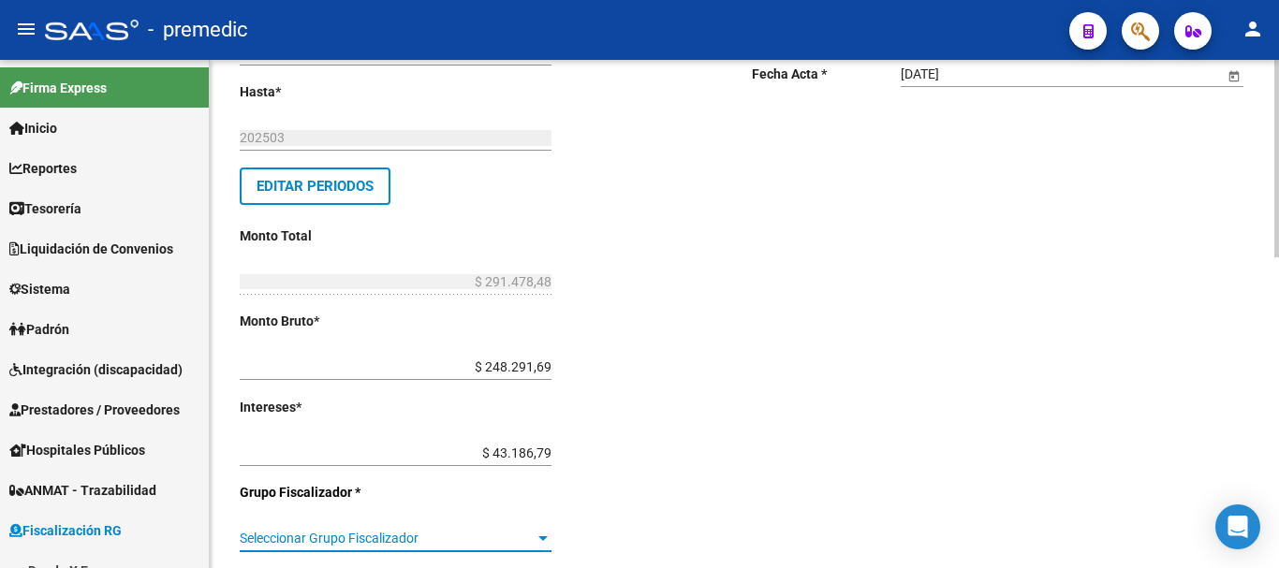
click at [532, 538] on span "Seleccionar Grupo Fiscalizador" at bounding box center [387, 539] width 295 height 16
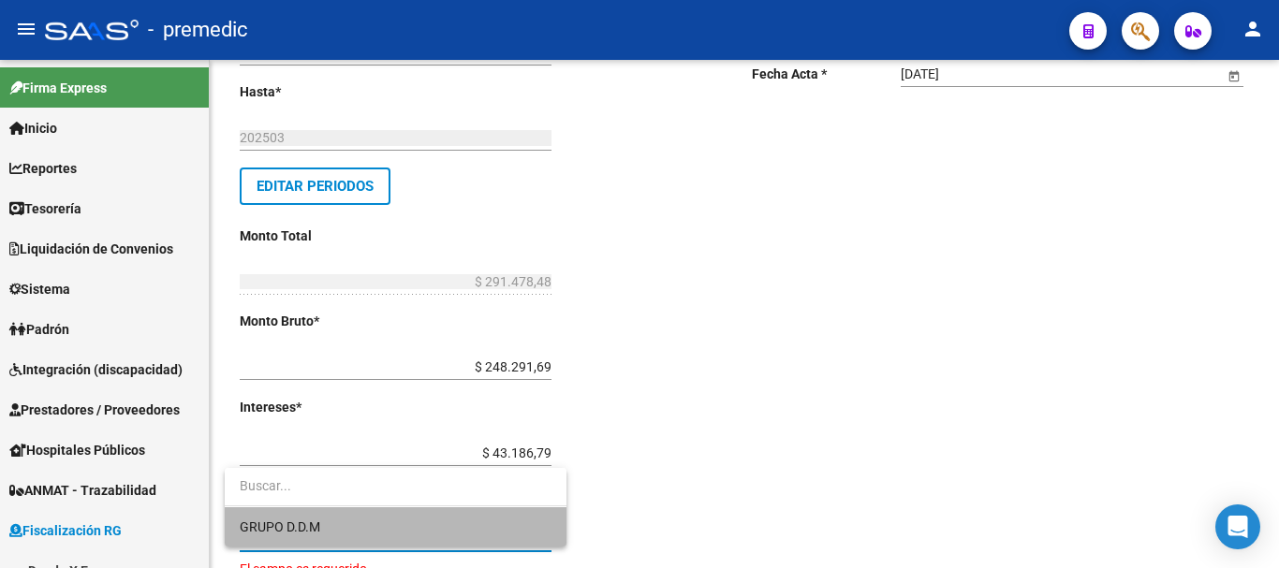
click at [391, 528] on span "GRUPO D.D.M" at bounding box center [396, 527] width 312 height 39
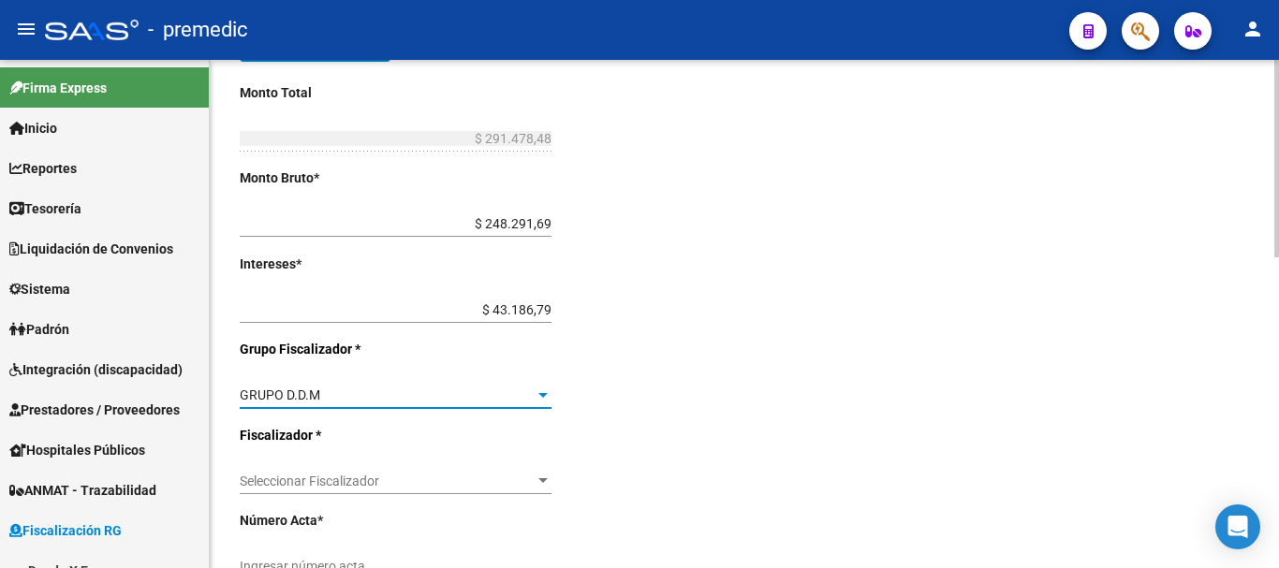
scroll to position [562, 0]
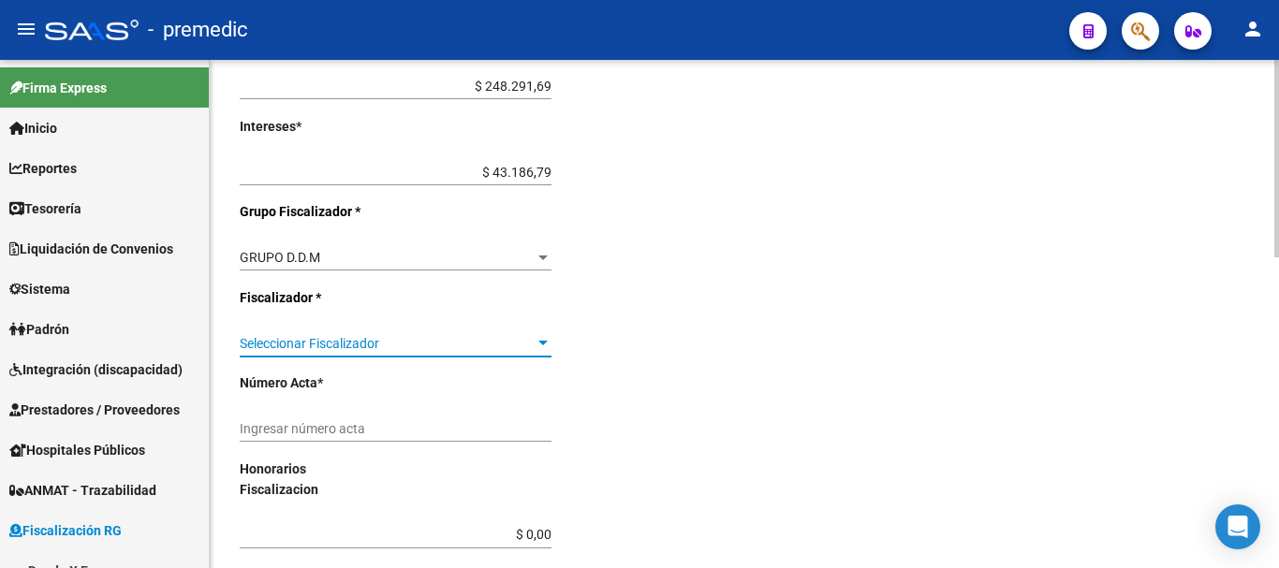
click at [395, 344] on span "Seleccionar Fiscalizador" at bounding box center [387, 344] width 295 height 16
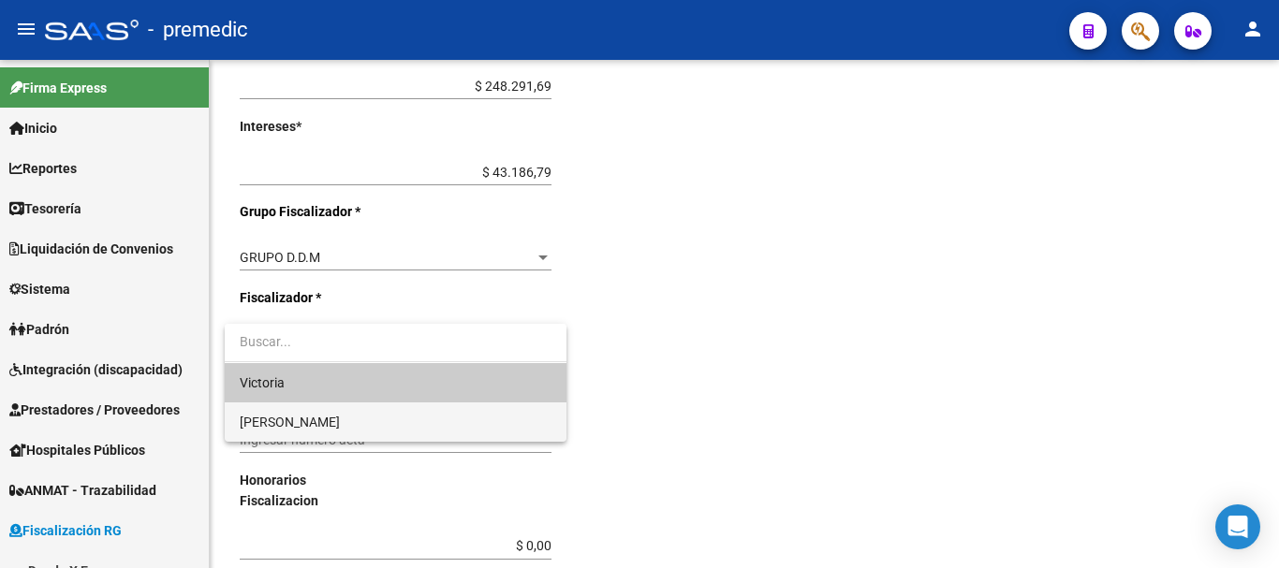
click at [330, 413] on span "[PERSON_NAME]" at bounding box center [396, 422] width 312 height 39
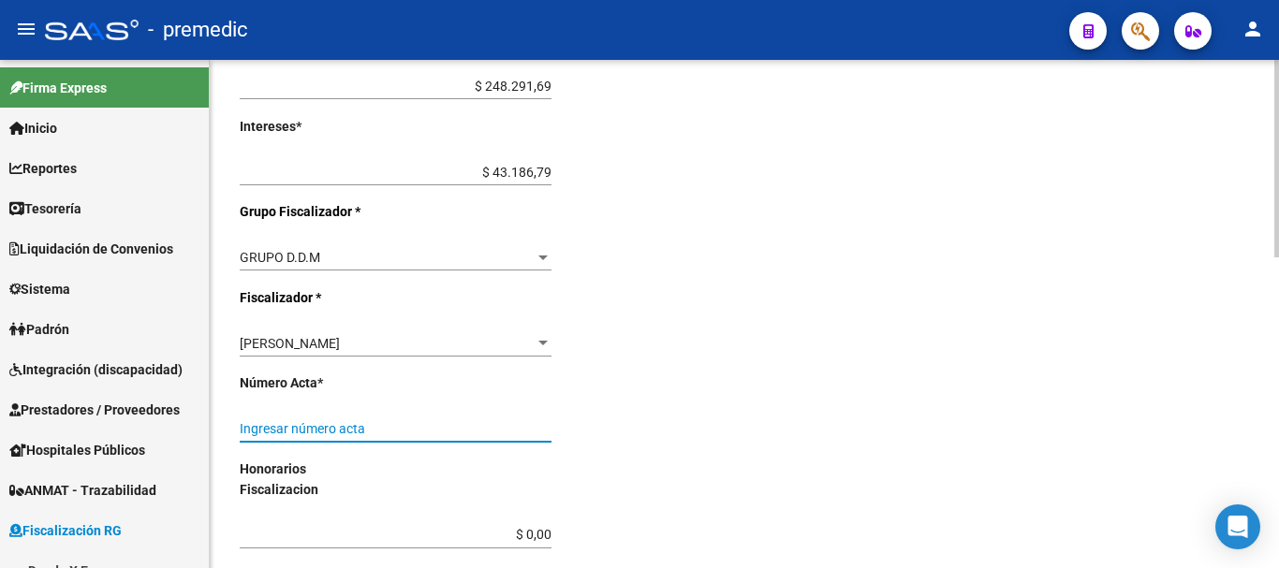
click at [330, 427] on input "Ingresar número acta" at bounding box center [396, 429] width 312 height 16
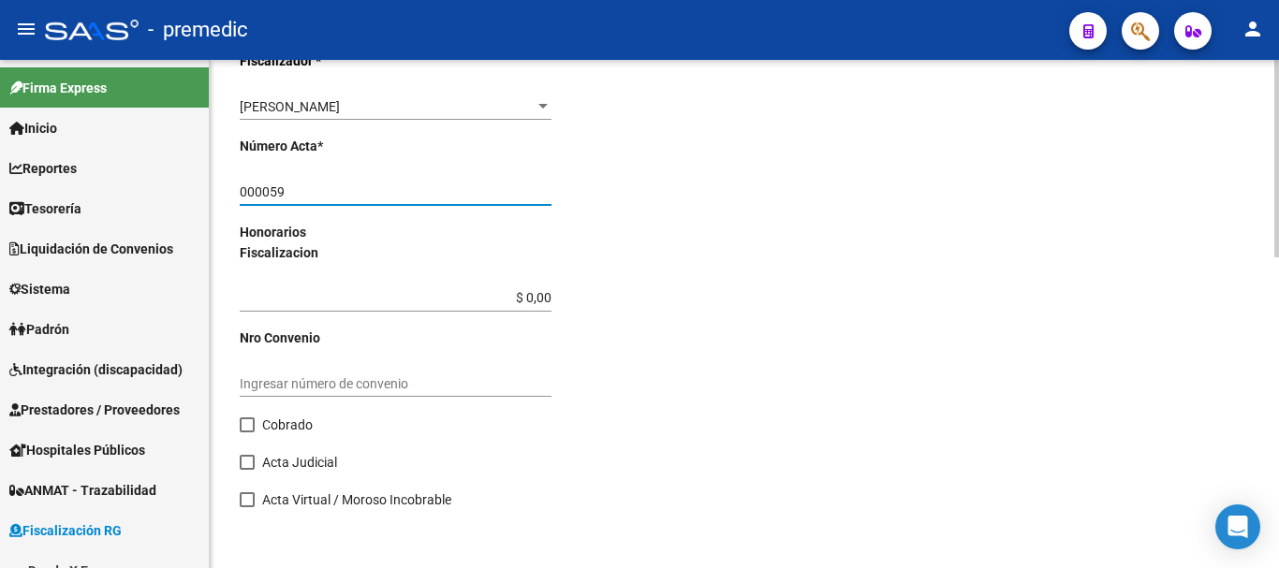
scroll to position [802, 0]
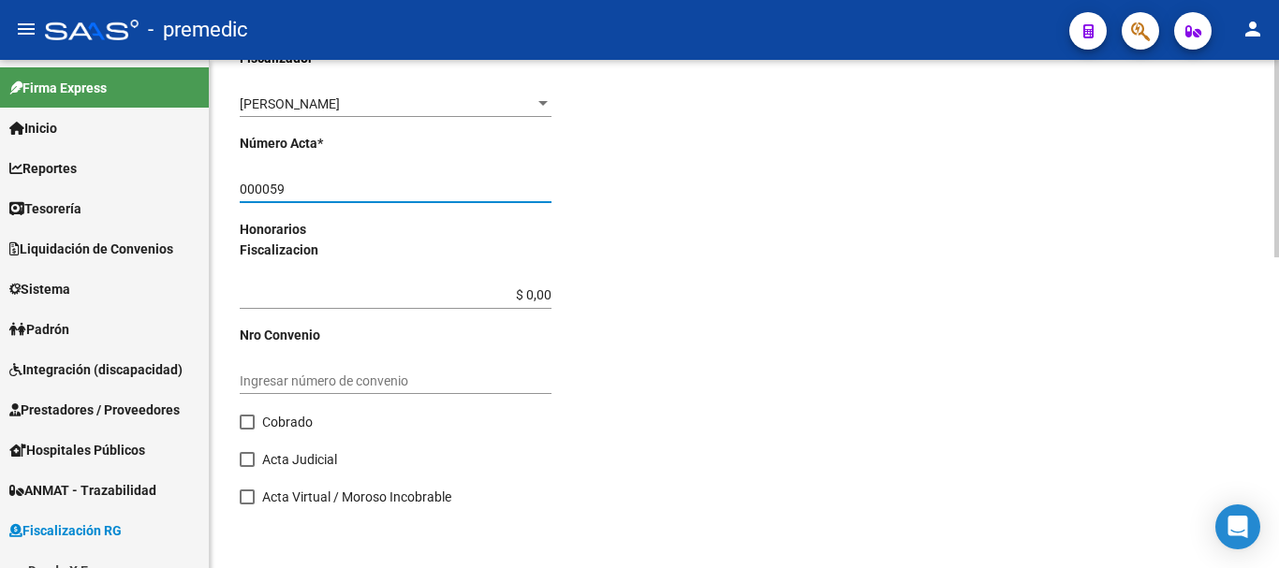
type input "000059"
click at [244, 420] on span at bounding box center [247, 422] width 15 height 15
click at [246, 430] on input "Cobrado" at bounding box center [246, 430] width 1 height 1
checkbox input "true"
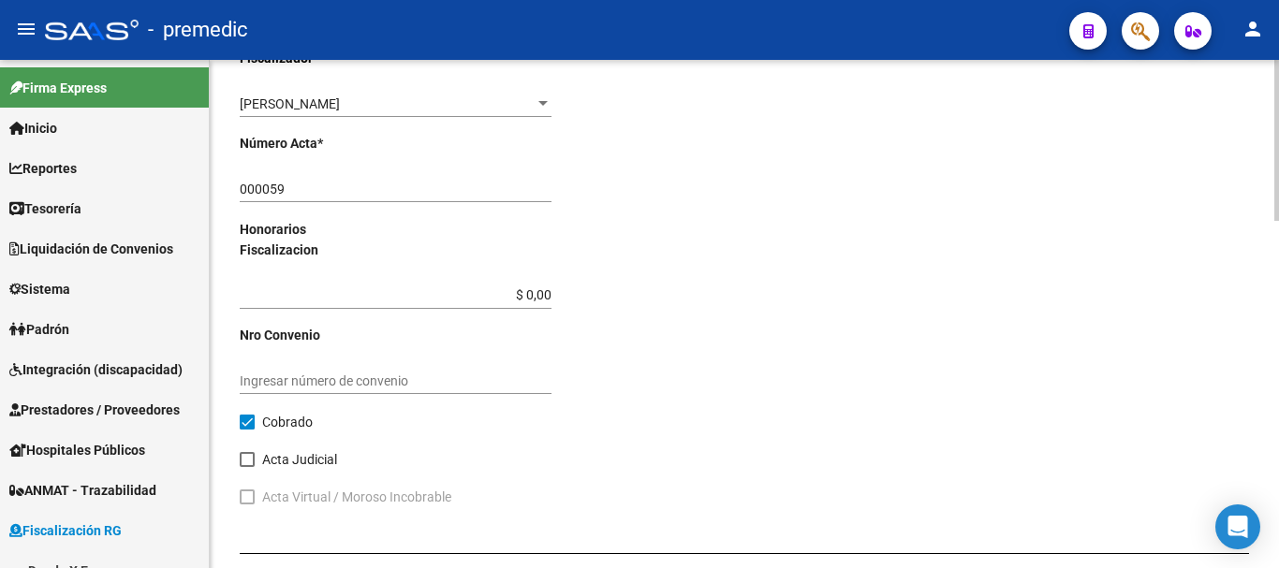
scroll to position [989, 0]
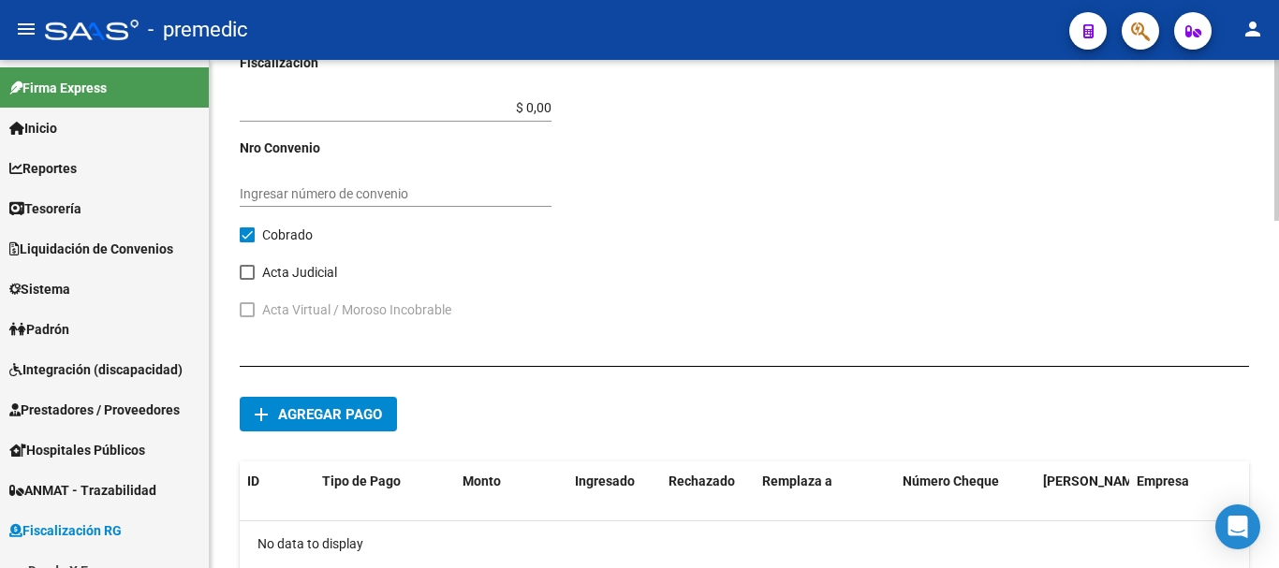
click at [339, 403] on button "add Agregar pago" at bounding box center [318, 414] width 157 height 35
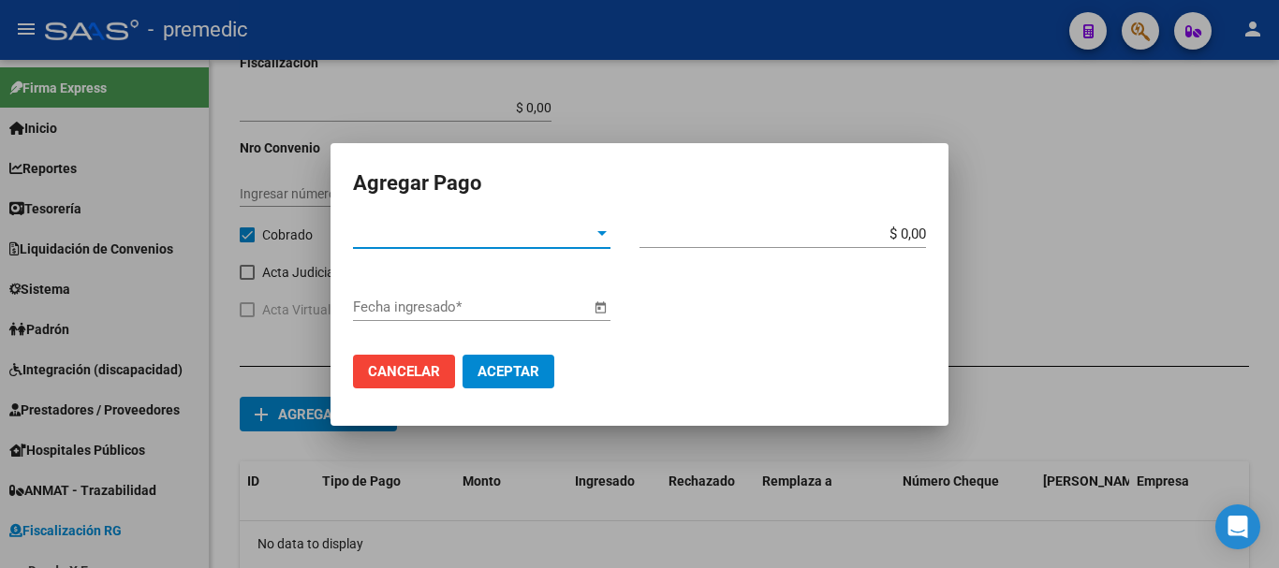
click at [490, 229] on span "Tipo de Pago *" at bounding box center [473, 234] width 241 height 17
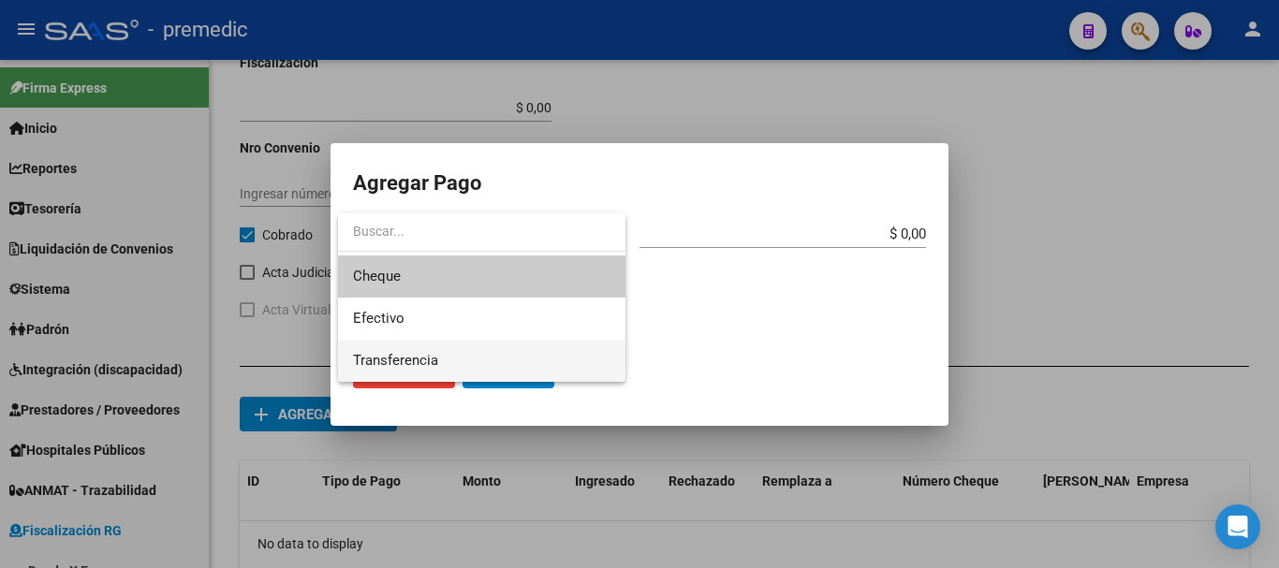
click at [449, 348] on span "Transferencia" at bounding box center [482, 361] width 258 height 42
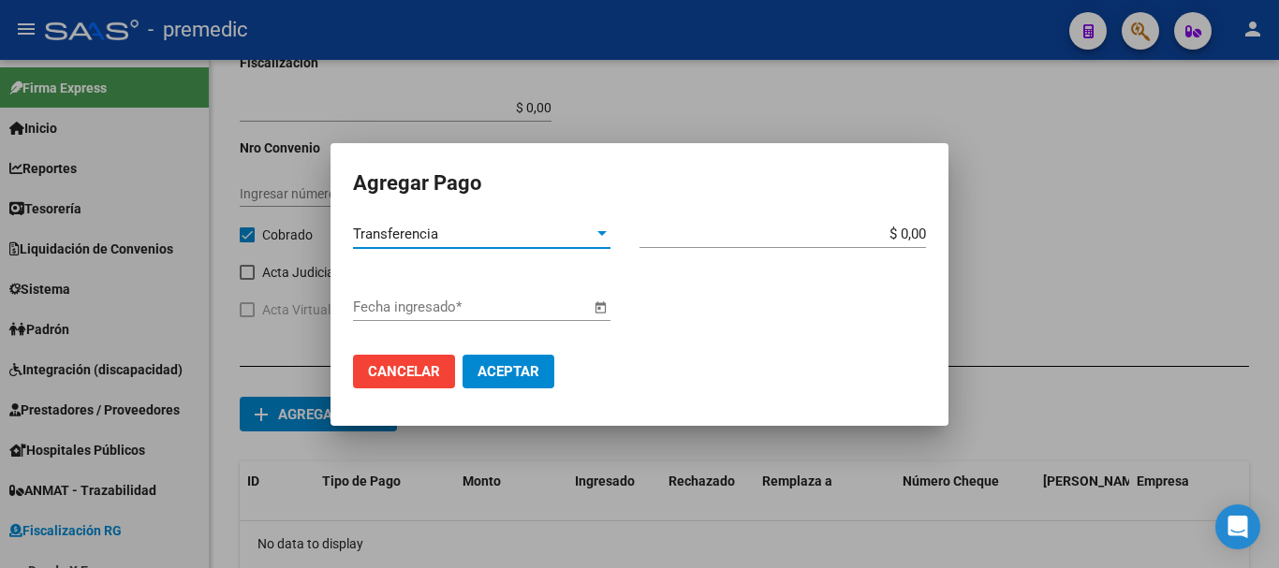
click at [923, 231] on input "$ 0,00" at bounding box center [783, 234] width 287 height 17
type input "$ 291.478,48"
click at [599, 304] on span "Open calendar" at bounding box center [600, 308] width 45 height 45
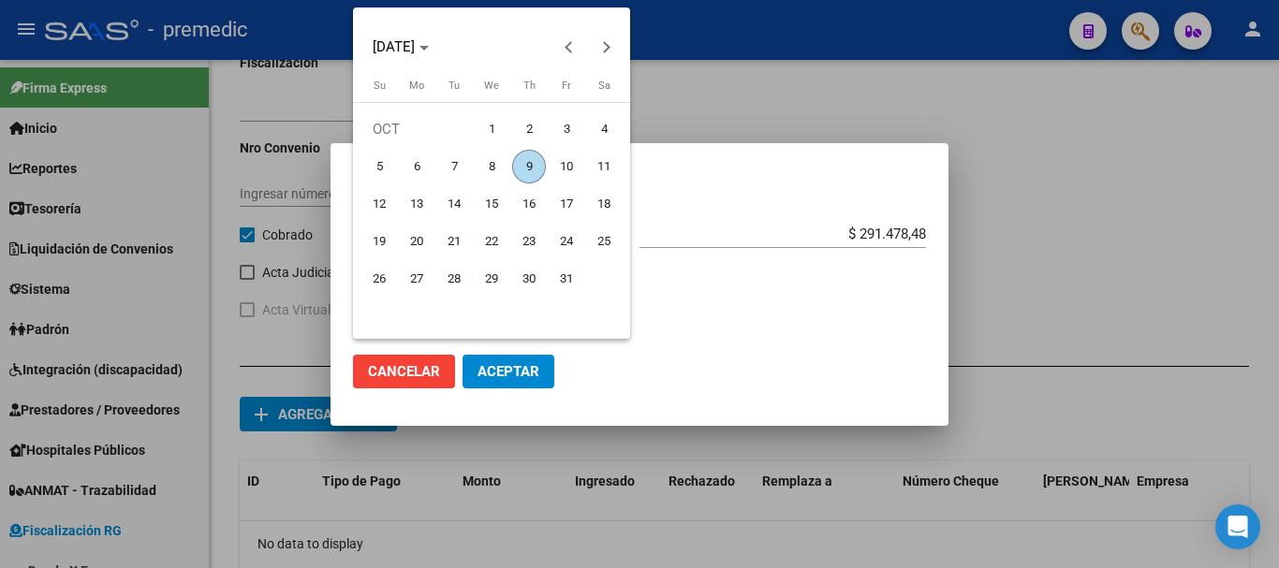
click at [536, 167] on span "9" at bounding box center [529, 167] width 34 height 34
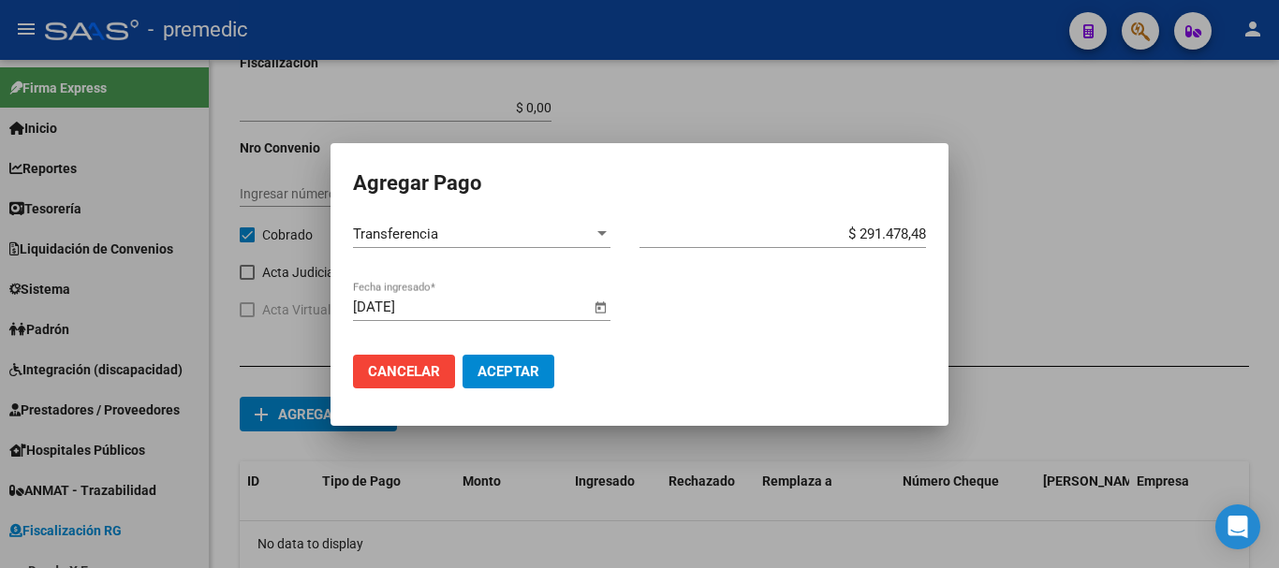
click at [614, 312] on span "Open calendar" at bounding box center [600, 308] width 45 height 45
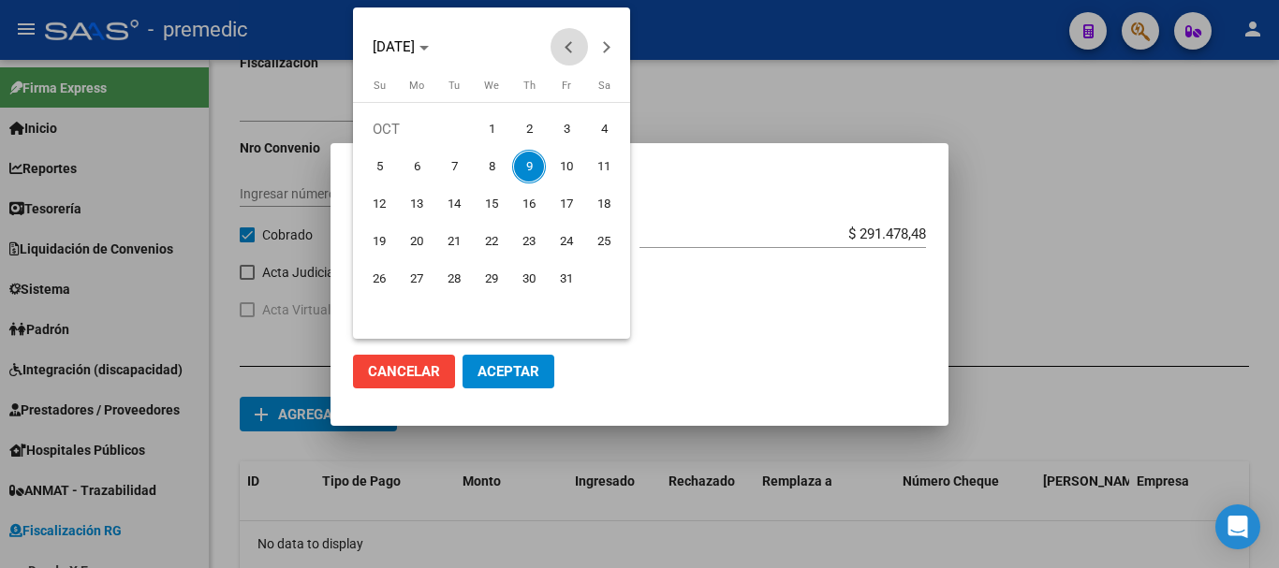
click at [554, 57] on span "Previous month" at bounding box center [569, 46] width 37 height 37
click at [565, 203] on span "12" at bounding box center [567, 204] width 34 height 34
type input "12/09/2025"
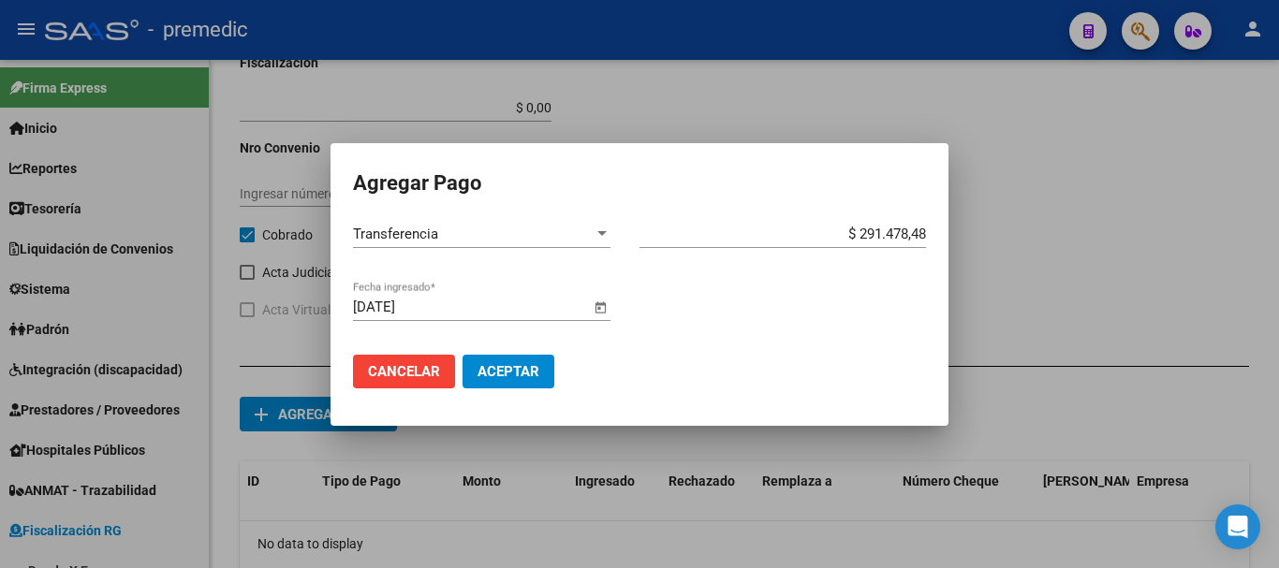
click at [504, 361] on button "Aceptar" at bounding box center [509, 372] width 92 height 34
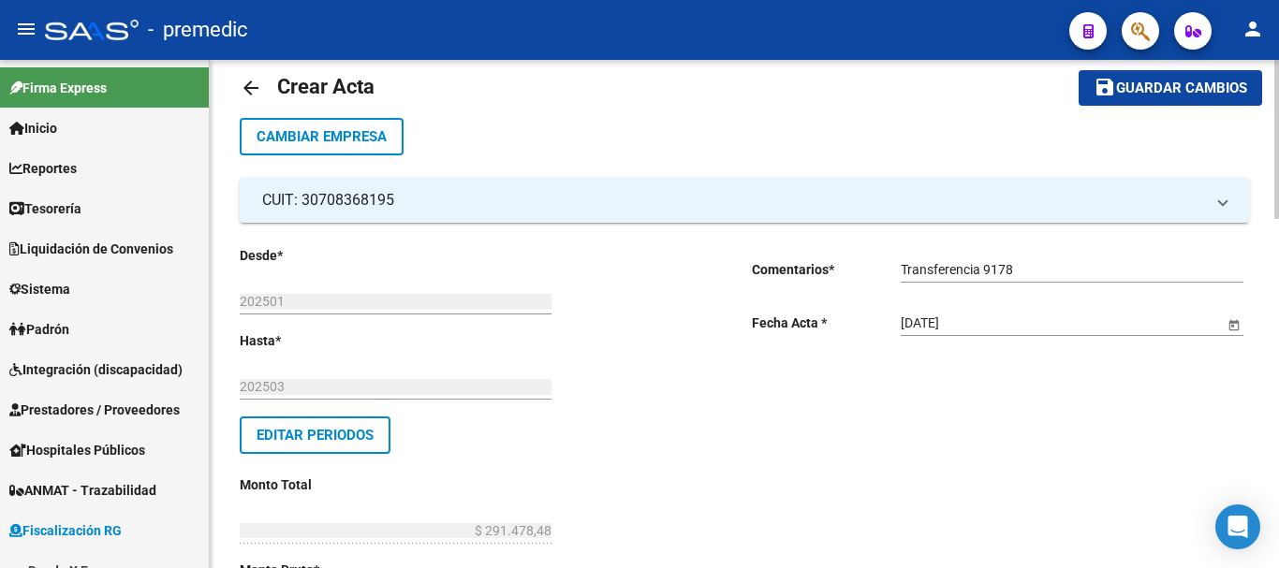
scroll to position [0, 0]
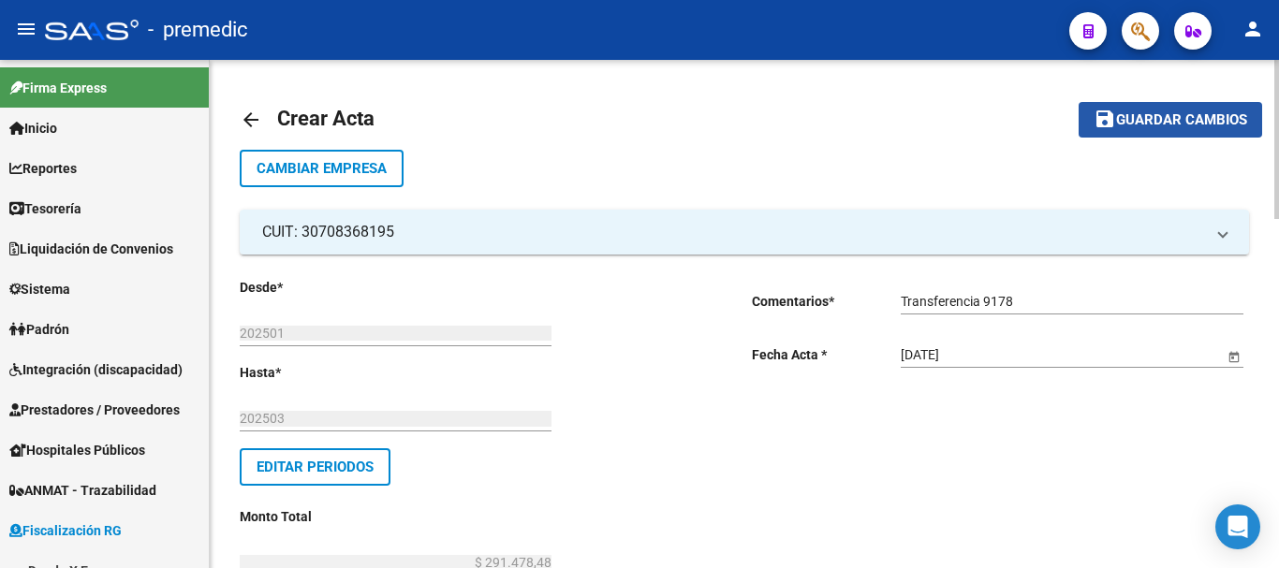
click at [1129, 112] on span "Guardar cambios" at bounding box center [1181, 120] width 131 height 17
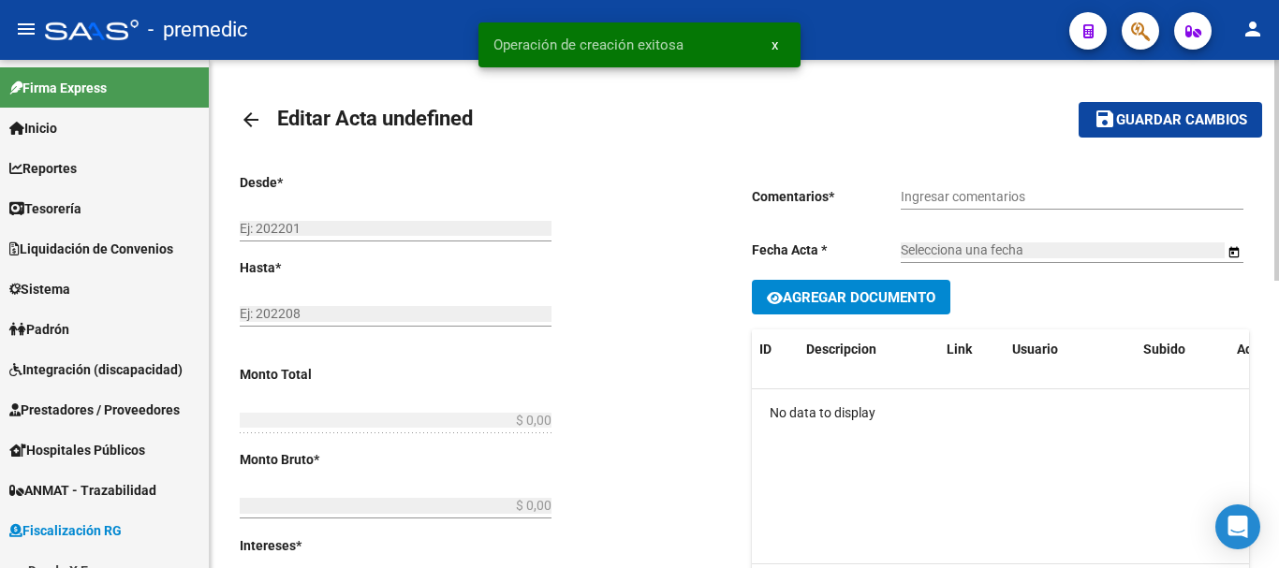
type input "202501"
type input "202503"
type input "$ 291.478,48"
type input "$ 248.291,69"
type input "$ 43.186,79"
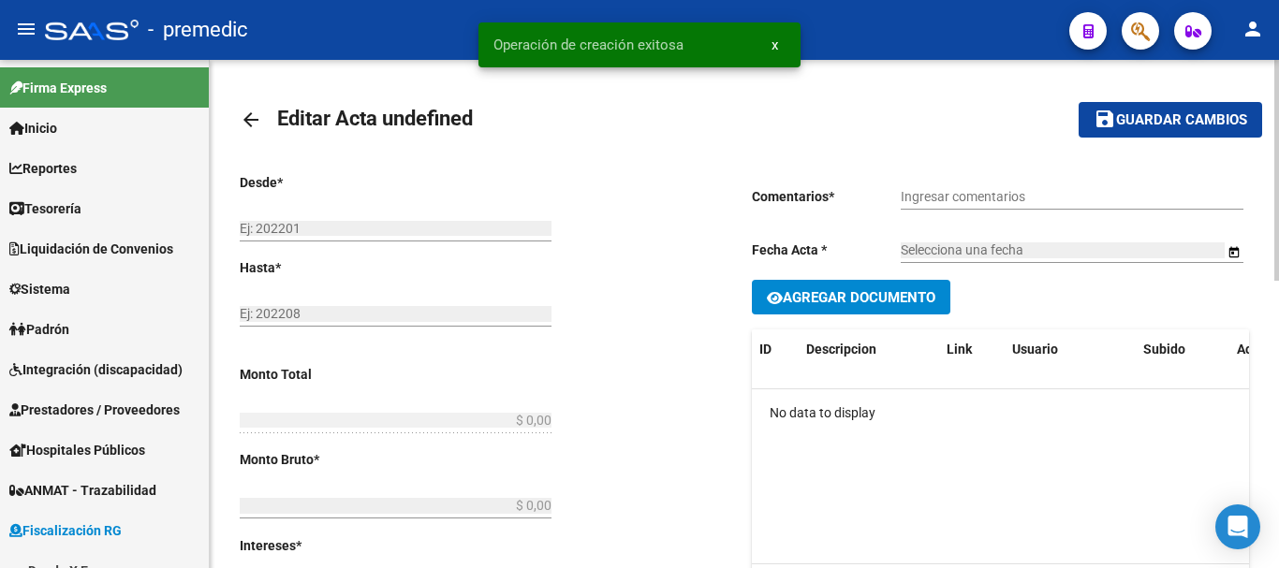
type input "000059"
checkbox input "true"
type input "Transferencia 9178"
type input "[DATE]"
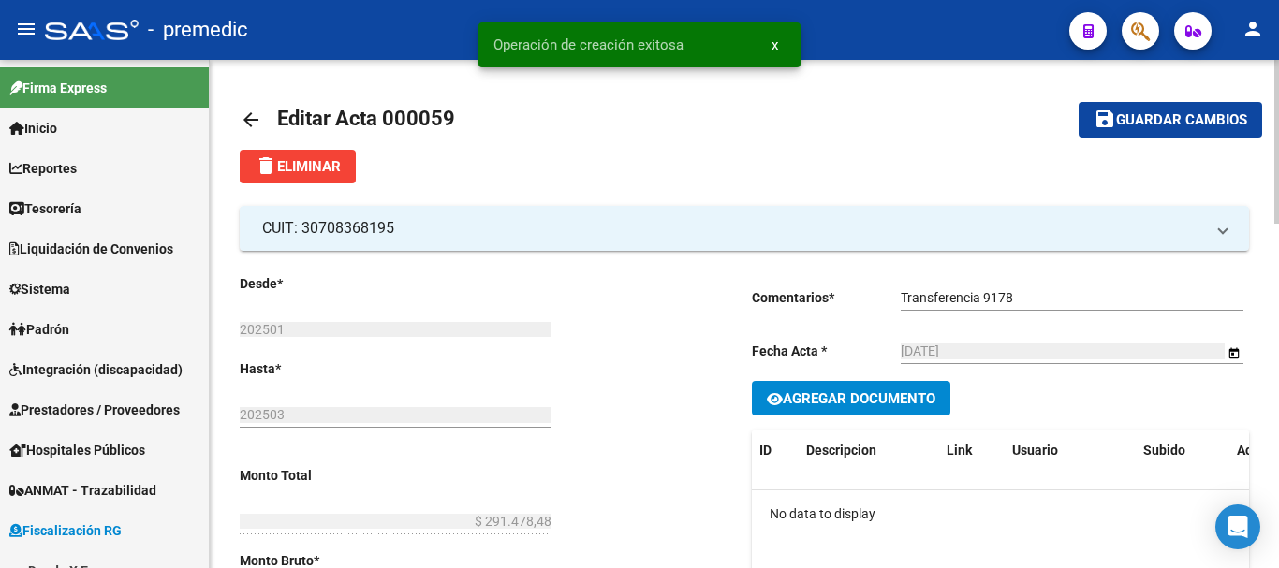
click at [246, 118] on mat-icon "arrow_back" at bounding box center [251, 120] width 22 height 22
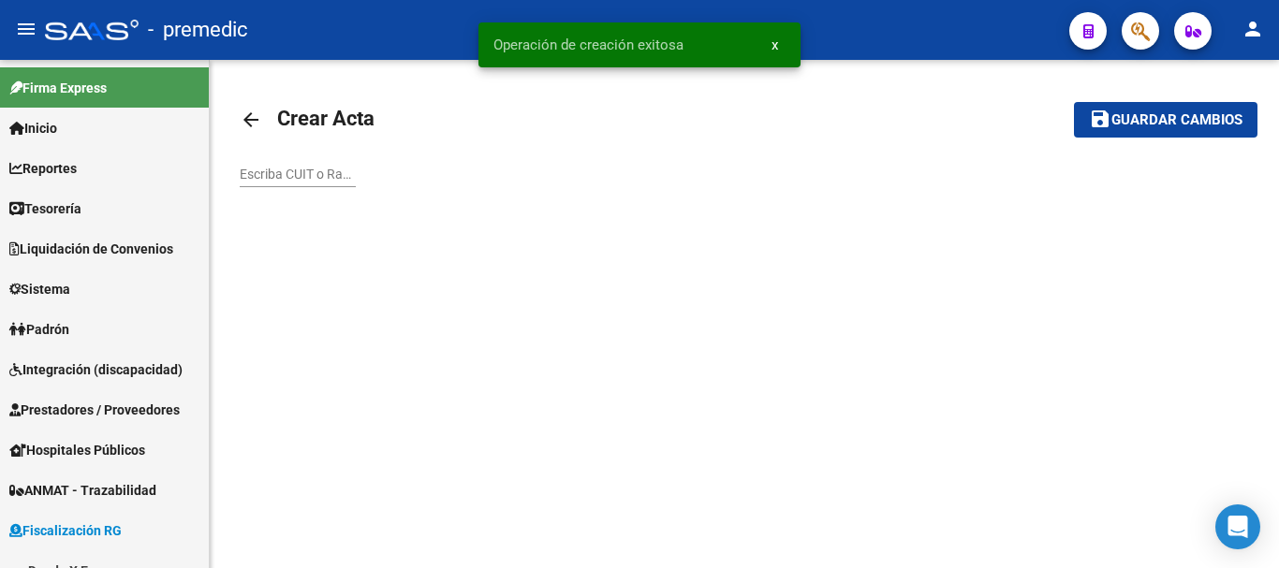
click at [247, 117] on mat-icon "arrow_back" at bounding box center [251, 120] width 22 height 22
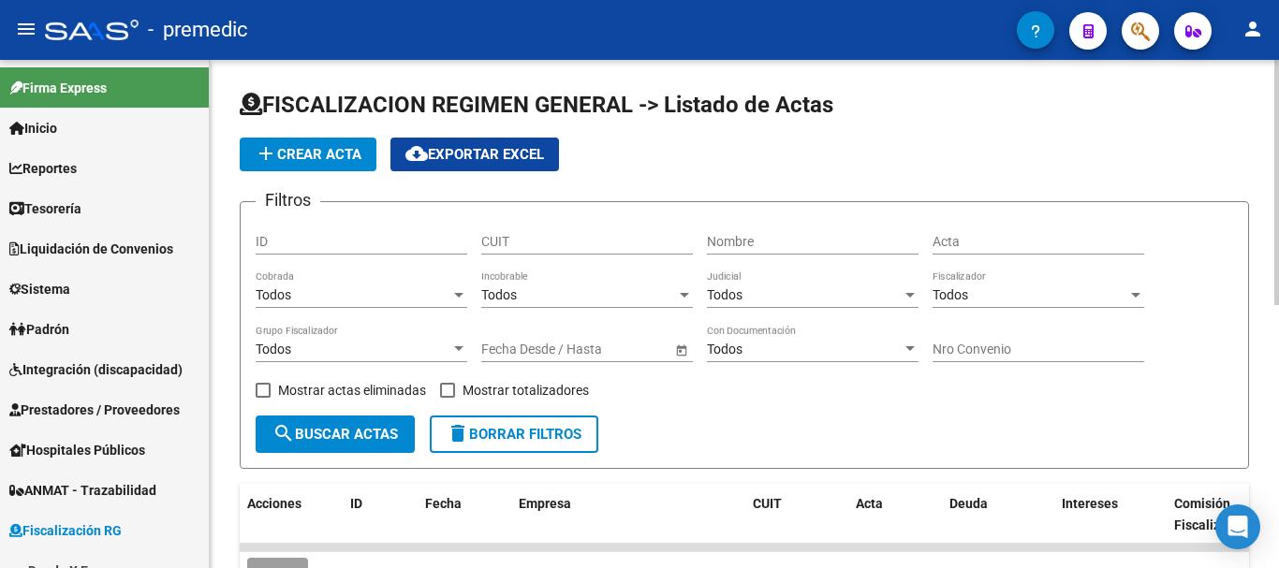
click at [351, 150] on span "add Crear Acta" at bounding box center [308, 154] width 107 height 17
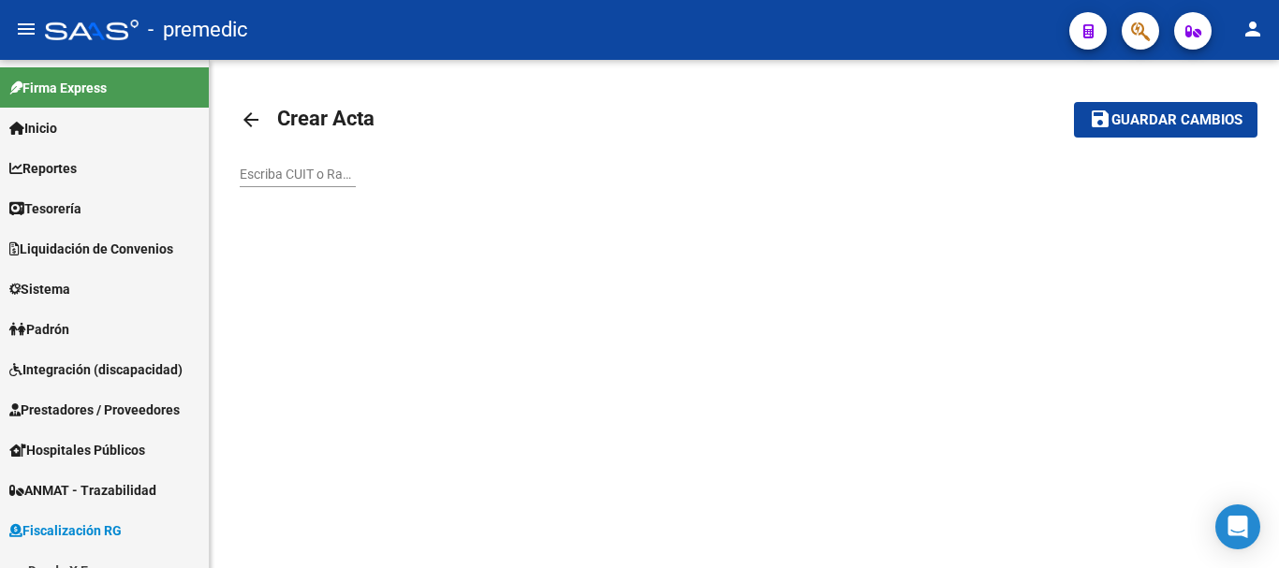
click at [244, 178] on div "Escriba CUIT o Razón Social para buscar" at bounding box center [298, 168] width 116 height 37
click at [245, 176] on input "Escriba CUIT o Razón Social para buscar" at bounding box center [298, 175] width 116 height 16
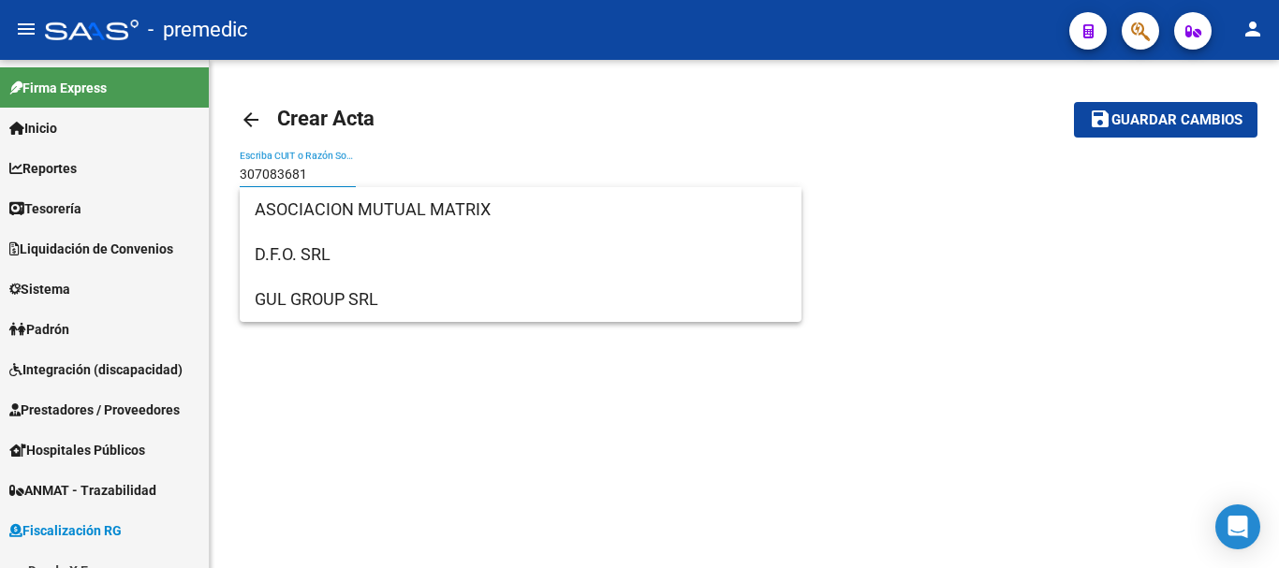
type input "3070836819"
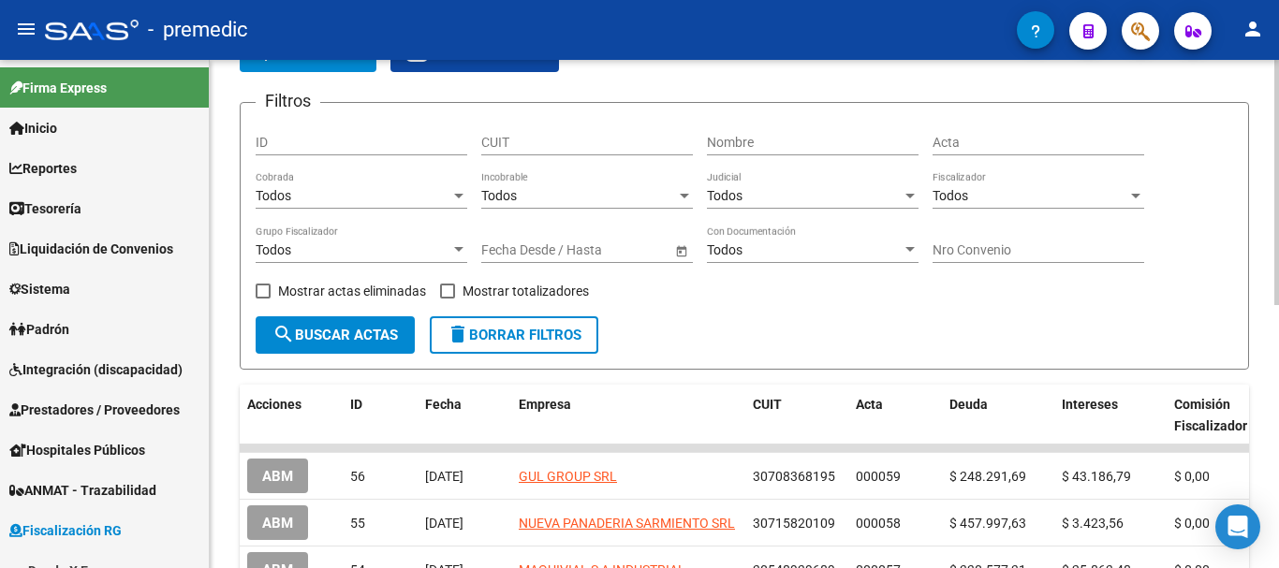
scroll to position [375, 0]
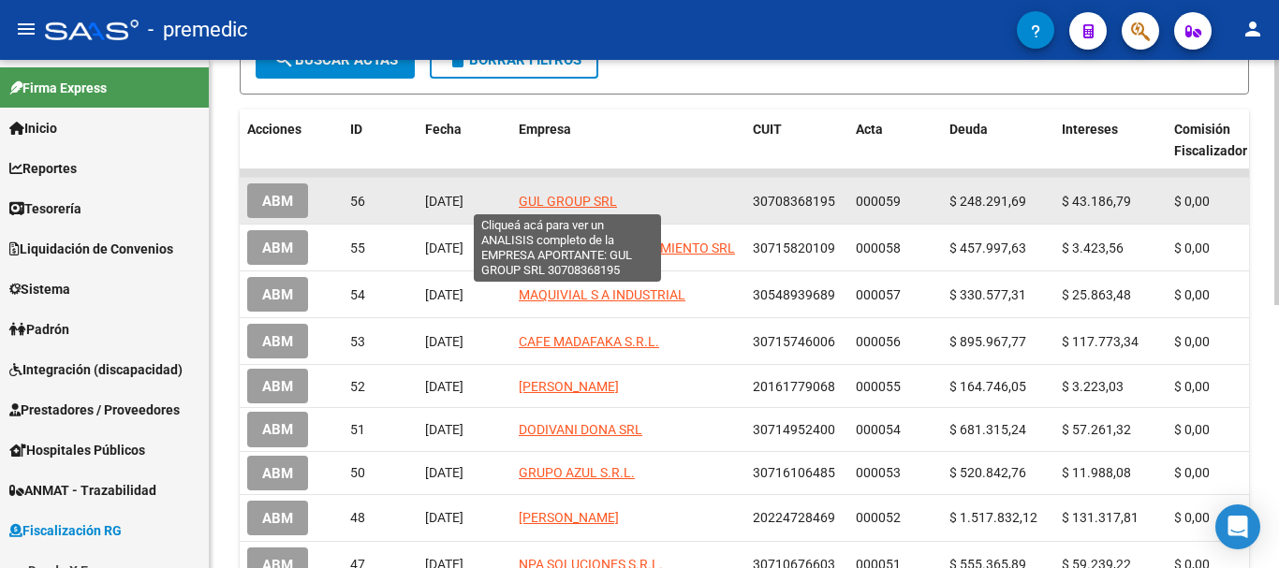
click at [588, 198] on span "GUL GROUP SRL" at bounding box center [568, 201] width 98 height 15
type textarea "30708368195"
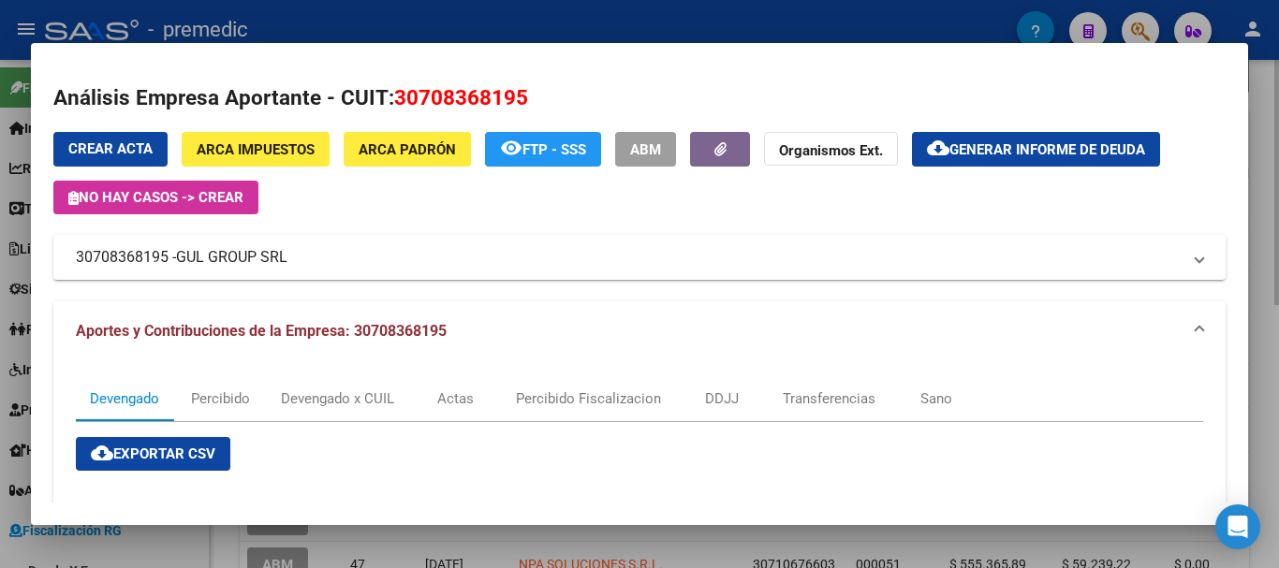
click at [1262, 159] on div at bounding box center [639, 284] width 1279 height 568
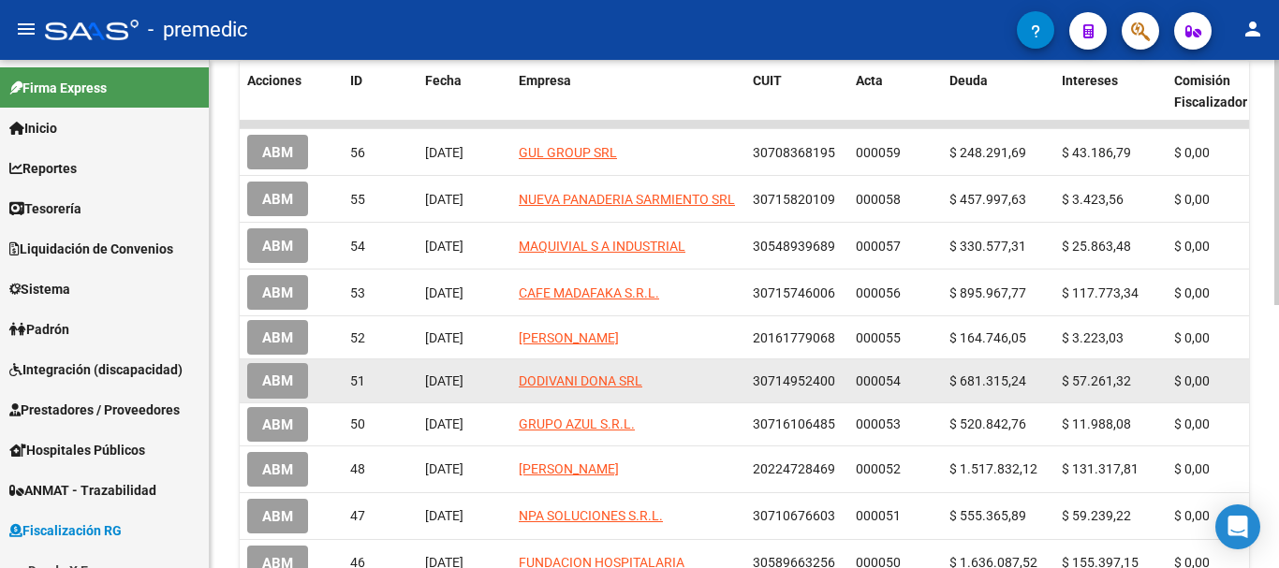
scroll to position [263, 0]
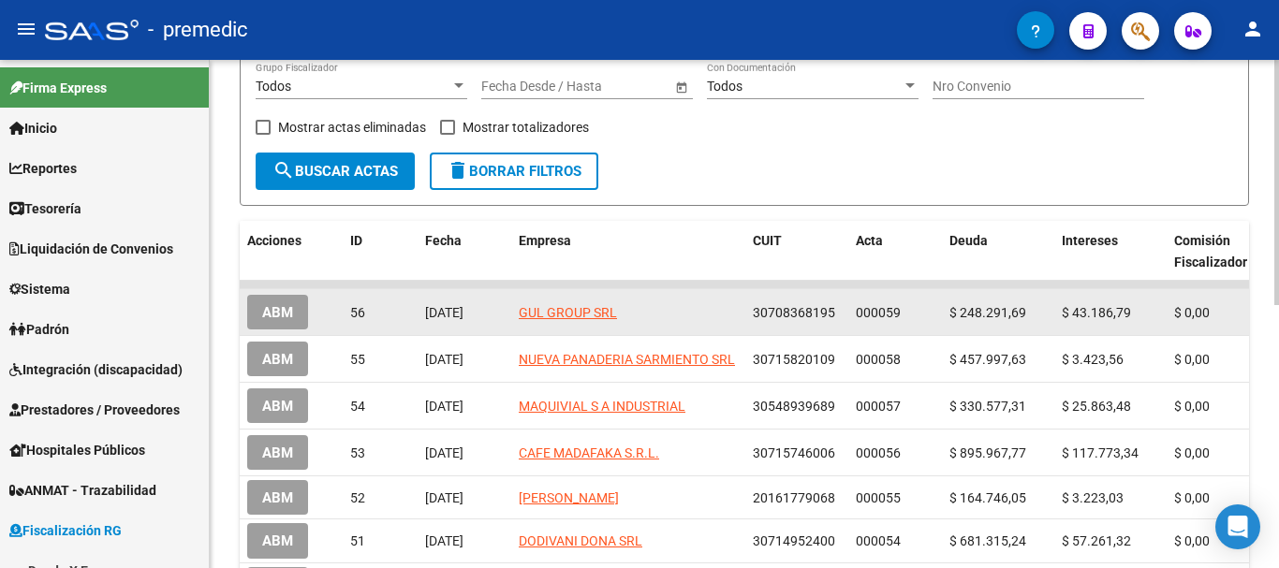
click at [811, 317] on span "30708368195" at bounding box center [794, 312] width 82 height 15
click at [829, 305] on span "30708368195" at bounding box center [794, 312] width 82 height 15
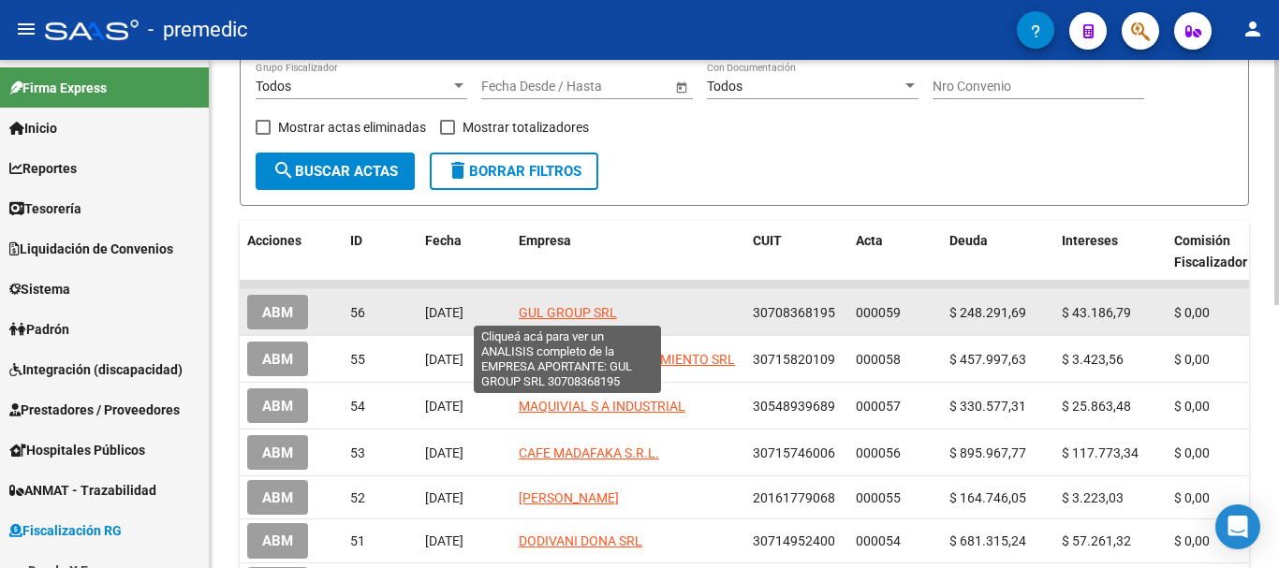
click at [604, 317] on span "GUL GROUP SRL" at bounding box center [568, 312] width 98 height 15
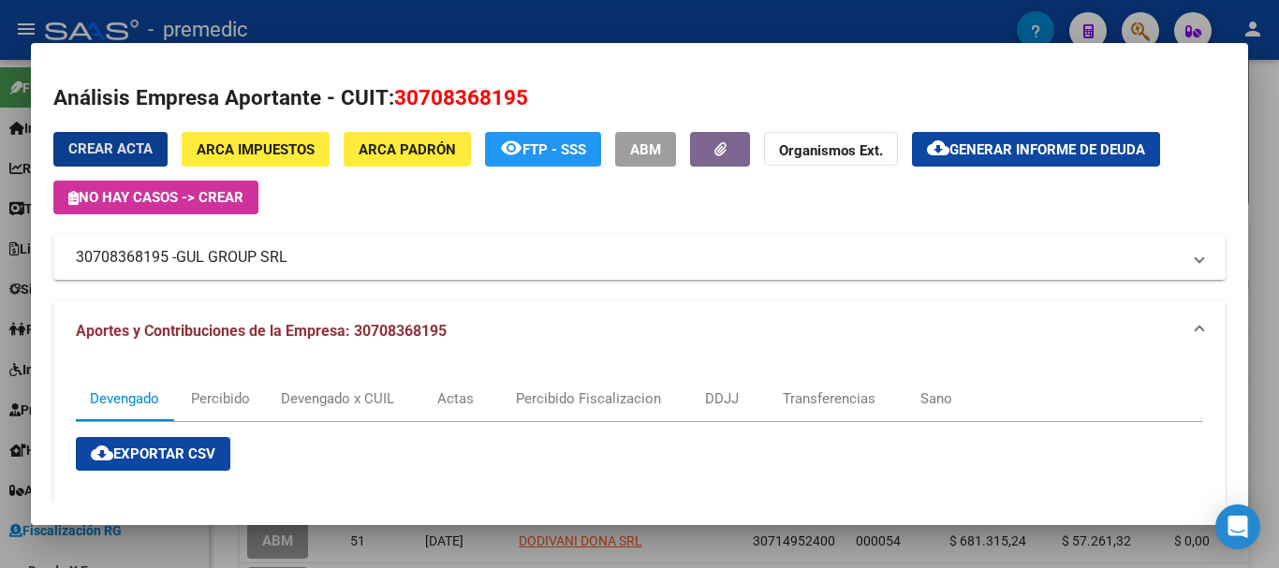
click at [1252, 162] on div at bounding box center [639, 284] width 1279 height 568
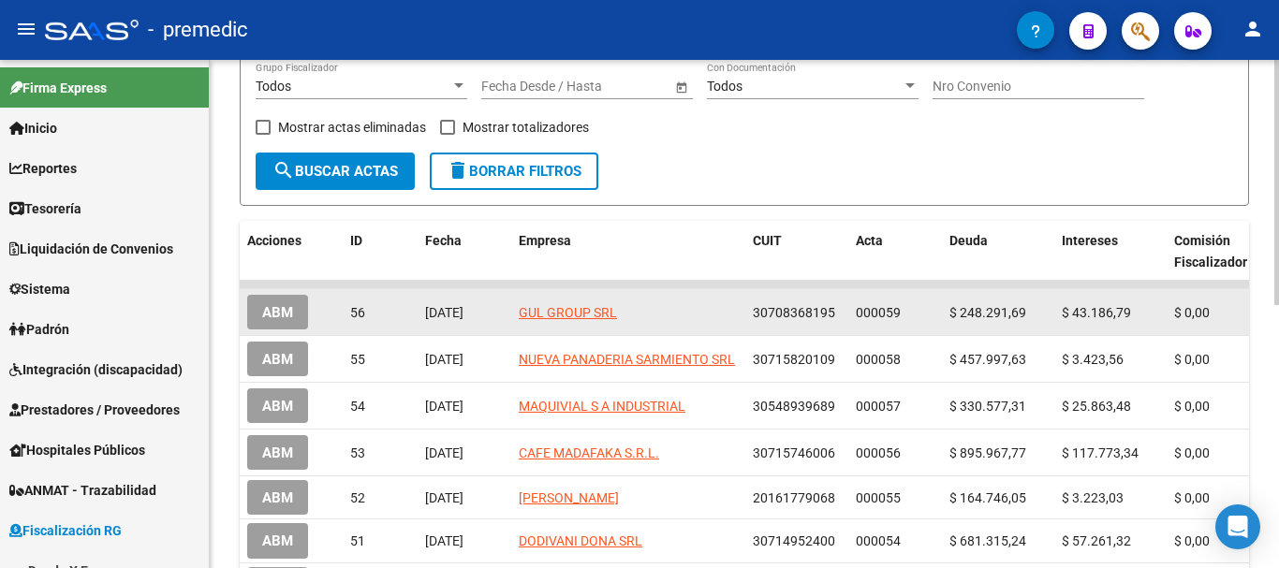
click at [781, 306] on span "30708368195" at bounding box center [794, 312] width 82 height 15
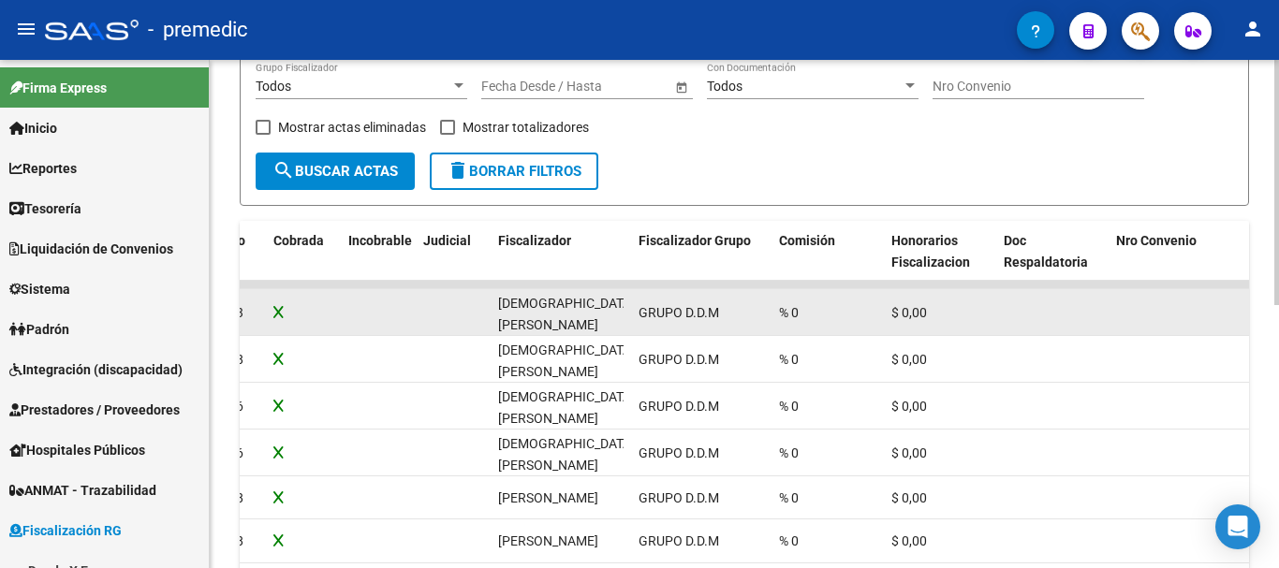
click at [886, 319] on datatable-body-cell "$ 0,00" at bounding box center [940, 312] width 112 height 46
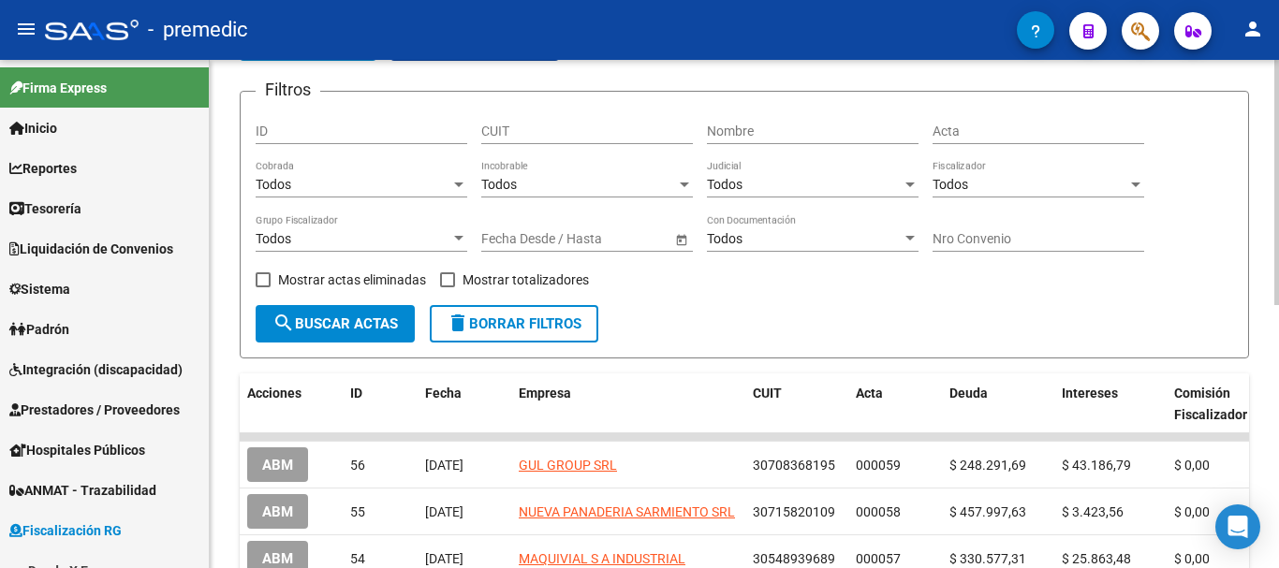
scroll to position [76, 0]
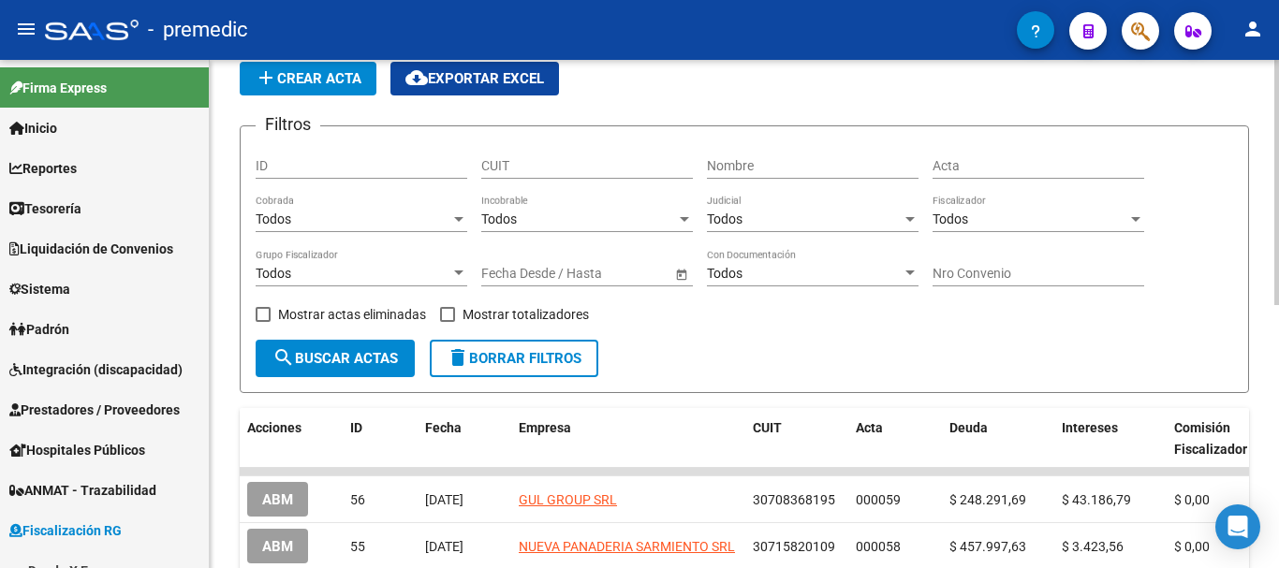
click at [295, 166] on input "ID" at bounding box center [362, 166] width 212 height 16
type input "56"
click at [350, 350] on span "search Buscar Actas" at bounding box center [334, 358] width 125 height 17
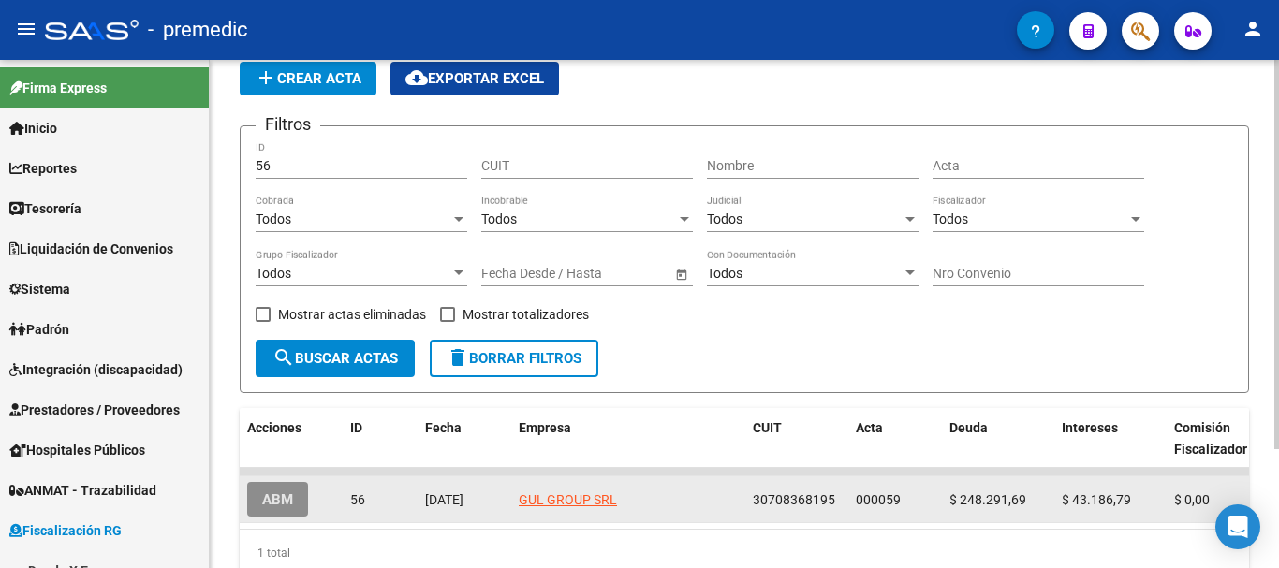
click at [291, 496] on span "ABM" at bounding box center [277, 500] width 31 height 17
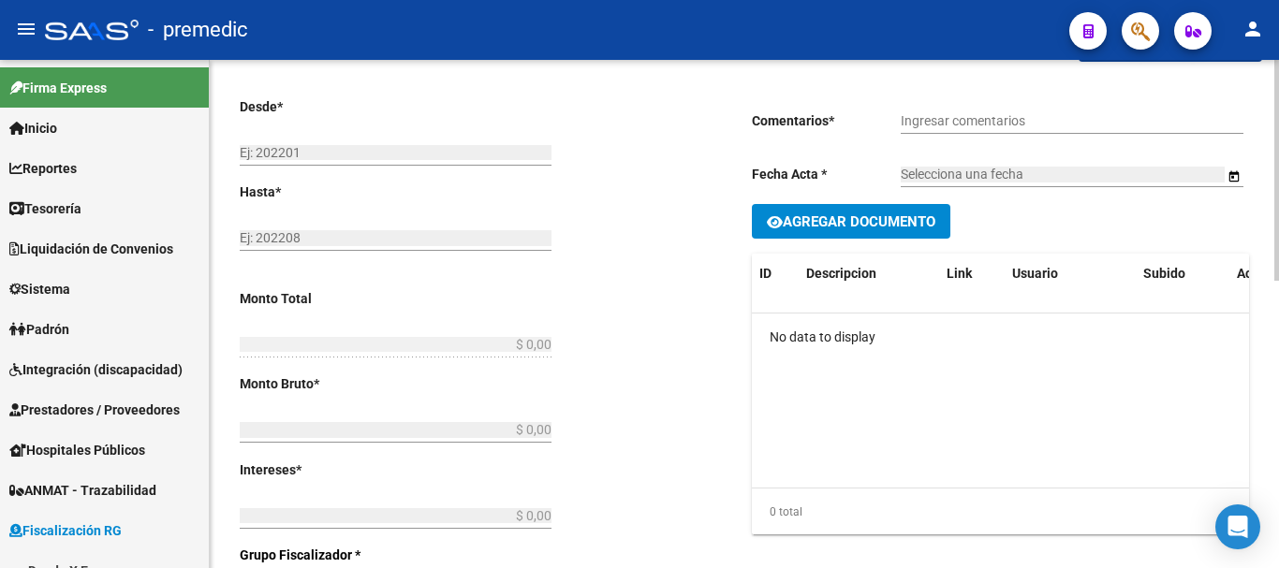
type input "202501"
type input "202503"
type input "$ 291.478,48"
type input "$ 248.291,69"
type input "$ 43.186,79"
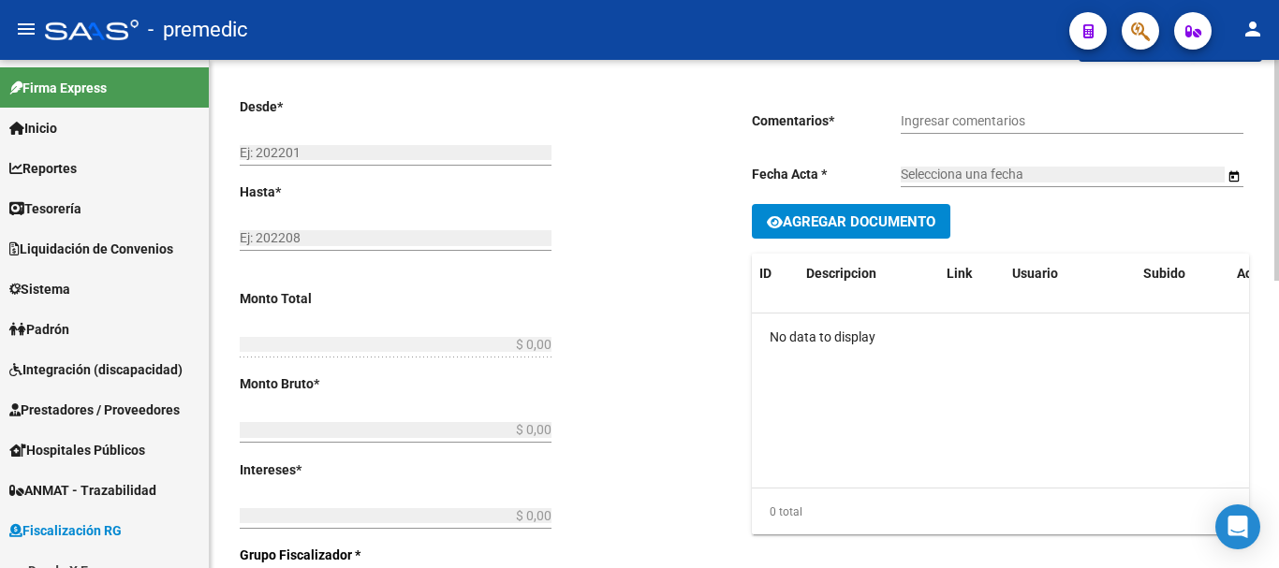
type input "000059"
checkbox input "true"
type input "Transferencia 9178"
type input "[DATE]"
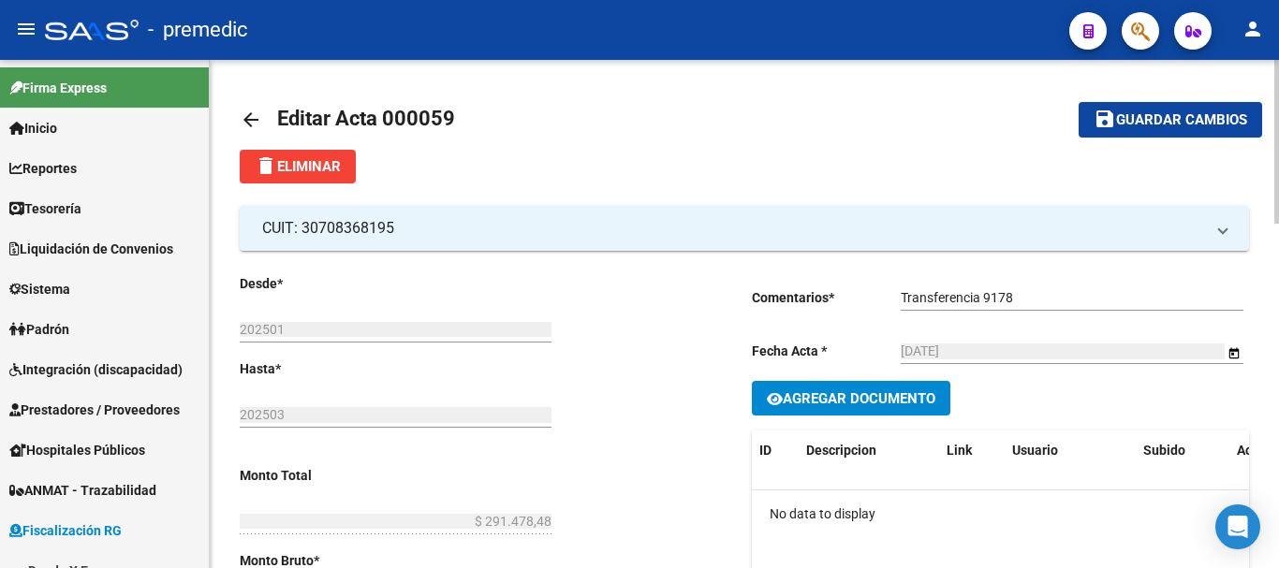
click at [280, 169] on span "delete Eliminar" at bounding box center [298, 166] width 86 height 17
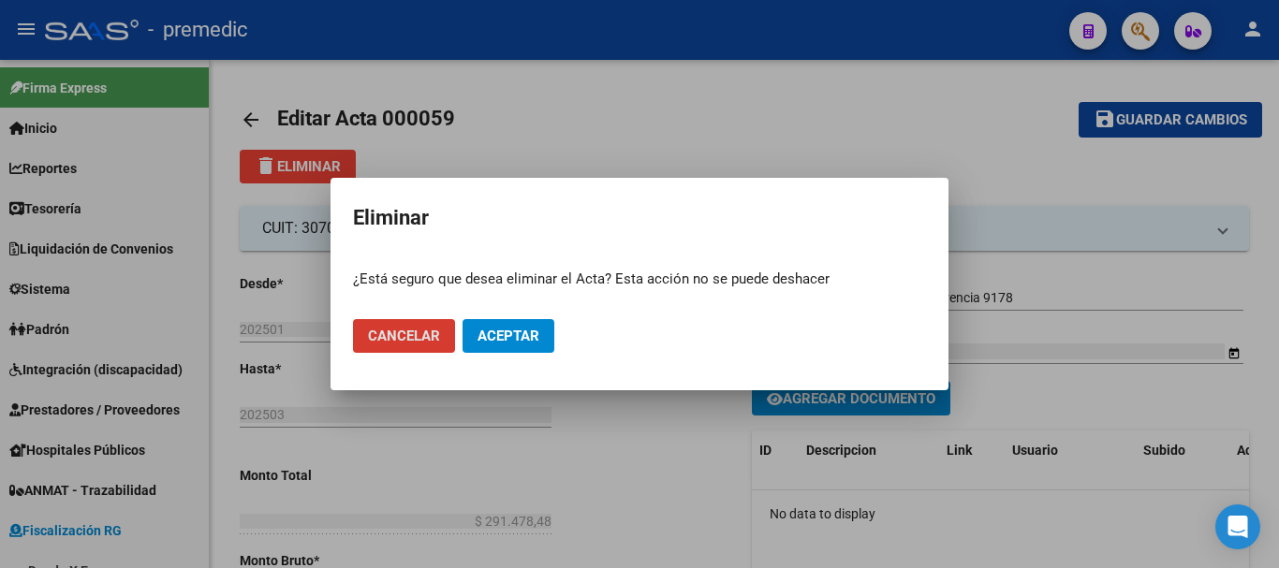
click at [524, 342] on span "Aceptar" at bounding box center [509, 336] width 62 height 17
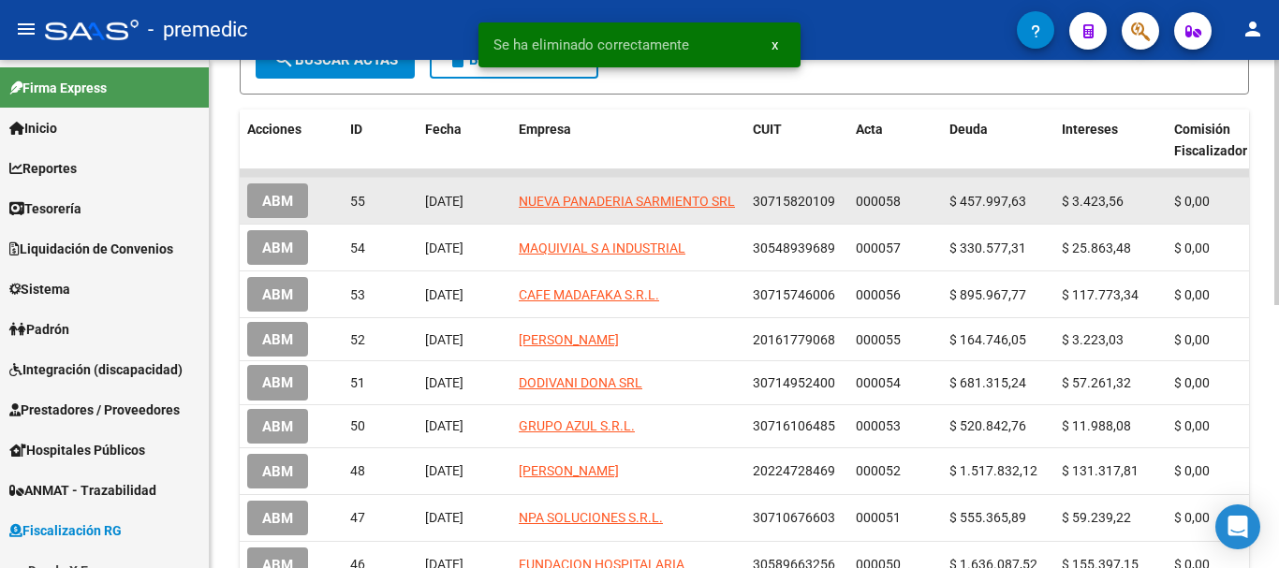
scroll to position [94, 0]
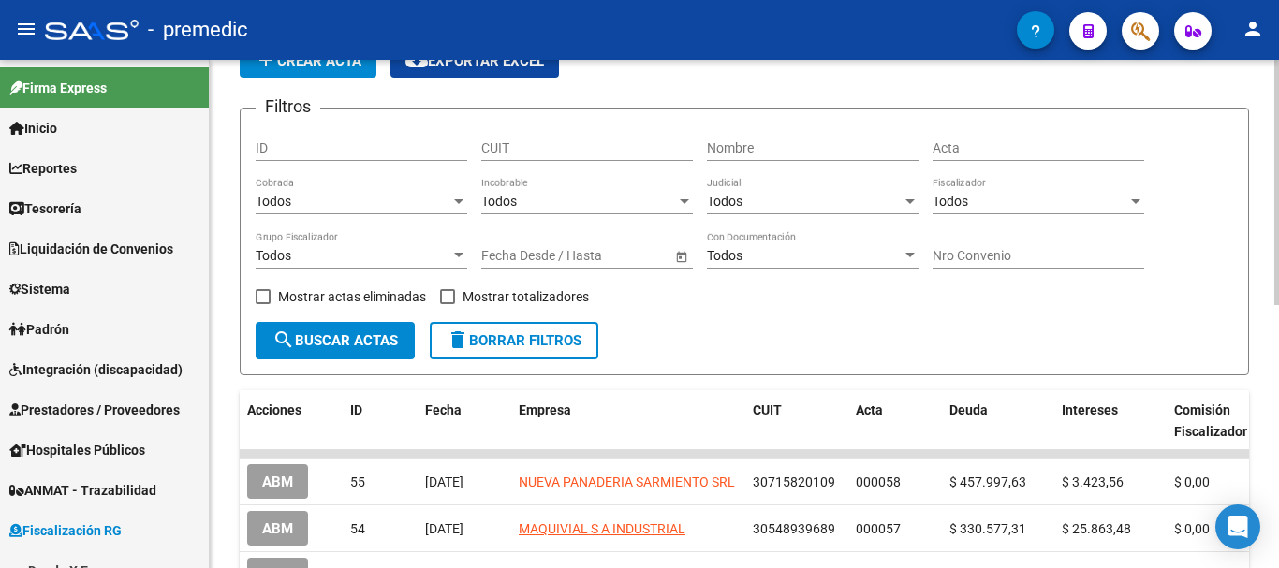
click at [324, 74] on button "add Crear Acta" at bounding box center [308, 61] width 137 height 34
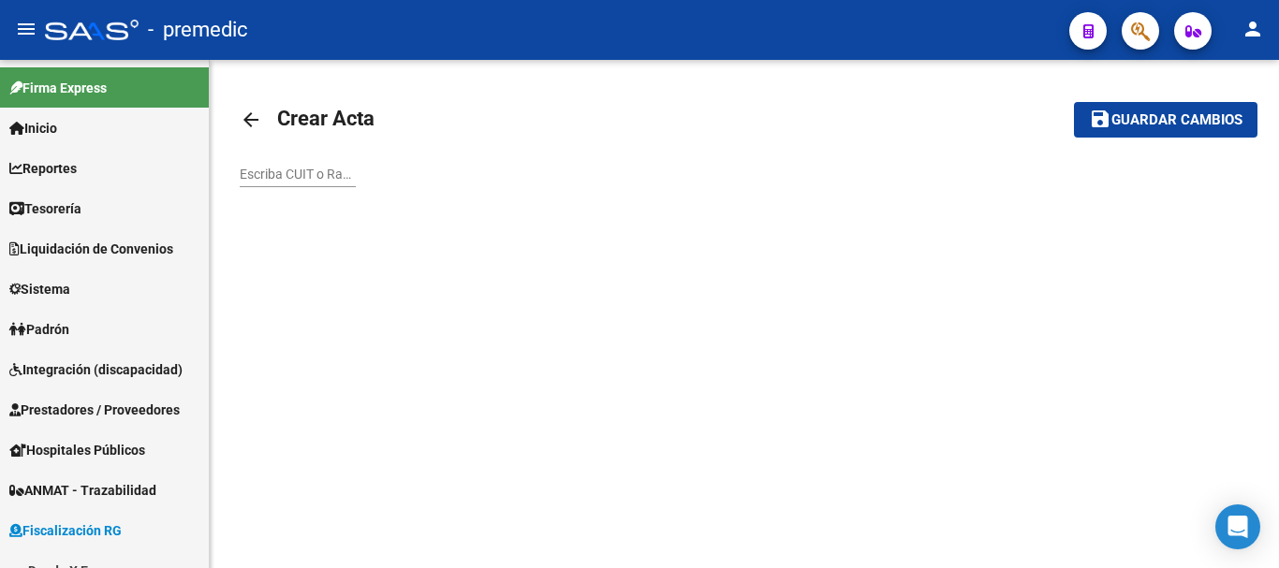
click at [242, 174] on input "Escriba CUIT o Razón Social para buscar" at bounding box center [298, 175] width 116 height 16
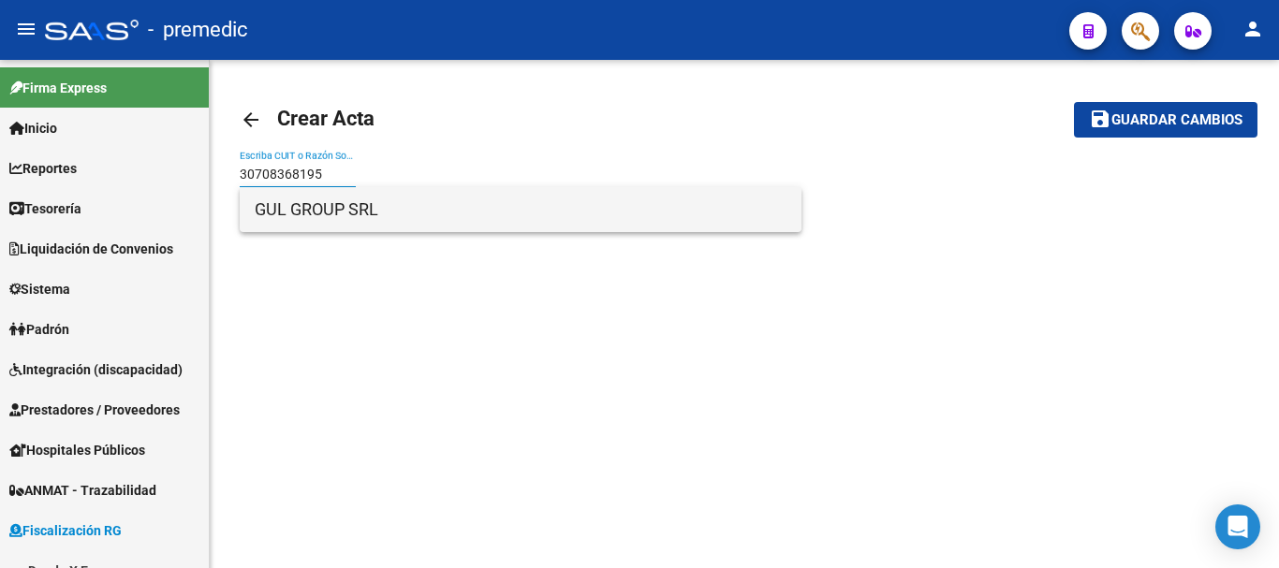
type input "30708368195"
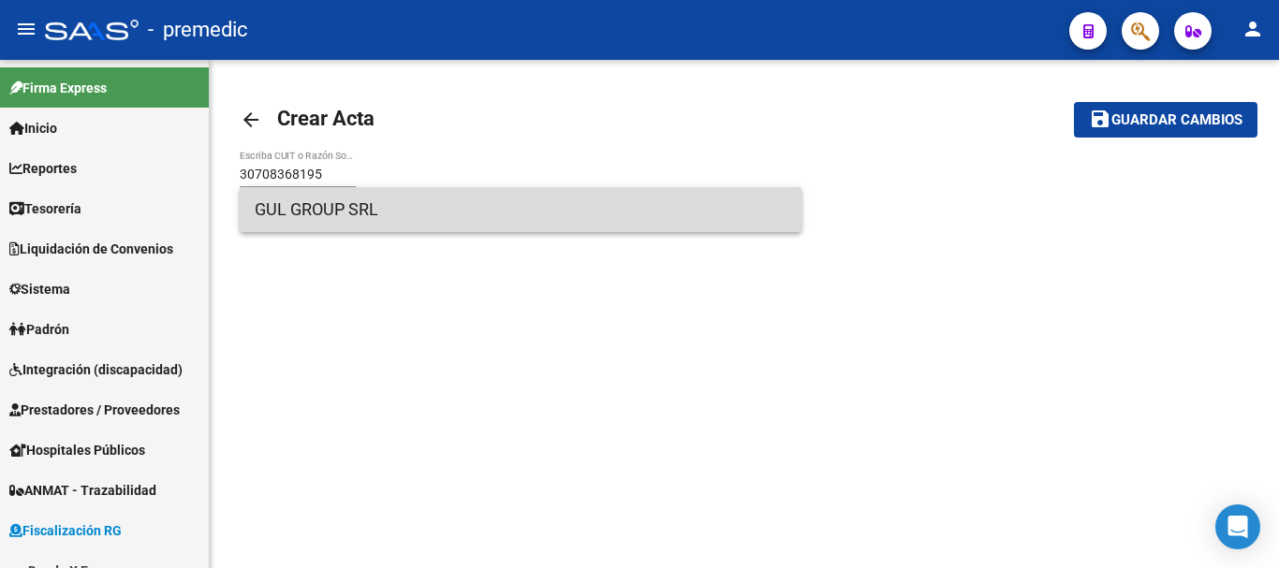
click at [397, 218] on span "GUL GROUP SRL" at bounding box center [521, 209] width 532 height 45
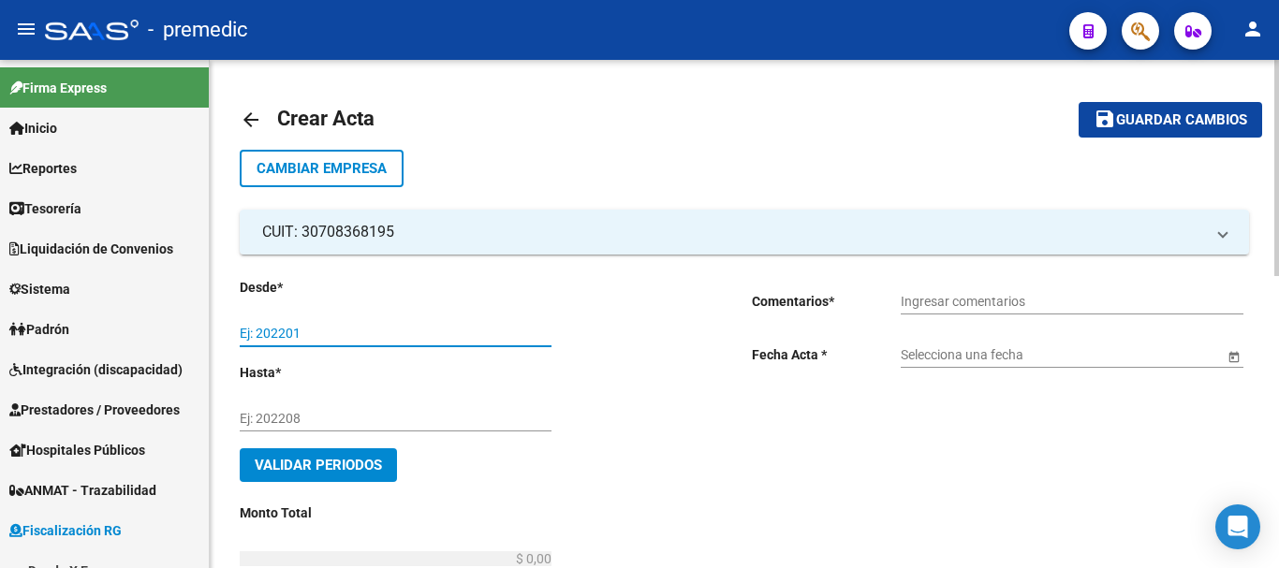
click at [273, 332] on input "Ej: 202201" at bounding box center [396, 334] width 312 height 16
type input "202504"
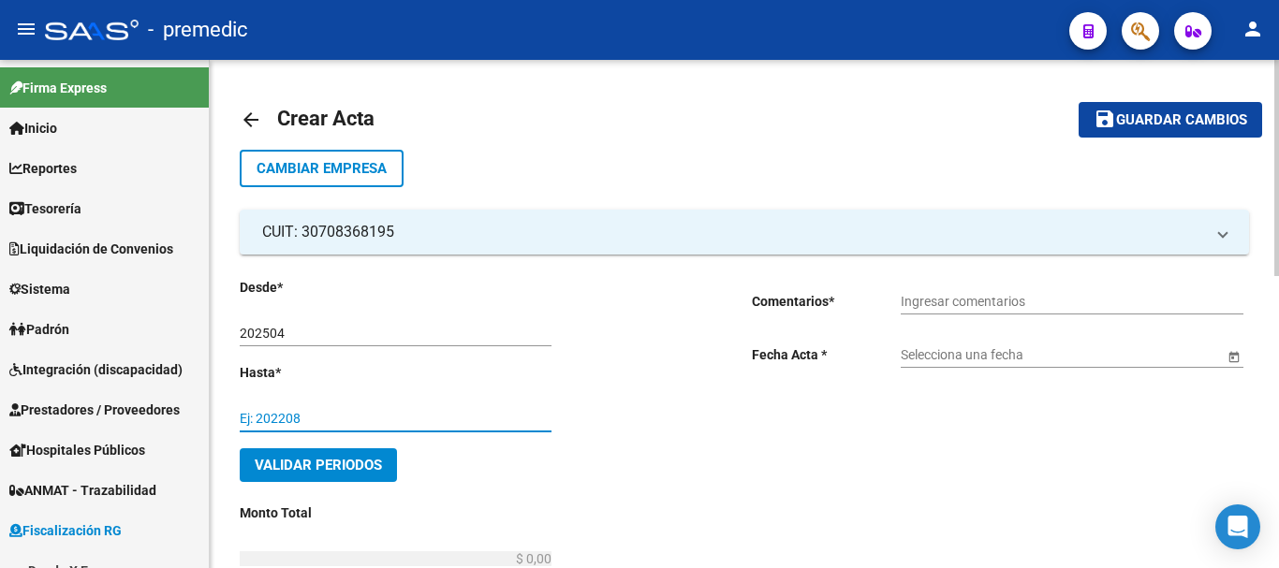
click at [252, 413] on input "Ej: 202208" at bounding box center [396, 419] width 312 height 16
type input "202508"
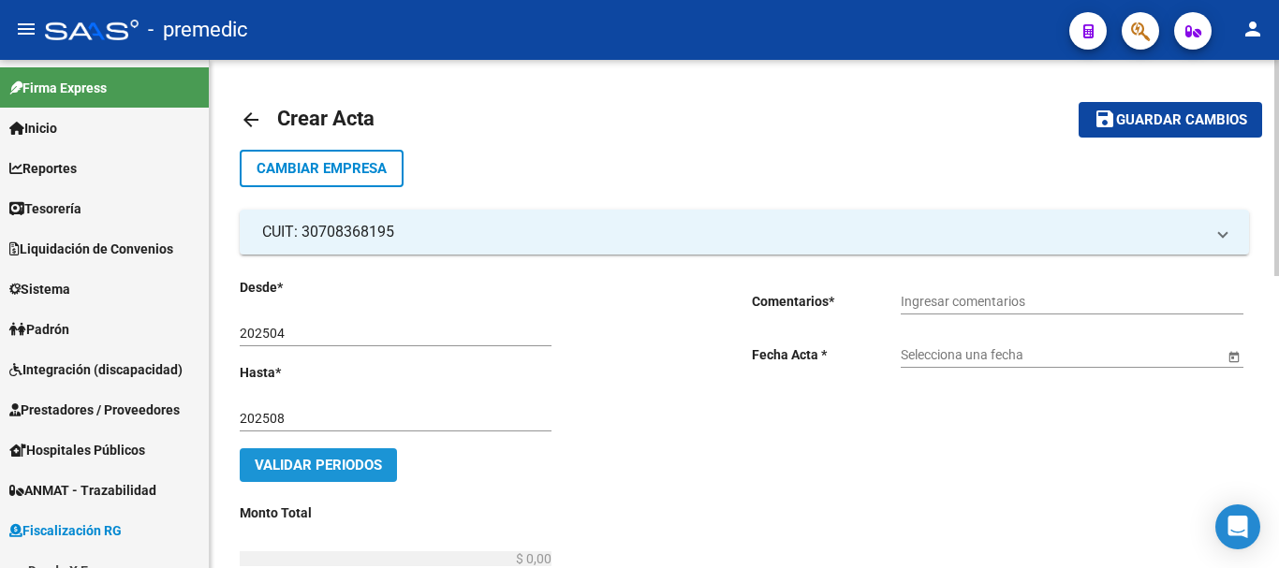
click at [346, 464] on span "Validar Periodos" at bounding box center [318, 465] width 127 height 17
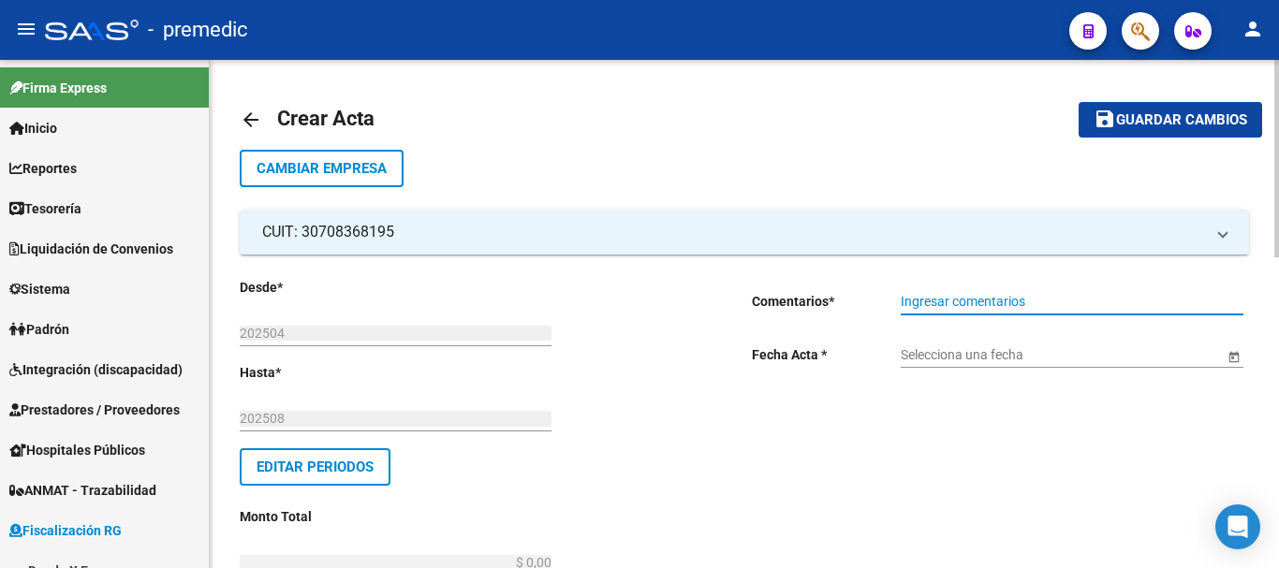
click at [939, 298] on input "Ingresar comentarios" at bounding box center [1072, 302] width 343 height 16
type input "Transferencia 0916"
click at [1236, 365] on span "Open calendar" at bounding box center [1234, 355] width 45 height 45
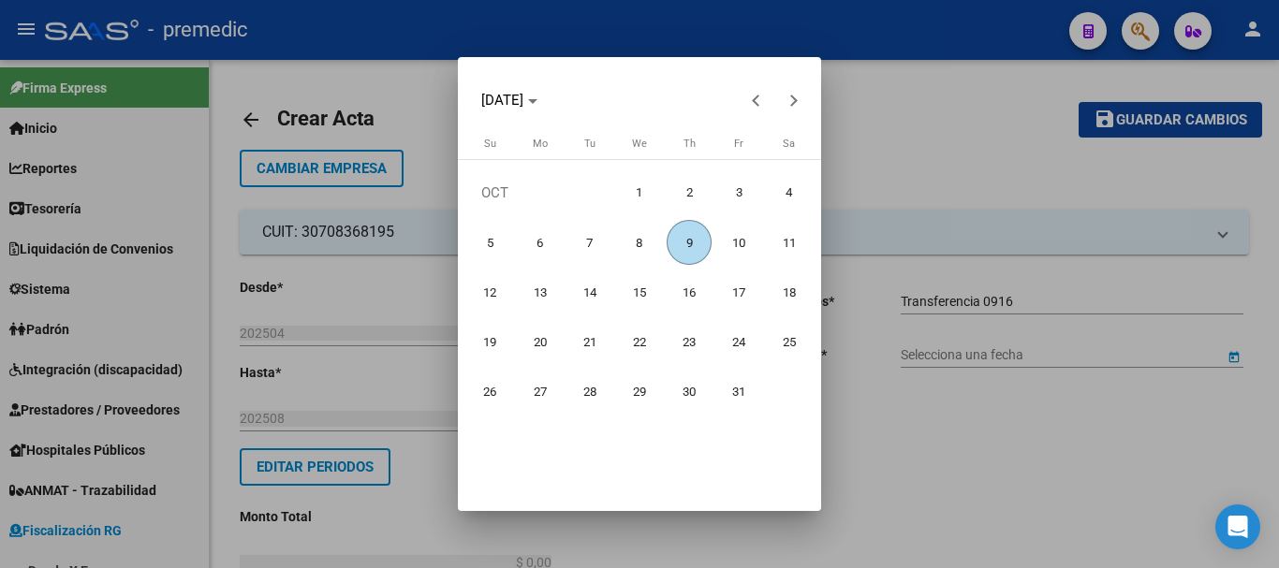
click at [686, 239] on span "9" at bounding box center [689, 242] width 45 height 45
type input "[DATE]"
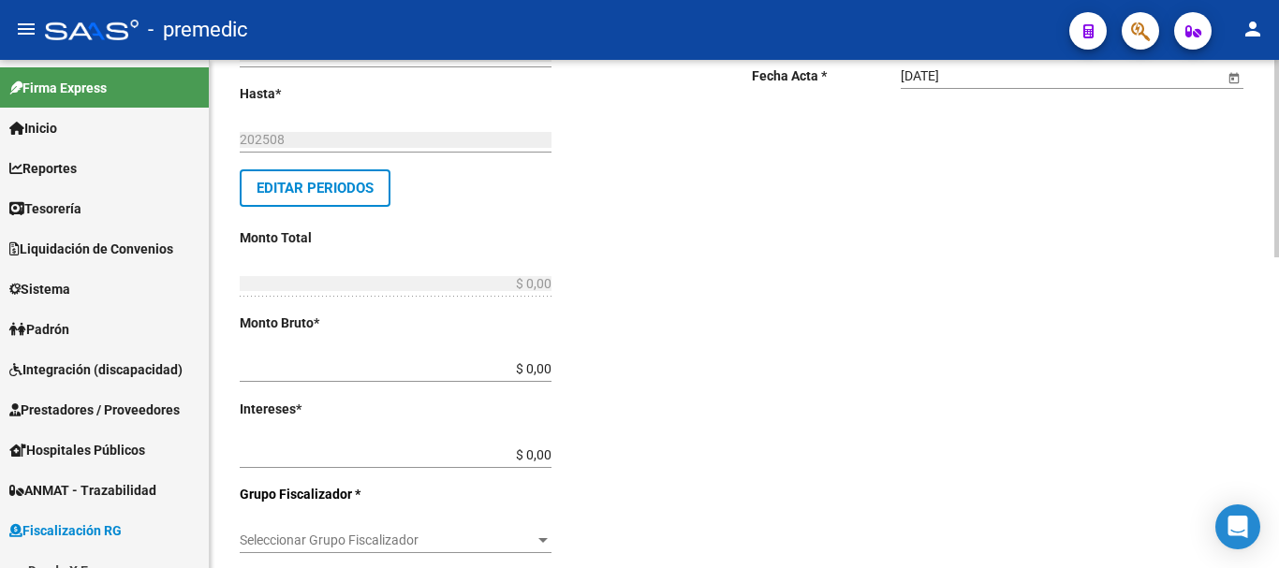
scroll to position [281, 0]
click at [552, 368] on div "Desde * 202504 Ej: 202201 Hasta * 202508 Ej: 202208 Editar Periodos Monto Total…" at bounding box center [466, 520] width 452 height 1048
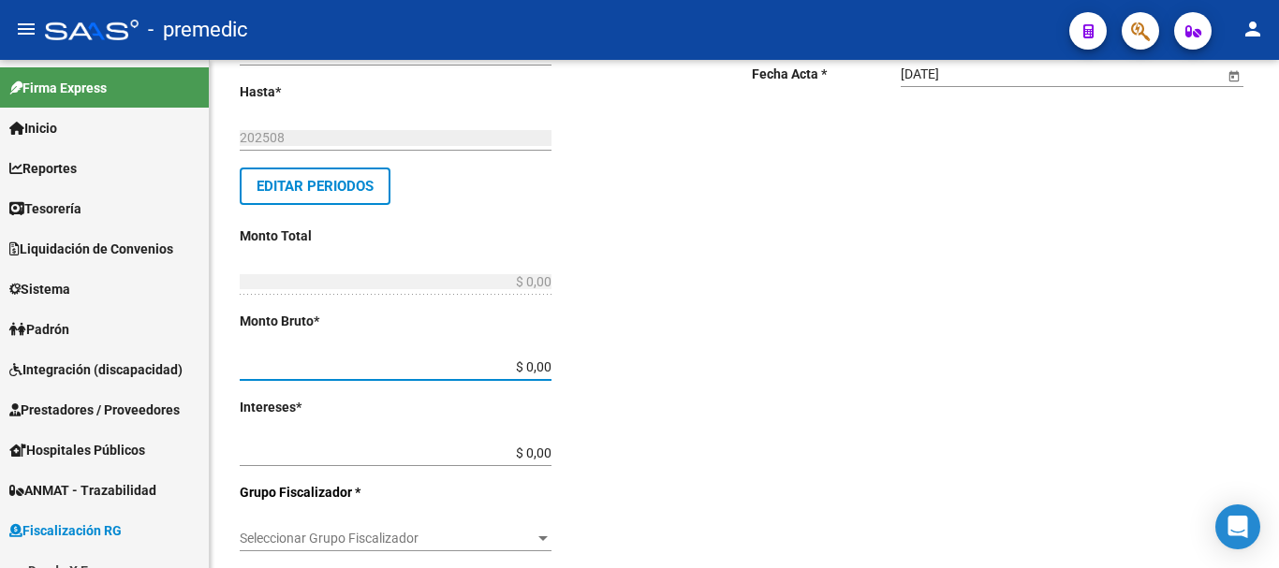
click at [551, 365] on input "$ 0,00" at bounding box center [396, 368] width 312 height 16
type input "$ 541.974,59"
click at [552, 455] on input "$ 0,00" at bounding box center [396, 454] width 312 height 16
click at [548, 450] on input "$ 0,00" at bounding box center [396, 454] width 312 height 16
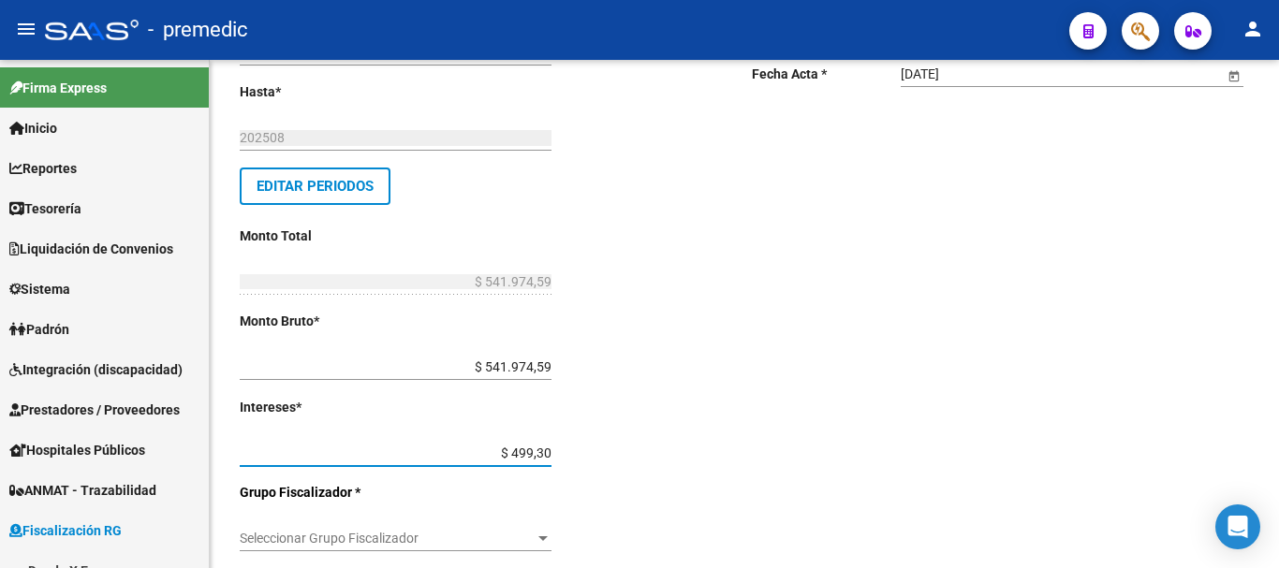
type input "$ 4.993,10"
type input "$ 546.967,69"
click at [548, 449] on input "$ 4.993,10" at bounding box center [396, 454] width 312 height 16
type input "$ 499.310,90"
type input "$ 1.041.285,49"
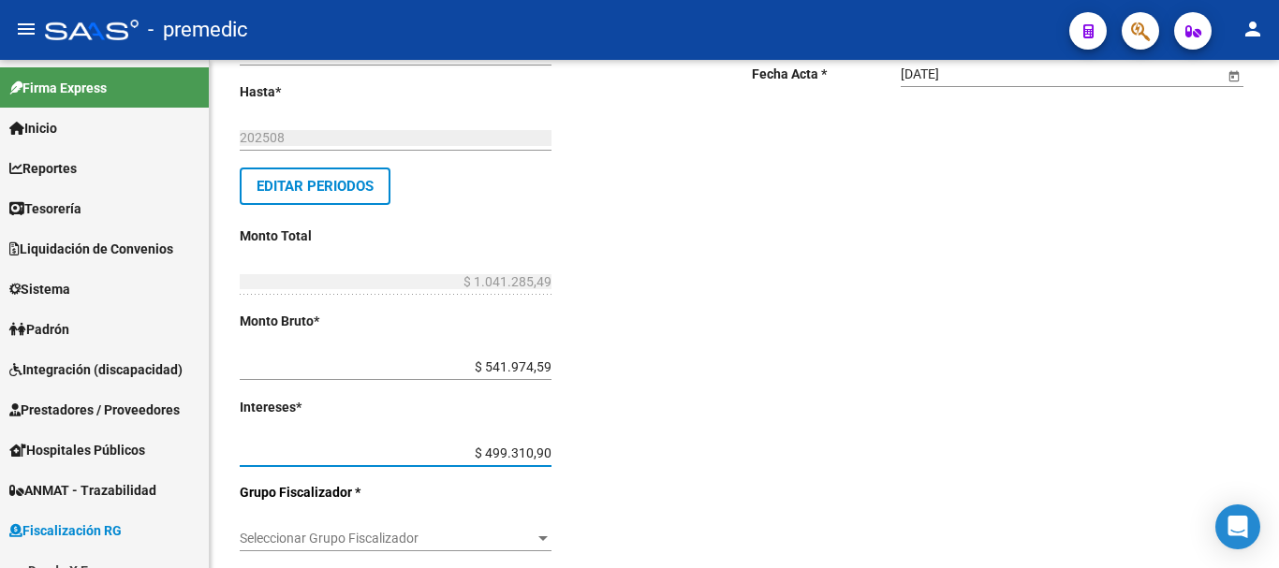
click at [548, 452] on input "$ 499.310,90" at bounding box center [396, 454] width 312 height 16
type input "$ 499.310,09"
type input "$ 1.041.284,68"
click at [626, 451] on div "Desde * 202504 Ej: 202201 Hasta * 202508 Ej: 202208 Editar Periodos Monto Total…" at bounding box center [466, 520] width 452 height 1048
click at [552, 453] on div "Desde * 202504 Ej: 202201 Hasta * 202508 Ej: 202208 Editar Periodos Monto Total…" at bounding box center [466, 520] width 452 height 1048
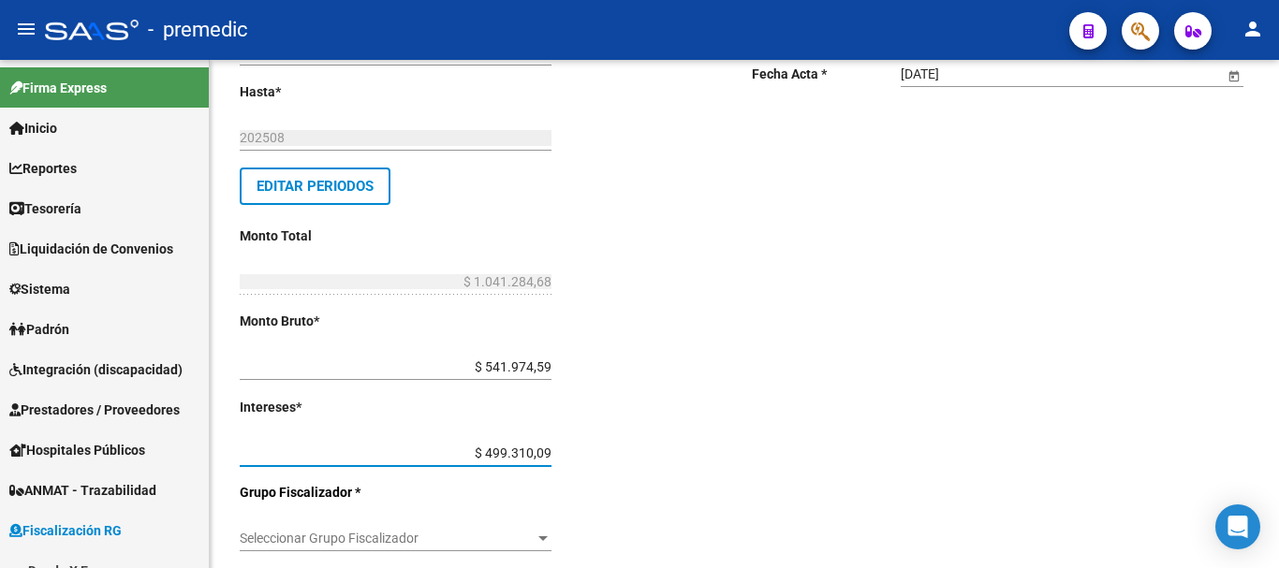
click at [552, 449] on input "$ 499.310,09" at bounding box center [396, 454] width 312 height 16
type input "$ 0,49"
type input "$ 541.975,08"
click at [551, 454] on input "$ 0,49" at bounding box center [396, 454] width 312 height 16
type input "$ 499,31"
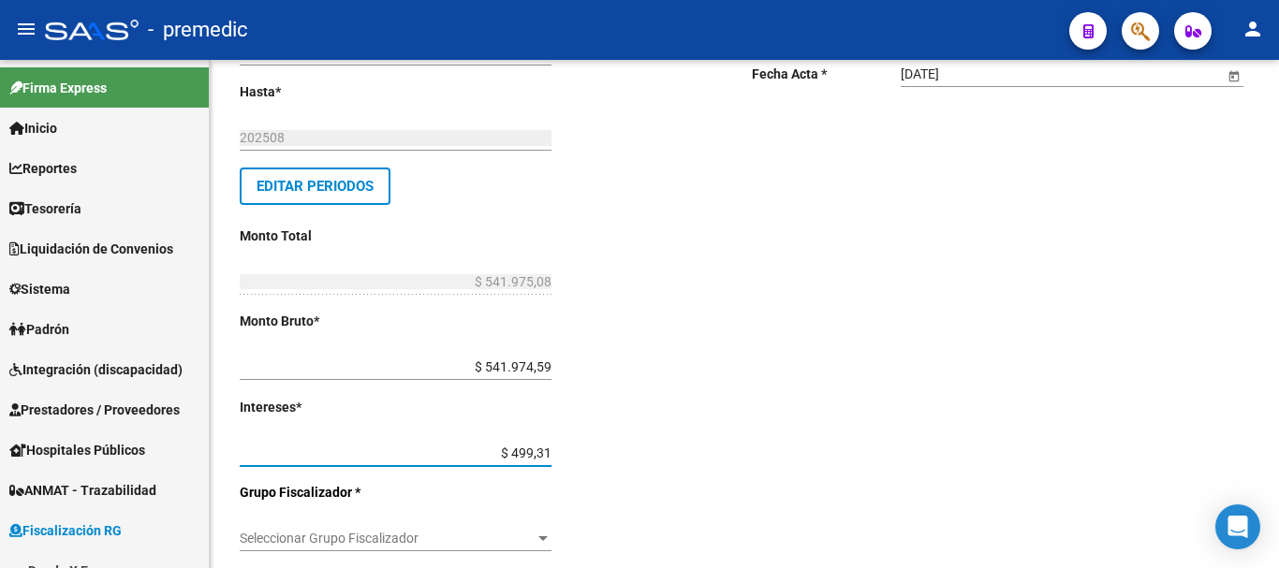
type input "$ 542.473,90"
click at [548, 451] on input "$ 499,31" at bounding box center [396, 454] width 312 height 16
type input "$ 49.931,09"
type input "$ 591.905,68"
drag, startPoint x: 569, startPoint y: 461, endPoint x: 541, endPoint y: 465, distance: 28.5
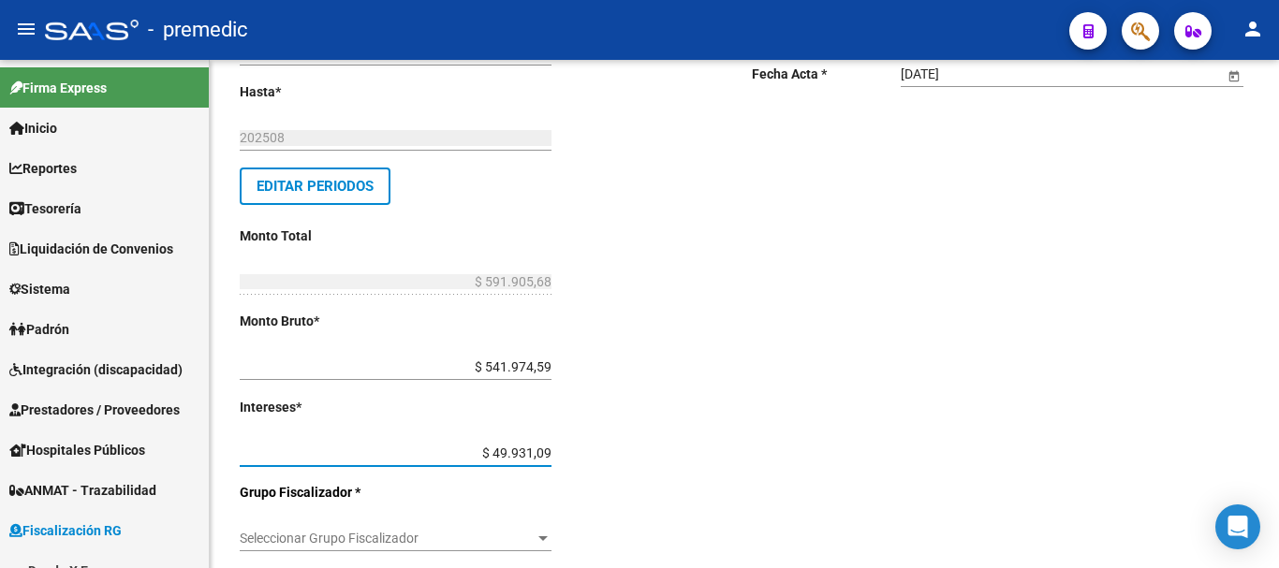
click at [562, 461] on div "Desde * 202504 Ej: 202201 Hasta * 202508 Ej: 202208 Editar Periodos Monto Total…" at bounding box center [466, 520] width 452 height 1048
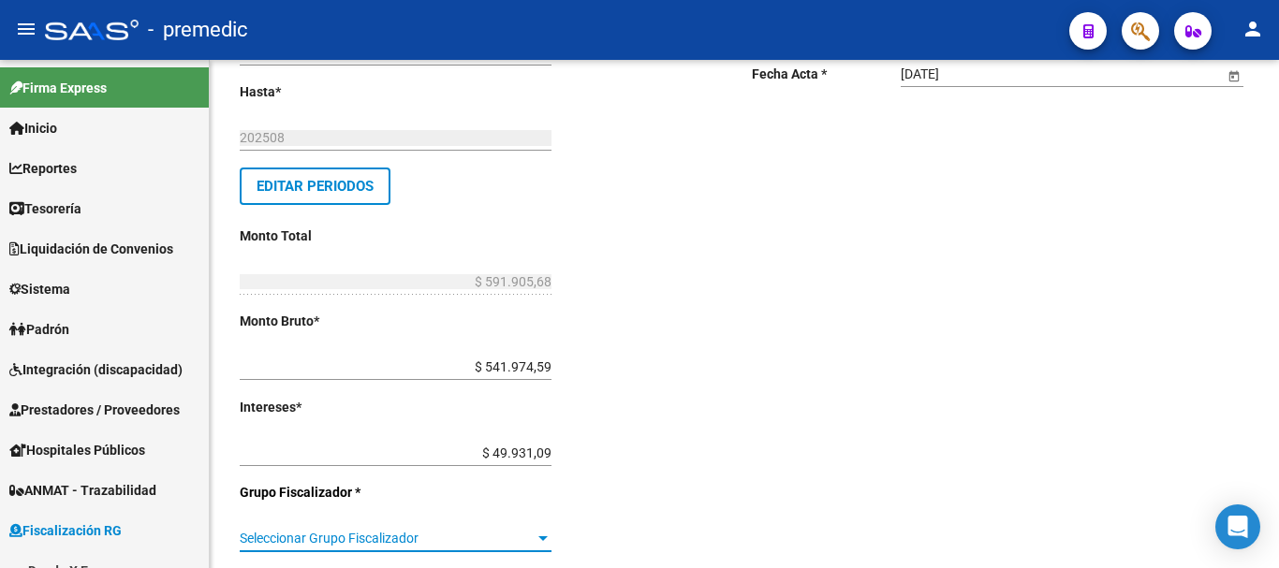
click at [529, 536] on span "Seleccionar Grupo Fiscalizador" at bounding box center [387, 539] width 295 height 16
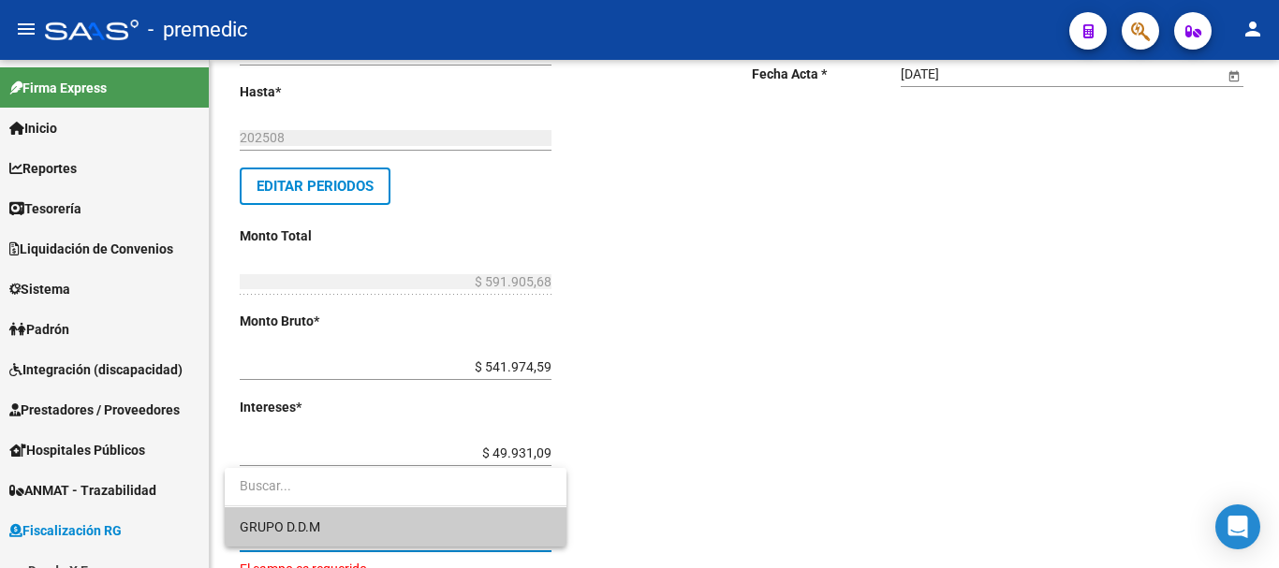
click at [343, 523] on span "GRUPO D.D.M" at bounding box center [396, 527] width 312 height 39
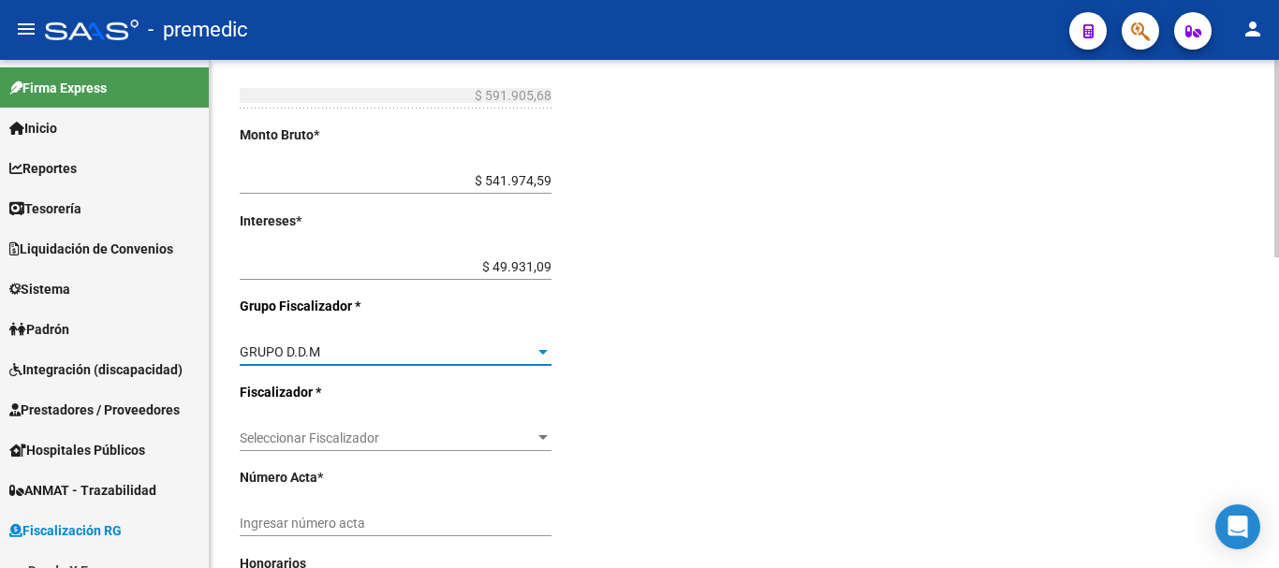
scroll to position [468, 0]
click at [525, 428] on div "Seleccionar Fiscalizador Seleccionar Fiscalizador" at bounding box center [396, 431] width 312 height 37
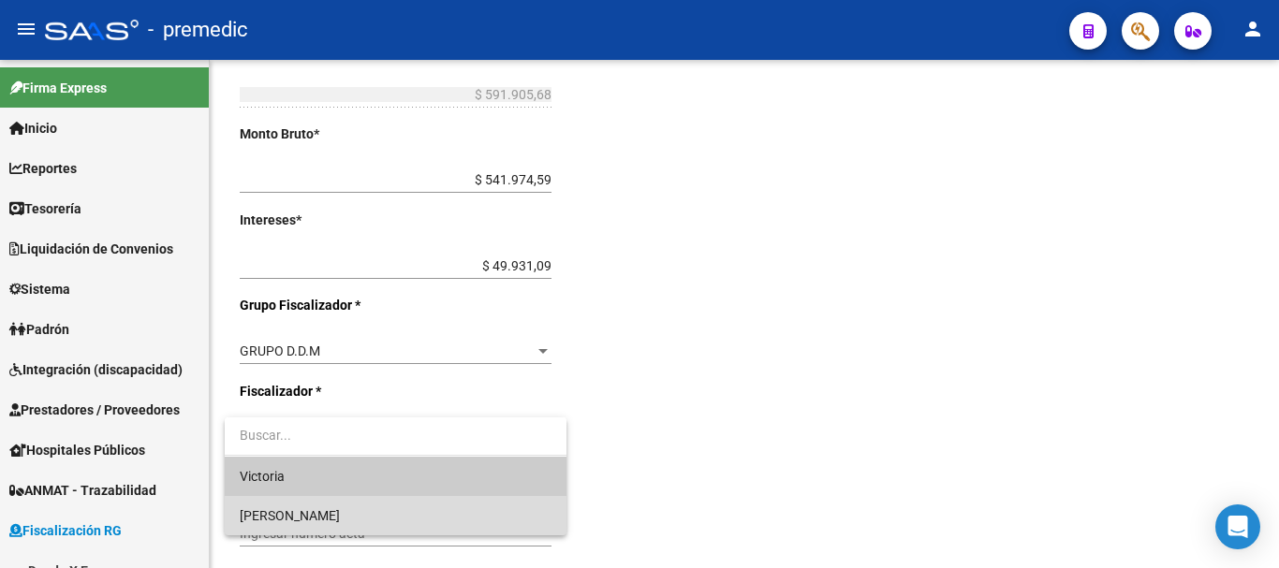
click at [330, 515] on span "[PERSON_NAME]" at bounding box center [396, 515] width 312 height 39
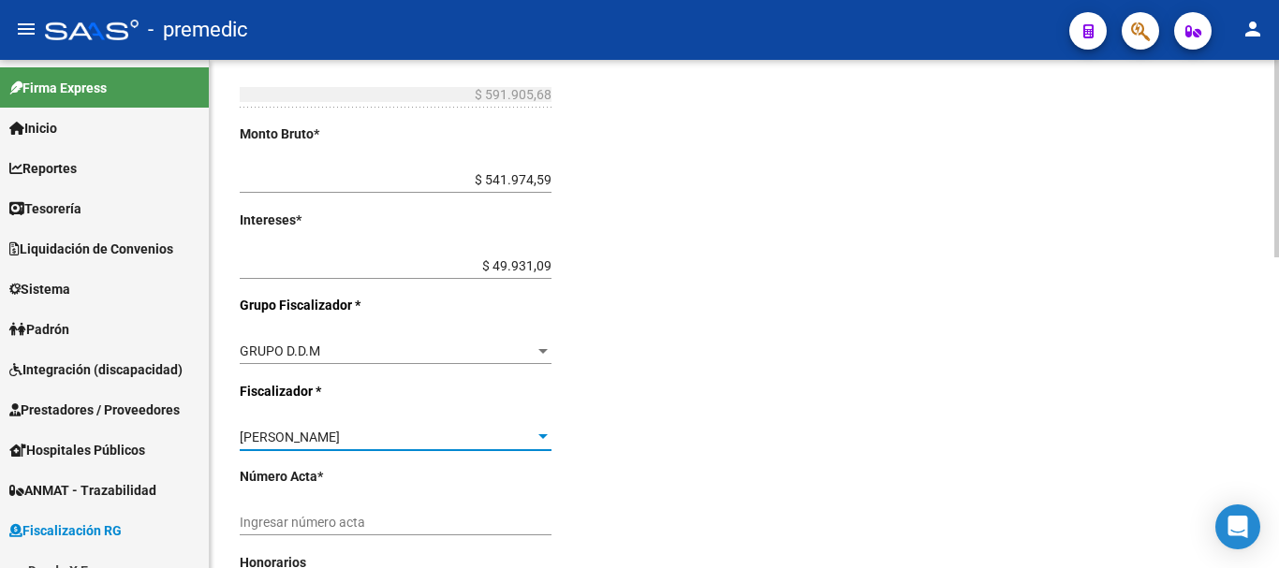
scroll to position [655, 0]
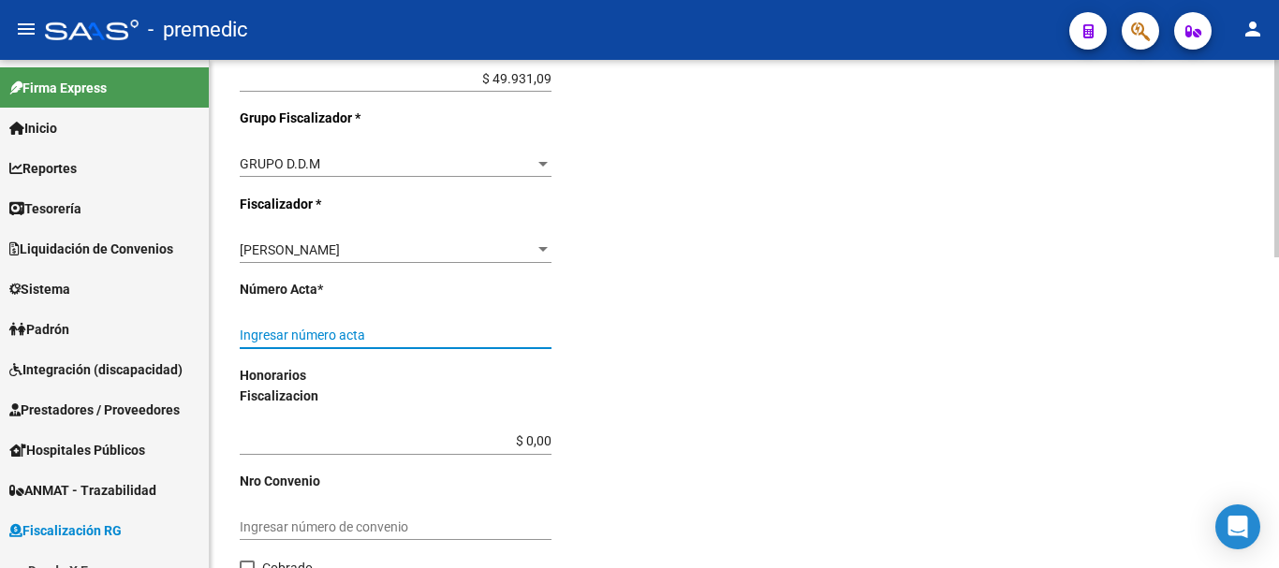
click at [334, 335] on input "Ingresar número acta" at bounding box center [396, 336] width 312 height 16
type input "000059"
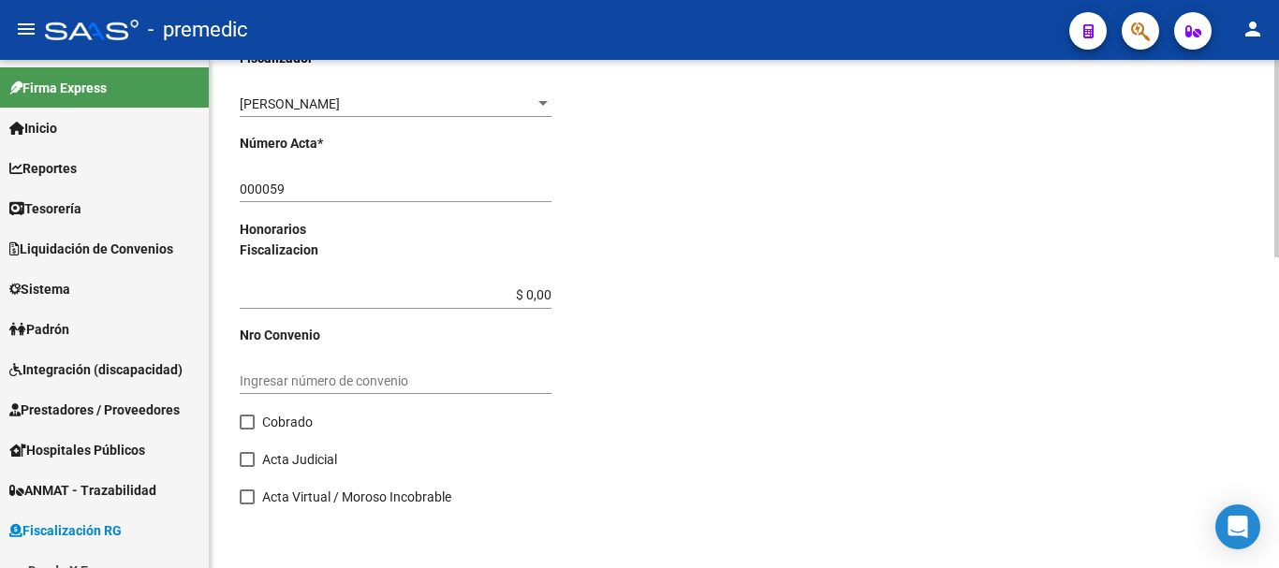
click at [243, 417] on span at bounding box center [247, 422] width 15 height 15
click at [246, 430] on input "Cobrado" at bounding box center [246, 430] width 1 height 1
checkbox input "true"
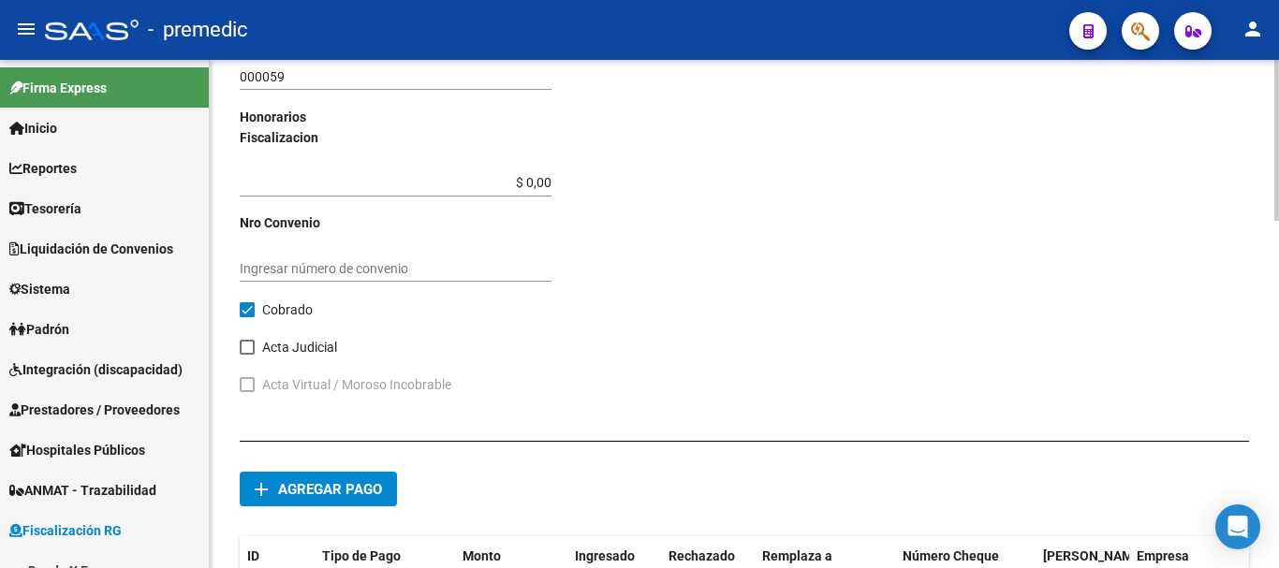
scroll to position [1097, 0]
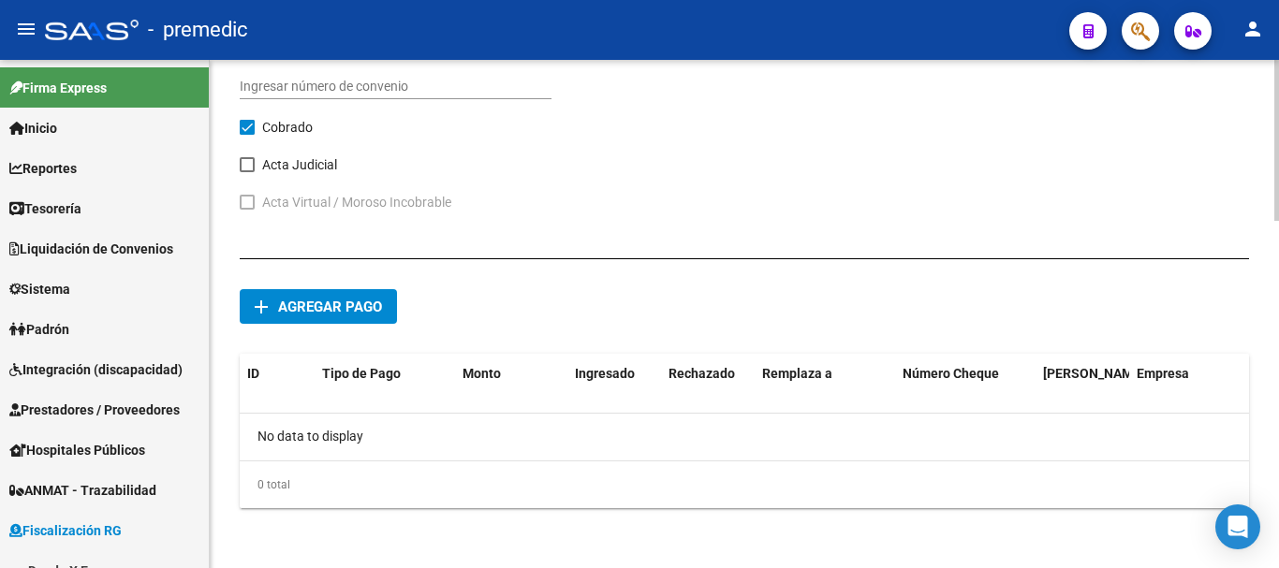
click at [352, 308] on span "Agregar pago" at bounding box center [330, 307] width 104 height 17
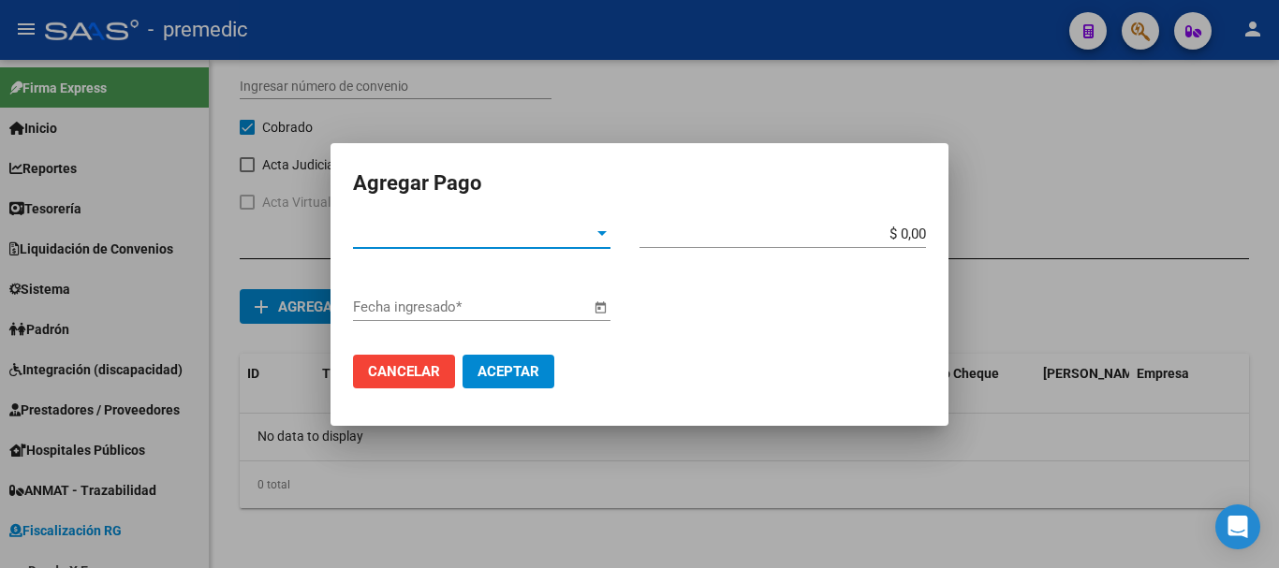
click at [582, 234] on span "Tipo de Pago *" at bounding box center [473, 234] width 241 height 17
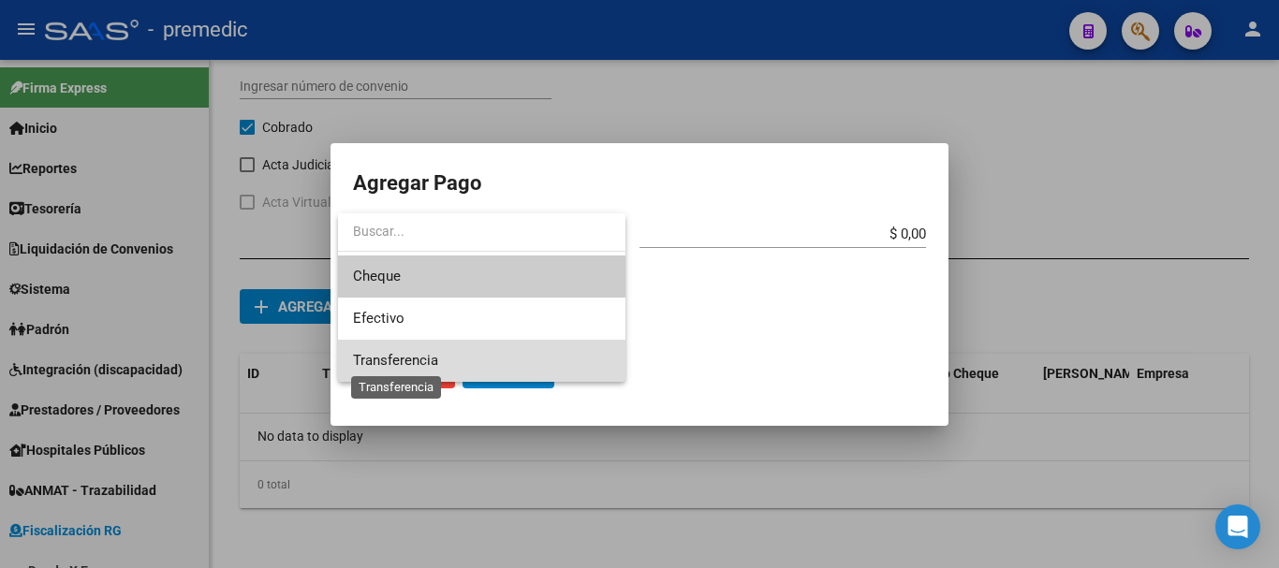
click at [432, 356] on span "Transferencia" at bounding box center [395, 360] width 85 height 17
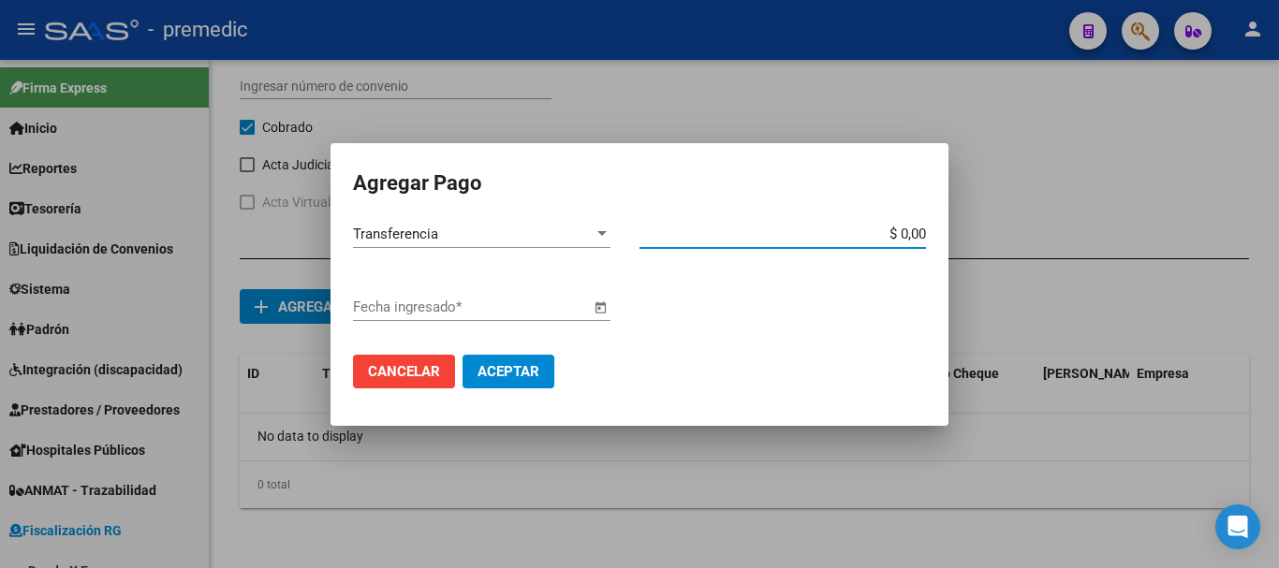
drag, startPoint x: 923, startPoint y: 236, endPoint x: 993, endPoint y: 271, distance: 77.5
click at [922, 238] on input "$ 0,00" at bounding box center [783, 234] width 287 height 17
type input "$ 571.889,55"
click at [528, 304] on input "Fecha ingresado *" at bounding box center [471, 307] width 237 height 17
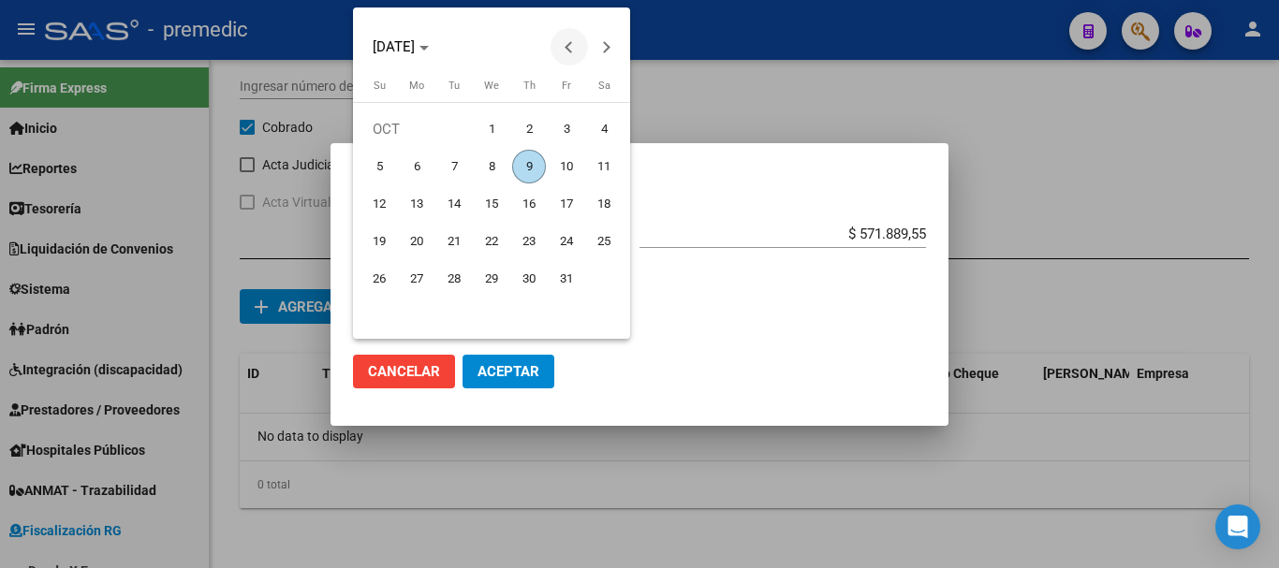
click at [570, 43] on button "Previous month" at bounding box center [569, 46] width 37 height 37
click at [451, 239] on span "16" at bounding box center [454, 242] width 34 height 34
type input "[DATE]"
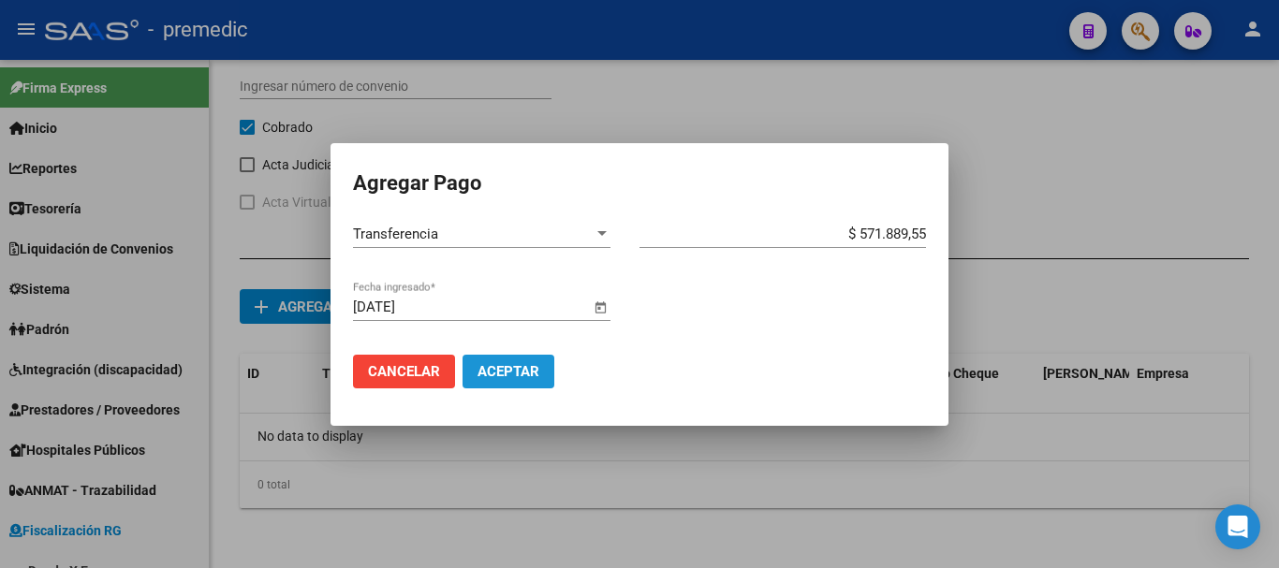
click at [482, 372] on span "Aceptar" at bounding box center [509, 371] width 62 height 17
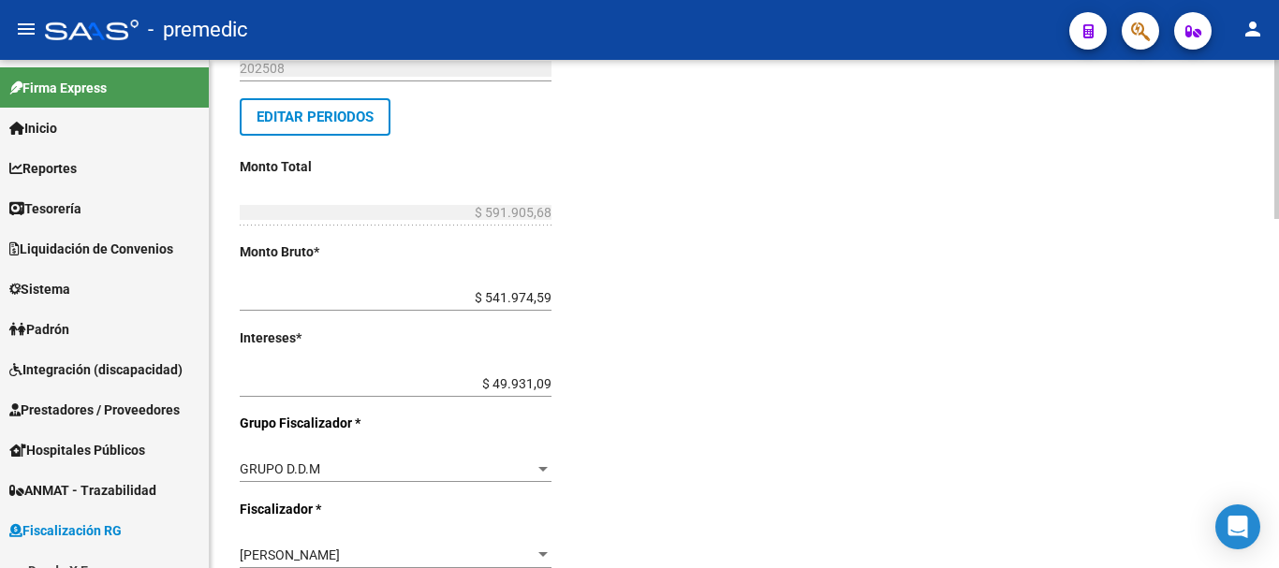
scroll to position [347, 0]
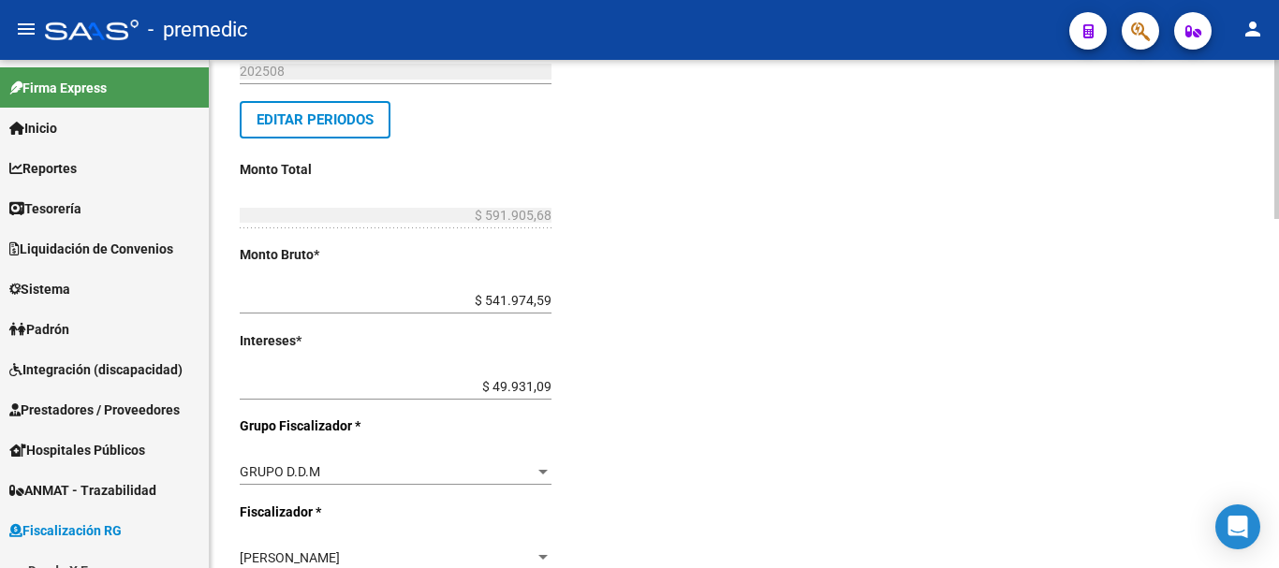
click at [552, 383] on div "Desde * 202504 Ej: 202201 Hasta * 202508 Ej: 202208 Editar Periodos Monto Total…" at bounding box center [466, 454] width 452 height 1048
click at [543, 391] on input "$ 49.931,09" at bounding box center [396, 387] width 312 height 16
type input "$ 29.914,96"
type input "$ 571.889,55"
click at [582, 449] on div "Desde * 202504 Ej: 202201 Hasta * 202508 Ej: 202208 Editar Periodos Monto Total…" at bounding box center [466, 454] width 452 height 1048
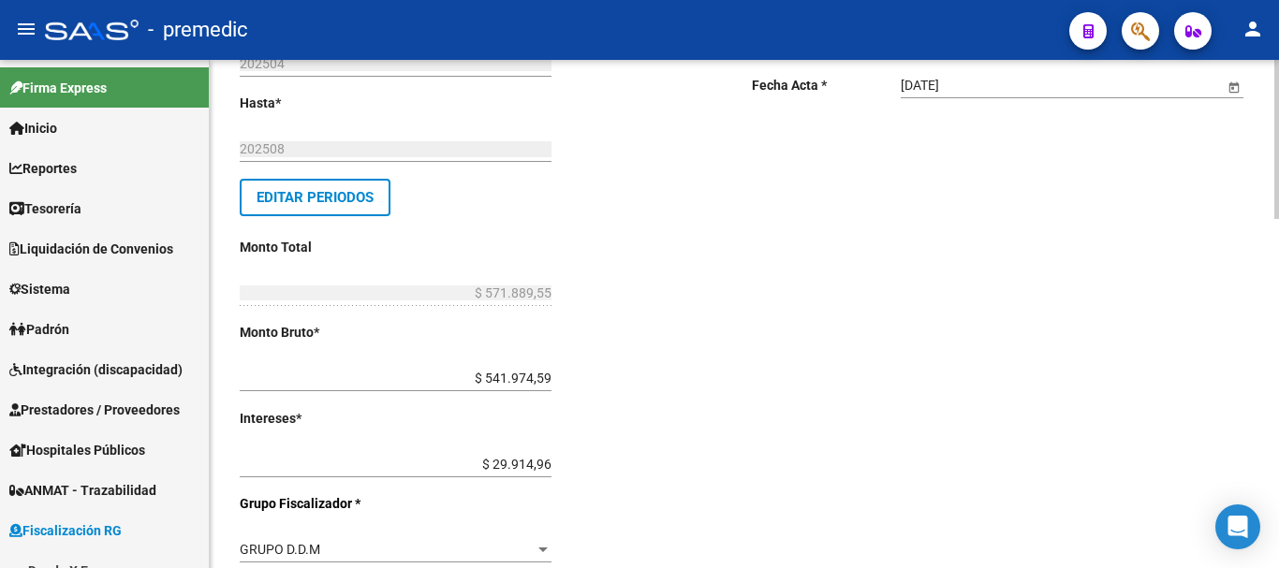
scroll to position [0, 0]
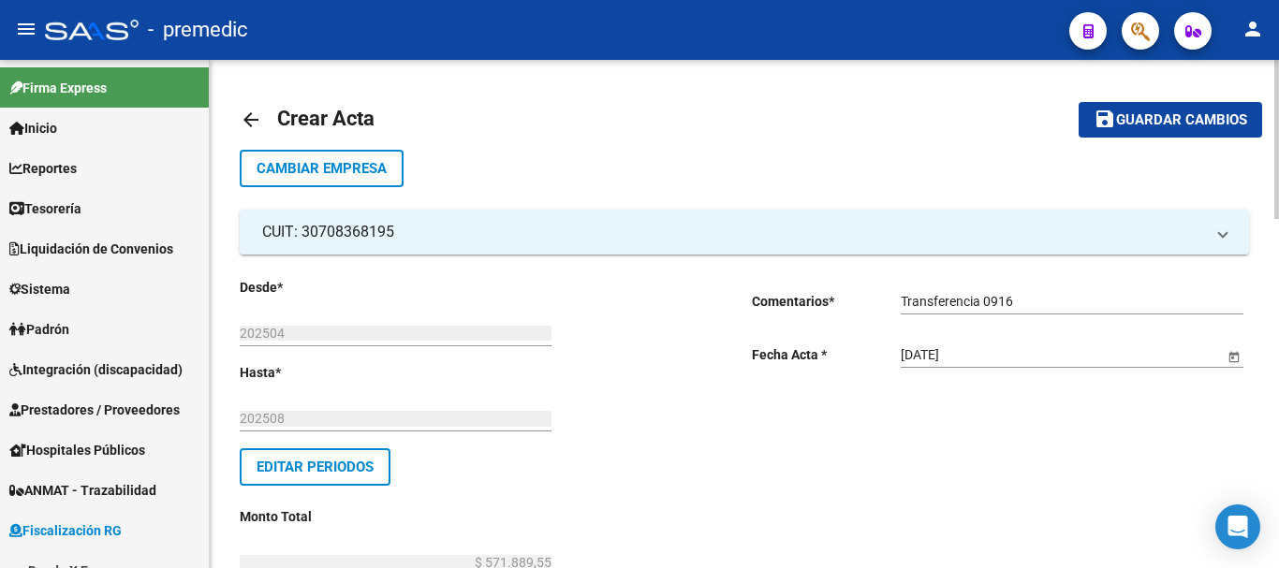
click at [1153, 114] on span "Guardar cambios" at bounding box center [1181, 120] width 131 height 17
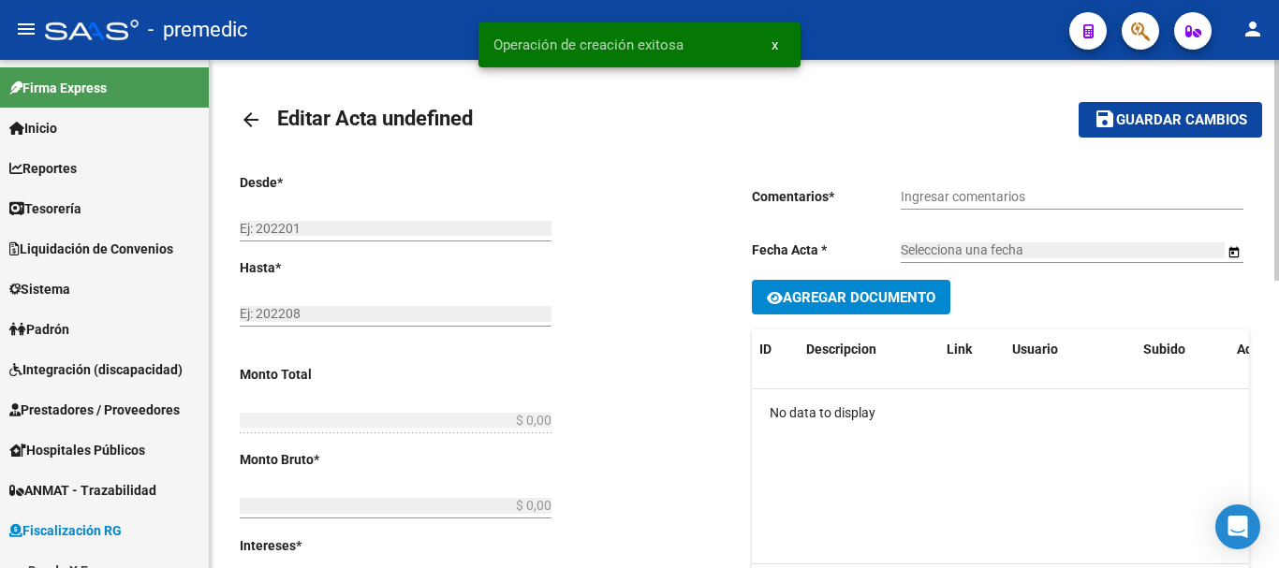
type input "202504"
type input "202508"
type input "$ 571.889,55"
type input "$ 541.974,59"
type input "$ 29.914,96"
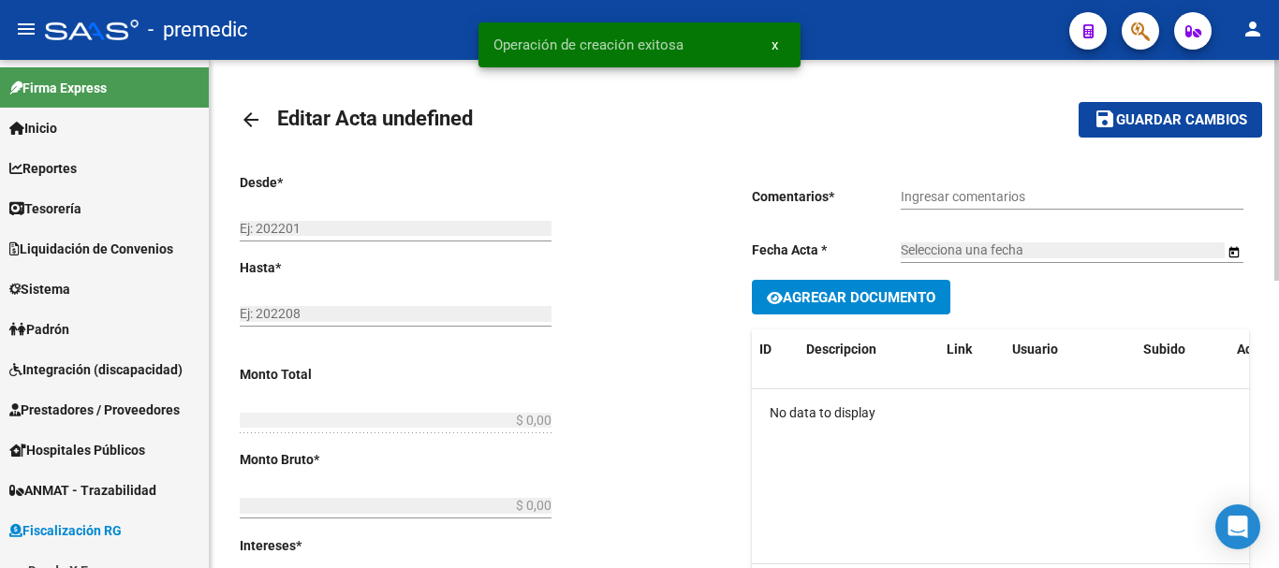
type input "000059"
checkbox input "true"
type input "Transferencia 0916"
type input "[DATE]"
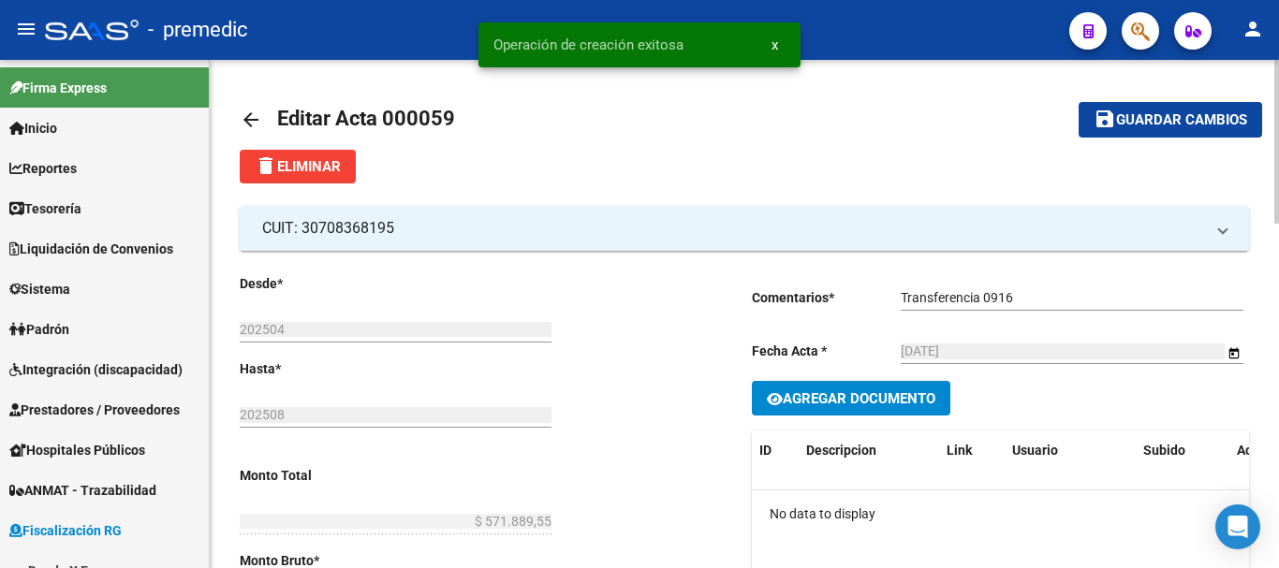
click at [244, 121] on mat-icon "arrow_back" at bounding box center [251, 120] width 22 height 22
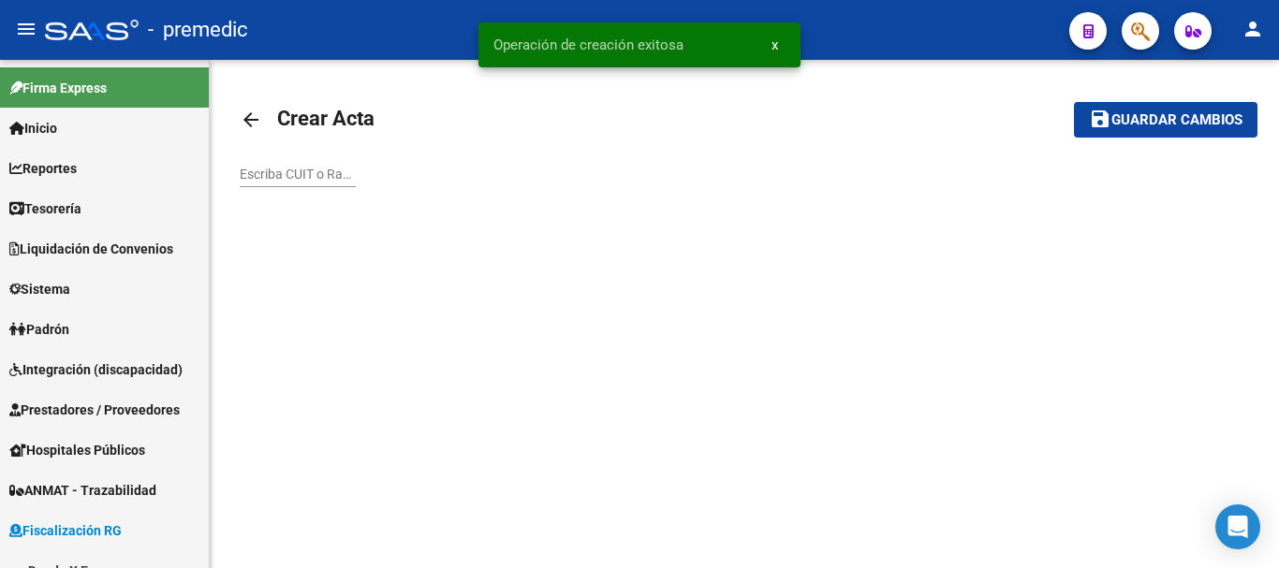
click at [260, 119] on mat-icon "arrow_back" at bounding box center [251, 120] width 22 height 22
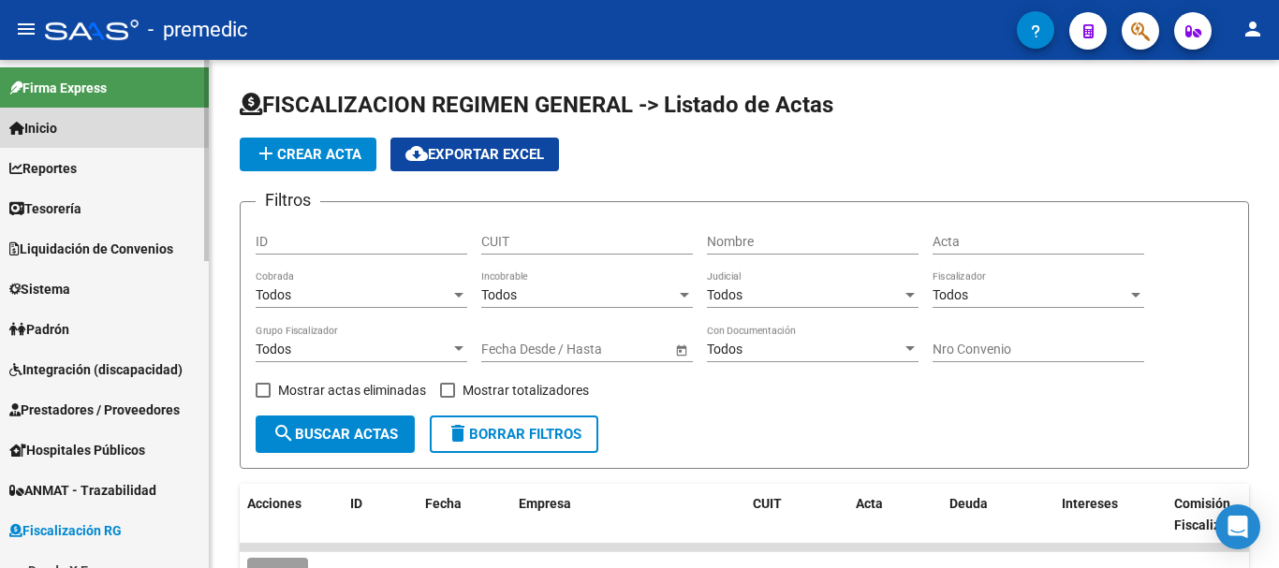
click at [83, 127] on link "Inicio" at bounding box center [104, 128] width 209 height 40
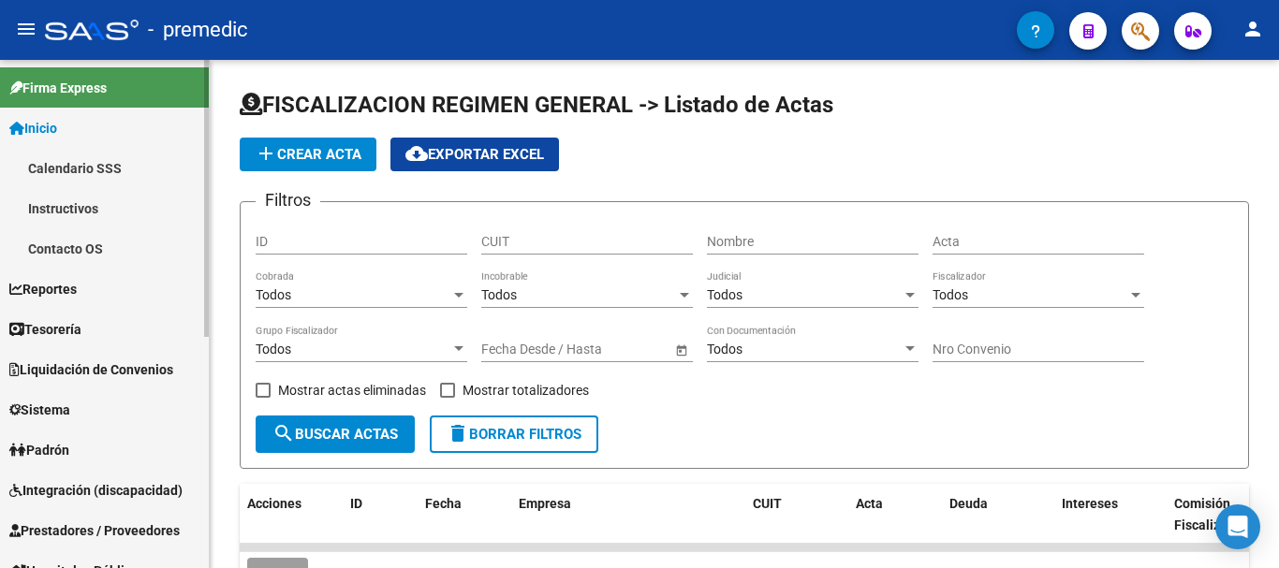
click at [57, 125] on span "Inicio" at bounding box center [33, 128] width 48 height 21
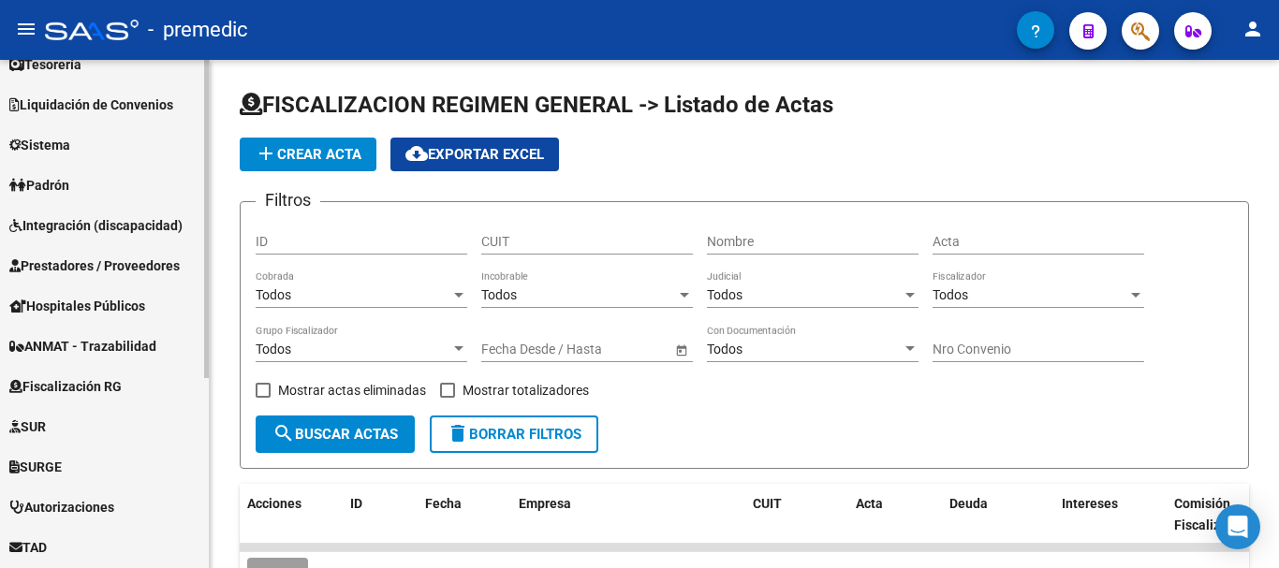
scroll to position [304, 0]
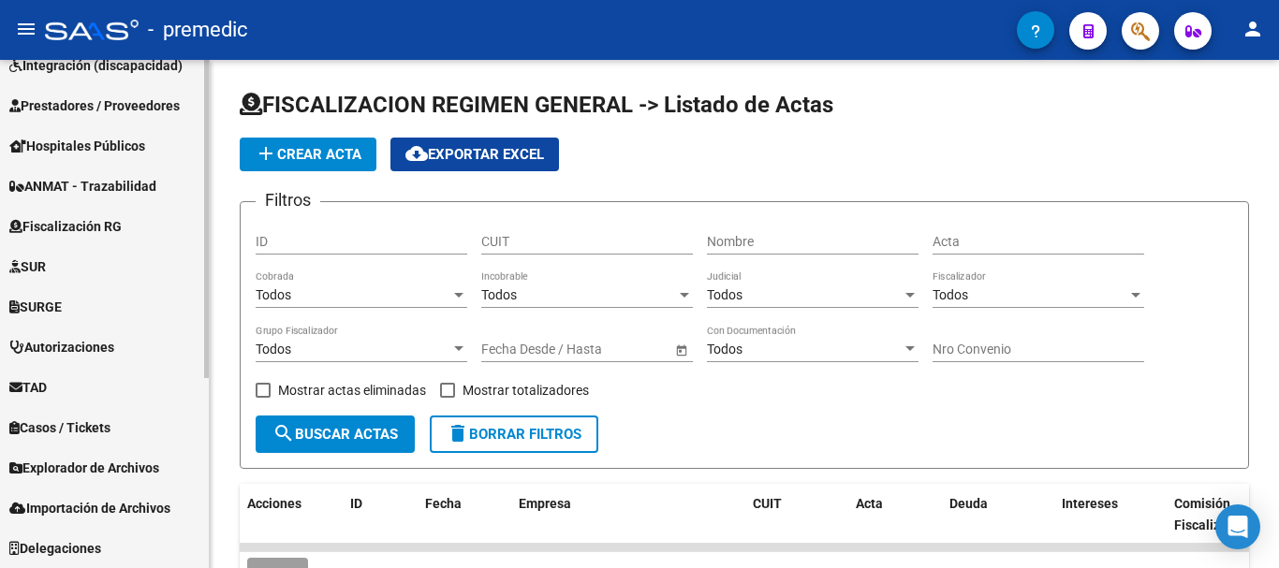
click at [84, 210] on link "Fiscalización RG" at bounding box center [104, 226] width 209 height 40
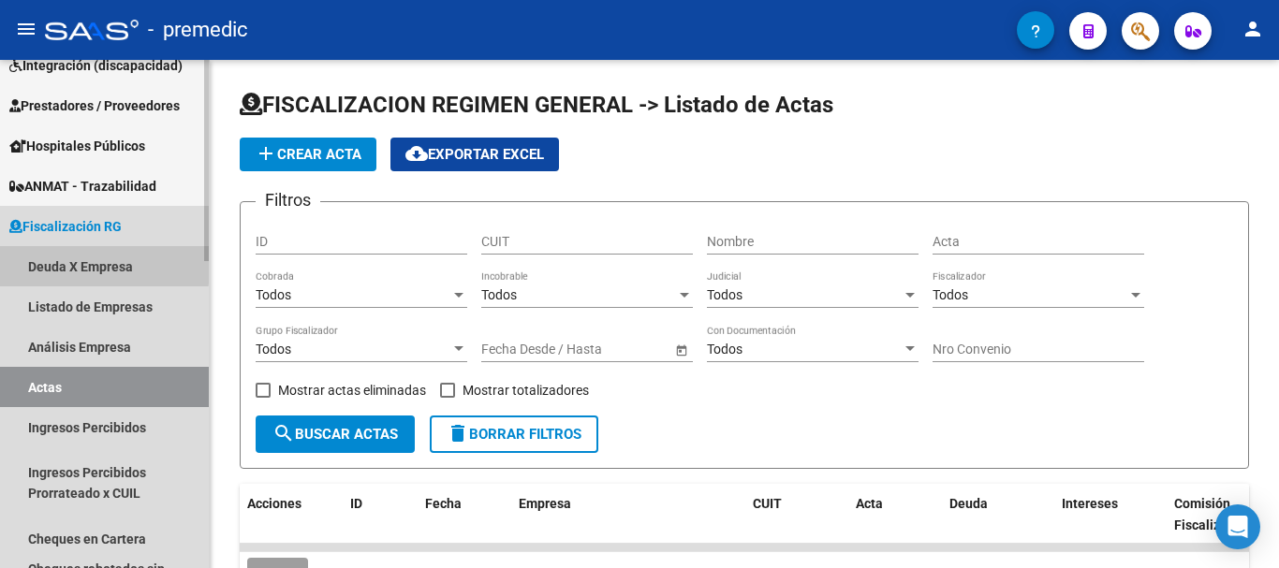
click at [88, 263] on link "Deuda X Empresa" at bounding box center [104, 266] width 209 height 40
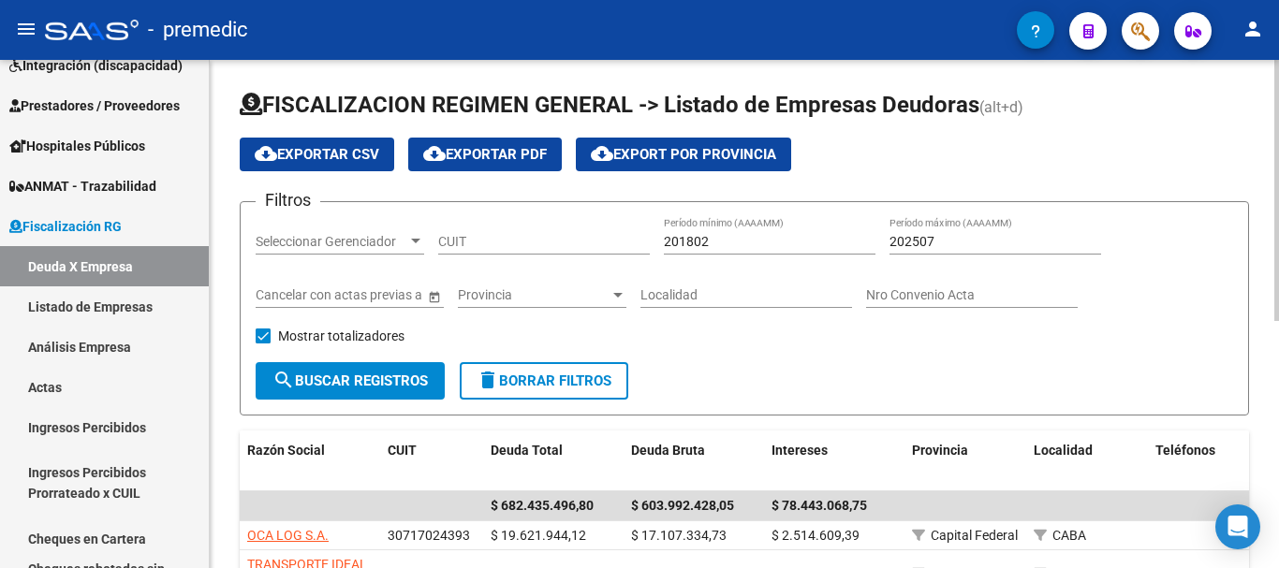
click at [478, 246] on input "CUIT" at bounding box center [544, 242] width 212 height 16
paste input "30-71616046-3"
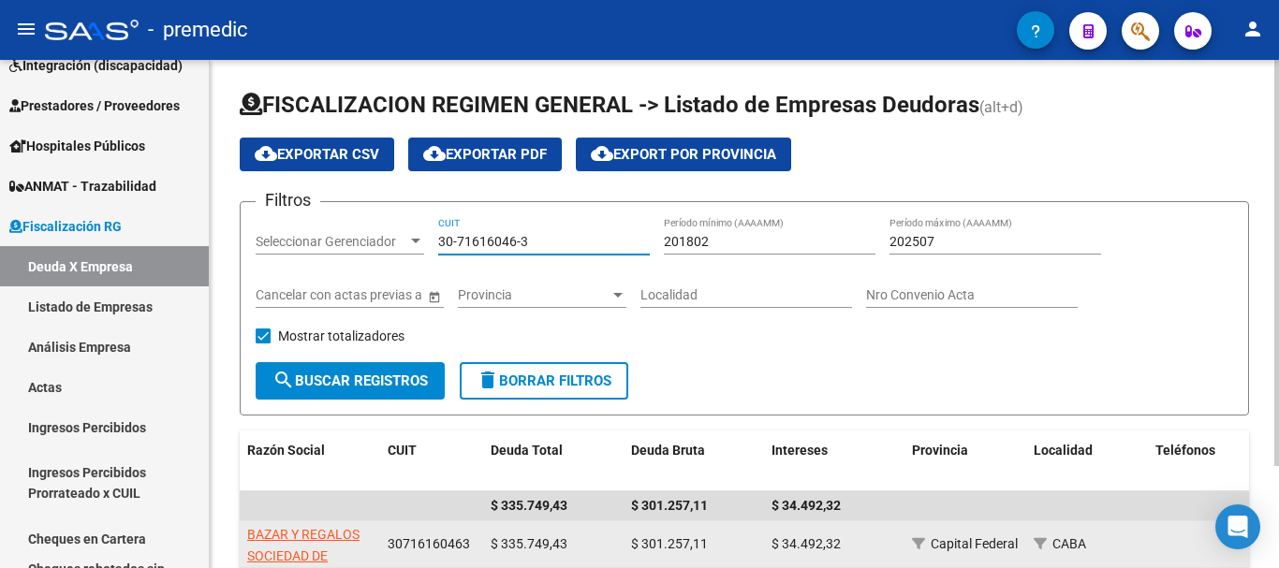
type input "30-71616046-3"
click at [331, 560] on app-link-go-to "BAZAR Y REGALOS SOCIEDAD DE RESPONSABILIDAD LIMITADA" at bounding box center [309, 566] width 125 height 85
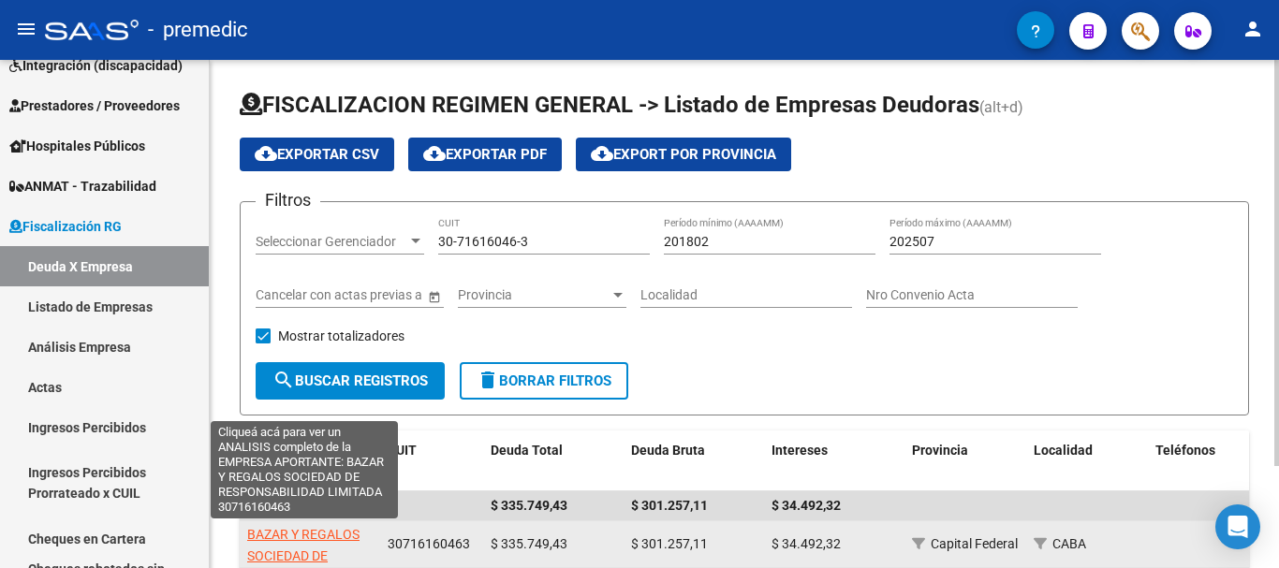
click at [333, 533] on span "BAZAR Y REGALOS SOCIEDAD DE RESPONSABILIDAD LIMITADA" at bounding box center [304, 566] width 115 height 79
type textarea "30716160463"
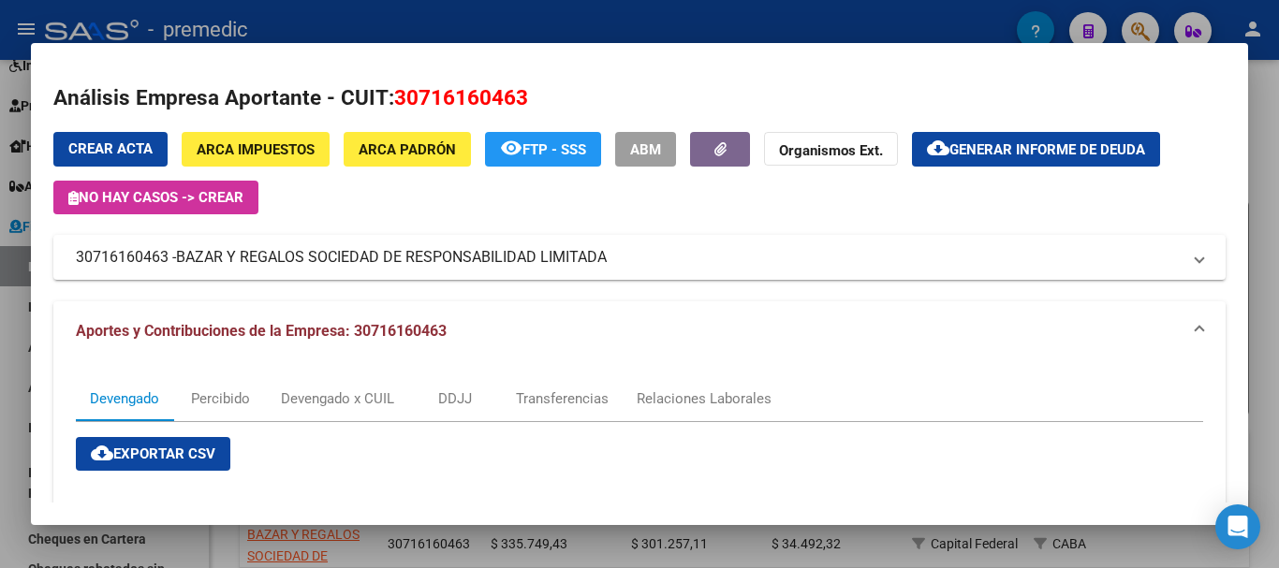
drag, startPoint x: 630, startPoint y: 266, endPoint x: 185, endPoint y: 284, distance: 445.1
copy div "Crear Acta ARCA Impuestos ARCA Padrón remove_red_eye FTP - SSS ABM Organismos E…"
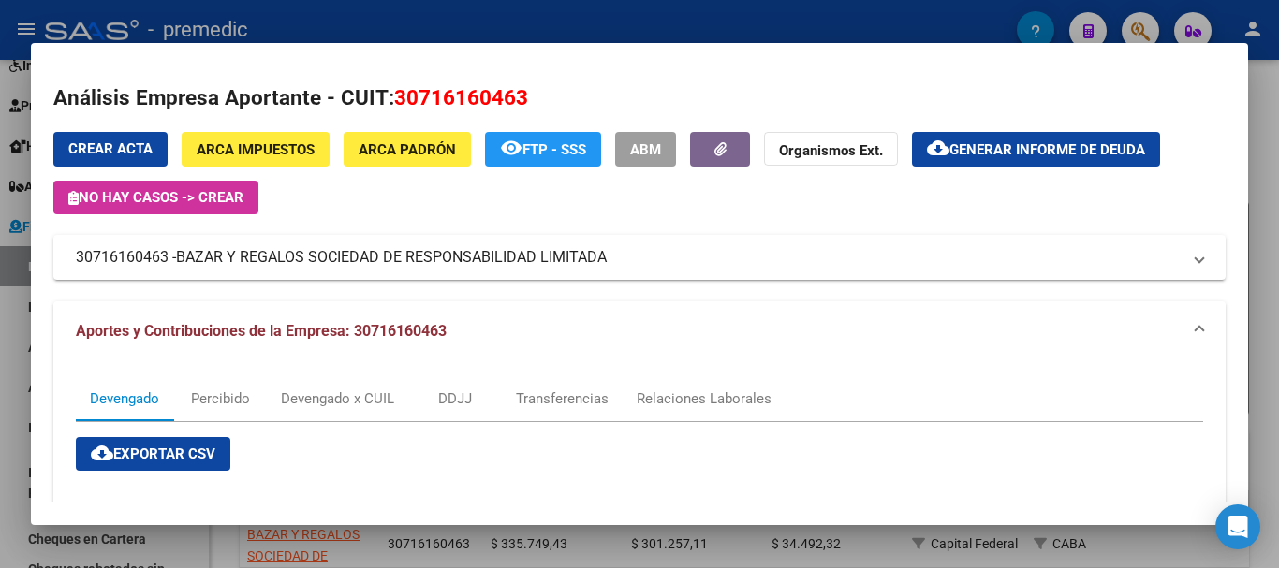
click at [599, 309] on mat-expansion-panel-header "Aportes y Contribuciones de la Empresa: 30716160463" at bounding box center [639, 332] width 1172 height 60
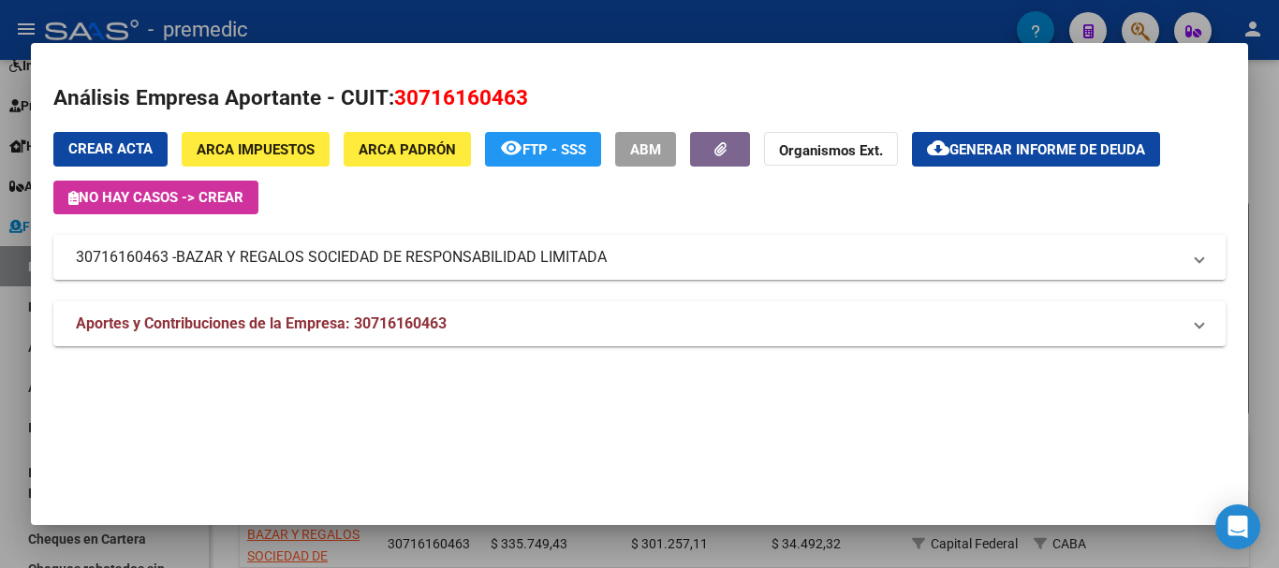
click at [520, 243] on mat-expansion-panel-header "30716160463 - BAZAR Y REGALOS SOCIEDAD DE RESPONSABILIDAD LIMITADA" at bounding box center [639, 257] width 1172 height 45
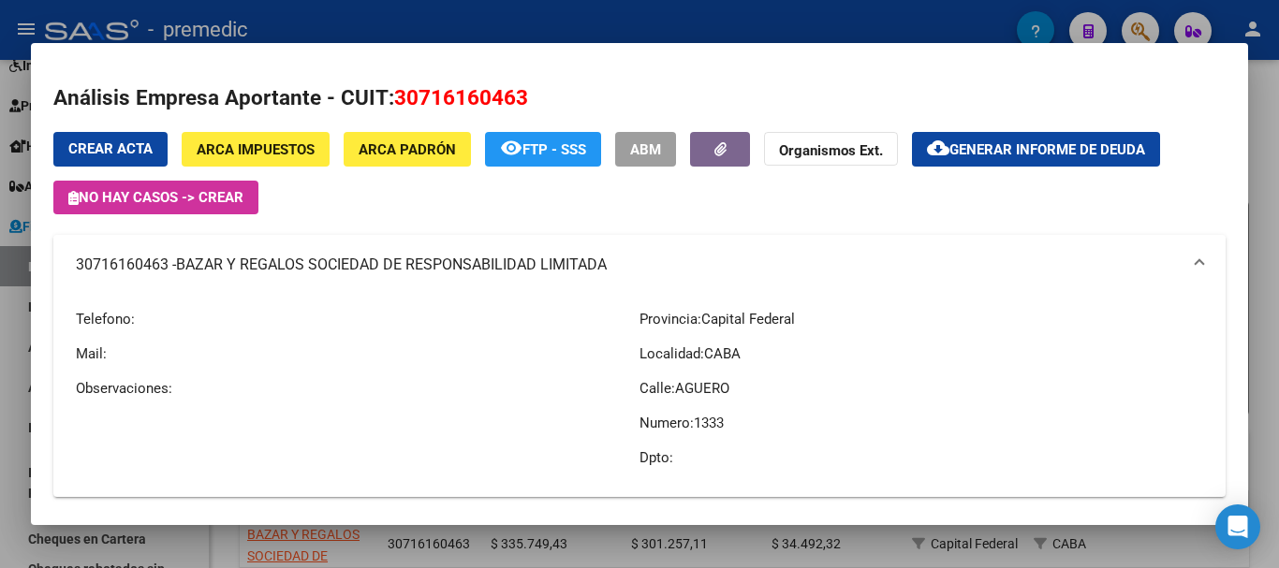
drag, startPoint x: 183, startPoint y: 263, endPoint x: 608, endPoint y: 266, distance: 425.1
click at [607, 266] on span "BAZAR Y REGALOS SOCIEDAD DE RESPONSABILIDAD LIMITADA" at bounding box center [391, 265] width 431 height 22
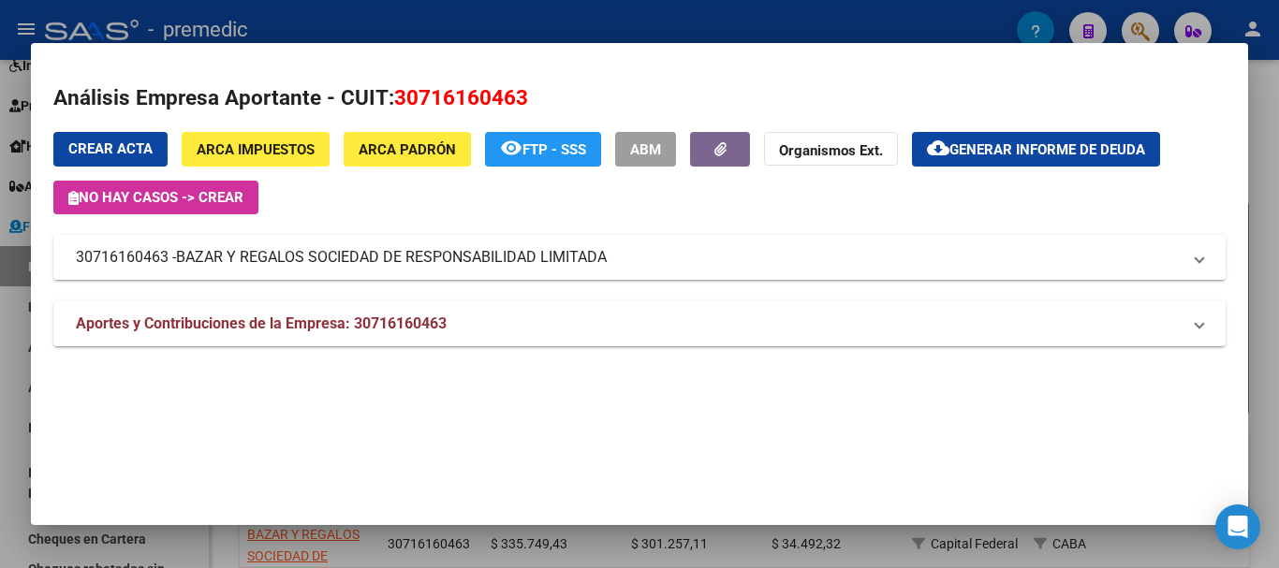
copy span "BAZAR Y REGALOS SOCIEDAD DE RESPONSABILIDAD LIMITADA"
drag, startPoint x: 172, startPoint y: 258, endPoint x: 77, endPoint y: 261, distance: 95.6
click at [77, 261] on mat-panel-title "30716160463 - BAZAR Y REGALOS SOCIEDAD DE RESPONSABILIDAD LIMITADA" at bounding box center [628, 257] width 1105 height 22
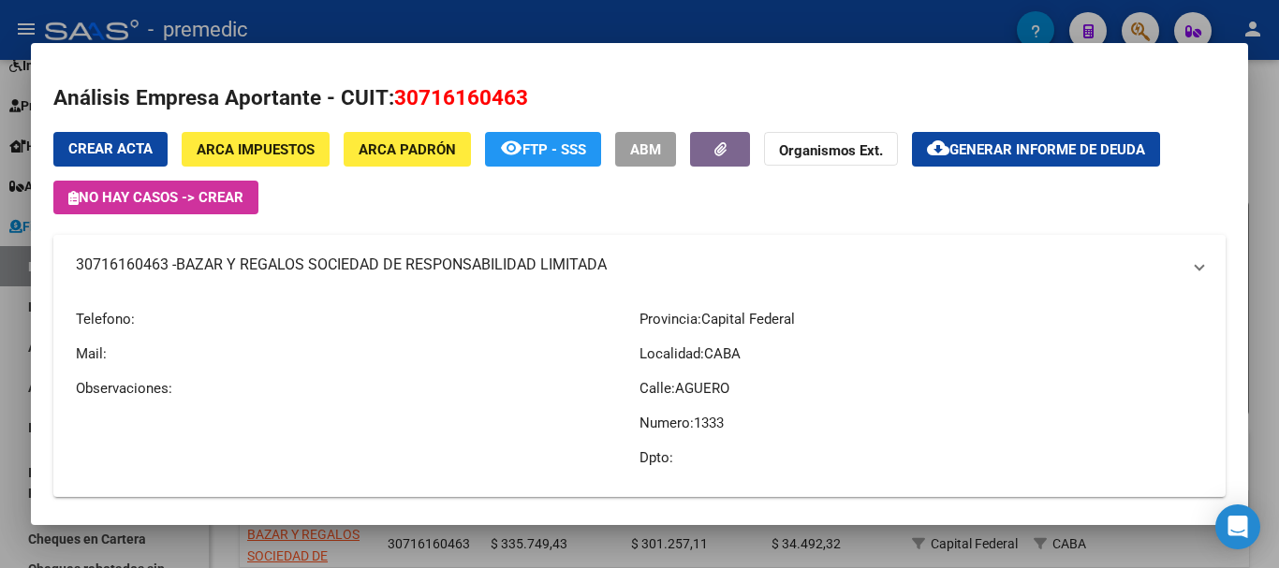
copy mat-panel-title "30716160463"
